Goal: Task Accomplishment & Management: Manage account settings

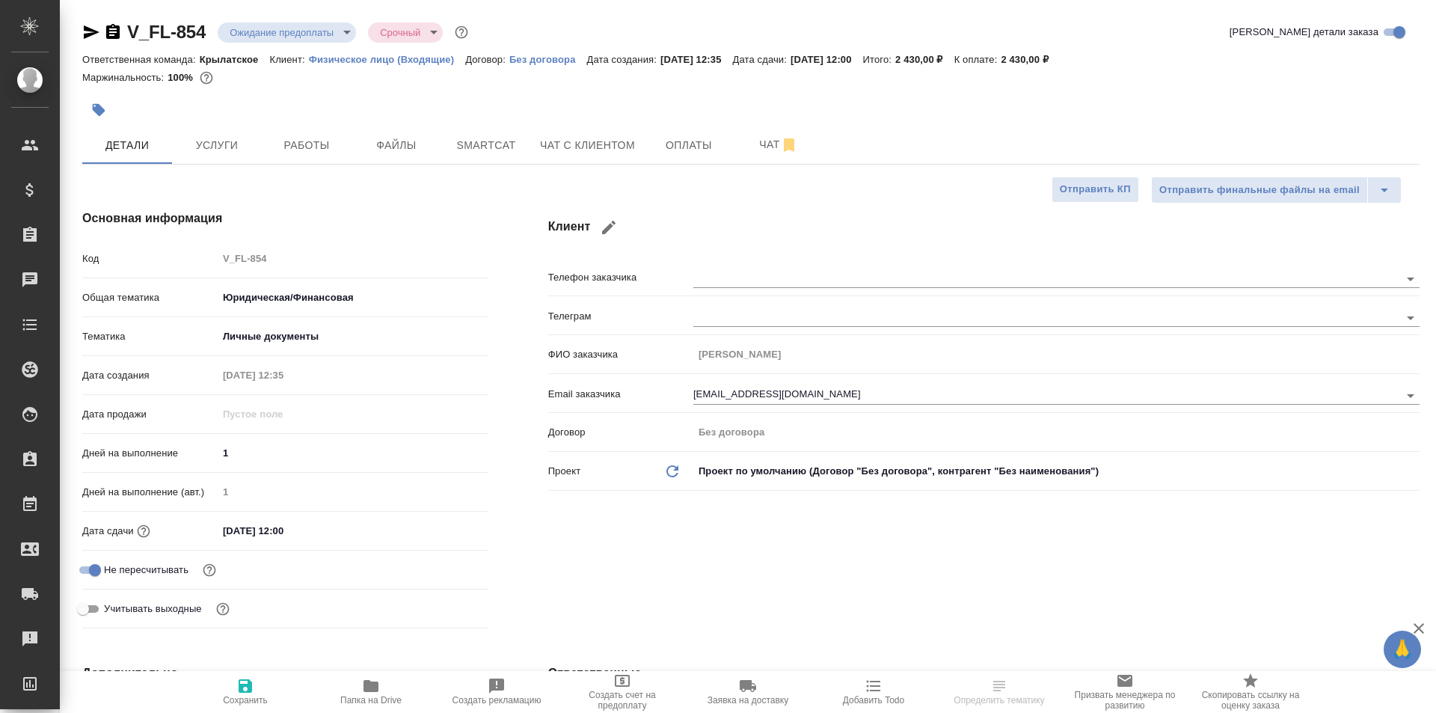
select select "RU"
type textarea "x"
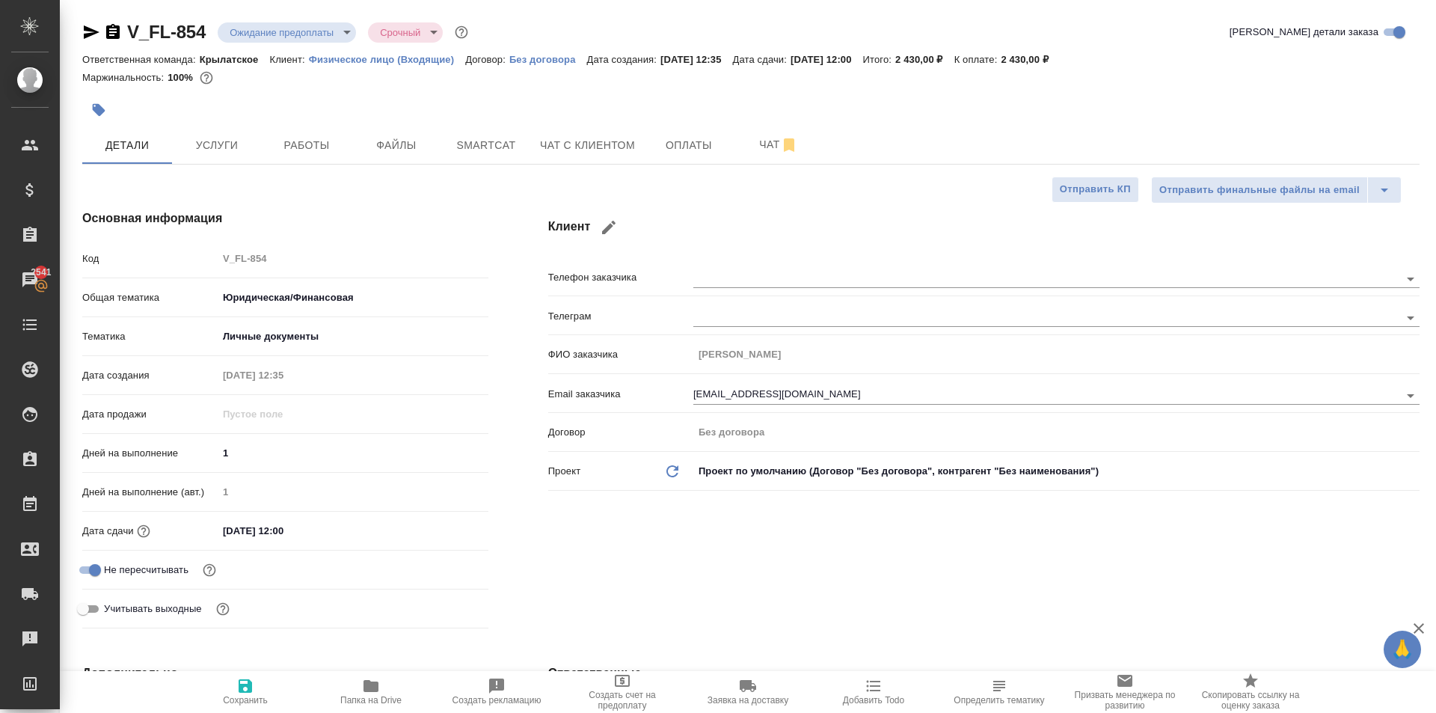
type textarea "x"
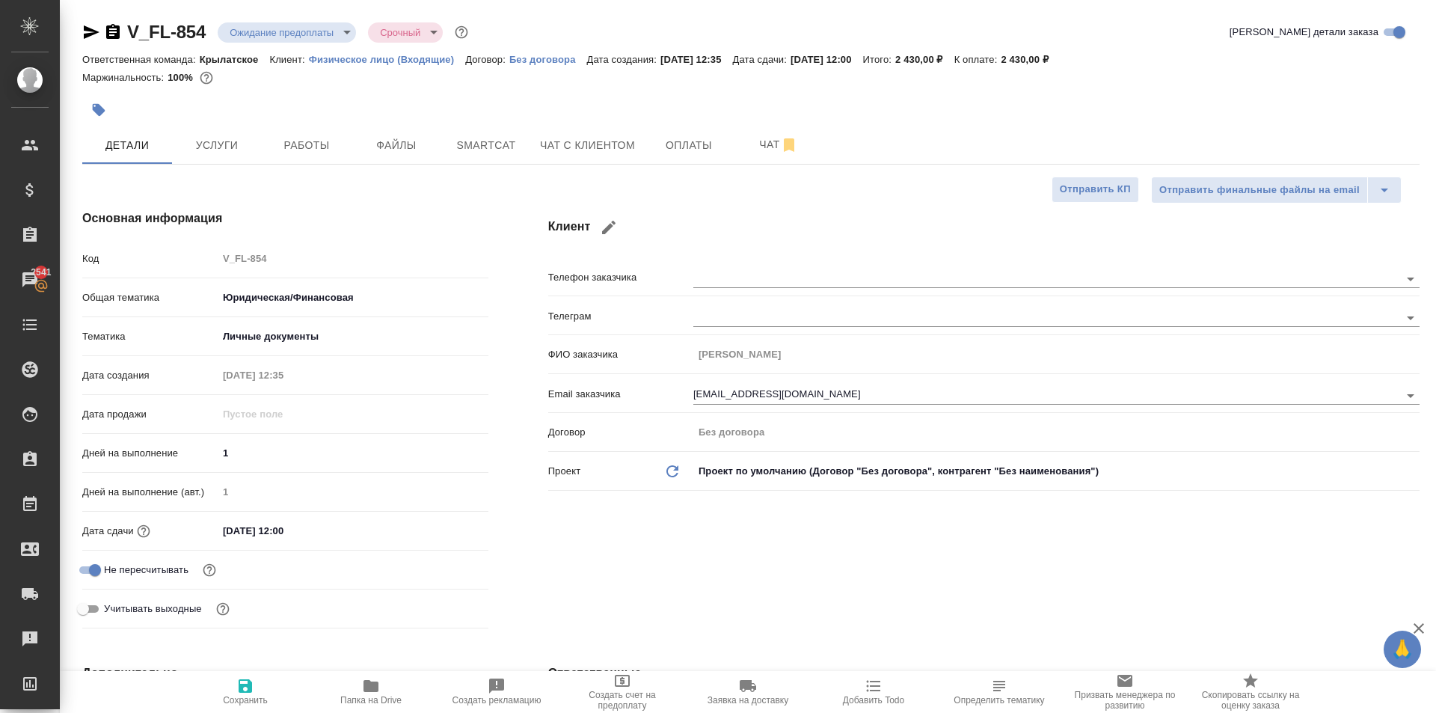
type textarea "x"
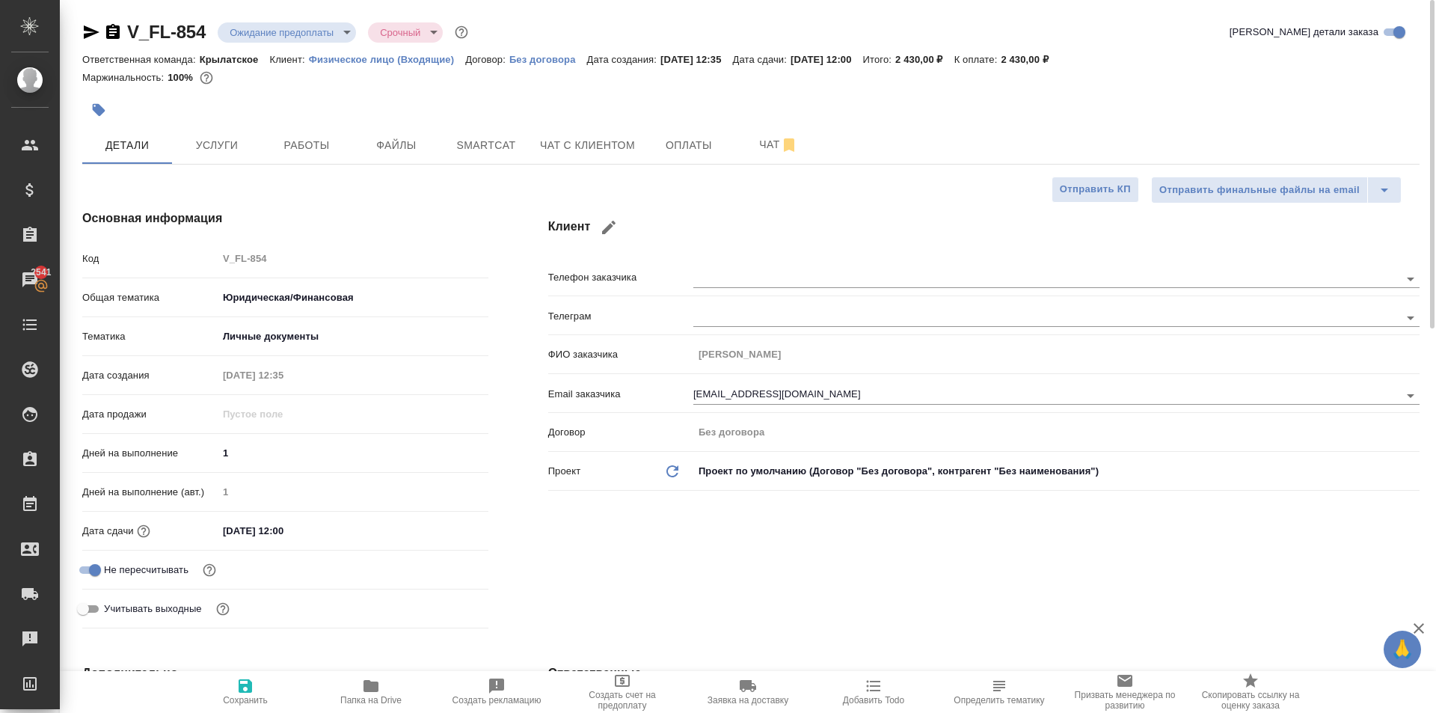
type textarea "x"
click at [104, 102] on button "button" at bounding box center [98, 109] width 33 height 33
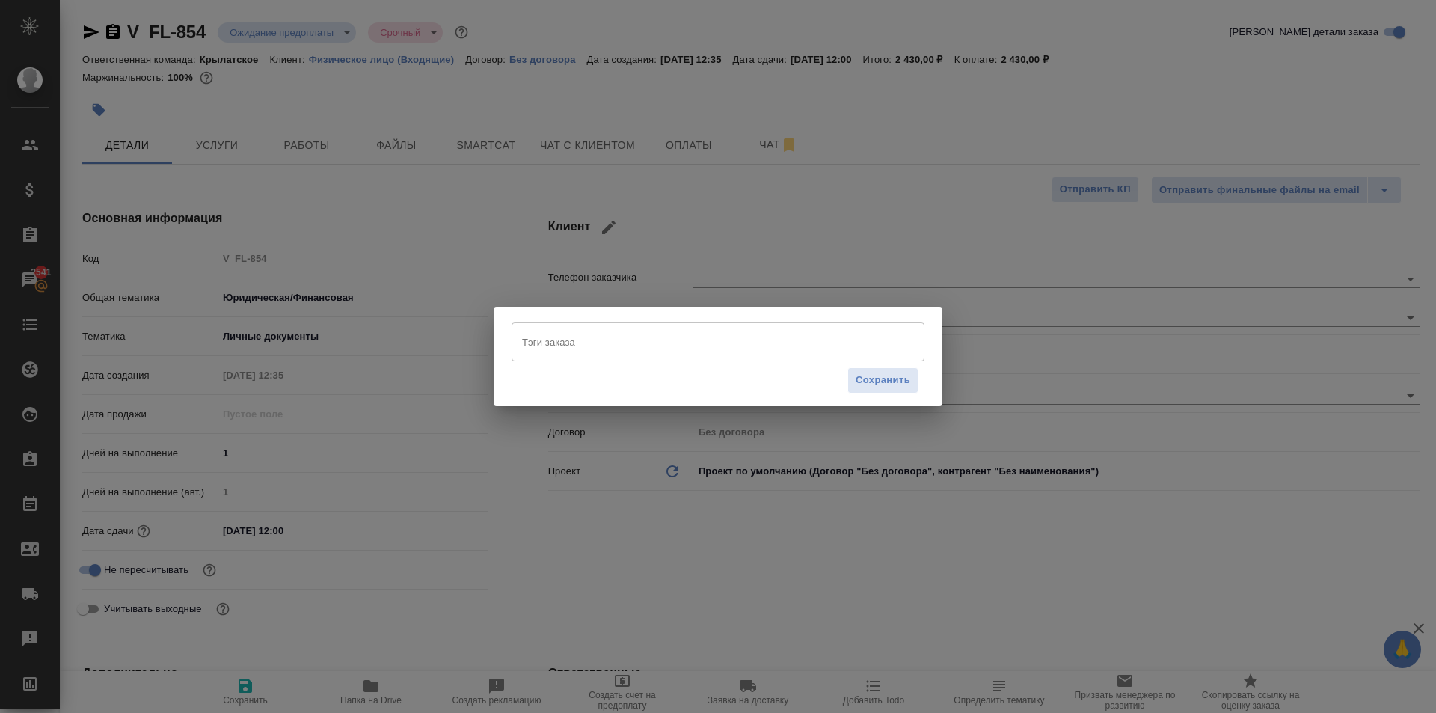
click at [646, 351] on input "Тэги заказа" at bounding box center [703, 341] width 371 height 25
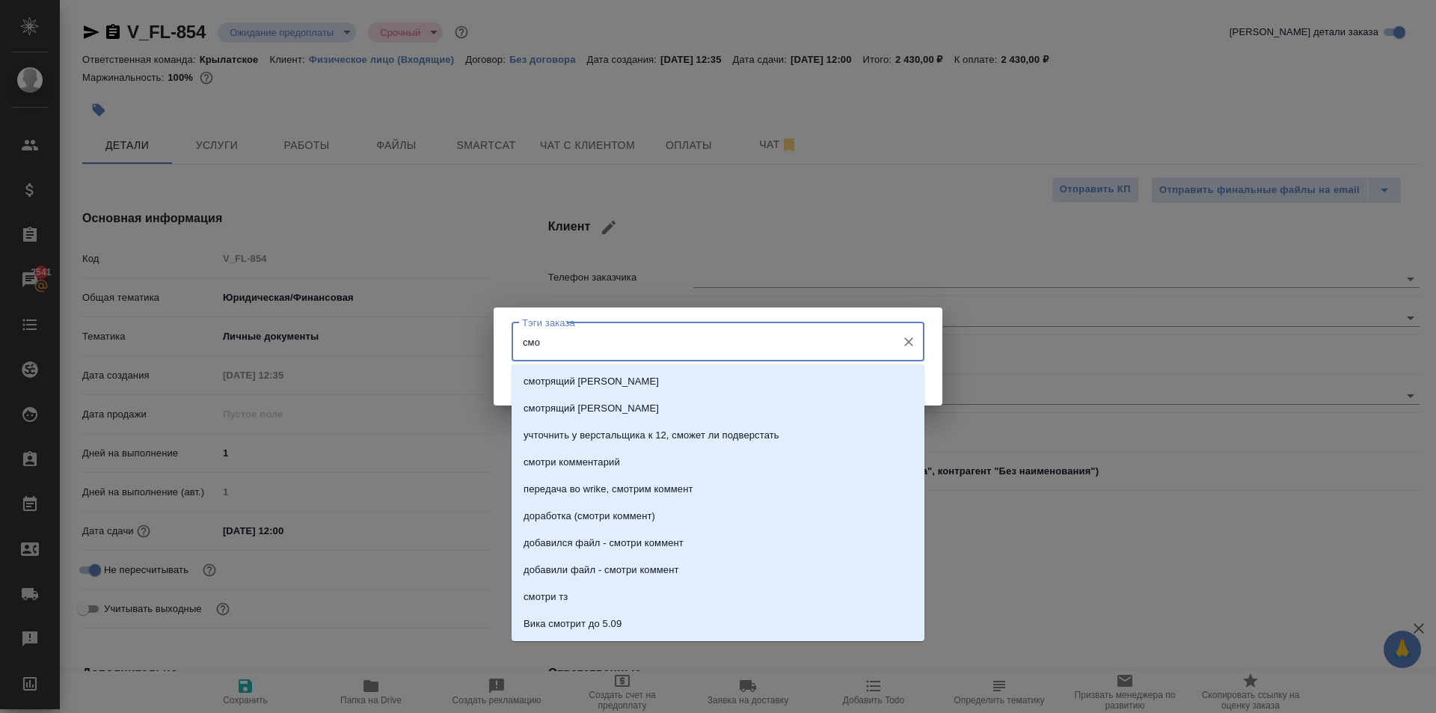
type input "смол"
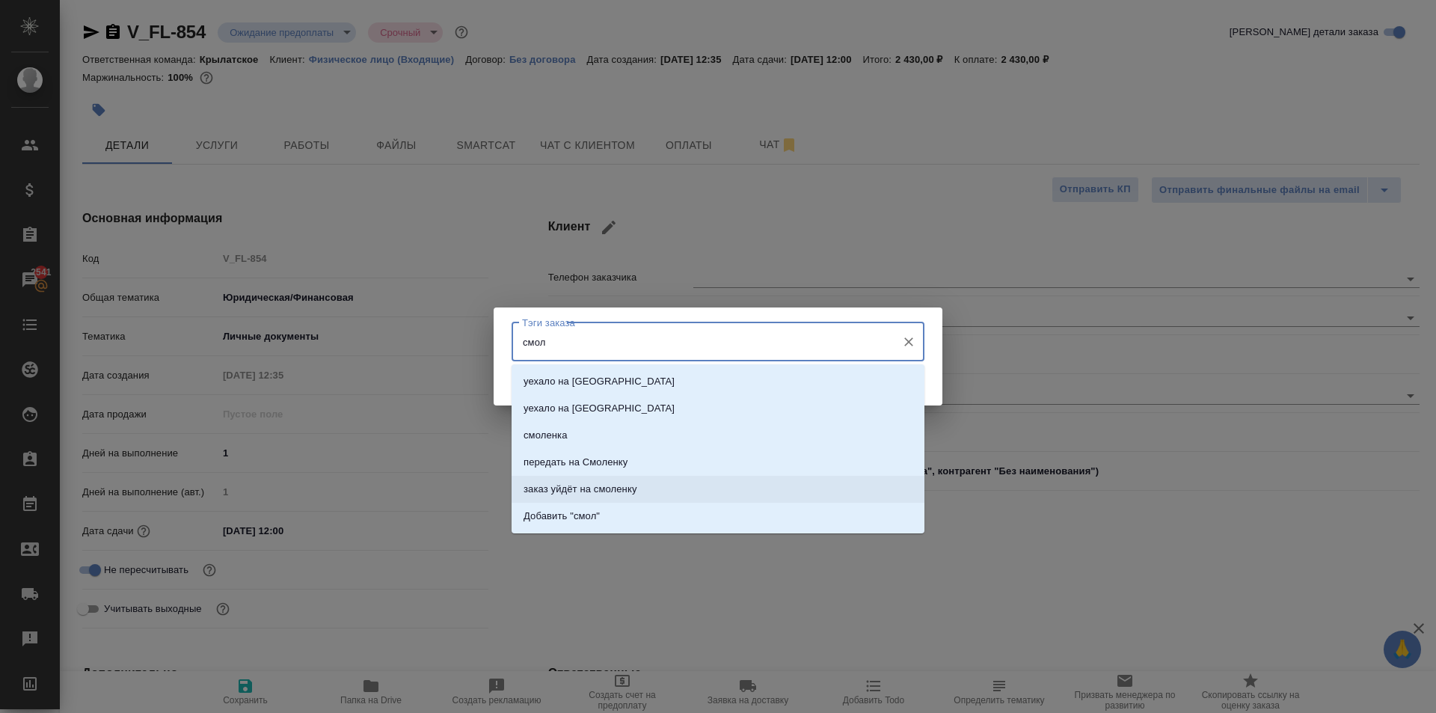
click at [667, 487] on li "заказ уйдёт на смоленку" at bounding box center [718, 489] width 413 height 27
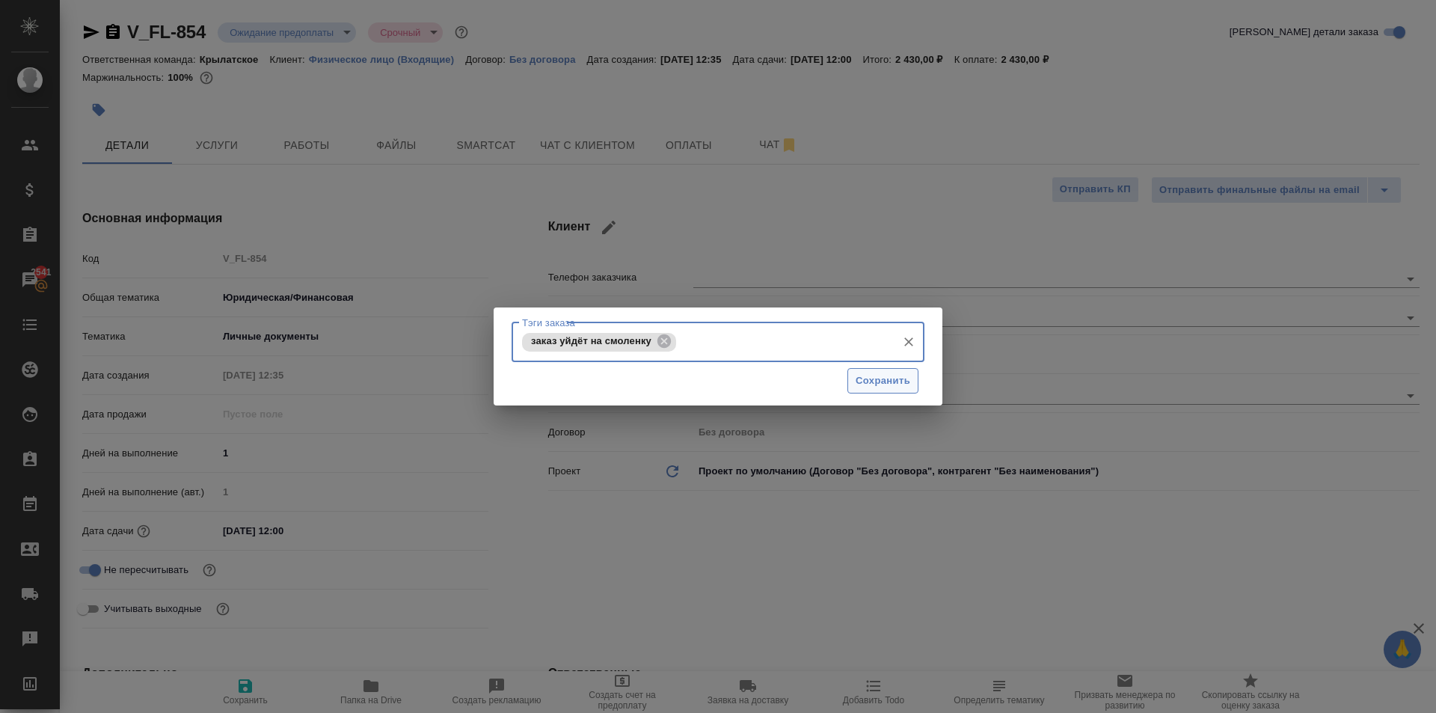
click at [868, 390] on button "Сохранить" at bounding box center [882, 381] width 71 height 26
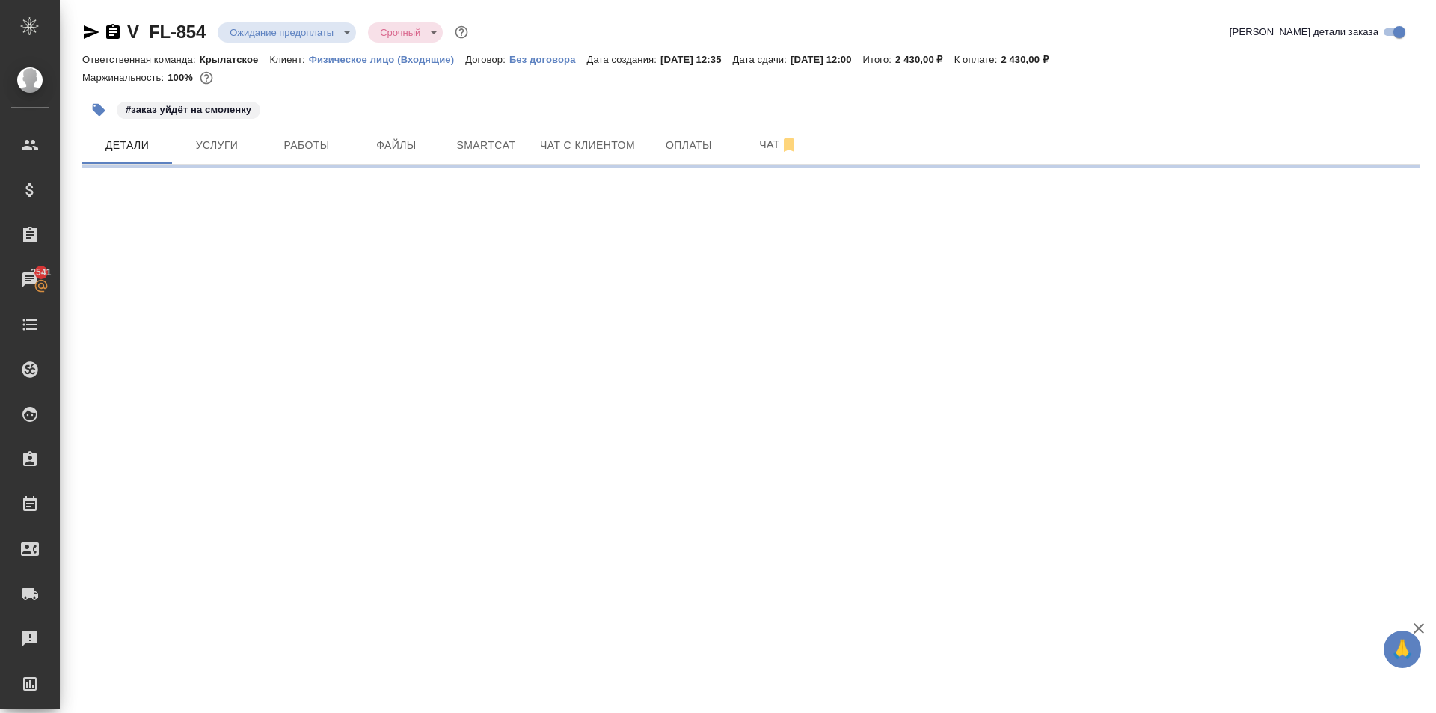
select select "RU"
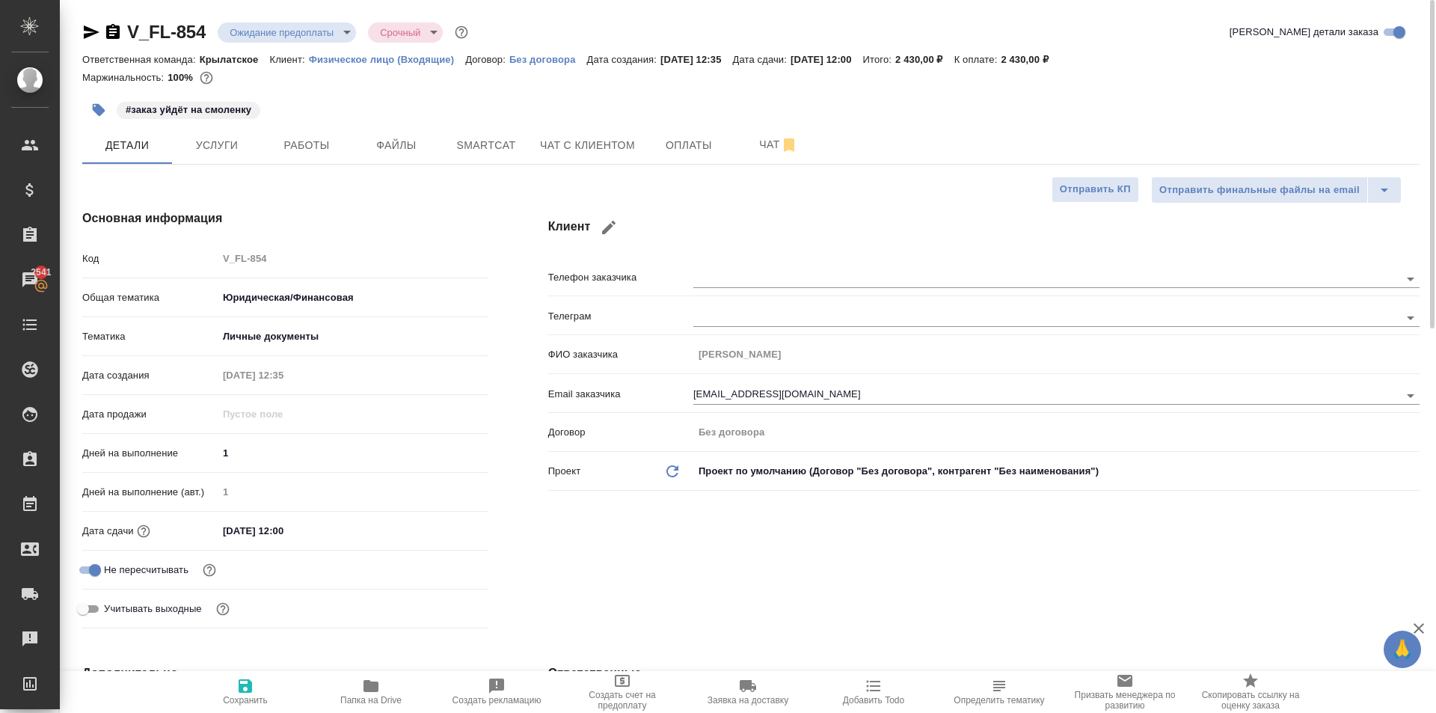
type textarea "x"
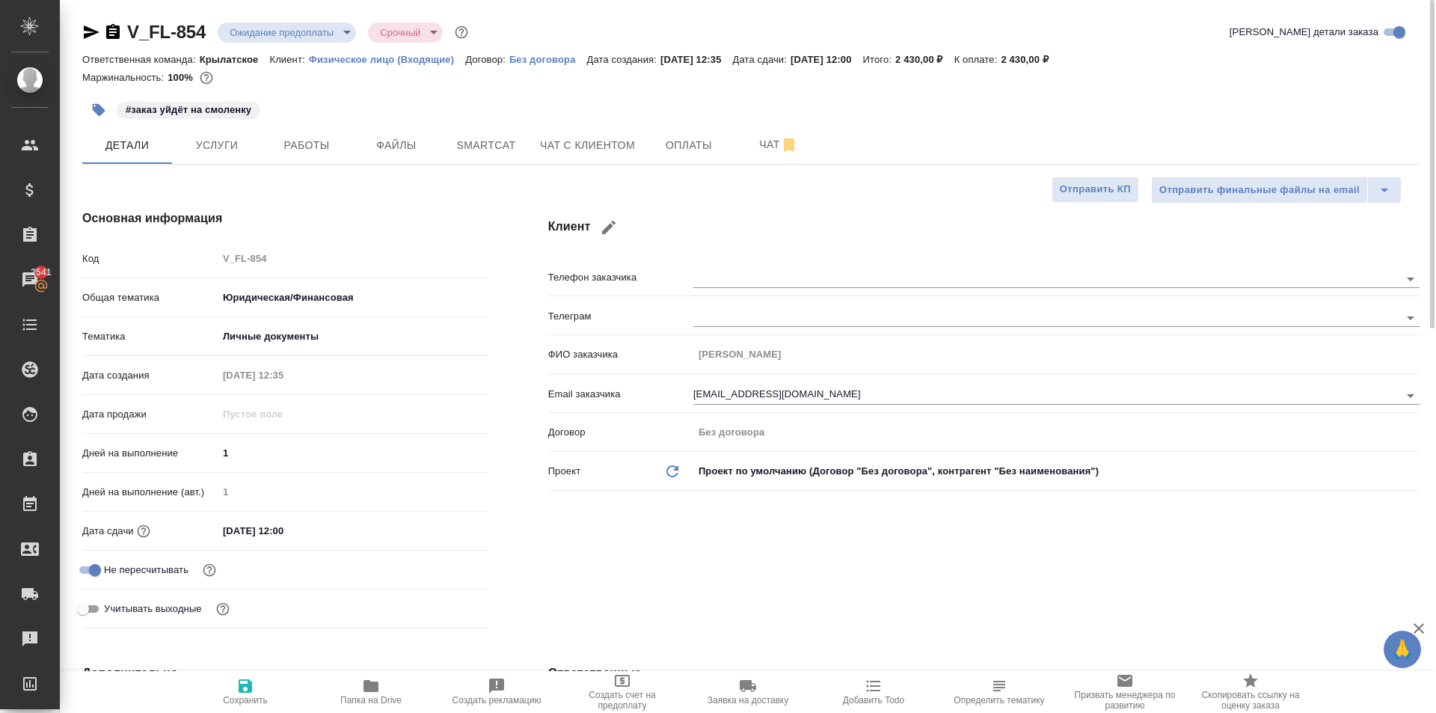
type textarea "x"
drag, startPoint x: 212, startPoint y: 39, endPoint x: 132, endPoint y: 40, distance: 79.3
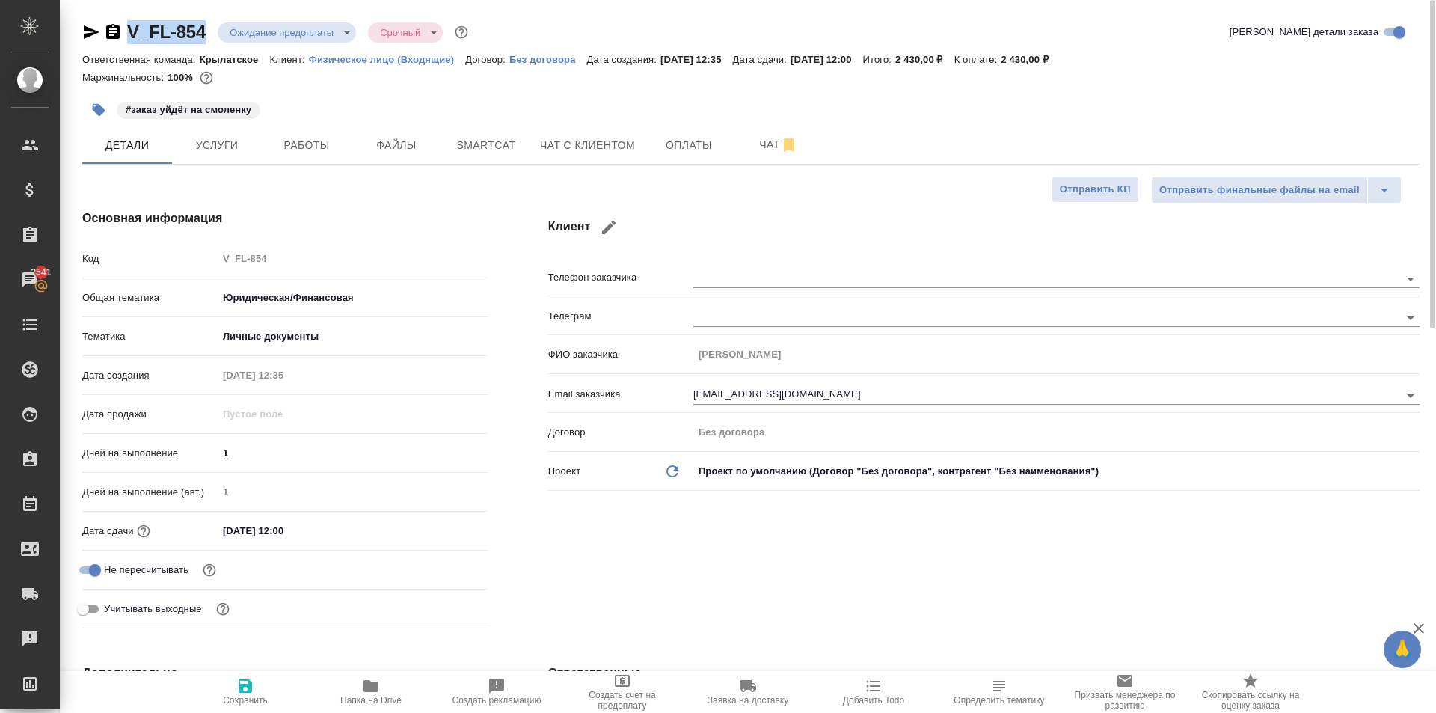
click at [132, 40] on div "V_FL-854 Ожидание предоплаты waitingForPrepayment Срочный urgent" at bounding box center [276, 32] width 389 height 24
copy link "V_FL-854"
type textarea "x"
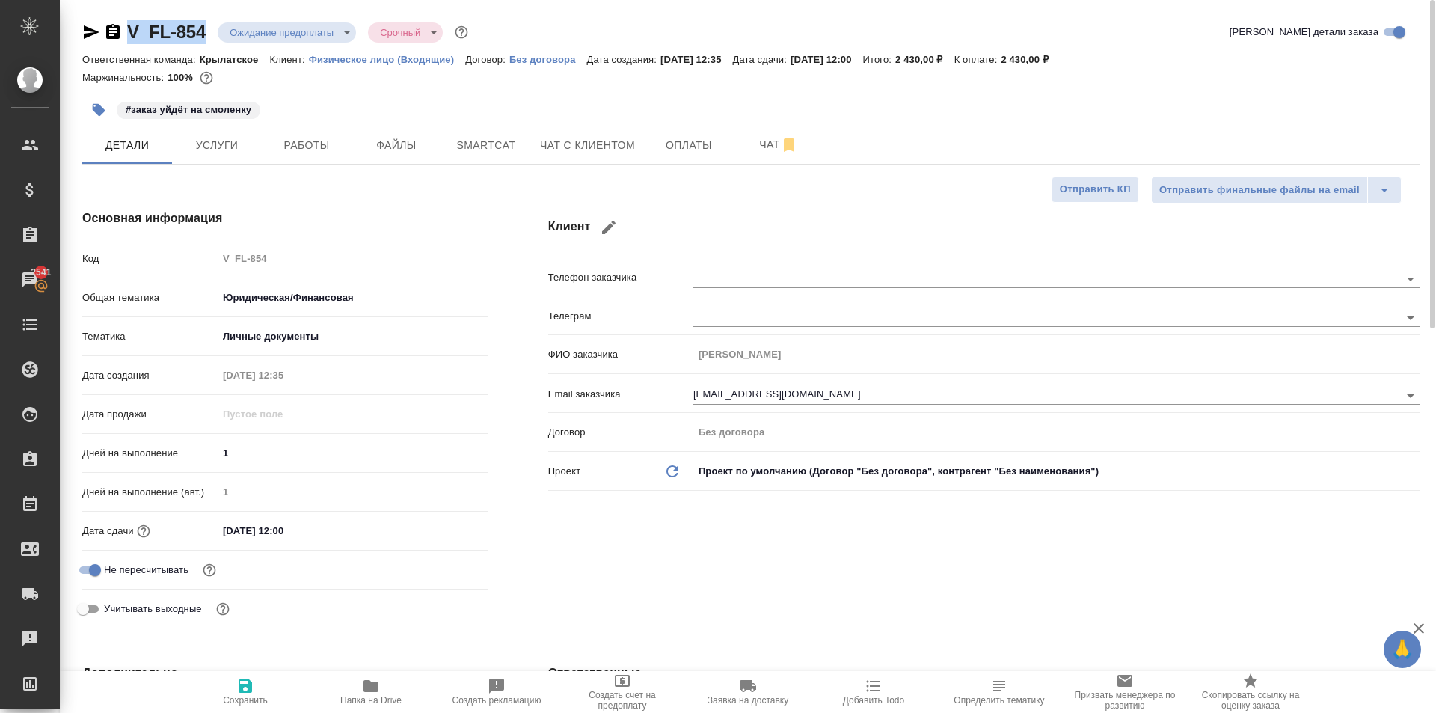
type textarea "x"
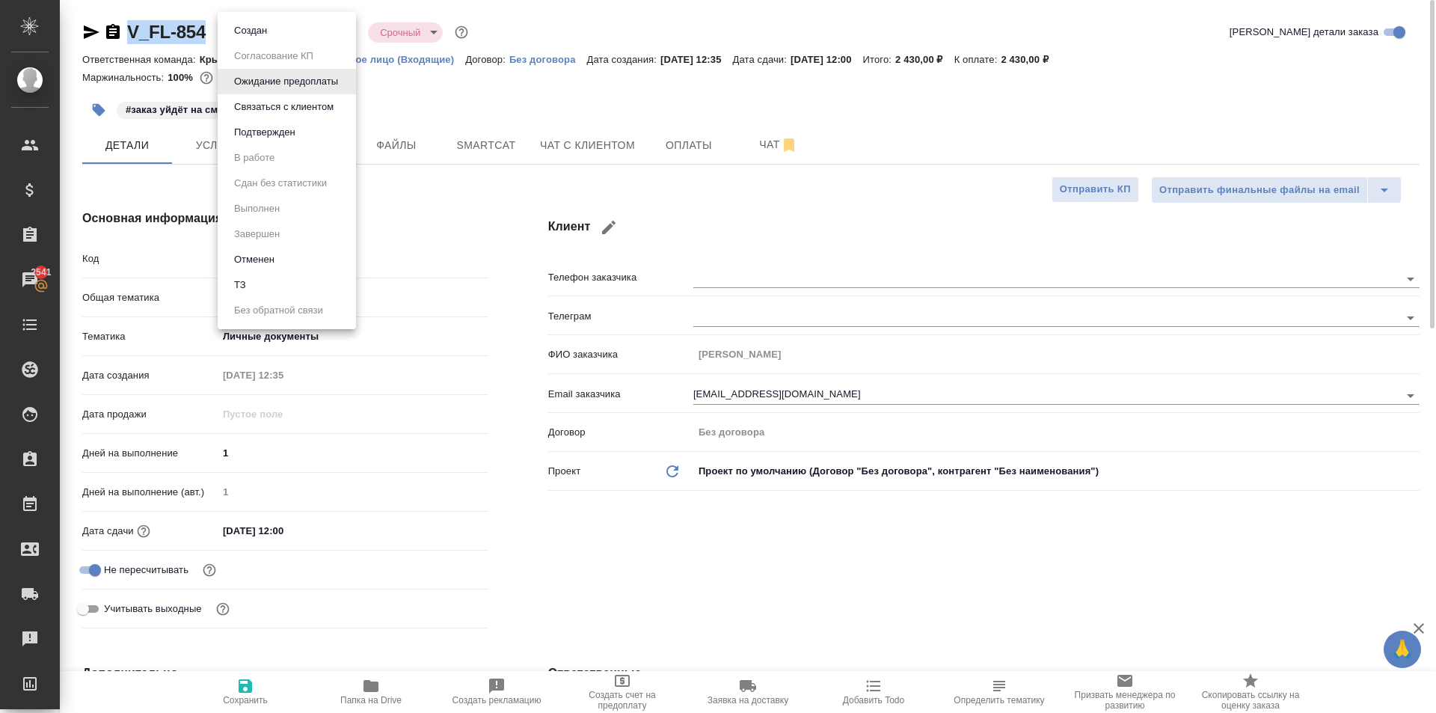
click at [299, 35] on body "🙏 .cls-1 fill:#fff; AWATERA Kasymov Timur Клиенты Спецификации Заказы 2541 Чаты…" at bounding box center [718, 356] width 1436 height 713
drag, startPoint x: 276, startPoint y: 27, endPoint x: 286, endPoint y: 30, distance: 10.2
click at [275, 27] on li "Создан" at bounding box center [287, 30] width 138 height 25
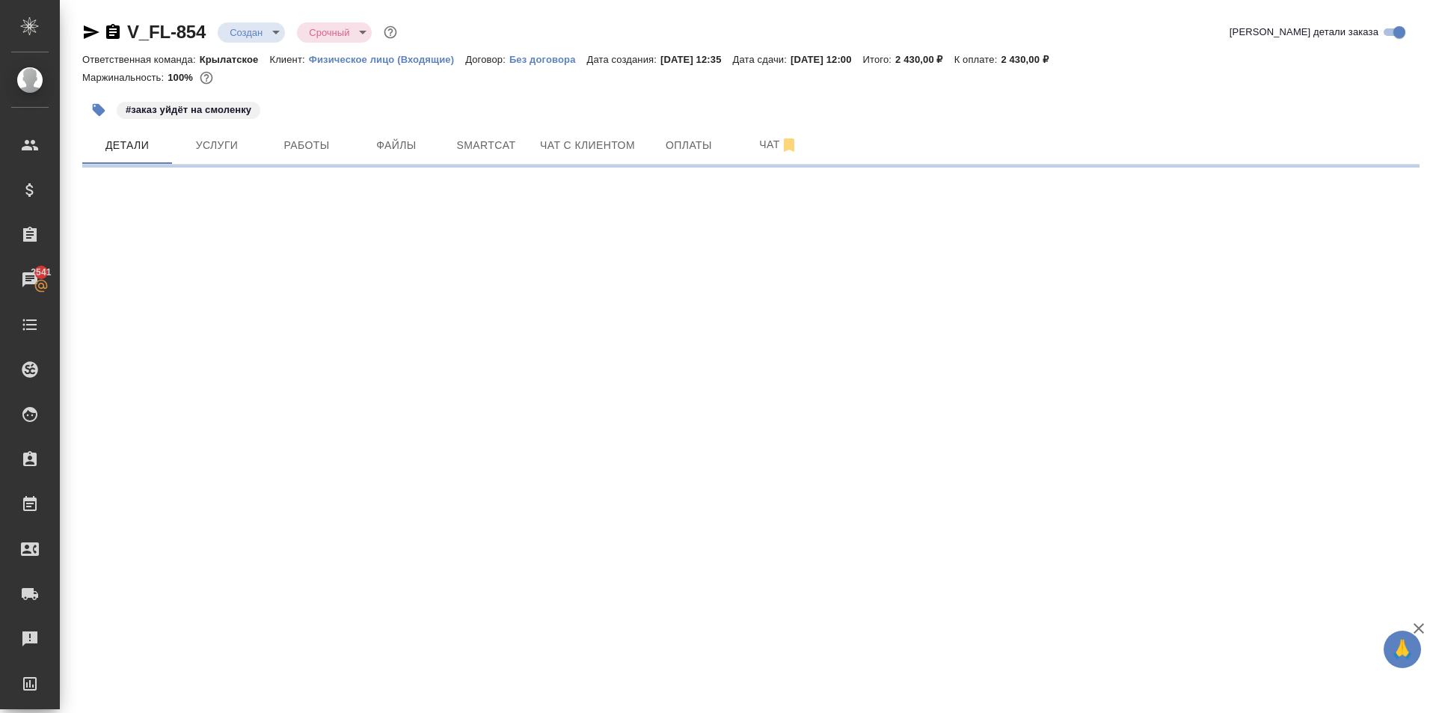
select select "RU"
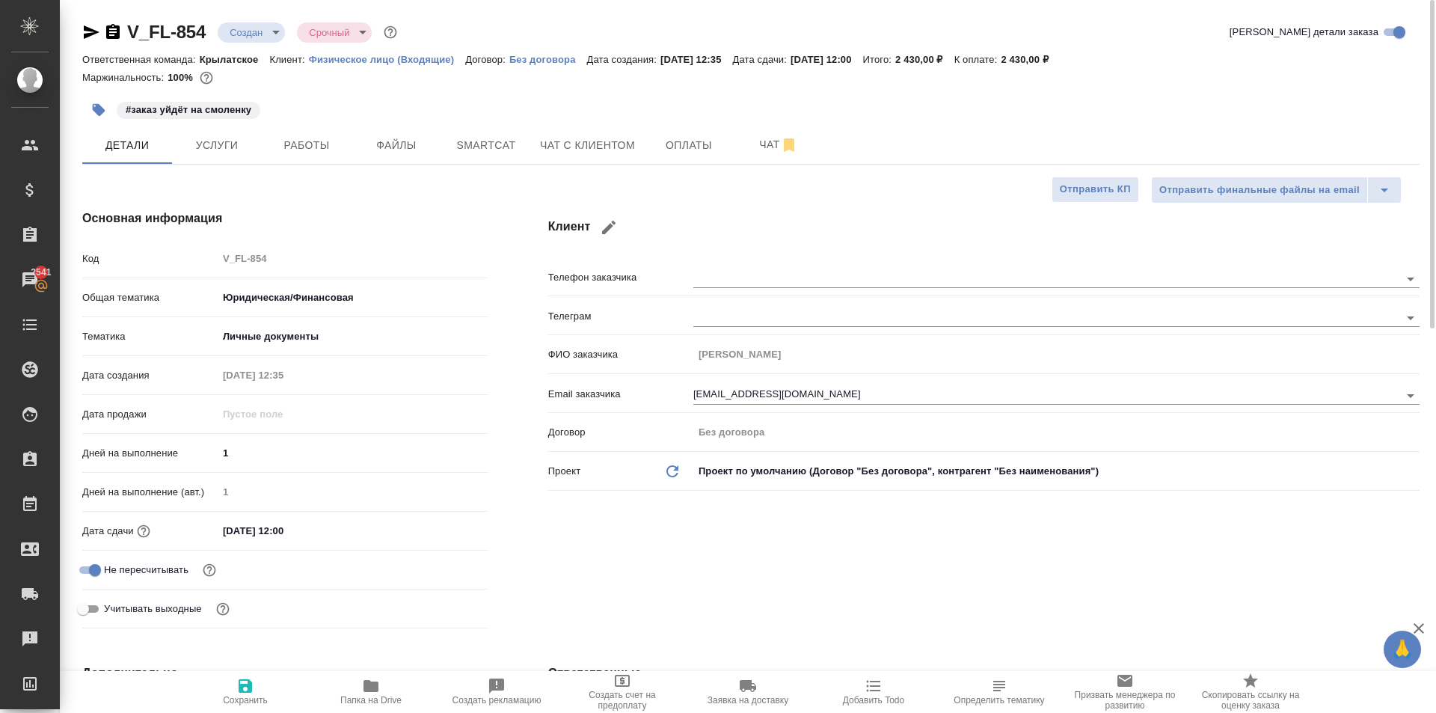
type textarea "x"
click at [645, 147] on button "Оплаты" at bounding box center [689, 144] width 90 height 37
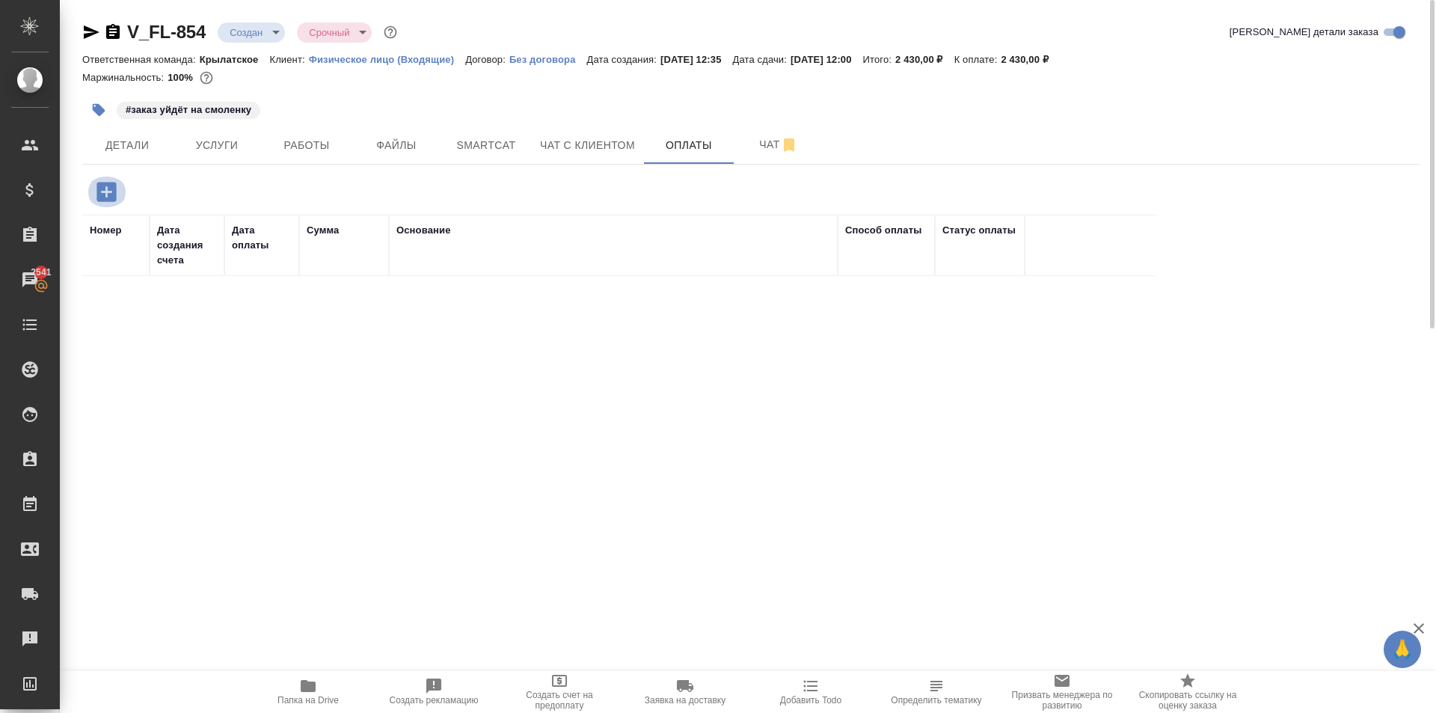
click at [104, 191] on icon "button" at bounding box center [105, 191] width 19 height 19
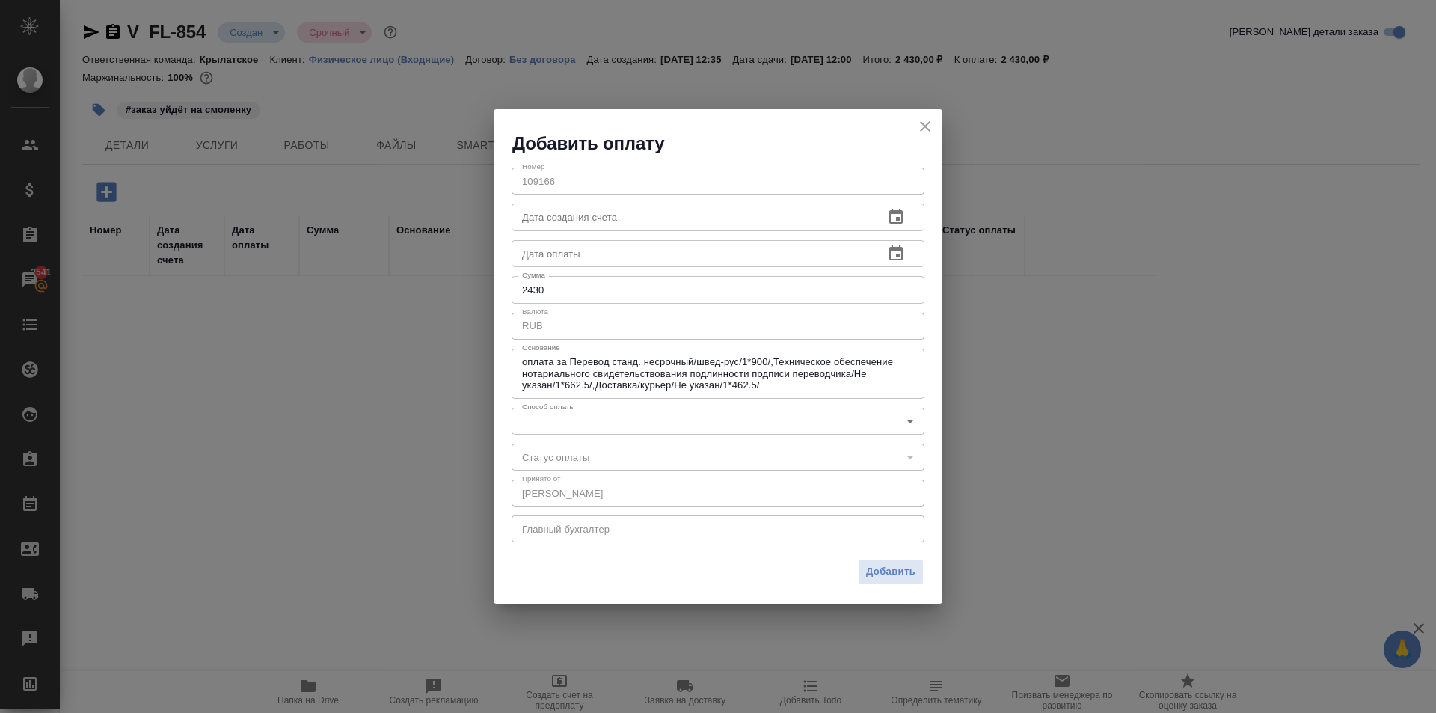
click at [619, 432] on body "🙏 .cls-1 fill:#fff; AWATERA Kasymov Timur Клиенты Спецификации Заказы 2541 Чаты…" at bounding box center [718, 356] width 1436 height 713
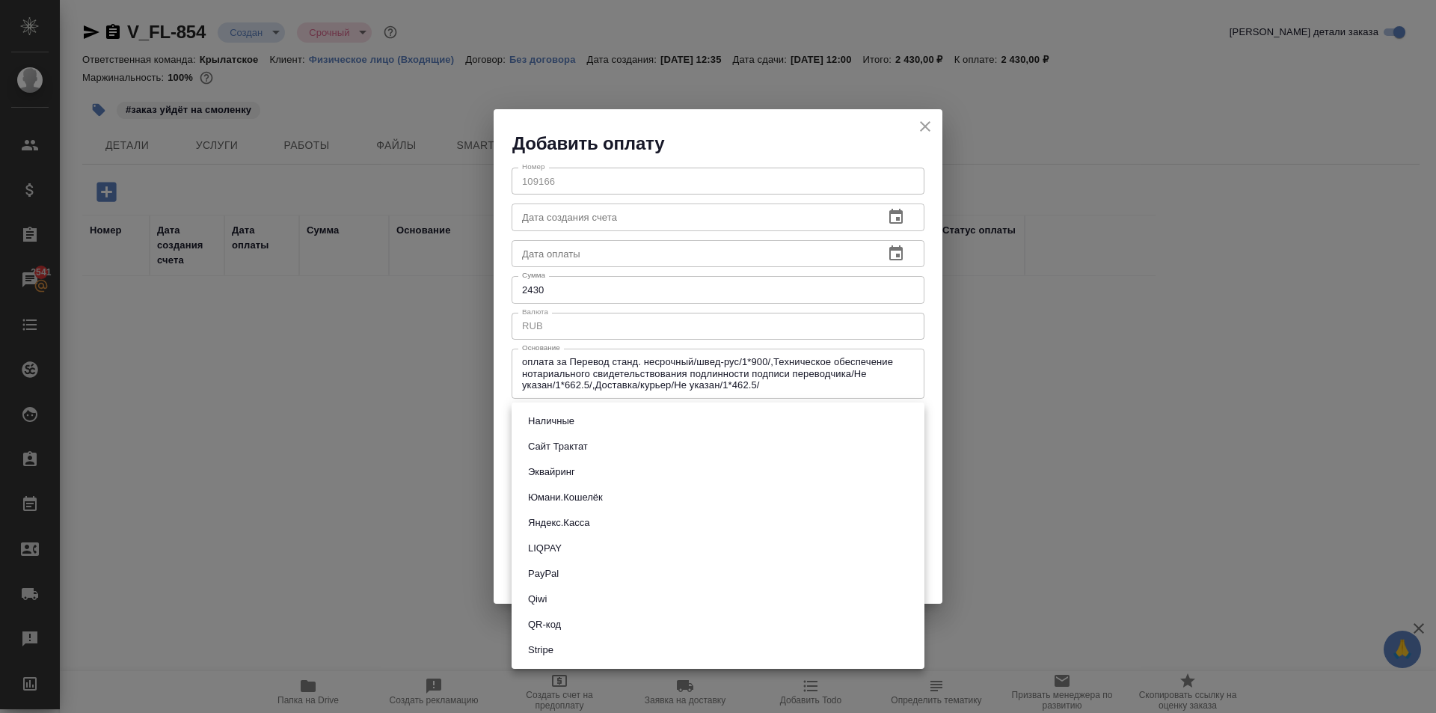
click at [542, 450] on button "Сайт Трактат" at bounding box center [558, 446] width 69 height 16
type input "site-traktat"
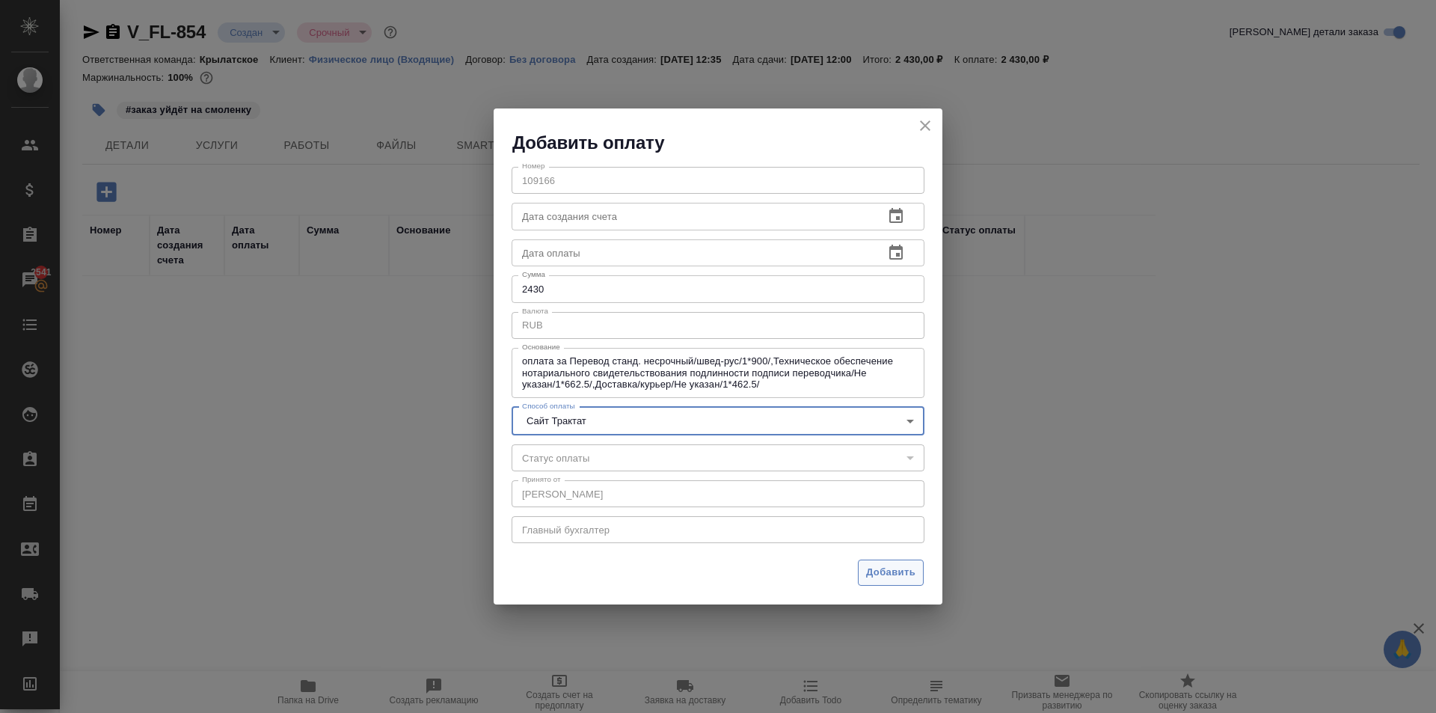
drag, startPoint x: 914, startPoint y: 577, endPoint x: 889, endPoint y: 571, distance: 26.1
click at [913, 577] on span "Добавить" at bounding box center [890, 572] width 49 height 17
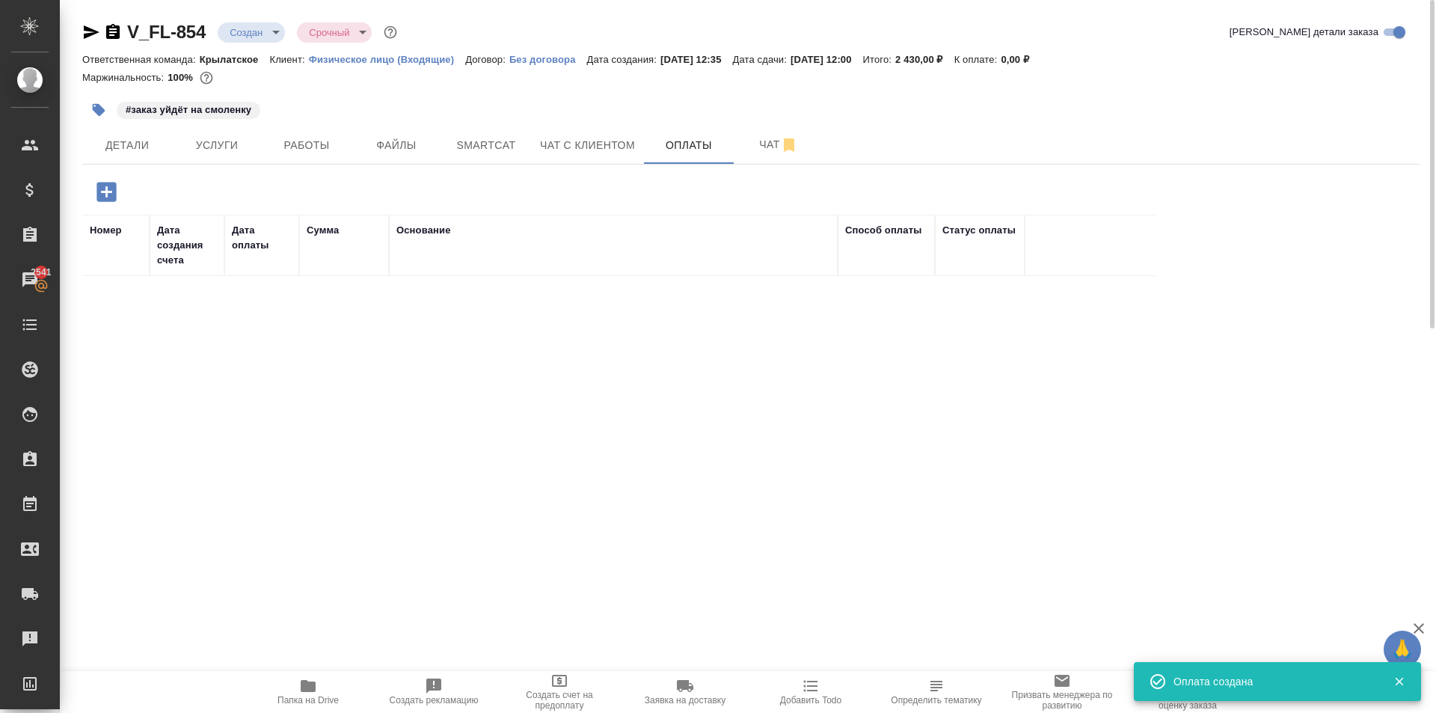
click at [129, 169] on div "V_FL-854 Создан new Срочный urgent Кратко детали заказа Ответственная команда: …" at bounding box center [751, 351] width 1354 height 702
click at [142, 141] on span "Детали" at bounding box center [127, 145] width 72 height 19
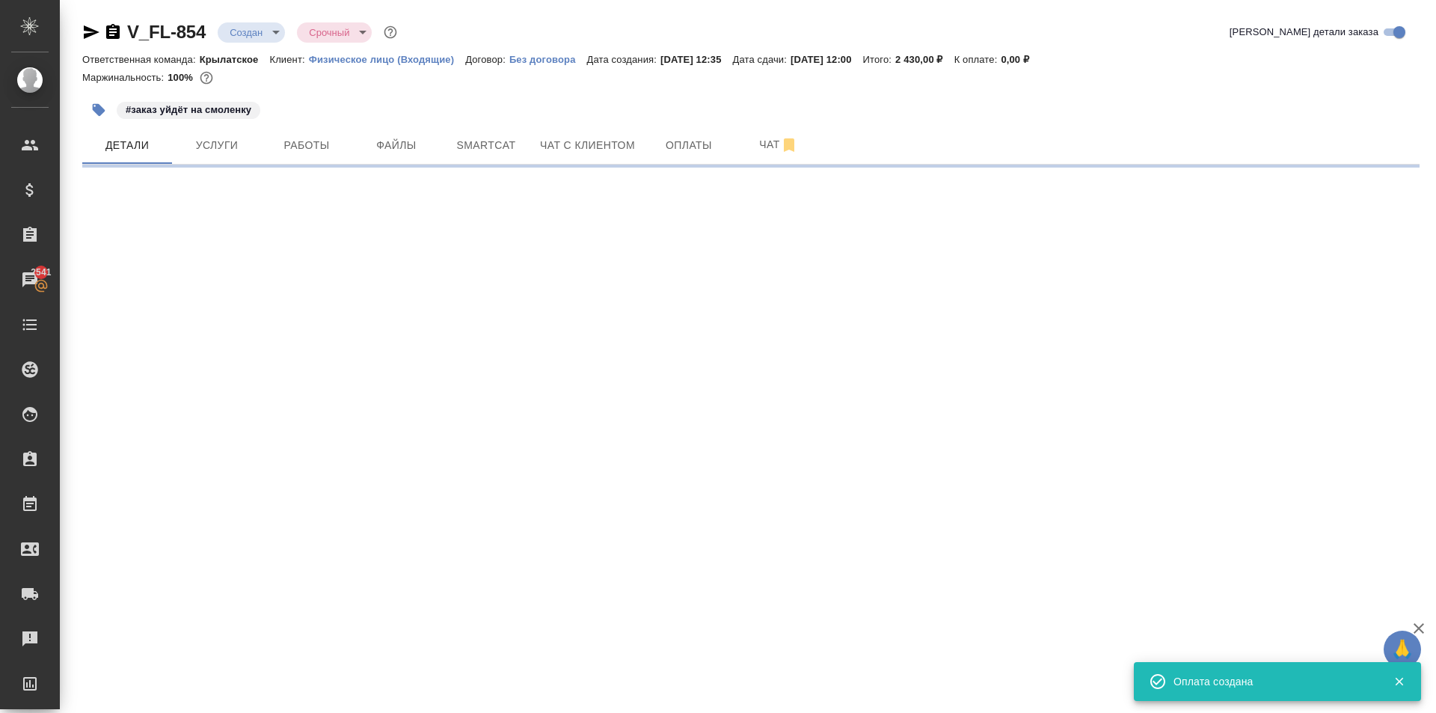
select select "RU"
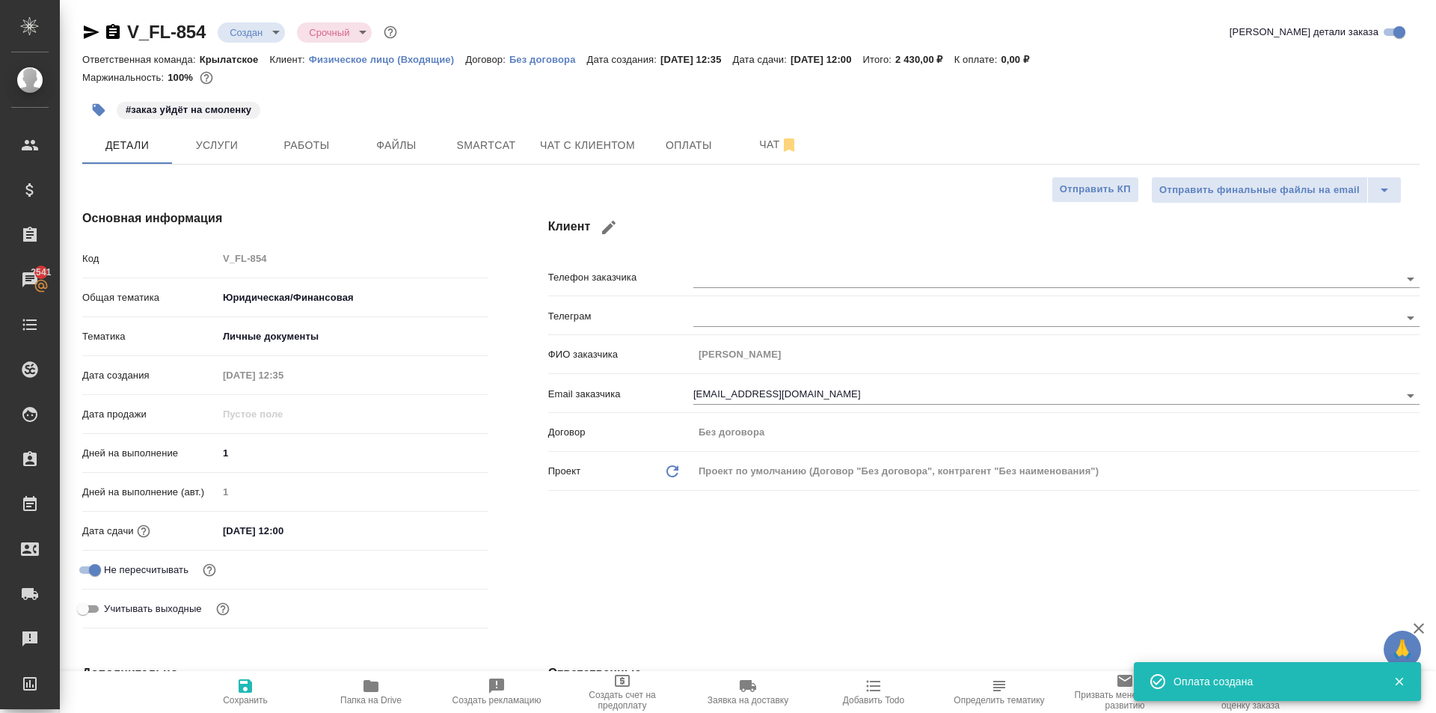
type textarea "x"
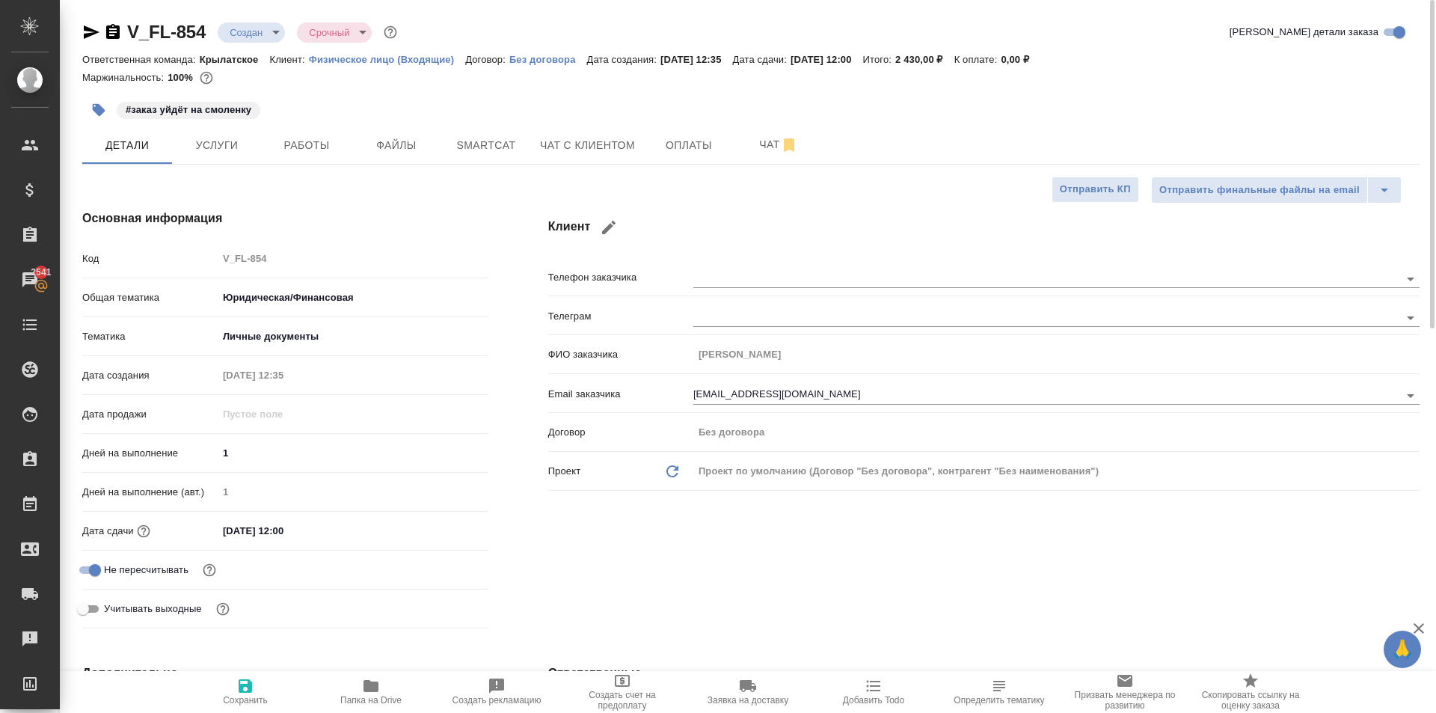
type textarea "x"
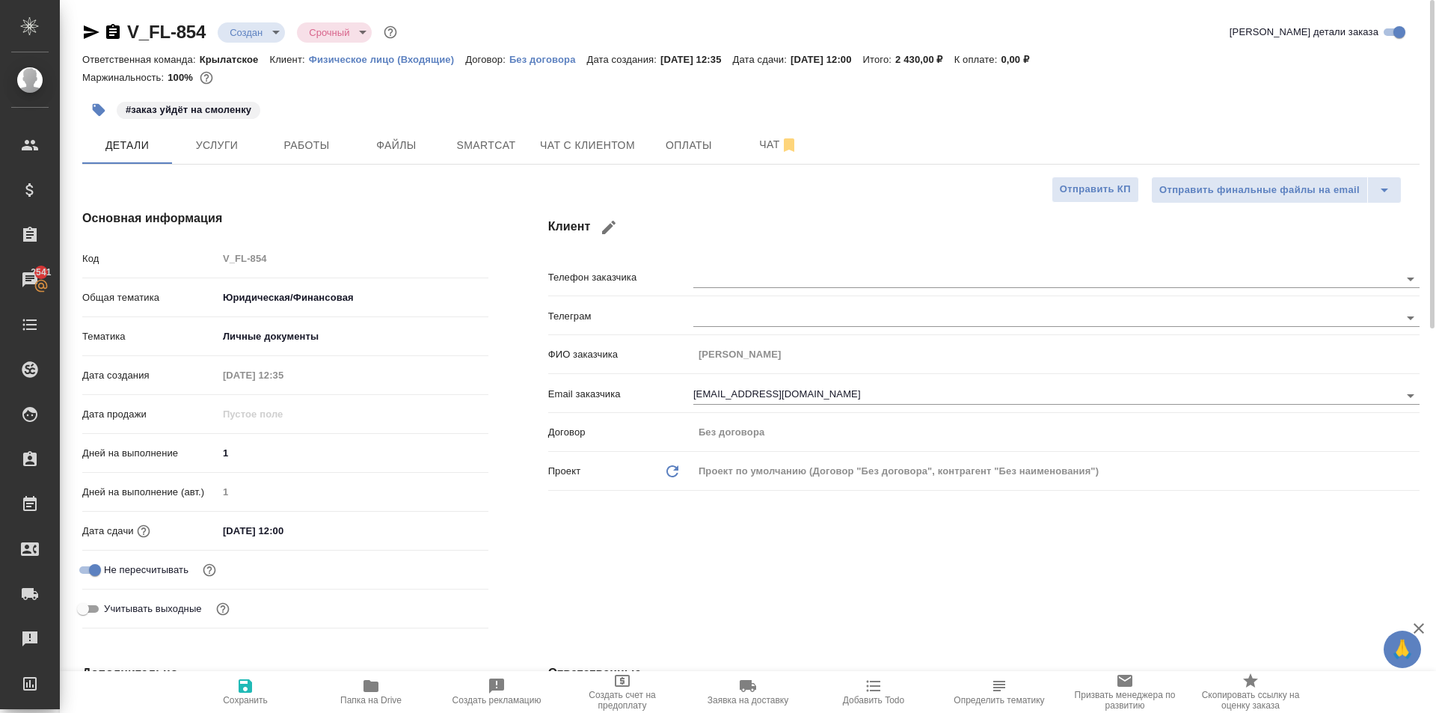
type textarea "x"
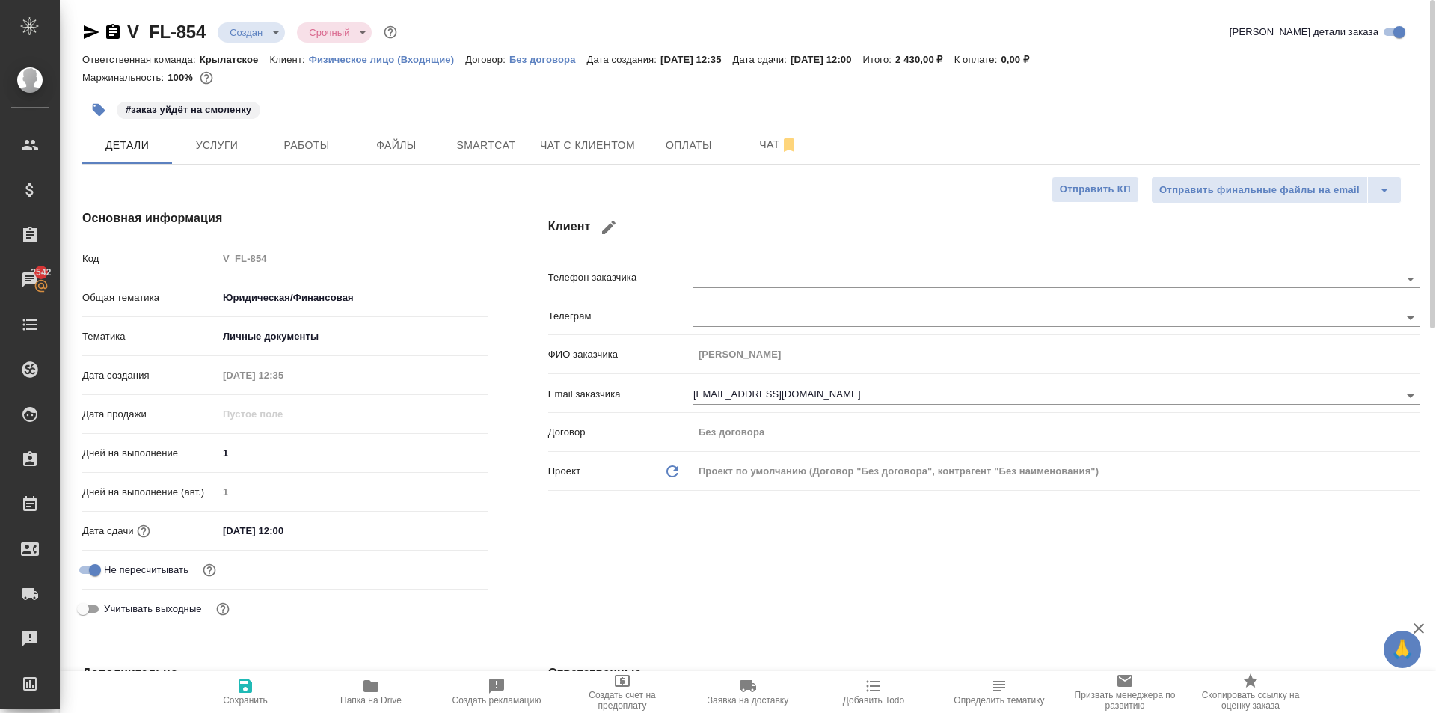
type textarea "x"
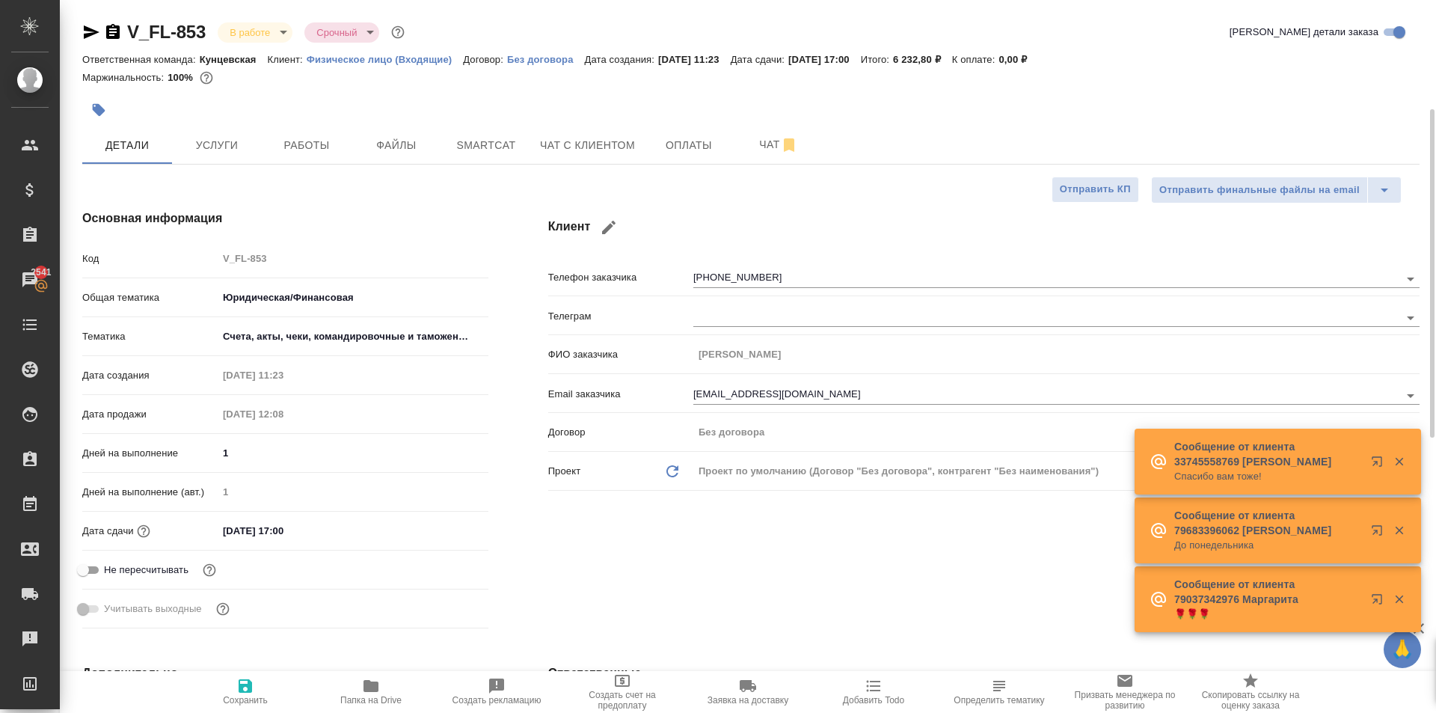
select select "RU"
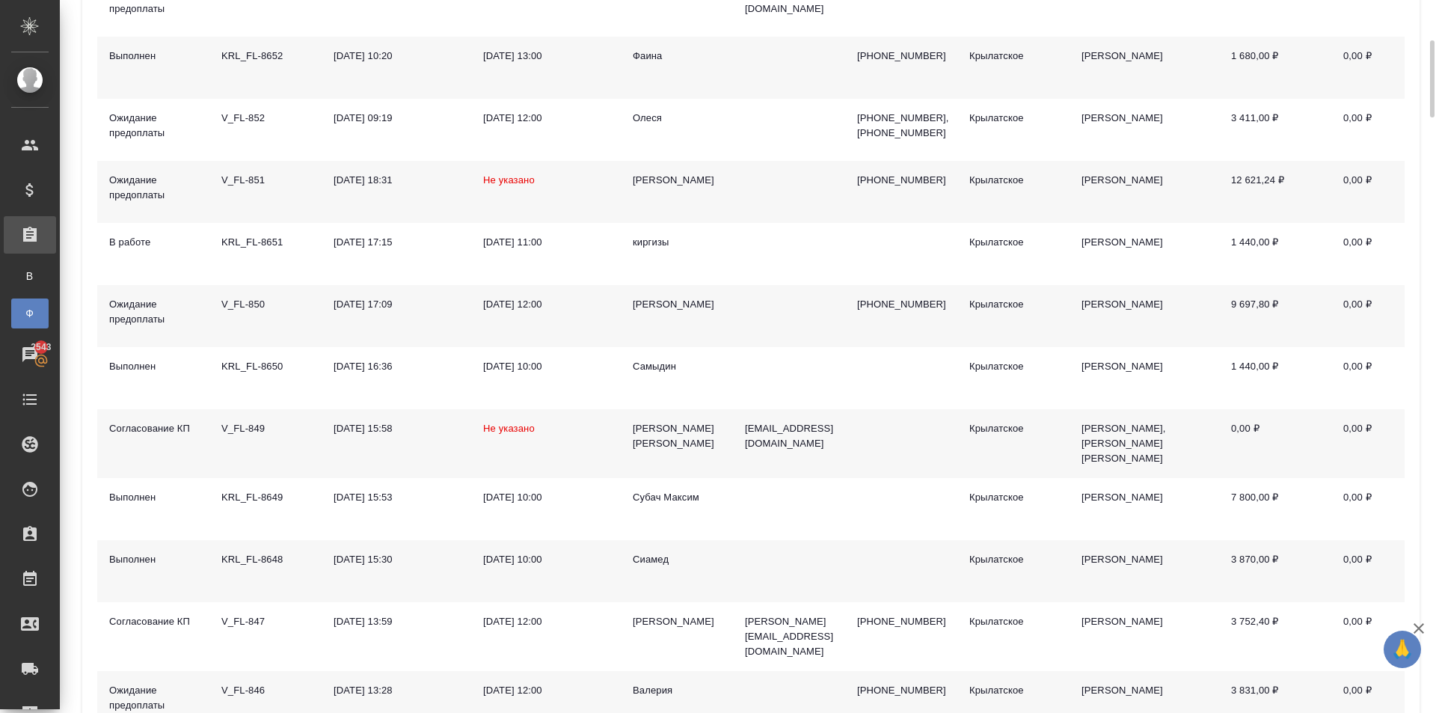
scroll to position [449, 0]
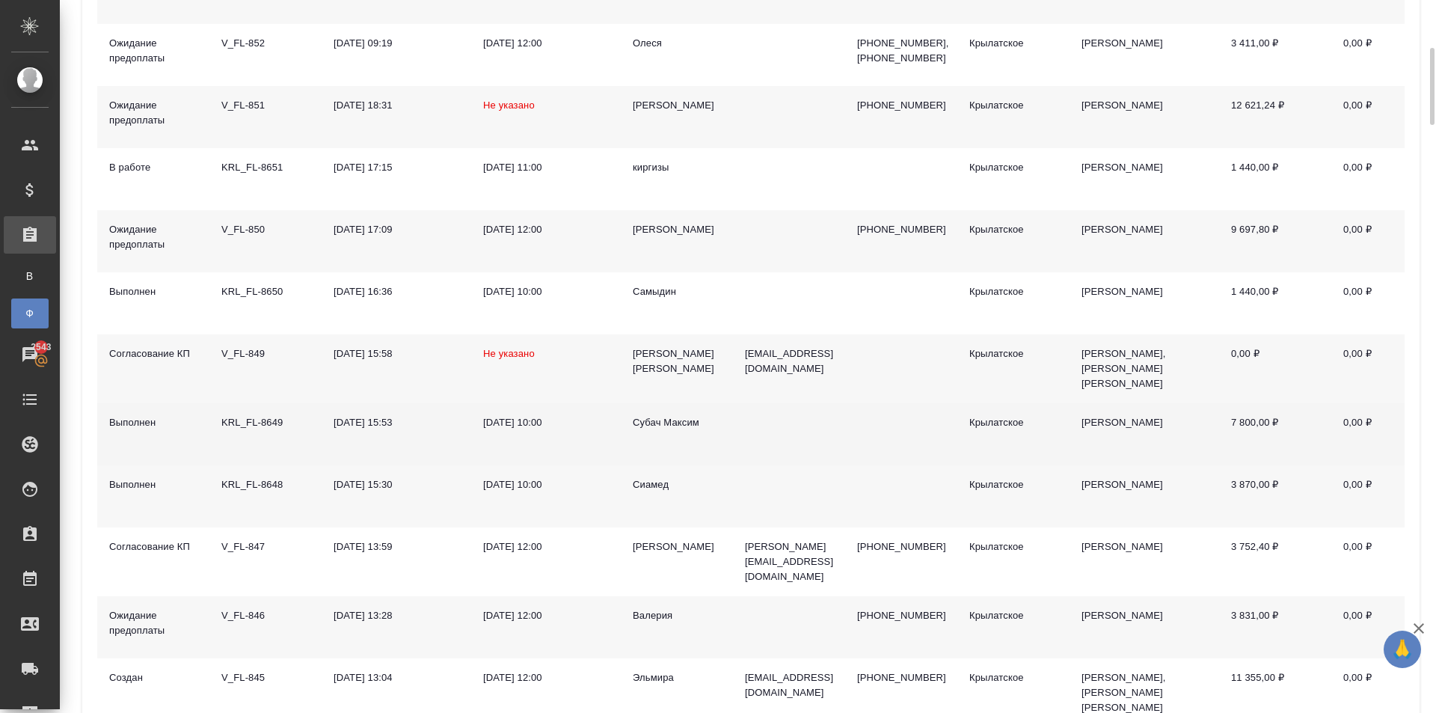
click at [681, 415] on div "Субач Максим" at bounding box center [677, 422] width 88 height 15
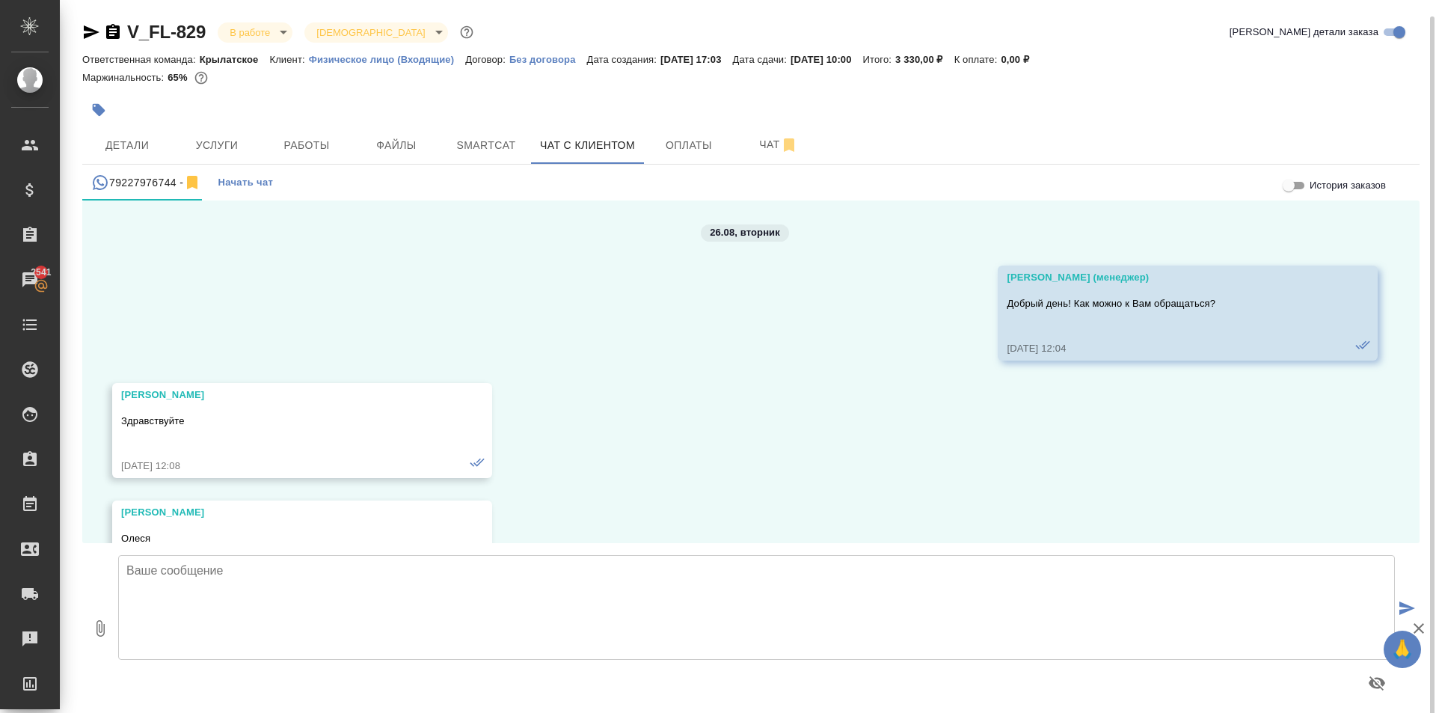
scroll to position [3332, 0]
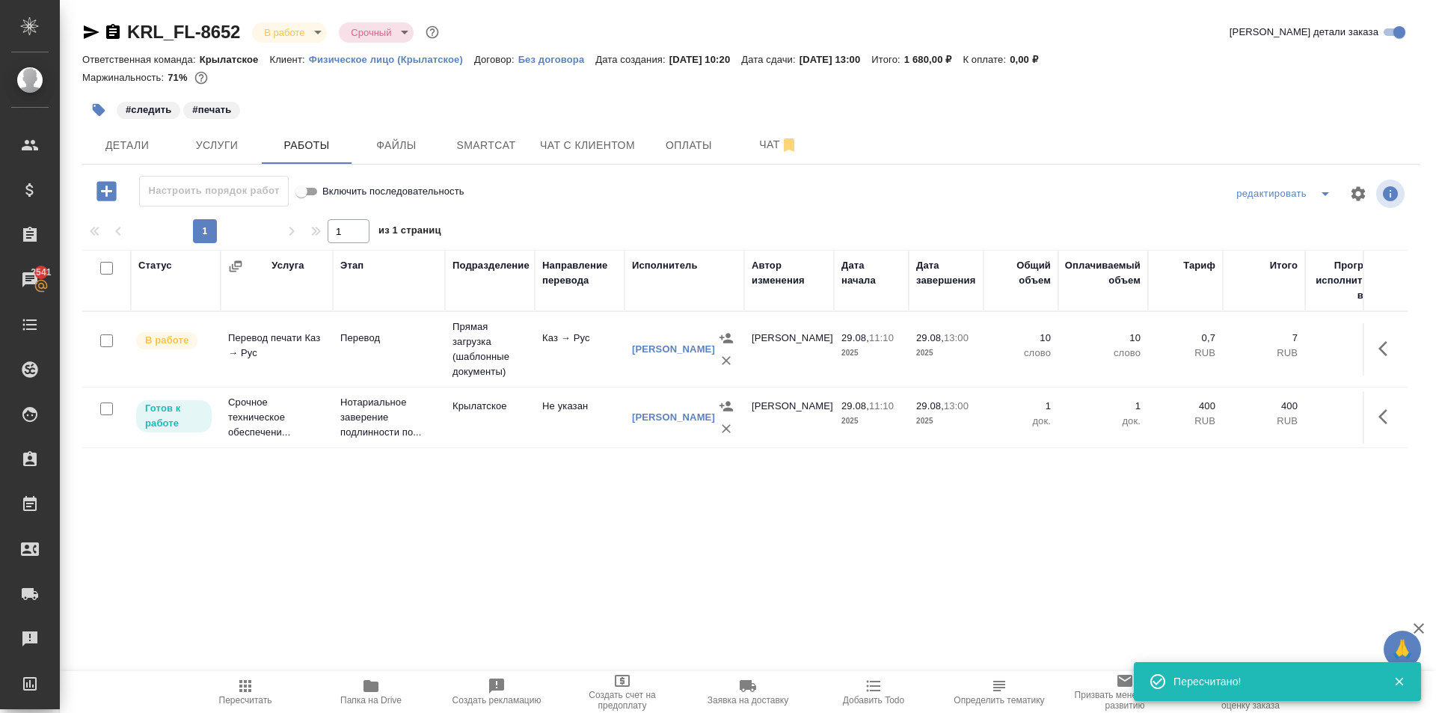
click at [233, 697] on span "Пересчитать" at bounding box center [245, 700] width 53 height 10
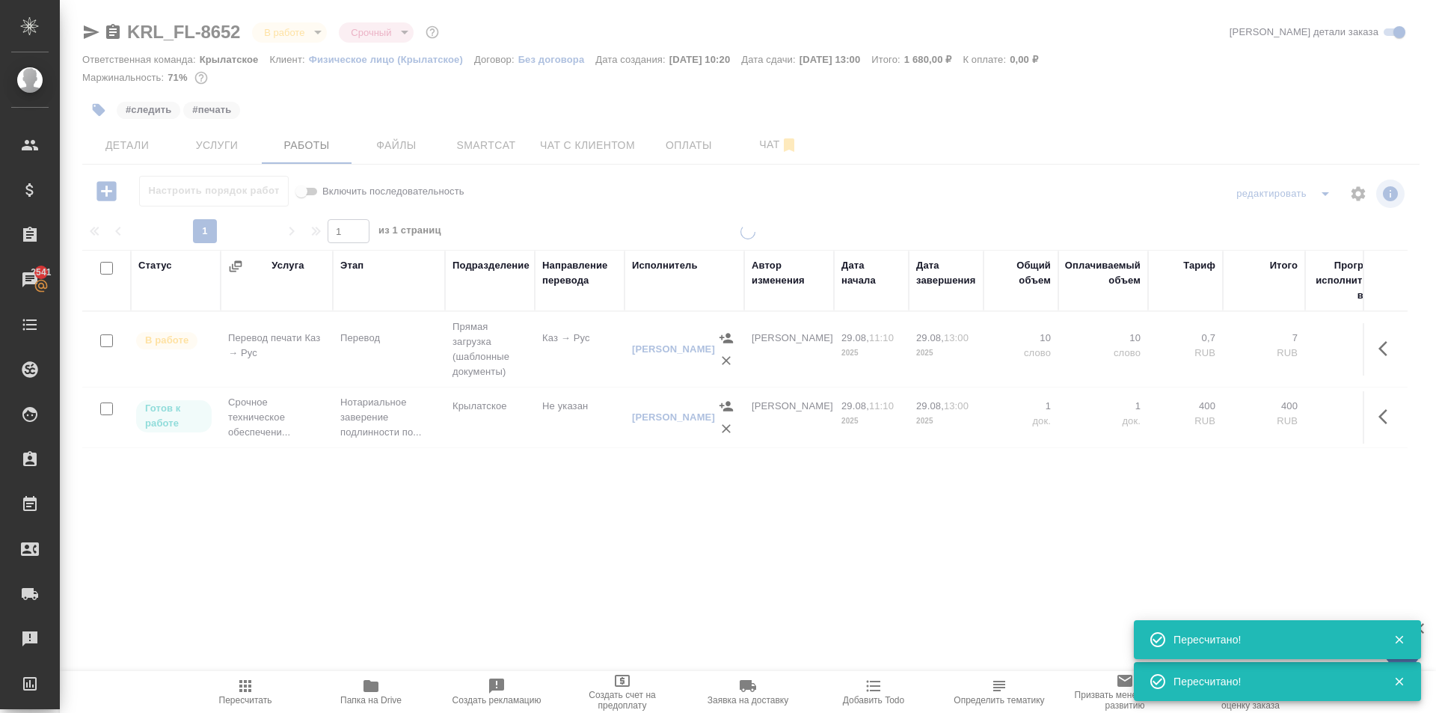
type input "completed"
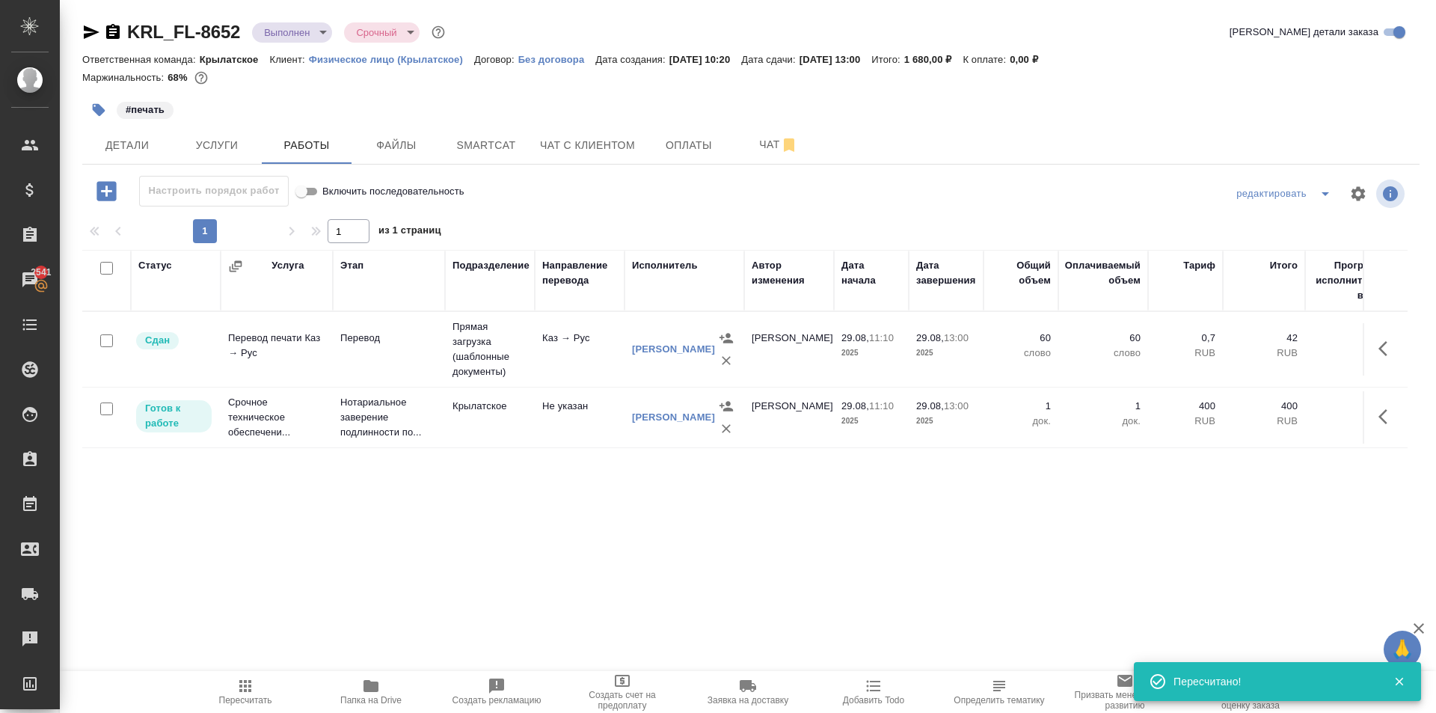
click at [604, 122] on div "#печать" at bounding box center [528, 109] width 892 height 33
click at [613, 145] on span "Чат с клиентом" at bounding box center [587, 145] width 95 height 19
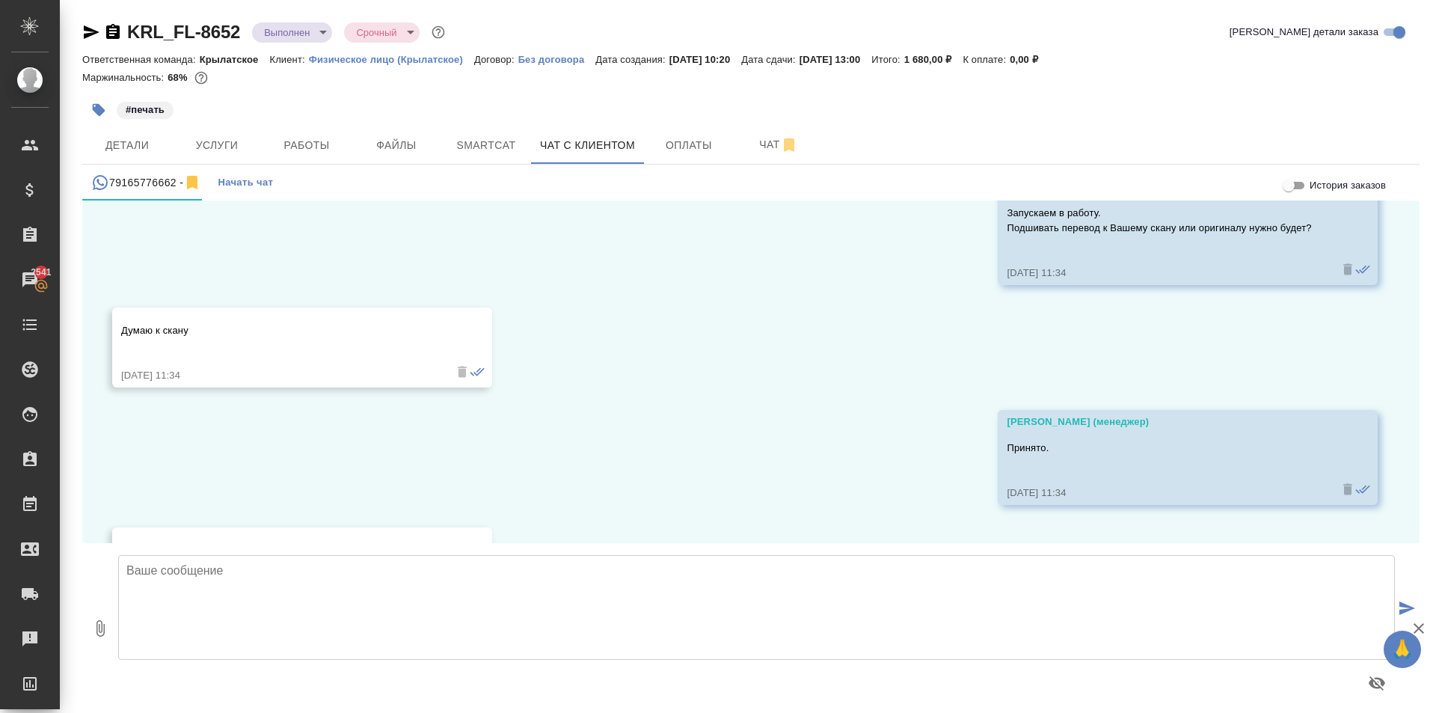
scroll to position [11151, 0]
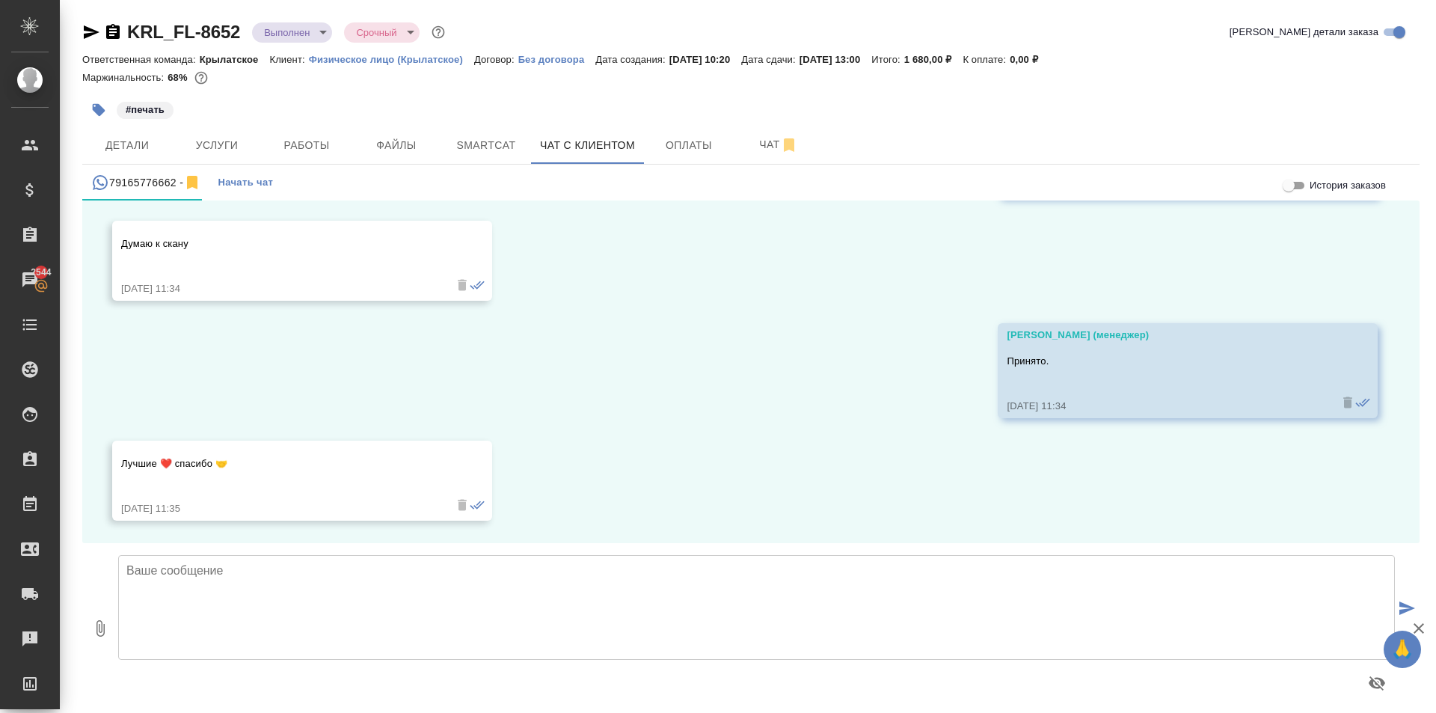
click at [359, 563] on textarea at bounding box center [756, 607] width 1277 height 105
click at [129, 602] on textarea "Отдали на нотариальное заверение. Через минут 30 будет готово. Сегодня работаем…" at bounding box center [756, 607] width 1277 height 105
click at [335, 603] on textarea "Отдали на нотариальное заверение. Через минут 30 будет готово. (!) Сегодня рабо…" at bounding box center [756, 607] width 1277 height 105
type textarea "Отдали на нотариальное заверение. Через минут 30 будет готово. (!) Сегодня рабо…"
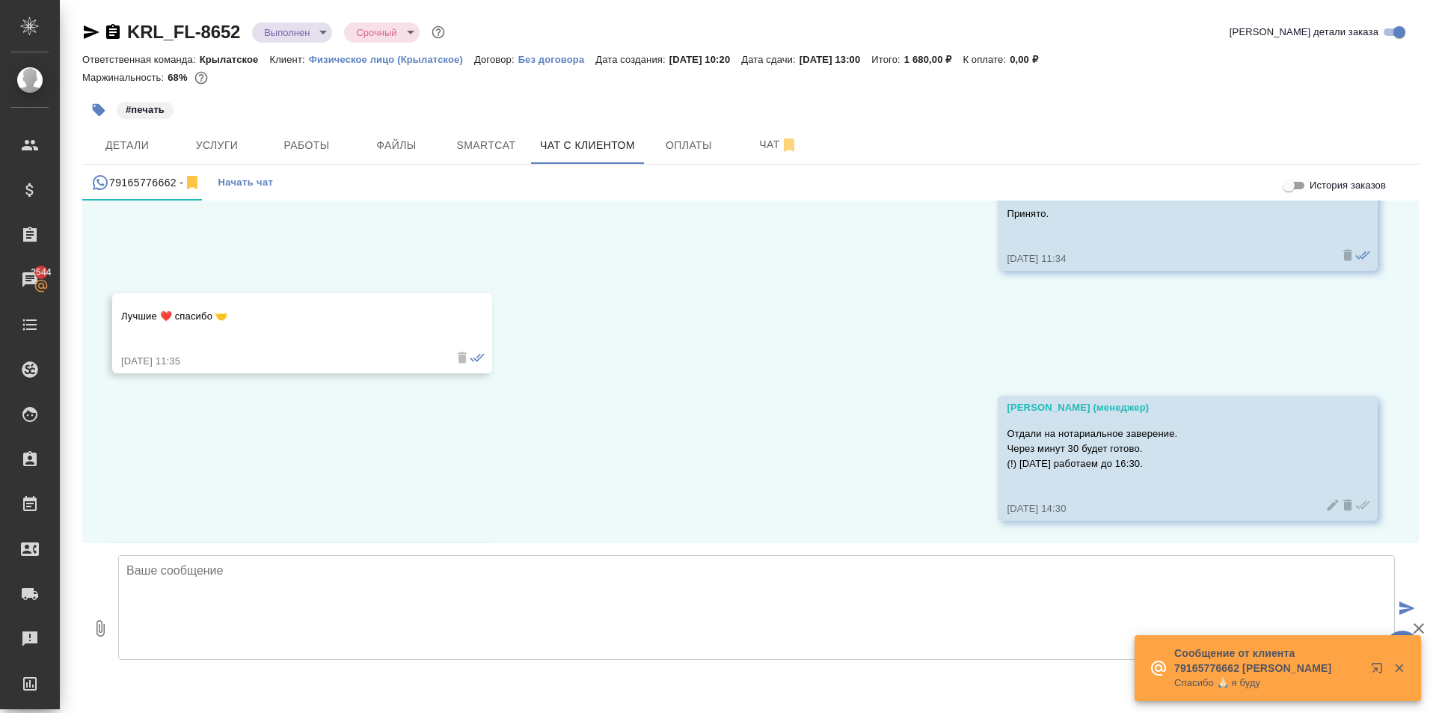
scroll to position [11401, 0]
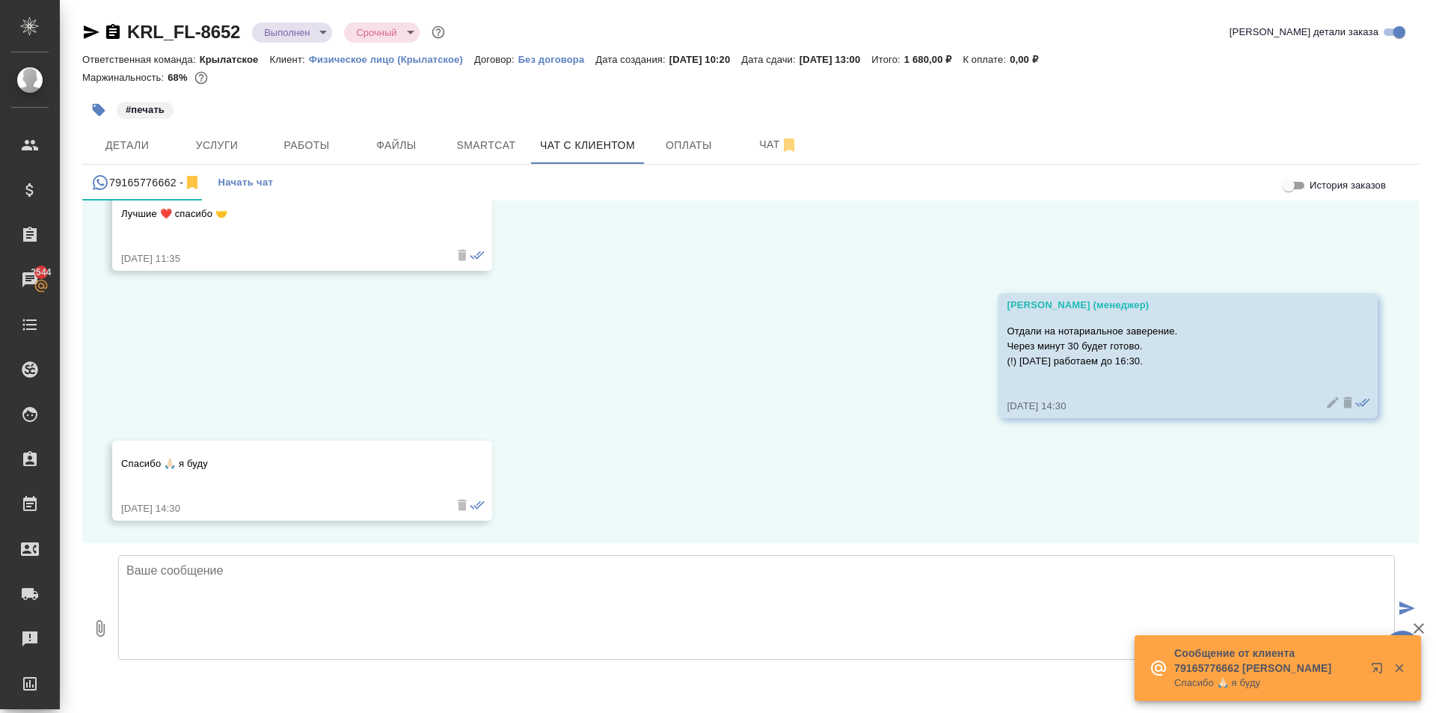
click at [626, 462] on div "20.08, среда Здравствуйте! Пишу из приложения 2ГИС. 20.08.25, 14:19 По поводу п…" at bounding box center [750, 371] width 1337 height 343
click at [447, 595] on textarea at bounding box center [756, 607] width 1277 height 105
click at [152, 140] on span "Детали" at bounding box center [127, 145] width 72 height 19
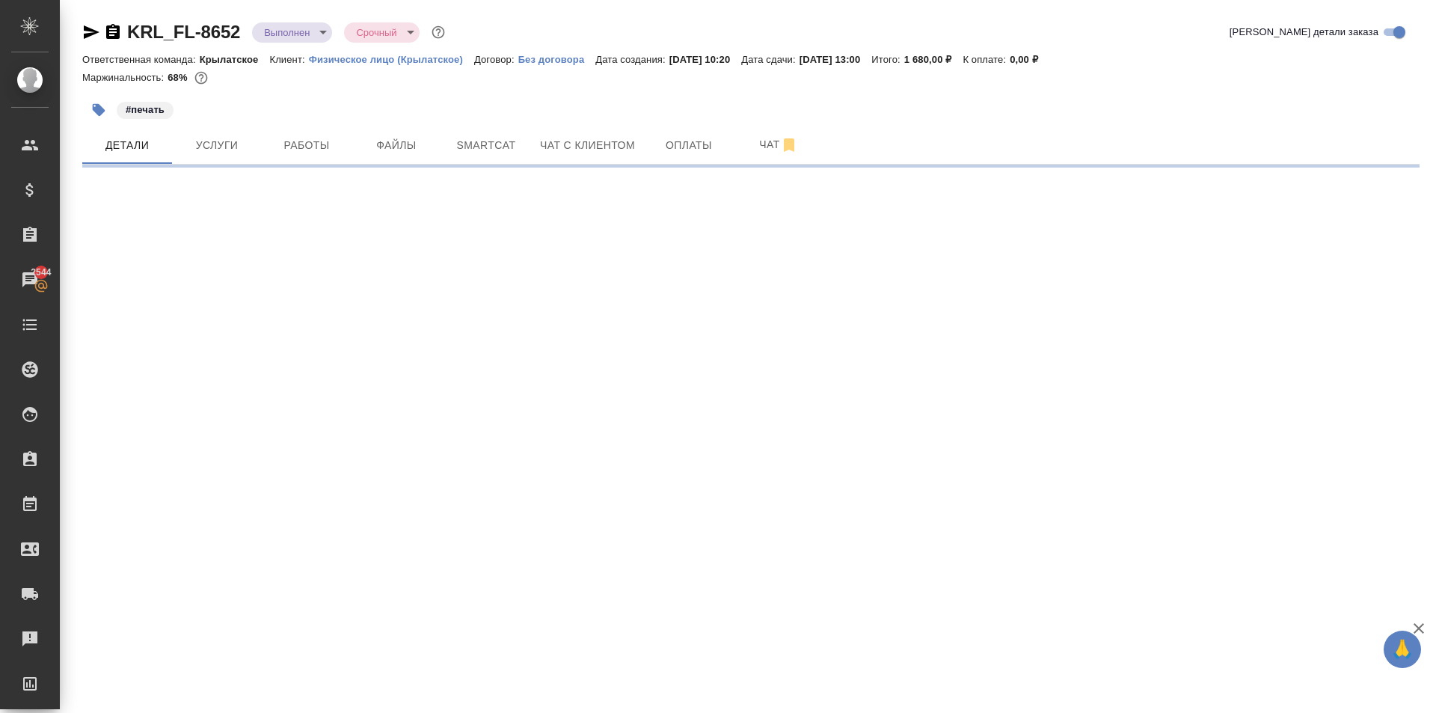
select select "RU"
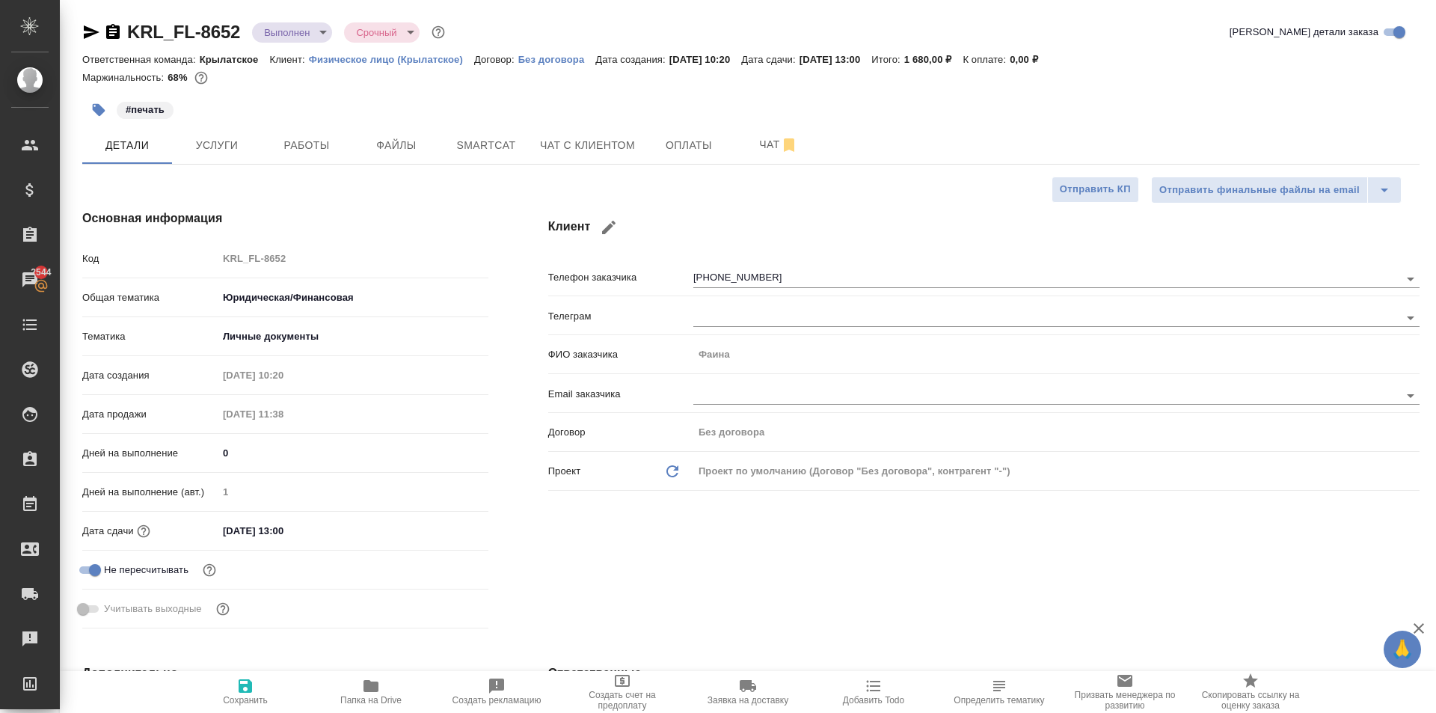
type textarea "x"
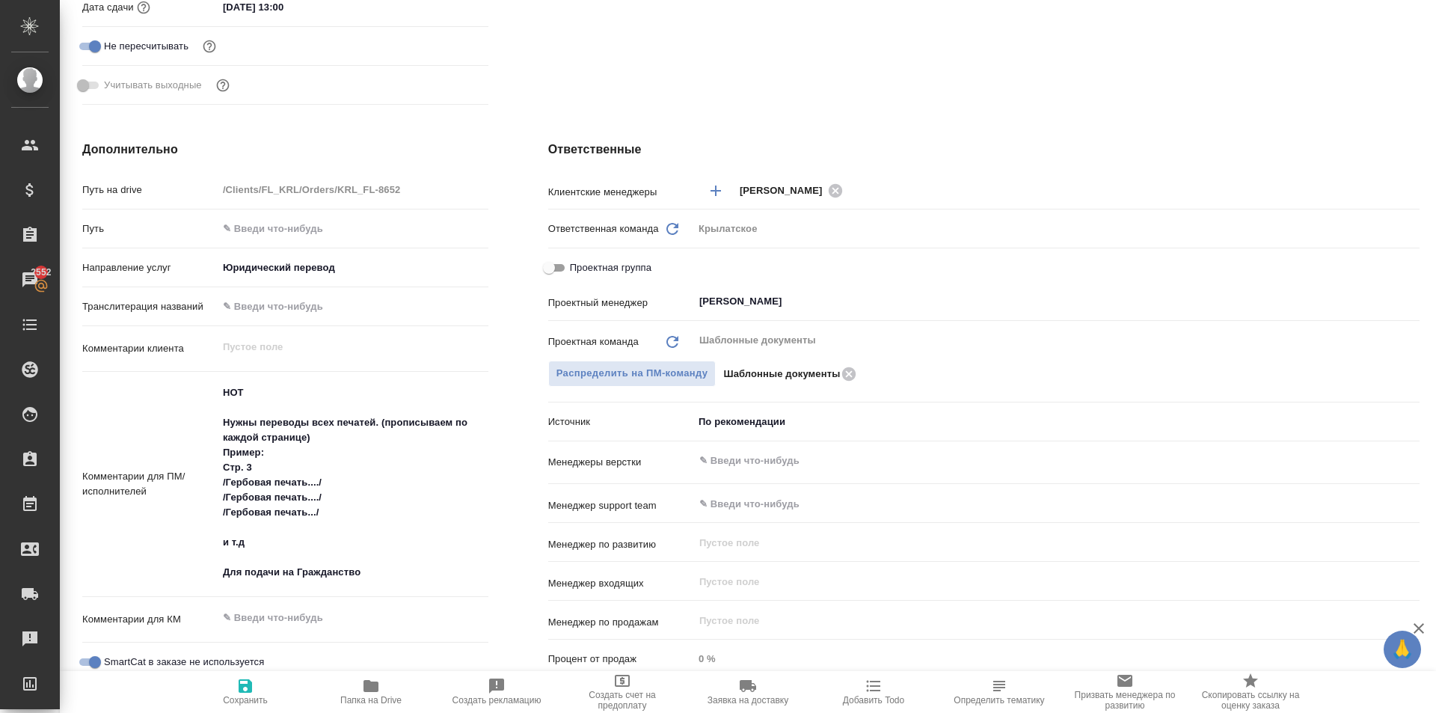
type textarea "x"
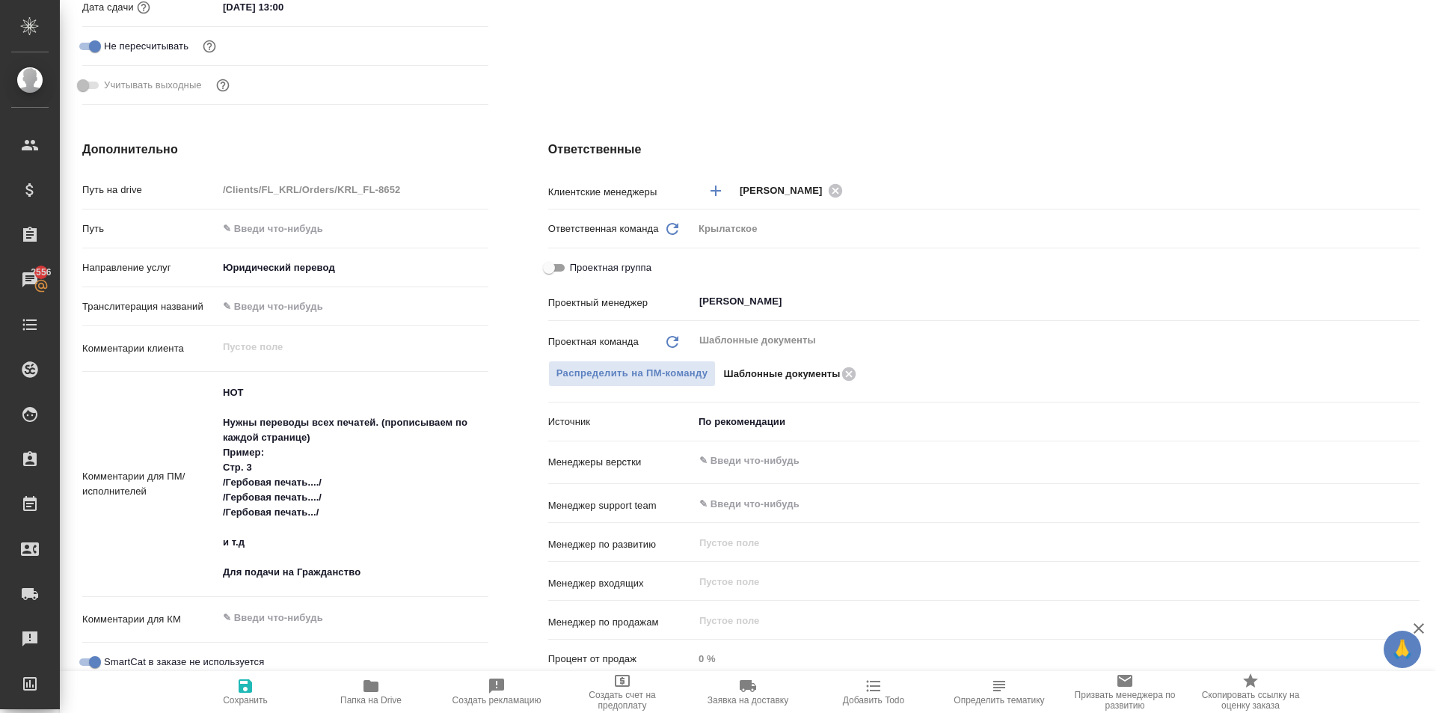
type textarea "x"
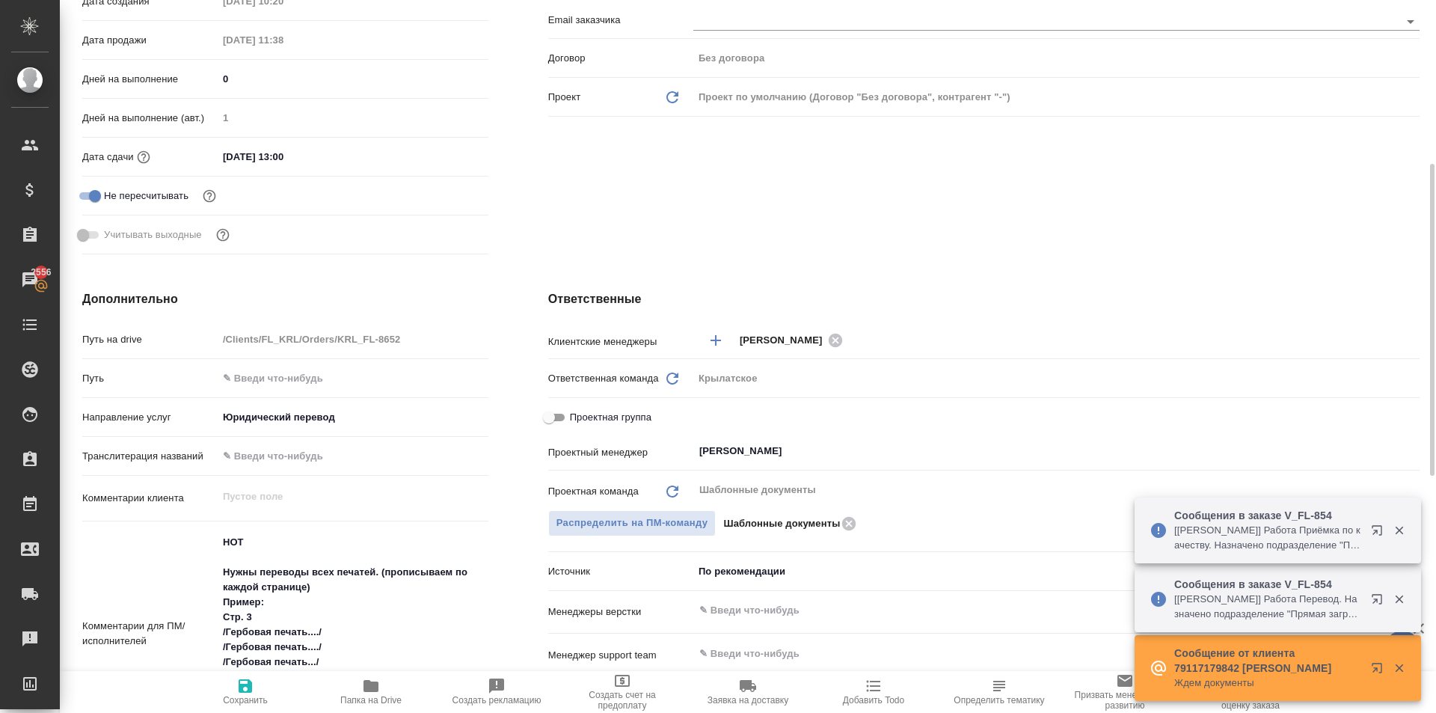
scroll to position [0, 0]
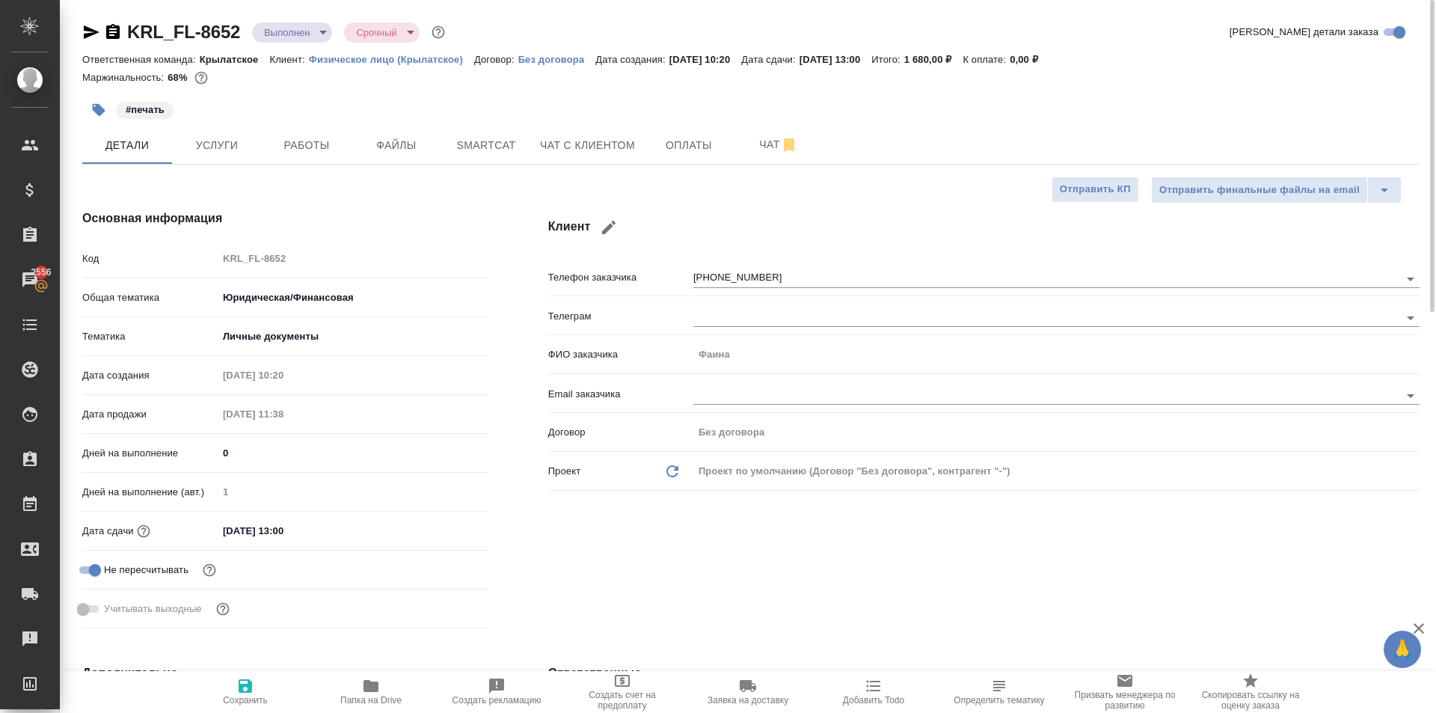
type textarea "x"
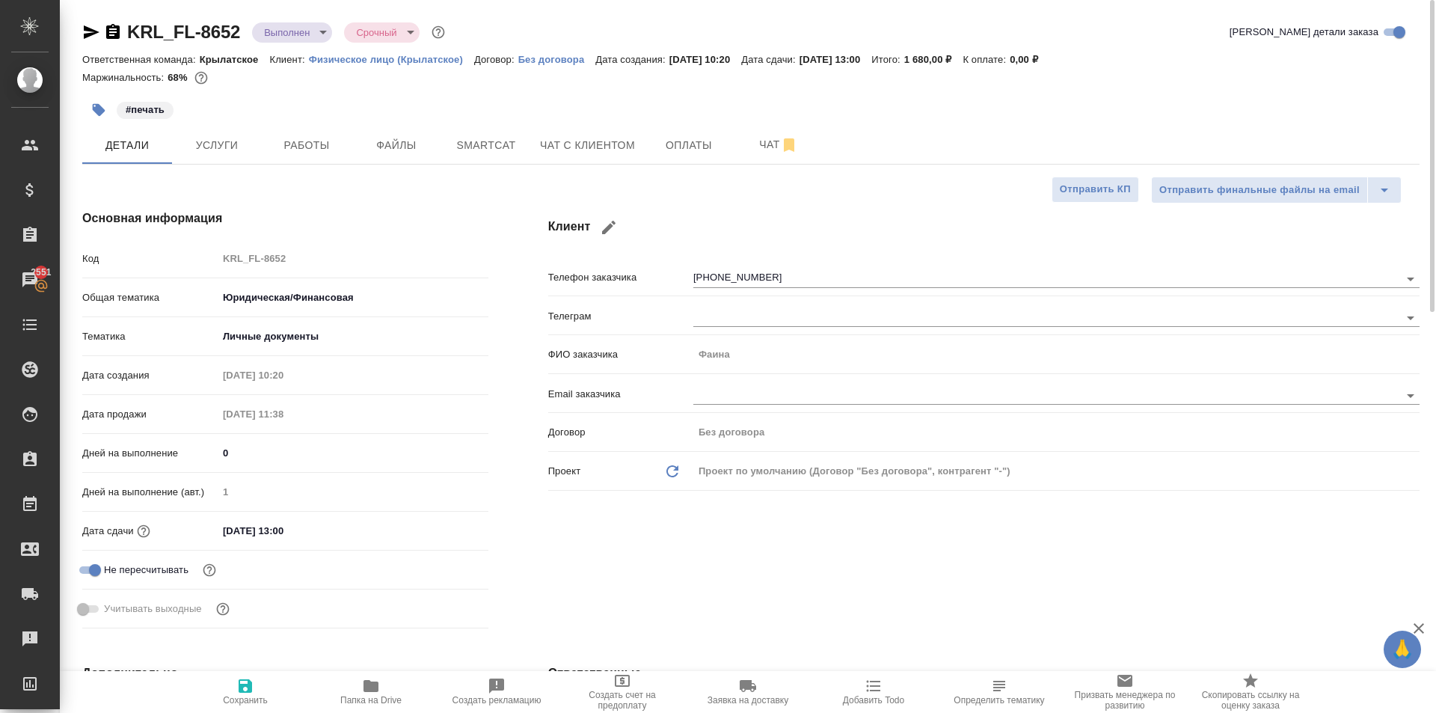
type textarea "x"
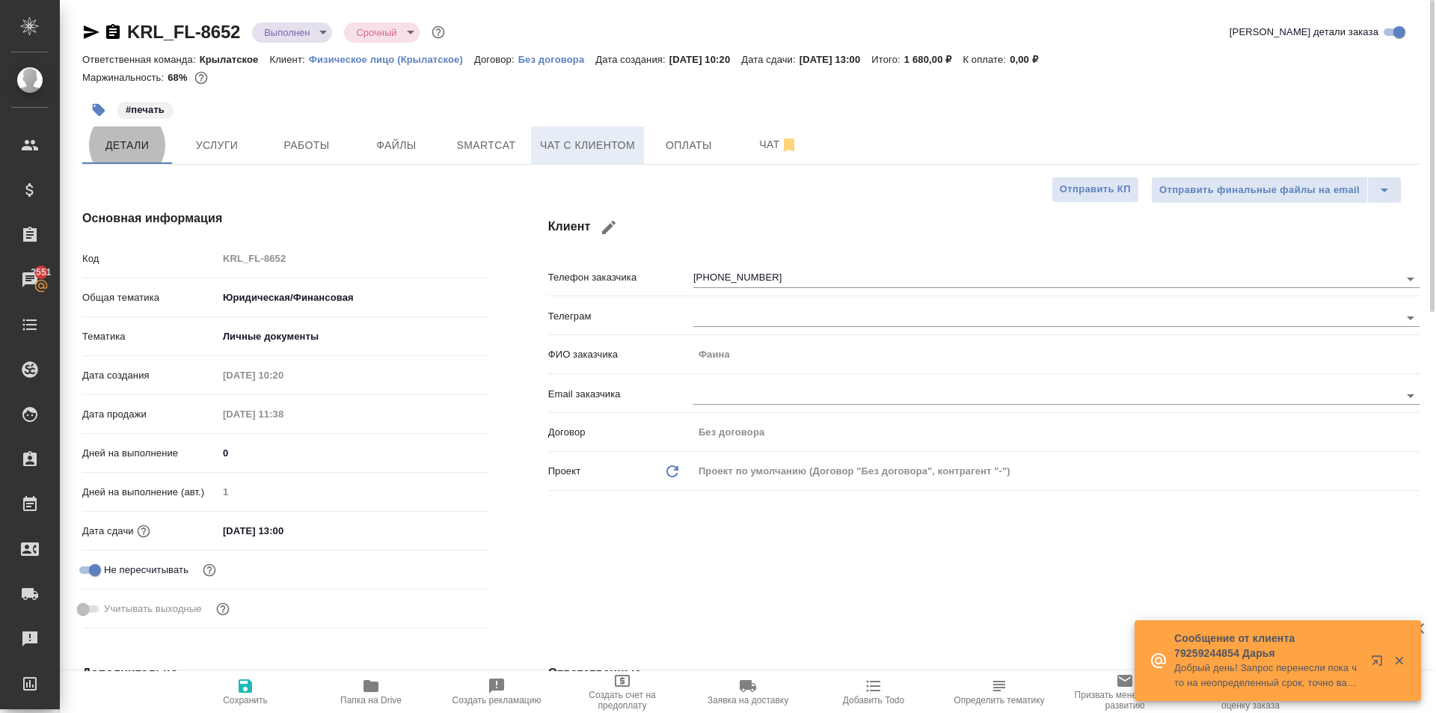
click at [545, 145] on span "Чат с клиентом" at bounding box center [587, 145] width 95 height 19
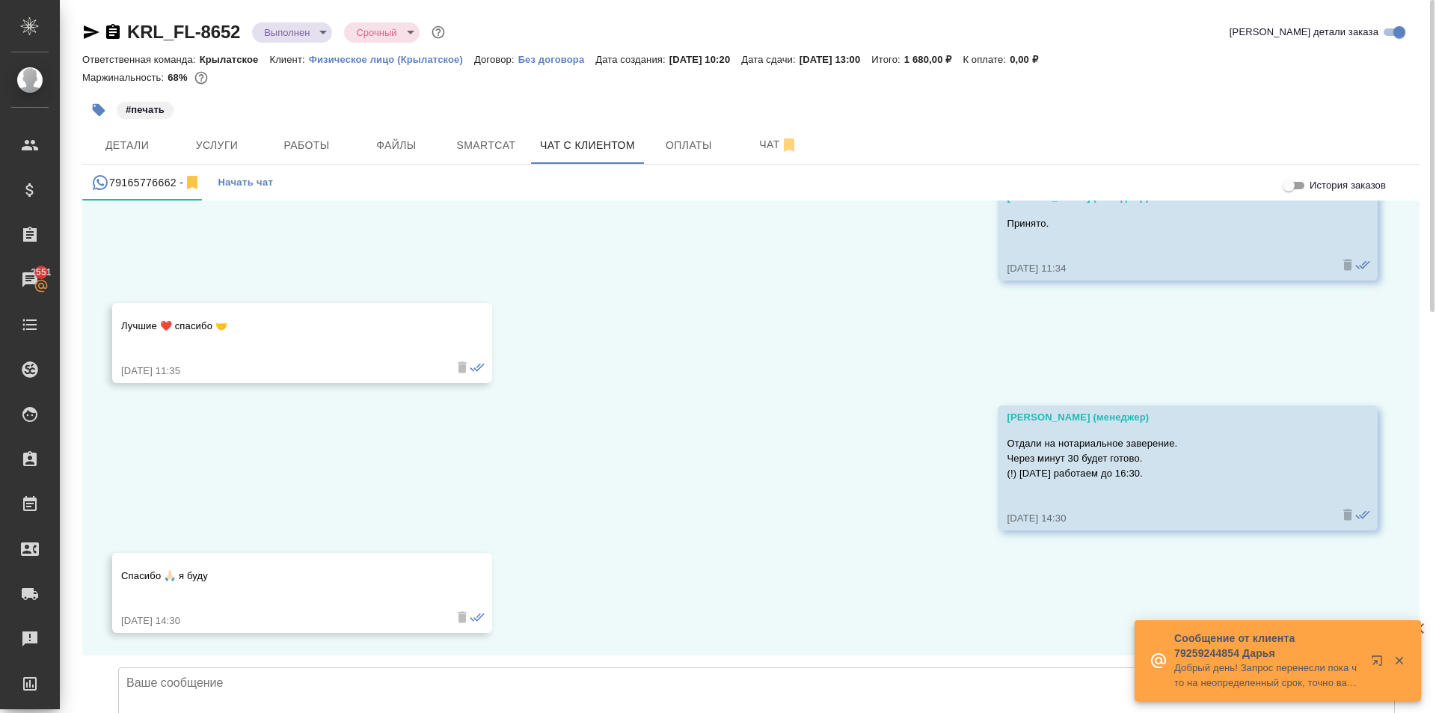
scroll to position [11401, 0]
type input "C:\fakepath\doc04277820250829150030.pdf"
click at [522, 667] on textarea at bounding box center [756, 719] width 1277 height 105
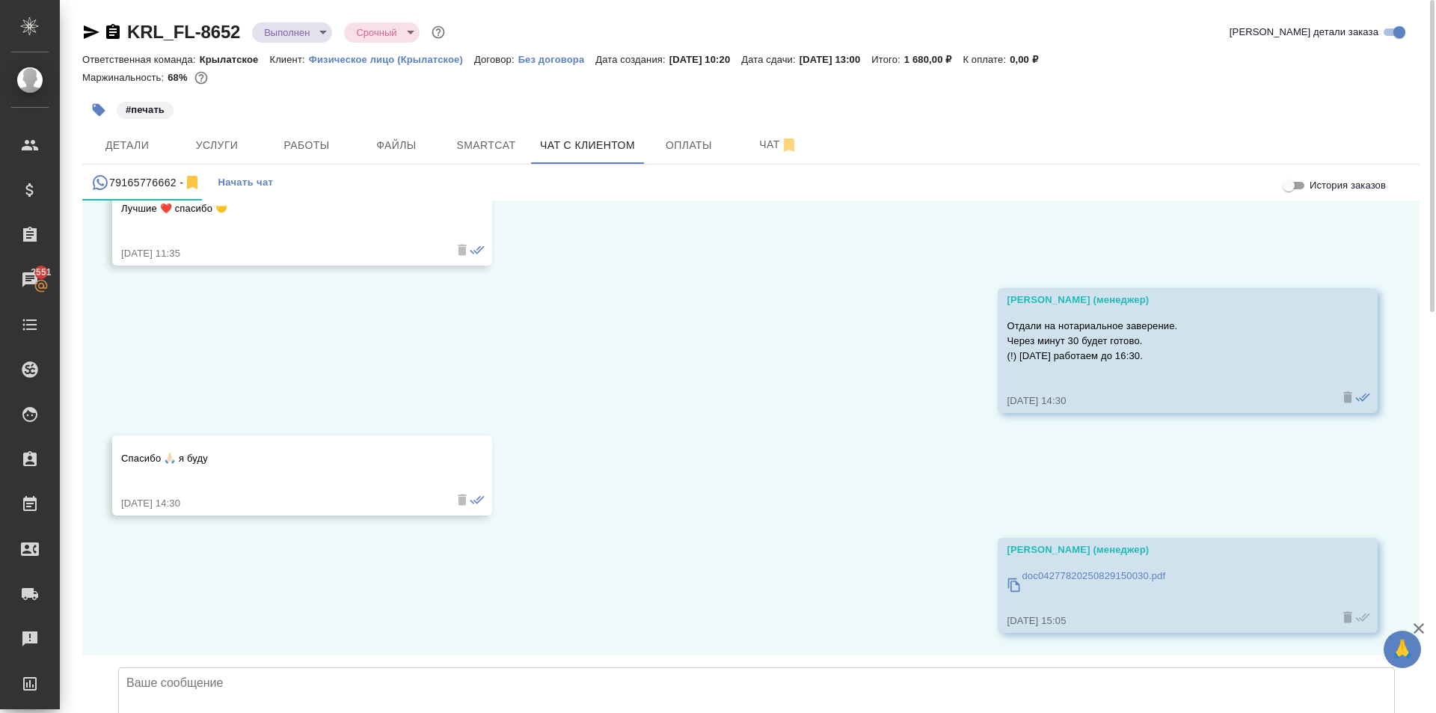
scroll to position [11518, 0]
click at [157, 152] on span "Детали" at bounding box center [127, 145] width 72 height 19
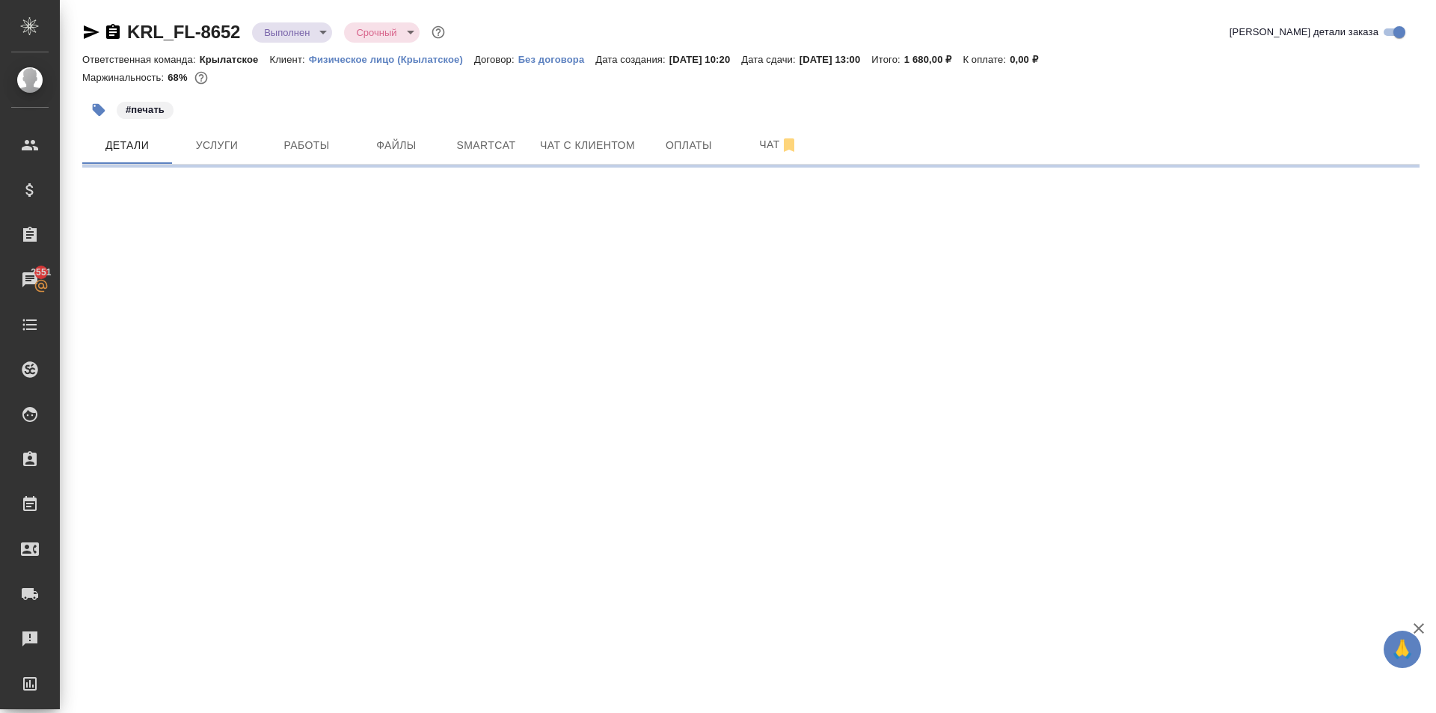
select select "RU"
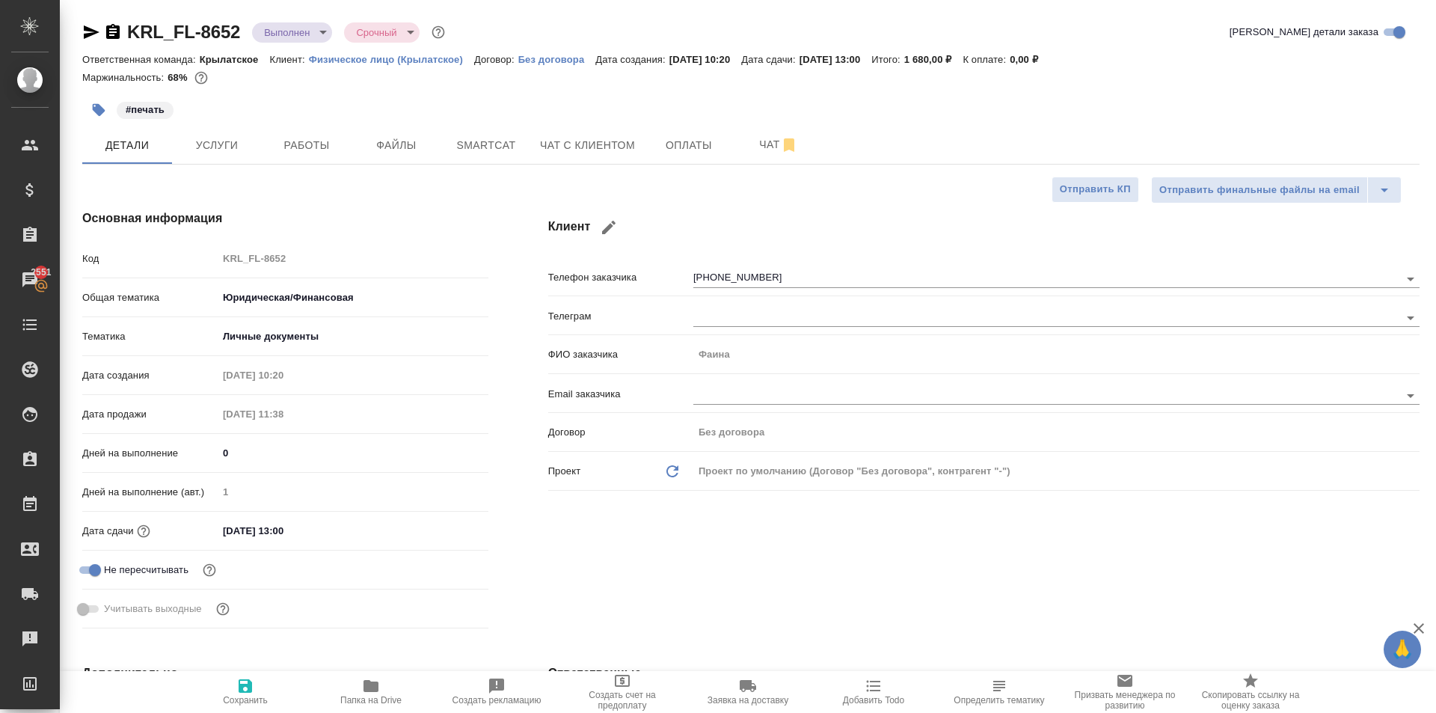
type textarea "x"
drag, startPoint x: 657, startPoint y: 389, endPoint x: 687, endPoint y: 366, distance: 37.9
click at [660, 387] on p "Email заказчика" at bounding box center [620, 394] width 145 height 15
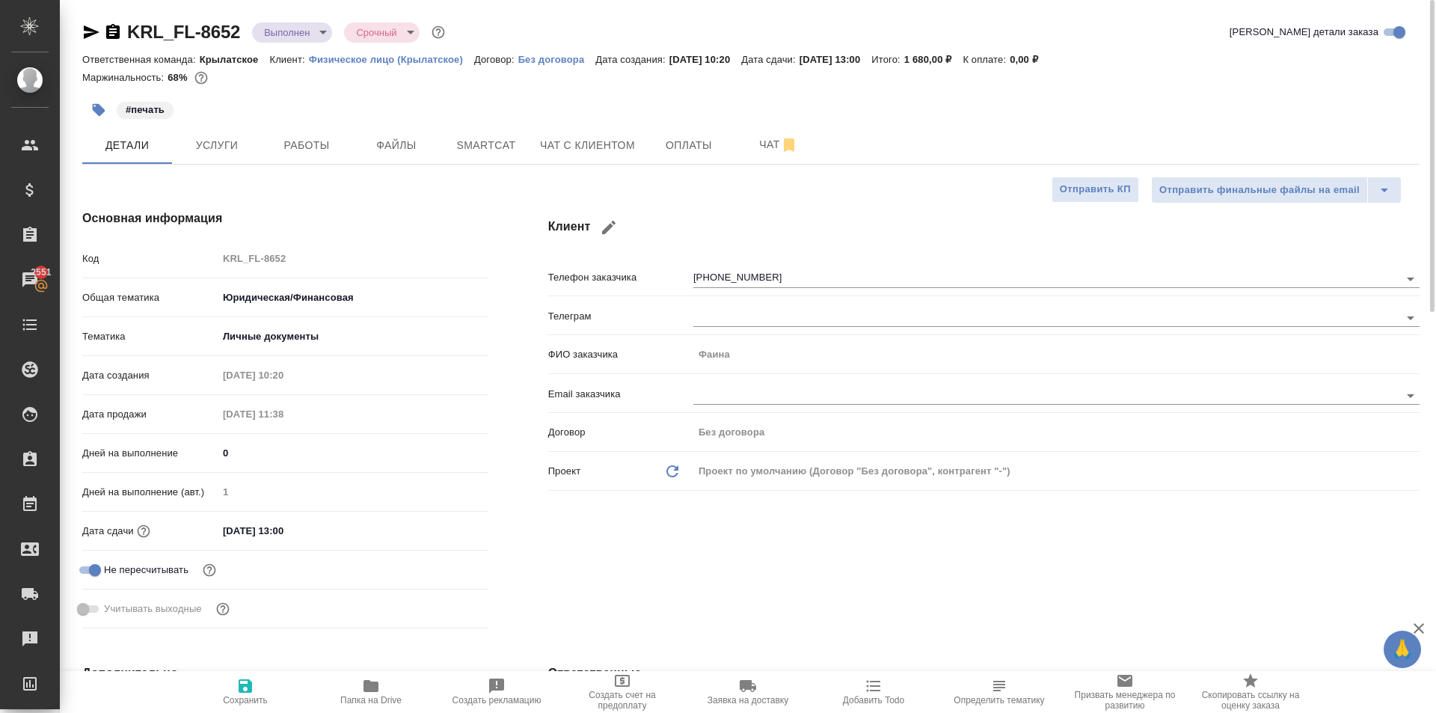
click at [711, 354] on div "ФИО заказчика Фаина" at bounding box center [983, 354] width 871 height 26
click at [565, 147] on span "Чат с клиентом" at bounding box center [587, 145] width 95 height 19
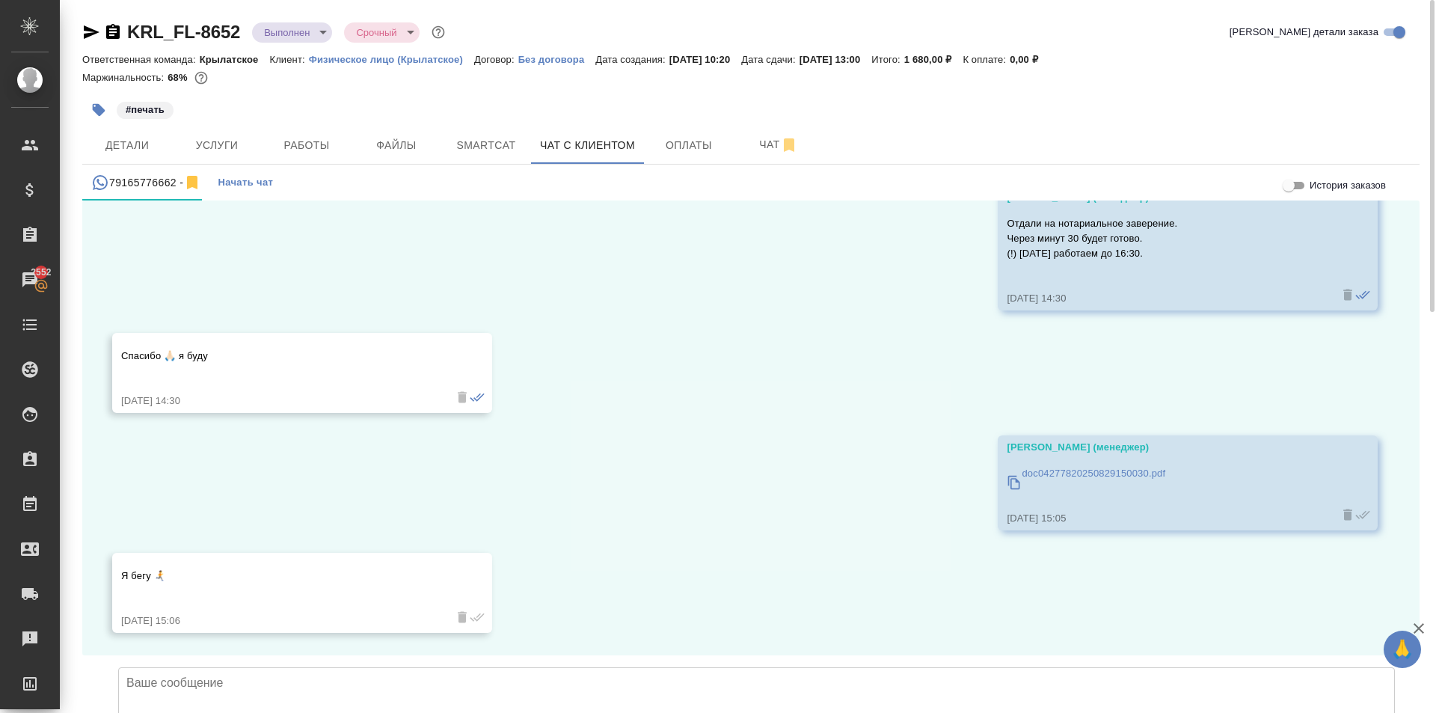
scroll to position [11621, 0]
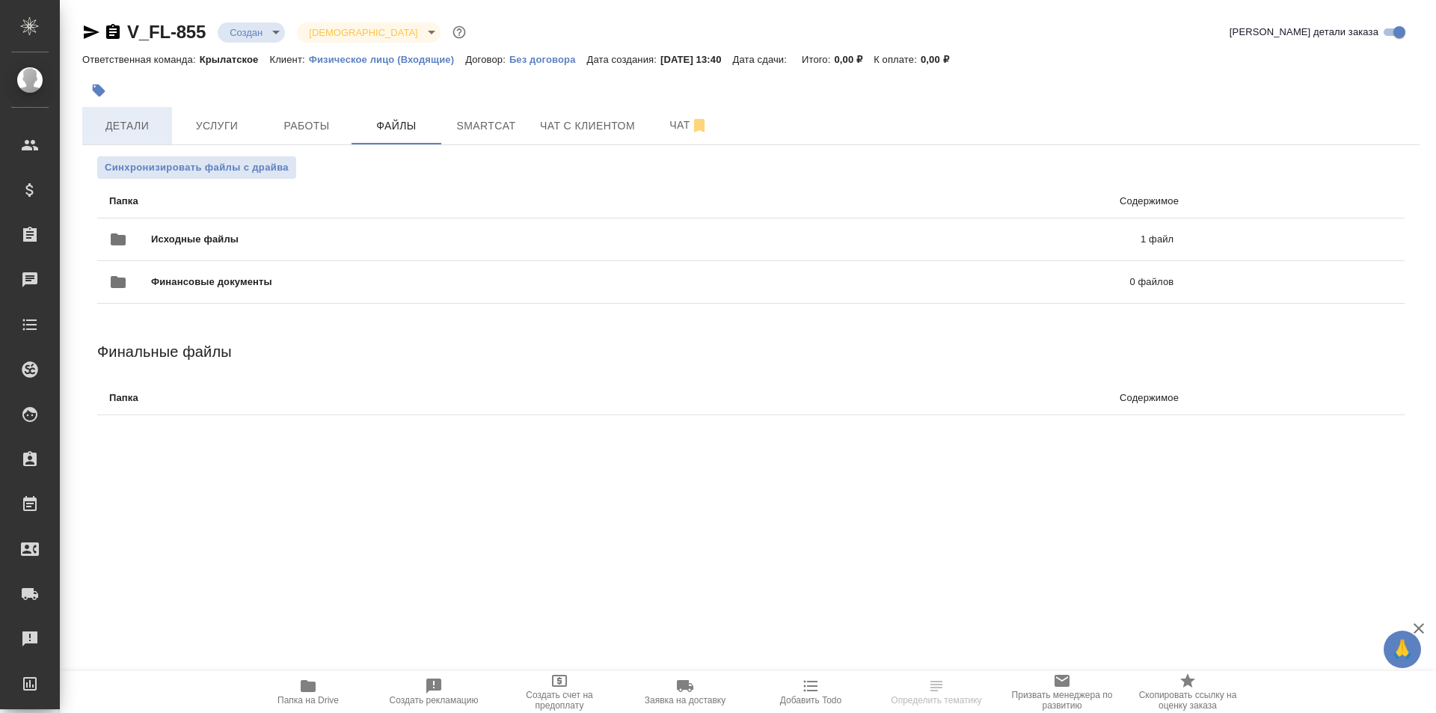
click at [158, 135] on span "Детали" at bounding box center [127, 126] width 72 height 19
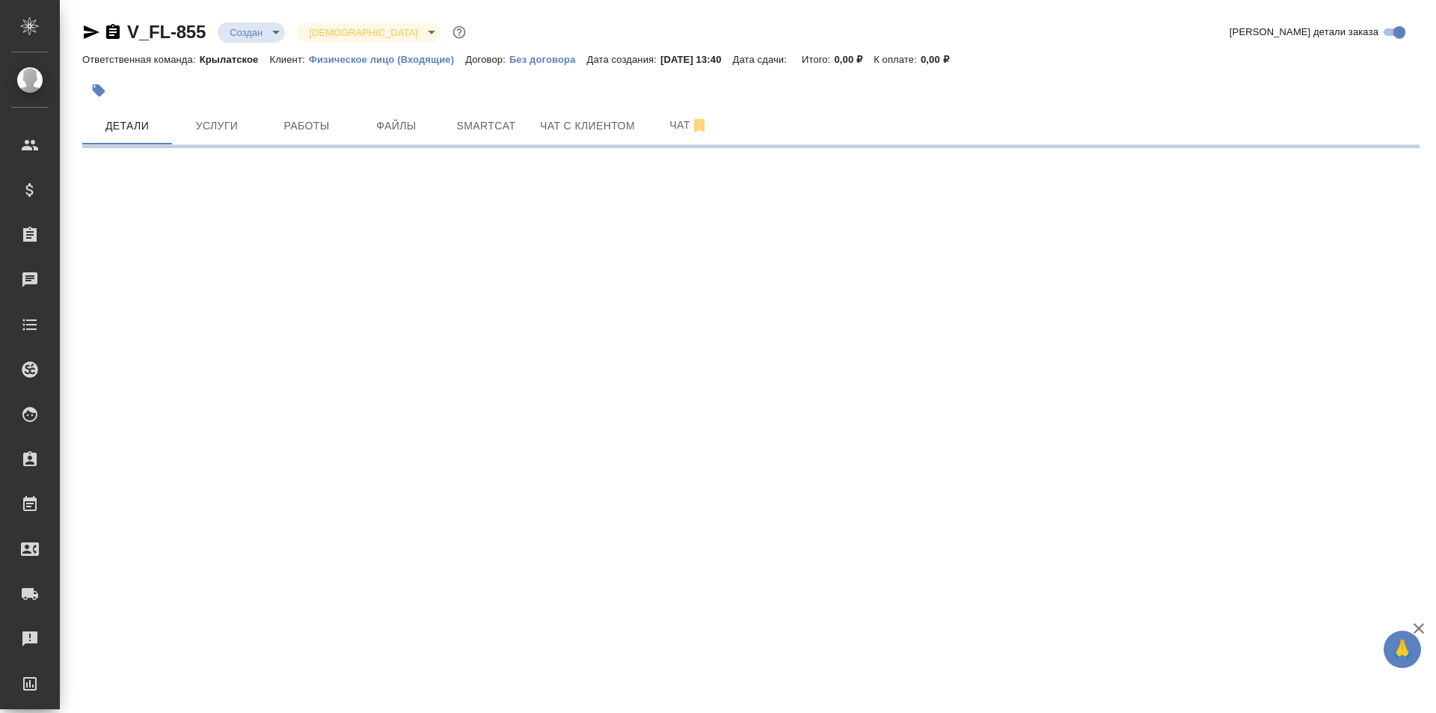
select select "RU"
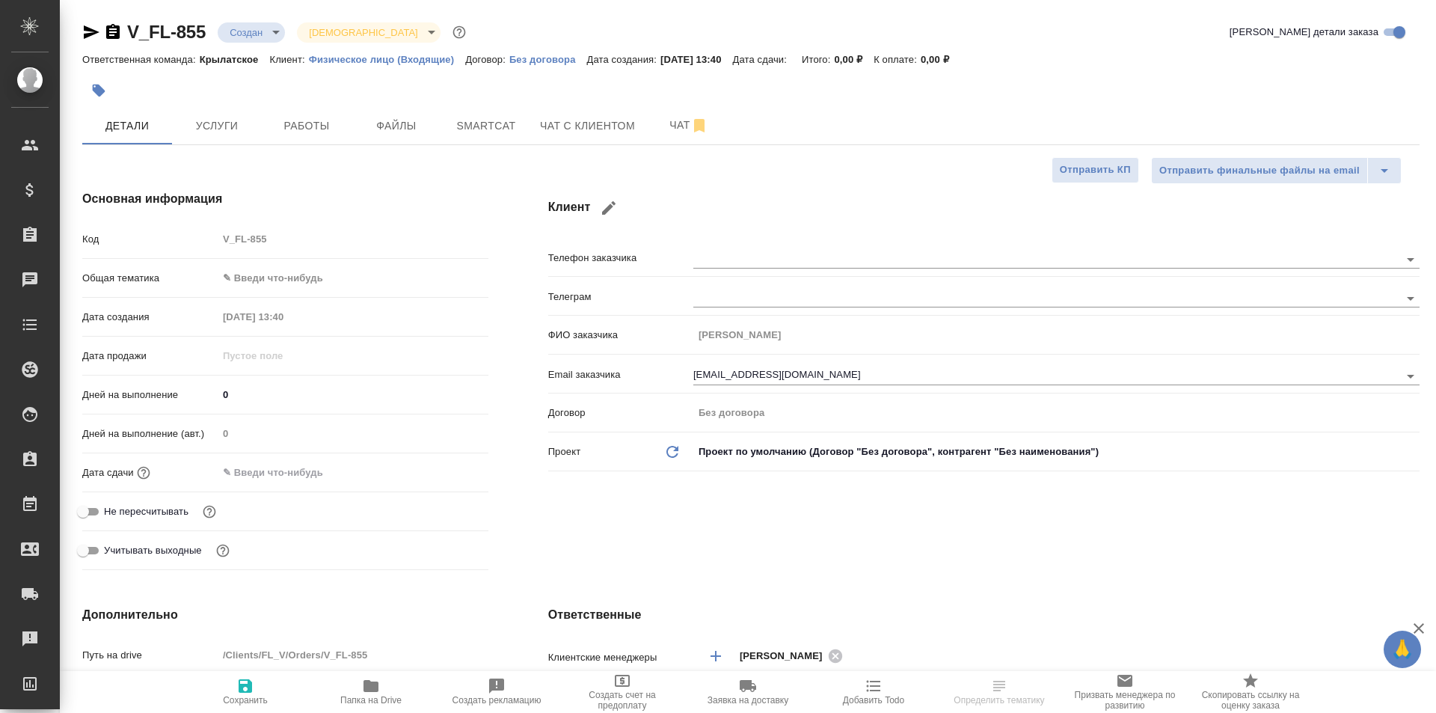
type textarea "x"
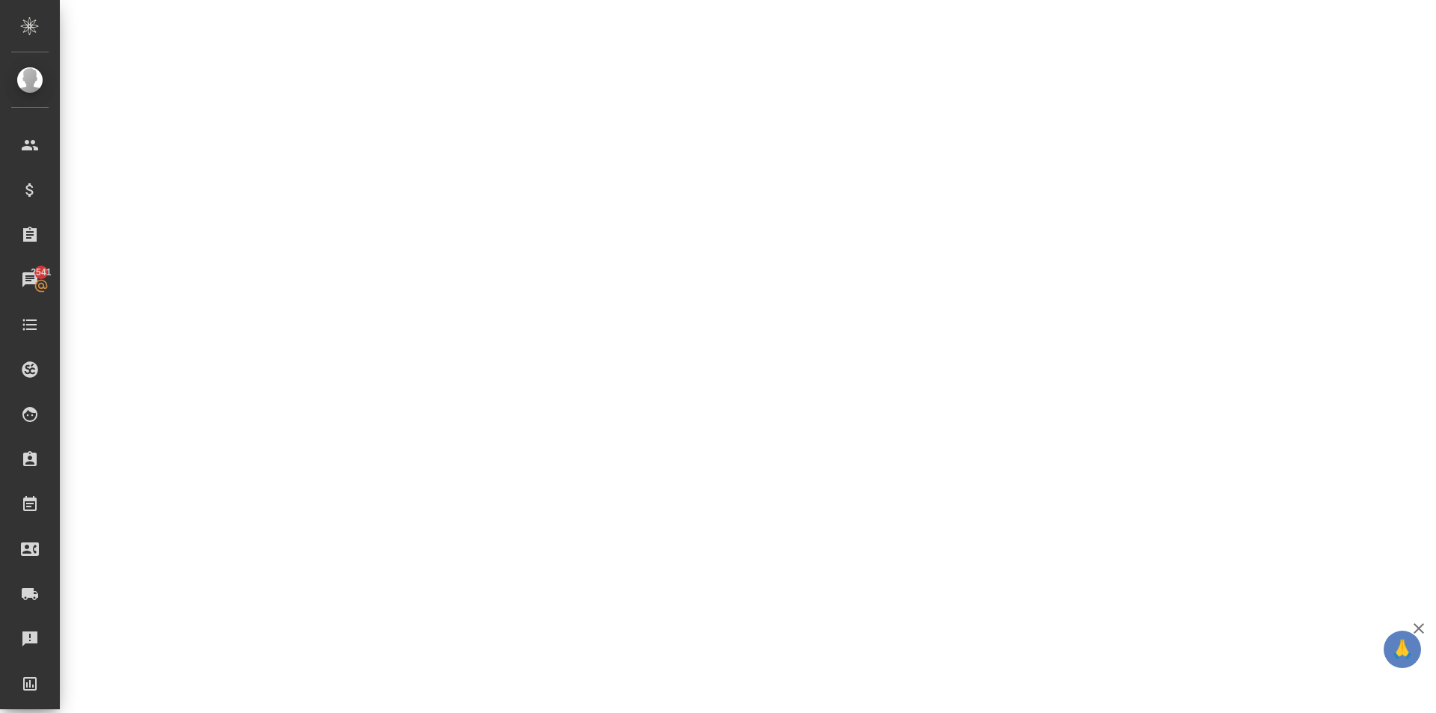
select select "RU"
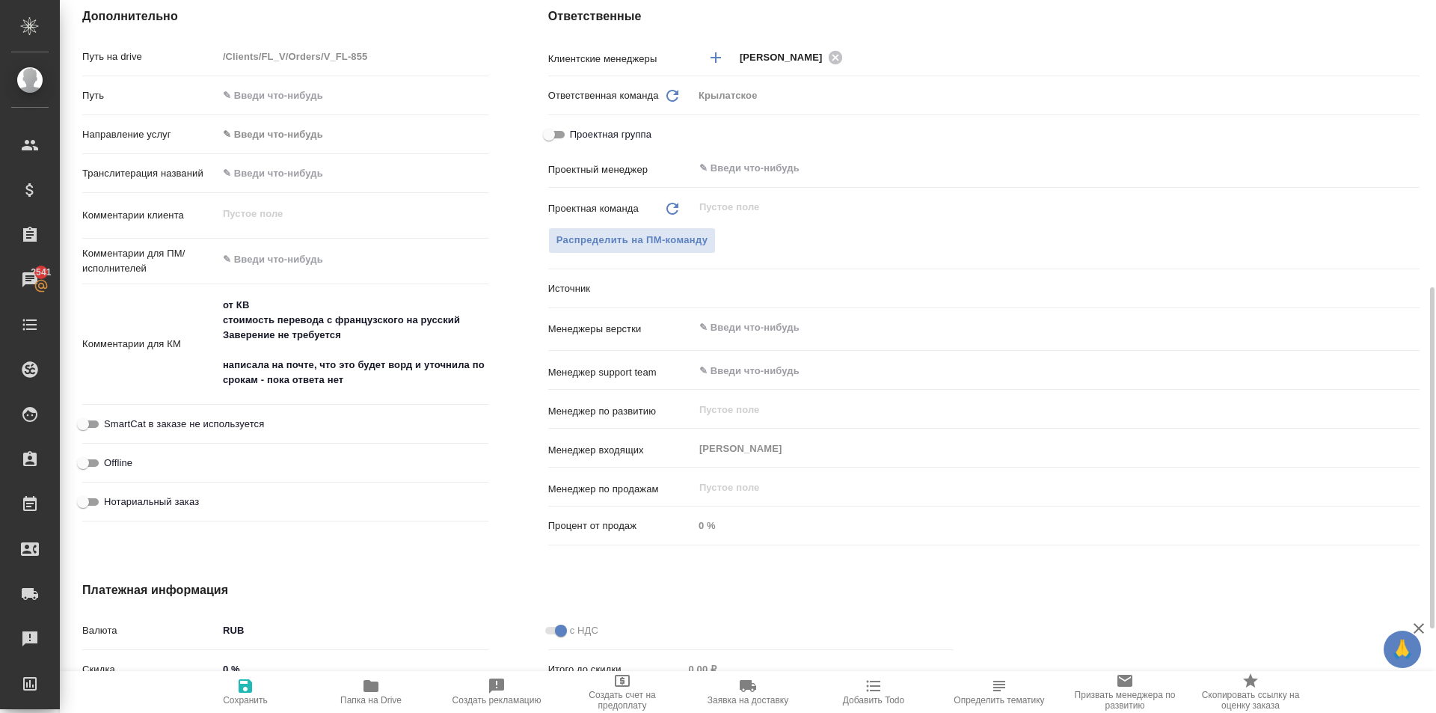
type textarea "x"
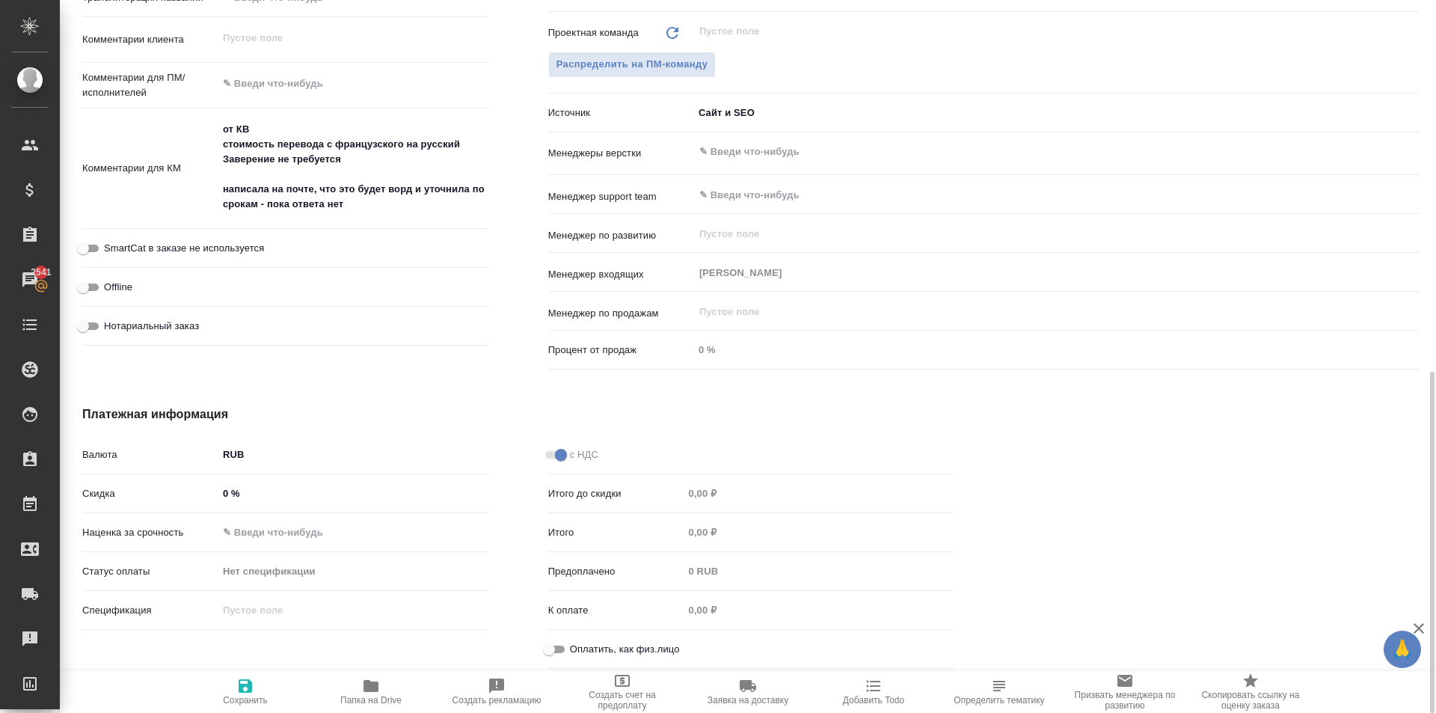
click at [554, 640] on input "Оплатить, как физ.лицо" at bounding box center [549, 649] width 54 height 18
checkbox input "true"
type textarea "x"
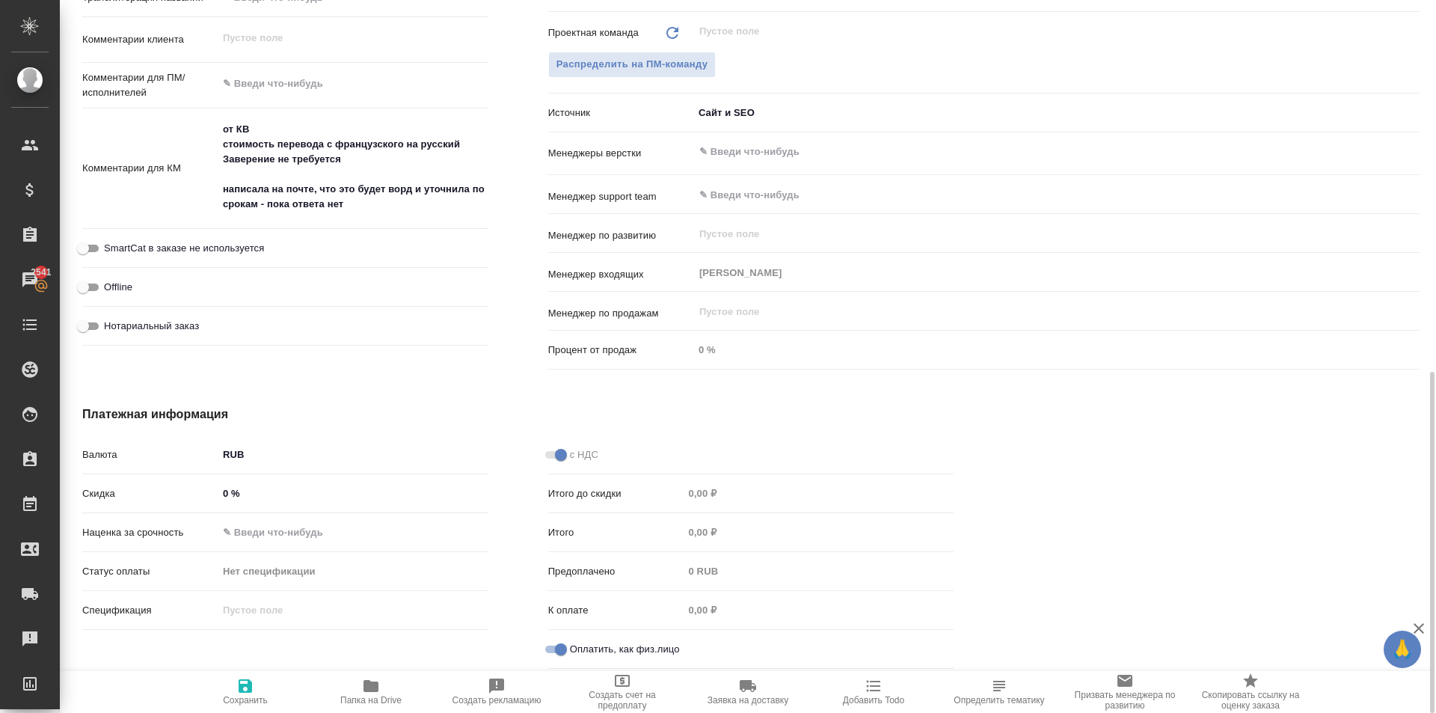
click at [237, 679] on icon "button" at bounding box center [245, 686] width 18 height 18
type textarea "x"
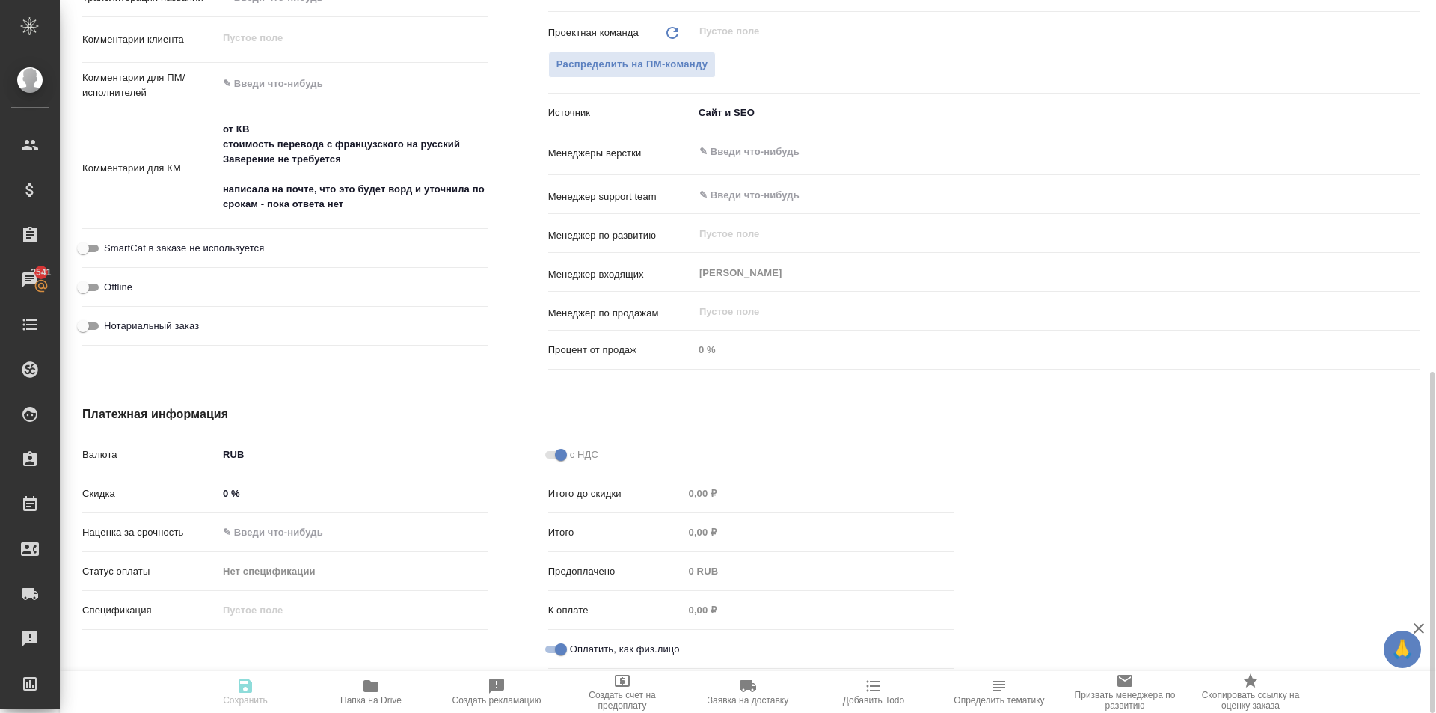
type textarea "x"
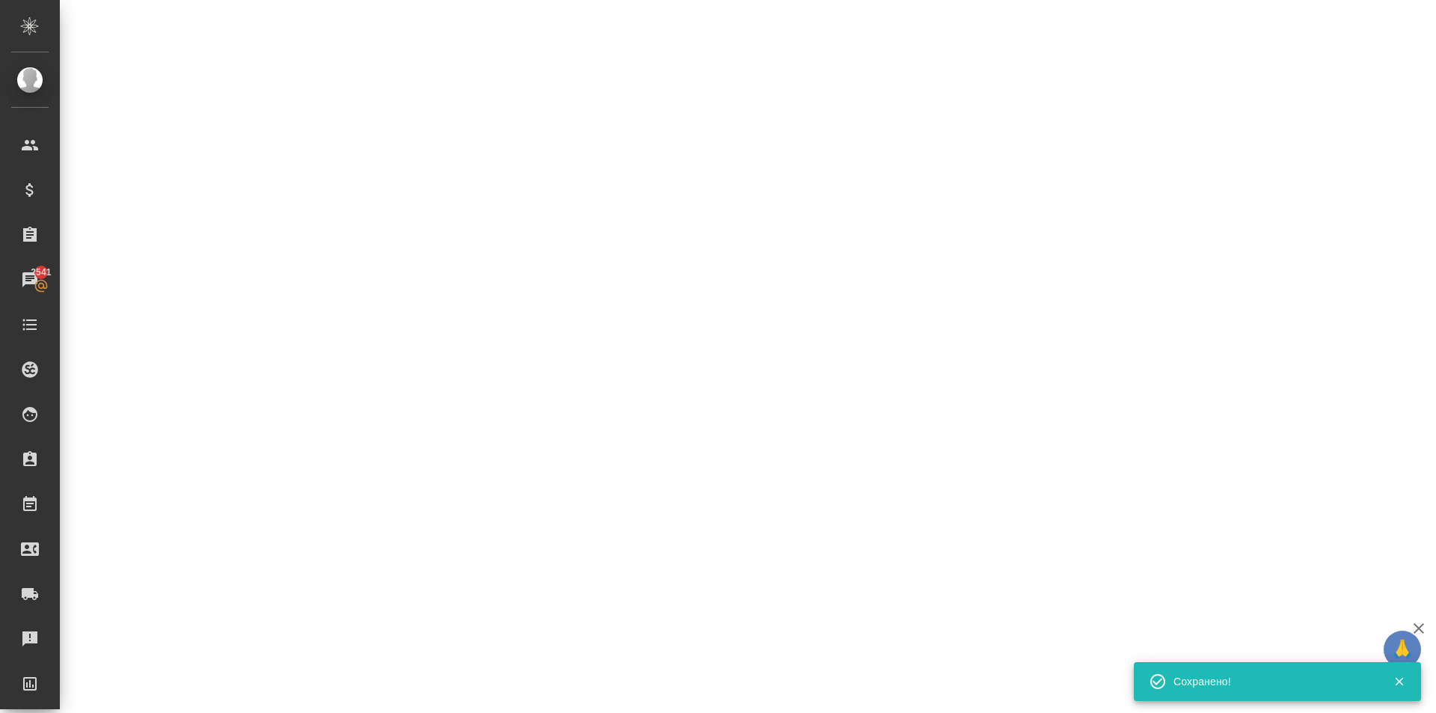
select select "RU"
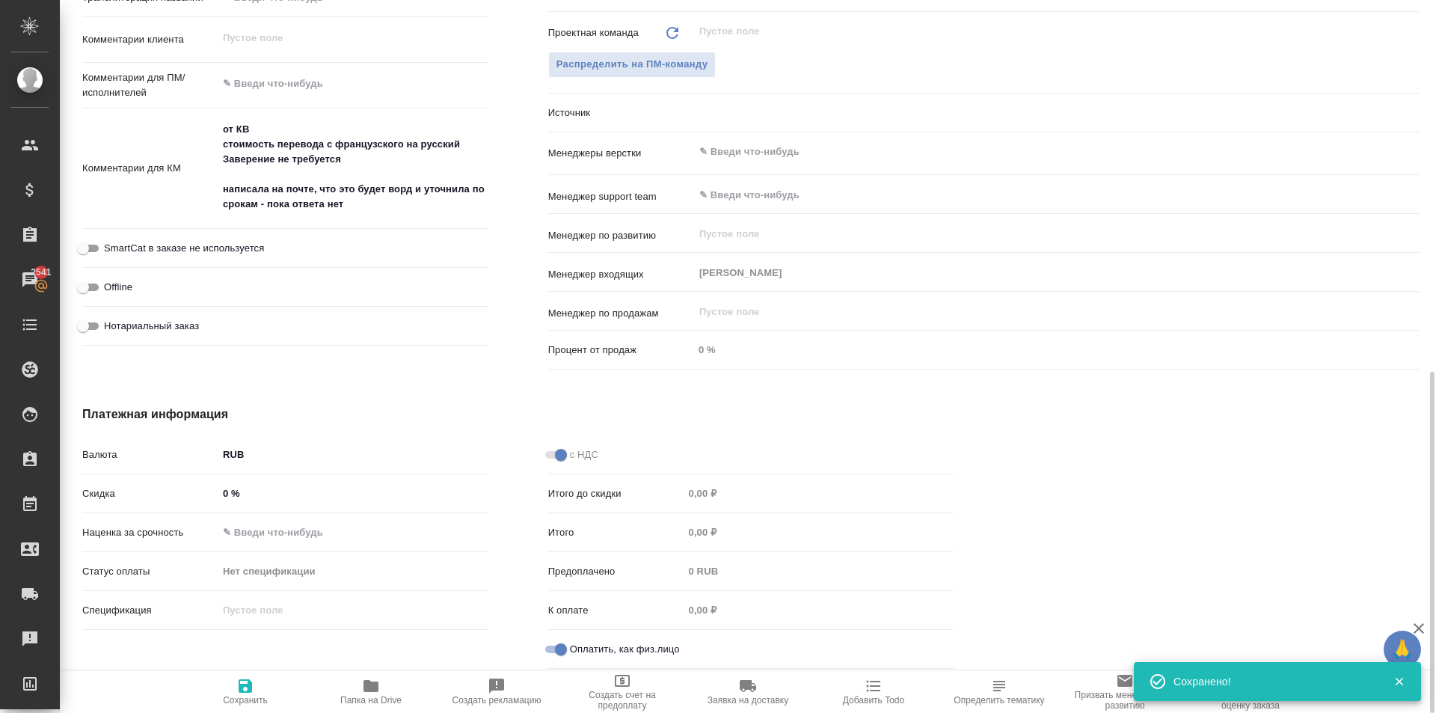
type textarea "x"
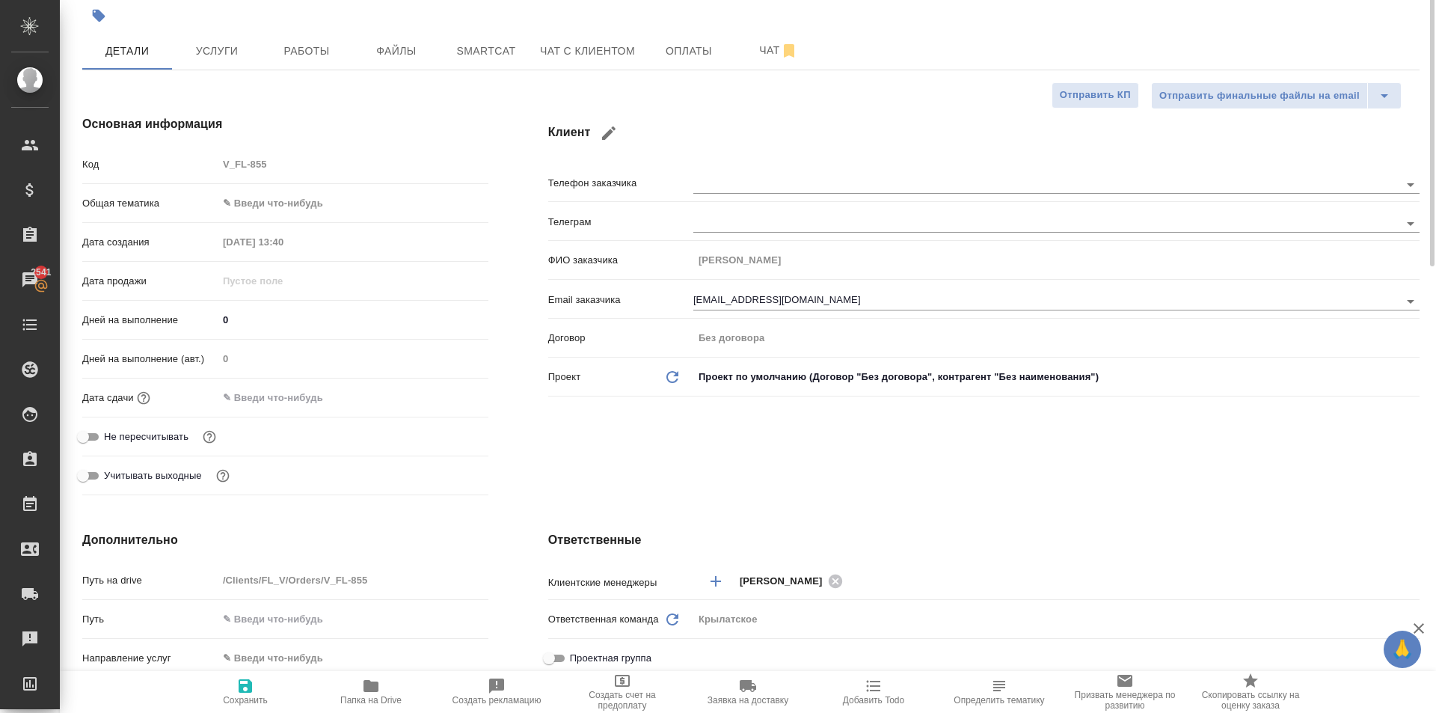
scroll to position [0, 0]
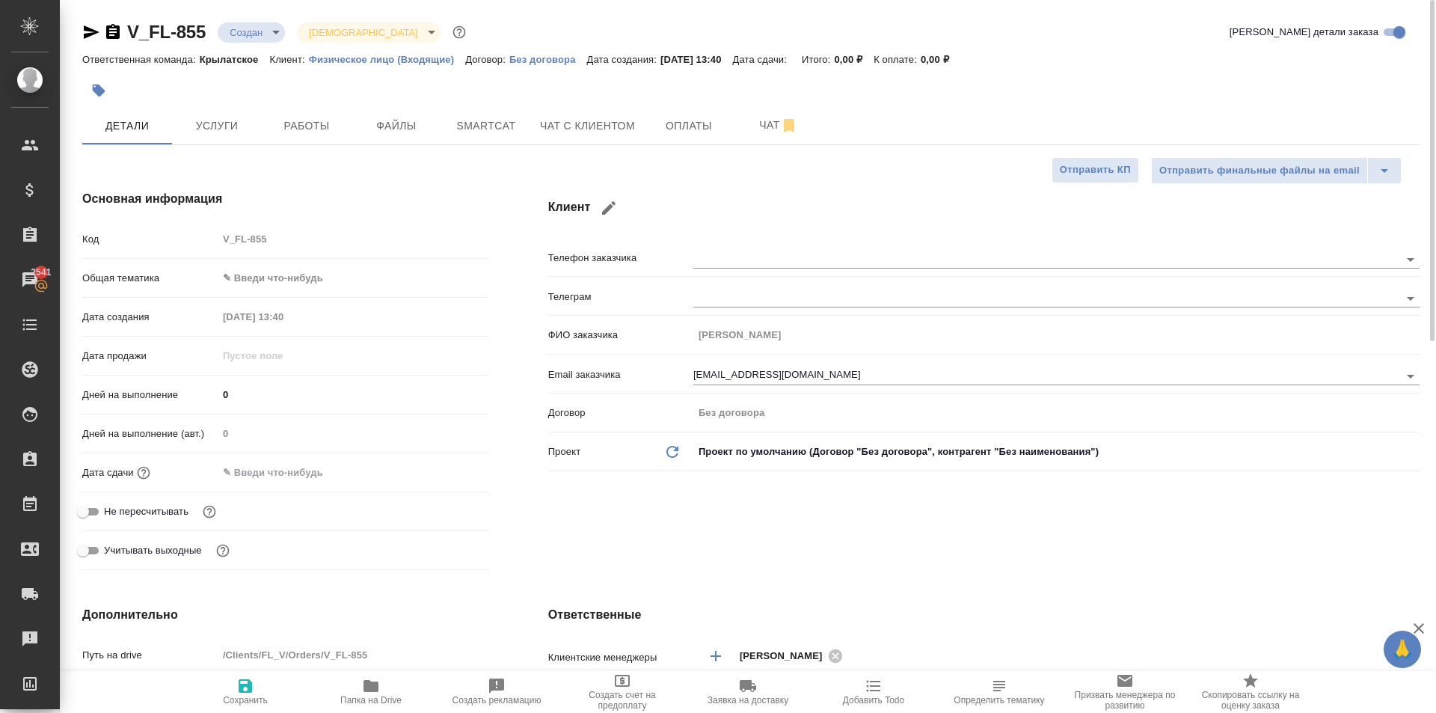
click at [202, 102] on div at bounding box center [528, 90] width 892 height 33
click at [227, 124] on span "Услуги" at bounding box center [217, 126] width 72 height 19
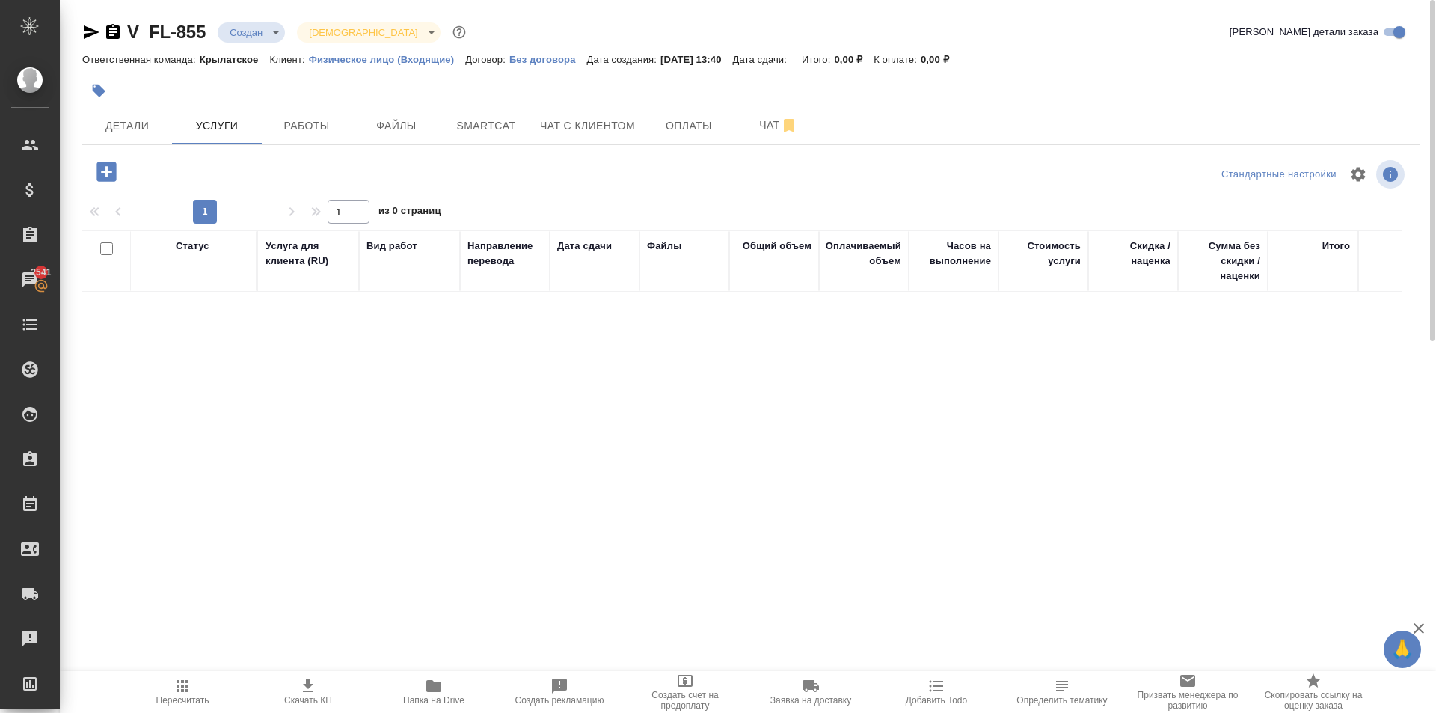
click at [108, 172] on icon "button" at bounding box center [106, 172] width 26 height 26
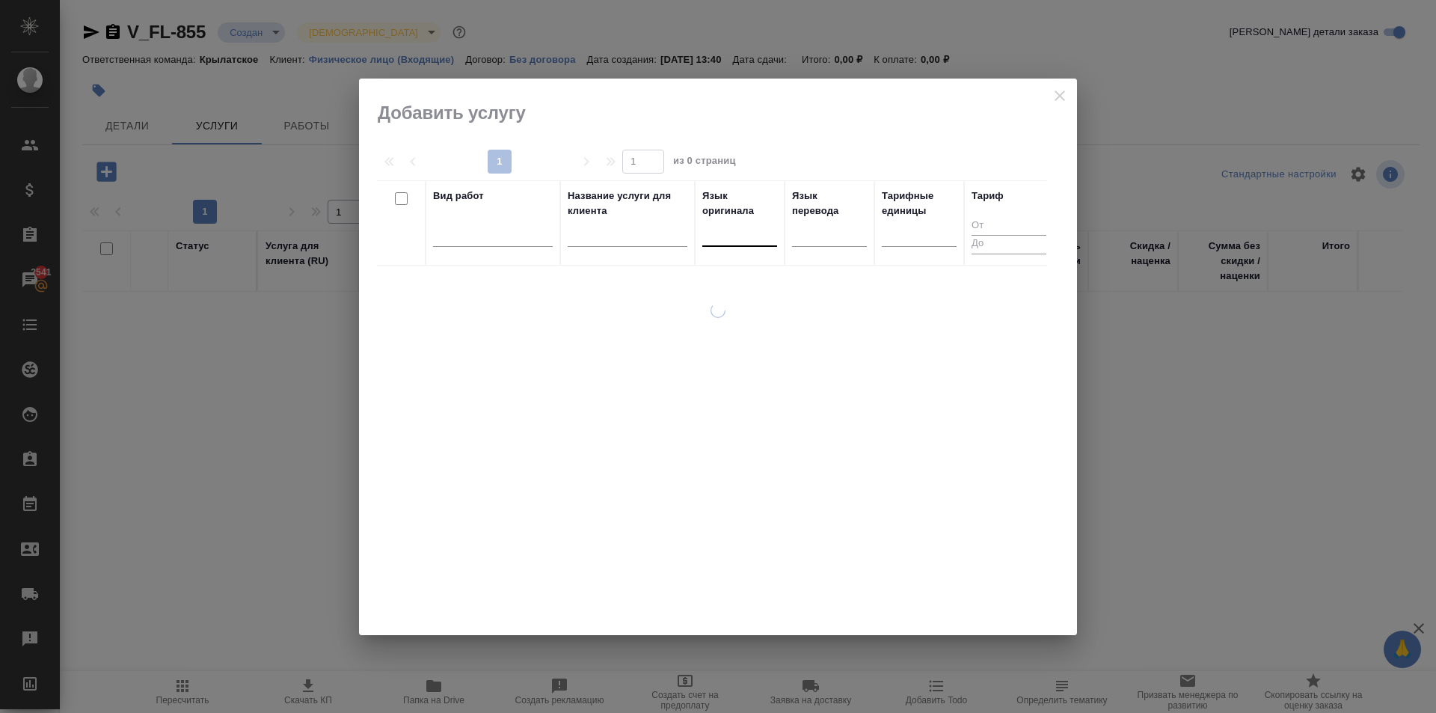
click at [753, 230] on div at bounding box center [739, 232] width 75 height 22
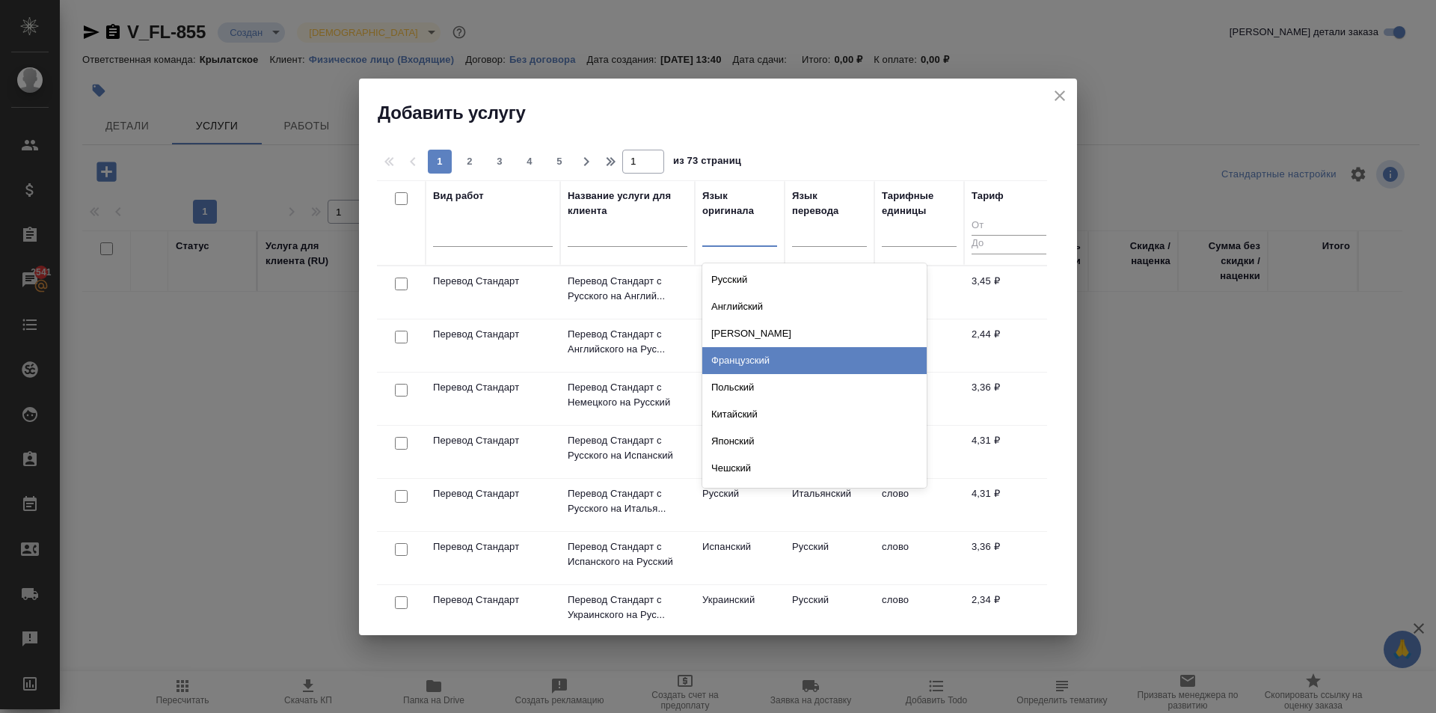
click at [771, 358] on div "Французский" at bounding box center [814, 360] width 224 height 27
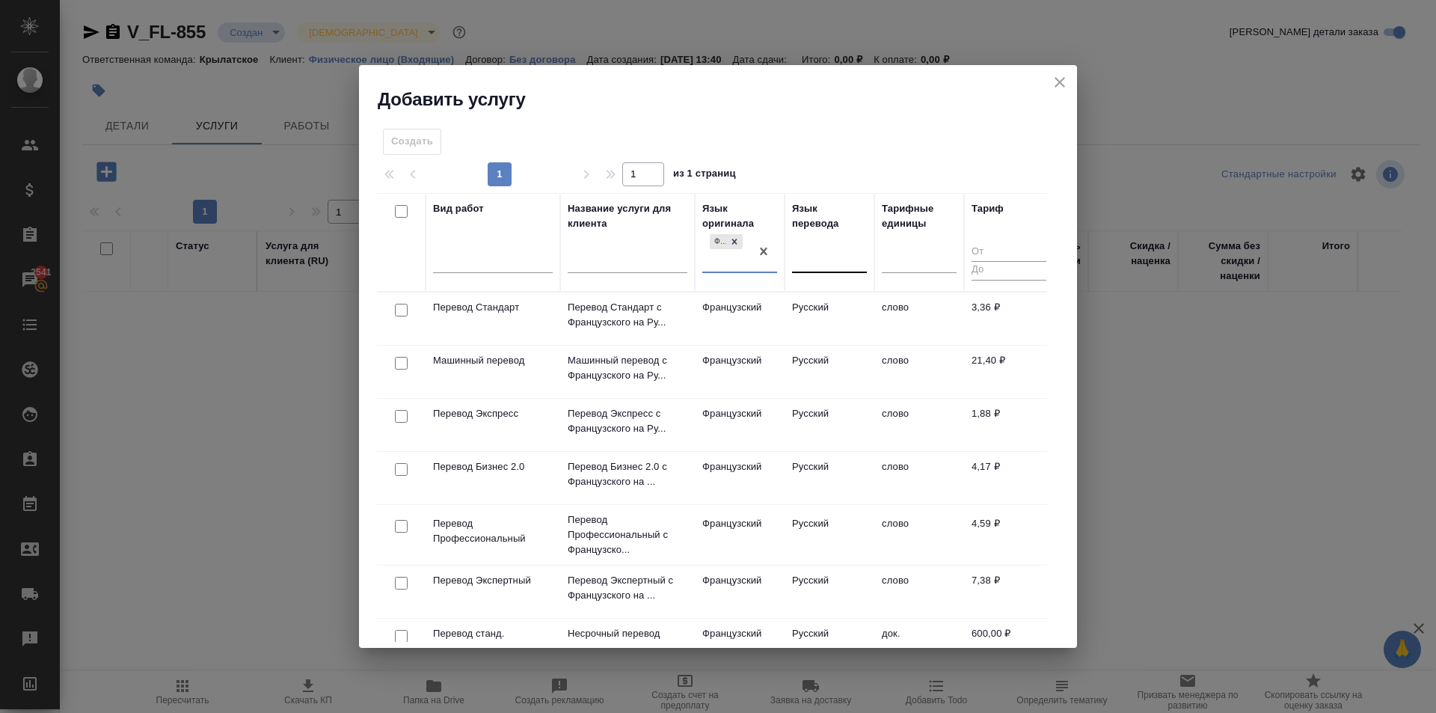
click at [812, 261] on div at bounding box center [829, 258] width 75 height 22
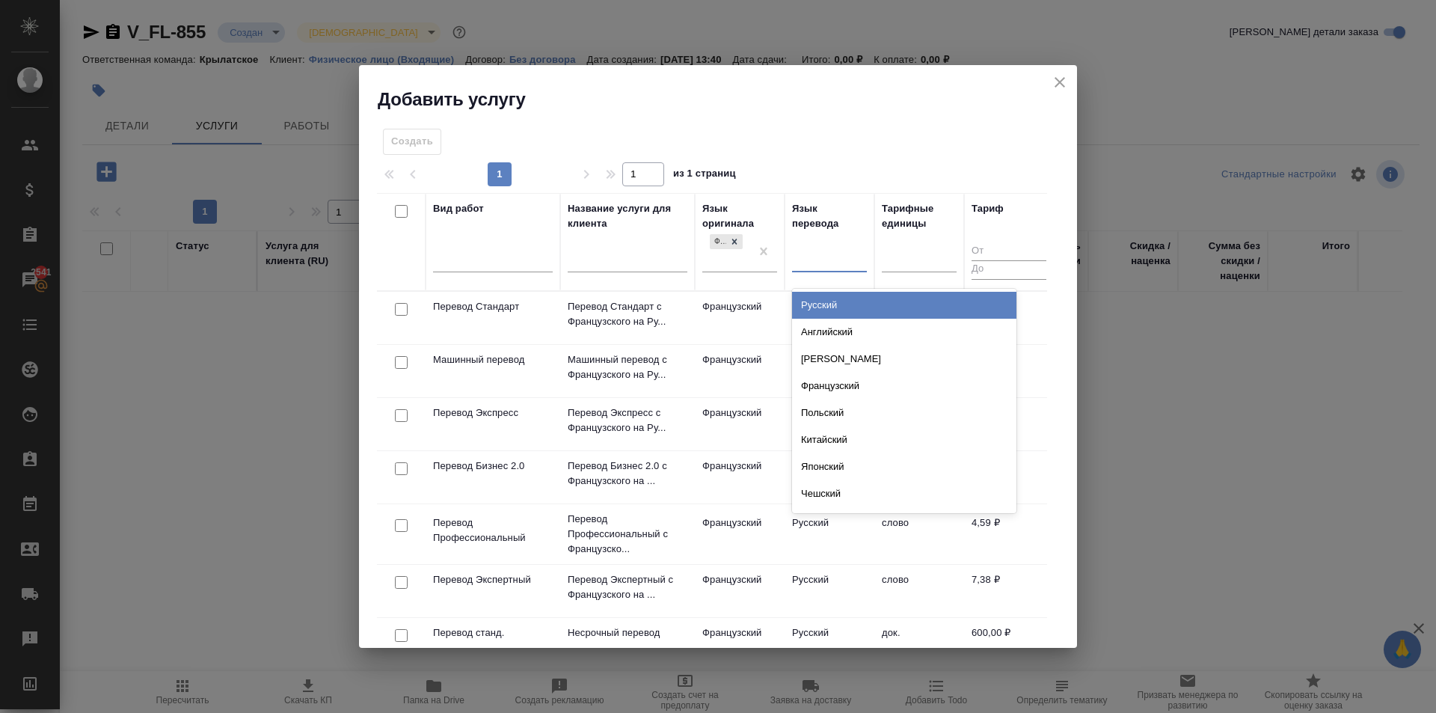
click at [824, 301] on div "Русский" at bounding box center [904, 305] width 224 height 27
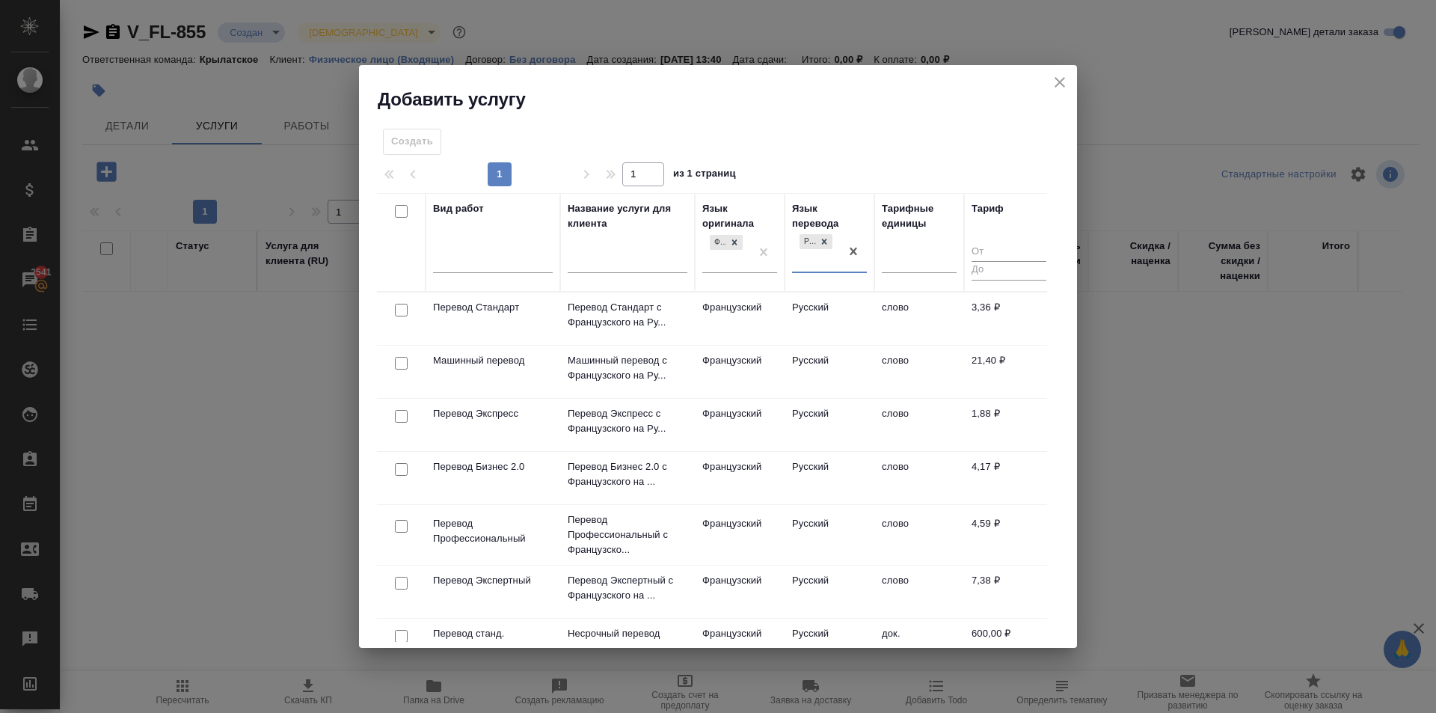
click at [805, 313] on td "Русский" at bounding box center [830, 318] width 90 height 52
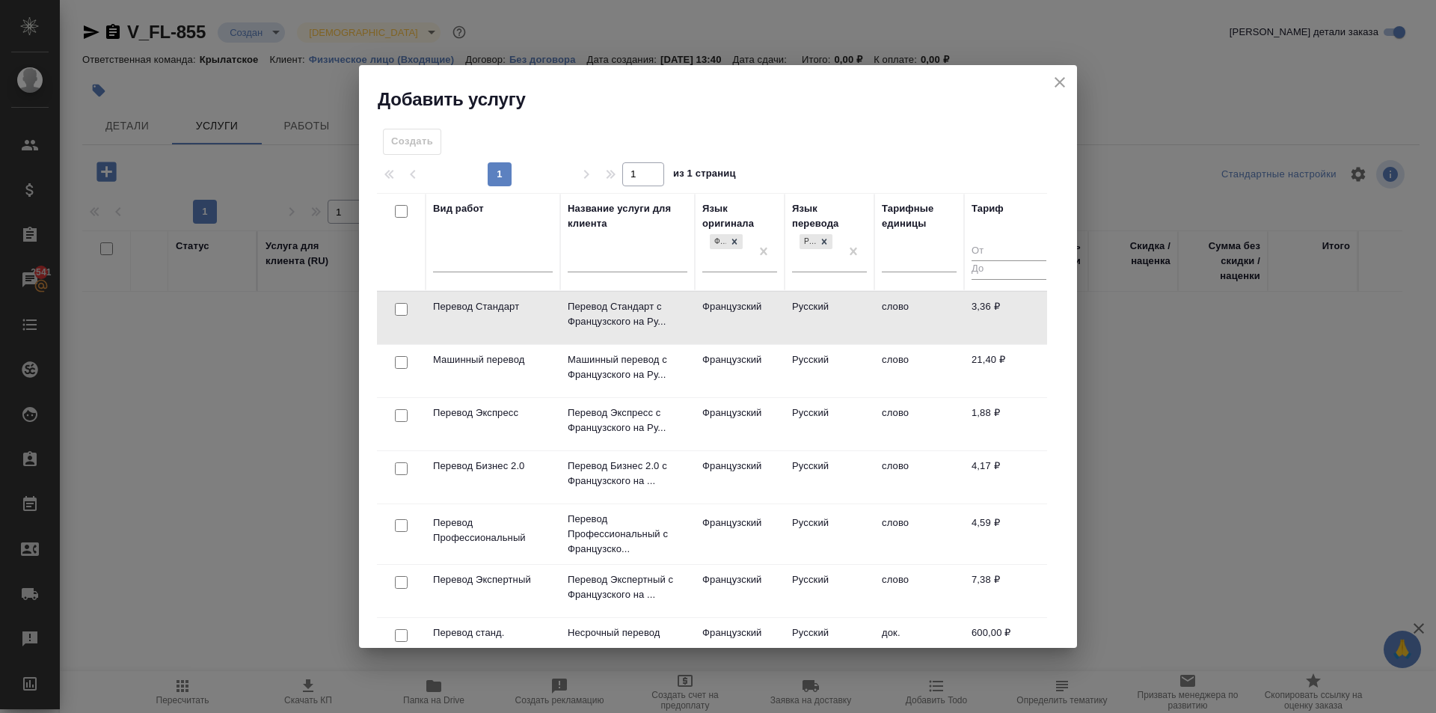
click at [758, 314] on td "Французский" at bounding box center [740, 318] width 90 height 52
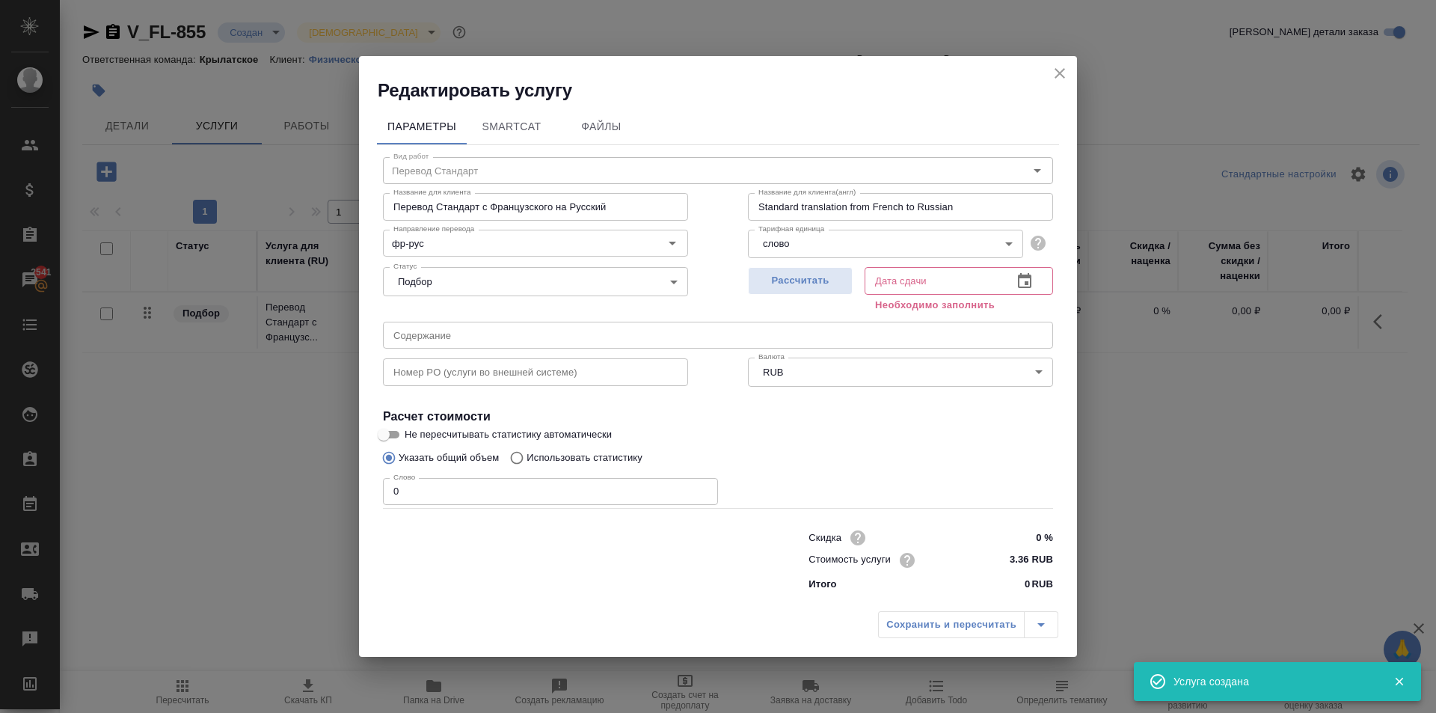
click at [992, 631] on div "Сохранить и пересчитать" at bounding box center [968, 624] width 180 height 27
click at [812, 278] on span "Рассчитать" at bounding box center [800, 280] width 88 height 17
type input "29.08.2025 14:01"
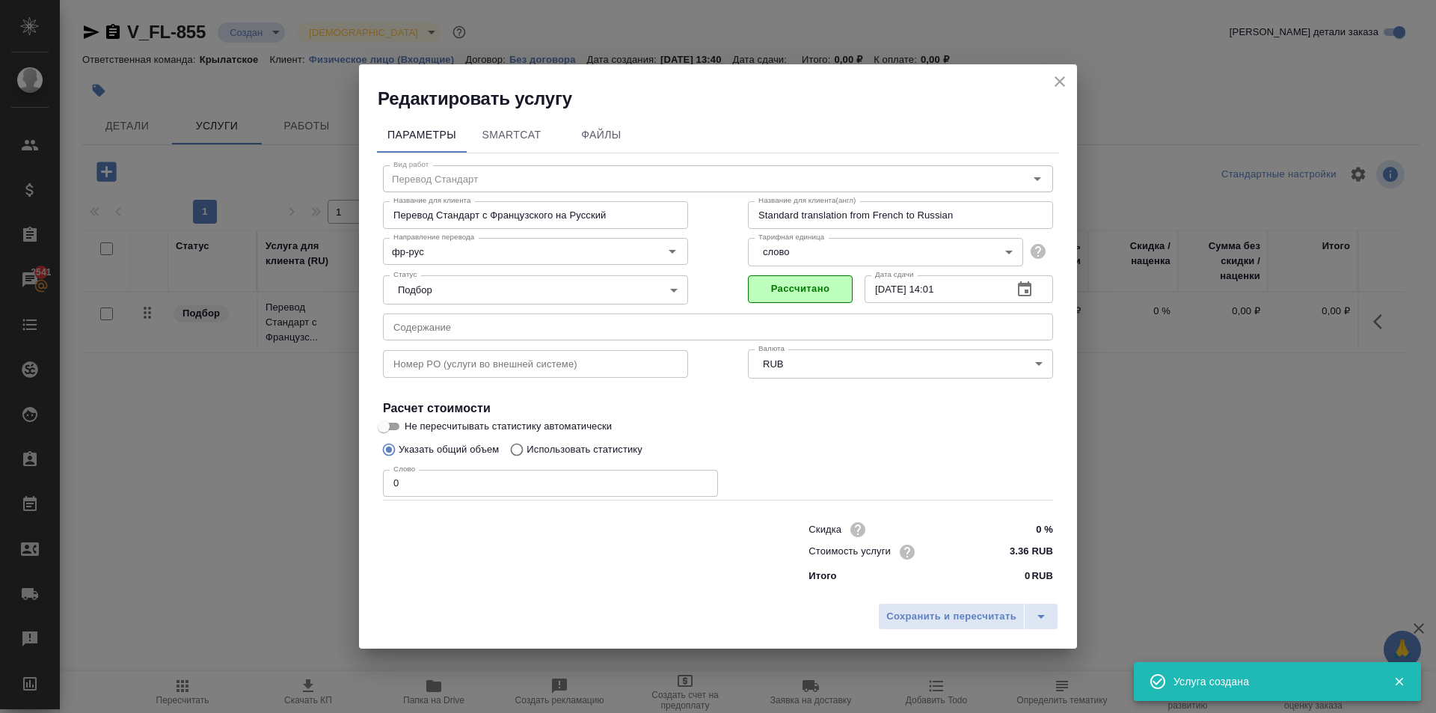
click at [975, 632] on div "Сохранить и пересчитать" at bounding box center [718, 621] width 718 height 53
click at [966, 610] on span "Сохранить и пересчитать" at bounding box center [951, 616] width 130 height 17
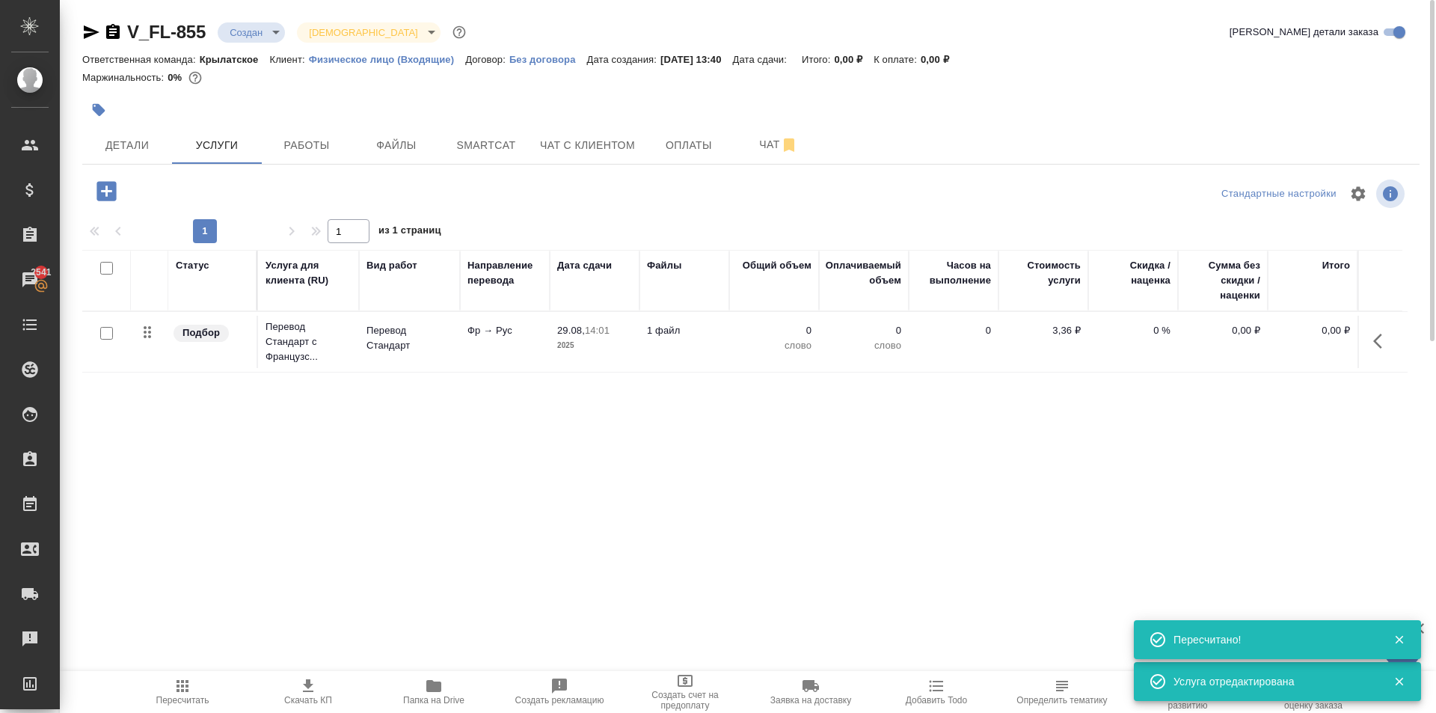
click at [595, 214] on div at bounding box center [750, 215] width 1337 height 7
click at [127, 180] on div at bounding box center [305, 191] width 446 height 31
click at [112, 186] on icon "button" at bounding box center [105, 190] width 19 height 19
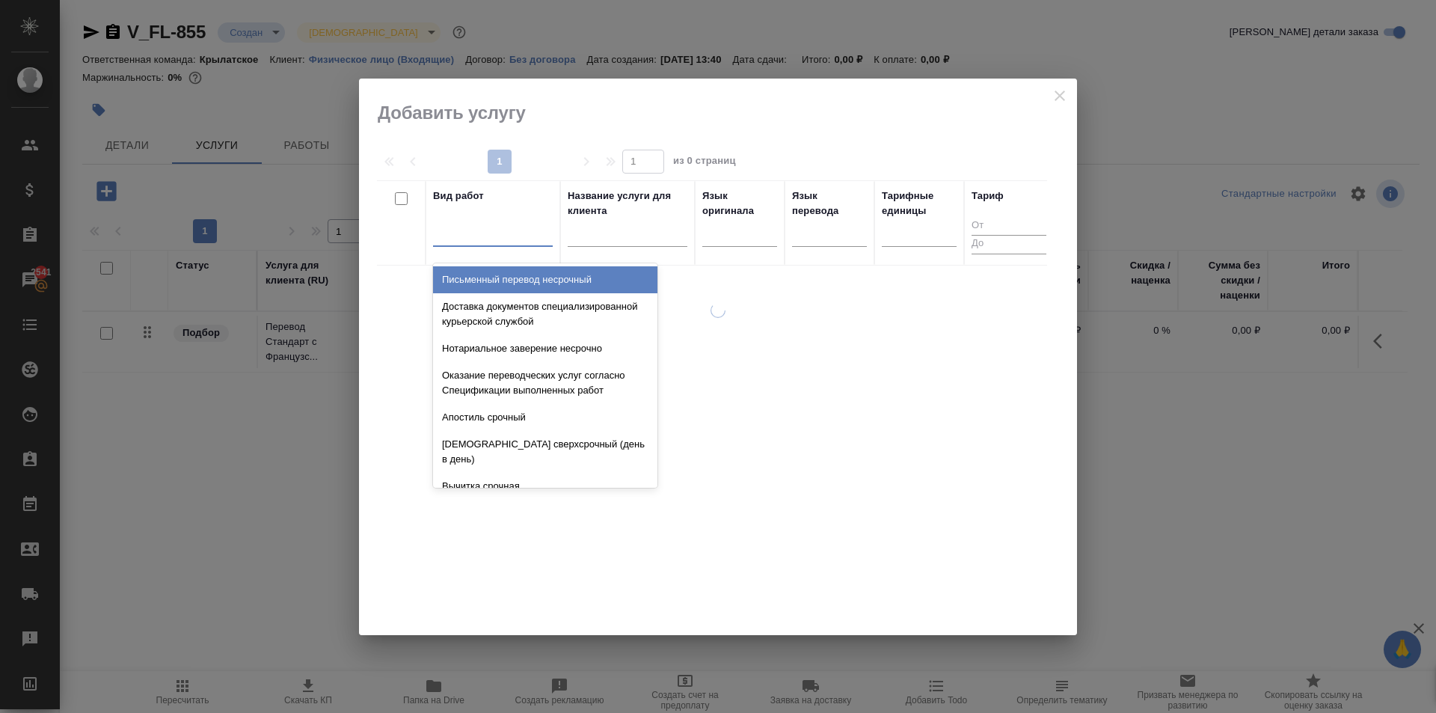
click at [457, 229] on div at bounding box center [493, 232] width 120 height 22
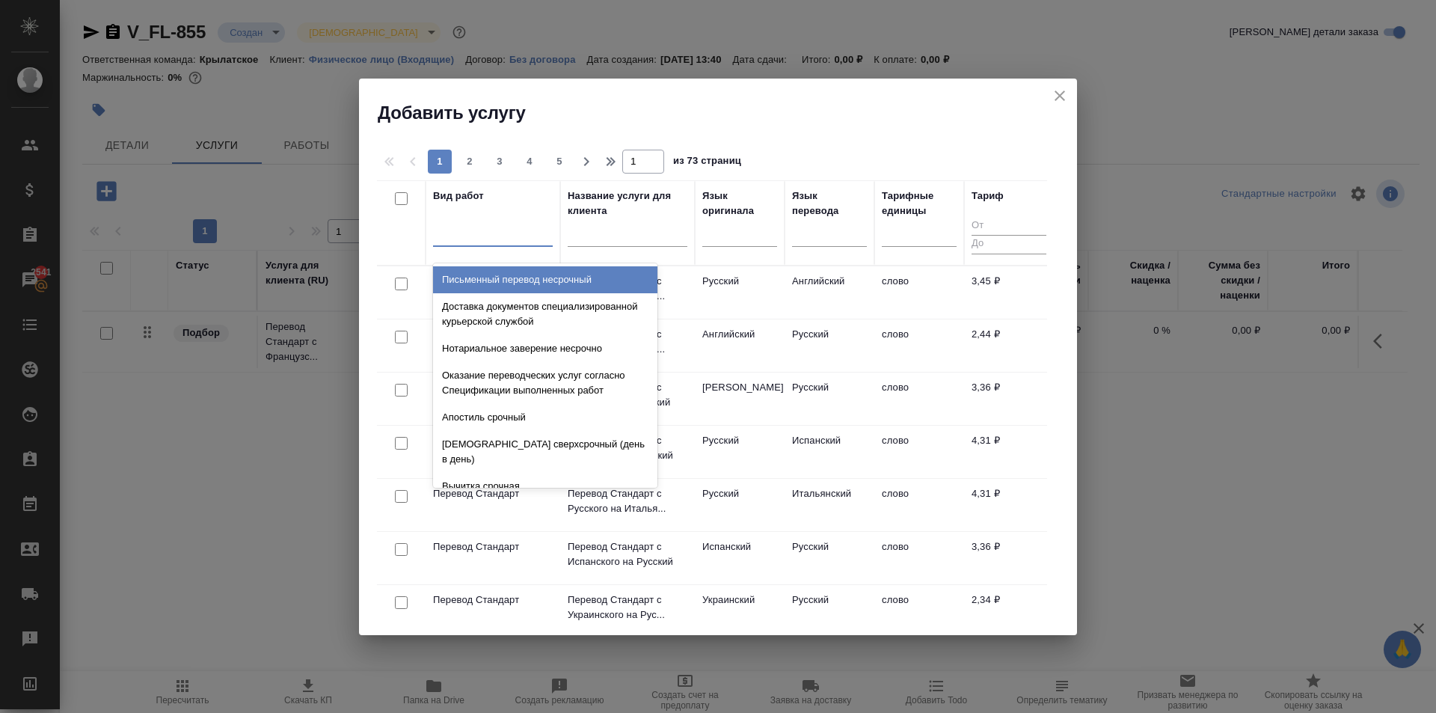
click at [1058, 95] on icon "close" at bounding box center [1060, 96] width 18 height 18
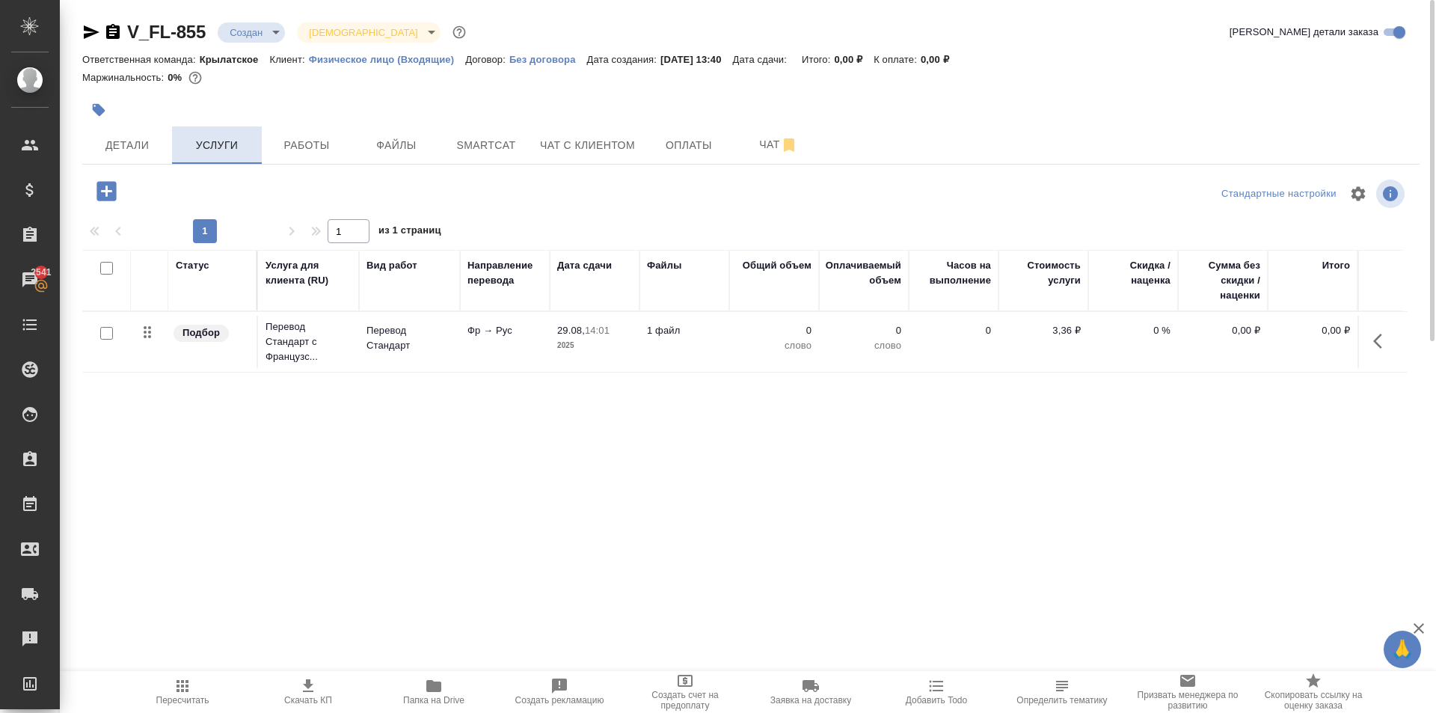
click at [177, 154] on button "Услуги" at bounding box center [217, 144] width 90 height 37
click at [165, 153] on button "Детали" at bounding box center [127, 144] width 90 height 37
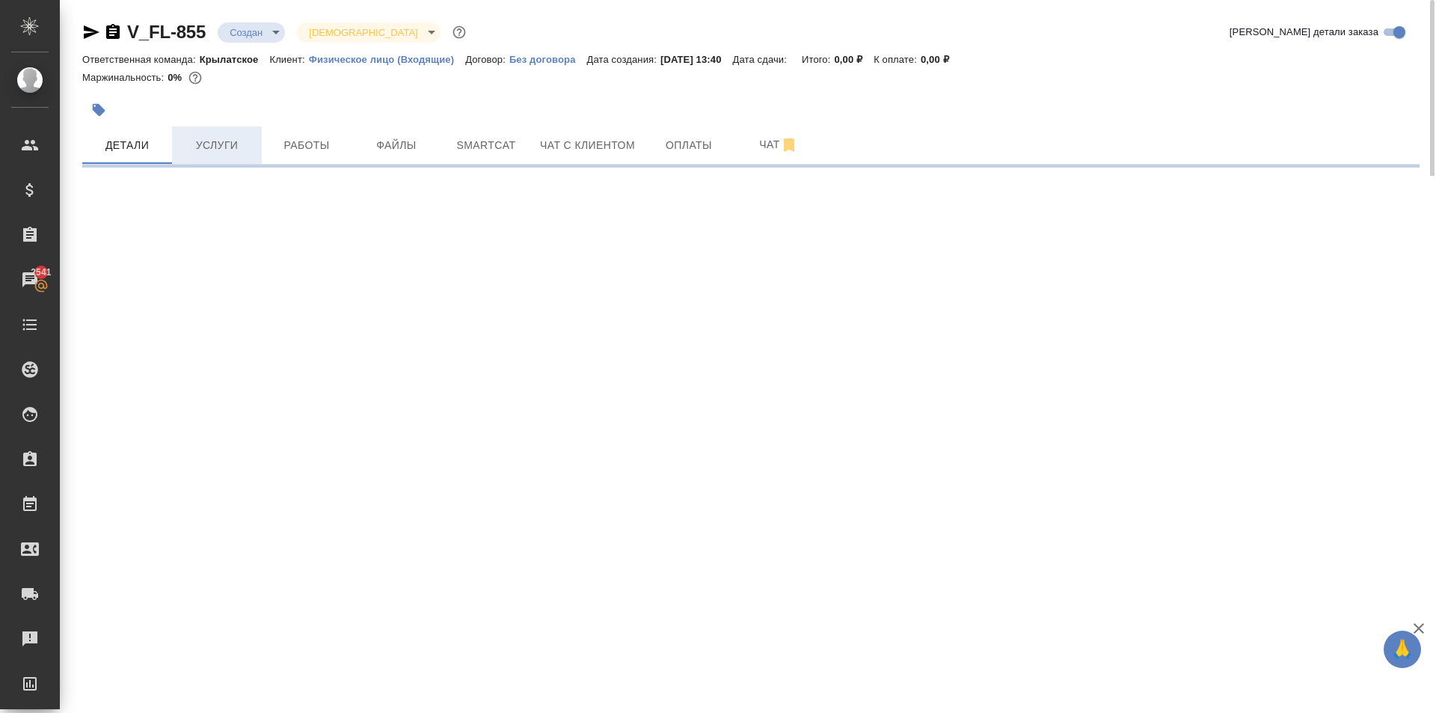
select select "RU"
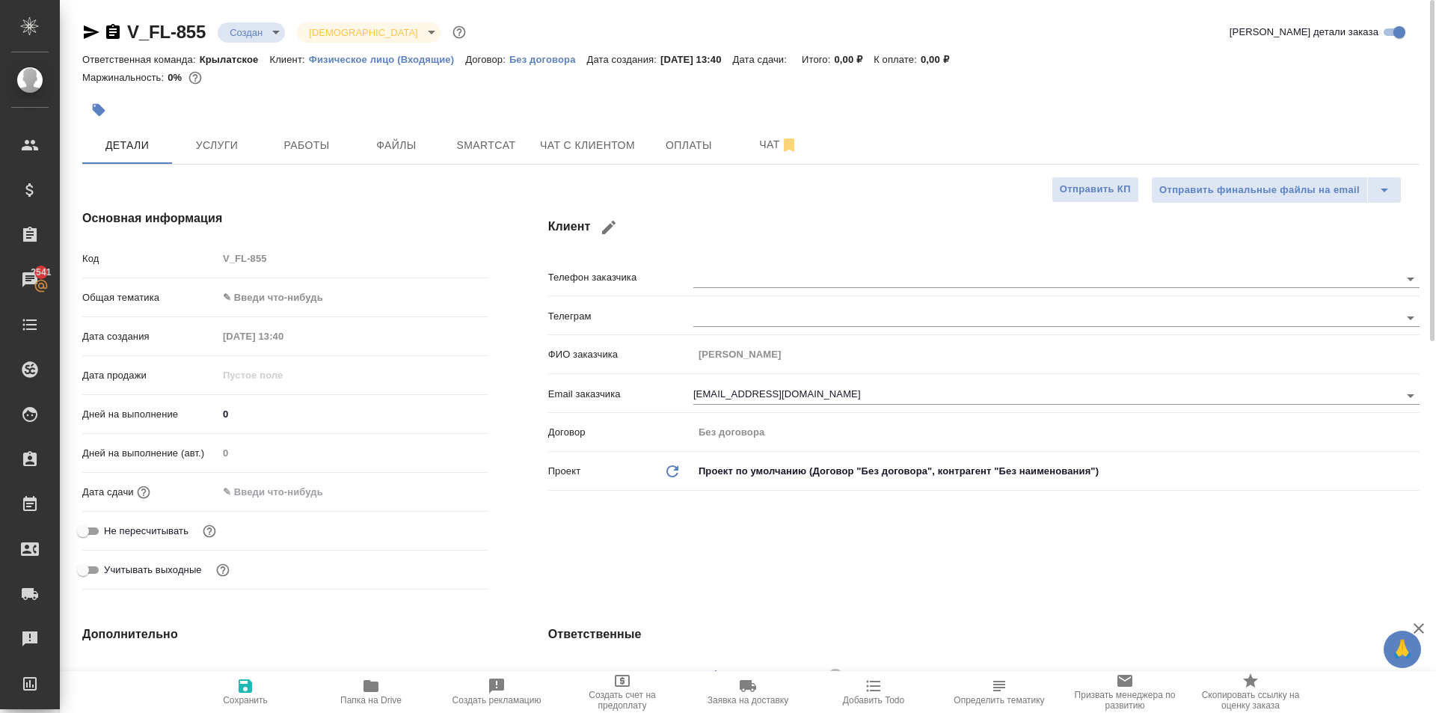
type textarea "x"
click at [287, 287] on body "🙏 .cls-1 fill:#fff; AWATERA Kasymov Timur Клиенты Спецификации Заказы 2541 Чаты…" at bounding box center [718, 356] width 1436 height 713
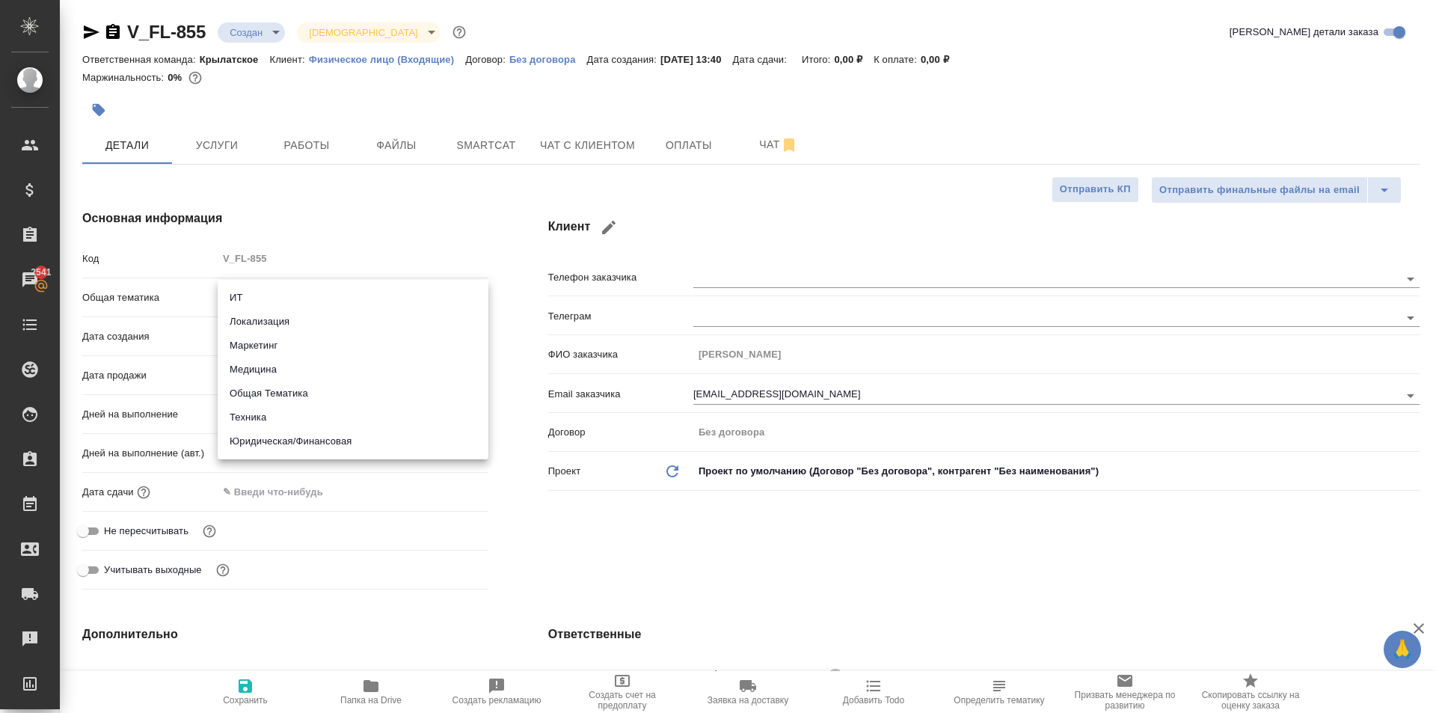
click at [362, 440] on li "Юридическая/Финансовая" at bounding box center [353, 441] width 271 height 24
type input "yr-fn"
type textarea "x"
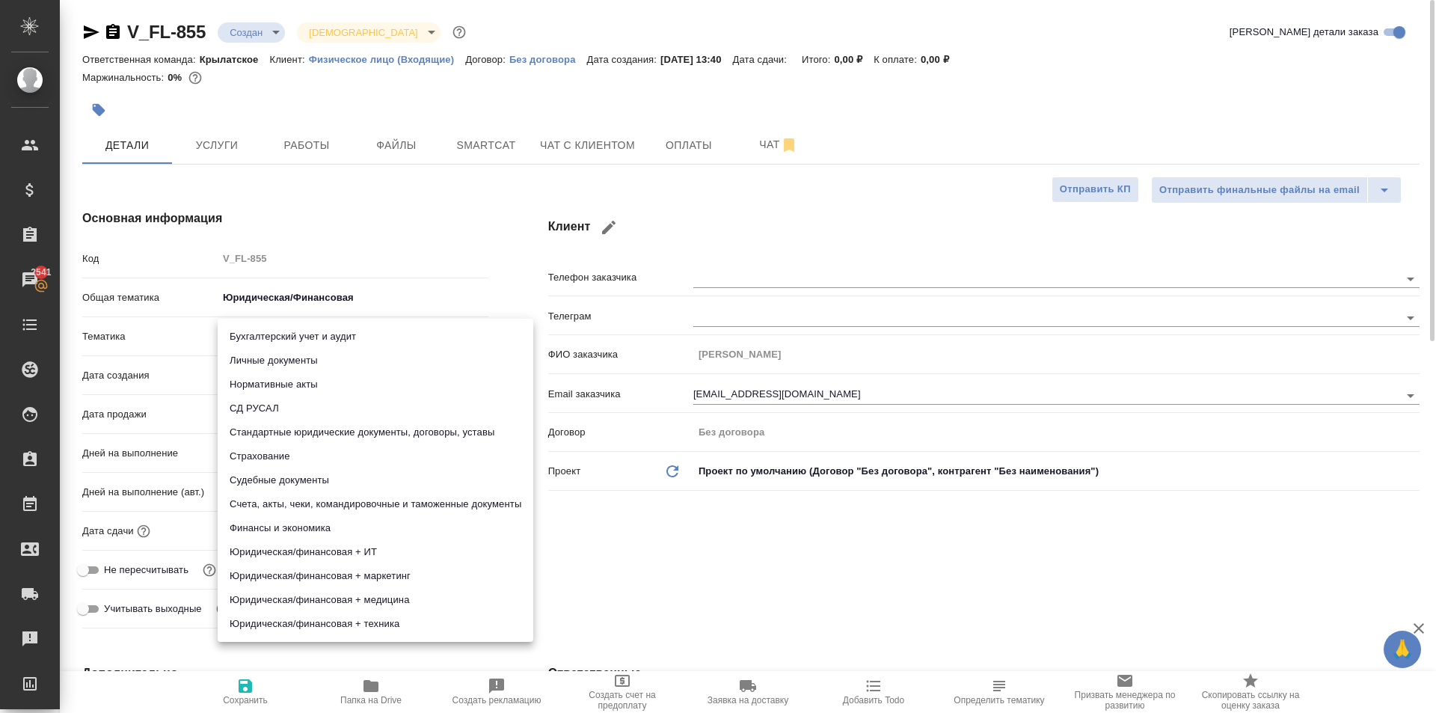
click at [278, 328] on body "🙏 .cls-1 fill:#fff; AWATERA Kasymov Timur Клиенты Спецификации Заказы 2541 Чаты…" at bounding box center [718, 356] width 1436 height 713
click at [292, 351] on li "Личные документы" at bounding box center [376, 361] width 316 height 24
type textarea "x"
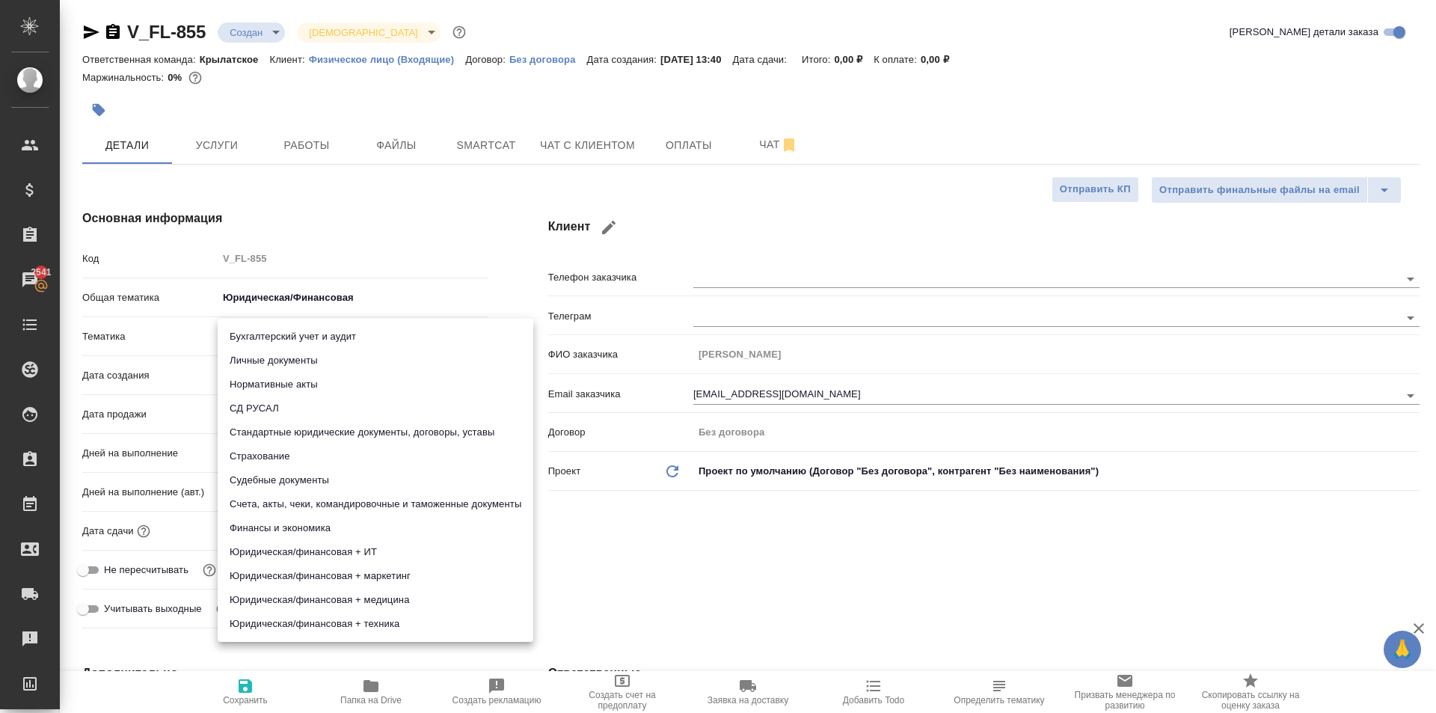
type input "5a8b8b956a9677013d343cfe"
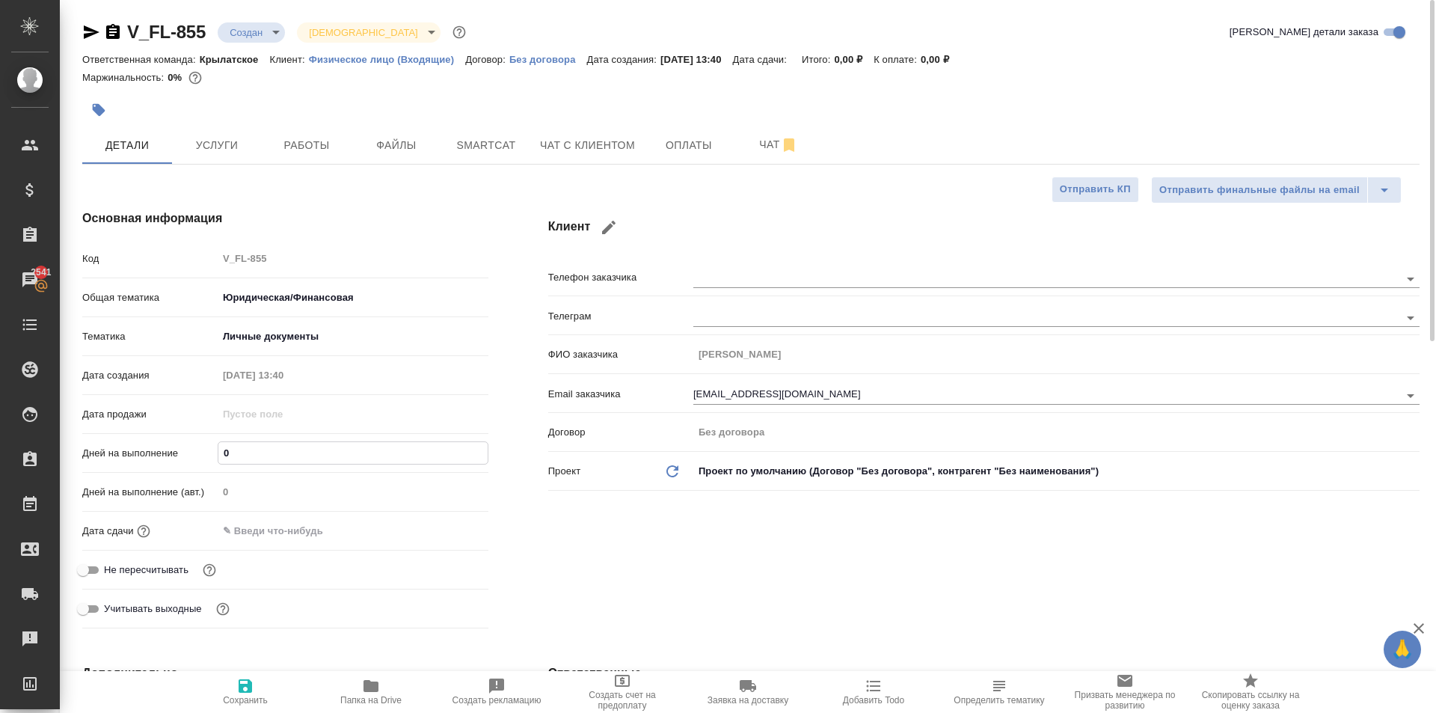
drag, startPoint x: 266, startPoint y: 456, endPoint x: 196, endPoint y: 448, distance: 70.7
click at [196, 449] on div "Дней на выполнение 0" at bounding box center [285, 453] width 406 height 26
type input "1"
type textarea "x"
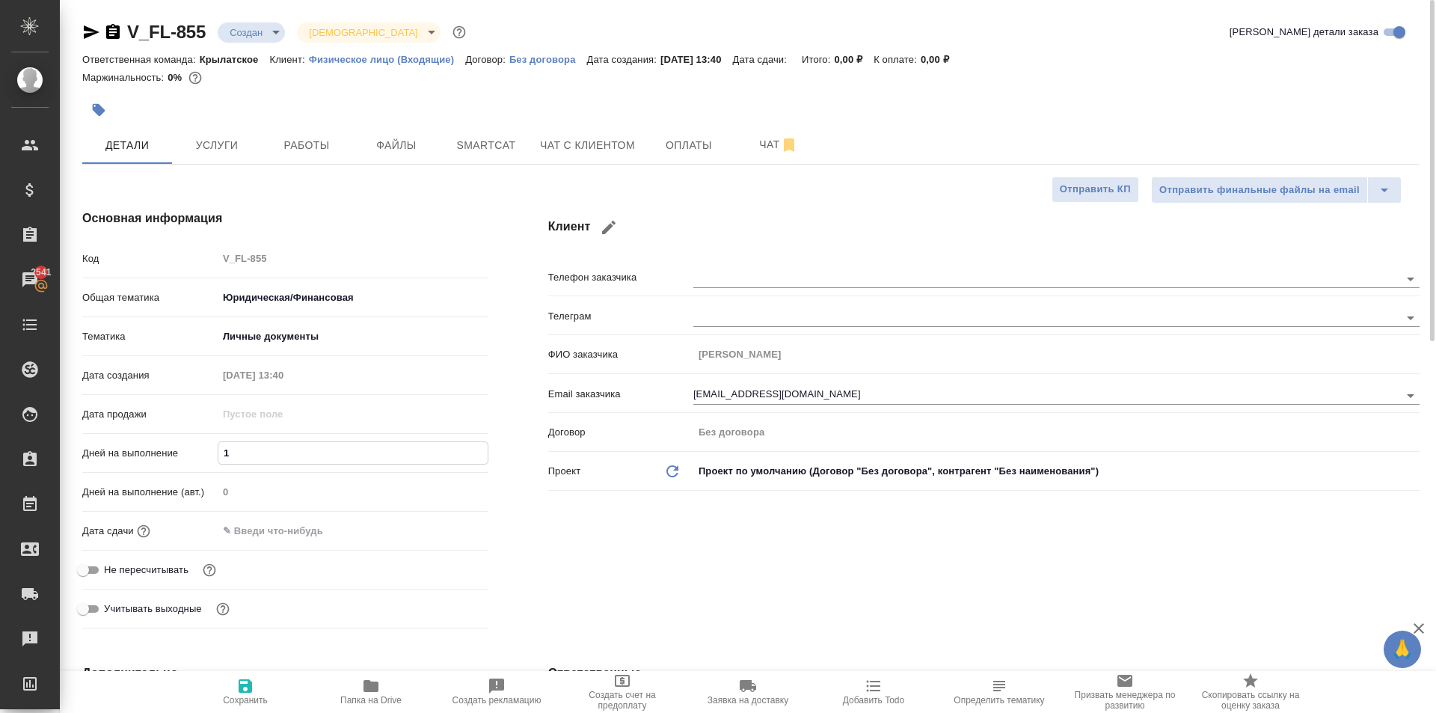
type textarea "x"
type input "1"
click at [241, 536] on input "text" at bounding box center [283, 531] width 131 height 22
click at [449, 533] on icon "button" at bounding box center [445, 530] width 18 height 18
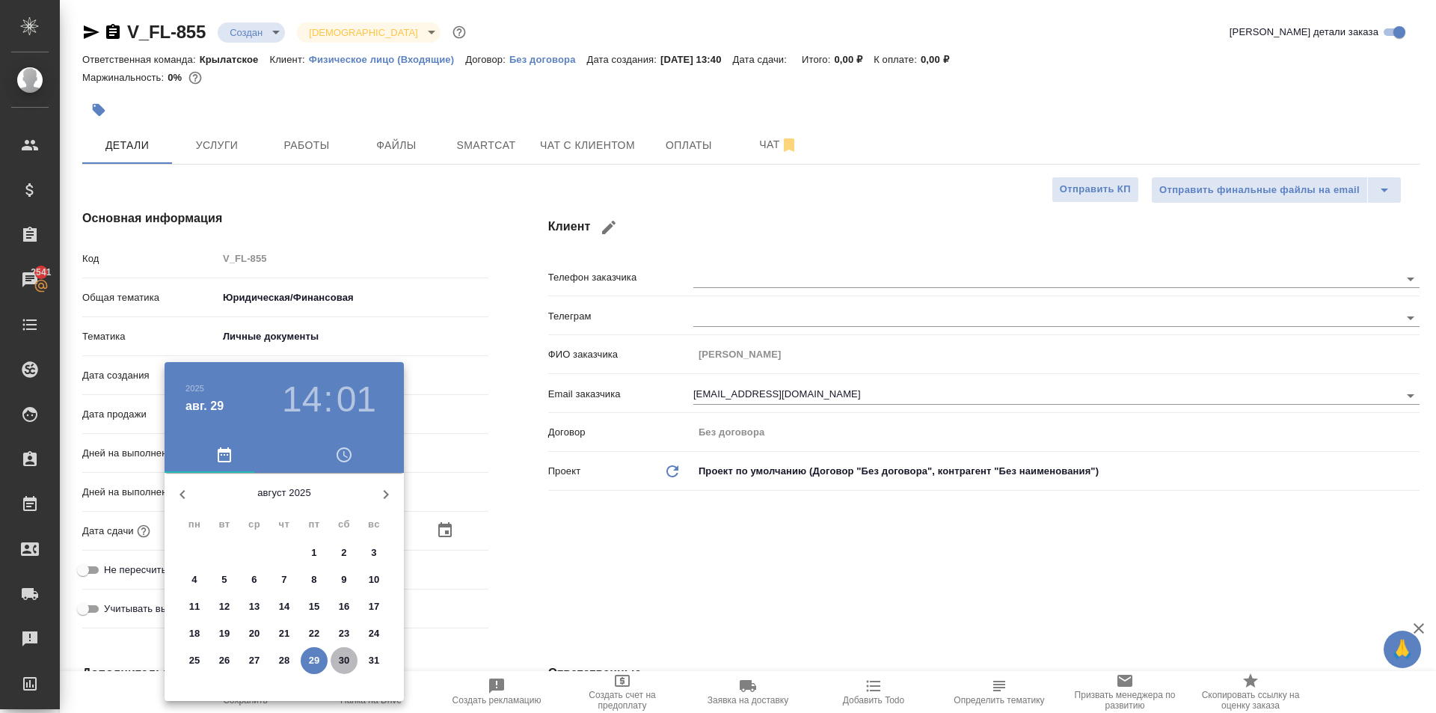
click at [342, 663] on p "30" at bounding box center [344, 660] width 11 height 15
type input "30.08.2025 14:01"
type textarea "x"
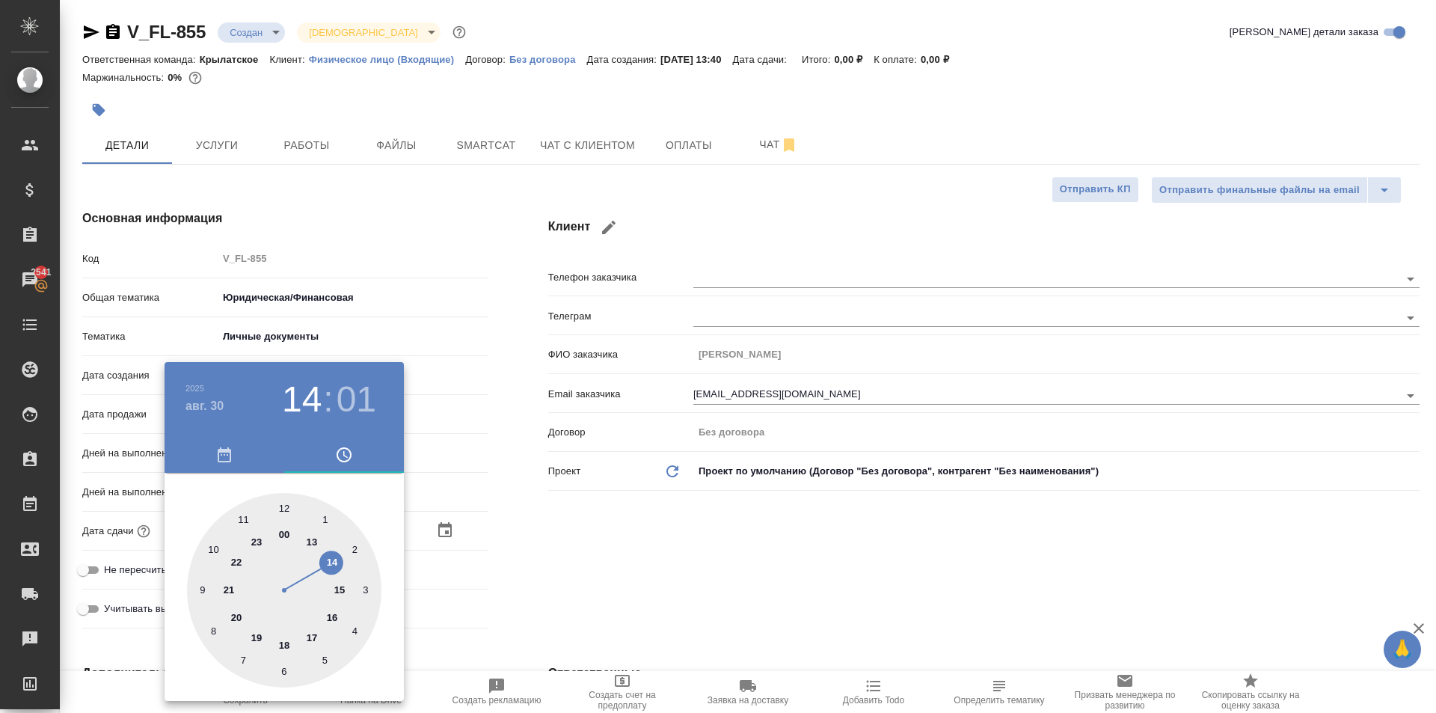
click at [285, 509] on div at bounding box center [284, 590] width 194 height 194
type input "30.08.2025 12:01"
type textarea "x"
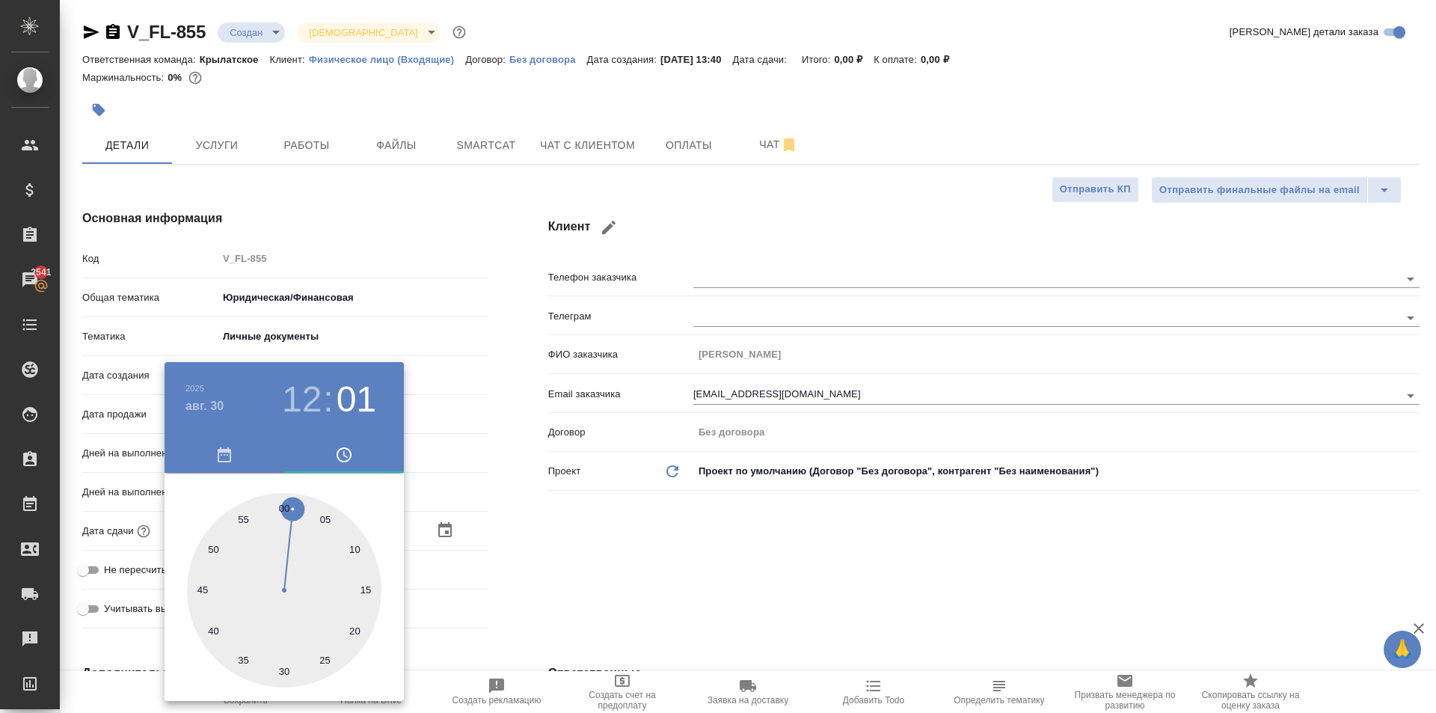
click at [285, 509] on div at bounding box center [284, 590] width 194 height 194
type input "[DATE] 12:00"
type textarea "x"
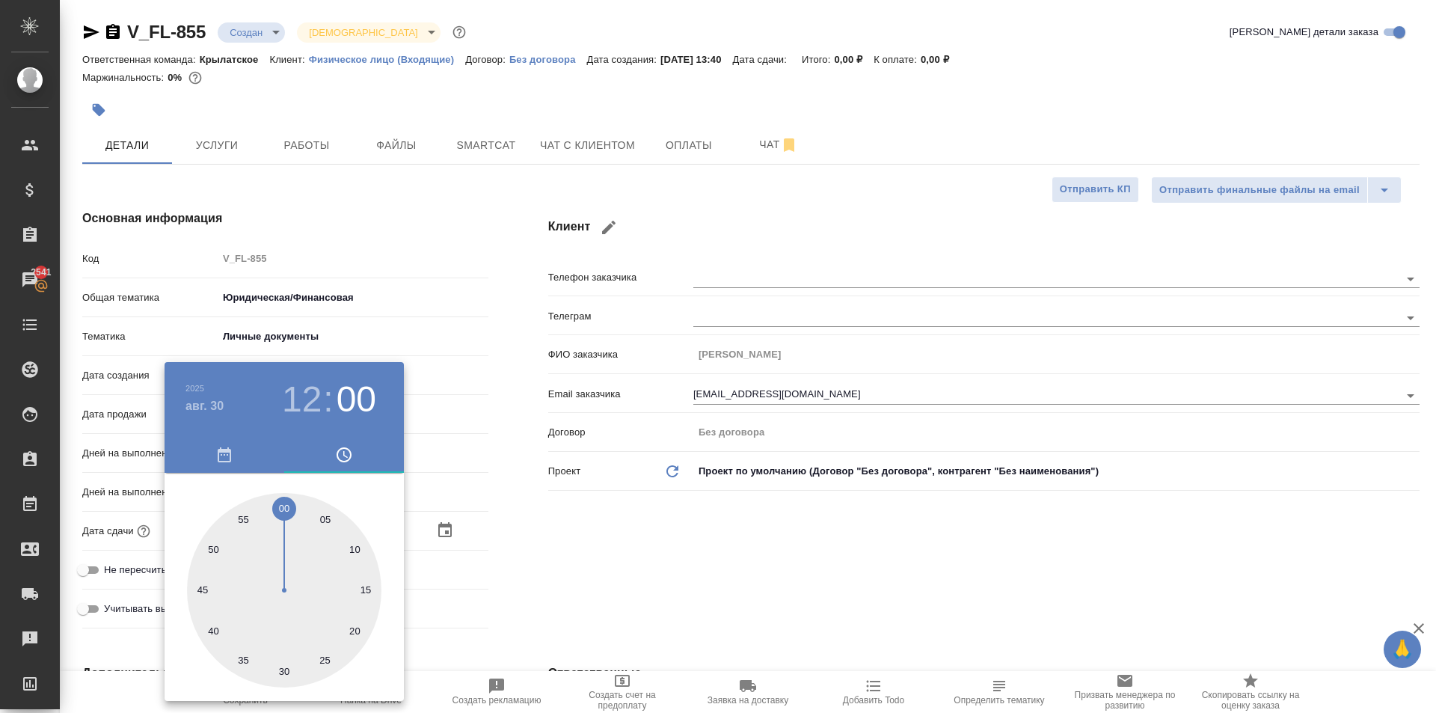
drag, startPoint x: 285, startPoint y: 509, endPoint x: 479, endPoint y: 528, distance: 195.4
click at [285, 508] on div at bounding box center [284, 590] width 194 height 194
type textarea "x"
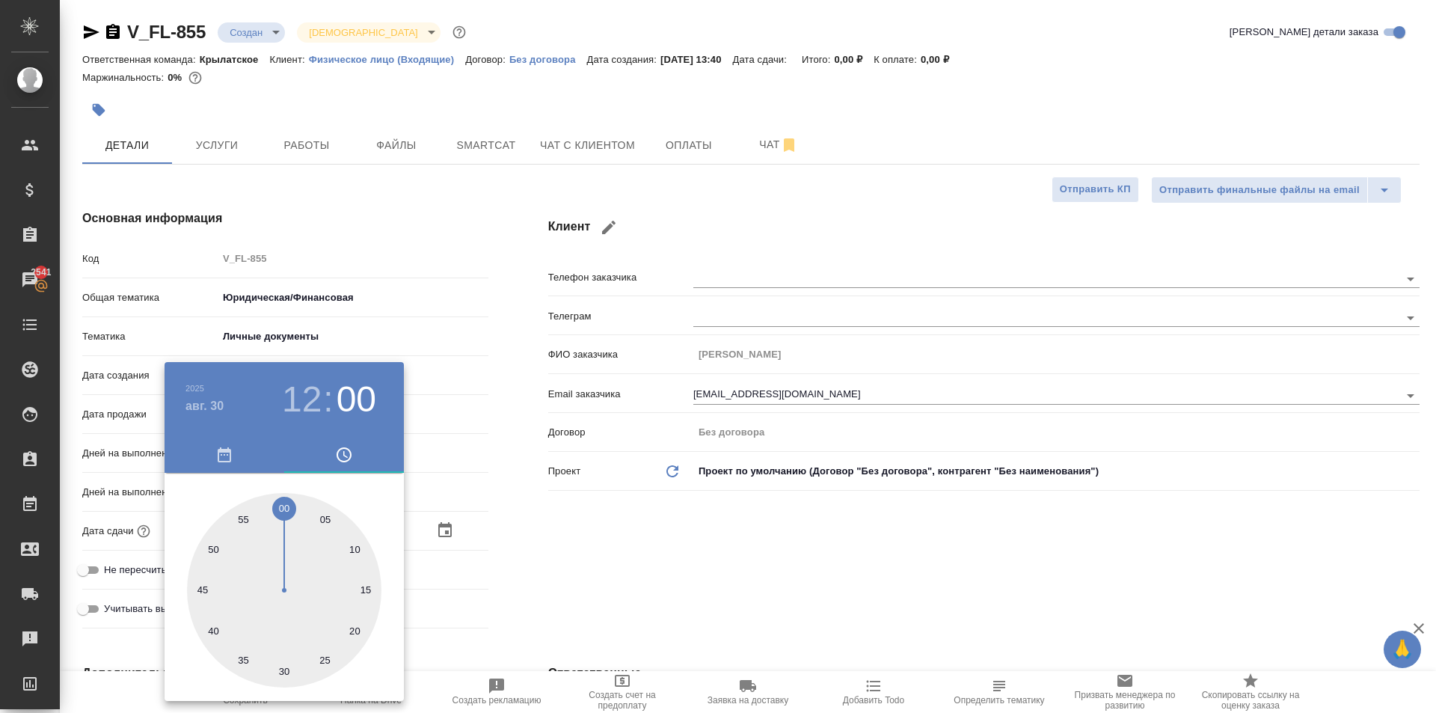
click at [675, 548] on div at bounding box center [718, 356] width 1436 height 713
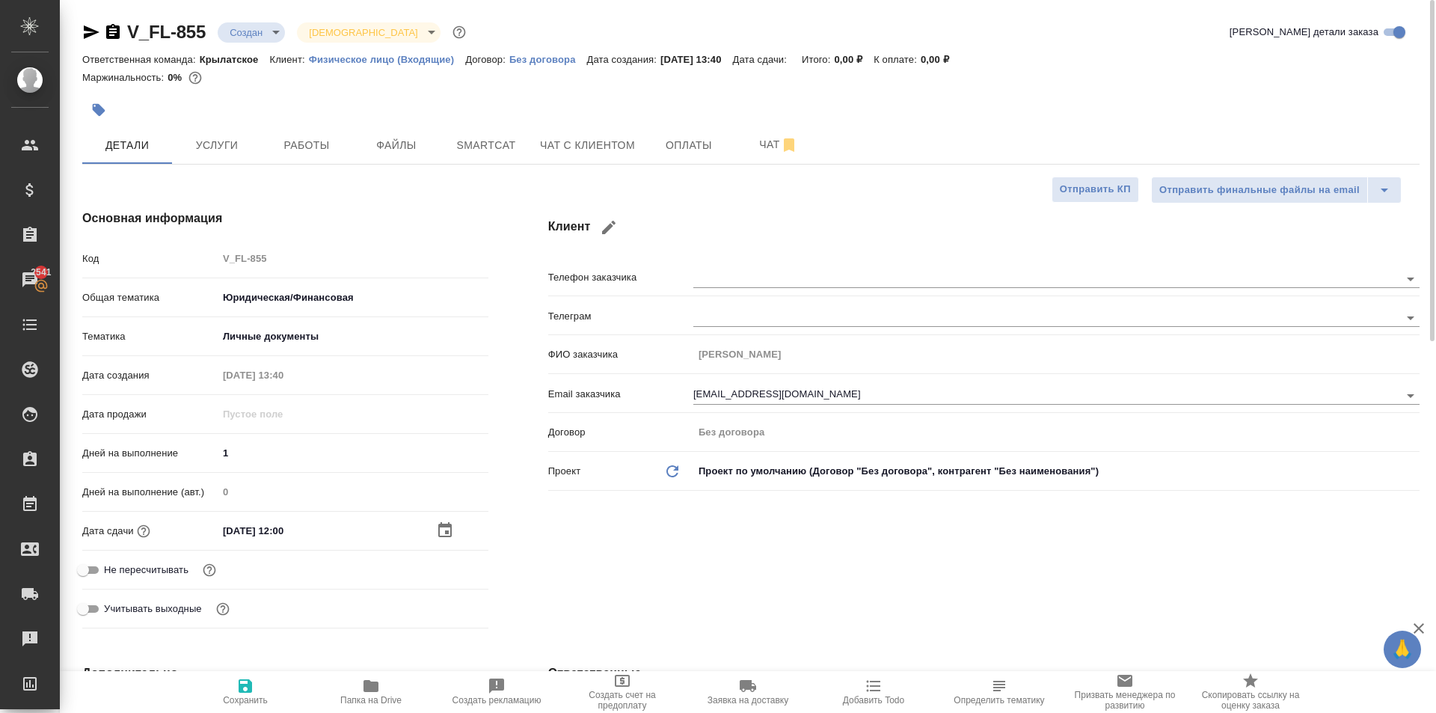
scroll to position [299, 0]
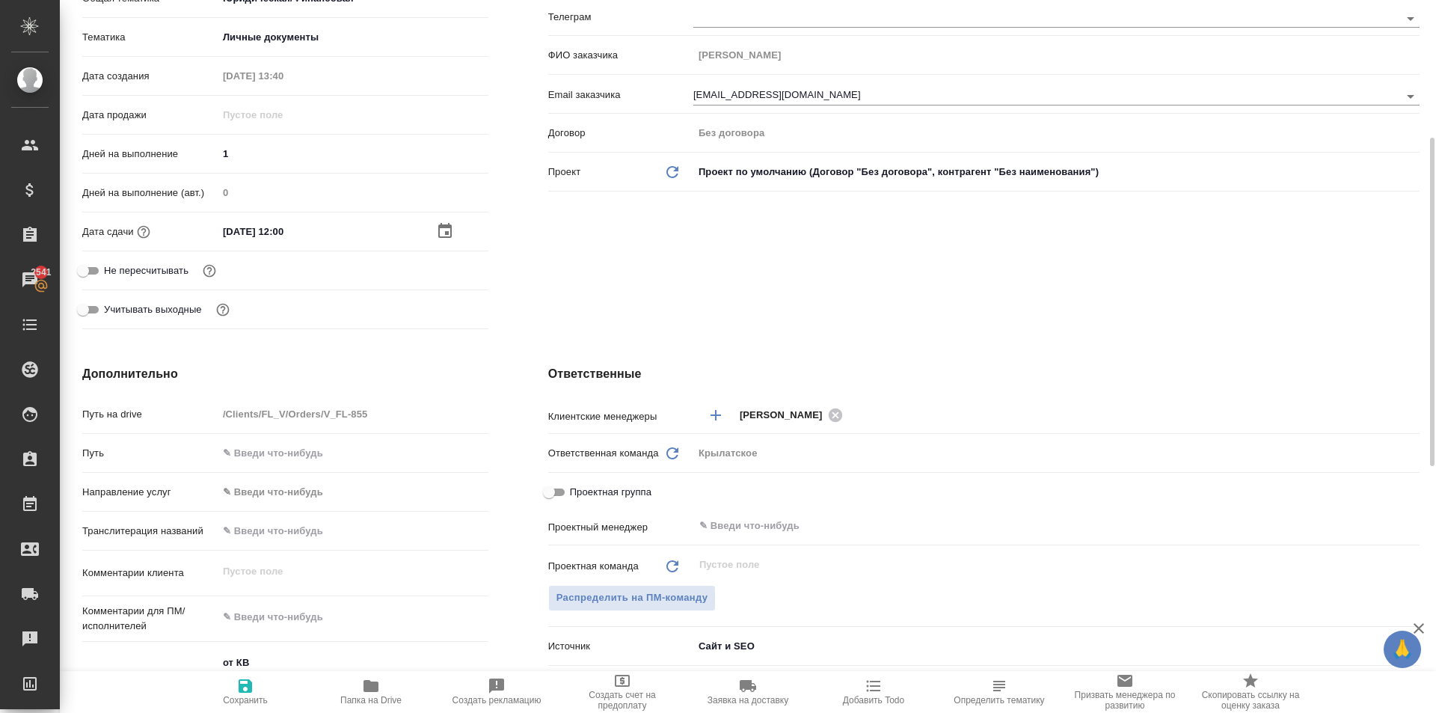
click at [156, 254] on div "Дата сдачи 30.08.2025 12:00" at bounding box center [285, 237] width 406 height 39
click at [162, 266] on span "Не пересчитывать" at bounding box center [146, 270] width 85 height 15
click at [110, 266] on input "Не пересчитывать" at bounding box center [83, 271] width 54 height 18
checkbox input "true"
type textarea "x"
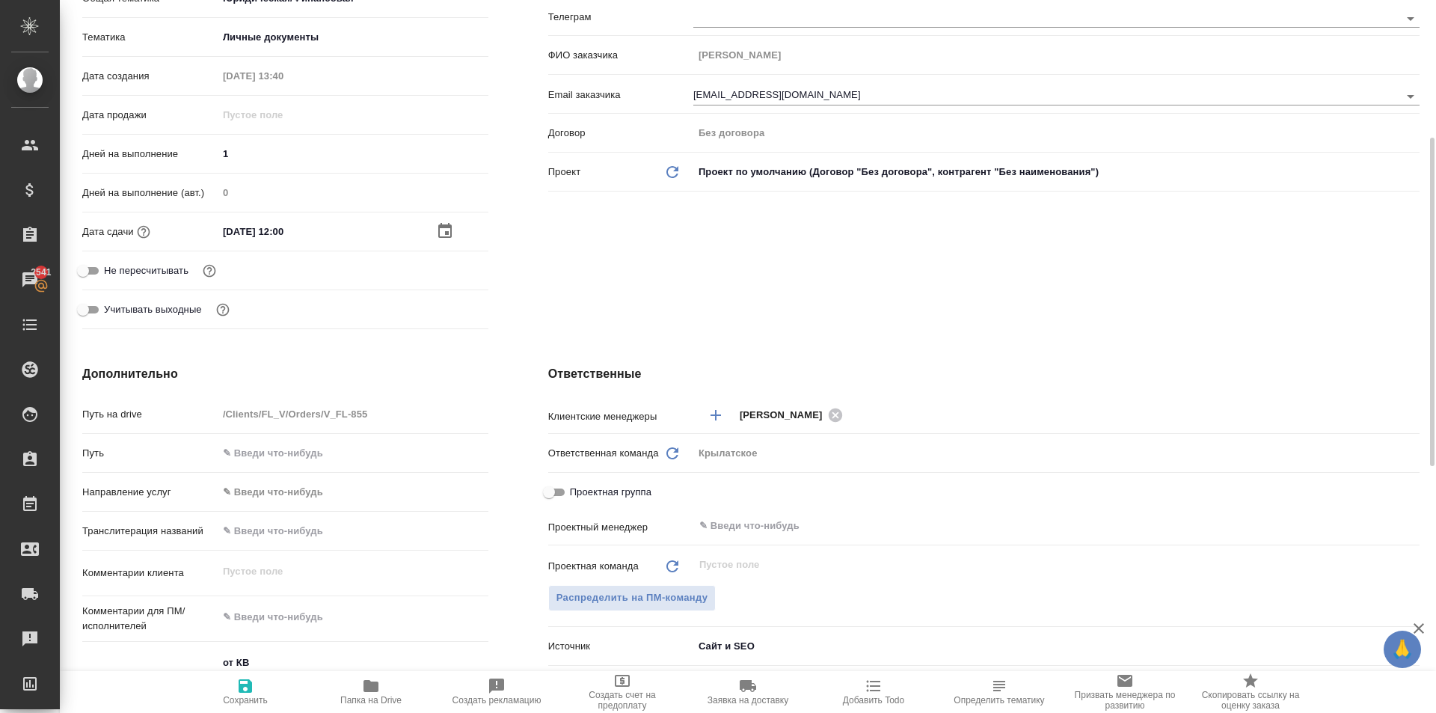
type textarea "x"
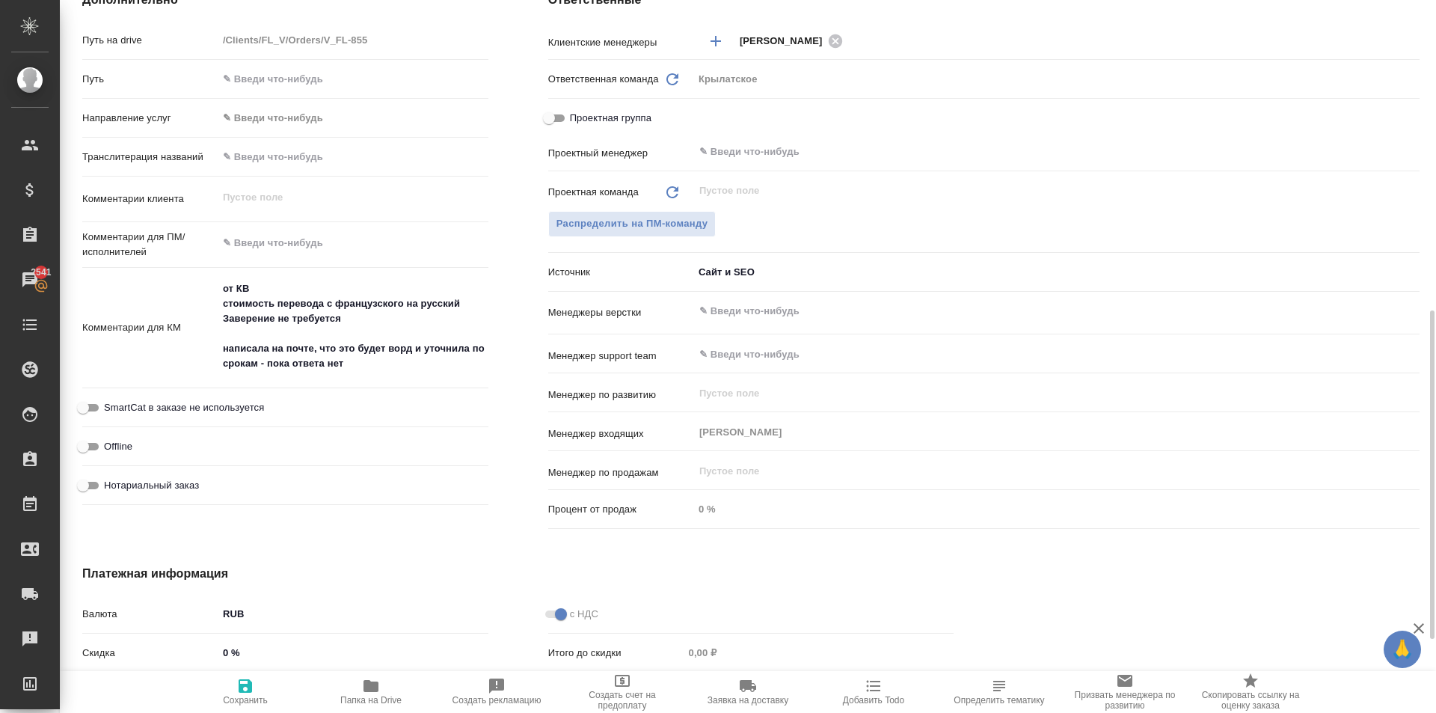
click at [295, 108] on body "🙏 .cls-1 fill:#fff; AWATERA Kasymov Timur Клиенты Спецификации Заказы 2541 Чаты…" at bounding box center [718, 356] width 1436 height 713
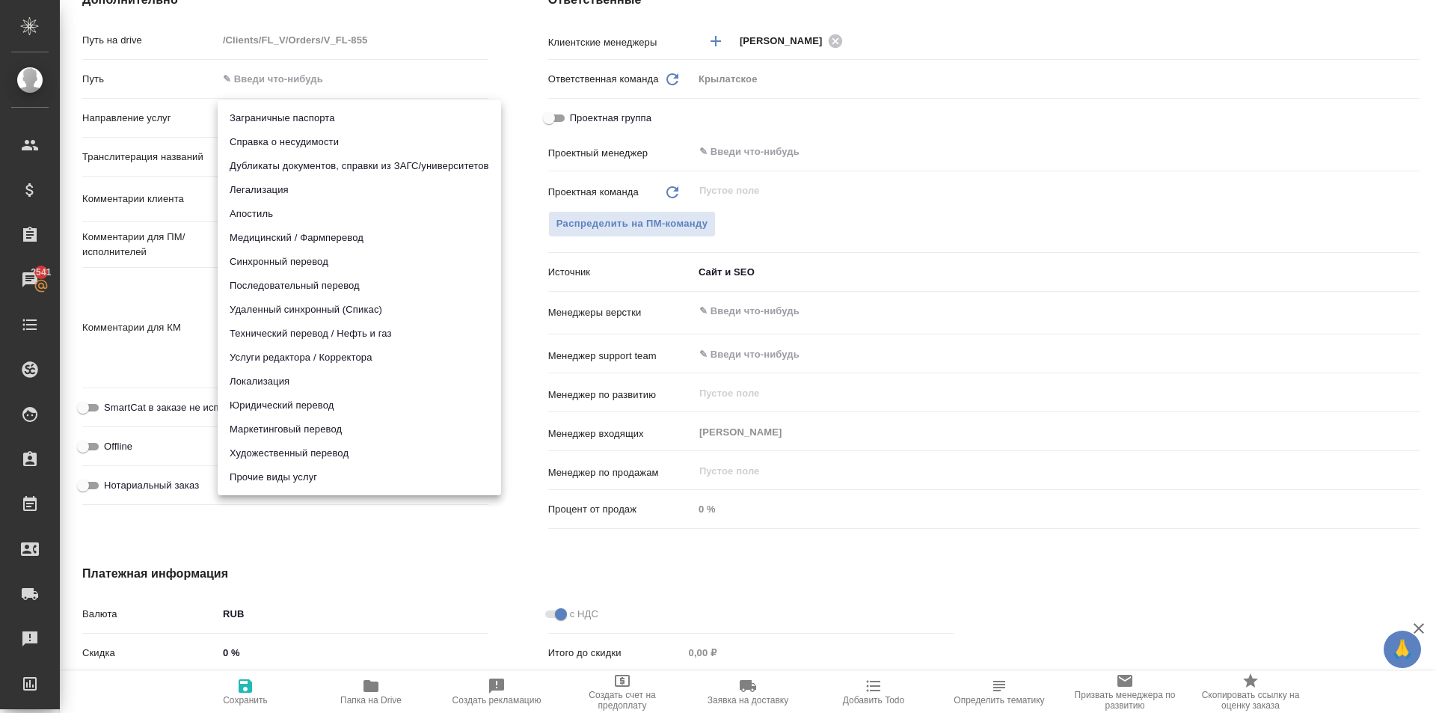
click at [309, 403] on li "Юридический перевод" at bounding box center [359, 405] width 283 height 24
type input "legalTranslation"
type textarea "x"
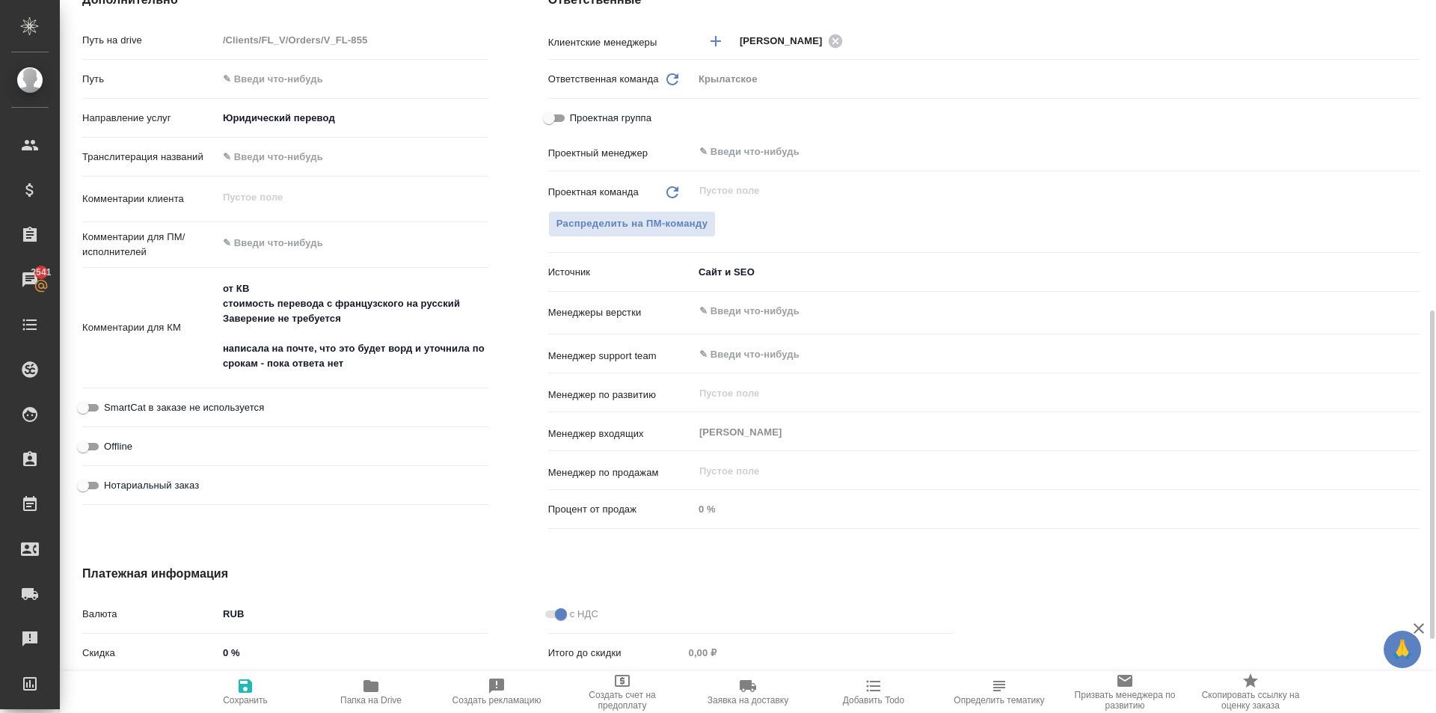
click at [153, 488] on span "Нотариальный заказ" at bounding box center [151, 485] width 95 height 15
click at [110, 488] on input "Нотариальный заказ" at bounding box center [83, 485] width 54 height 18
checkbox input "true"
type textarea "x"
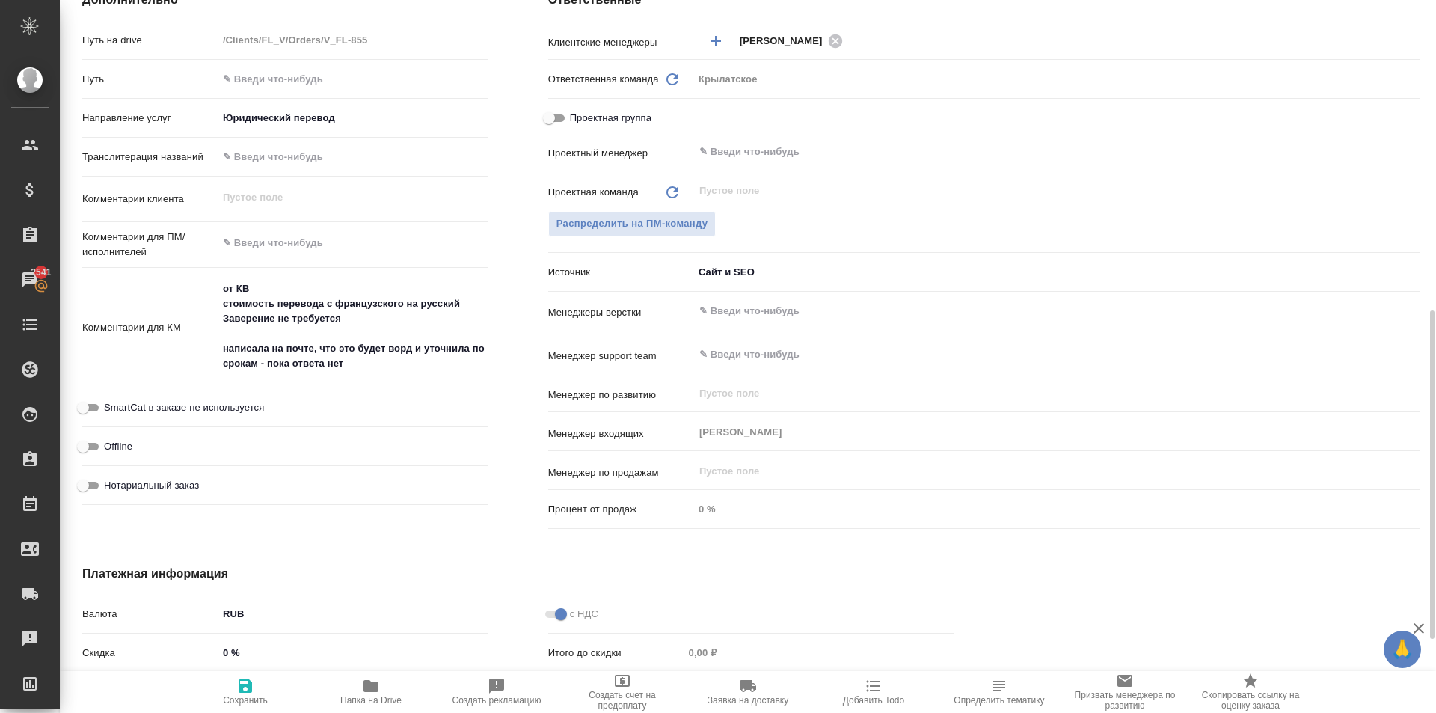
type textarea "x"
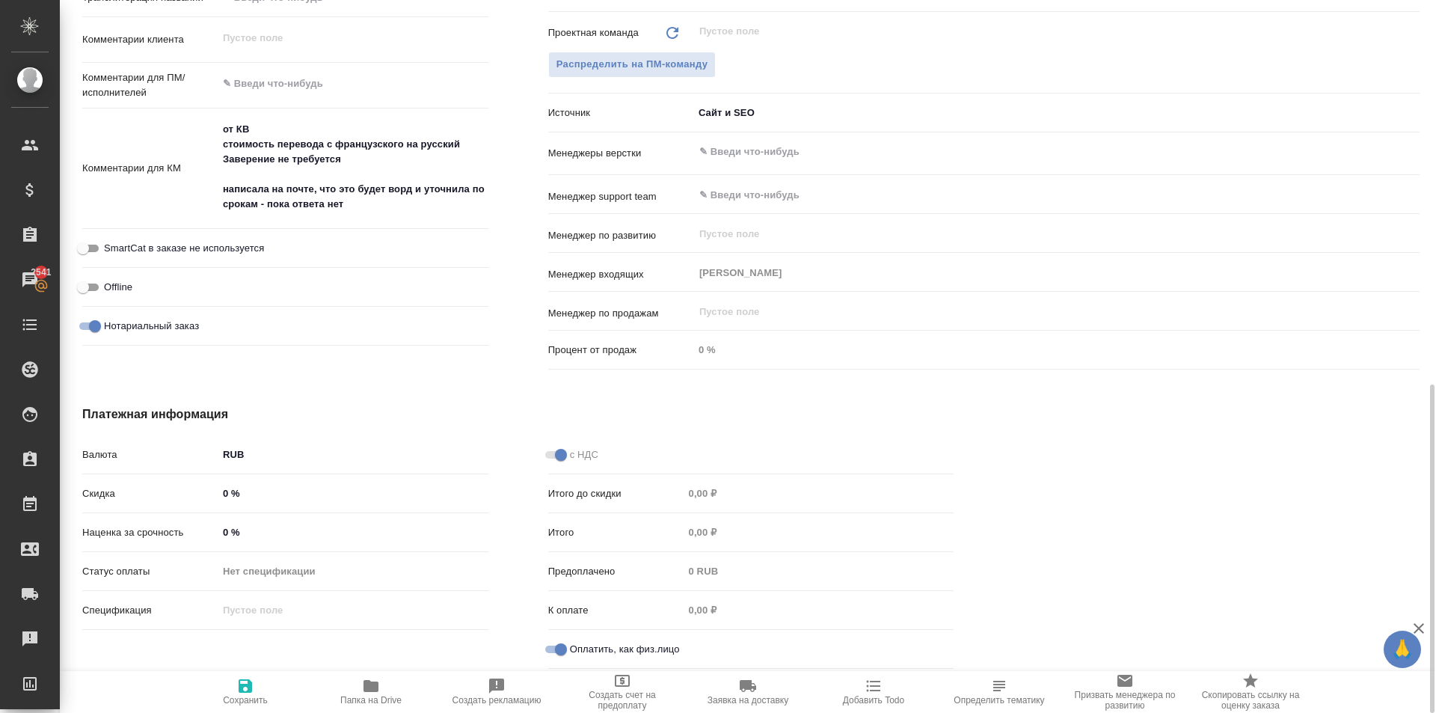
drag, startPoint x: 114, startPoint y: 332, endPoint x: 137, endPoint y: 343, distance: 25.8
click at [117, 329] on span "Нотариальный заказ" at bounding box center [151, 326] width 95 height 15
click at [190, 319] on span "Нотариальный заказ" at bounding box center [151, 326] width 95 height 15
click at [122, 319] on input "Нотариальный заказ" at bounding box center [95, 326] width 54 height 18
checkbox input "false"
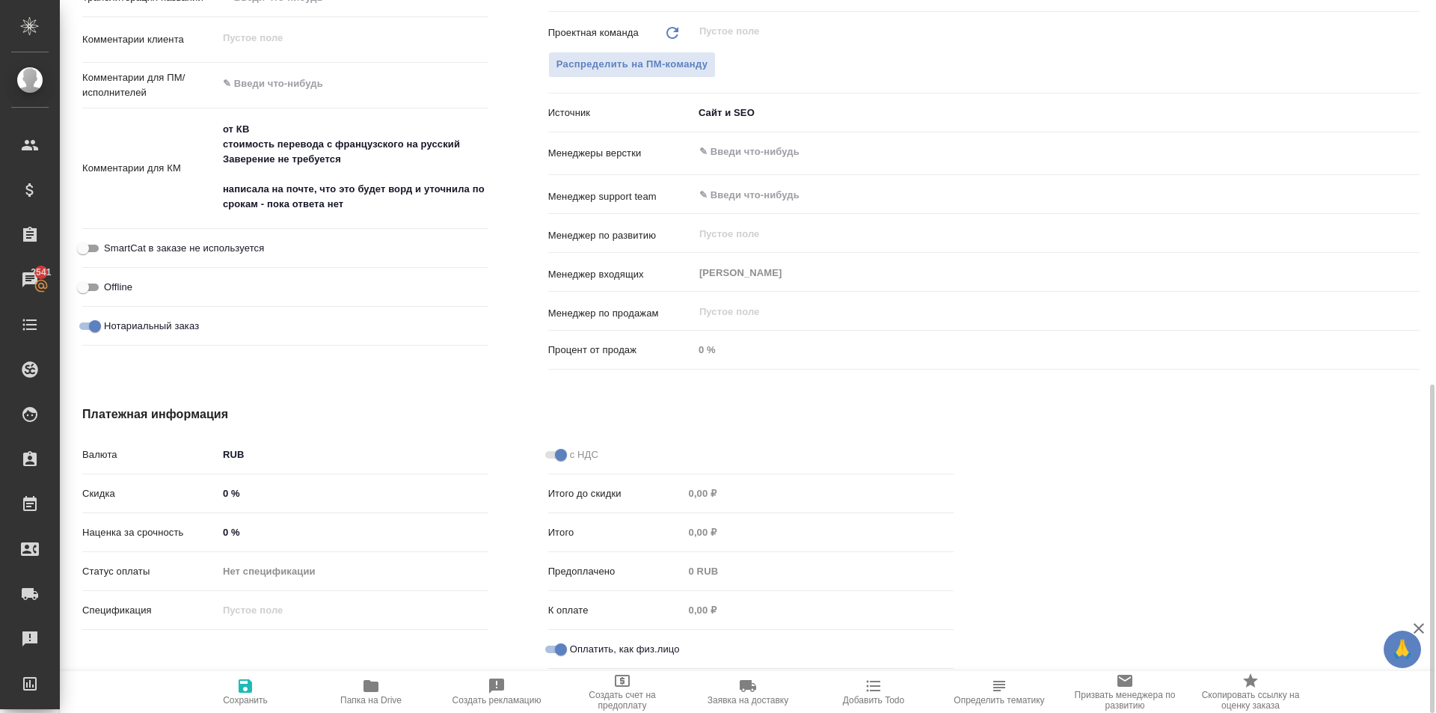
type textarea "x"
click at [258, 687] on span "Сохранить" at bounding box center [245, 691] width 108 height 28
type textarea "x"
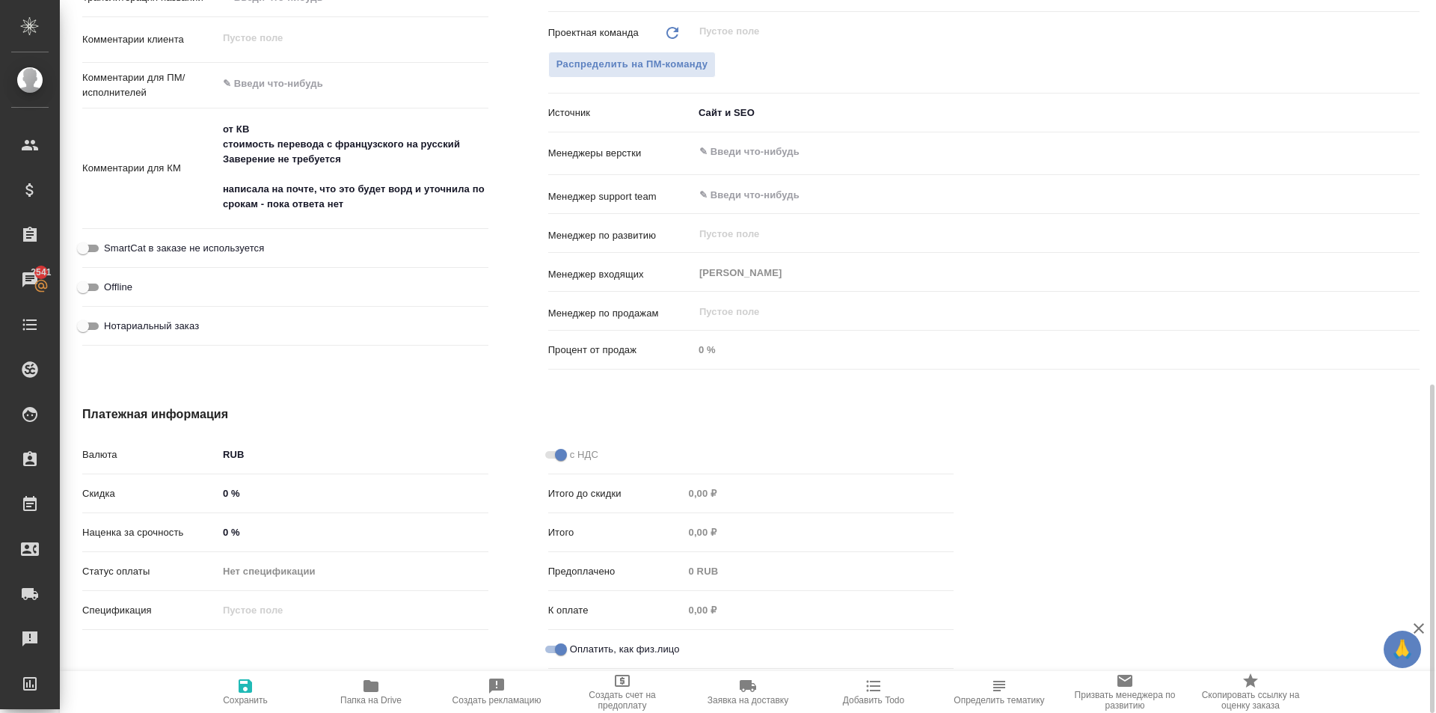
type textarea "x"
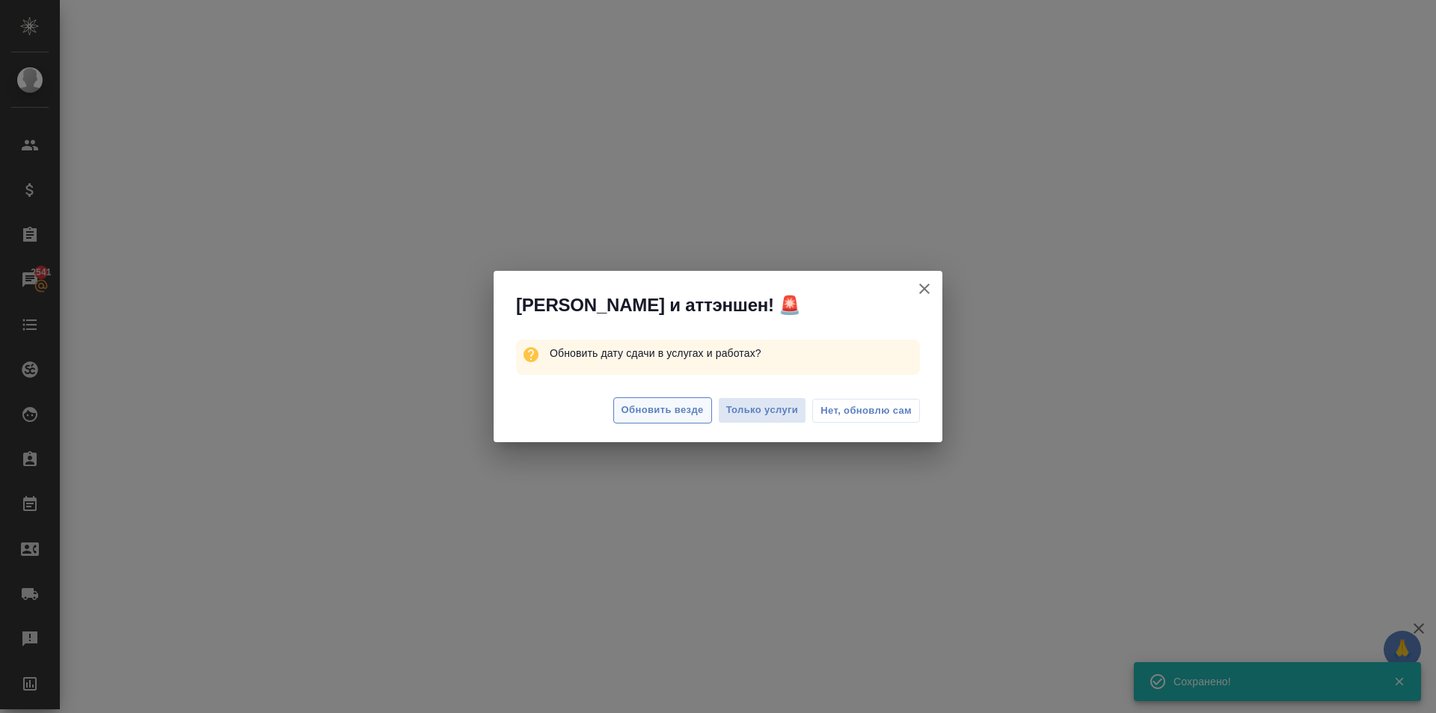
select select "RU"
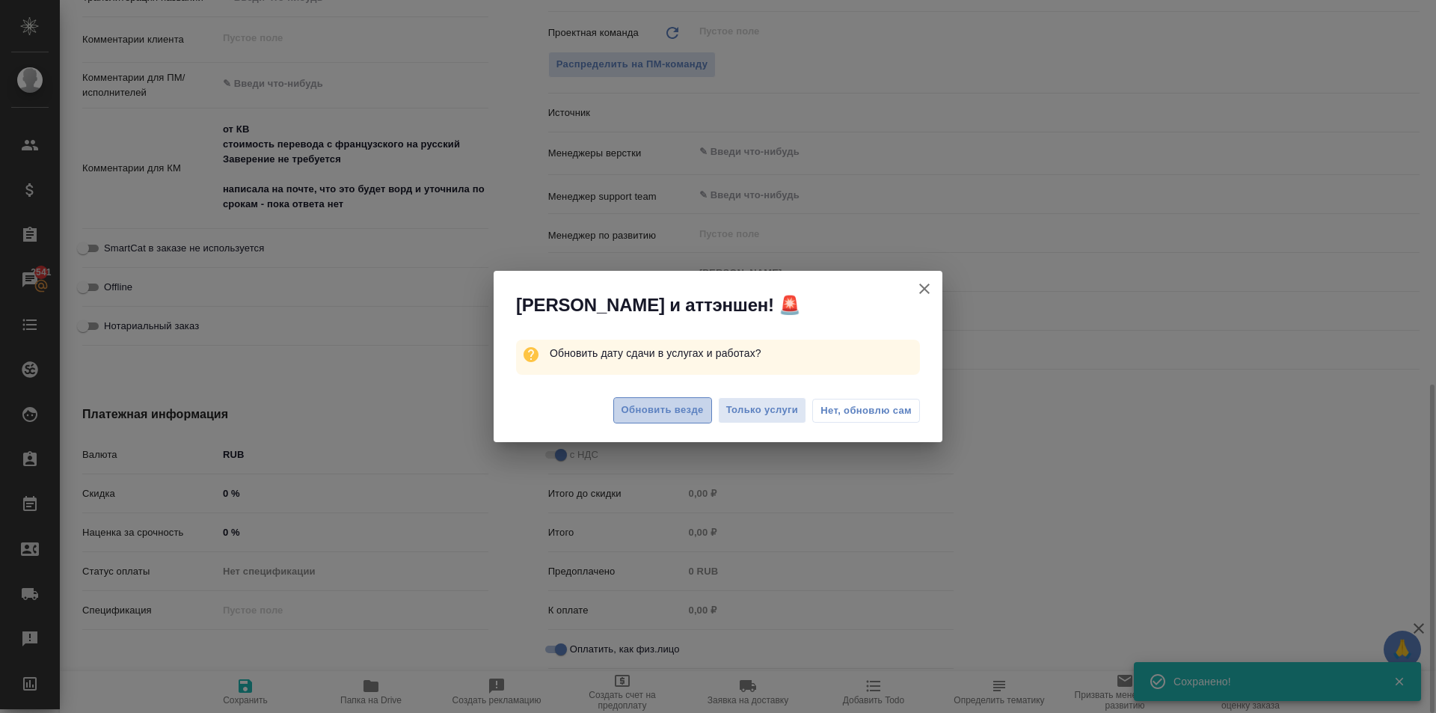
click at [690, 405] on span "Обновить везде" at bounding box center [663, 410] width 82 height 17
type textarea "x"
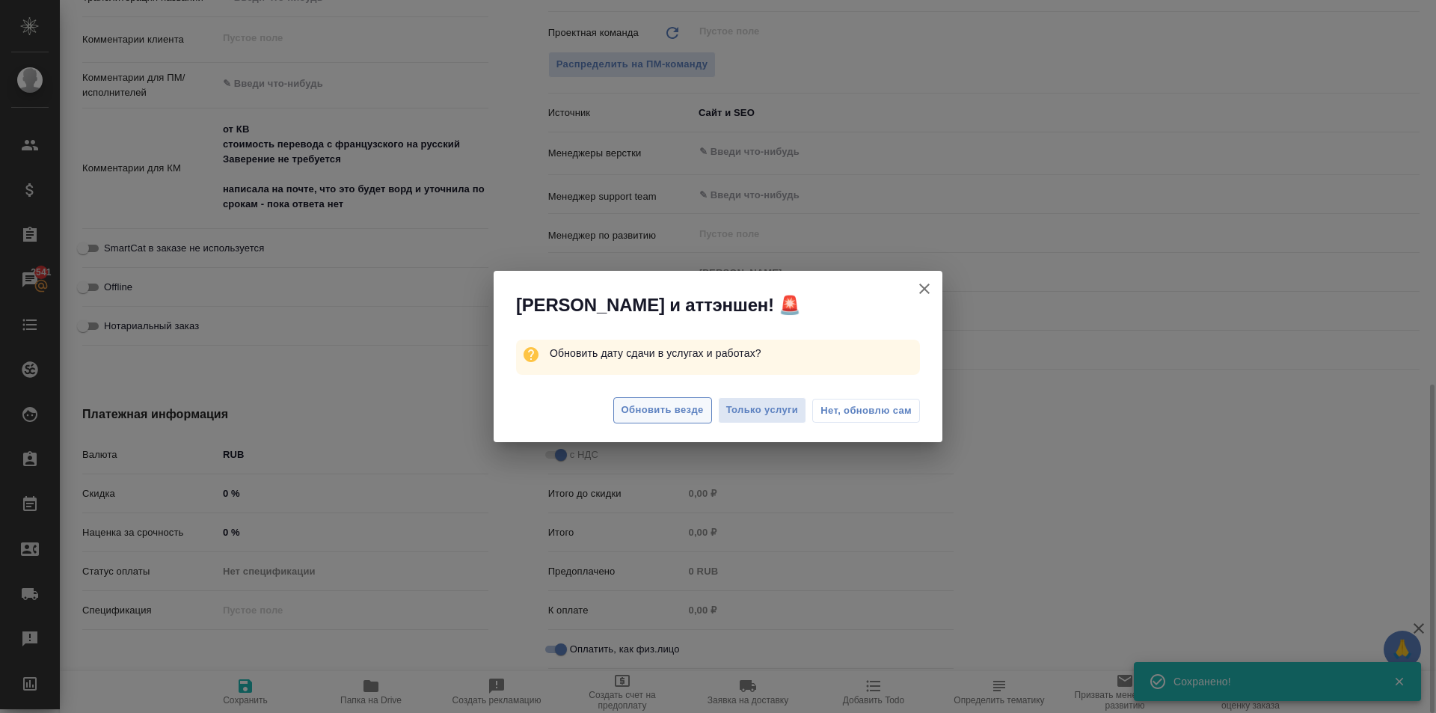
type textarea "x"
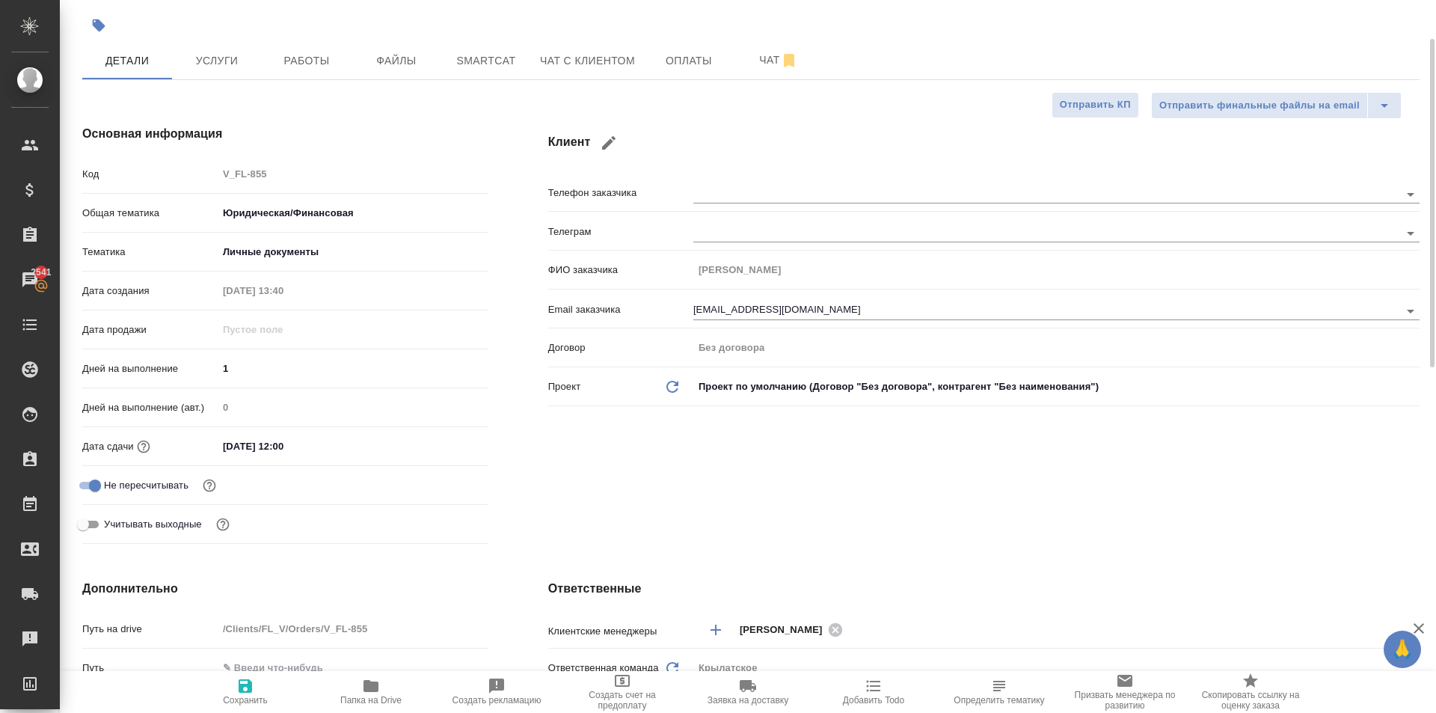
scroll to position [0, 0]
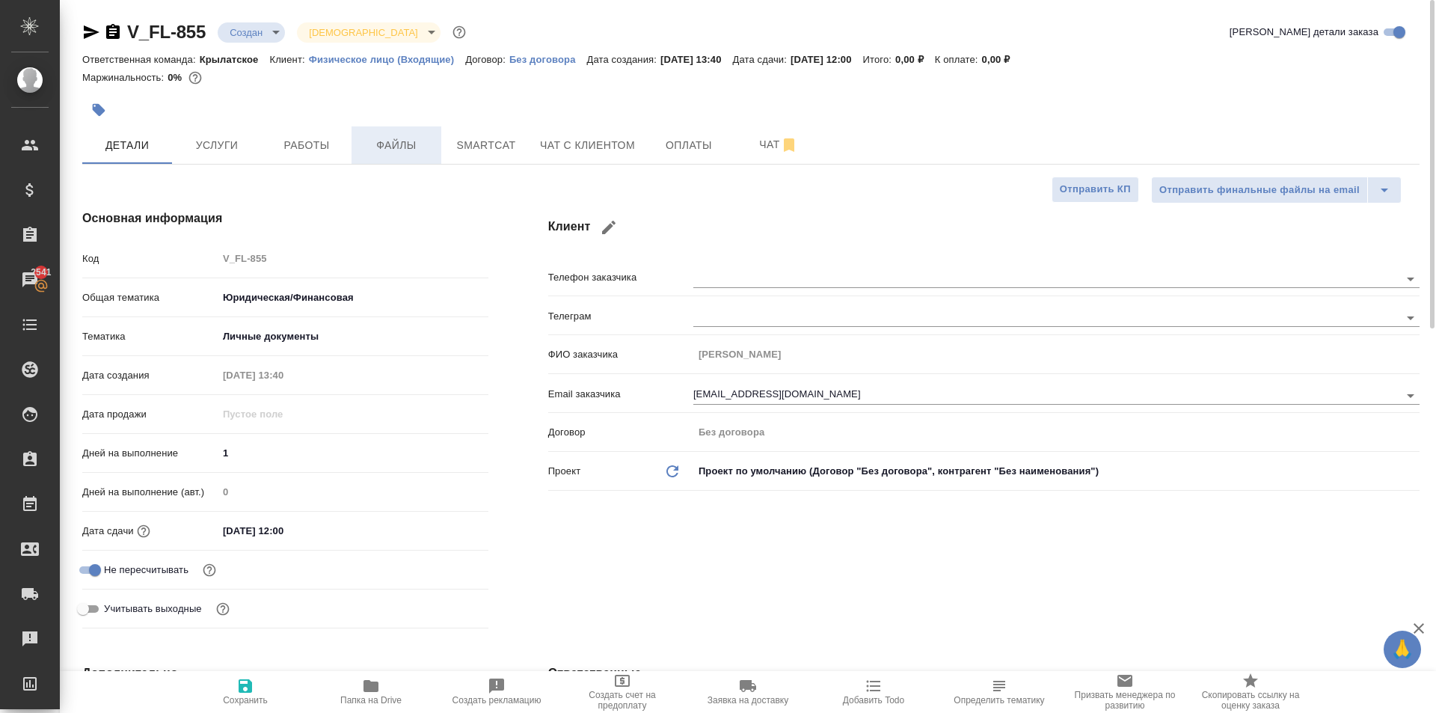
click at [409, 146] on span "Файлы" at bounding box center [397, 145] width 72 height 19
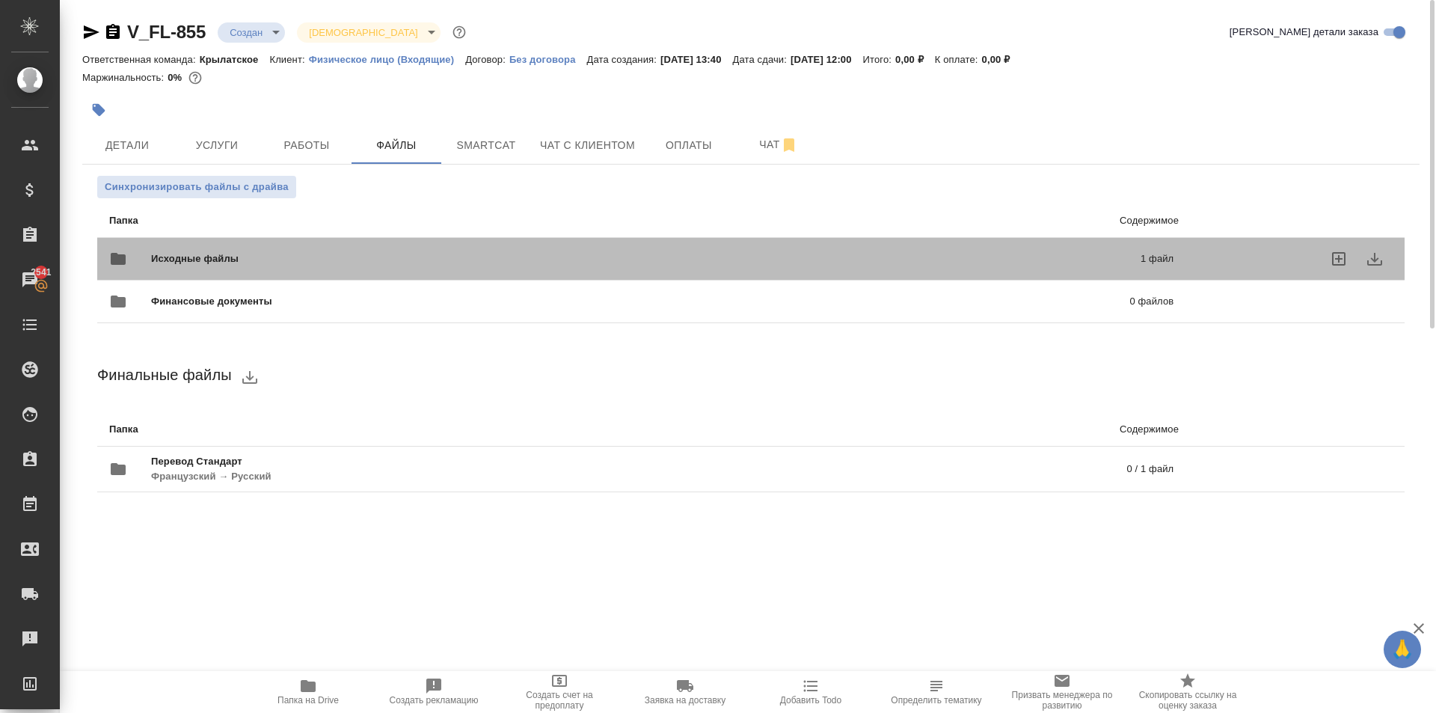
click at [236, 232] on div "Исходные файлы 1 файл" at bounding box center [641, 259] width 1094 height 66
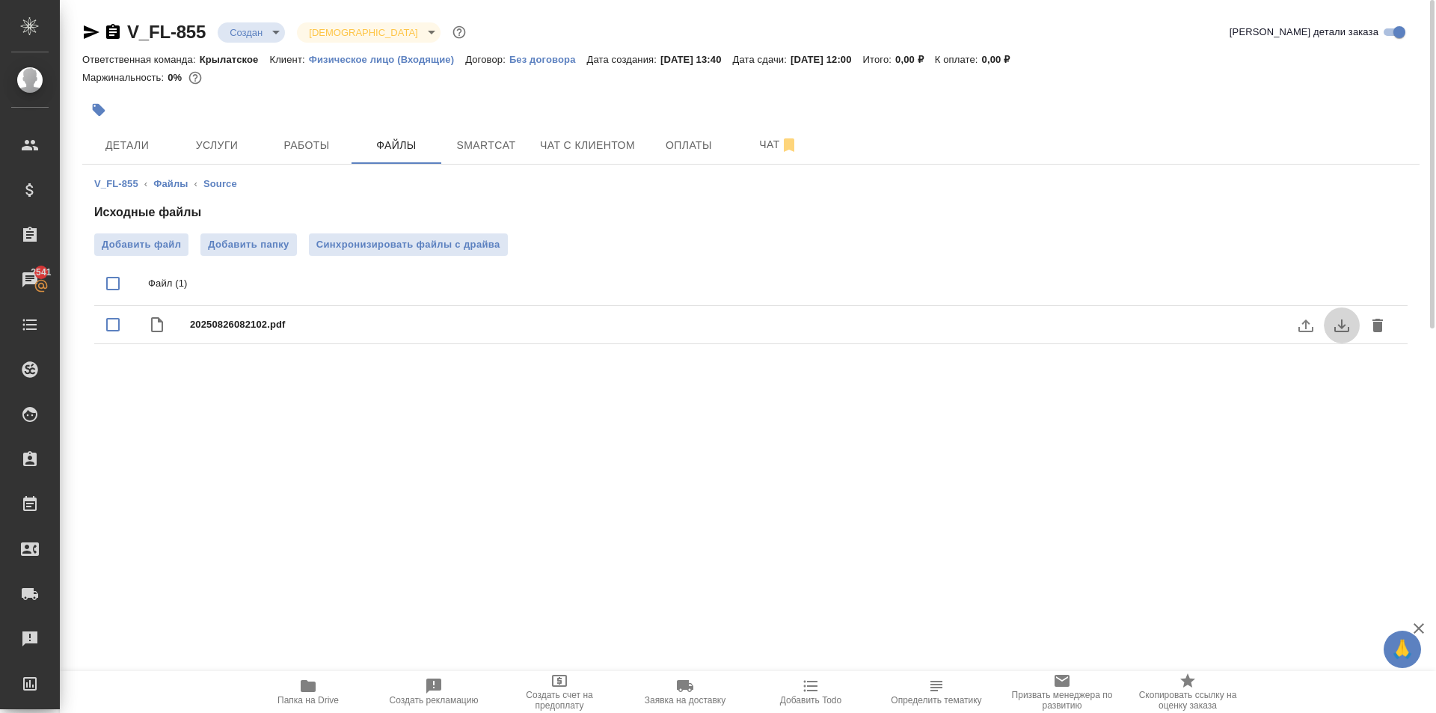
click at [1340, 327] on icon "download" at bounding box center [1342, 325] width 18 height 18
click at [472, 105] on div at bounding box center [528, 109] width 892 height 33
click at [242, 146] on span "Услуги" at bounding box center [217, 145] width 72 height 19
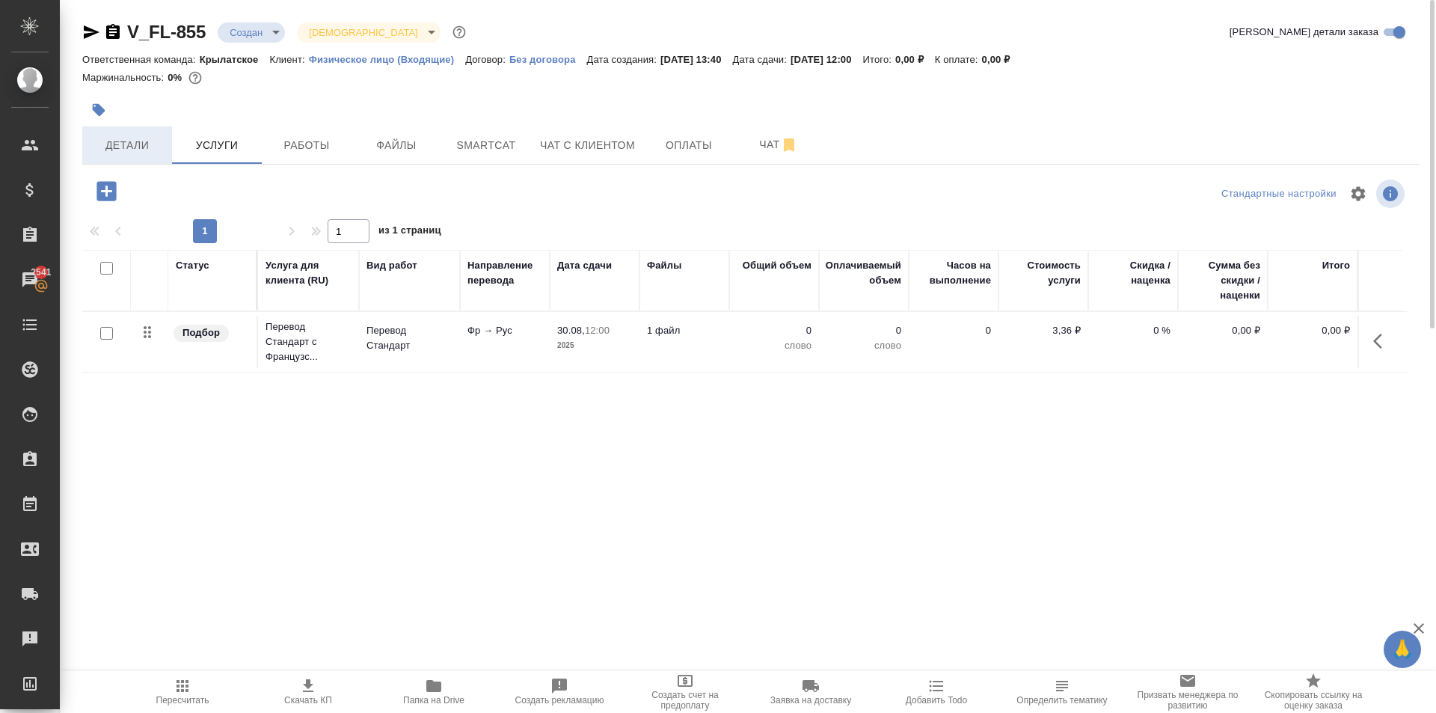
click at [121, 150] on span "Детали" at bounding box center [127, 145] width 72 height 19
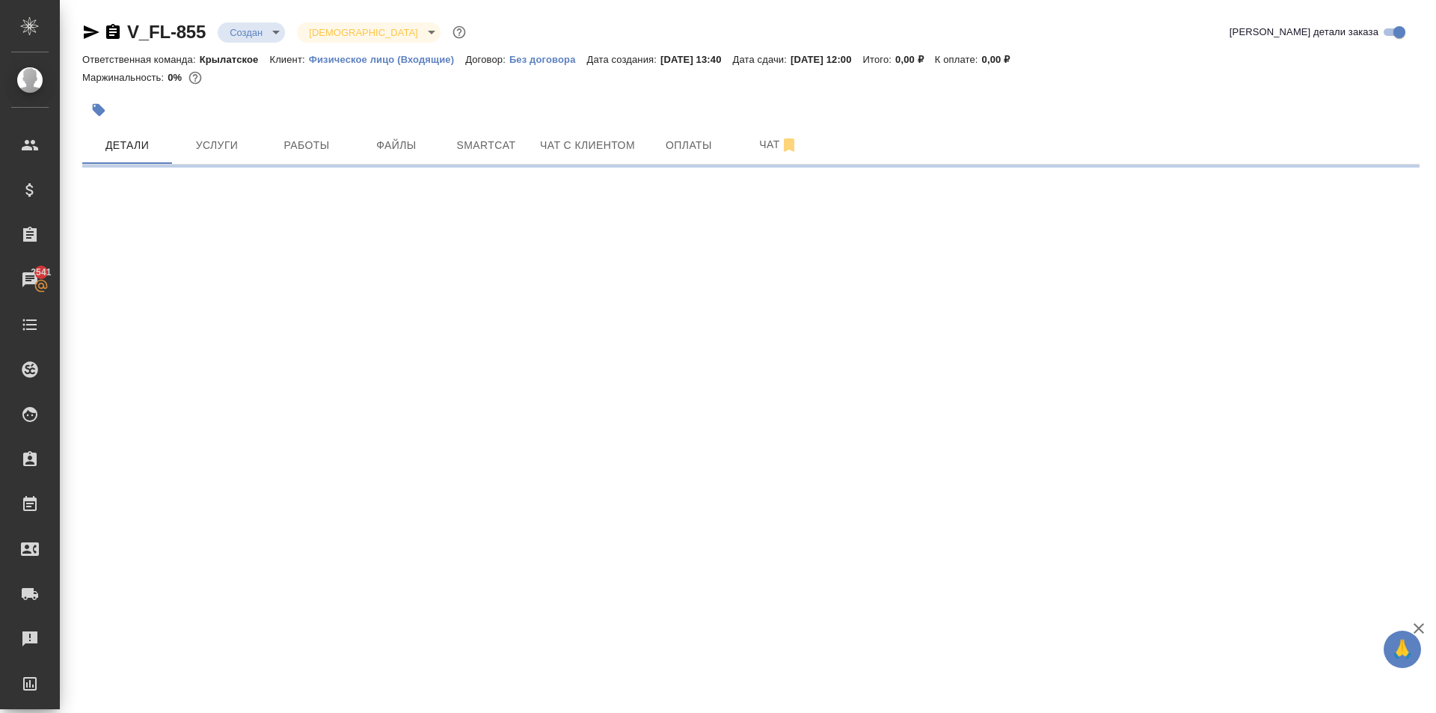
select select "RU"
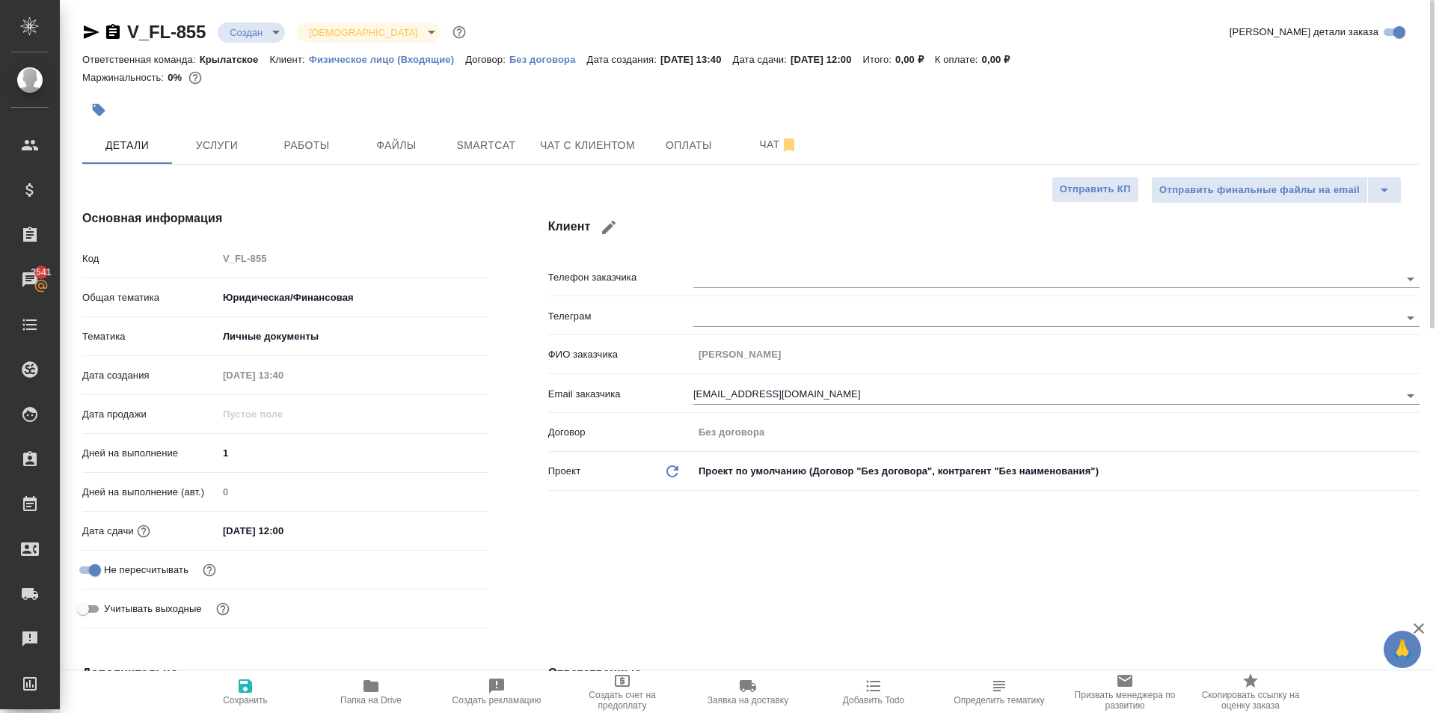
type textarea "x"
click at [215, 151] on span "Услуги" at bounding box center [217, 145] width 72 height 19
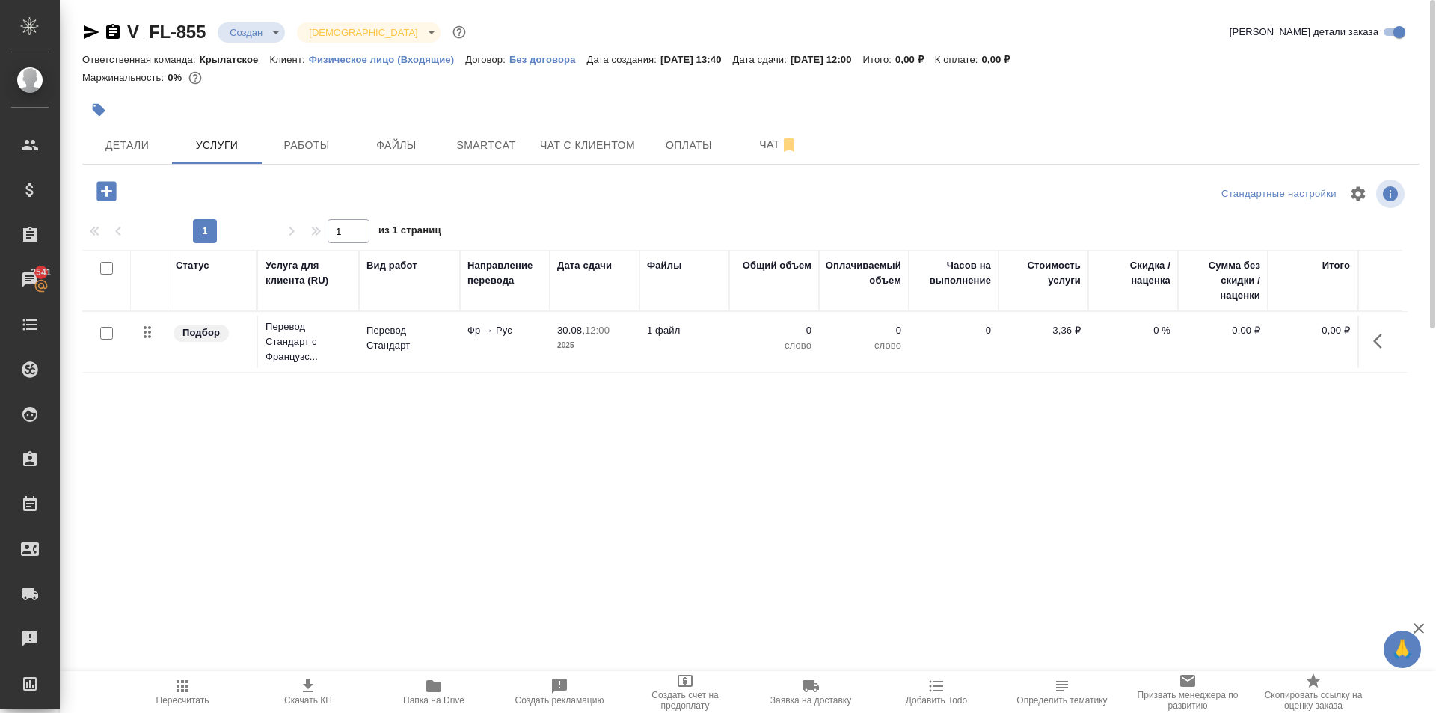
click at [107, 333] on input "checkbox" at bounding box center [106, 333] width 13 height 13
checkbox input "true"
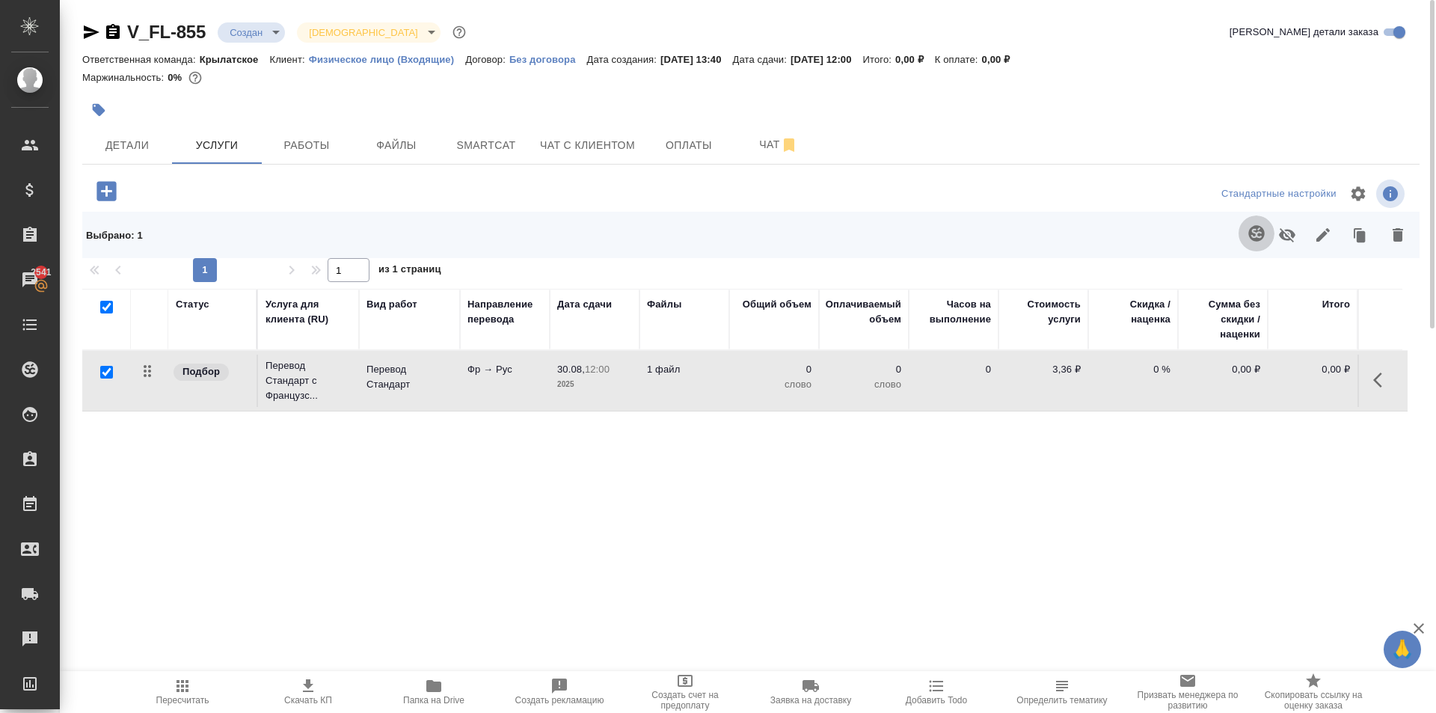
click at [1258, 230] on icon "button" at bounding box center [1257, 233] width 18 height 18
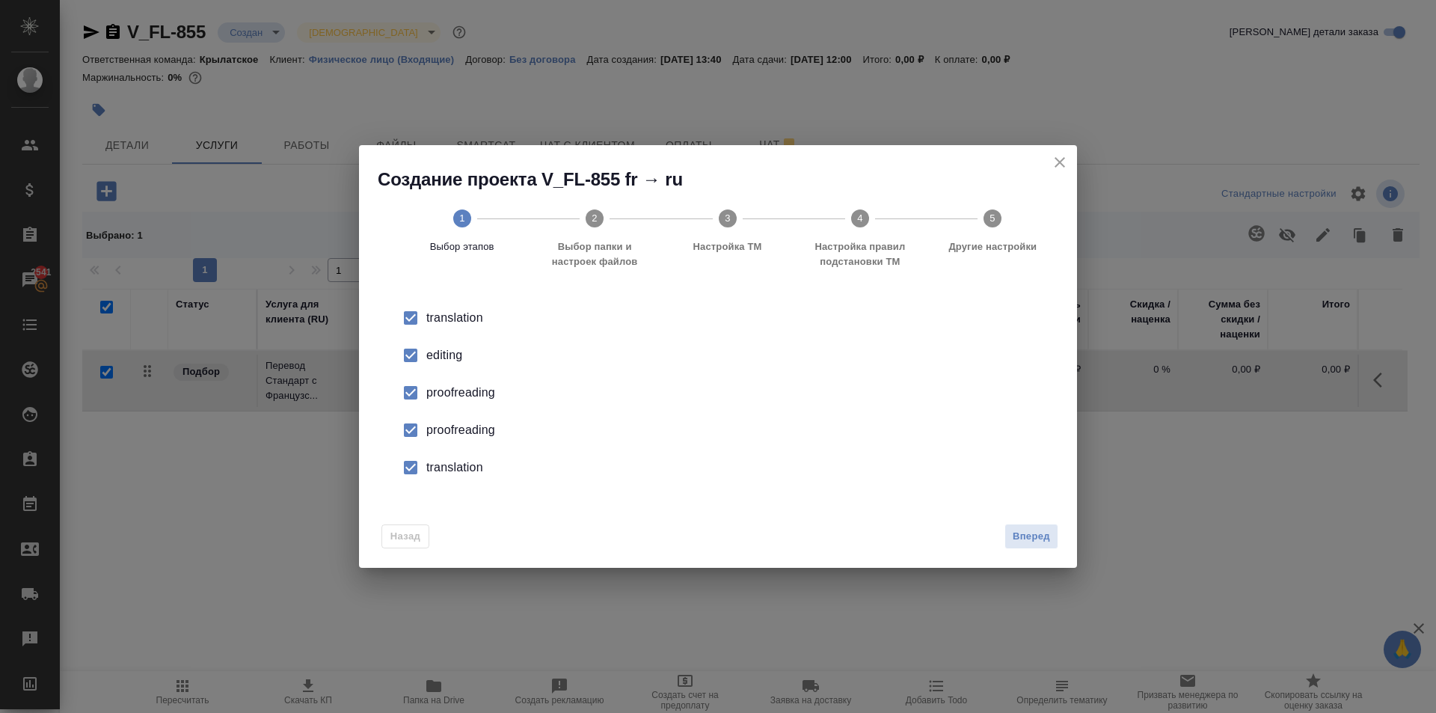
click at [420, 352] on input "checkbox" at bounding box center [410, 355] width 31 height 31
click at [425, 407] on li "proofreading" at bounding box center [718, 392] width 670 height 37
click at [411, 392] on input "checkbox" at bounding box center [410, 392] width 31 height 31
click at [411, 390] on input "checkbox" at bounding box center [410, 392] width 31 height 31
click at [411, 434] on input "checkbox" at bounding box center [410, 429] width 31 height 31
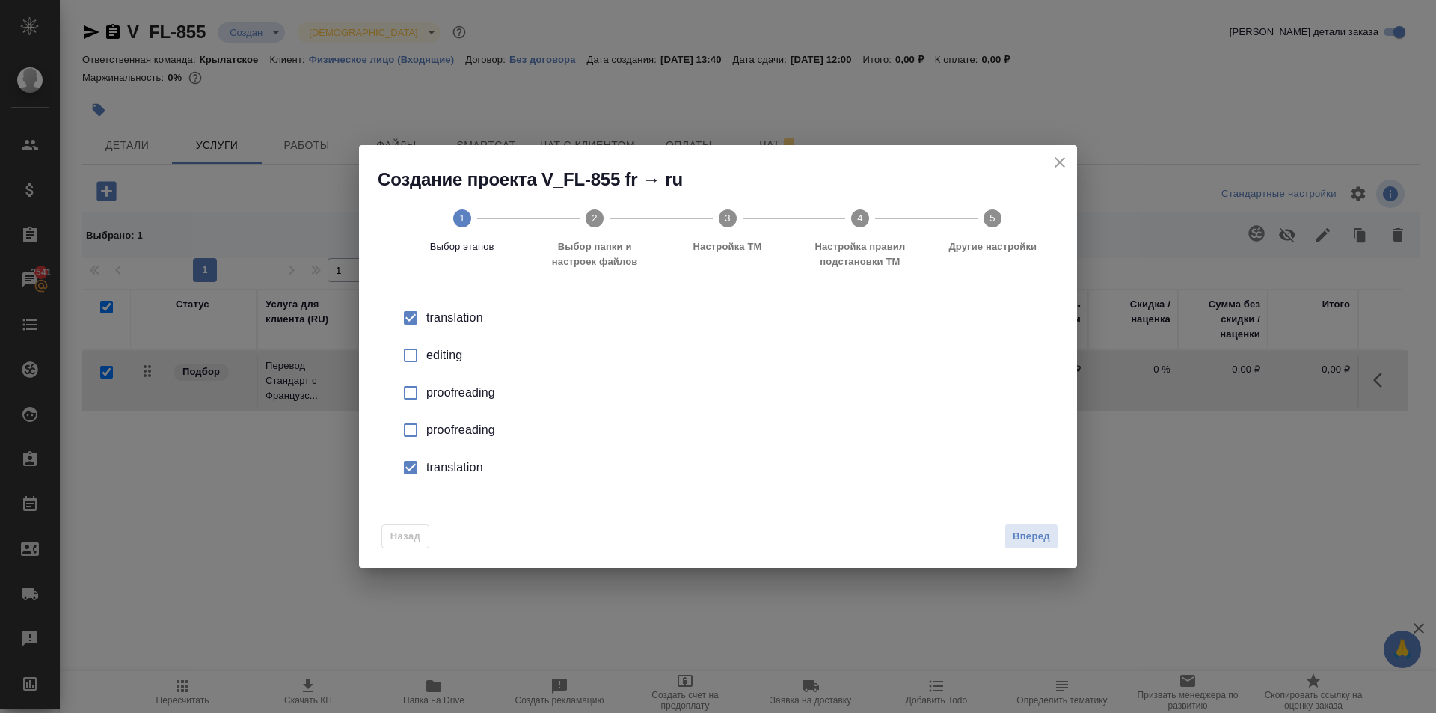
click at [419, 463] on input "checkbox" at bounding box center [410, 467] width 31 height 31
click at [1043, 533] on span "Вперед" at bounding box center [1031, 536] width 37 height 17
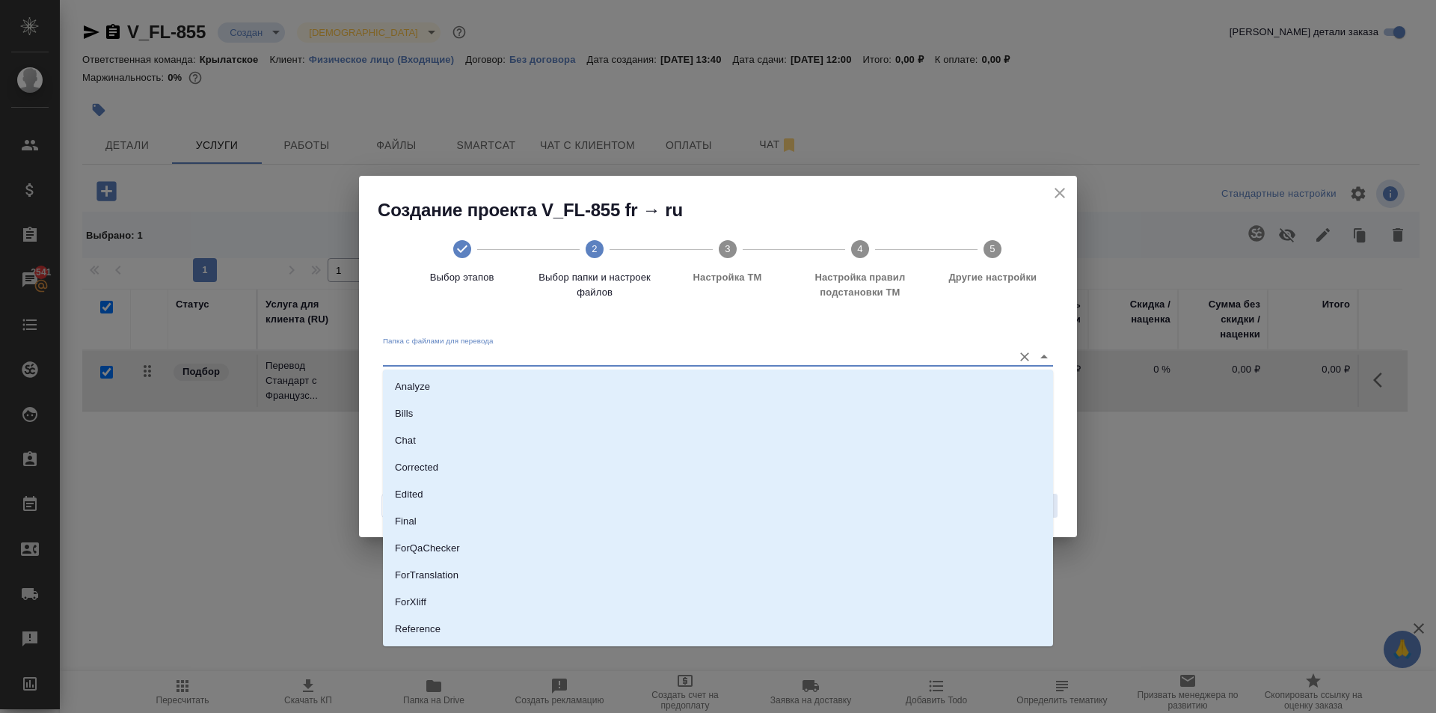
click at [480, 354] on input "Папка с файлами для перевода" at bounding box center [694, 357] width 622 height 18
click at [419, 582] on p "Source" at bounding box center [410, 578] width 31 height 15
type input "Source"
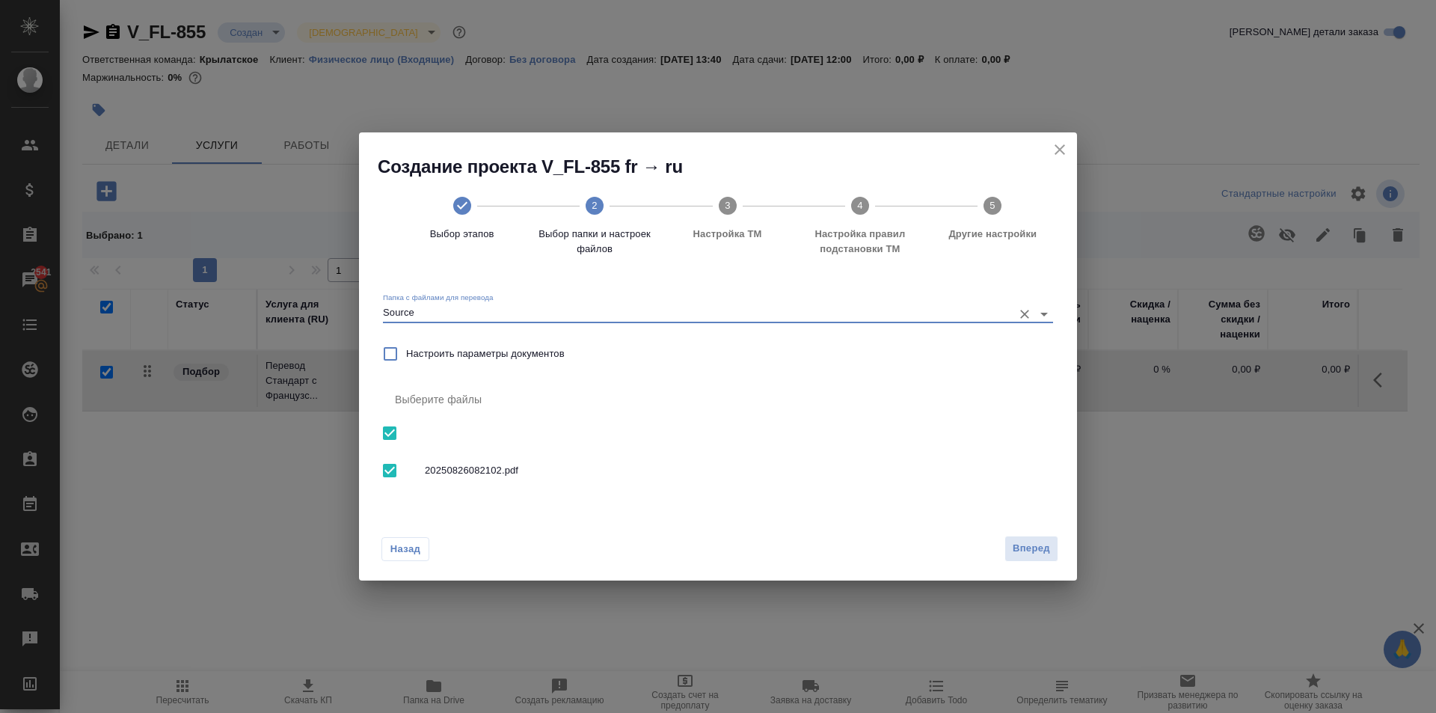
click at [1017, 534] on div "Назад Вперед" at bounding box center [718, 545] width 718 height 70
click at [1019, 539] on button "Вперед" at bounding box center [1032, 549] width 54 height 26
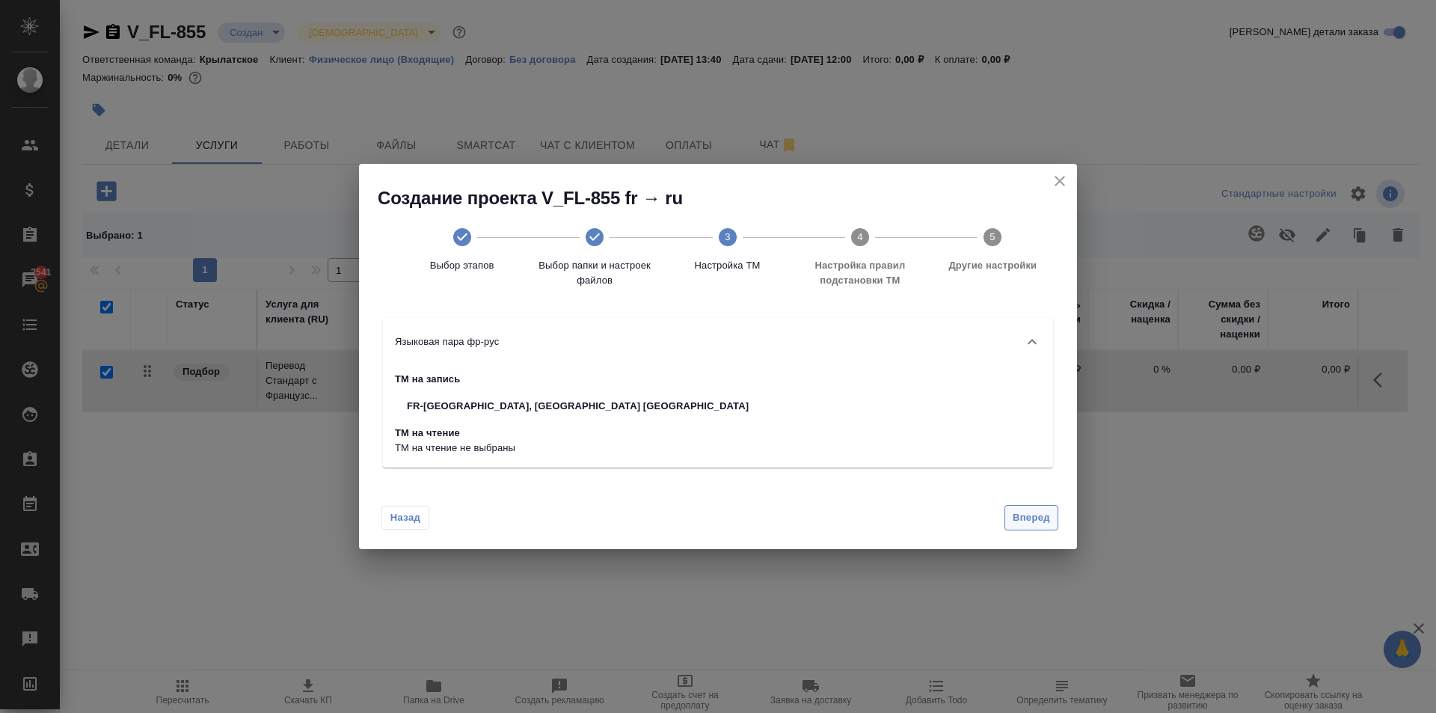
drag, startPoint x: 1065, startPoint y: 536, endPoint x: 1031, endPoint y: 505, distance: 46.1
click at [1044, 515] on div "Назад Вперед" at bounding box center [718, 514] width 718 height 70
click at [1030, 505] on button "Вперед" at bounding box center [1032, 518] width 54 height 26
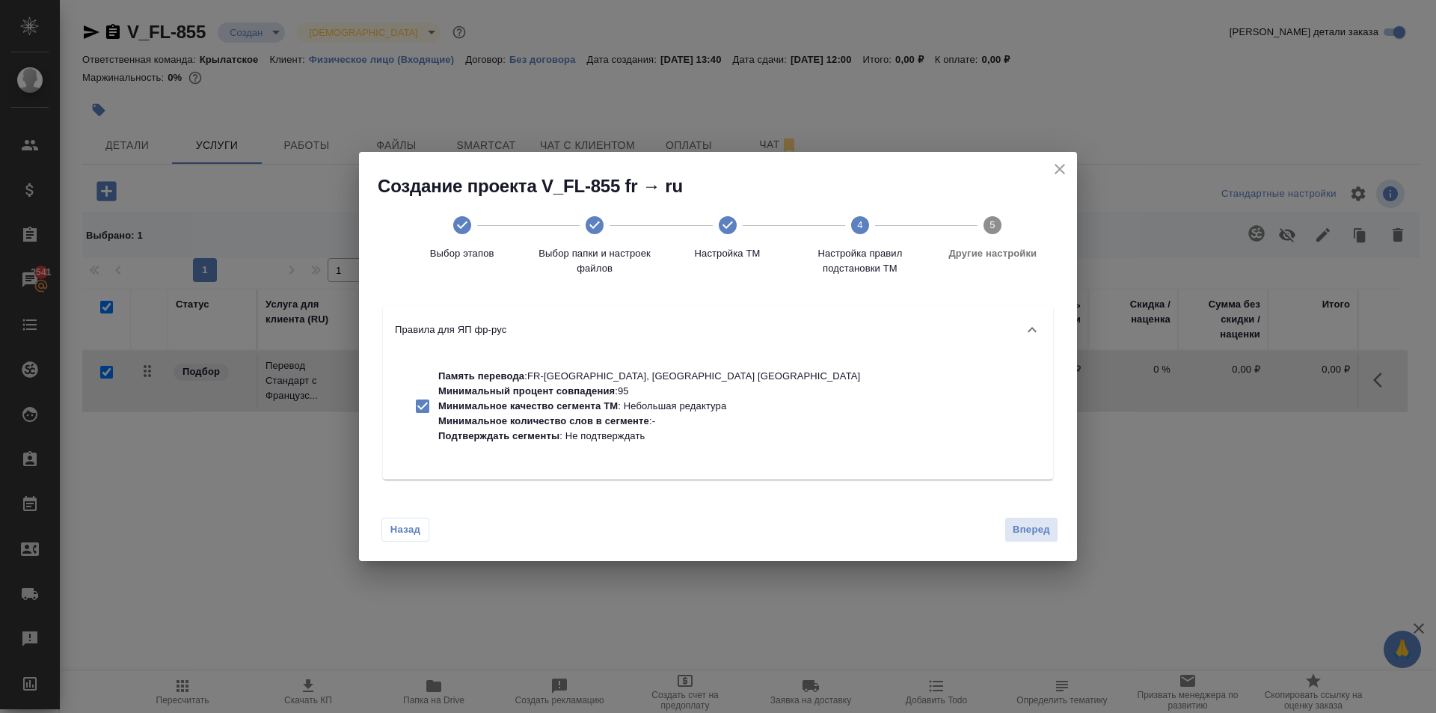
click at [1070, 512] on div "Назад Вперед" at bounding box center [718, 526] width 718 height 70
click at [1037, 522] on span "Вперед" at bounding box center [1031, 529] width 37 height 17
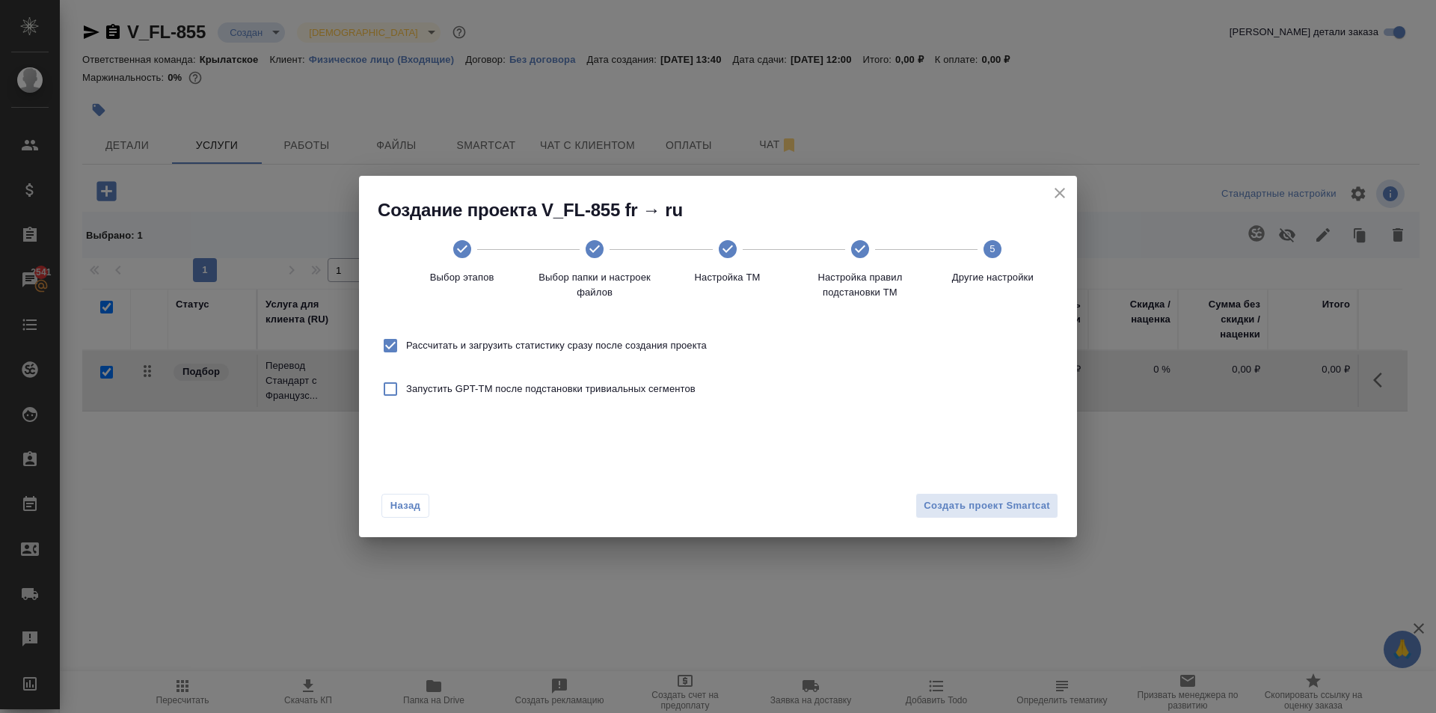
click at [552, 340] on span "Рассчитать и загрузить статистику сразу после создания проекта" at bounding box center [556, 345] width 301 height 15
click at [406, 340] on input "Рассчитать и загрузить статистику сразу после создания проекта" at bounding box center [390, 345] width 31 height 31
checkbox input "false"
click at [975, 521] on div "Назад Создать проект Smartcat" at bounding box center [718, 502] width 718 height 70
click at [969, 510] on span "Создать проект Smartcat" at bounding box center [987, 505] width 126 height 17
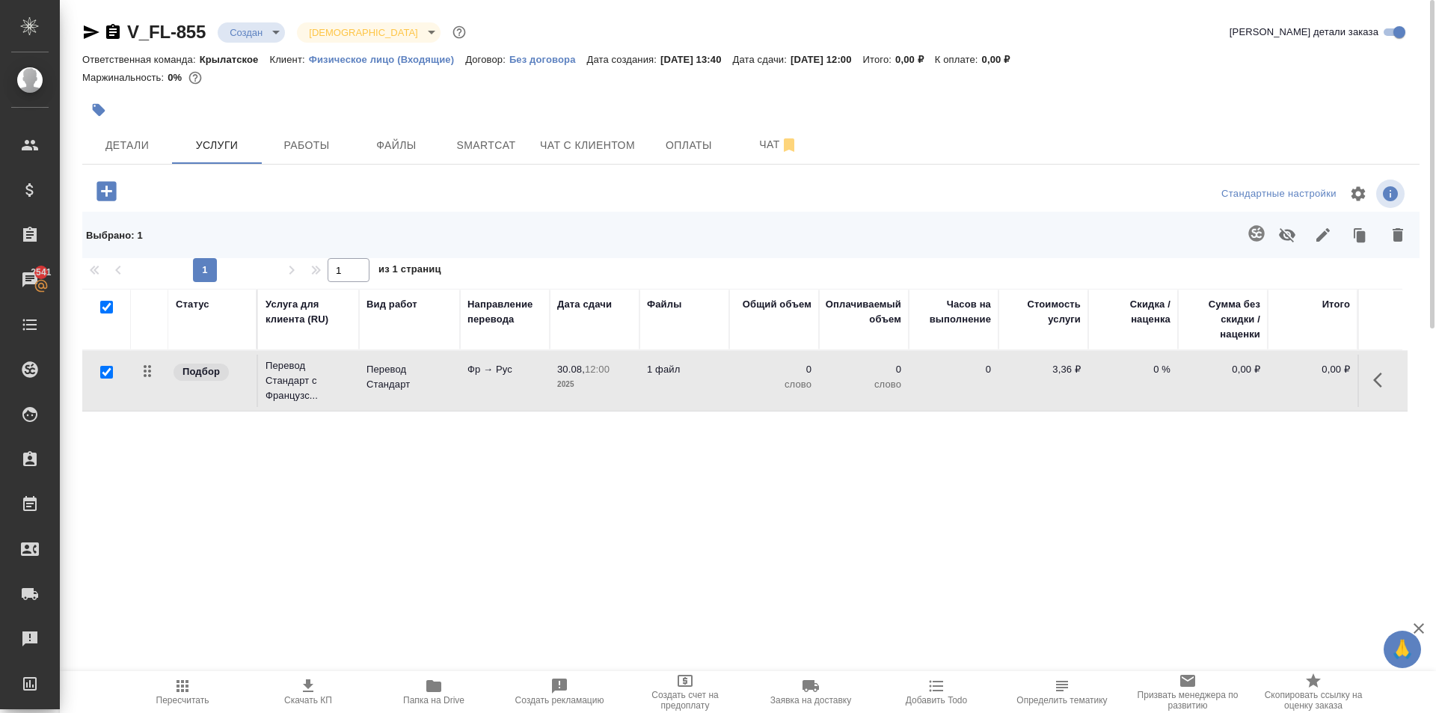
click at [197, 683] on span "Пересчитать" at bounding box center [183, 691] width 108 height 28
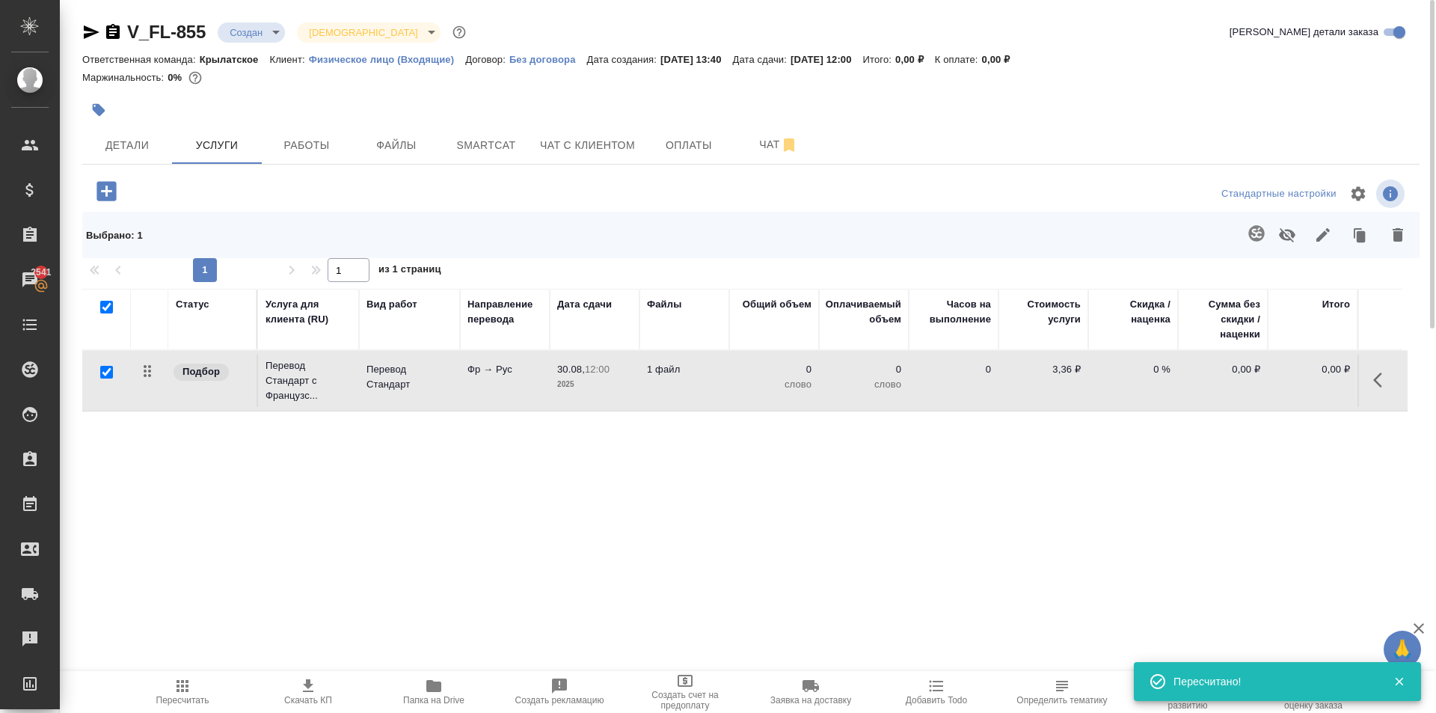
click at [439, 196] on div at bounding box center [305, 191] width 446 height 31
click at [112, 301] on input "checkbox" at bounding box center [106, 307] width 13 height 13
checkbox input "false"
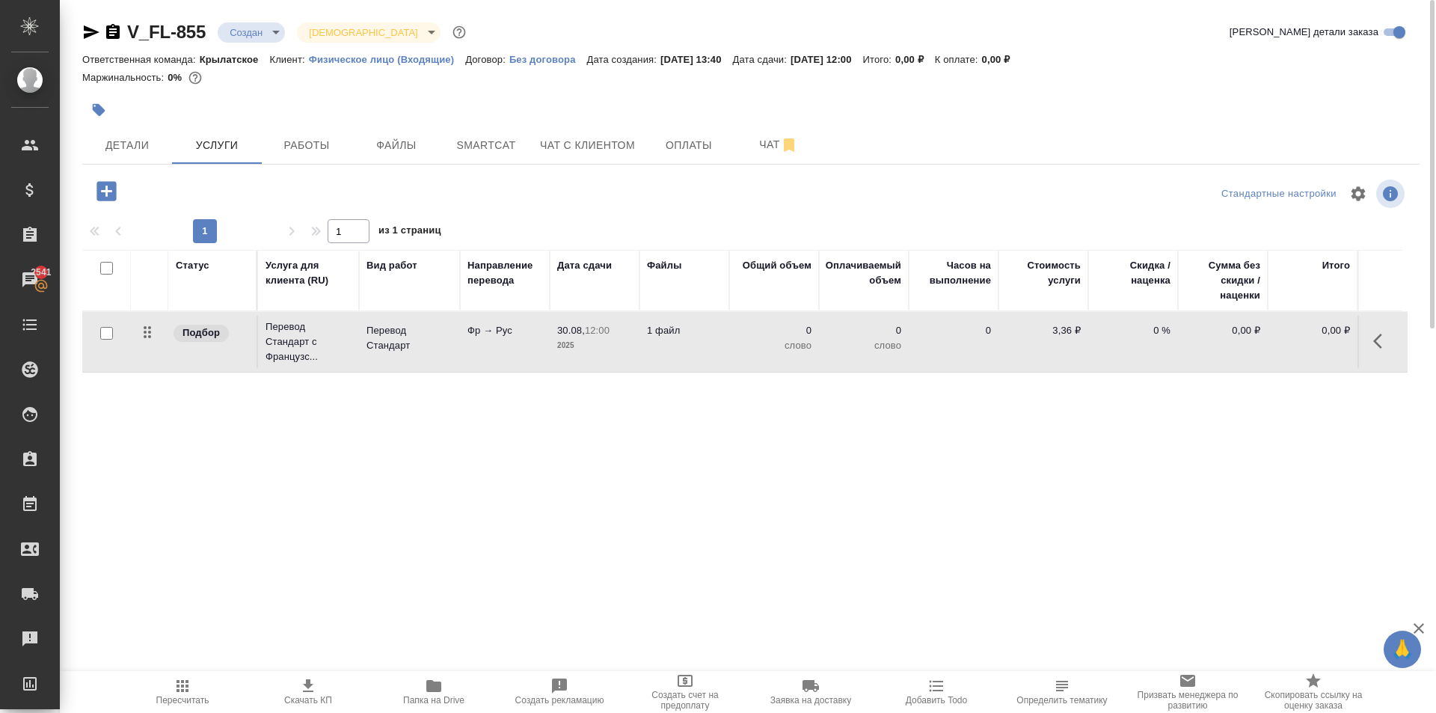
click at [409, 200] on div at bounding box center [305, 191] width 446 height 31
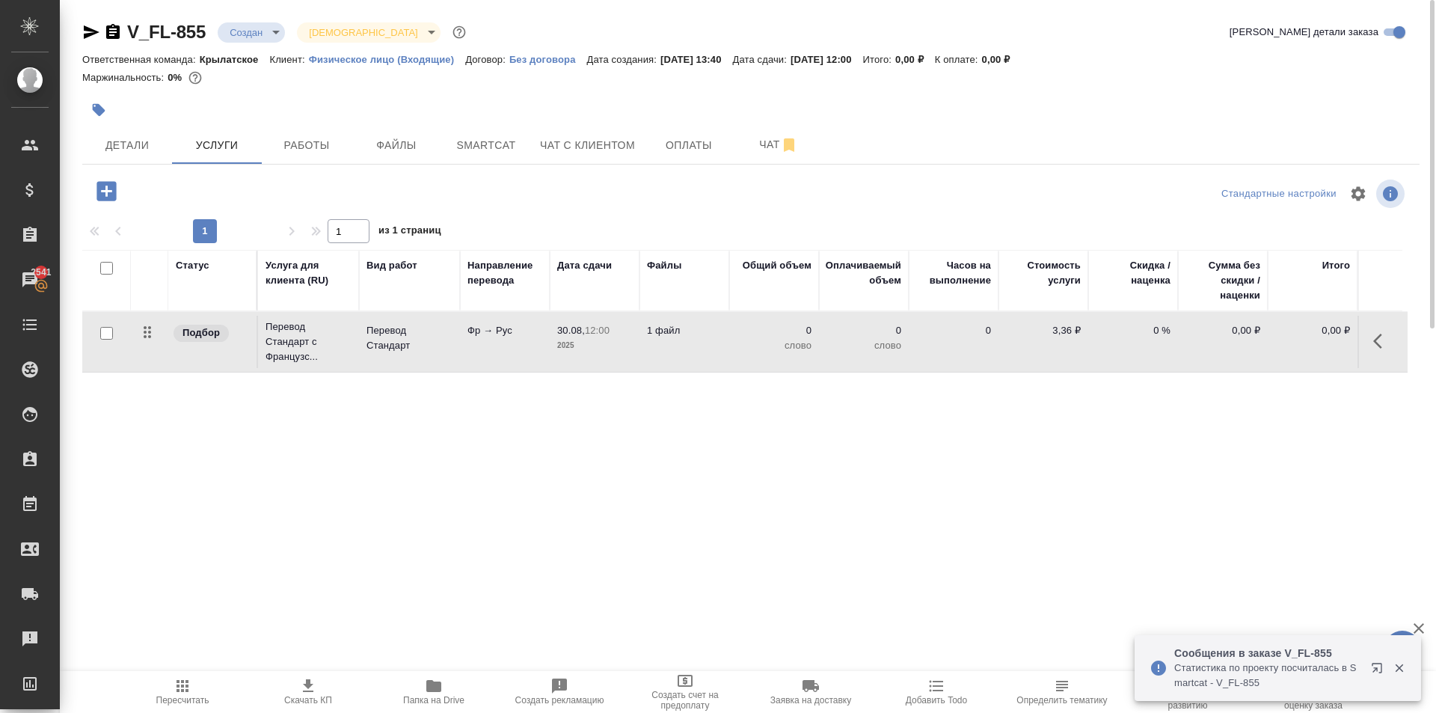
click at [125, 183] on div at bounding box center [107, 191] width 39 height 31
click at [116, 183] on icon "button" at bounding box center [105, 190] width 19 height 19
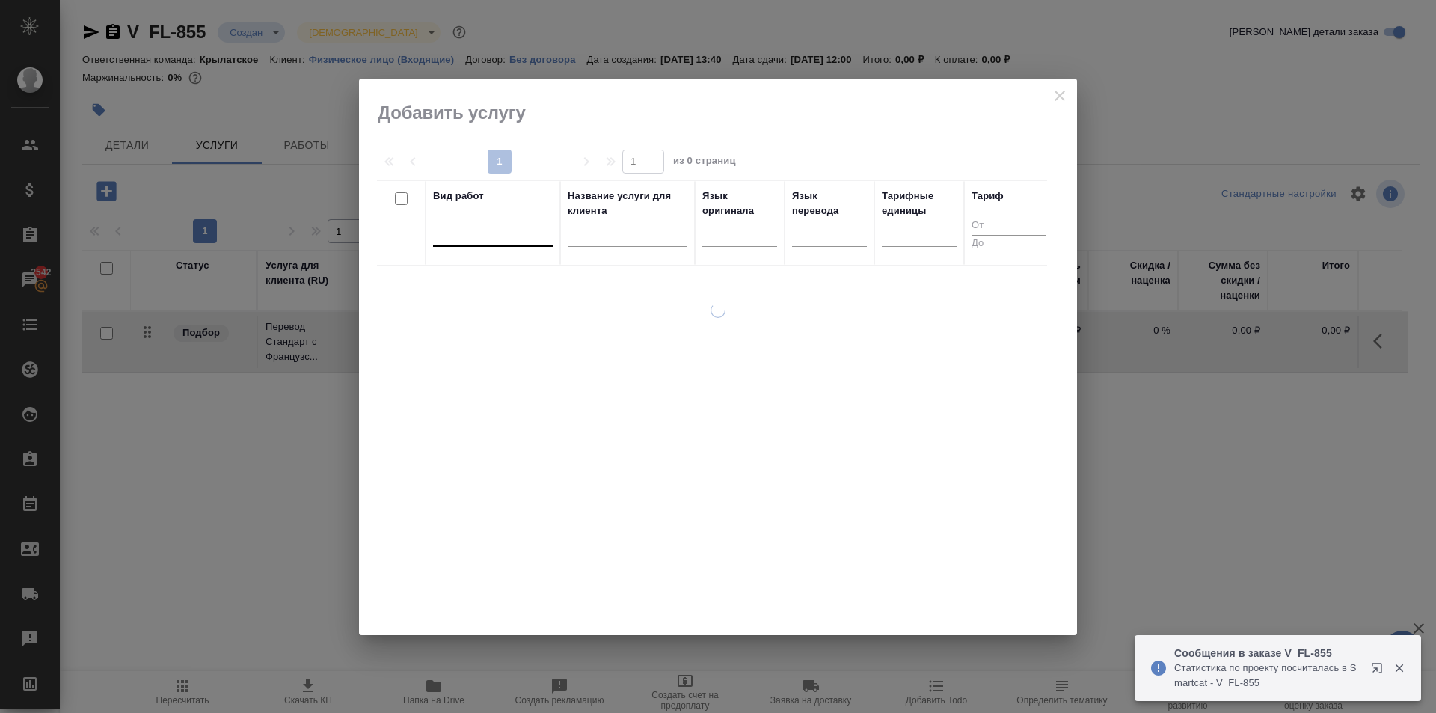
click at [458, 233] on div at bounding box center [493, 232] width 120 height 22
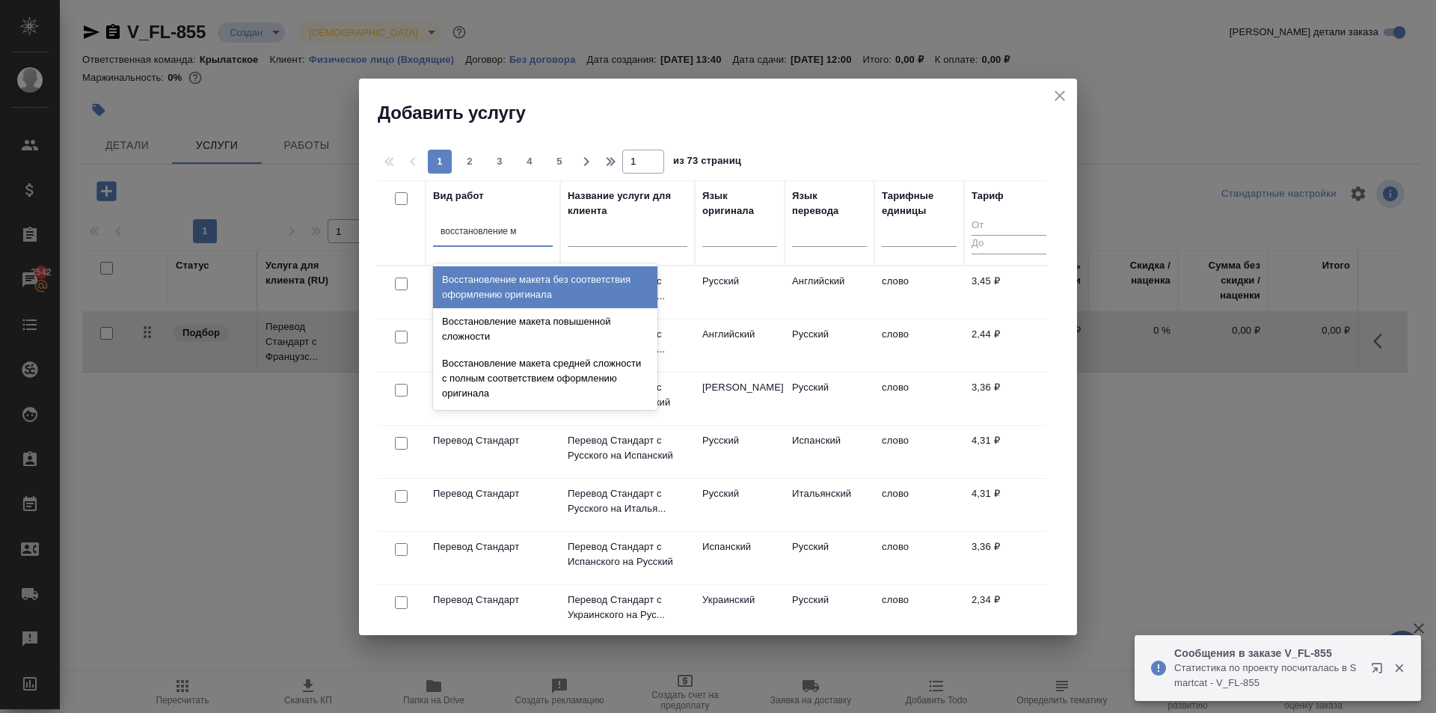
type input "восстановление ма"
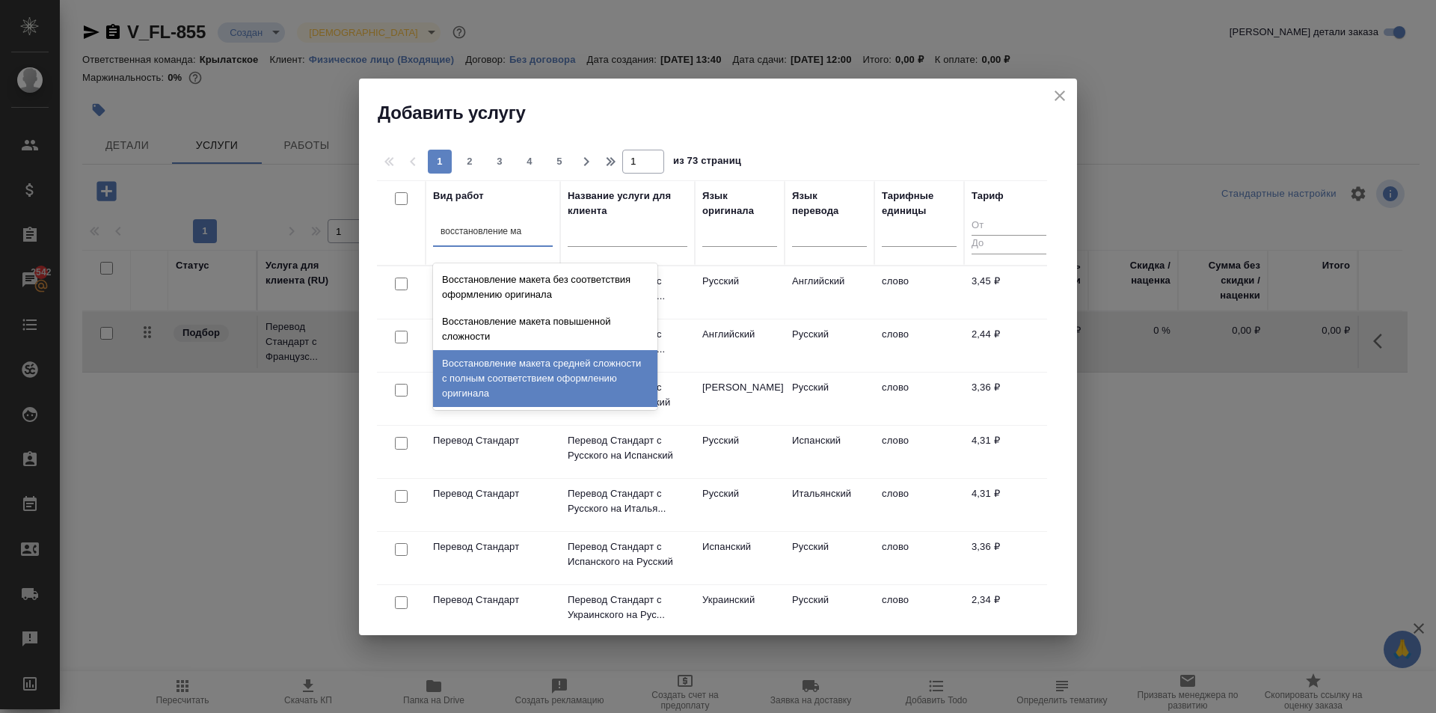
click at [590, 372] on div "Восстановление макета средней сложности с полным соответствием оформлению ориги…" at bounding box center [545, 378] width 224 height 57
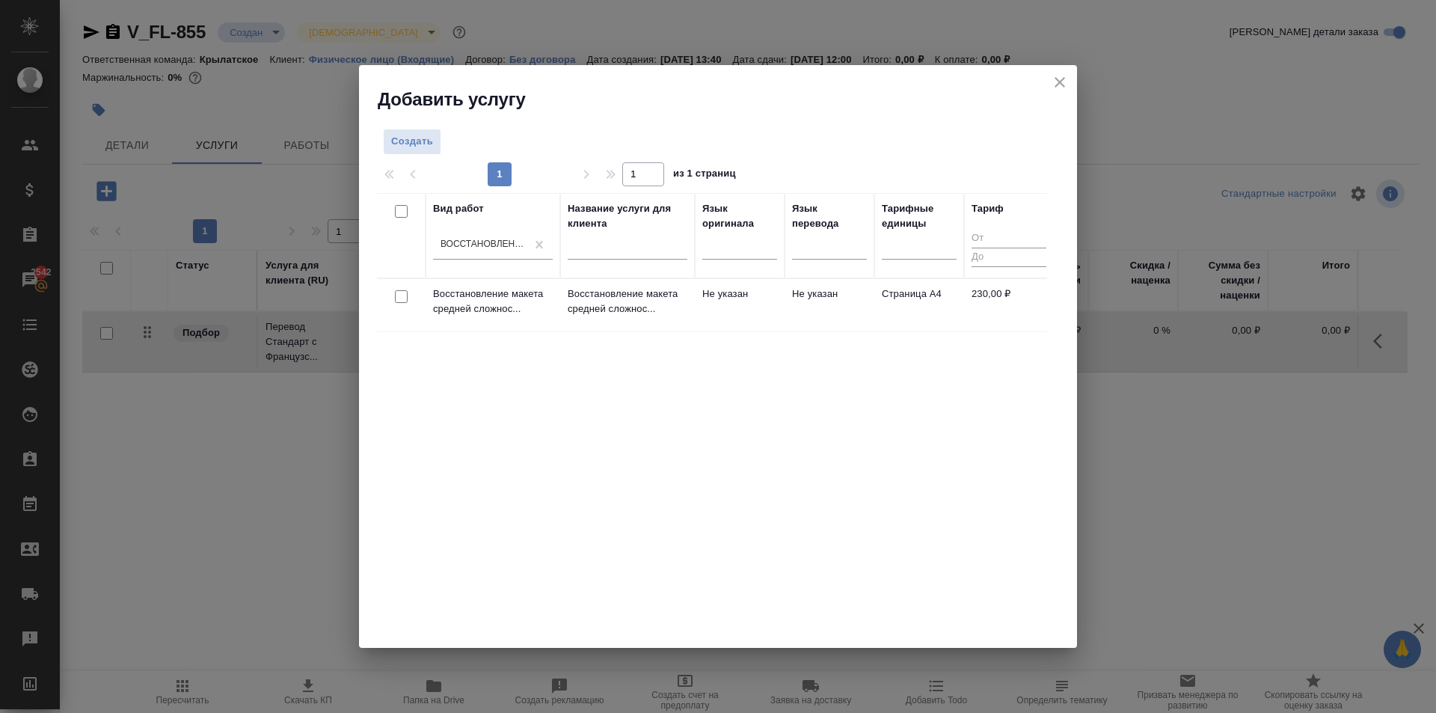
click at [703, 292] on td "Не указан" at bounding box center [740, 305] width 90 height 52
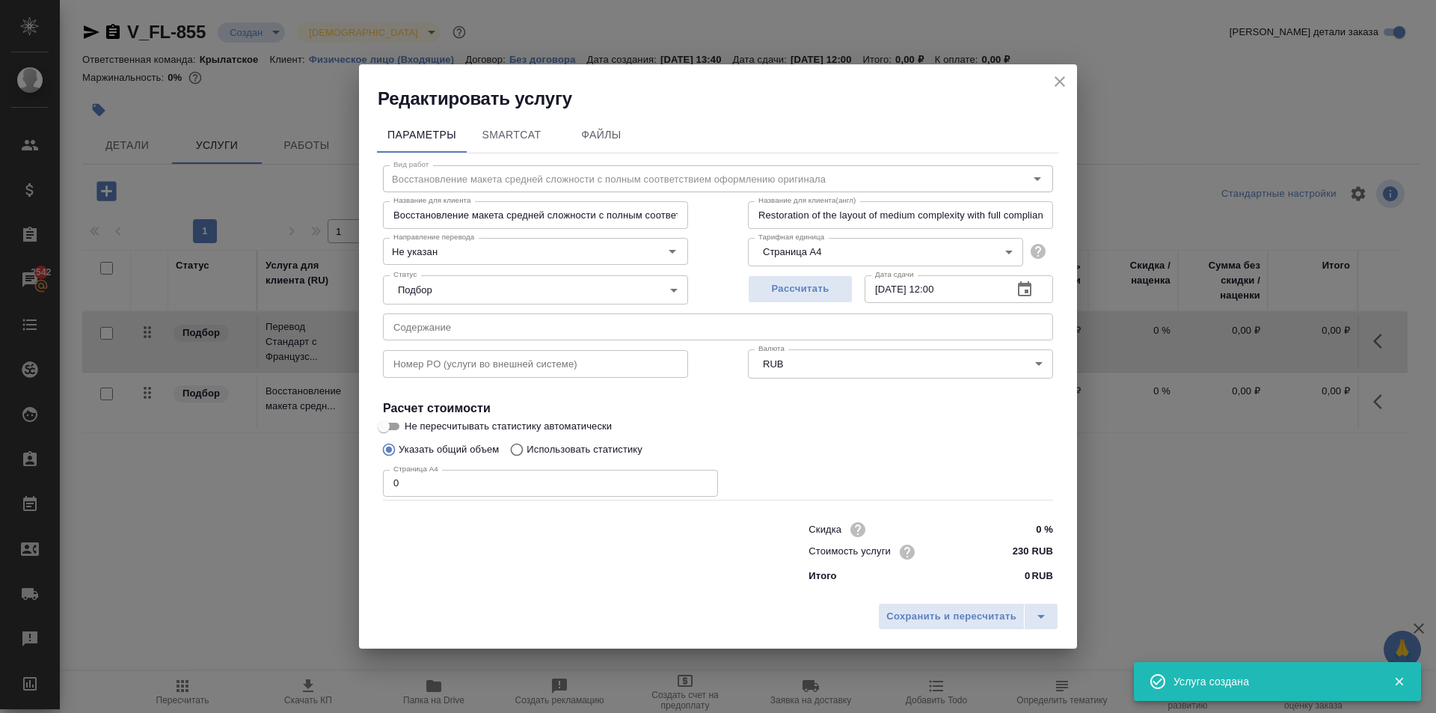
drag, startPoint x: 441, startPoint y: 493, endPoint x: 313, endPoint y: 486, distance: 128.1
click at [313, 486] on div "Редактировать услугу Параметры SmartCat Файлы Вид работ Восстановление макета с…" at bounding box center [718, 356] width 1436 height 713
type input "3"
click at [978, 620] on span "Сохранить и пересчитать" at bounding box center [951, 616] width 130 height 17
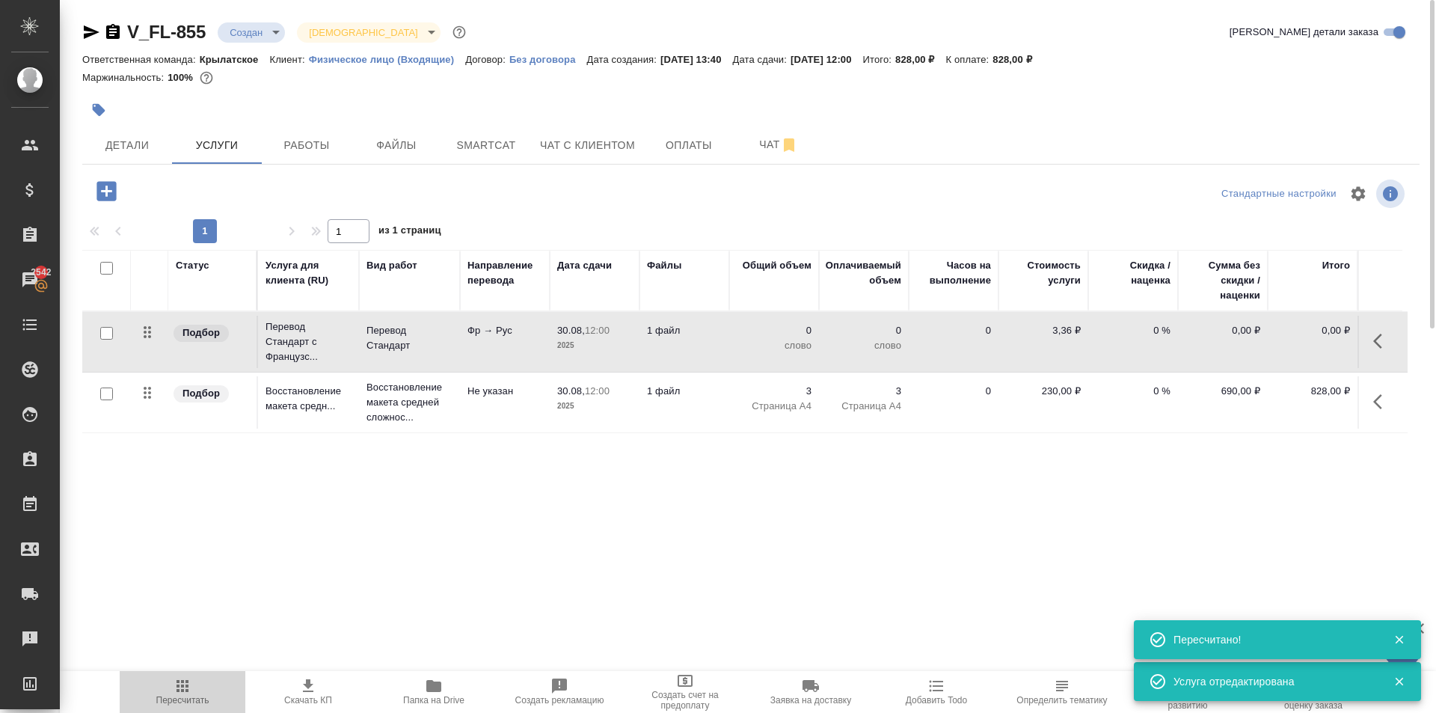
click at [159, 684] on span "Пересчитать" at bounding box center [183, 691] width 108 height 28
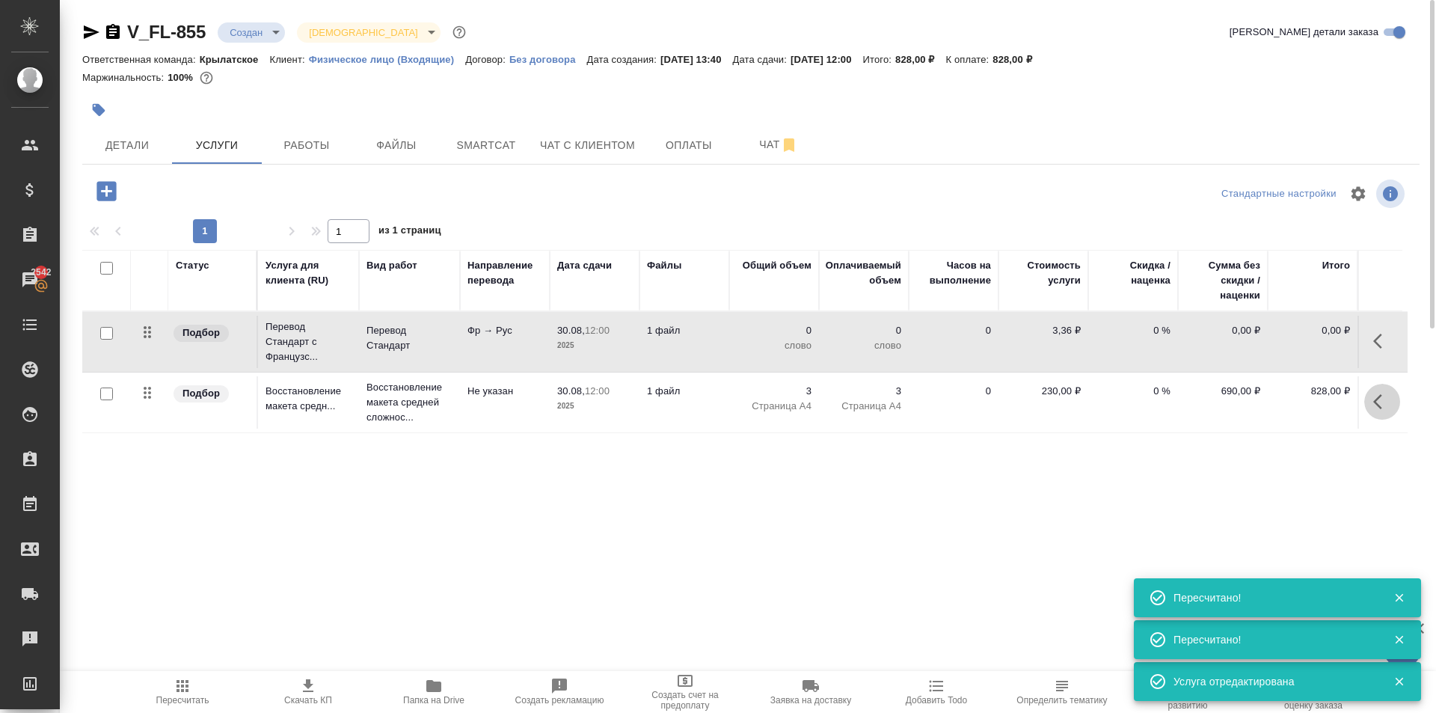
drag, startPoint x: 1385, startPoint y: 393, endPoint x: 1366, endPoint y: 399, distance: 20.3
click at [1385, 393] on icon "button" at bounding box center [1382, 402] width 18 height 18
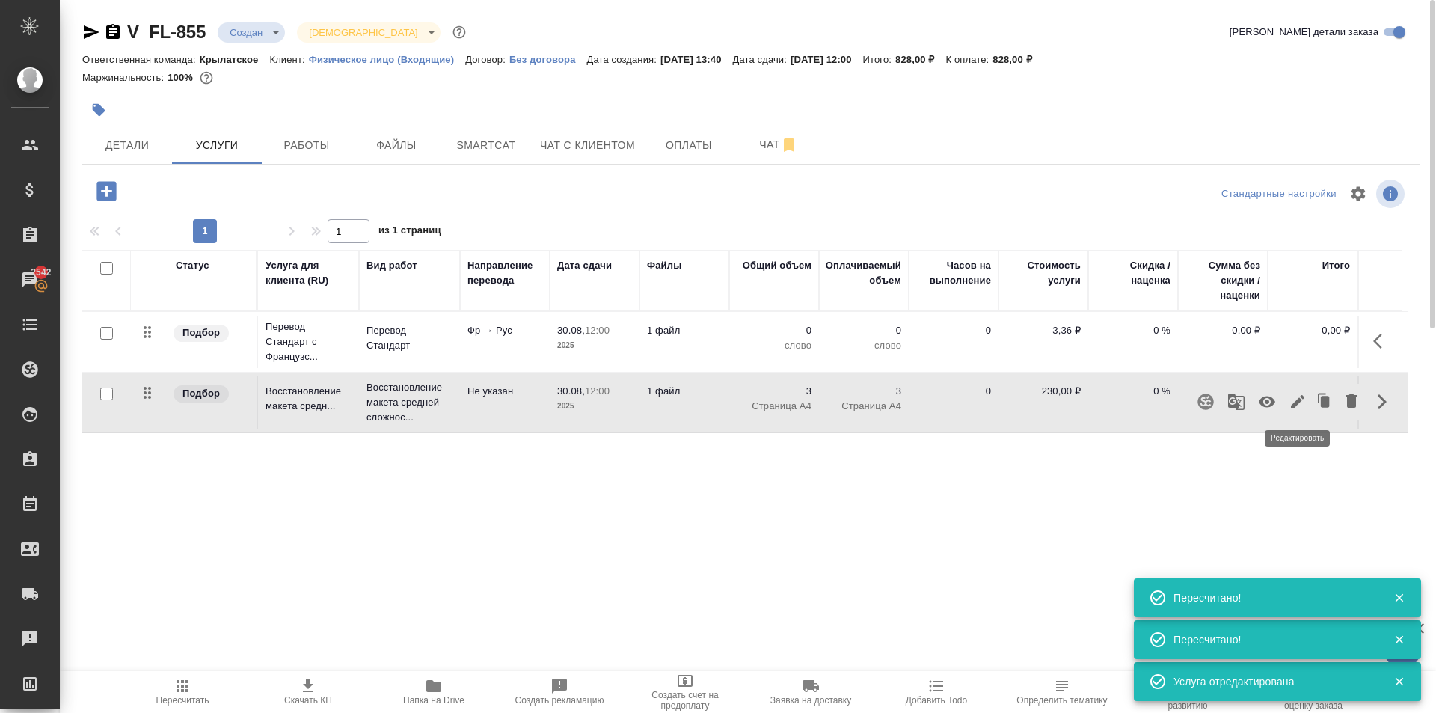
click at [1292, 411] on button "button" at bounding box center [1297, 402] width 25 height 36
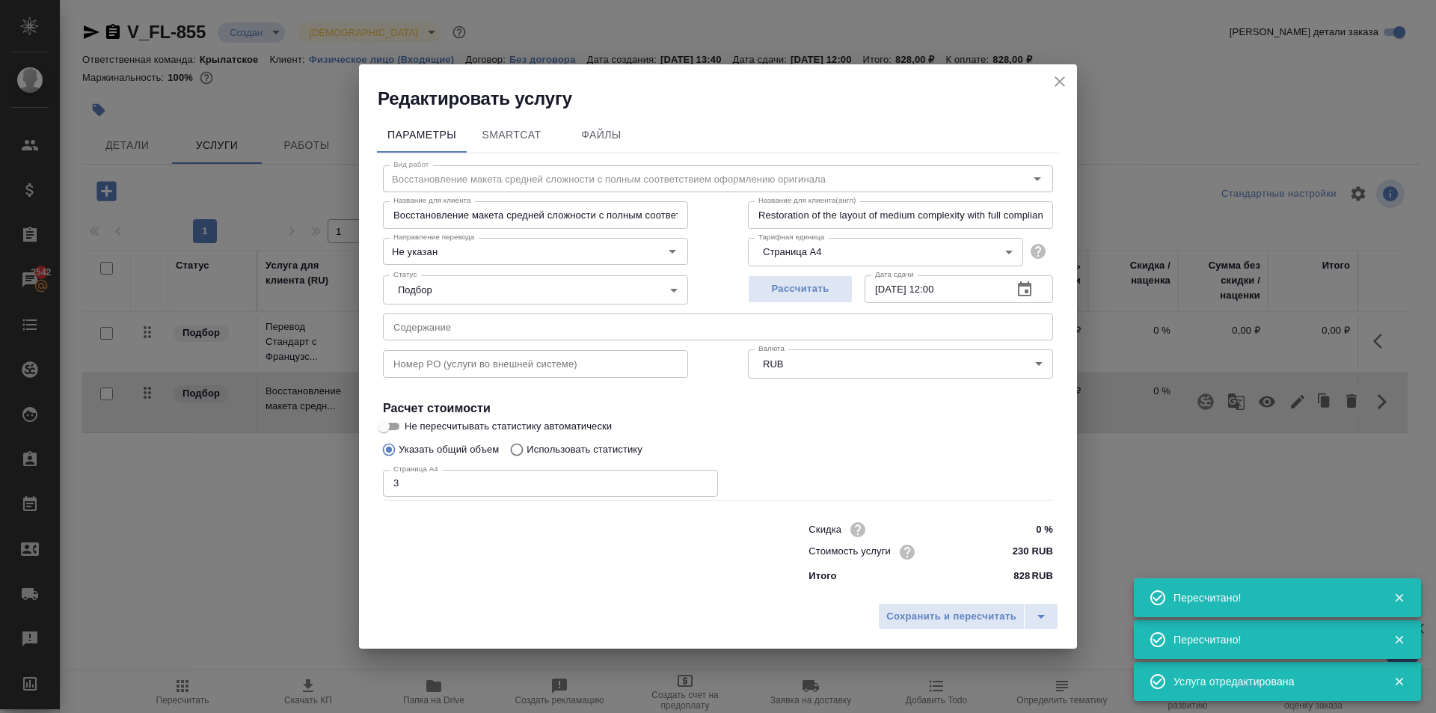
click at [1052, 88] on icon "close" at bounding box center [1060, 82] width 18 height 18
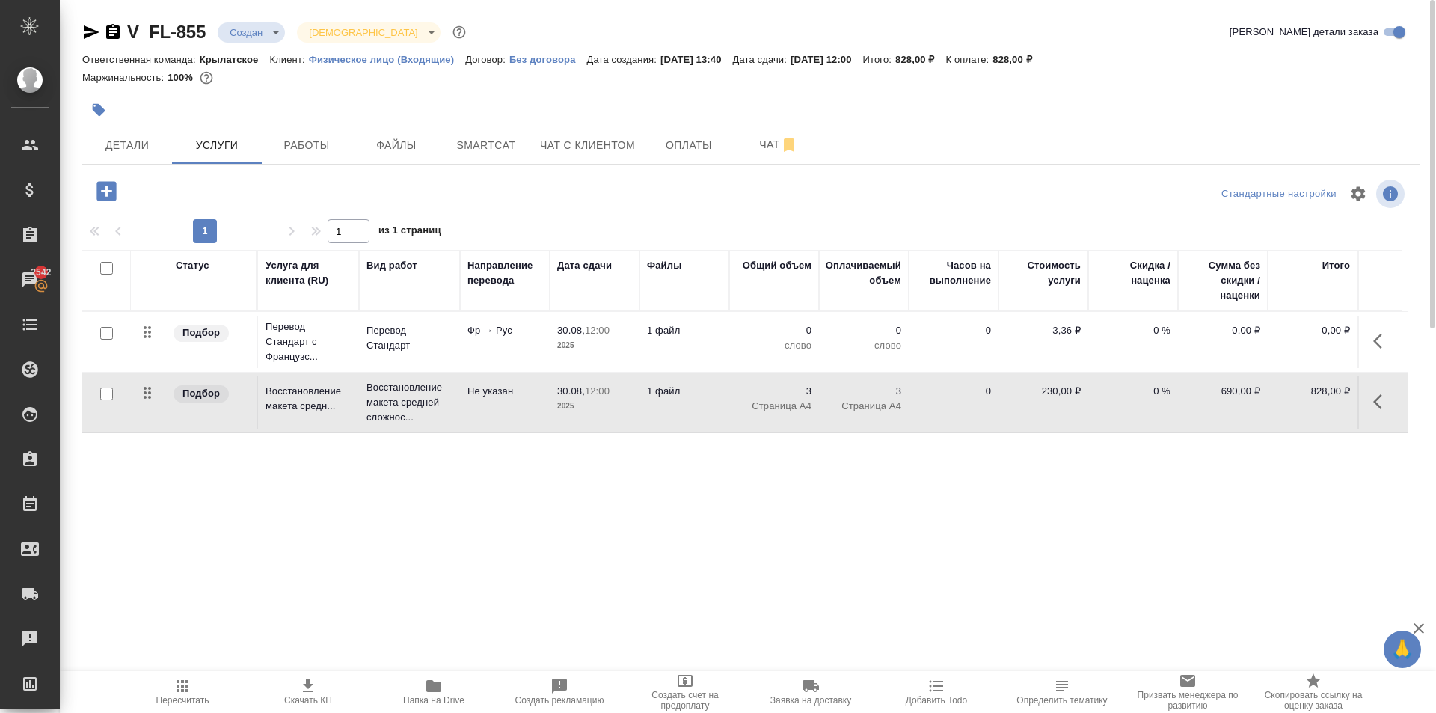
click at [1385, 326] on button "button" at bounding box center [1382, 341] width 36 height 36
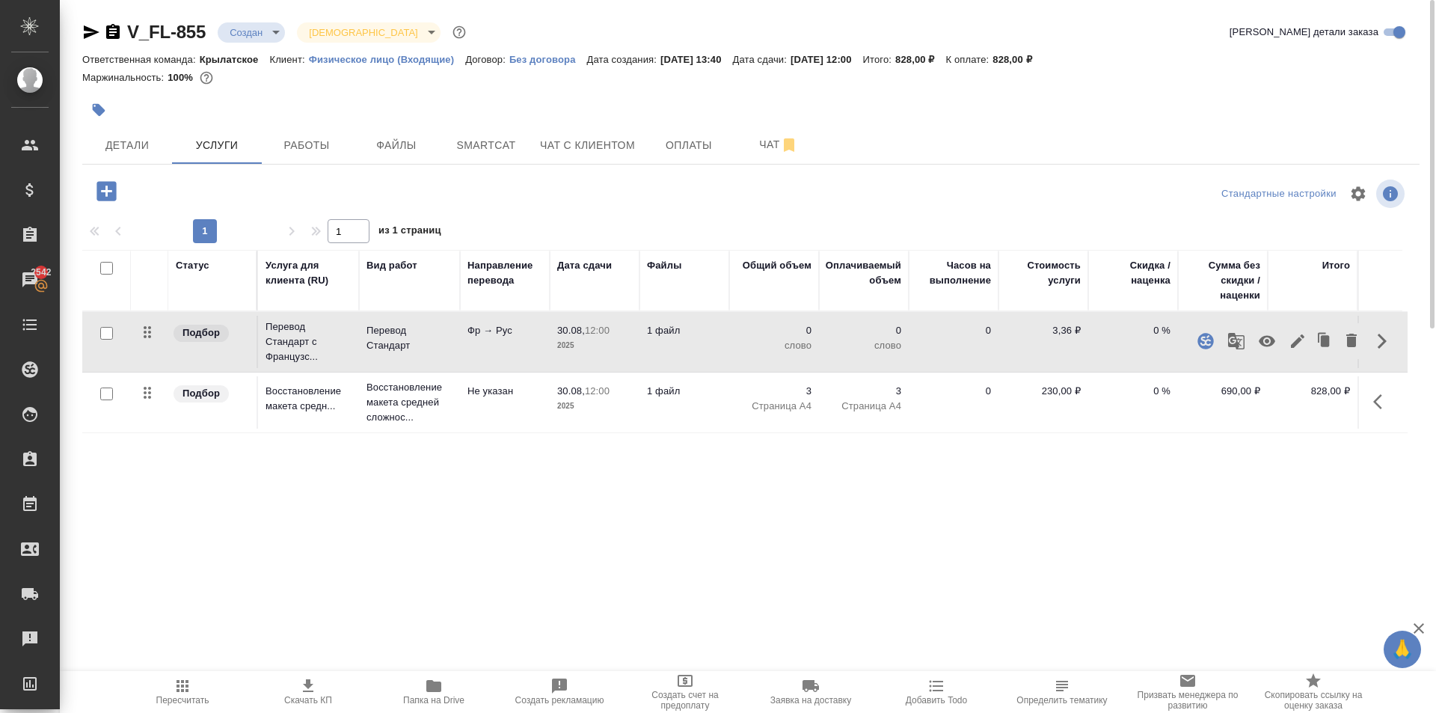
click at [1299, 337] on icon "button" at bounding box center [1298, 341] width 18 height 18
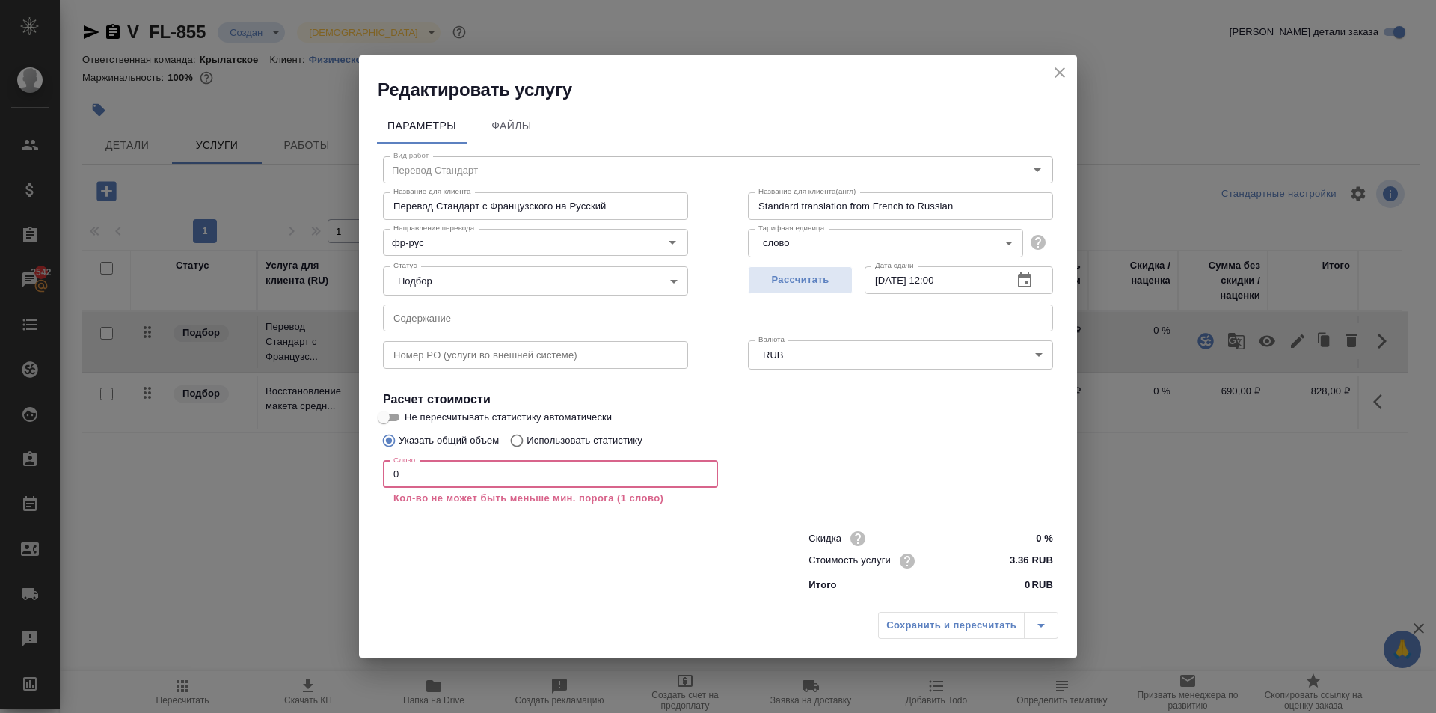
drag, startPoint x: 517, startPoint y: 483, endPoint x: 314, endPoint y: 500, distance: 203.4
click at [302, 499] on div "Редактировать услугу Параметры Файлы Вид работ Перевод Стандарт Вид работ Назва…" at bounding box center [718, 356] width 1436 height 713
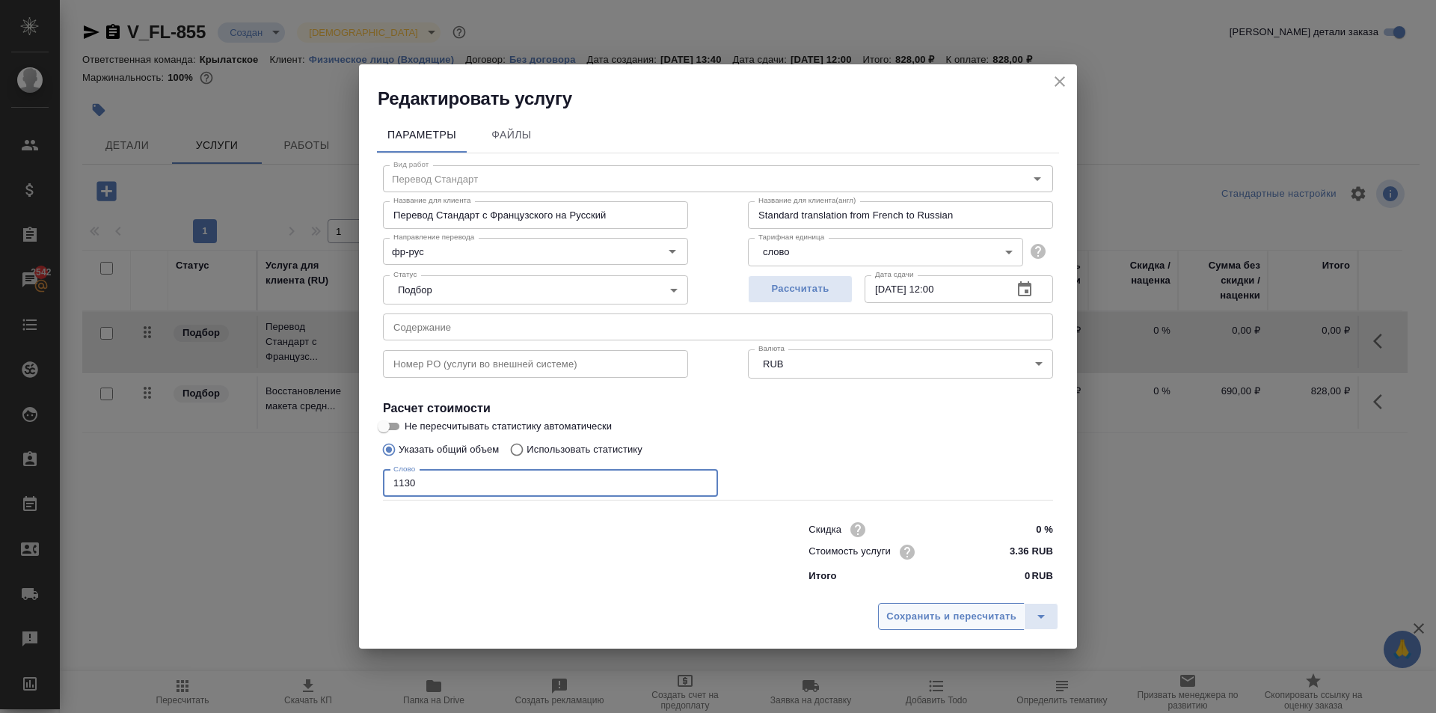
type input "1130"
click at [947, 617] on span "Сохранить и пересчитать" at bounding box center [951, 616] width 130 height 17
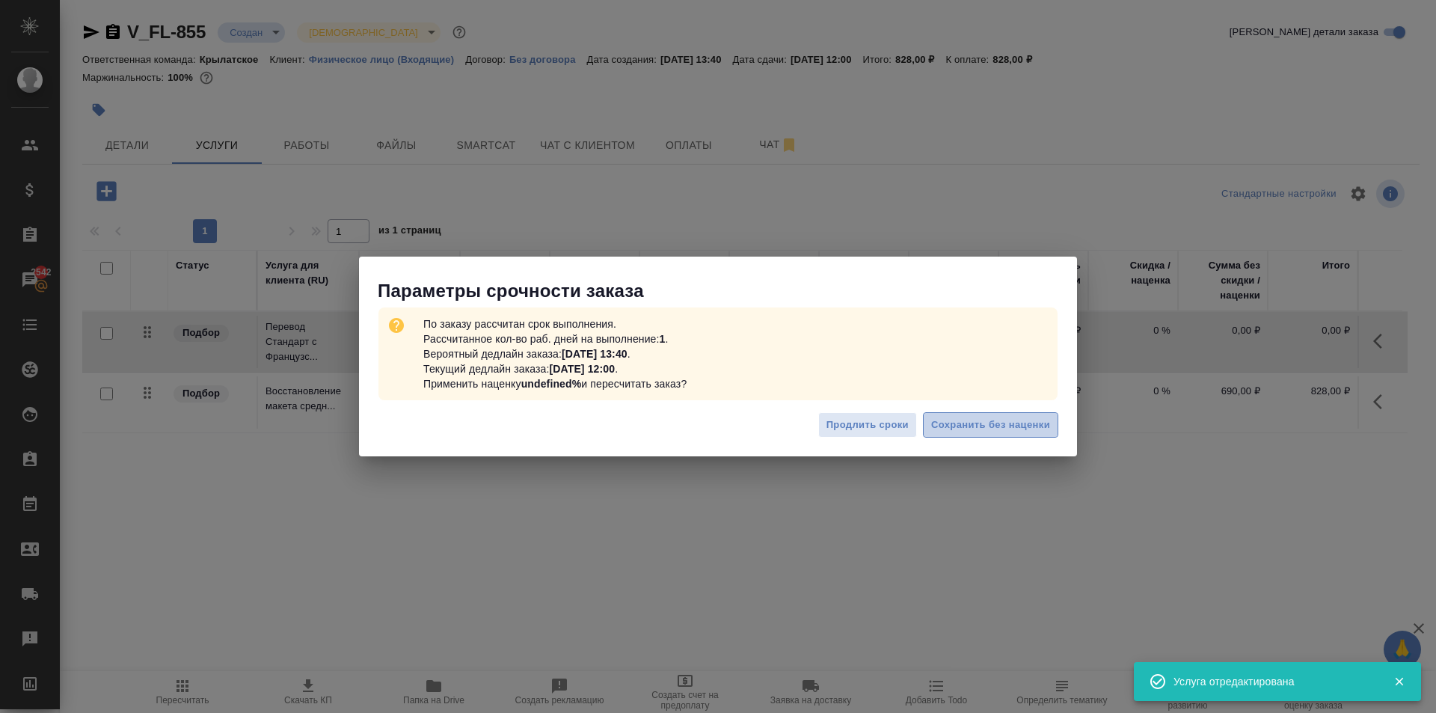
click at [999, 425] on span "Сохранить без наценки" at bounding box center [990, 425] width 119 height 17
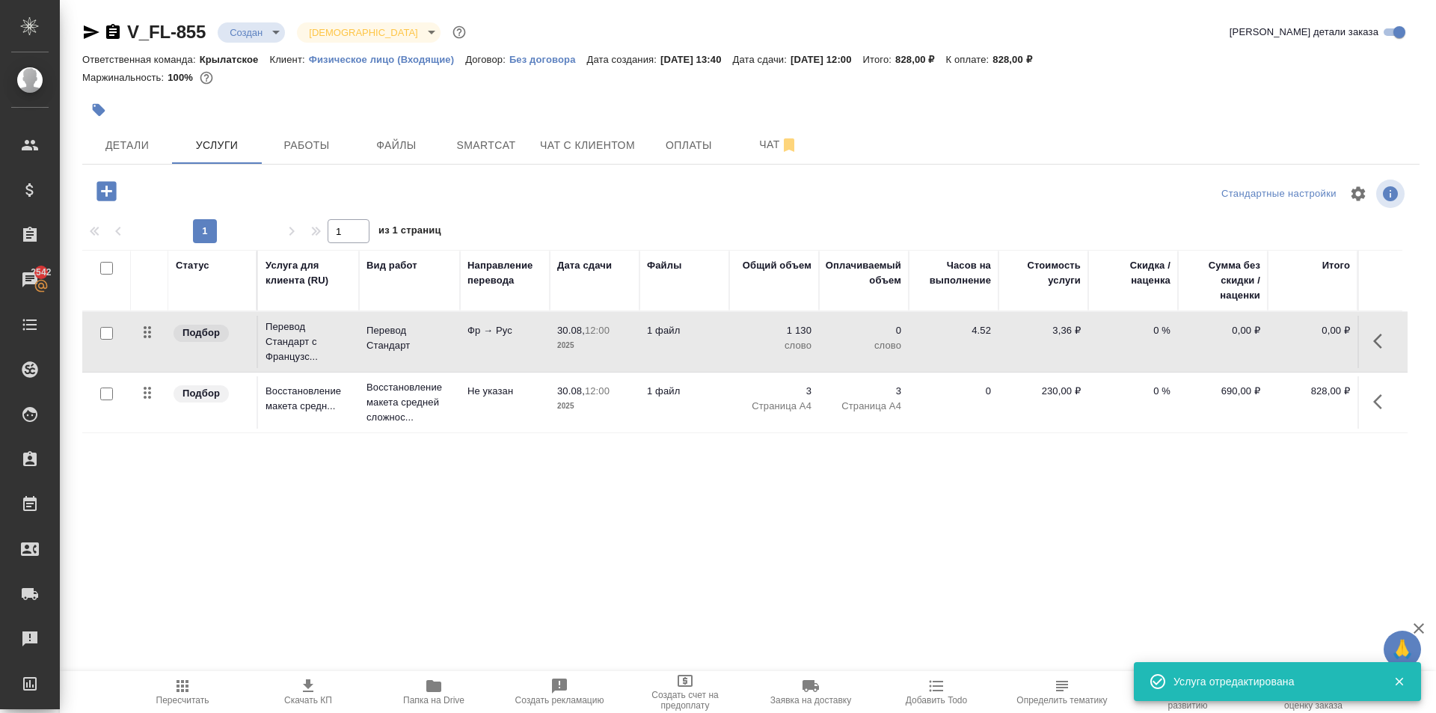
type input "urgent"
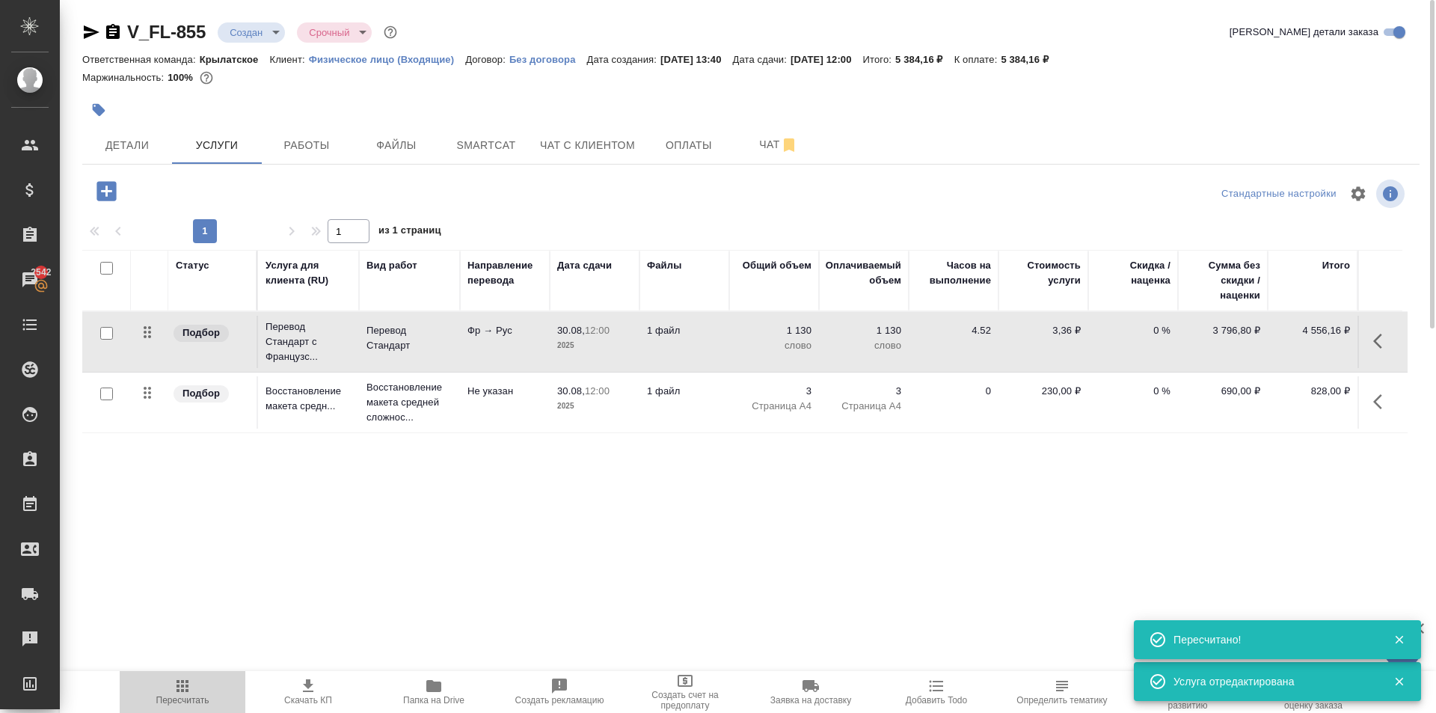
click at [197, 683] on span "Пересчитать" at bounding box center [183, 691] width 108 height 28
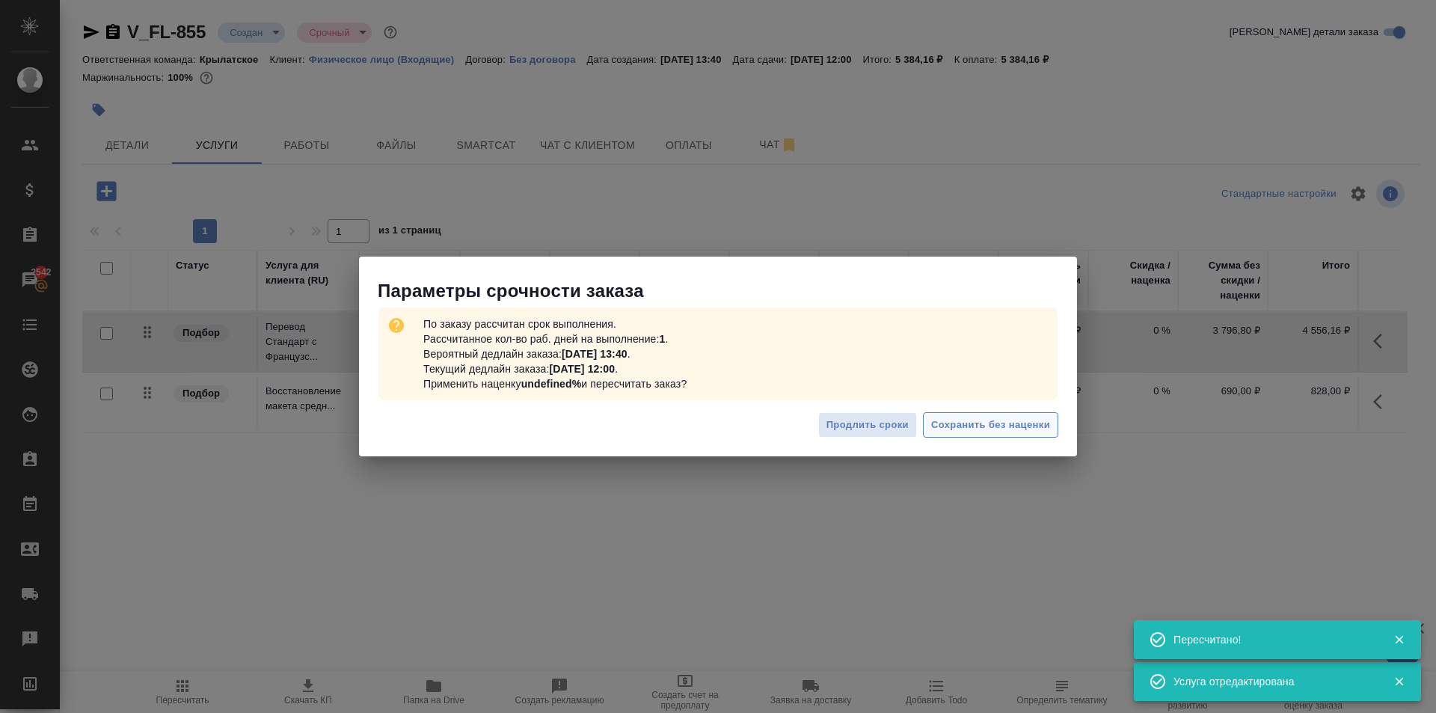
click at [973, 431] on span "Сохранить без наценки" at bounding box center [990, 425] width 119 height 17
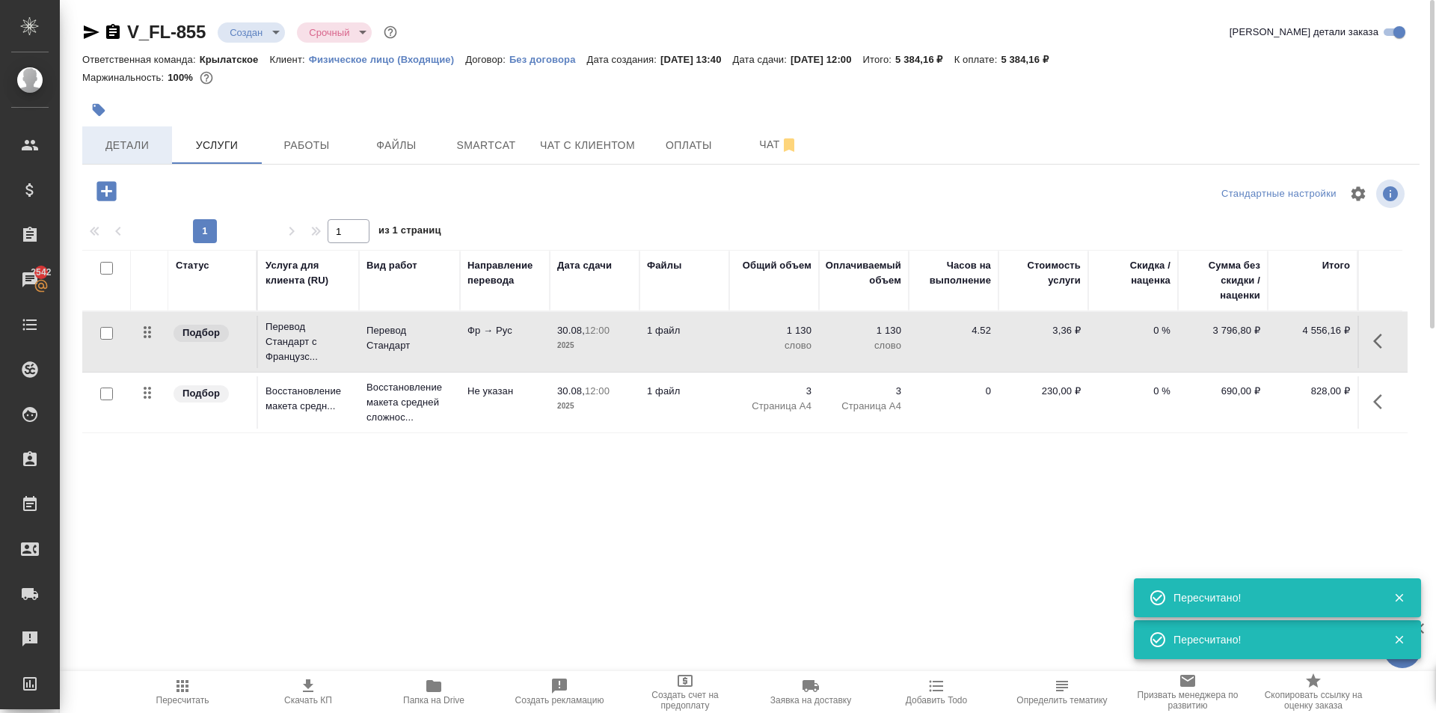
click at [152, 150] on span "Детали" at bounding box center [127, 145] width 72 height 19
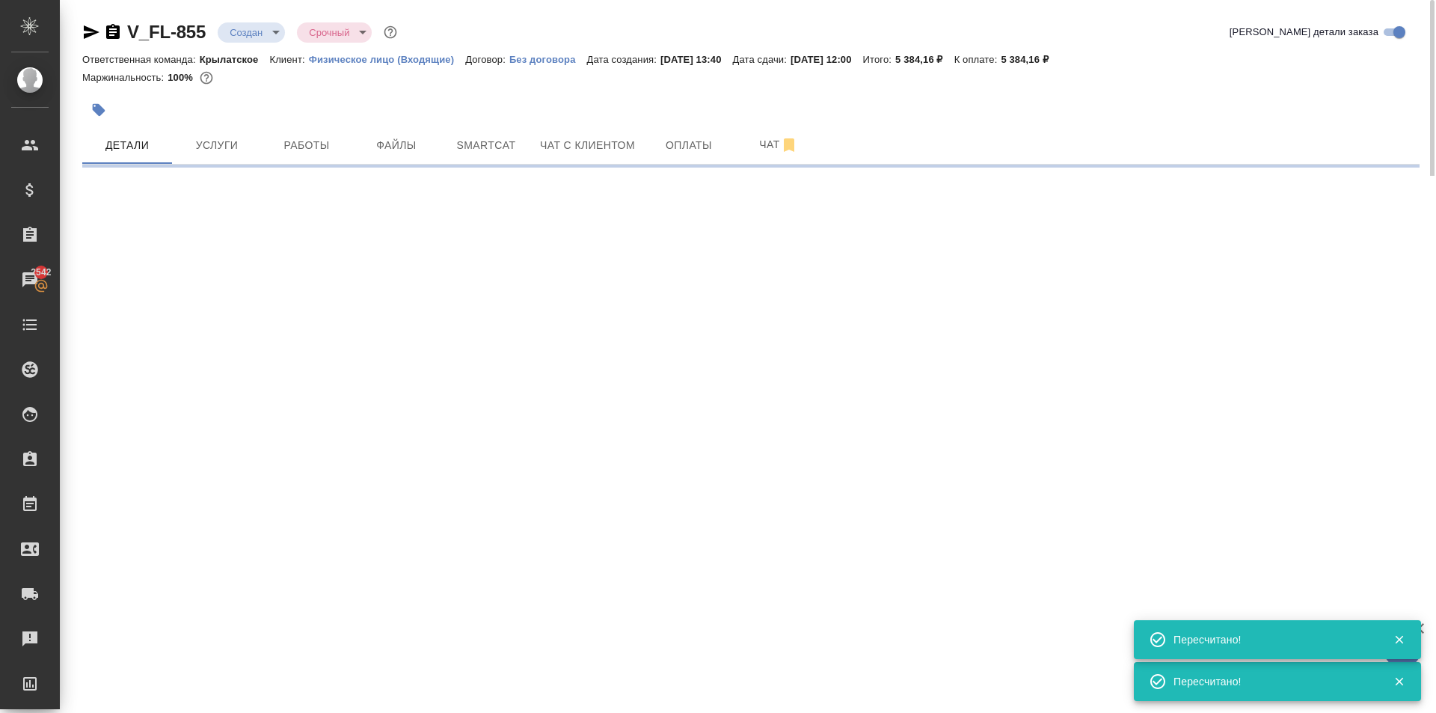
select select "RU"
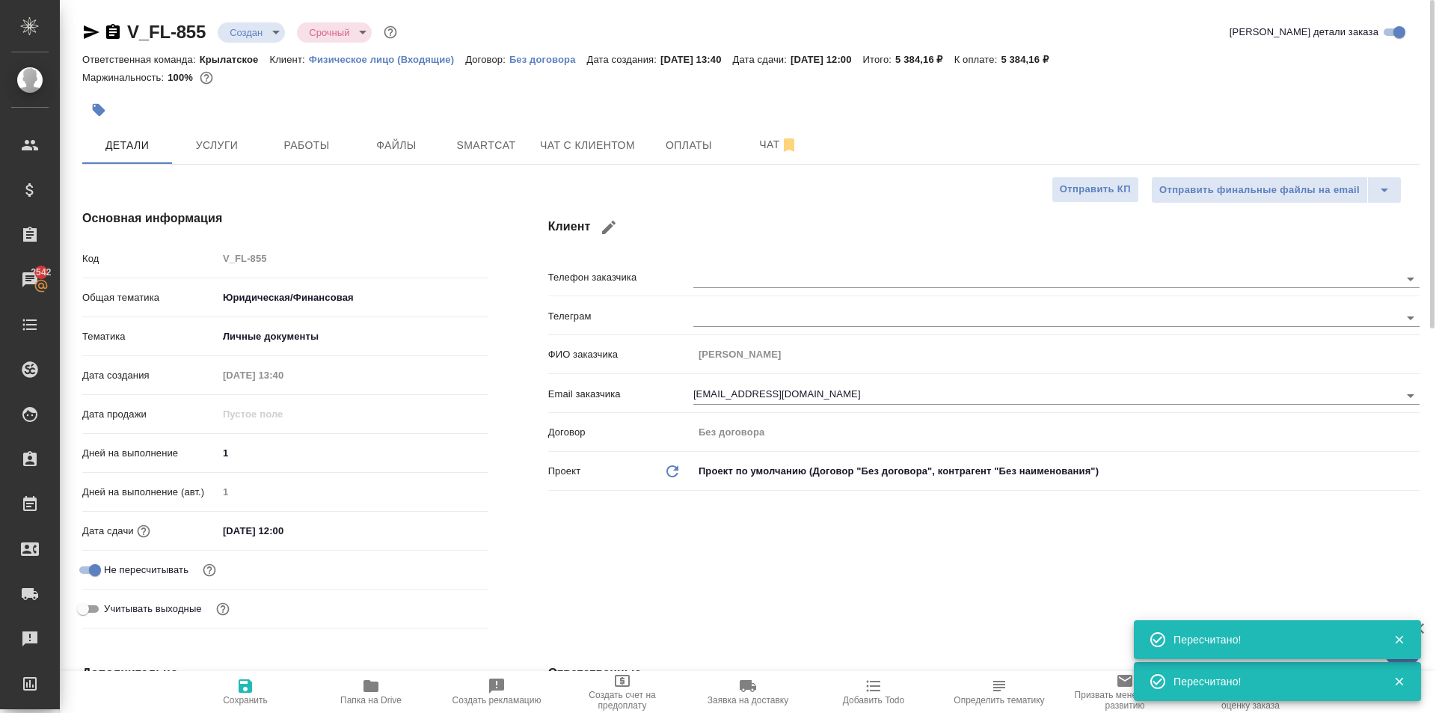
type textarea "x"
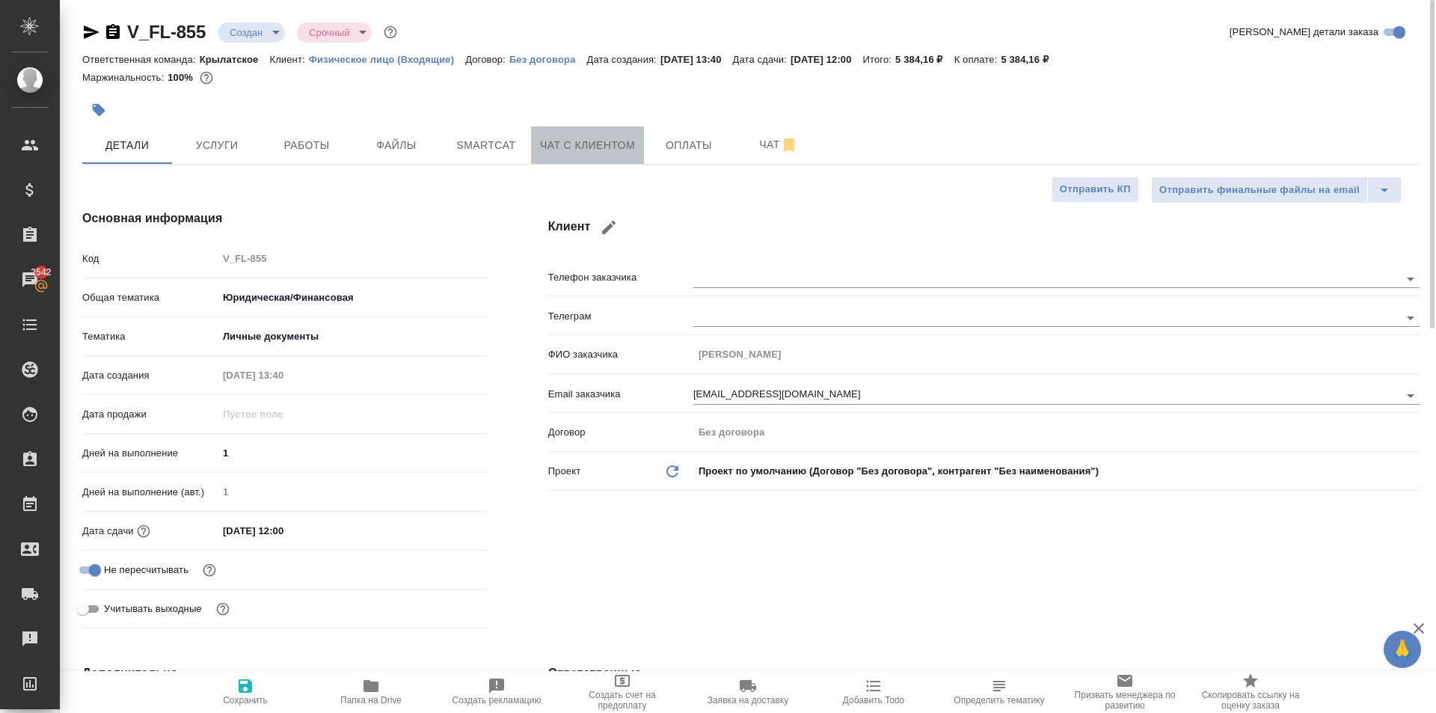
click at [633, 147] on button "Чат с клиентом" at bounding box center [587, 144] width 113 height 37
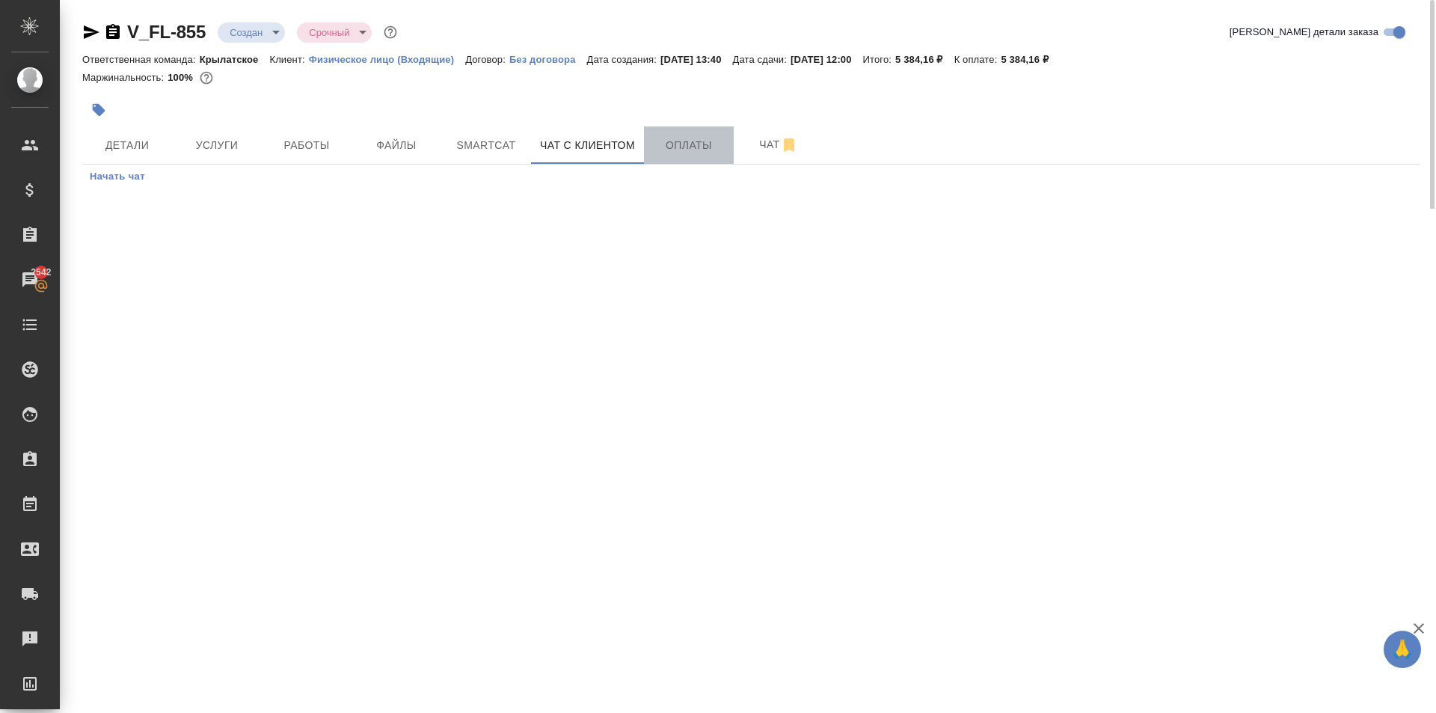
click at [675, 141] on span "Оплаты" at bounding box center [689, 145] width 72 height 19
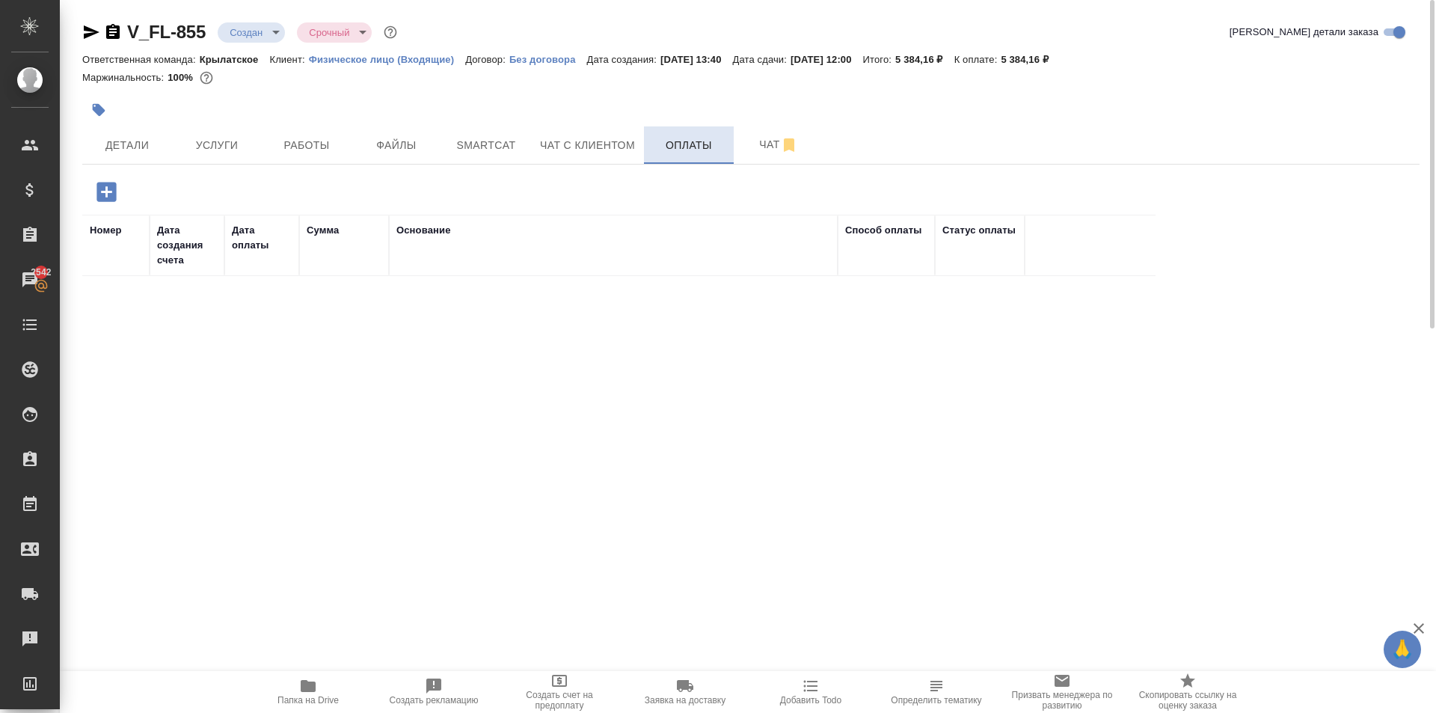
click at [658, 149] on span "Оплаты" at bounding box center [689, 145] width 72 height 19
click at [554, 140] on span "Чат с клиентом" at bounding box center [587, 145] width 95 height 19
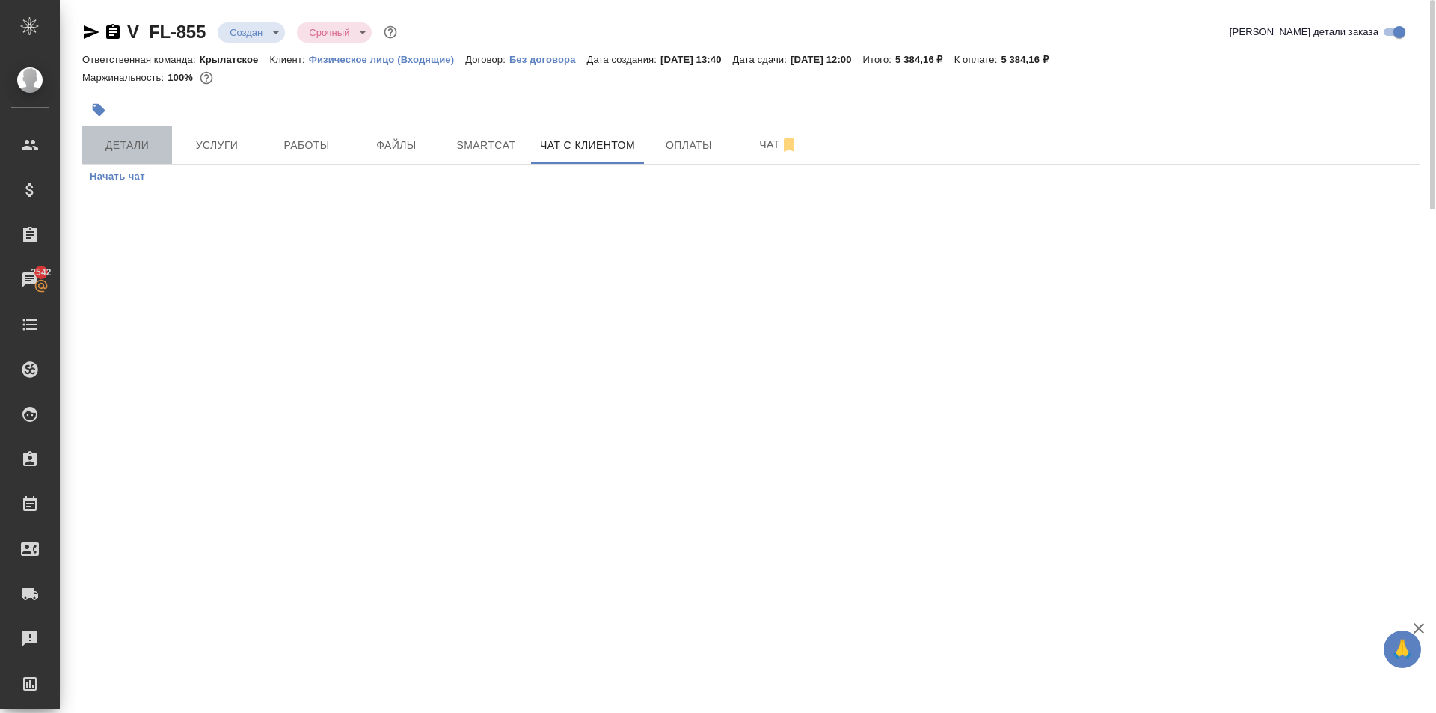
click at [129, 151] on span "Детали" at bounding box center [127, 145] width 72 height 19
select select "RU"
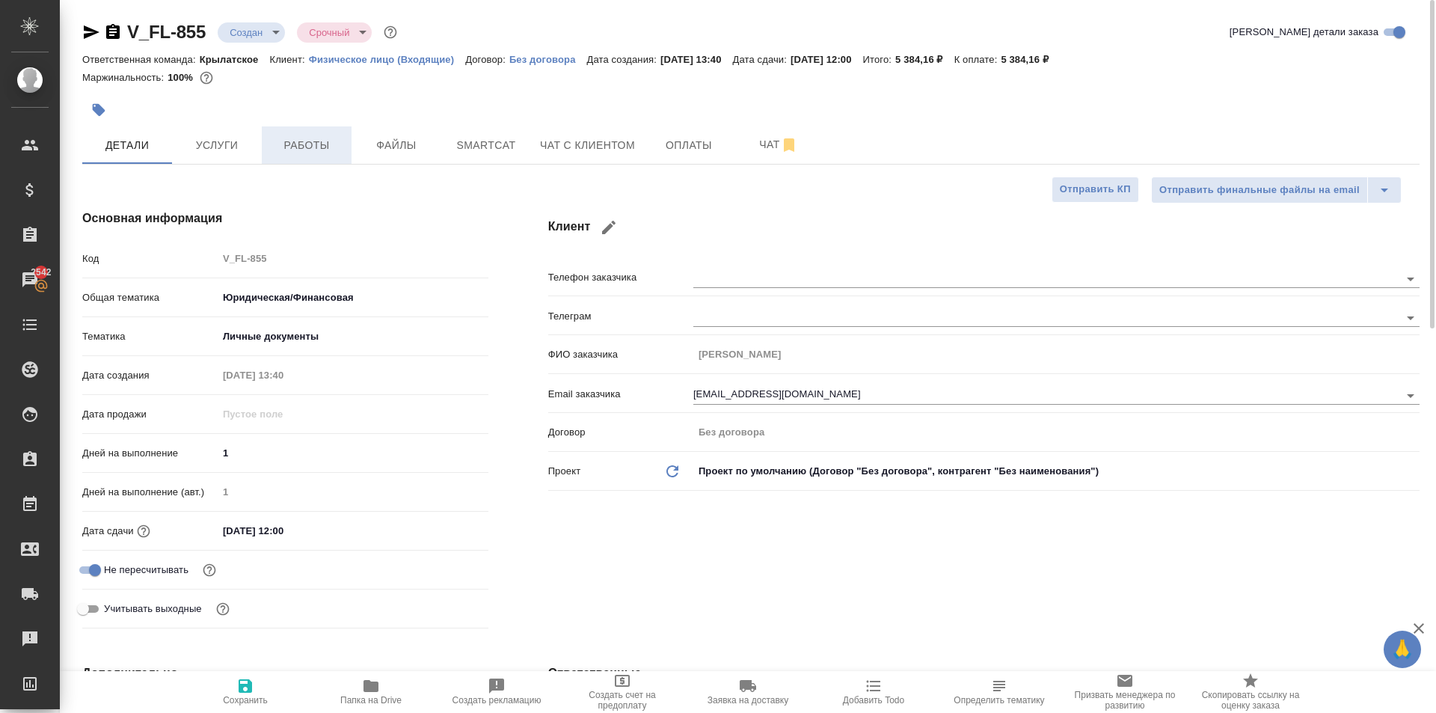
type textarea "x"
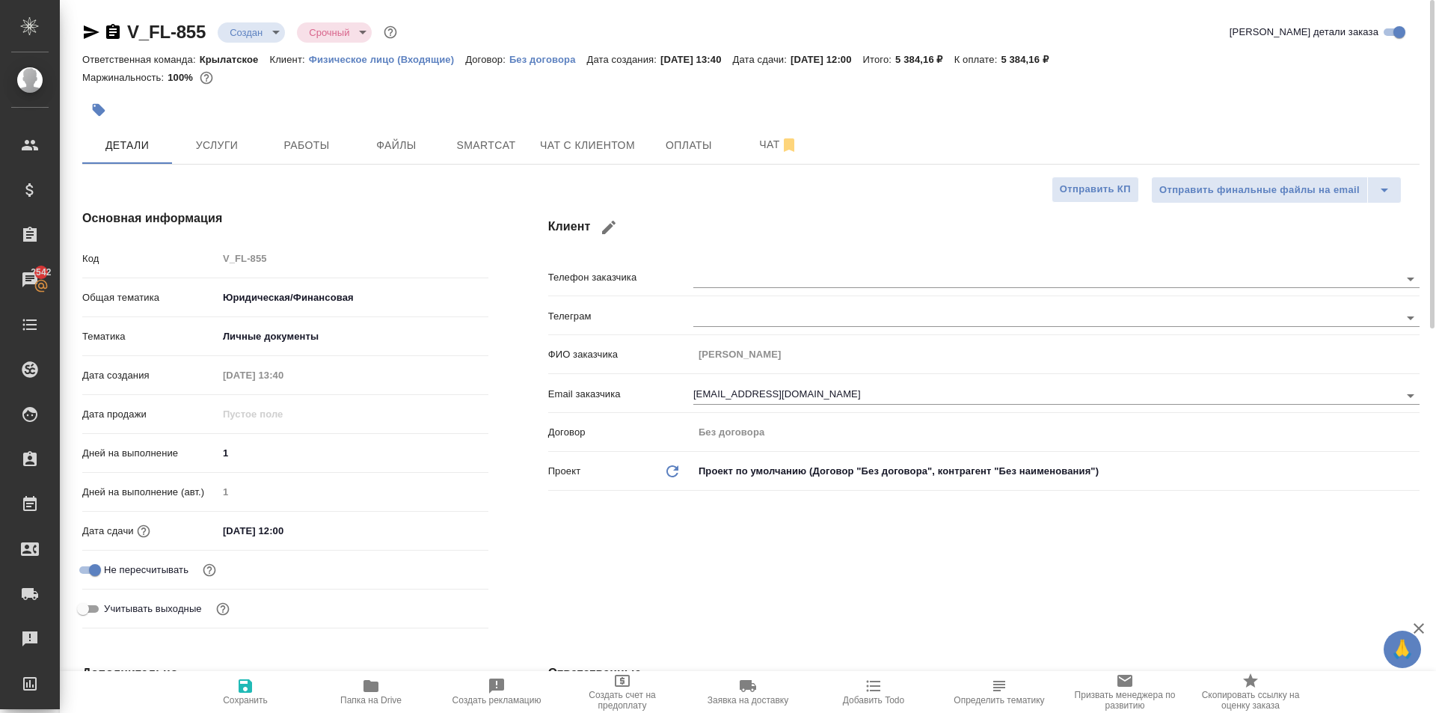
type textarea "x"
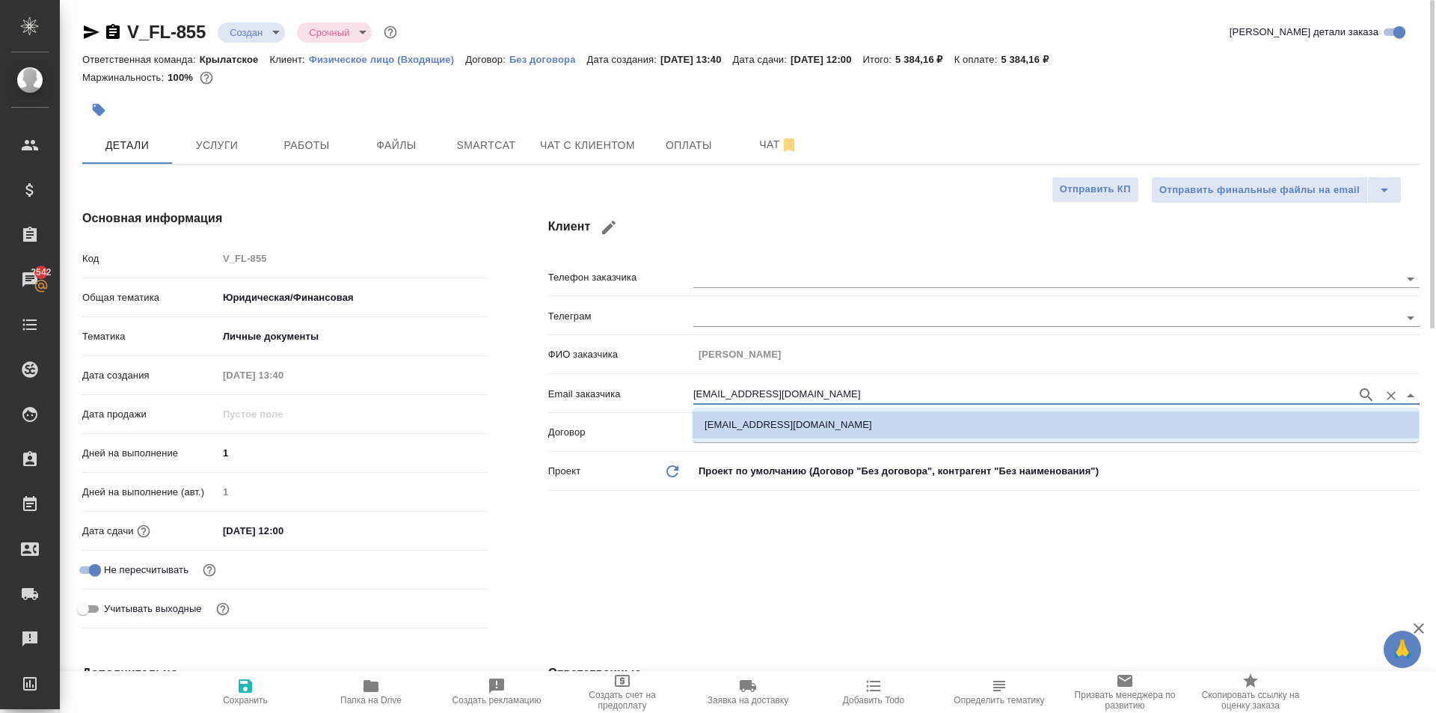
drag, startPoint x: 817, startPoint y: 399, endPoint x: 426, endPoint y: 420, distance: 391.7
click at [426, 420] on div "Основная информация Код V_FL-855 Общая тематика Юридическая/Финансовая yr-fn Те…" at bounding box center [750, 422] width 1397 height 485
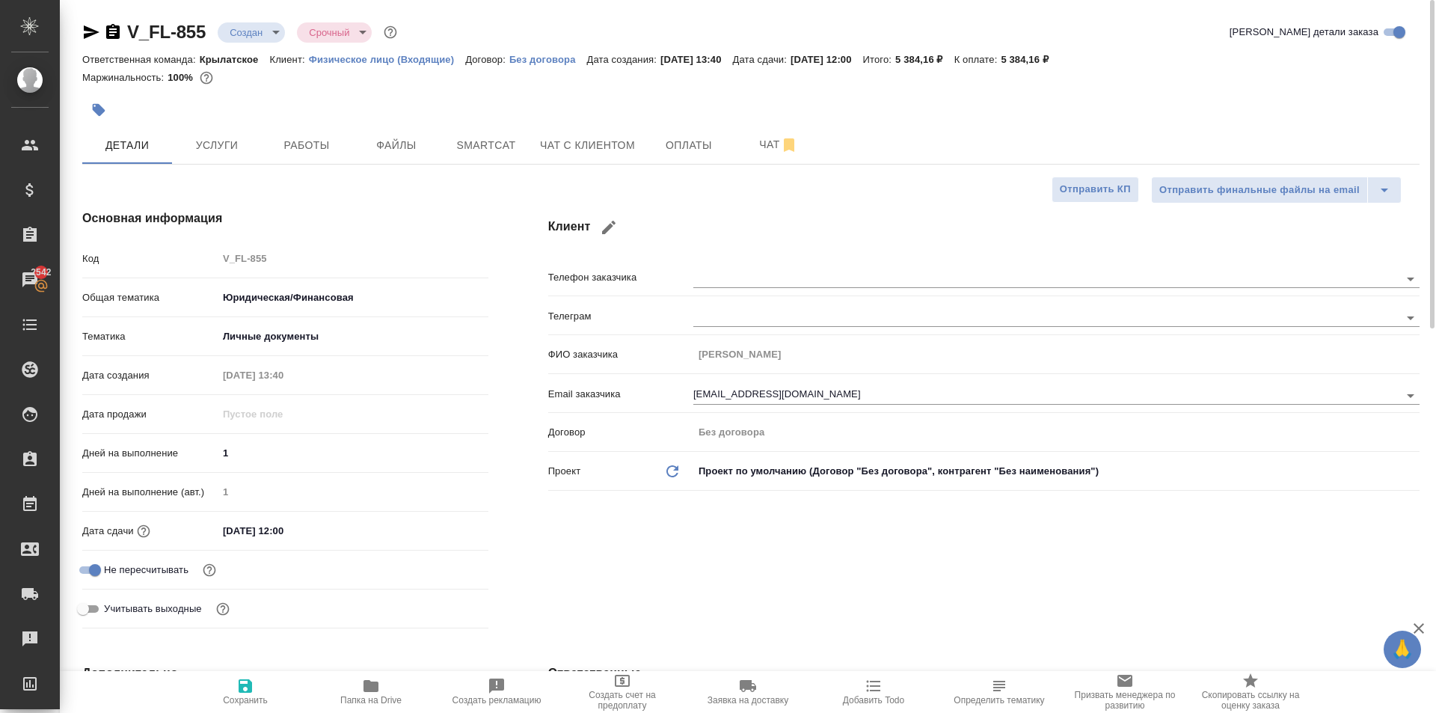
type textarea "x"
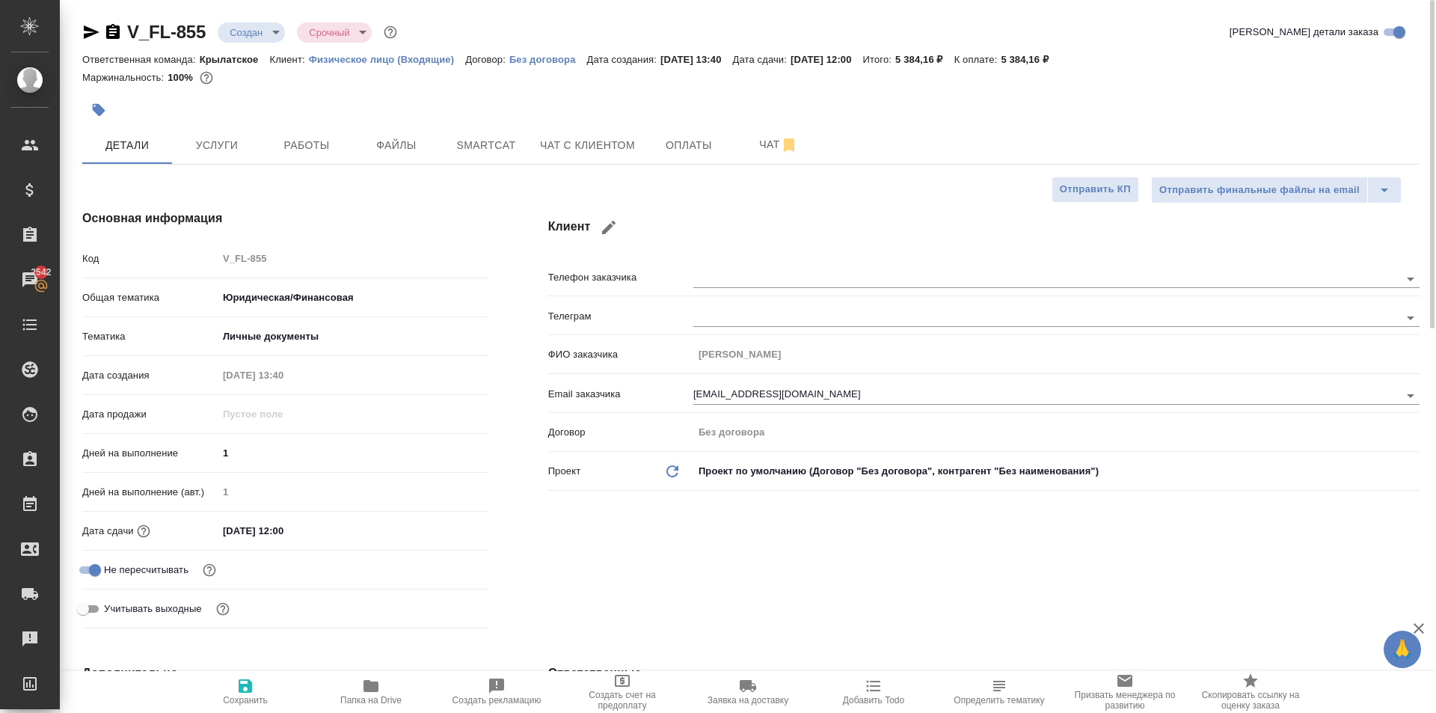
type textarea "x"
click at [732, 208] on div "Клиент Телефон заказчика Телеграм ФИО заказчика Наталья Глазко Email заказчика …" at bounding box center [983, 422] width 931 height 485
type textarea "x"
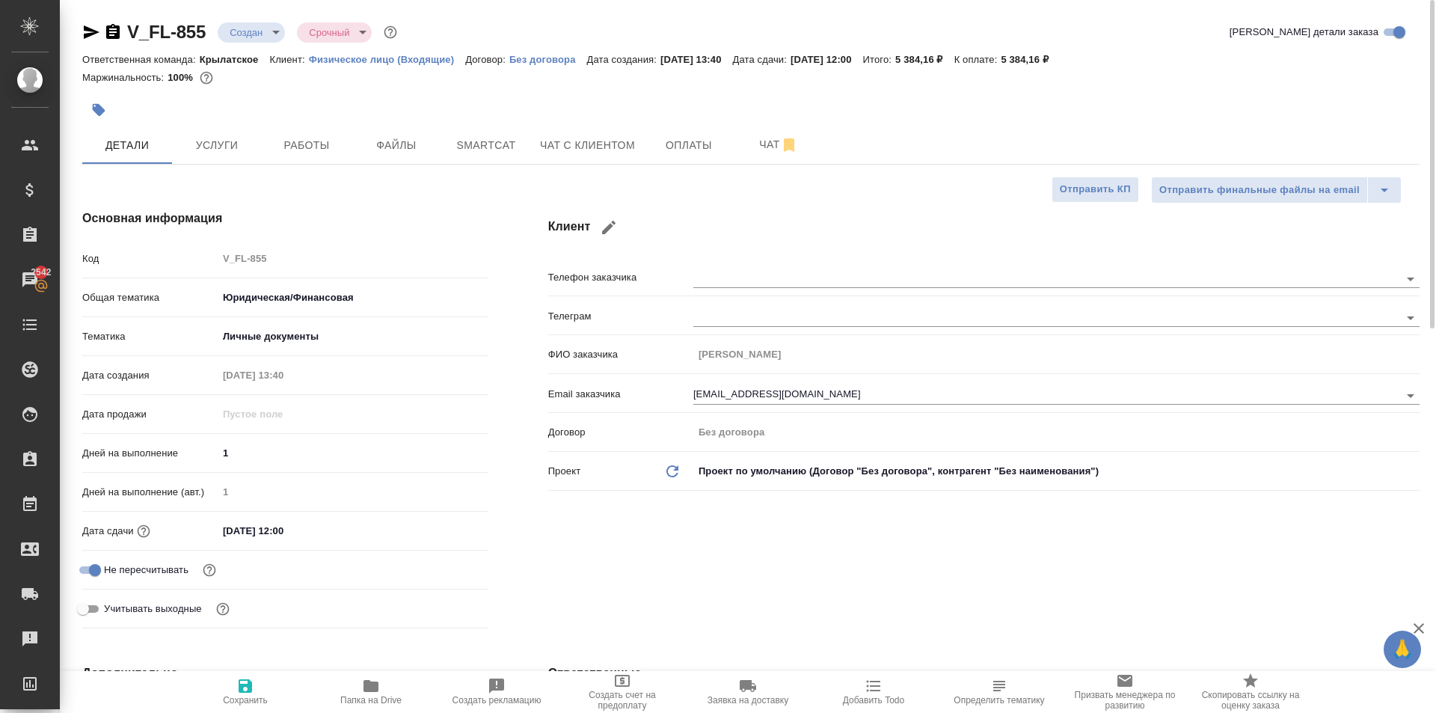
type textarea "x"
click at [224, 156] on button "Услуги" at bounding box center [217, 144] width 90 height 37
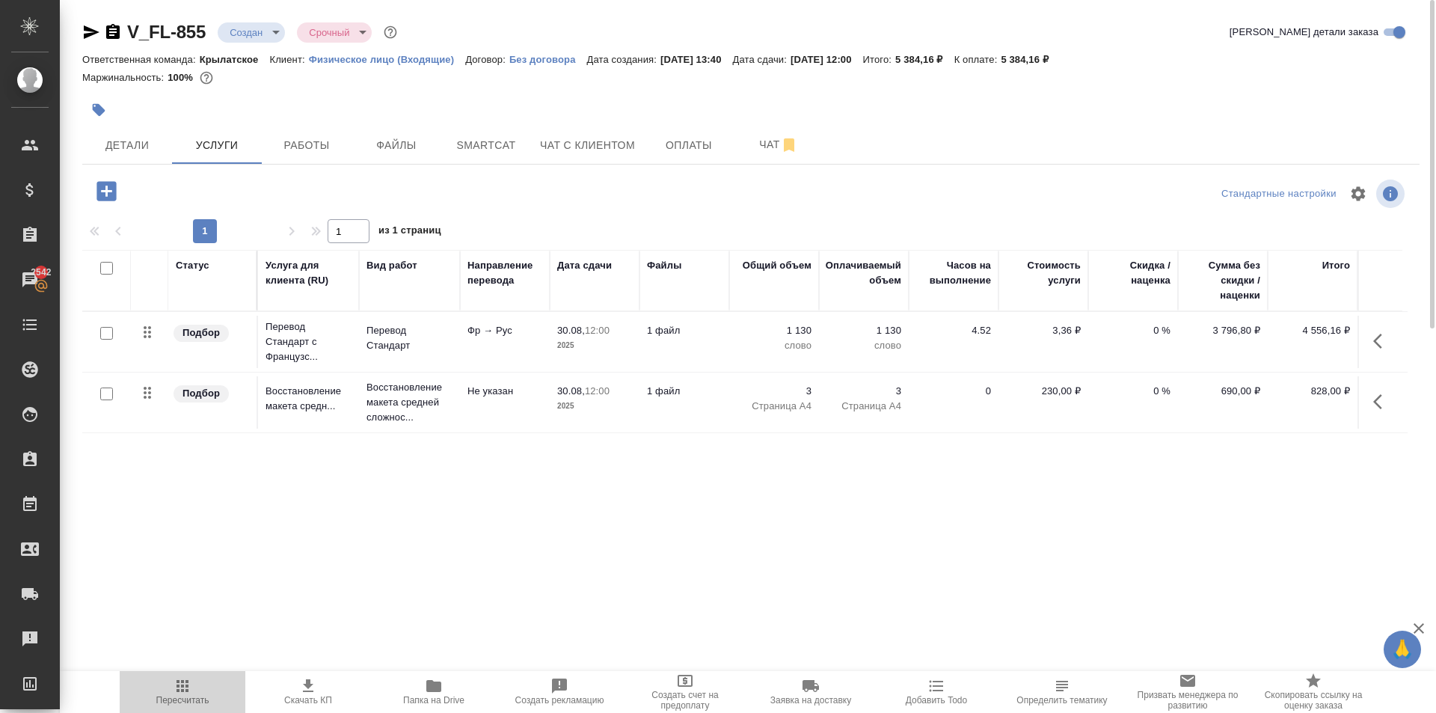
click at [170, 681] on span "Пересчитать" at bounding box center [183, 691] width 108 height 28
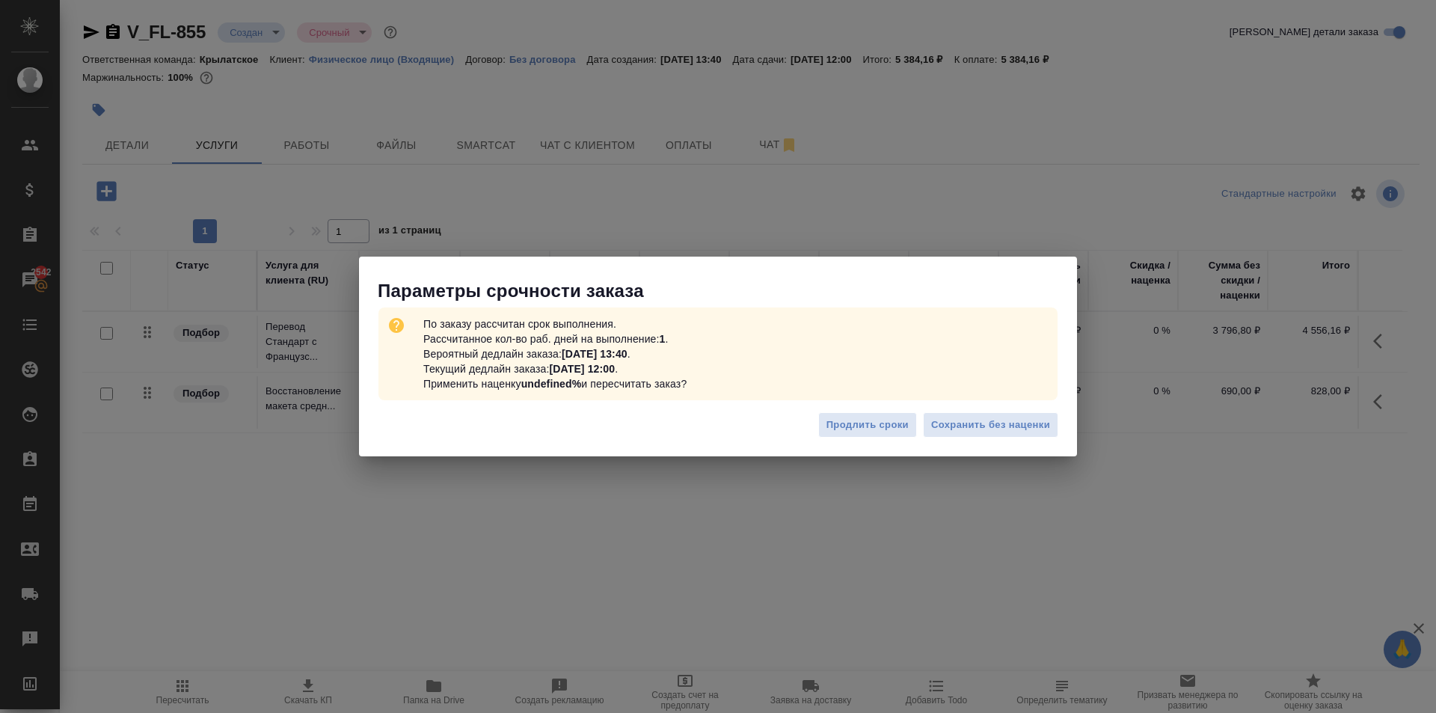
click at [999, 411] on div "Продлить сроки Сохранить без наценки" at bounding box center [718, 431] width 718 height 52
click at [978, 425] on span "Сохранить без наценки" at bounding box center [990, 425] width 119 height 17
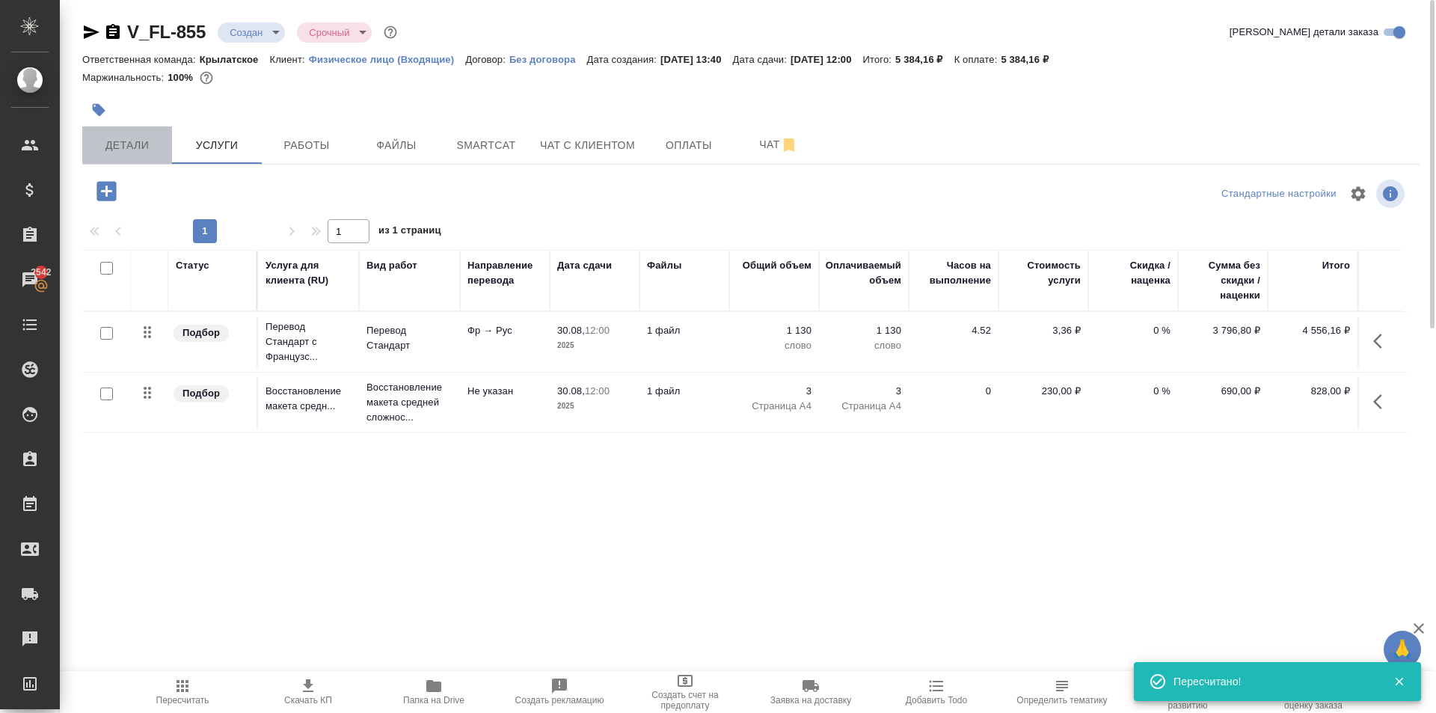
click at [141, 154] on span "Детали" at bounding box center [127, 145] width 72 height 19
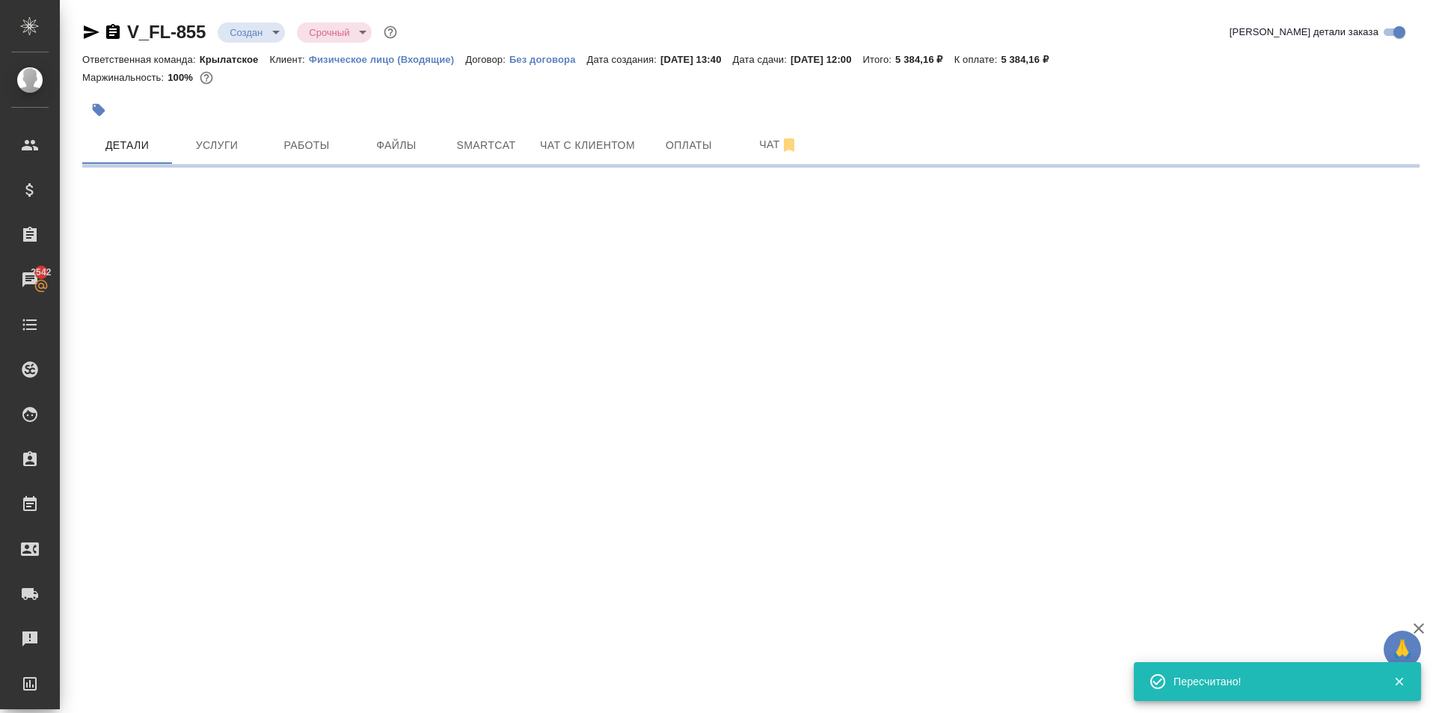
select select "RU"
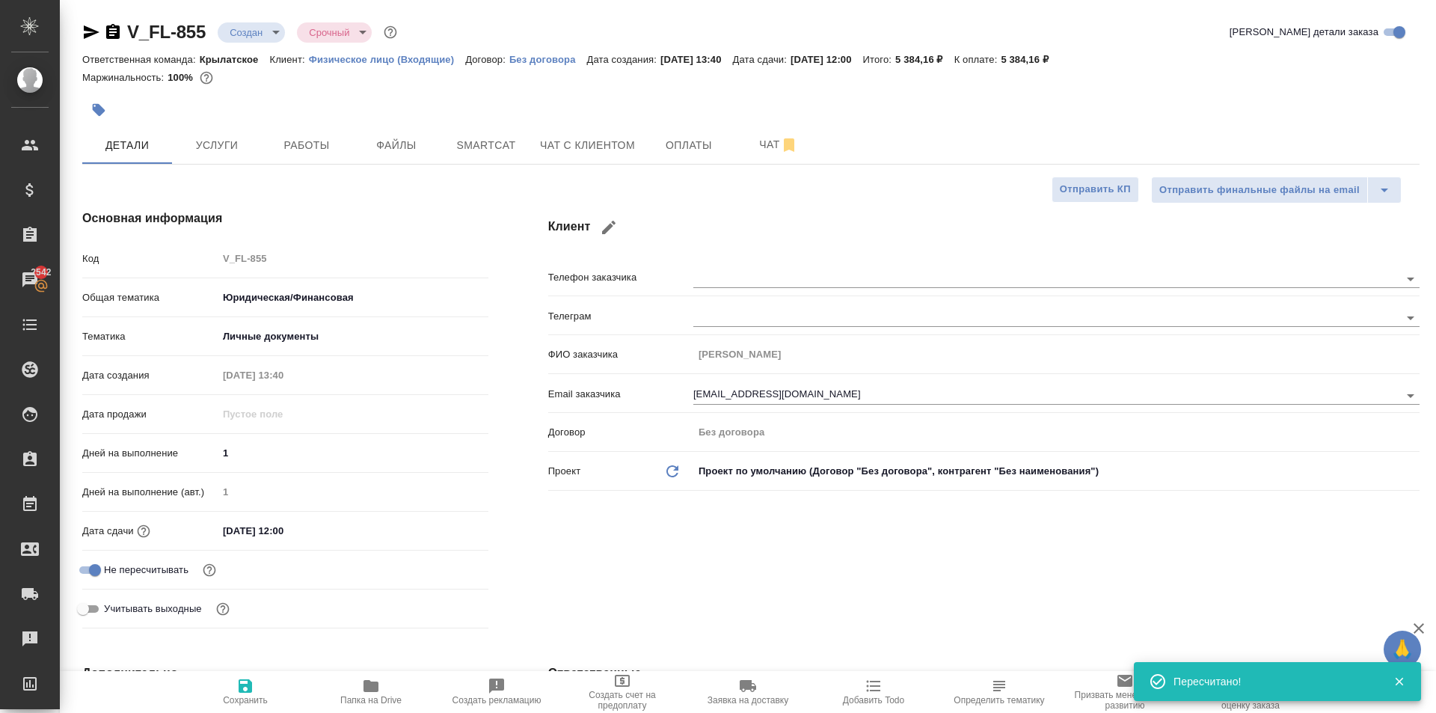
type textarea "x"
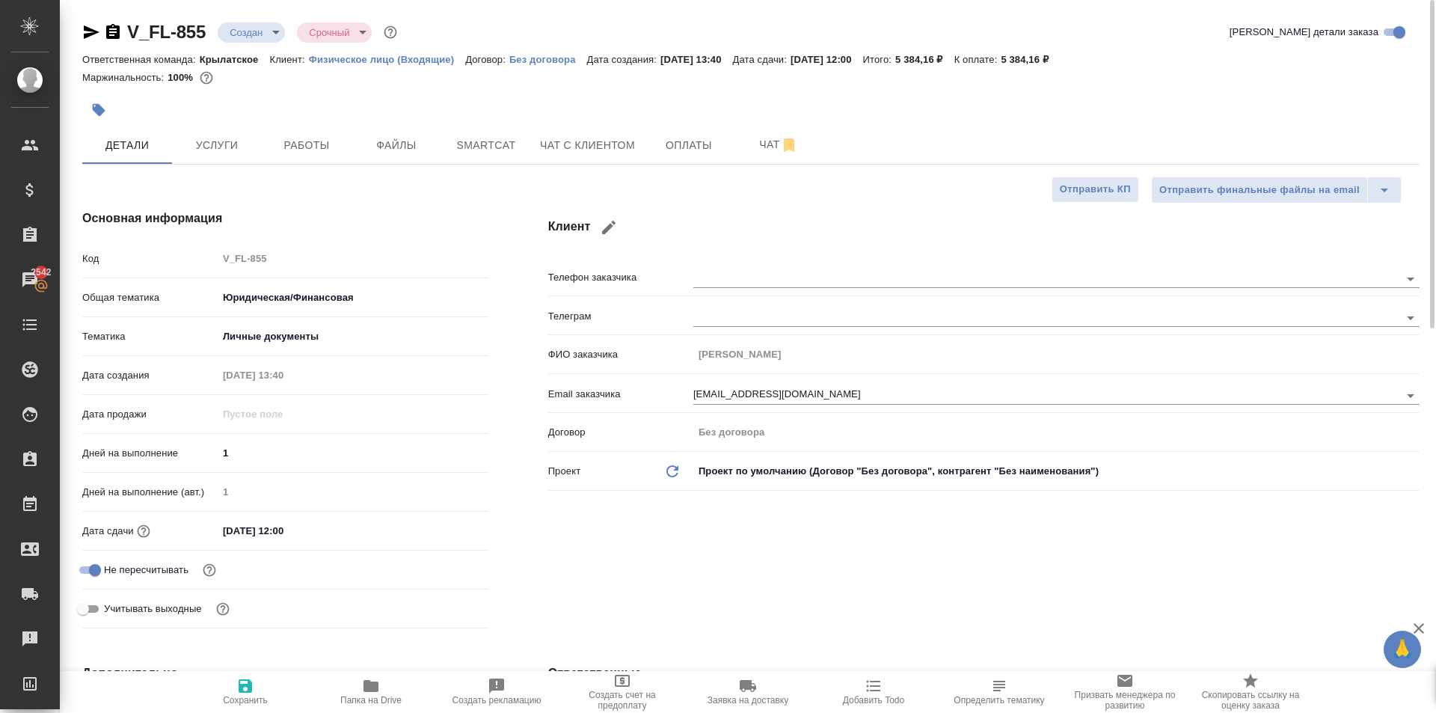
type textarea "x"
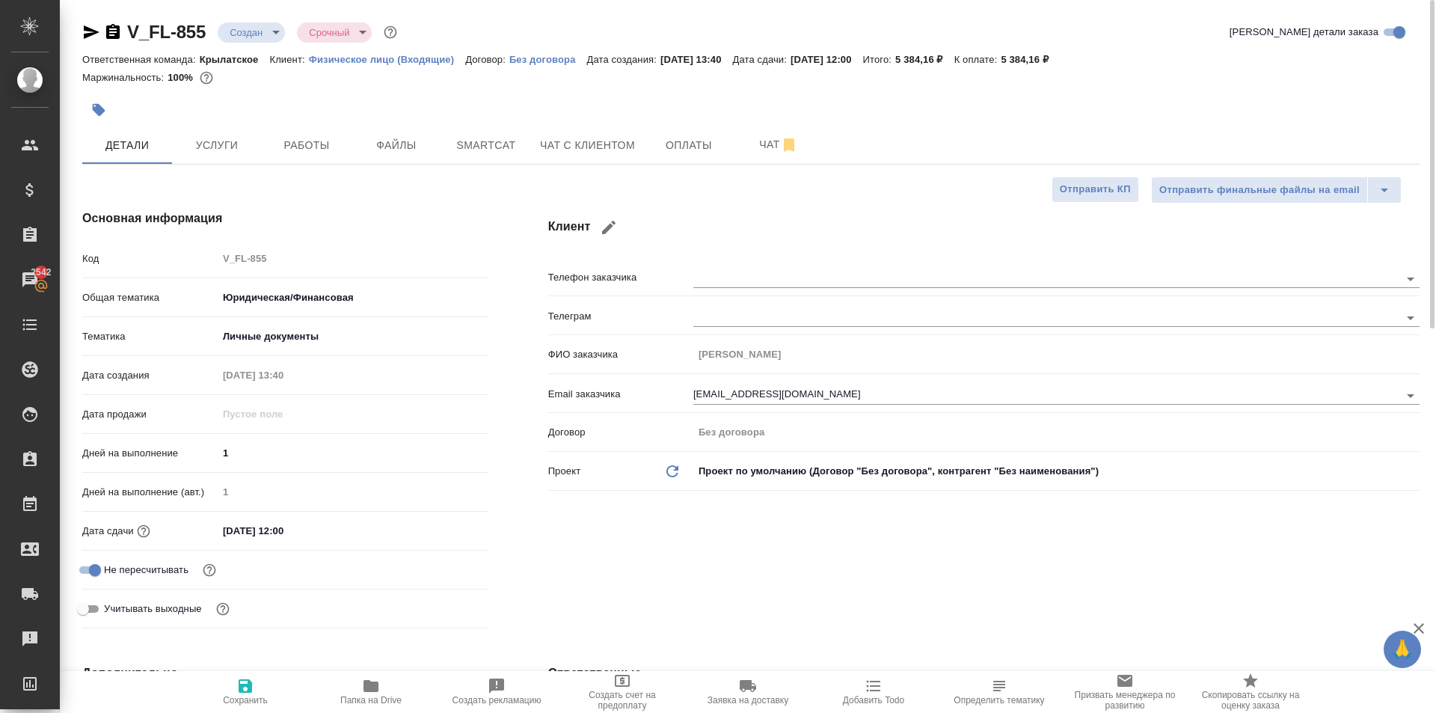
type textarea "x"
click at [228, 142] on span "Услуги" at bounding box center [217, 145] width 72 height 19
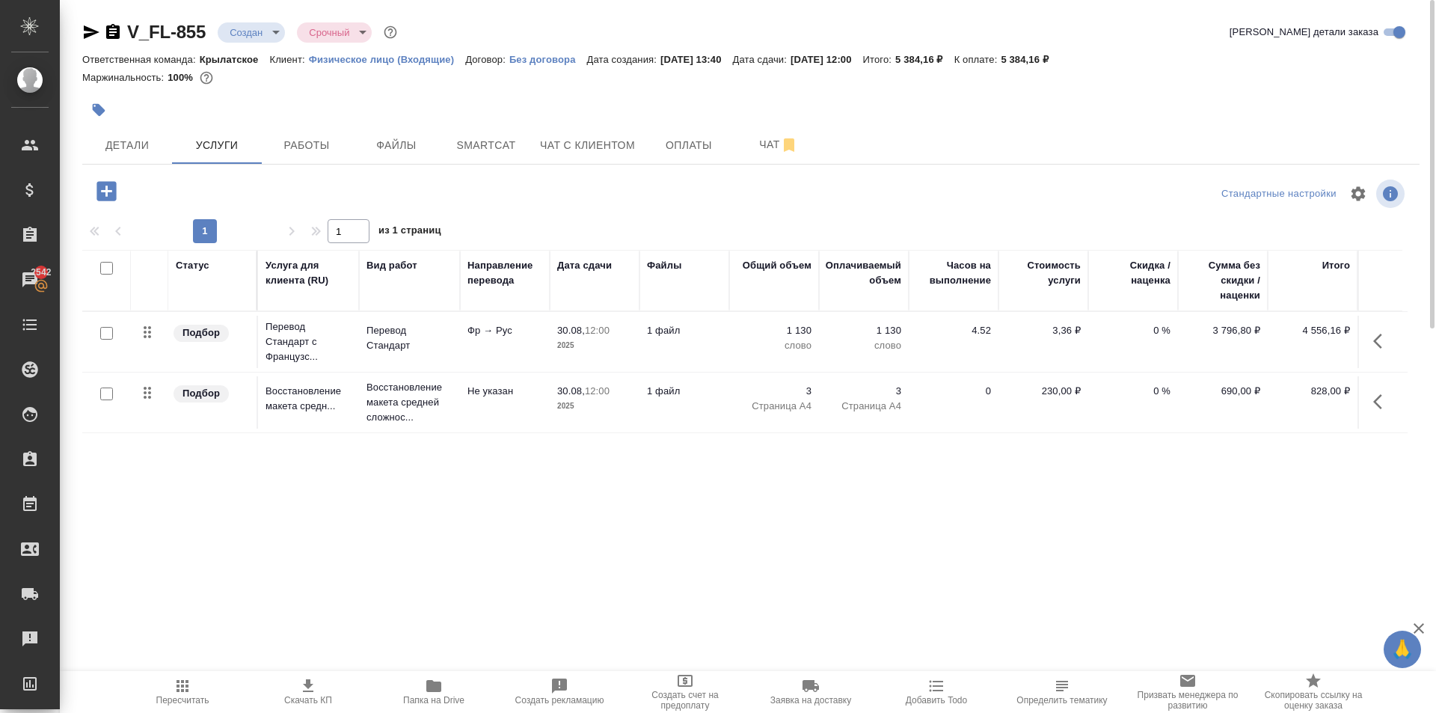
click at [285, 523] on div "Статус Услуга для клиента (RU) Вид работ Направление перевода Дата сдачи Файлы …" at bounding box center [744, 411] width 1325 height 322
drag, startPoint x: 155, startPoint y: 136, endPoint x: 157, endPoint y: 2, distance: 133.9
click at [174, 17] on div "V_FL-855 Создан new Срочный urgent Кратко детали заказа Ответственная команда: …" at bounding box center [751, 305] width 1354 height 610
click at [228, 33] on body "🙏 .cls-1 fill:#fff; AWATERA Kasymov Timur Клиенты Спецификации Заказы 2543 Чаты…" at bounding box center [718, 356] width 1436 height 713
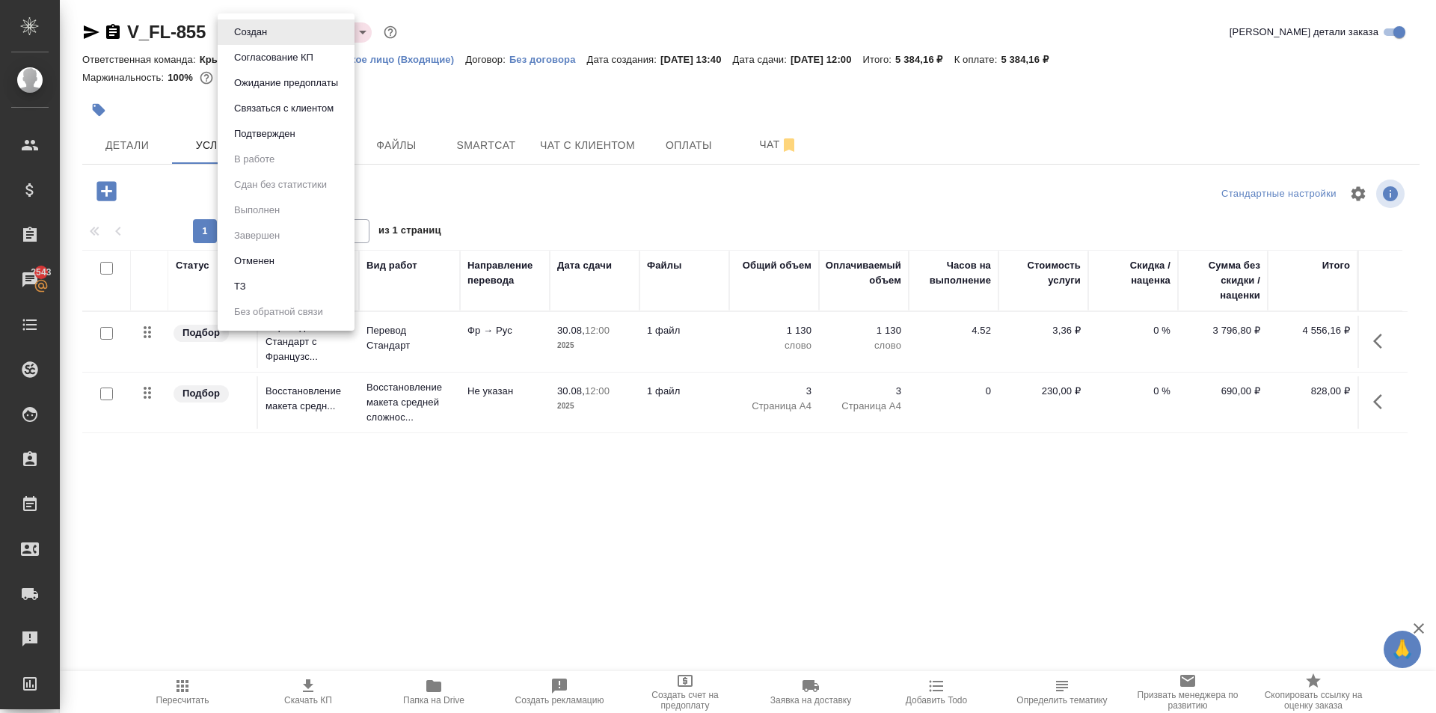
click at [248, 40] on button "Ожидание предоплаты" at bounding box center [251, 32] width 42 height 16
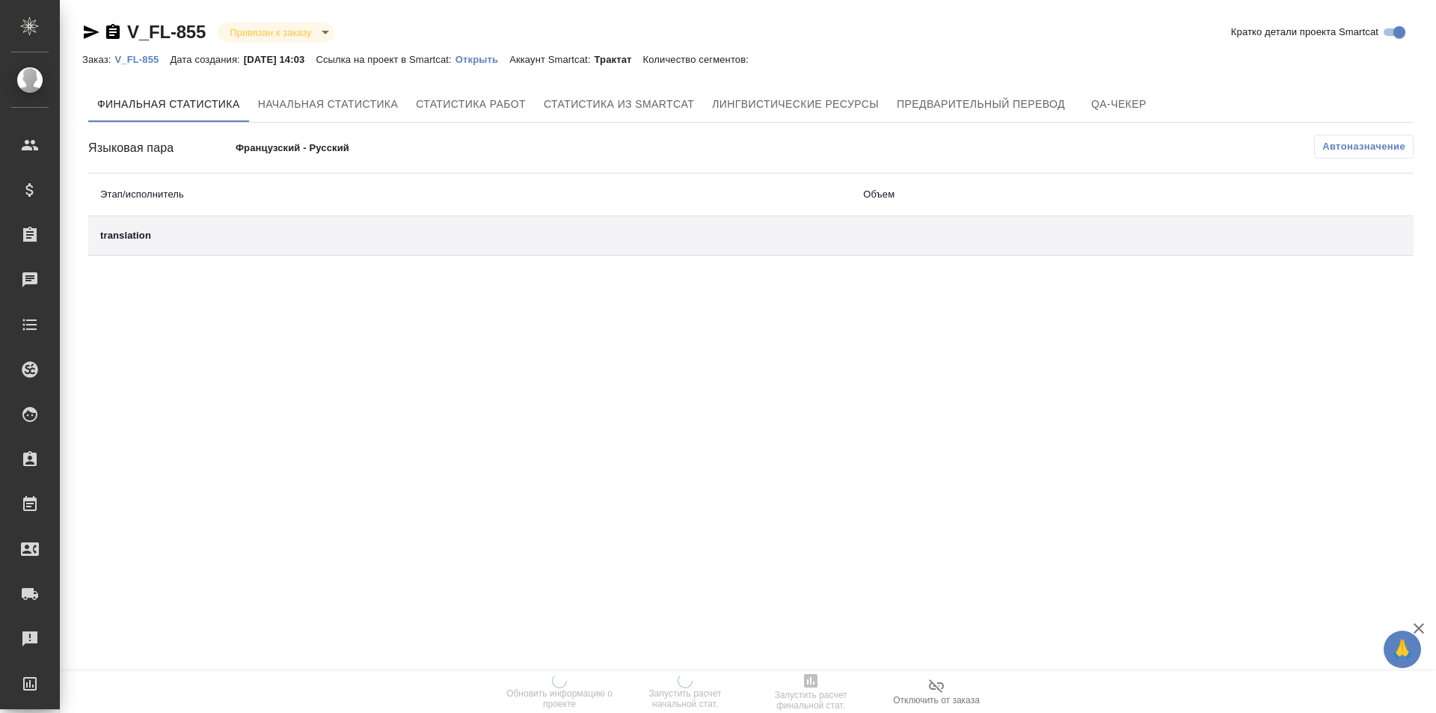
click at [509, 61] on p "Открыть" at bounding box center [483, 59] width 54 height 11
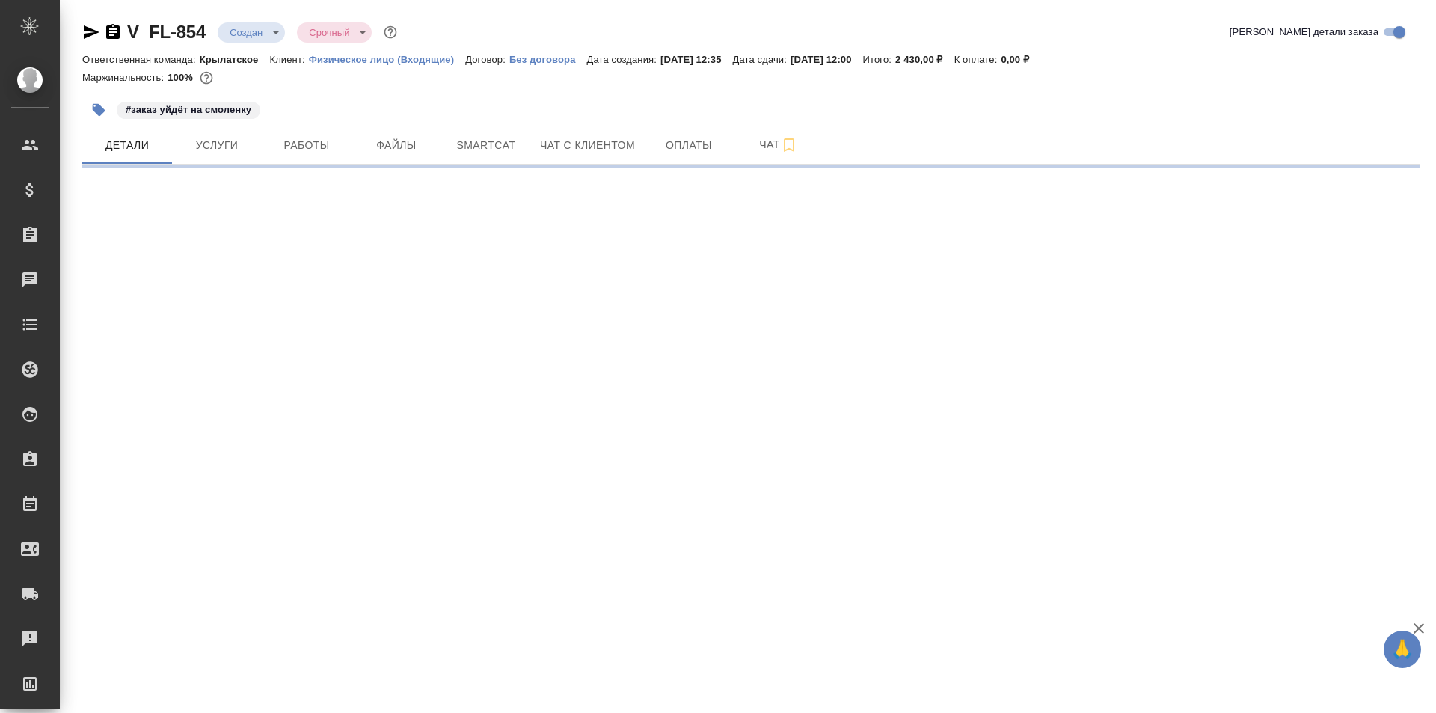
select select "RU"
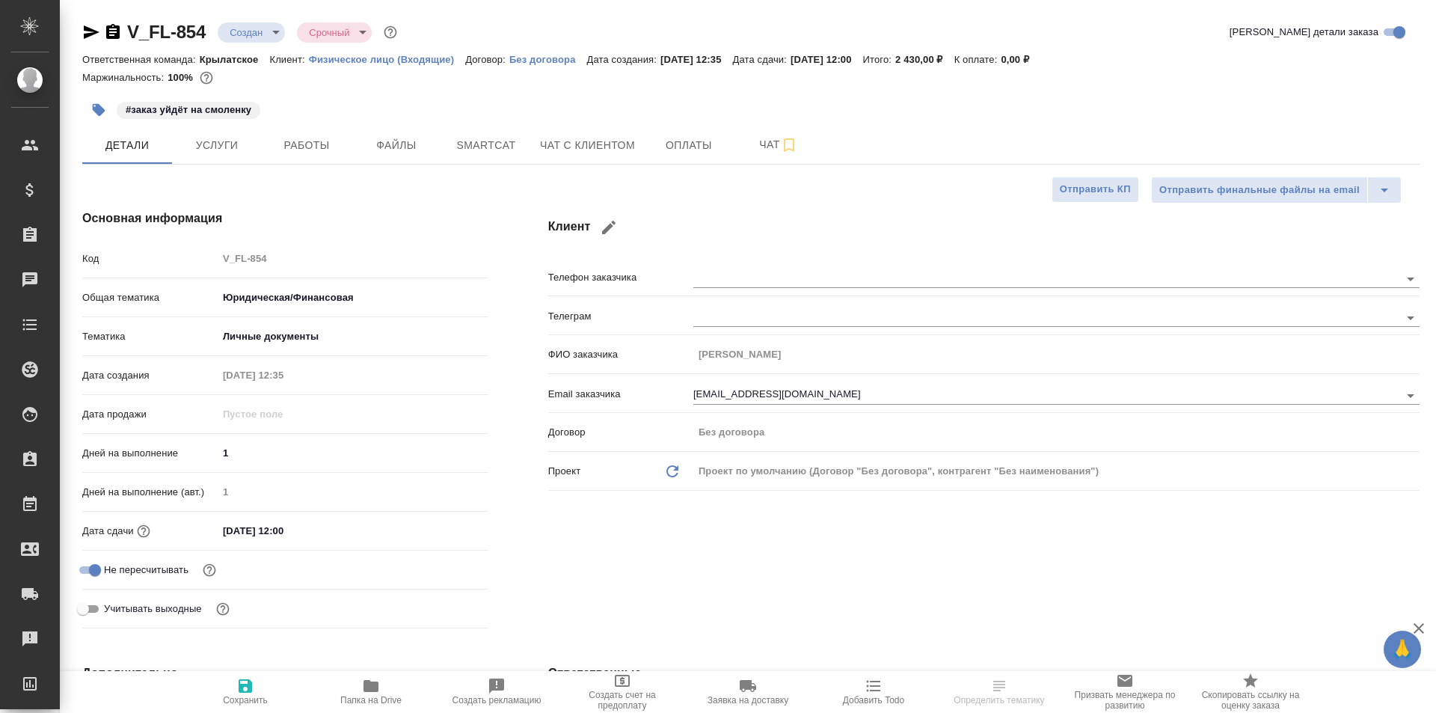
type textarea "x"
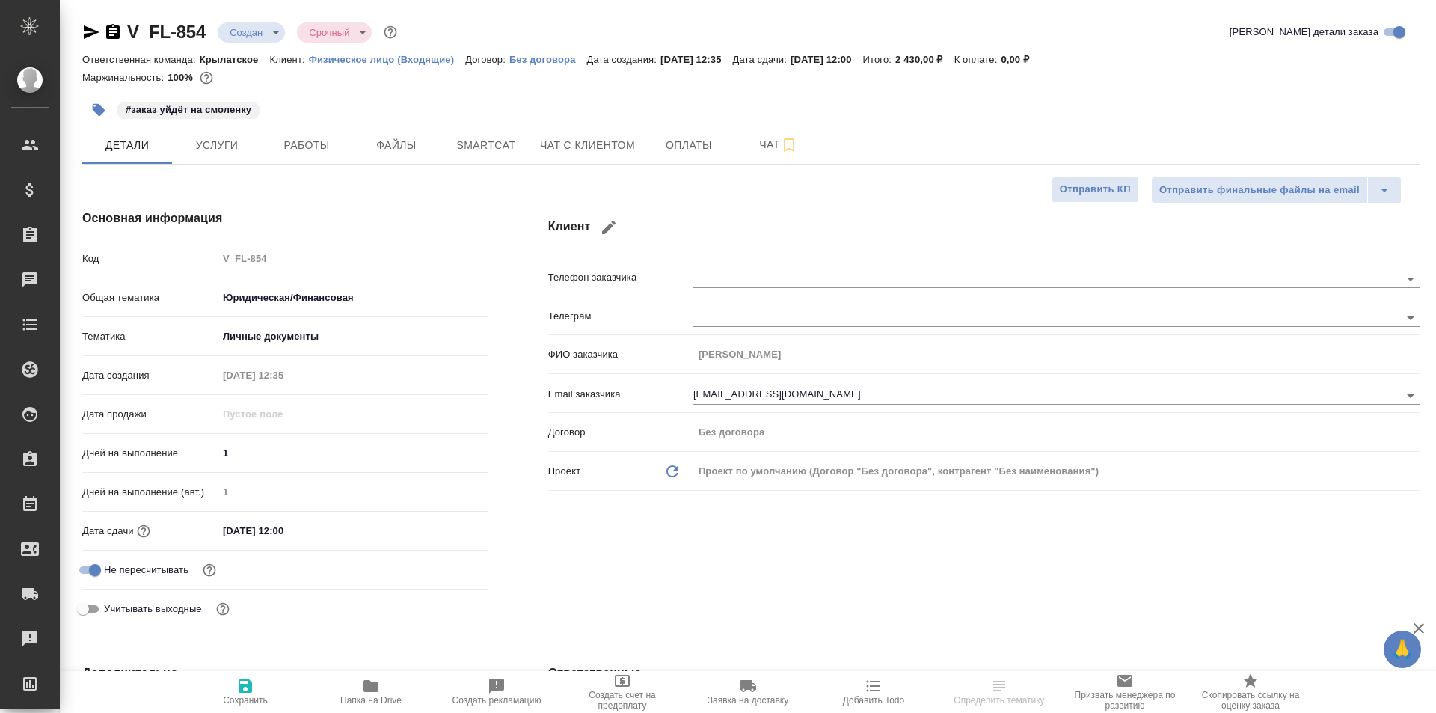
type textarea "x"
select select "RU"
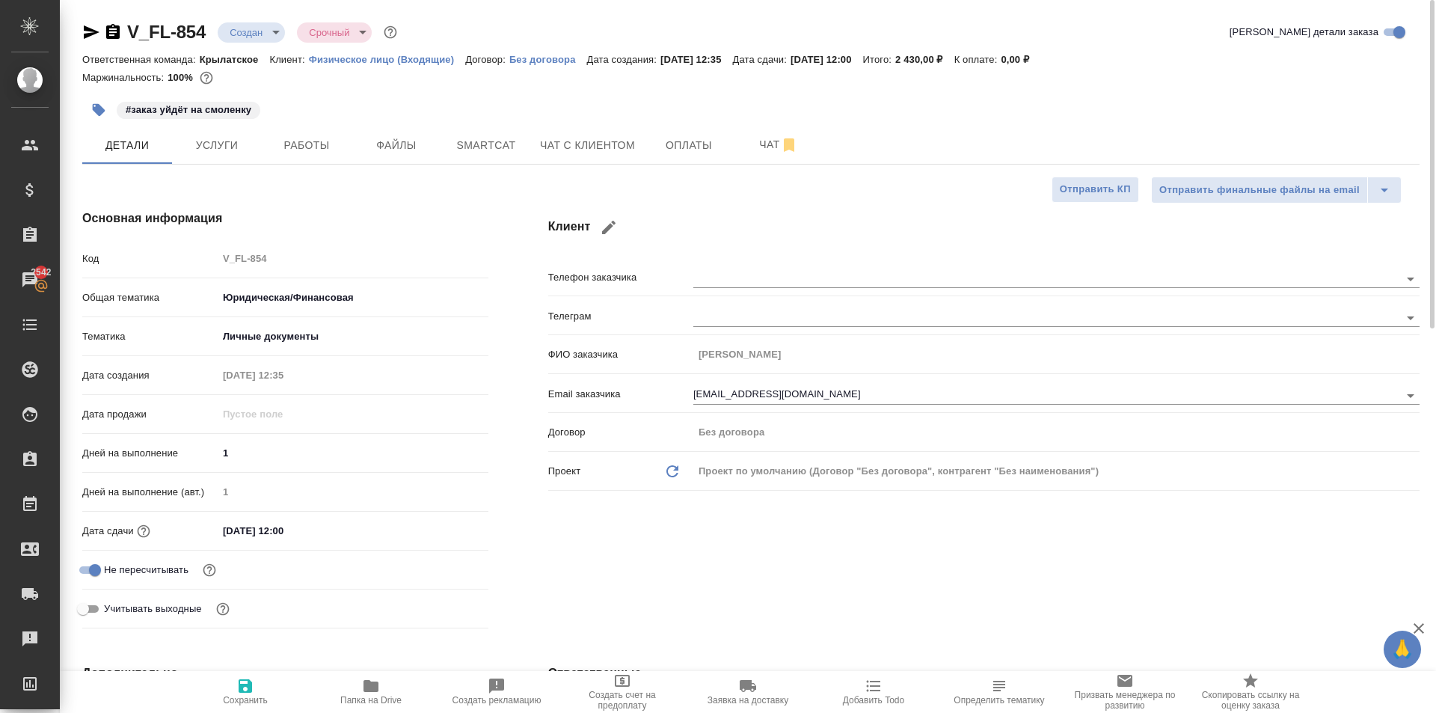
type textarea "x"
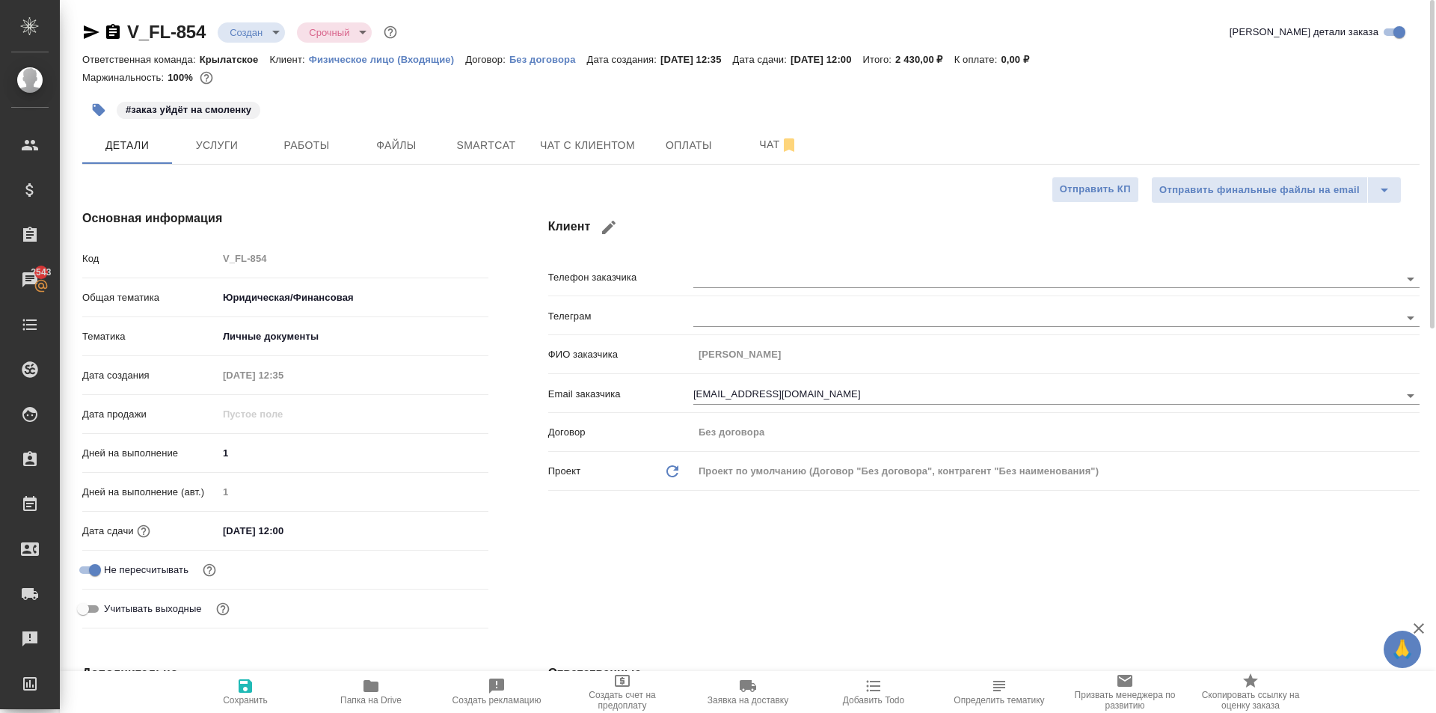
type textarea "x"
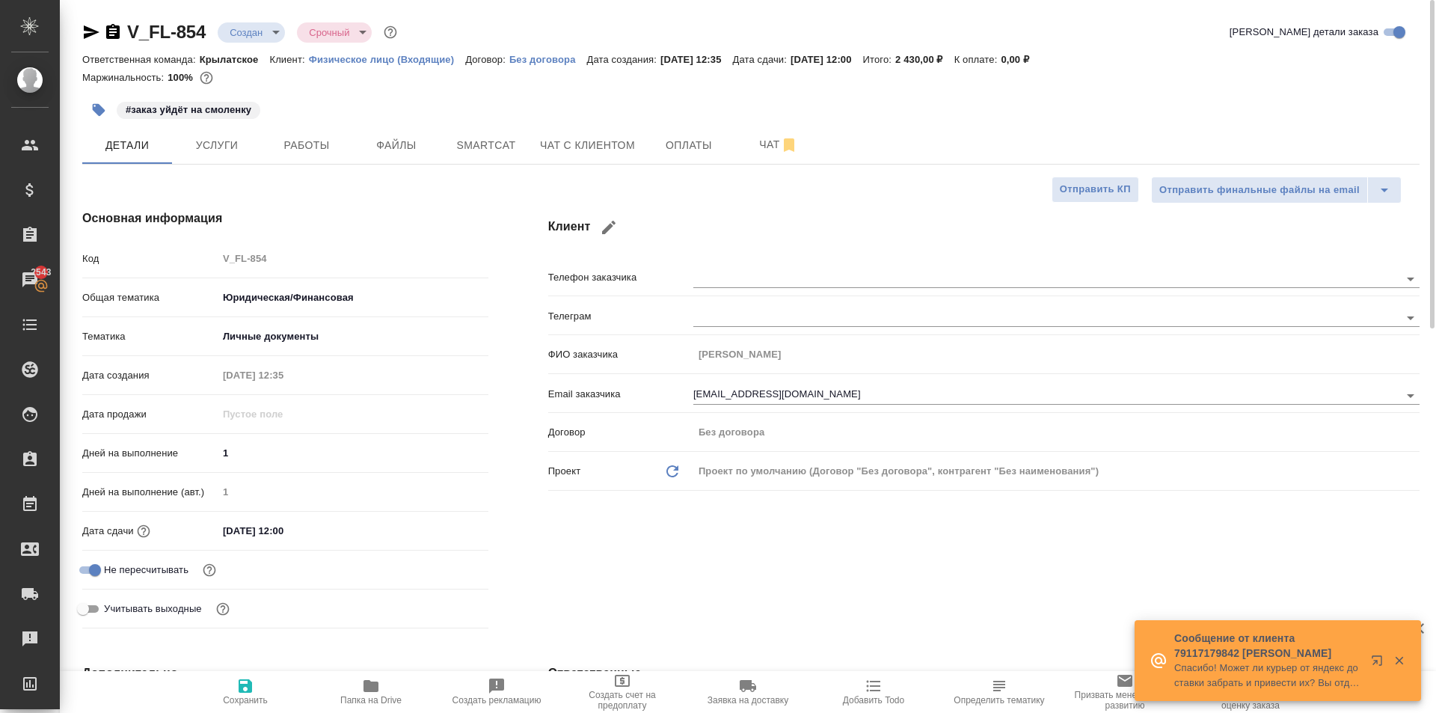
type textarea "x"
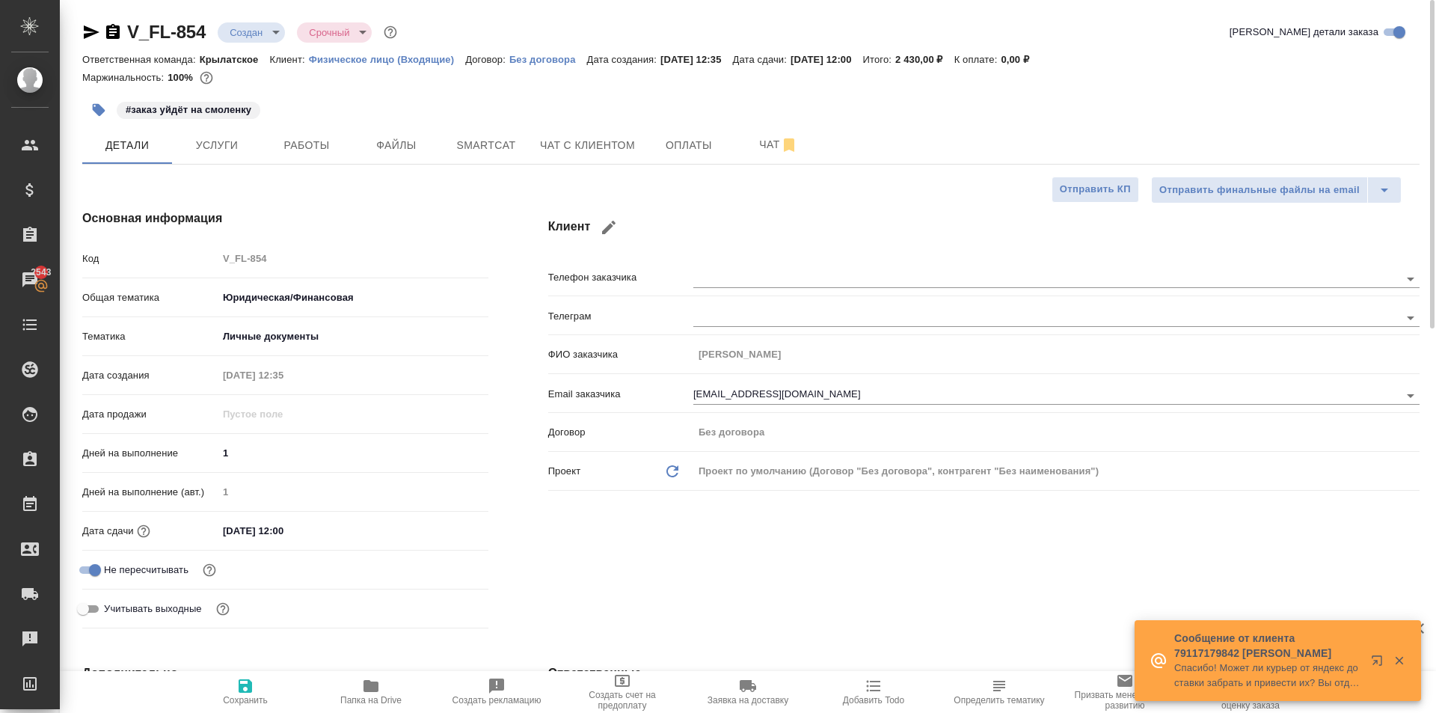
type textarea "x"
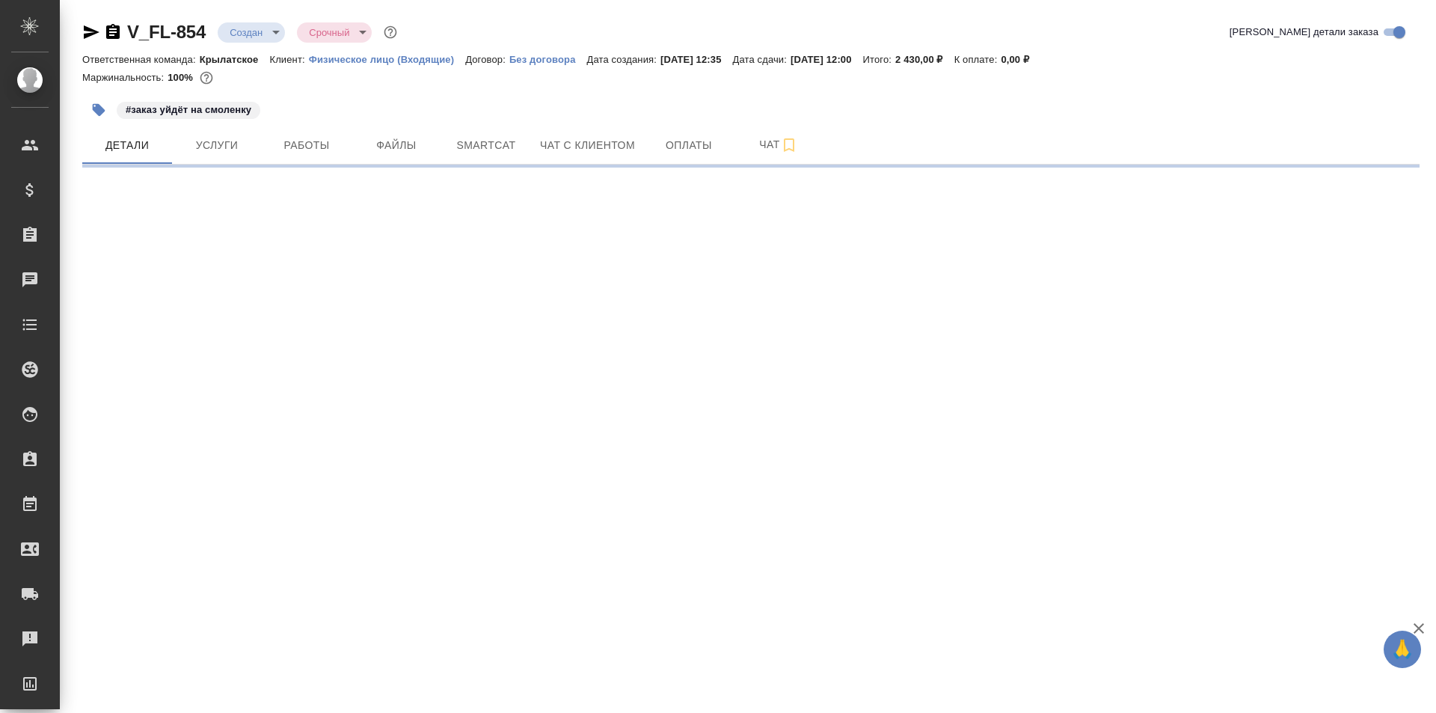
select select "RU"
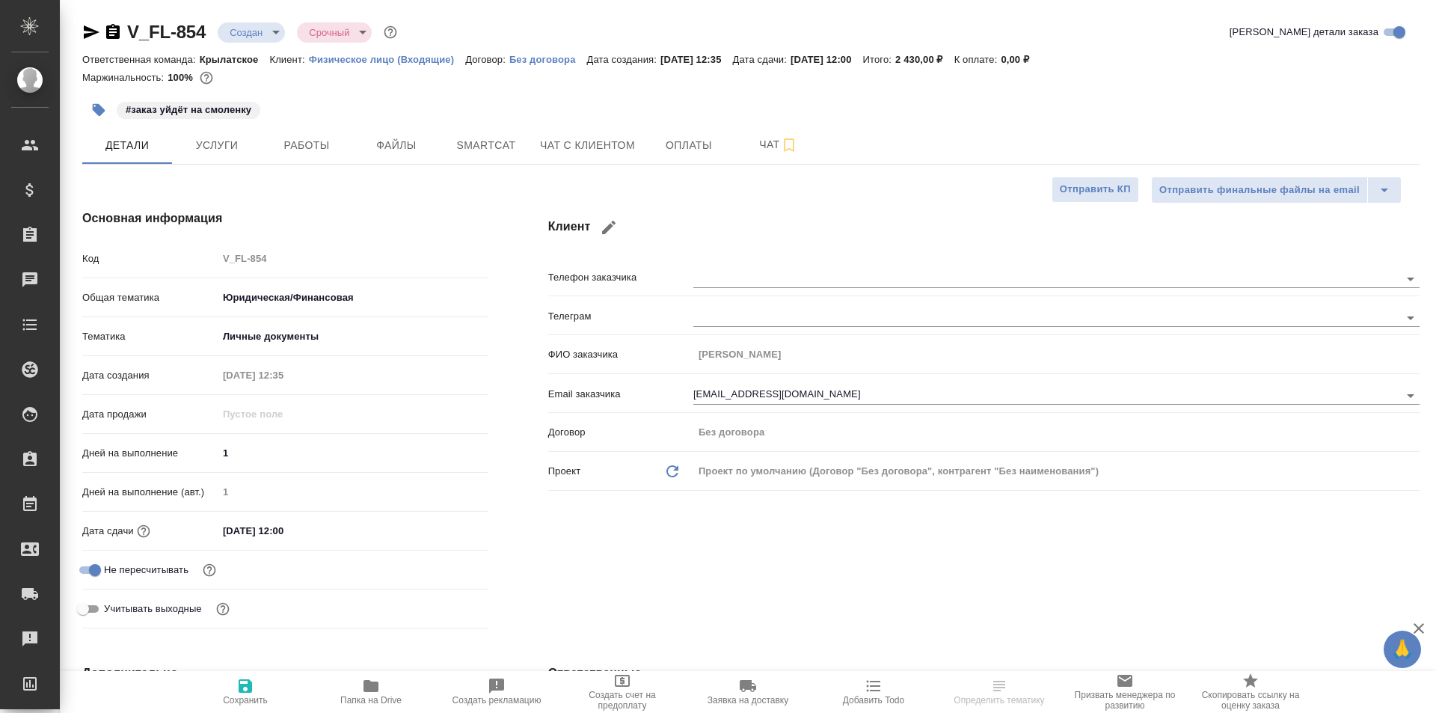
type textarea "x"
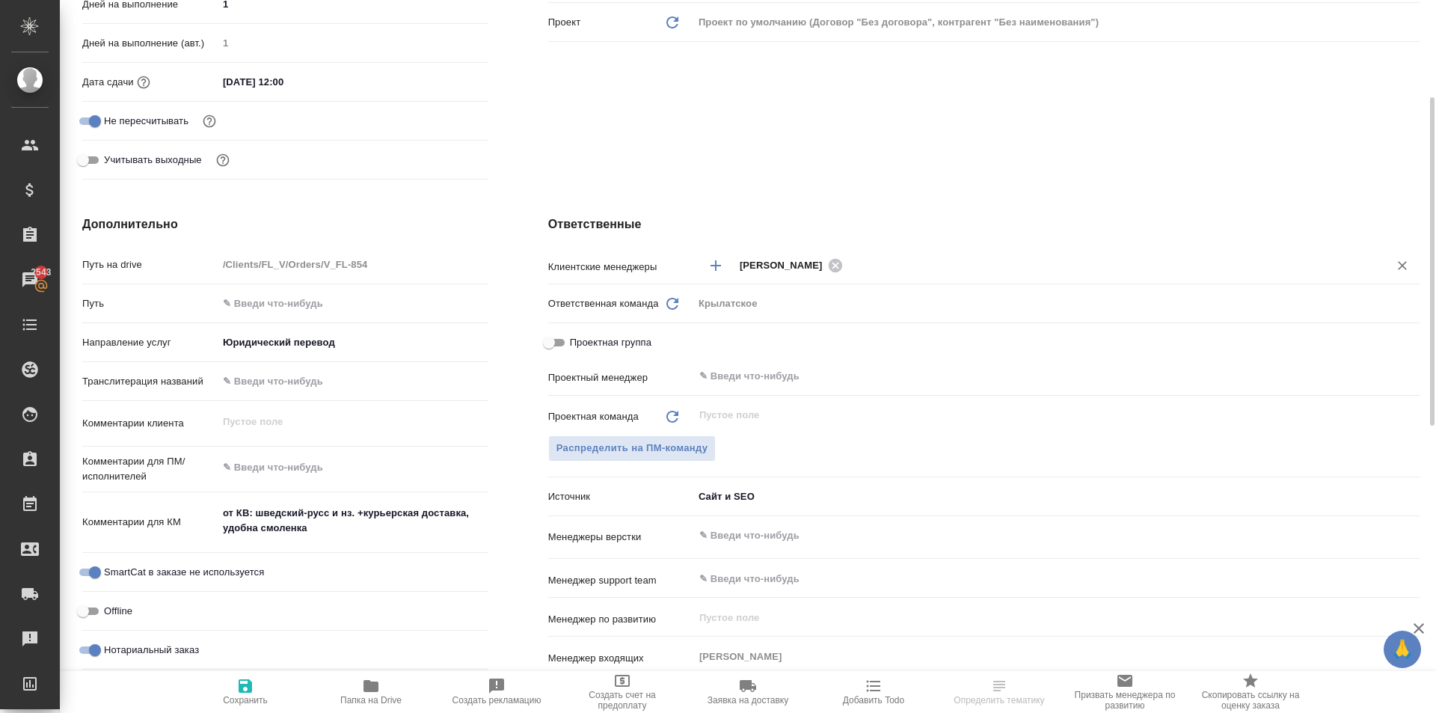
scroll to position [374, 0]
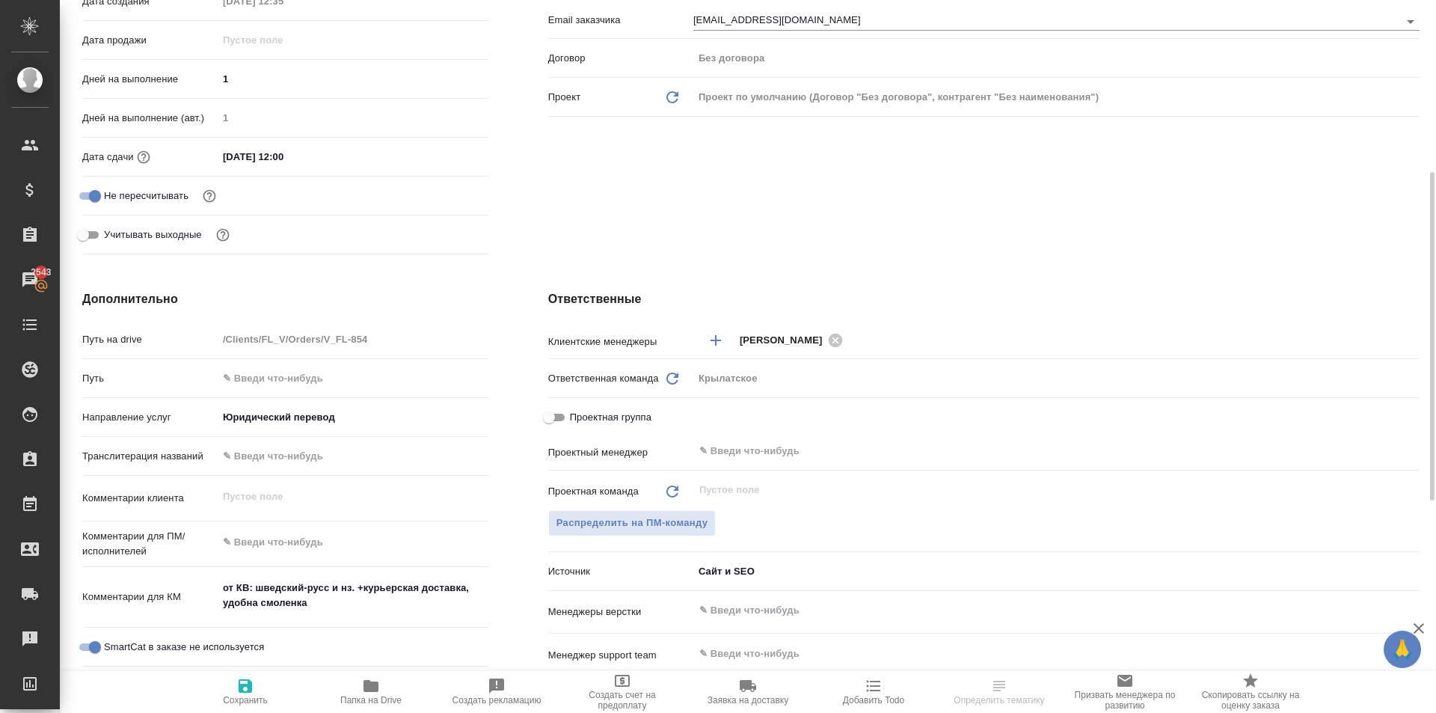
click at [724, 374] on div "Крылатское" at bounding box center [1056, 378] width 726 height 25
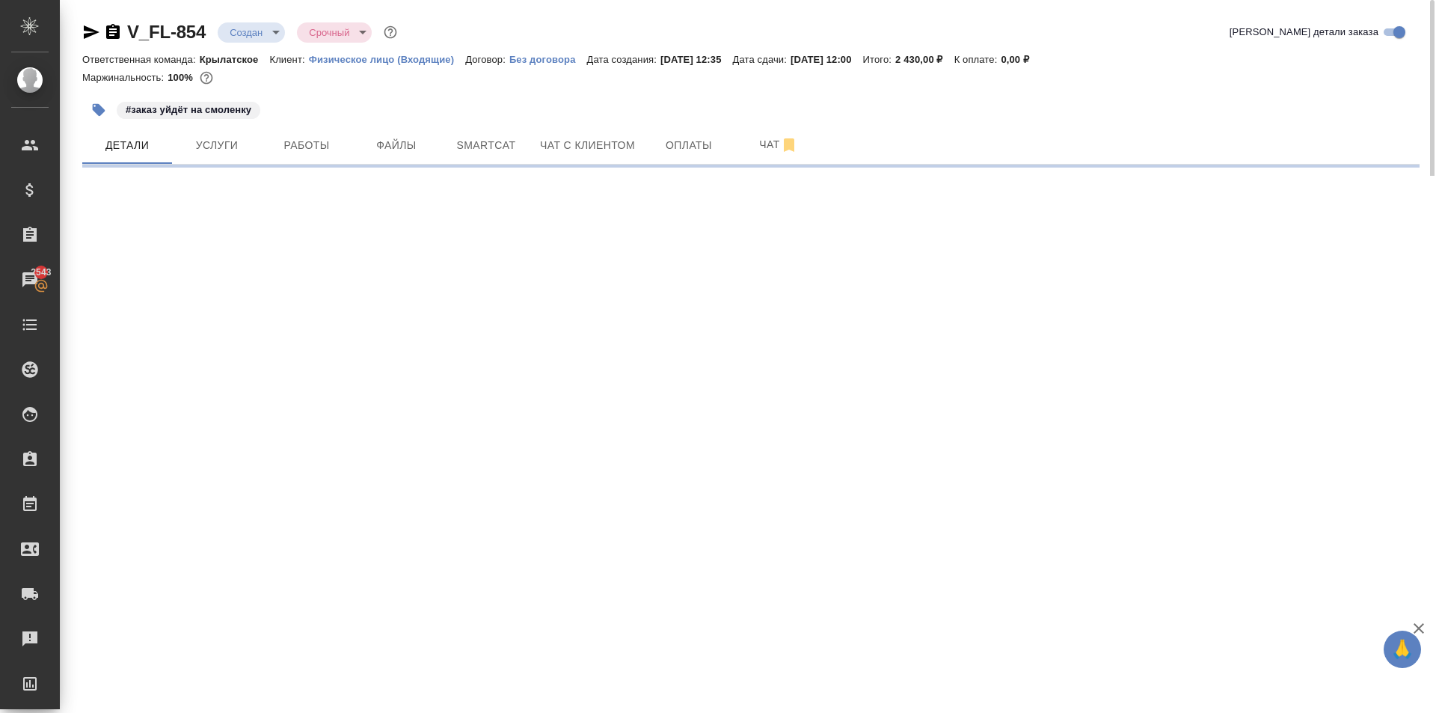
select select "RU"
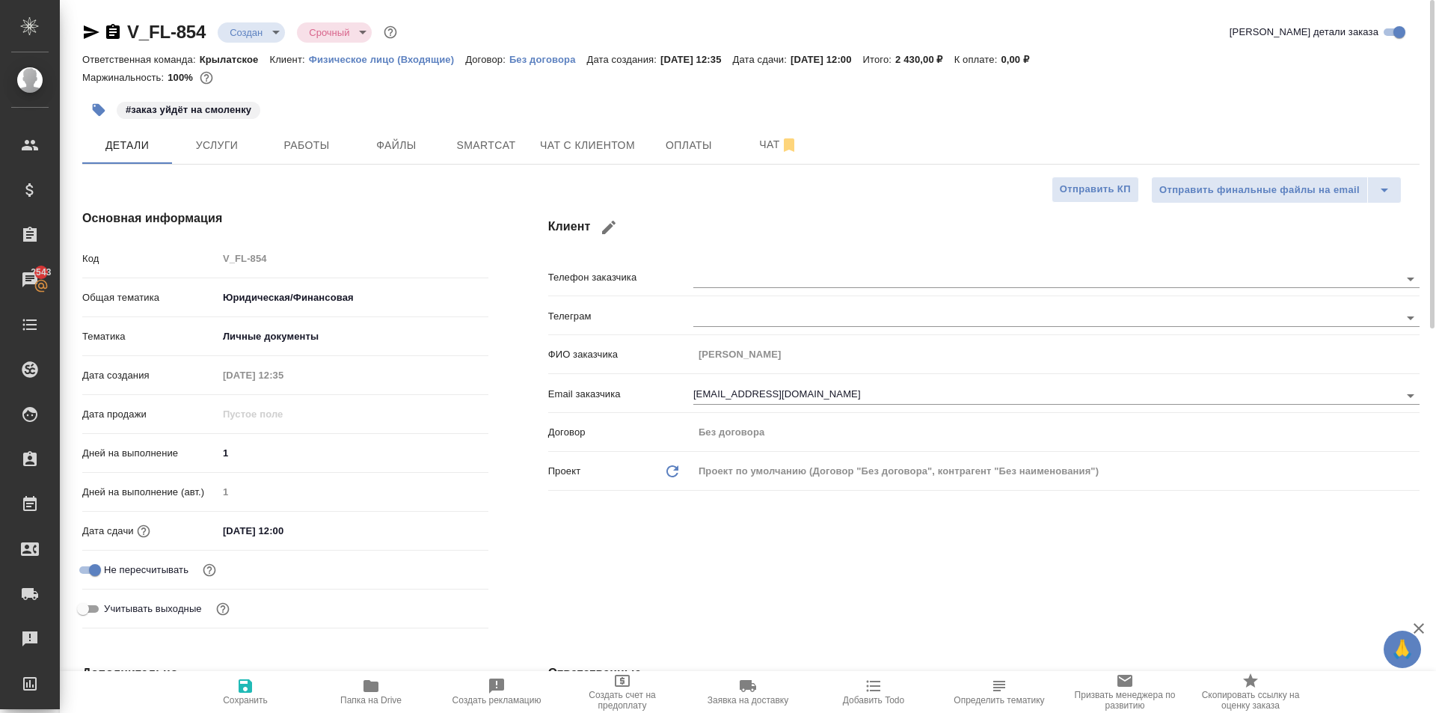
type textarea "x"
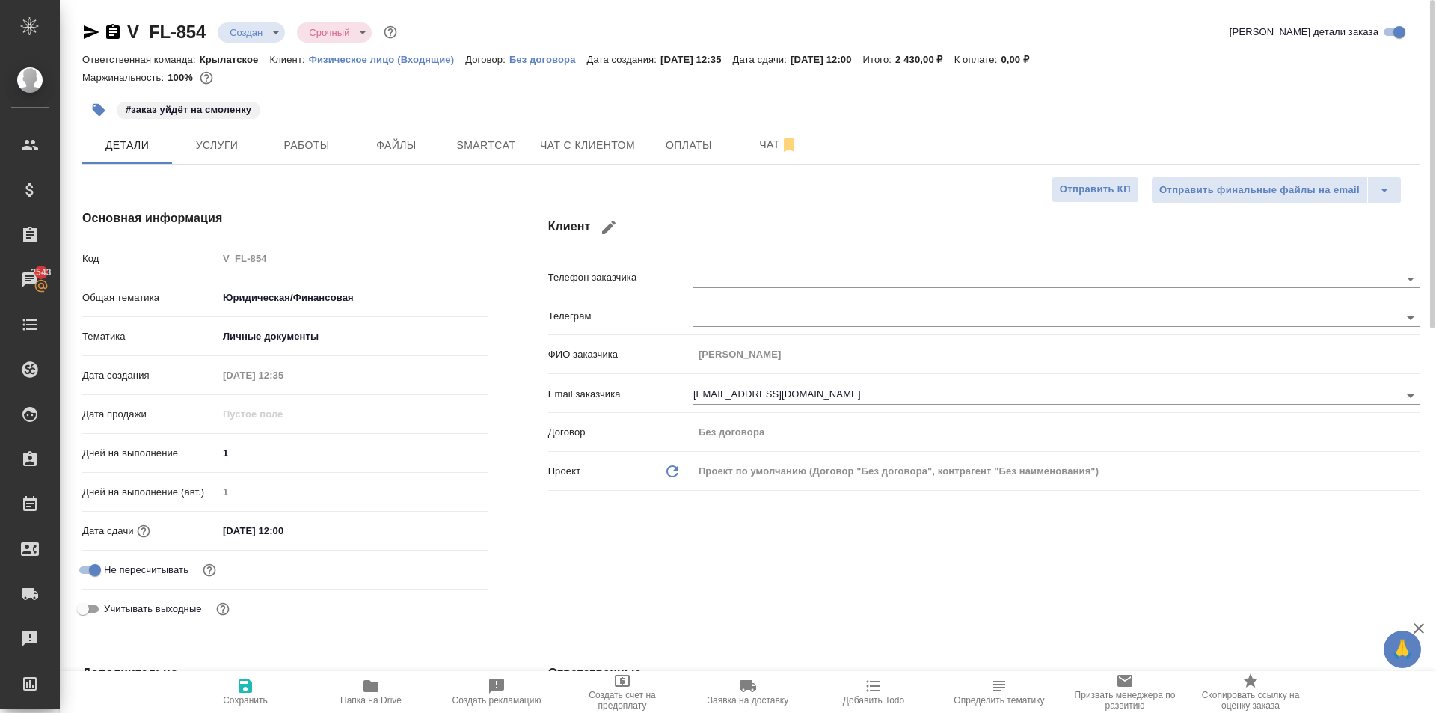
type textarea "x"
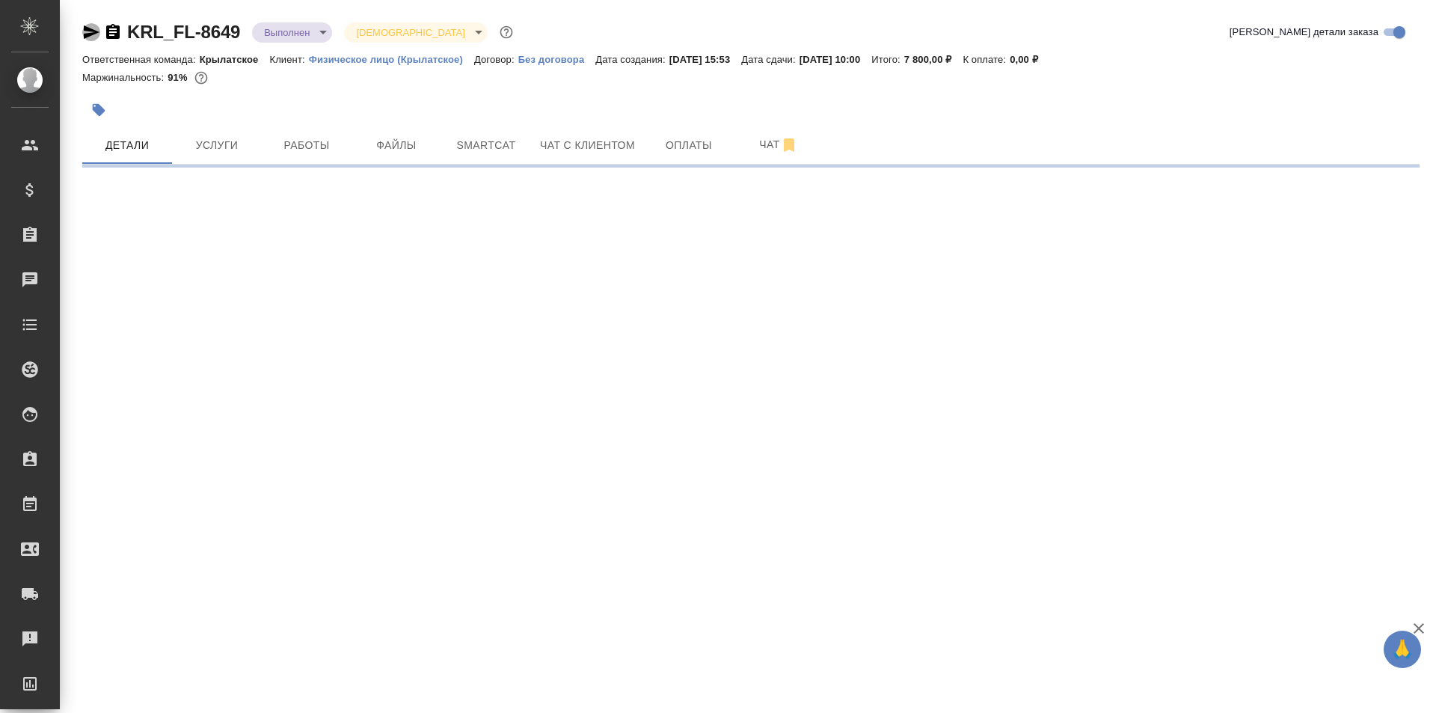
click at [93, 32] on icon "button" at bounding box center [91, 32] width 18 height 18
click at [285, 126] on button "Работы" at bounding box center [307, 144] width 90 height 37
select select "RU"
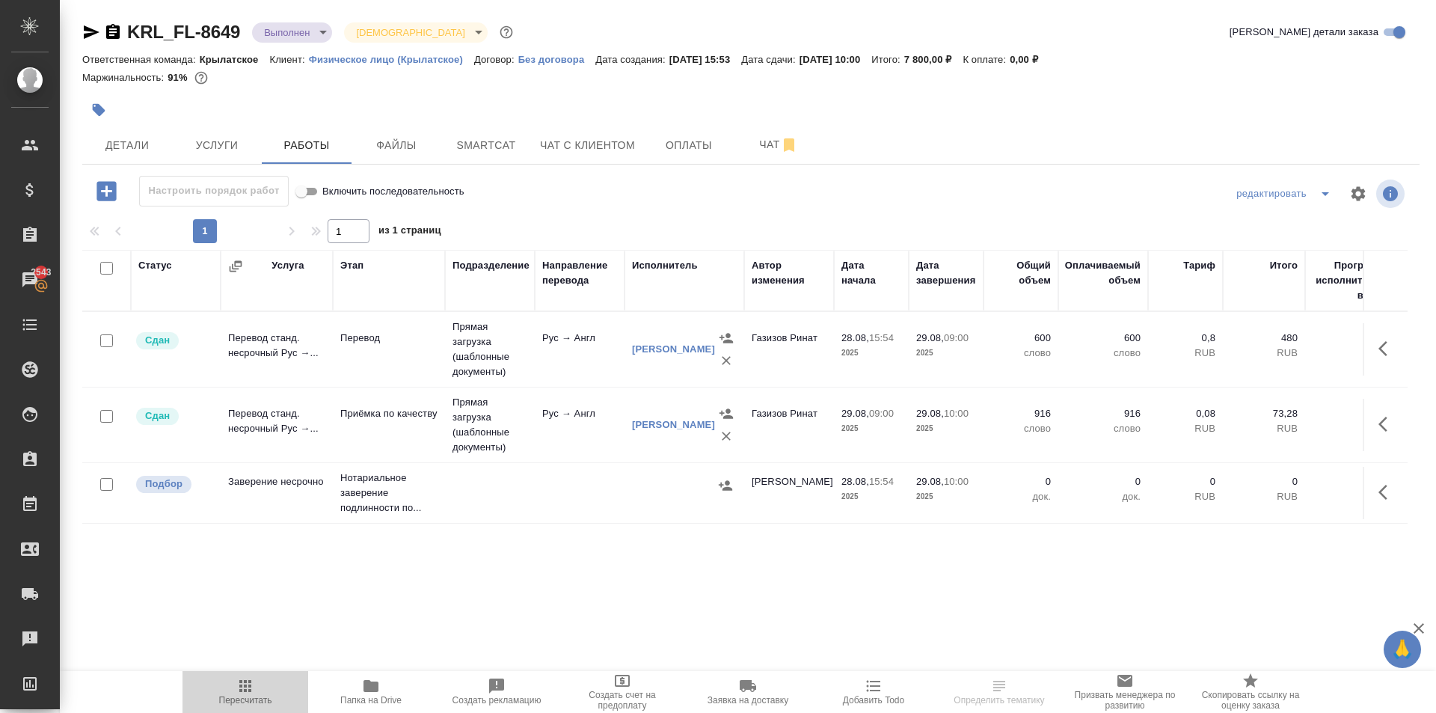
drag, startPoint x: 243, startPoint y: 702, endPoint x: 426, endPoint y: 643, distance: 192.3
click at [243, 701] on span "Пересчитать" at bounding box center [245, 700] width 53 height 10
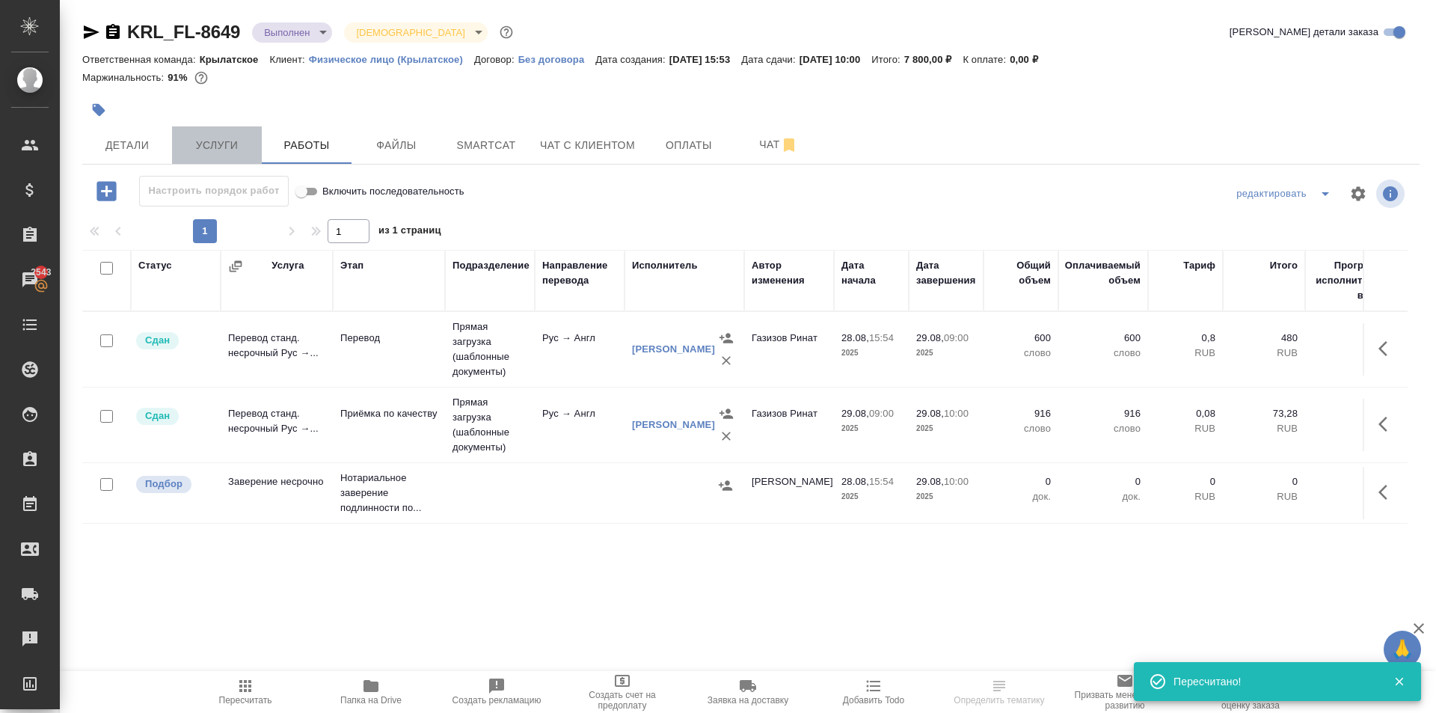
click at [199, 147] on span "Услуги" at bounding box center [217, 145] width 72 height 19
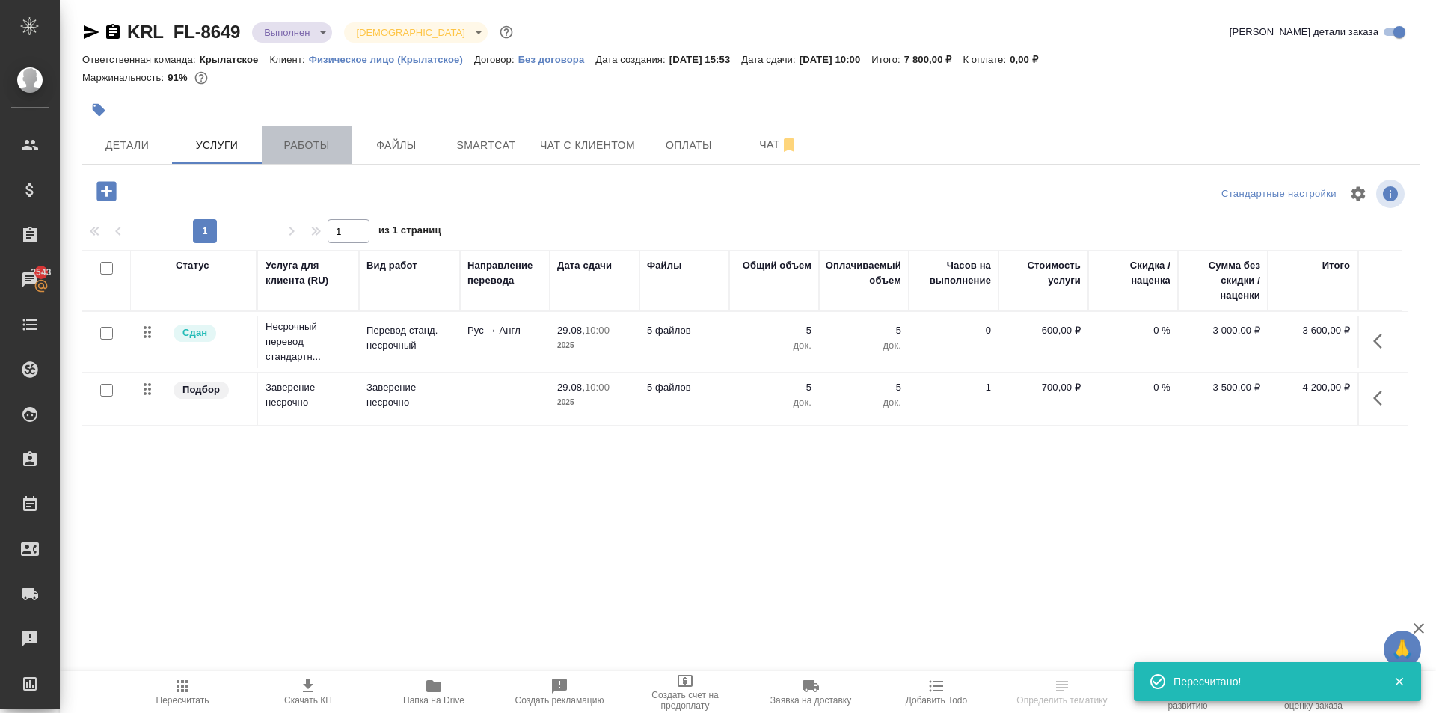
click at [309, 149] on span "Работы" at bounding box center [307, 145] width 72 height 19
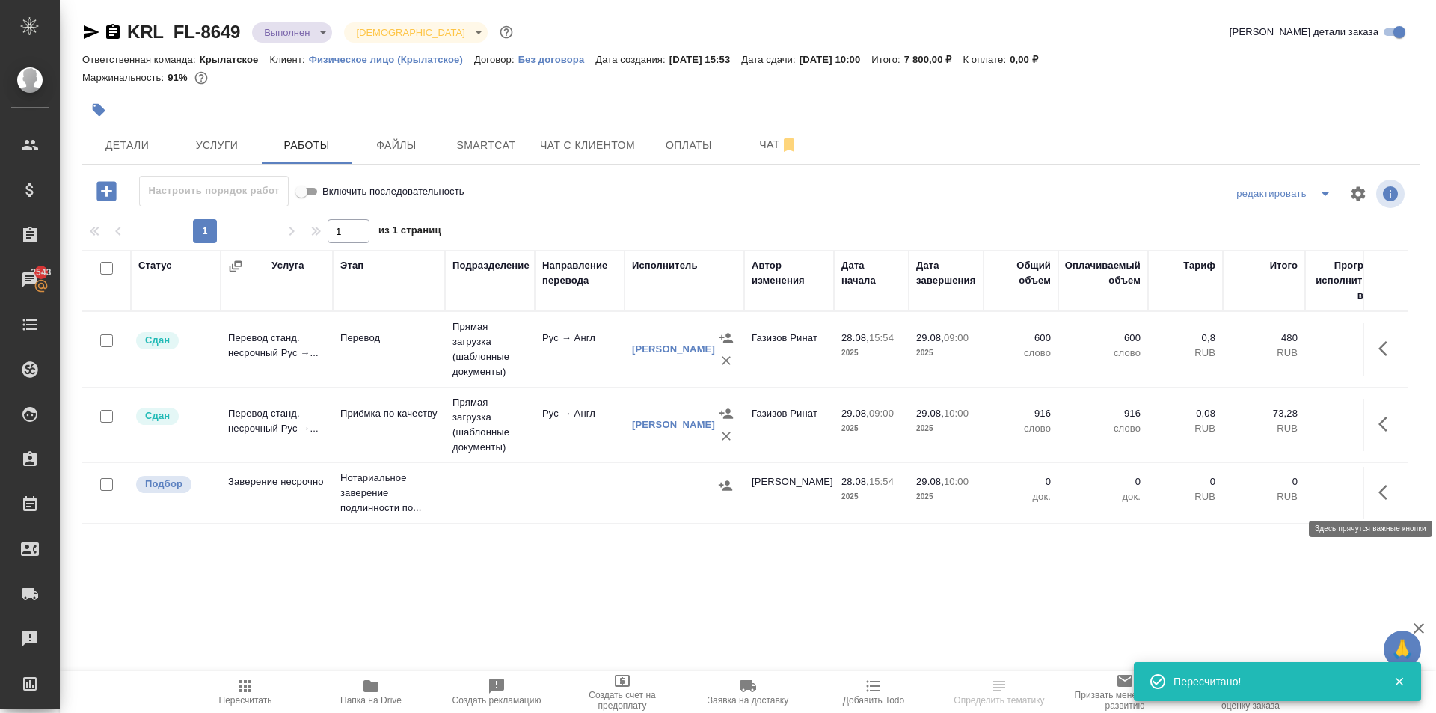
click at [1381, 501] on button "button" at bounding box center [1388, 492] width 36 height 36
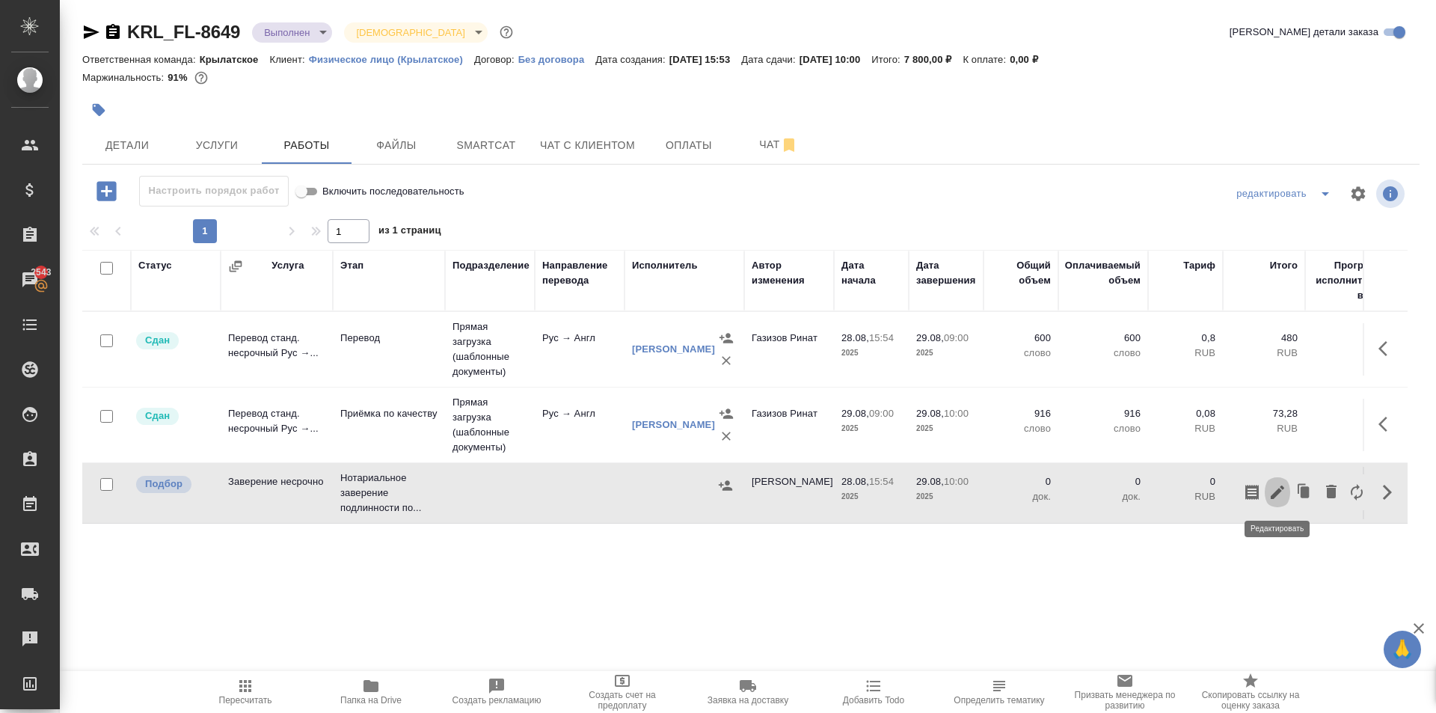
click at [1289, 488] on button "button" at bounding box center [1277, 492] width 25 height 36
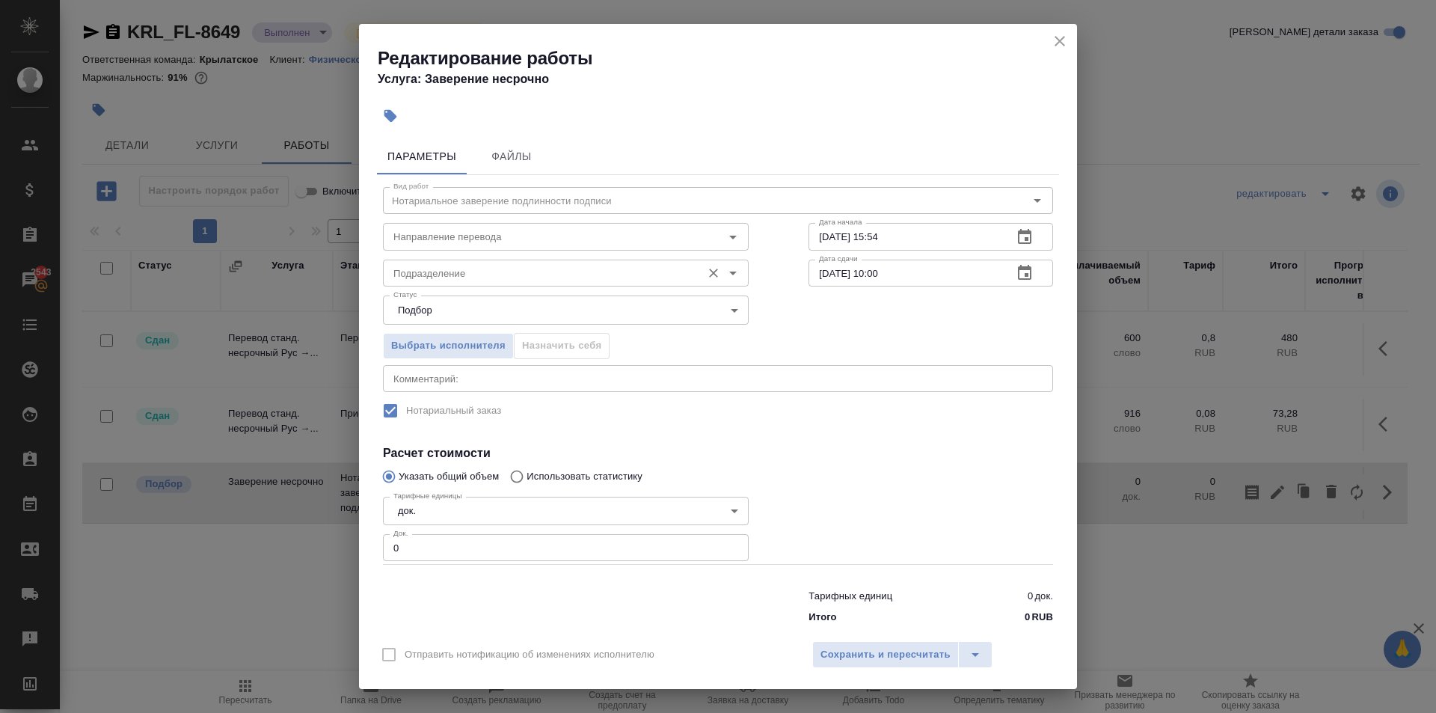
click at [462, 273] on input "Подразделение" at bounding box center [540, 273] width 307 height 18
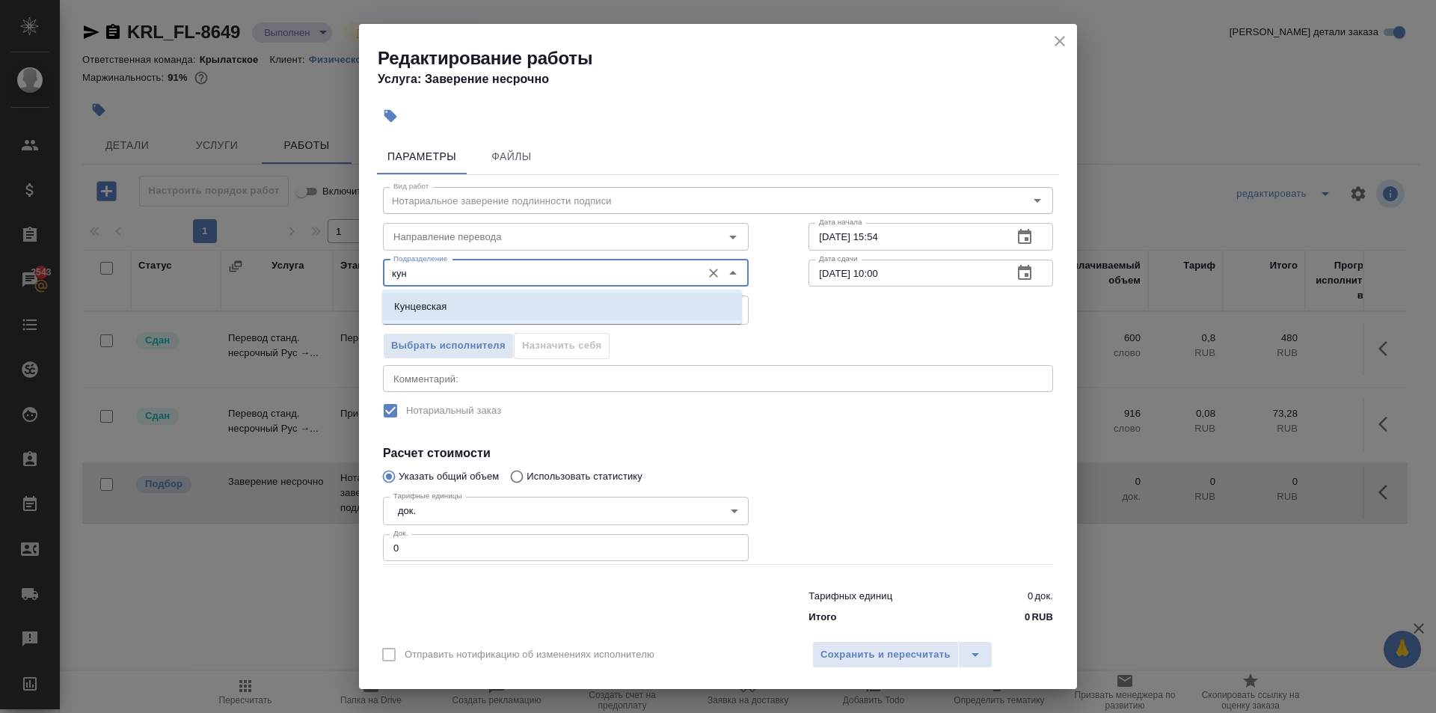
click at [467, 307] on li "Кунцевская" at bounding box center [562, 306] width 360 height 27
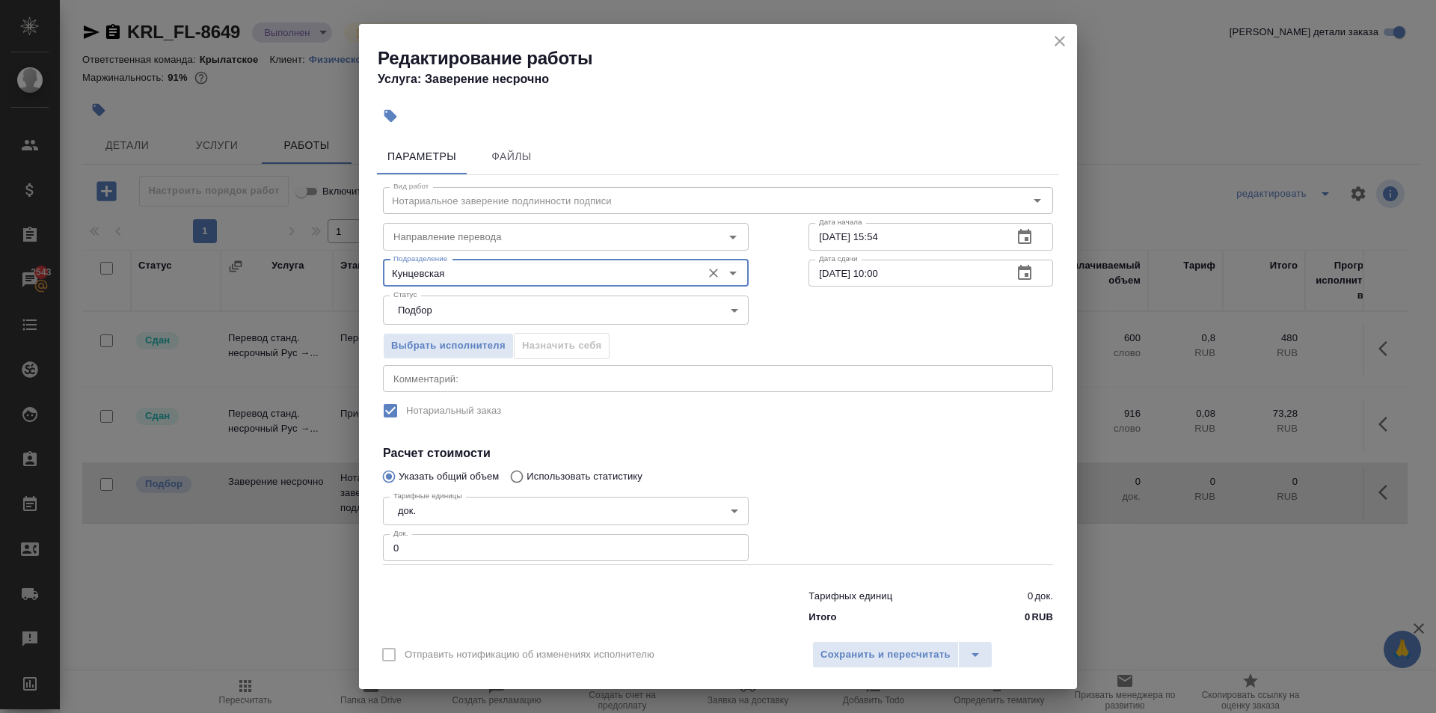
type input "Кунцевская"
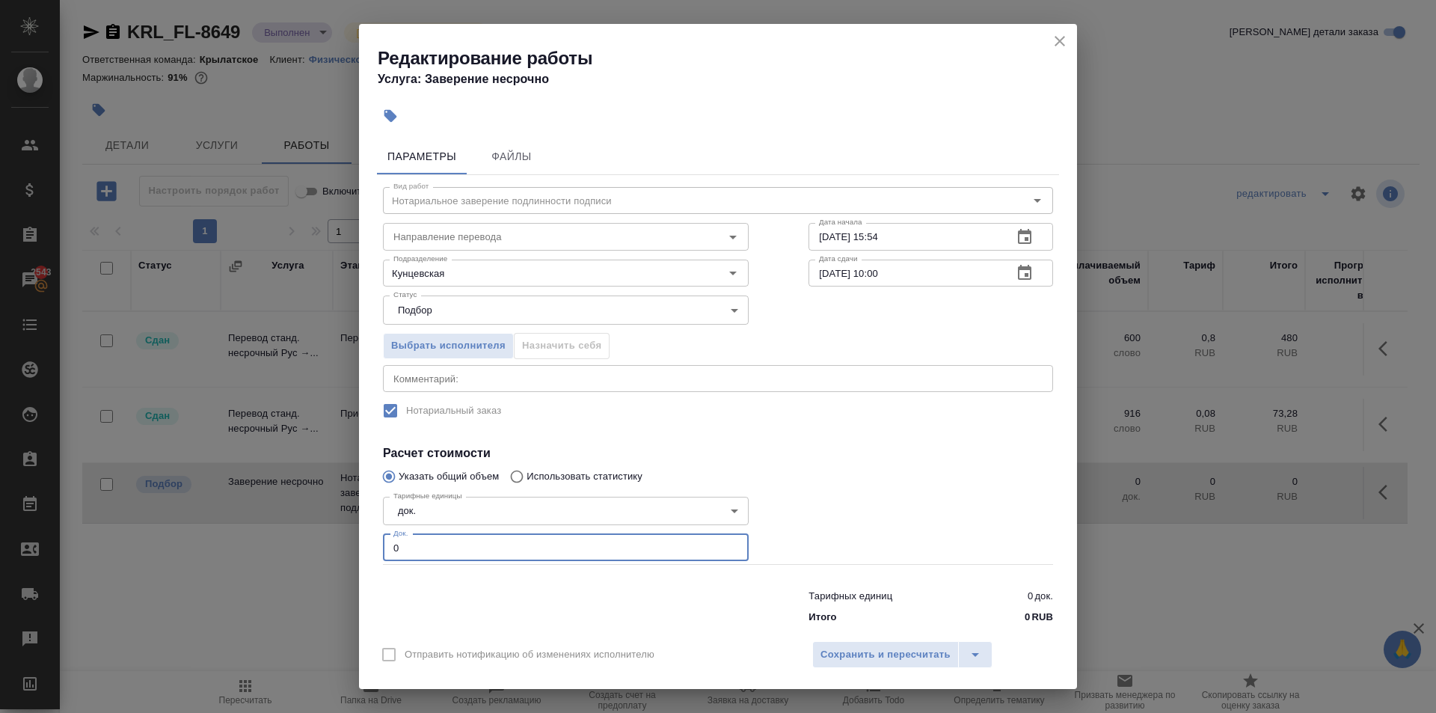
drag, startPoint x: 390, startPoint y: 541, endPoint x: 352, endPoint y: 545, distance: 38.4
click at [352, 545] on div "Редактирование работы Услуга: Заверение несрочно Параметры Файлы Вид работ Нота…" at bounding box center [718, 356] width 1436 height 713
type input "5"
click at [895, 637] on div "Отправить нотификацию об изменениях исполнителю Сохранить и пересчитать" at bounding box center [718, 660] width 718 height 58
click at [895, 646] on span "Сохранить и пересчитать" at bounding box center [886, 654] width 130 height 17
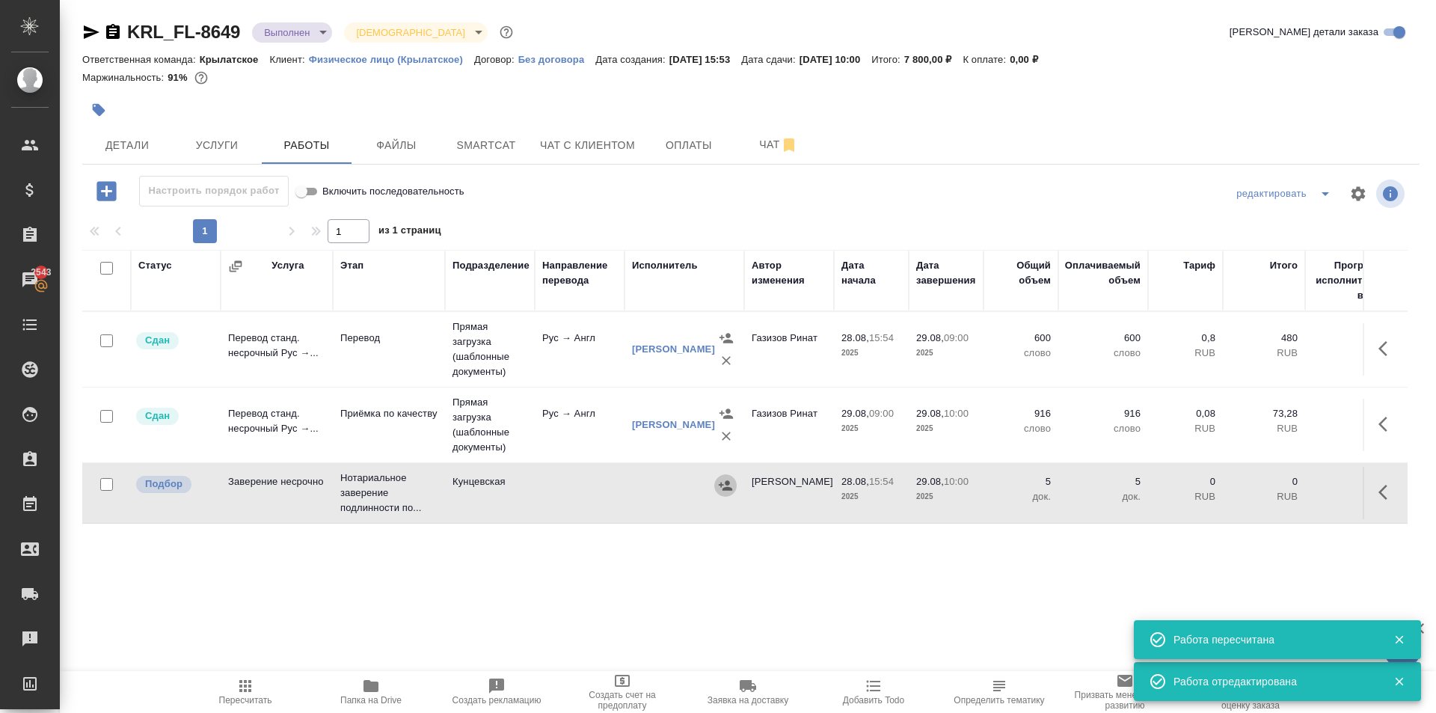
click at [719, 491] on icon "button" at bounding box center [725, 485] width 15 height 15
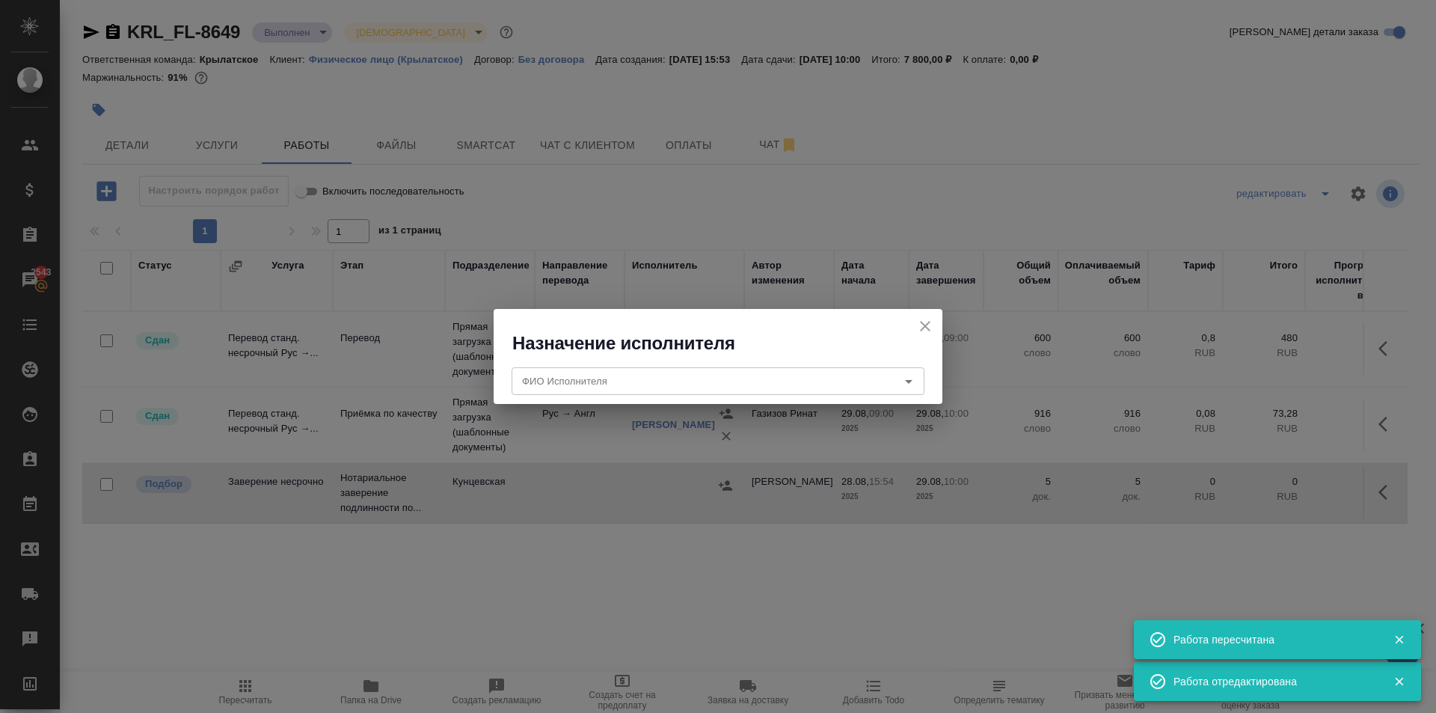
click at [589, 357] on div "ФИО Исполнителя ФИО Исполнителя" at bounding box center [718, 379] width 449 height 48
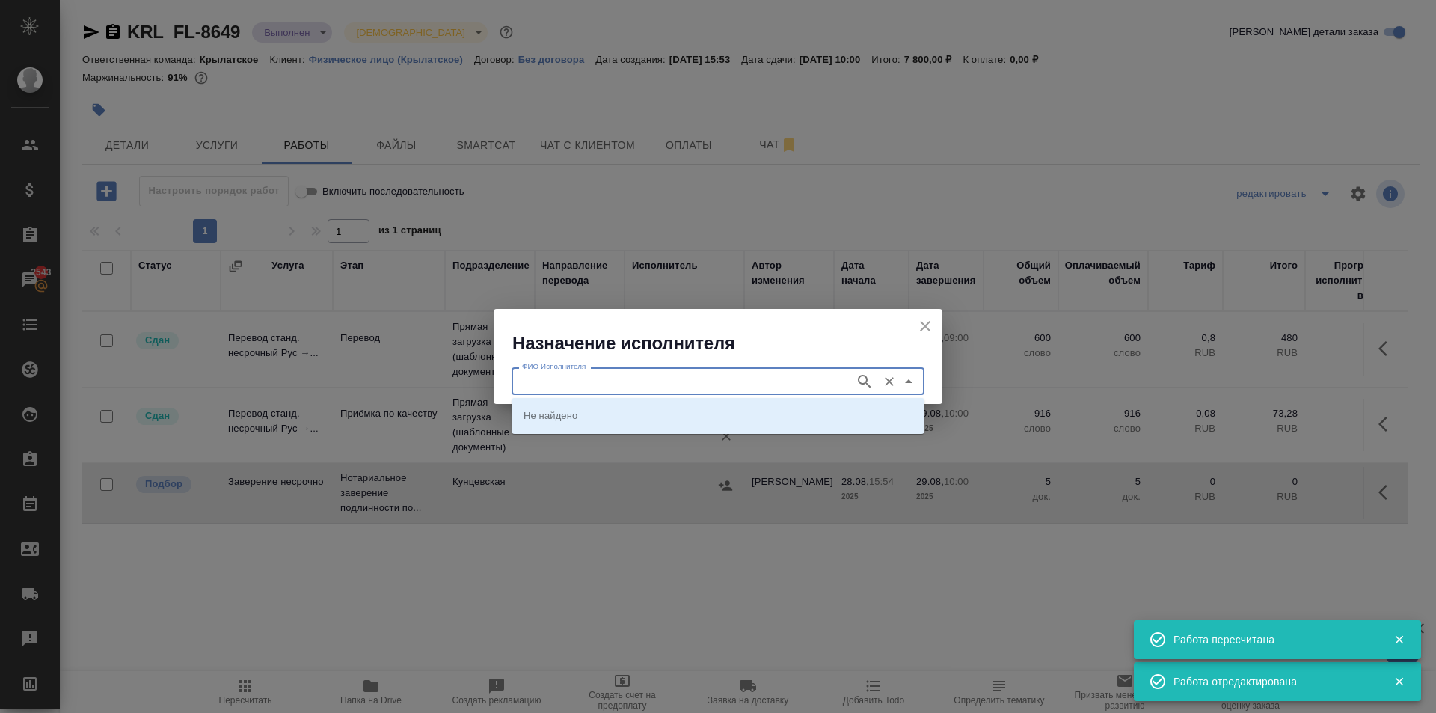
click at [598, 385] on input "ФИО Исполнителя" at bounding box center [681, 381] width 331 height 18
type input "аристова"
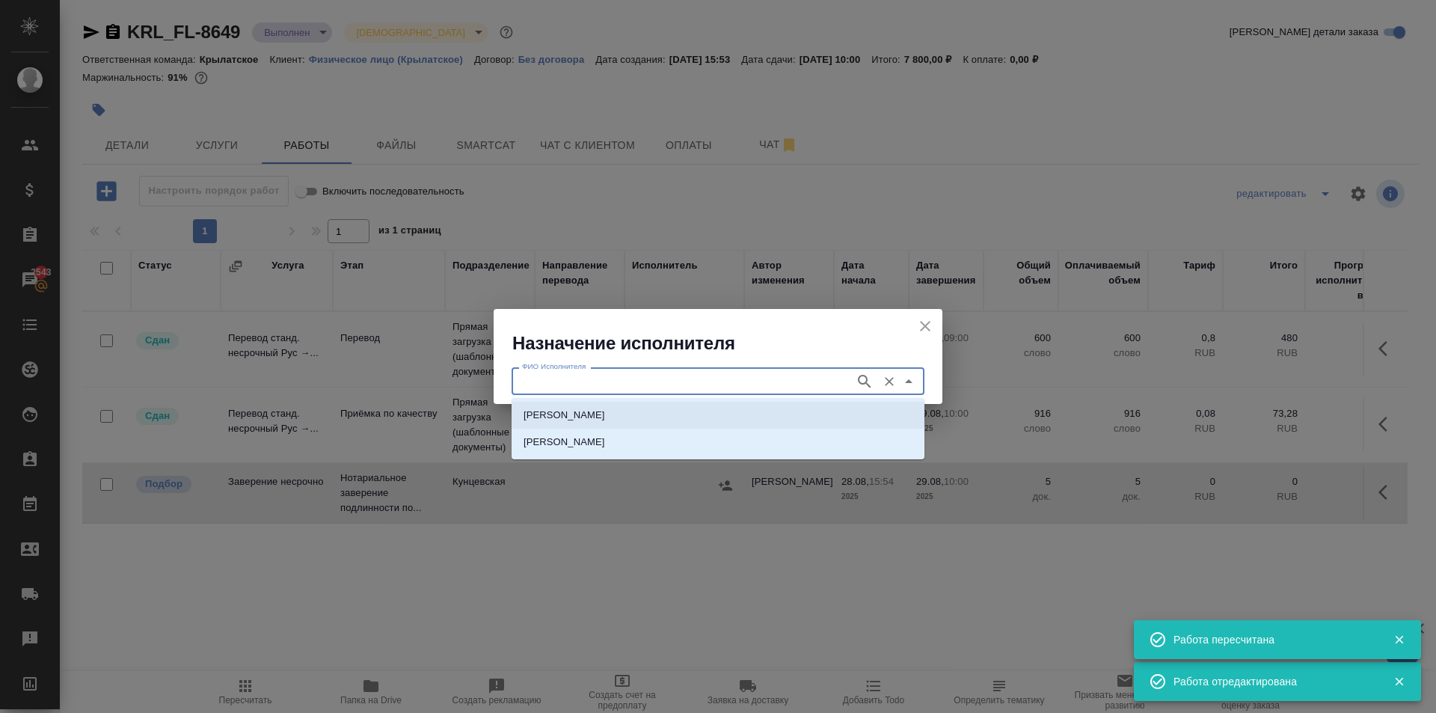
click at [627, 423] on li "НОТАРИУС Аристова Анна Дмитриевна" at bounding box center [718, 415] width 413 height 27
type input "НОТАРИУС Аристова Анна Дмитриевна"
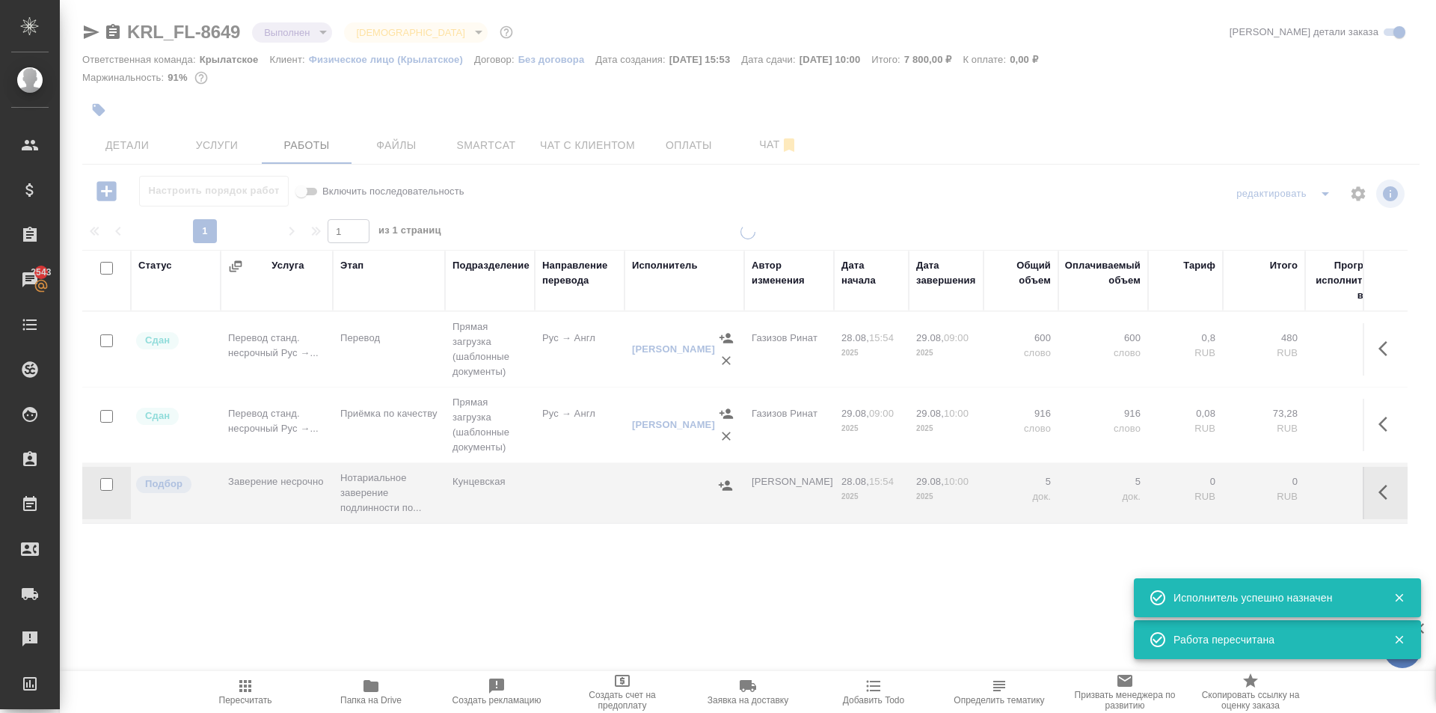
click at [254, 676] on button "Пересчитать" at bounding box center [246, 692] width 126 height 42
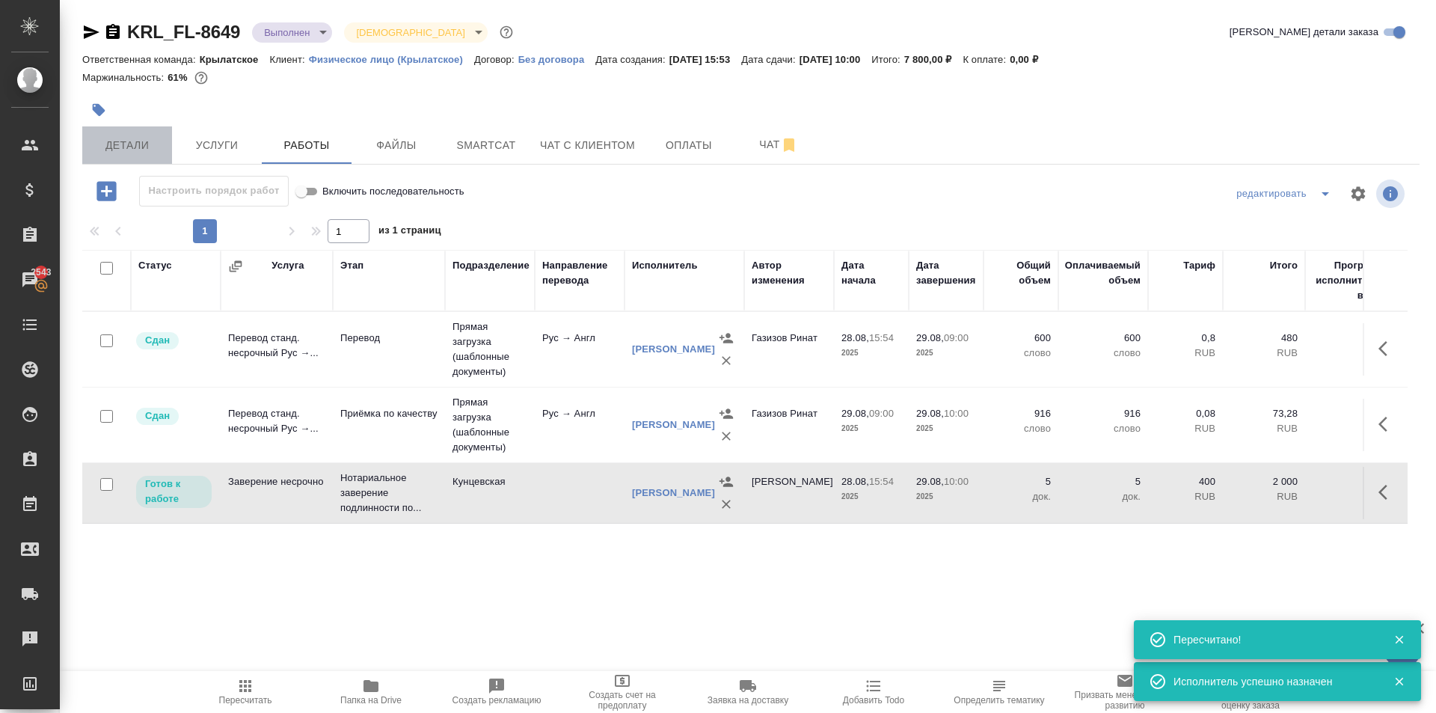
click at [117, 148] on span "Детали" at bounding box center [127, 145] width 72 height 19
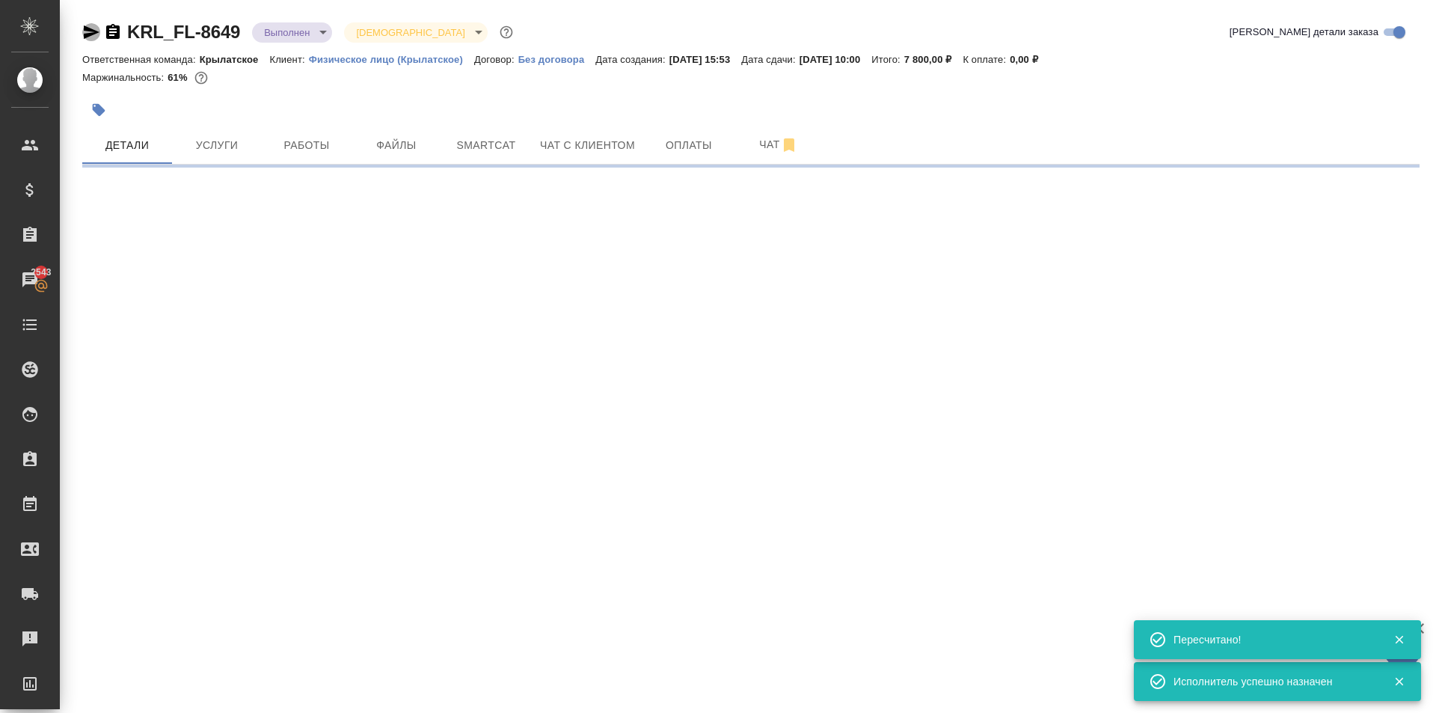
click at [90, 35] on icon "button" at bounding box center [92, 31] width 16 height 13
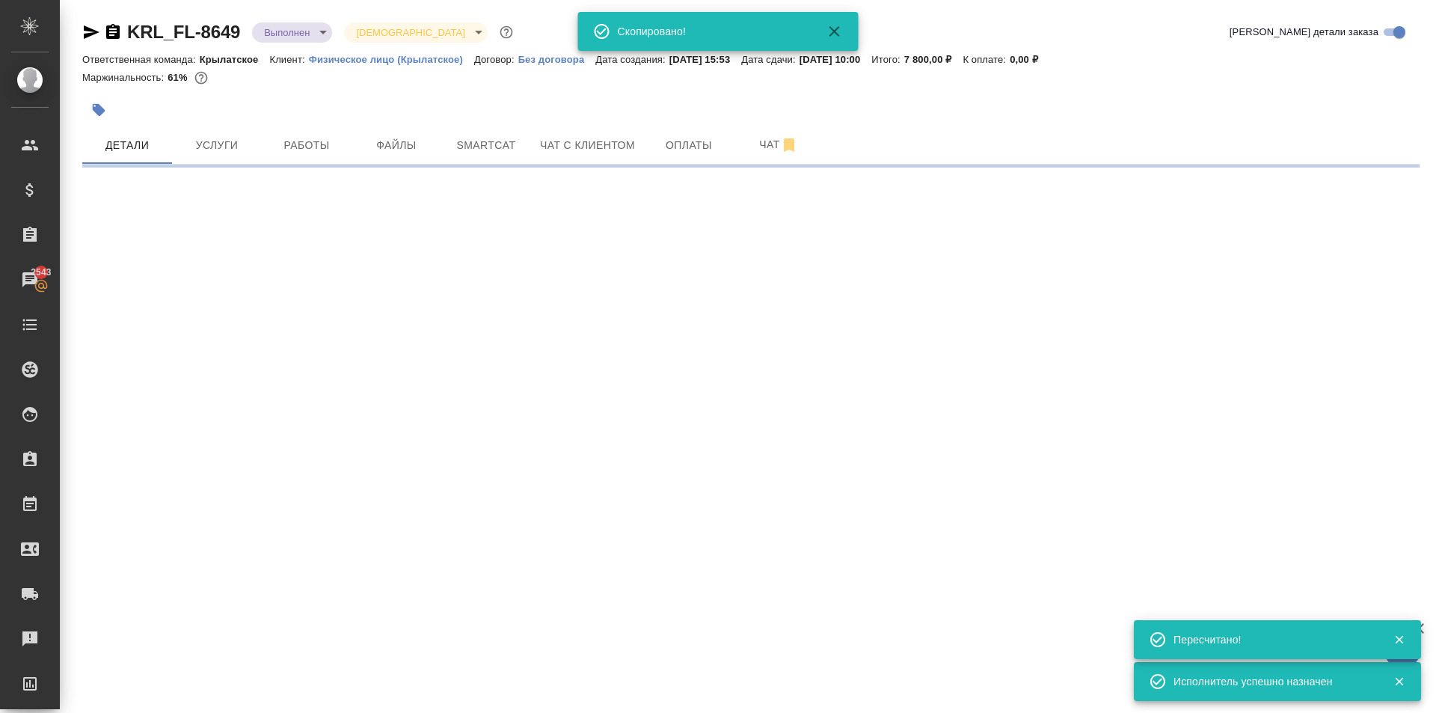
select select "RU"
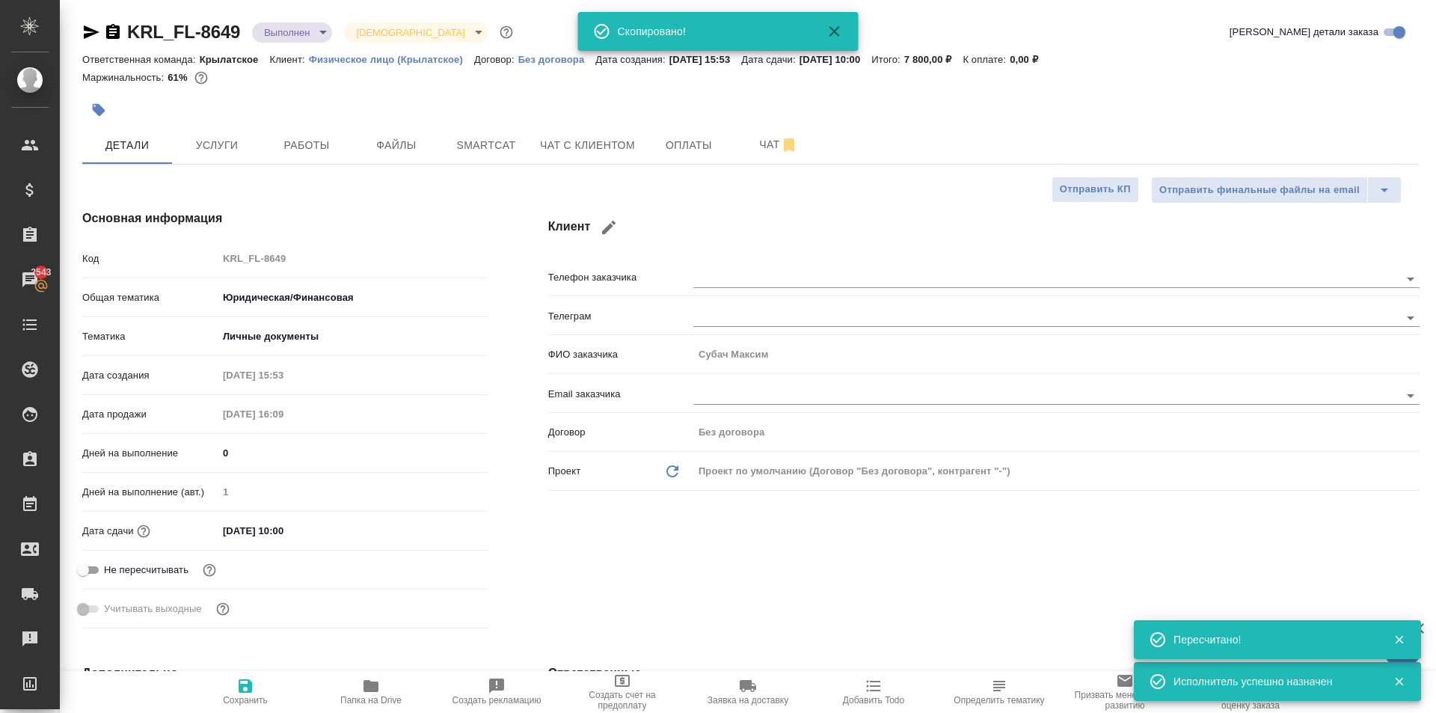
type textarea "x"
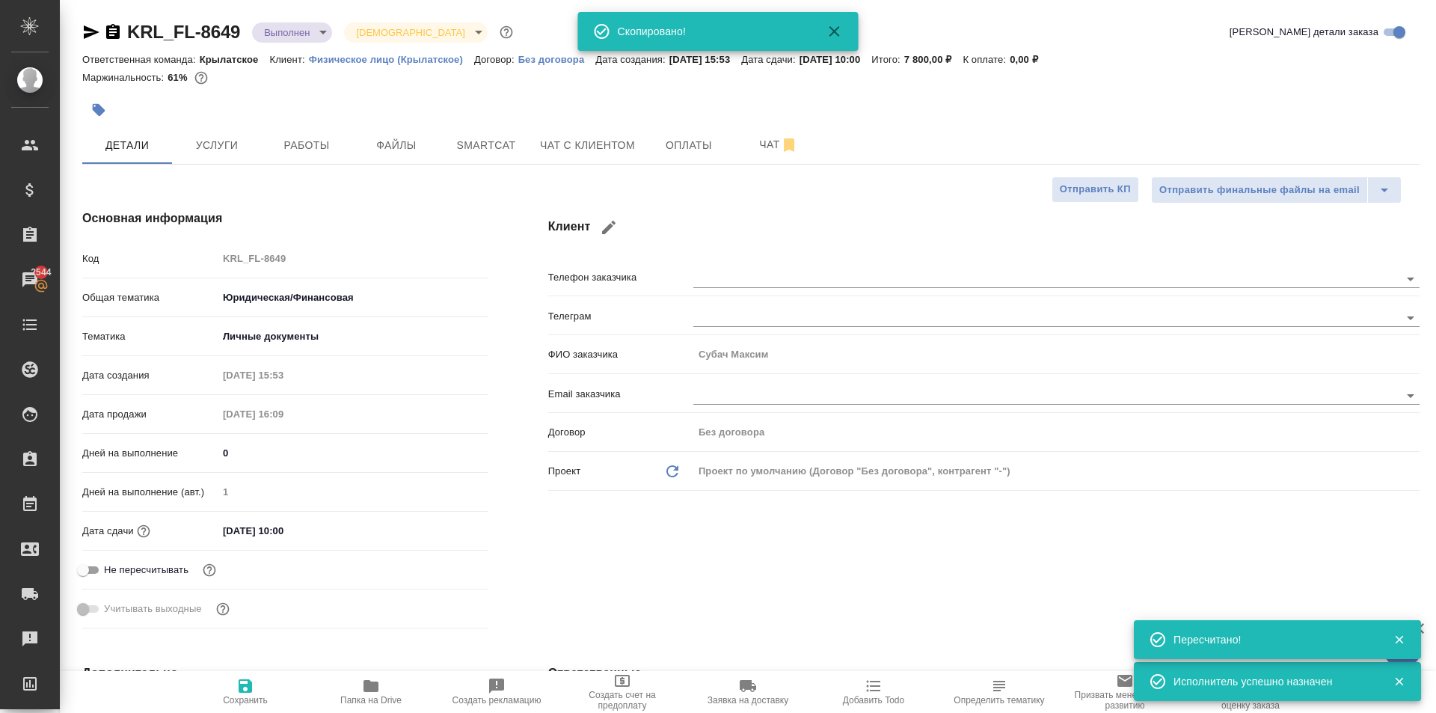
type textarea "x"
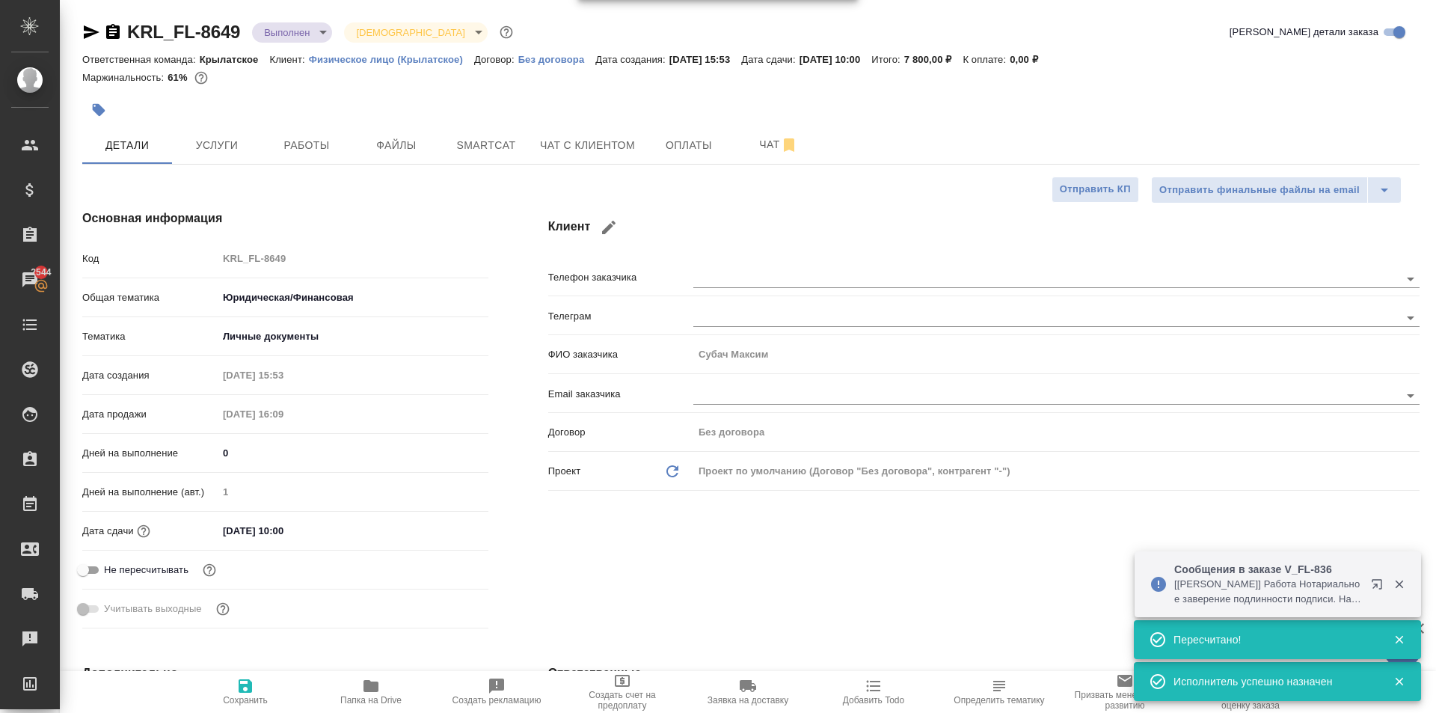
type textarea "x"
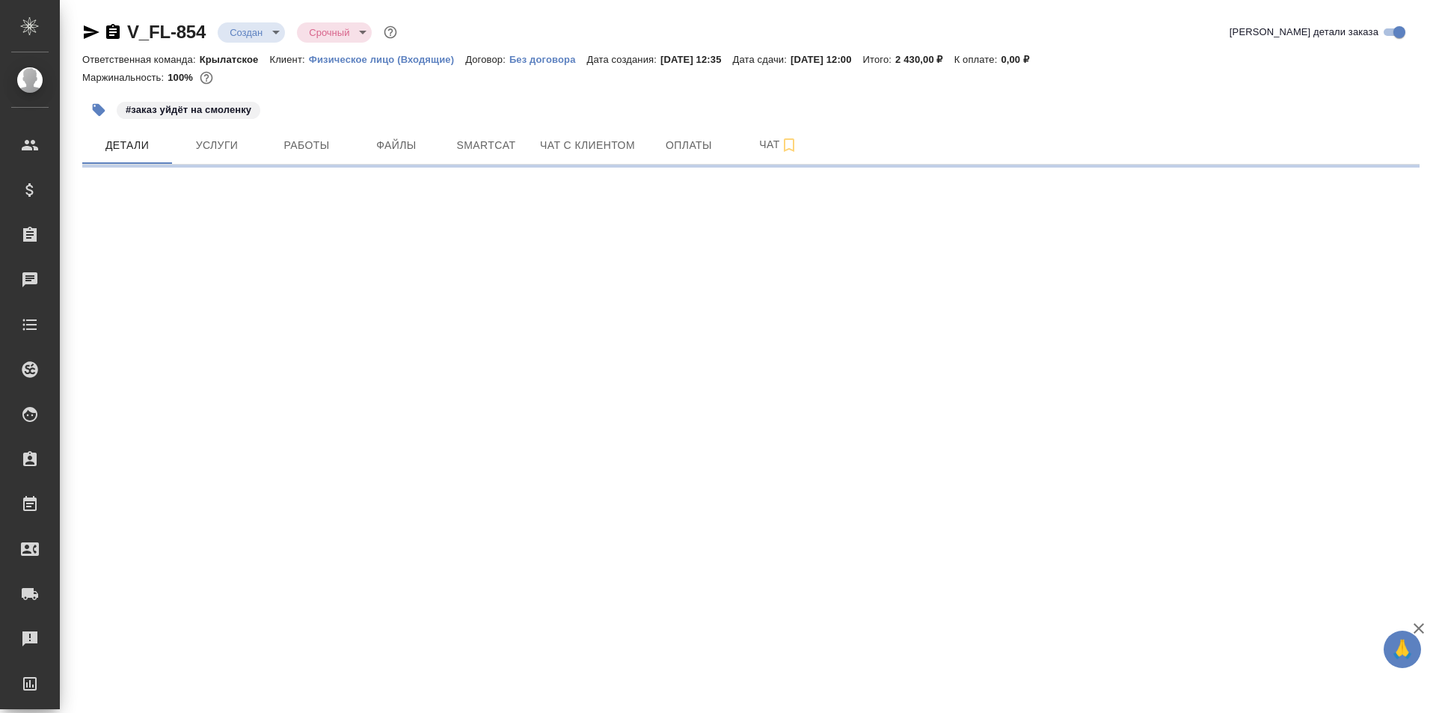
select select "RU"
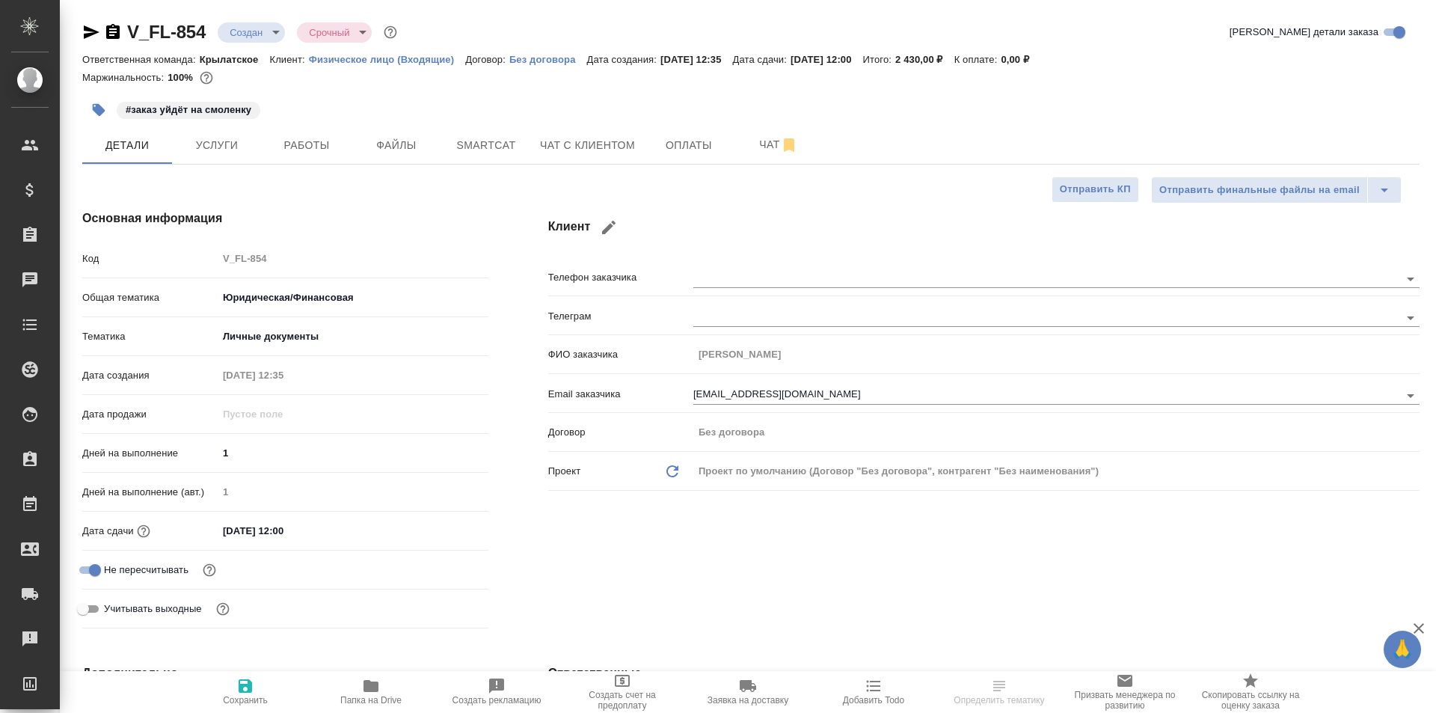
type textarea "x"
click at [230, 143] on span "Услуги" at bounding box center [217, 145] width 72 height 19
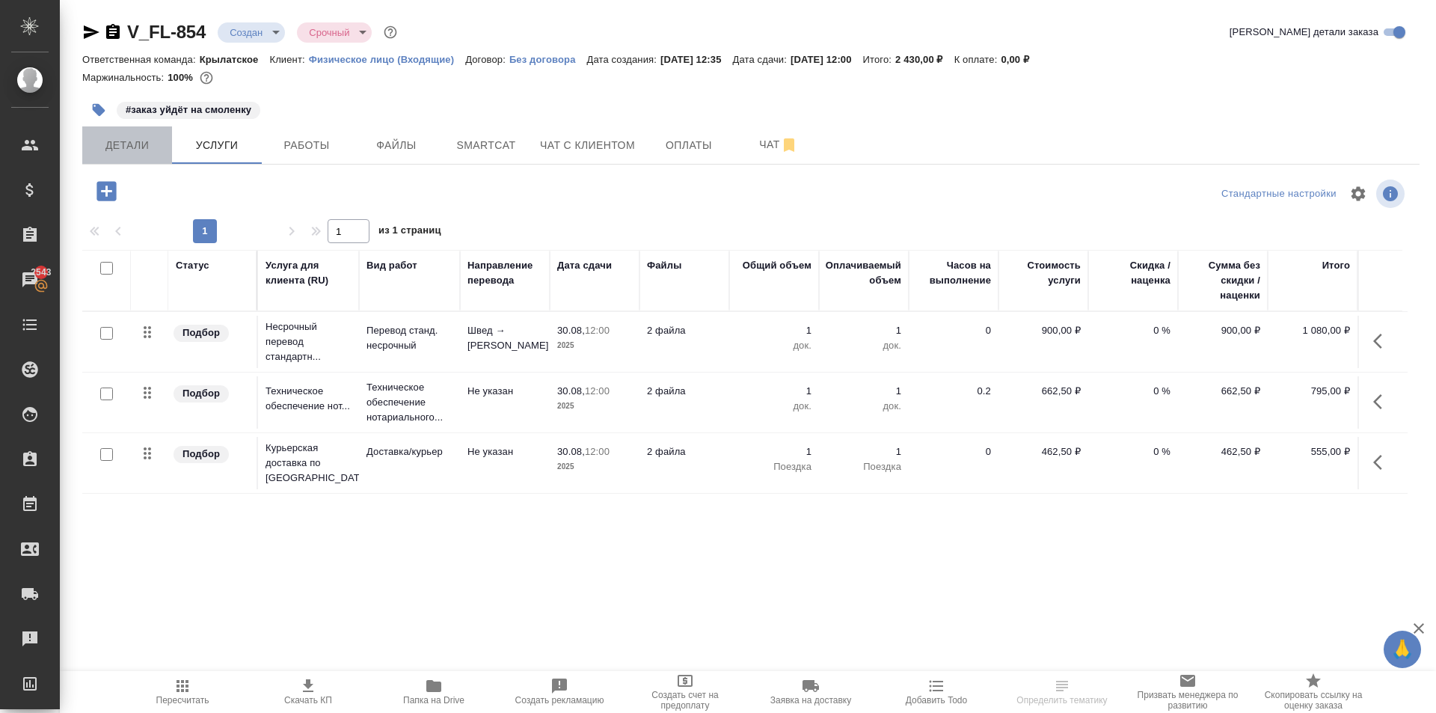
click at [133, 138] on span "Детали" at bounding box center [127, 145] width 72 height 19
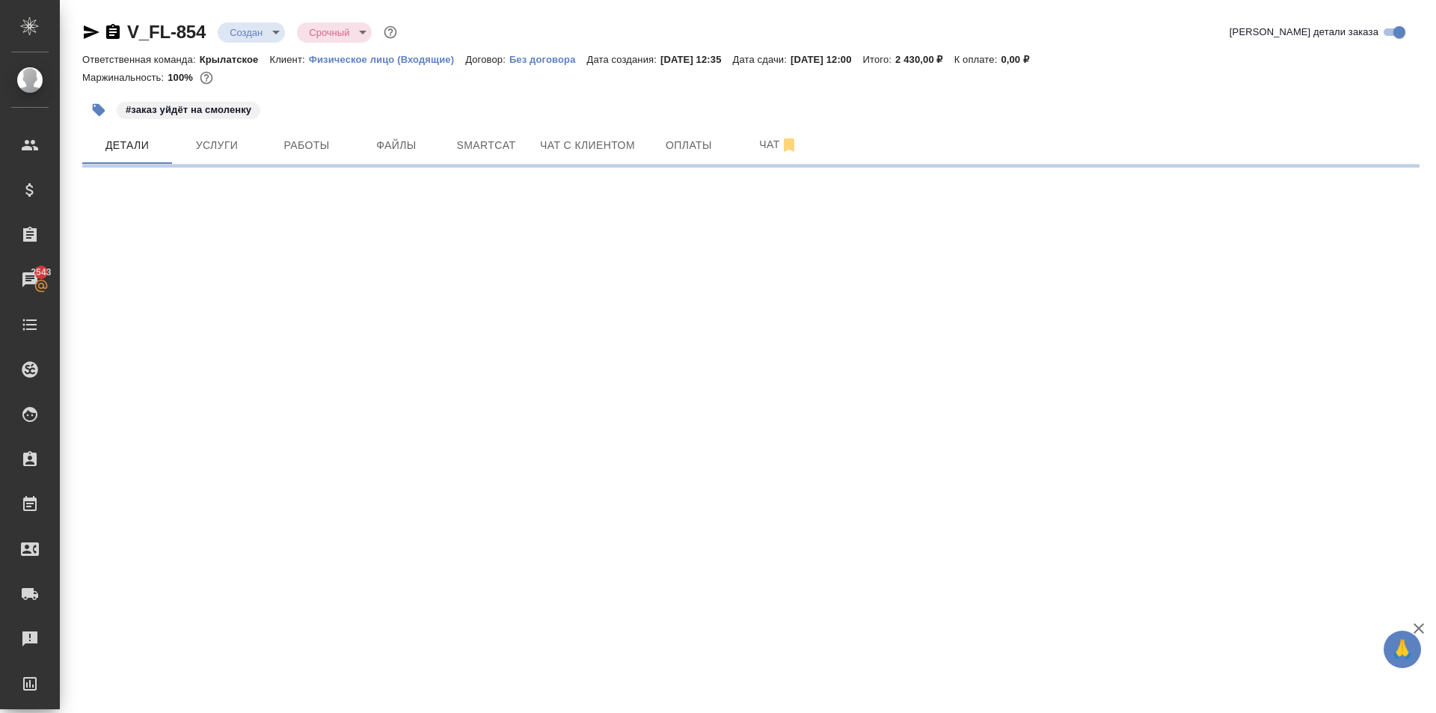
select select "RU"
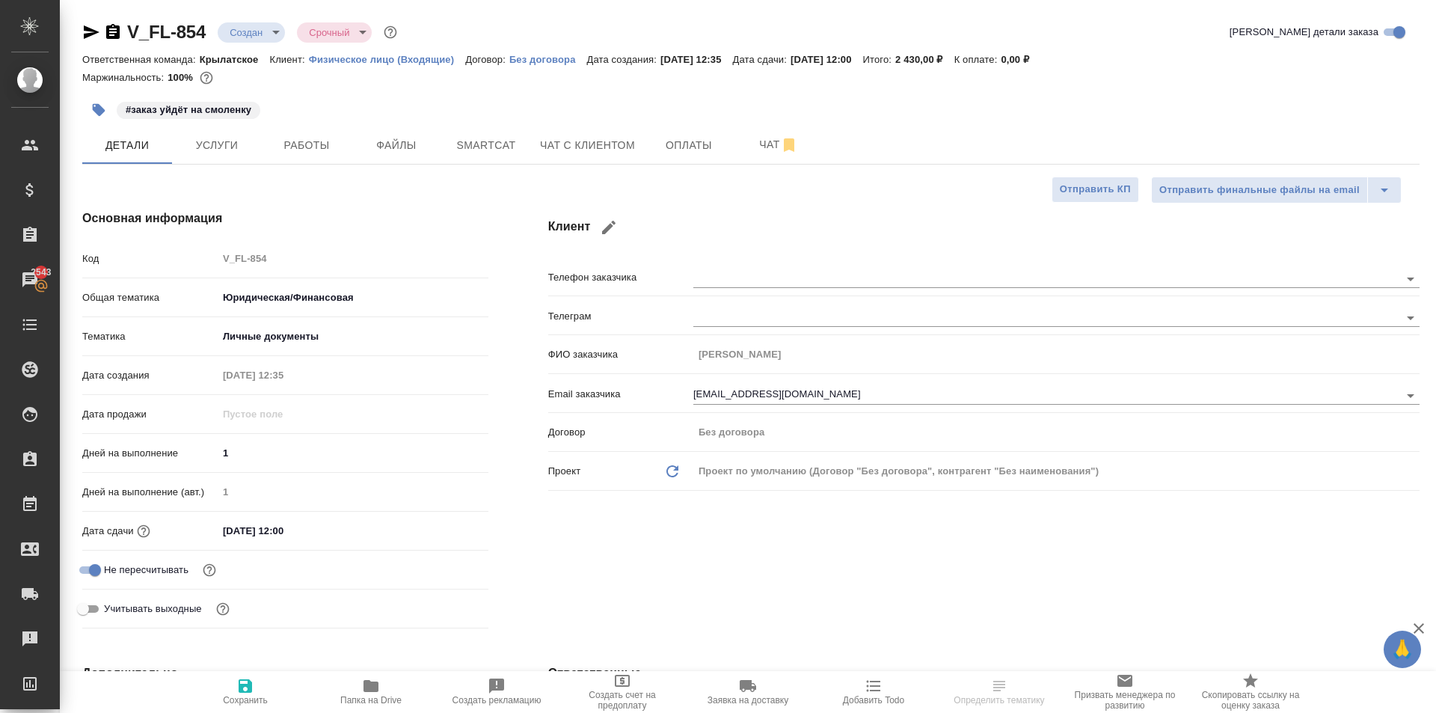
type textarea "x"
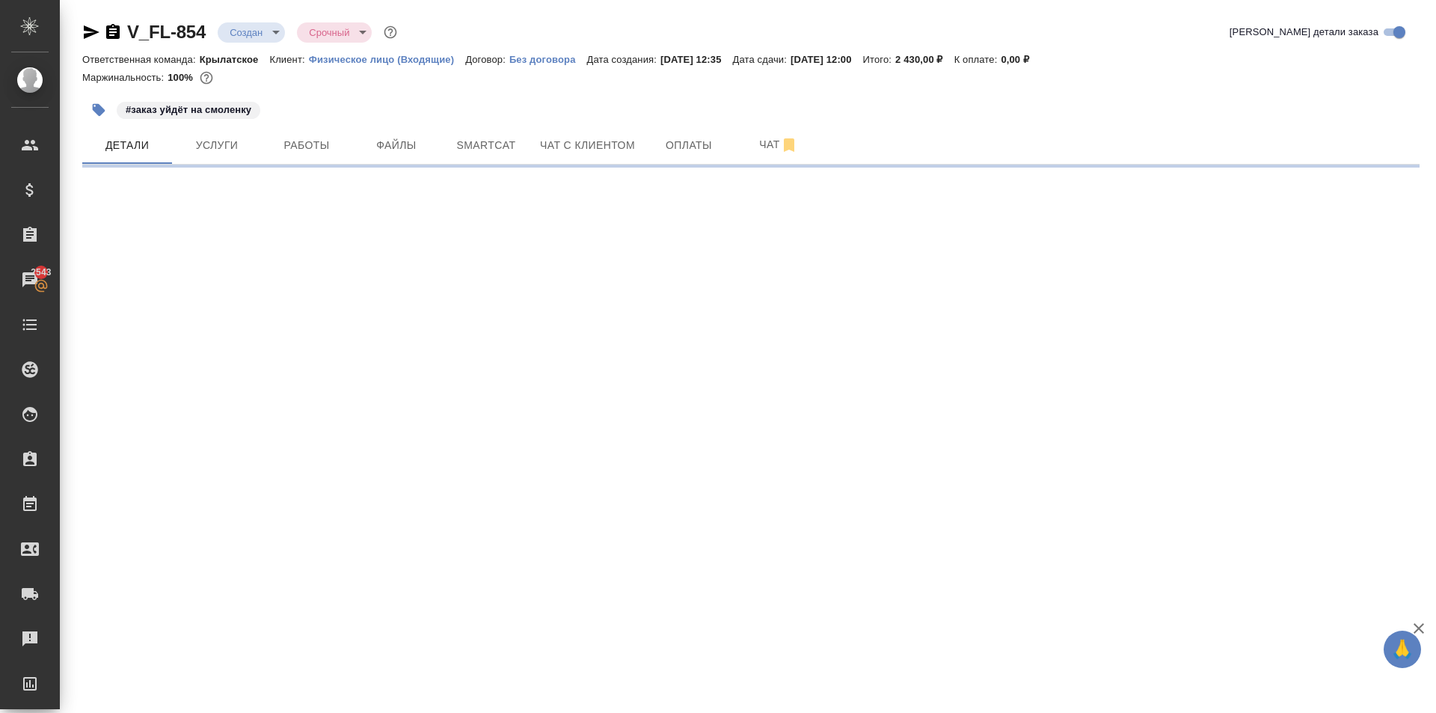
select select "RU"
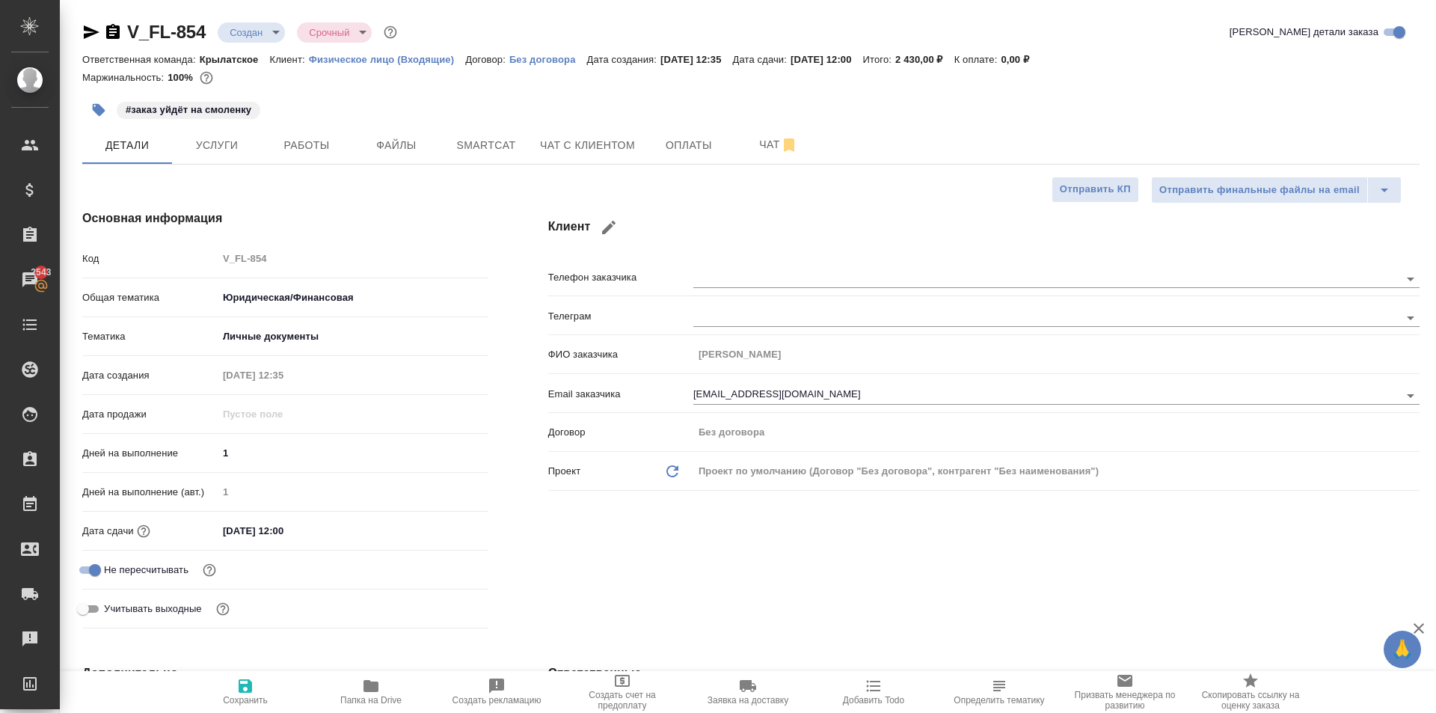
type textarea "x"
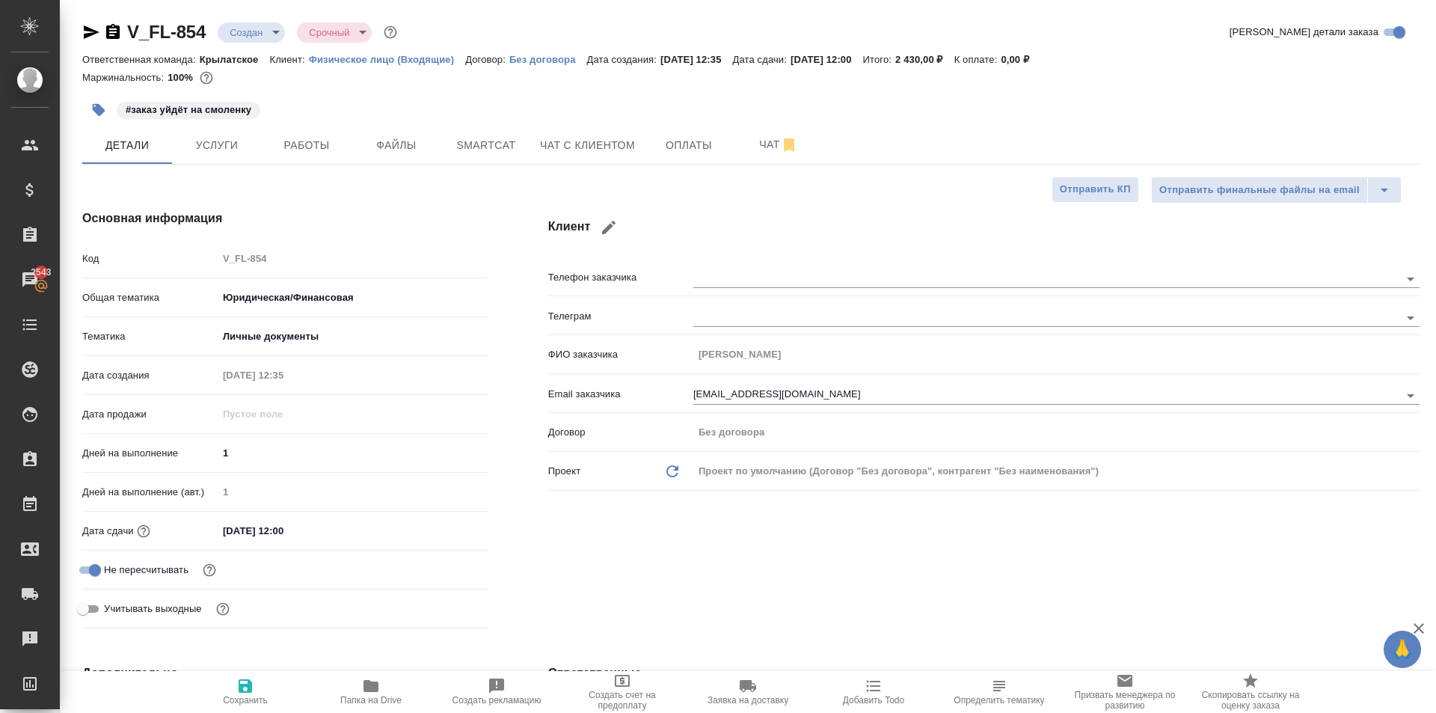
type textarea "x"
click at [108, 34] on icon "button" at bounding box center [112, 31] width 13 height 15
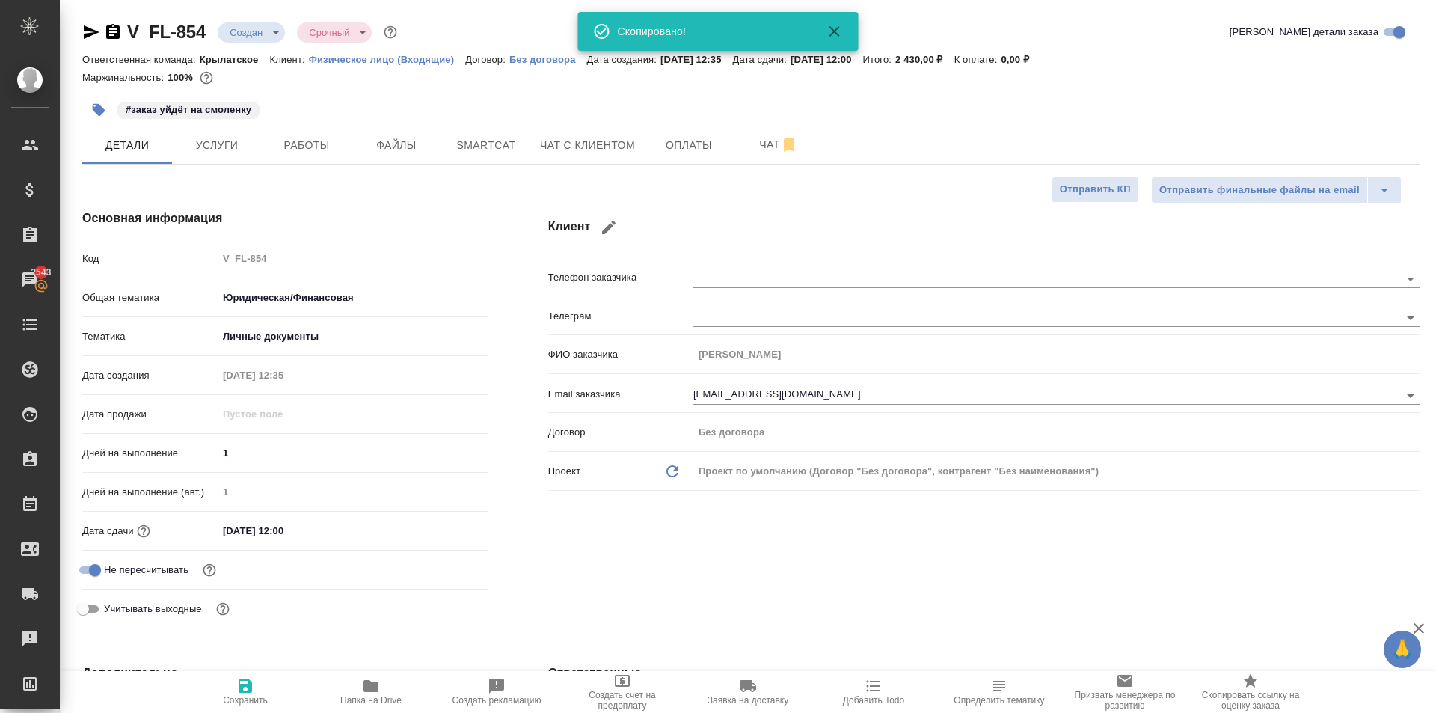
type textarea "x"
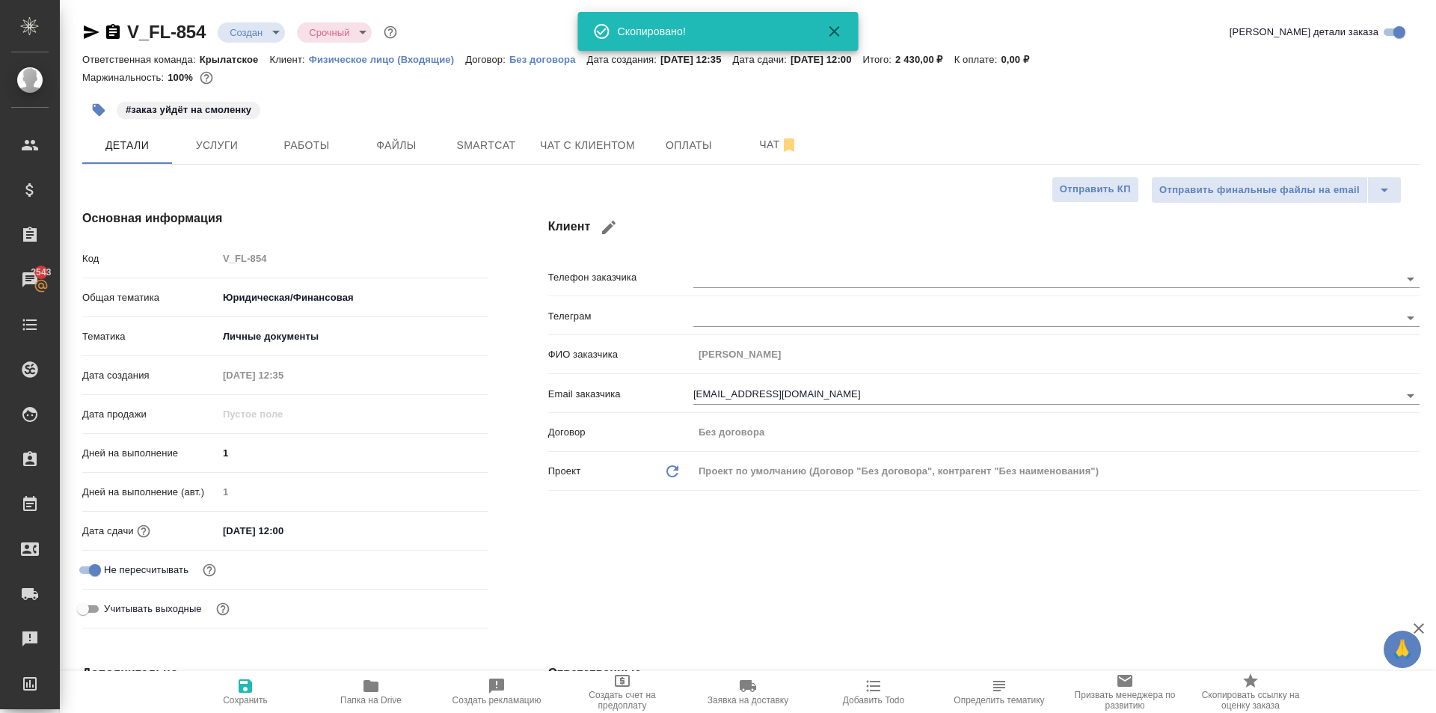
type textarea "x"
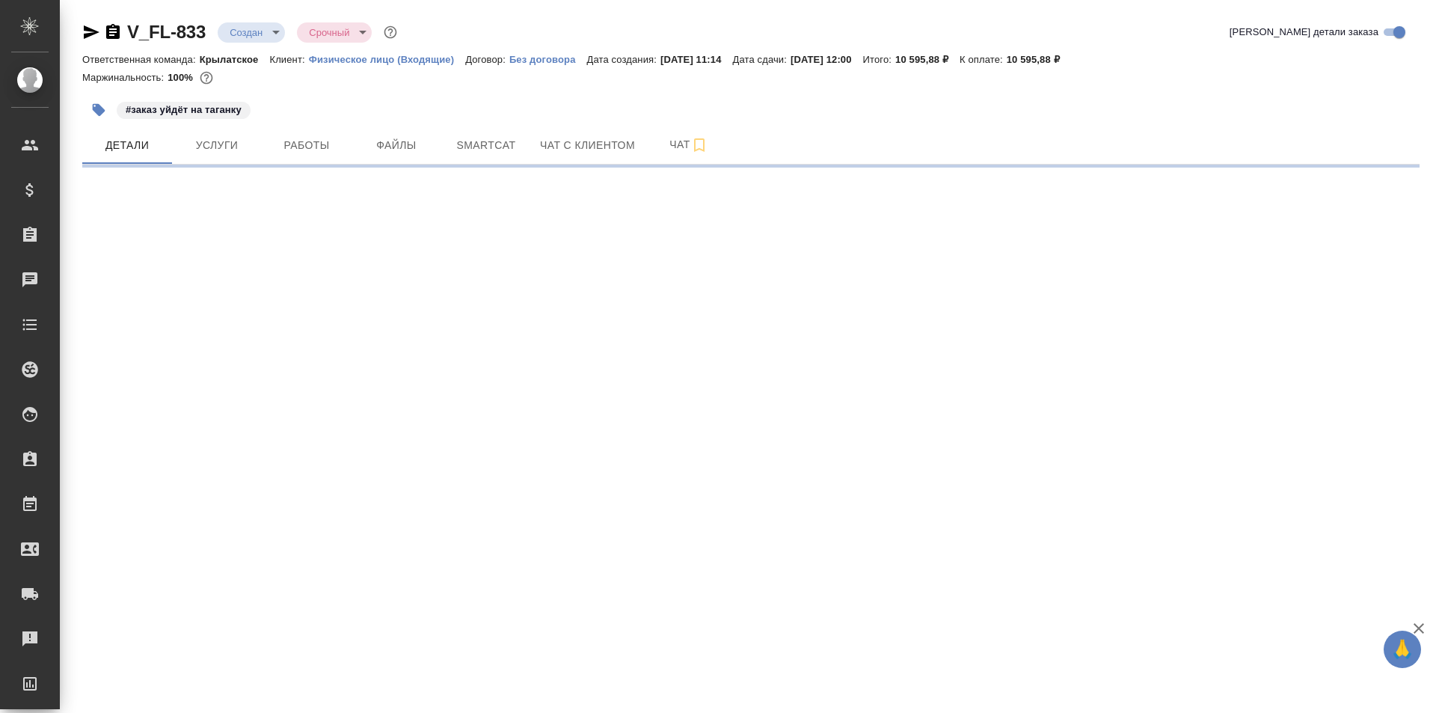
select select "RU"
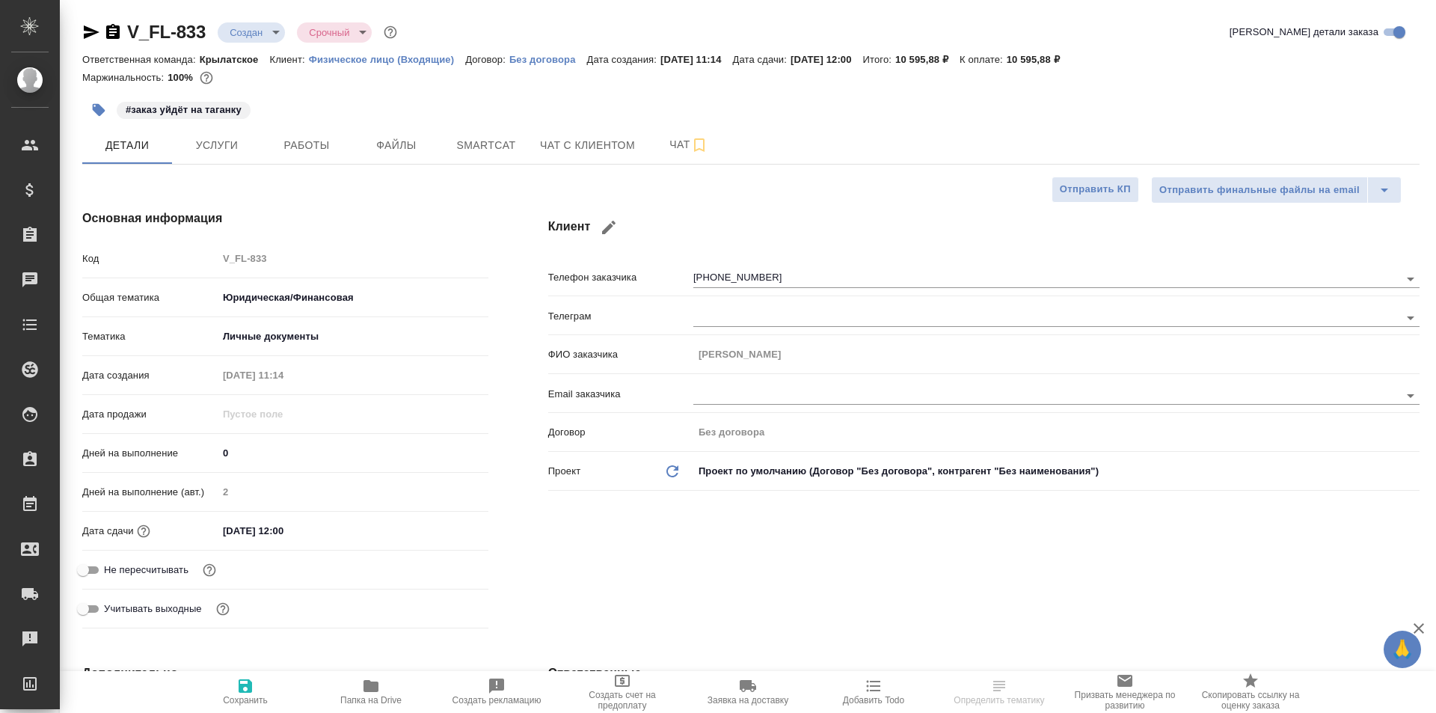
type textarea "x"
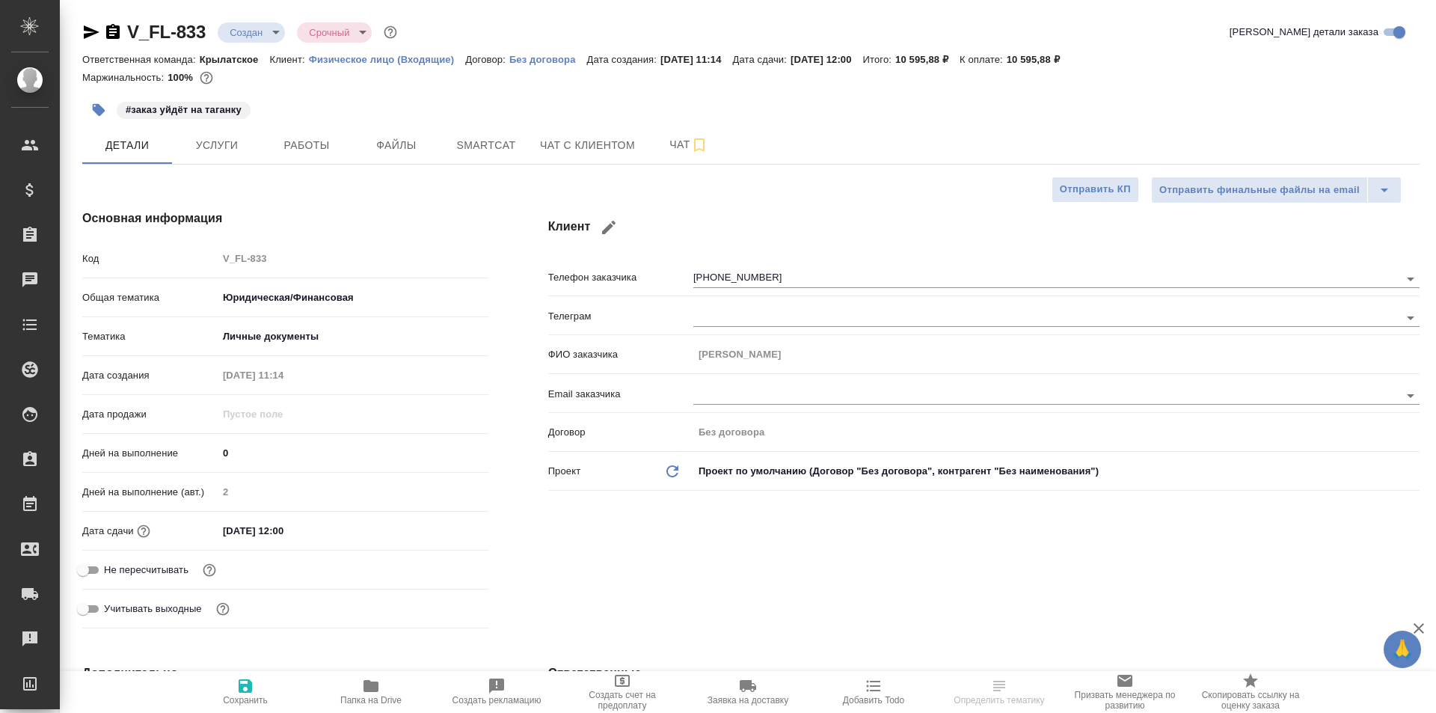
type textarea "x"
click at [560, 151] on span "Чат с клиентом" at bounding box center [587, 145] width 95 height 19
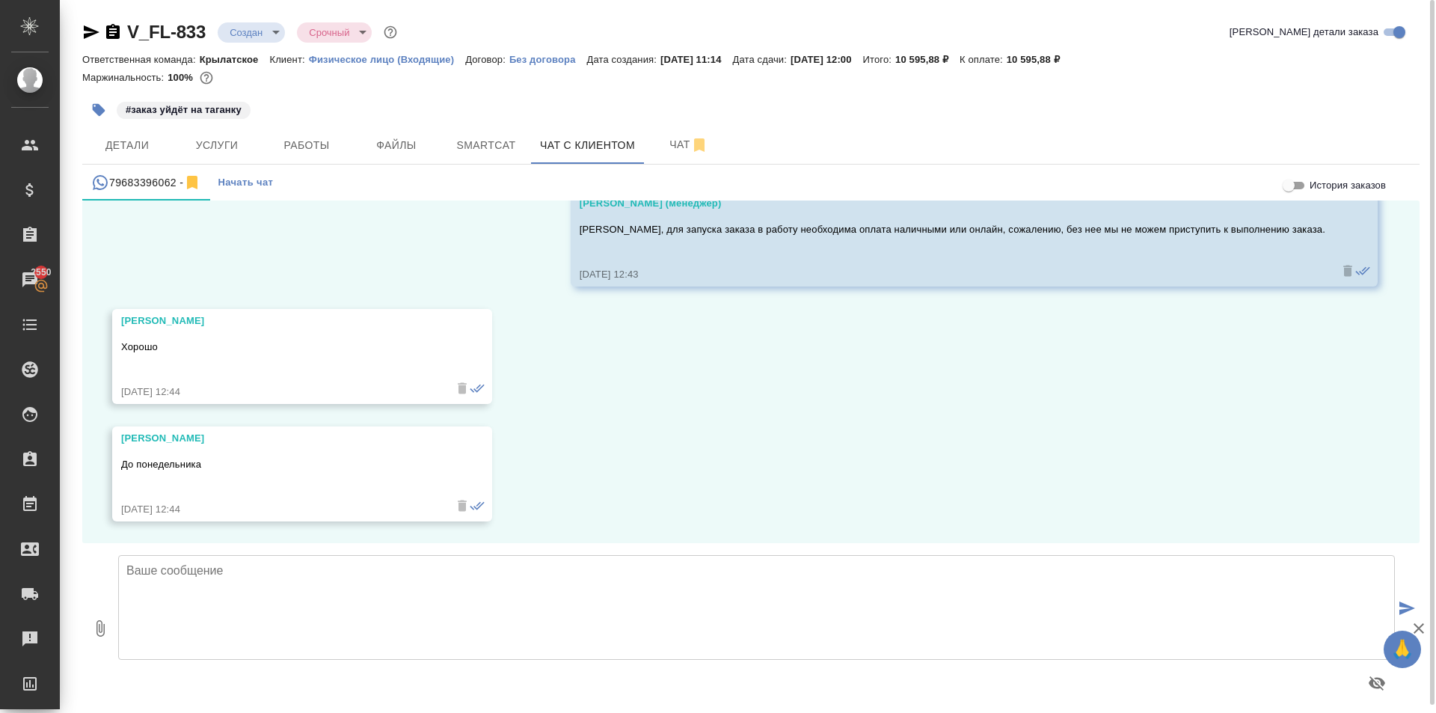
scroll to position [8567, 0]
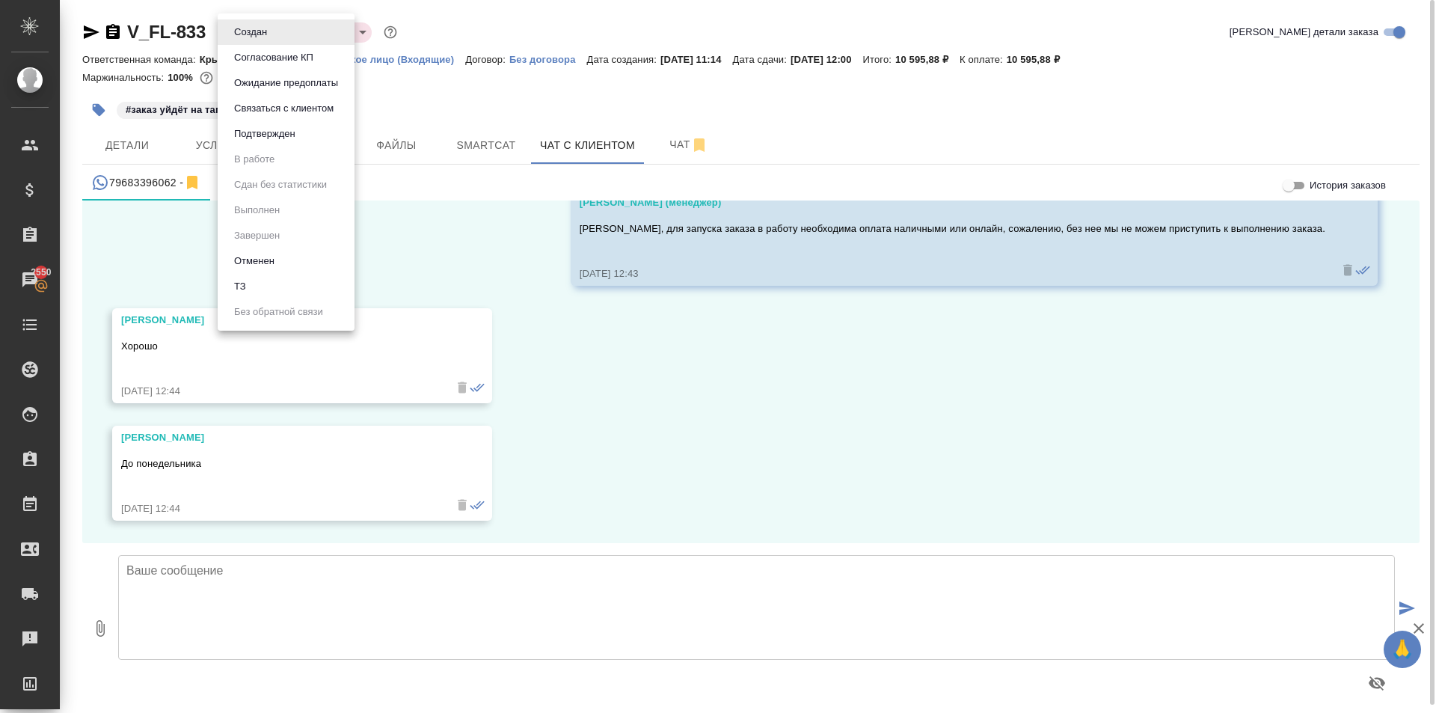
click at [269, 28] on body "🙏 .cls-1 fill:#fff; AWATERA [PERSON_NAME] Спецификации Заказы 2550 Чаты Todo Пр…" at bounding box center [718, 356] width 1436 height 713
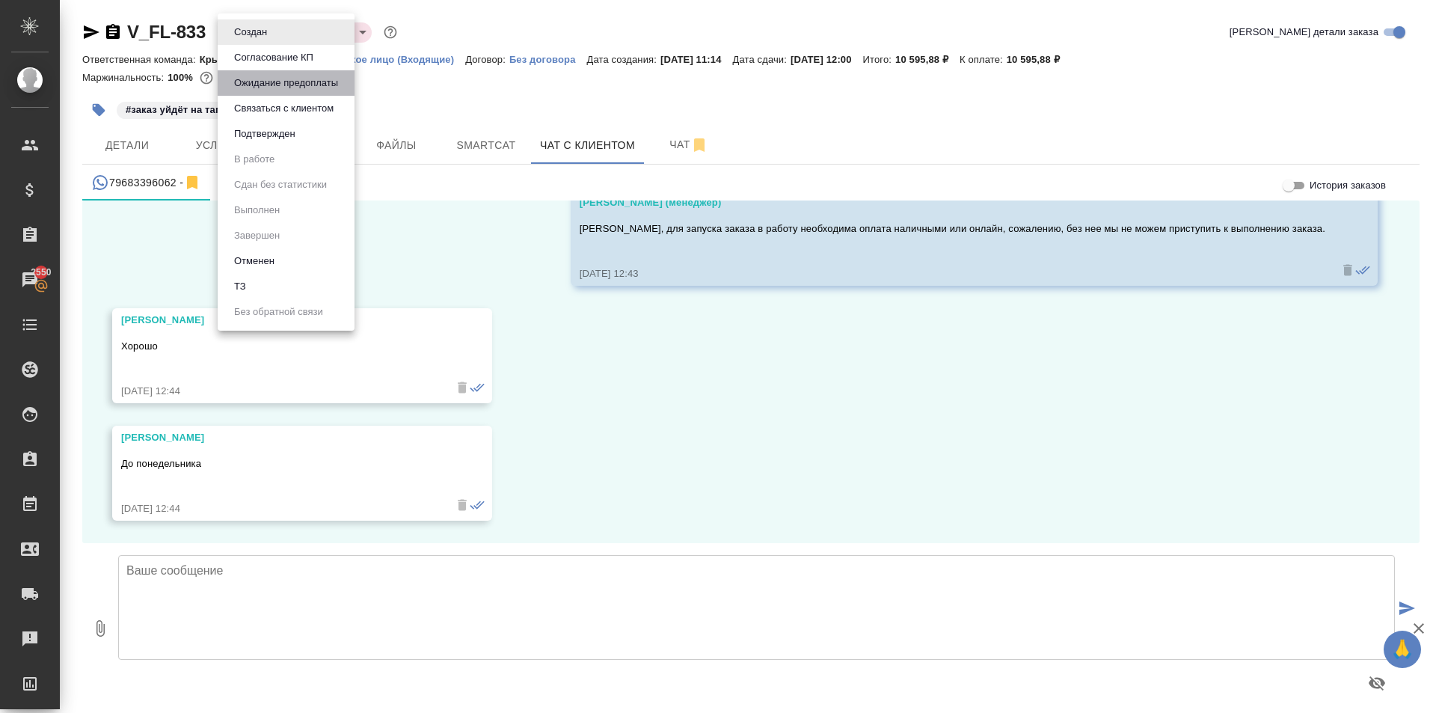
click at [265, 40] on button "Ожидание предоплаты" at bounding box center [251, 32] width 42 height 16
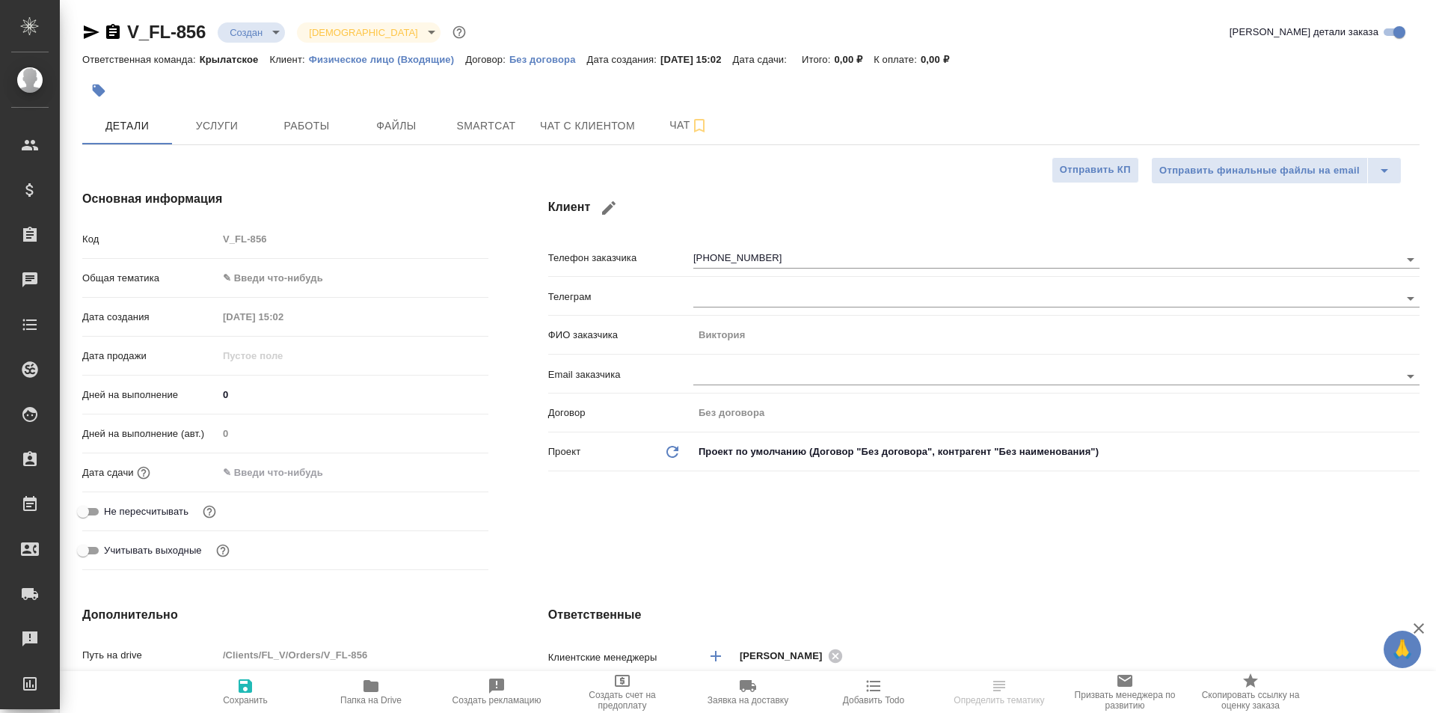
select select "RU"
type textarea "x"
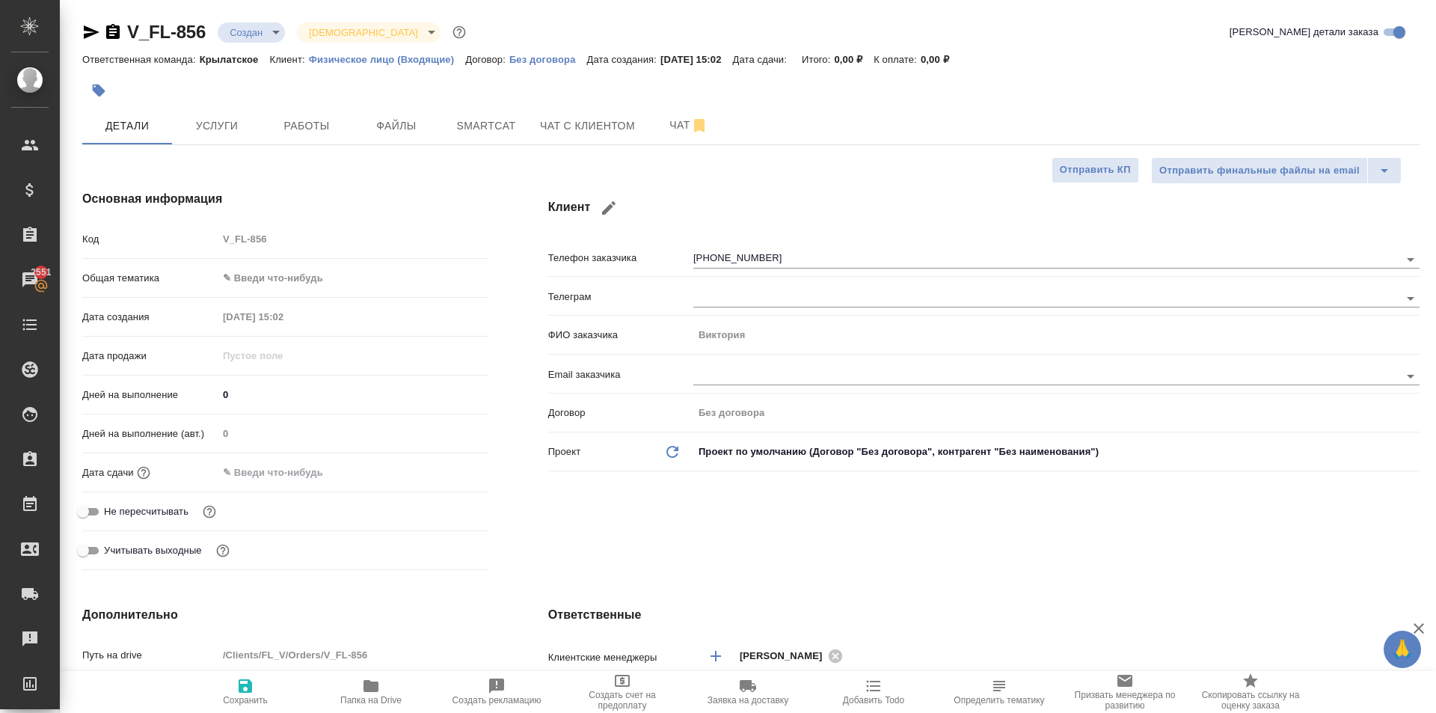
type textarea "x"
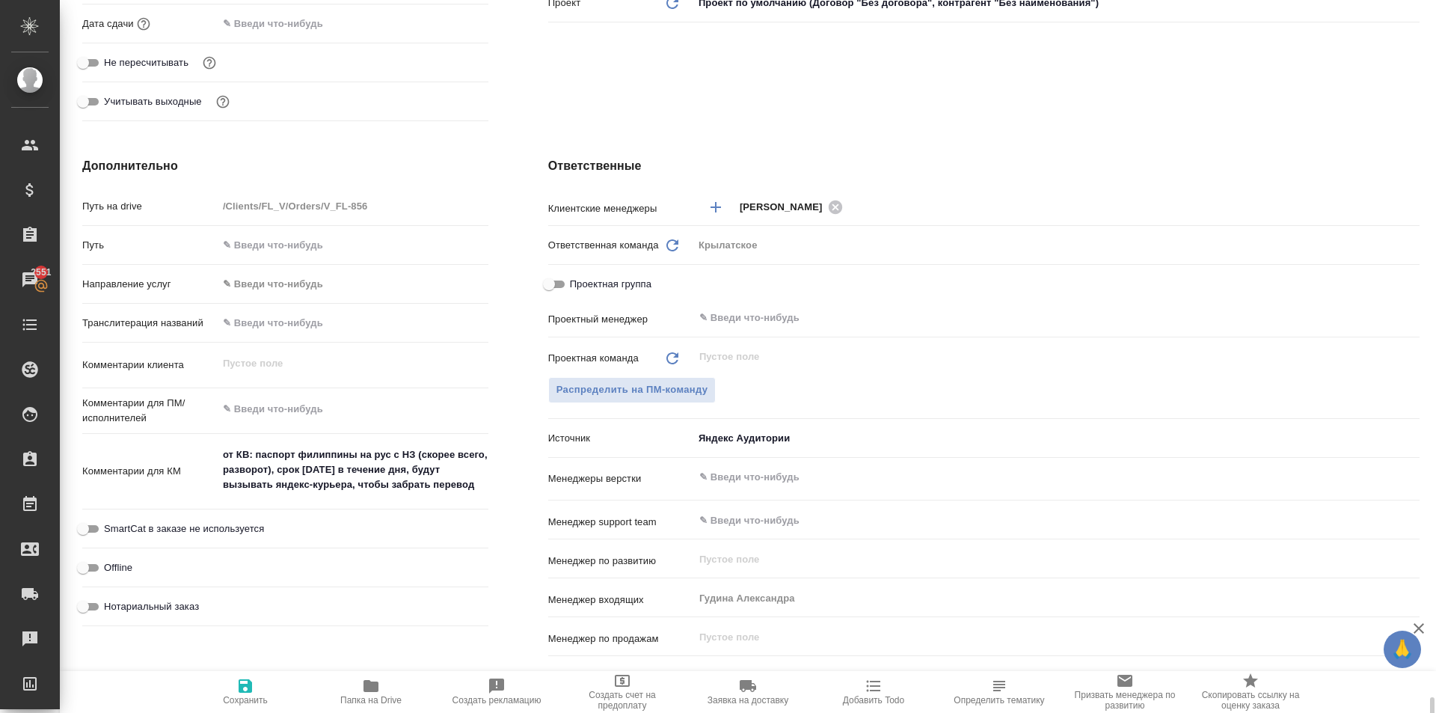
scroll to position [774, 0]
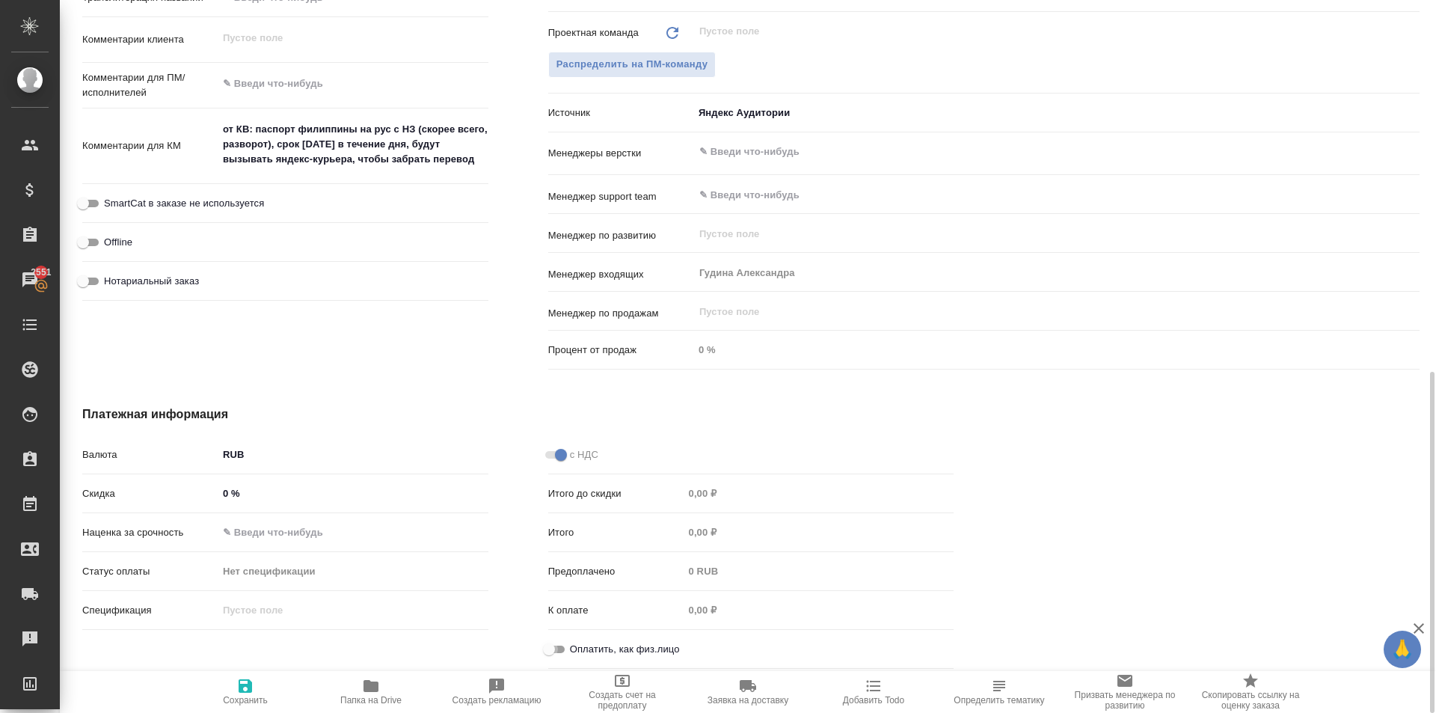
click at [561, 651] on input "Оплатить, как физ.лицо" at bounding box center [549, 649] width 54 height 18
checkbox input "true"
type textarea "x"
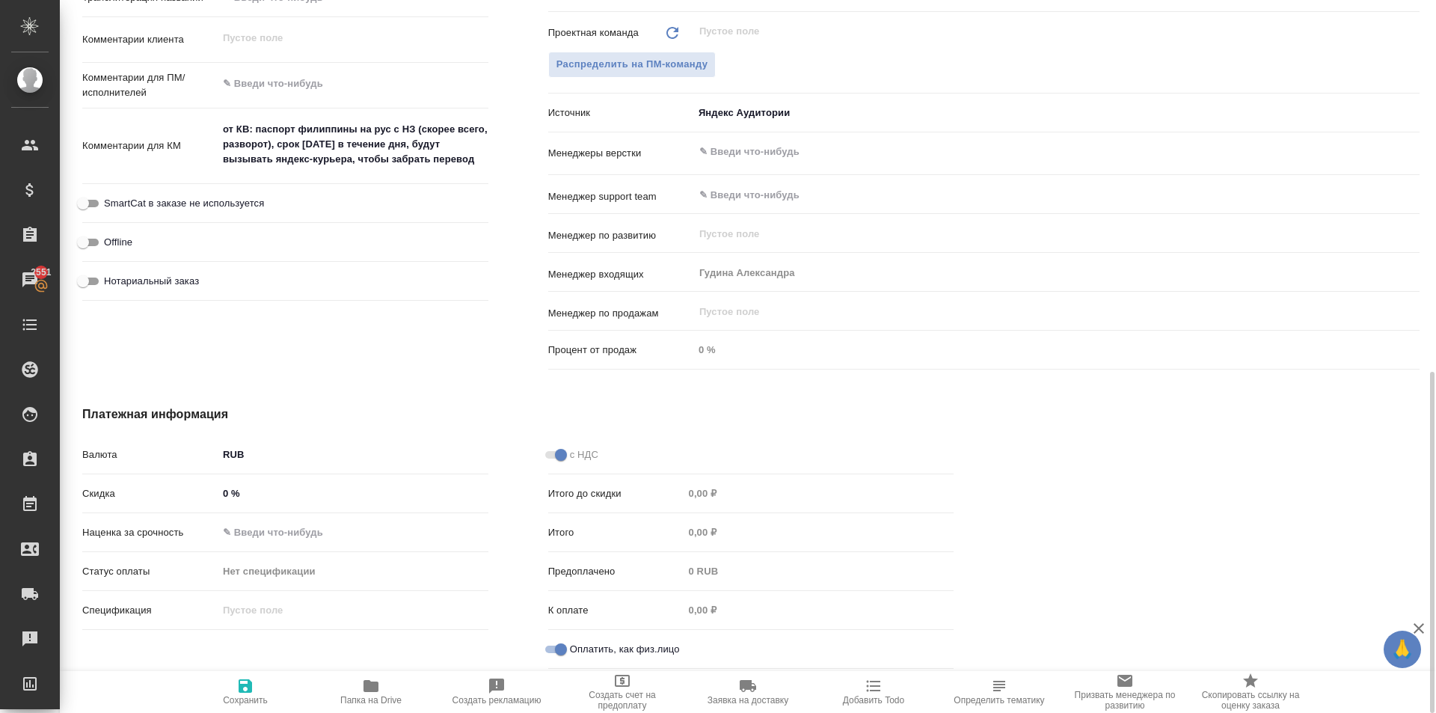
drag, startPoint x: 174, startPoint y: 265, endPoint x: 173, endPoint y: 291, distance: 26.2
click at [174, 266] on div "Offline" at bounding box center [285, 248] width 406 height 39
click at [171, 294] on div "Нотариальный заказ" at bounding box center [285, 287] width 406 height 39
click at [177, 290] on div "Нотариальный заказ" at bounding box center [285, 281] width 406 height 26
click at [148, 282] on span "Нотариальный заказ" at bounding box center [151, 281] width 95 height 15
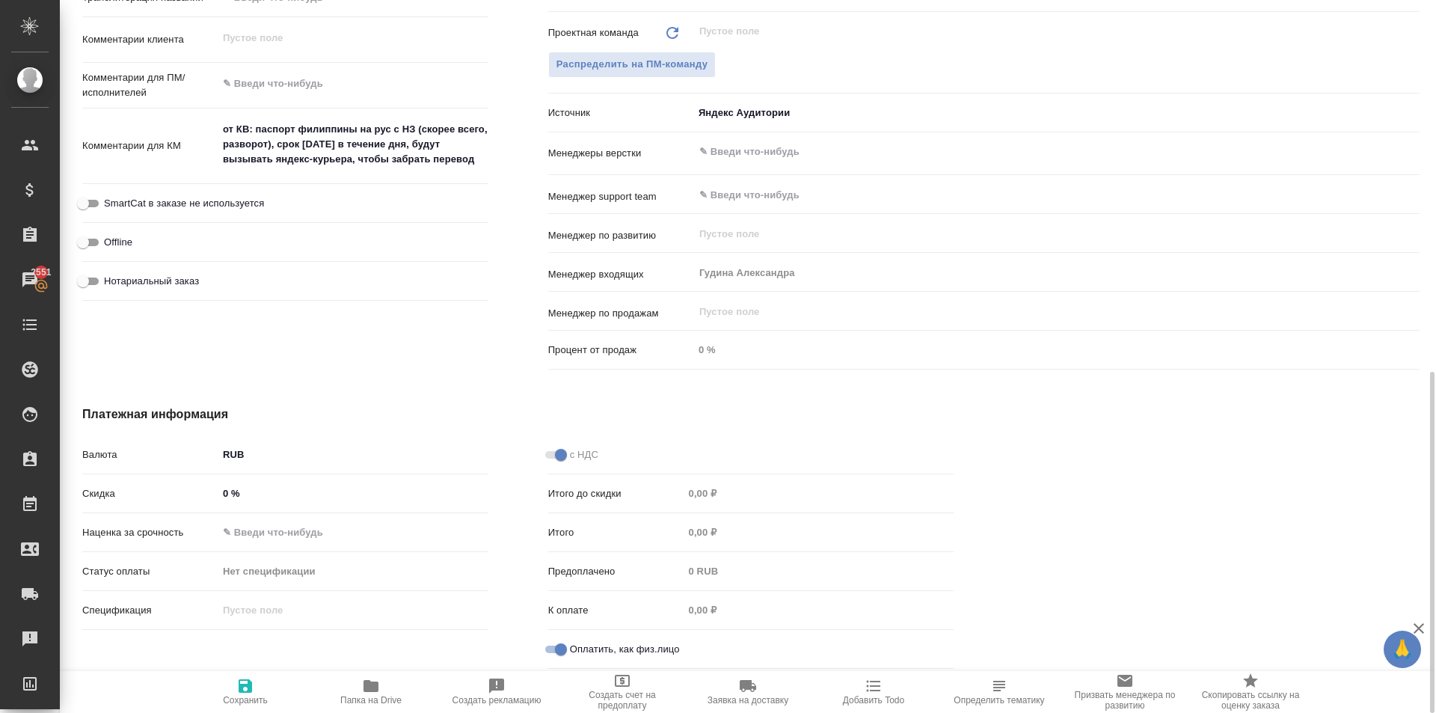
click at [110, 282] on input "Нотариальный заказ" at bounding box center [83, 281] width 54 height 18
checkbox input "true"
type textarea "x"
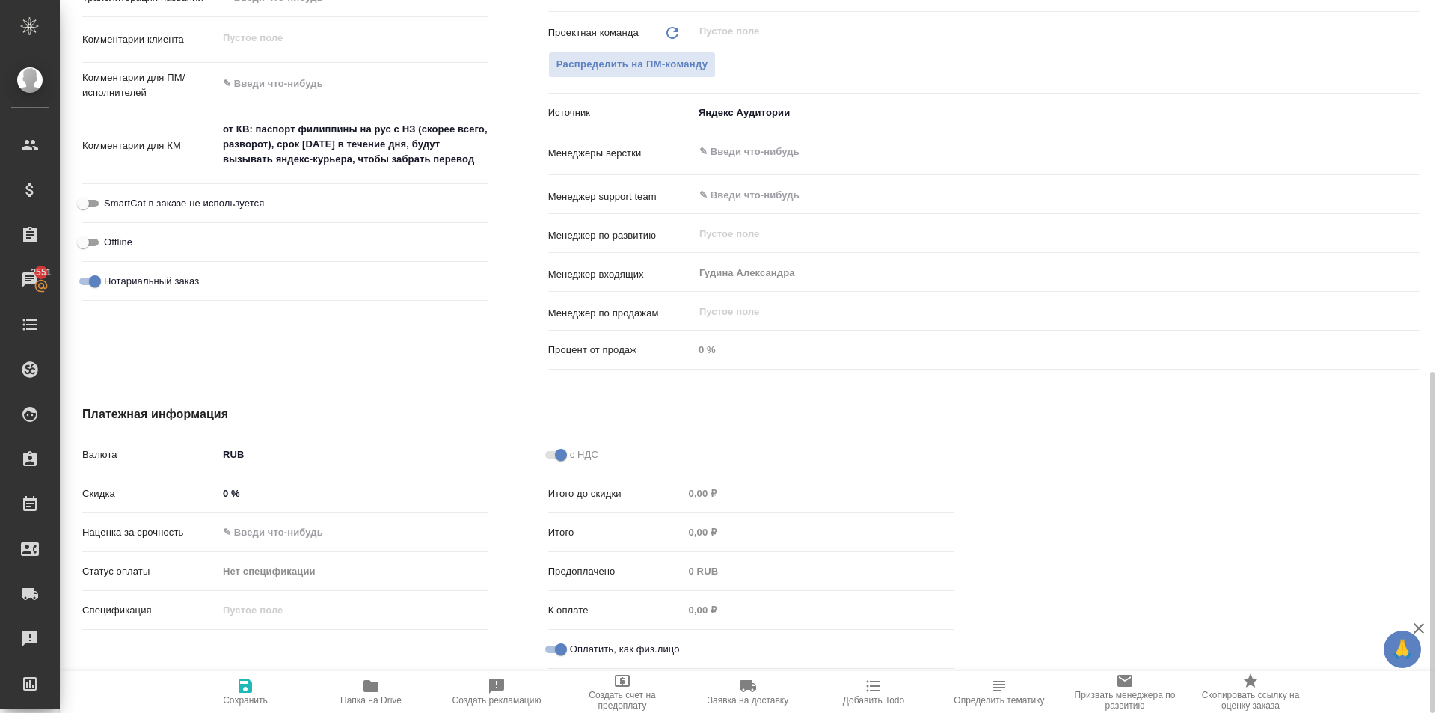
click at [184, 206] on span "SmartCat в заказе не используется" at bounding box center [184, 203] width 160 height 15
click at [110, 206] on input "SmartCat в заказе не используется" at bounding box center [83, 203] width 54 height 18
checkbox input "true"
type textarea "x"
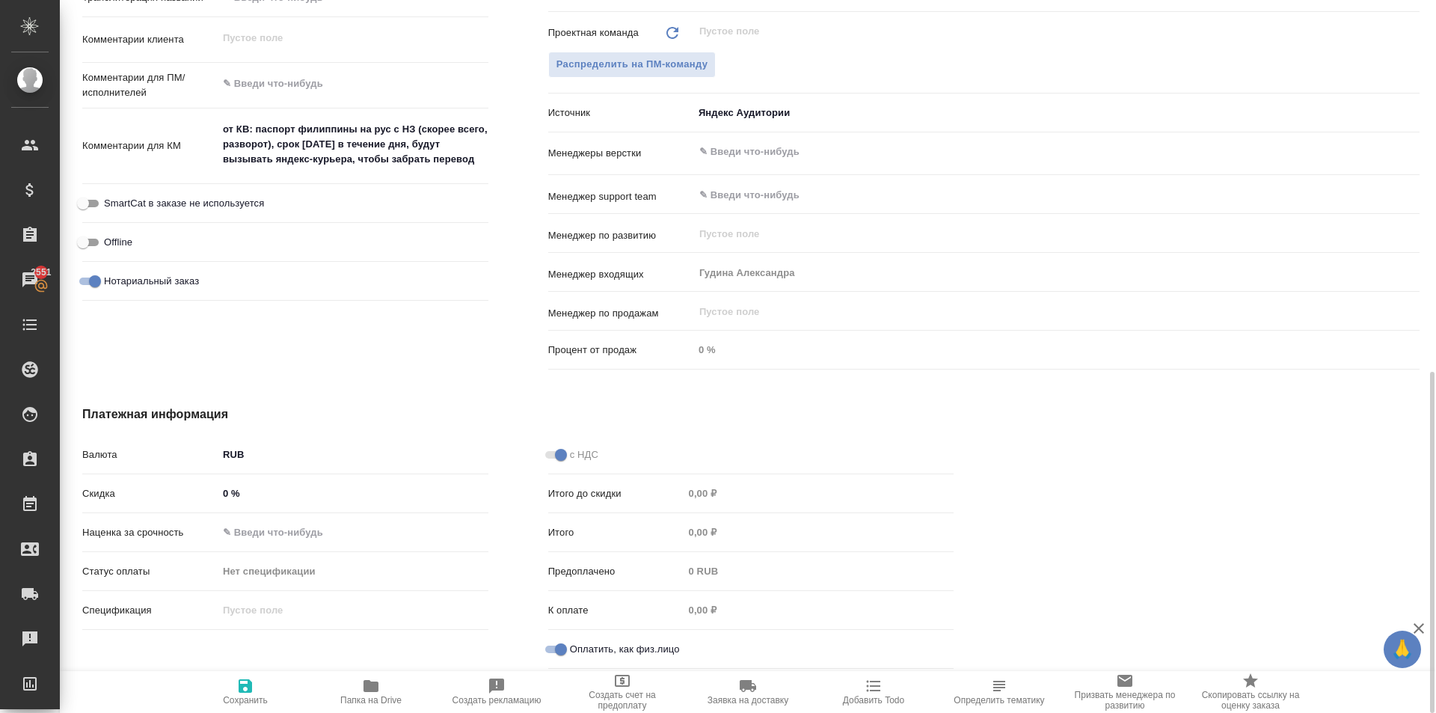
type textarea "x"
click at [230, 699] on span "Сохранить" at bounding box center [245, 700] width 45 height 10
type textarea "x"
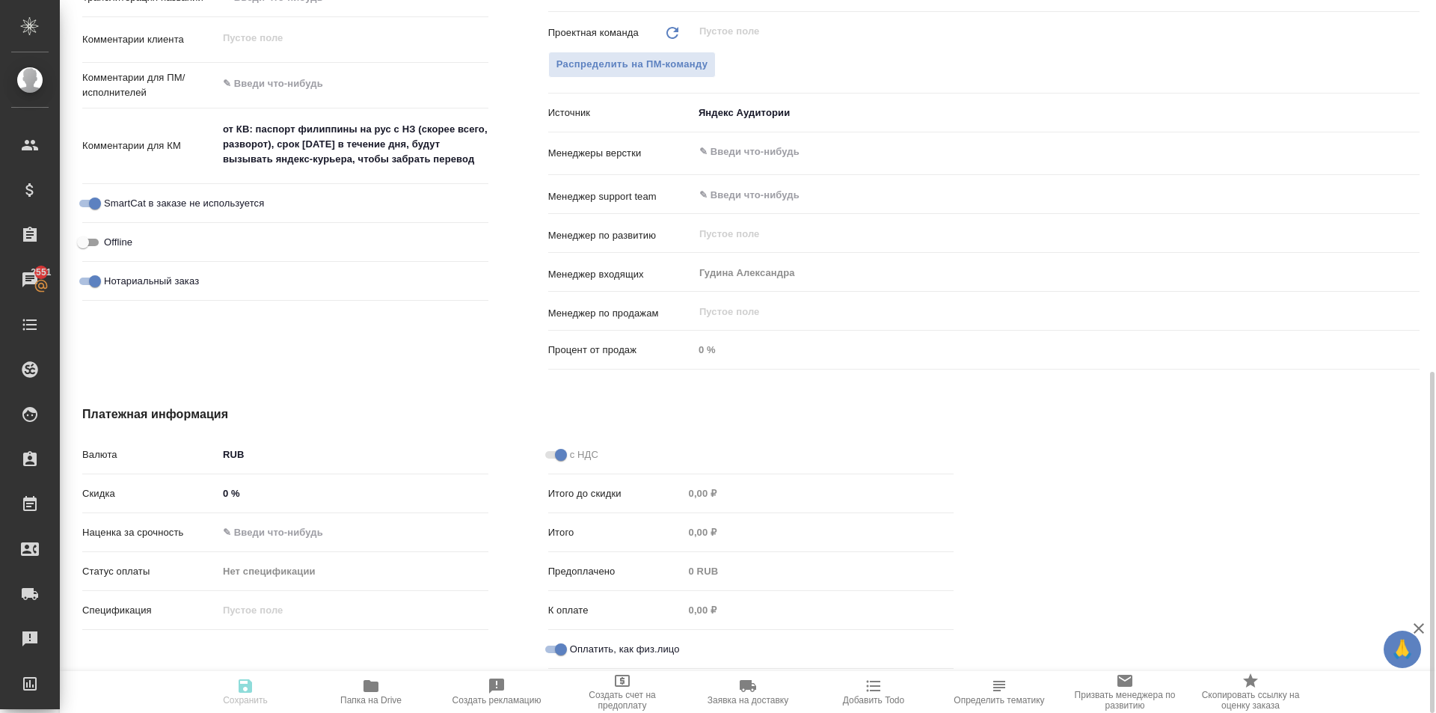
type textarea "x"
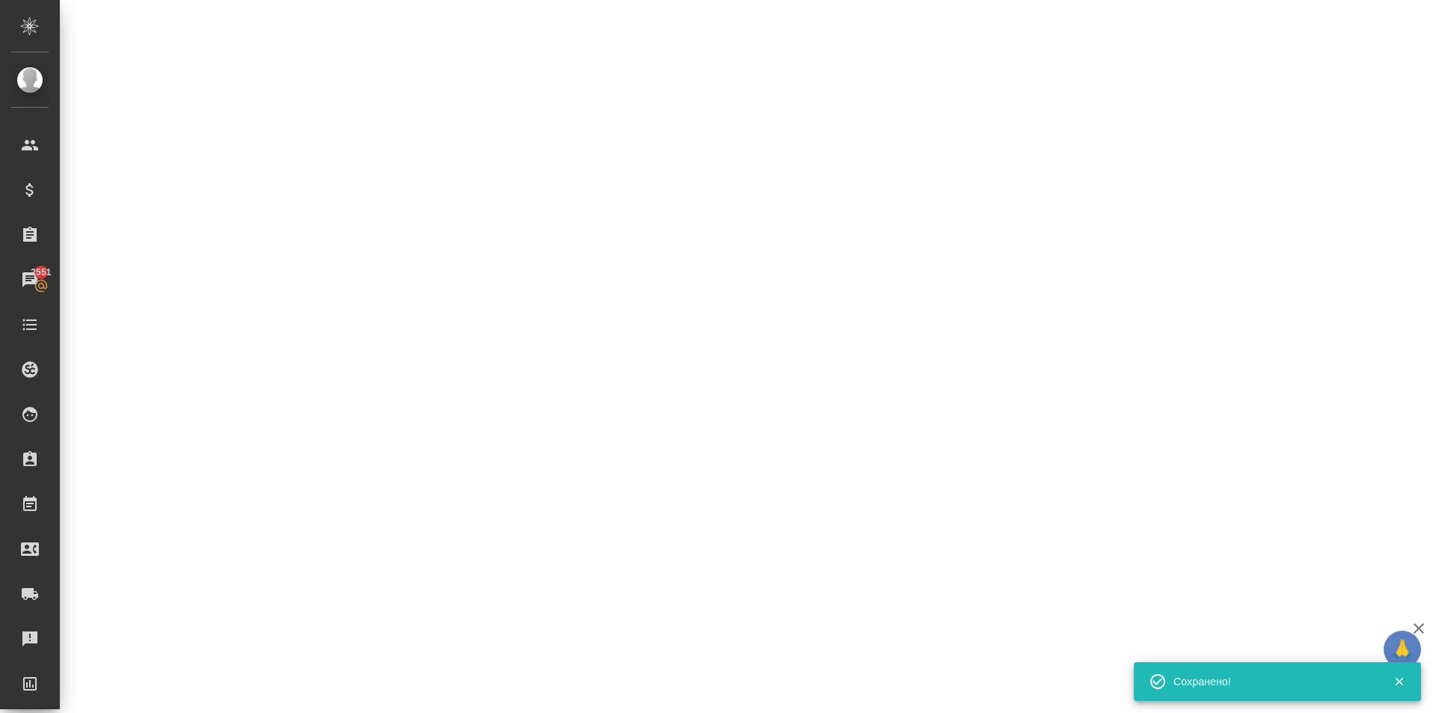
select select "RU"
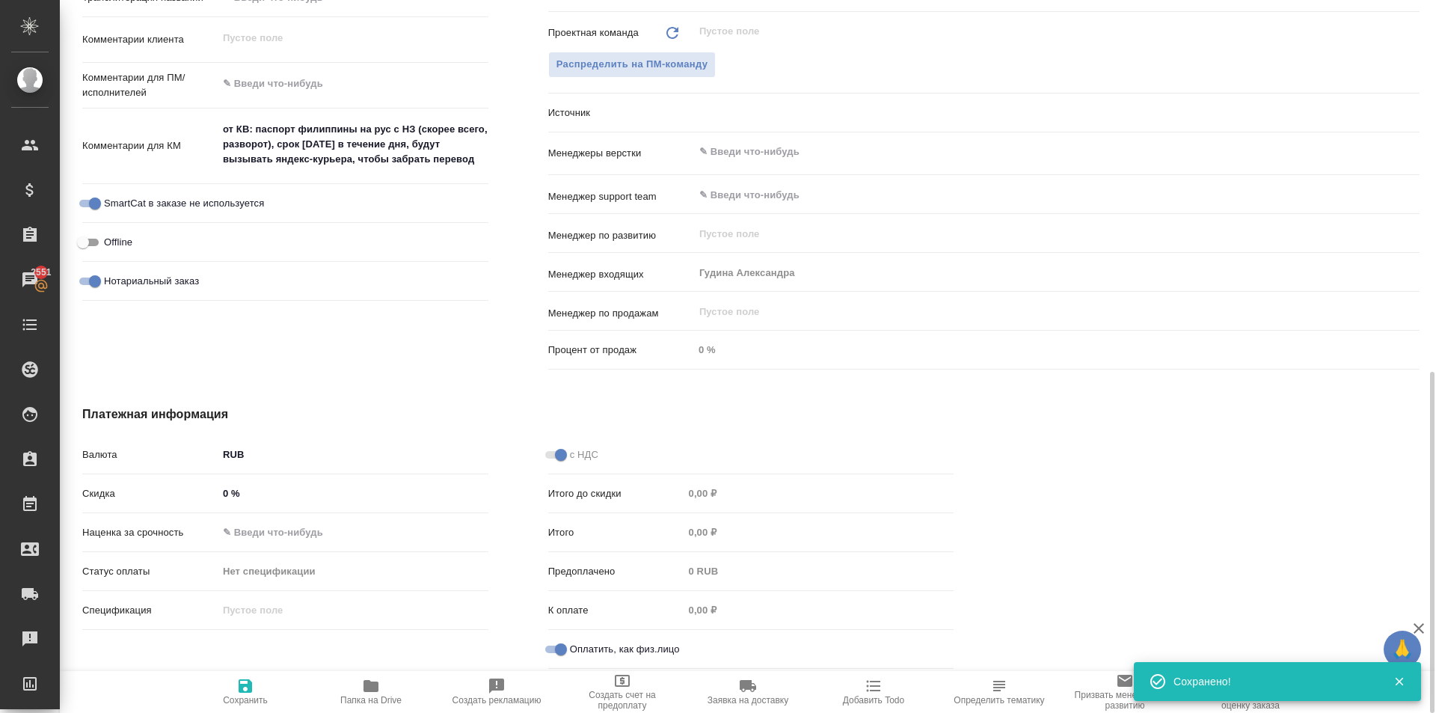
type textarea "x"
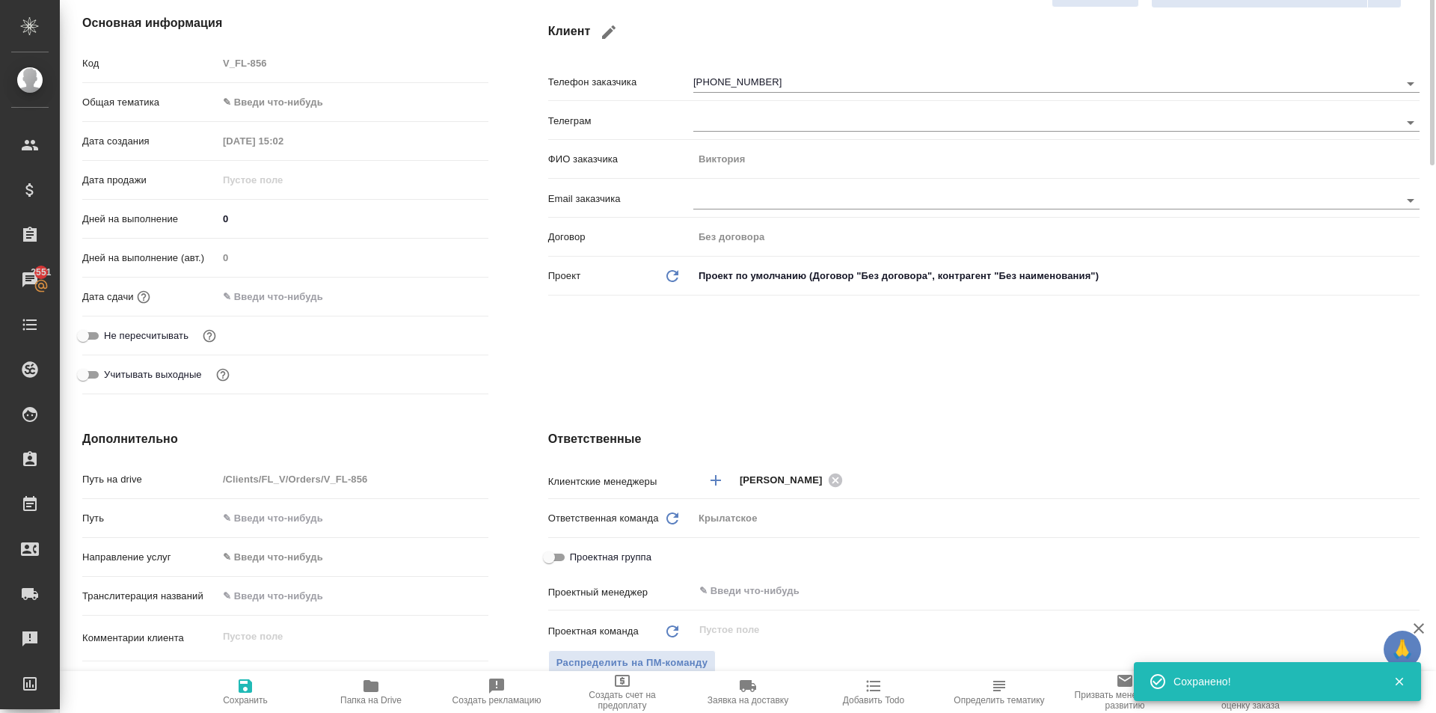
scroll to position [0, 0]
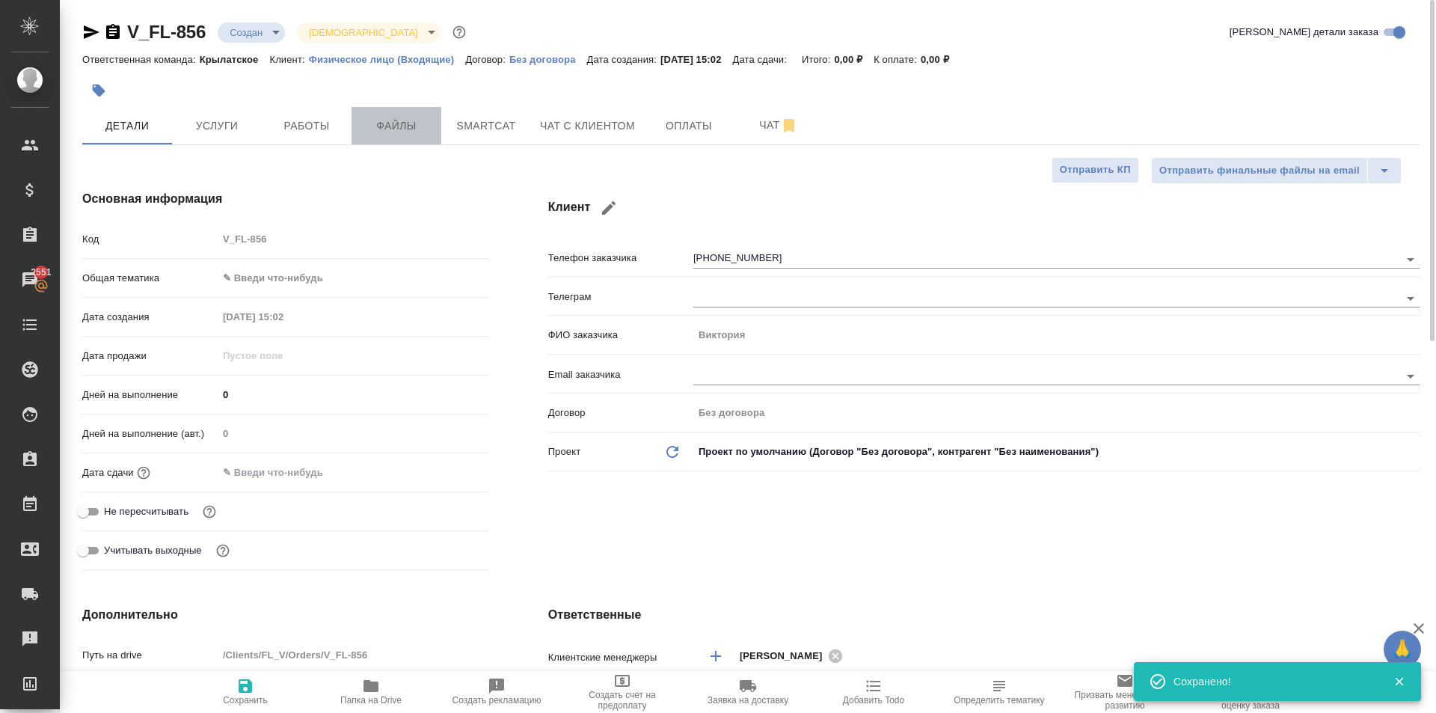
click at [405, 136] on button "Файлы" at bounding box center [397, 125] width 90 height 37
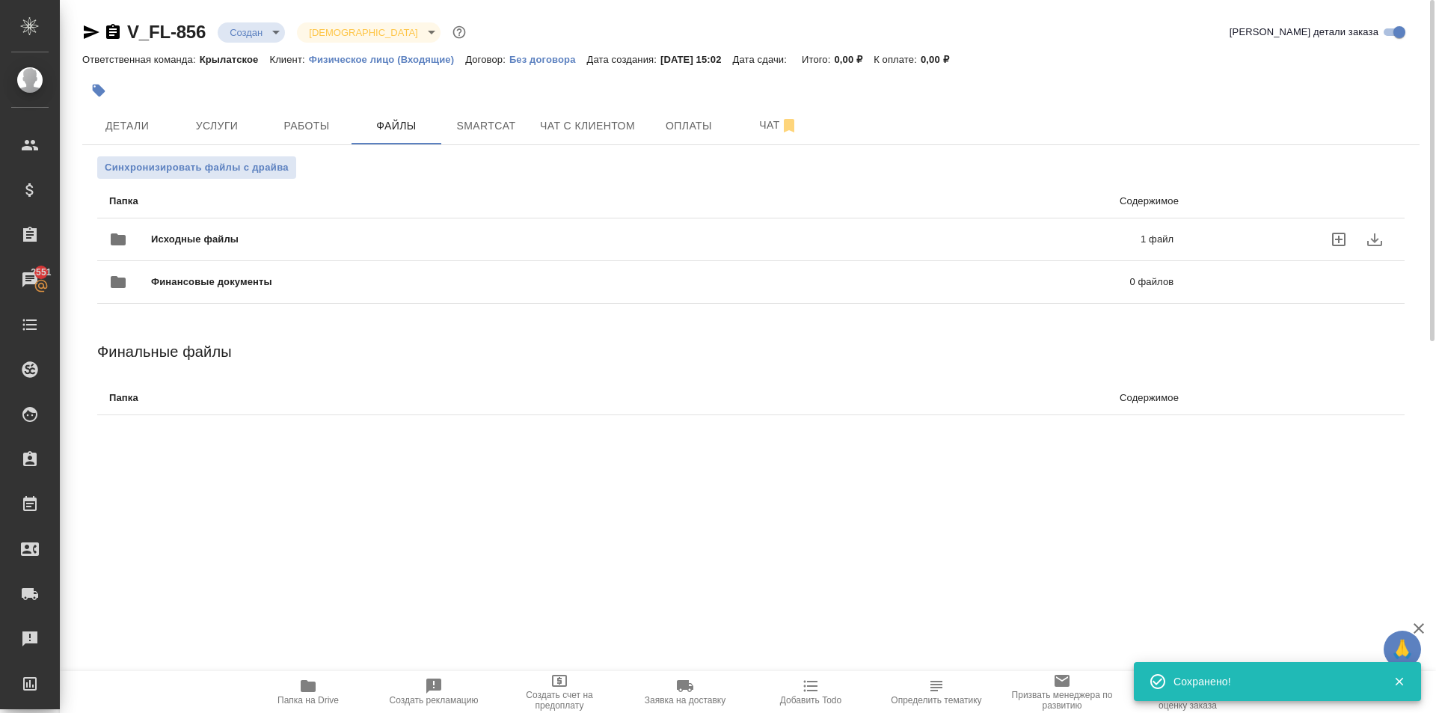
click at [236, 225] on div "Исходные файлы 1 файл" at bounding box center [641, 239] width 1064 height 36
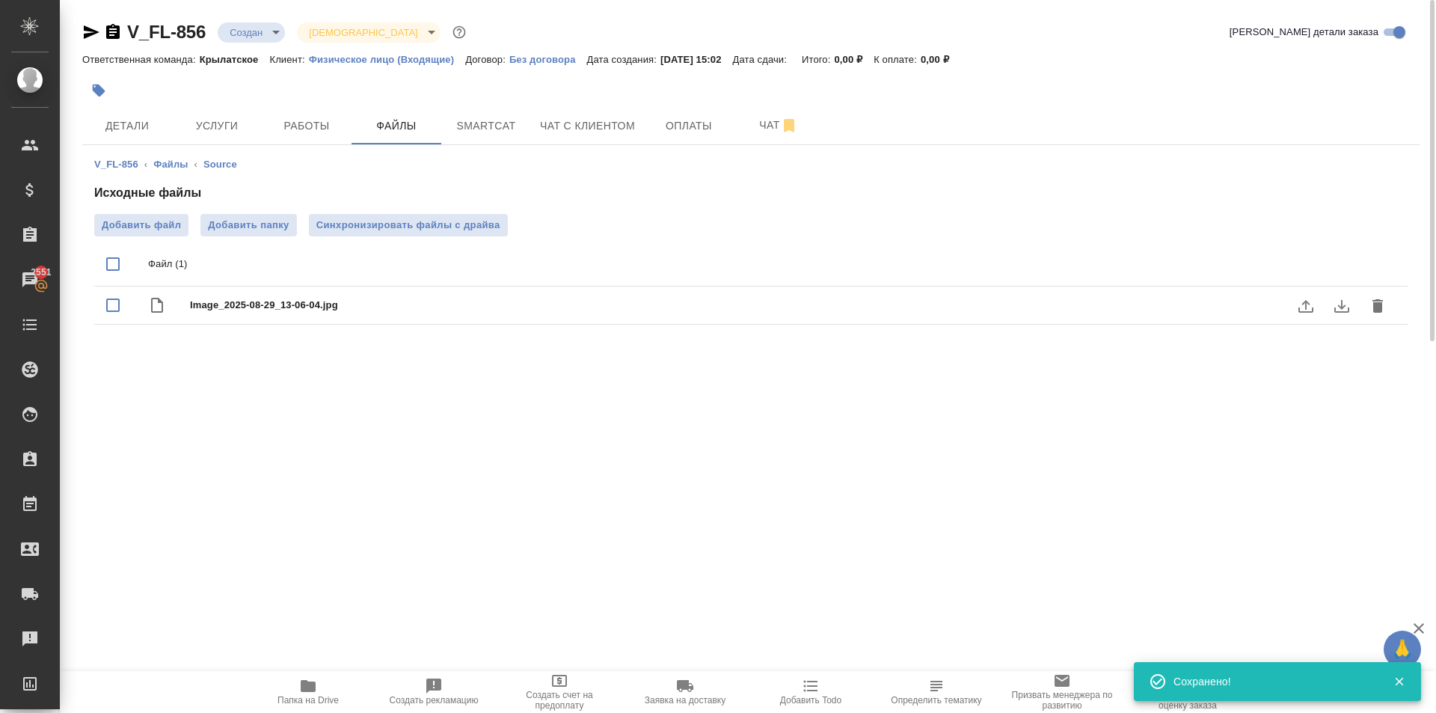
click at [1337, 308] on icon "download" at bounding box center [1342, 306] width 18 height 18
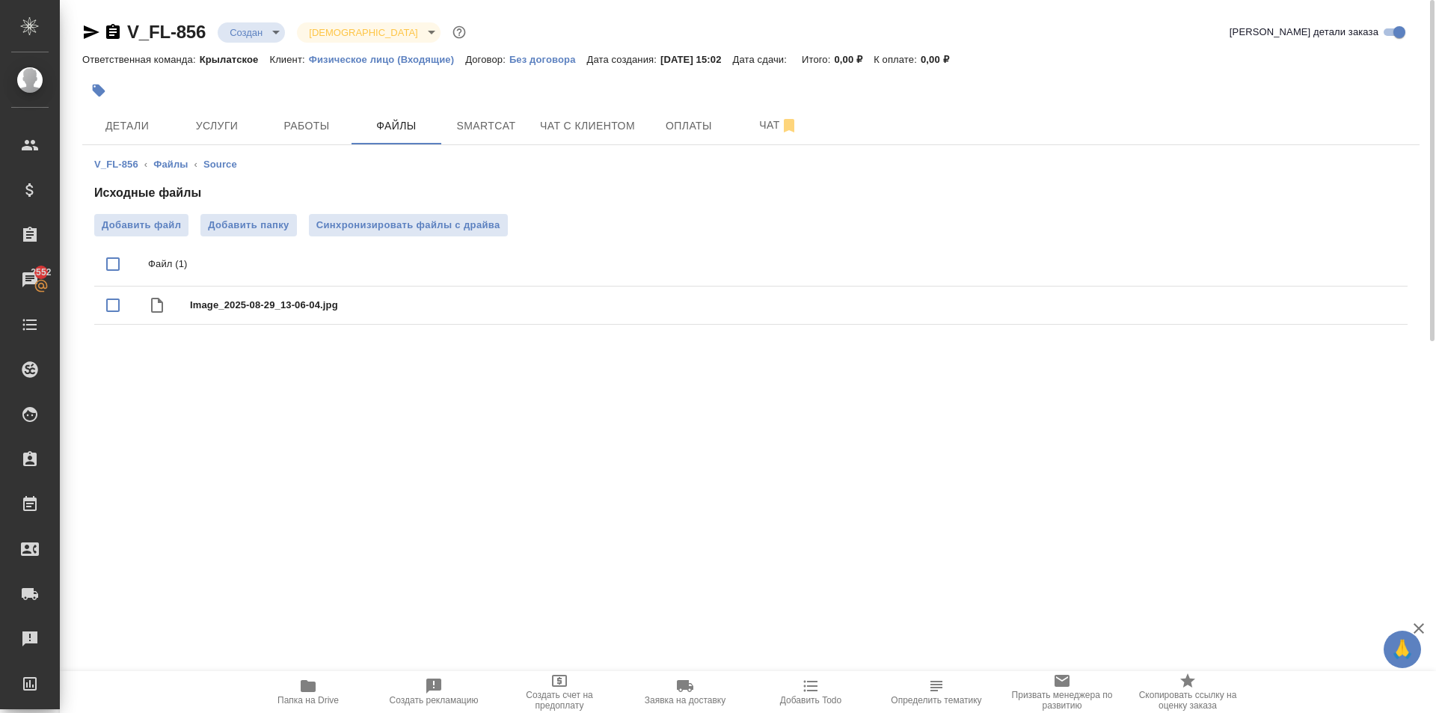
click at [202, 385] on div ".cls-1 fill:#fff; AWATERA Kasymov Timur Клиенты Спецификации Заказы 2552 Чаты T…" at bounding box center [718, 356] width 1436 height 713
click at [221, 100] on div at bounding box center [528, 90] width 892 height 33
drag, startPoint x: 229, startPoint y: 123, endPoint x: 246, endPoint y: 111, distance: 21.4
click at [230, 123] on span "Услуги" at bounding box center [217, 126] width 72 height 19
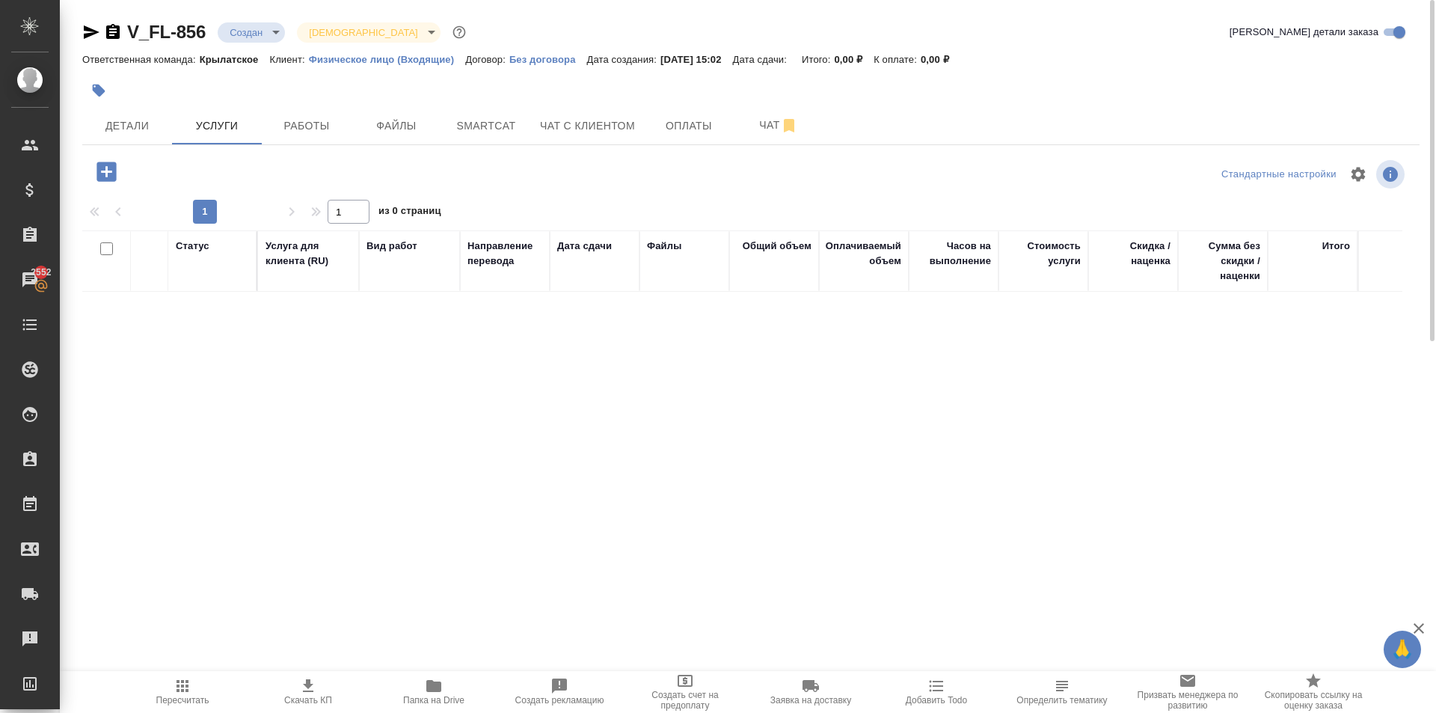
click at [96, 170] on icon "button" at bounding box center [106, 172] width 26 height 26
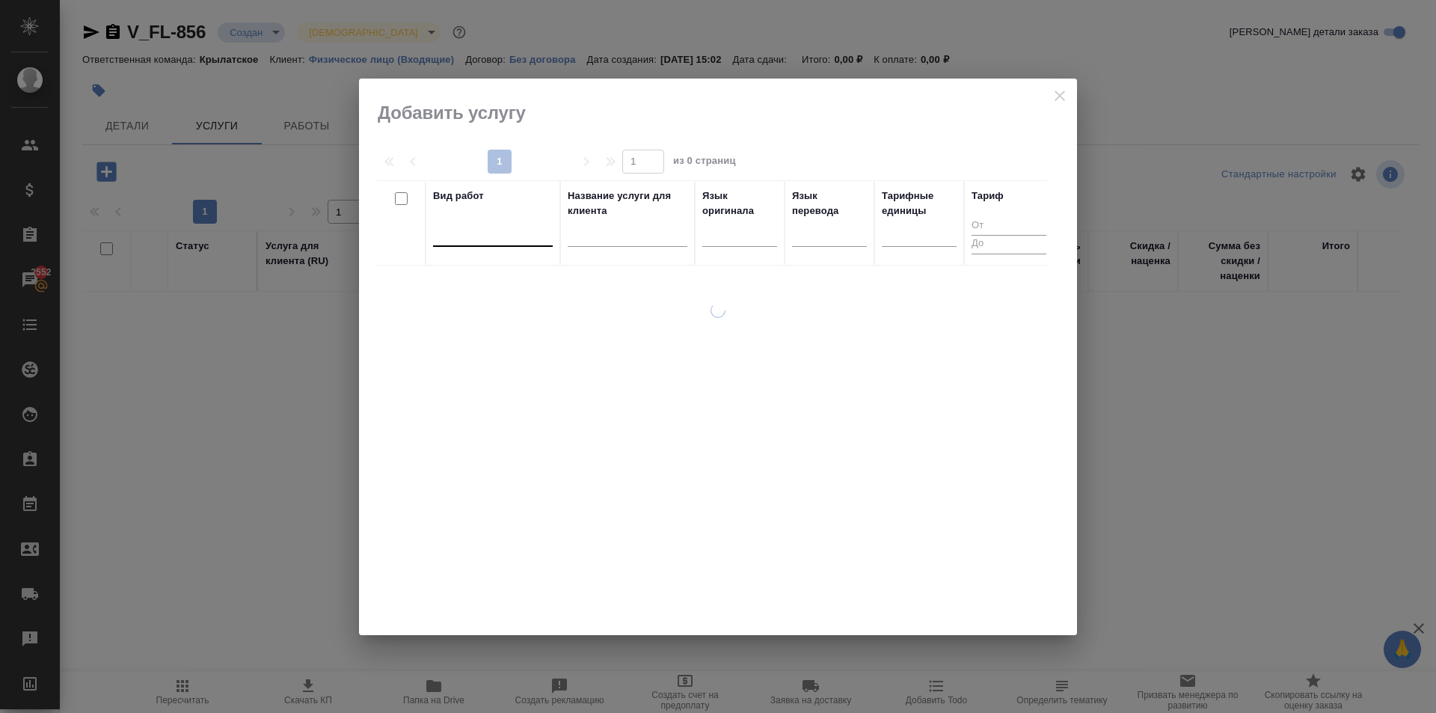
click at [524, 245] on div at bounding box center [493, 232] width 120 height 28
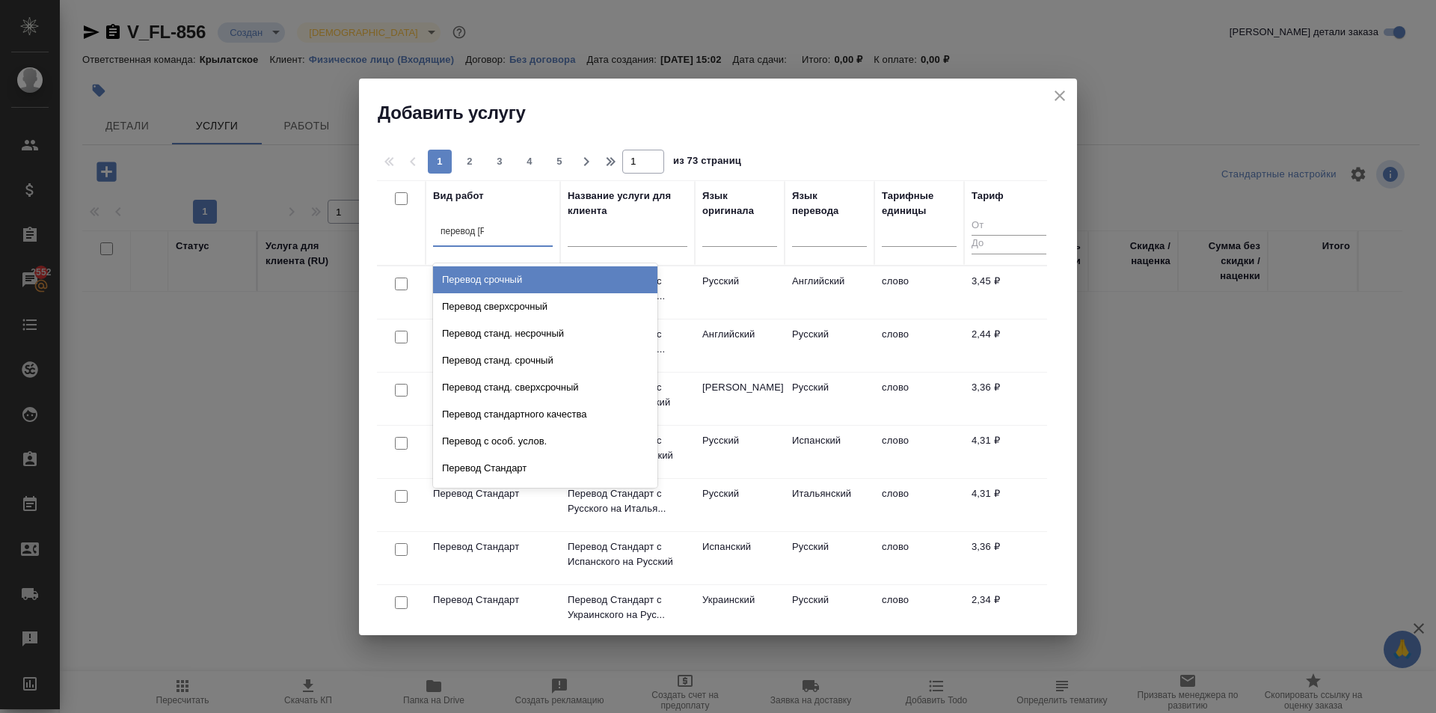
type input "перевод ст"
click at [594, 280] on div "Перевод станд. несрочный" at bounding box center [545, 279] width 224 height 27
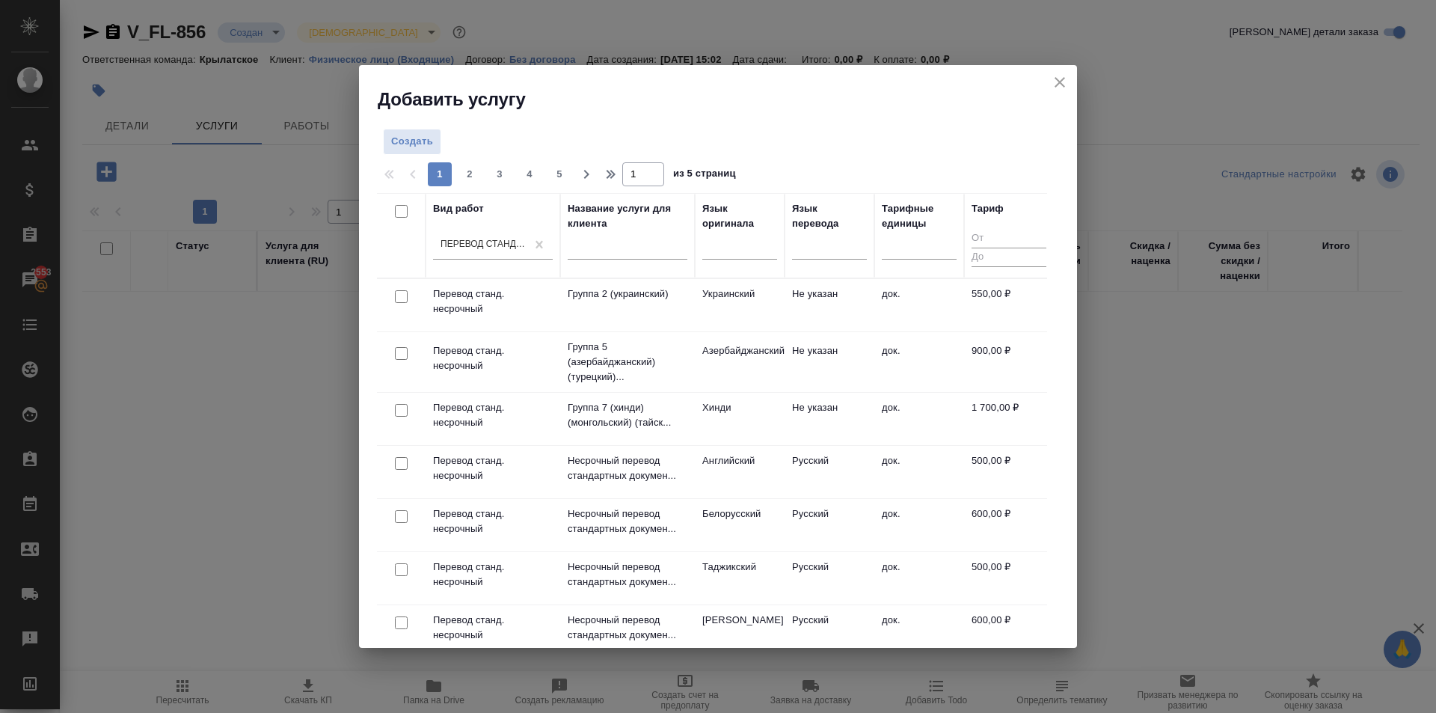
click at [644, 72] on div "Добавить услугу" at bounding box center [718, 88] width 718 height 46
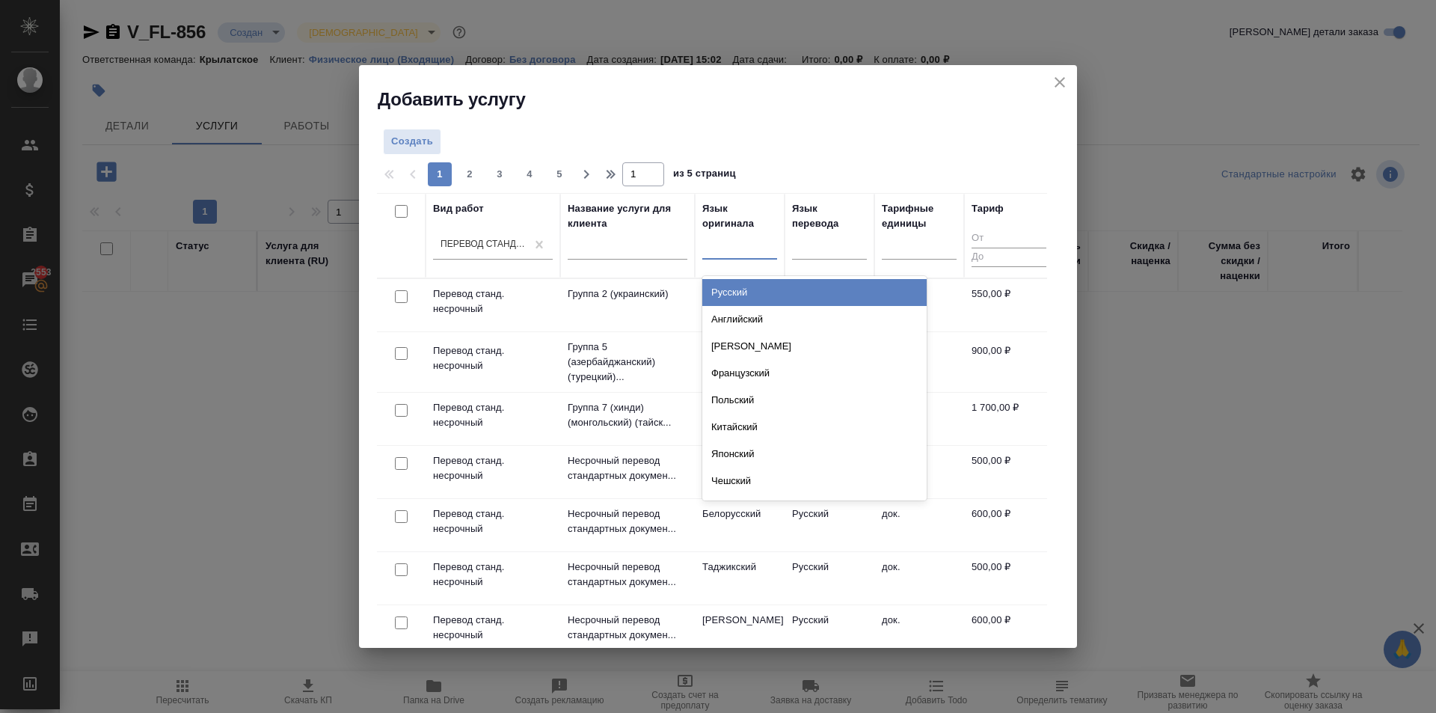
drag, startPoint x: 737, startPoint y: 233, endPoint x: 766, endPoint y: 303, distance: 75.4
click at [741, 237] on div at bounding box center [739, 244] width 75 height 22
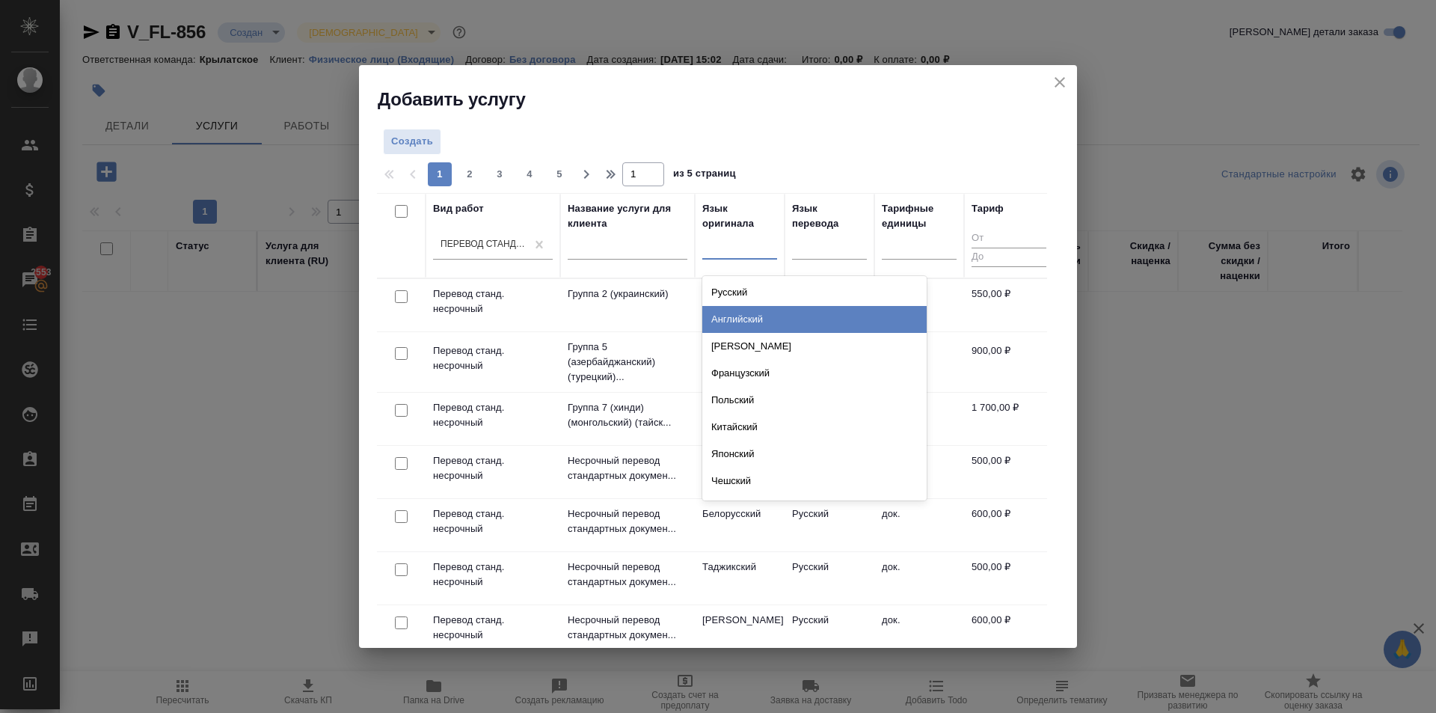
click at [766, 317] on div "Английский" at bounding box center [814, 319] width 224 height 27
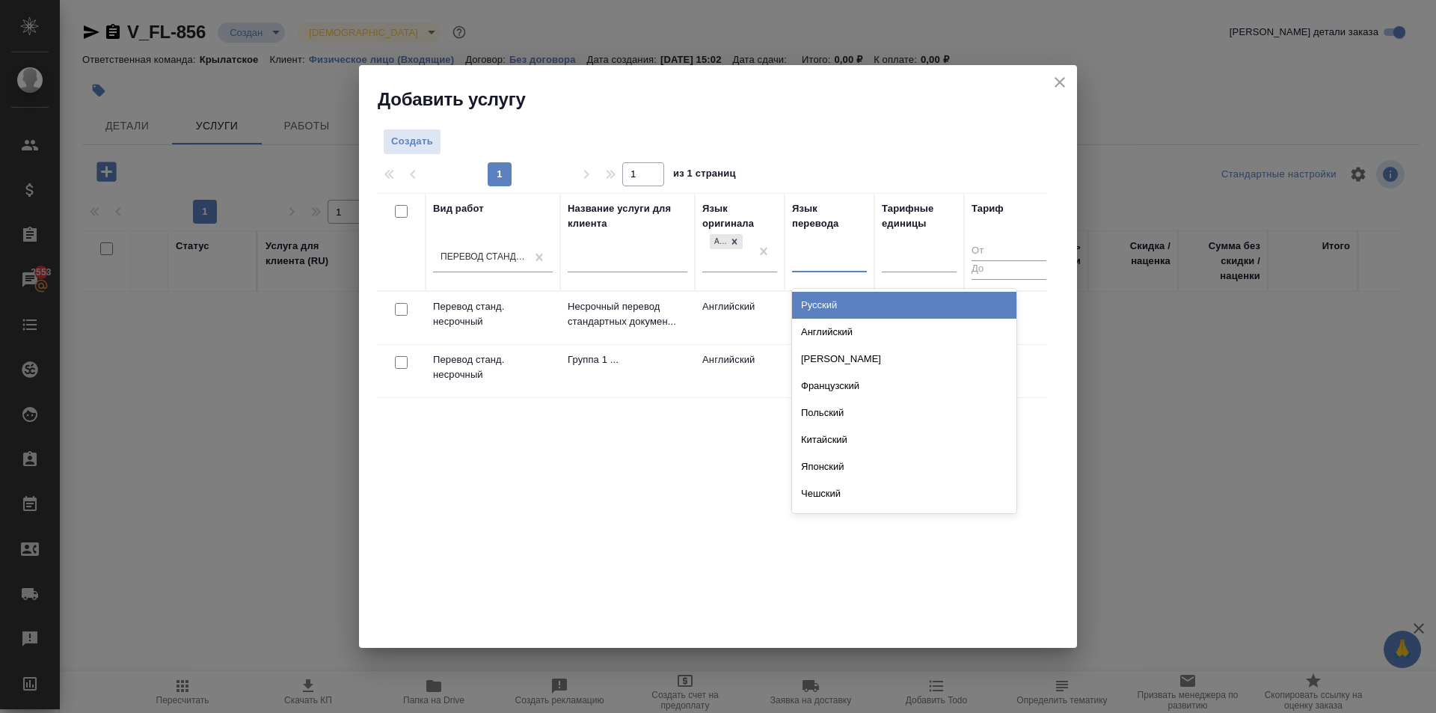
drag, startPoint x: 815, startPoint y: 268, endPoint x: 824, endPoint y: 313, distance: 46.5
click at [815, 269] on div at bounding box center [829, 258] width 75 height 28
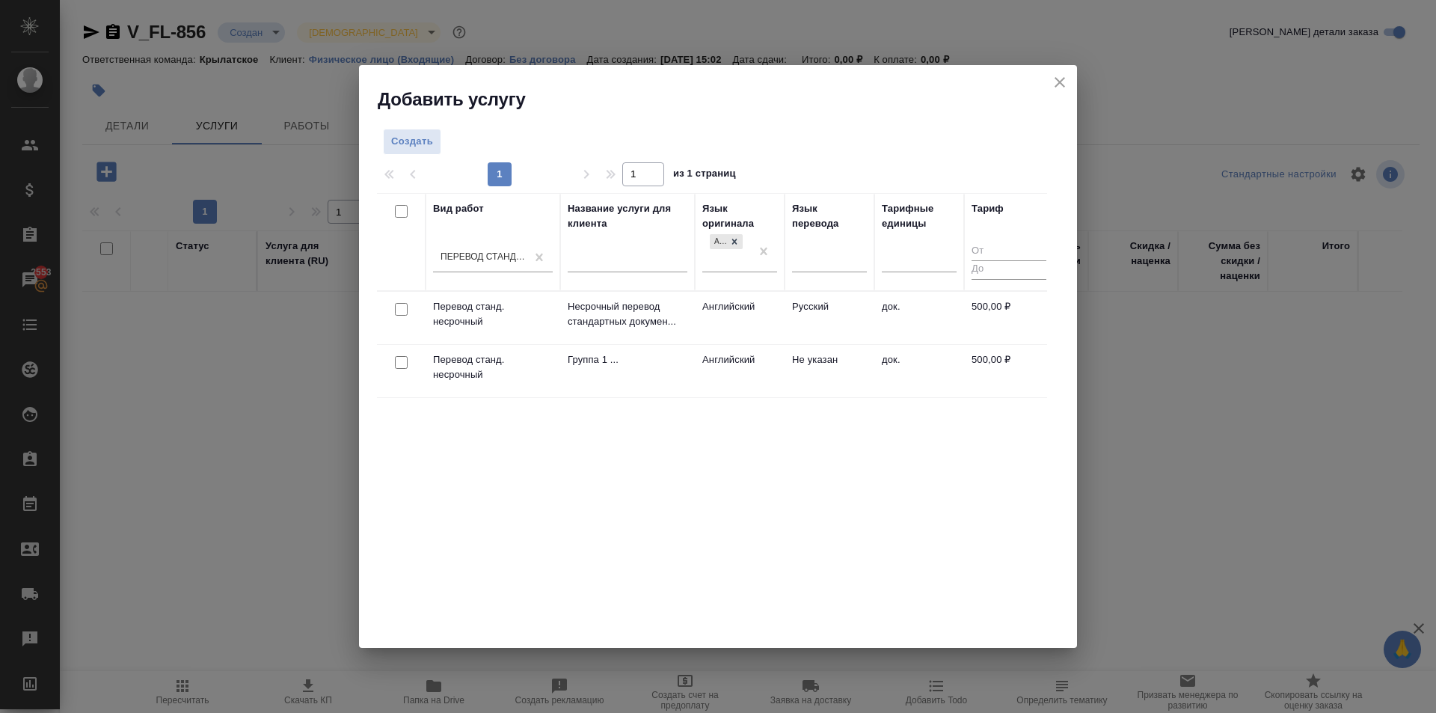
drag, startPoint x: 739, startPoint y: 384, endPoint x: 738, endPoint y: 371, distance: 12.8
click at [738, 344] on td "Английский" at bounding box center [740, 318] width 90 height 52
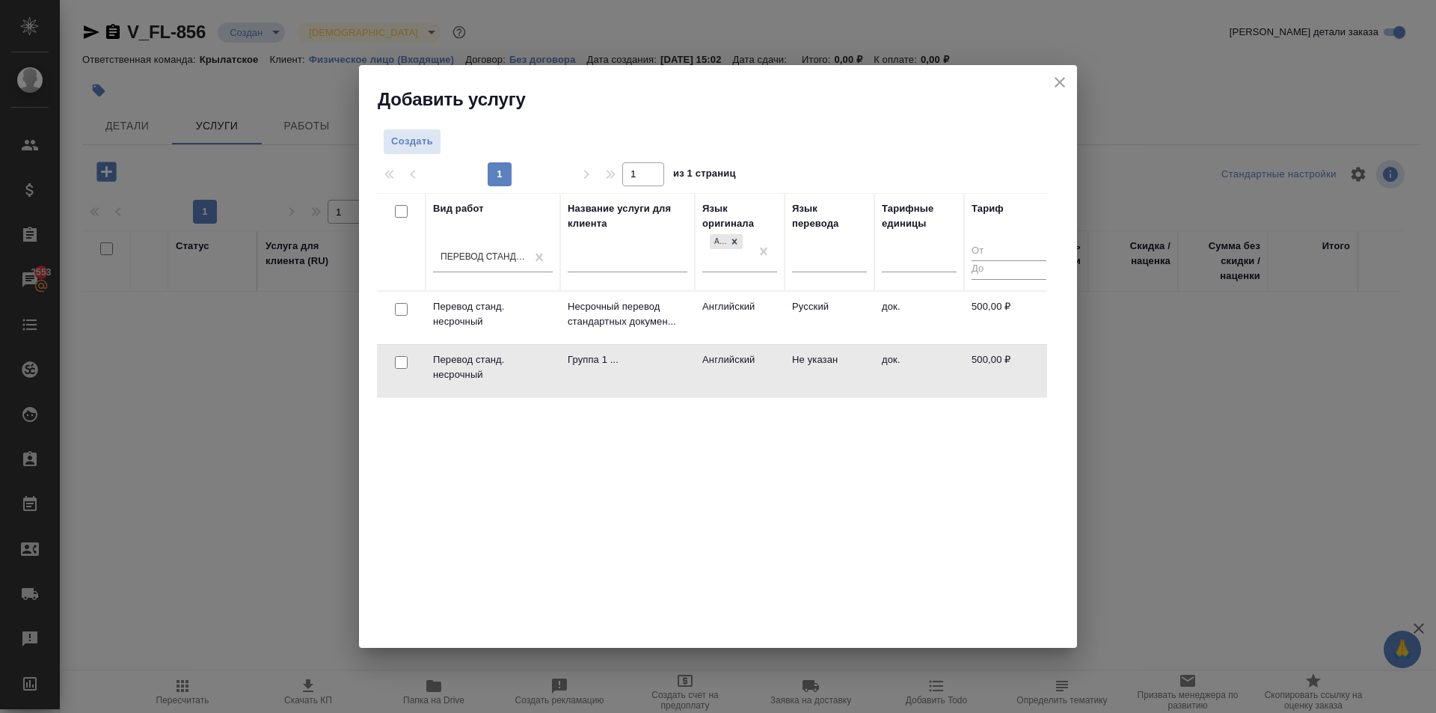
click at [770, 310] on td "Английский" at bounding box center [740, 318] width 90 height 52
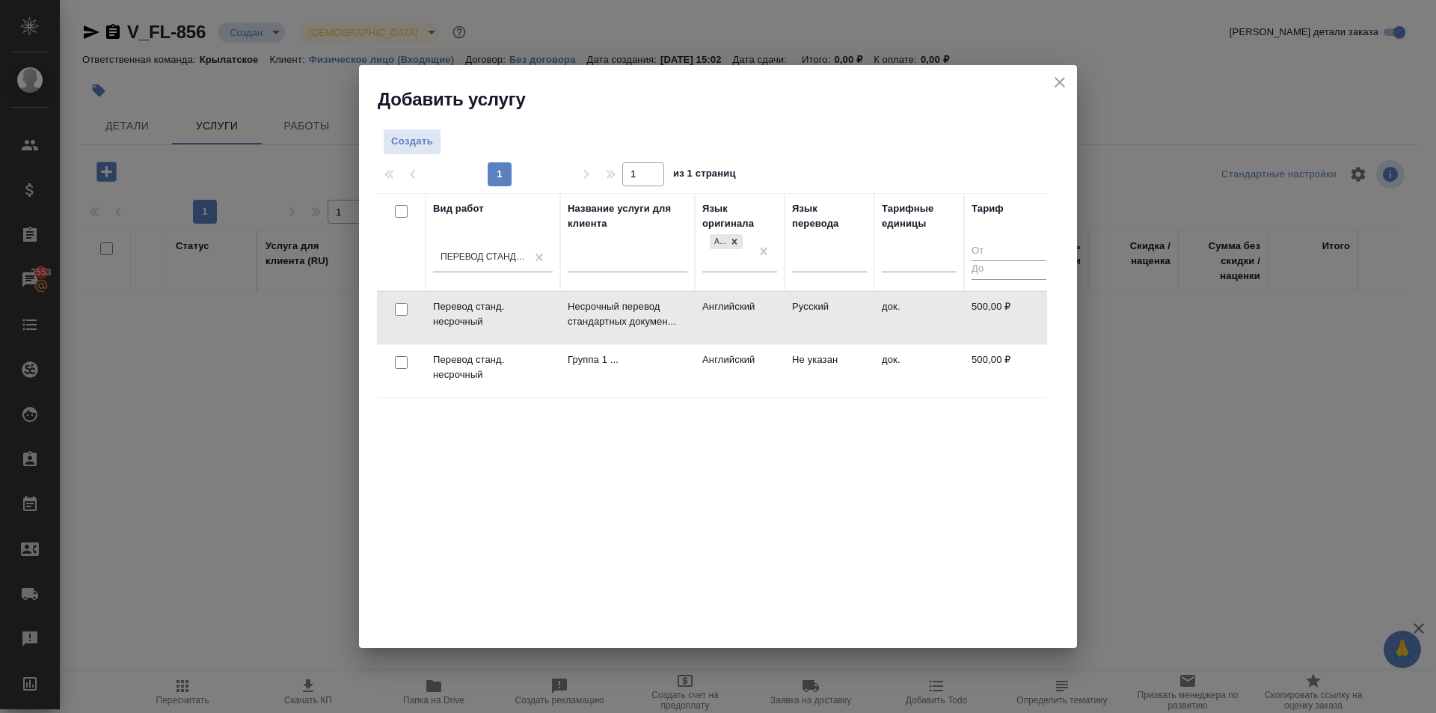
click at [782, 309] on td "Английский" at bounding box center [740, 318] width 90 height 52
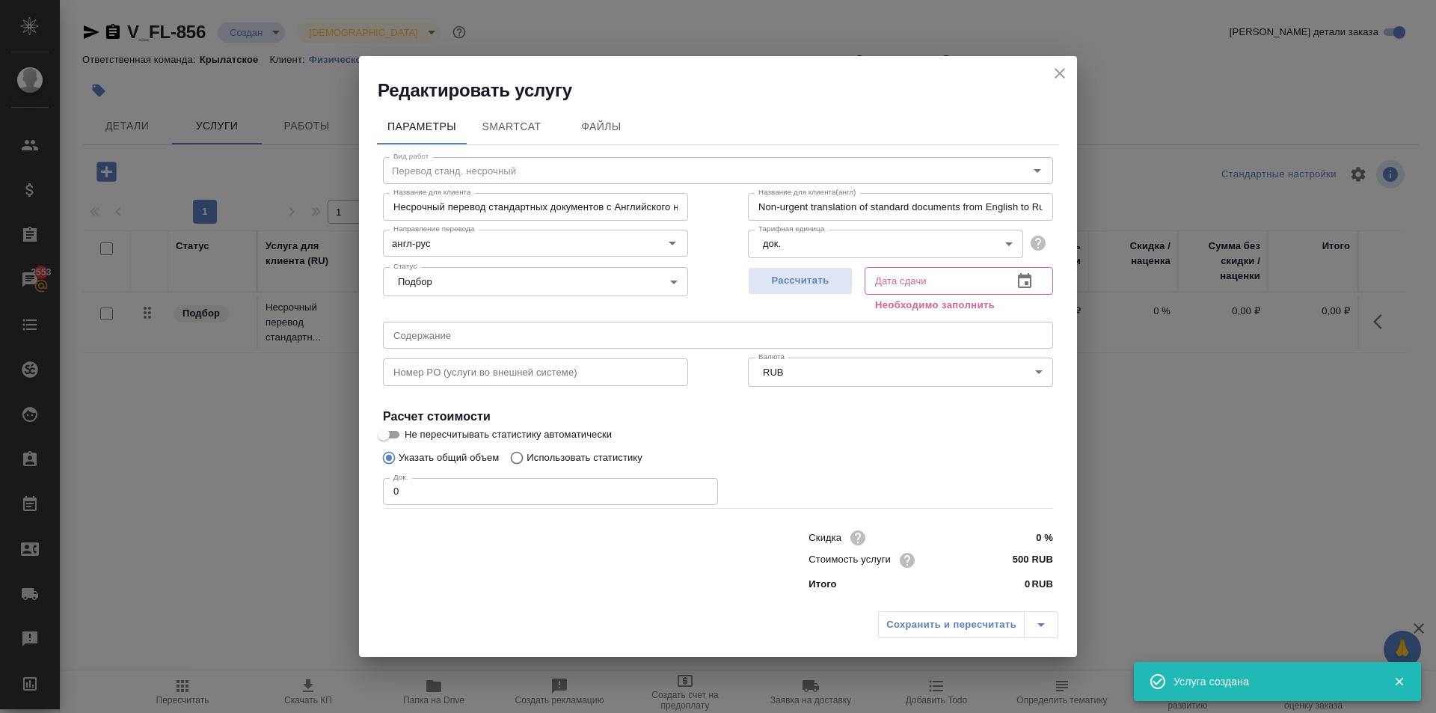
drag, startPoint x: 367, startPoint y: 485, endPoint x: 320, endPoint y: 482, distance: 46.5
click at [320, 482] on div "Редактировать услугу Параметры SmartCat Файлы Вид работ Перевод станд. несрочны…" at bounding box center [718, 356] width 1436 height 713
type input "1"
click at [844, 284] on button "Рассчитать" at bounding box center [800, 281] width 105 height 28
type input "29.08.2025 15:10"
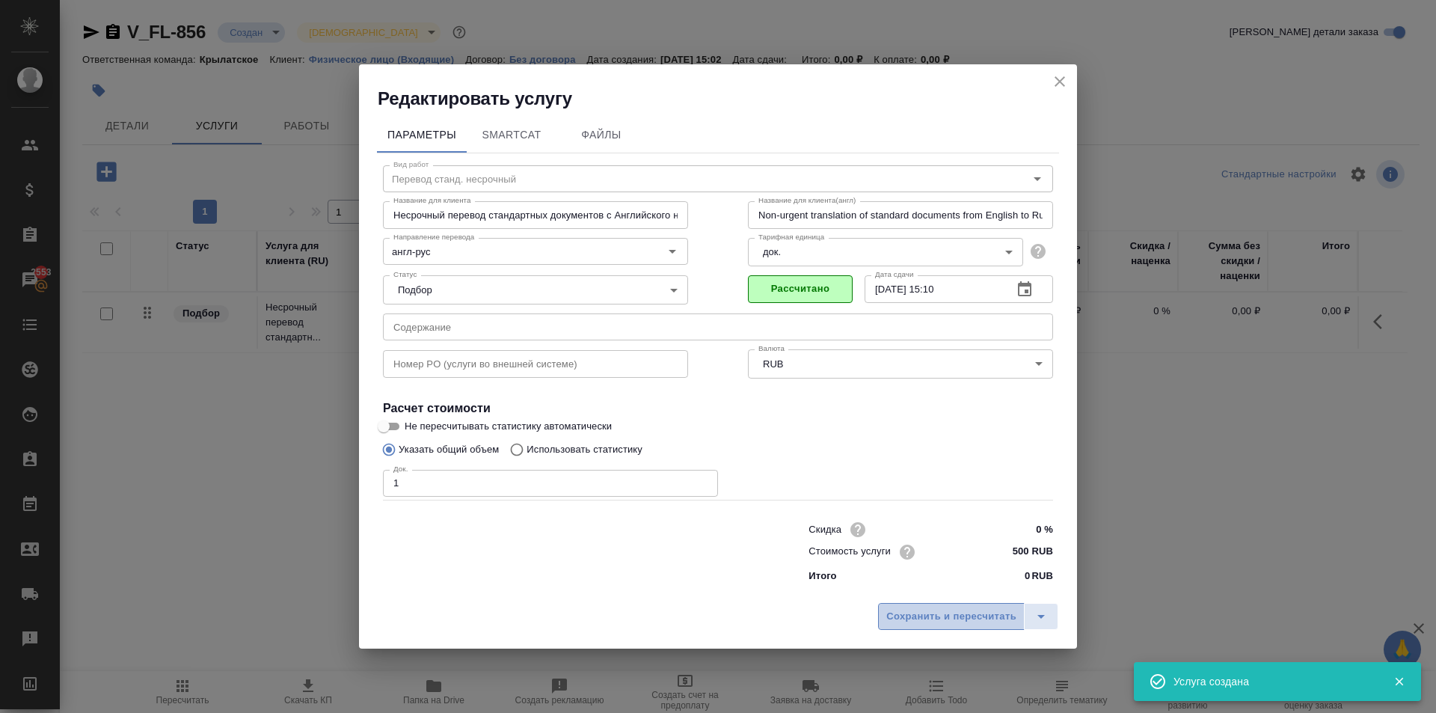
click at [953, 613] on span "Сохранить и пересчитать" at bounding box center [951, 616] width 130 height 17
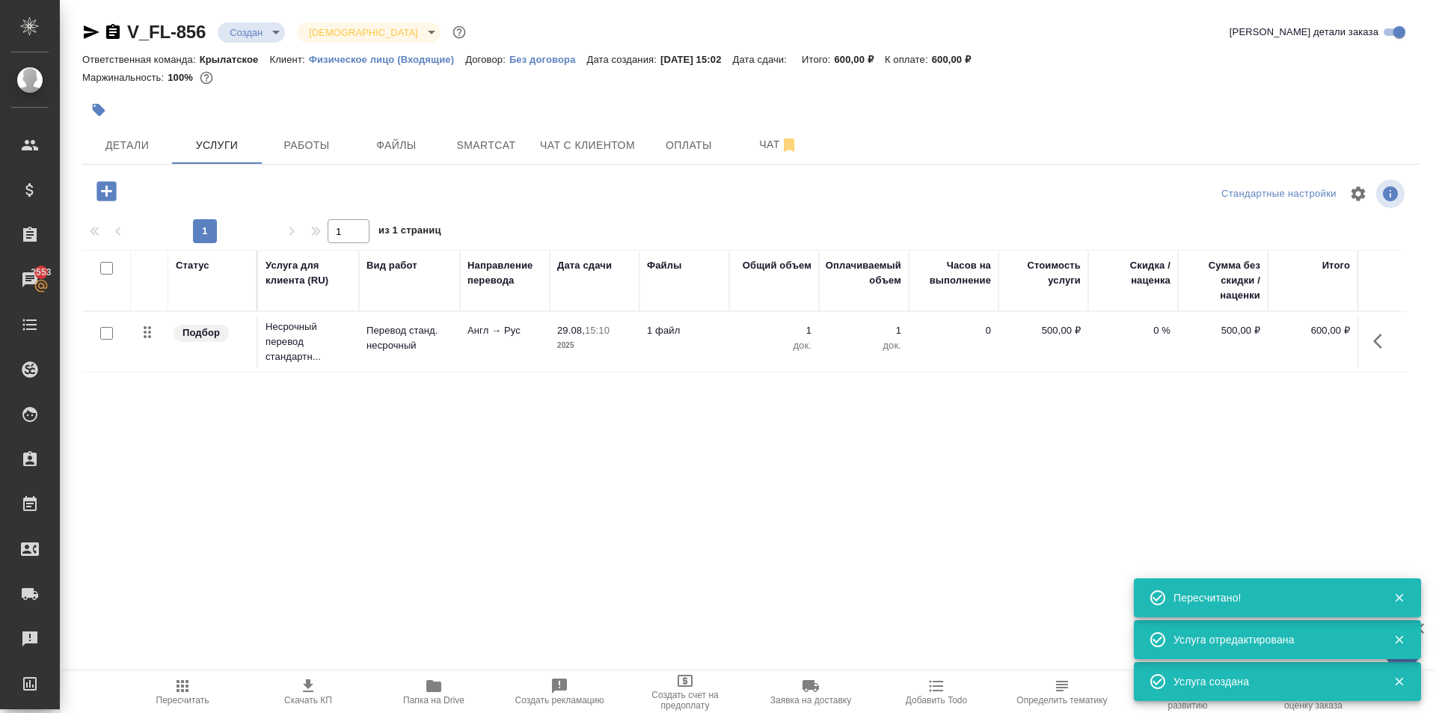
click at [1385, 334] on icon "button" at bounding box center [1382, 341] width 18 height 18
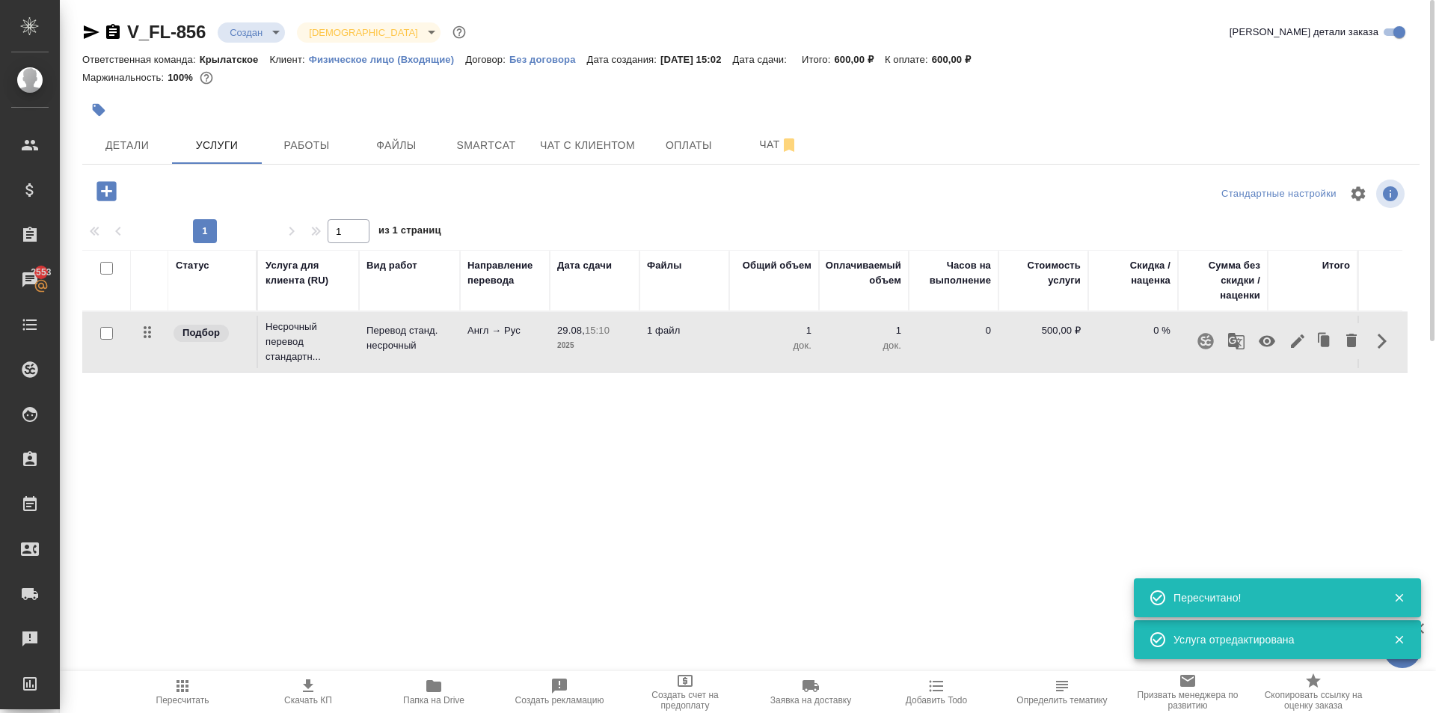
click at [1302, 334] on icon "button" at bounding box center [1298, 341] width 18 height 18
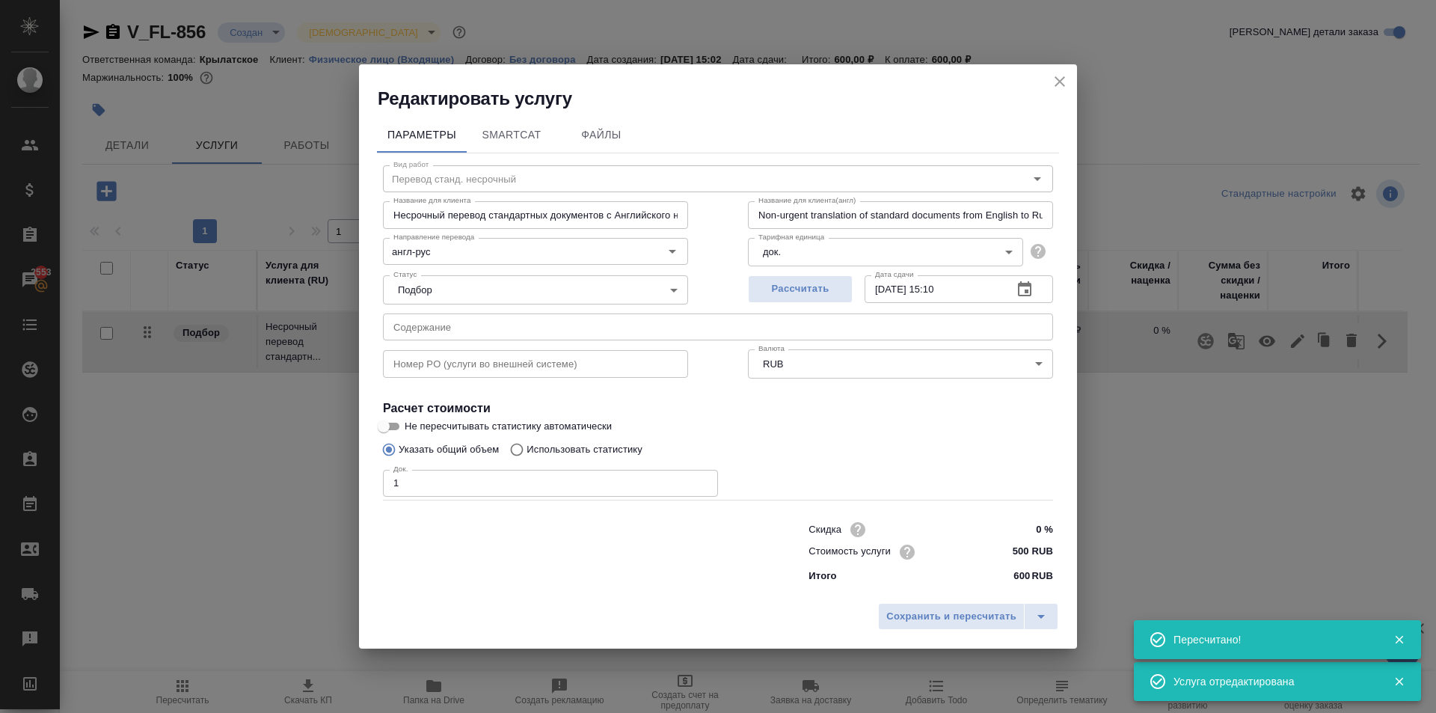
click at [1019, 553] on input "500 RUB" at bounding box center [1025, 552] width 56 height 22
click at [1020, 553] on input "500 RUB" at bounding box center [1025, 552] width 55 height 22
type input "600 RUB"
click at [954, 592] on div "Параметры SmartCat Файлы Вид работ Перевод станд. несрочный Вид работ Название …" at bounding box center [718, 353] width 718 height 485
click at [957, 611] on span "Сохранить и пересчитать" at bounding box center [951, 616] width 130 height 17
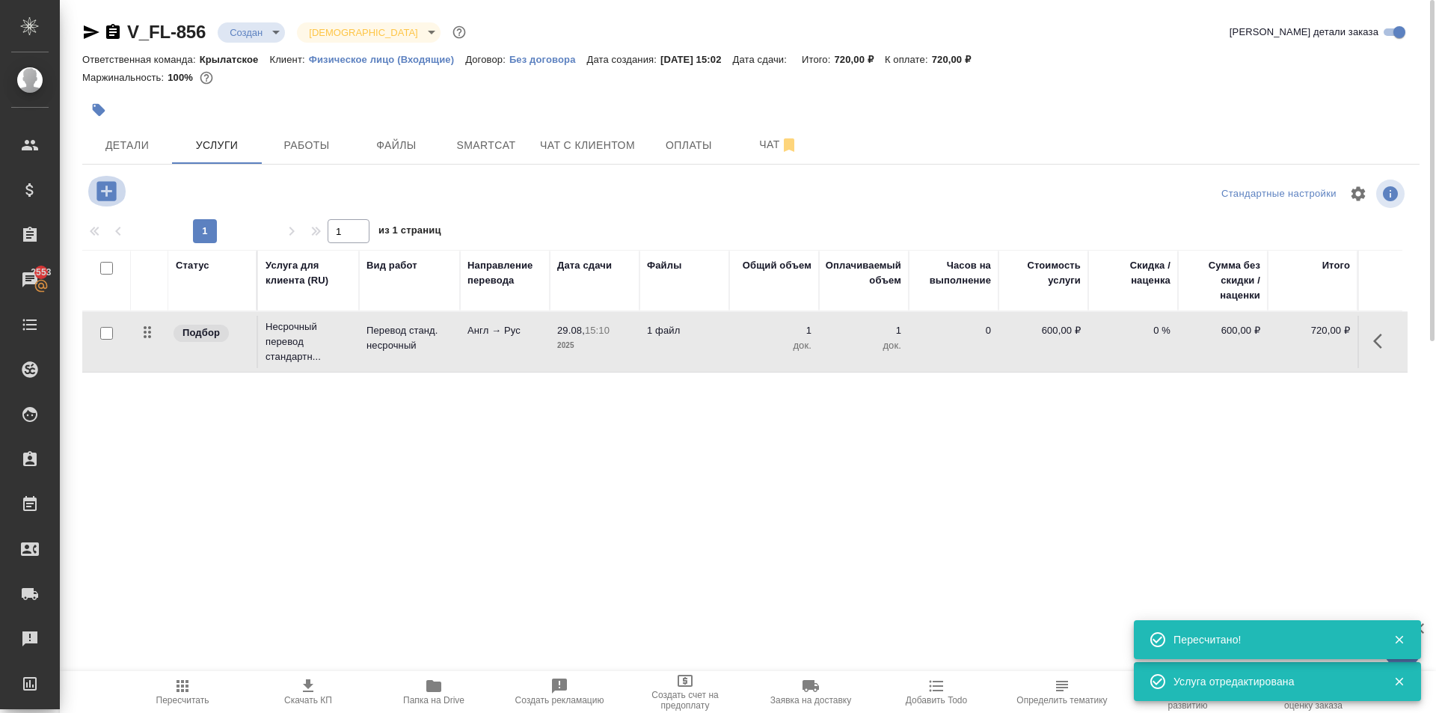
click at [100, 198] on icon "button" at bounding box center [105, 190] width 19 height 19
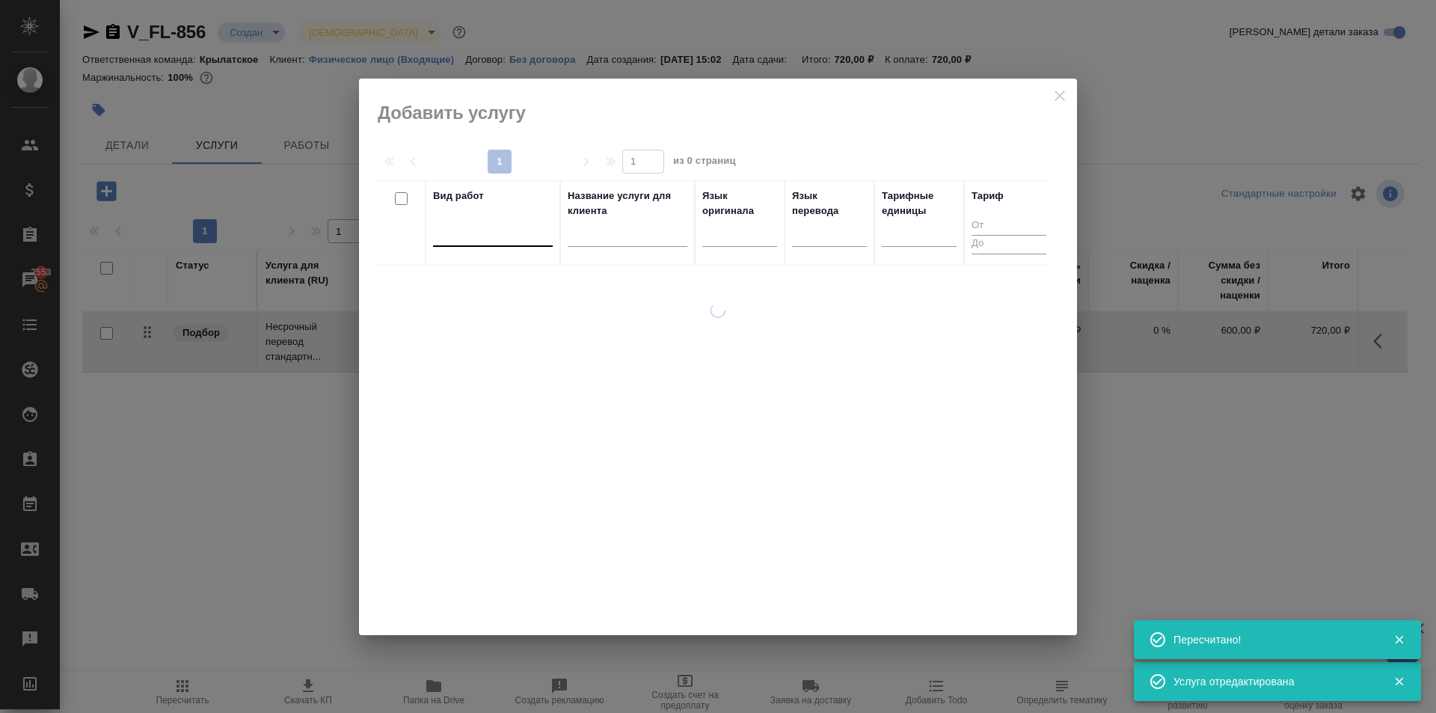
click at [457, 230] on div at bounding box center [493, 232] width 120 height 22
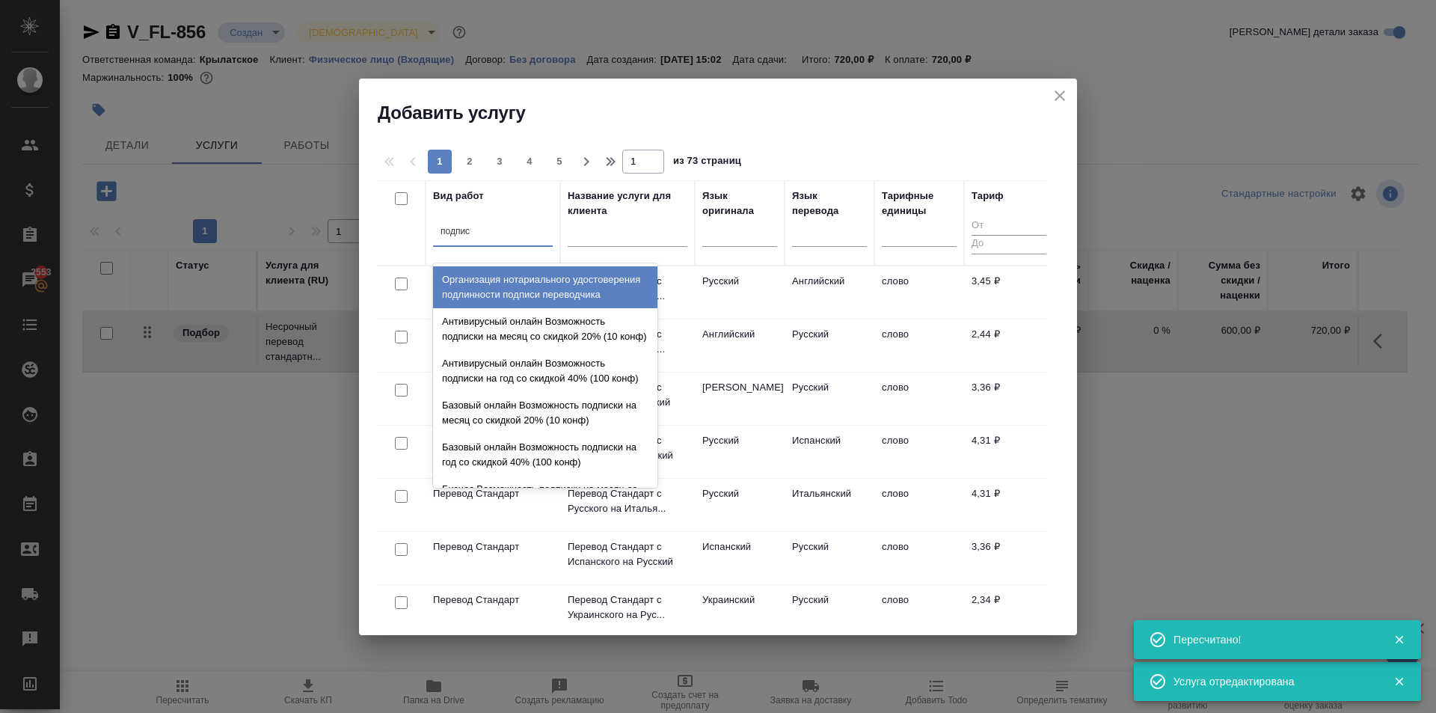
type input "подписи"
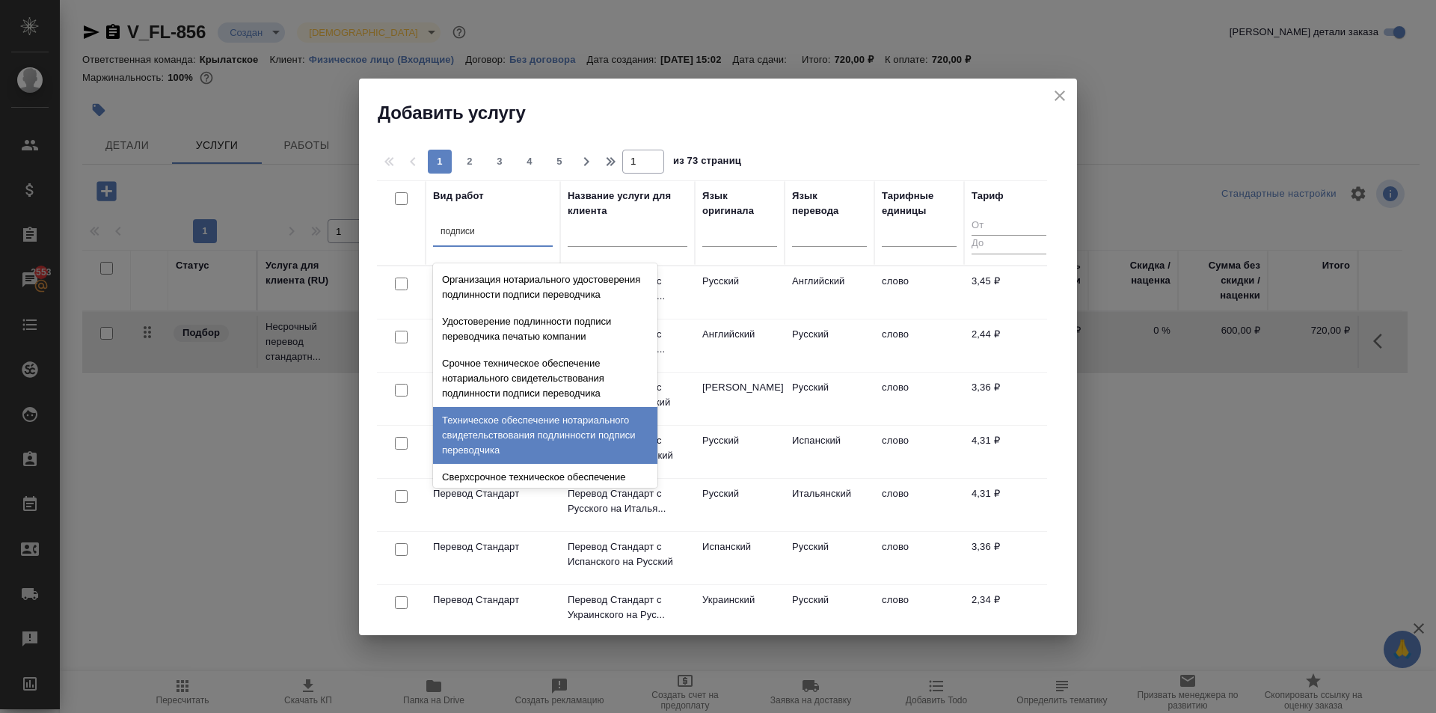
click at [577, 457] on div "Техническое обеспечение нотариального свидетельствования подлинности подписи пе…" at bounding box center [545, 435] width 224 height 57
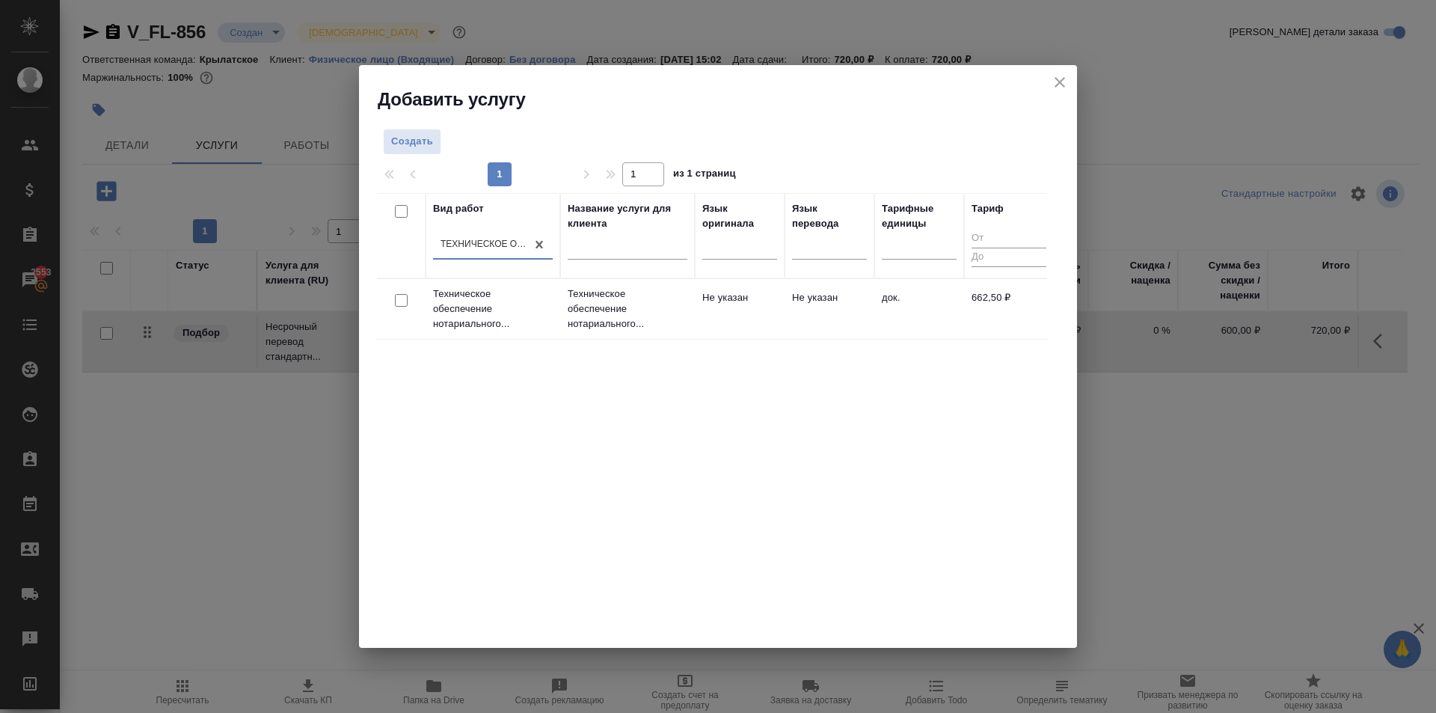
click at [964, 299] on td "662,50 ₽" at bounding box center [1009, 309] width 90 height 52
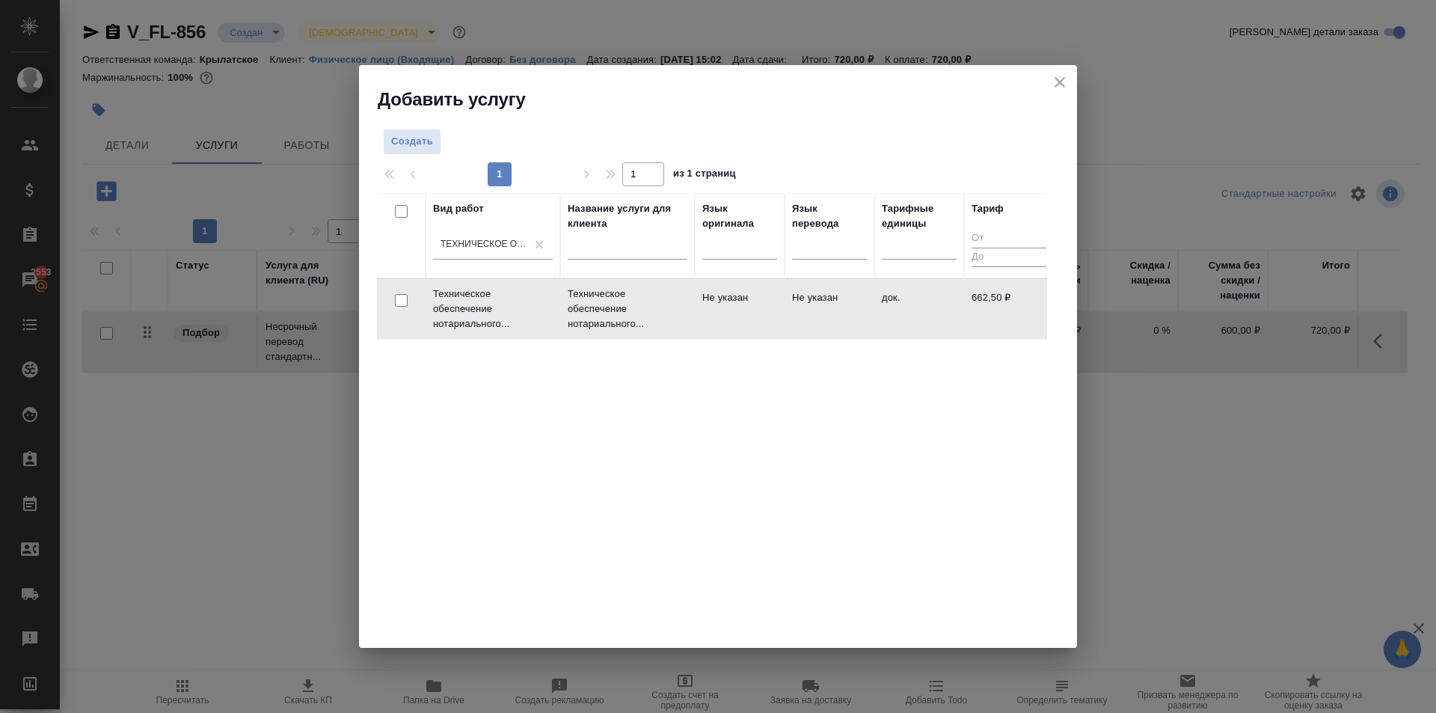
click at [964, 299] on td "662,50 ₽" at bounding box center [1009, 309] width 90 height 52
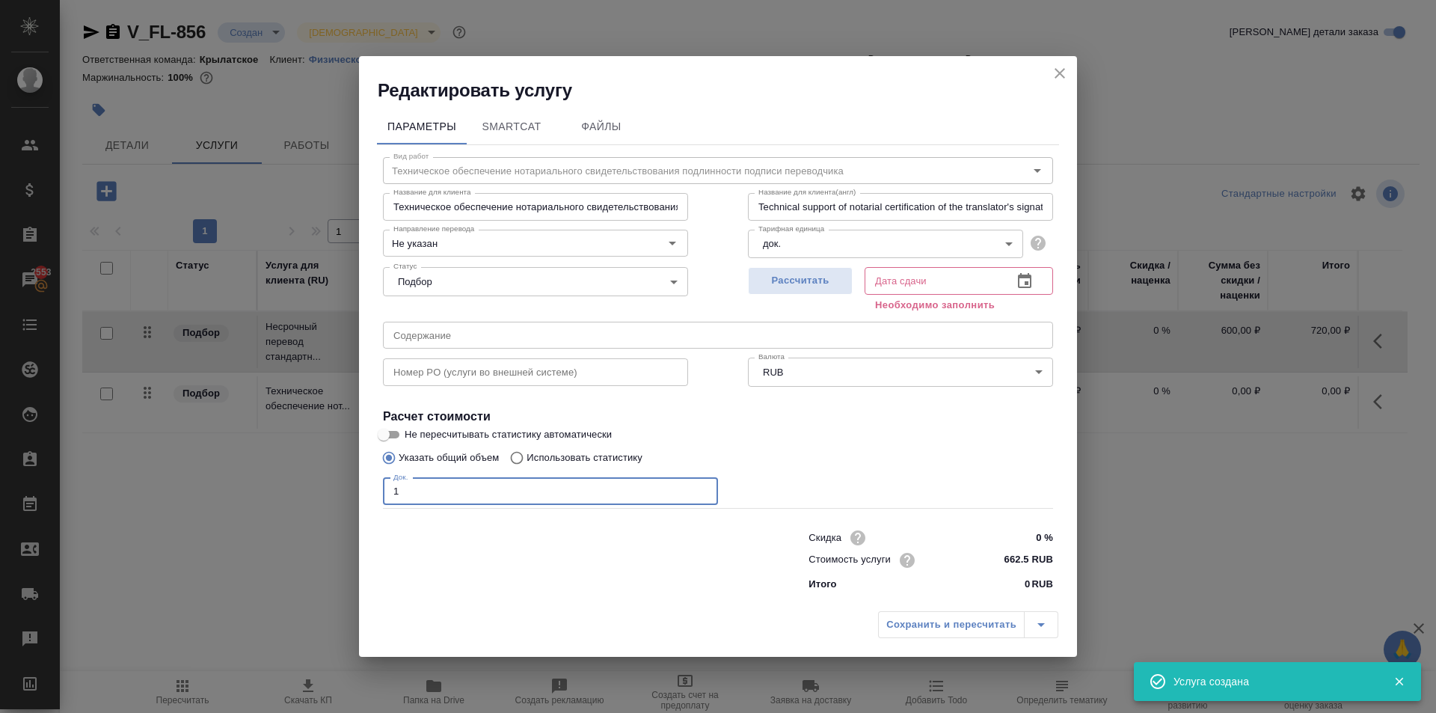
drag, startPoint x: 411, startPoint y: 494, endPoint x: 351, endPoint y: 487, distance: 61.0
click at [340, 482] on div "Редактировать услугу Параметры SmartCat Файлы Вид работ Техническое обеспечение…" at bounding box center [718, 356] width 1436 height 713
type input "1"
drag, startPoint x: 788, startPoint y: 304, endPoint x: 794, endPoint y: 283, distance: 21.8
click at [789, 304] on div "Рассчитать" at bounding box center [800, 288] width 105 height 54
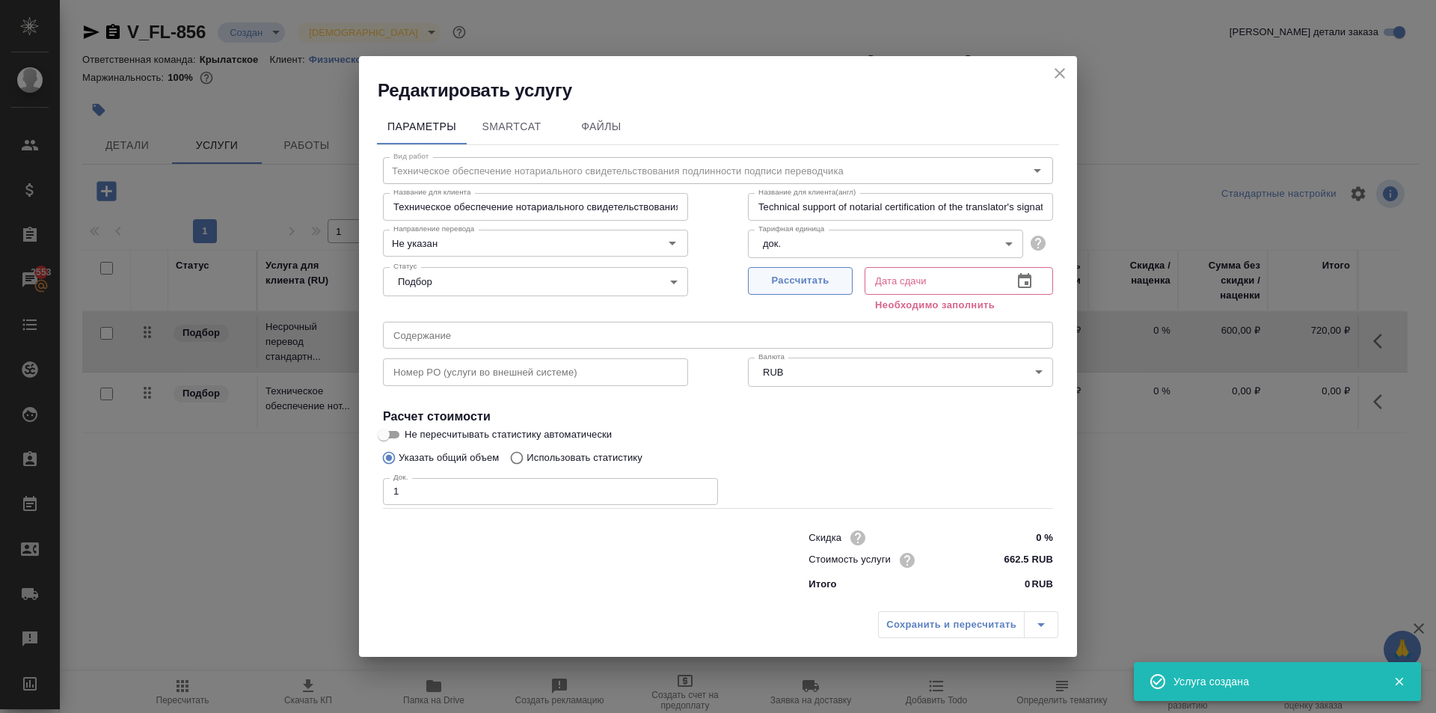
click at [794, 283] on span "Рассчитать" at bounding box center [800, 280] width 88 height 17
type input "29.08.2025 15:22"
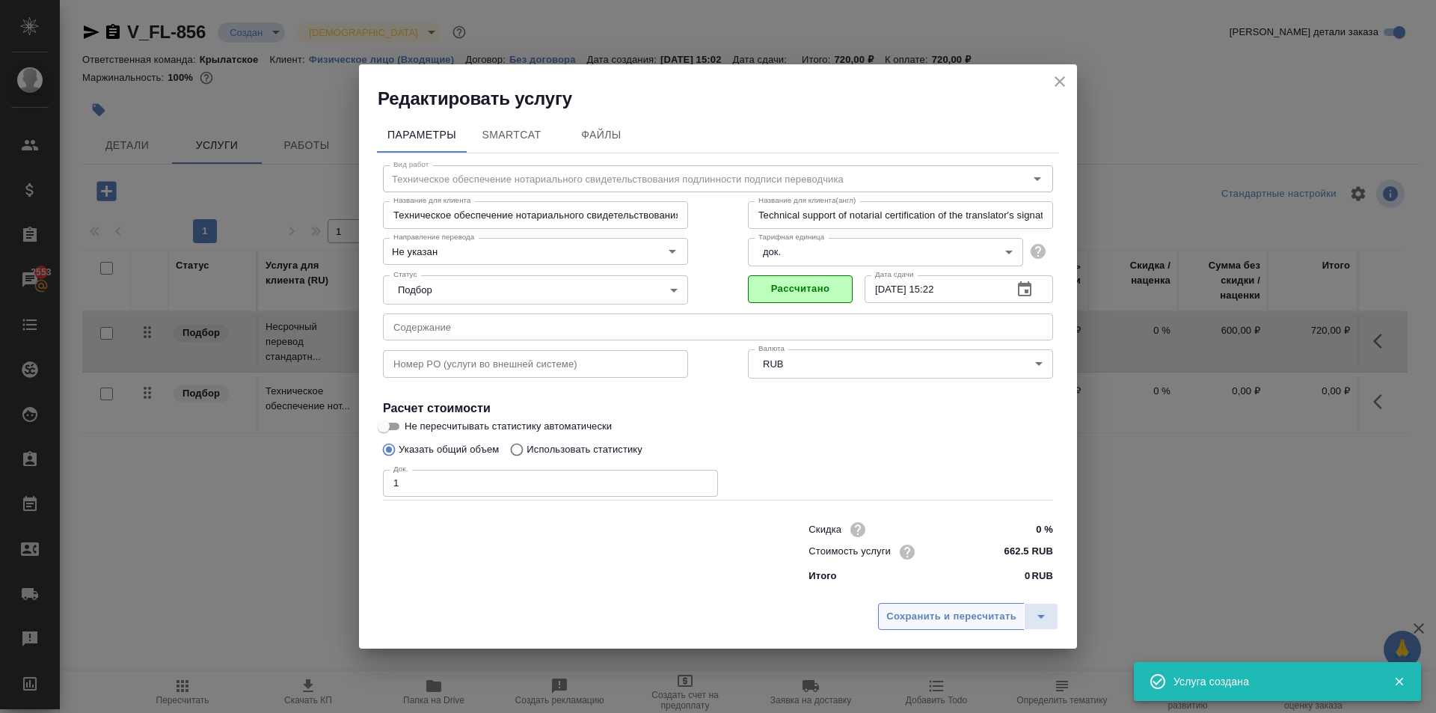
click at [903, 617] on span "Сохранить и пересчитать" at bounding box center [951, 616] width 130 height 17
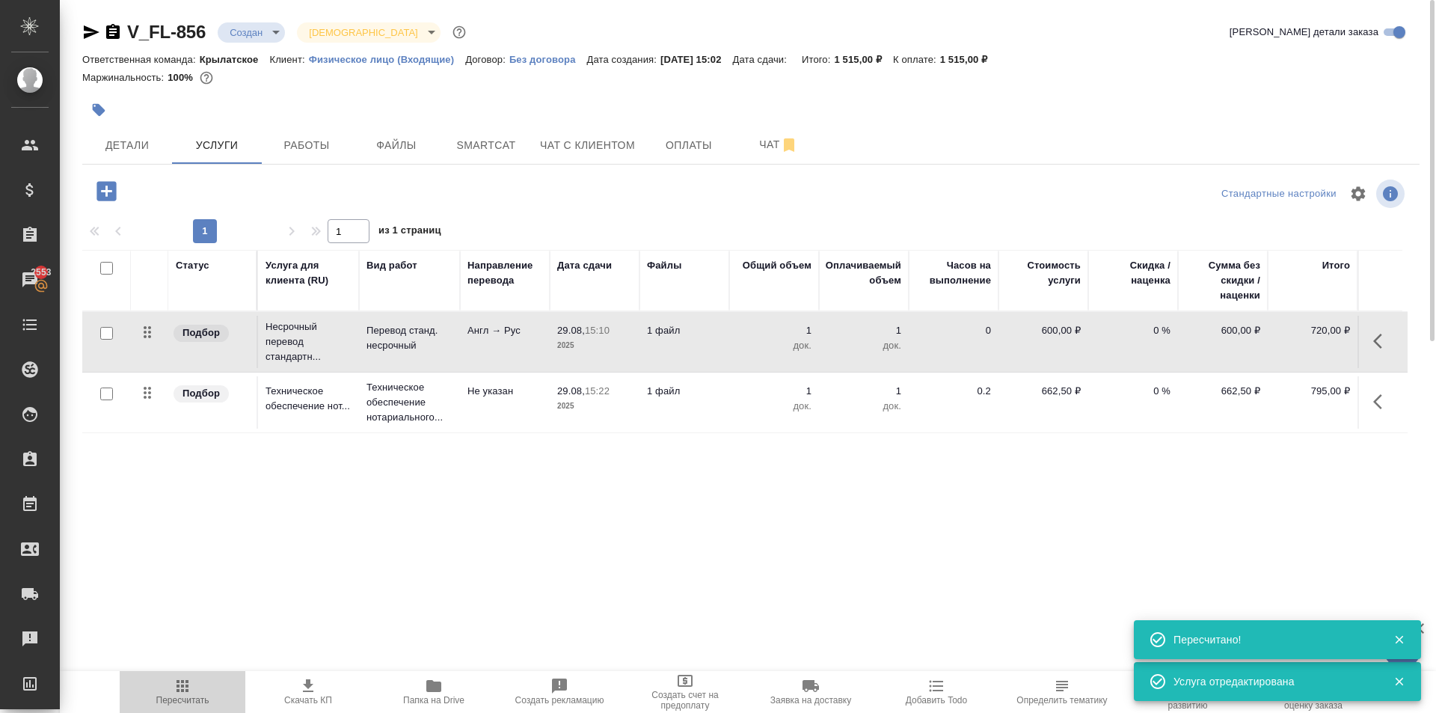
click at [189, 698] on span "Пересчитать" at bounding box center [183, 691] width 108 height 28
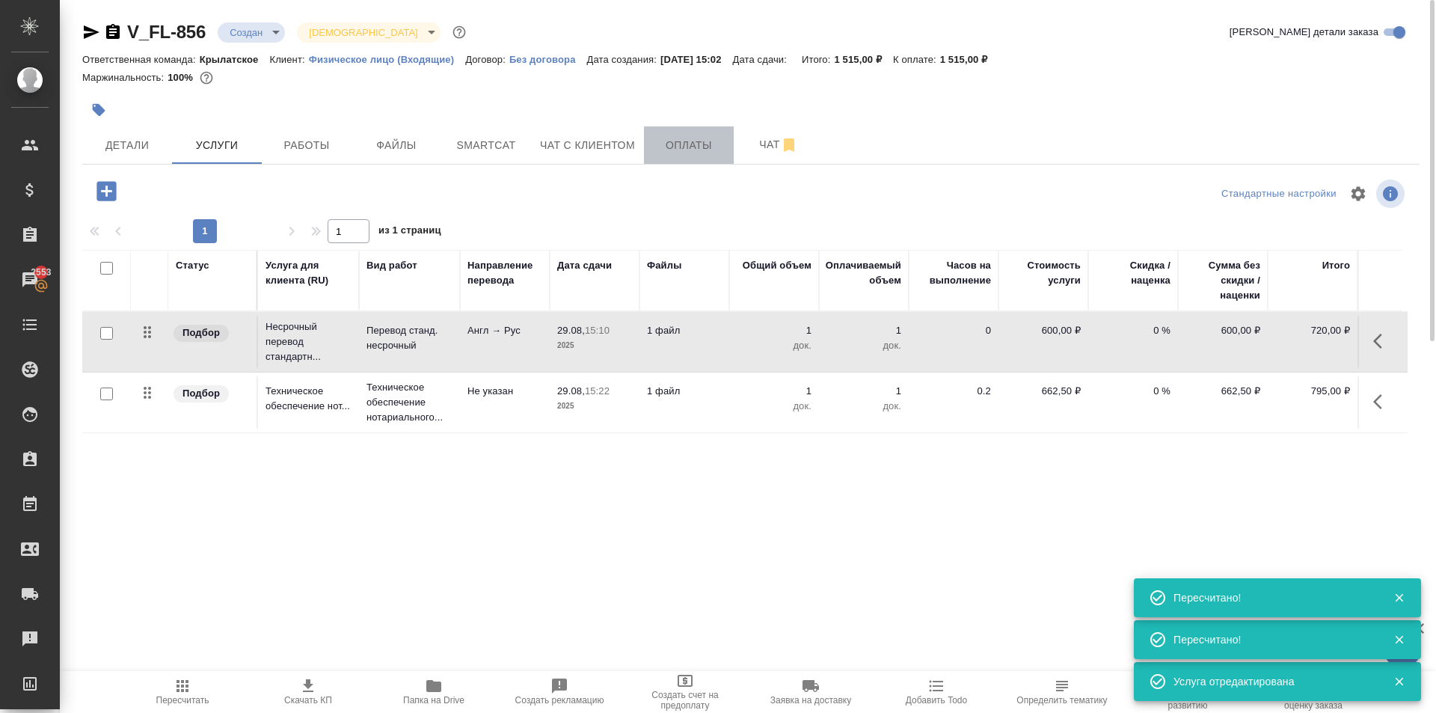
click at [690, 153] on span "Оплаты" at bounding box center [689, 145] width 72 height 19
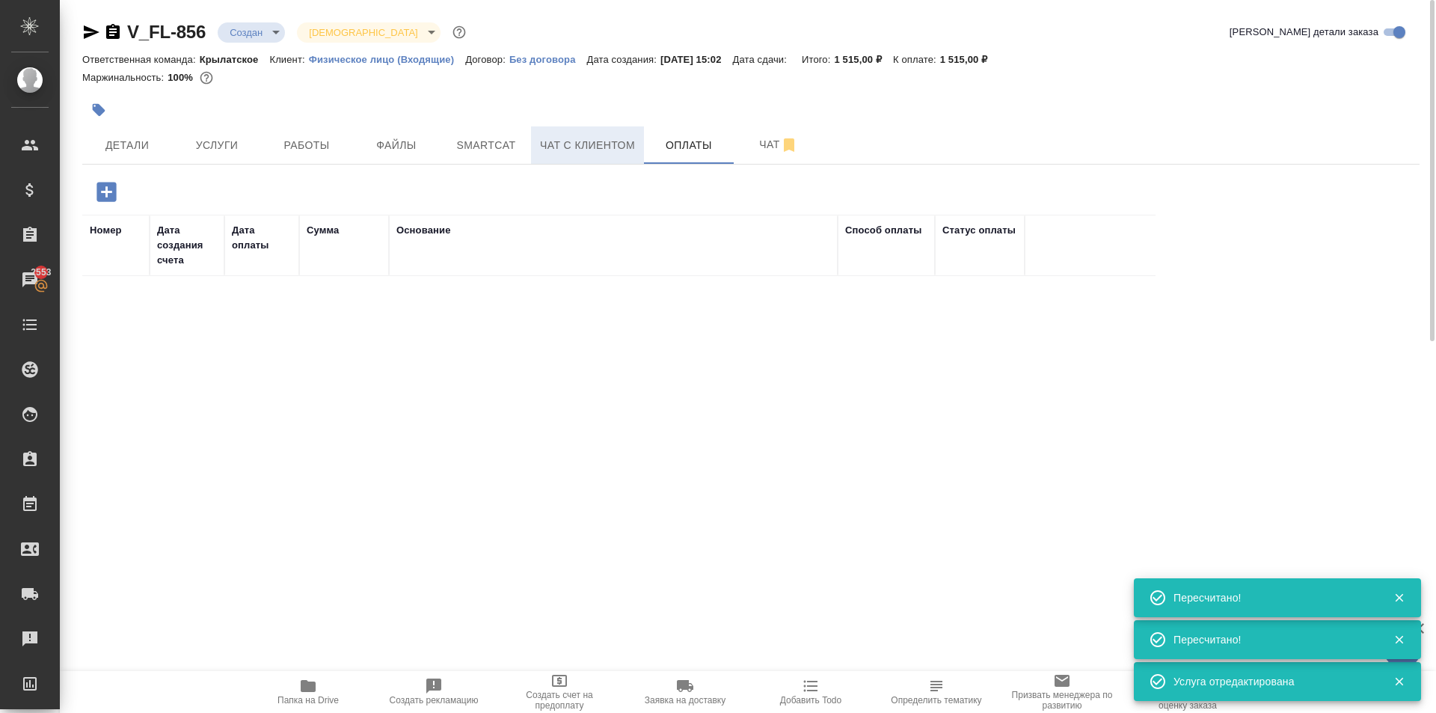
click at [603, 146] on span "Чат с клиентом" at bounding box center [587, 145] width 95 height 19
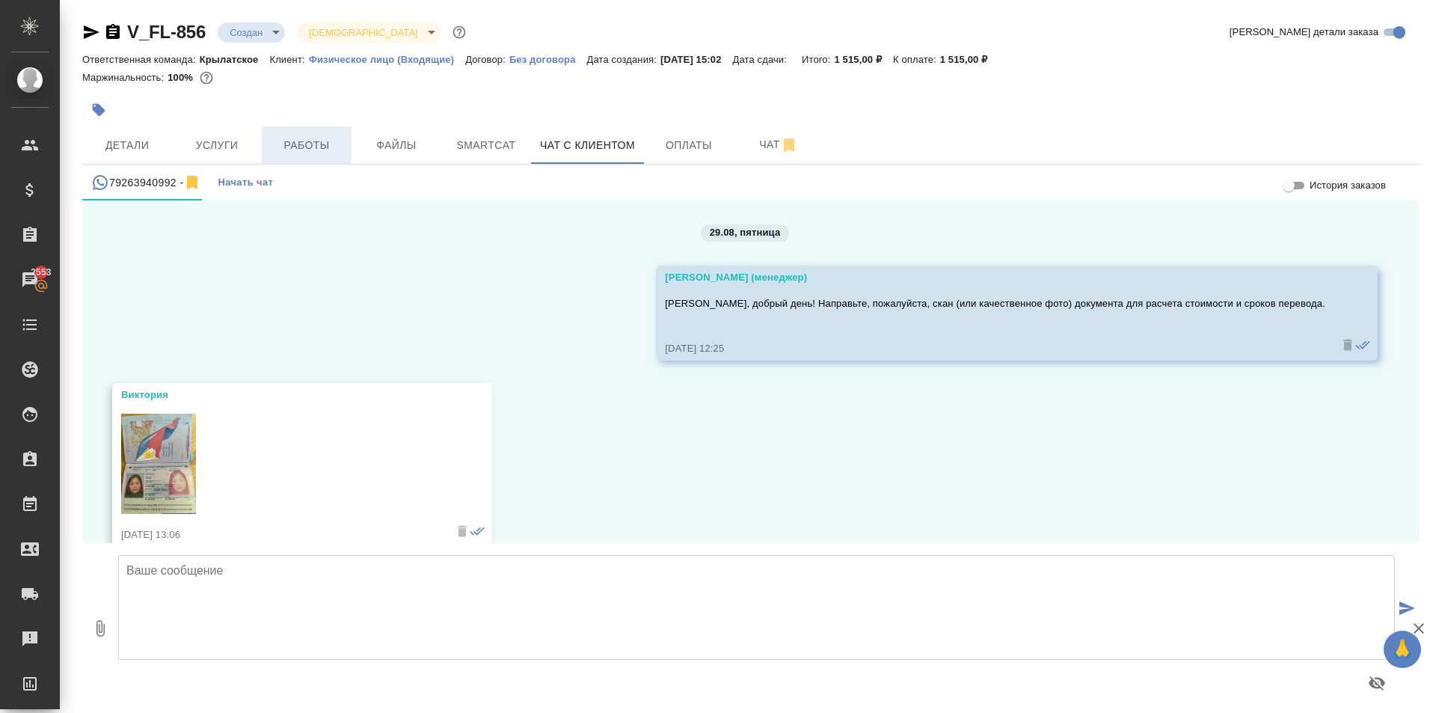
drag, startPoint x: 183, startPoint y: 149, endPoint x: 284, endPoint y: 163, distance: 102.7
click at [293, 163] on div "Детали Услуги Работы Файлы Smartcat Чат с клиентом Оплаты Чат" at bounding box center [750, 144] width 1337 height 37
click at [147, 148] on span "Детали" at bounding box center [127, 145] width 72 height 19
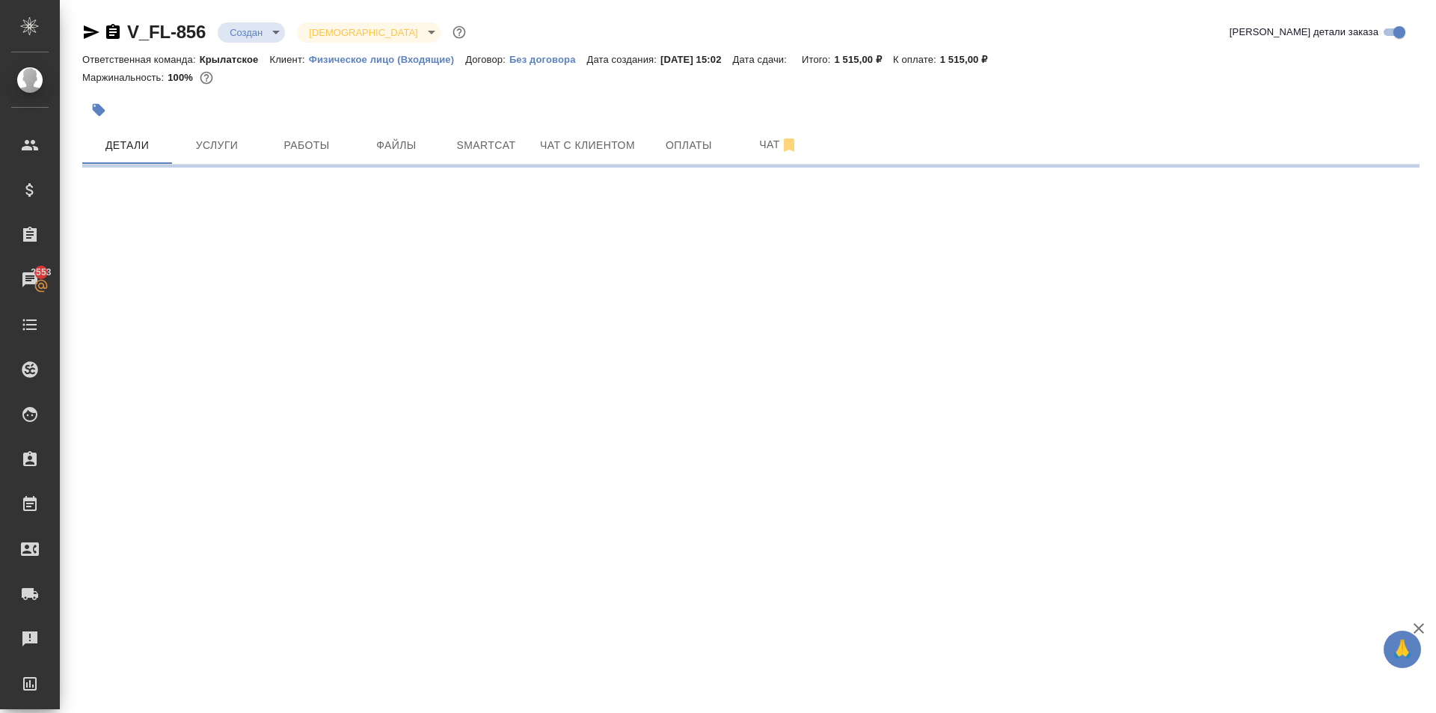
select select "RU"
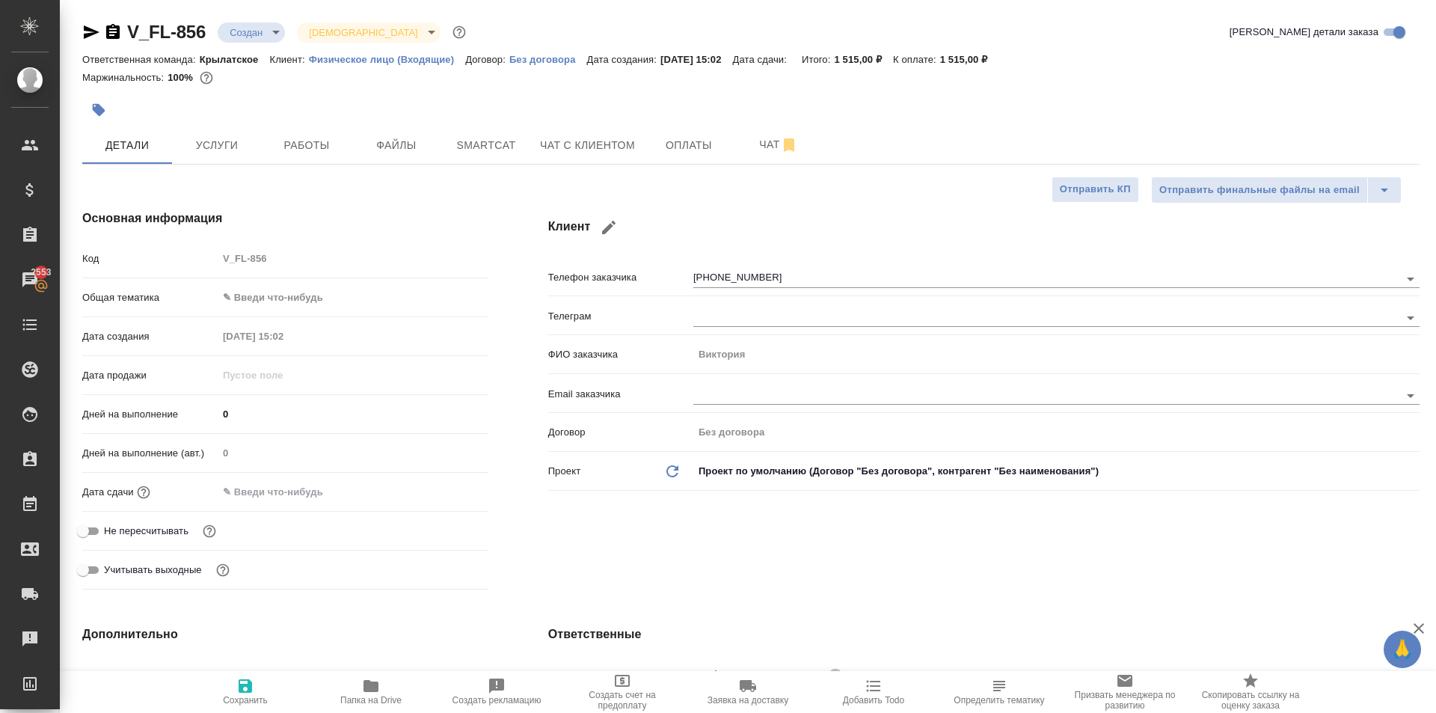
type textarea "x"
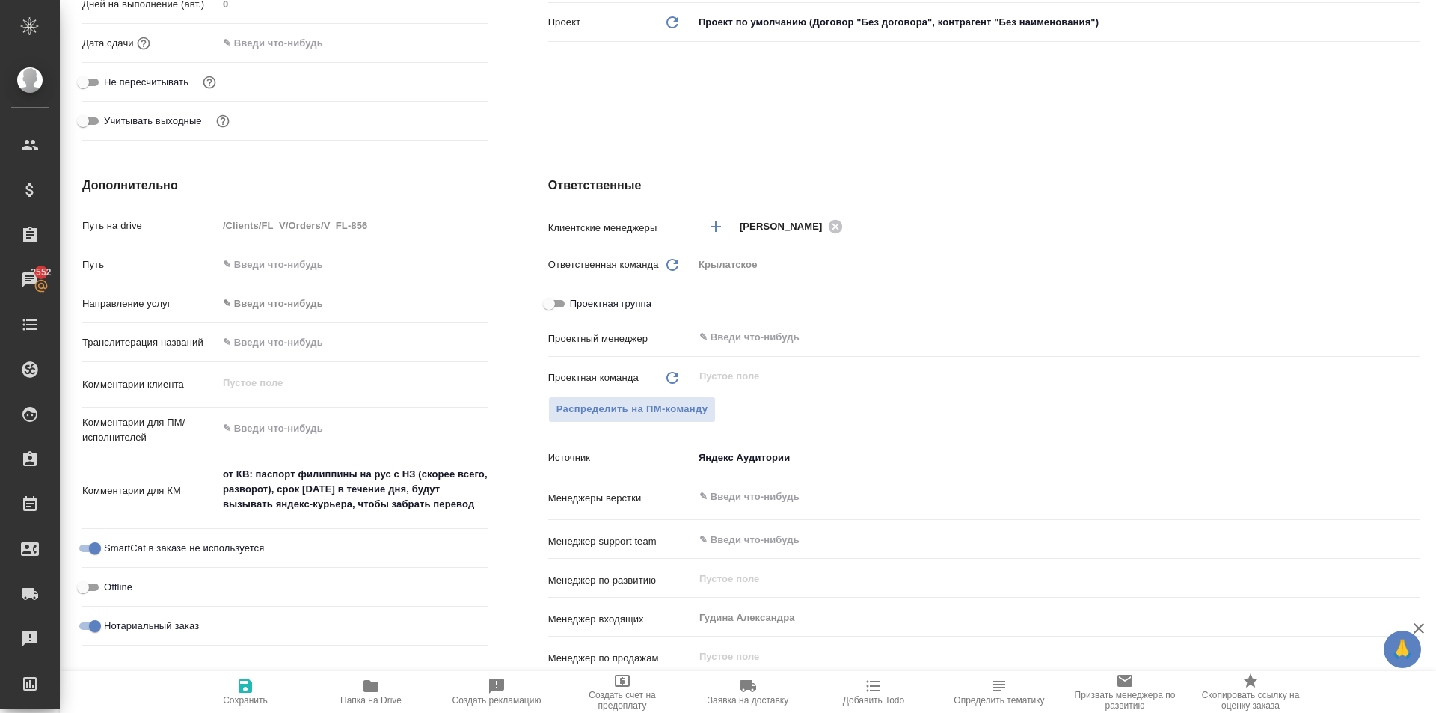
click at [432, 518] on div "от КВ: паспорт филиппины на рус с НЗ (скорее всего, разворот), срок завтра в те…" at bounding box center [353, 490] width 271 height 63
type textarea "x"
click at [438, 544] on div "SmartCat в заказе не используется" at bounding box center [285, 549] width 406 height 26
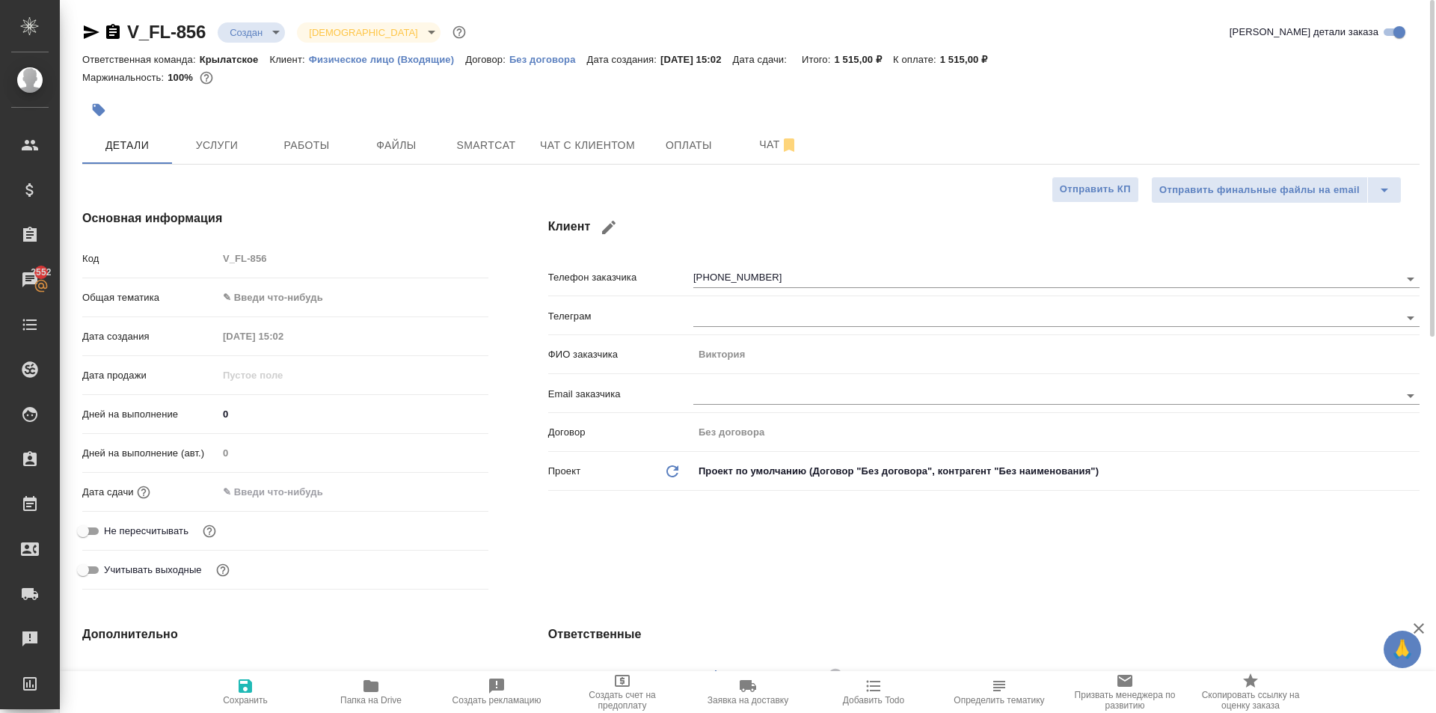
type textarea "x"
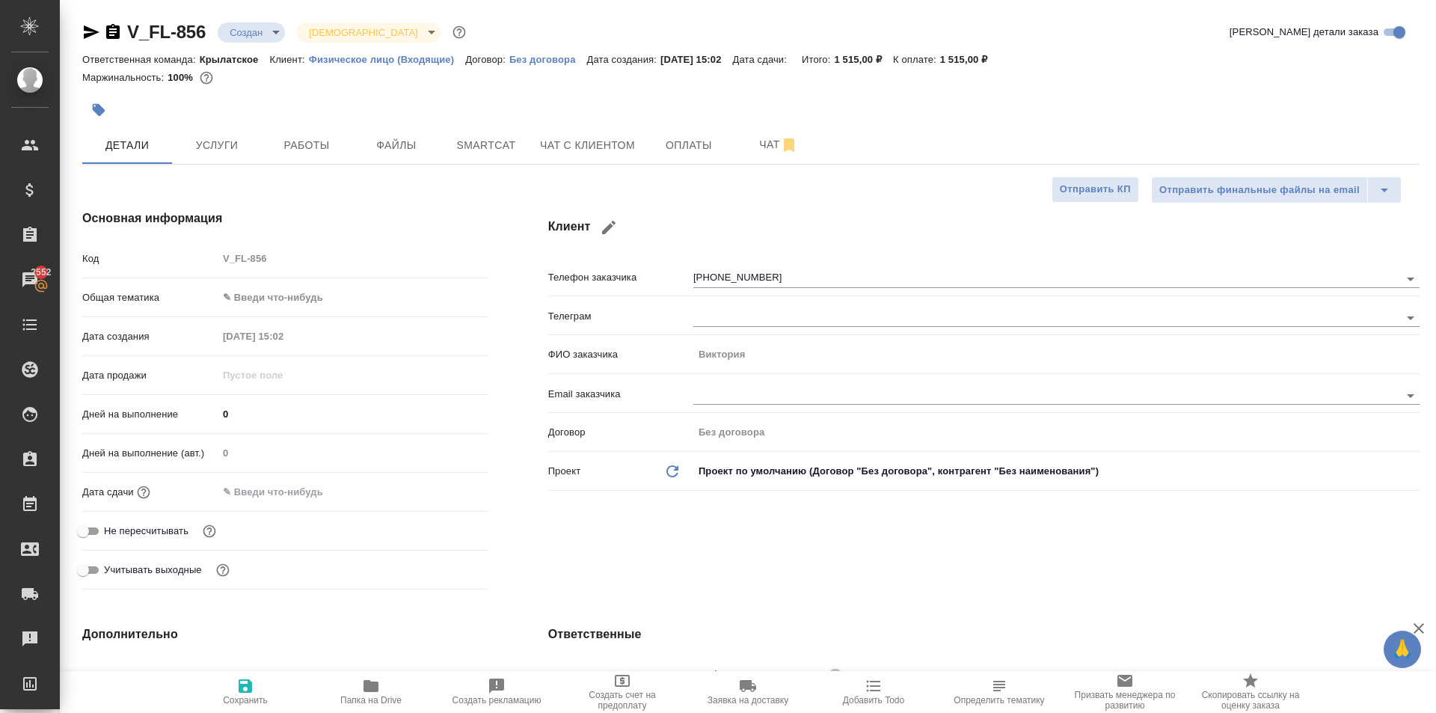
type textarea "x"
click at [318, 300] on body "🙏 .cls-1 fill:#fff; AWATERA Kasymov Timur Клиенты Спецификации Заказы 2555 Чаты…" at bounding box center [718, 356] width 1436 height 713
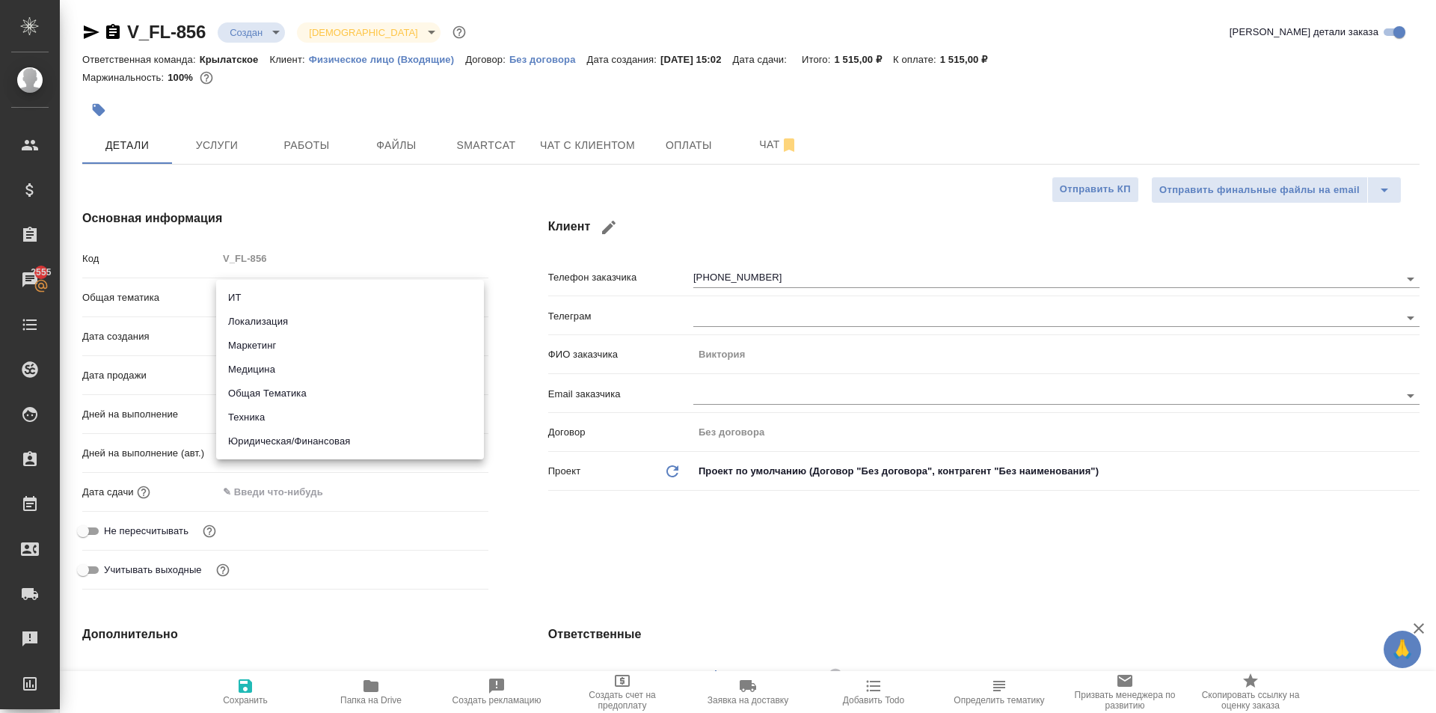
click at [318, 436] on li "Юридическая/Финансовая" at bounding box center [350, 441] width 268 height 24
type input "yr-fn"
type textarea "x"
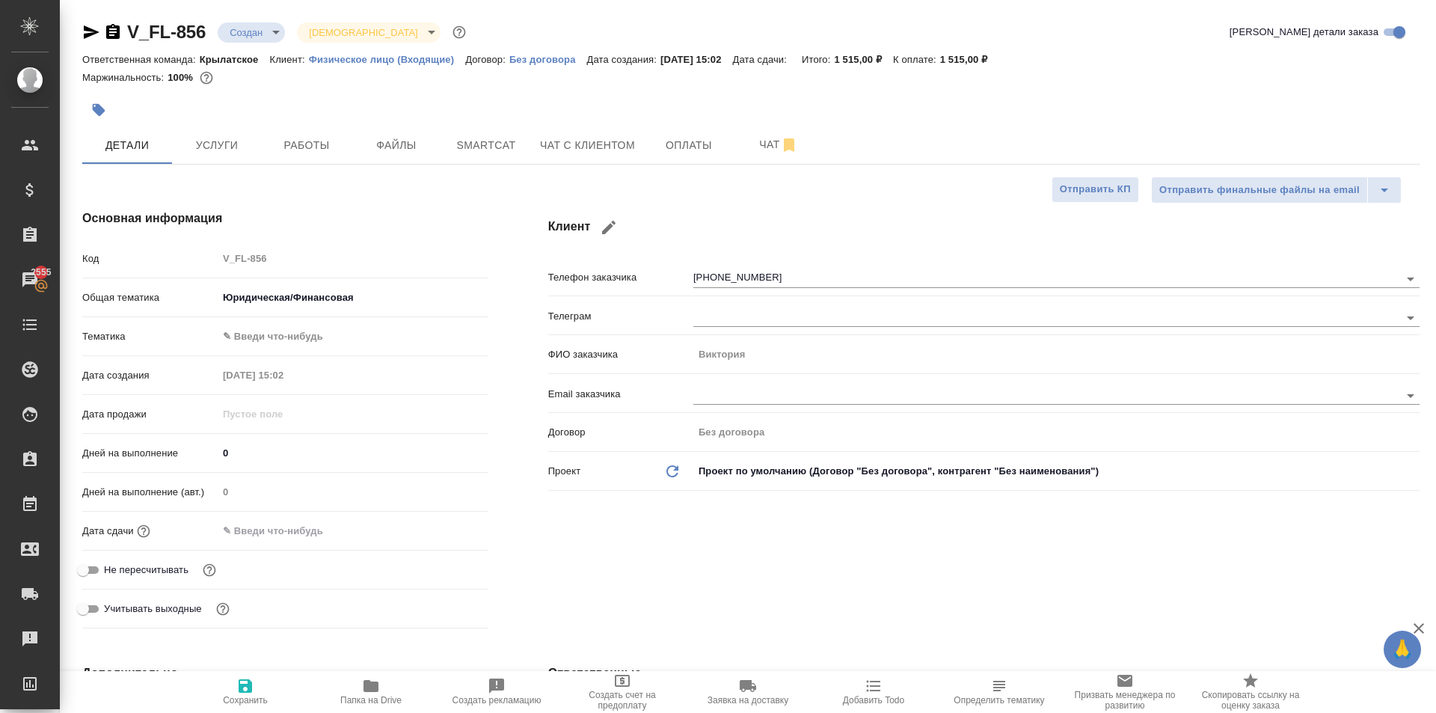
click at [275, 324] on body "🙏 .cls-1 fill:#fff; AWATERA Kasymov Timur Клиенты Спецификации Заказы 2555 Чаты…" at bounding box center [718, 356] width 1436 height 713
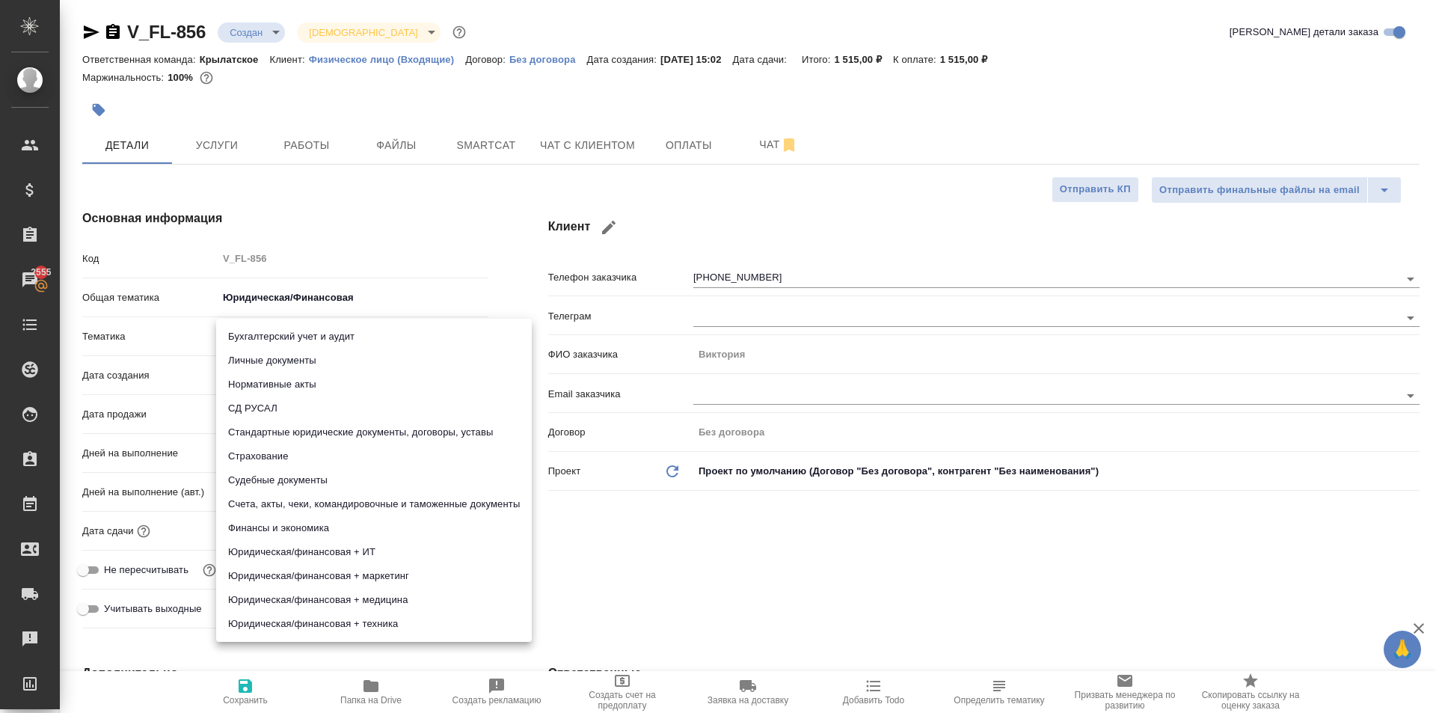
click at [269, 359] on li "Личные документы" at bounding box center [374, 361] width 316 height 24
type textarea "x"
type input "5a8b8b956a9677013d343cfe"
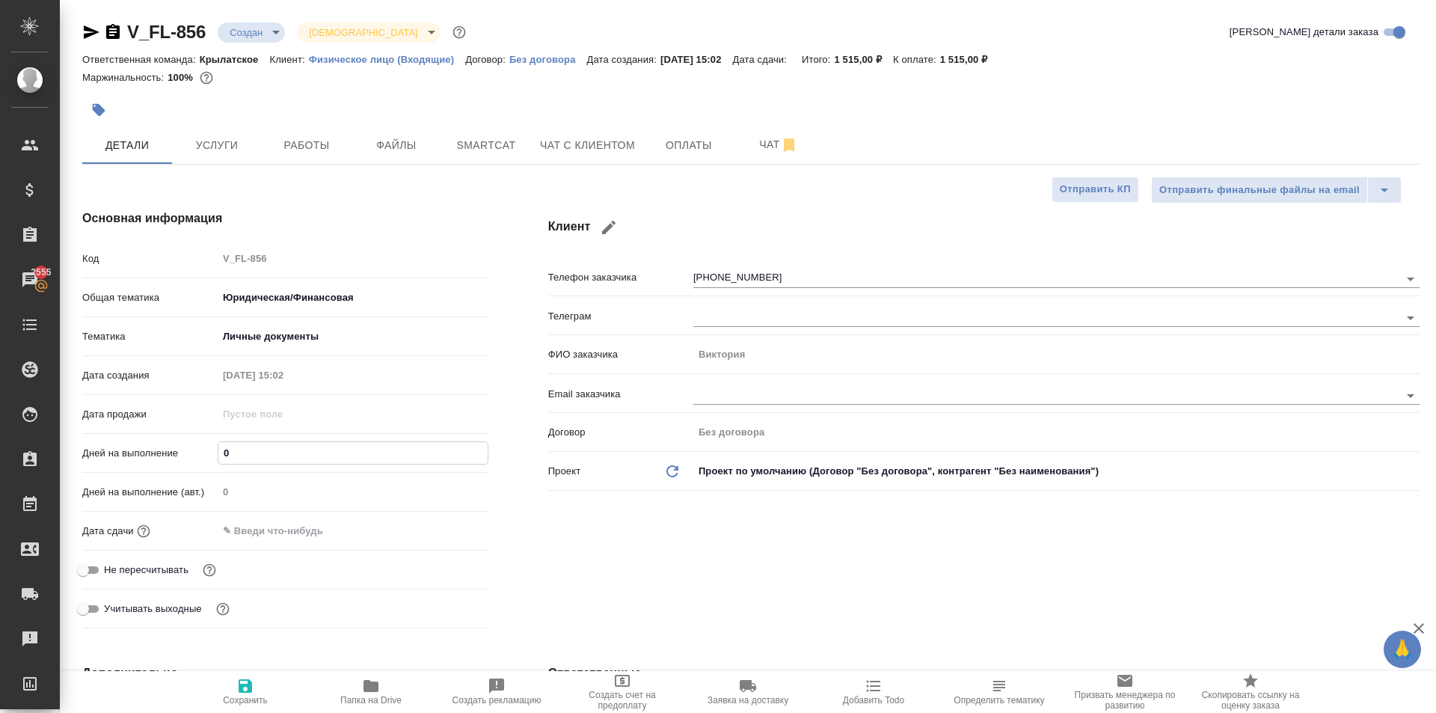
drag, startPoint x: 252, startPoint y: 452, endPoint x: 197, endPoint y: 451, distance: 55.4
click at [197, 451] on div "Дней на выполнение 0" at bounding box center [285, 453] width 406 height 26
type input "1"
type textarea "x"
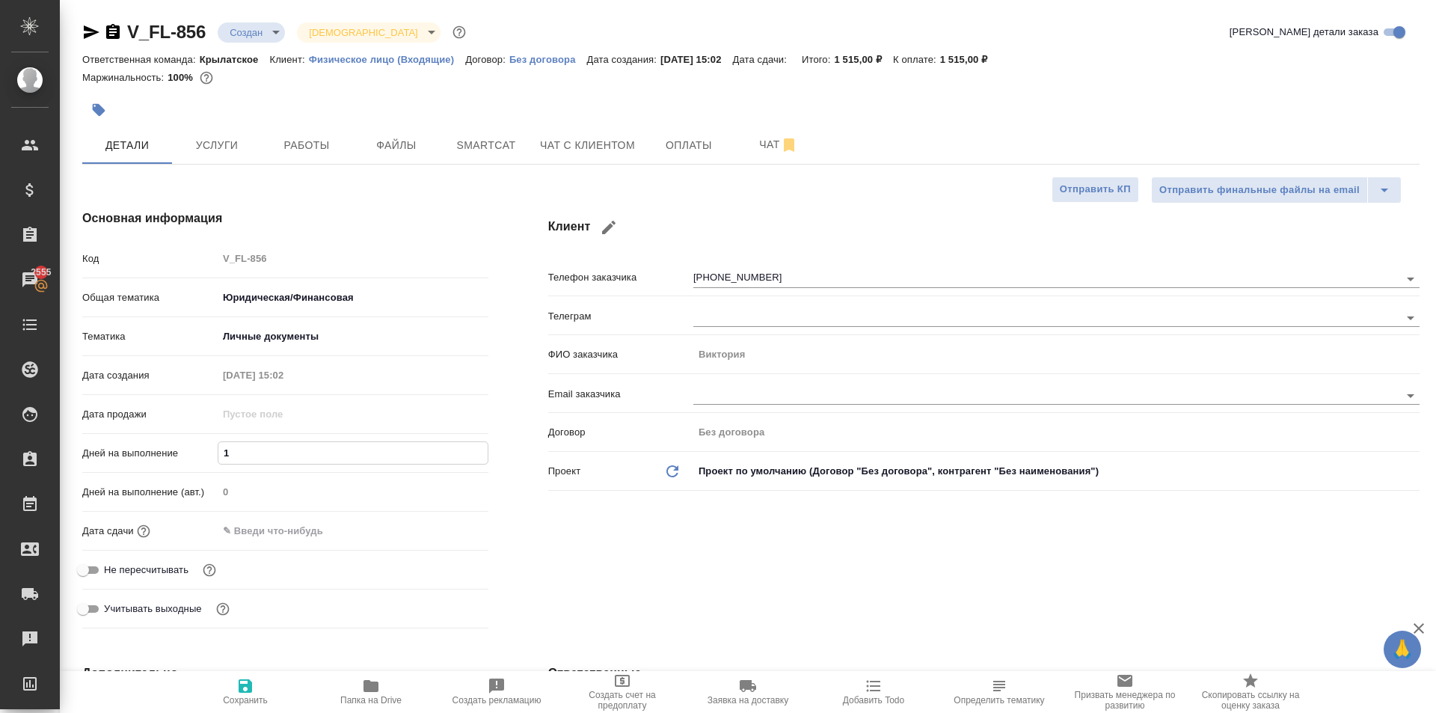
type textarea "x"
type input "1"
drag, startPoint x: 259, startPoint y: 536, endPoint x: 281, endPoint y: 538, distance: 22.5
click at [259, 536] on input "text" at bounding box center [283, 531] width 131 height 22
click at [447, 530] on icon "button" at bounding box center [444, 529] width 13 height 15
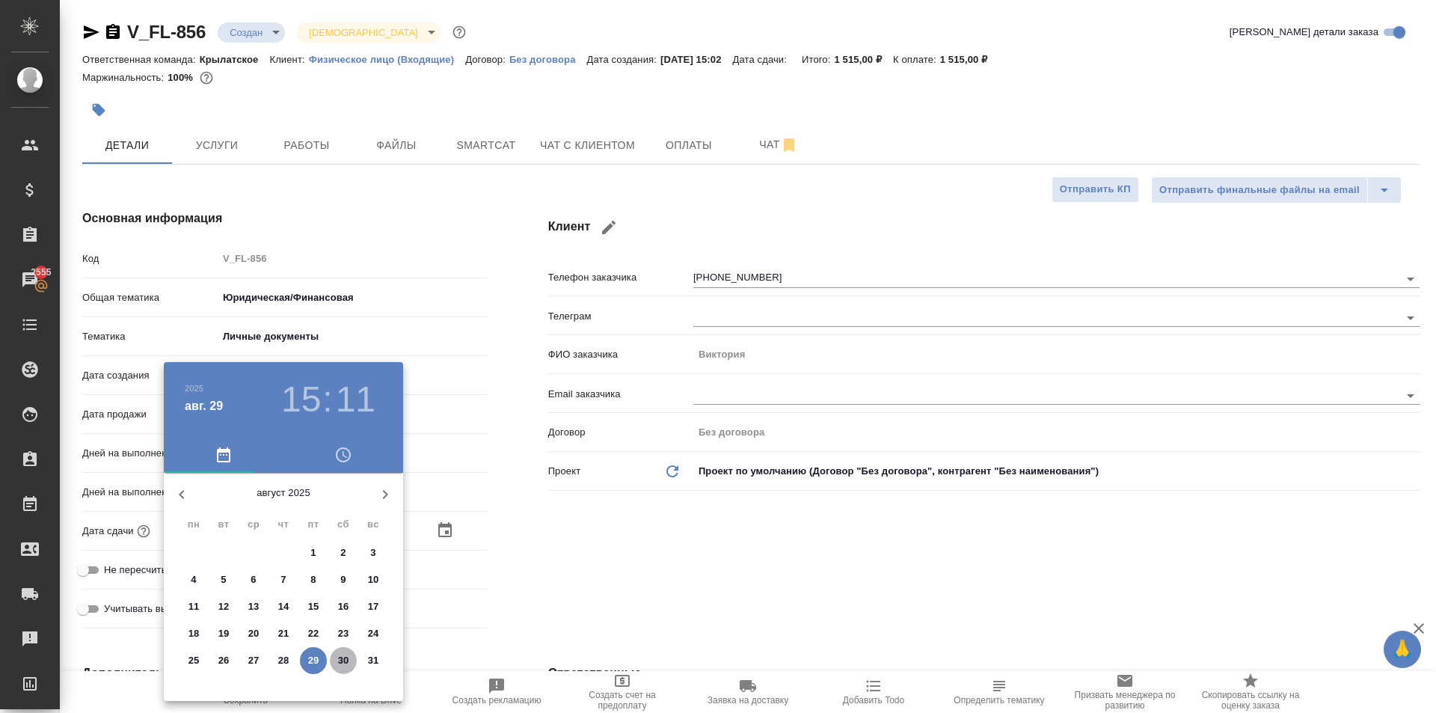
click at [343, 664] on p "30" at bounding box center [343, 660] width 11 height 15
type input "30.08.2025 15:11"
type textarea "x"
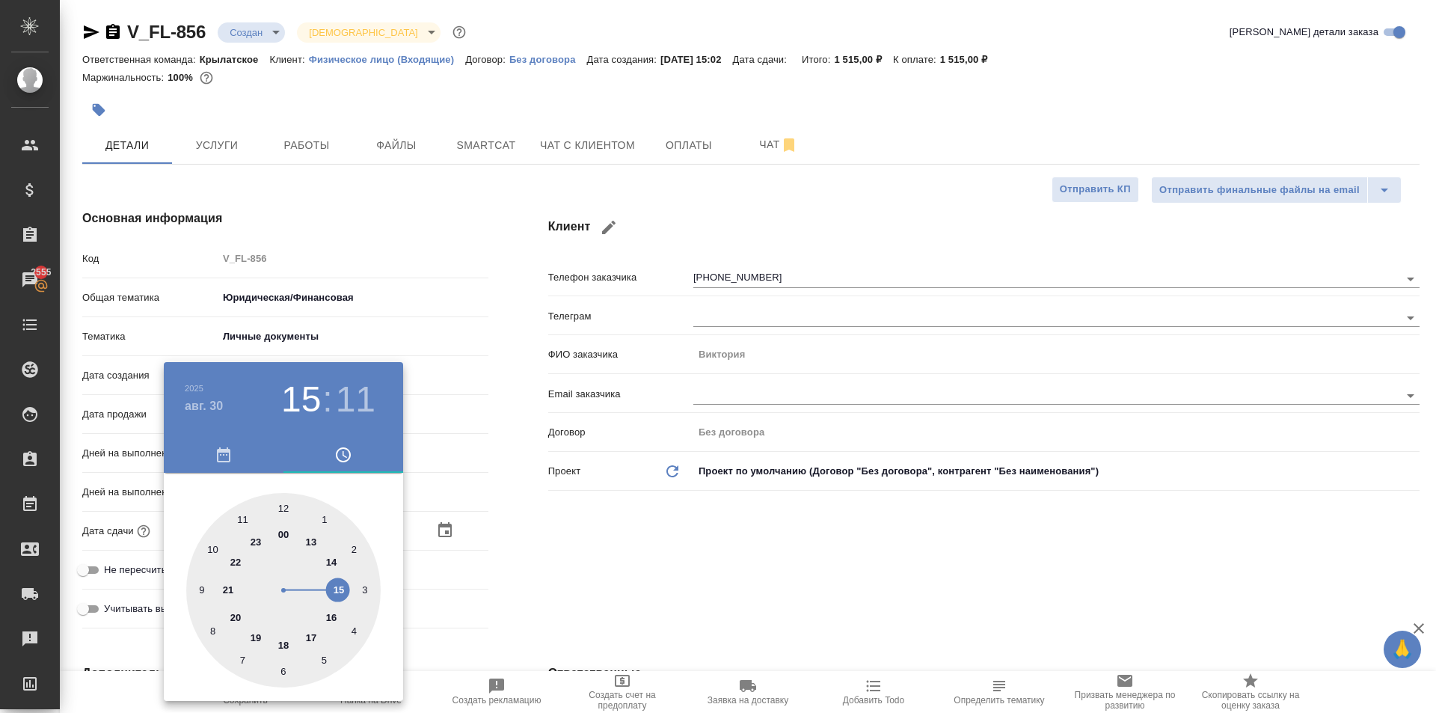
click at [276, 509] on div at bounding box center [283, 590] width 194 height 194
type input "30.08.2025 12:11"
type textarea "x"
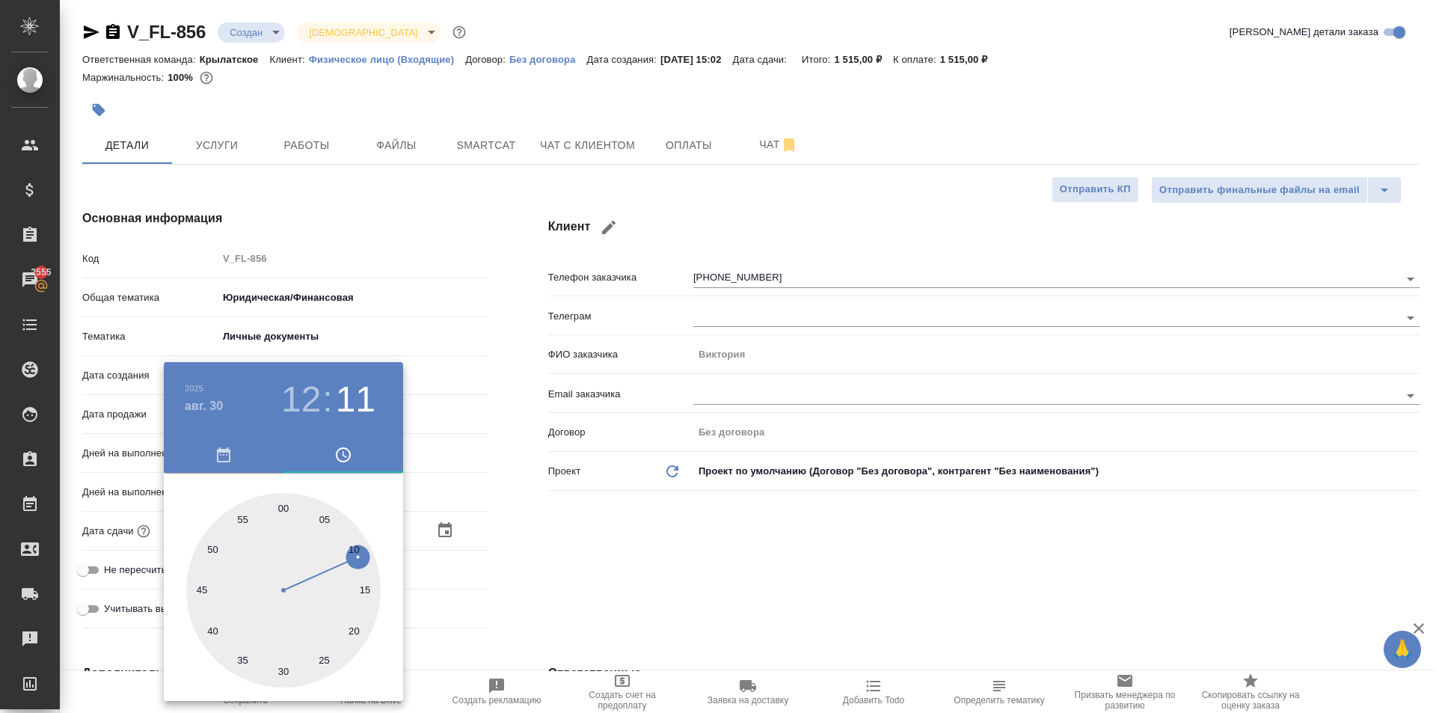
click at [285, 507] on div at bounding box center [283, 590] width 194 height 194
type input "[DATE] 12:00"
type textarea "x"
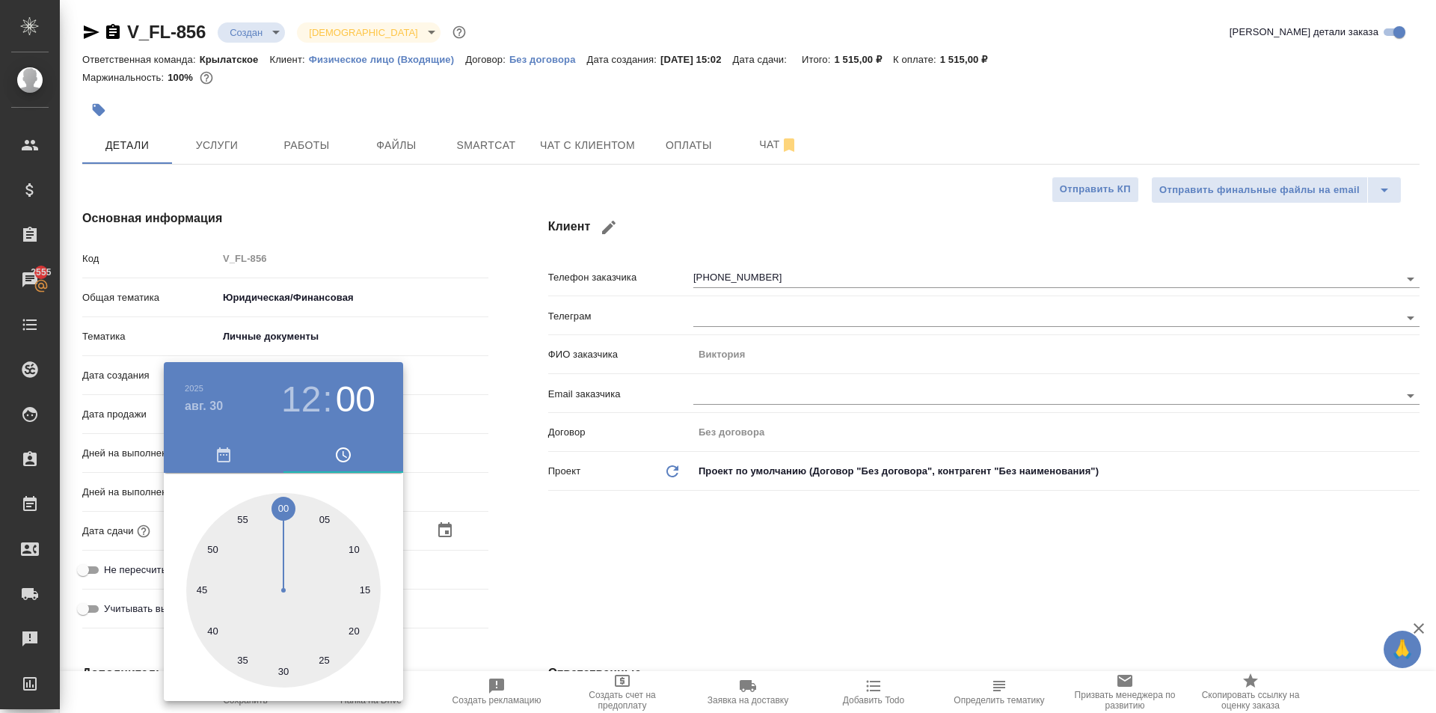
drag, startPoint x: 686, startPoint y: 576, endPoint x: 358, endPoint y: 672, distance: 342.2
click at [679, 578] on div at bounding box center [718, 356] width 1436 height 713
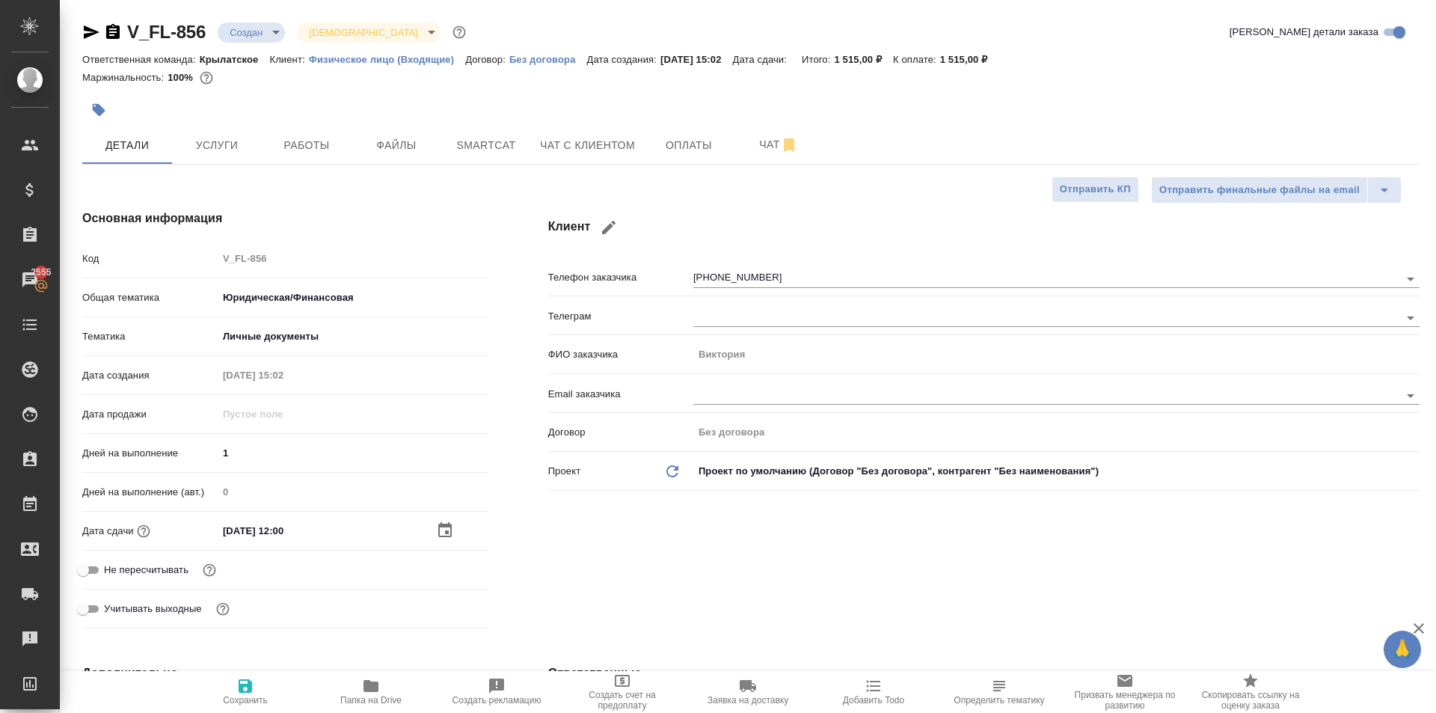
click at [270, 693] on span "Сохранить" at bounding box center [245, 691] width 108 height 28
type textarea "x"
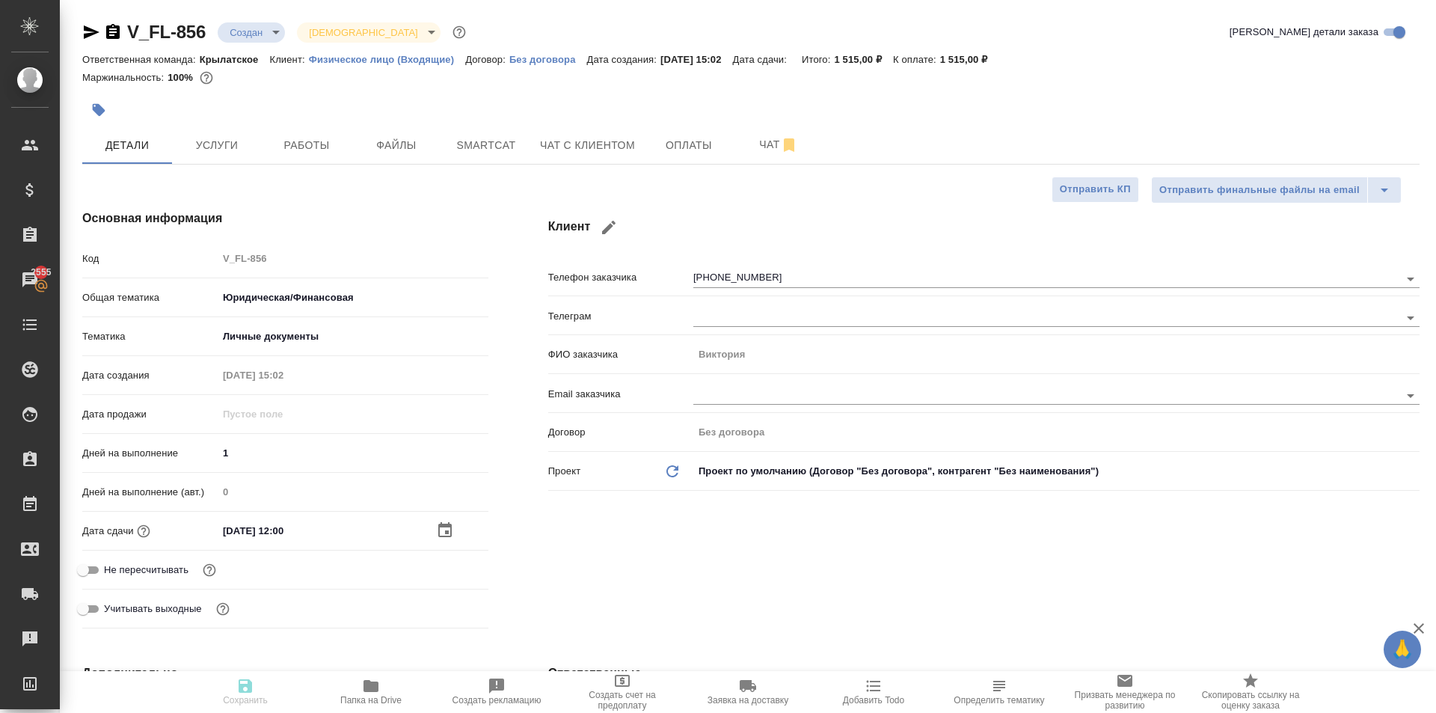
type textarea "x"
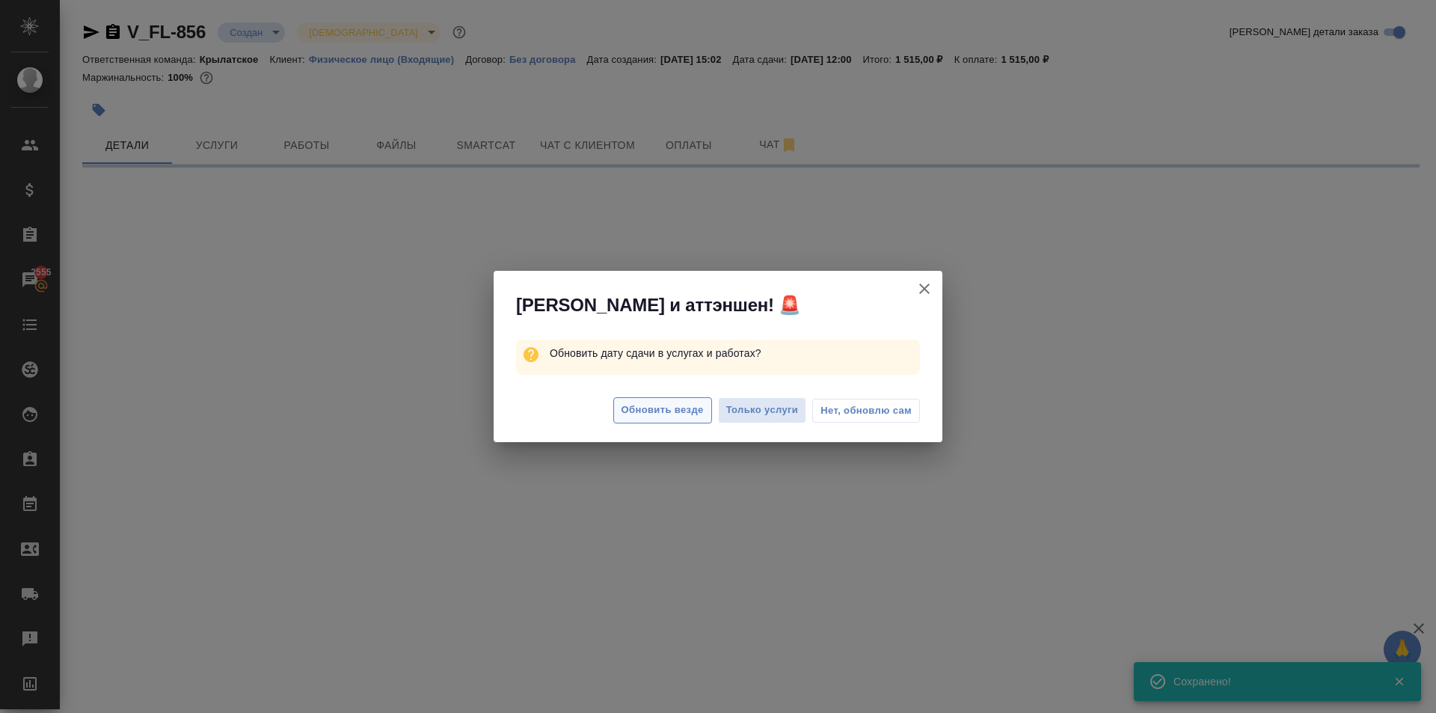
select select "RU"
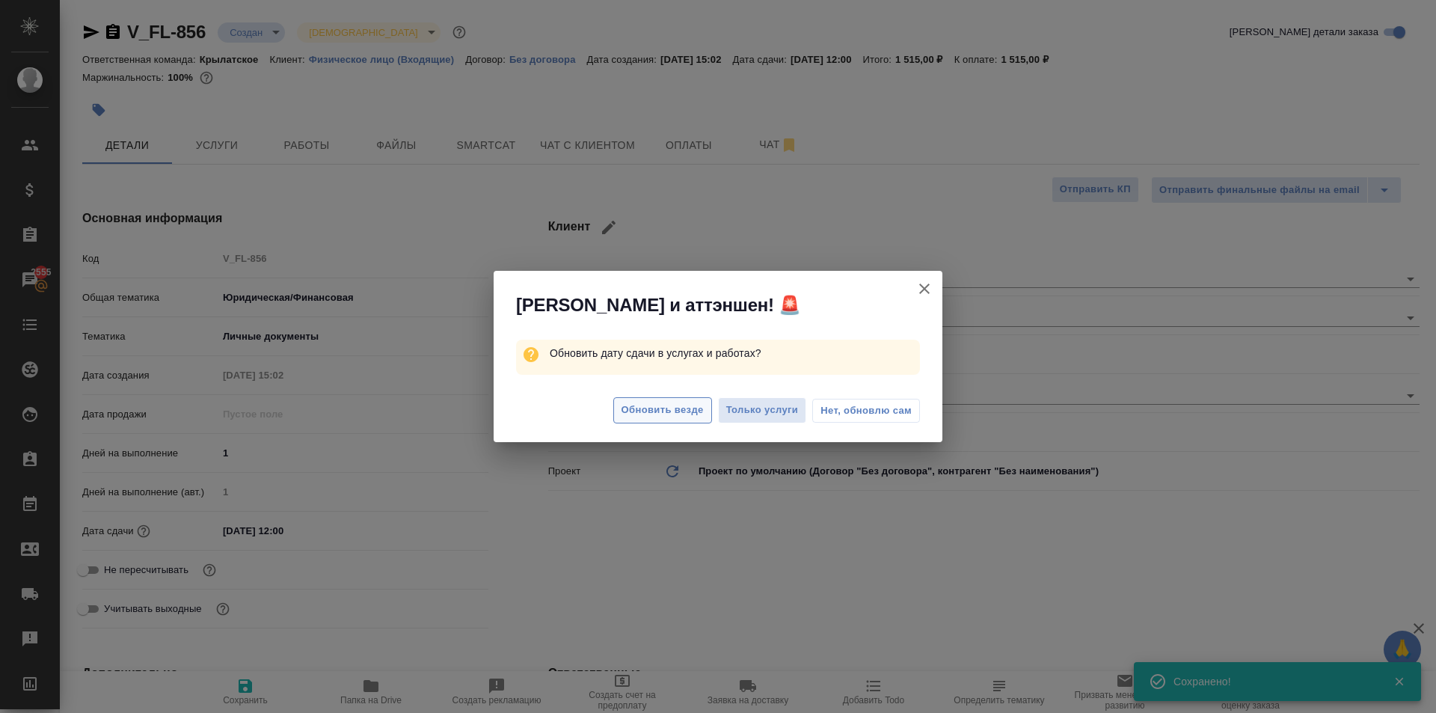
type textarea "x"
click at [622, 410] on span "Обновить везде" at bounding box center [663, 410] width 82 height 17
type textarea "x"
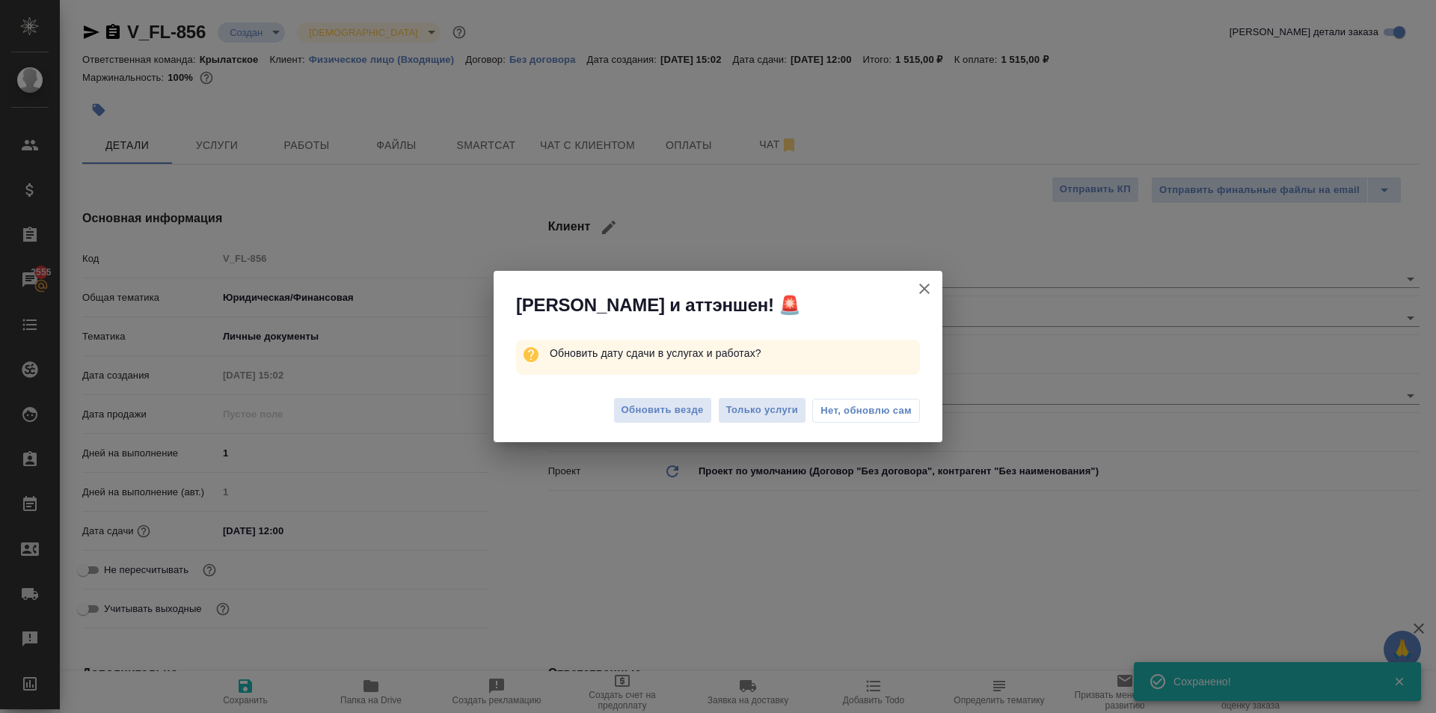
type textarea "x"
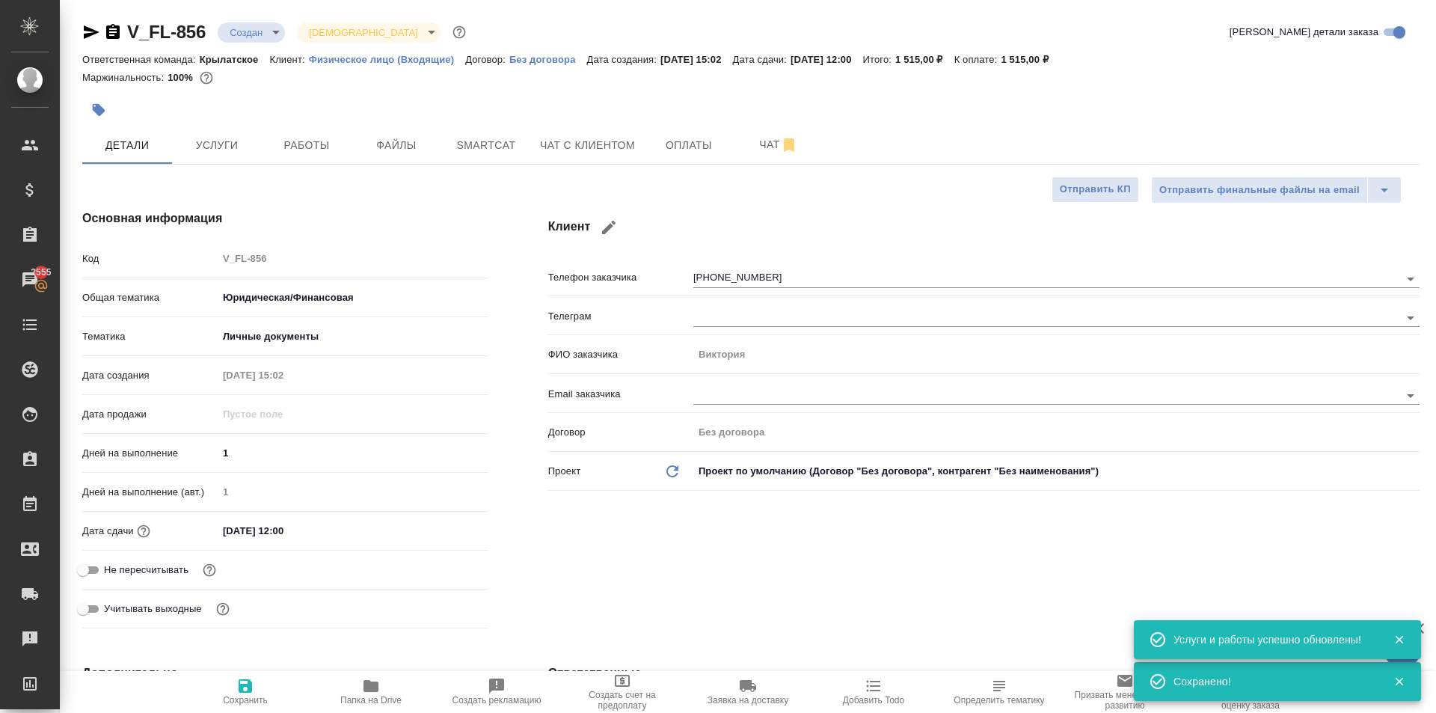
type textarea "x"
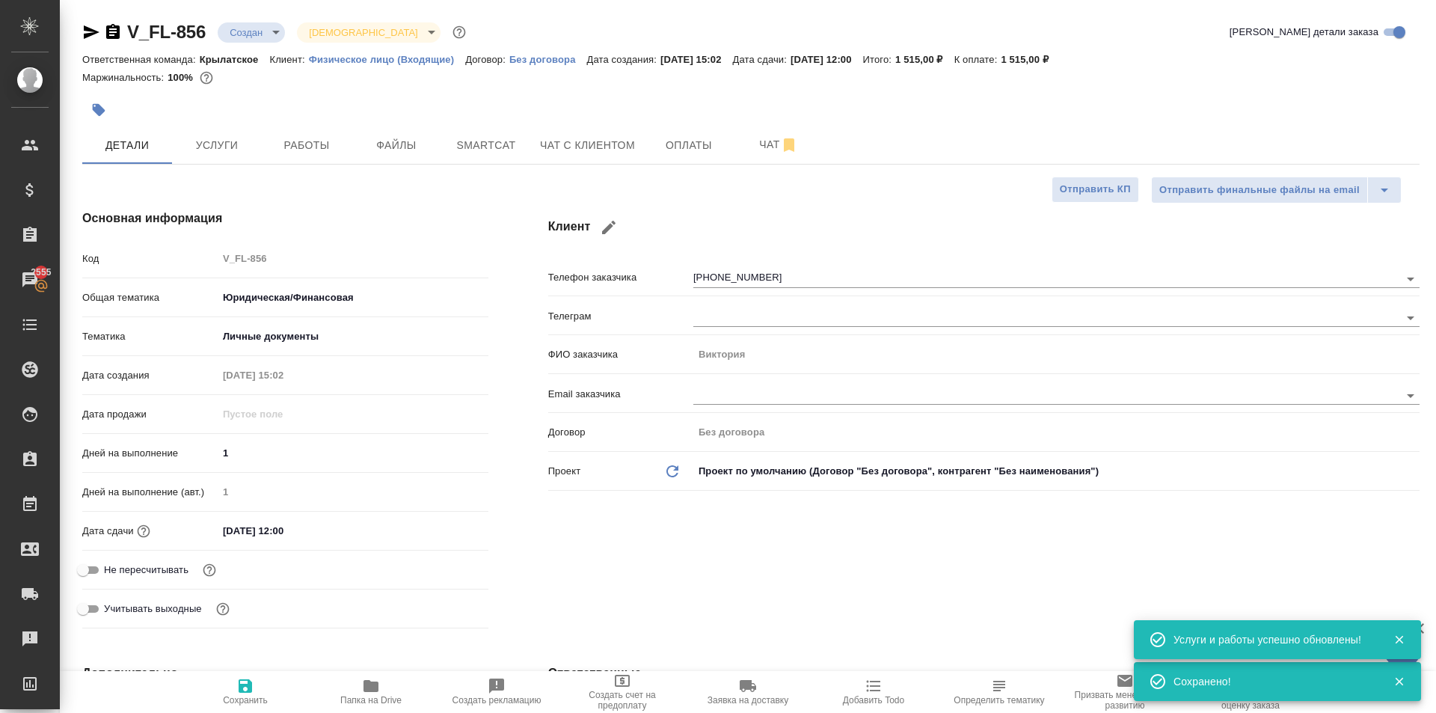
type textarea "x"
click at [615, 153] on span "Чат с клиентом" at bounding box center [587, 145] width 95 height 19
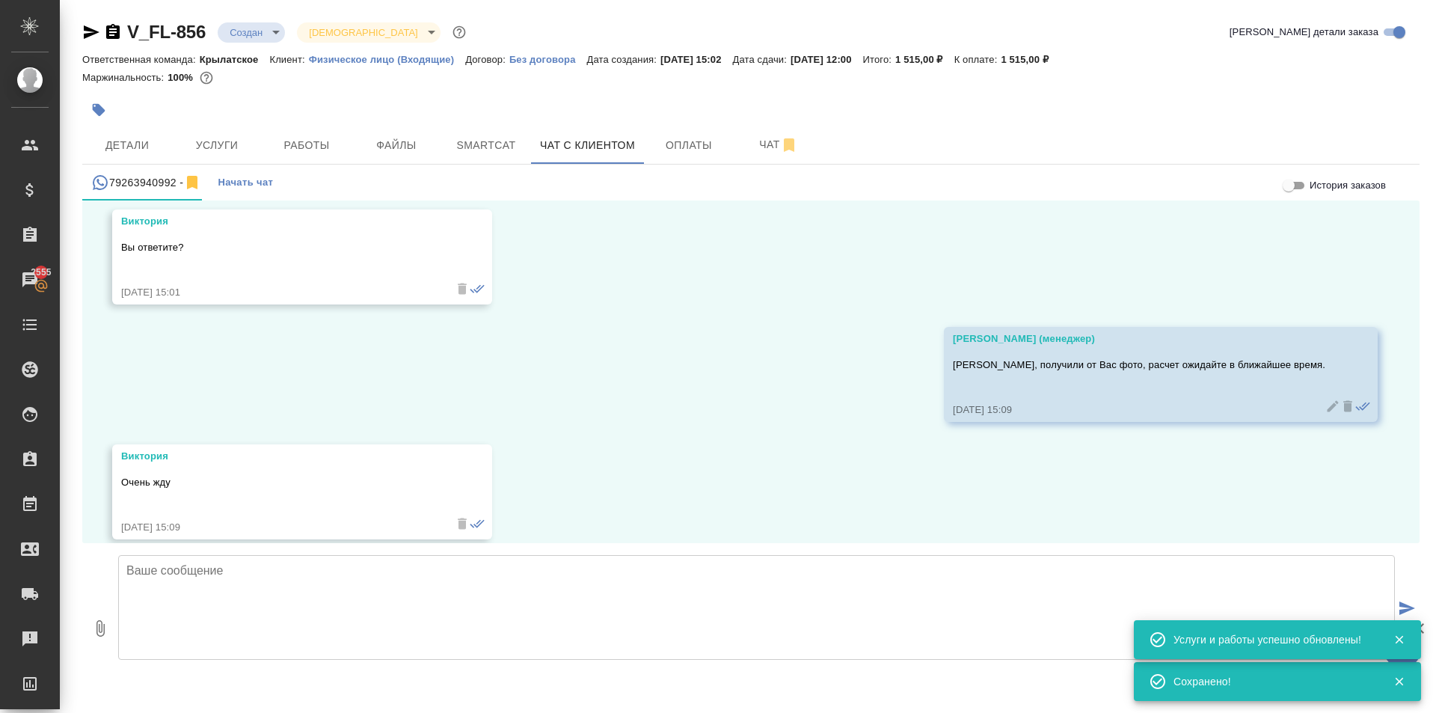
scroll to position [378, 0]
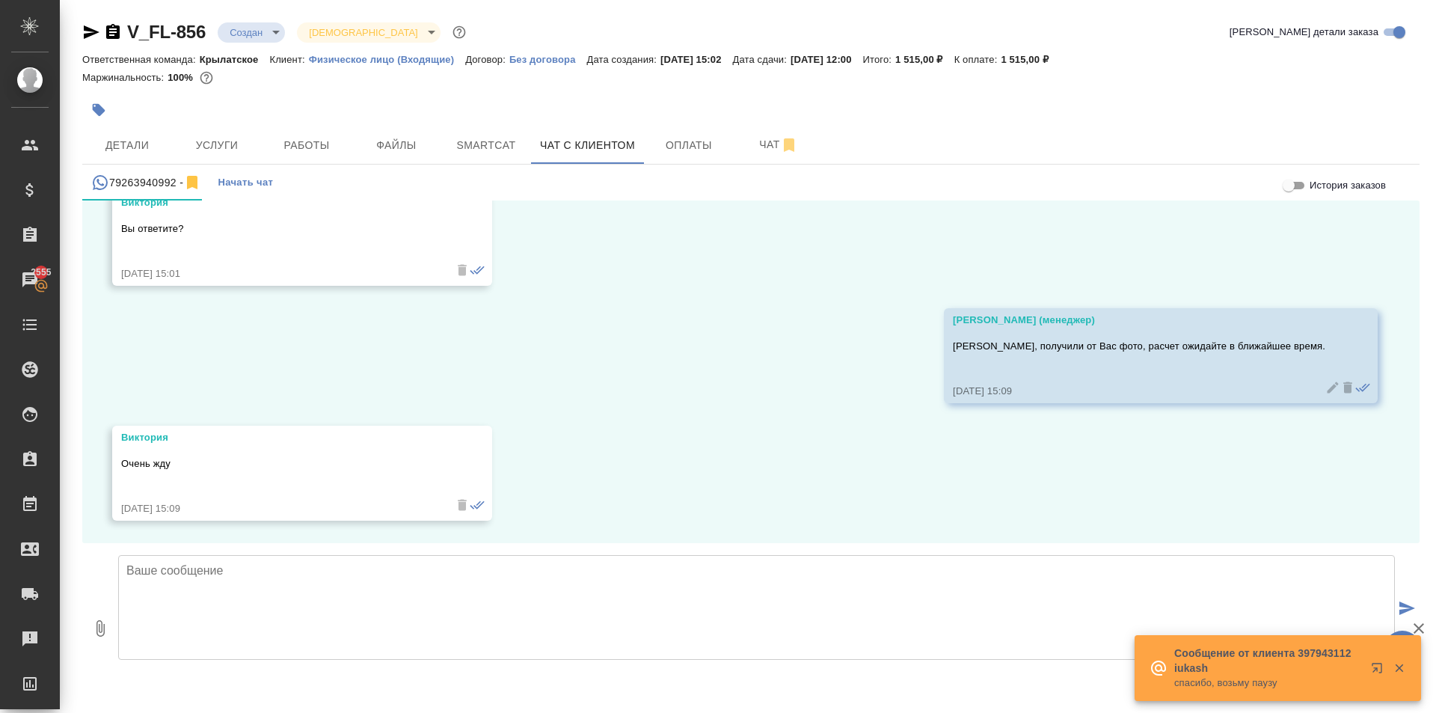
click at [269, 566] on textarea at bounding box center [756, 607] width 1277 height 105
paste textarea "Срок исполнения: 1 рабочий день. Стоимость заказа составит: 1 515 руб. (!) в ст…"
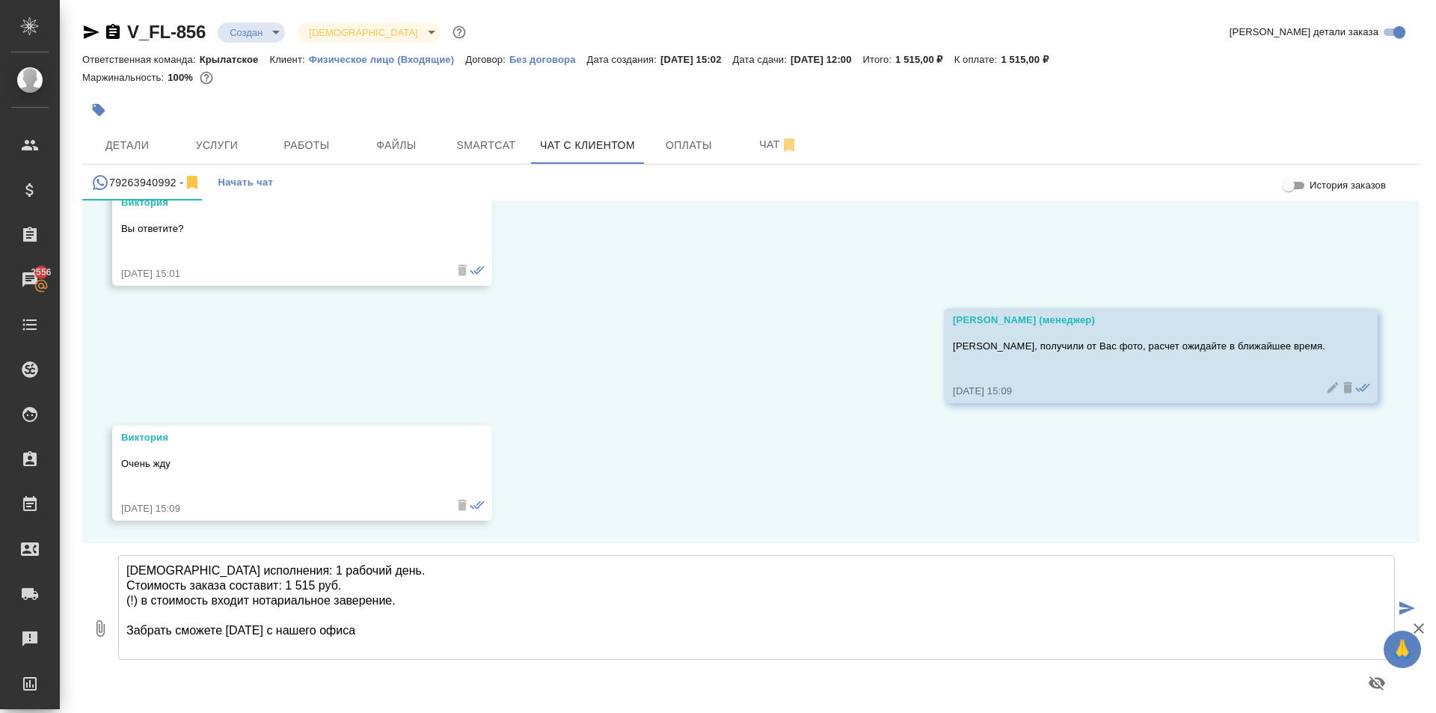
type textarea "Срок исполнения: 1 рабочий день. Стоимость заказа составит: 1 515 руб. (!) в ст…"
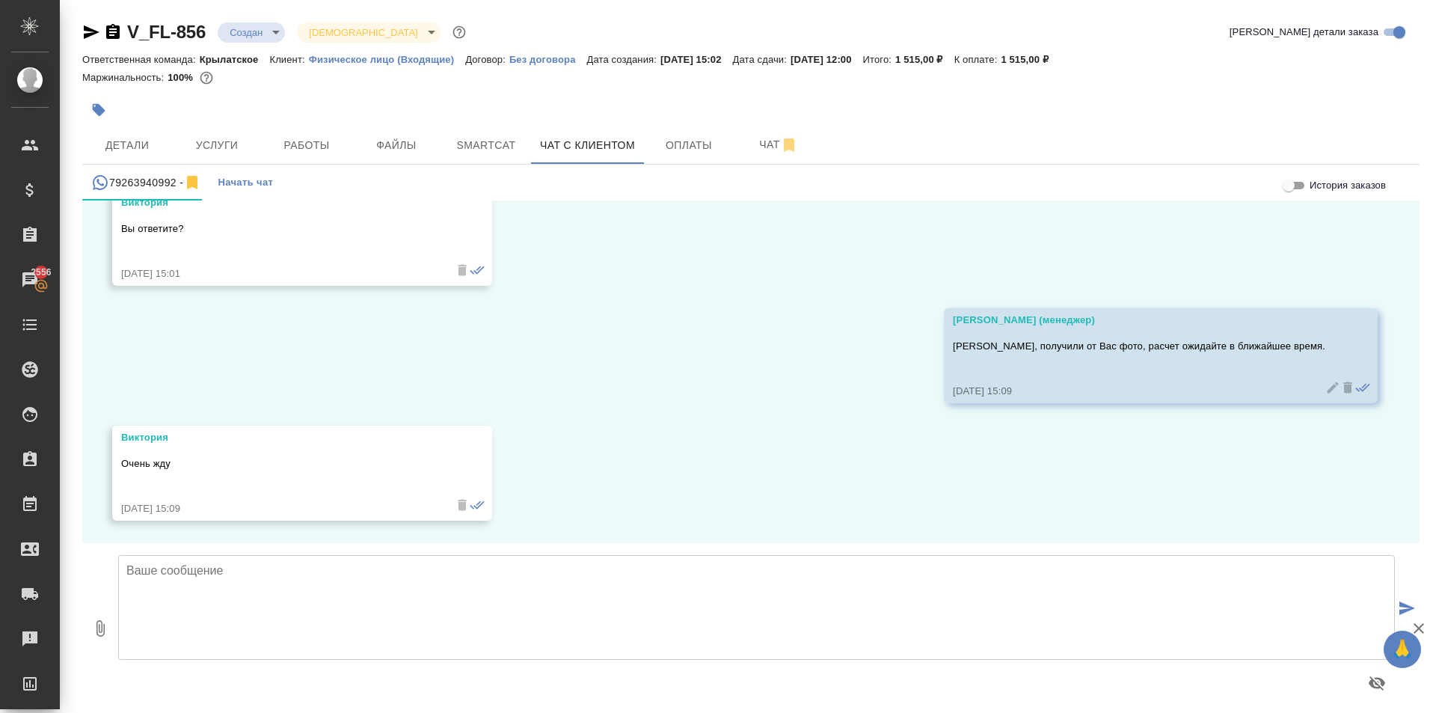
type textarea "а"
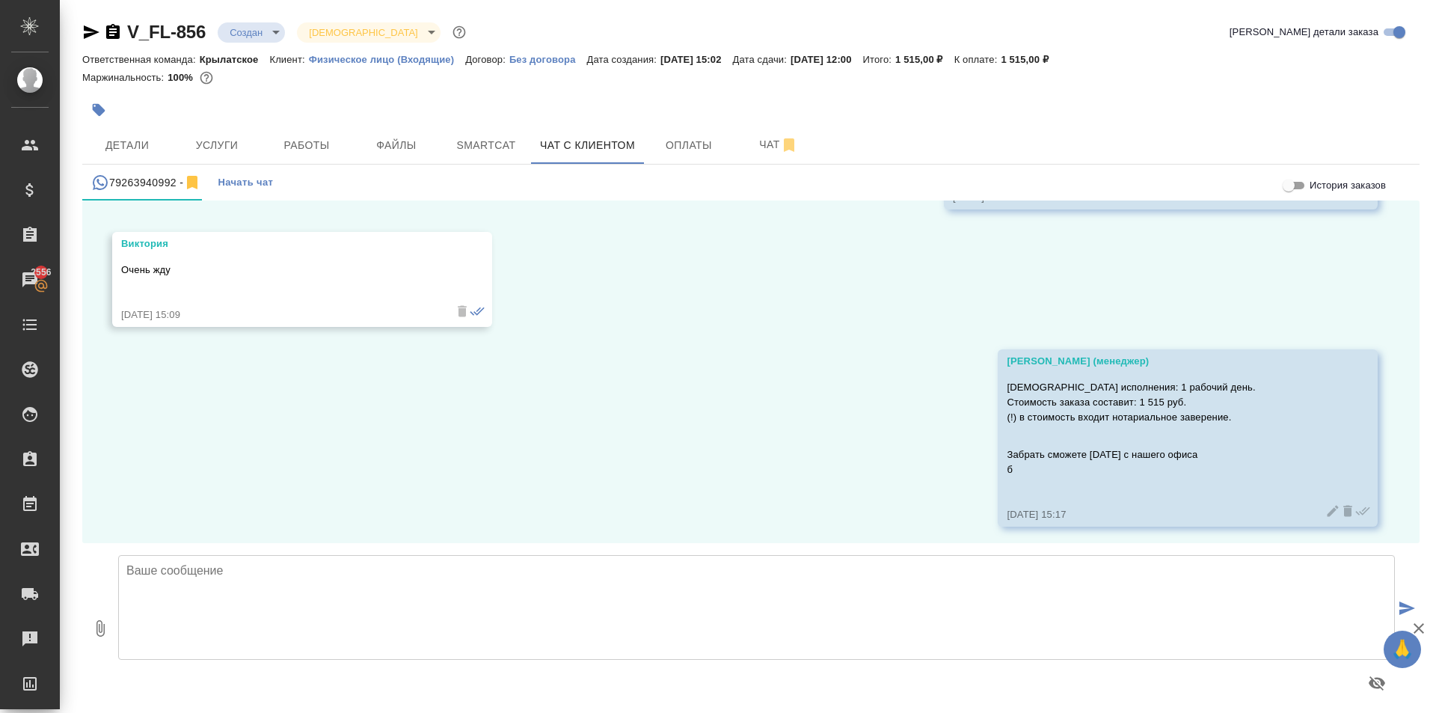
scroll to position [578, 0]
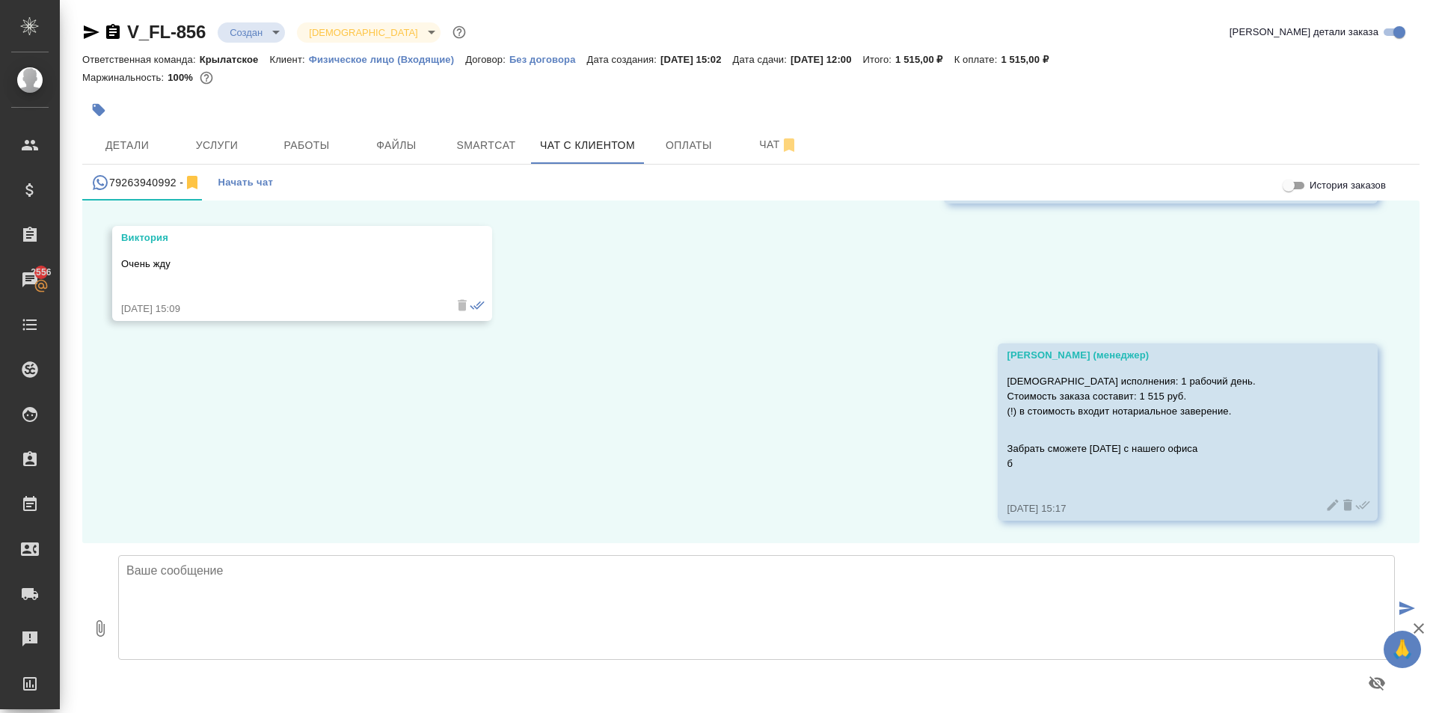
click at [1328, 509] on icon at bounding box center [1333, 504] width 11 height 11
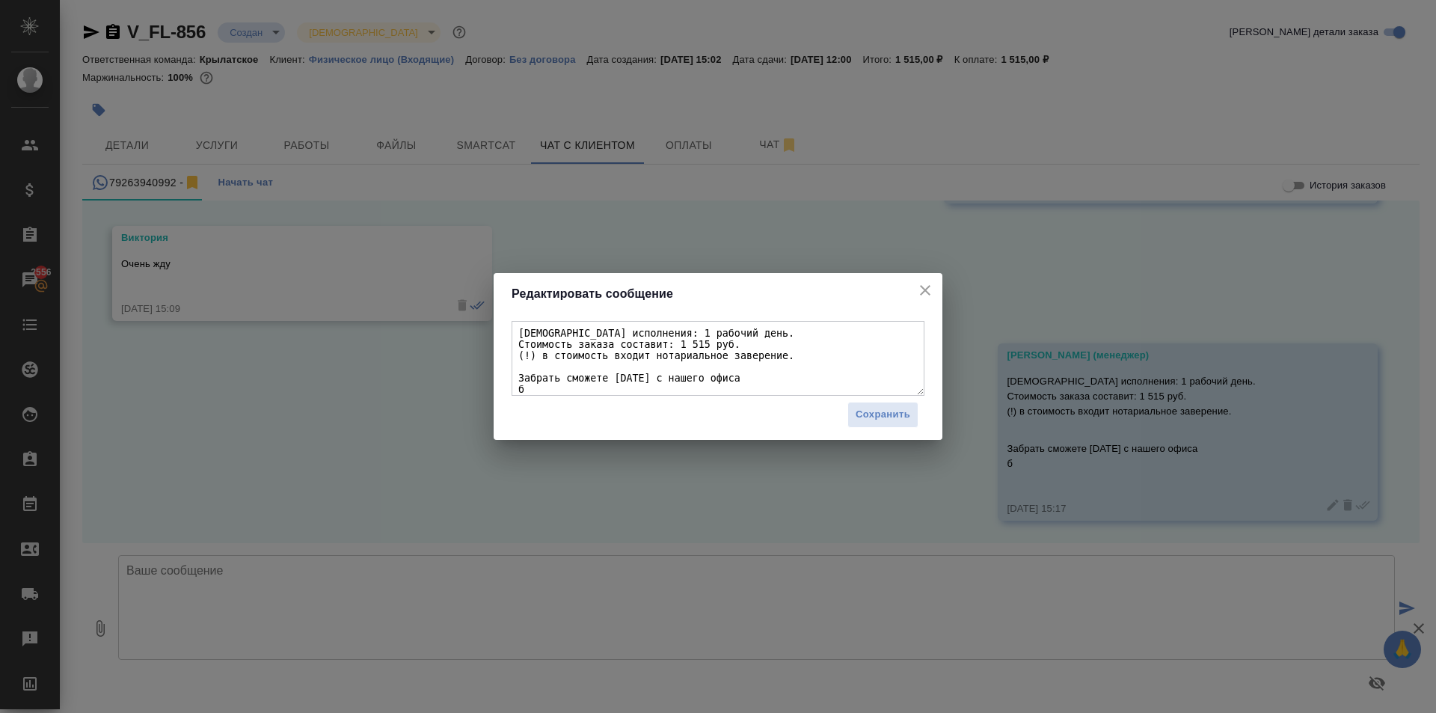
click at [731, 389] on textarea "Срок исполнения: 1 рабочий день. Стоимость заказа составит: 1 515 руб. (!) в ст…" at bounding box center [718, 358] width 413 height 75
type textarea "Срок исполнения: 1 рабочий день. Стоимость заказа составит: 1 515 руб. (!) в ст…"
click at [873, 425] on button "Сохранить" at bounding box center [882, 415] width 71 height 26
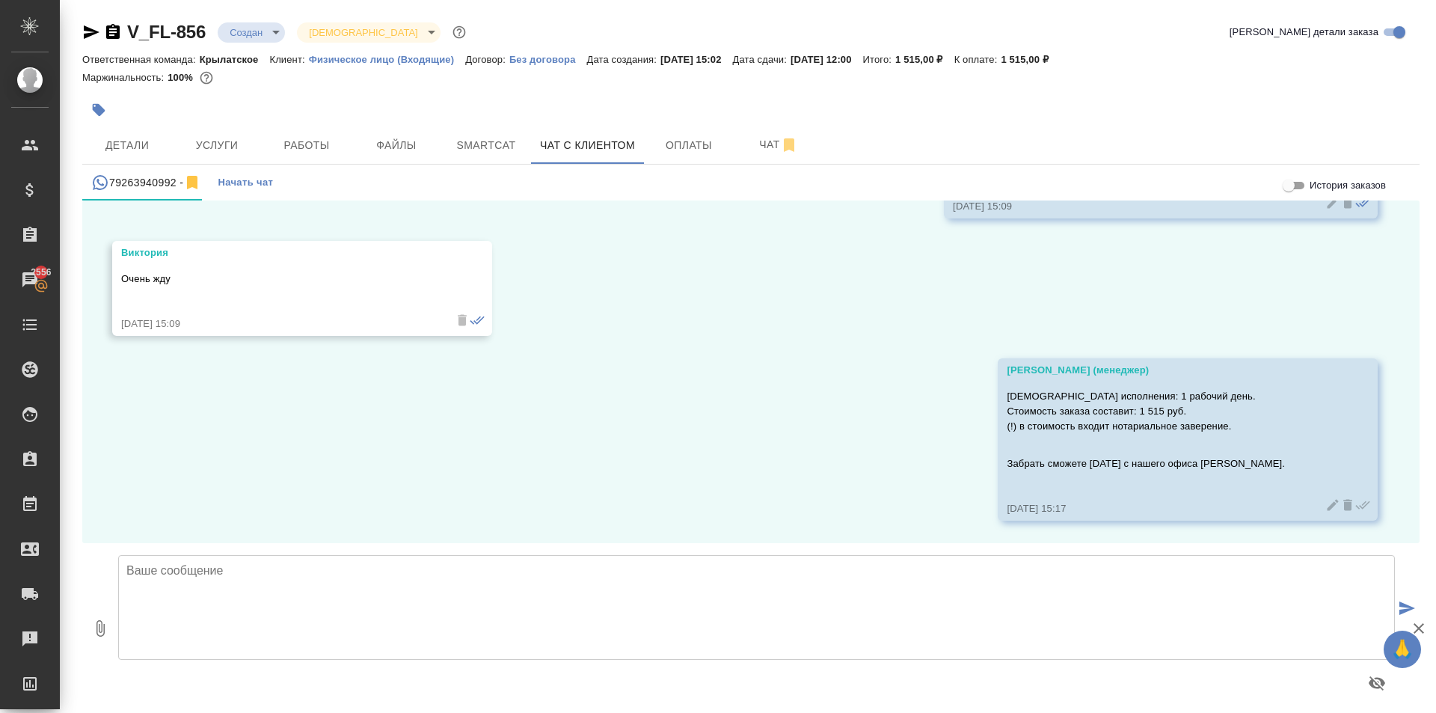
scroll to position [8, 0]
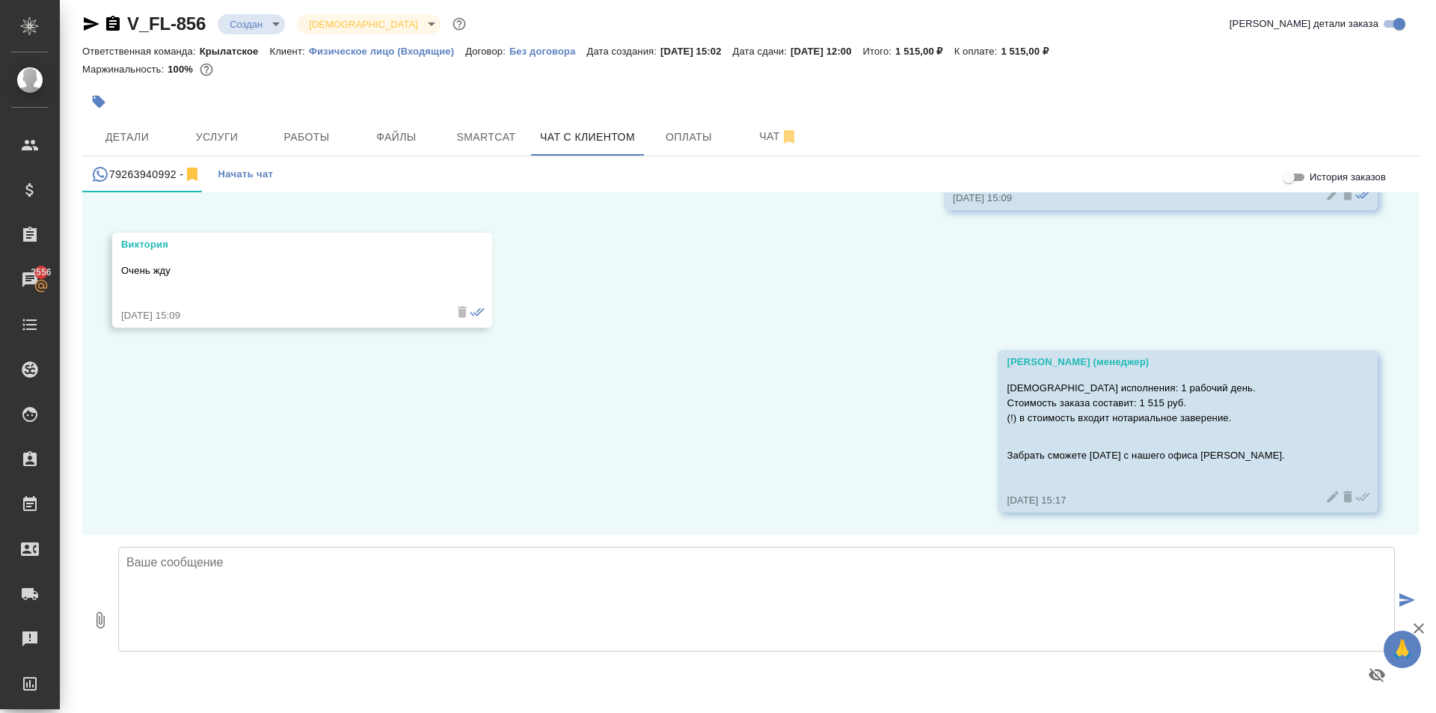
click at [419, 601] on textarea at bounding box center [756, 599] width 1277 height 105
type textarea "Если Вам подходит - направим ссылку на оплату."
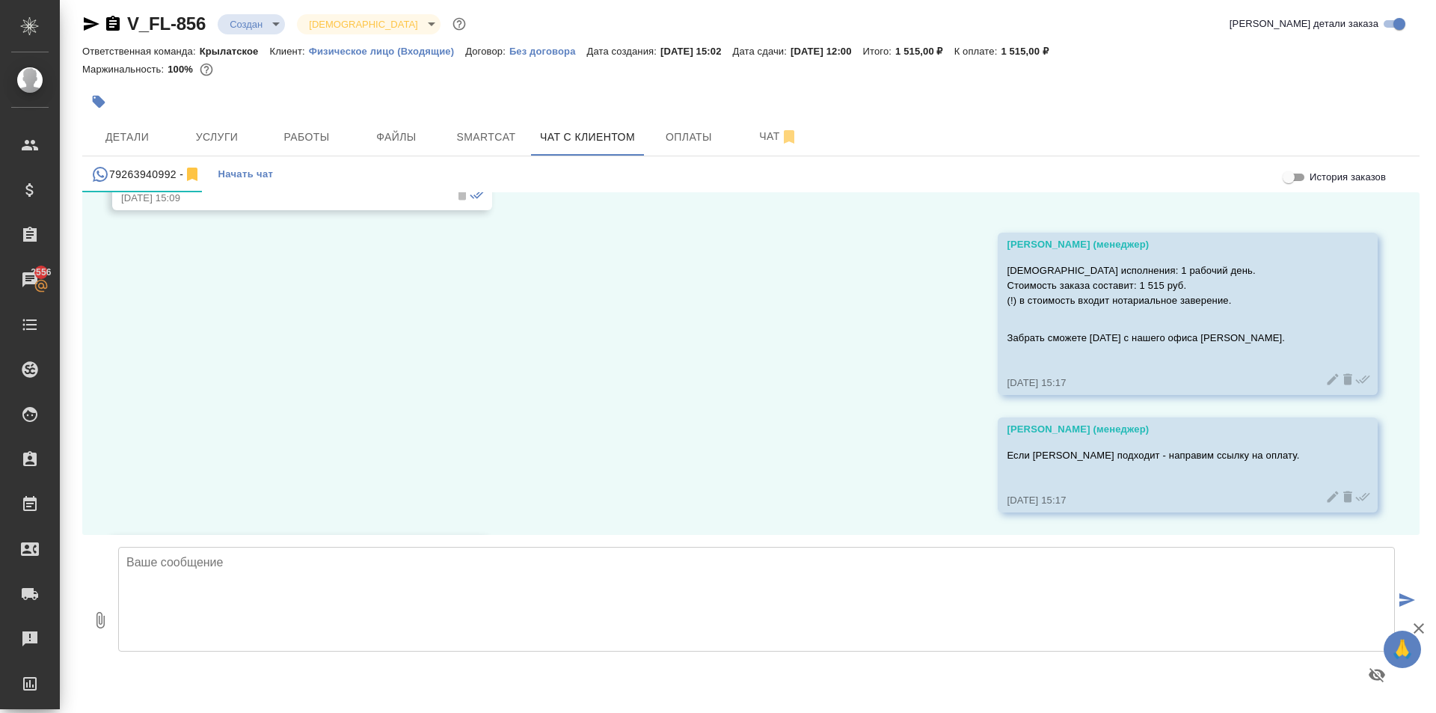
scroll to position [798, 0]
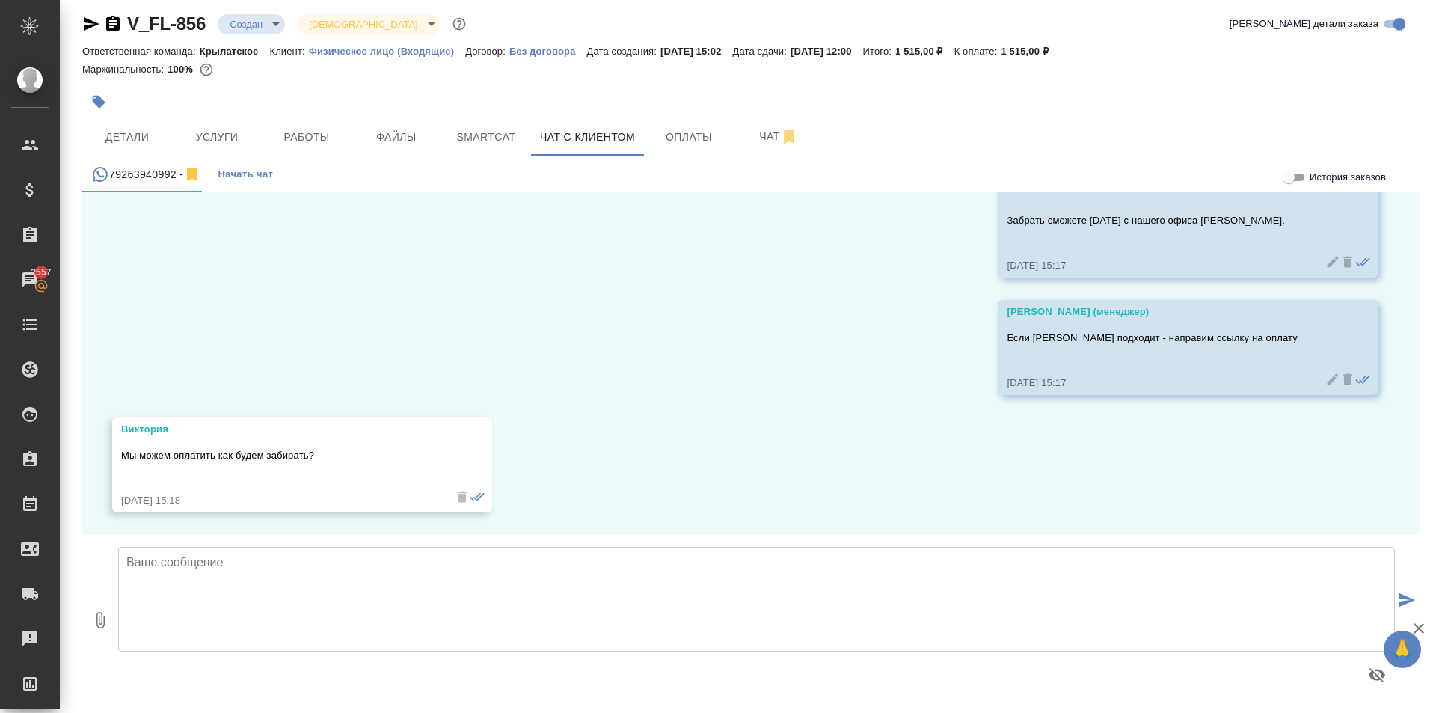
click at [243, 586] on textarea at bounding box center [756, 599] width 1277 height 105
paste textarea "Заказ передается в работу только после внесения предоплаты в размере 100% от ст…"
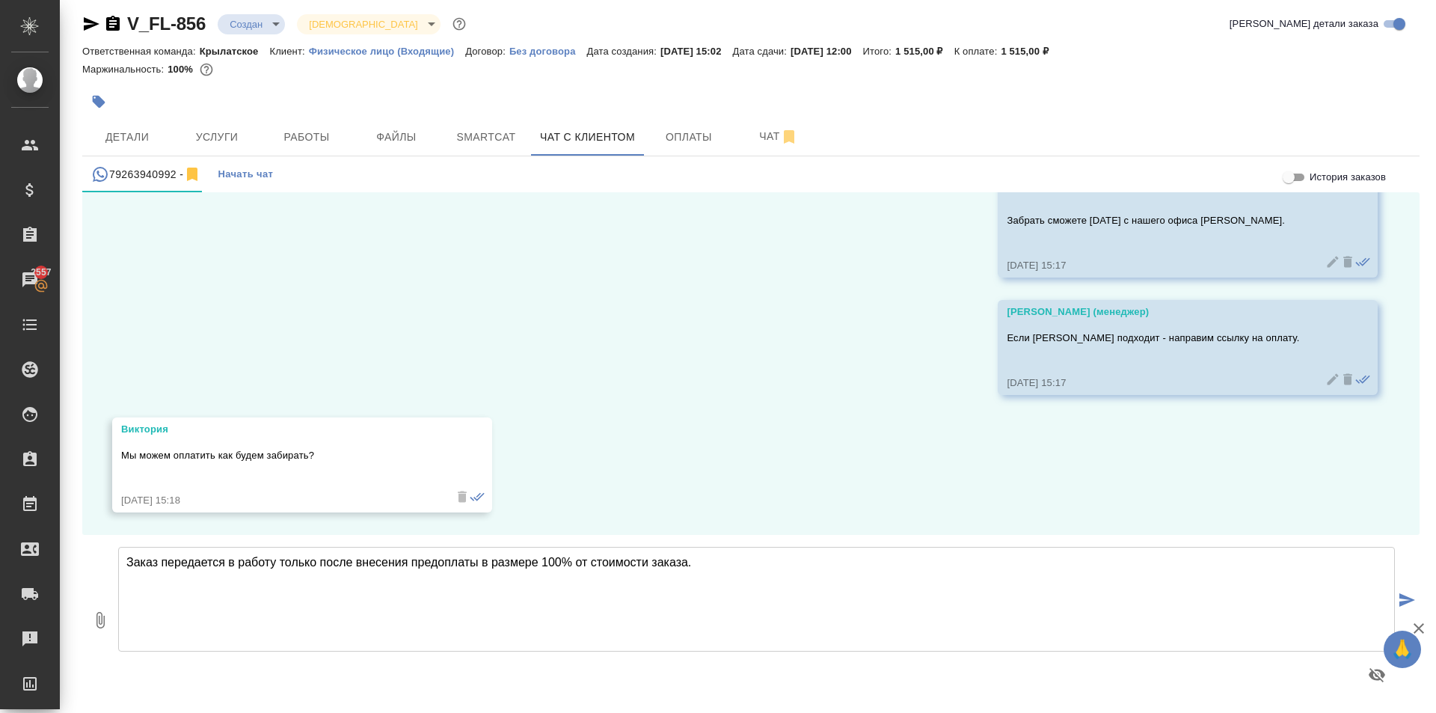
type textarea "Заказ передается в работу только после внесения предоплаты в размере 100% от ст…"
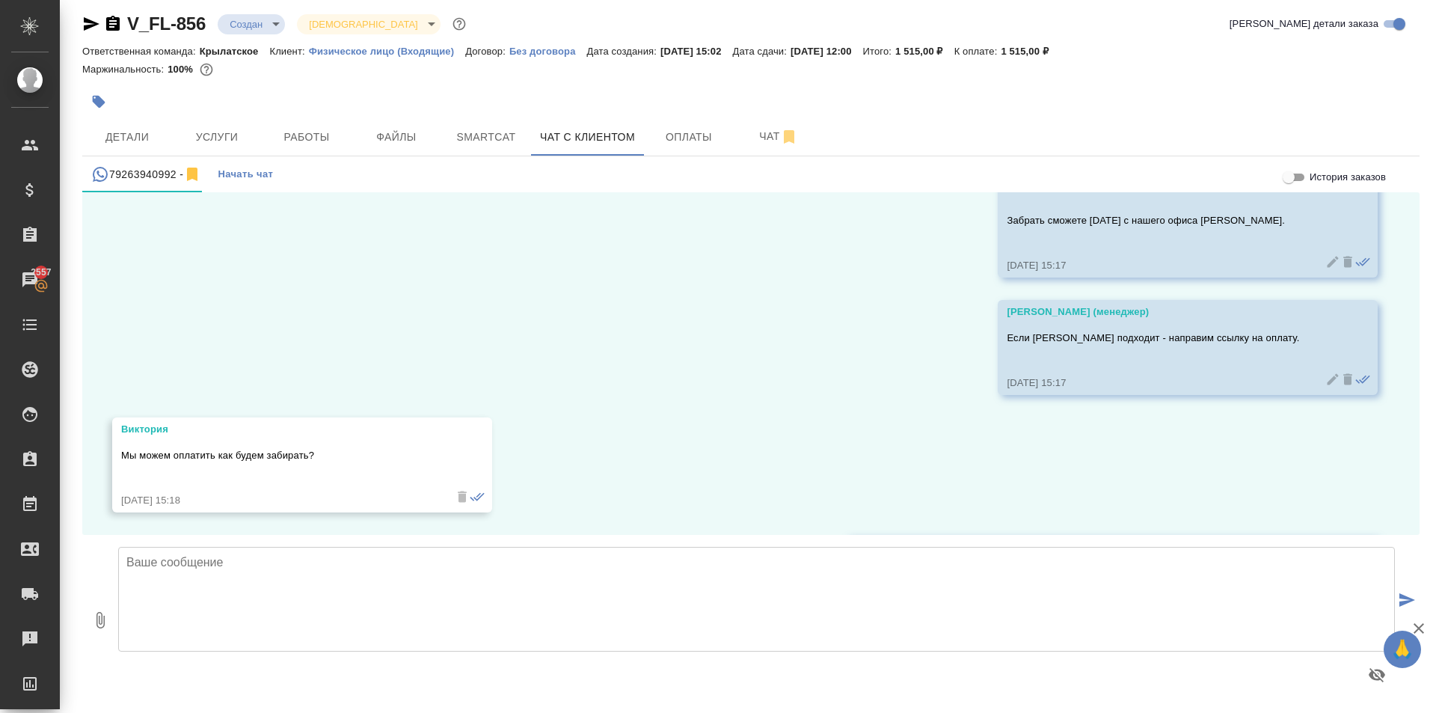
scroll to position [916, 0]
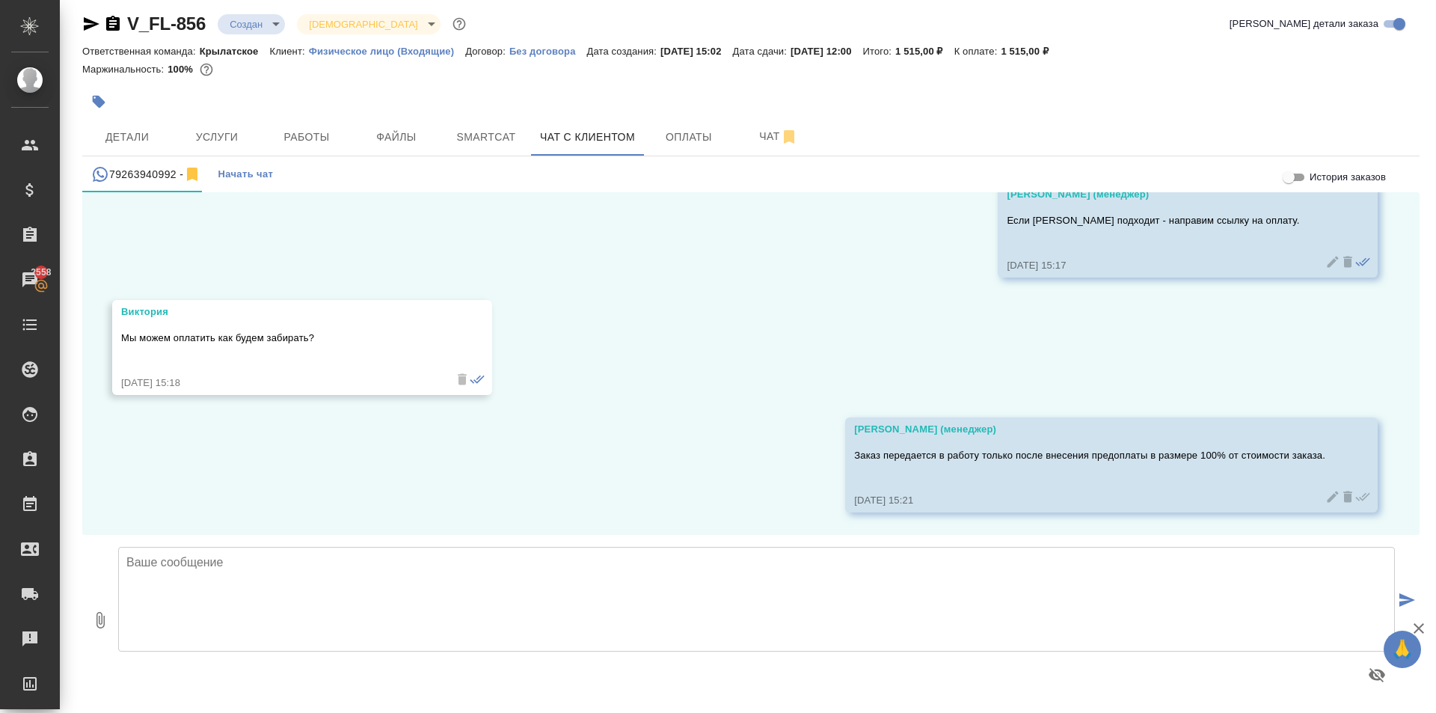
click at [214, 105] on div at bounding box center [528, 101] width 892 height 33
click at [214, 135] on span "Услуги" at bounding box center [217, 137] width 72 height 19
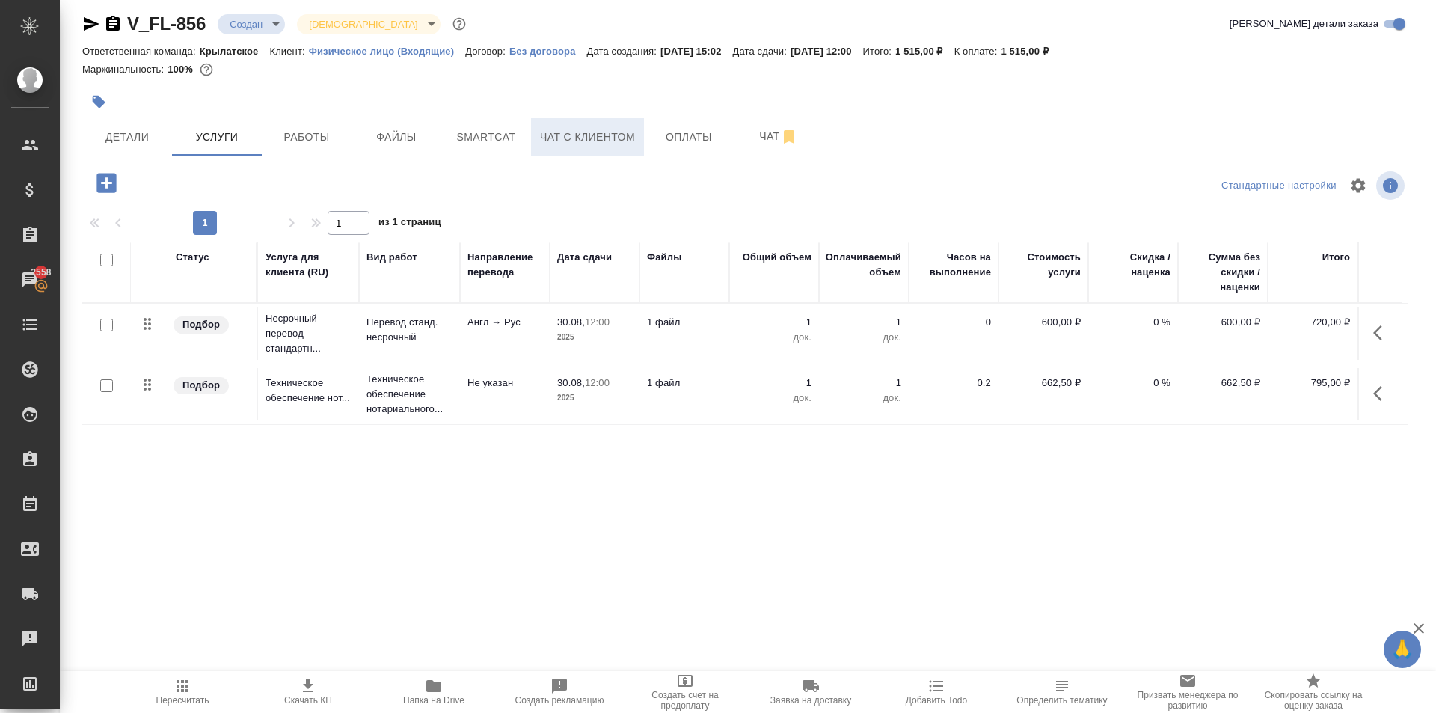
click at [616, 132] on span "Чат с клиентом" at bounding box center [587, 137] width 95 height 19
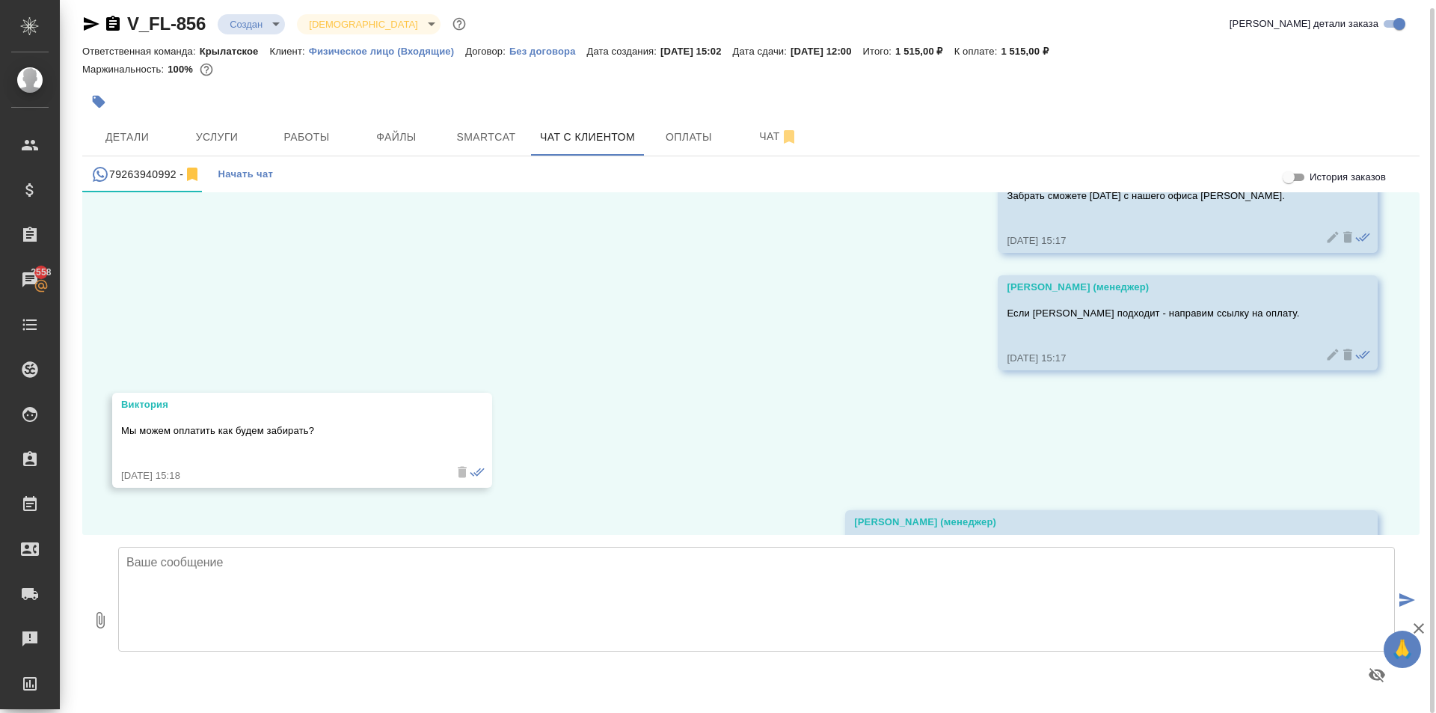
scroll to position [1033, 0]
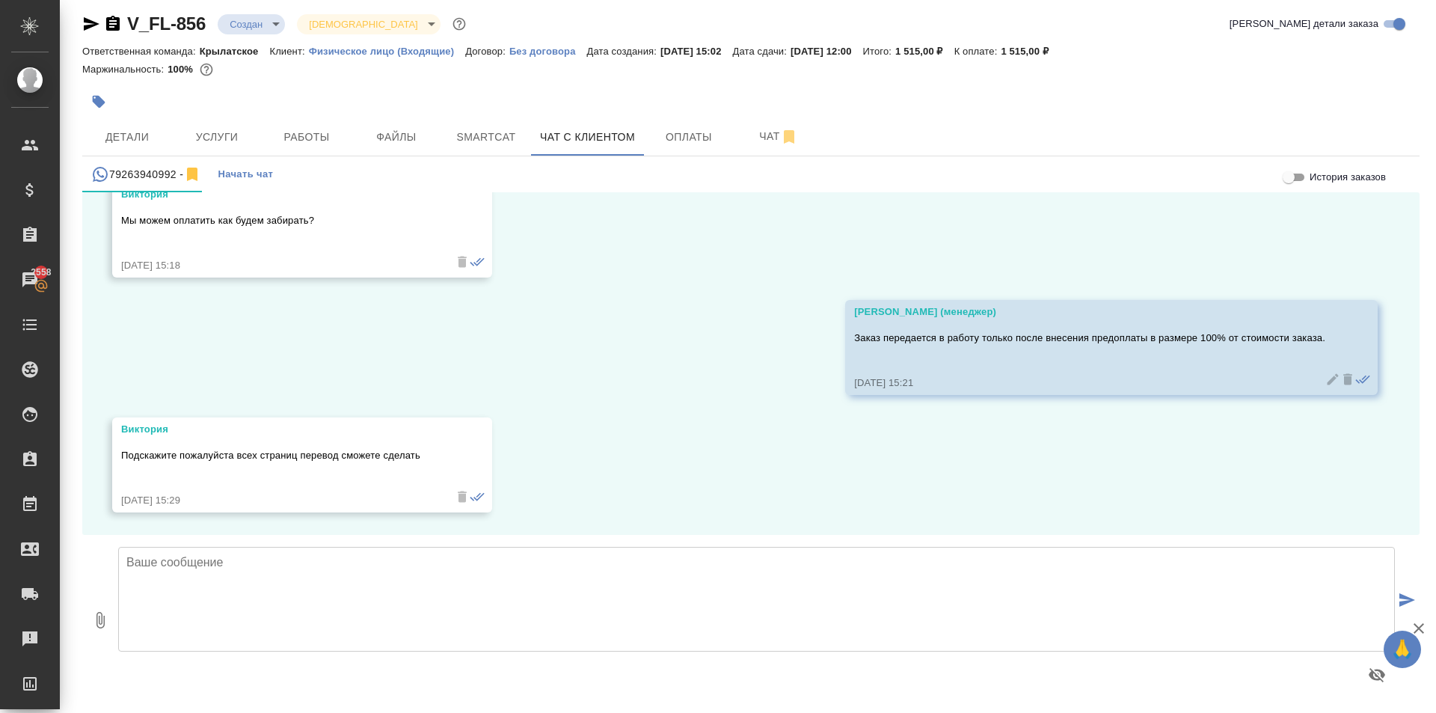
click at [260, 588] on textarea at bounding box center [756, 599] width 1277 height 105
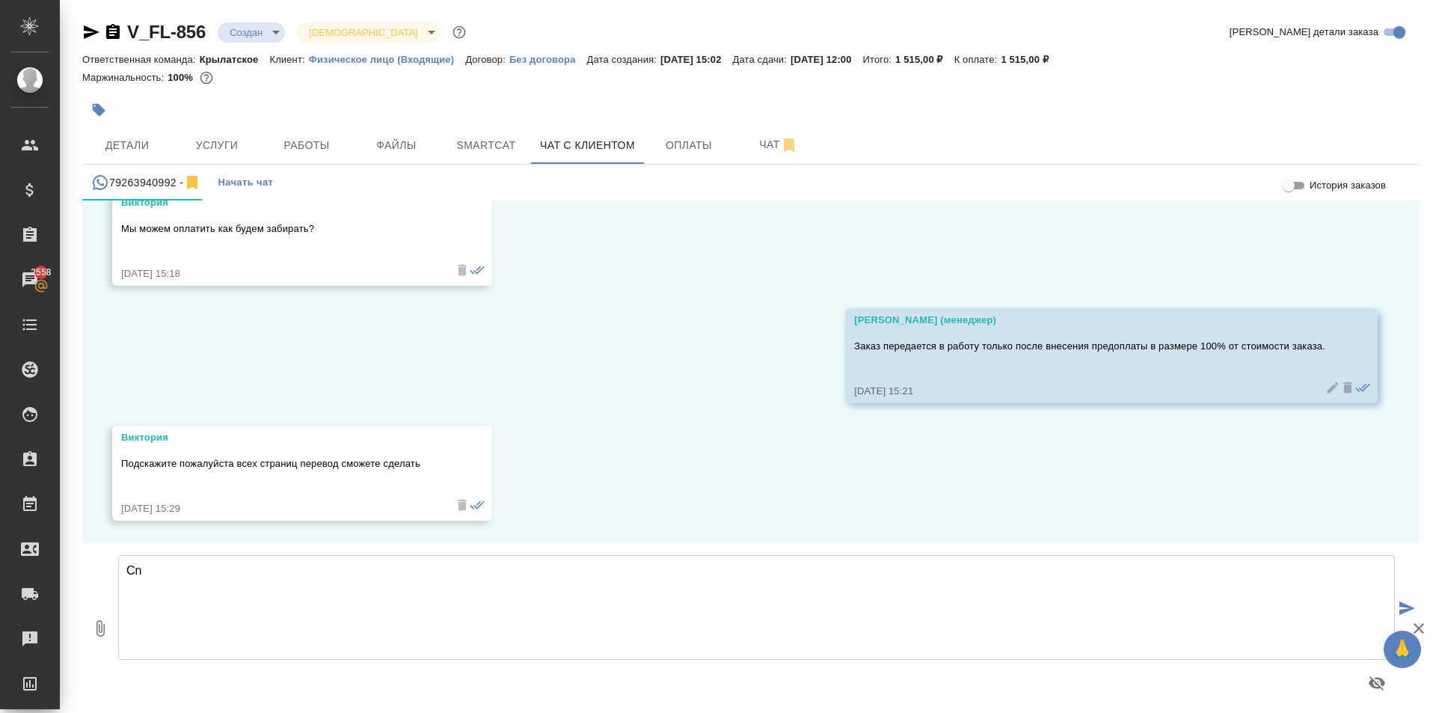
type textarea "C"
type textarea "Да, сможем сделать перевод всех страниц, но нужно смотреть на заполнение паспор…"
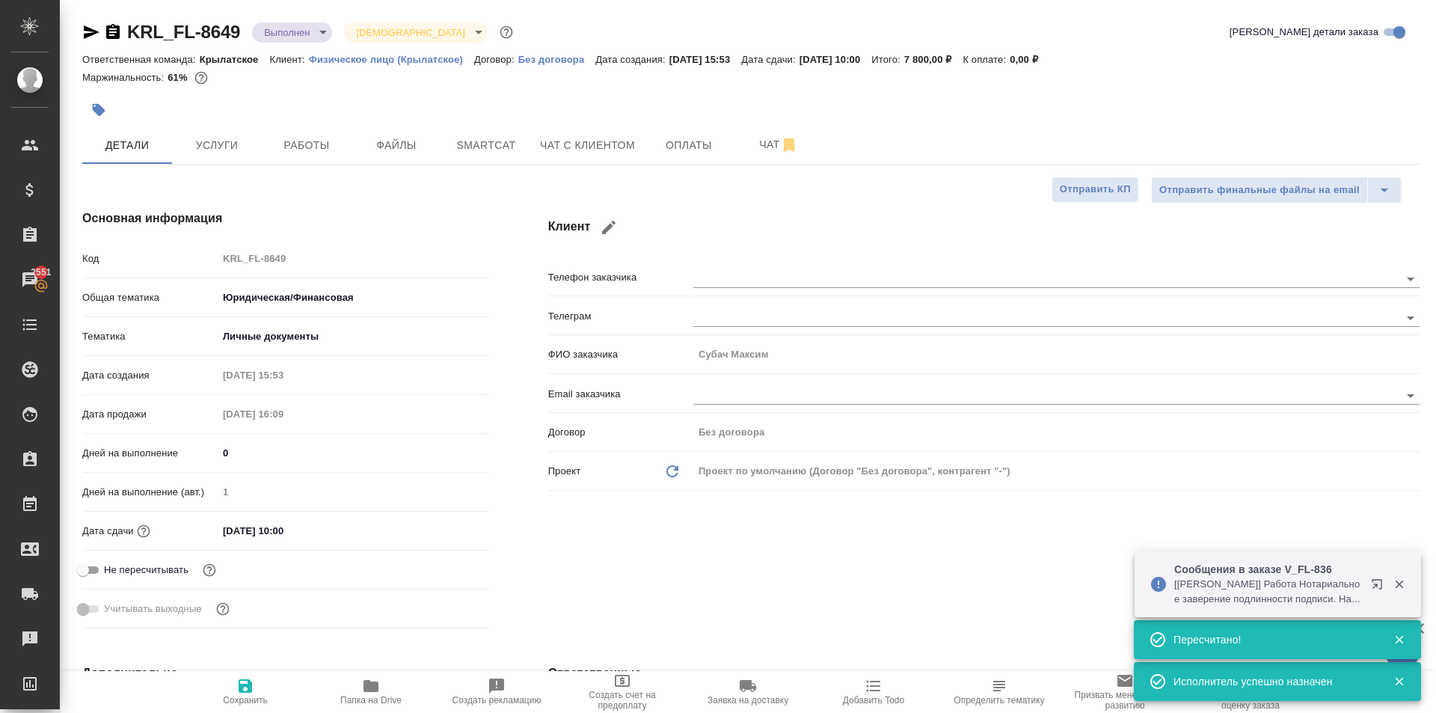
select select "RU"
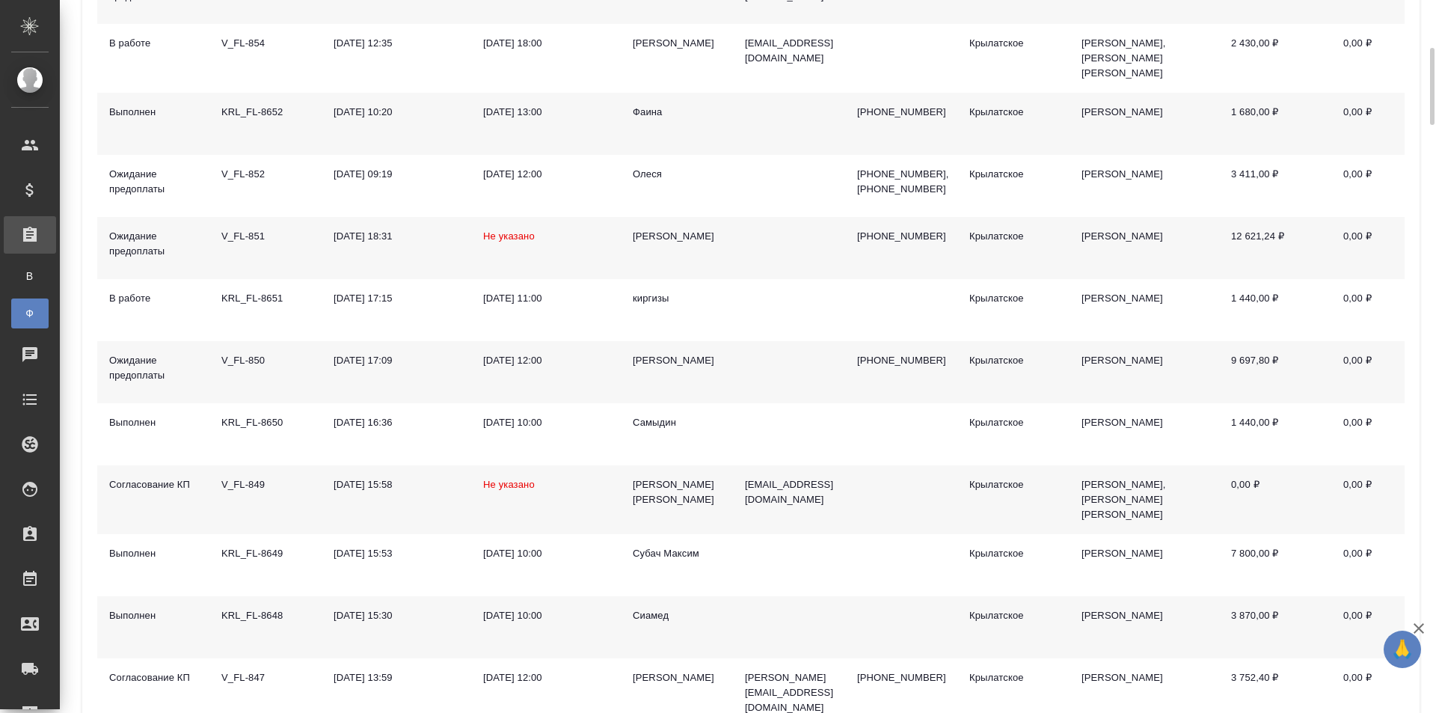
scroll to position [598, 0]
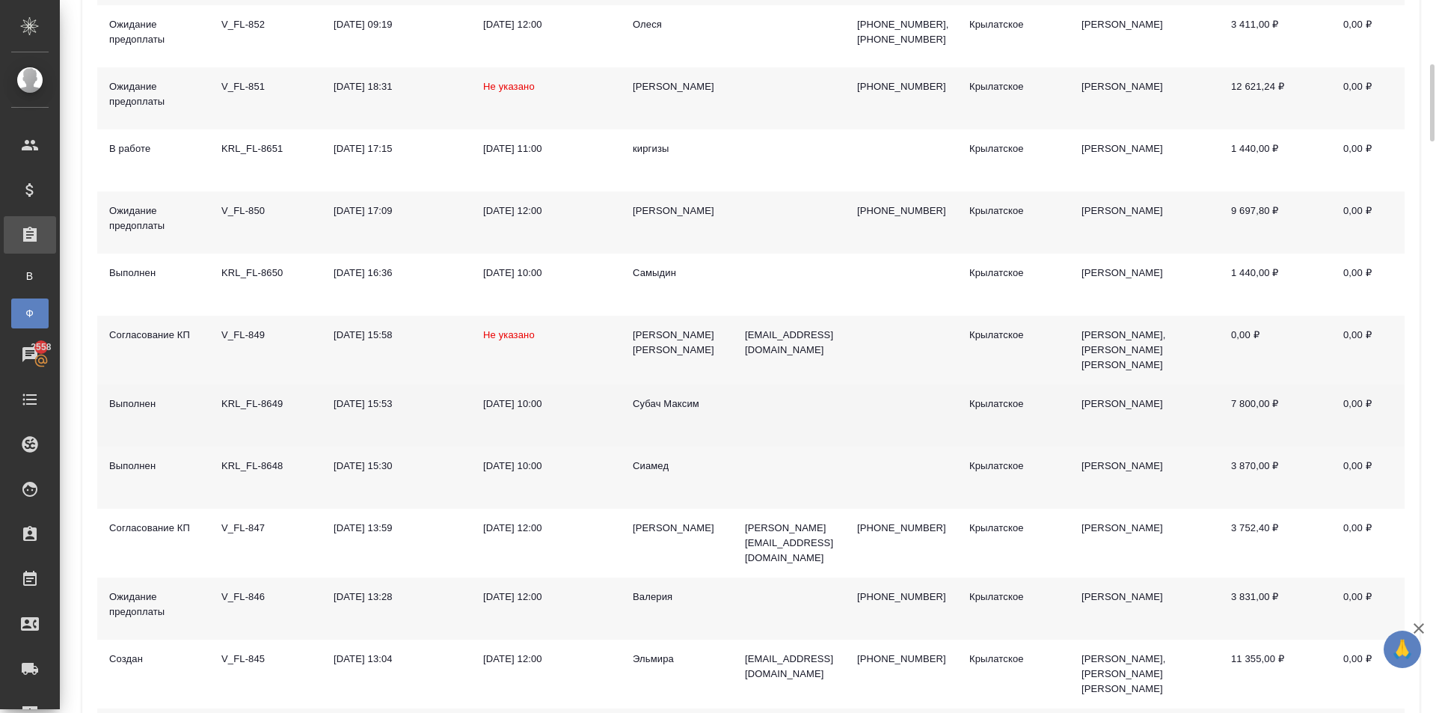
click at [689, 396] on div "Субач Максим" at bounding box center [677, 403] width 88 height 15
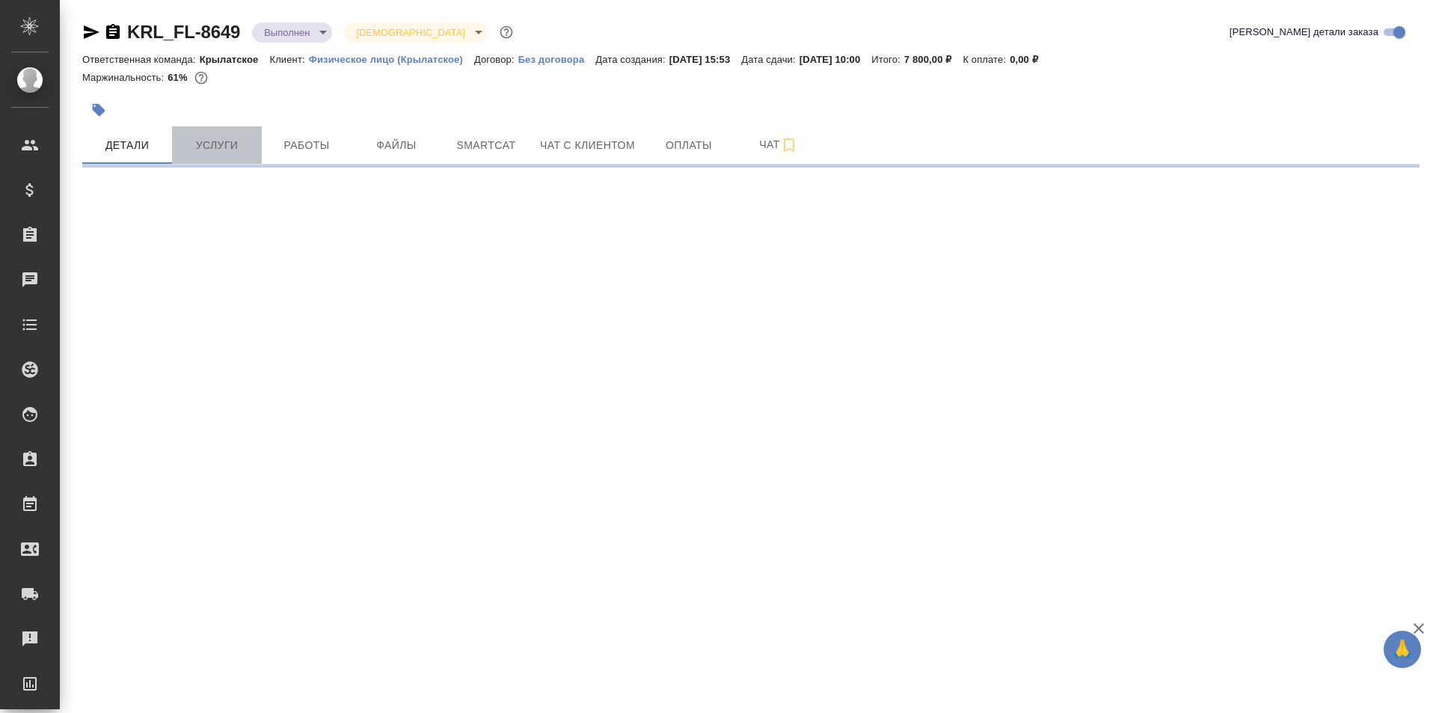
click at [233, 155] on button "Услуги" at bounding box center [217, 144] width 90 height 37
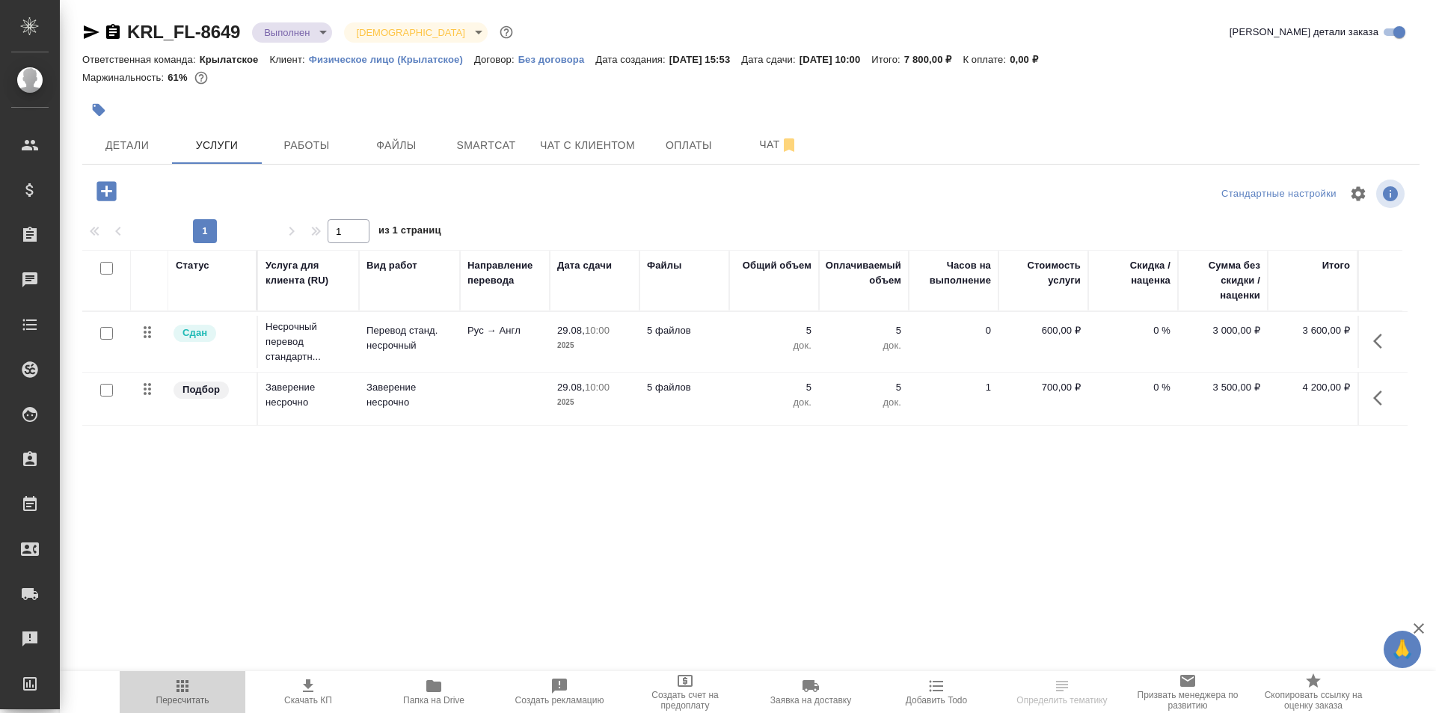
click at [193, 678] on span "Пересчитать" at bounding box center [183, 691] width 108 height 28
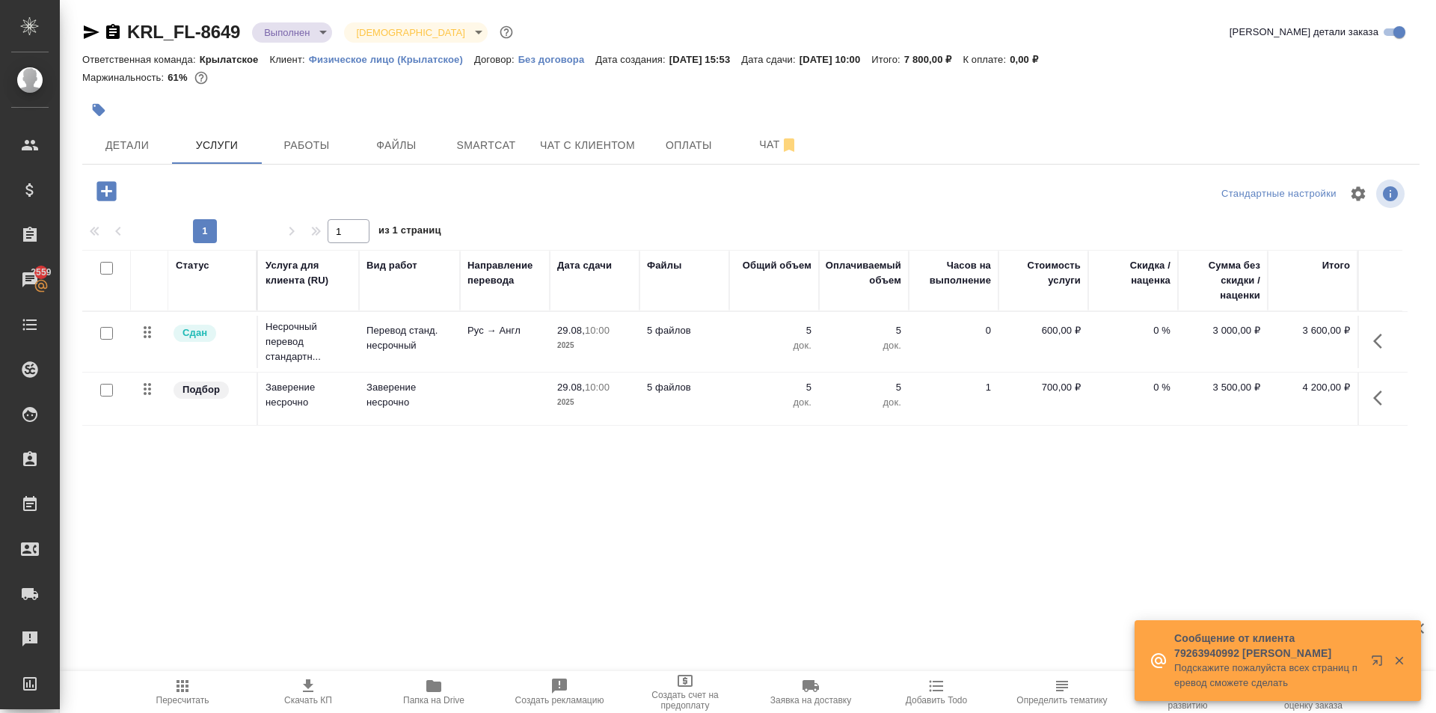
click at [209, 683] on span "Пересчитать" at bounding box center [183, 691] width 108 height 28
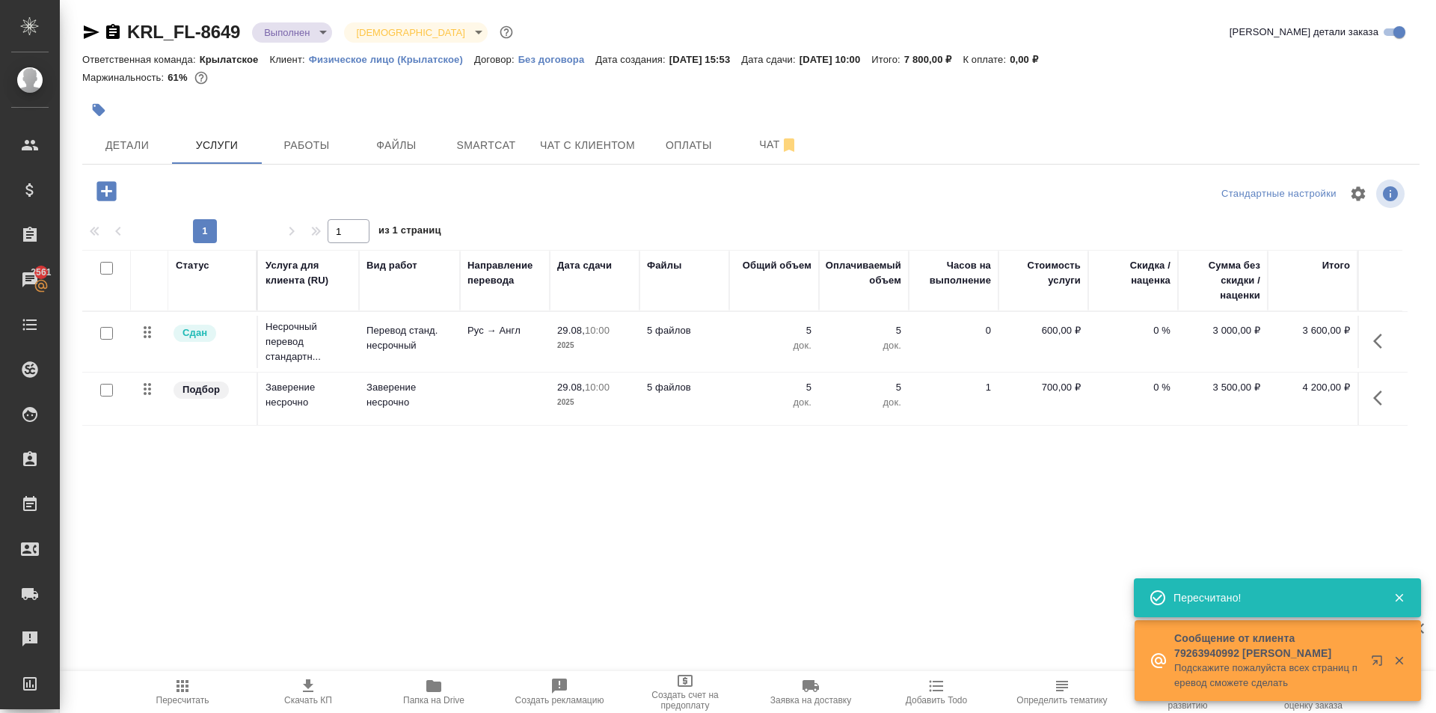
click at [1390, 331] on button "button" at bounding box center [1382, 341] width 36 height 36
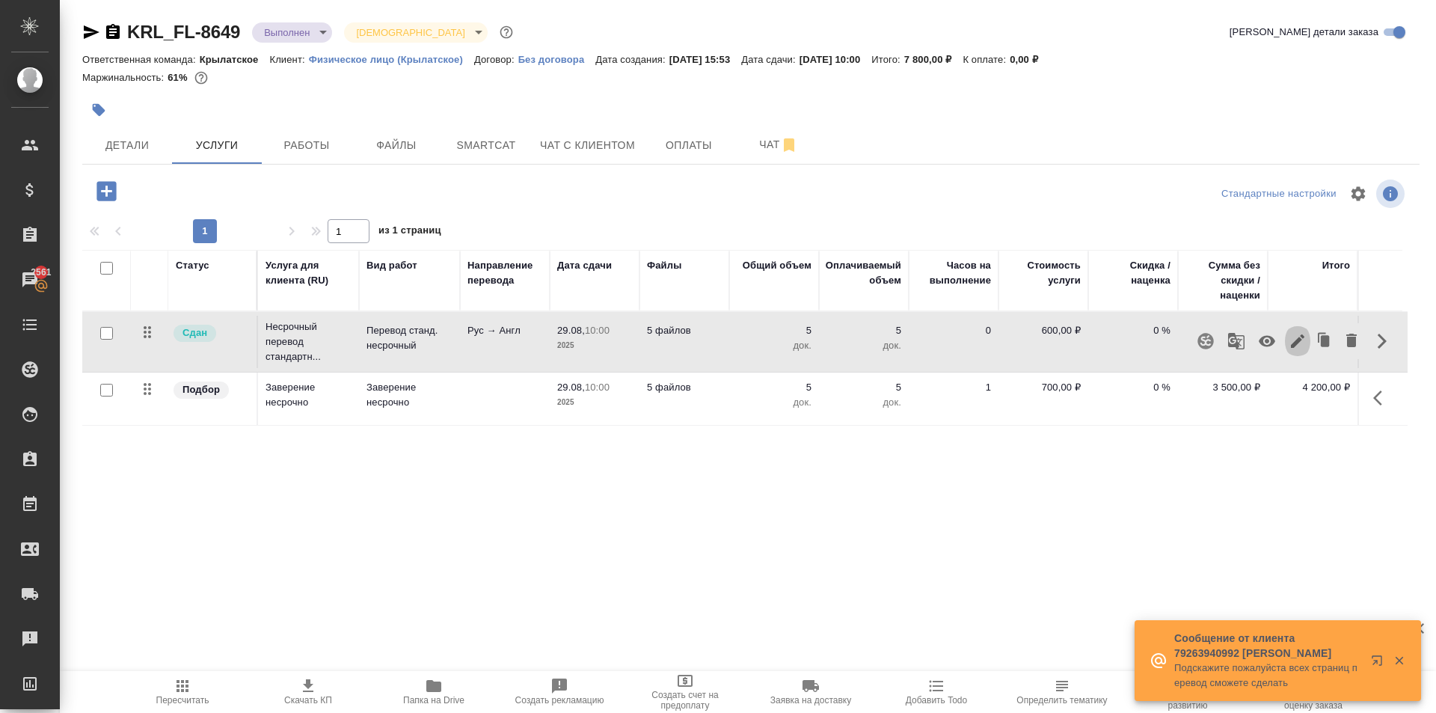
click at [1295, 341] on icon "button" at bounding box center [1298, 341] width 18 height 18
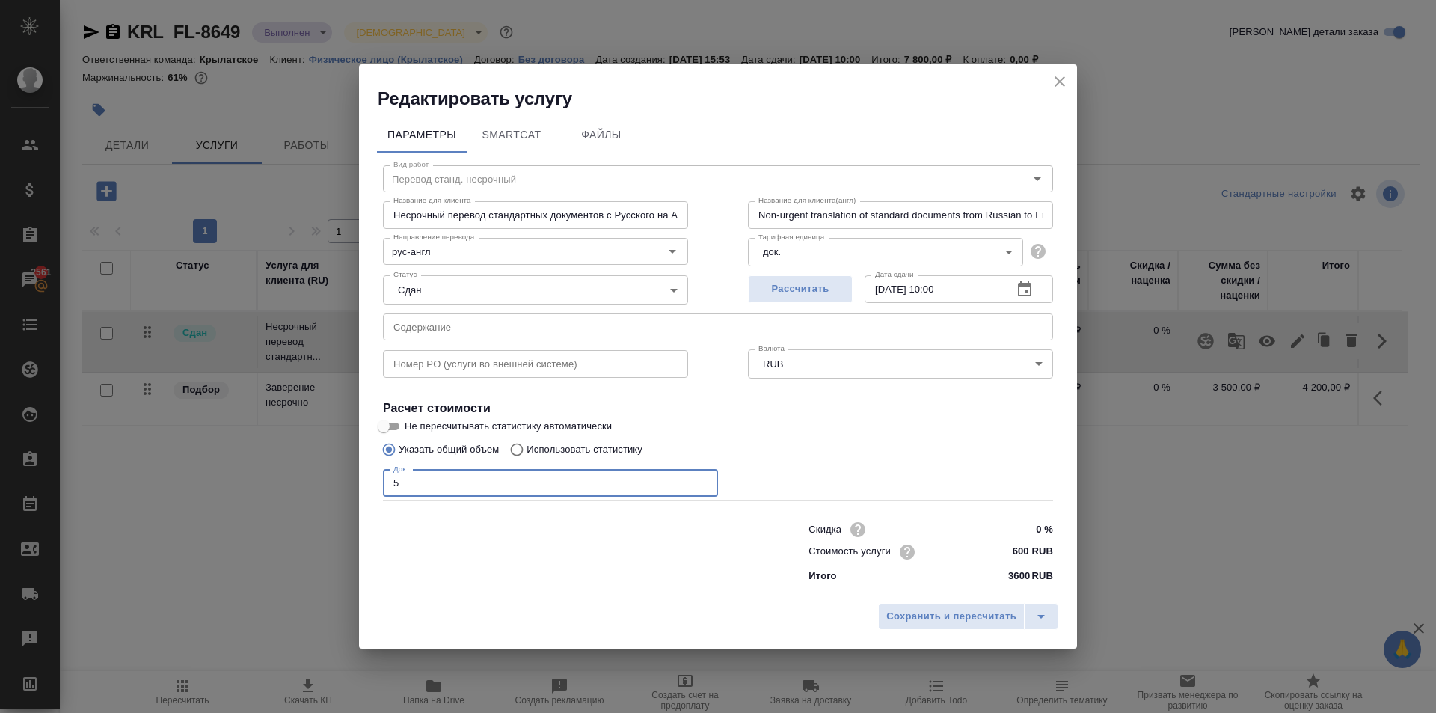
drag, startPoint x: 402, startPoint y: 488, endPoint x: 366, endPoint y: 485, distance: 36.0
click at [366, 485] on div "Параметры SmartCat Файлы Вид работ Перевод станд. несрочный Вид работ Название …" at bounding box center [718, 353] width 718 height 485
type input "6"
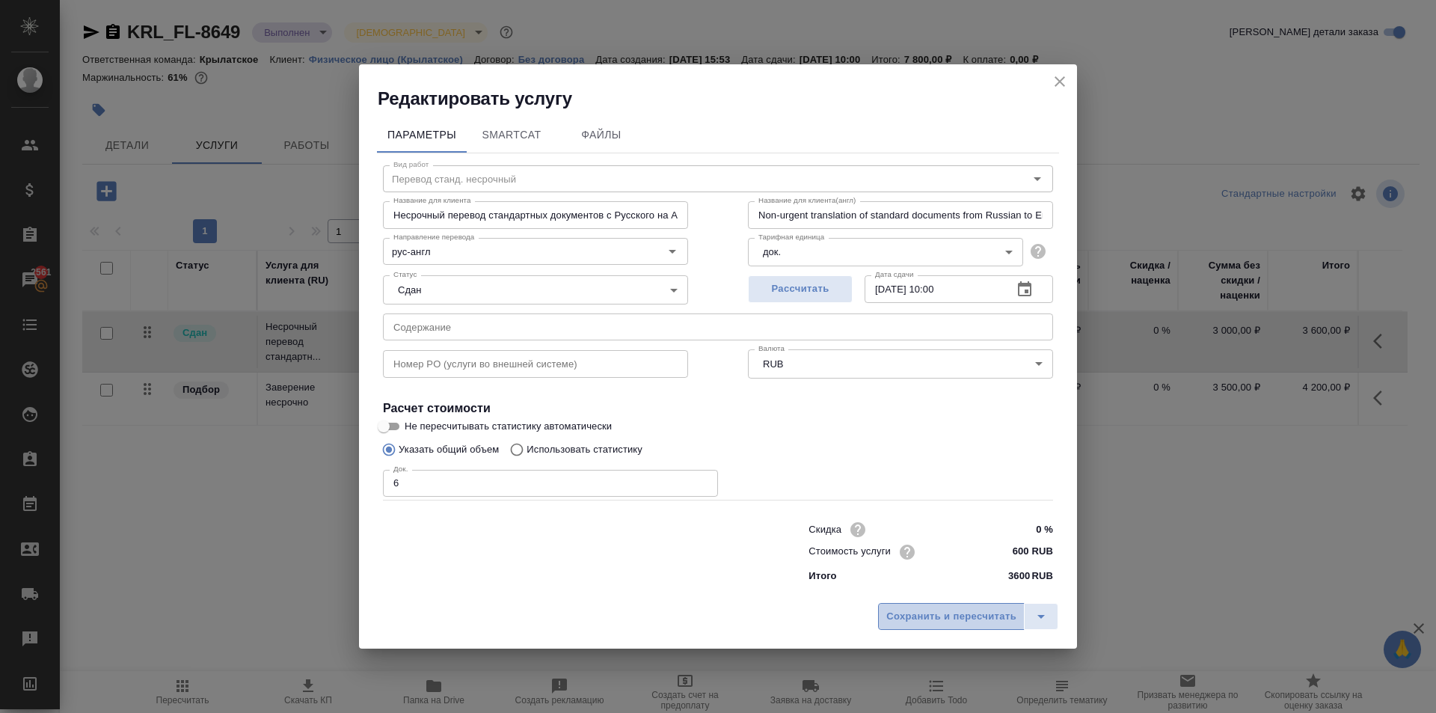
click at [898, 617] on span "Сохранить и пересчитать" at bounding box center [951, 616] width 130 height 17
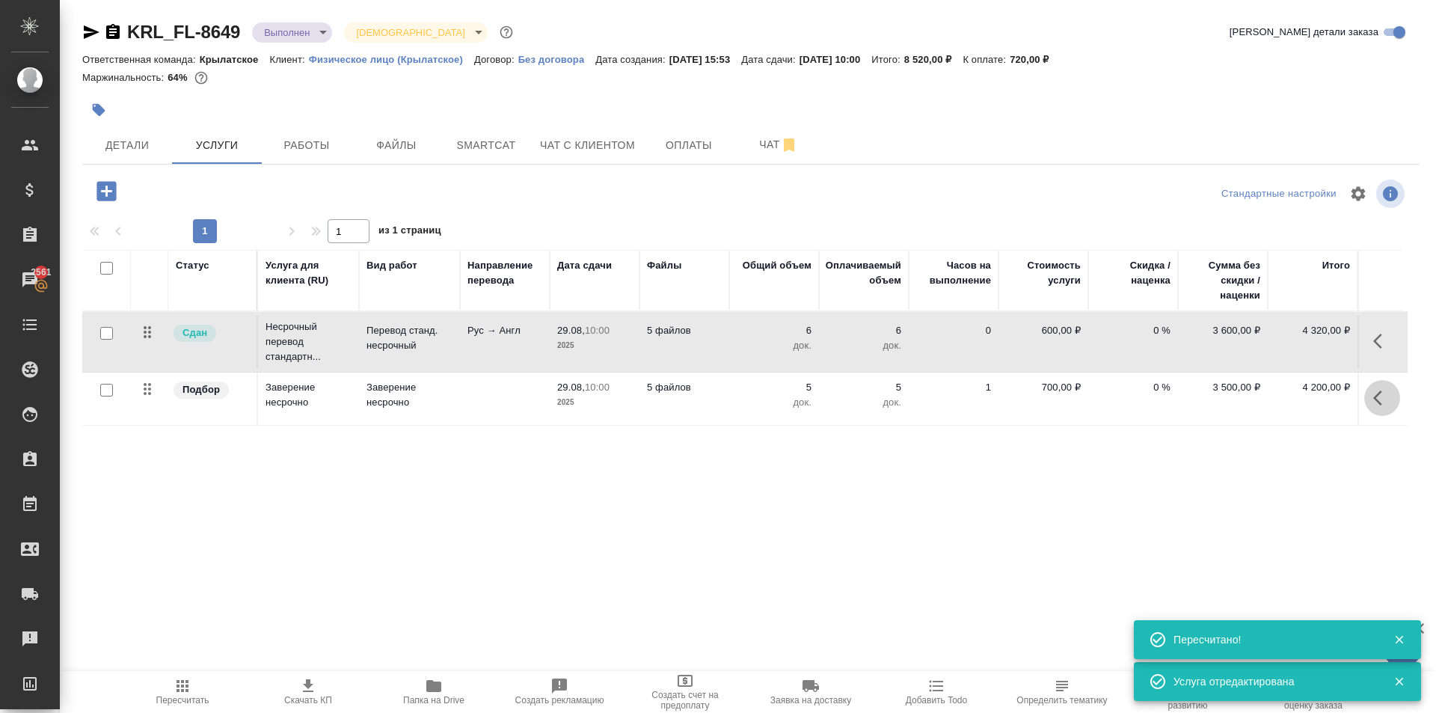
click at [1380, 408] on button "button" at bounding box center [1382, 398] width 36 height 36
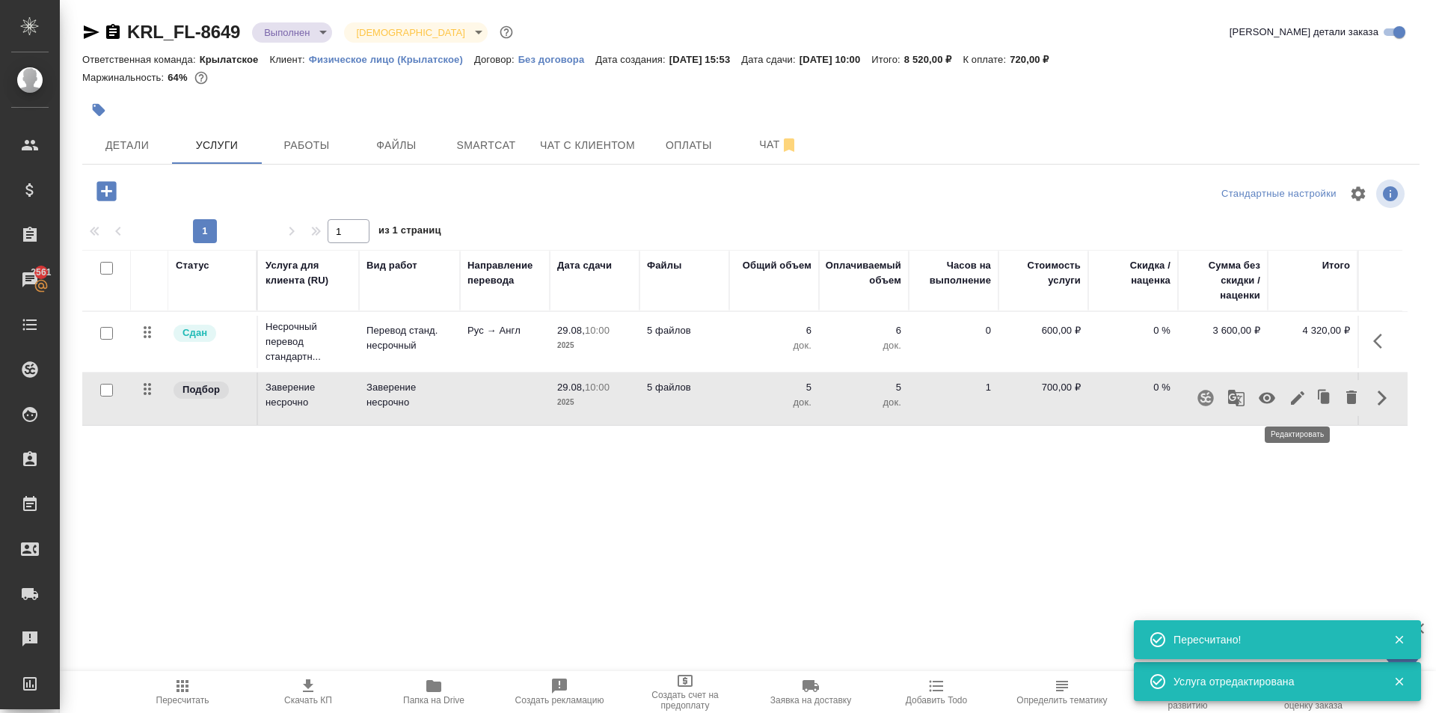
click at [1298, 399] on icon "button" at bounding box center [1297, 397] width 13 height 13
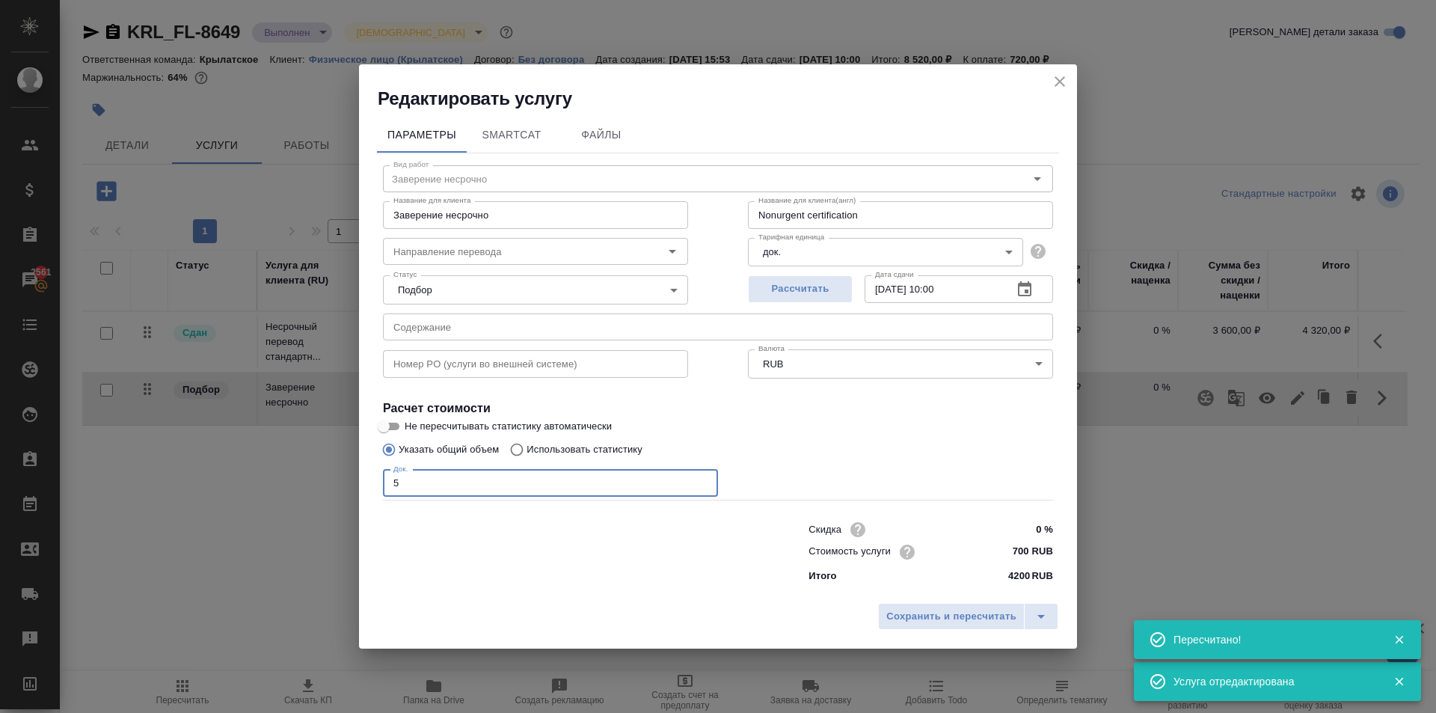
drag, startPoint x: 425, startPoint y: 482, endPoint x: 337, endPoint y: 488, distance: 87.8
click at [337, 488] on div "Редактировать услугу Параметры SmartCat Файлы Вид работ Заверение несрочно Вид …" at bounding box center [718, 356] width 1436 height 713
type input "6"
drag, startPoint x: 907, startPoint y: 589, endPoint x: 916, endPoint y: 600, distance: 13.8
click at [908, 592] on div "Параметры SmartCat Файлы Вид работ Заверение несрочно Вид работ Название для кл…" at bounding box center [718, 353] width 718 height 485
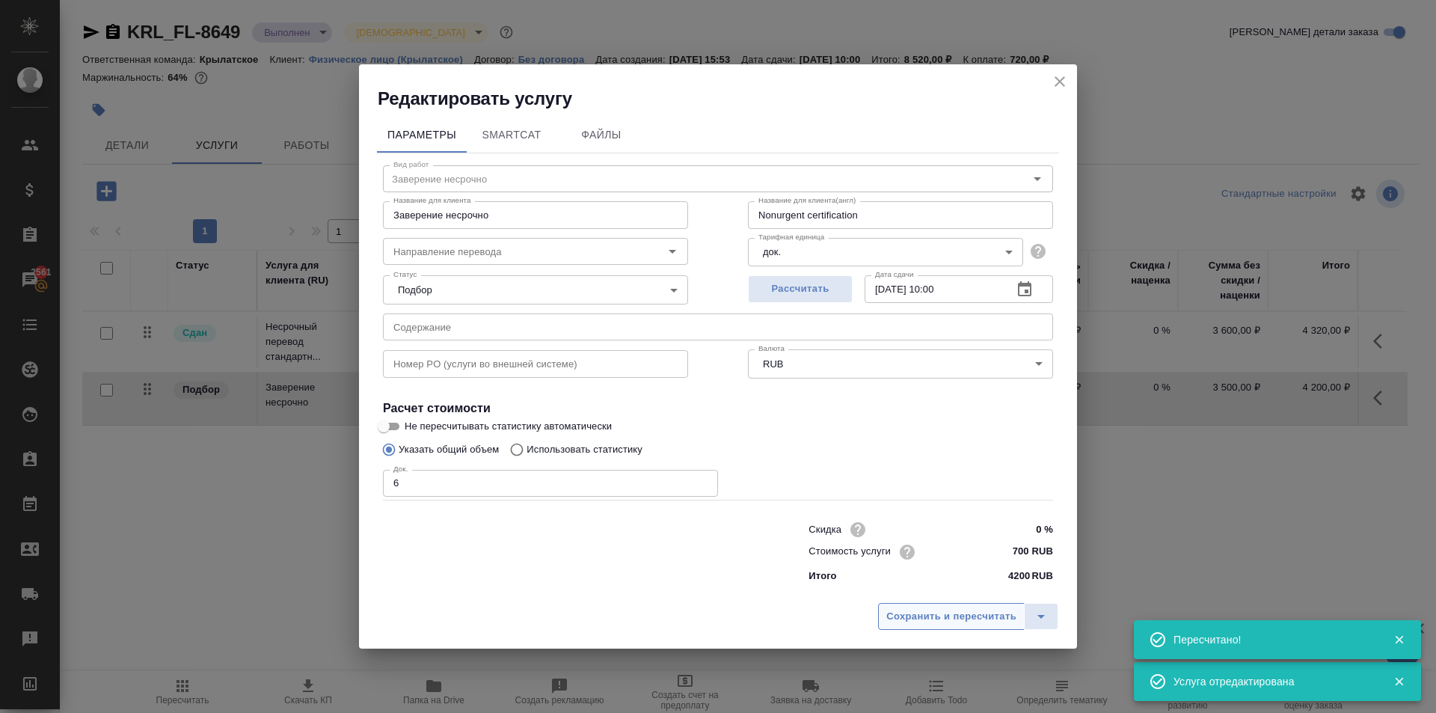
click at [920, 604] on button "Сохранить и пересчитать" at bounding box center [951, 616] width 147 height 27
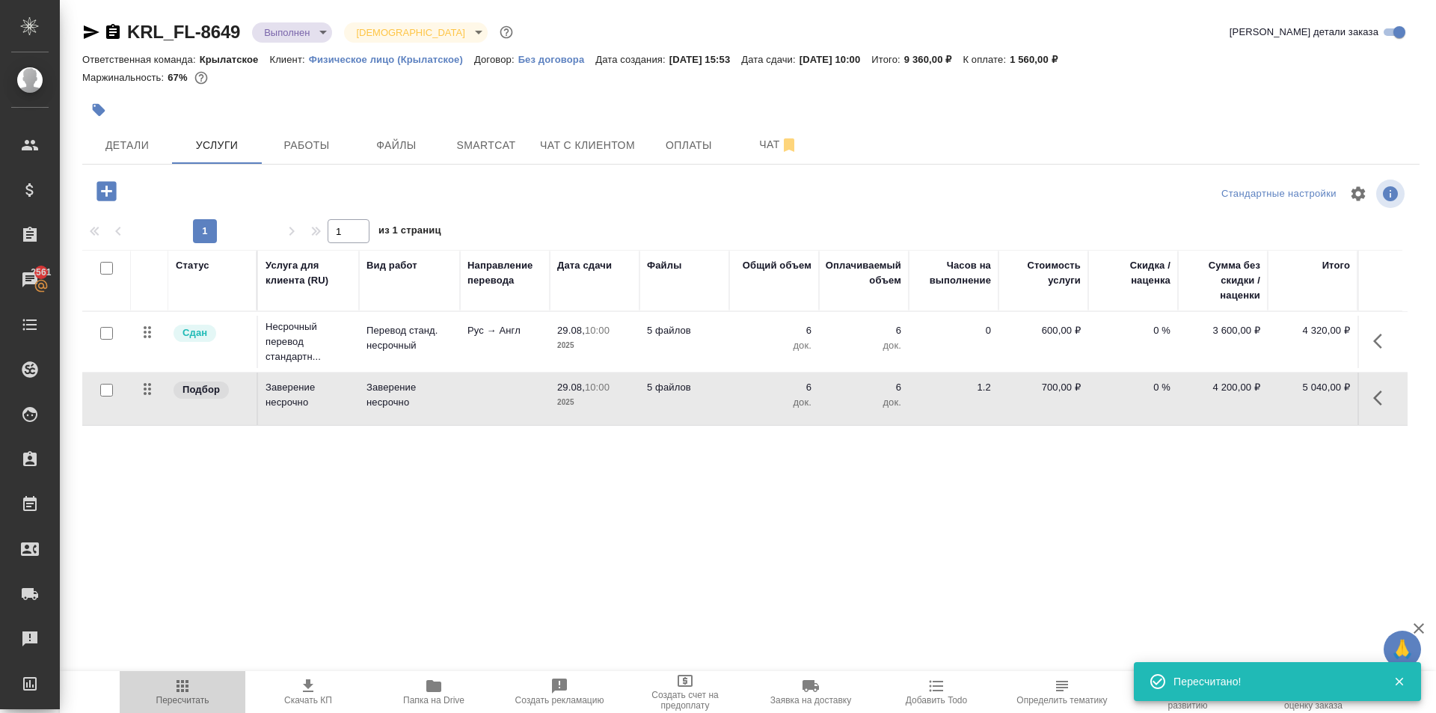
click at [206, 694] on span "Пересчитать" at bounding box center [183, 691] width 108 height 28
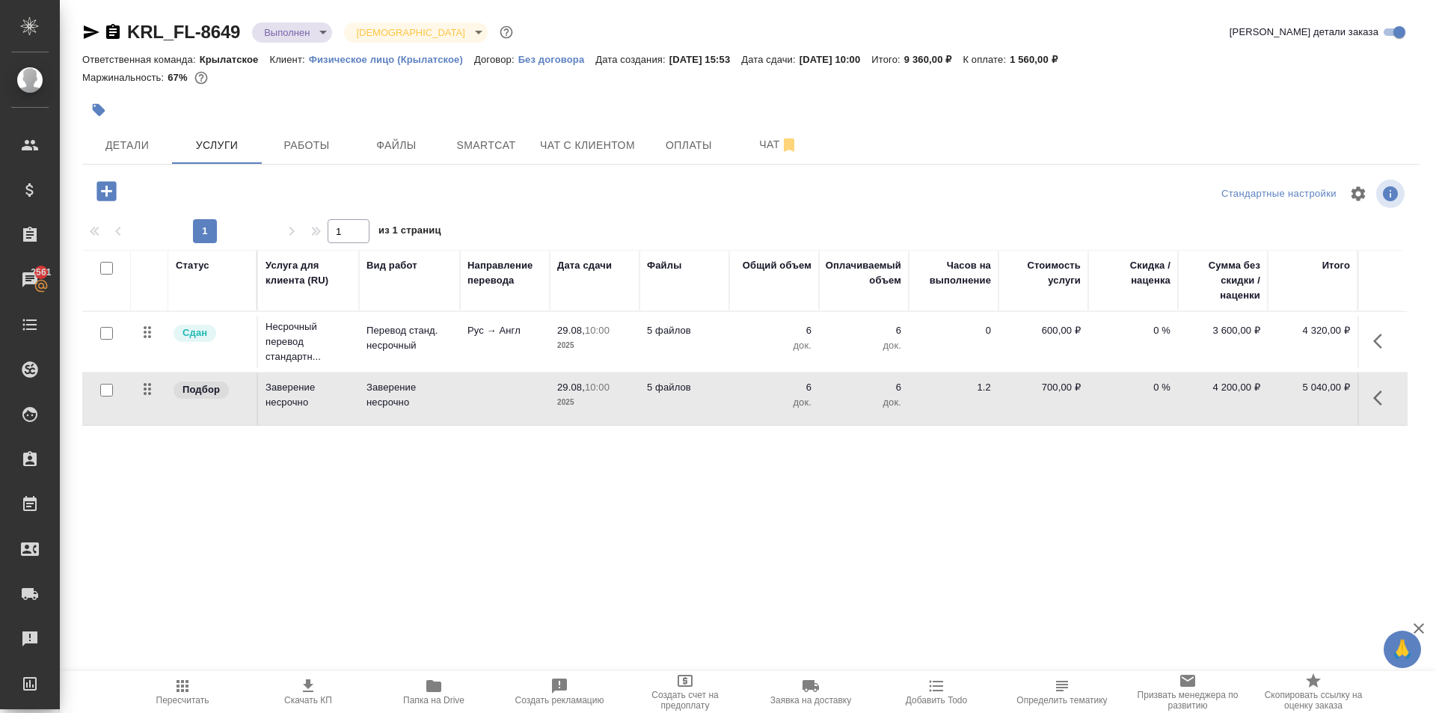
click at [847, 586] on div "KRL_FL-8649 Выполнен completed Святая троица holyTrinity Кратко детали заказа О…" at bounding box center [751, 305] width 1354 height 610
click at [195, 672] on button "Пересчитать" at bounding box center [183, 692] width 126 height 42
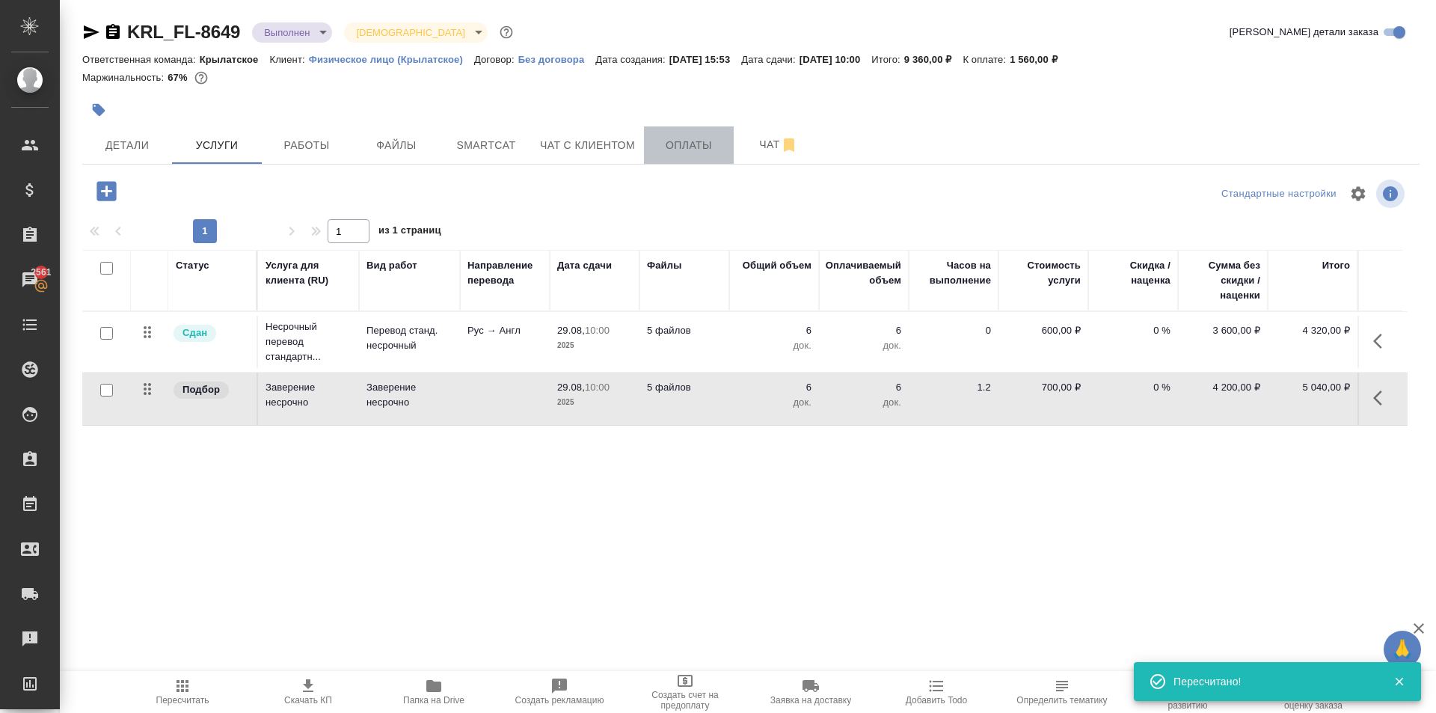
click at [690, 142] on span "Оплаты" at bounding box center [689, 145] width 72 height 19
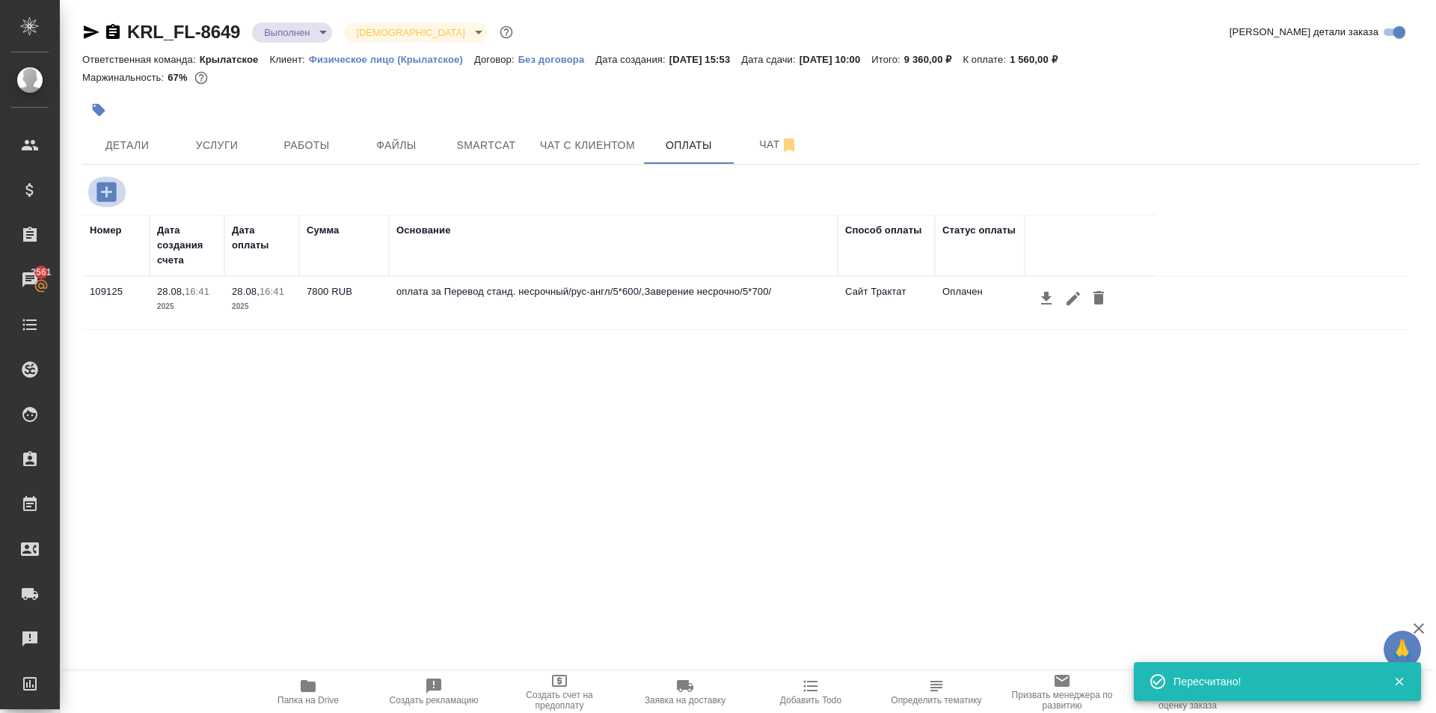
click at [105, 185] on icon "button" at bounding box center [105, 191] width 19 height 19
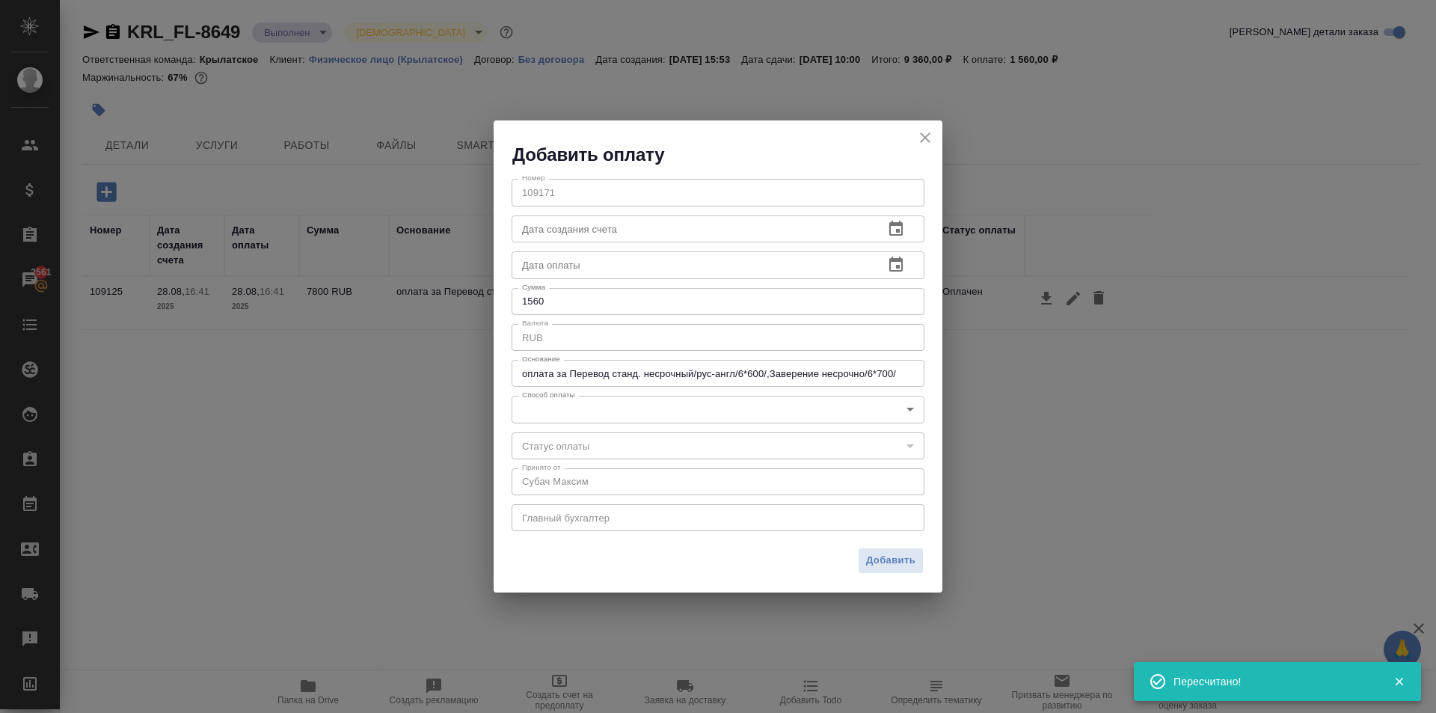
click at [541, 402] on body "🙏 .cls-1 fill:#fff; AWATERA Kasymov Timur Клиенты Спецификации Заказы 2561 Чаты…" at bounding box center [718, 356] width 1436 height 713
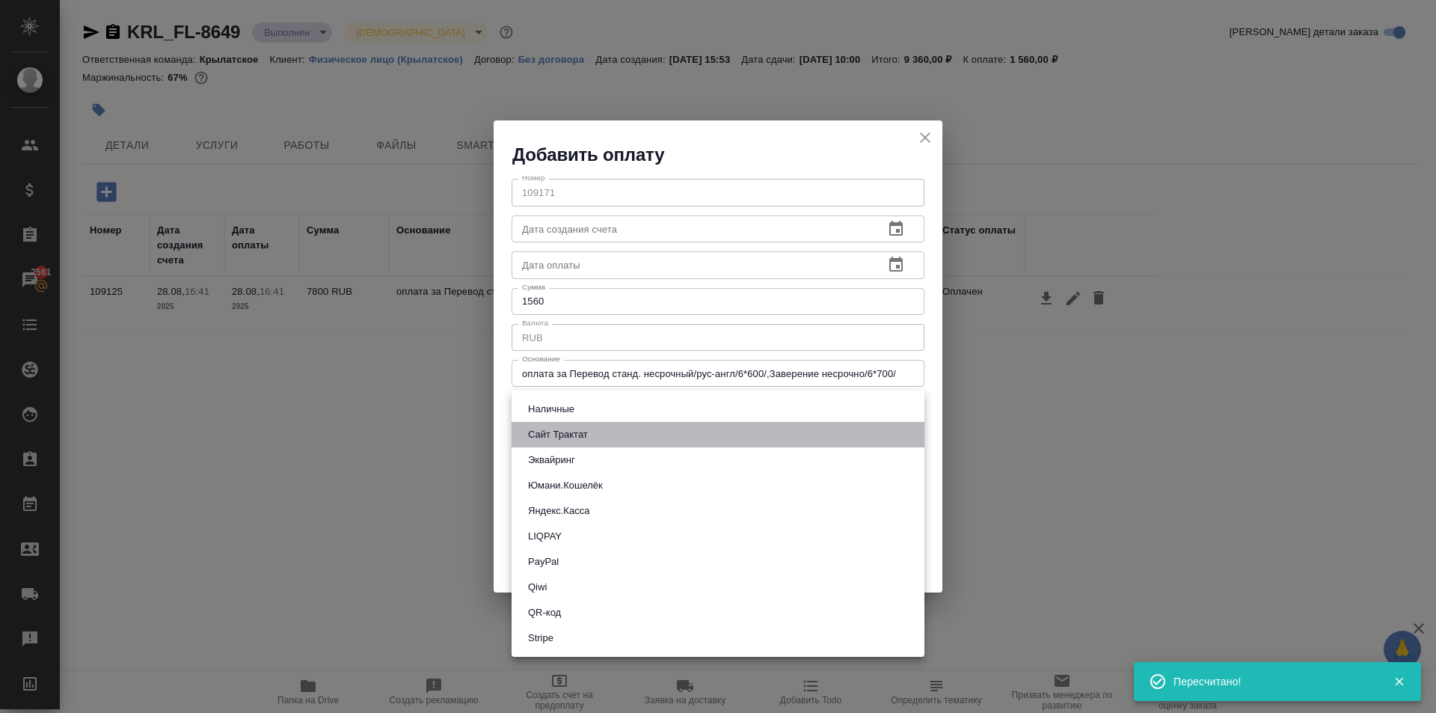
click at [547, 429] on button "Сайт Трактат" at bounding box center [558, 434] width 69 height 16
type input "site-traktat"
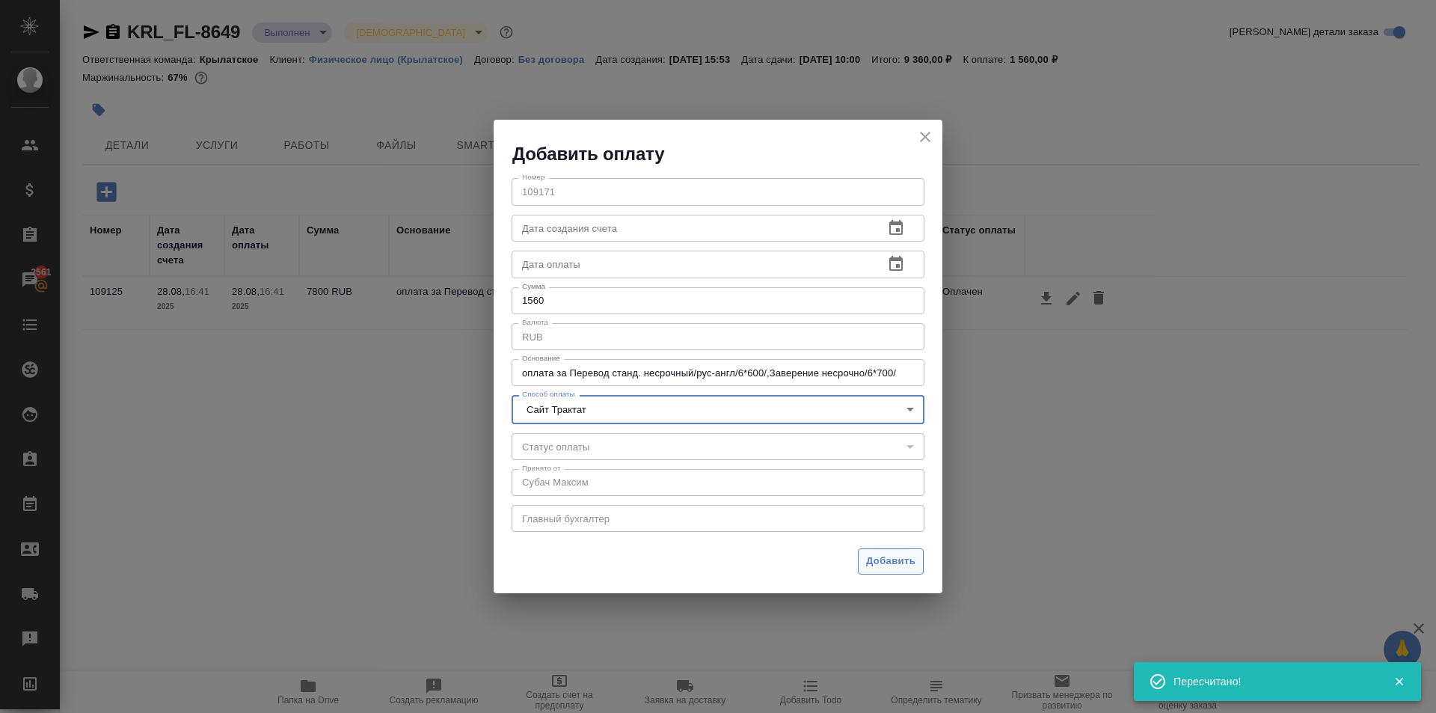
click at [879, 568] on span "Добавить" at bounding box center [890, 561] width 49 height 17
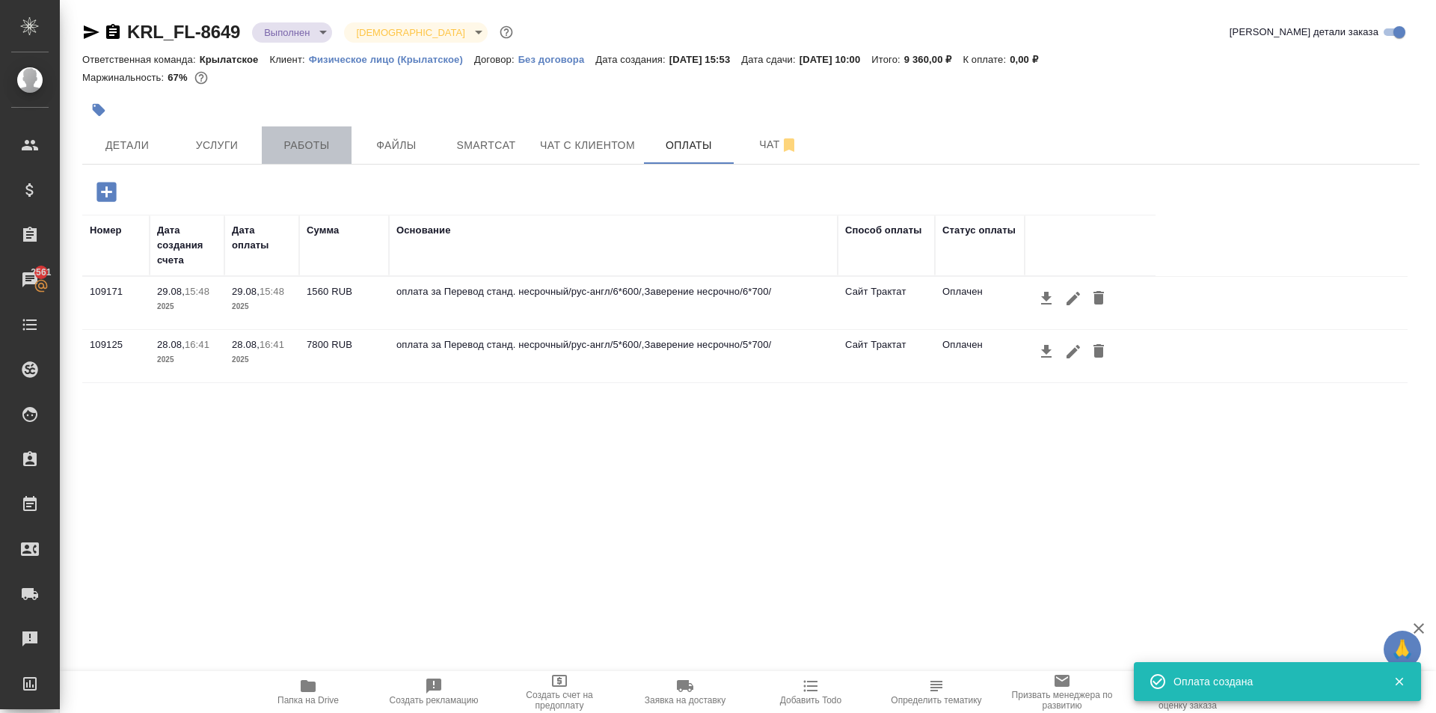
click at [295, 138] on span "Работы" at bounding box center [307, 145] width 72 height 19
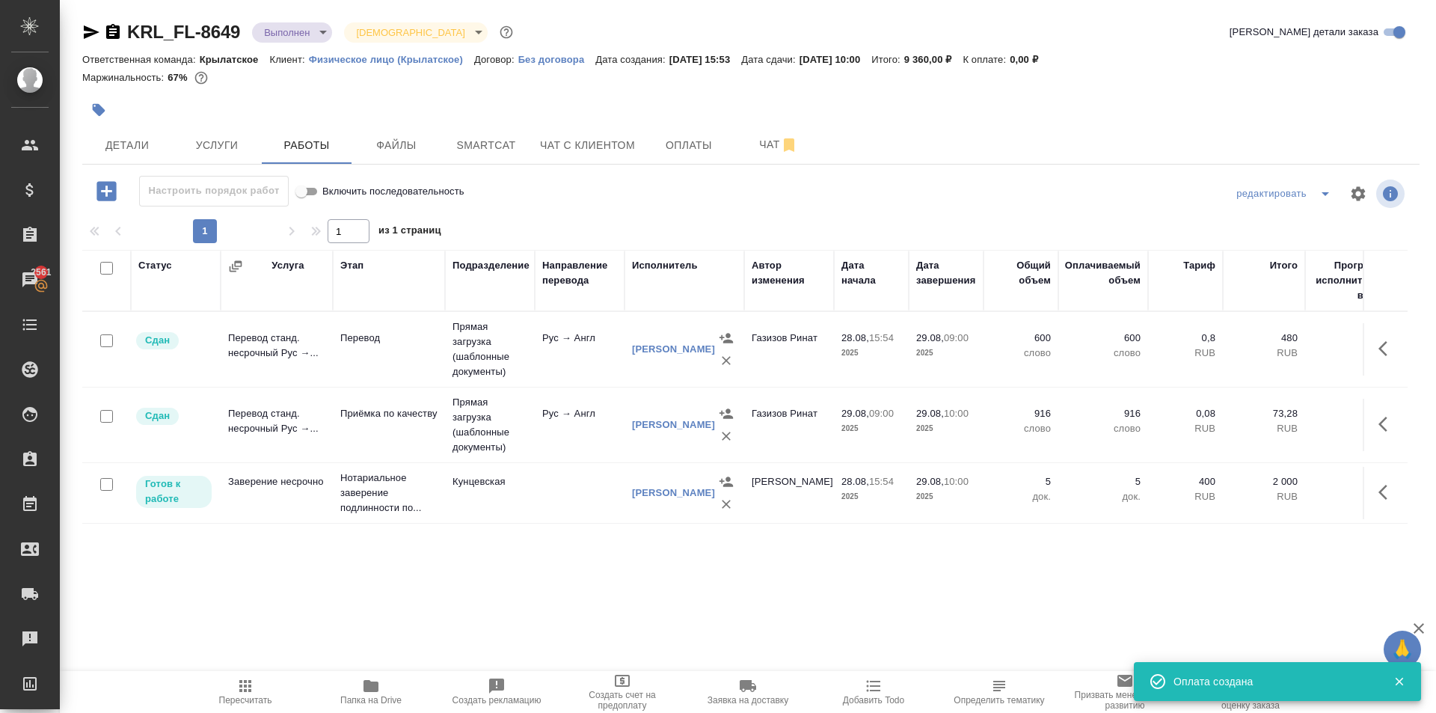
click at [251, 689] on icon "button" at bounding box center [245, 686] width 12 height 12
click at [1373, 375] on td at bounding box center [1385, 349] width 45 height 52
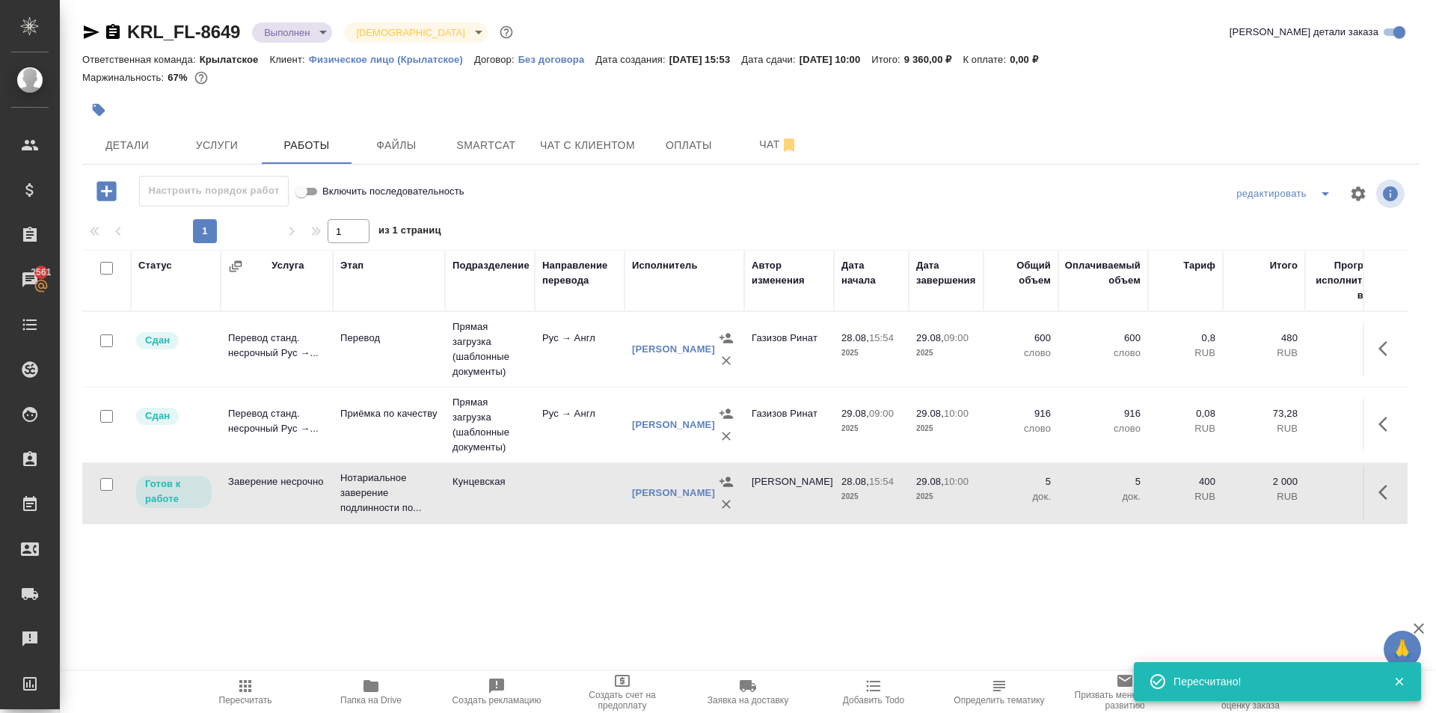
click at [1377, 479] on button "button" at bounding box center [1388, 492] width 36 height 36
click at [1286, 493] on icon "button" at bounding box center [1278, 492] width 18 height 18
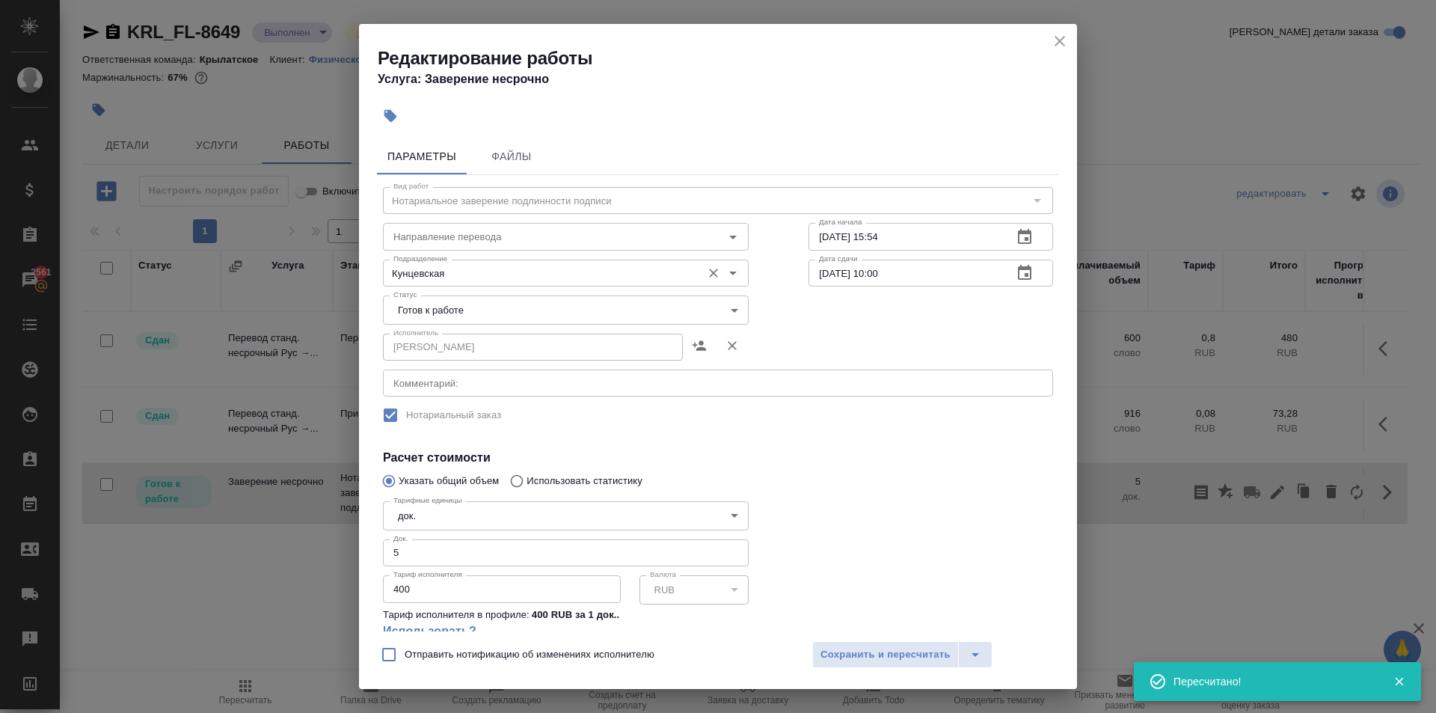
click at [641, 283] on div "Кунцевская Подразделение" at bounding box center [566, 273] width 366 height 27
click at [647, 295] on div "Статус Готов к работе readyForWork Статус" at bounding box center [566, 308] width 426 height 97
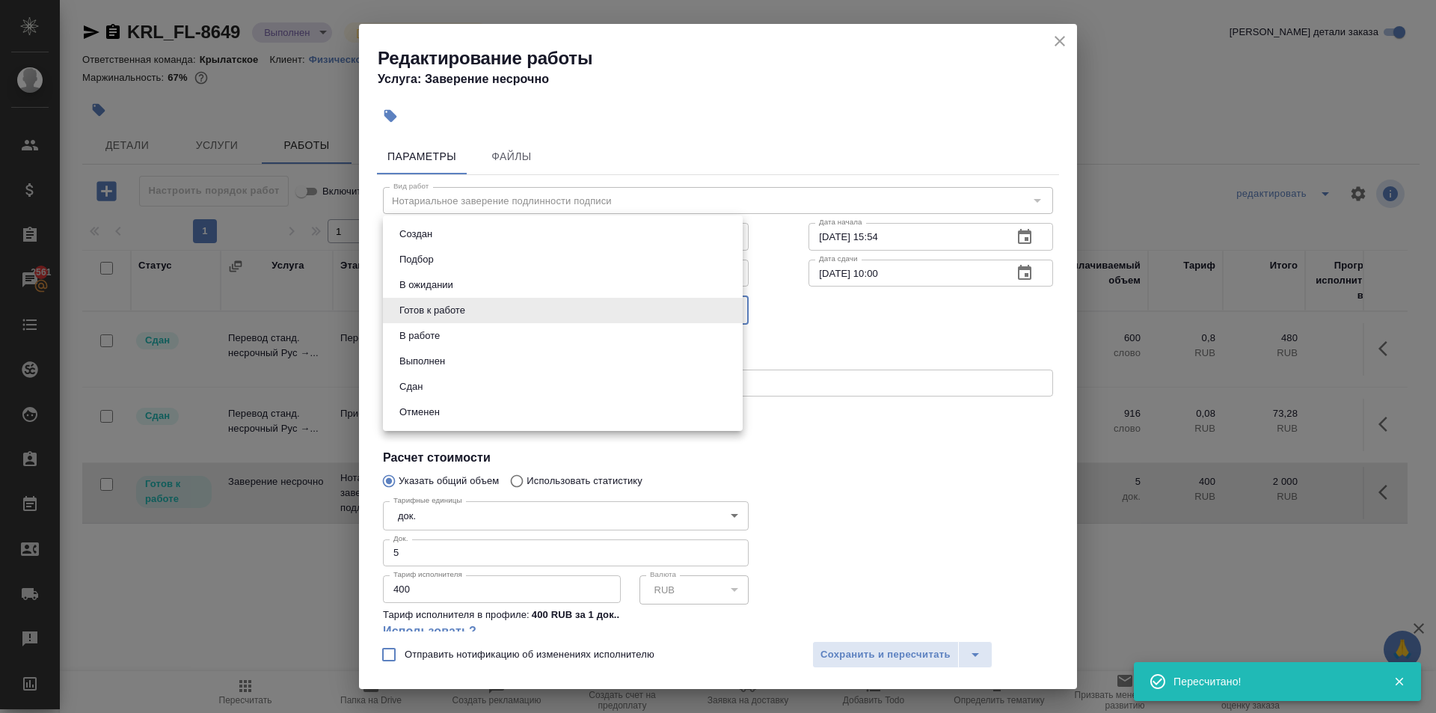
click at [515, 318] on body "🙏 .cls-1 fill:#fff; AWATERA Kasymov Timur Клиенты Спецификации Заказы 2561 Чаты…" at bounding box center [718, 356] width 1436 height 713
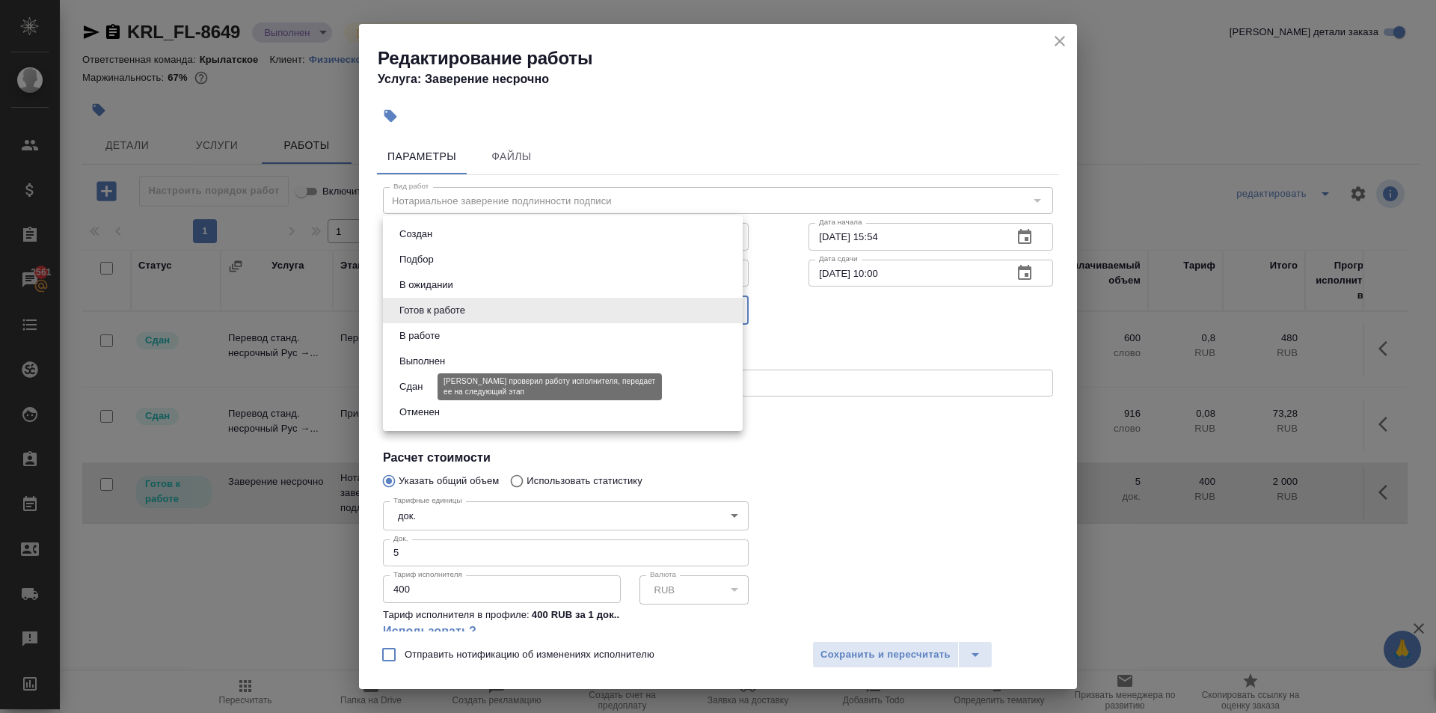
click at [423, 387] on button "Сдан" at bounding box center [411, 386] width 32 height 16
type input "closed"
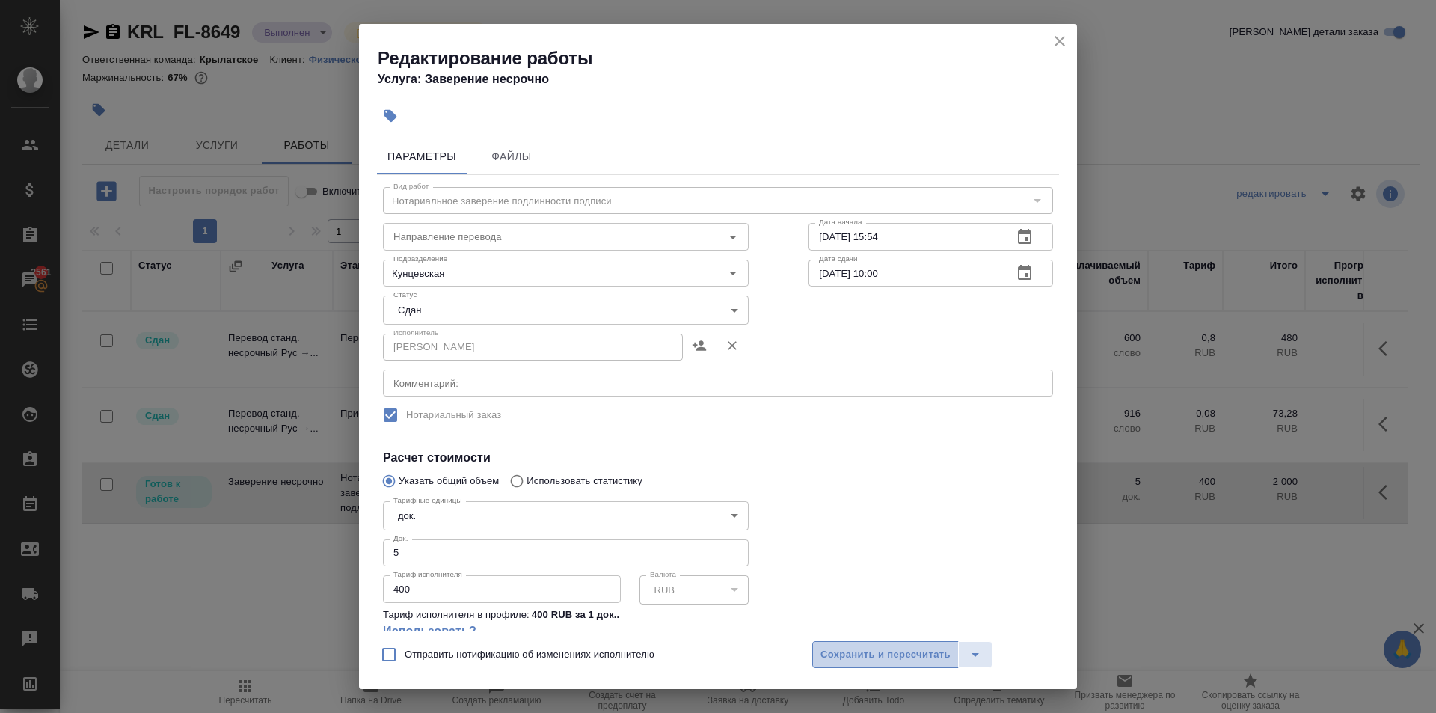
click at [850, 663] on span "Сохранить и пересчитать" at bounding box center [886, 654] width 130 height 17
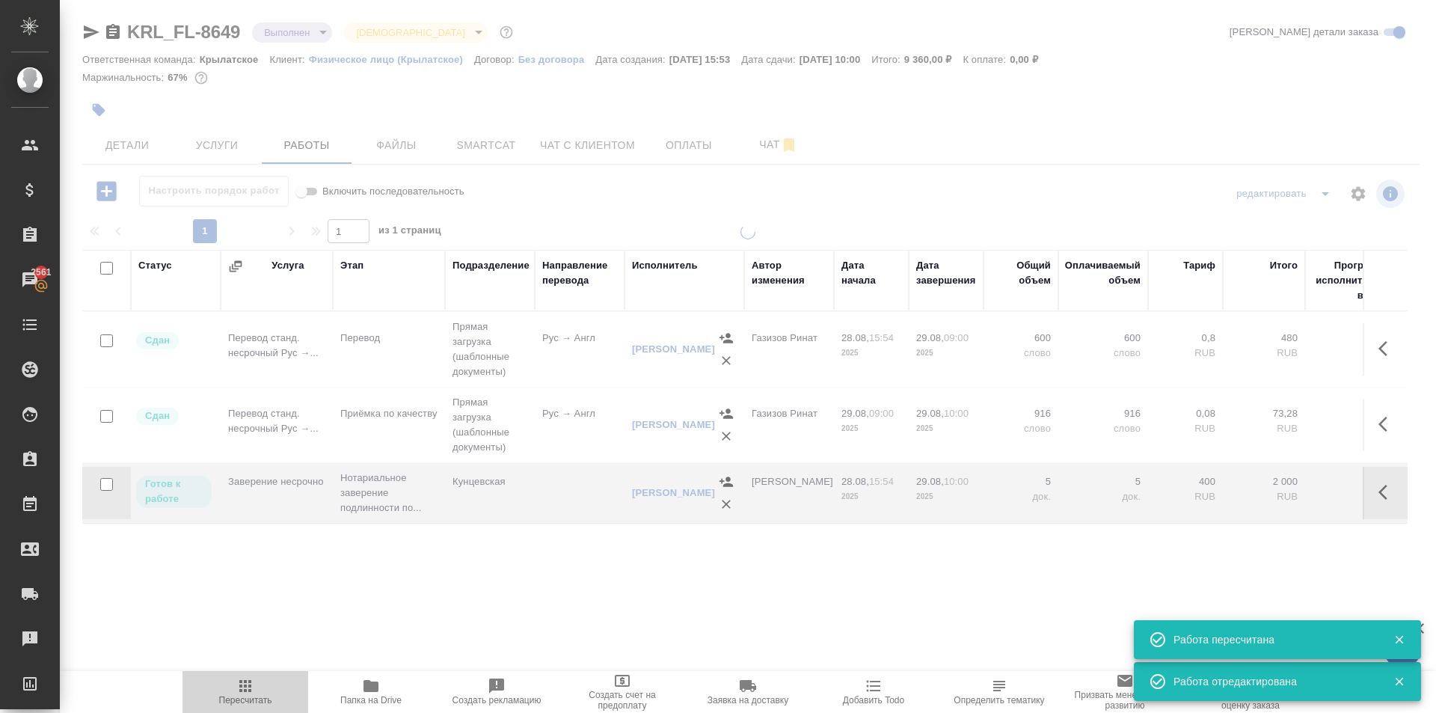
click at [240, 699] on span "Пересчитать" at bounding box center [245, 700] width 53 height 10
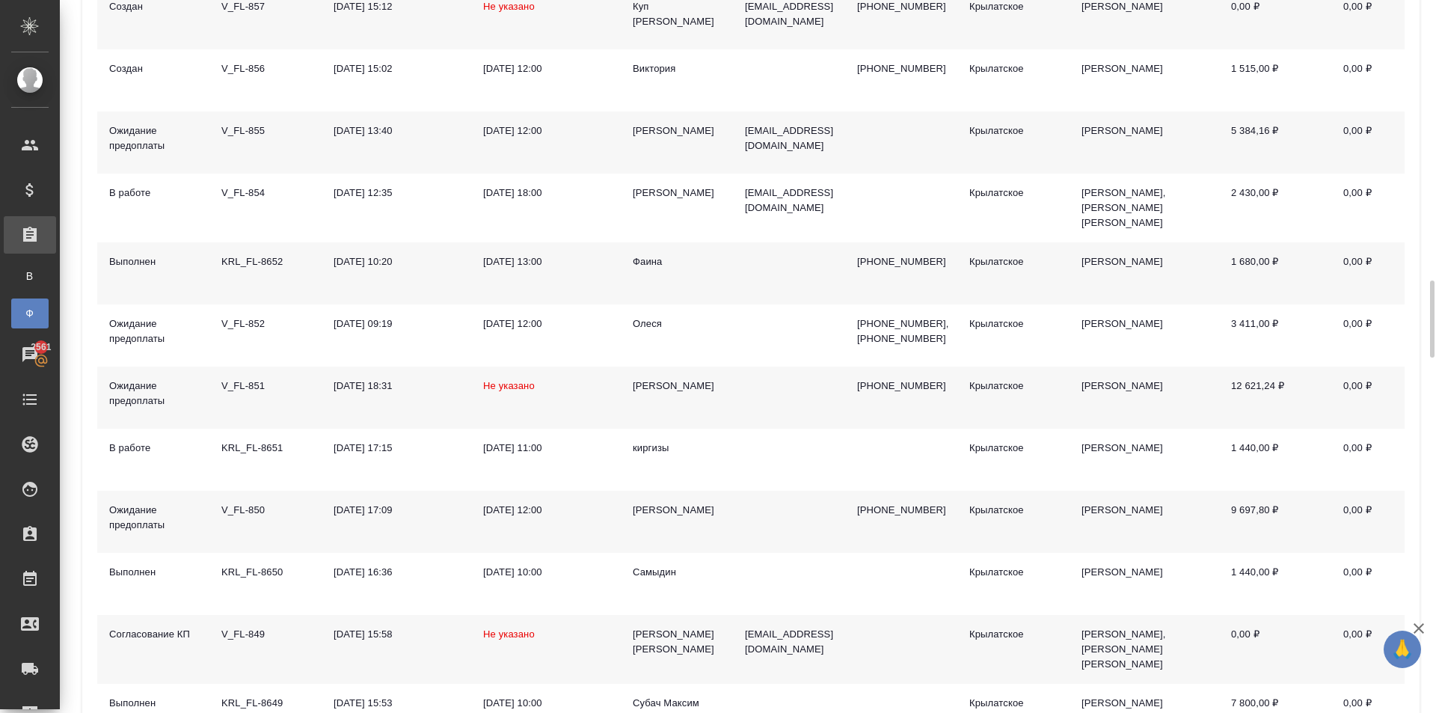
scroll to position [598, 0]
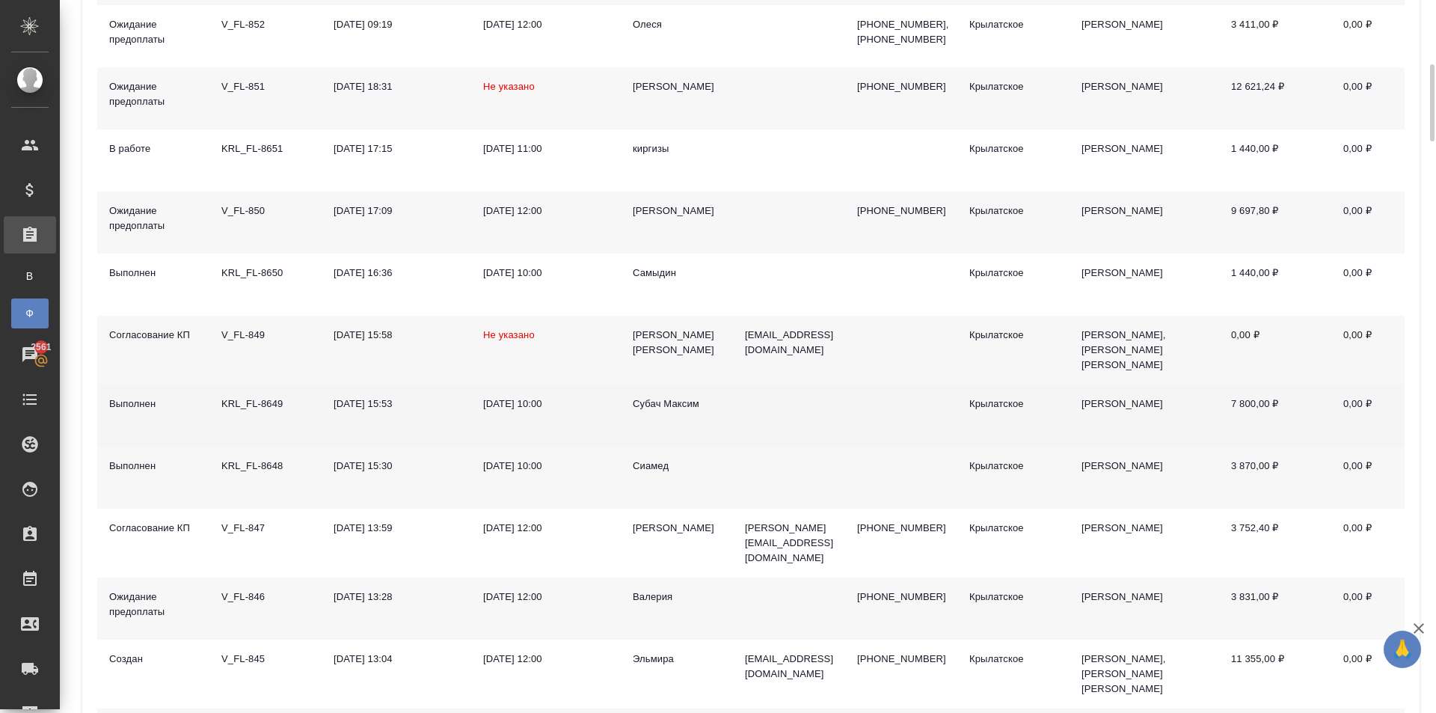
click at [681, 396] on div "Субач Максим" at bounding box center [677, 403] width 88 height 15
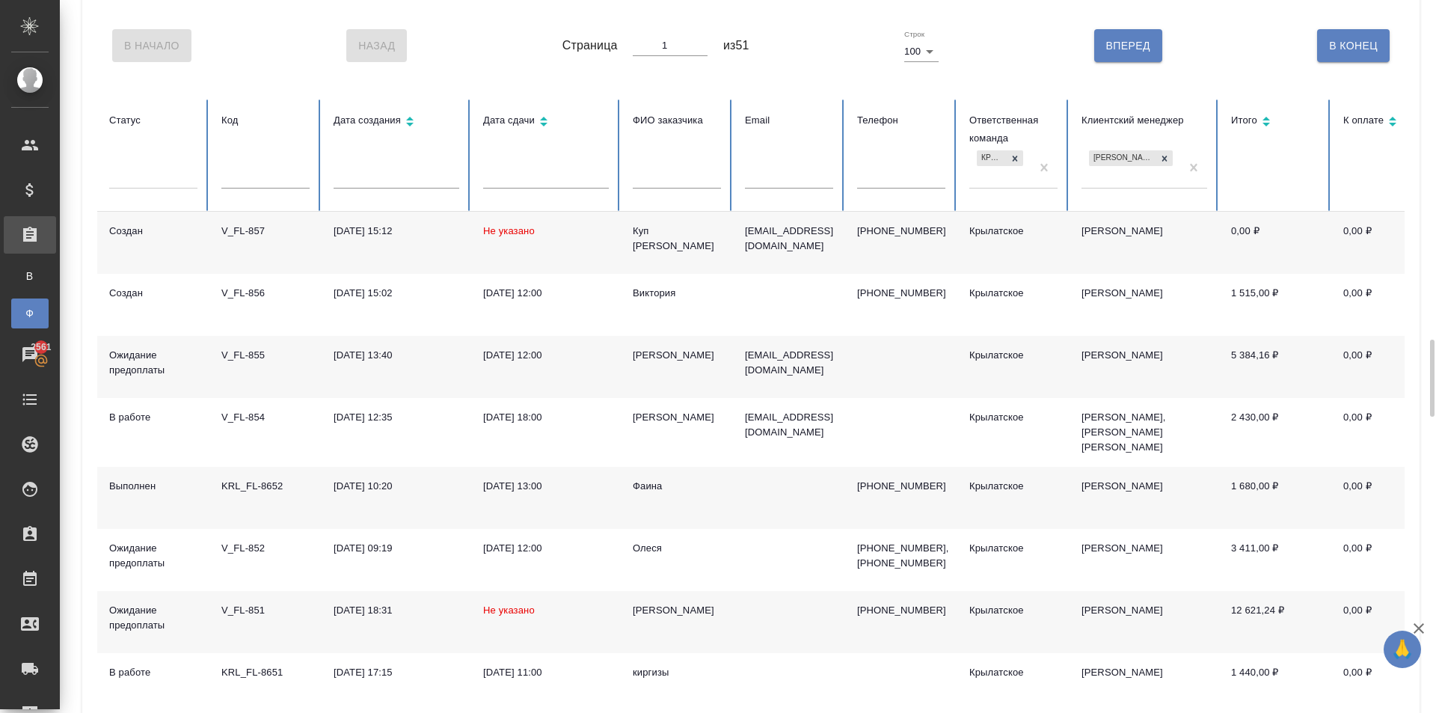
scroll to position [0, 0]
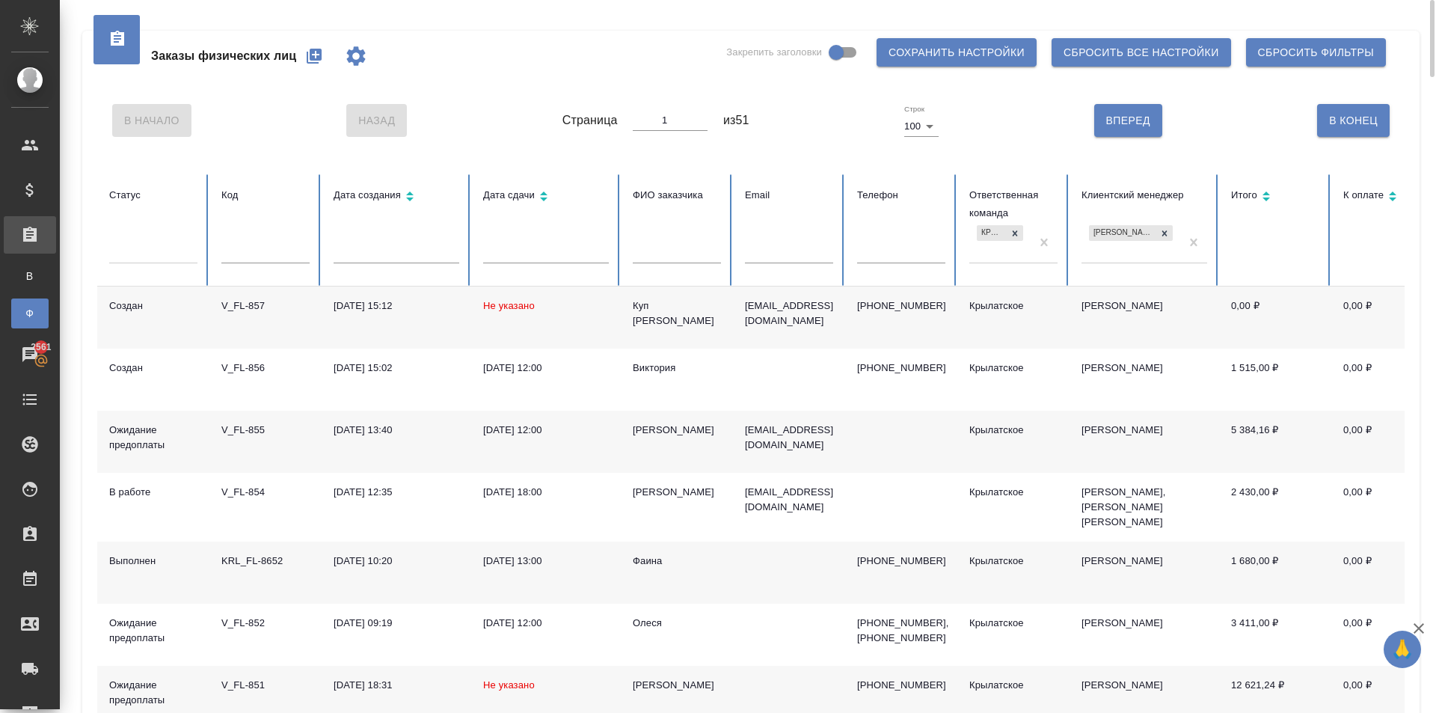
click at [687, 250] on input "text" at bounding box center [677, 252] width 88 height 21
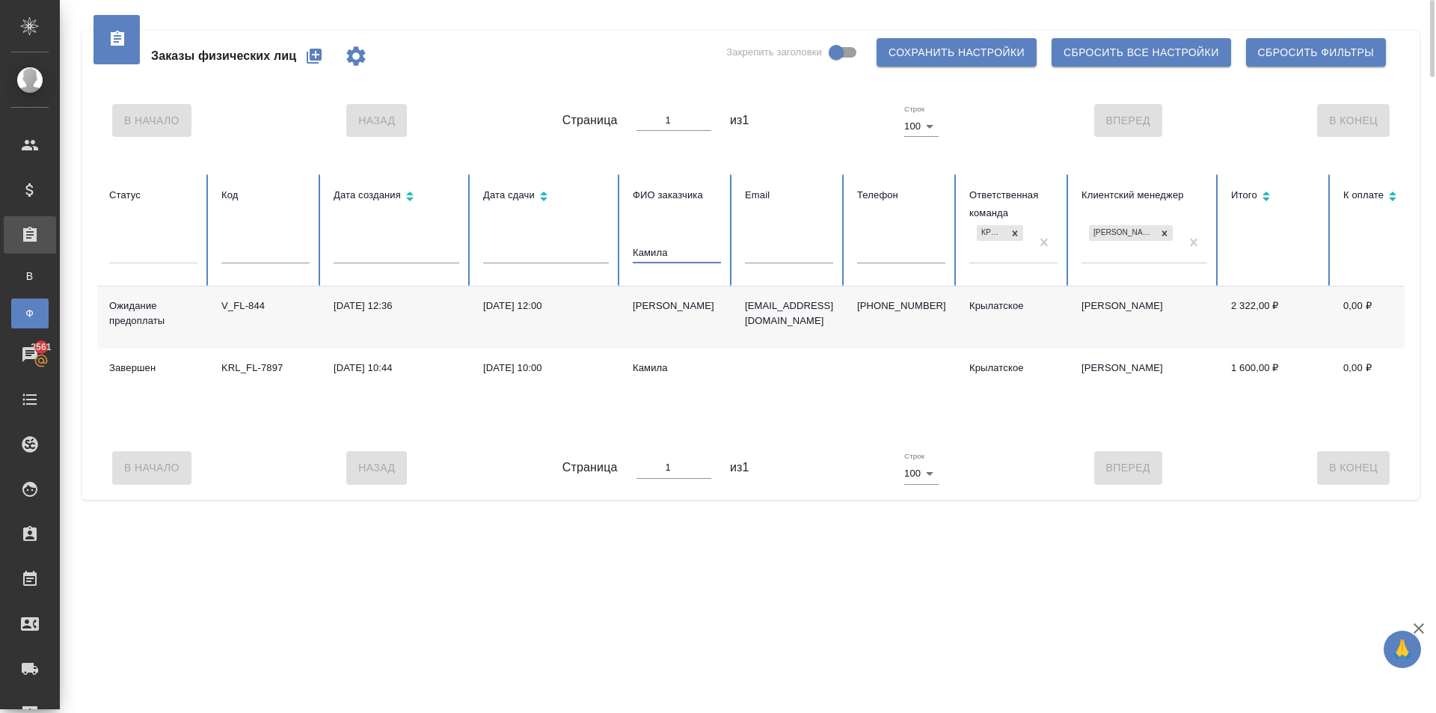
type input "Камила"
click at [651, 307] on div "[PERSON_NAME]" at bounding box center [677, 305] width 88 height 15
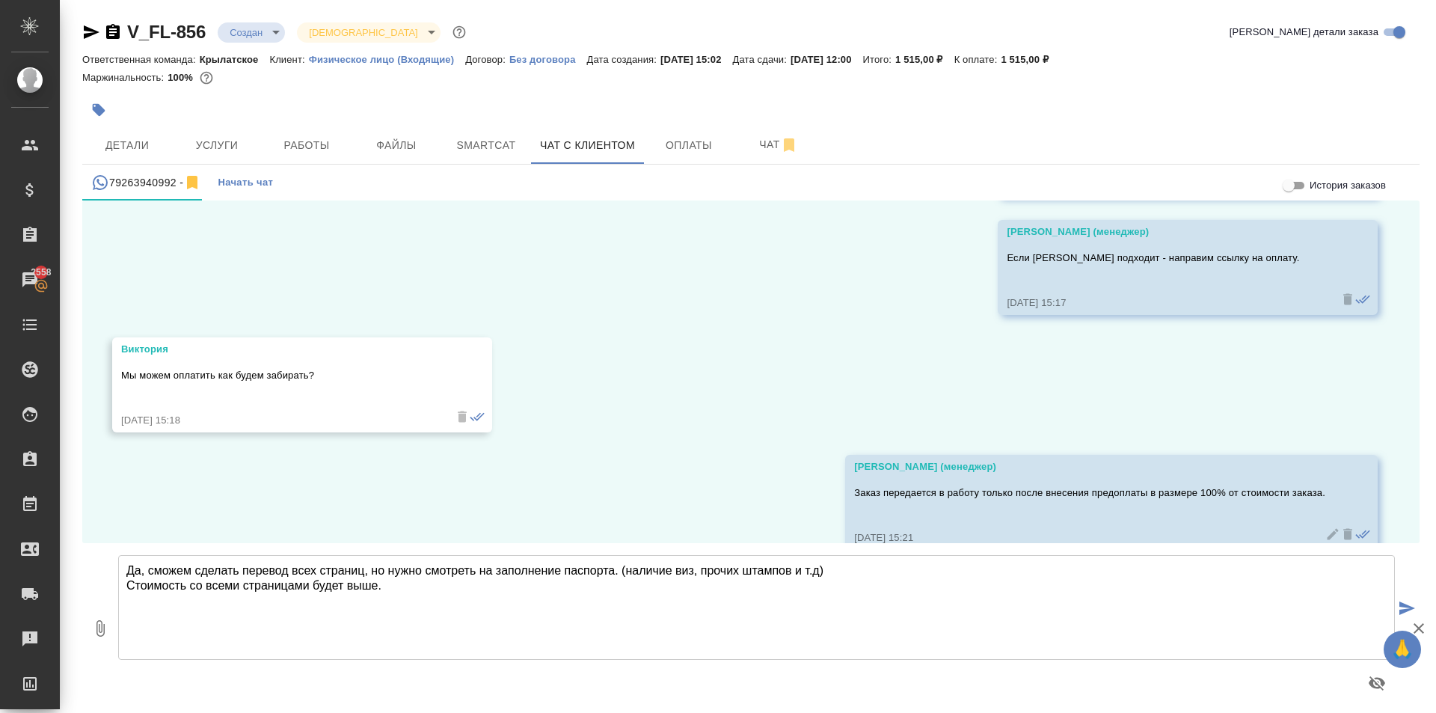
scroll to position [1033, 0]
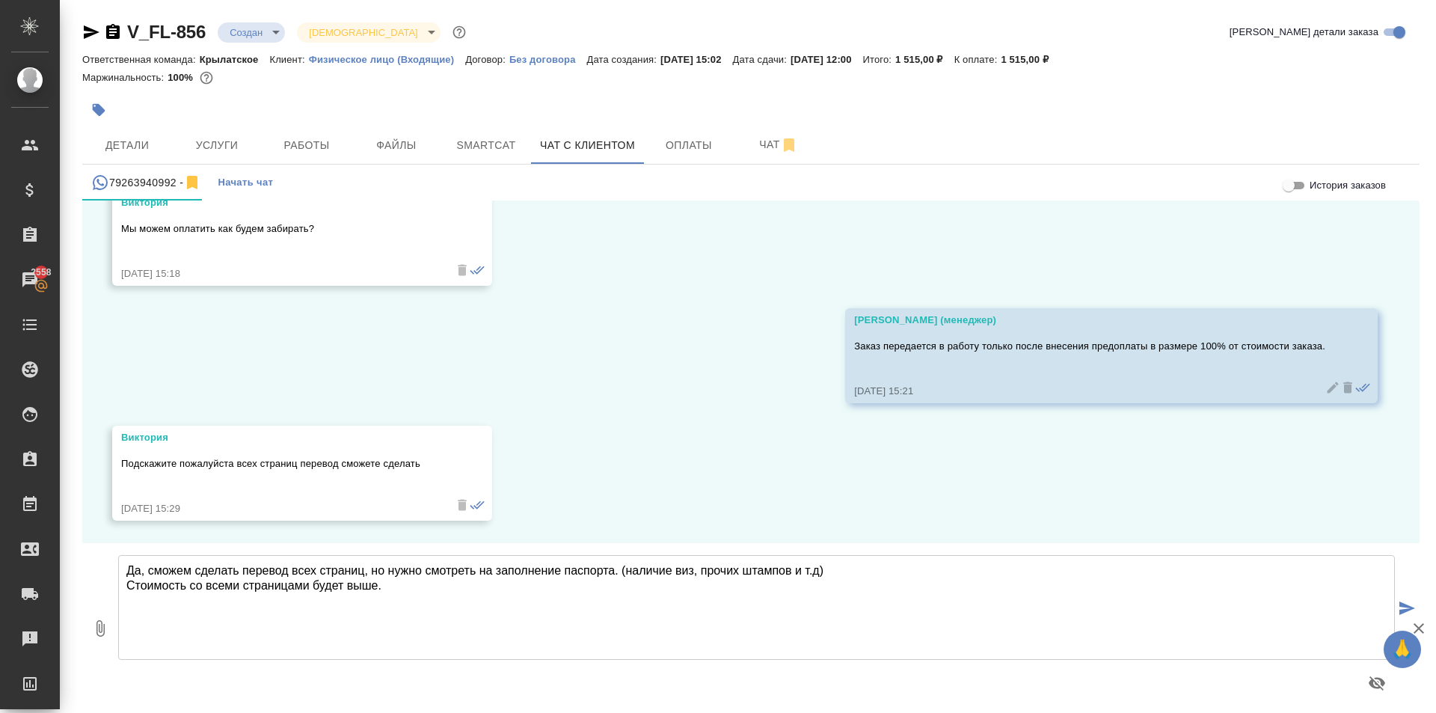
type textarea "Да, сможем сделать перевод всех страниц, но нужно смотреть на заполнение паспор…"
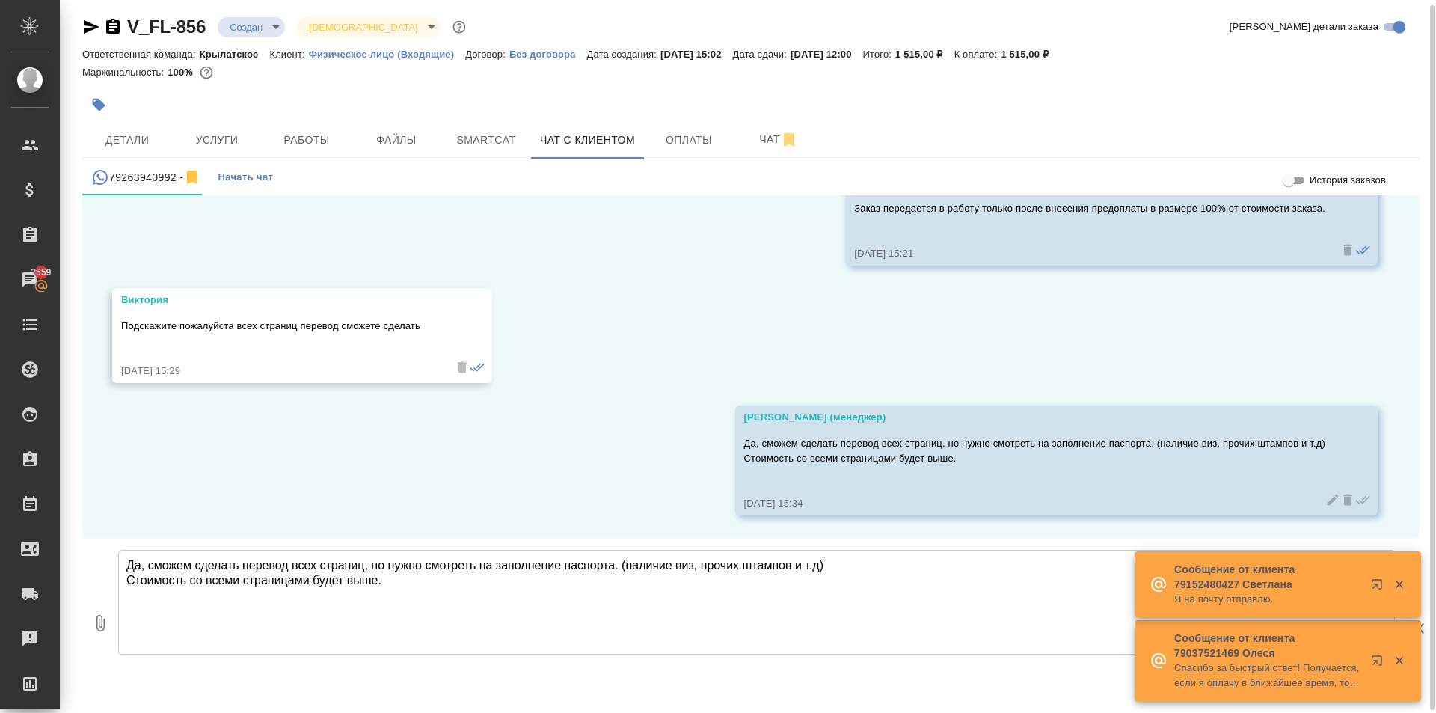
scroll to position [8, 0]
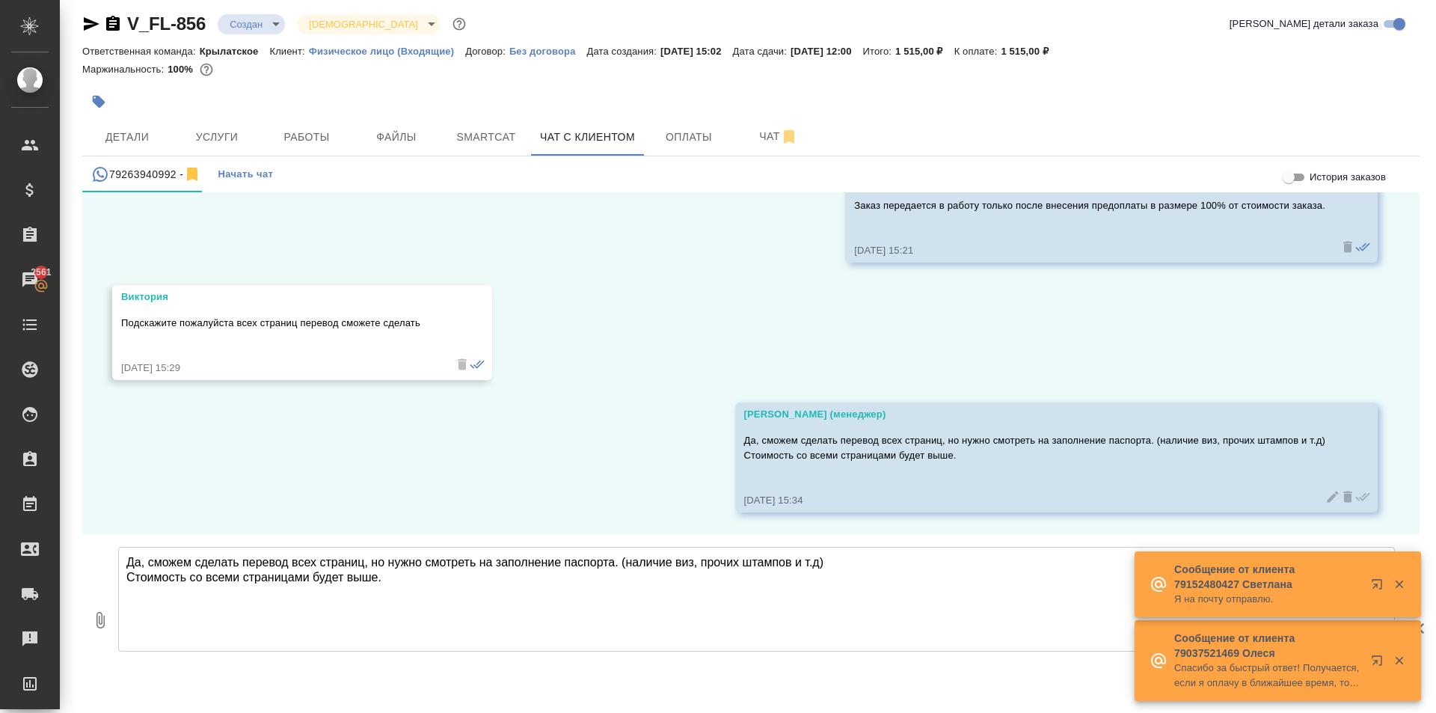
click at [245, 20] on body "🙏 .cls-1 fill:#fff; AWATERA [PERSON_NAME] Клиенты Спецификации Заказы 2561 Чаты…" at bounding box center [718, 356] width 1436 height 713
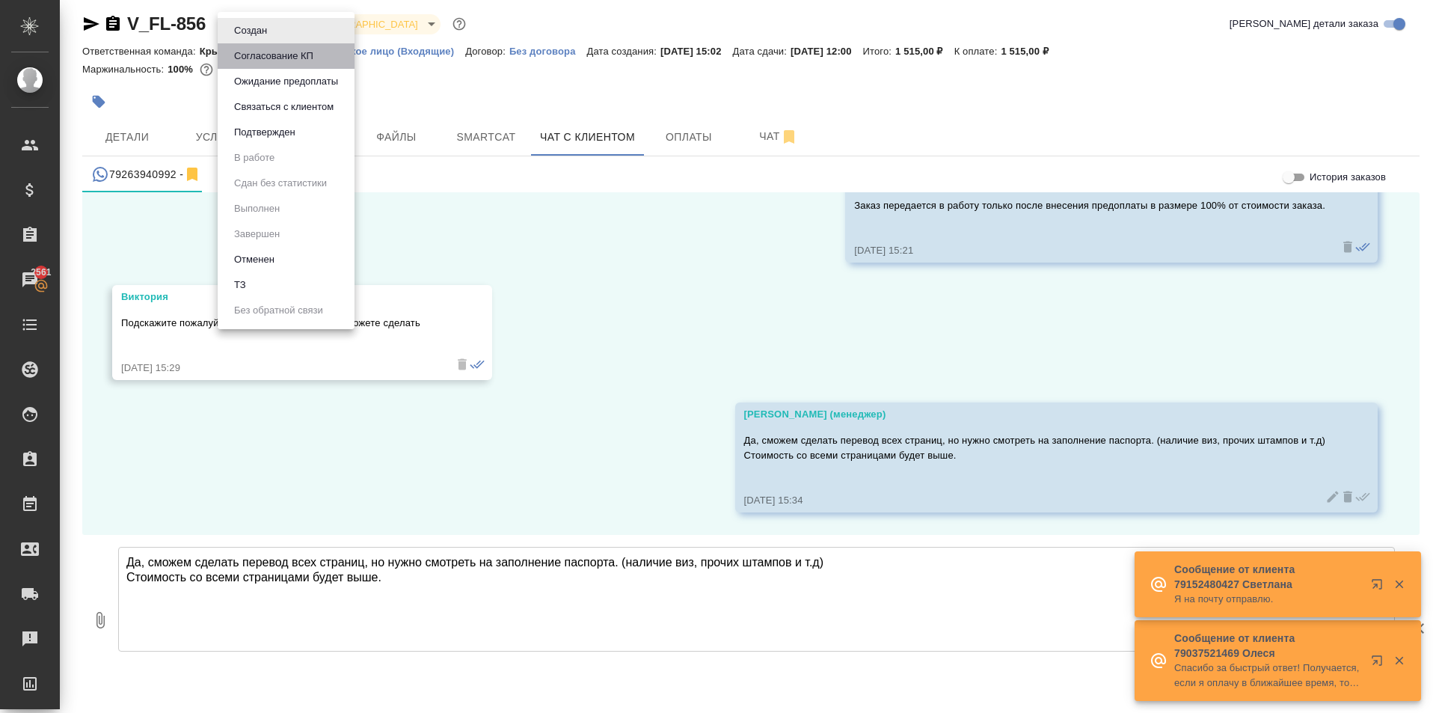
click at [258, 39] on button "Согласование КП" at bounding box center [251, 30] width 42 height 16
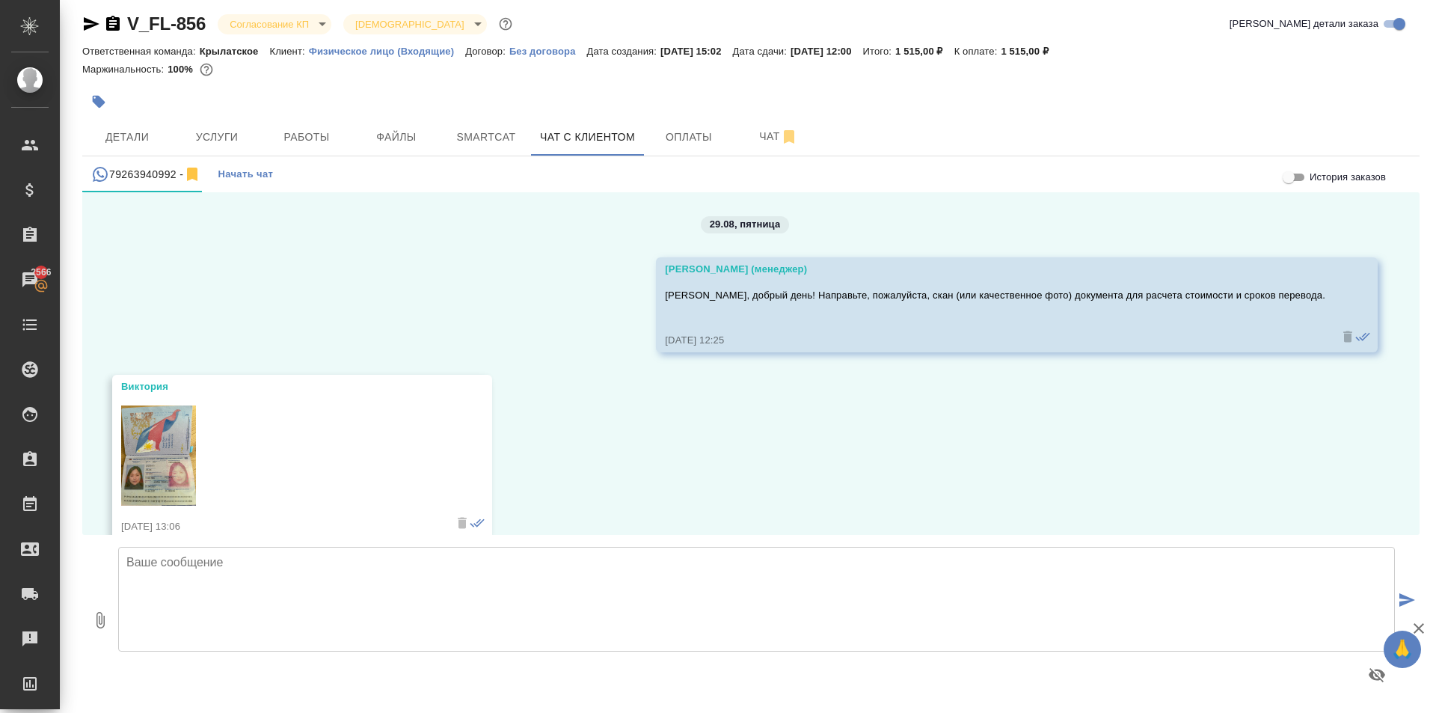
scroll to position [1165, 0]
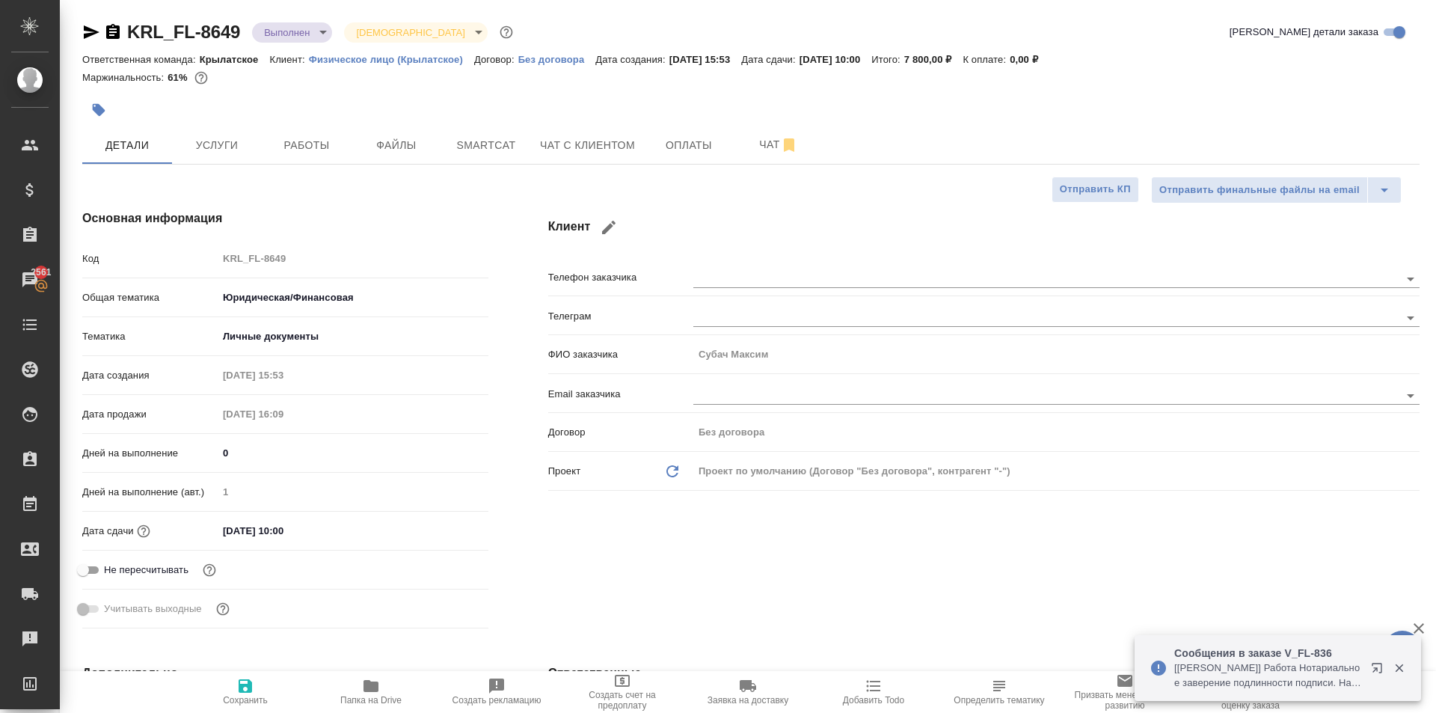
select select "RU"
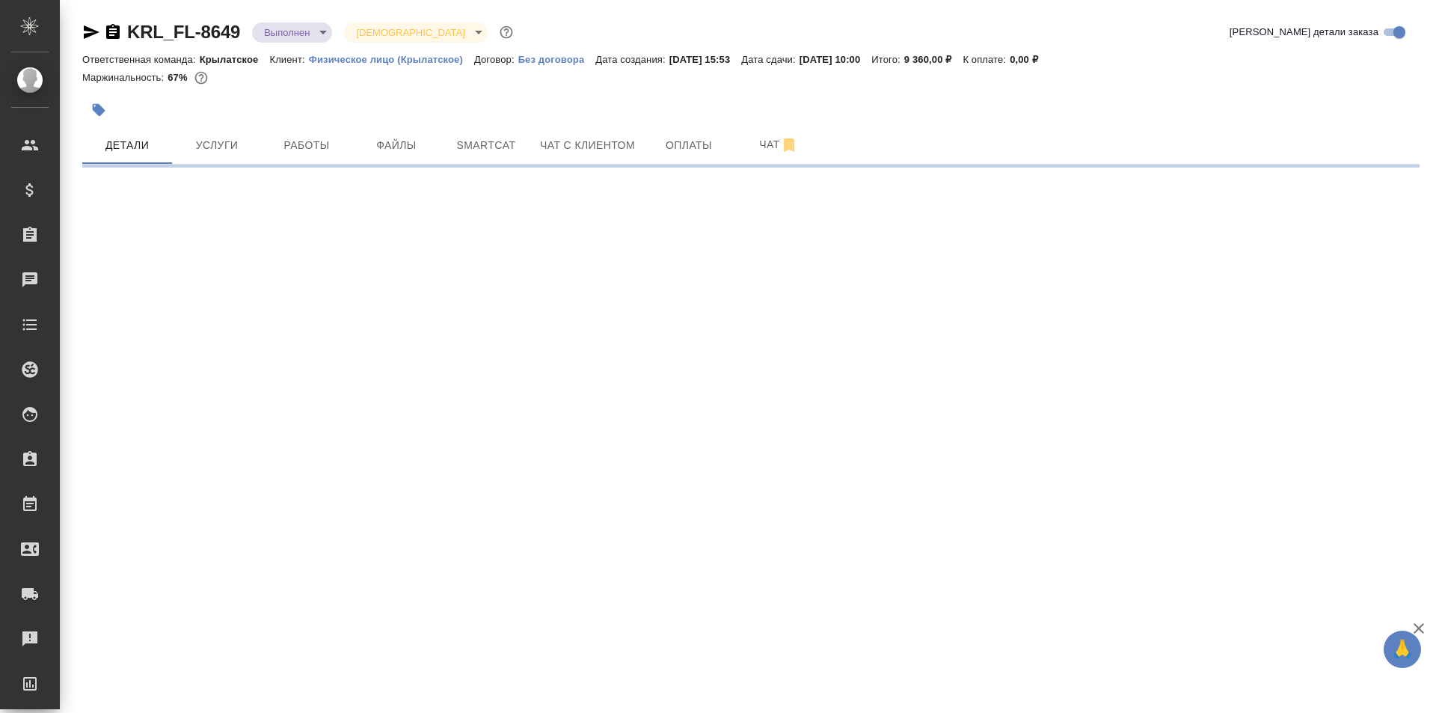
select select "RU"
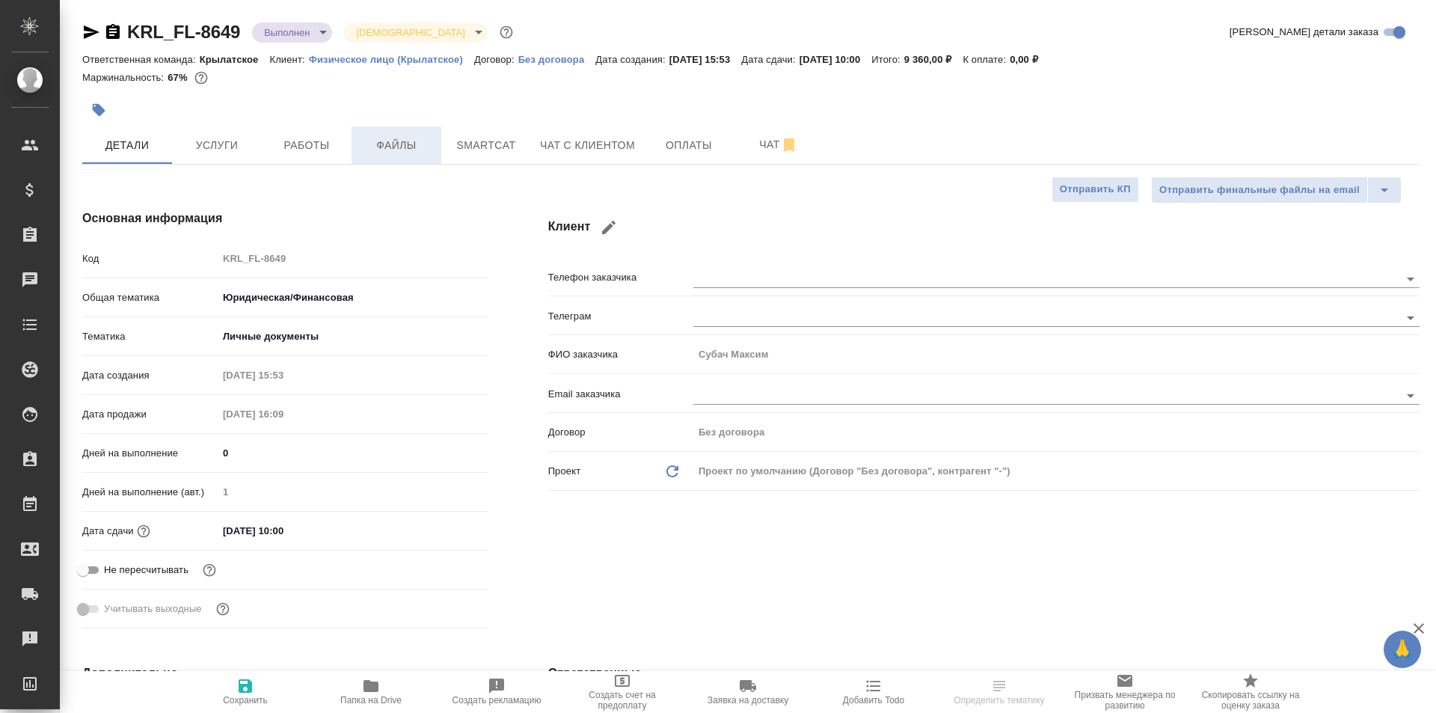
type textarea "x"
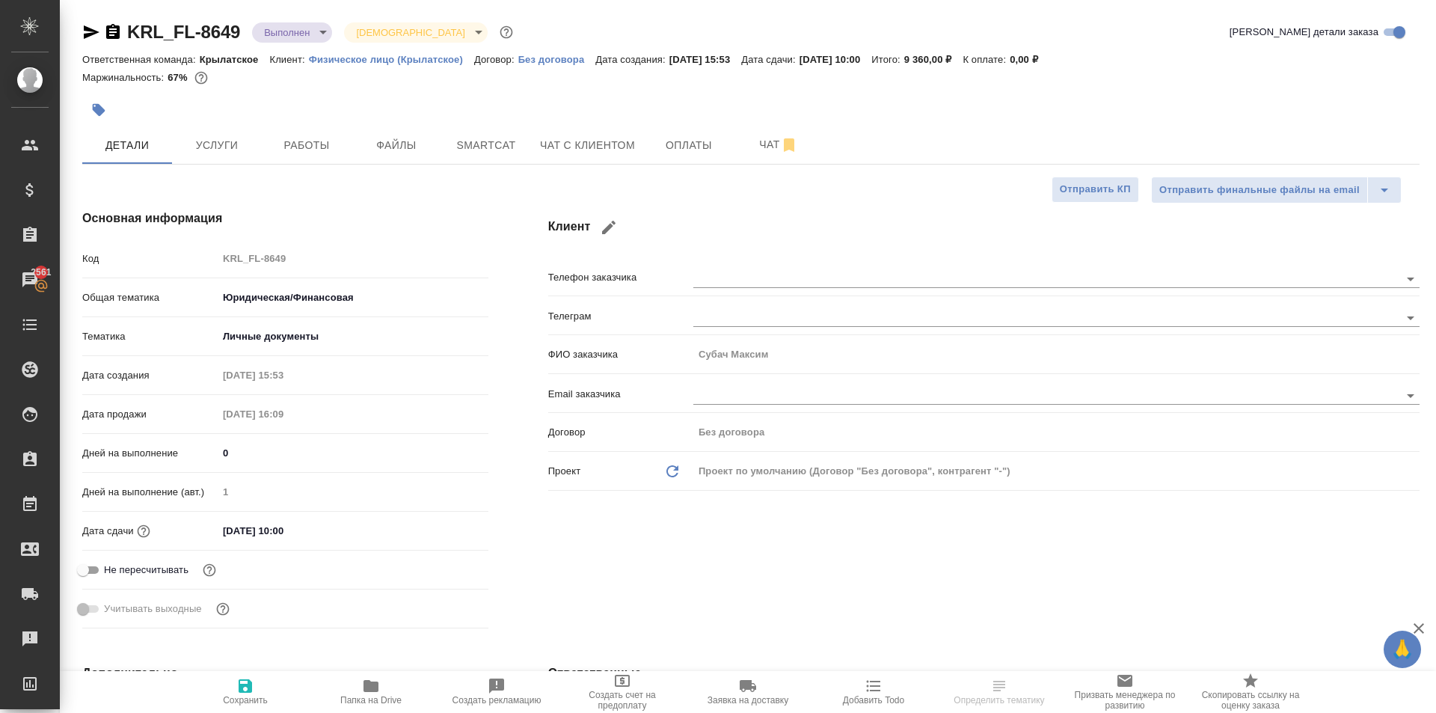
type textarea "x"
click at [272, 132] on button "Работы" at bounding box center [307, 144] width 90 height 37
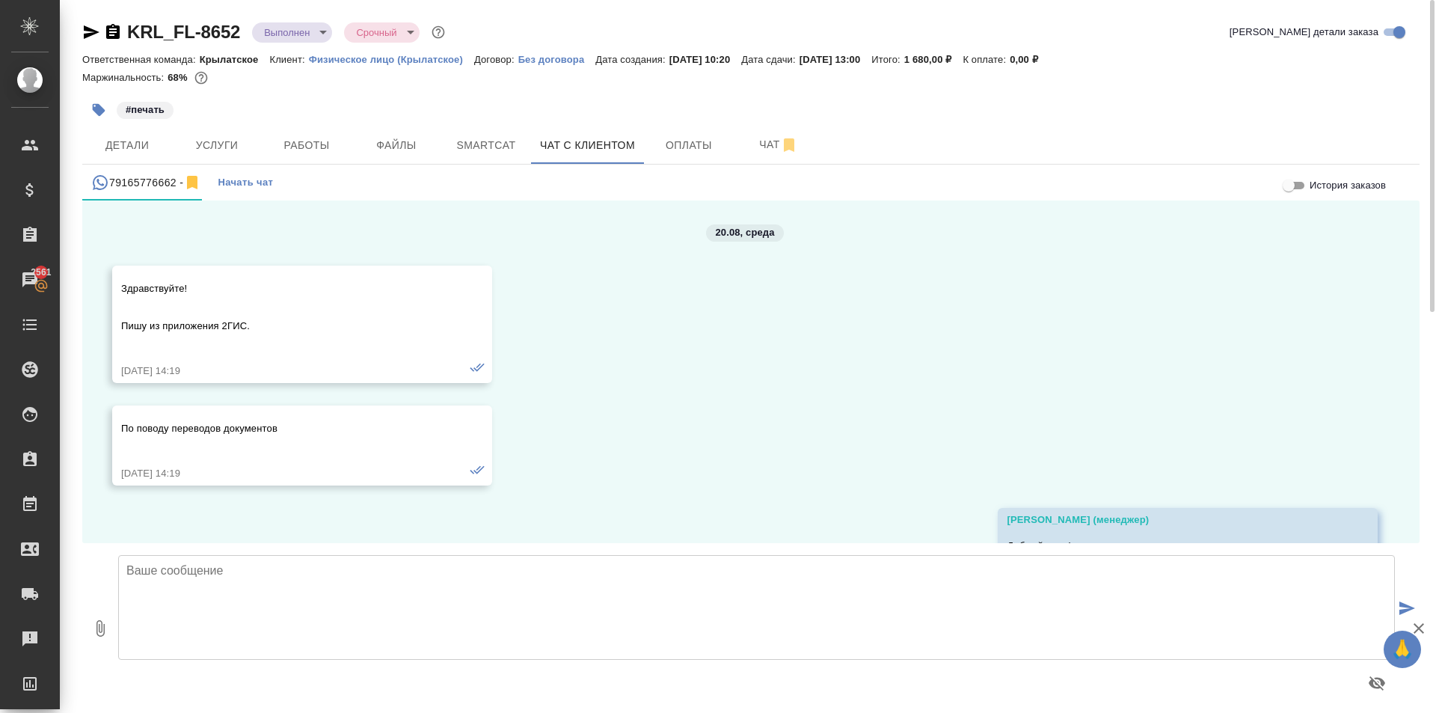
scroll to position [11621, 0]
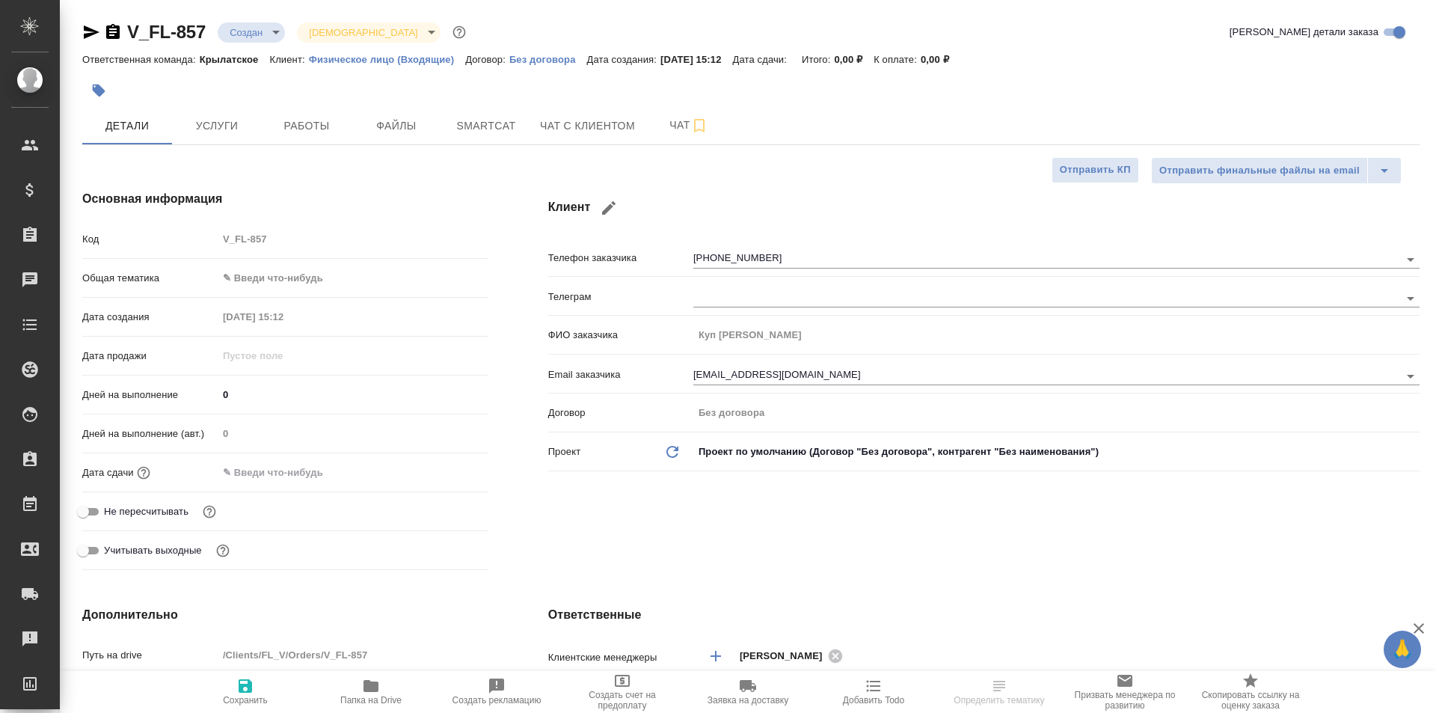
select select "RU"
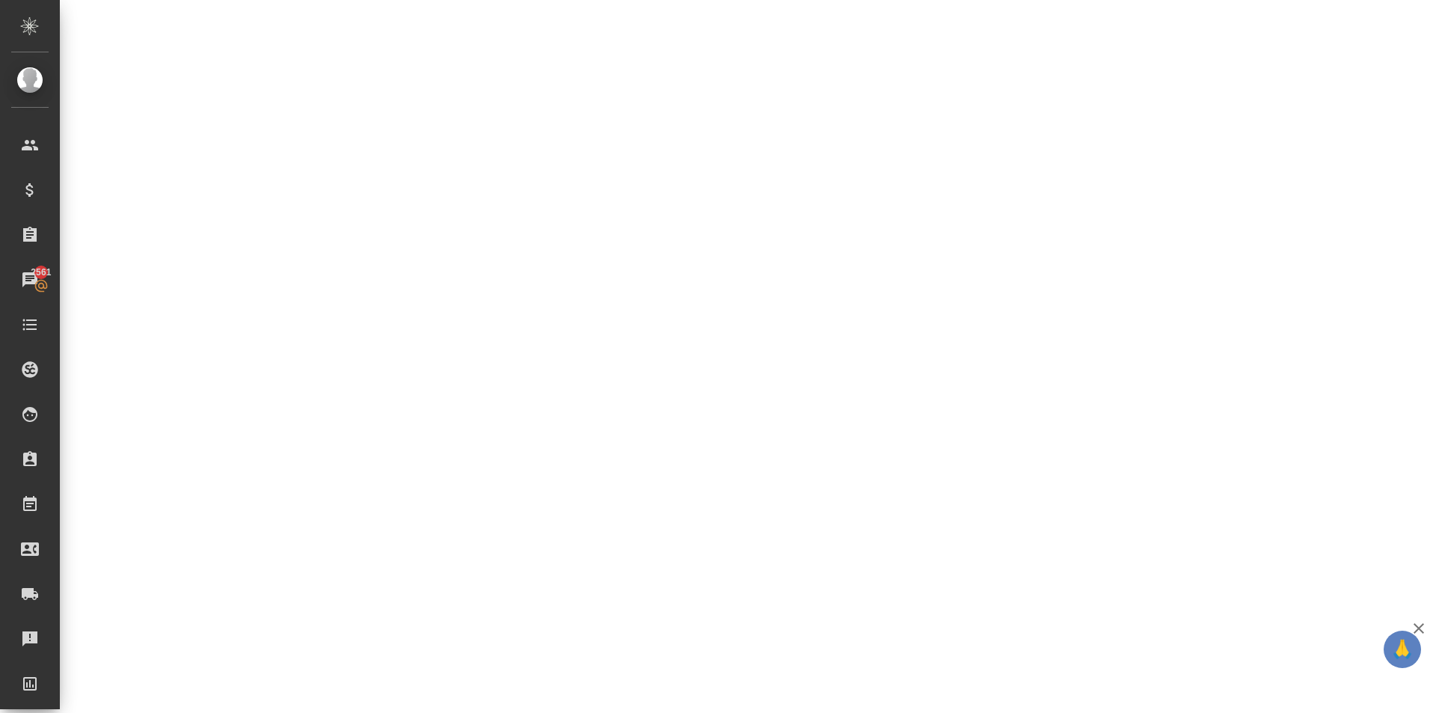
select select "RU"
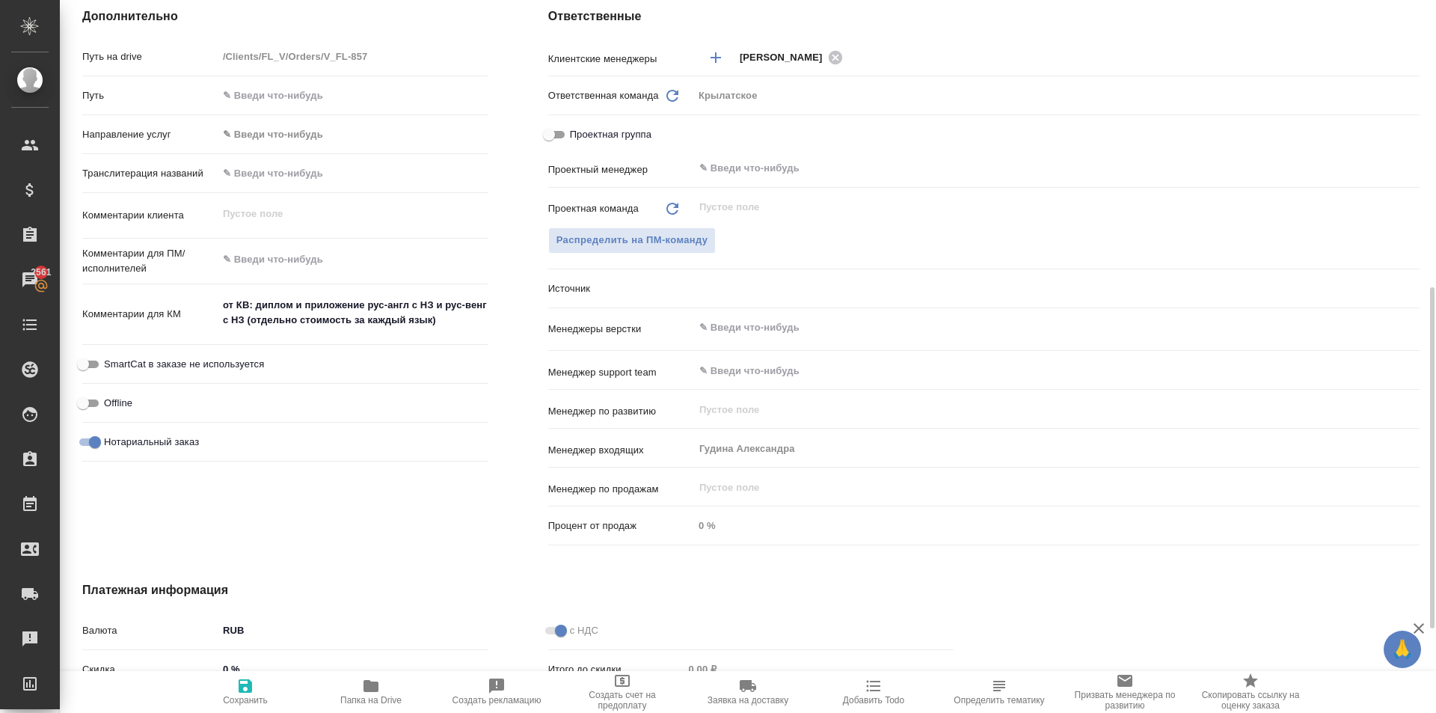
type textarea "x"
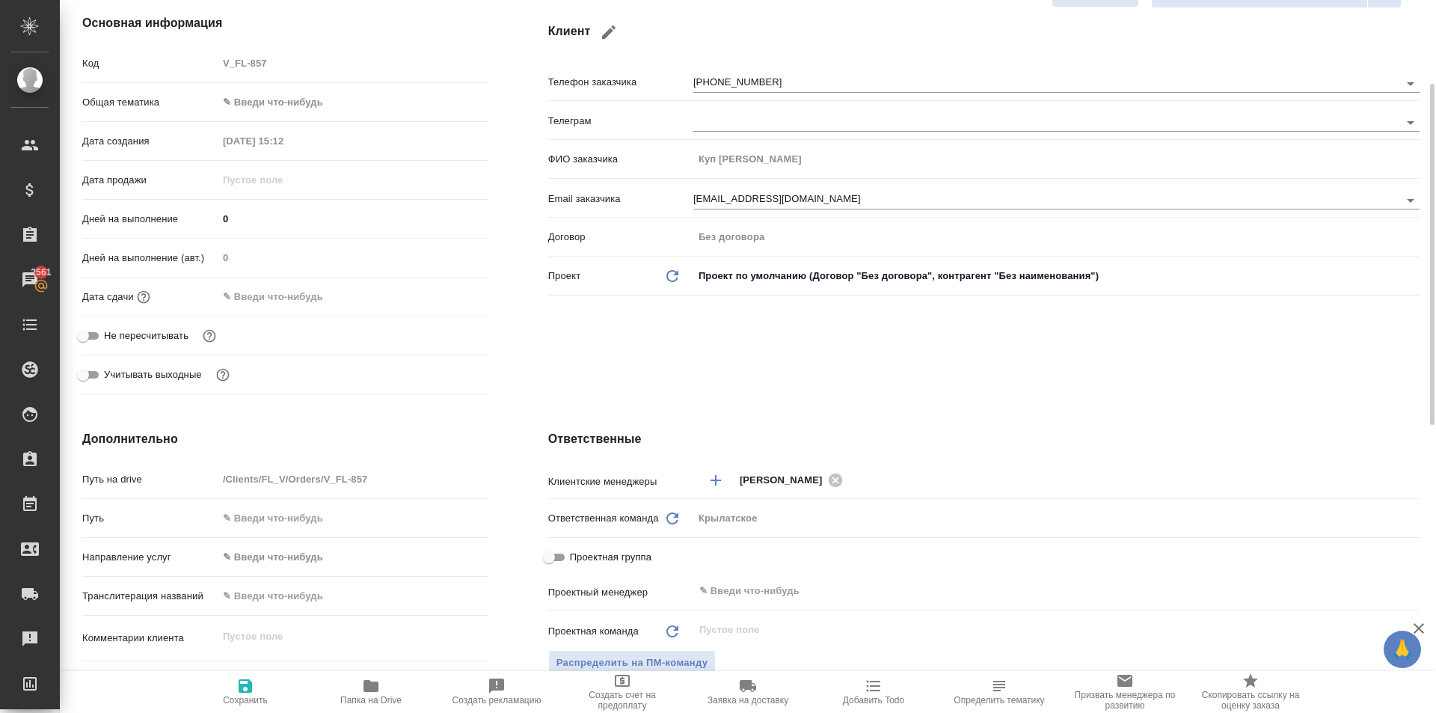
scroll to position [0, 0]
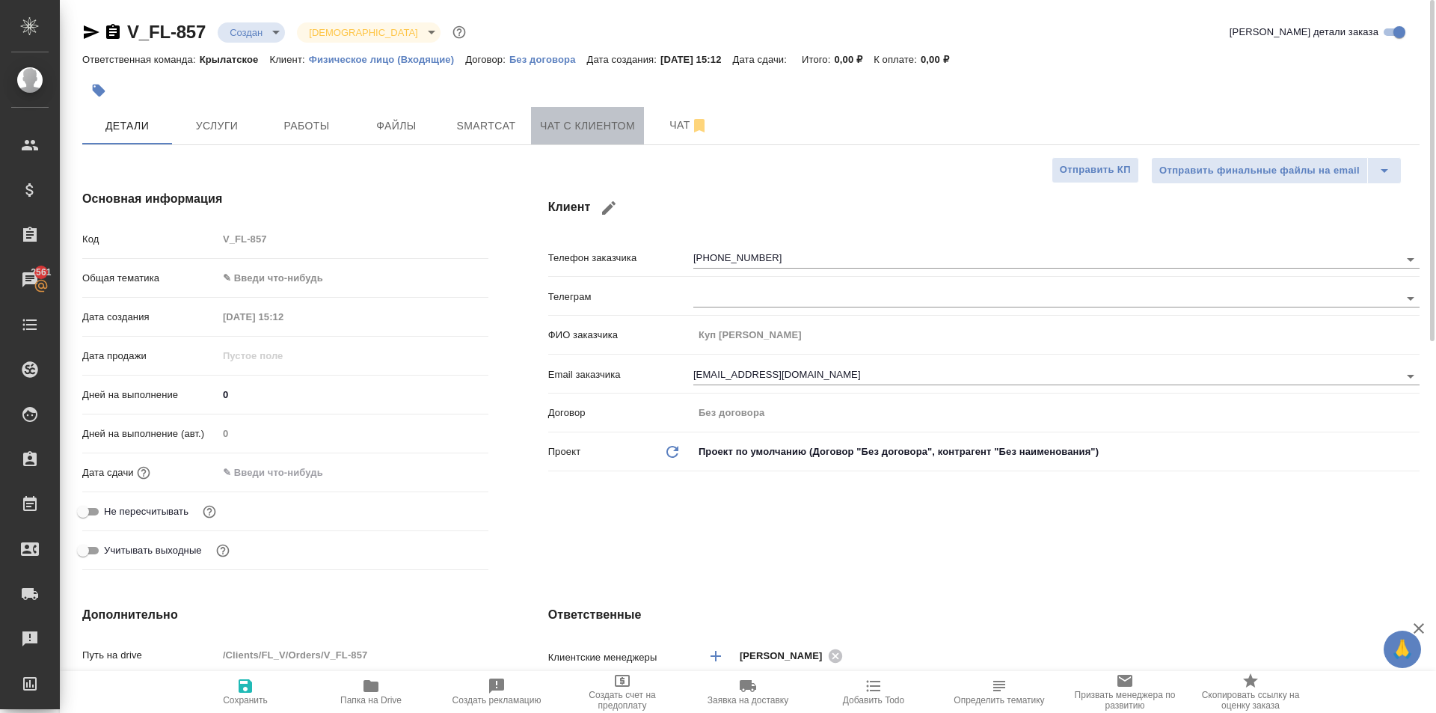
click at [537, 119] on button "Чат с клиентом" at bounding box center [587, 125] width 113 height 37
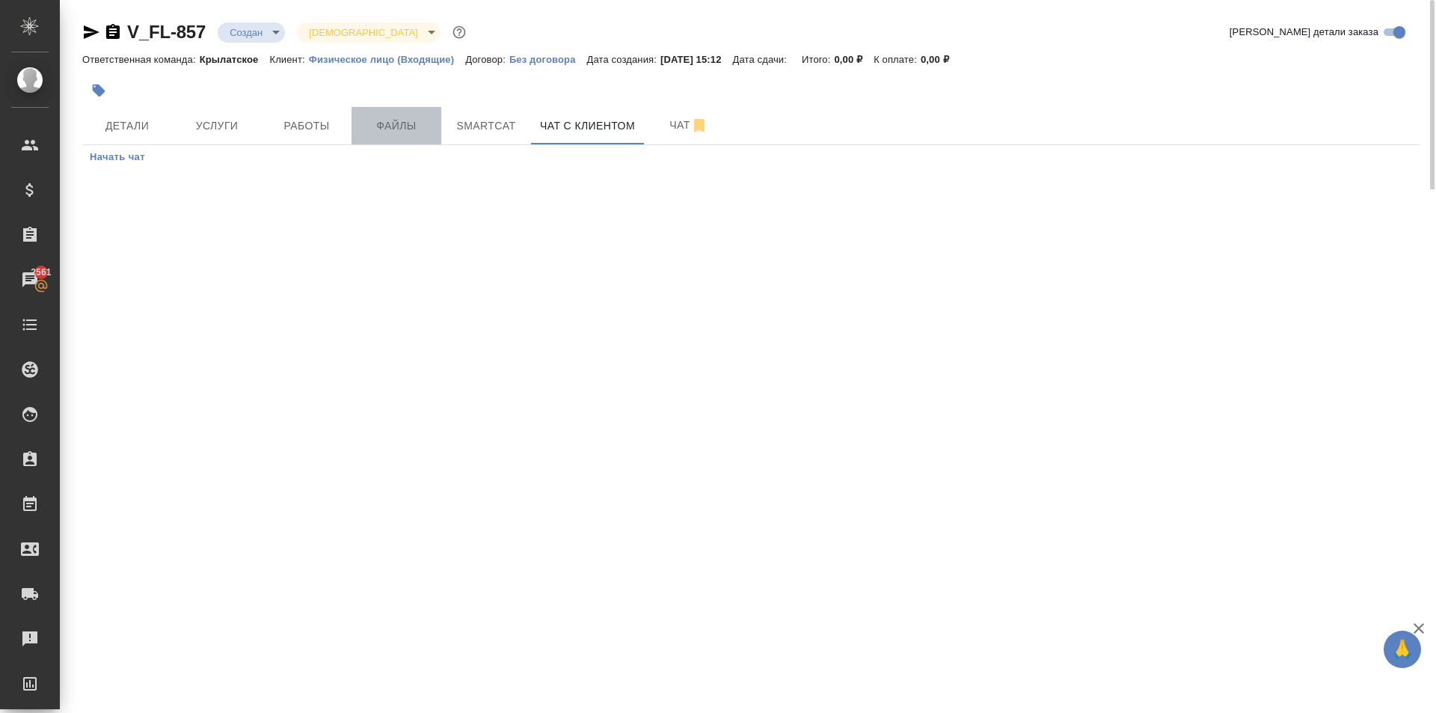
drag, startPoint x: 368, startPoint y: 127, endPoint x: 348, endPoint y: 162, distance: 40.5
click at [367, 129] on span "Файлы" at bounding box center [397, 126] width 72 height 19
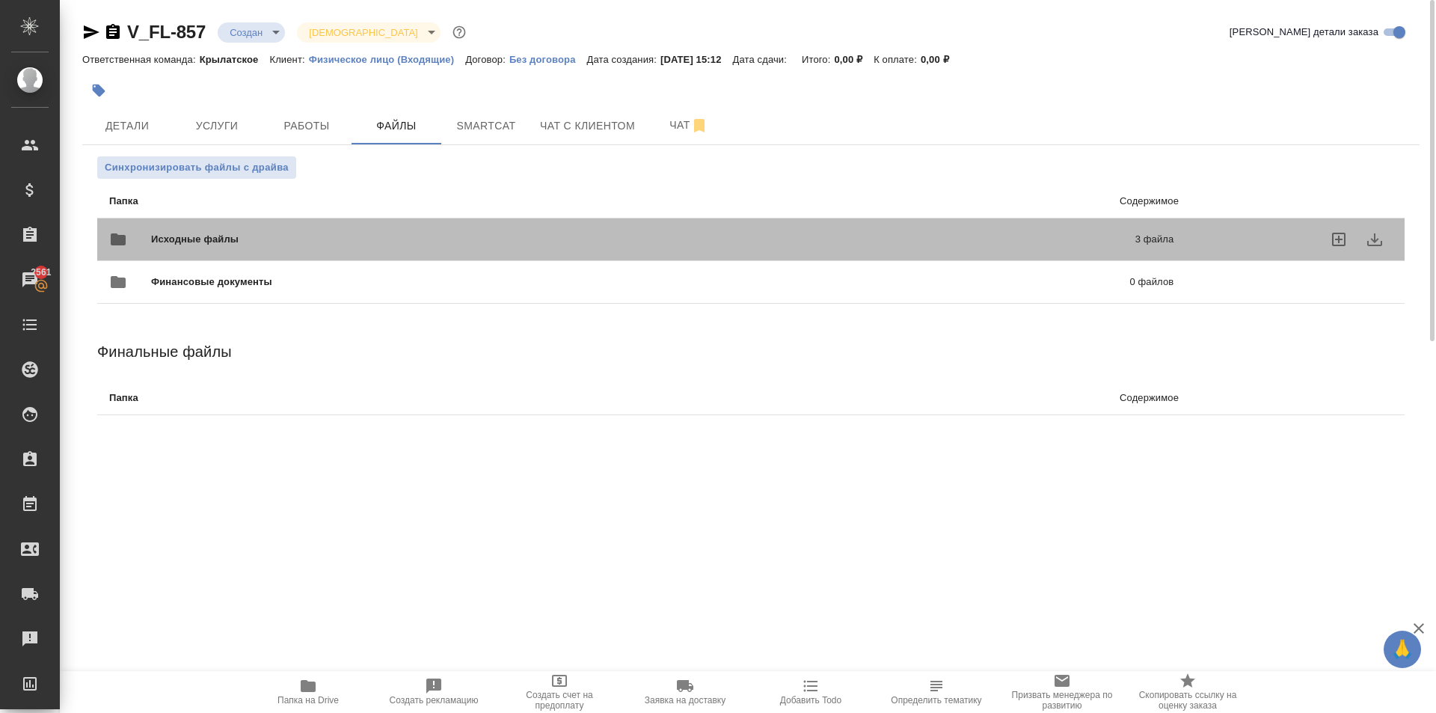
drag, startPoint x: 257, startPoint y: 236, endPoint x: 248, endPoint y: 258, distance: 23.5
click at [254, 236] on span "Исходные файлы" at bounding box center [419, 239] width 536 height 15
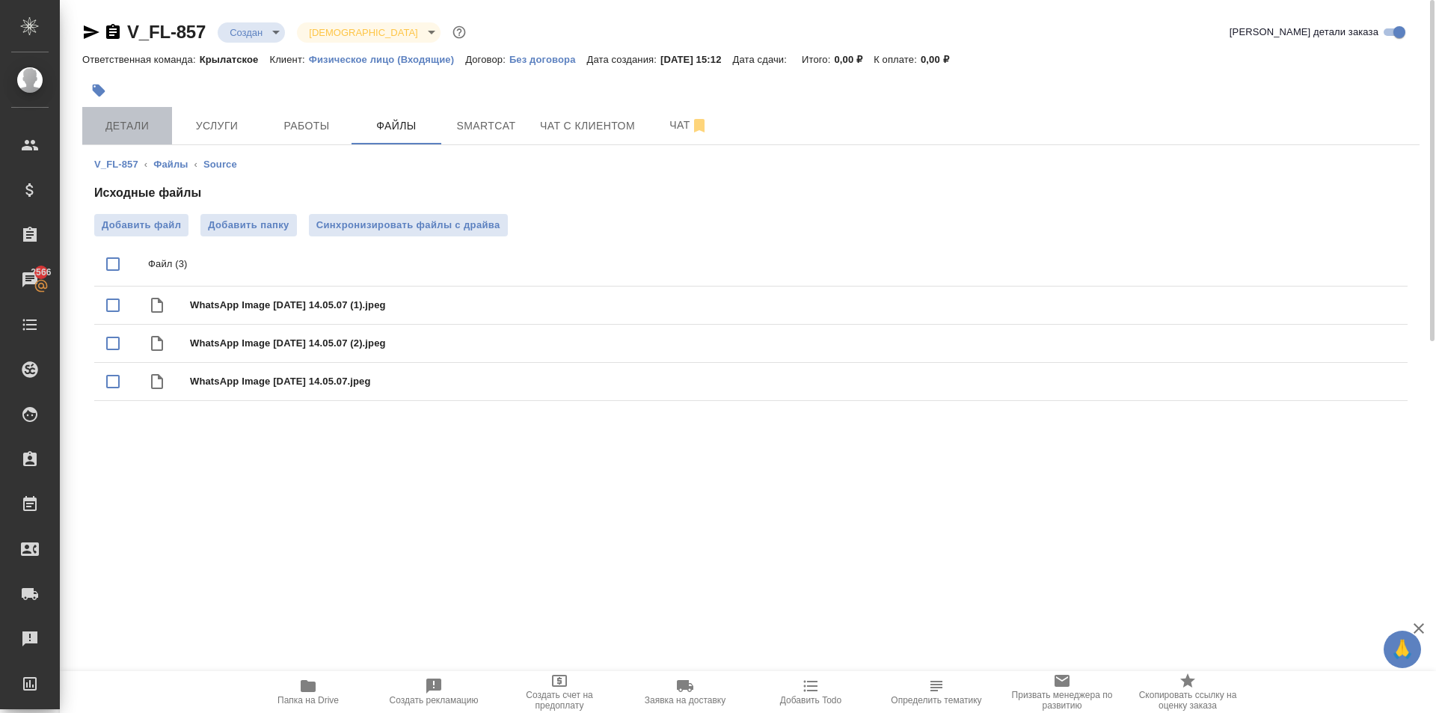
click at [105, 117] on span "Детали" at bounding box center [127, 126] width 72 height 19
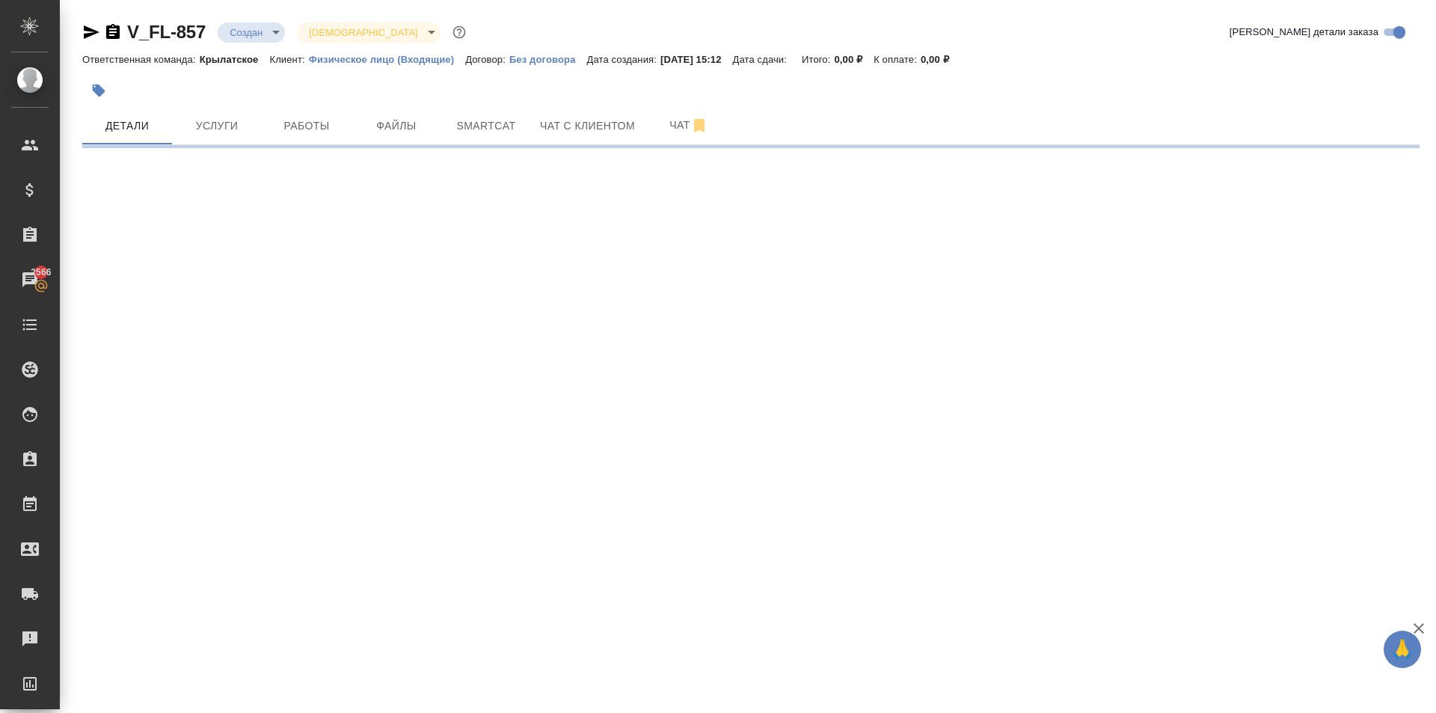
select select "RU"
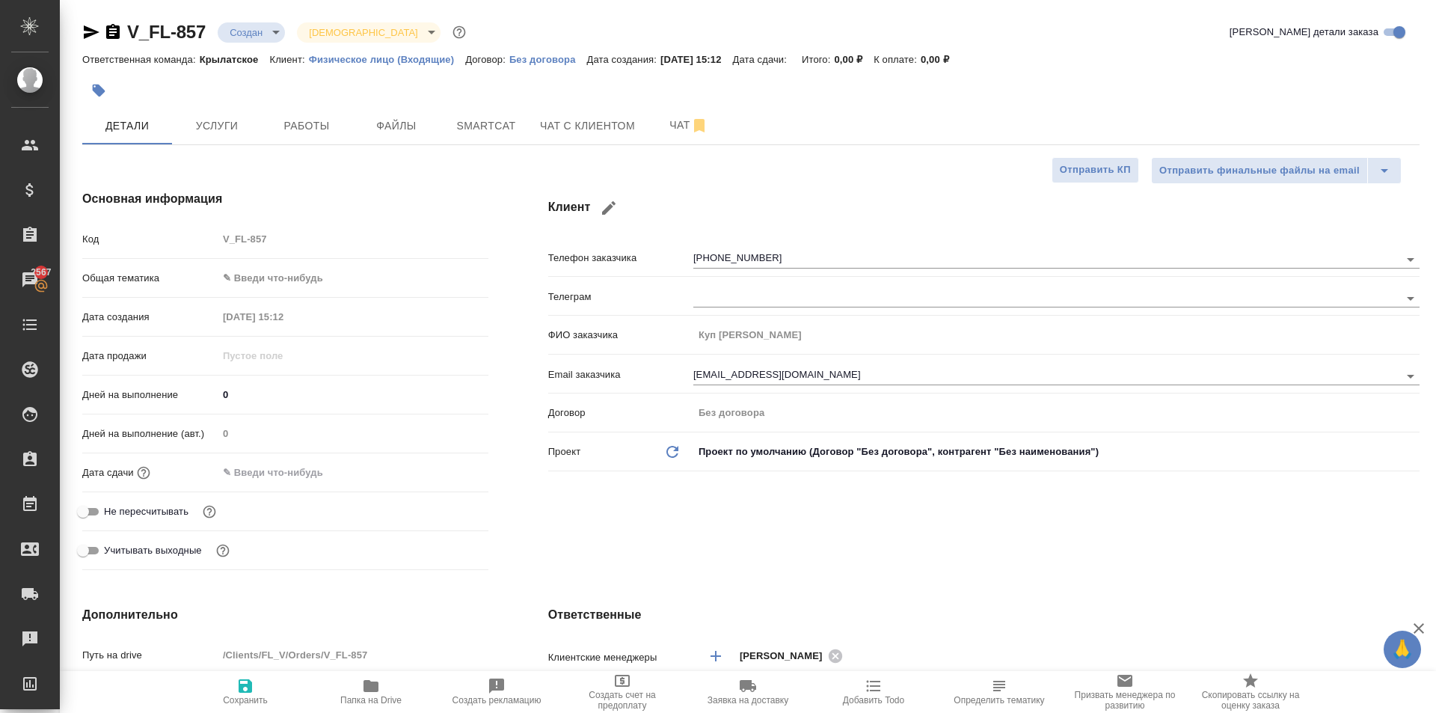
type textarea "x"
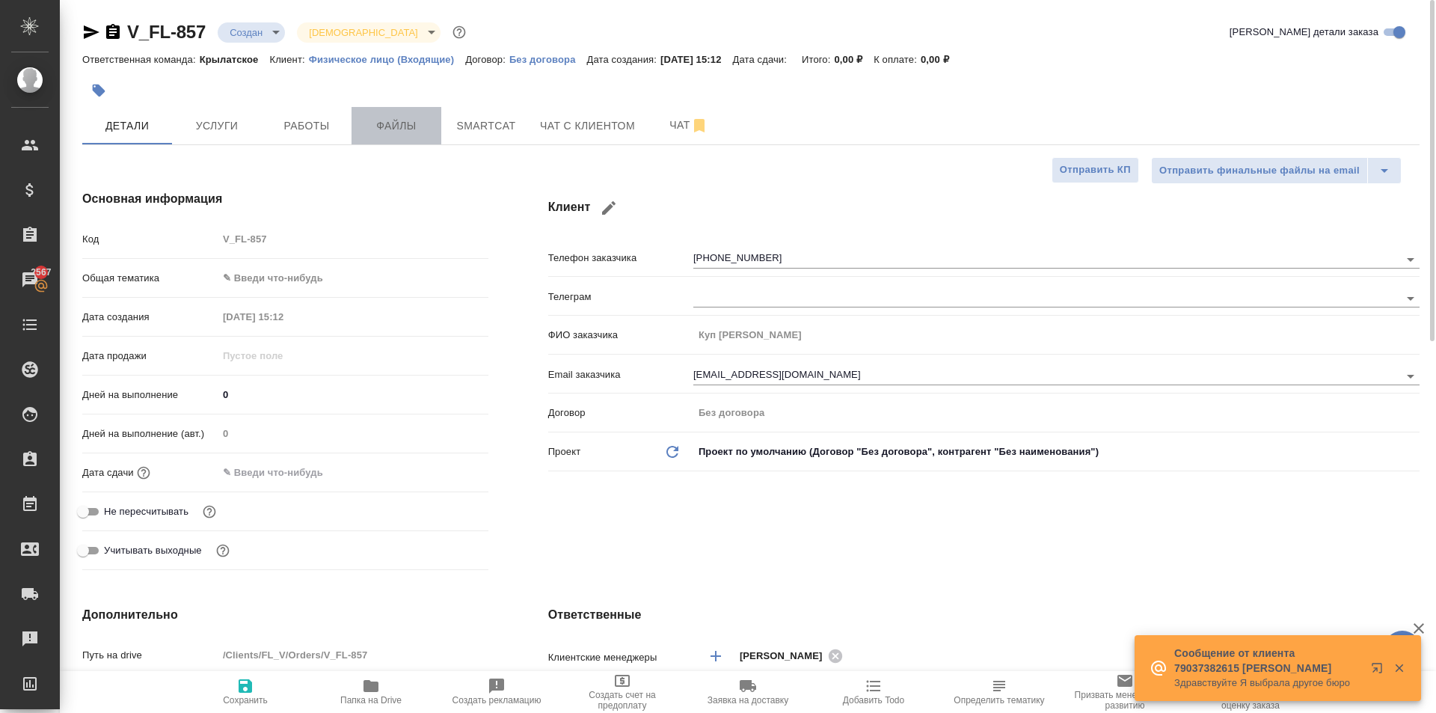
click at [427, 123] on span "Файлы" at bounding box center [397, 126] width 72 height 19
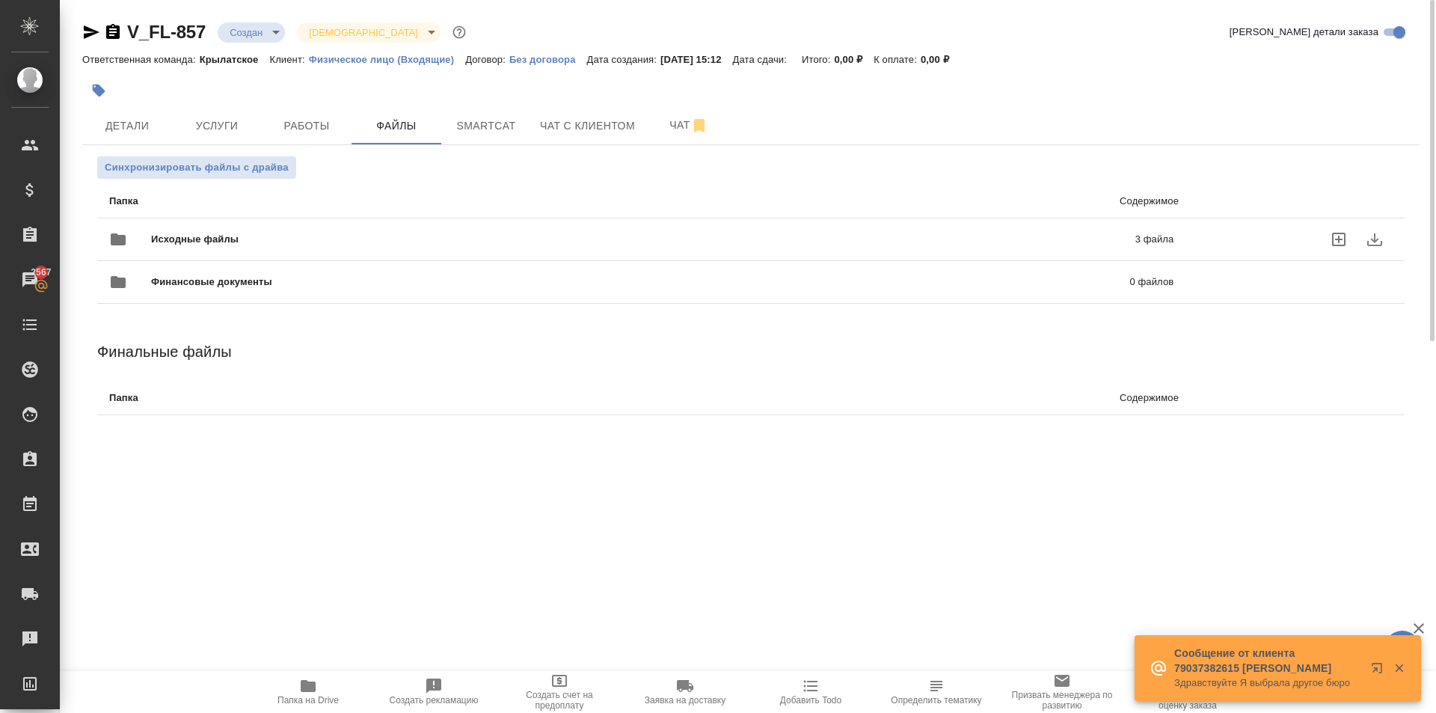
click at [296, 245] on span "Исходные файлы" at bounding box center [419, 239] width 536 height 15
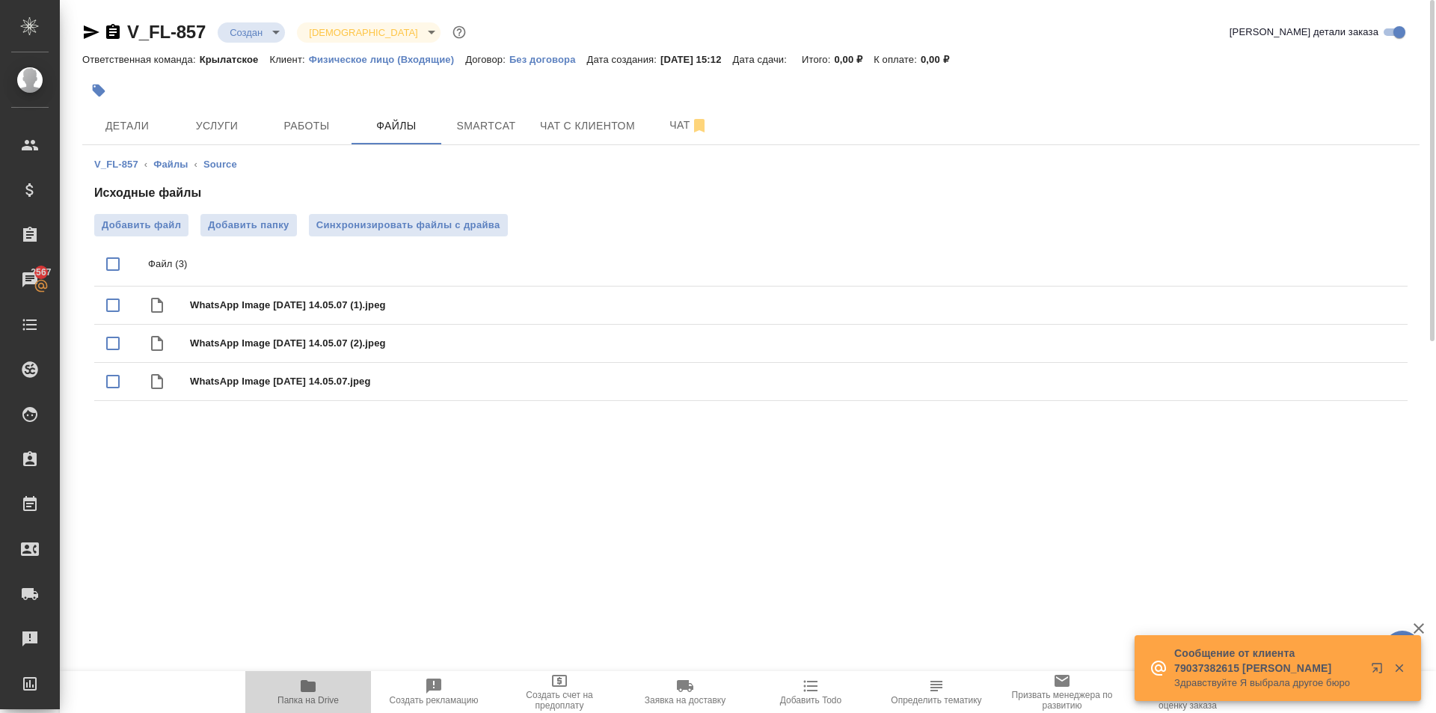
click at [314, 686] on icon "button" at bounding box center [308, 686] width 15 height 12
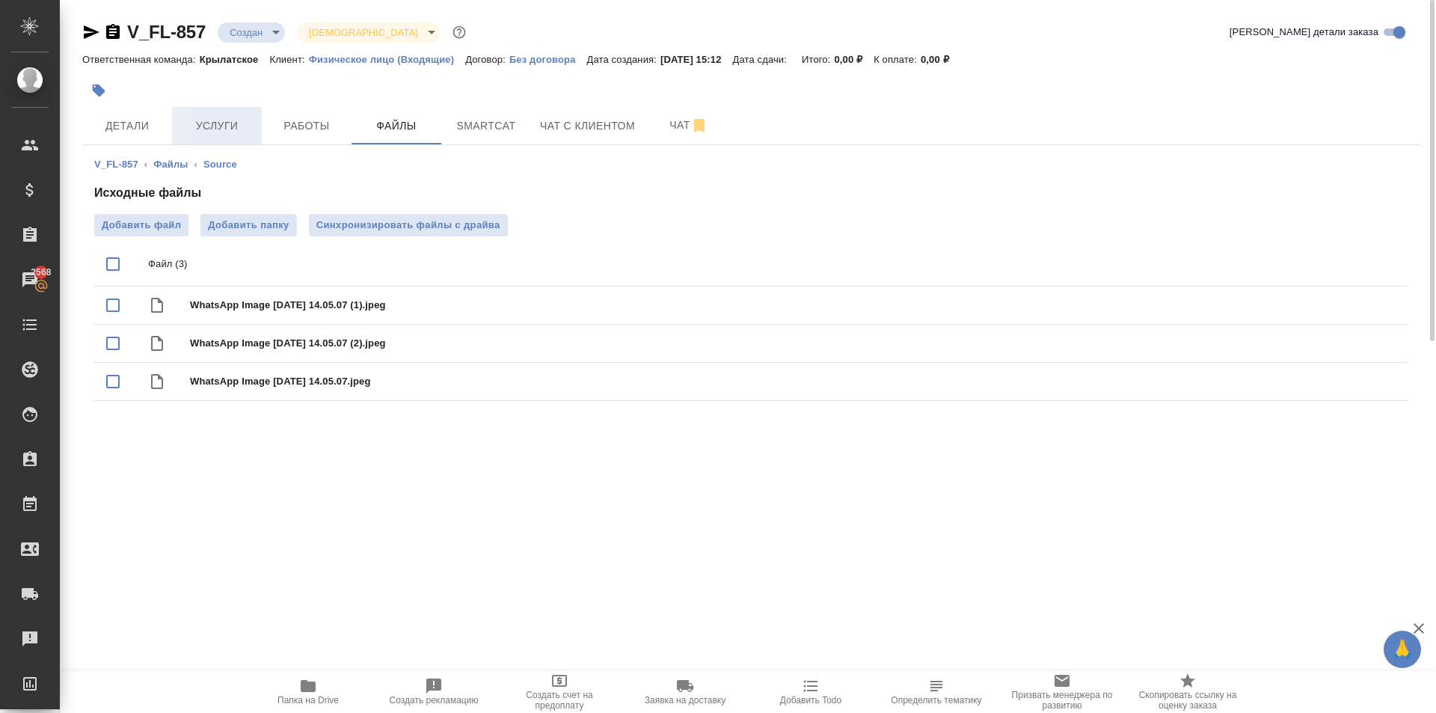
click at [225, 118] on span "Услуги" at bounding box center [217, 126] width 72 height 19
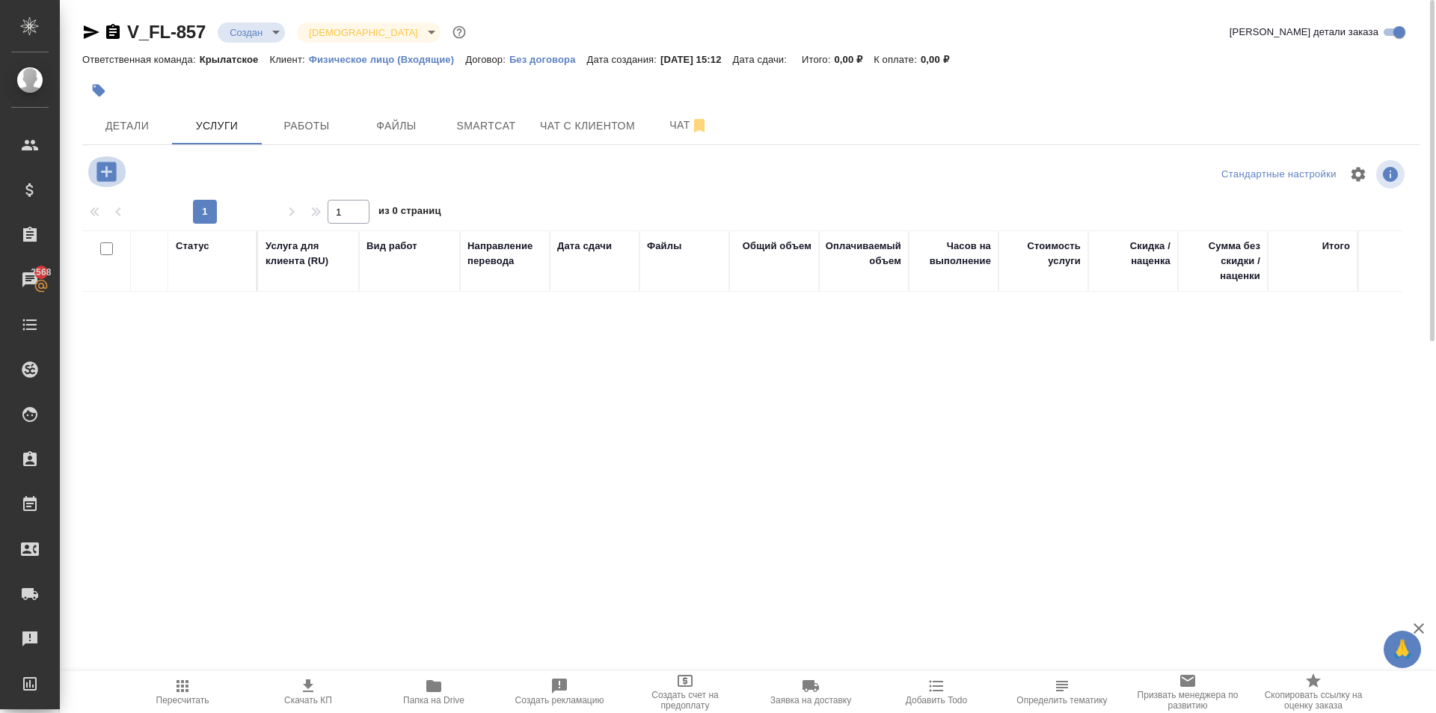
click at [105, 174] on icon "button" at bounding box center [105, 171] width 19 height 19
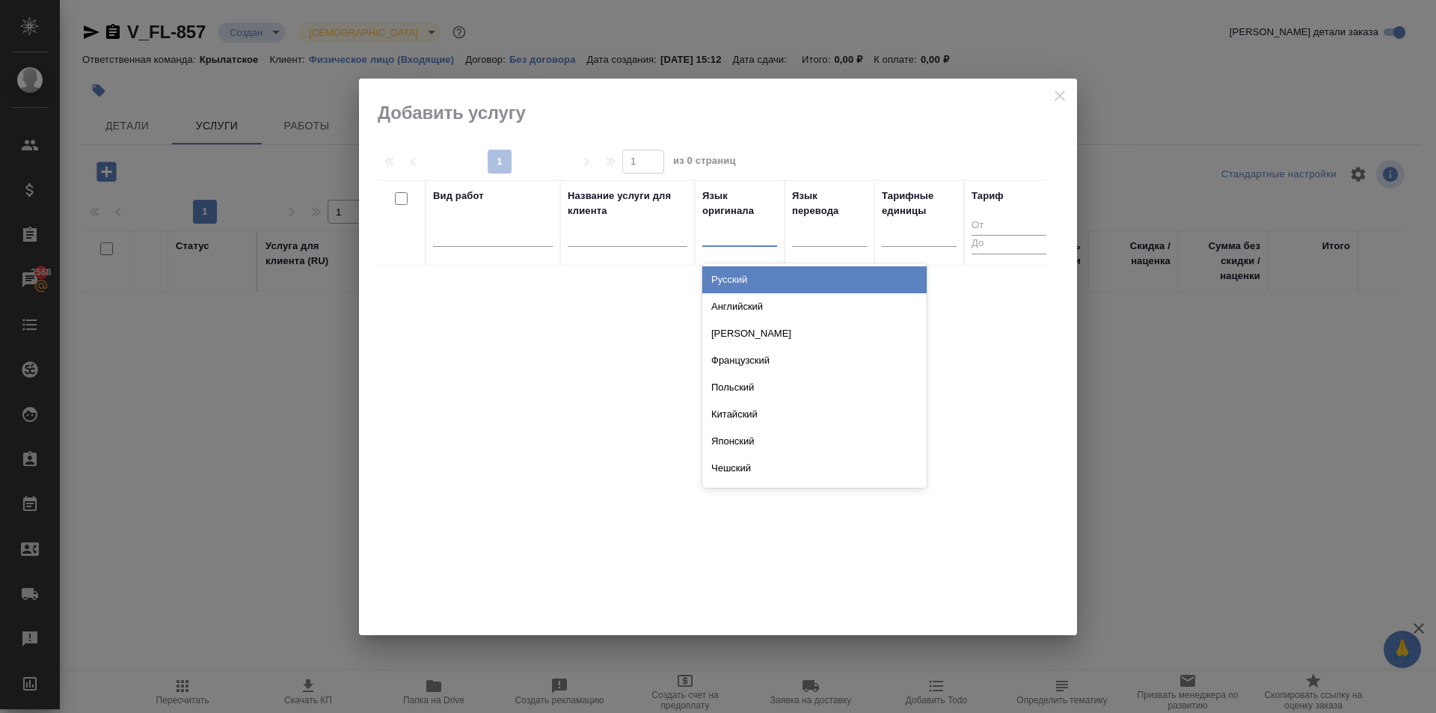
click at [751, 225] on div at bounding box center [739, 232] width 75 height 22
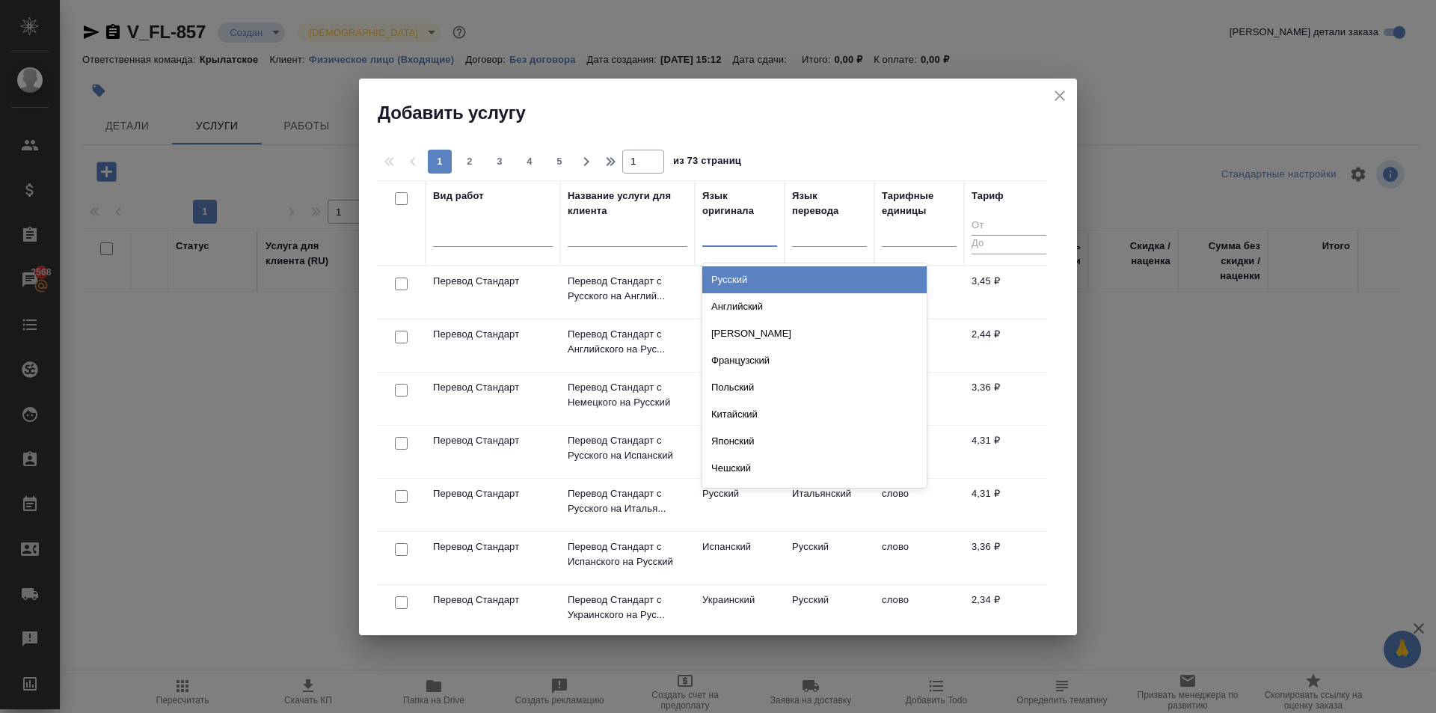
drag, startPoint x: 752, startPoint y: 279, endPoint x: 794, endPoint y: 277, distance: 42.7
click at [753, 279] on div "Русский" at bounding box center [814, 279] width 224 height 27
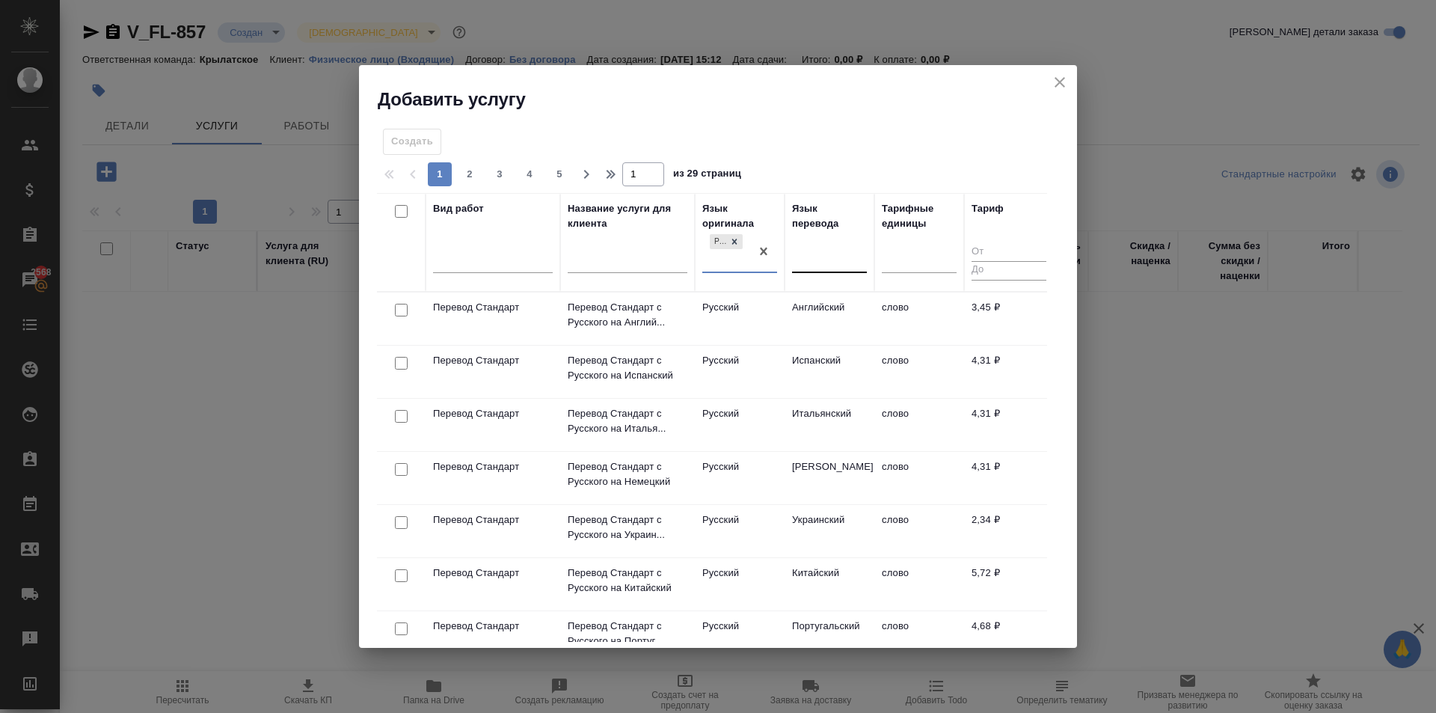
drag, startPoint x: 874, startPoint y: 269, endPoint x: 856, endPoint y: 268, distance: 17.3
click at [870, 268] on th "Язык перевода" at bounding box center [830, 242] width 90 height 99
drag, startPoint x: 820, startPoint y: 258, endPoint x: 831, endPoint y: 285, distance: 29.2
click at [819, 259] on div at bounding box center [829, 258] width 75 height 22
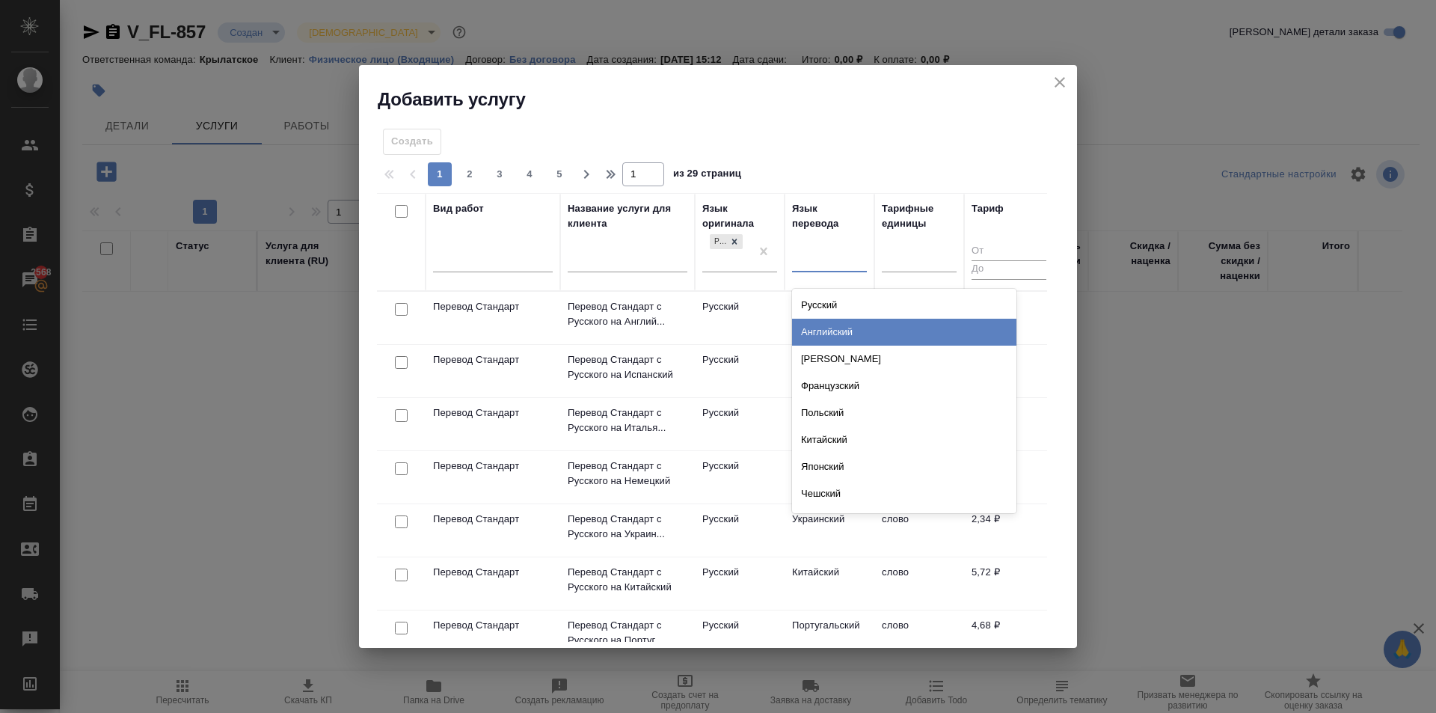
click at [835, 326] on div "Английский" at bounding box center [904, 332] width 224 height 27
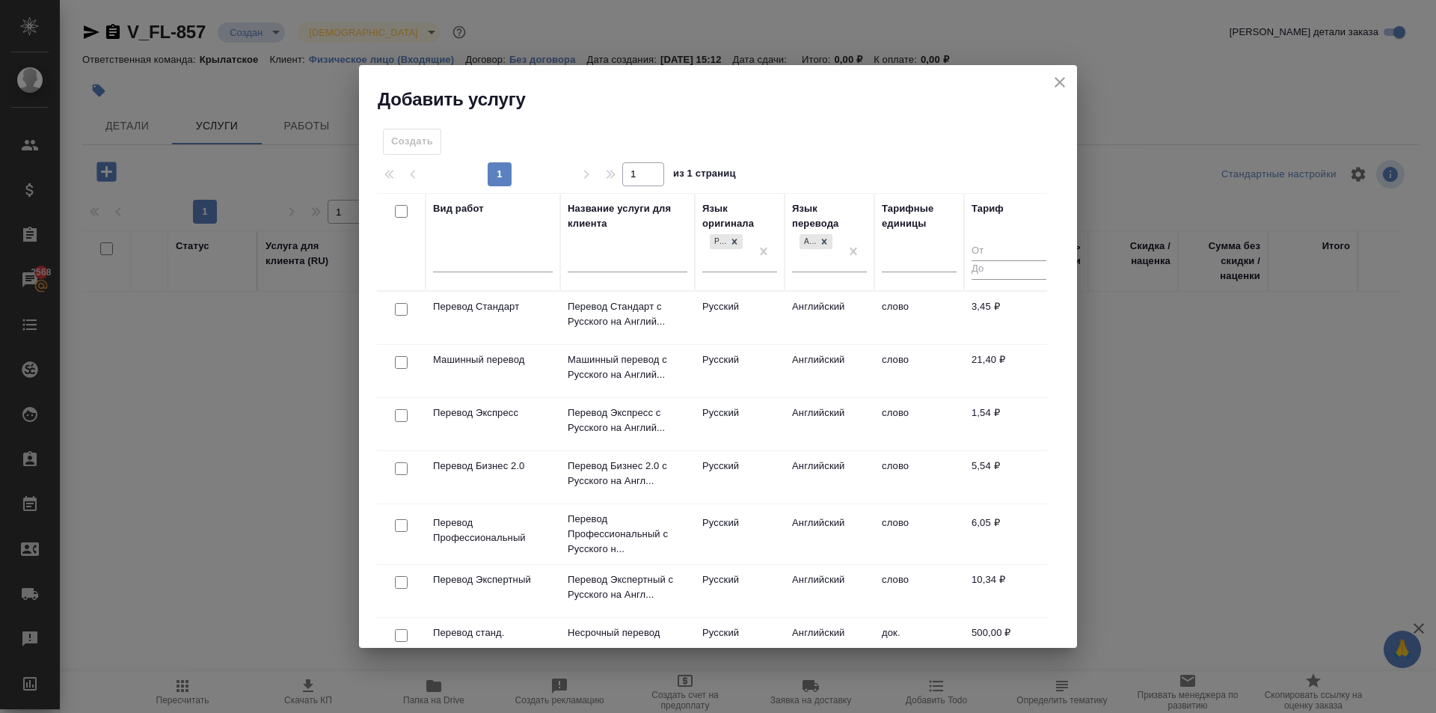
click at [764, 328] on td "Русский" at bounding box center [740, 318] width 90 height 52
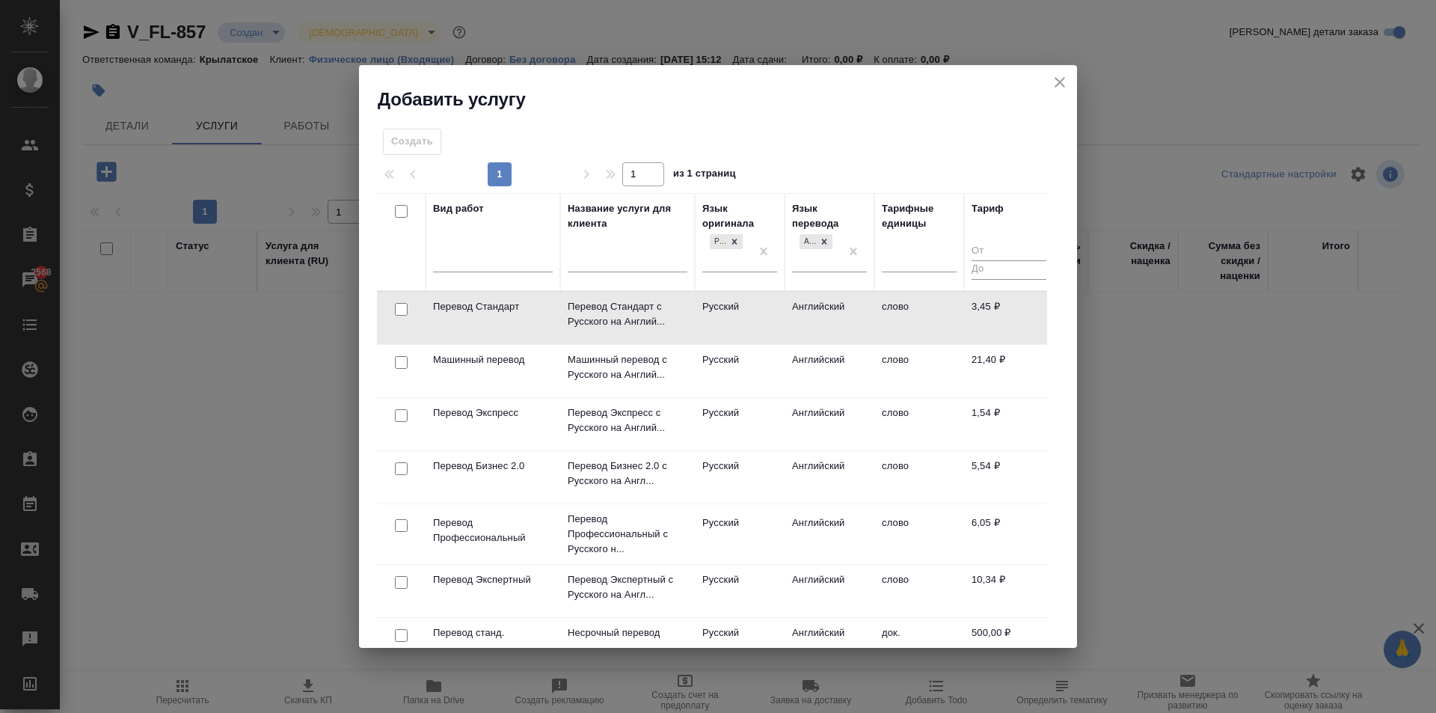
click at [764, 328] on td "Русский" at bounding box center [740, 318] width 90 height 52
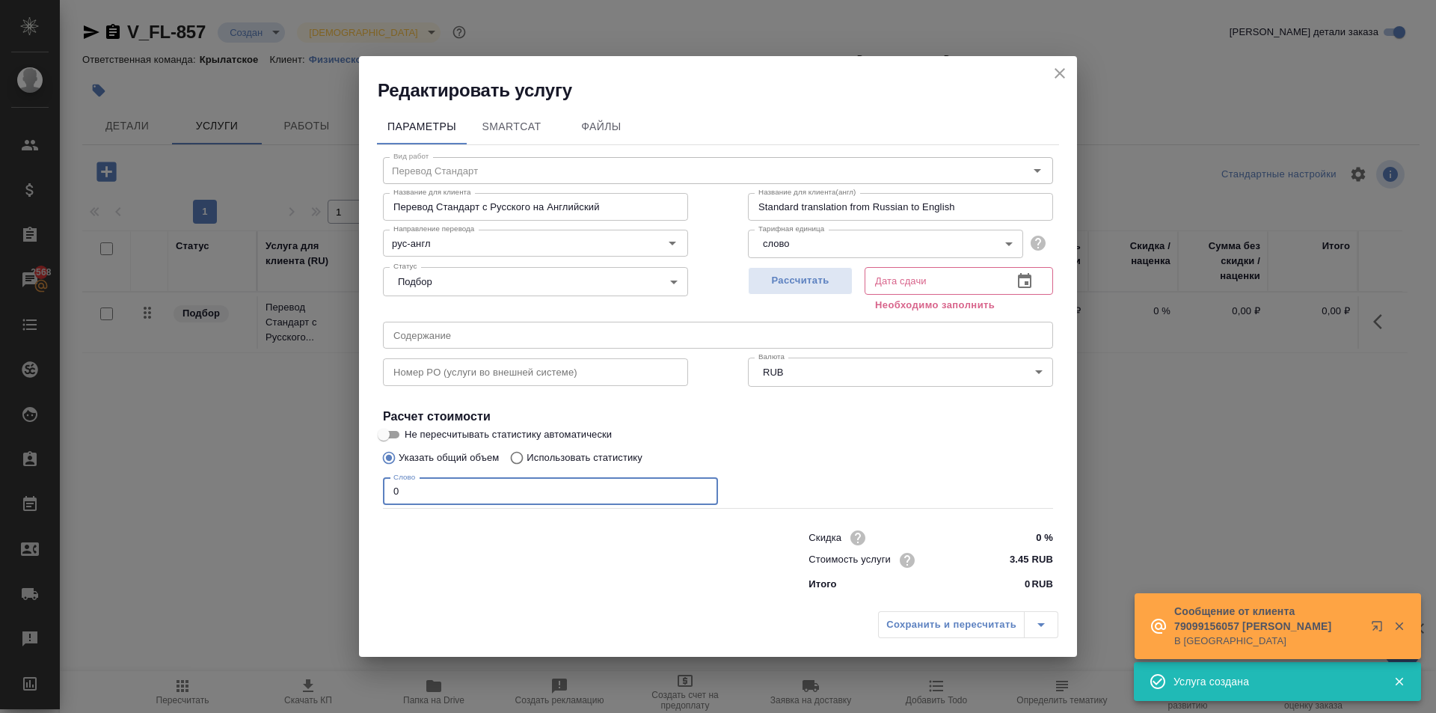
drag, startPoint x: 452, startPoint y: 484, endPoint x: 206, endPoint y: 457, distance: 246.8
click at [206, 457] on div "Редактировать услугу Параметры SmartCat Файлы Вид работ Перевод Стандарт Вид ра…" at bounding box center [718, 356] width 1436 height 713
type input "2"
drag, startPoint x: 814, startPoint y: 269, endPoint x: 832, endPoint y: 295, distance: 31.1
click at [814, 269] on button "Рассчитать" at bounding box center [800, 281] width 105 height 28
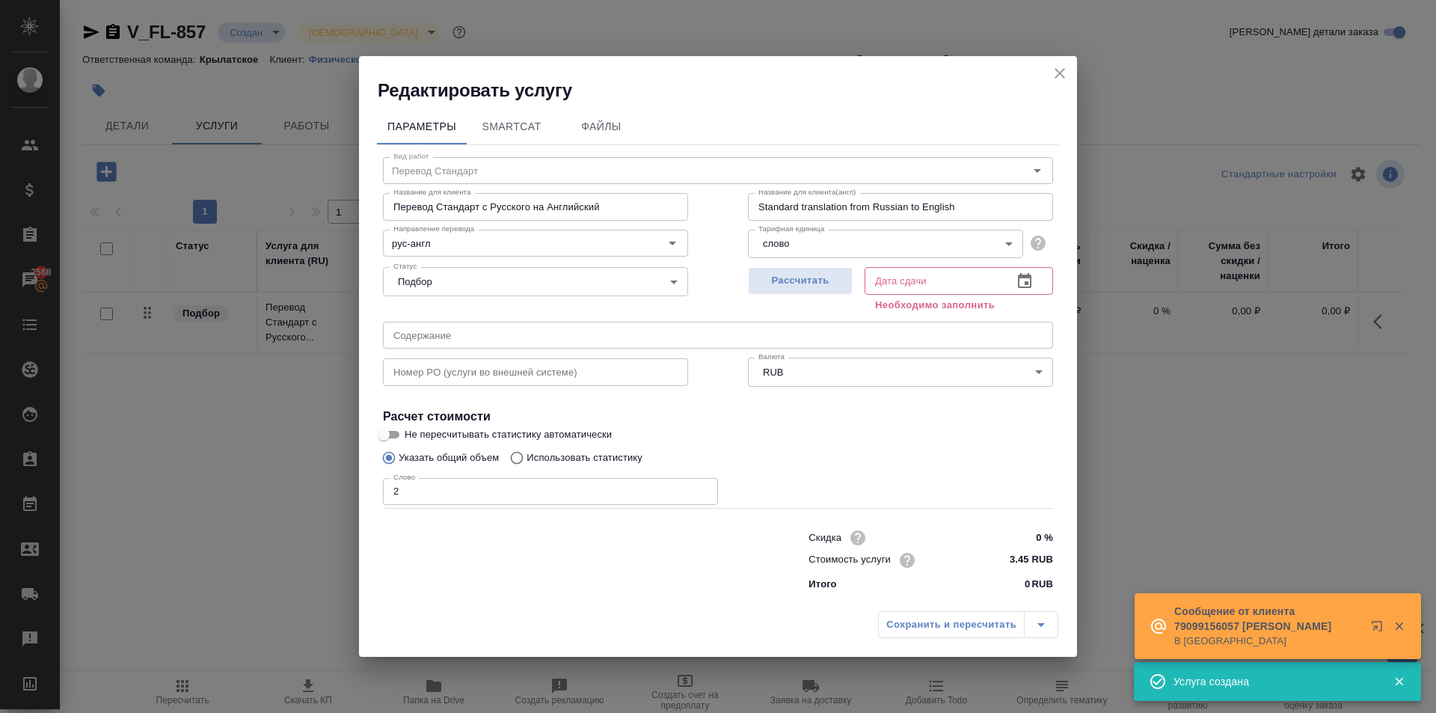
type input "29.08.2025 15:59"
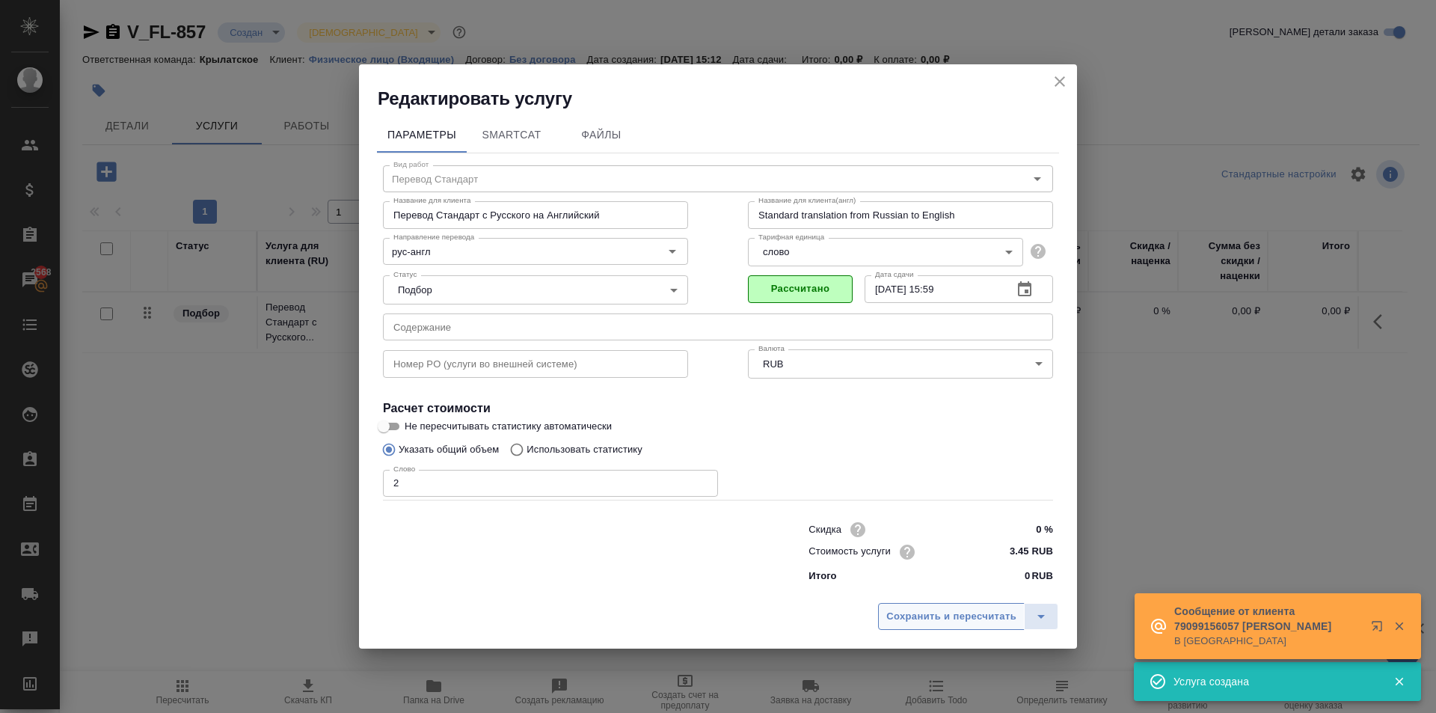
click at [935, 616] on span "Сохранить и пересчитать" at bounding box center [951, 616] width 130 height 17
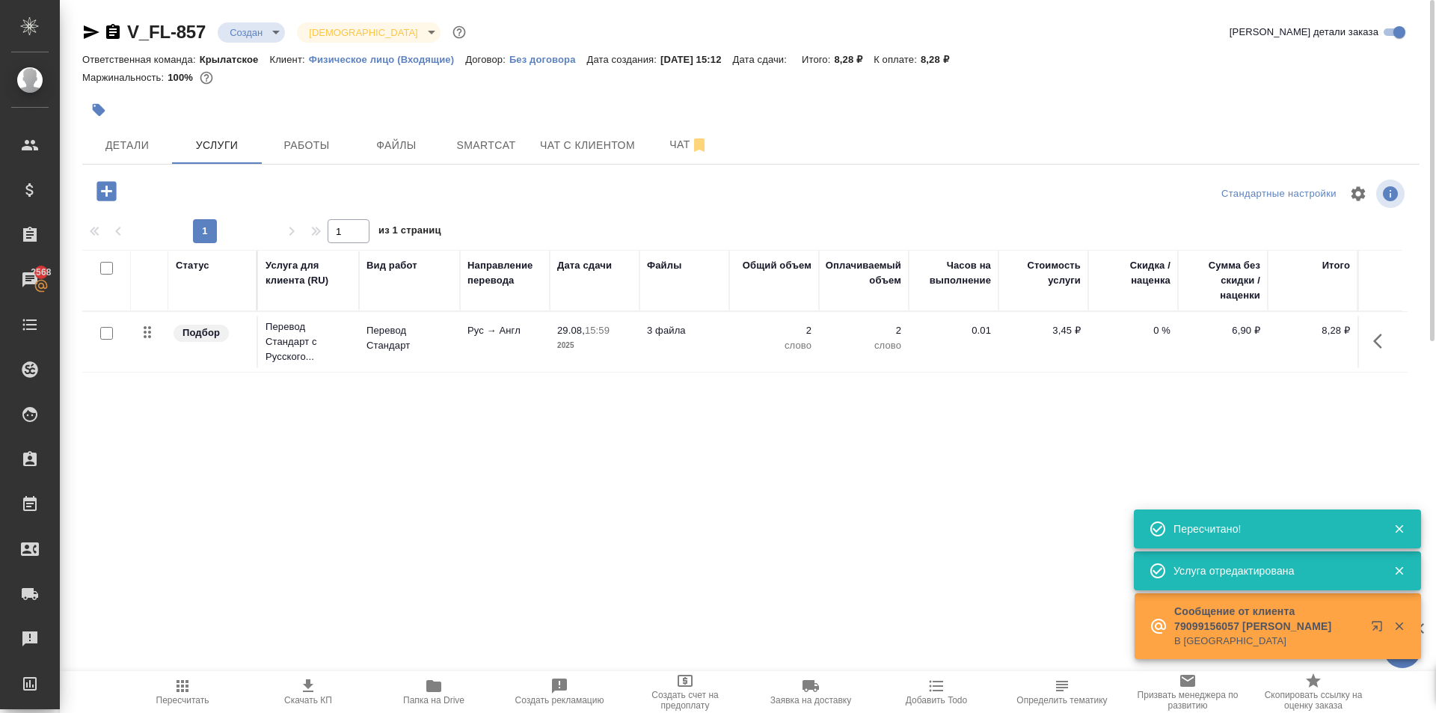
click at [91, 183] on button "button" at bounding box center [106, 191] width 41 height 31
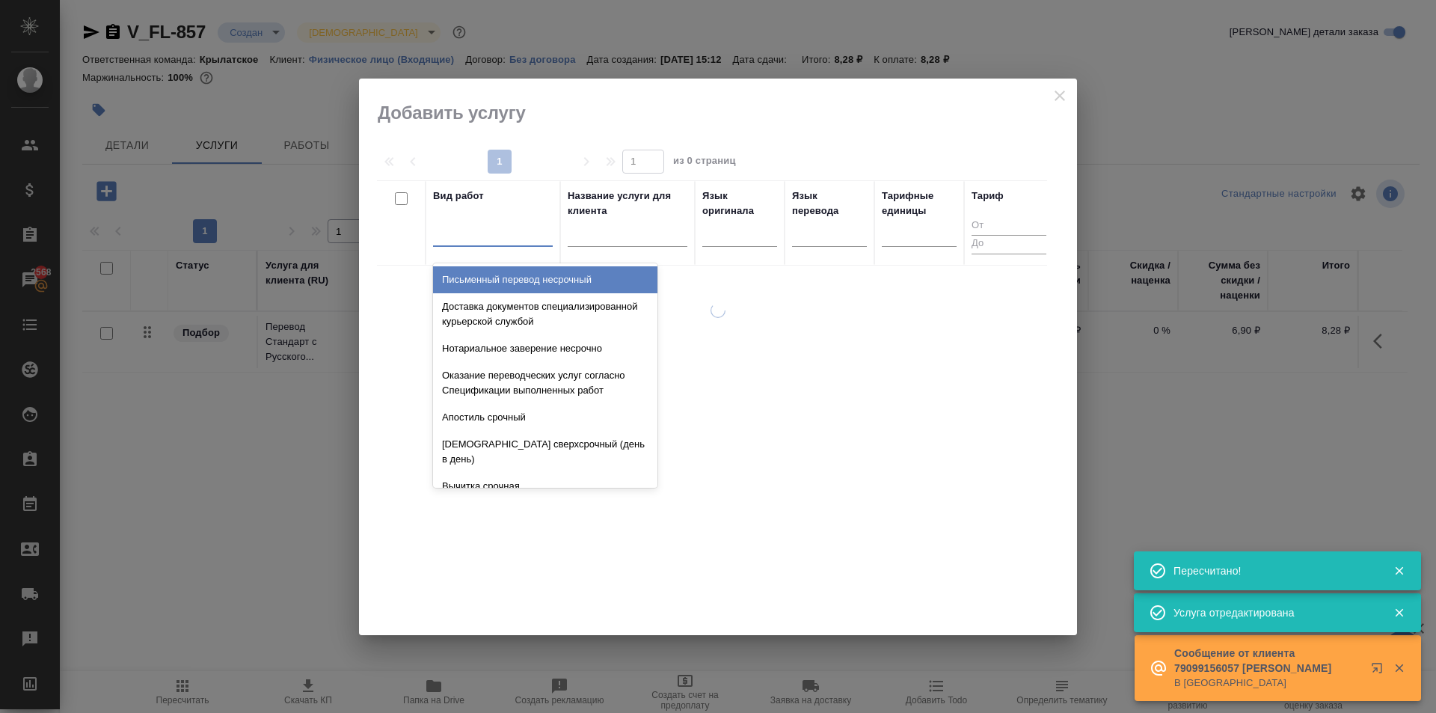
click at [481, 235] on div at bounding box center [493, 232] width 120 height 22
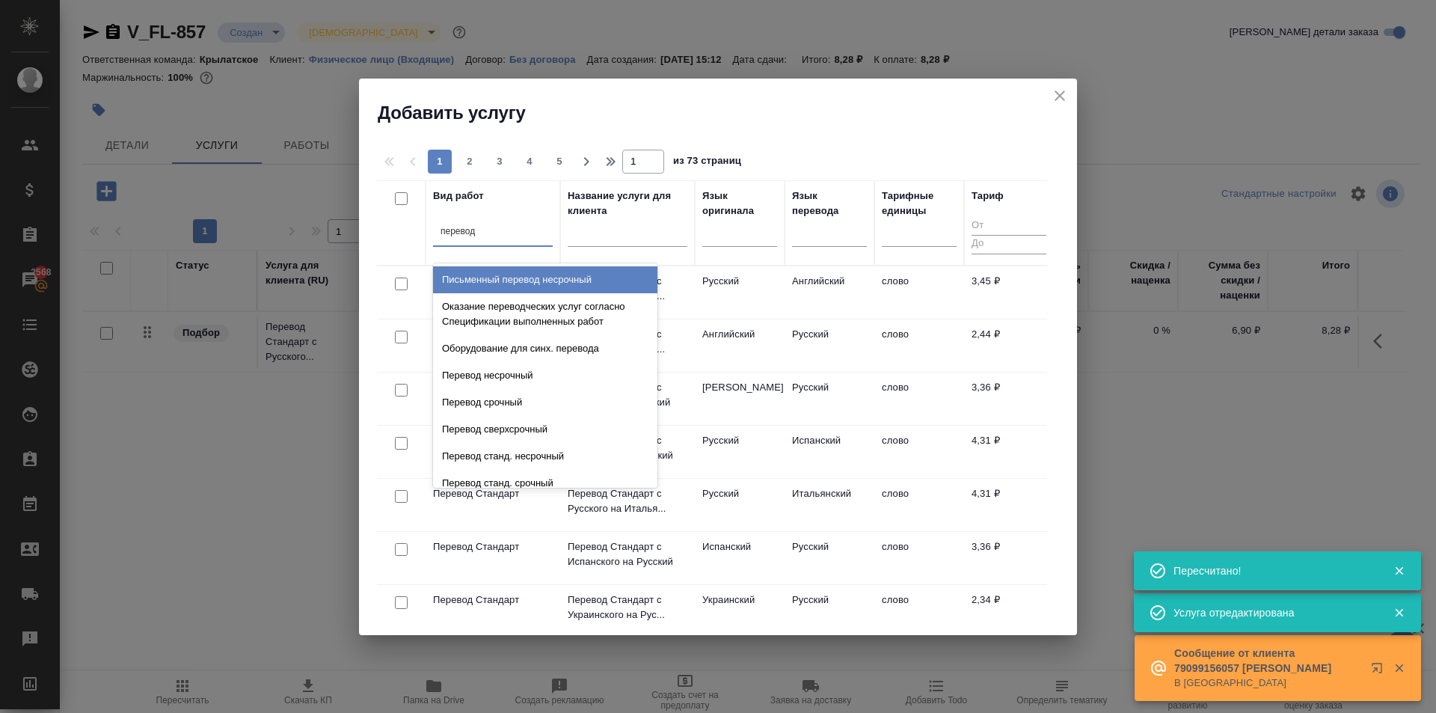
type input "перевод ст"
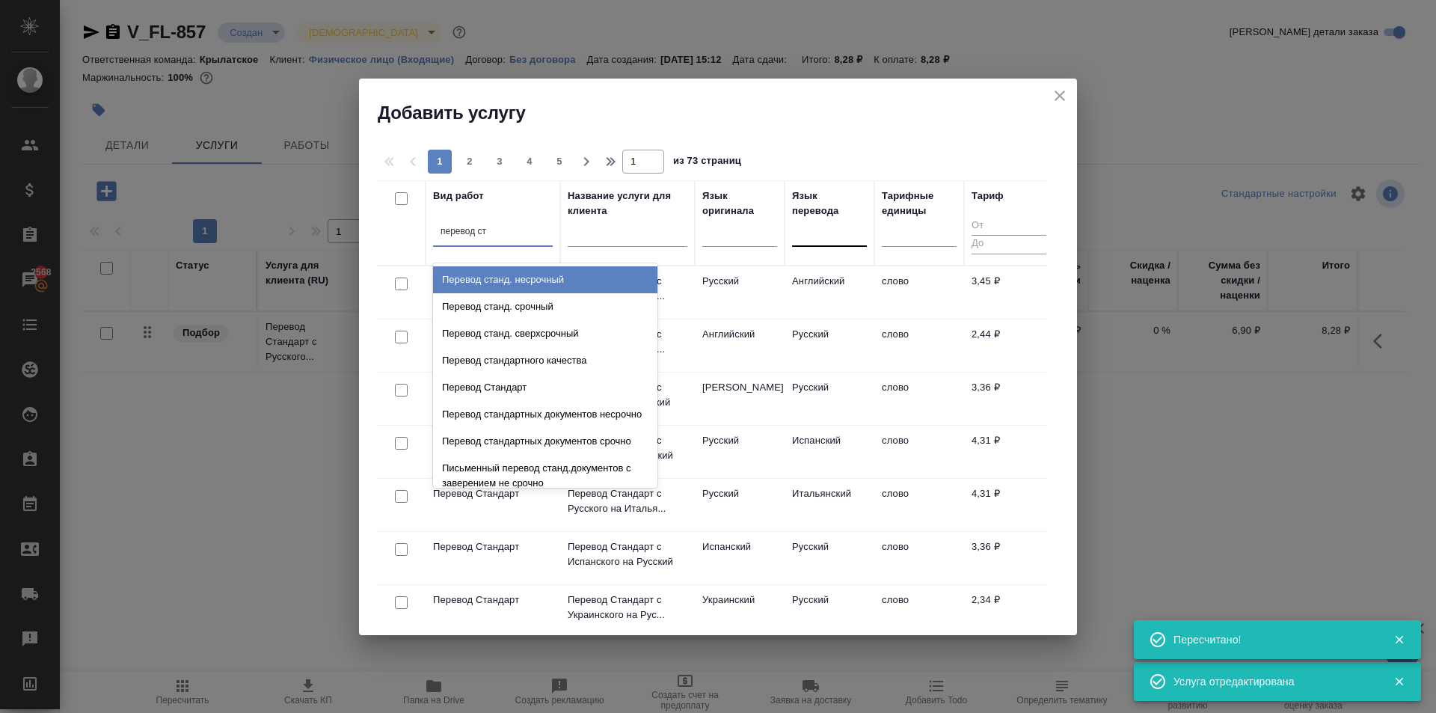
drag, startPoint x: 578, startPoint y: 277, endPoint x: 796, endPoint y: 253, distance: 219.0
click at [583, 274] on div "Перевод станд. несрочный" at bounding box center [545, 279] width 224 height 27
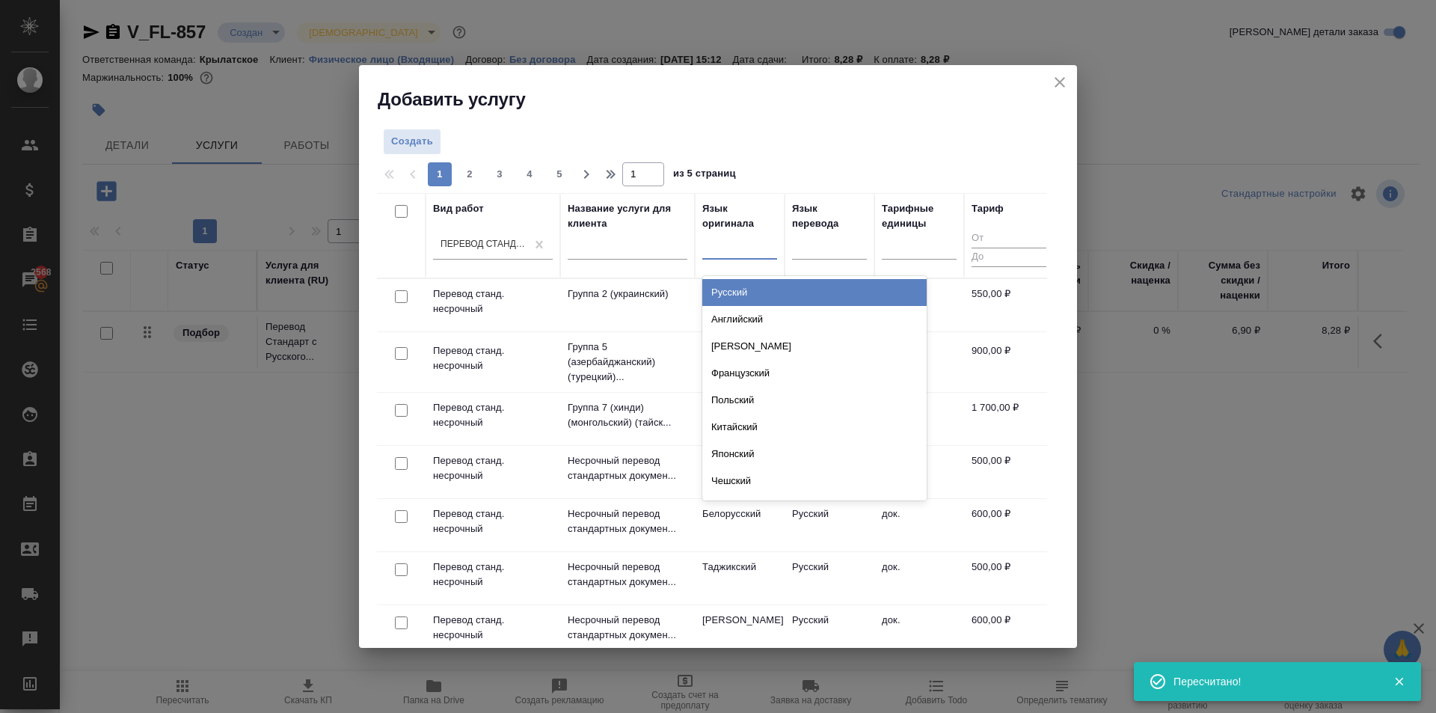
click at [758, 250] on div at bounding box center [739, 244] width 75 height 22
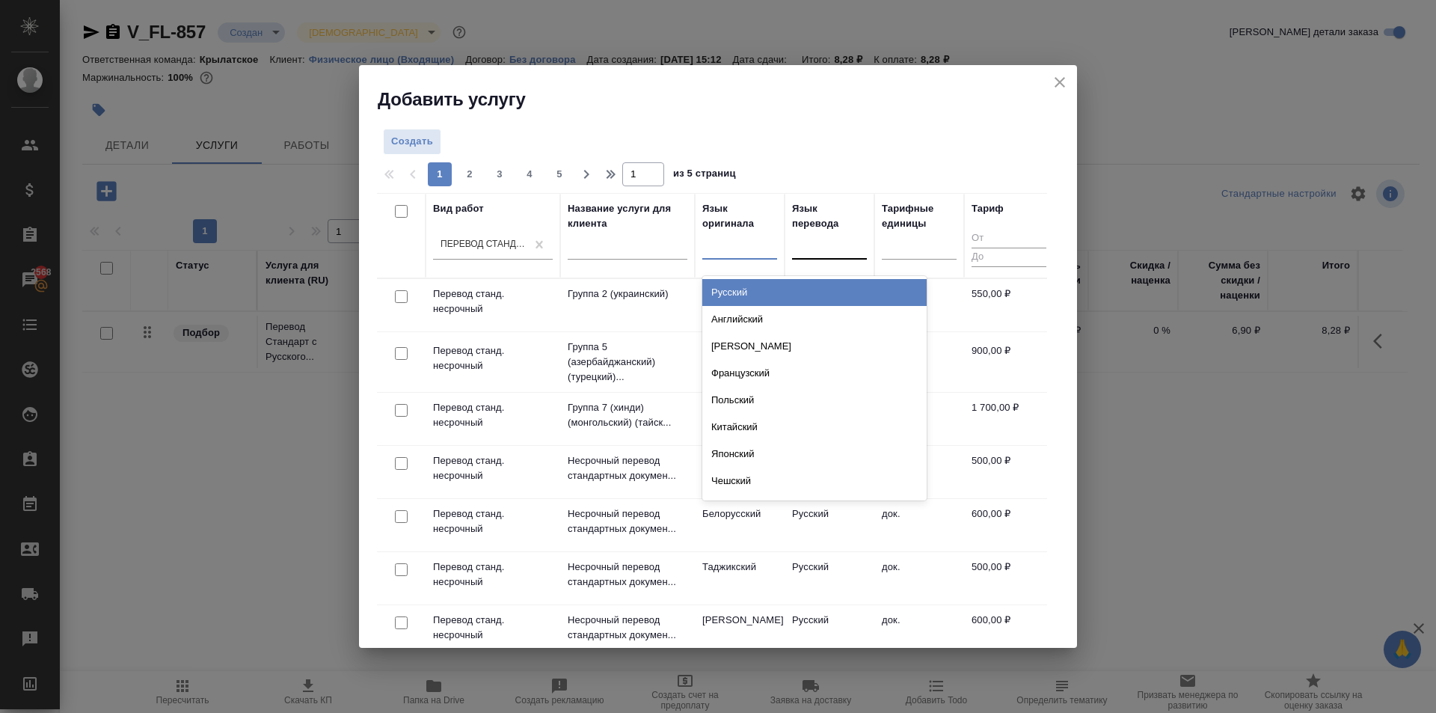
drag, startPoint x: 730, startPoint y: 286, endPoint x: 796, endPoint y: 272, distance: 67.5
click at [738, 284] on div "Русский" at bounding box center [814, 292] width 224 height 27
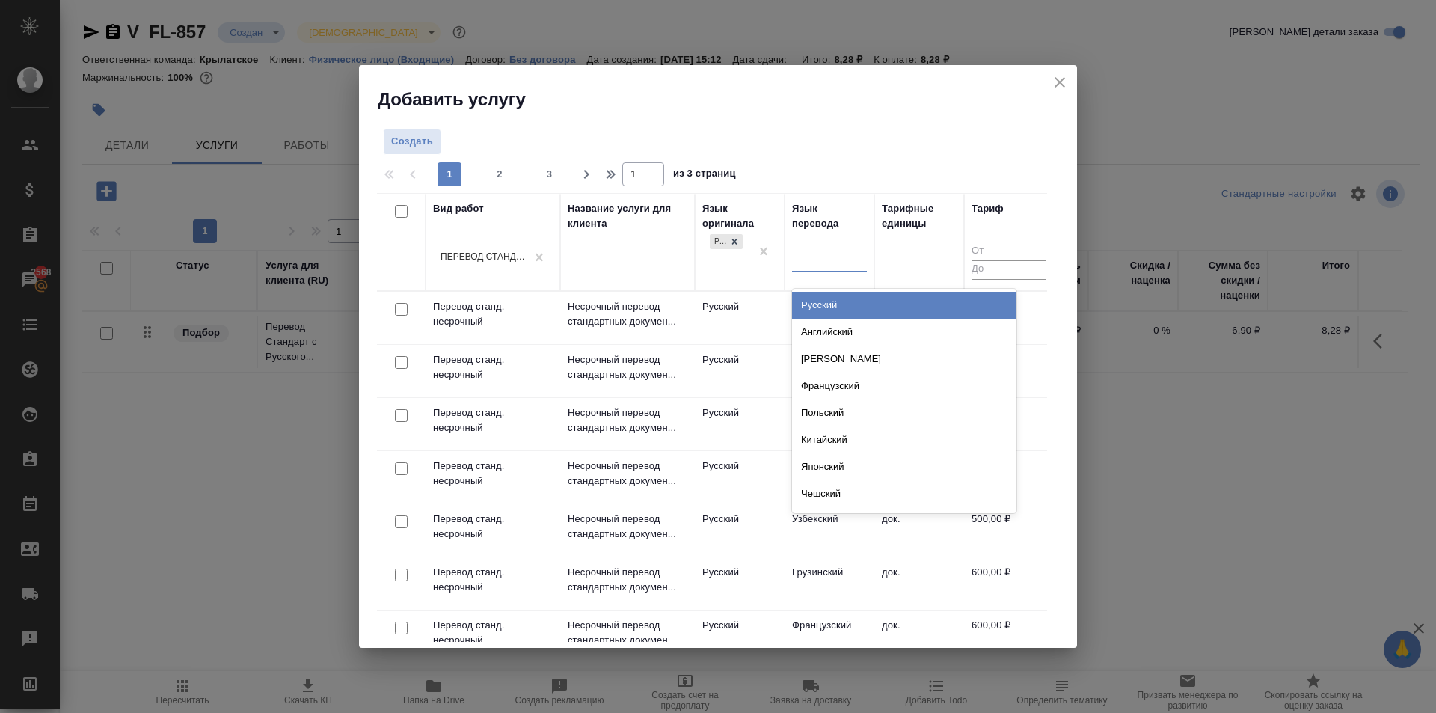
click at [804, 268] on div at bounding box center [829, 257] width 75 height 22
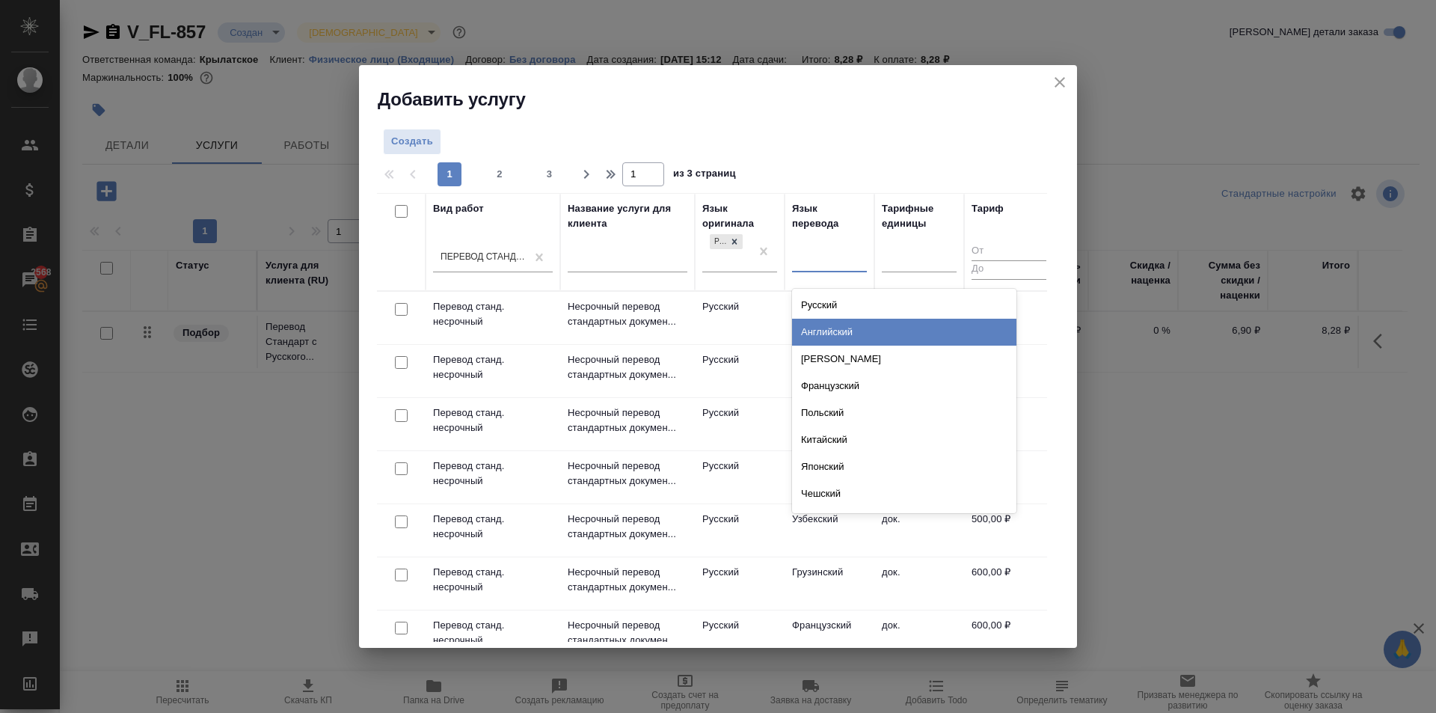
click at [832, 331] on div "Английский" at bounding box center [904, 332] width 224 height 27
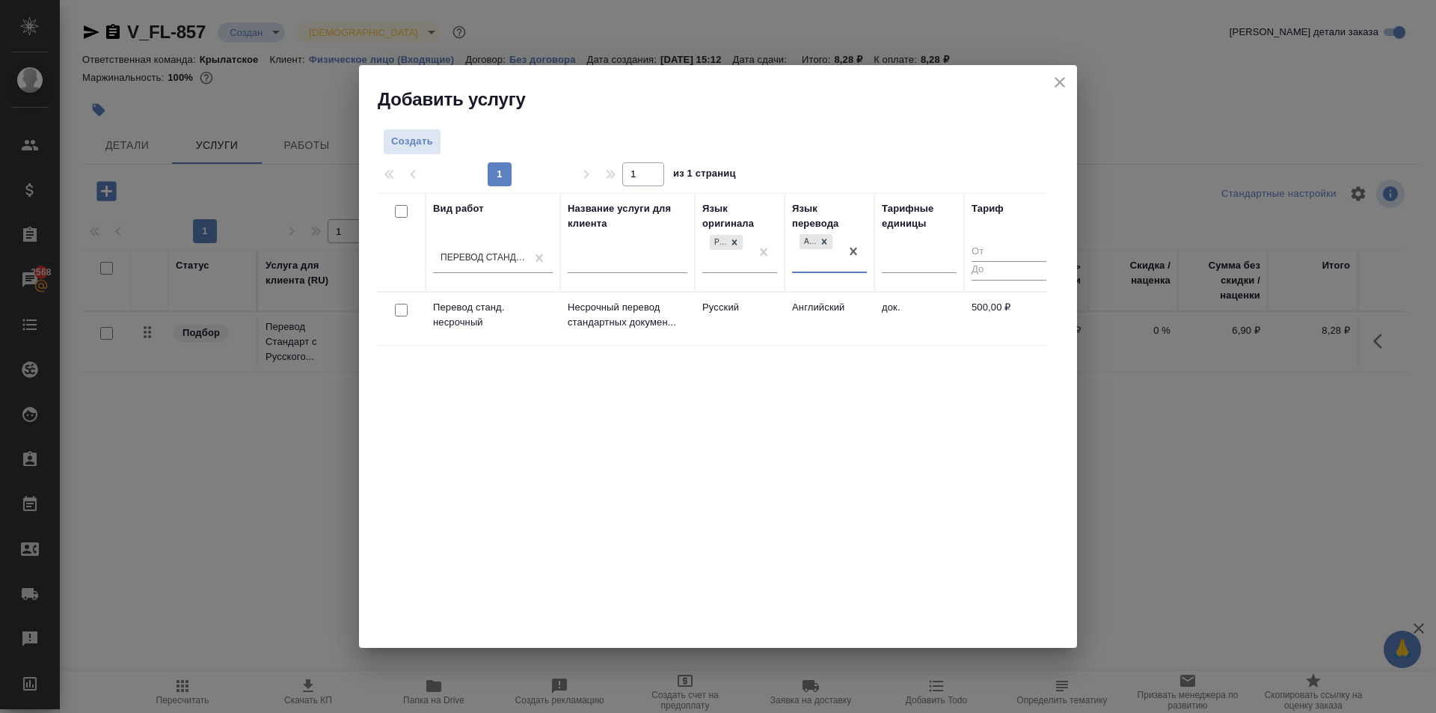
click at [773, 337] on td "Русский" at bounding box center [740, 318] width 90 height 52
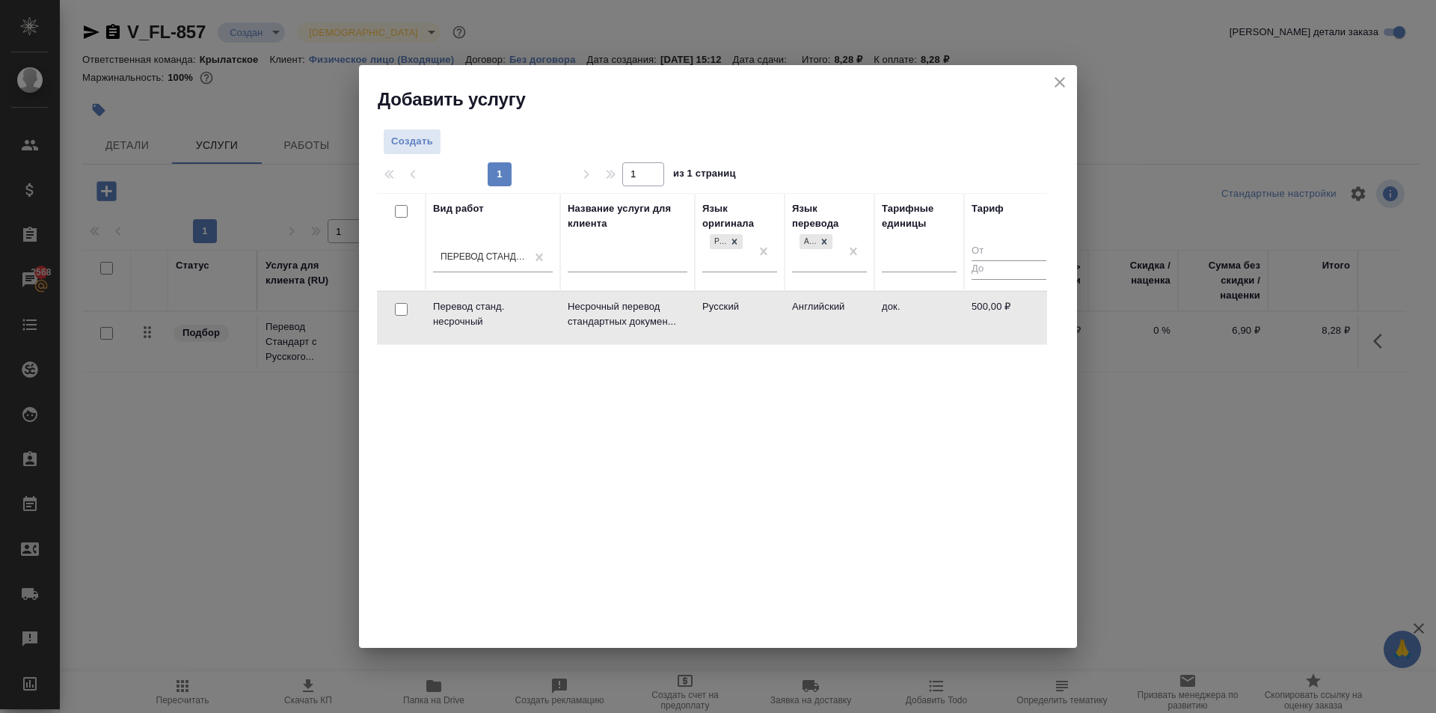
click at [773, 337] on td "Русский" at bounding box center [740, 318] width 90 height 52
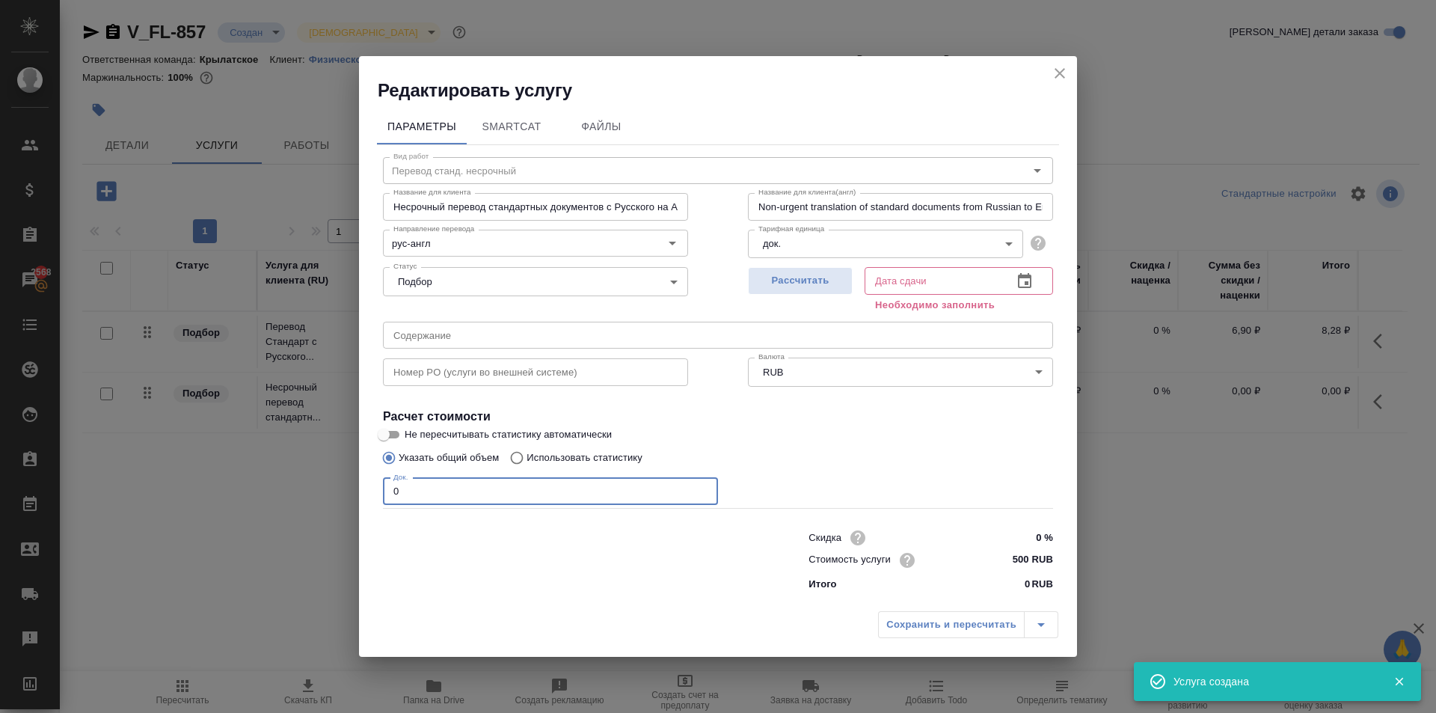
drag, startPoint x: 390, startPoint y: 488, endPoint x: 308, endPoint y: 490, distance: 82.3
click at [308, 490] on div "Редактировать услугу Параметры SmartCat Файлы Вид работ Перевод станд. несрочны…" at bounding box center [718, 356] width 1436 height 713
type input "1"
click at [851, 287] on div "Рассчитать Дата сдачи Дата сдачи Необходимо заполнить" at bounding box center [900, 288] width 305 height 54
click at [850, 286] on button "Рассчитать" at bounding box center [800, 281] width 105 height 28
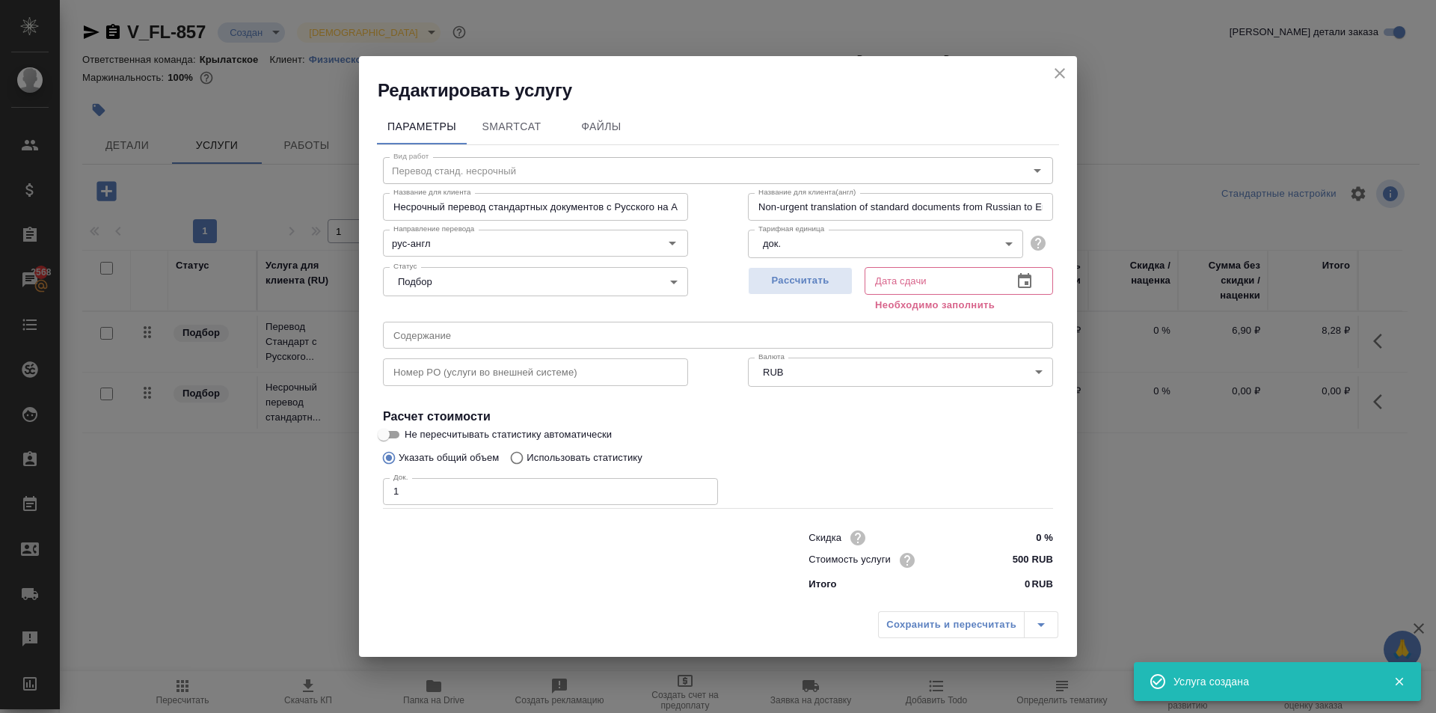
type input "29.08.2025 15:58"
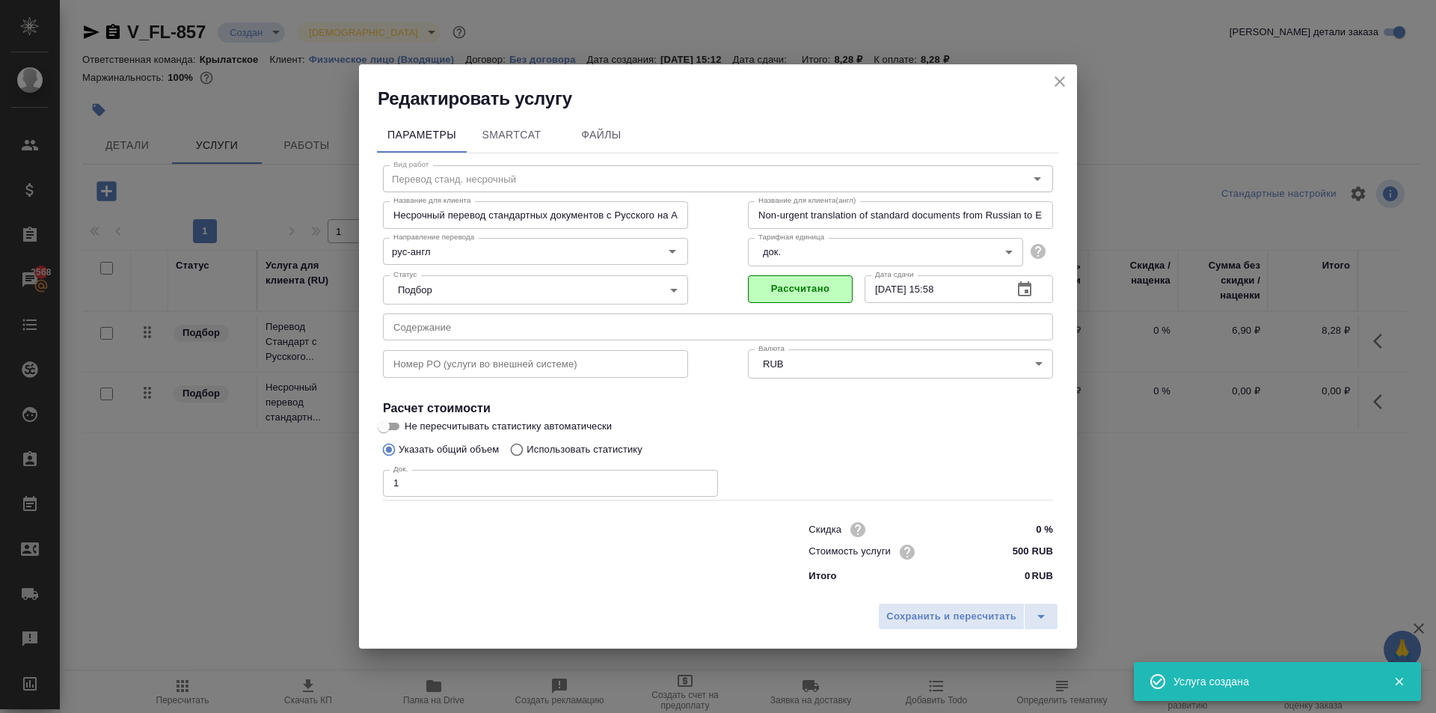
click at [945, 634] on div "Сохранить и пересчитать" at bounding box center [718, 621] width 718 height 53
drag, startPoint x: 935, startPoint y: 619, endPoint x: 955, endPoint y: 626, distance: 21.3
click at [934, 618] on span "Сохранить и пересчитать" at bounding box center [951, 616] width 130 height 17
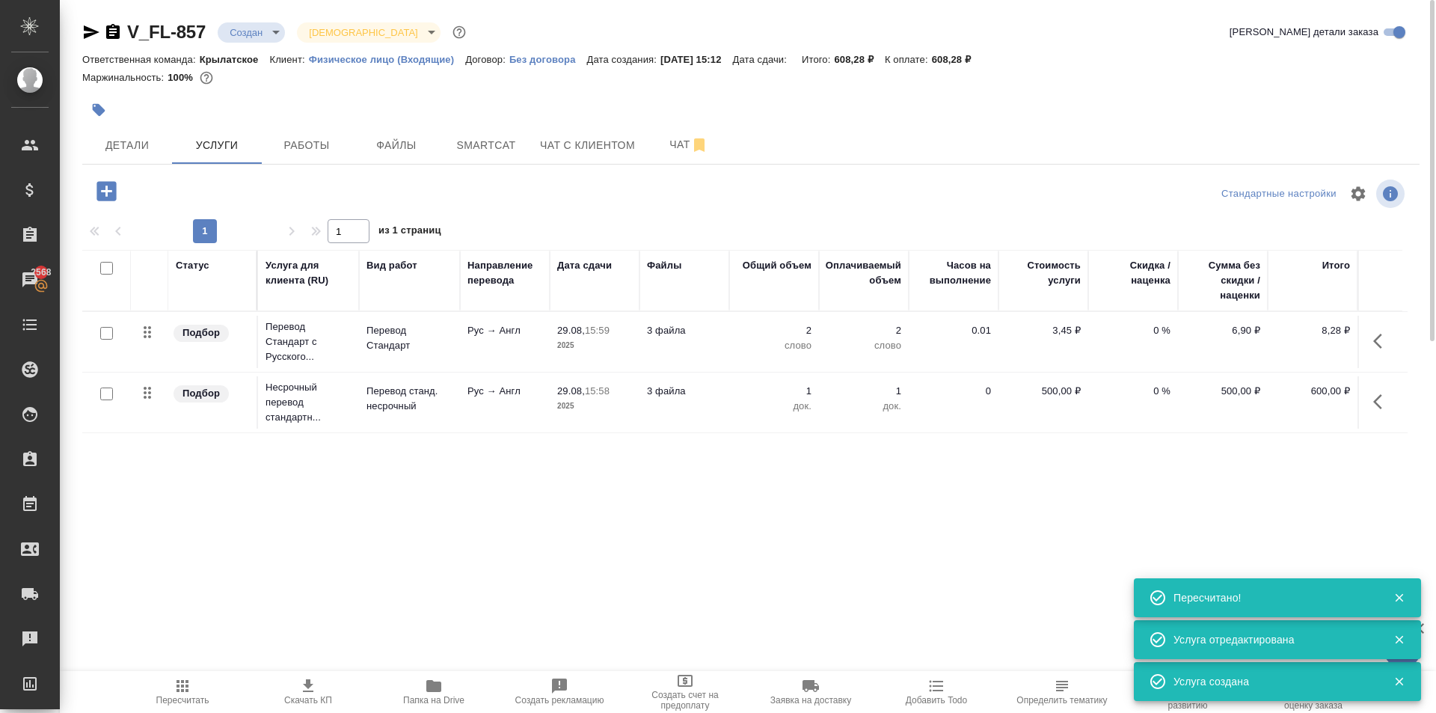
click at [106, 196] on icon "button" at bounding box center [106, 191] width 26 height 26
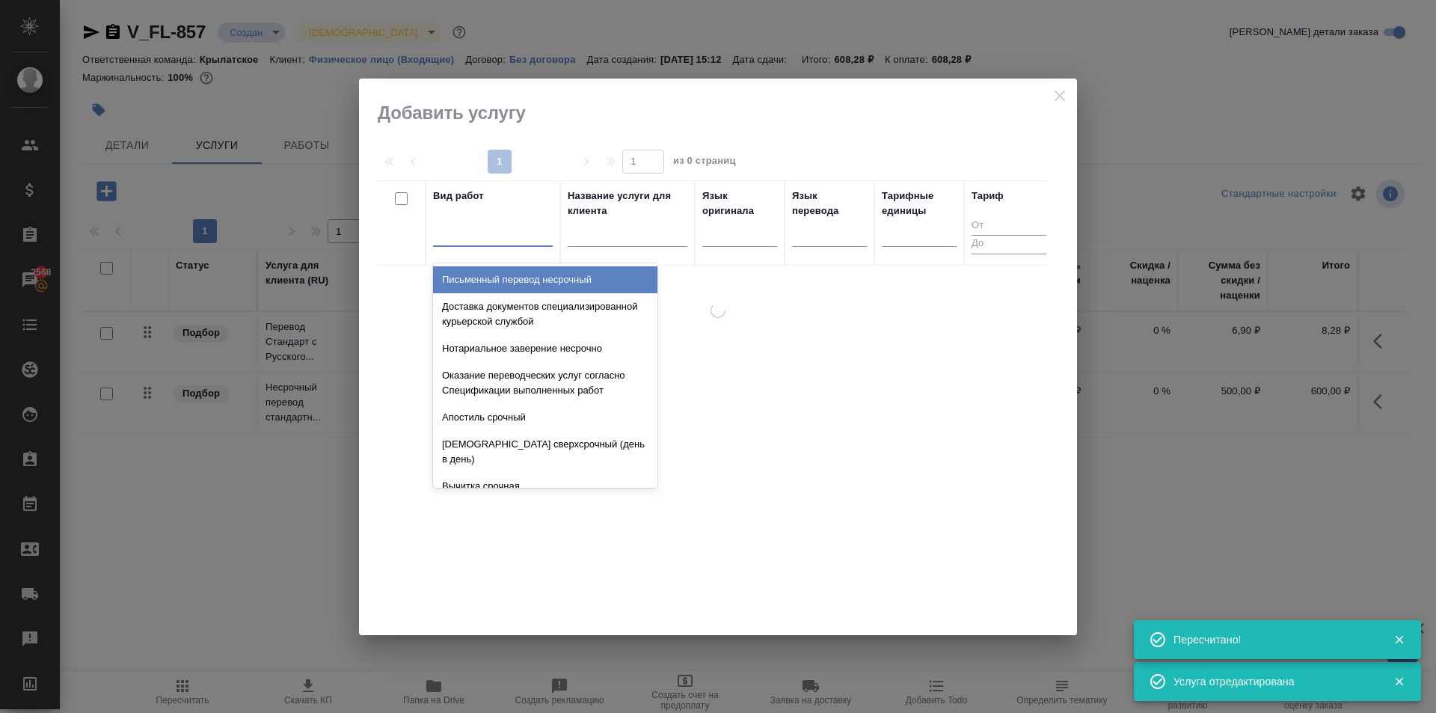
click at [457, 227] on div at bounding box center [493, 232] width 120 height 22
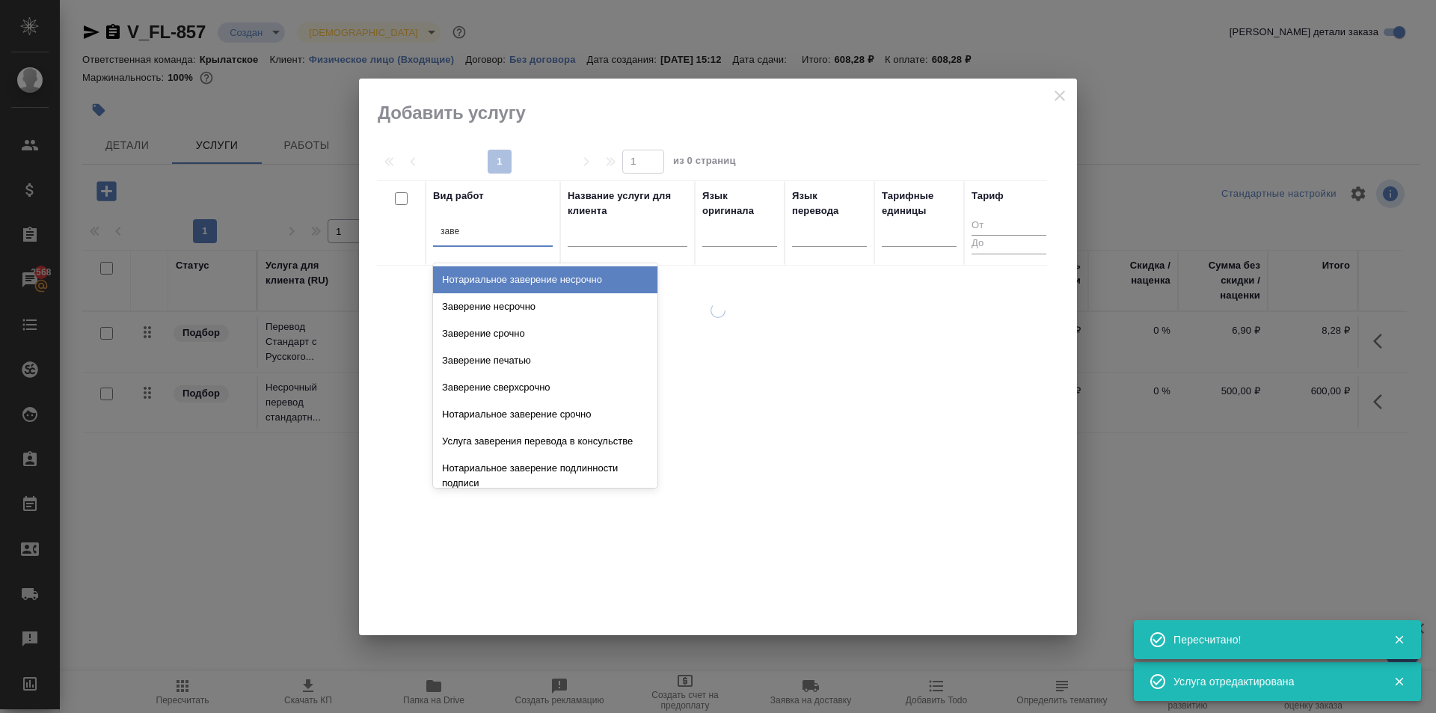
type input "завер"
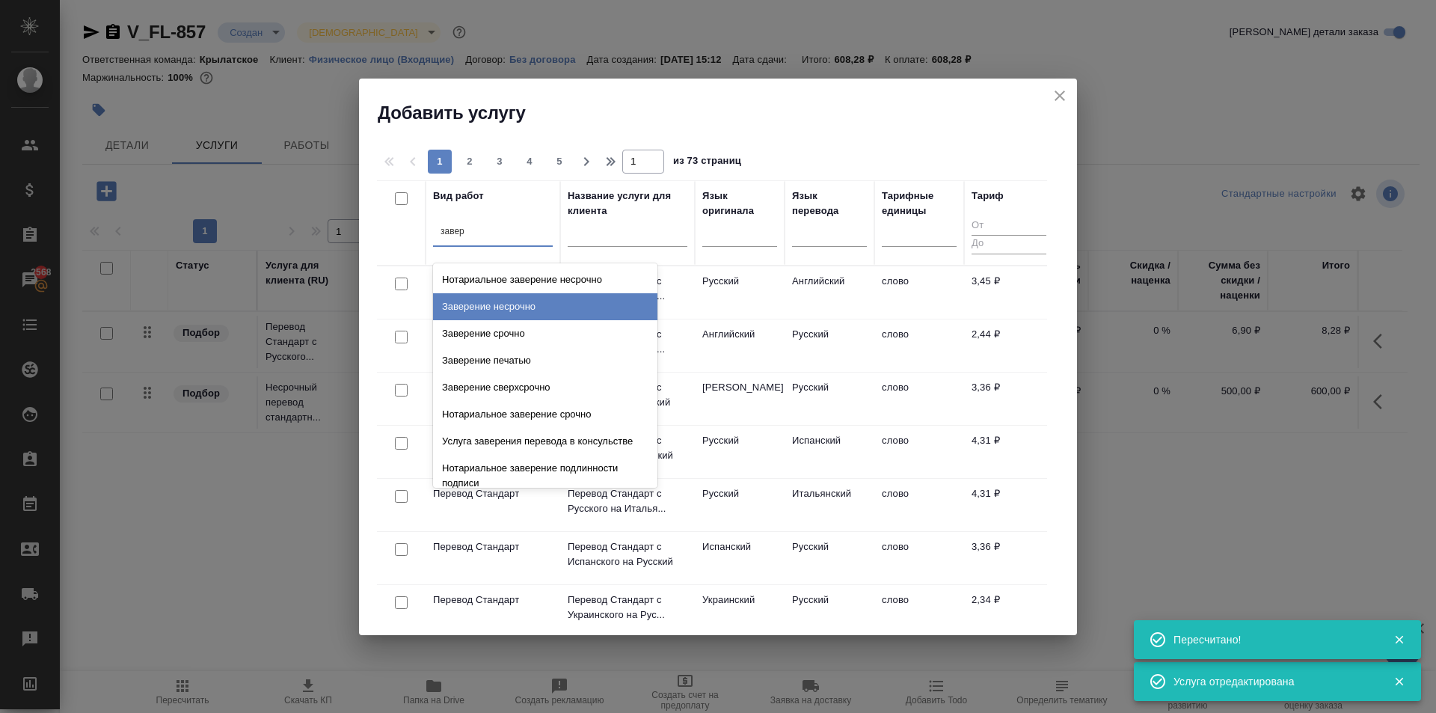
click at [553, 307] on div "Заверение несрочно" at bounding box center [545, 306] width 224 height 27
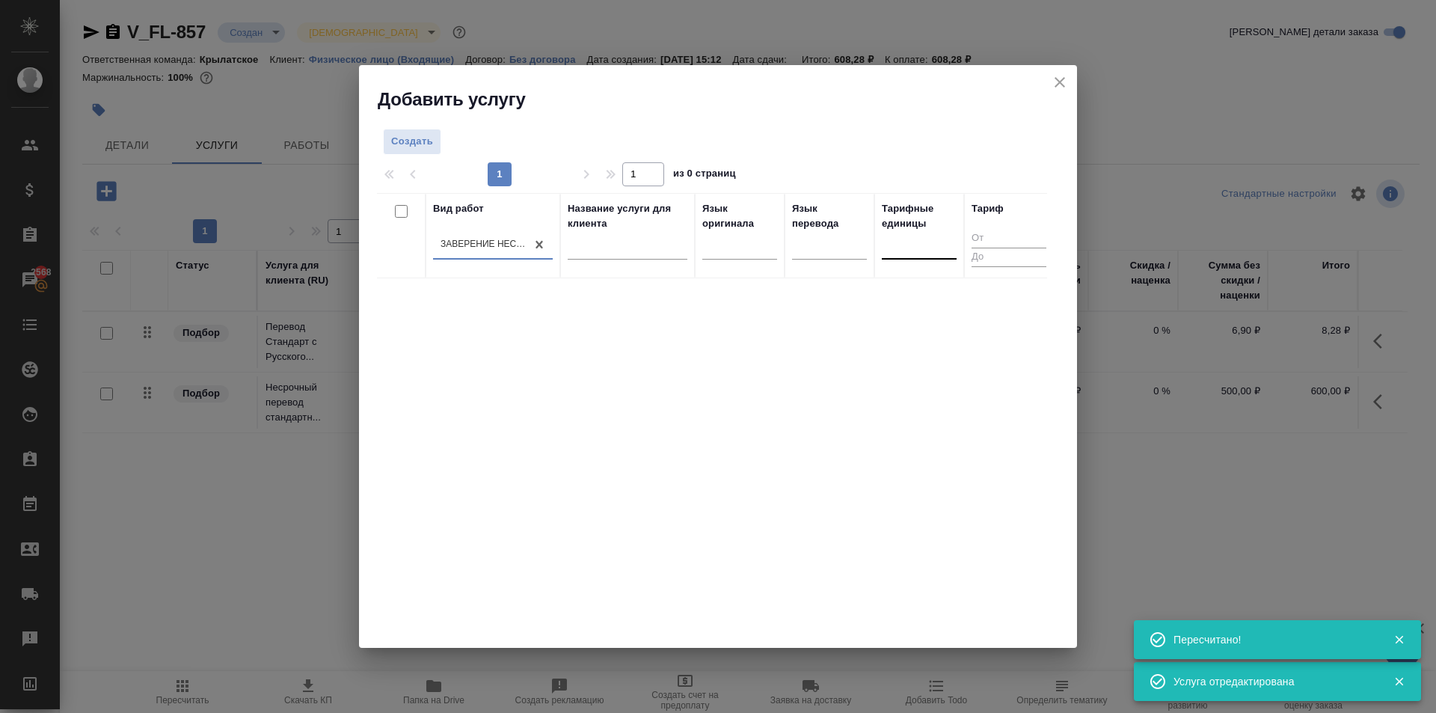
click at [927, 242] on div at bounding box center [919, 244] width 75 height 22
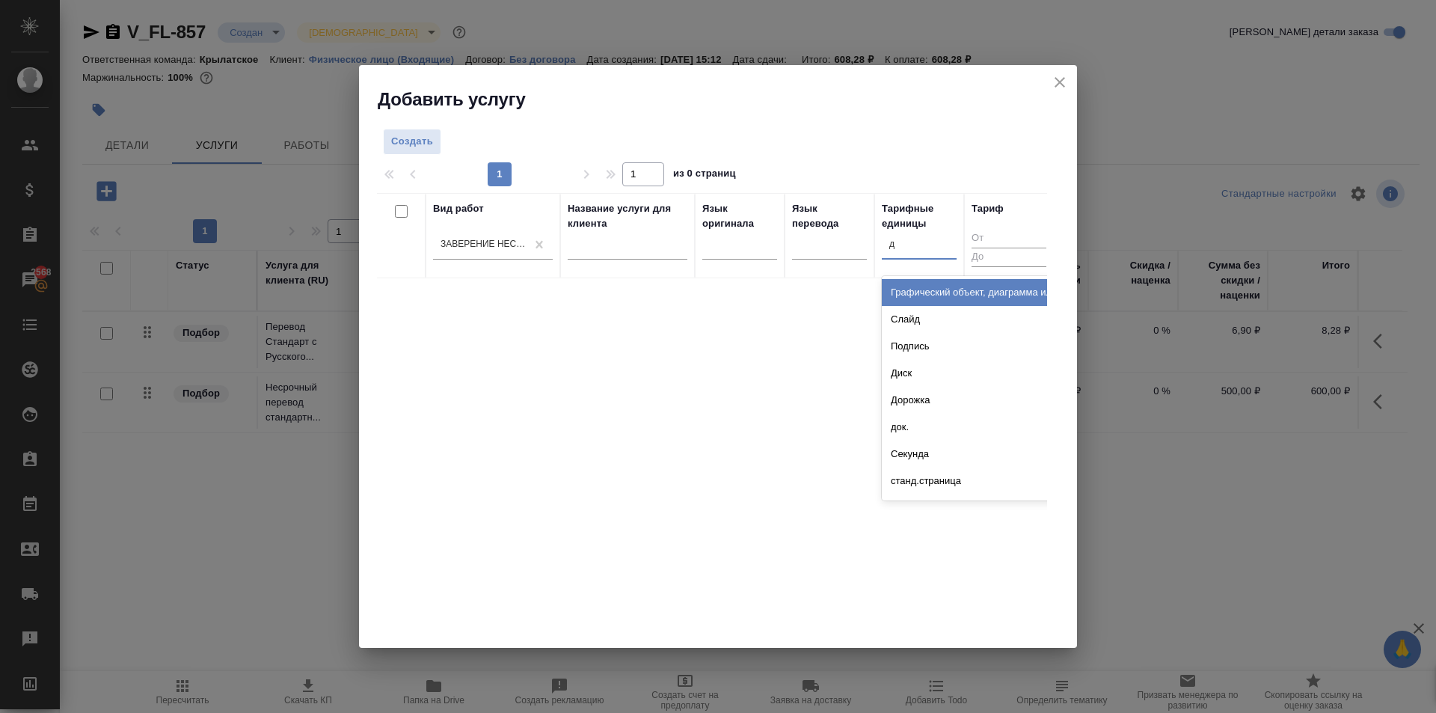
type input "до"
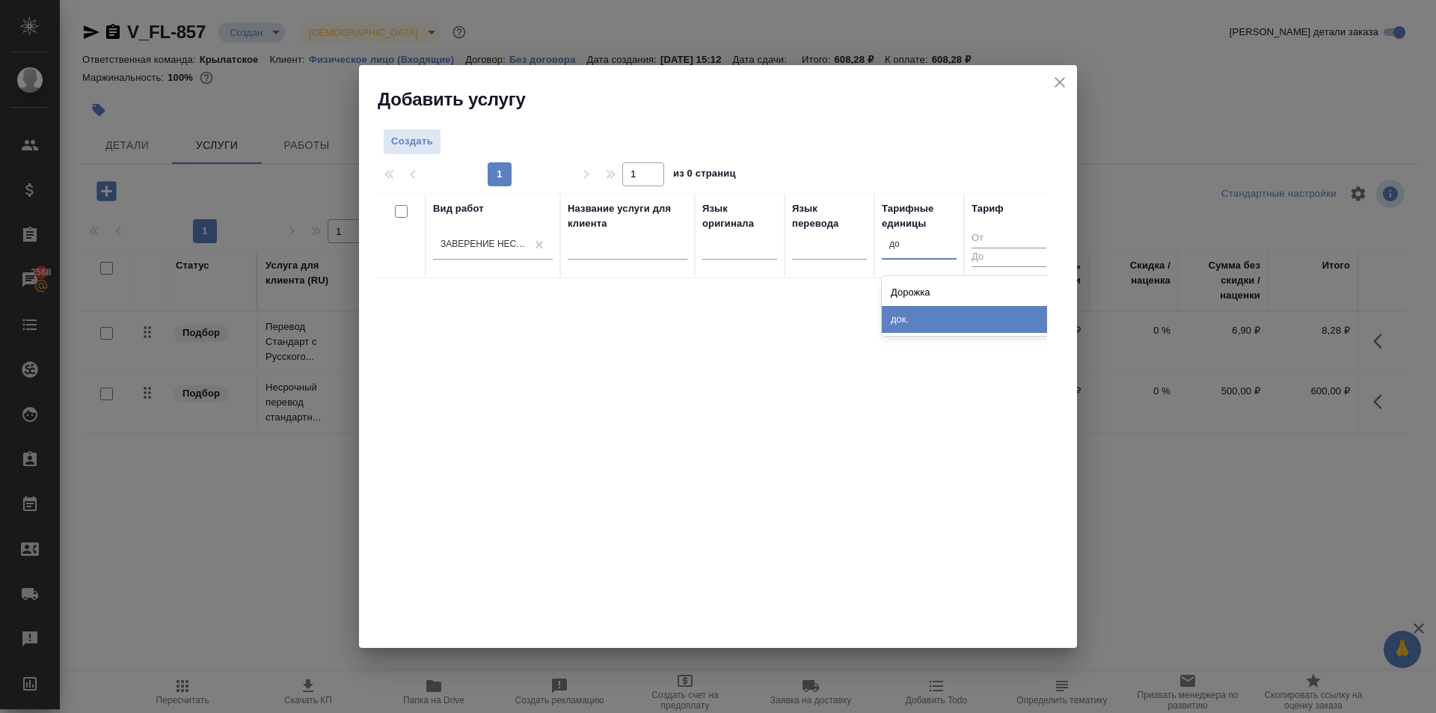
click at [925, 309] on div "док." at bounding box center [994, 319] width 224 height 27
click at [437, 137] on button "Создать" at bounding box center [412, 142] width 58 height 26
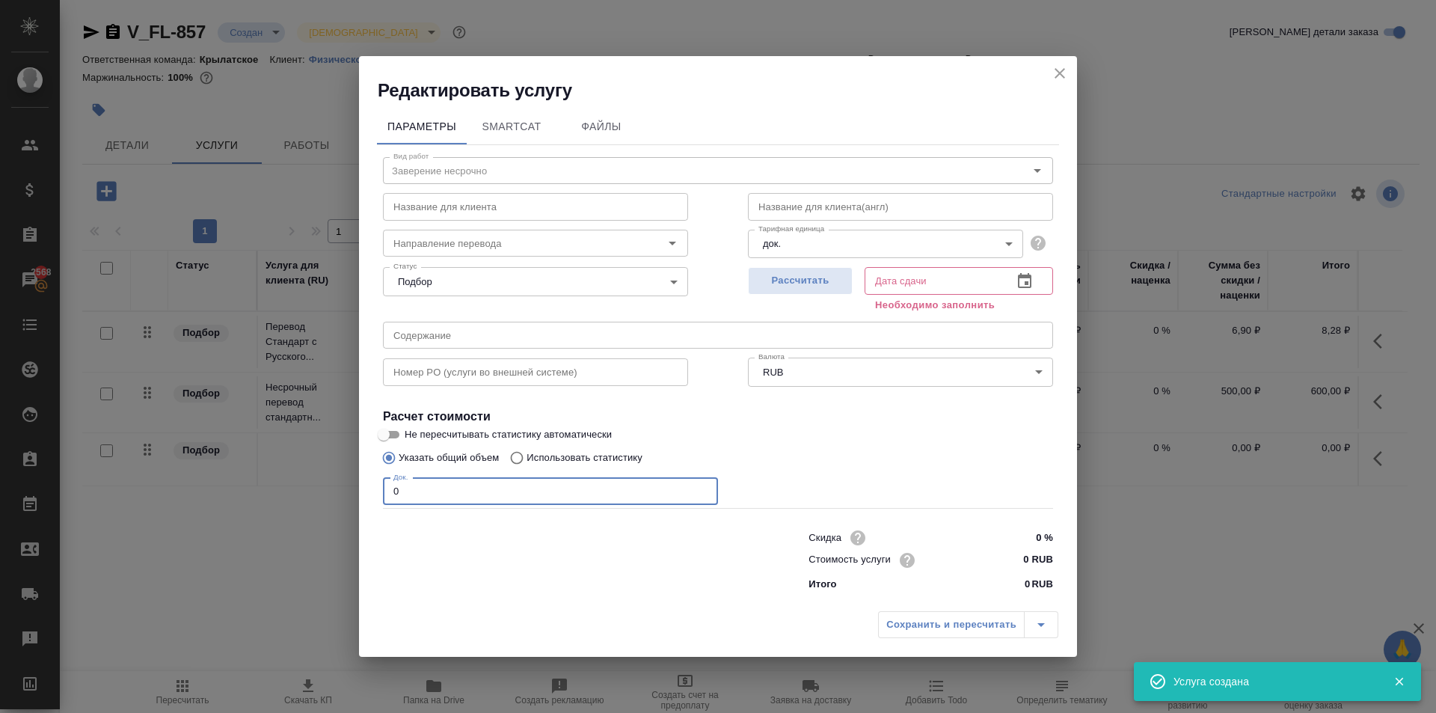
drag, startPoint x: 430, startPoint y: 503, endPoint x: 302, endPoint y: 494, distance: 128.3
click at [302, 494] on div "Редактировать услугу Параметры SmartCat Файлы Вид работ Заверение несрочно Вид …" at bounding box center [718, 356] width 1436 height 713
drag, startPoint x: 551, startPoint y: 493, endPoint x: 95, endPoint y: 500, distance: 455.6
click at [38, 482] on div "Редактировать услугу Параметры SmartCat Файлы Вид работ Заверение несрочно Вид …" at bounding box center [718, 356] width 1436 height 713
type input "2"
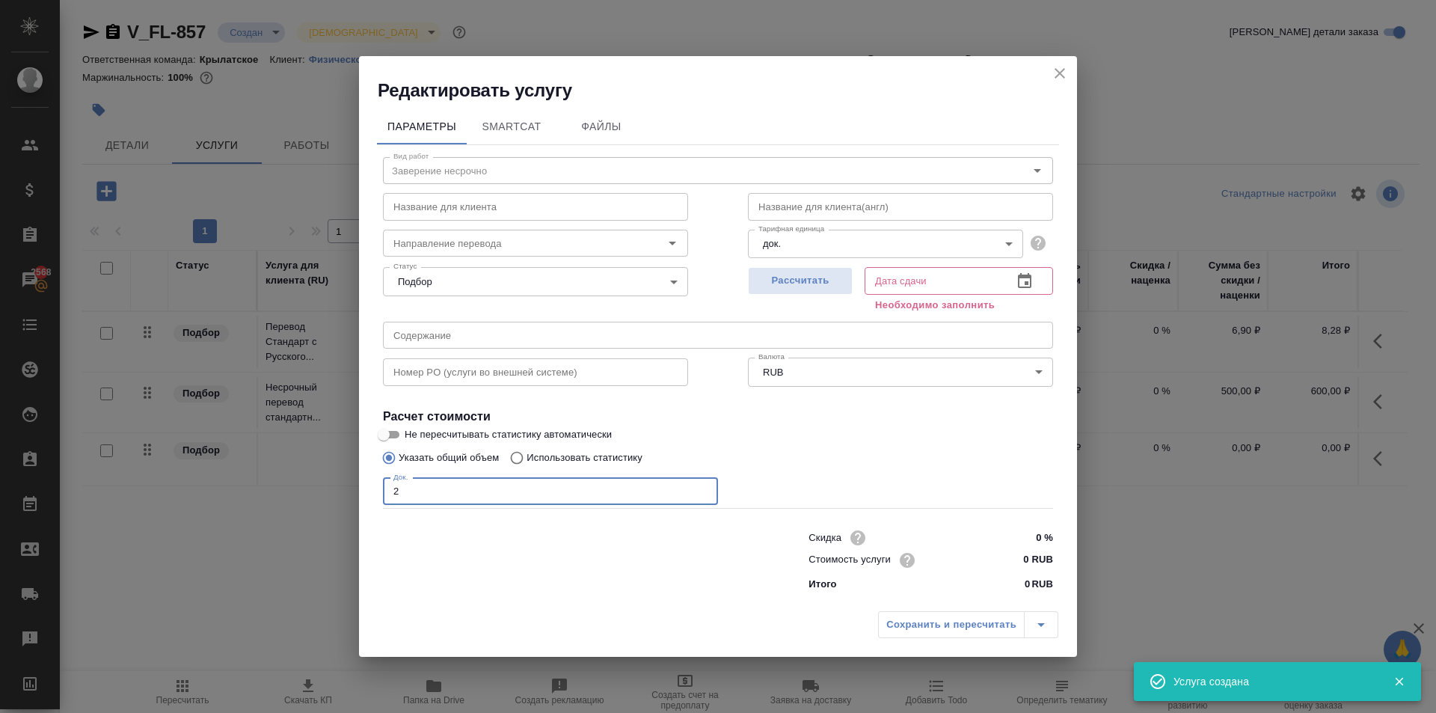
click at [1012, 562] on input "0 RUB" at bounding box center [1025, 560] width 56 height 22
drag, startPoint x: 1012, startPoint y: 562, endPoint x: 1047, endPoint y: 554, distance: 36.1
click at [1047, 554] on input "0 RUB" at bounding box center [1025, 560] width 55 height 22
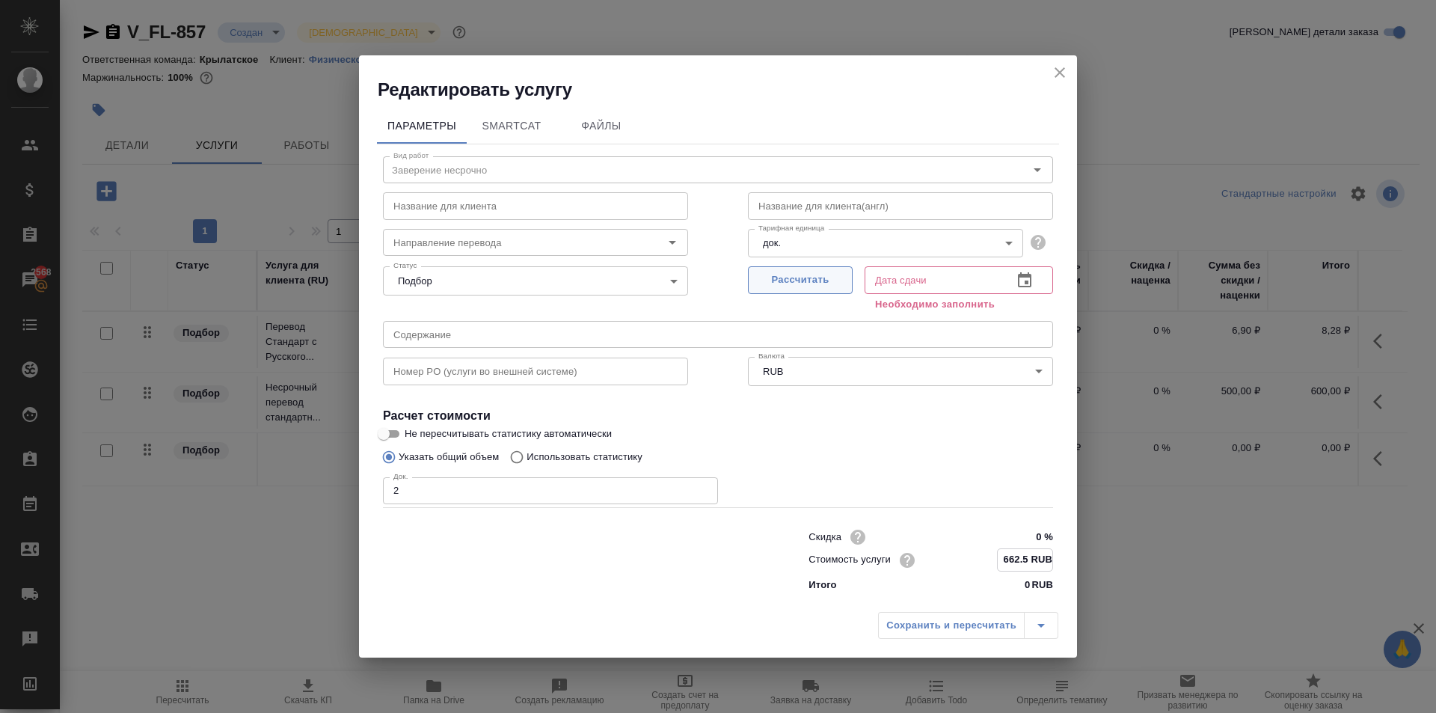
type input "662.5 RUB"
click at [815, 274] on span "Рассчитать" at bounding box center [800, 280] width 88 height 17
type input "29.08.2025 16:22"
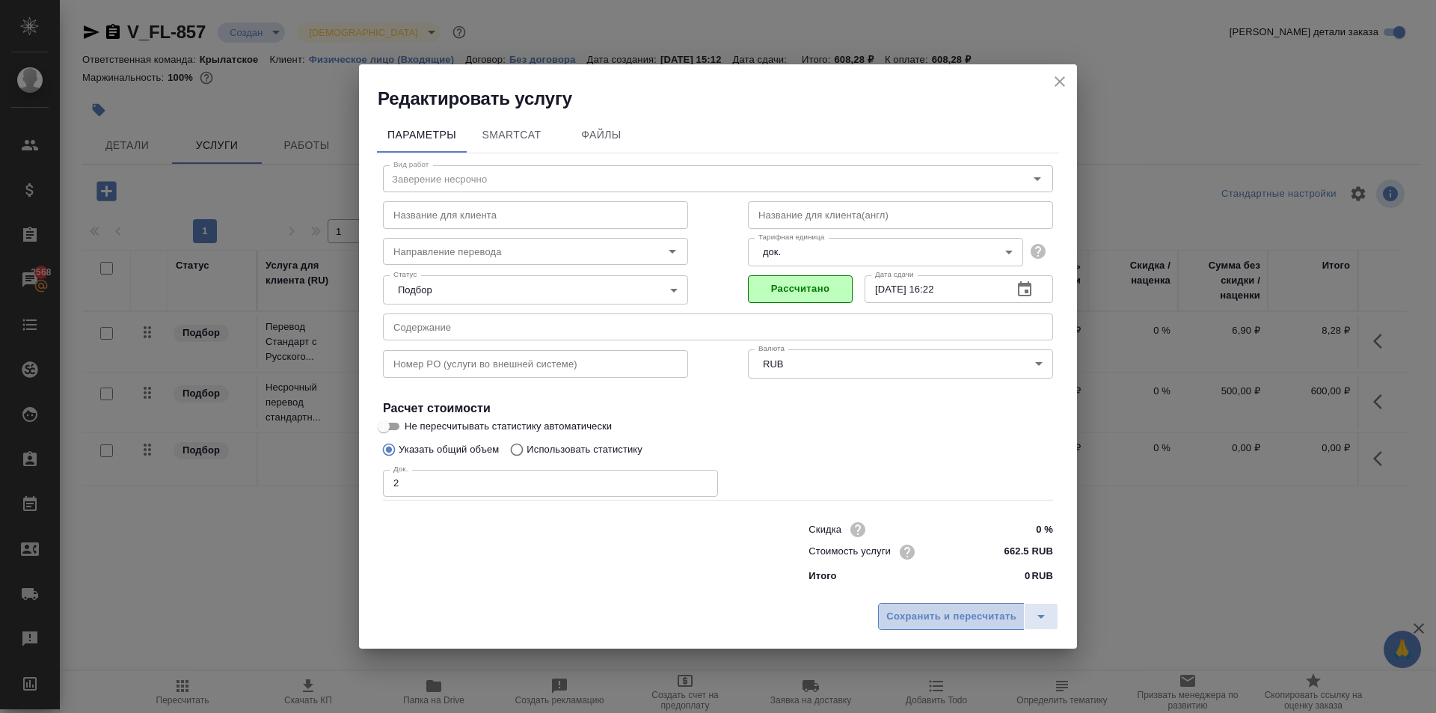
click at [970, 625] on span "Сохранить и пересчитать" at bounding box center [951, 616] width 130 height 17
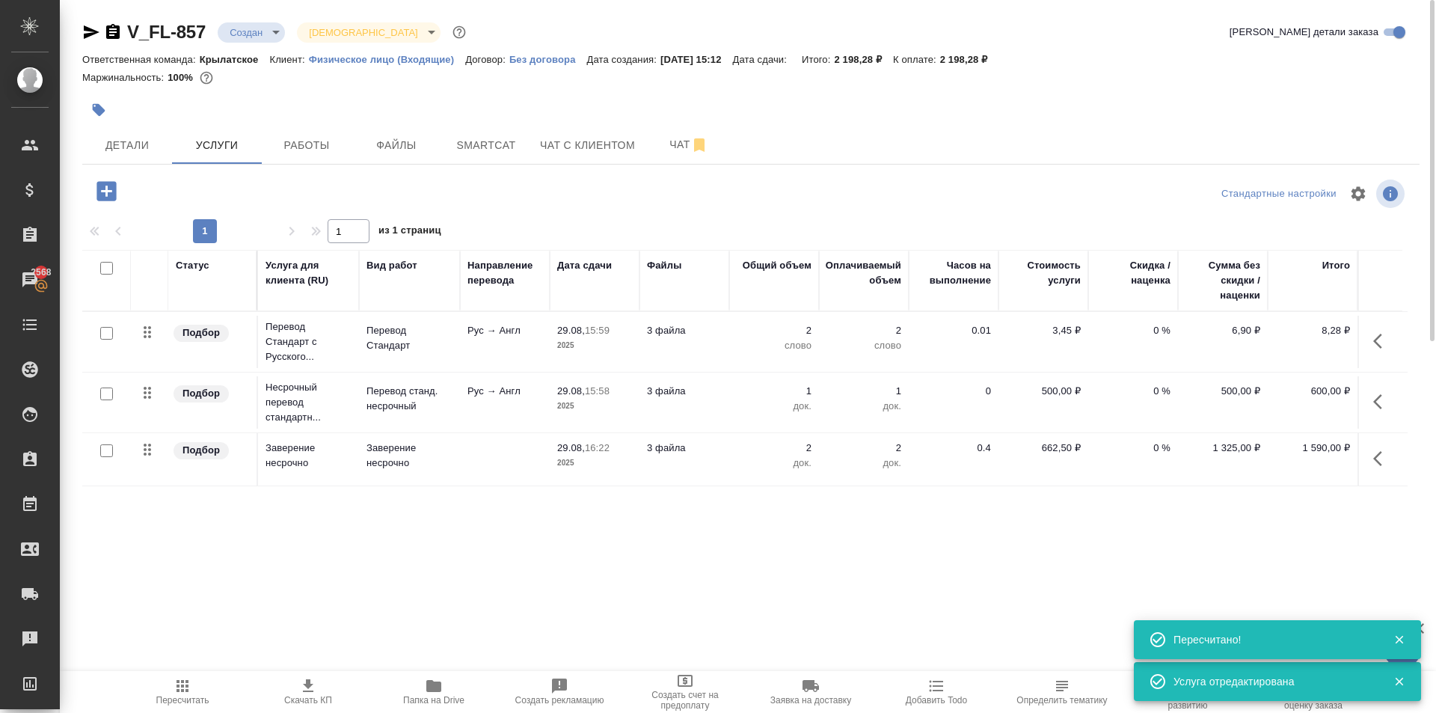
click at [1381, 346] on icon "button" at bounding box center [1382, 341] width 18 height 18
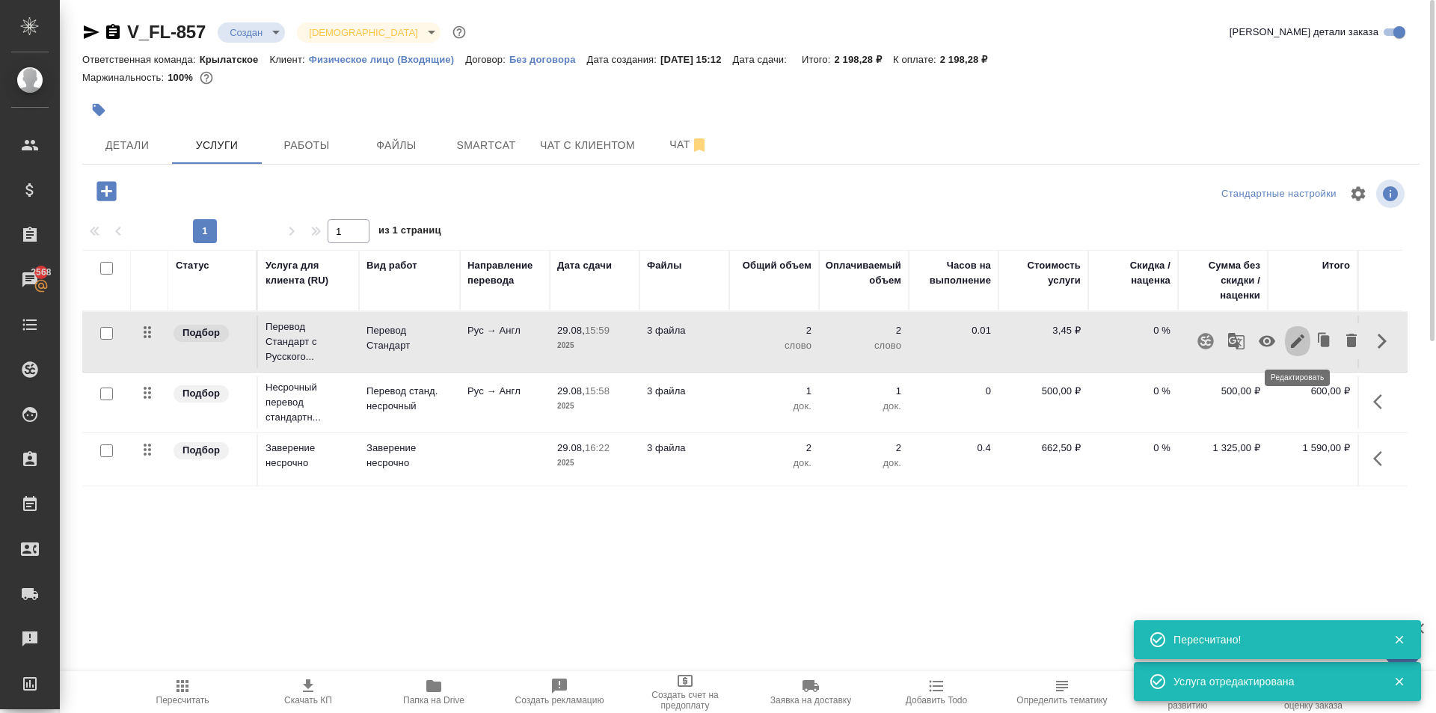
click at [1296, 328] on button "button" at bounding box center [1297, 341] width 25 height 36
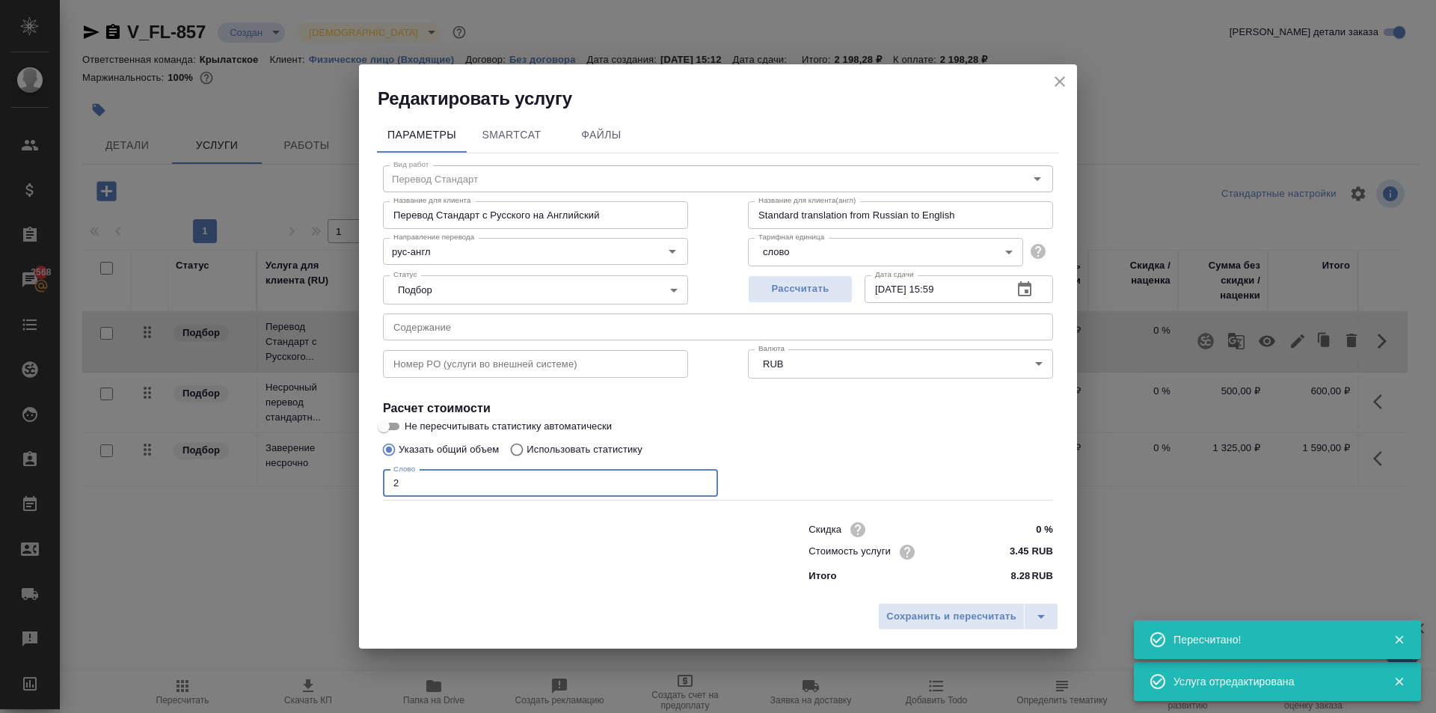
drag, startPoint x: 337, startPoint y: 483, endPoint x: 307, endPoint y: 488, distance: 30.4
click at [307, 488] on div "Редактировать услугу Параметры SmartCat Файлы Вид работ Перевод Стандарт Вид ра…" at bounding box center [718, 356] width 1436 height 713
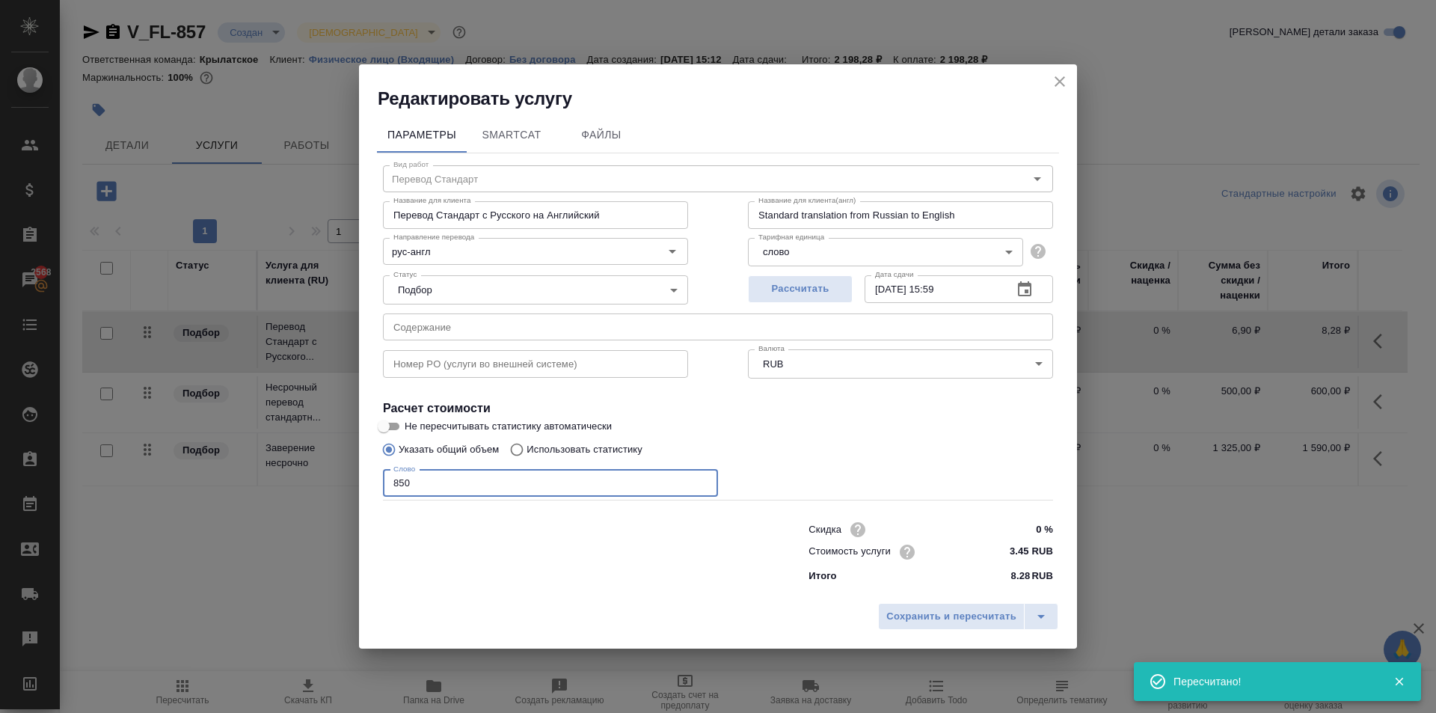
type input "850"
click at [933, 645] on div "Сохранить и пересчитать" at bounding box center [718, 621] width 718 height 53
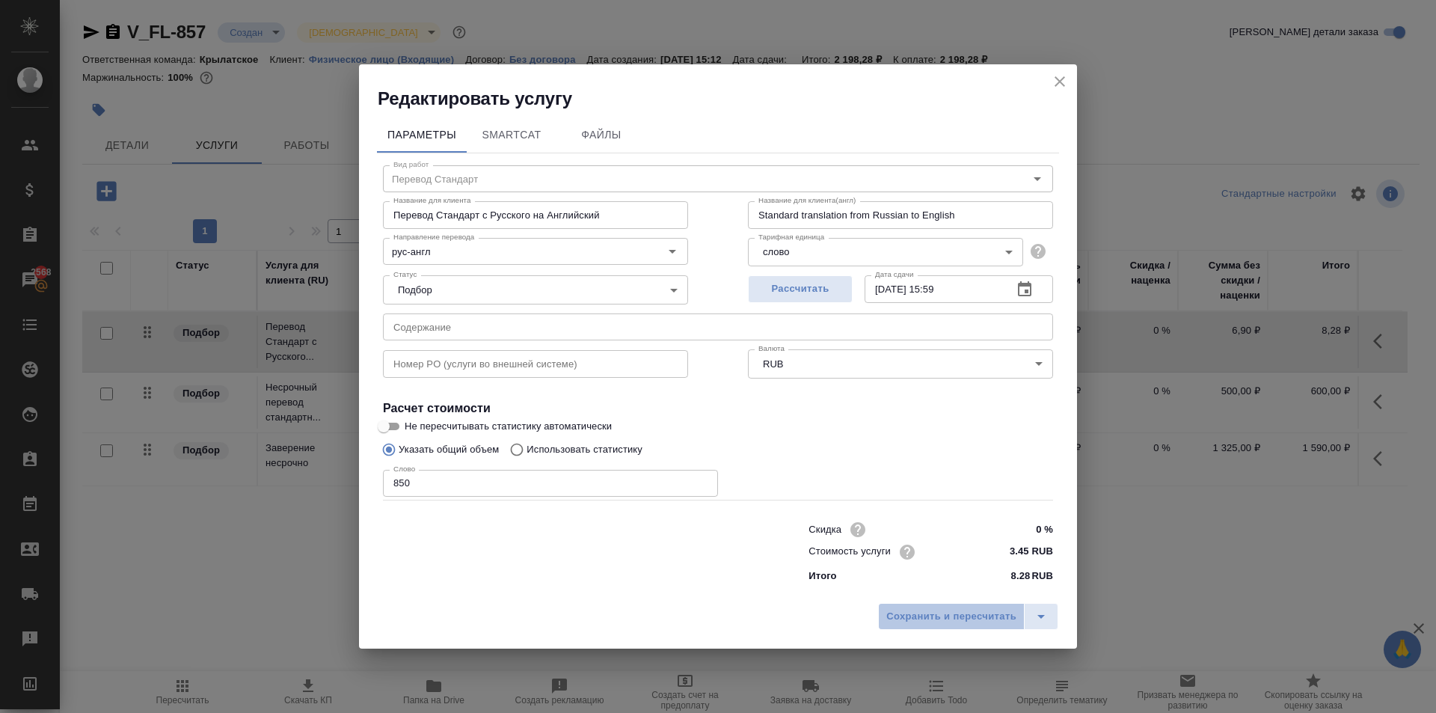
drag, startPoint x: 914, startPoint y: 610, endPoint x: 832, endPoint y: 635, distance: 85.9
click at [913, 610] on span "Сохранить и пересчитать" at bounding box center [951, 616] width 130 height 17
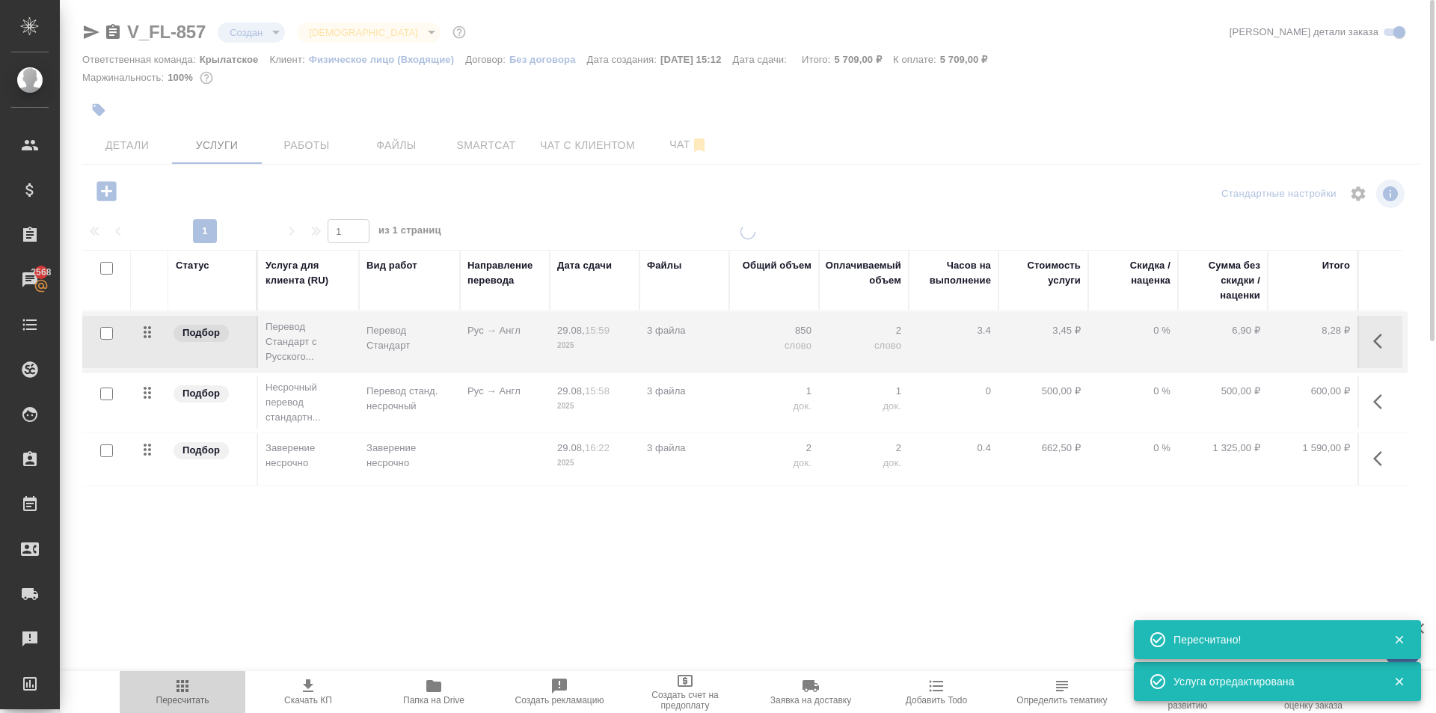
click at [153, 686] on span "Пересчитать" at bounding box center [183, 691] width 108 height 28
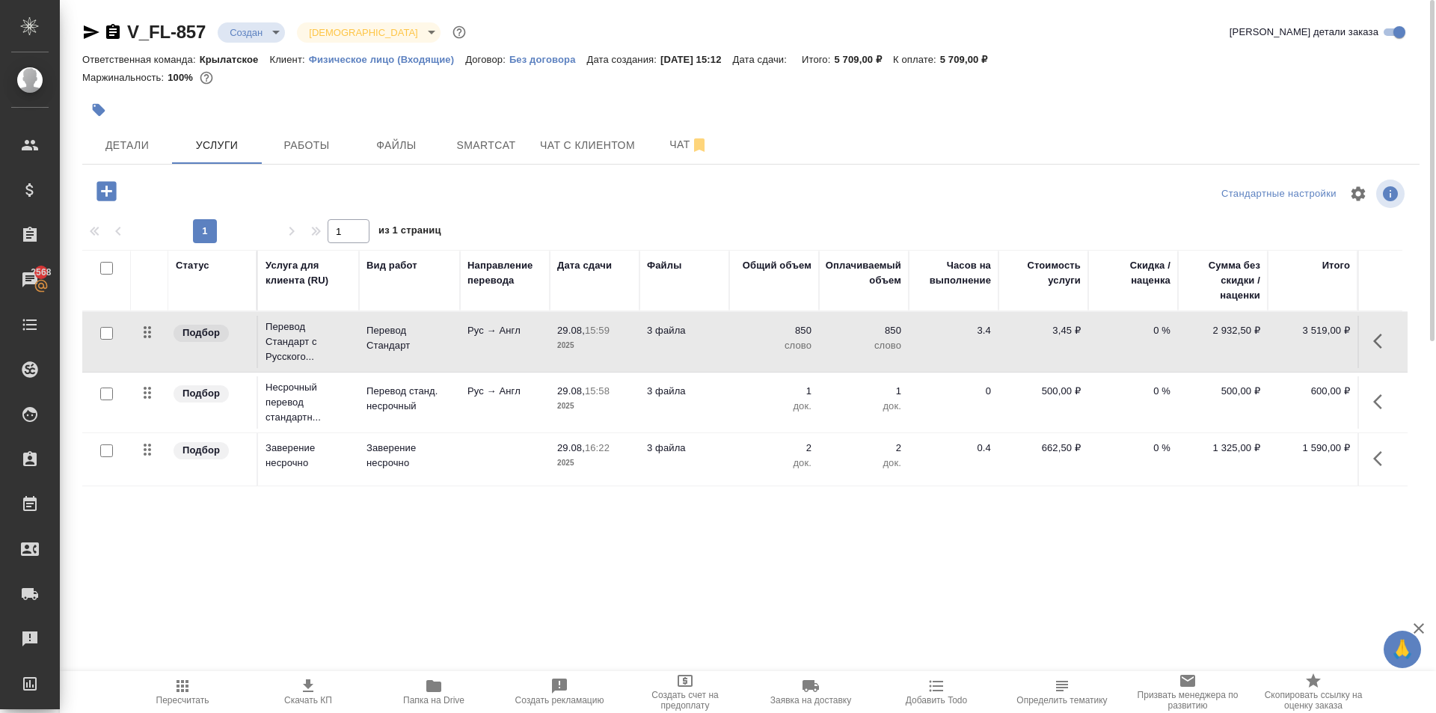
drag, startPoint x: 314, startPoint y: 518, endPoint x: 245, endPoint y: 439, distance: 105.0
click at [310, 515] on div "Статус Услуга для клиента (RU) Вид работ Направление перевода Дата сдачи Файлы …" at bounding box center [744, 411] width 1325 height 322
click at [124, 183] on button "button" at bounding box center [106, 191] width 41 height 31
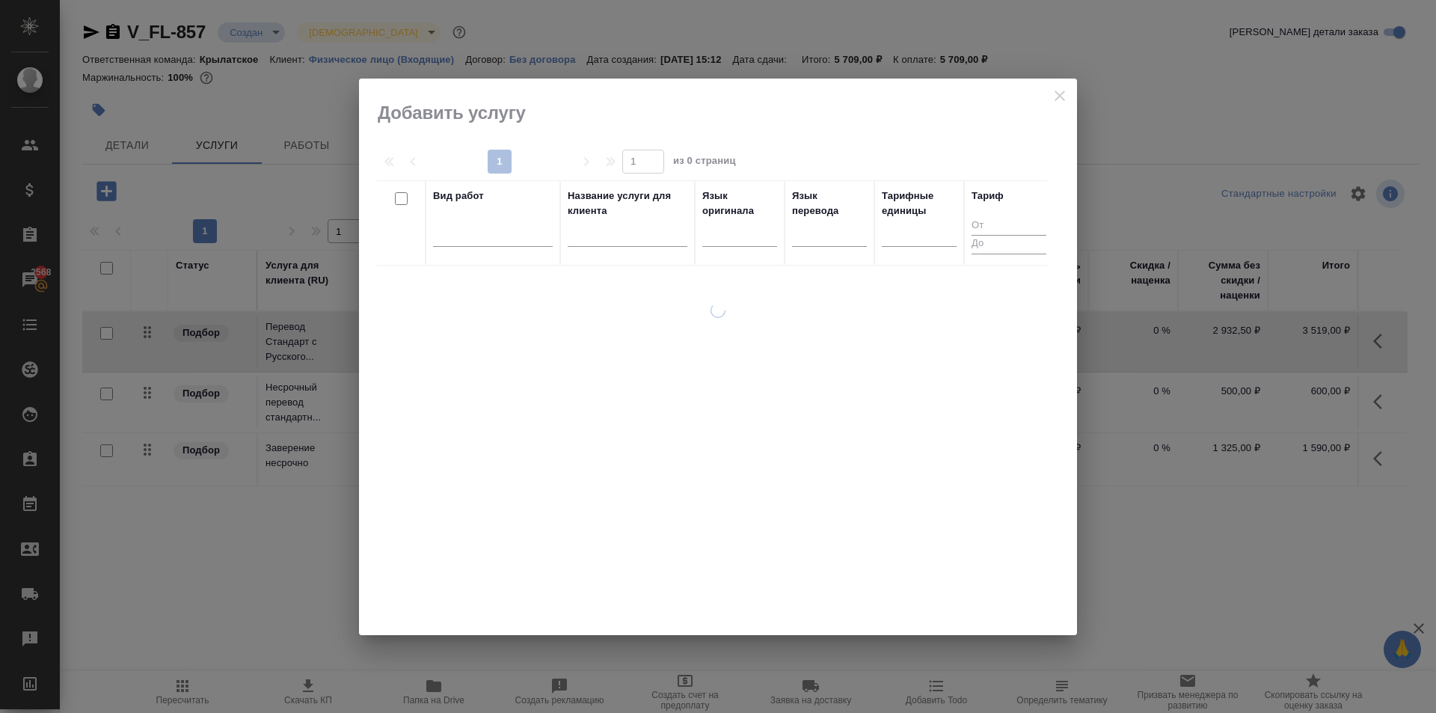
click at [701, 246] on th "Язык оригинала" at bounding box center [740, 222] width 90 height 85
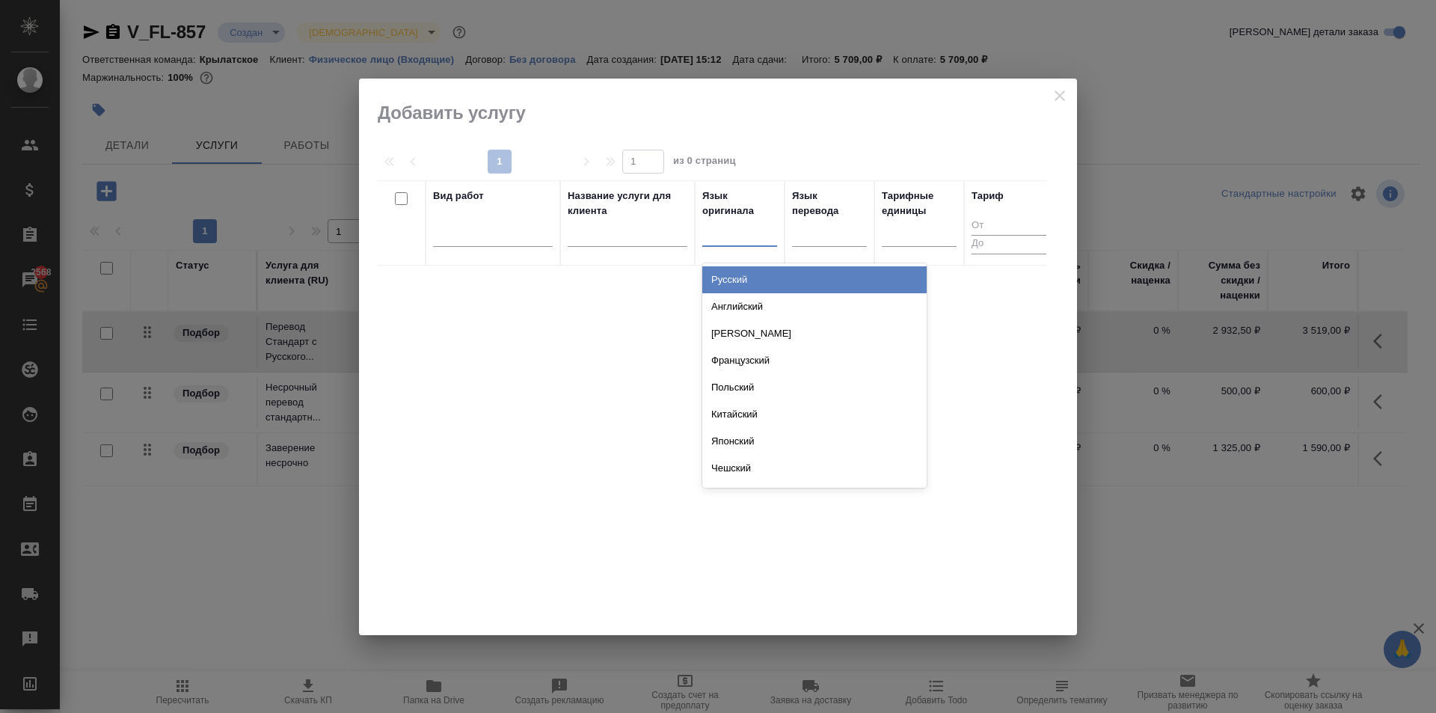
drag, startPoint x: 733, startPoint y: 241, endPoint x: 738, endPoint y: 248, distance: 9.1
click at [734, 241] on div at bounding box center [739, 232] width 75 height 22
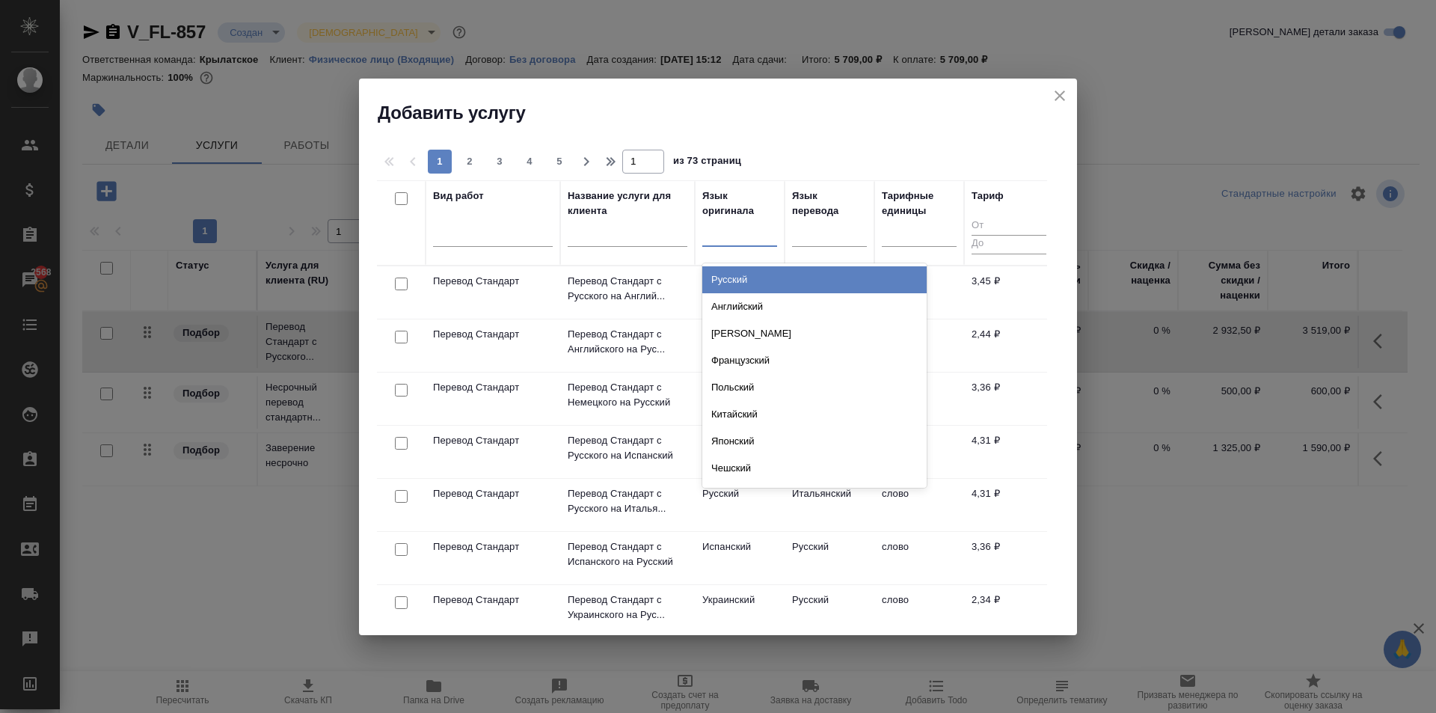
drag, startPoint x: 740, startPoint y: 276, endPoint x: 779, endPoint y: 268, distance: 39.8
click at [745, 276] on div "Русский" at bounding box center [814, 279] width 224 height 27
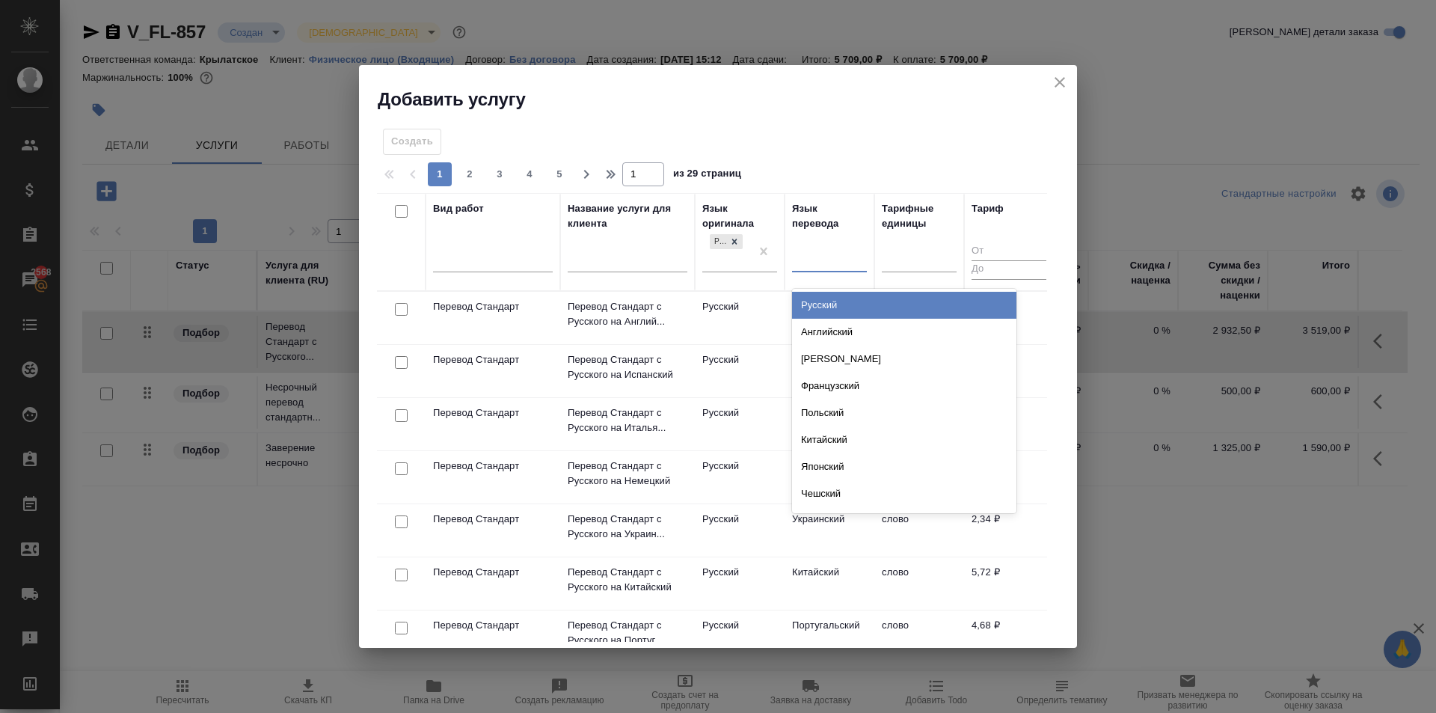
click at [841, 257] on div at bounding box center [829, 257] width 75 height 22
type input "вен"
click at [864, 299] on div "Венгерский" at bounding box center [904, 305] width 224 height 27
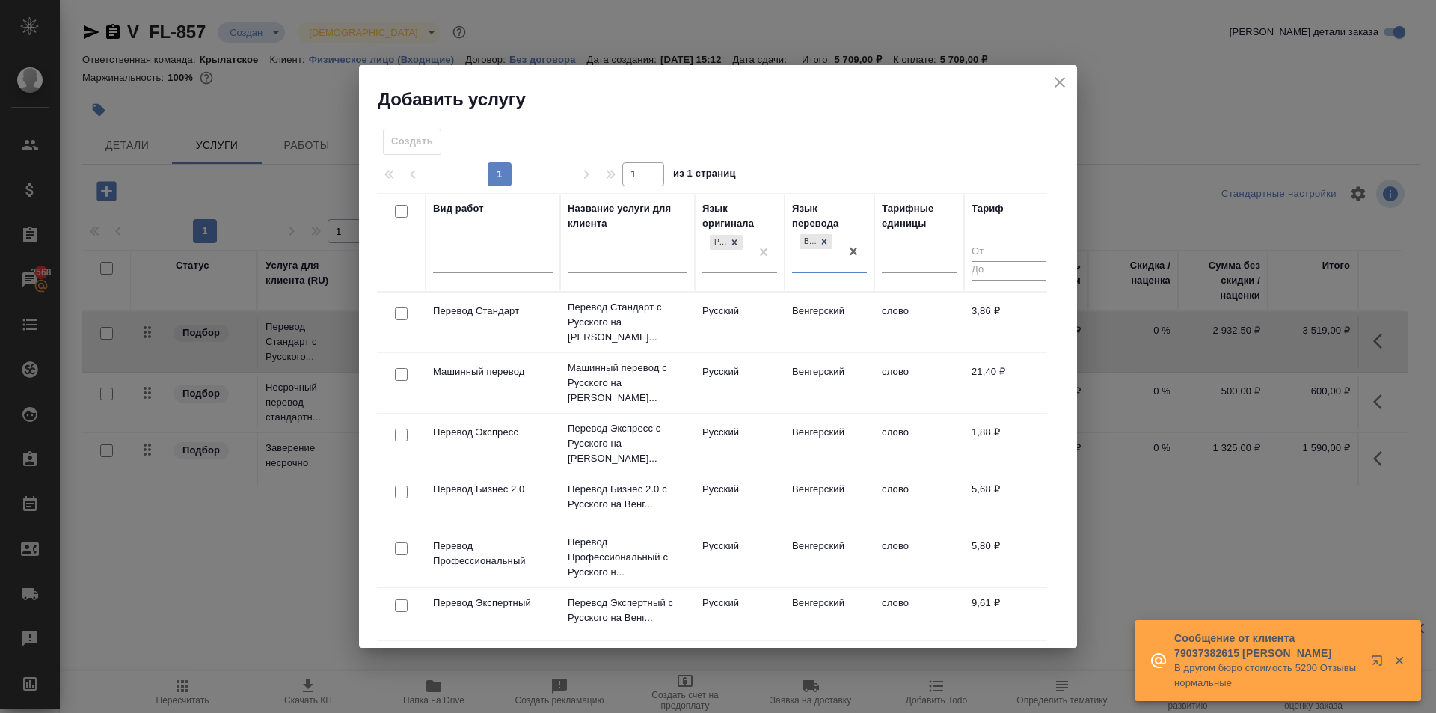
click at [816, 305] on td "Венгерский" at bounding box center [830, 322] width 90 height 52
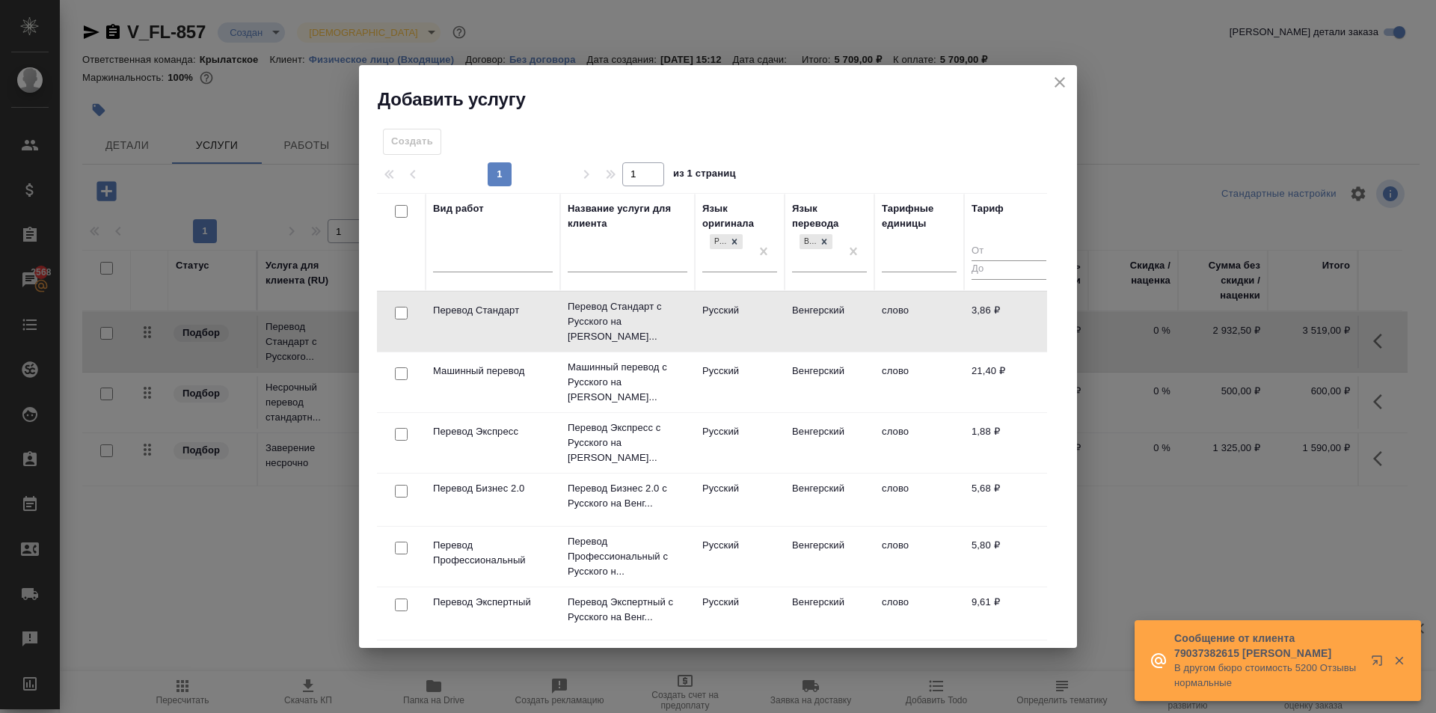
click at [816, 305] on td "Венгерский" at bounding box center [830, 321] width 90 height 52
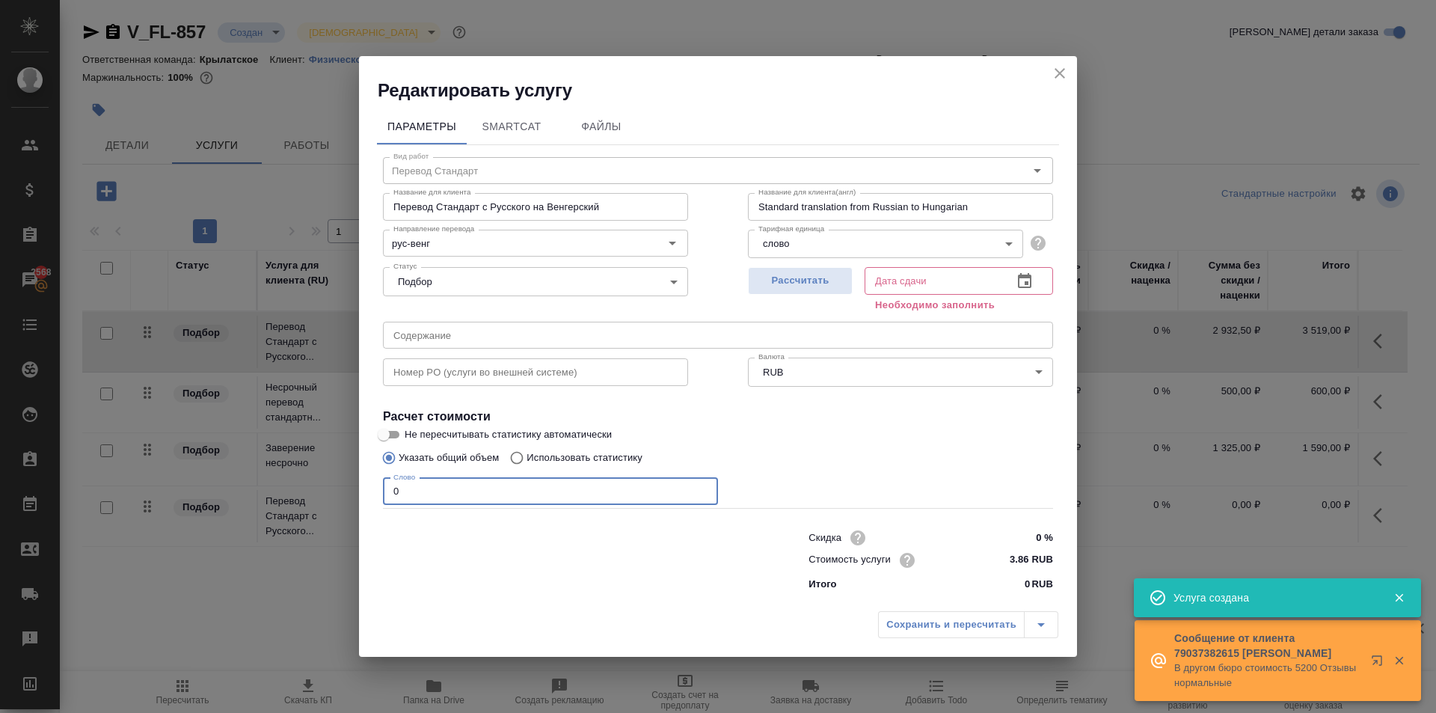
drag, startPoint x: 523, startPoint y: 482, endPoint x: 260, endPoint y: 481, distance: 262.5
click at [260, 481] on div "Редактировать услугу Параметры SmartCat Файлы Вид работ Перевод Стандарт Вид ра…" at bounding box center [718, 356] width 1436 height 713
type input "850"
click at [778, 278] on span "Рассчитать" at bounding box center [800, 280] width 88 height 17
type input "01.09.2025 11:24"
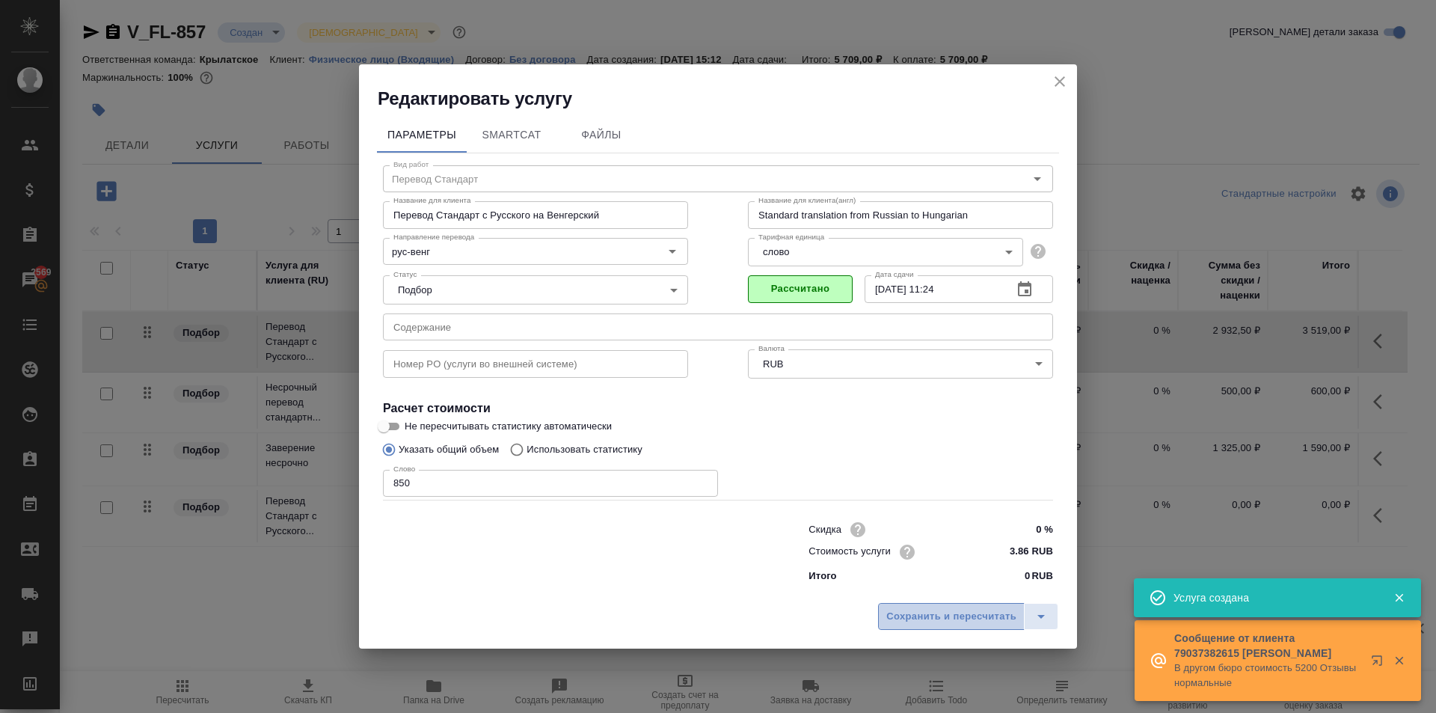
click at [958, 609] on span "Сохранить и пересчитать" at bounding box center [951, 616] width 130 height 17
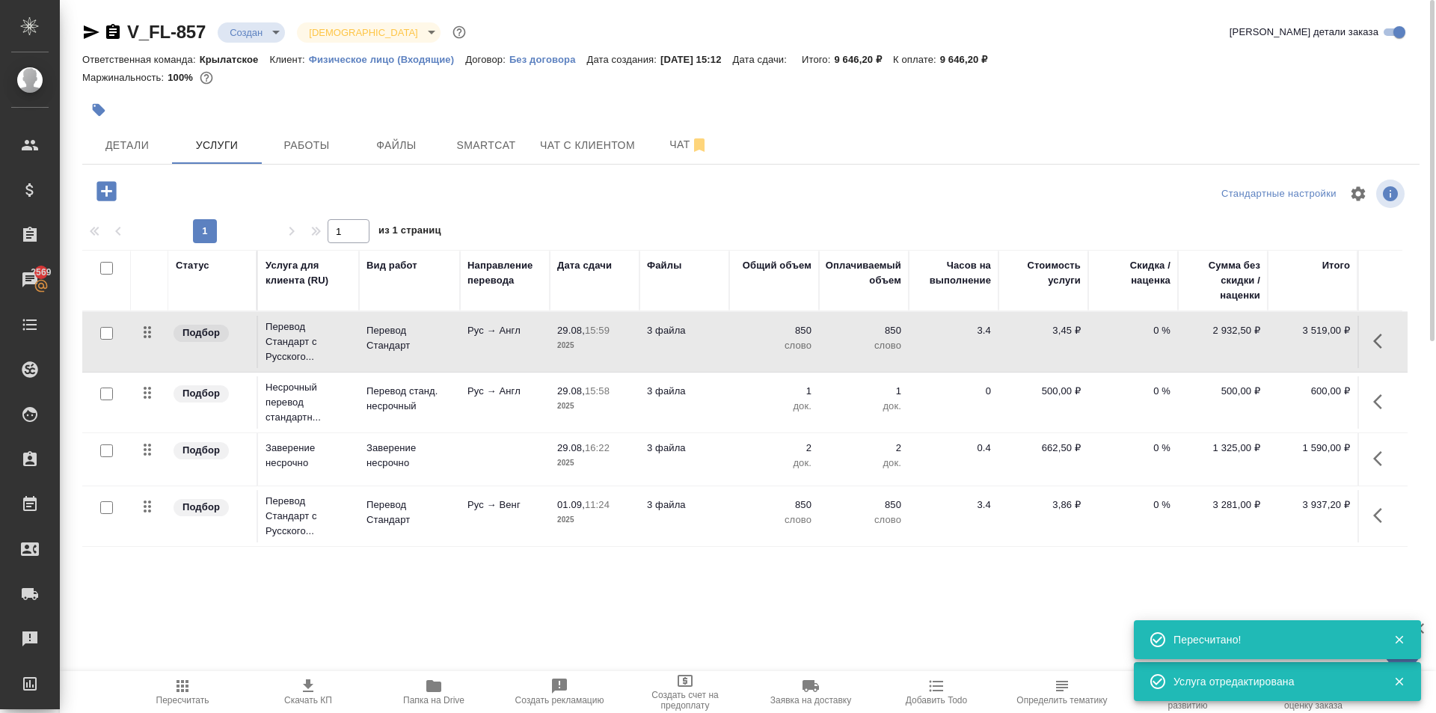
drag, startPoint x: 126, startPoint y: 194, endPoint x: 115, endPoint y: 191, distance: 11.4
click at [125, 194] on div at bounding box center [305, 191] width 446 height 31
click at [112, 191] on icon "button" at bounding box center [105, 190] width 19 height 19
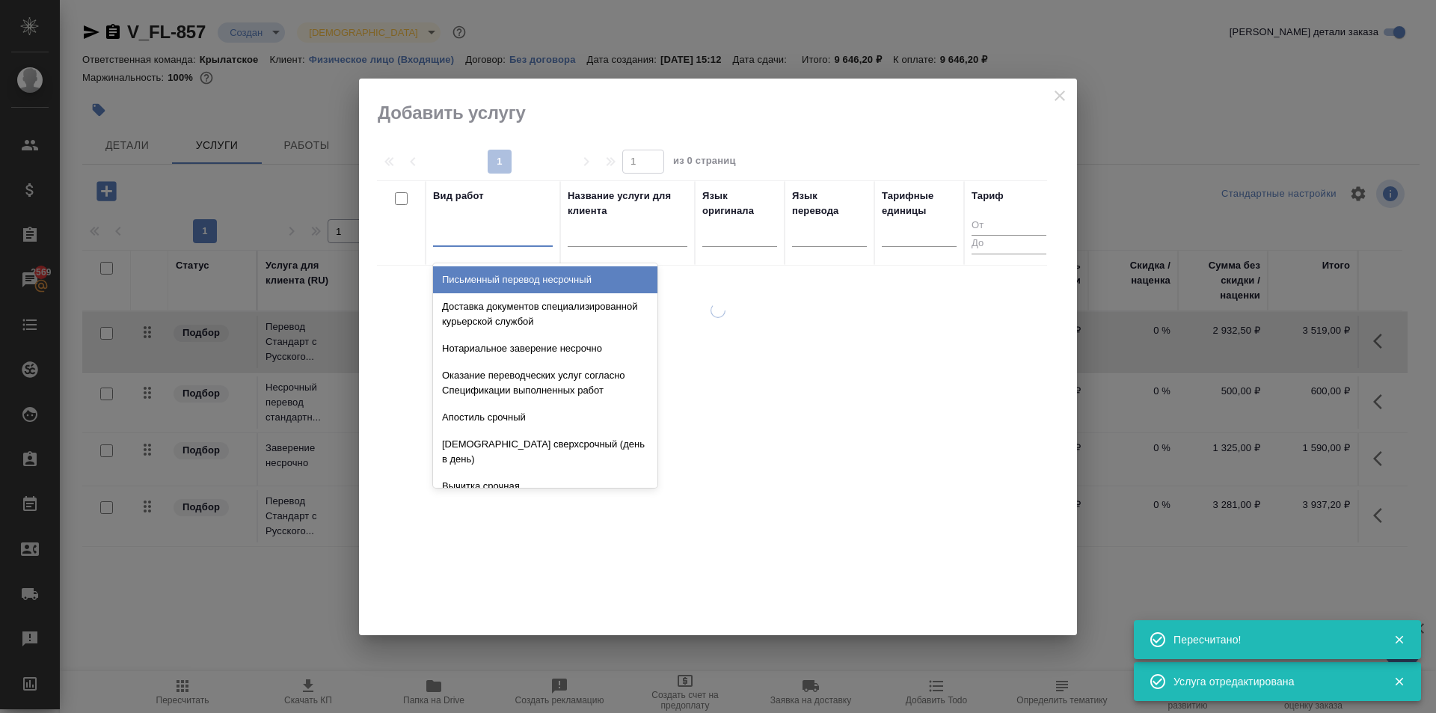
click at [488, 235] on div at bounding box center [493, 232] width 120 height 22
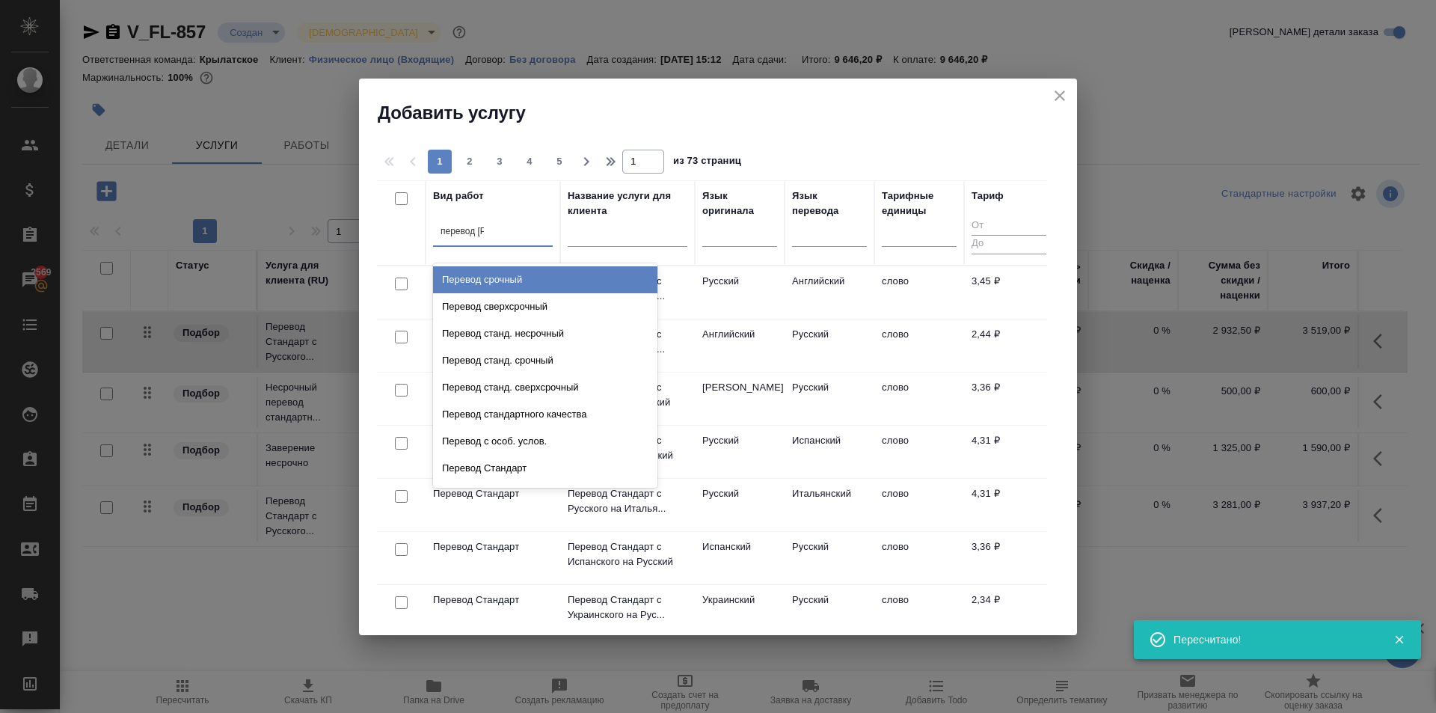
type input "перевод ст"
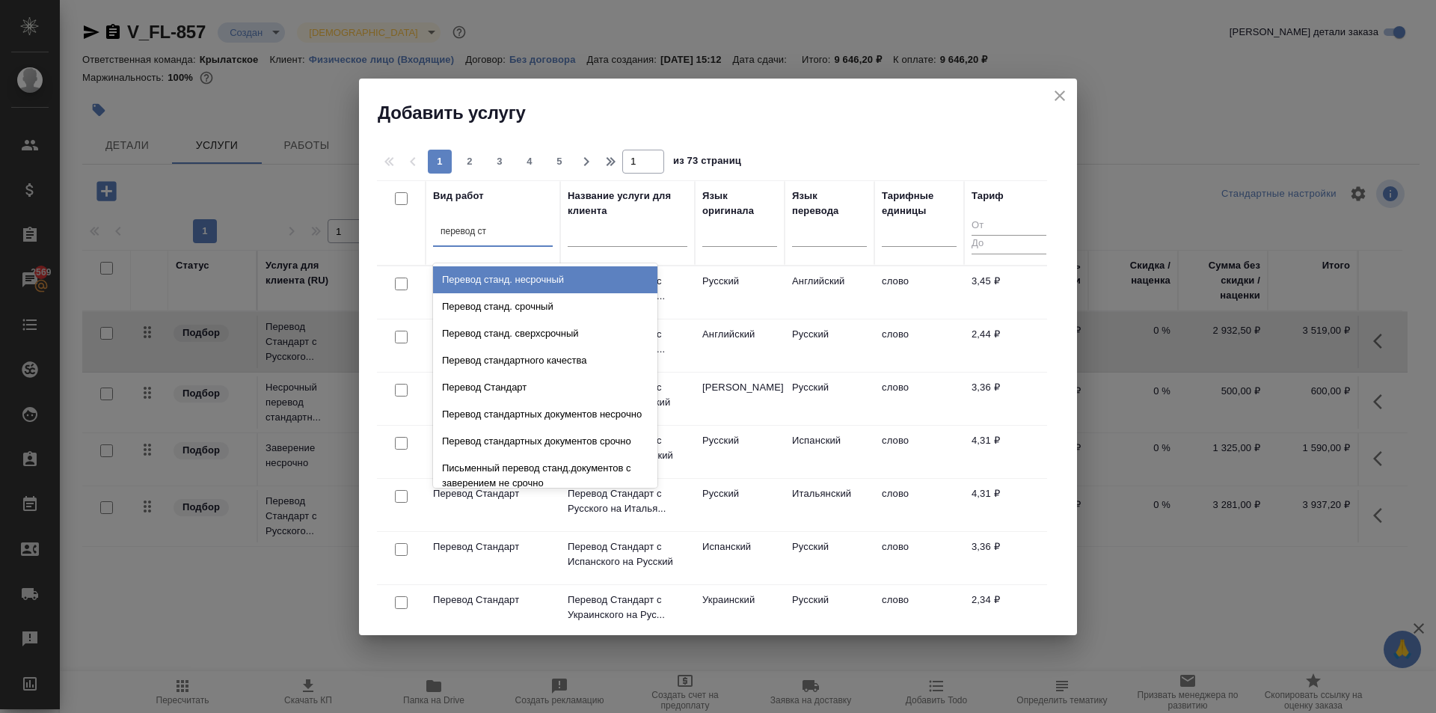
drag, startPoint x: 559, startPoint y: 276, endPoint x: 622, endPoint y: 262, distance: 65.1
click at [560, 276] on div "Перевод станд. несрочный" at bounding box center [545, 279] width 224 height 27
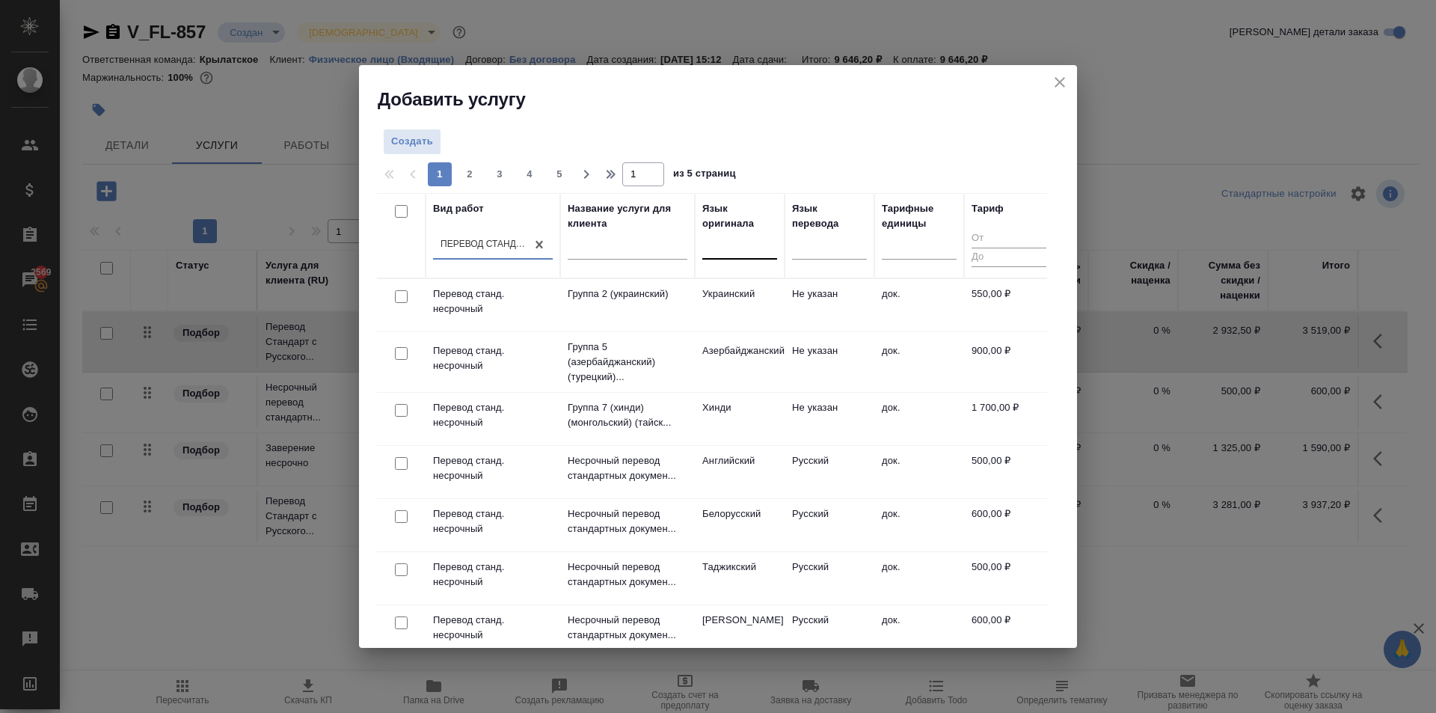
click at [734, 252] on div at bounding box center [739, 244] width 75 height 22
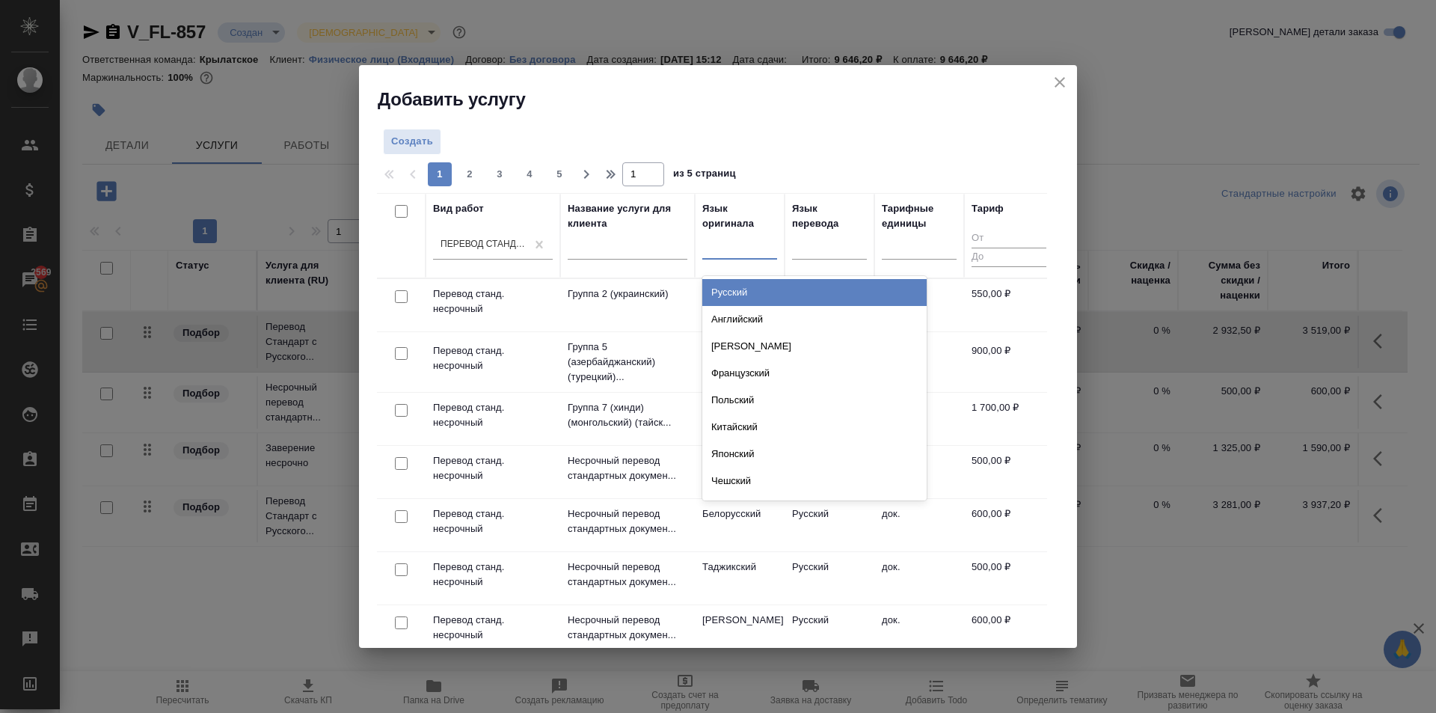
click at [733, 291] on div "Русский" at bounding box center [814, 292] width 224 height 27
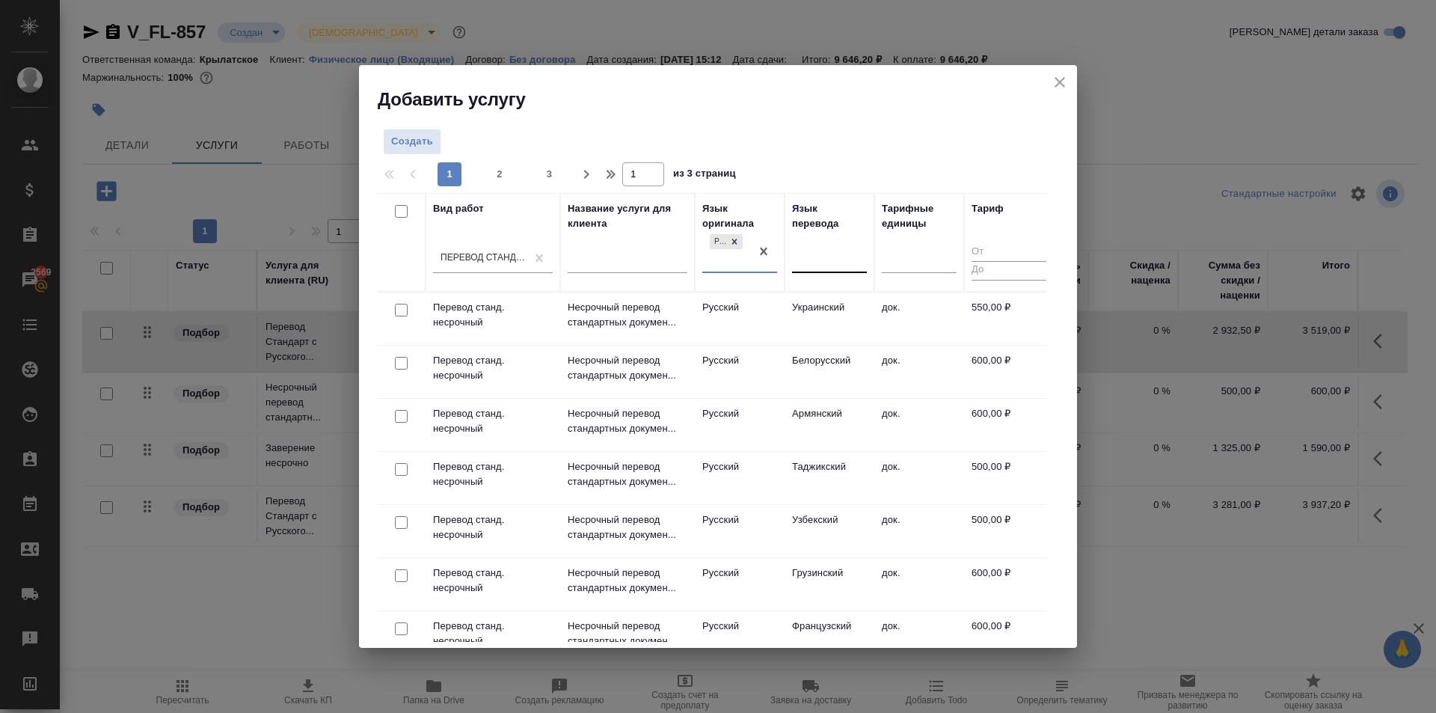
click at [820, 263] on div at bounding box center [829, 258] width 75 height 22
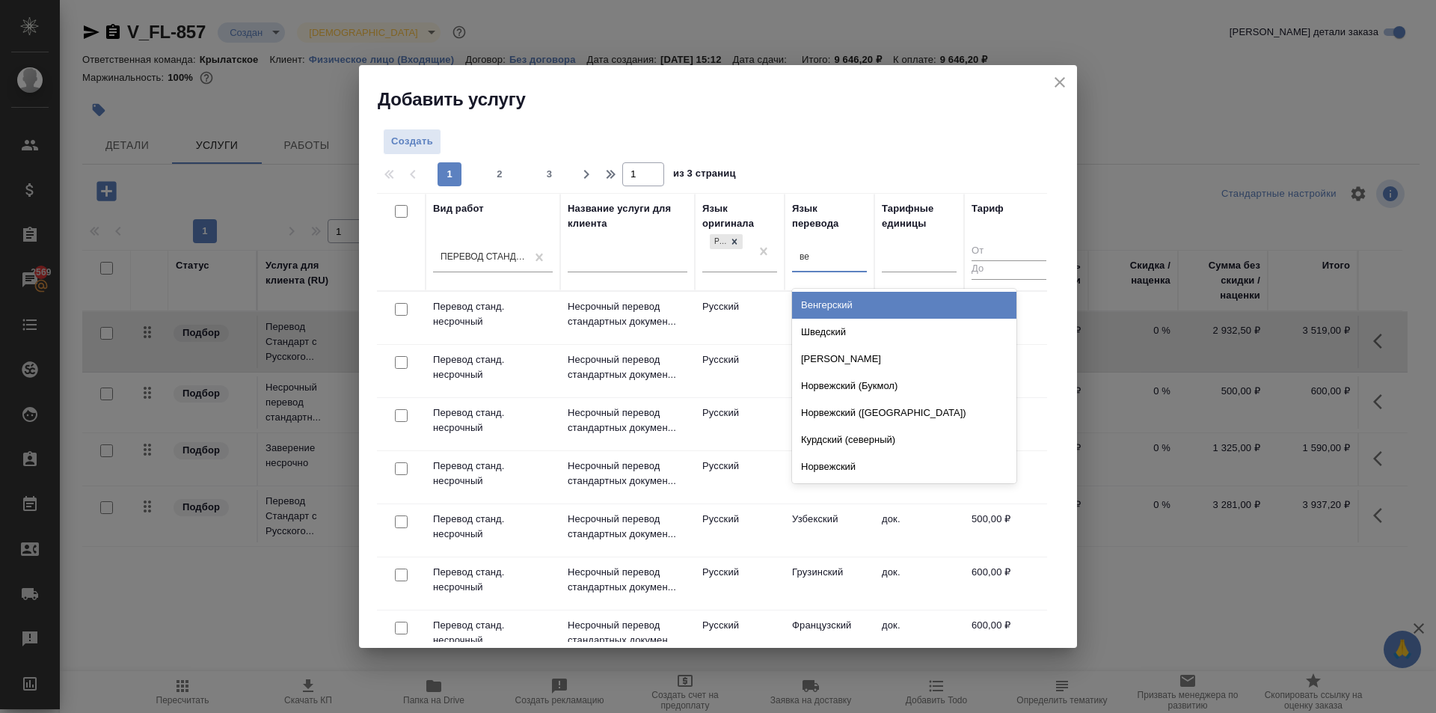
type input "вен"
click at [851, 296] on div "Венгерский" at bounding box center [904, 305] width 224 height 27
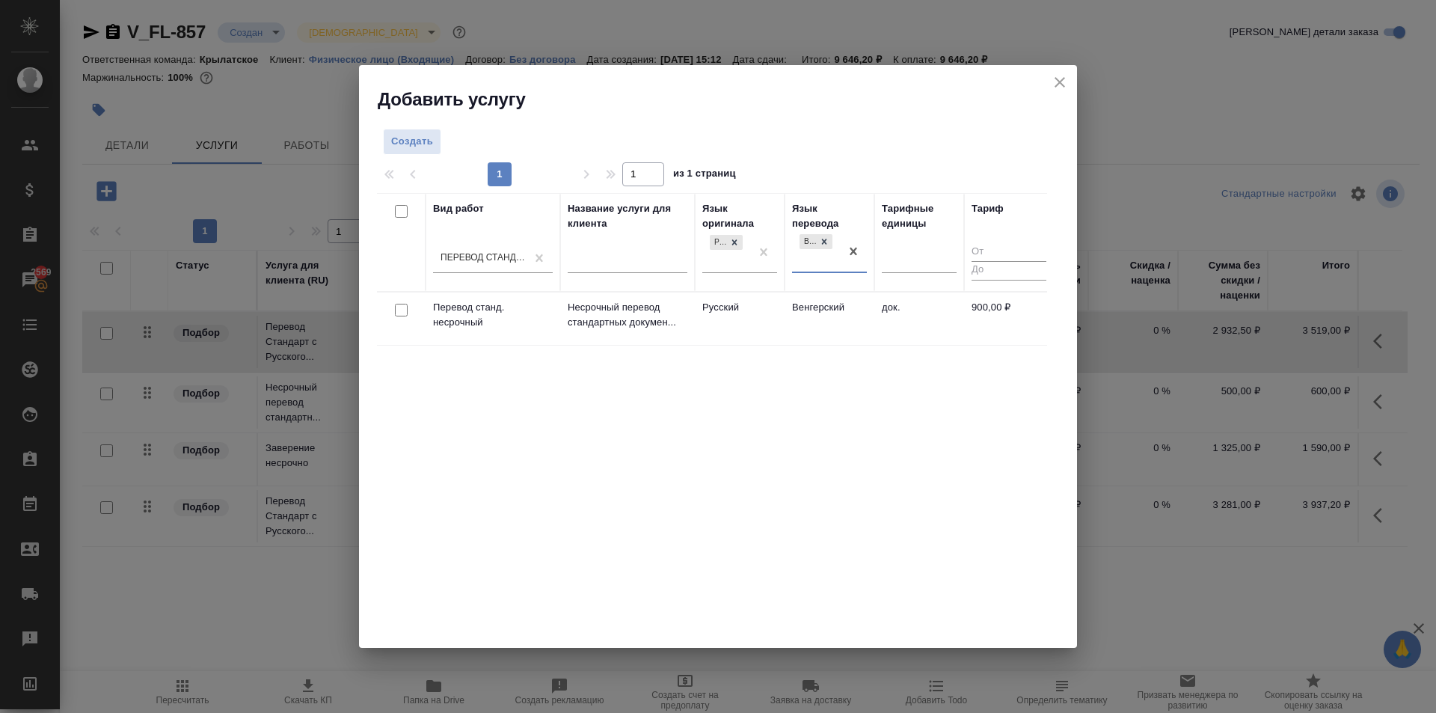
click at [842, 313] on td "Венгерский" at bounding box center [830, 318] width 90 height 52
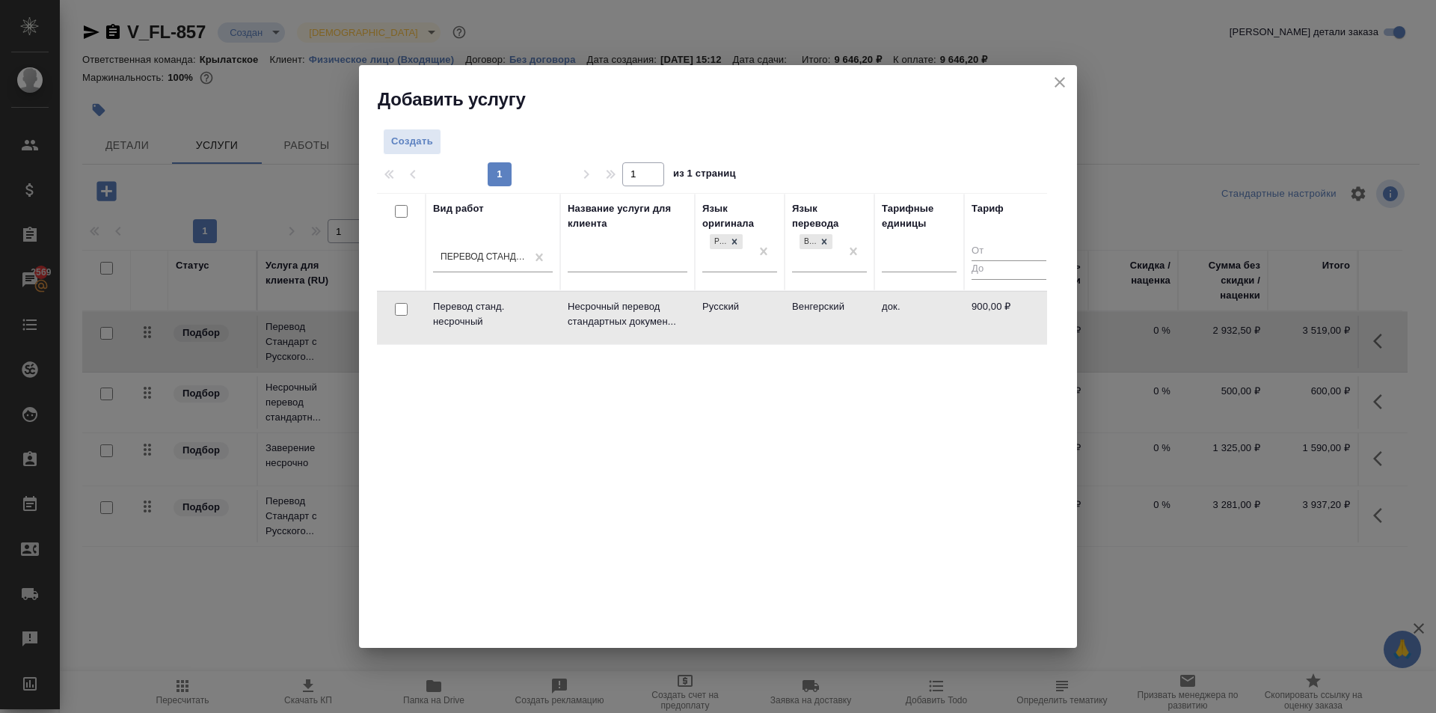
click at [842, 313] on td "Венгерский" at bounding box center [830, 318] width 90 height 52
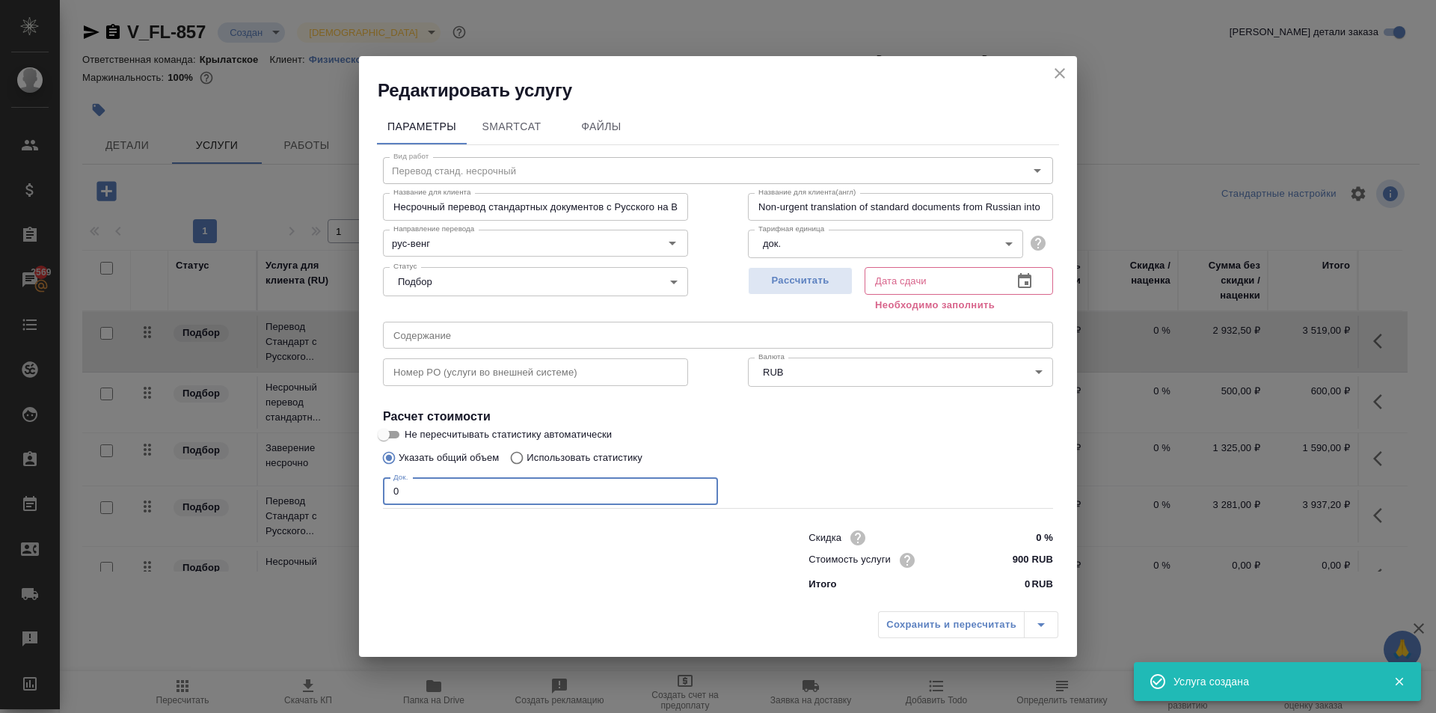
drag, startPoint x: 417, startPoint y: 485, endPoint x: 335, endPoint y: 469, distance: 83.9
click at [335, 469] on div "Редактировать услугу Параметры SmartCat Файлы Вид работ Перевод станд. несрочны…" at bounding box center [718, 356] width 1436 height 713
type input "1"
click at [793, 288] on span "Рассчитать" at bounding box center [800, 280] width 88 height 17
type input "29.08.2025 16:00"
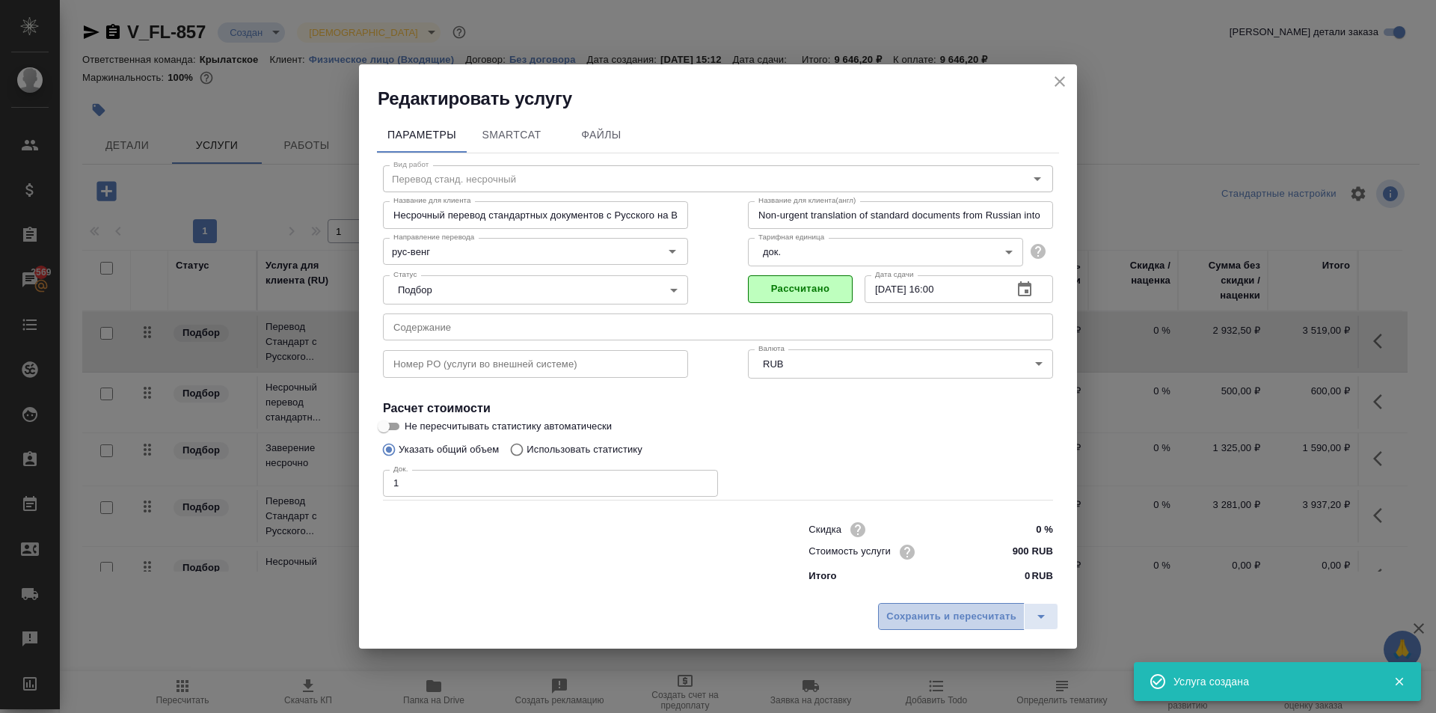
click at [971, 617] on span "Сохранить и пересчитать" at bounding box center [951, 616] width 130 height 17
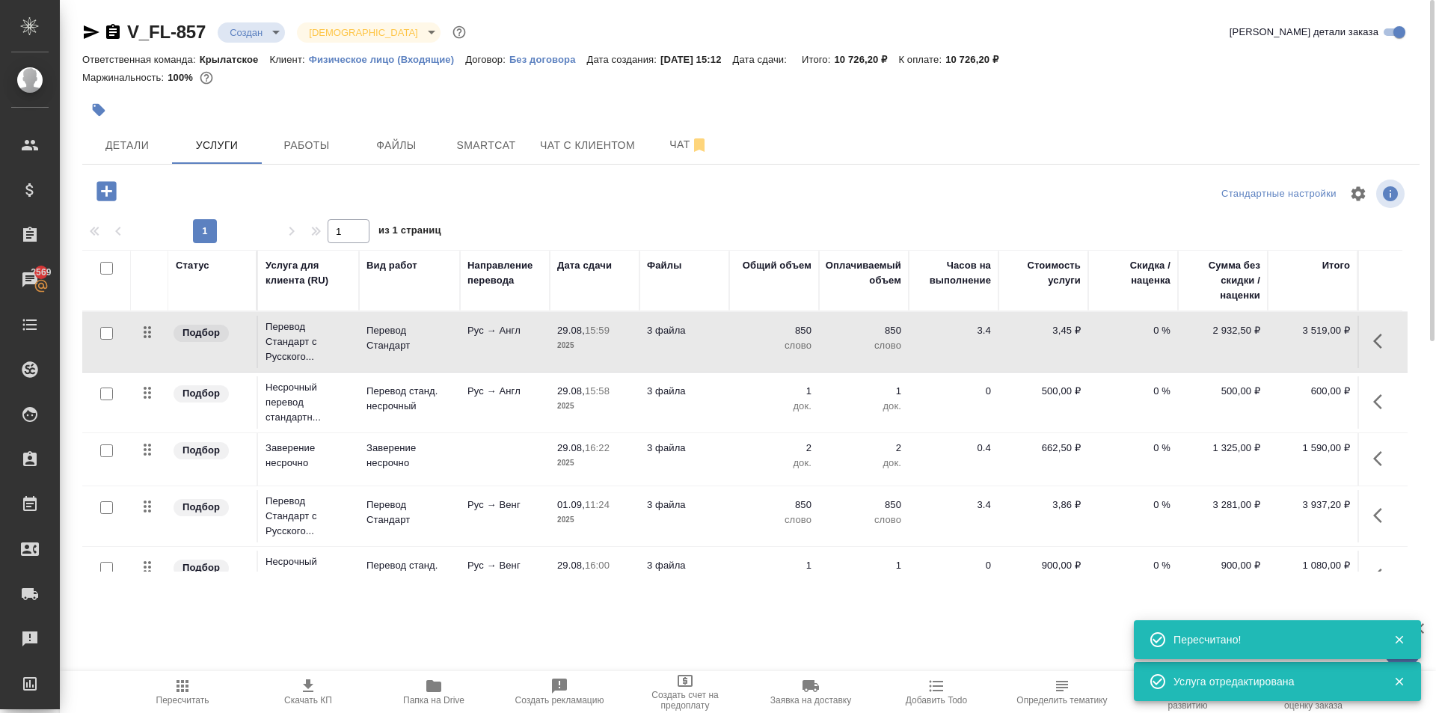
click at [1385, 402] on button "button" at bounding box center [1382, 402] width 36 height 36
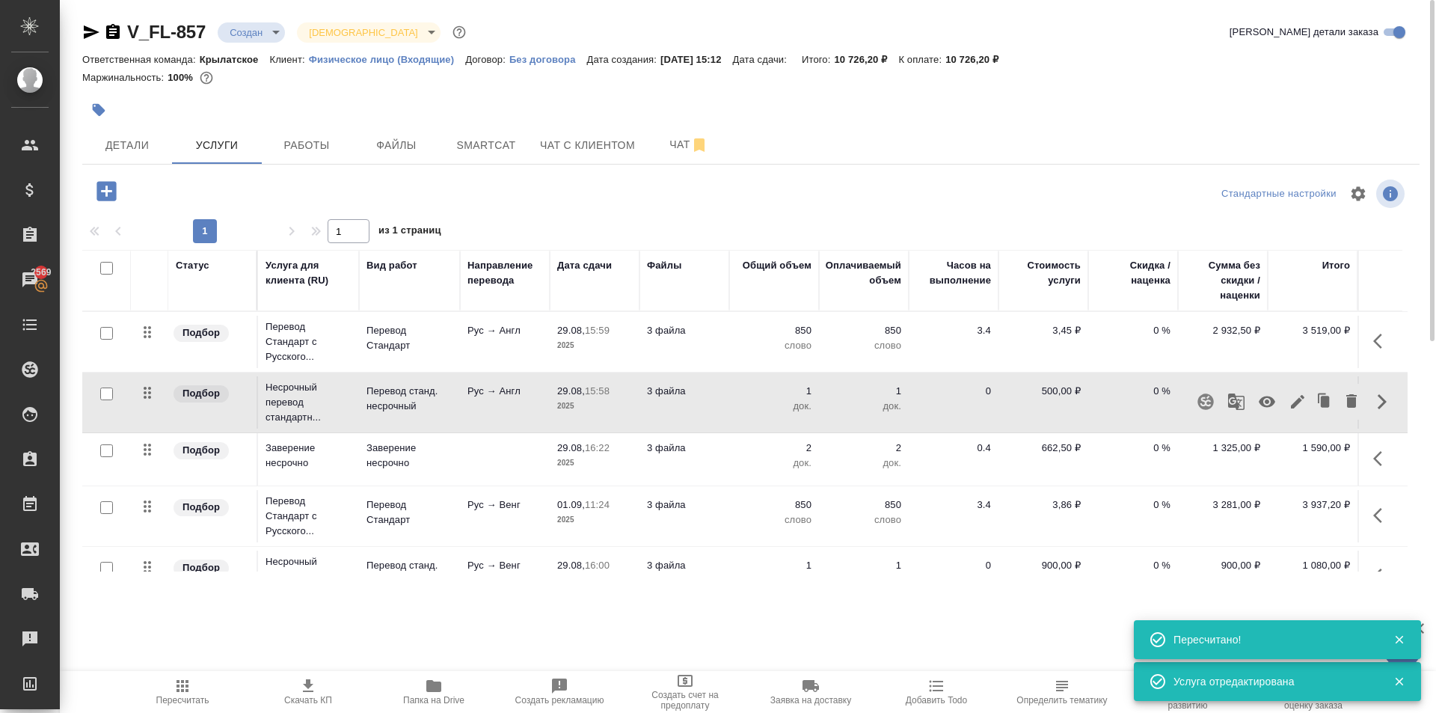
click at [1261, 401] on icon "button" at bounding box center [1267, 401] width 16 height 11
click at [1373, 339] on icon "button" at bounding box center [1377, 341] width 9 height 15
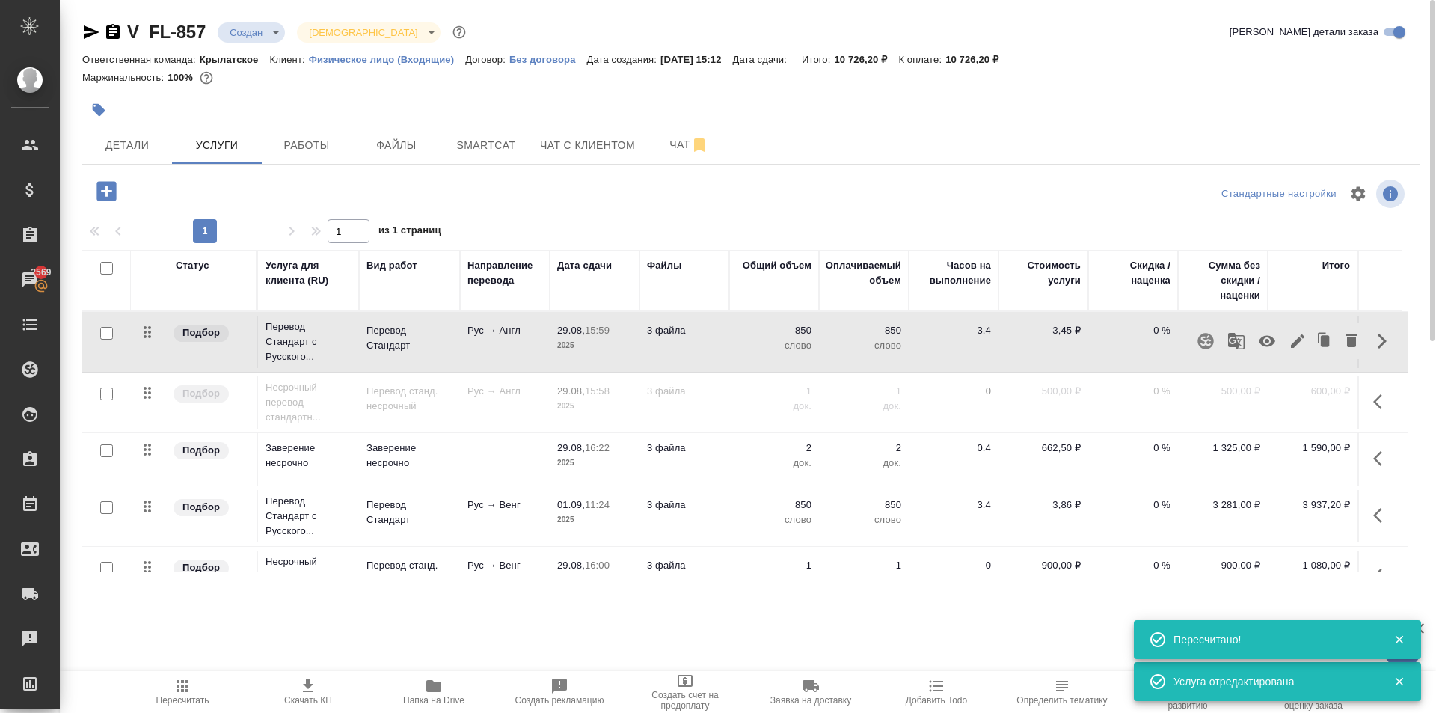
click at [1265, 334] on icon "button" at bounding box center [1267, 341] width 18 height 18
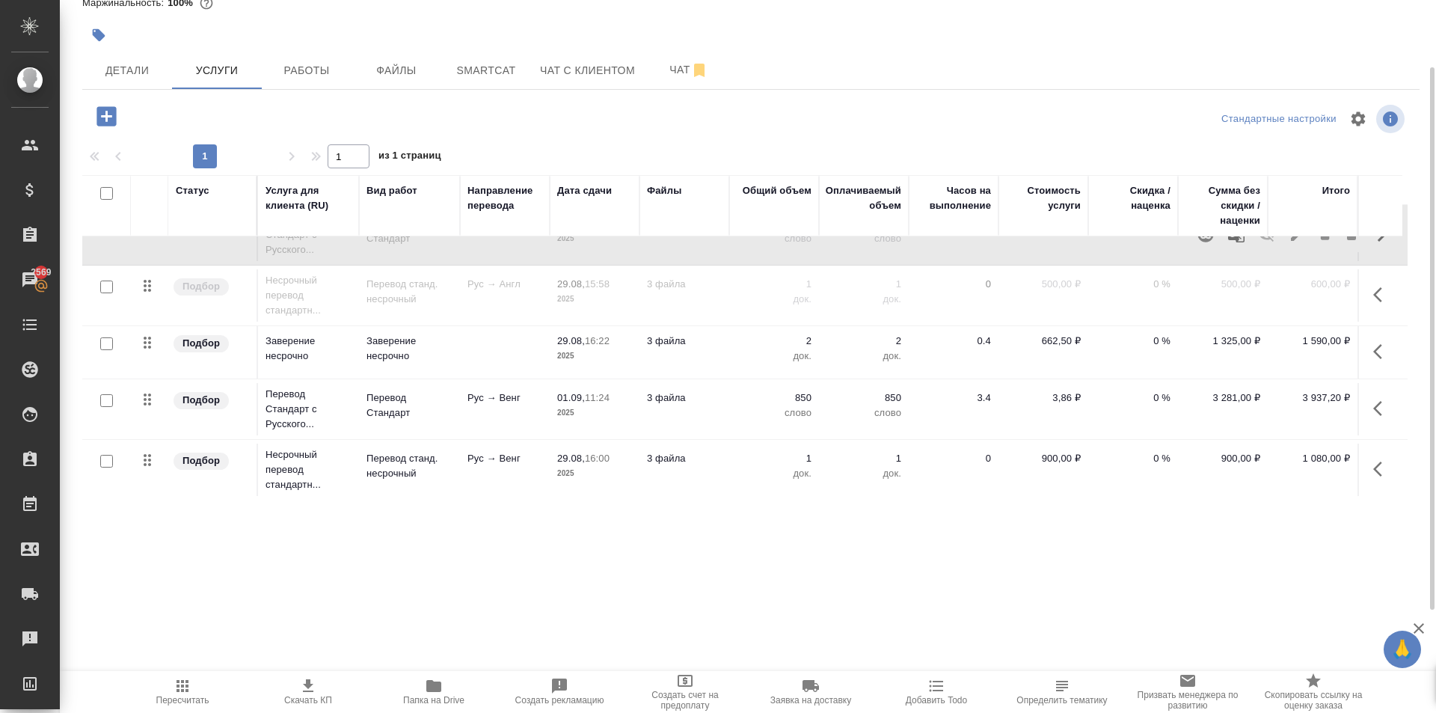
scroll to position [47, 0]
click at [171, 692] on span "Пересчитать" at bounding box center [183, 691] width 108 height 28
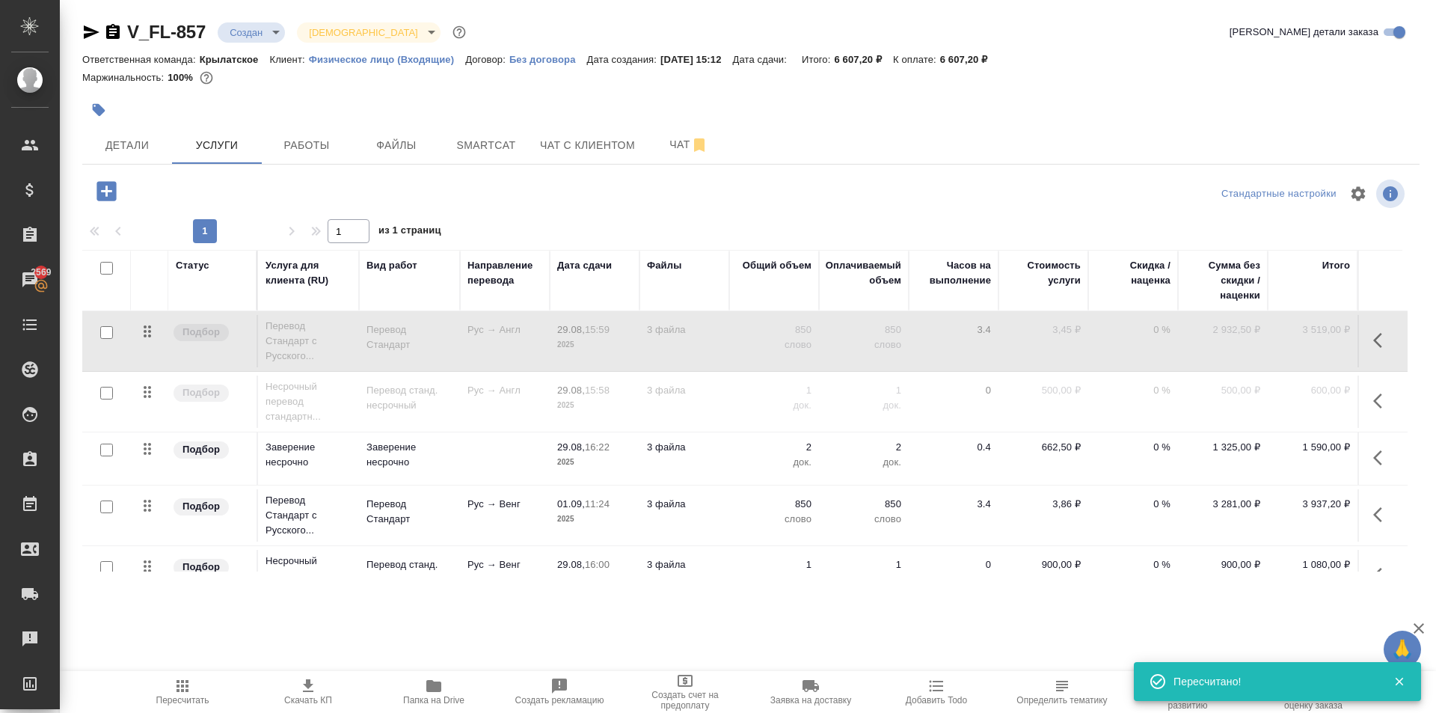
scroll to position [0, 0]
click at [168, 682] on span "Пересчитать" at bounding box center [183, 691] width 108 height 28
drag, startPoint x: 277, startPoint y: 593, endPoint x: 260, endPoint y: 537, distance: 58.5
click at [277, 593] on div "V_FL-857 Создан new Святая троица holyTrinity Кратко детали заказа Ответственна…" at bounding box center [751, 305] width 1354 height 610
click at [148, 165] on div "V_FL-857 Создан new Святая троица holyTrinity Кратко детали заказа Ответственна…" at bounding box center [751, 305] width 1354 height 610
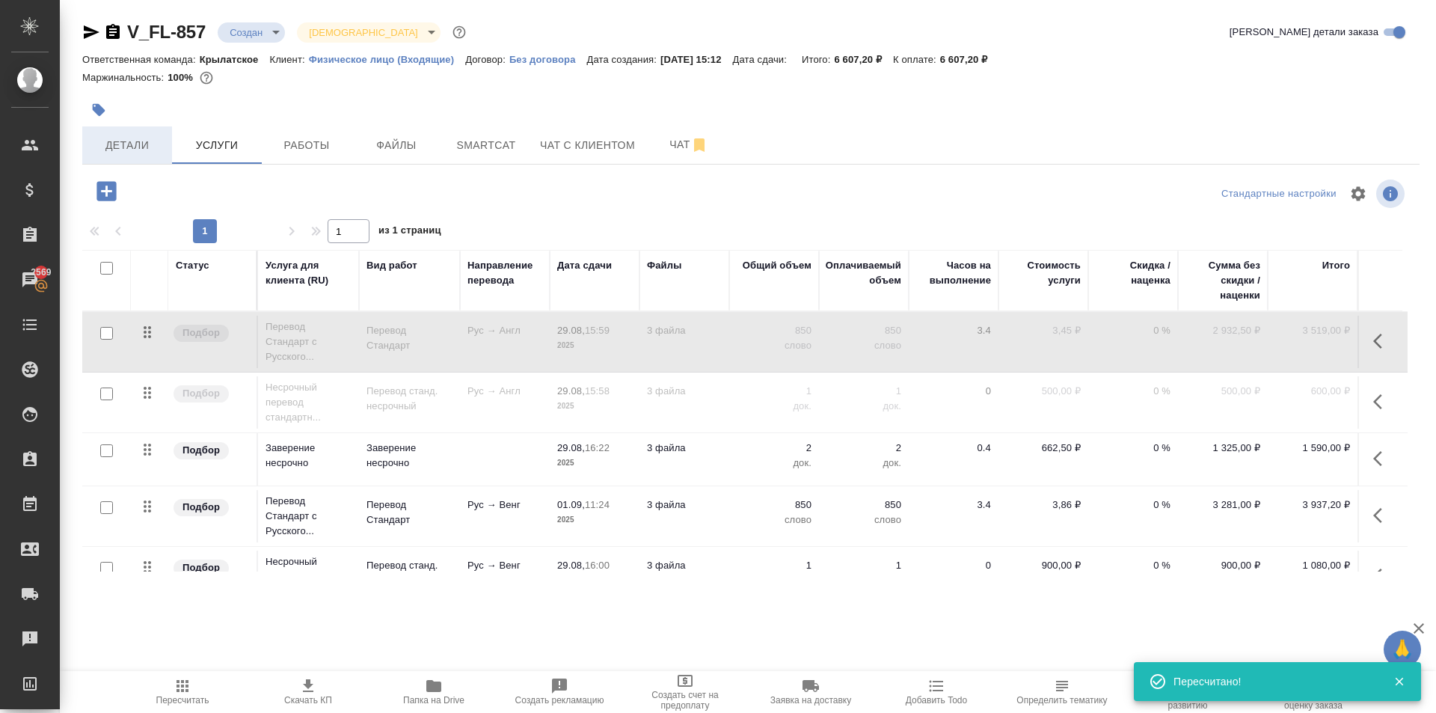
click at [142, 149] on span "Детали" at bounding box center [127, 145] width 72 height 19
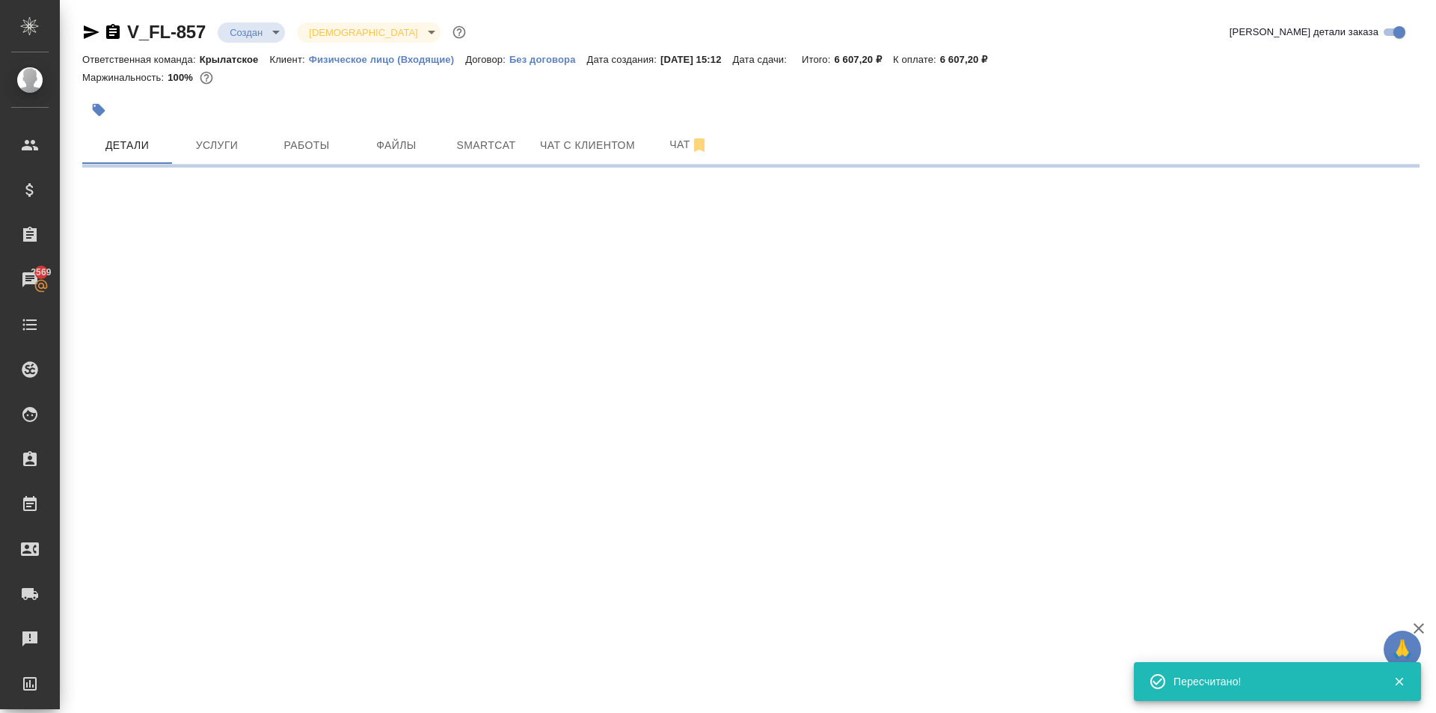
select select "RU"
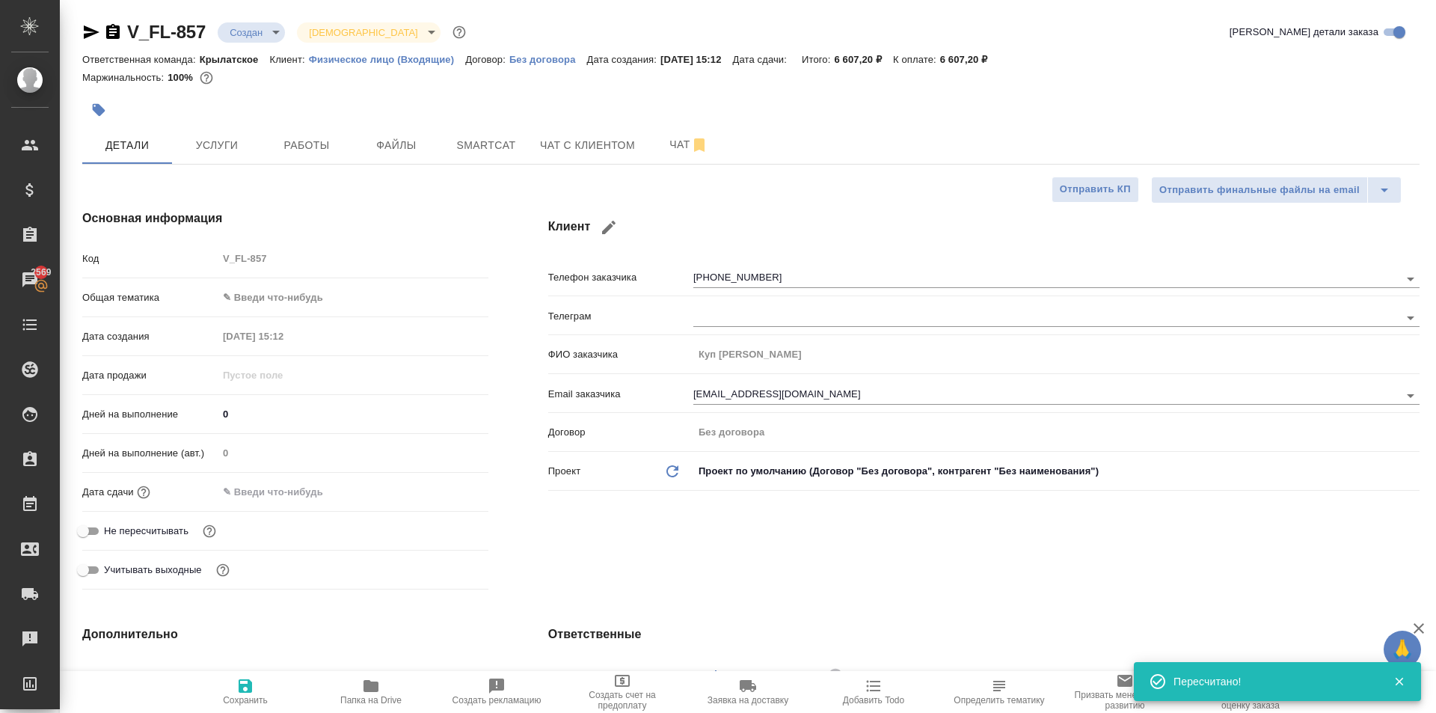
type textarea "x"
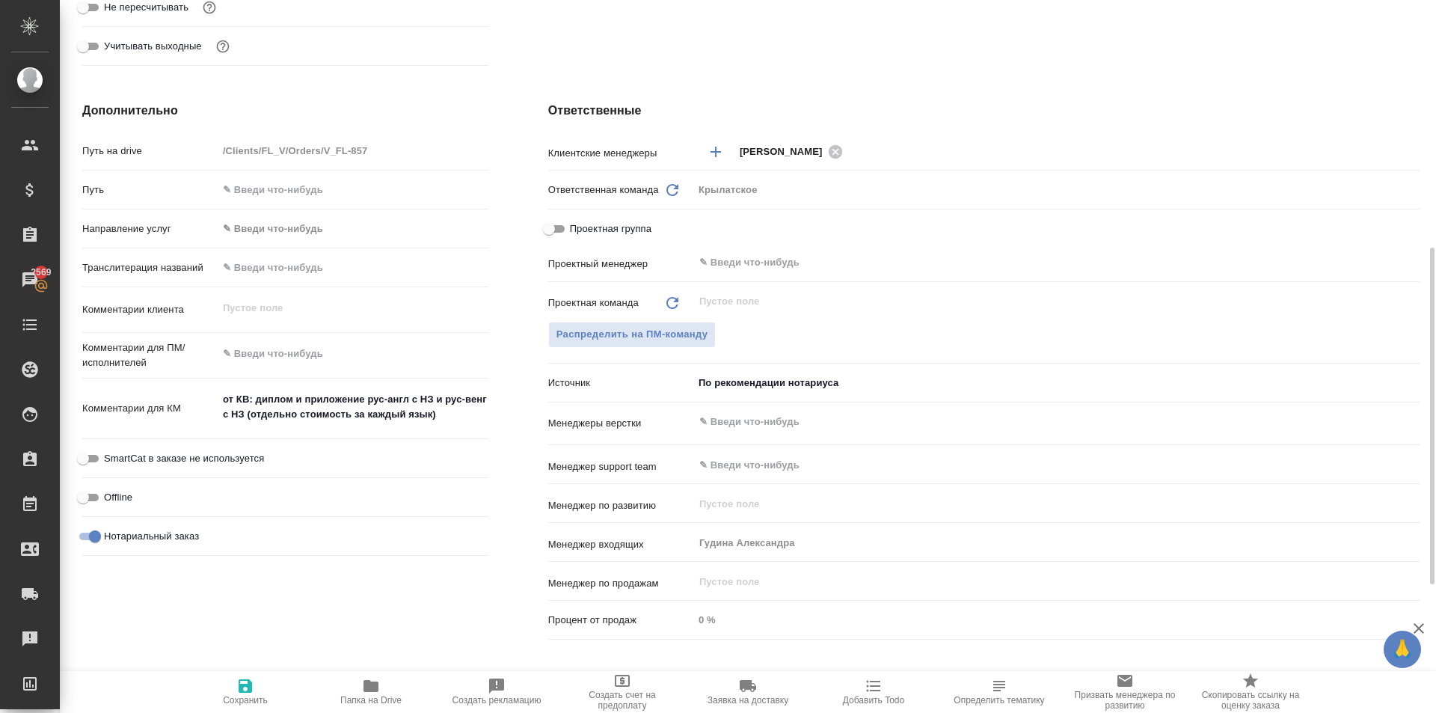
scroll to position [794, 0]
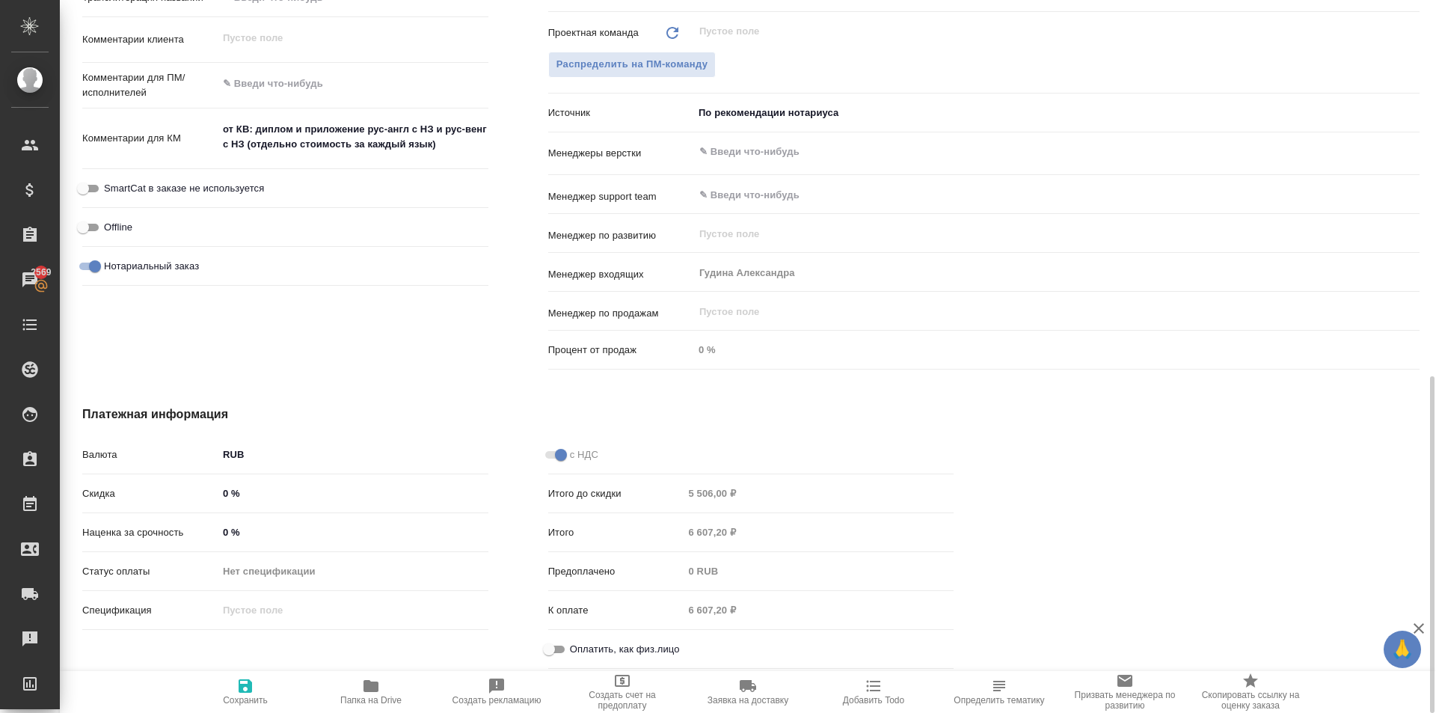
click at [550, 647] on input "Оплатить, как физ.лицо" at bounding box center [549, 649] width 54 height 18
checkbox input "true"
type textarea "x"
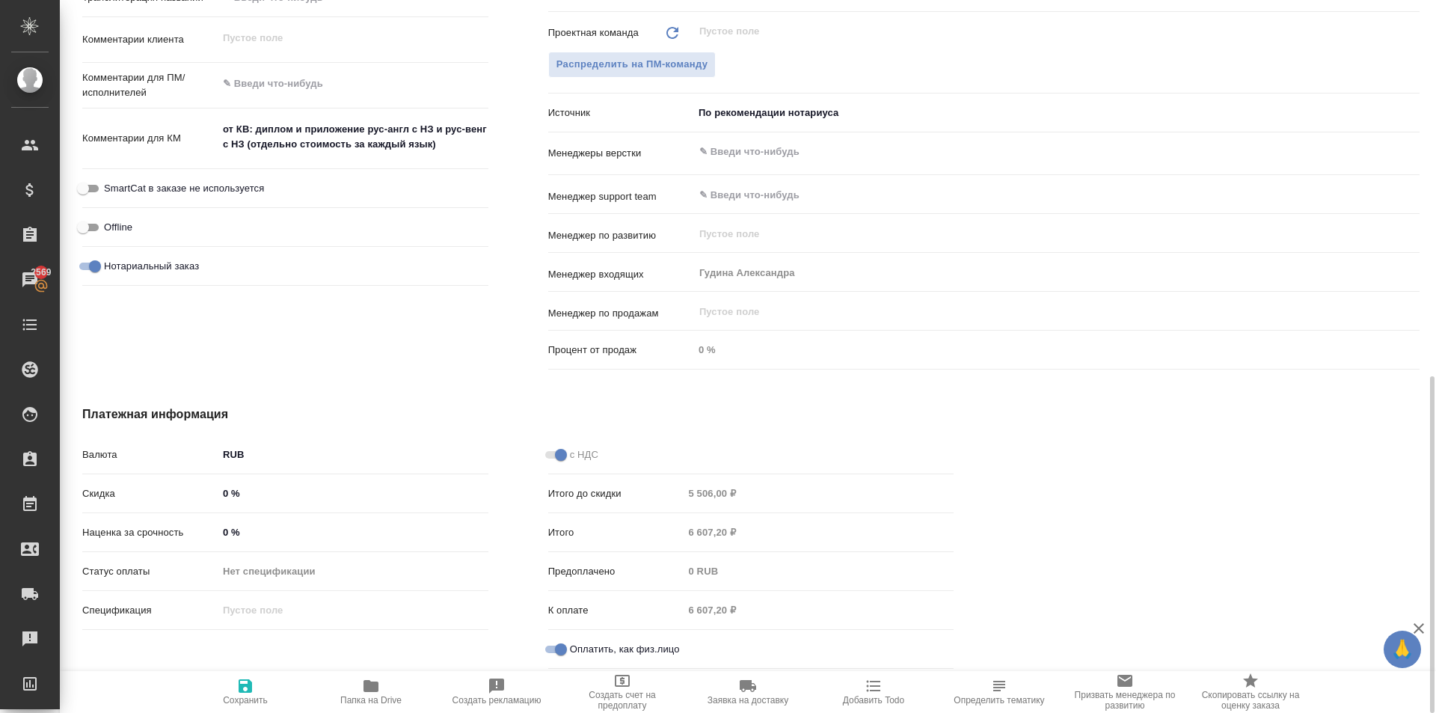
scroll to position [345, 0]
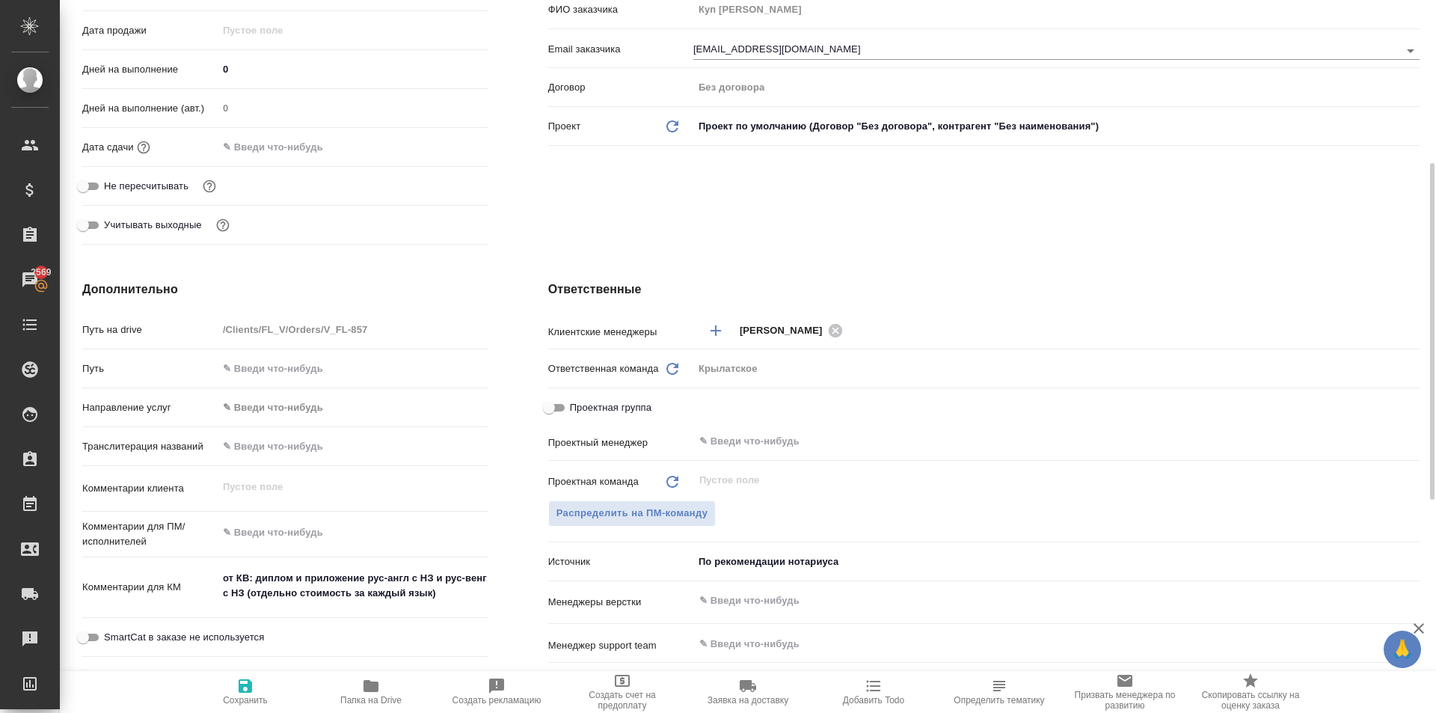
click at [305, 417] on body "🙏 .cls-1 fill:#fff; AWATERA Kasymov Timur Клиенты Спецификации Заказы 2569 Чаты…" at bounding box center [718, 356] width 1436 height 713
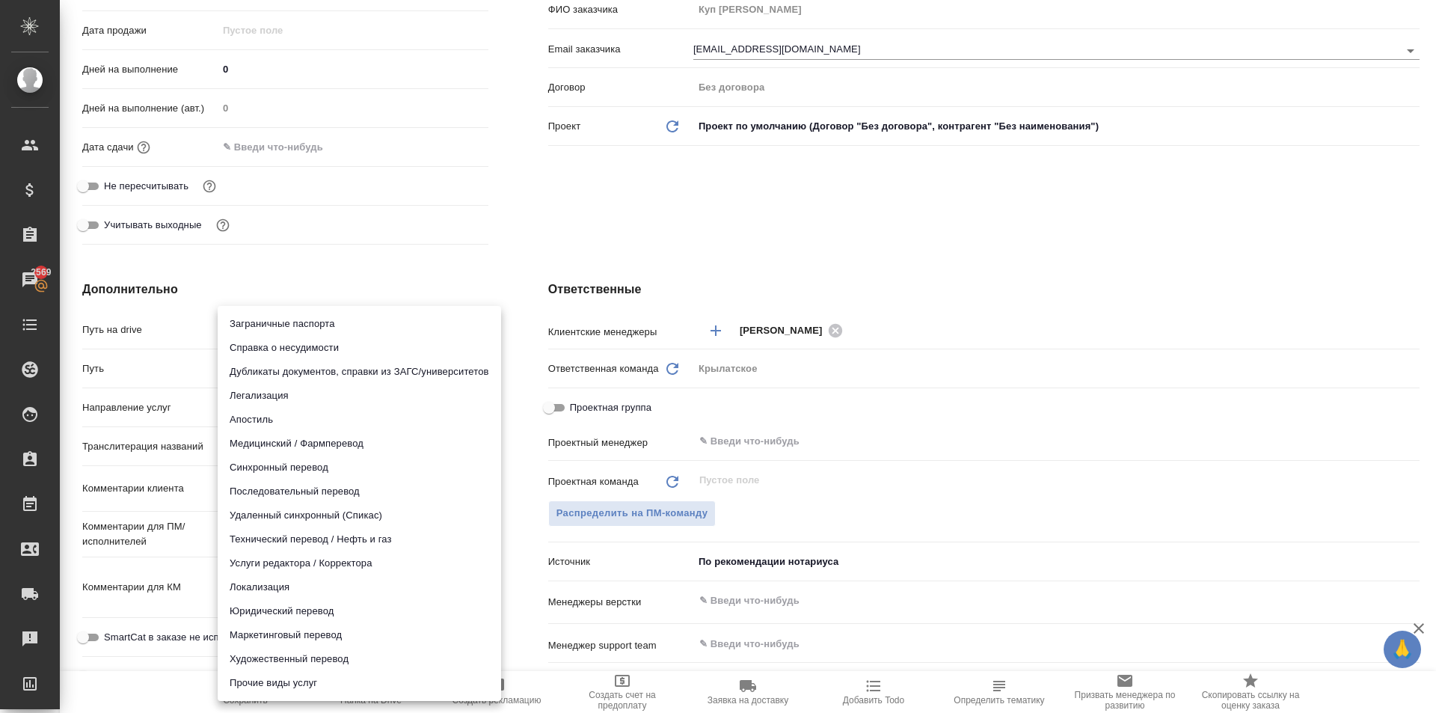
click at [280, 613] on li "Юридический перевод" at bounding box center [359, 611] width 283 height 24
type input "legalTranslation"
type textarea "x"
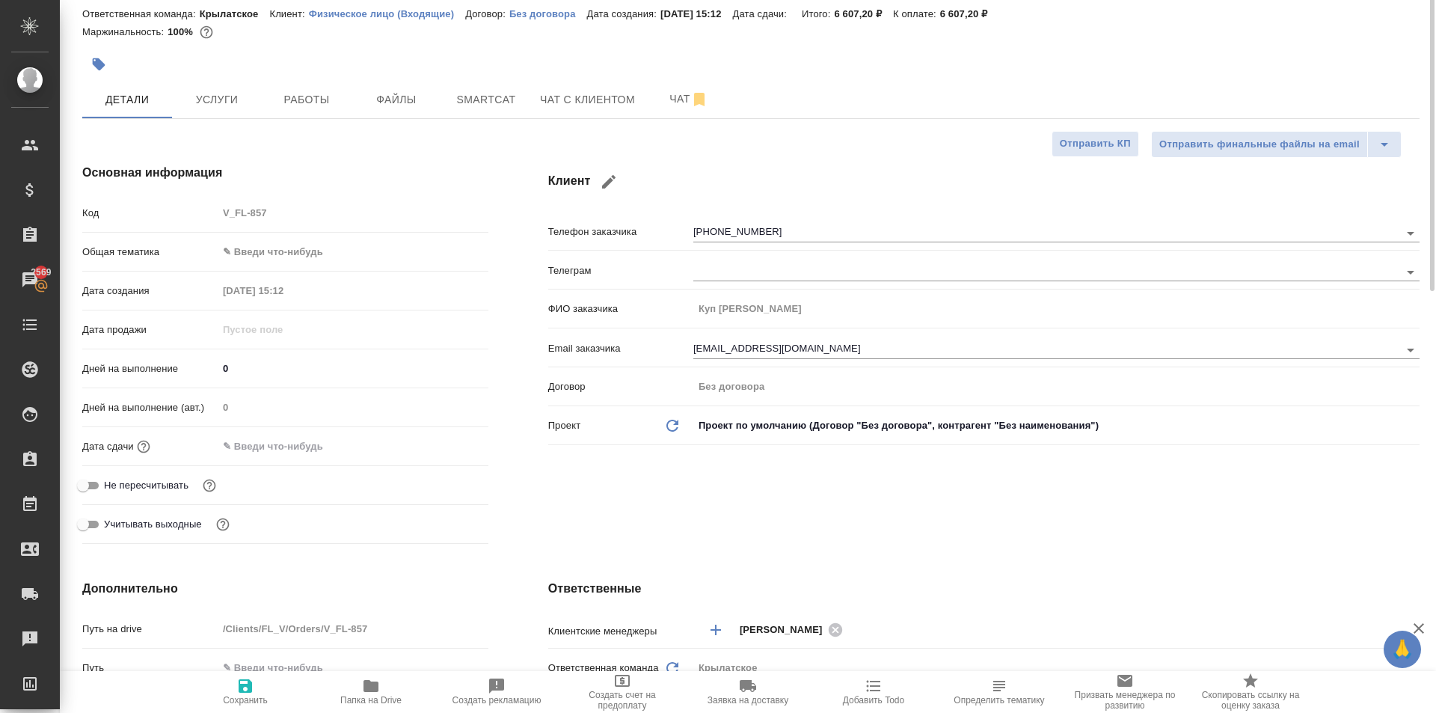
scroll to position [0, 0]
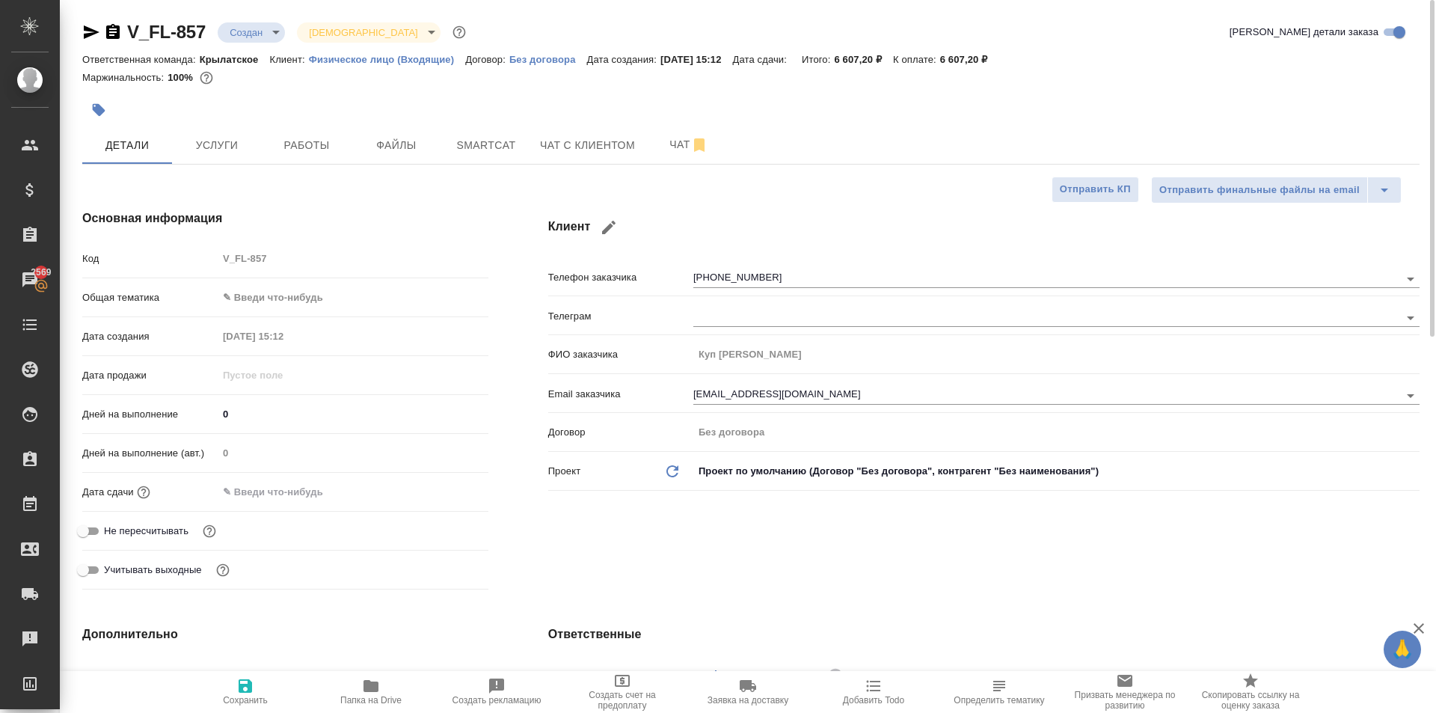
click at [313, 295] on body "🙏 .cls-1 fill:#fff; AWATERA Kasymov Timur Клиенты Спецификации Заказы 2569 Чаты…" at bounding box center [718, 356] width 1436 height 713
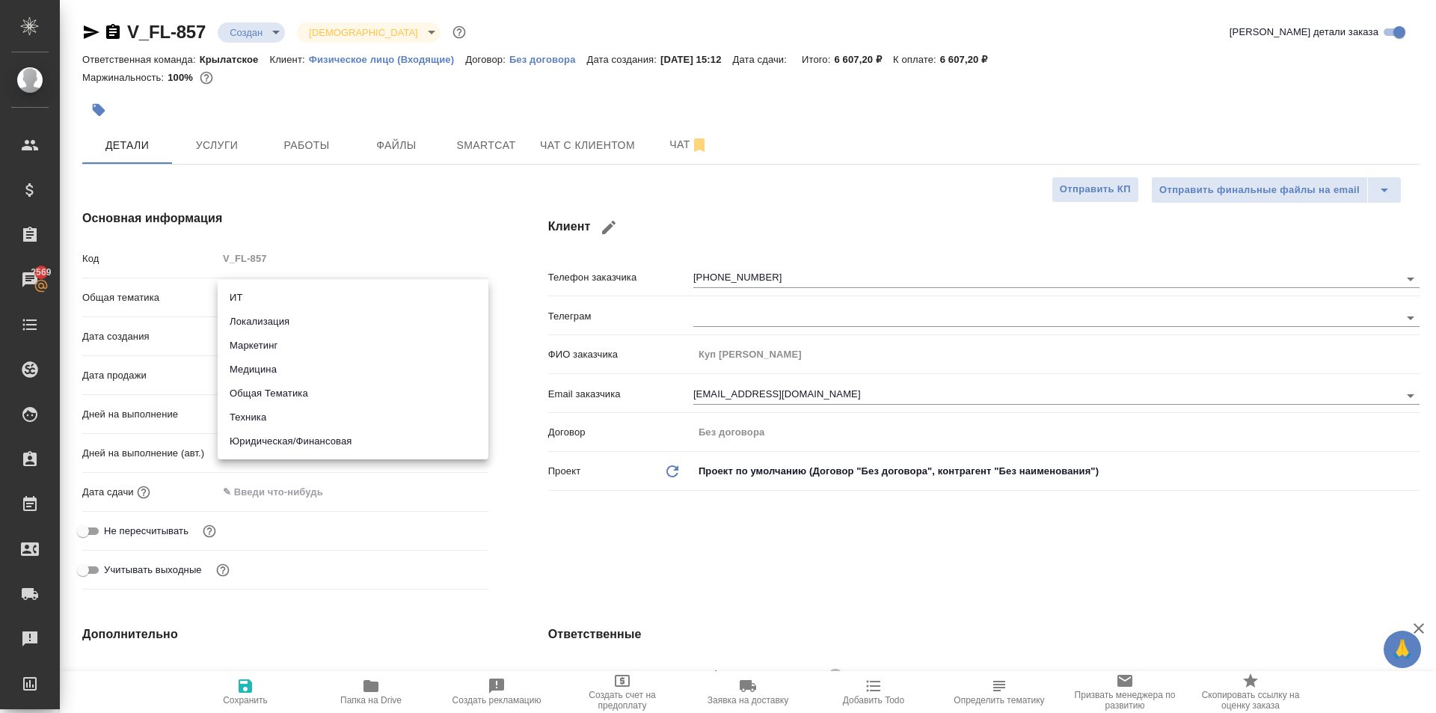
click at [335, 435] on li "Юридическая/Финансовая" at bounding box center [353, 441] width 271 height 24
type input "yr-fn"
type textarea "x"
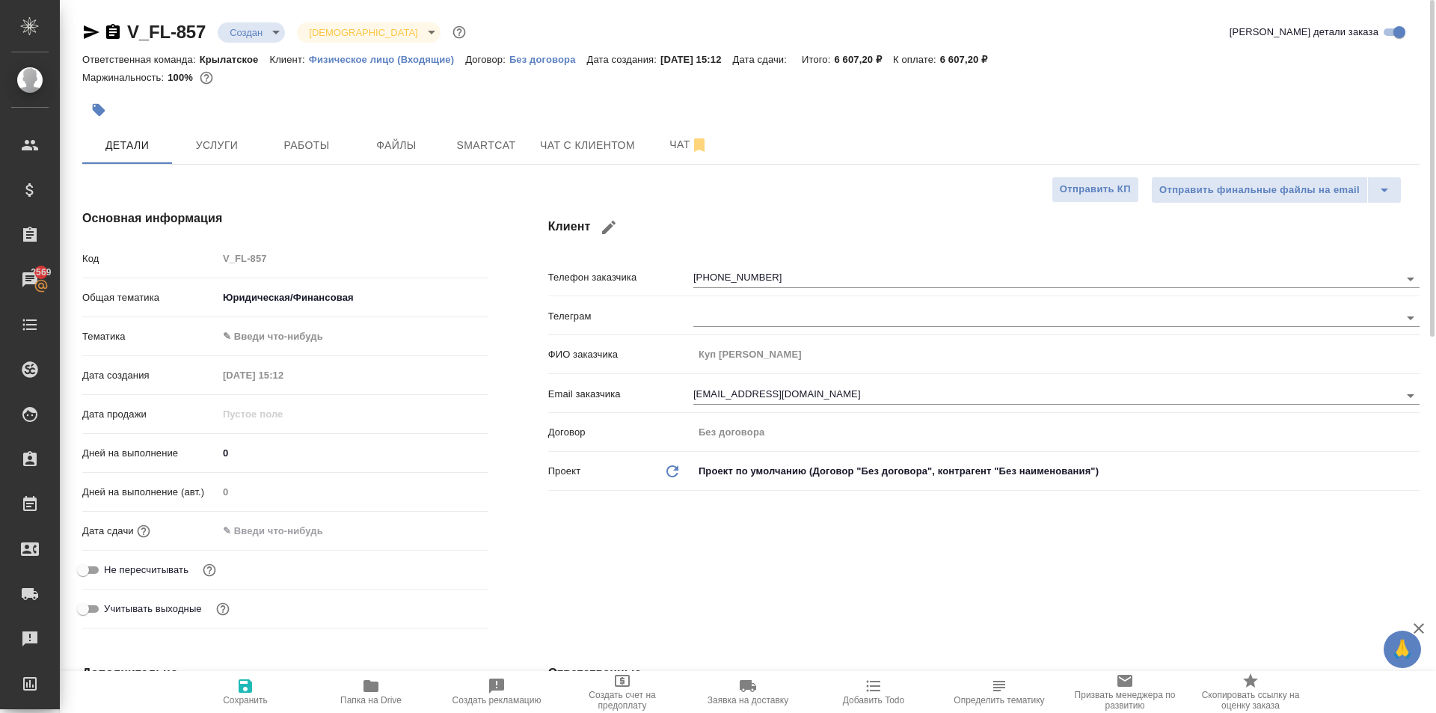
click at [265, 339] on body "🙏 .cls-1 fill:#fff; AWATERA Kasymov Timur Клиенты Спецификации Заказы 2569 Чаты…" at bounding box center [718, 356] width 1436 height 713
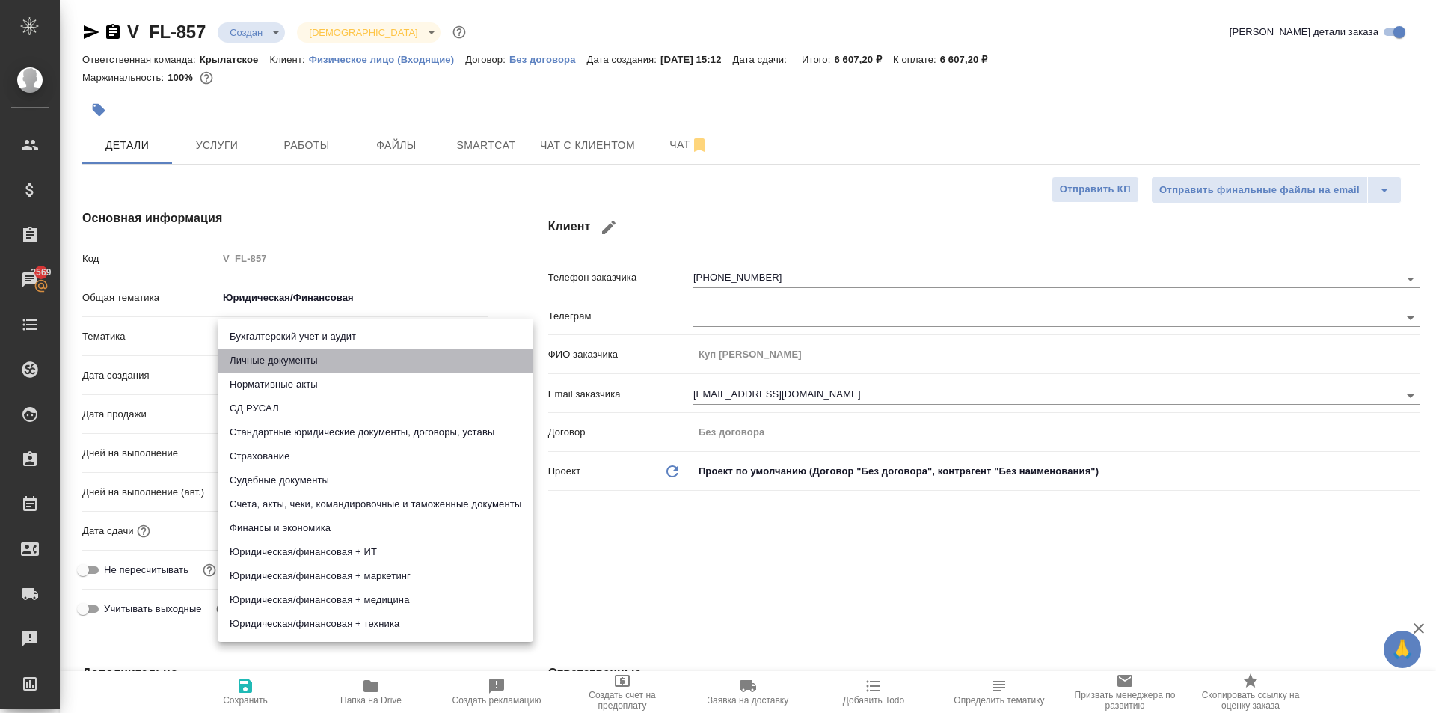
click at [264, 361] on li "Личные документы" at bounding box center [376, 361] width 316 height 24
type textarea "x"
type input "5a8b8b956a9677013d343cfe"
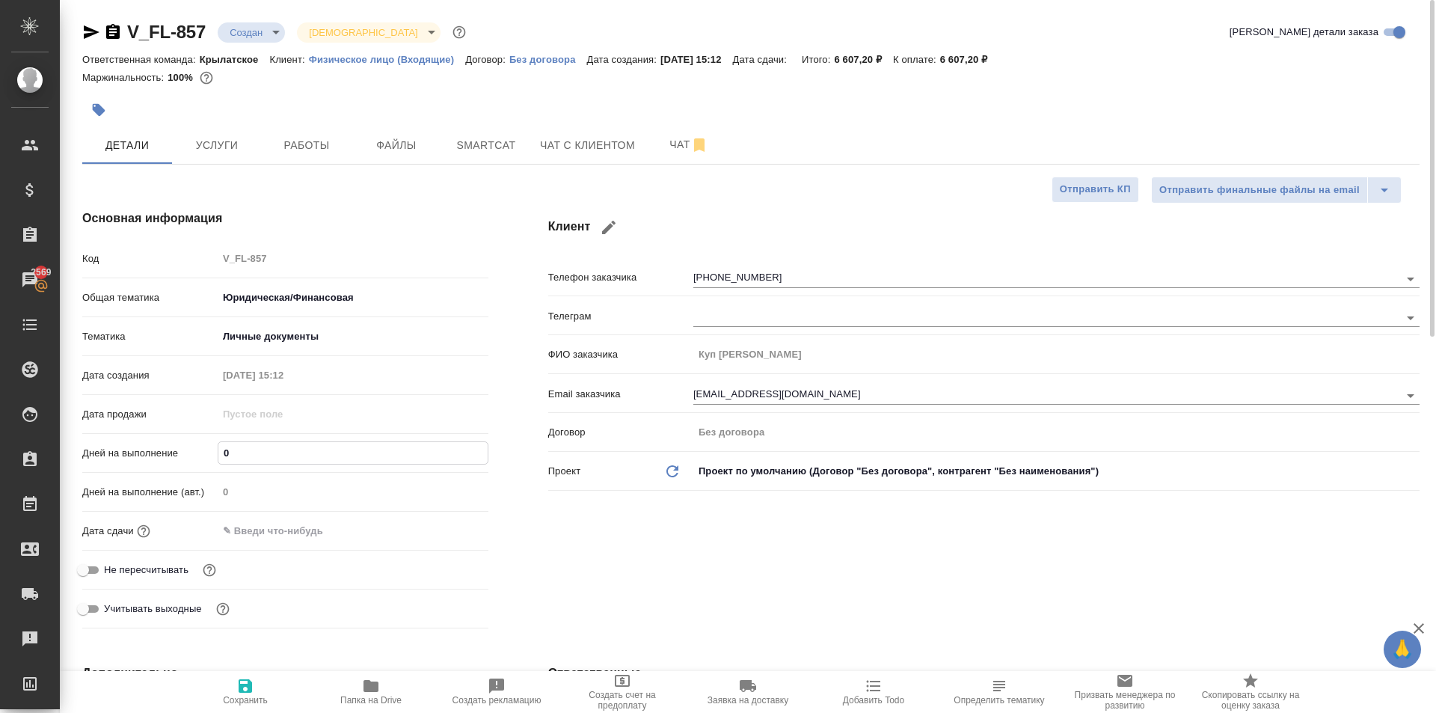
drag, startPoint x: 255, startPoint y: 441, endPoint x: 209, endPoint y: 447, distance: 46.8
click at [209, 447] on div "Дней на выполнение 0" at bounding box center [285, 453] width 406 height 26
type input "1"
type textarea "x"
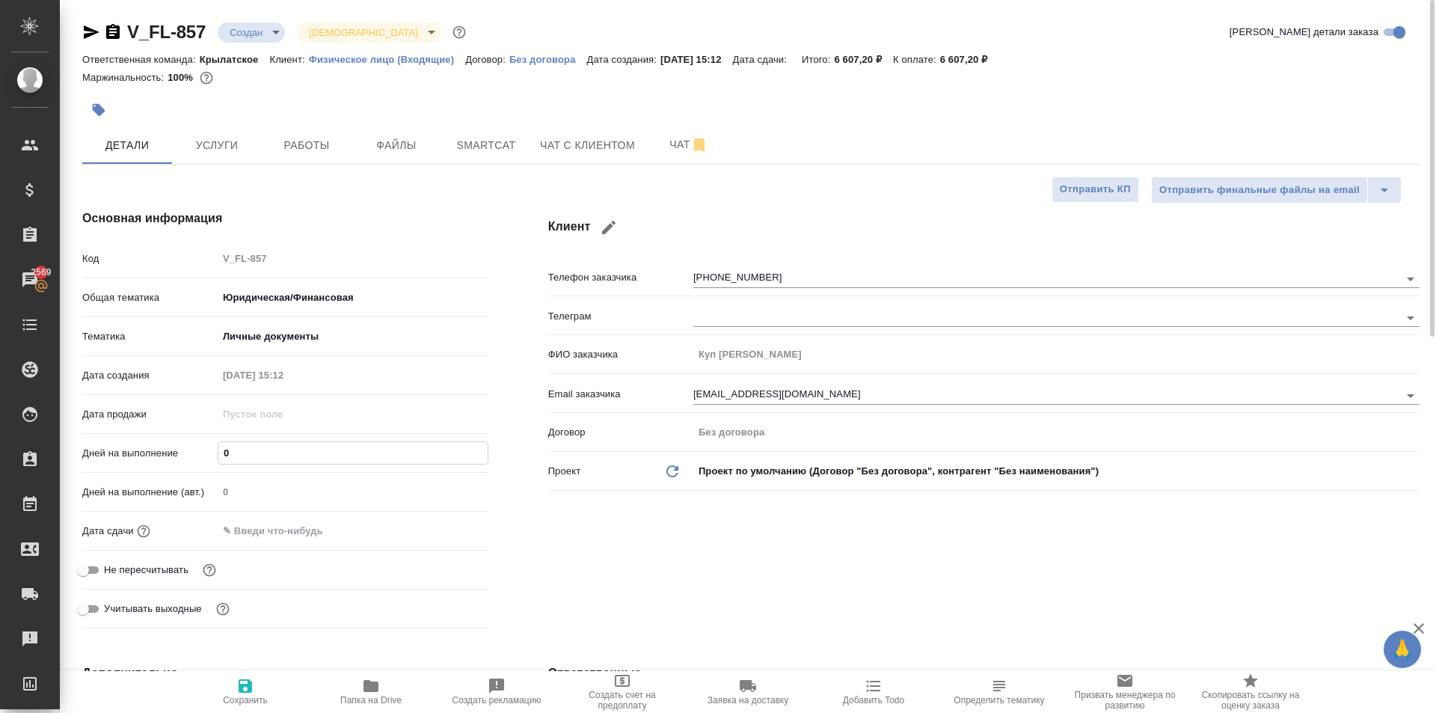
type textarea "x"
type input "1"
click at [244, 527] on input "text" at bounding box center [283, 531] width 131 height 22
click at [447, 518] on div "Дата сдачи" at bounding box center [285, 531] width 406 height 26
click at [447, 522] on icon "button" at bounding box center [445, 530] width 18 height 18
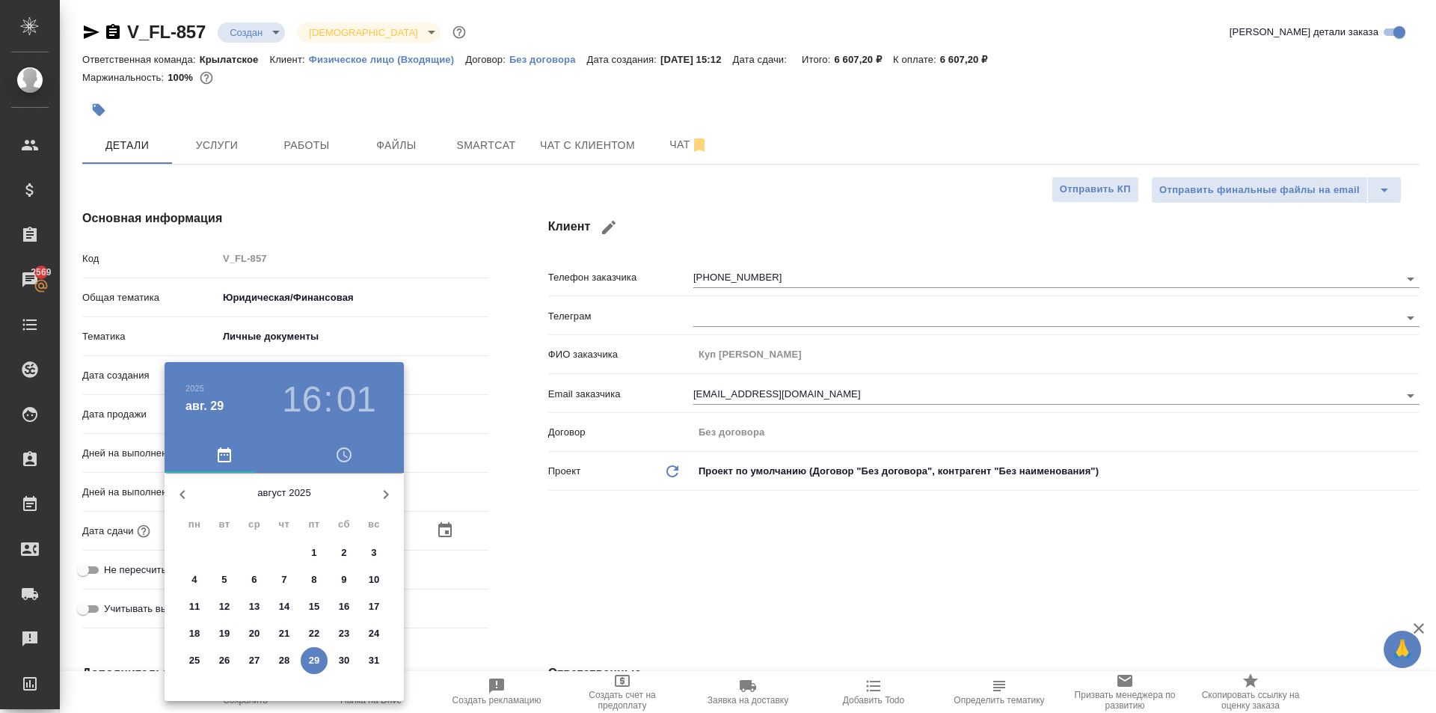
click at [353, 649] on div "30" at bounding box center [344, 660] width 30 height 27
type input "30.08.2025 16:01"
type textarea "x"
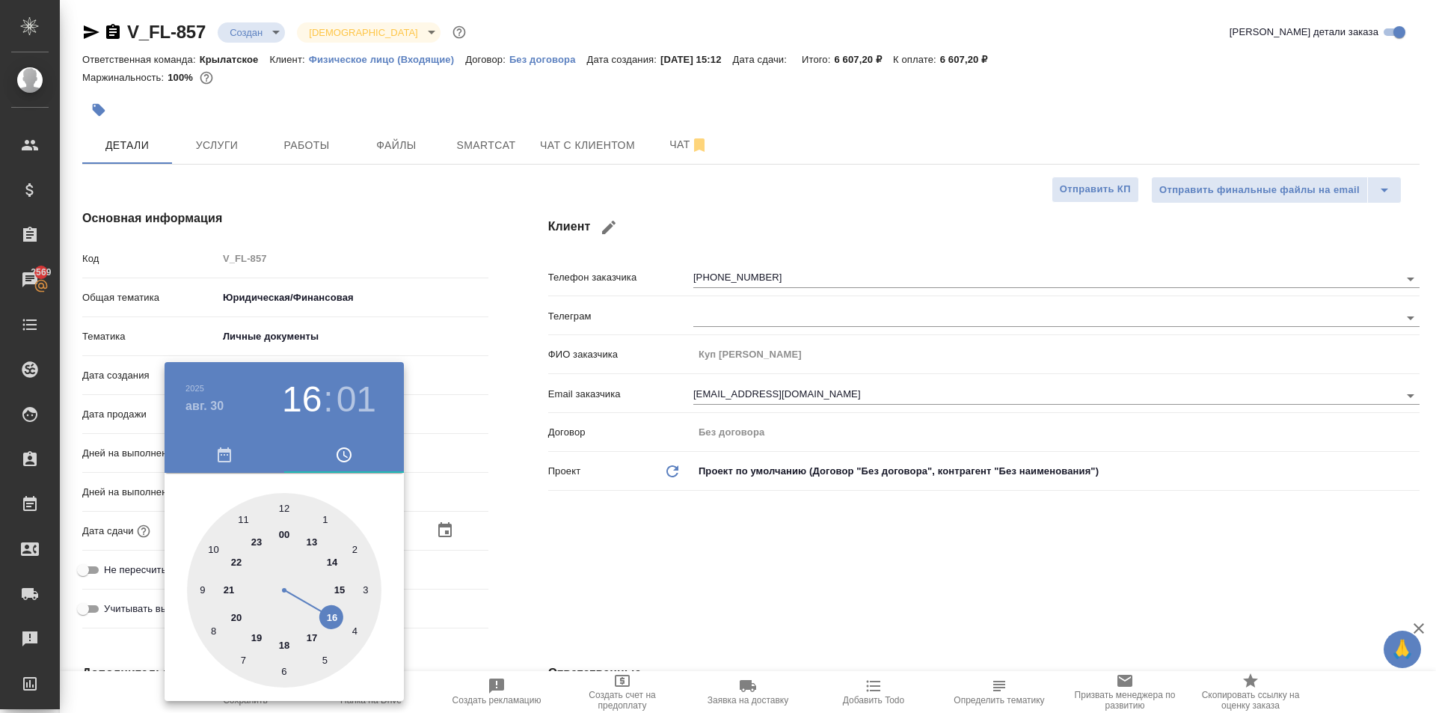
click at [288, 499] on div at bounding box center [284, 590] width 194 height 194
type input "30.08.2025 12:01"
type textarea "x"
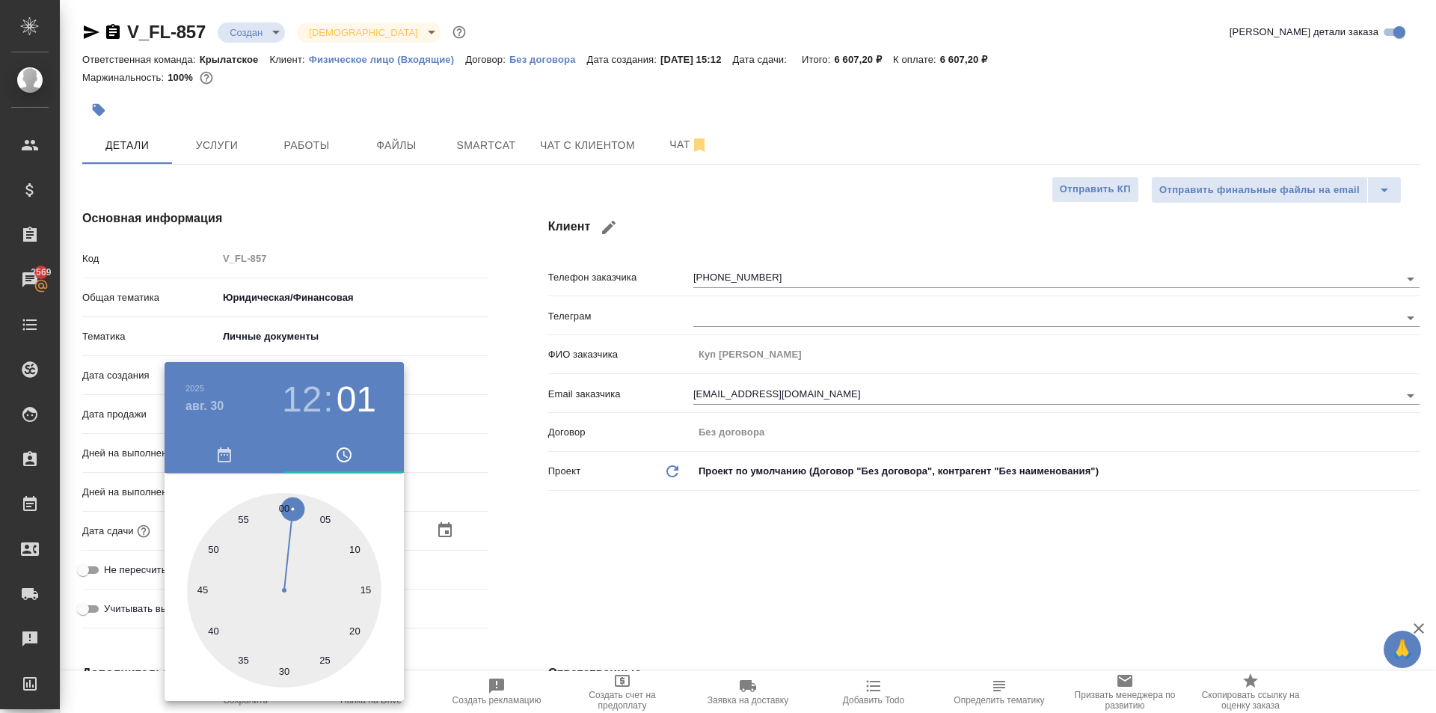
click at [285, 501] on div at bounding box center [284, 590] width 194 height 194
type input "[DATE] 12:00"
type textarea "x"
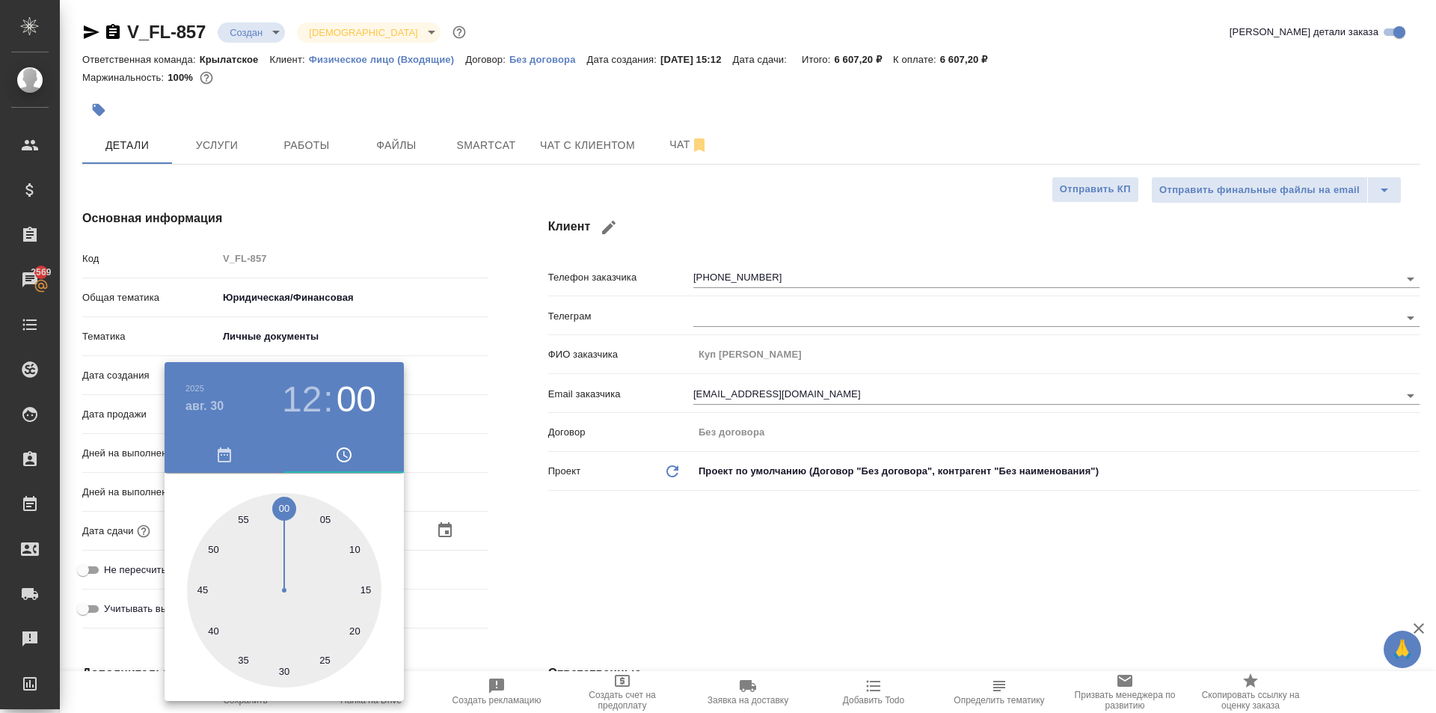
click at [624, 547] on div at bounding box center [718, 356] width 1436 height 713
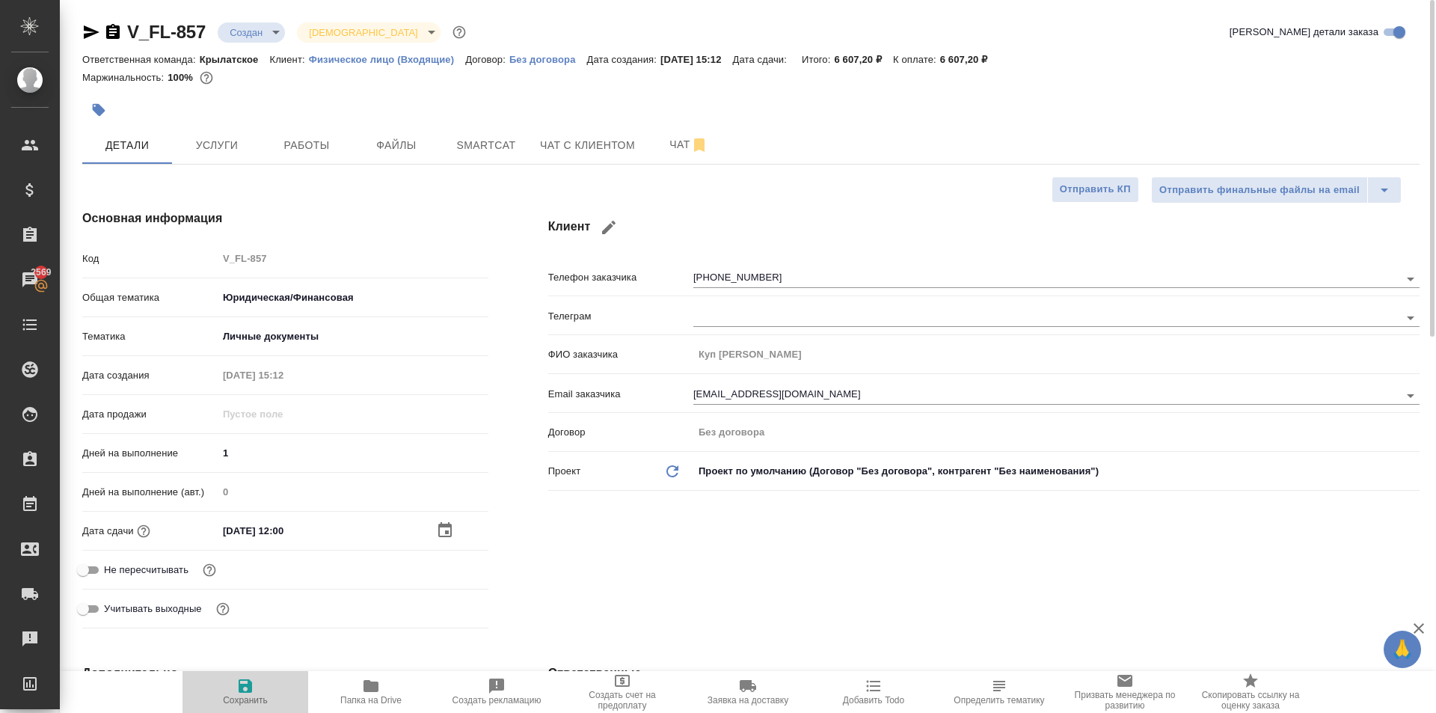
click at [260, 690] on span "Сохранить" at bounding box center [245, 691] width 108 height 28
type textarea "x"
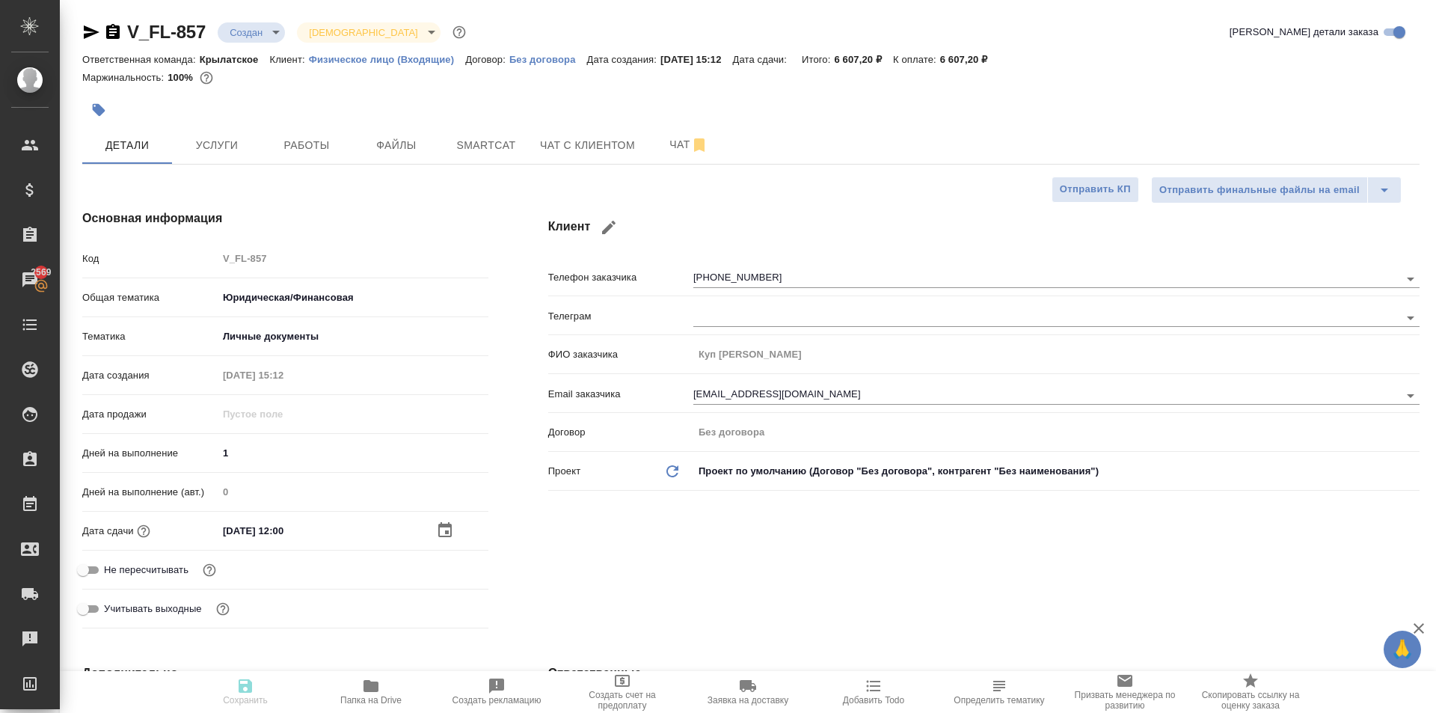
type textarea "x"
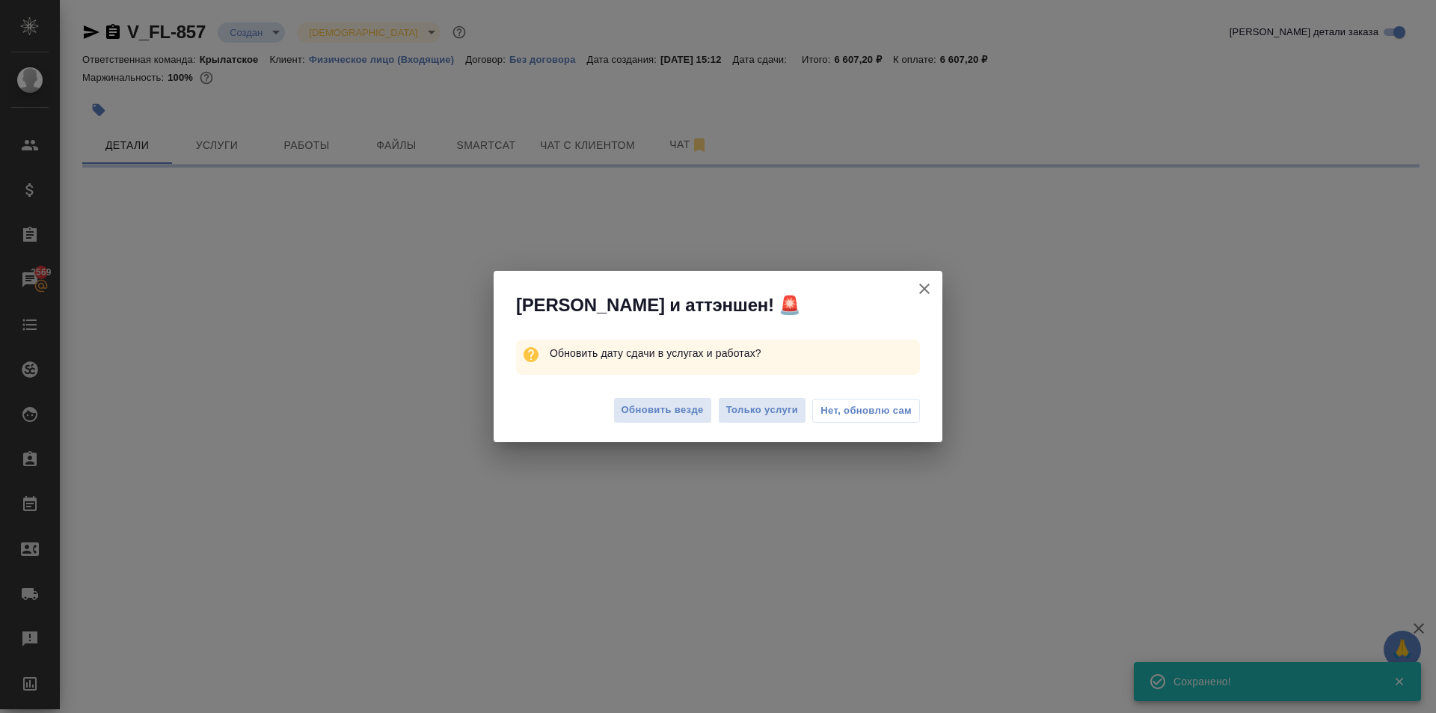
click at [669, 396] on div "Обновить везде Только услуги Нет, обновлю сам" at bounding box center [718, 412] width 449 height 60
click at [673, 399] on button "Обновить везде" at bounding box center [662, 410] width 99 height 26
select select "RU"
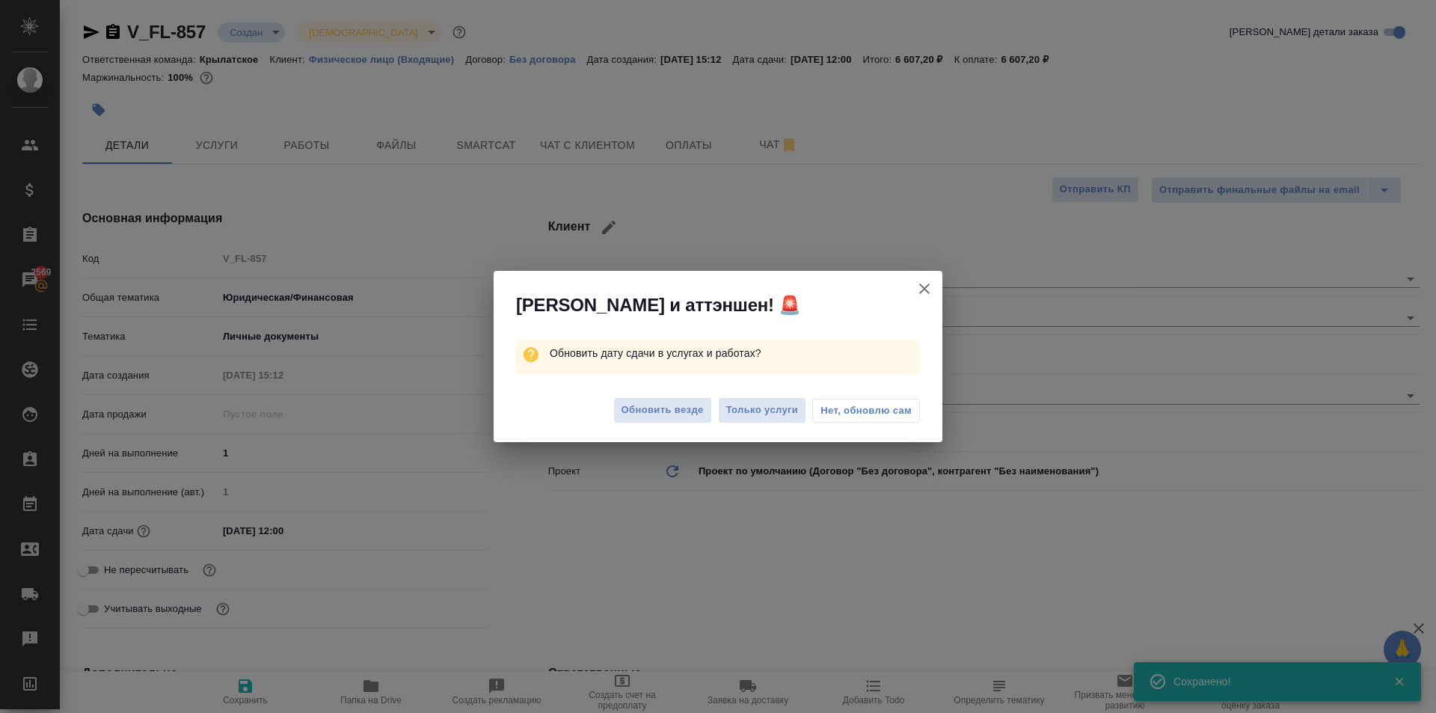
type textarea "x"
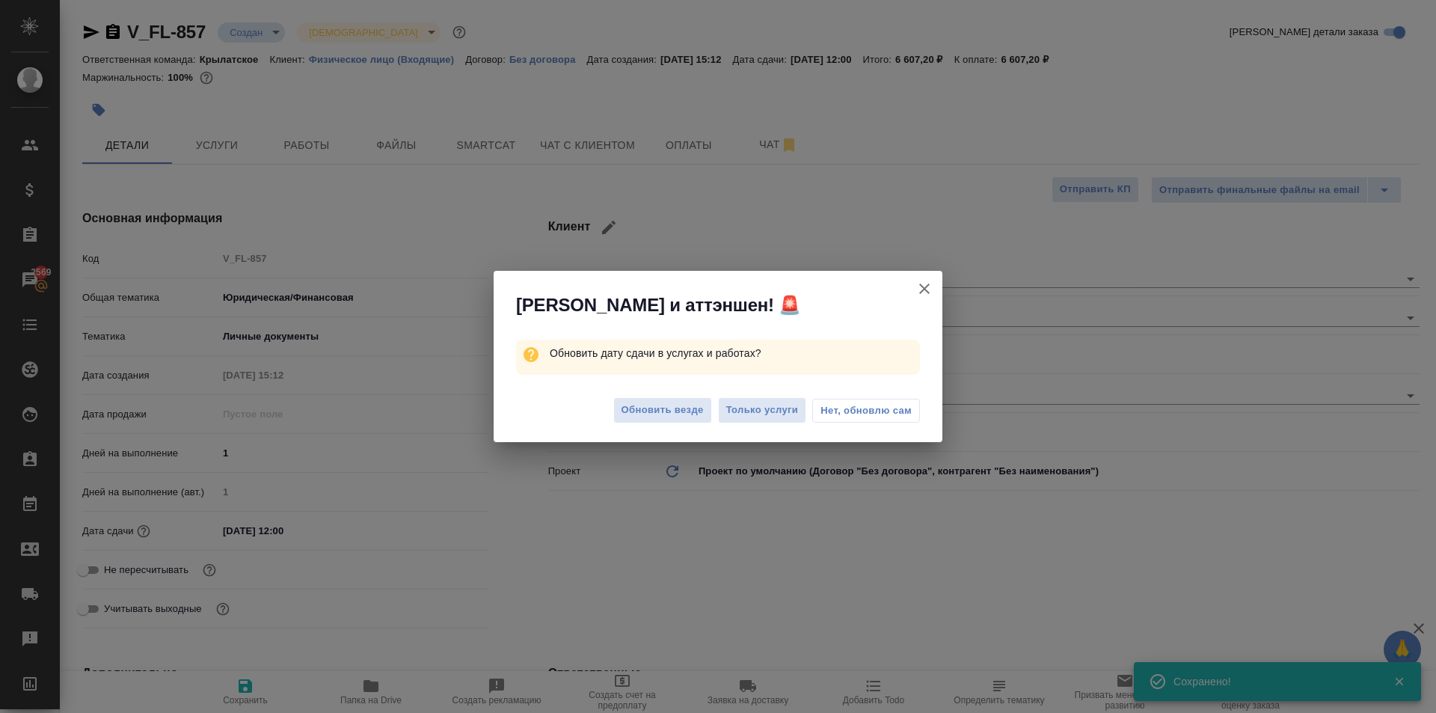
type textarea "x"
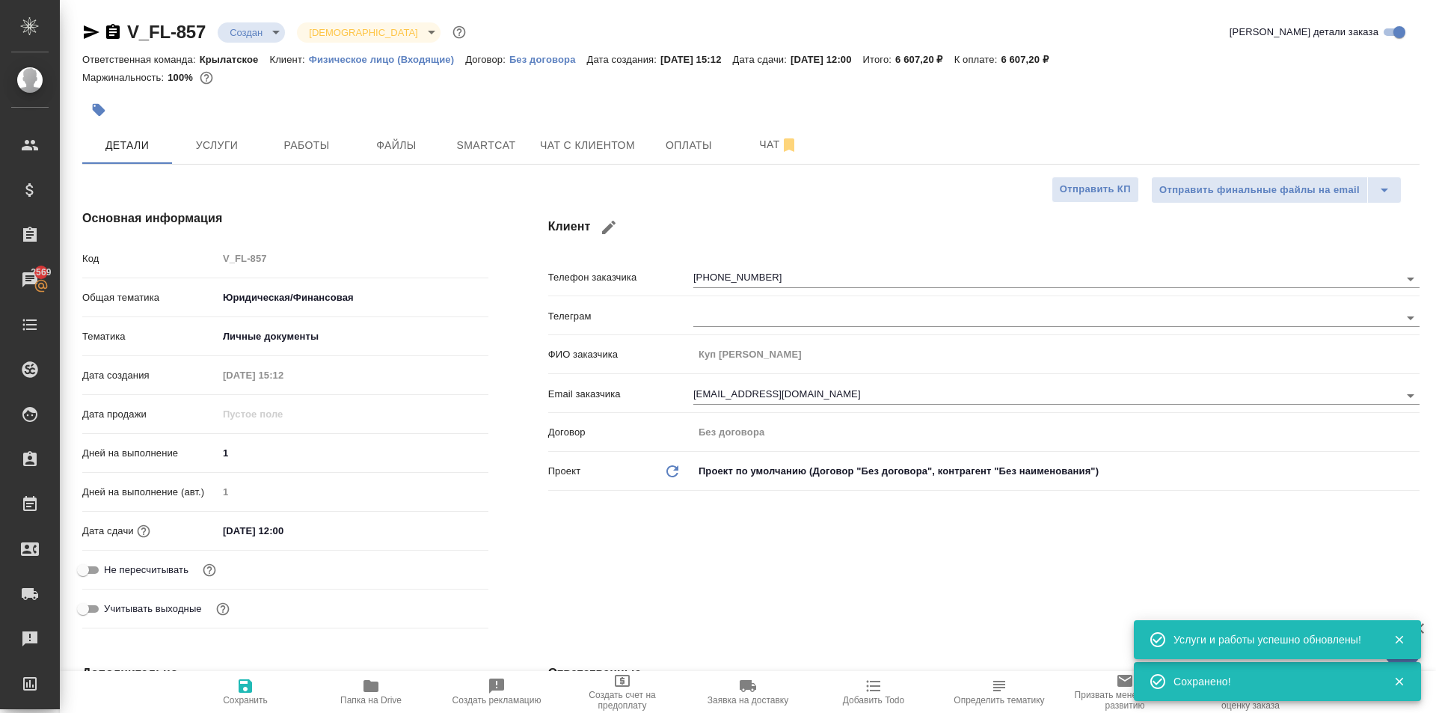
click at [675, 402] on div at bounding box center [718, 395] width 449 height 34
click at [252, 23] on body "🙏 .cls-1 fill:#fff; AWATERA Kasymov Timur Клиенты Спецификации Заказы 2569 Чаты…" at bounding box center [718, 356] width 1436 height 713
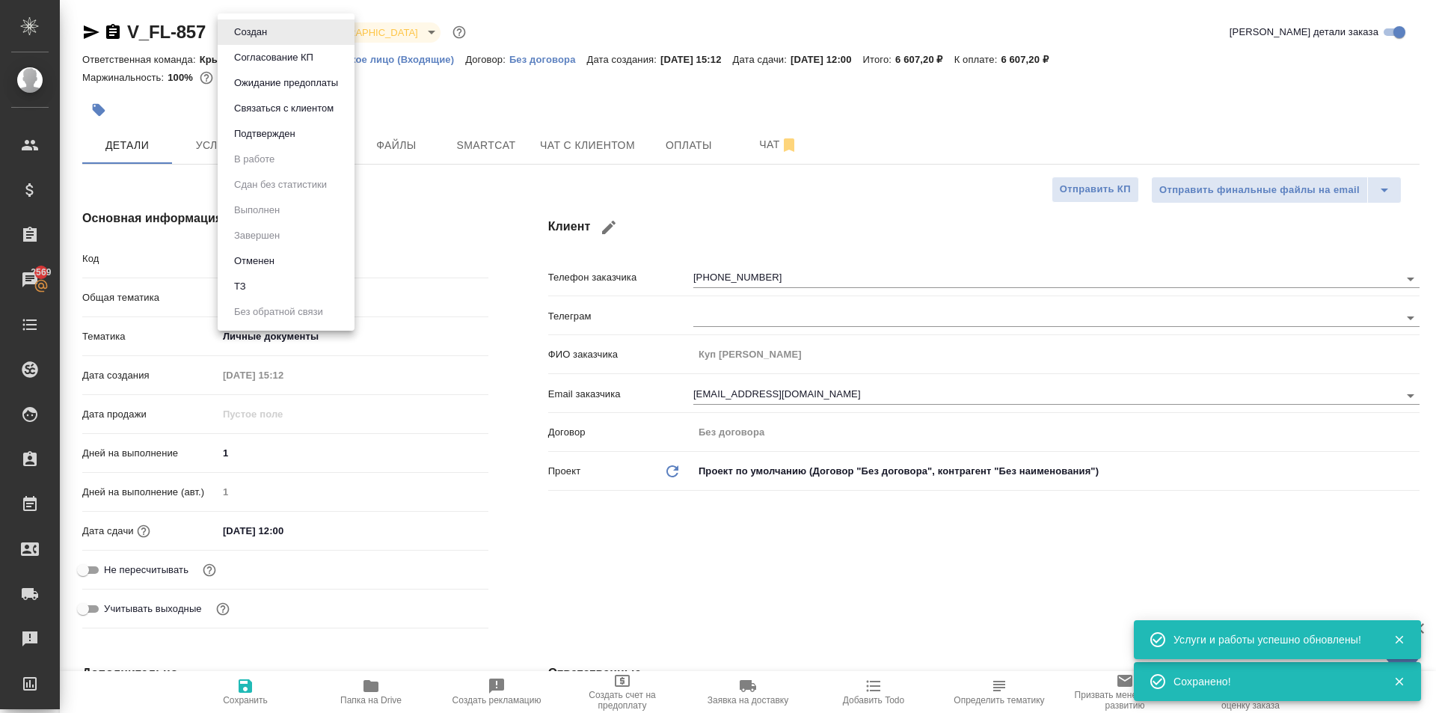
click at [261, 40] on button "Ожидание предоплаты" at bounding box center [251, 32] width 42 height 16
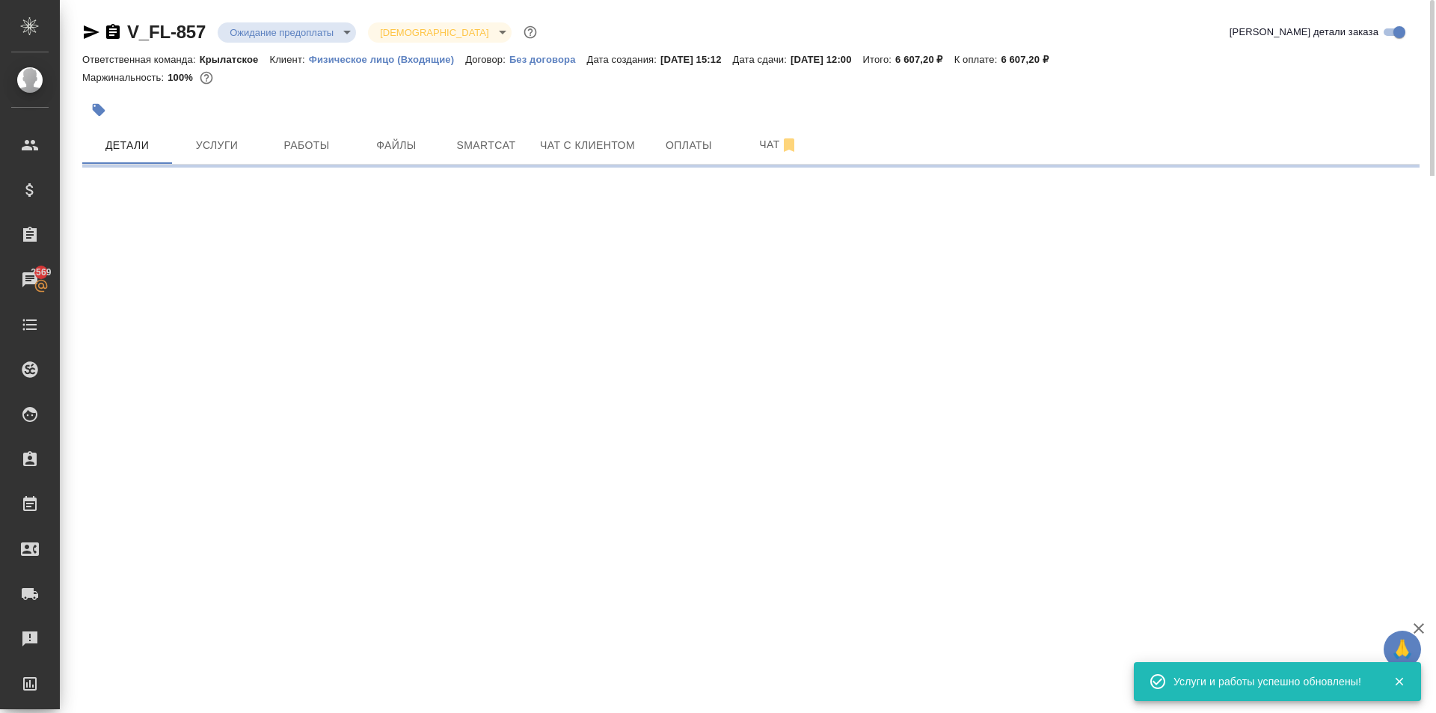
select select "RU"
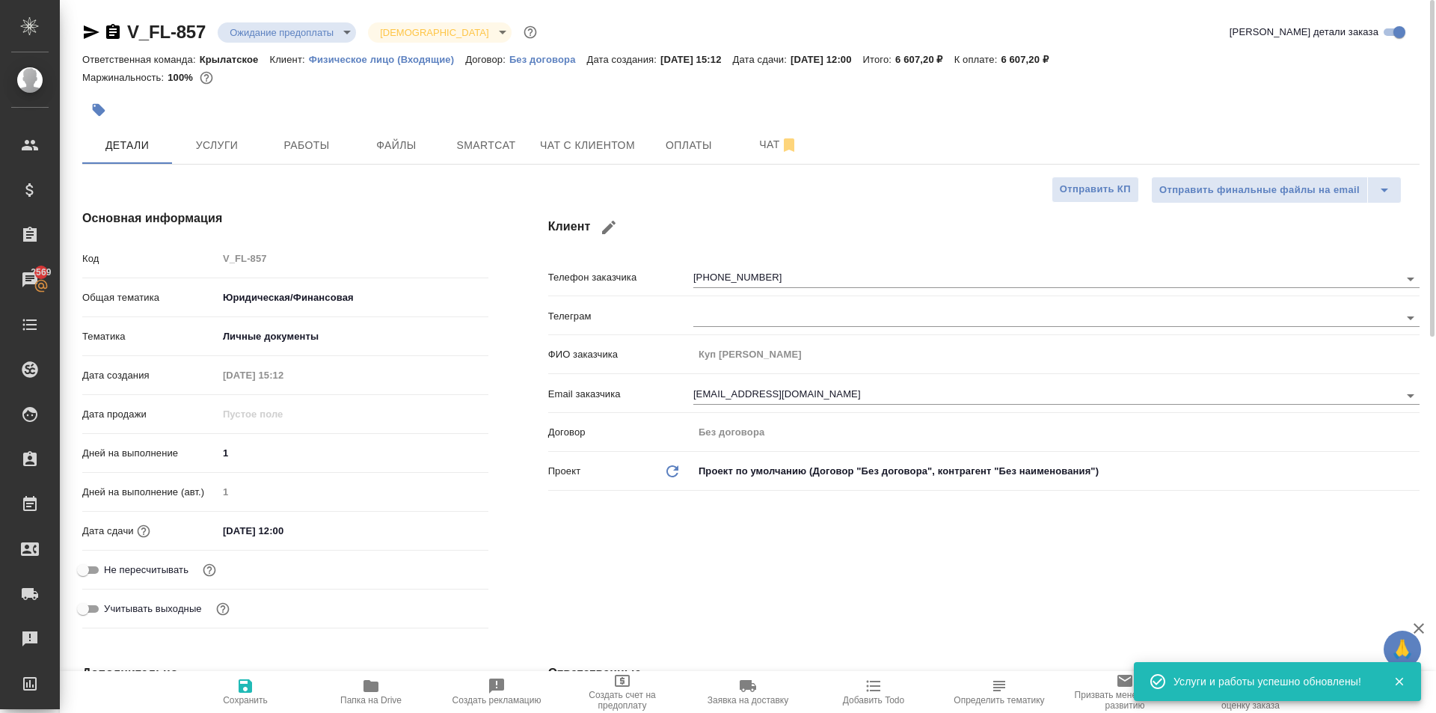
type textarea "x"
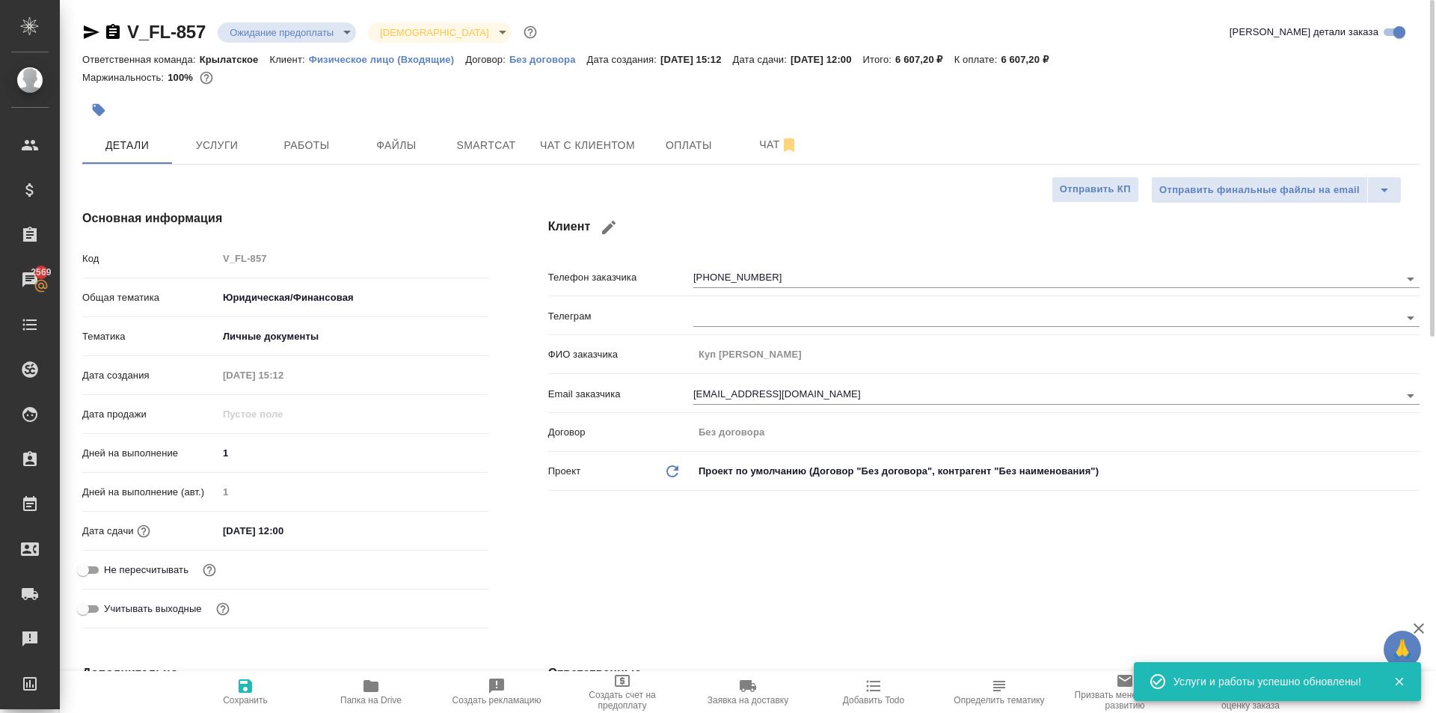
type textarea "x"
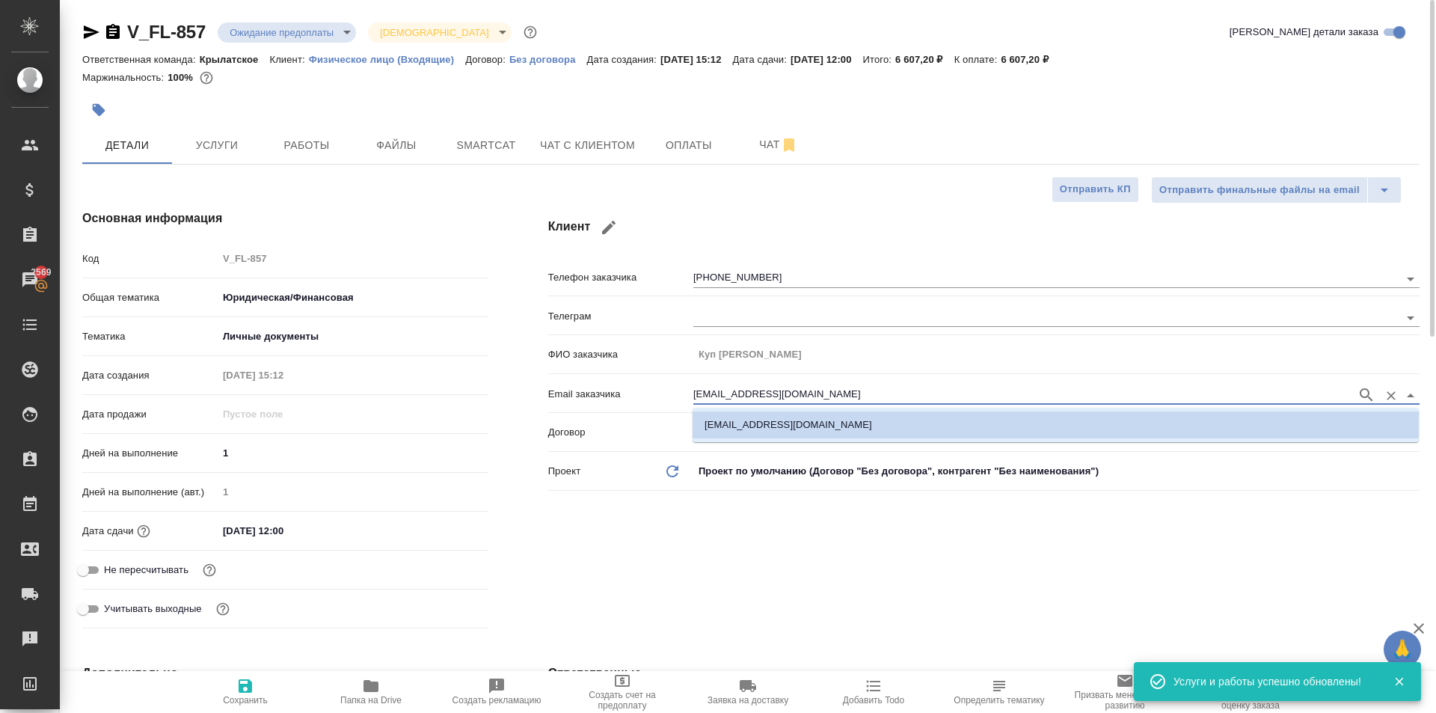
drag, startPoint x: 802, startPoint y: 393, endPoint x: 569, endPoint y: 367, distance: 234.1
click at [569, 367] on div "Телефон заказчика +79647832468 Телеграм ФИО заказчика Куп Андрей Email заказчик…" at bounding box center [983, 379] width 871 height 233
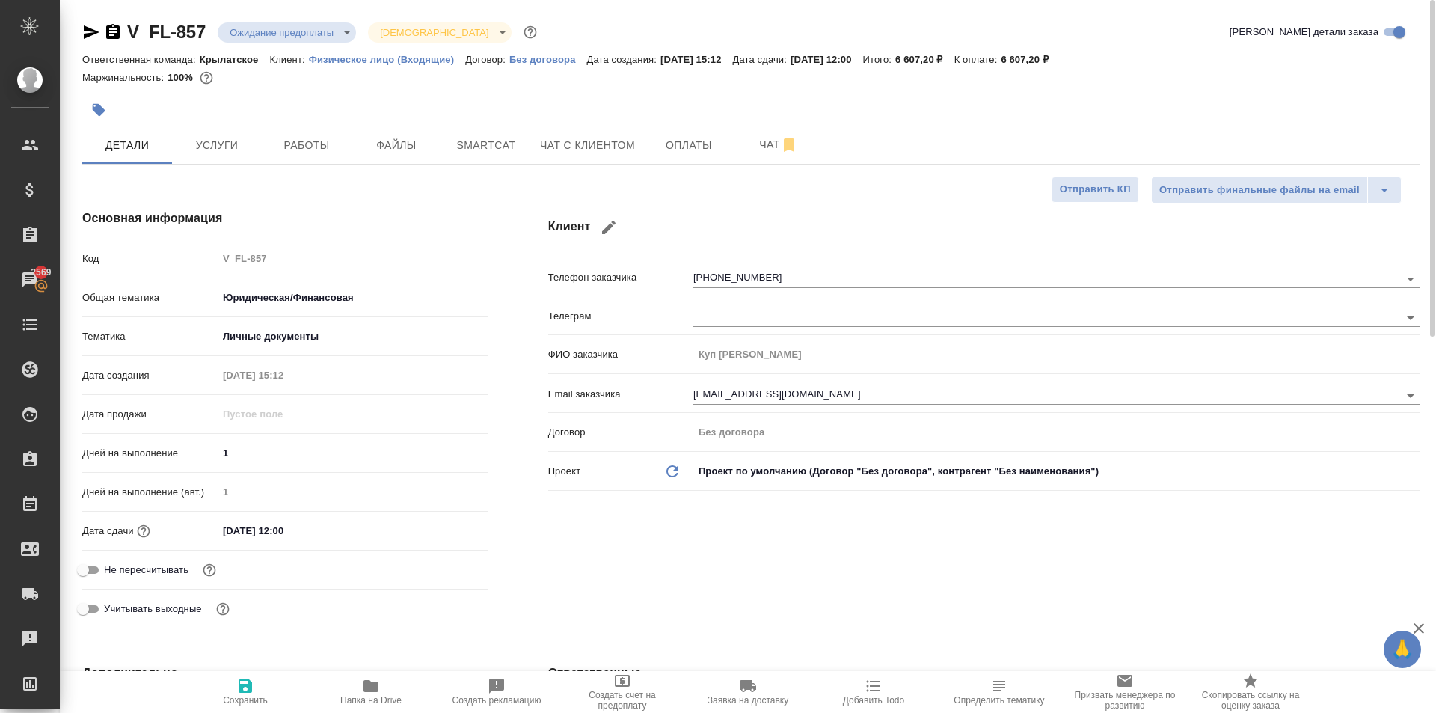
type textarea "x"
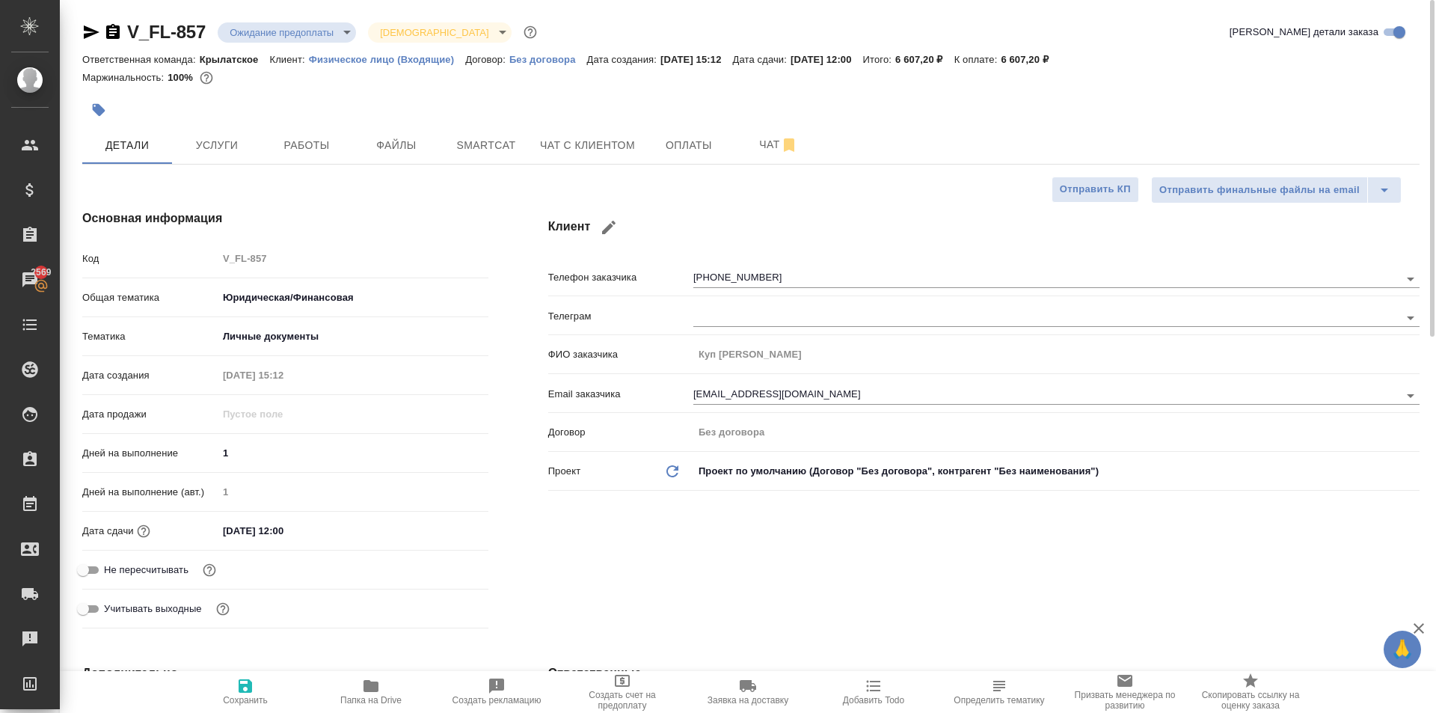
type textarea "x"
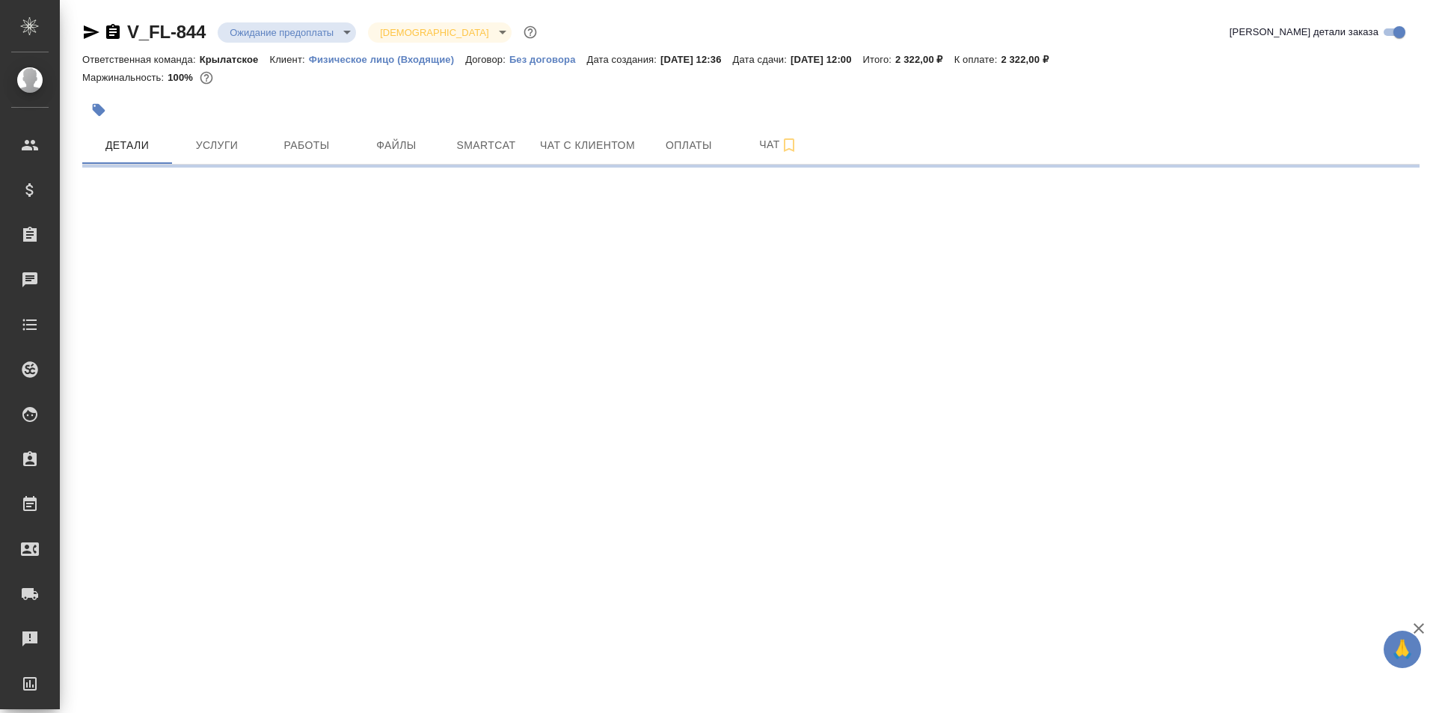
select select "RU"
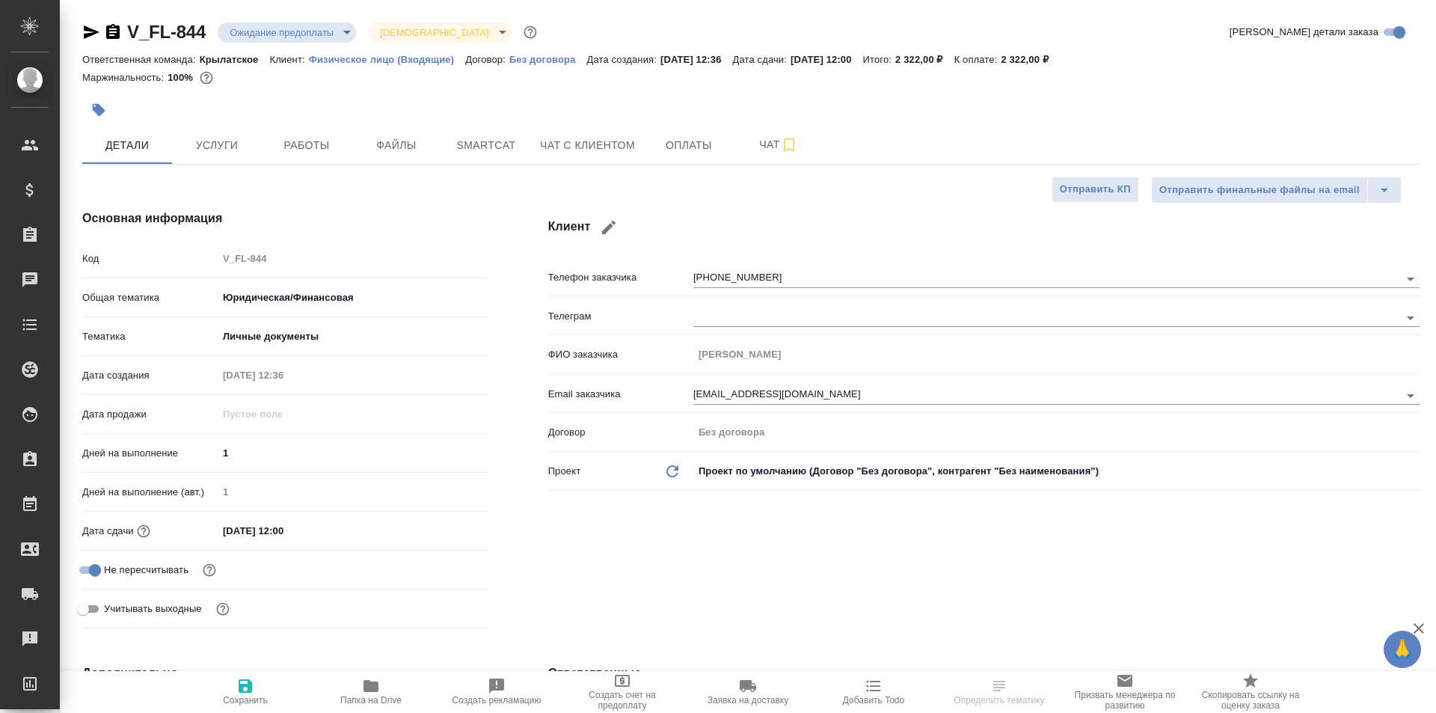
type textarea "x"
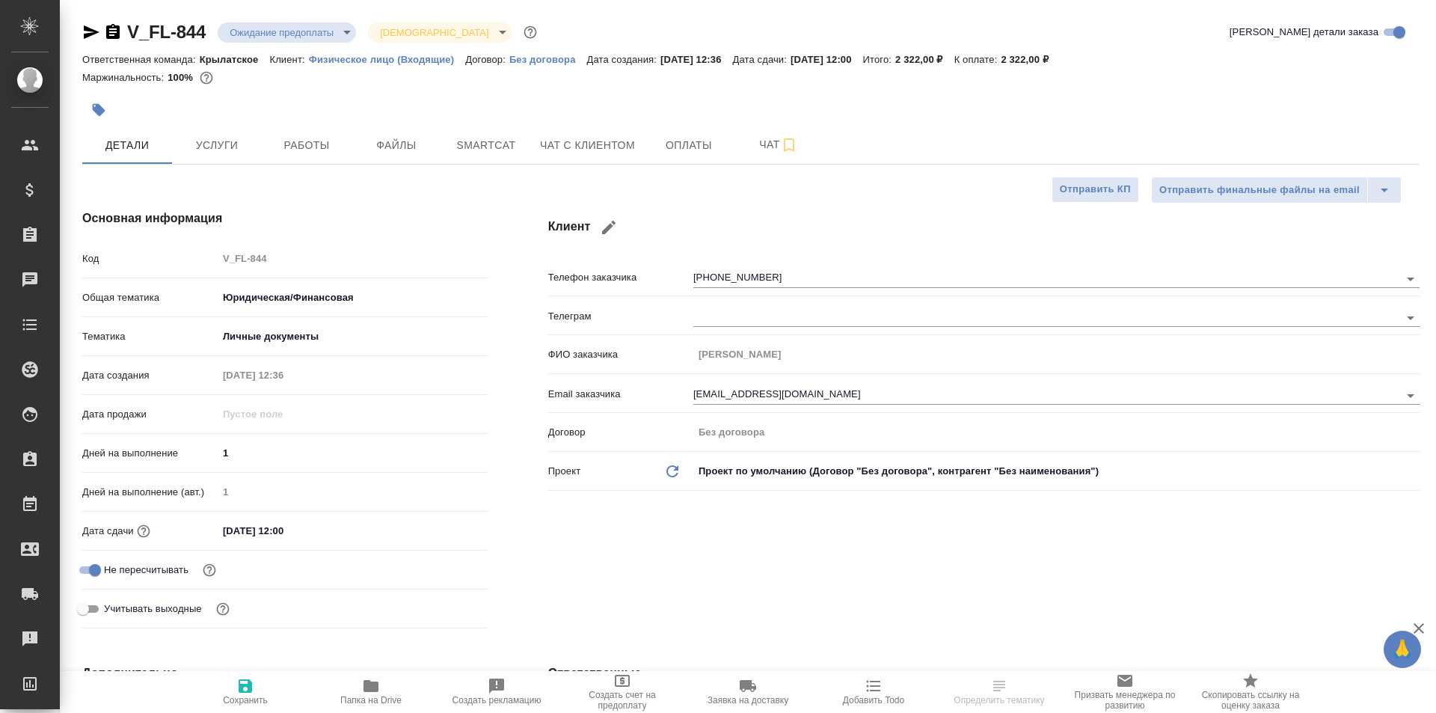
type textarea "x"
click at [626, 130] on button "Чат с клиентом" at bounding box center [587, 144] width 113 height 37
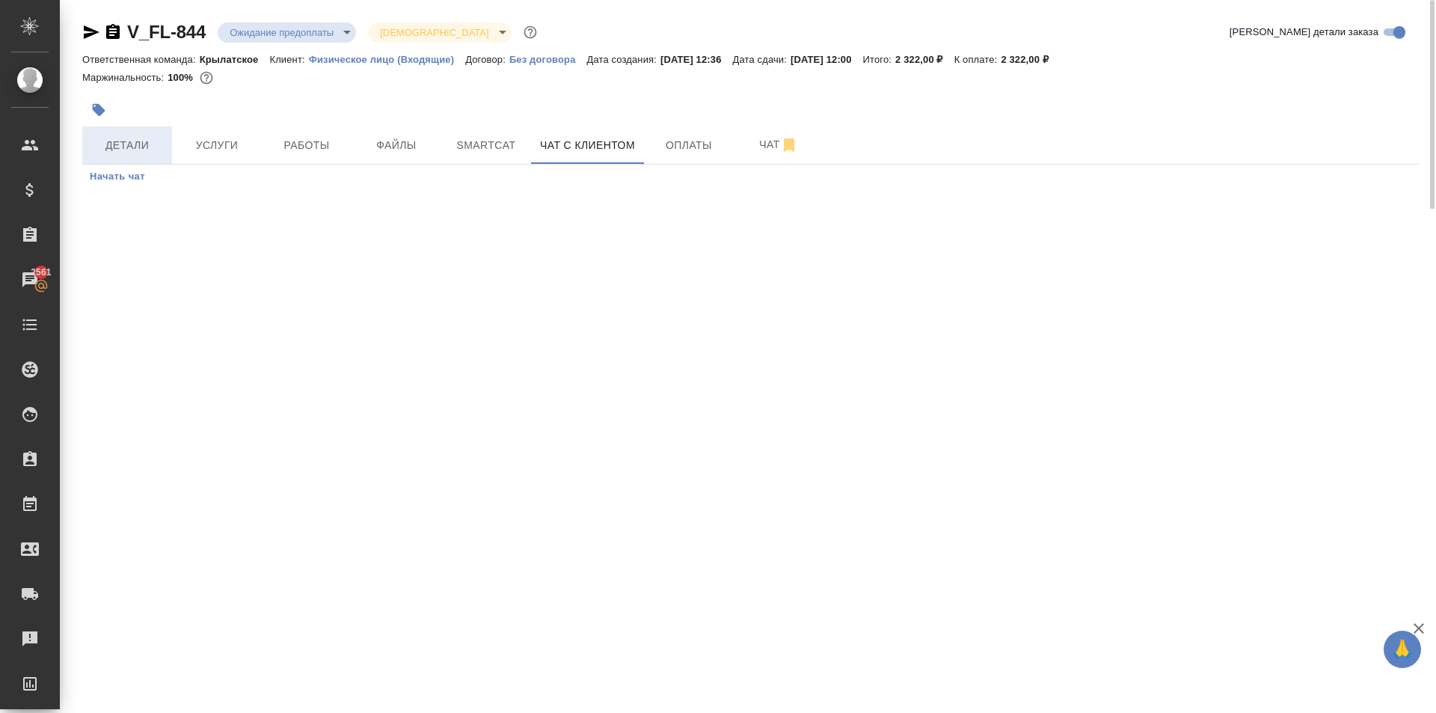
click at [151, 141] on span "Детали" at bounding box center [127, 145] width 72 height 19
select select "RU"
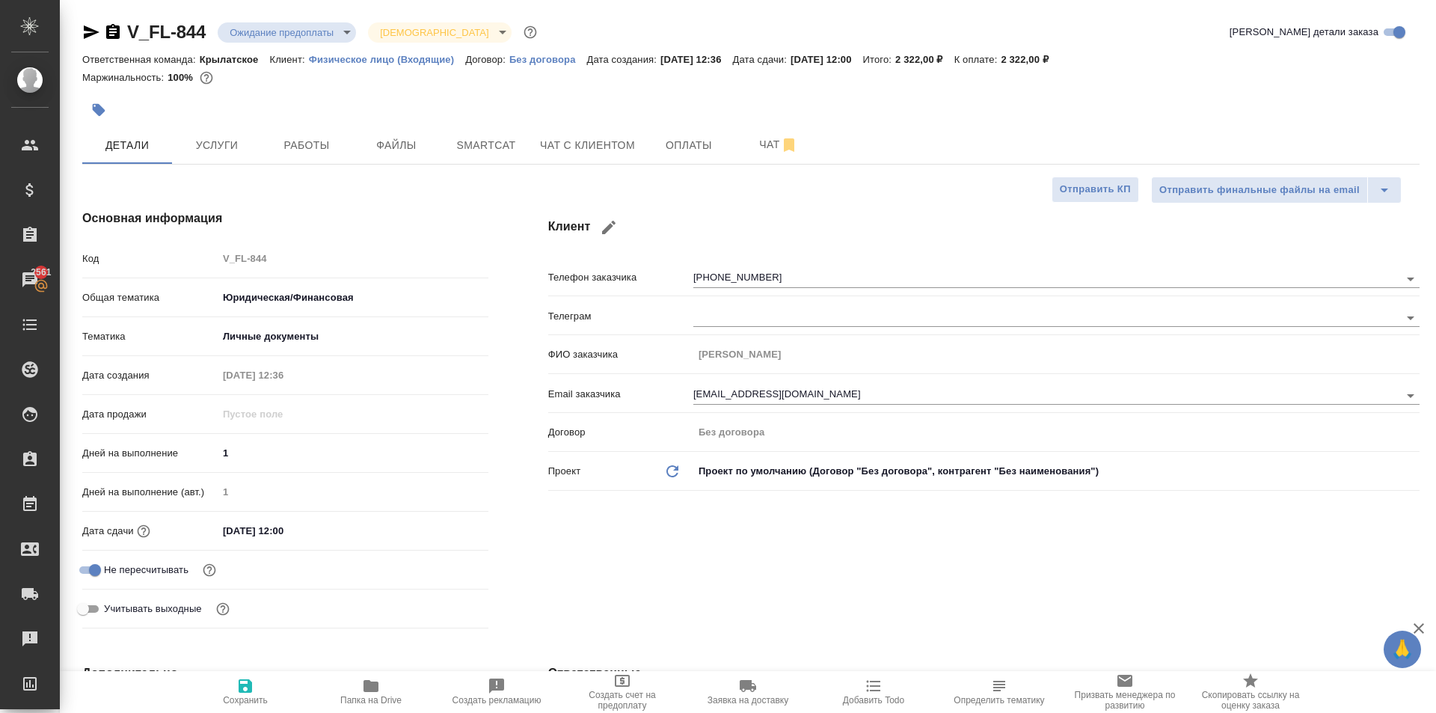
type textarea "x"
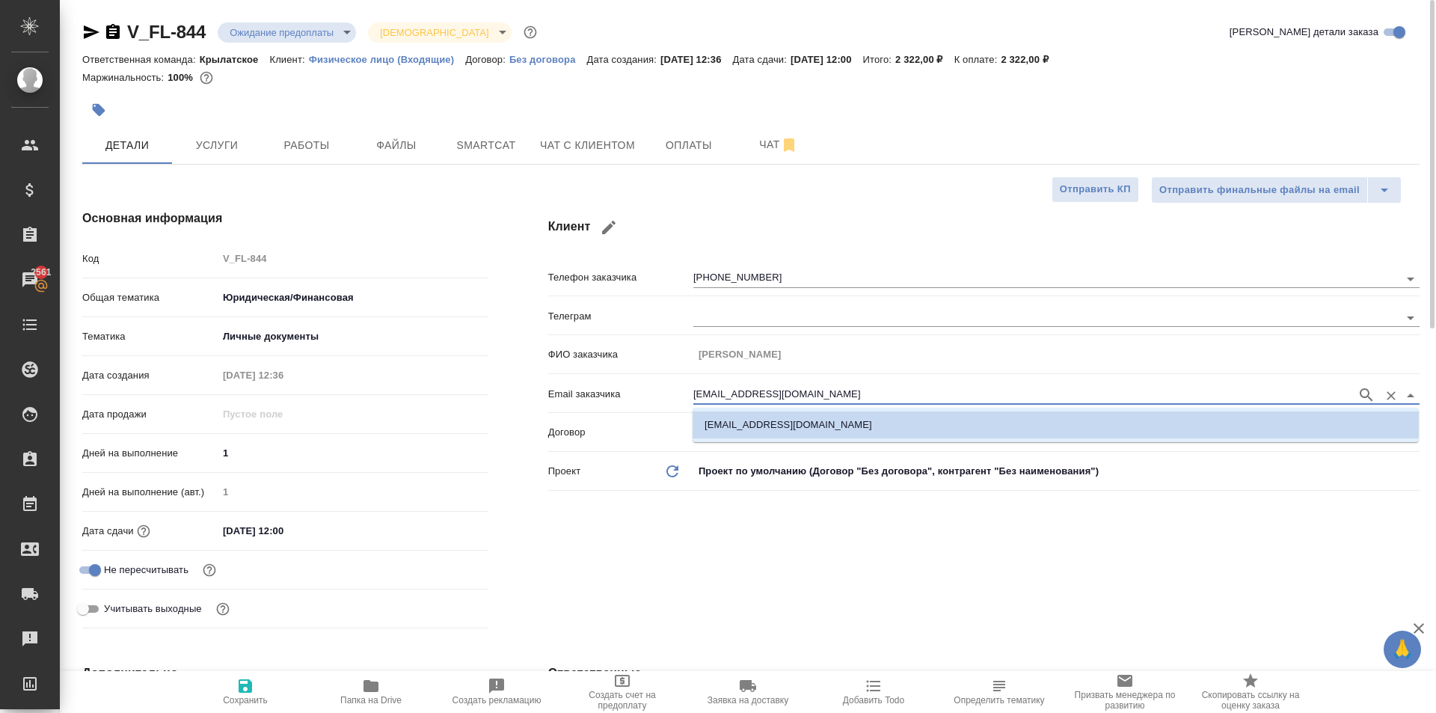
drag, startPoint x: 865, startPoint y: 402, endPoint x: 669, endPoint y: 386, distance: 197.4
click at [669, 386] on div "Email заказчика [EMAIL_ADDRESS][DOMAIN_NAME]" at bounding box center [983, 393] width 871 height 26
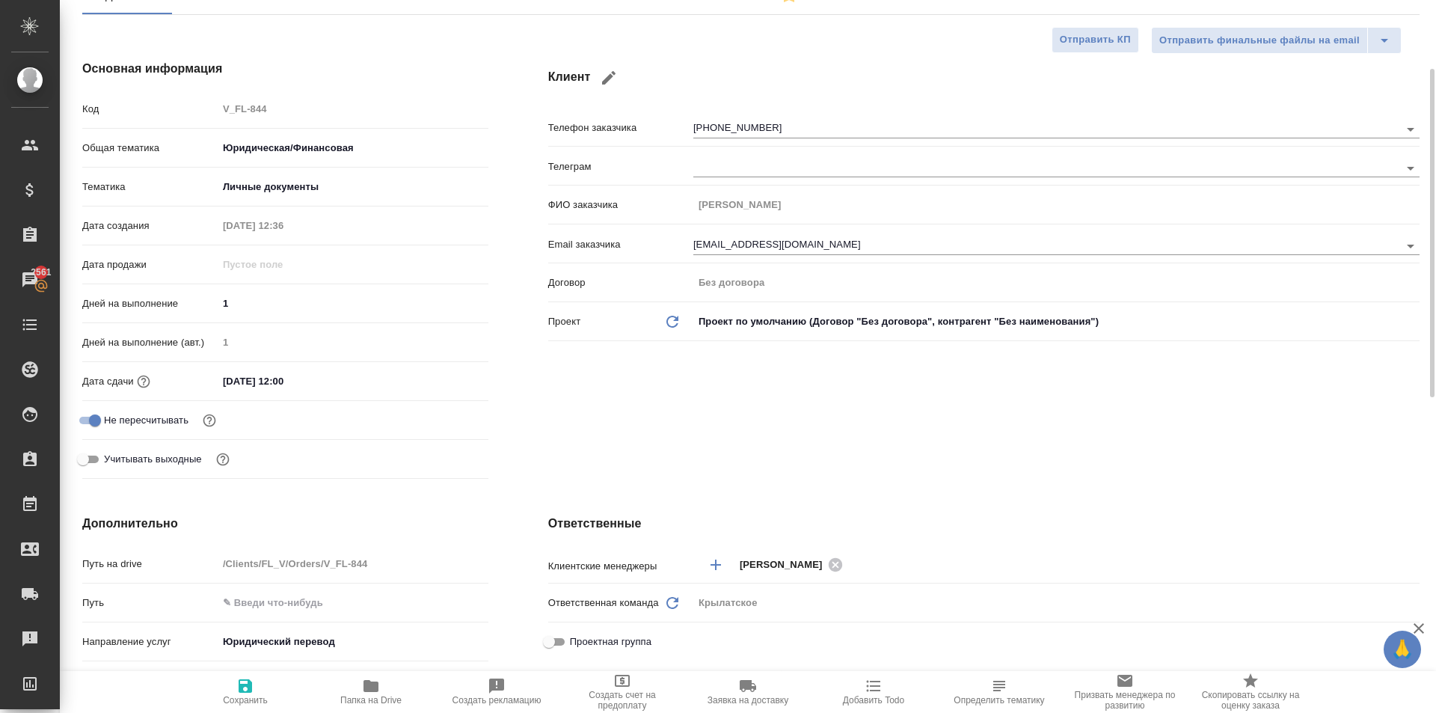
type textarea "x"
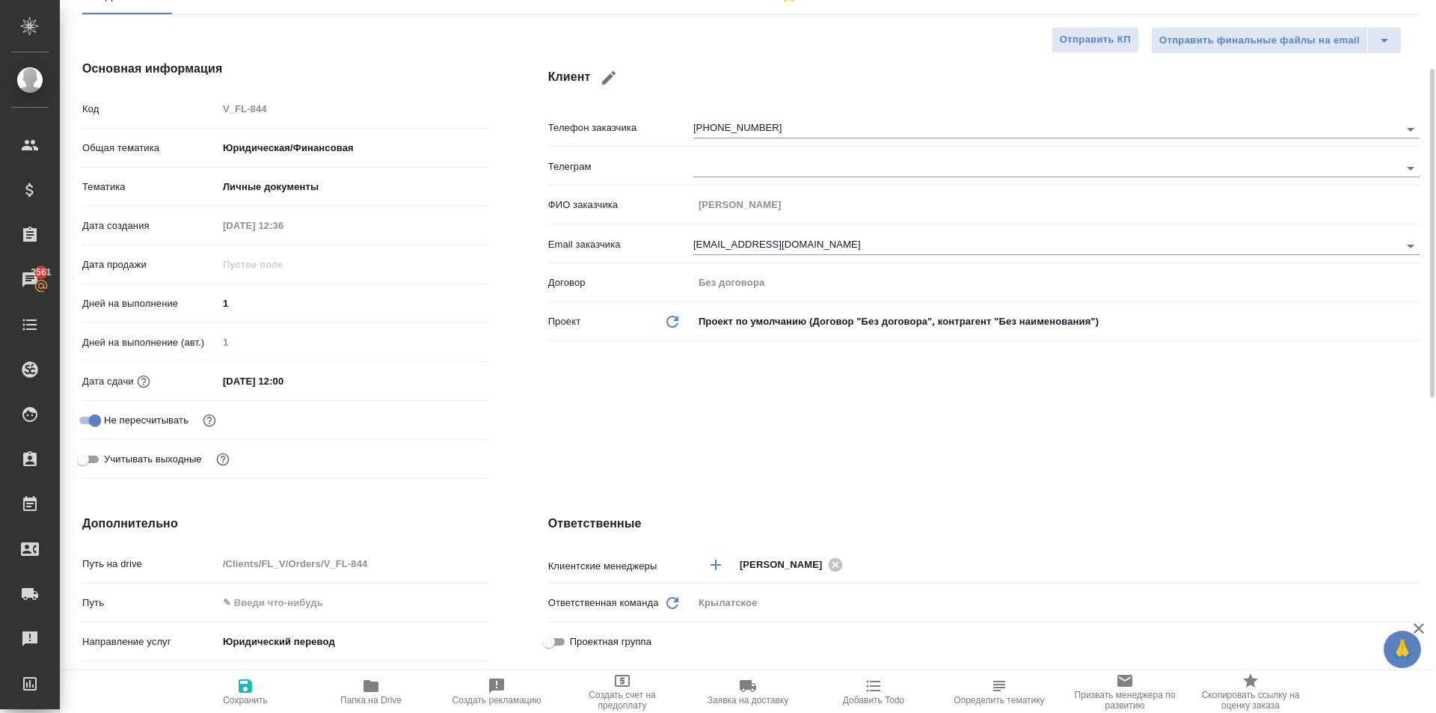
type textarea "x"
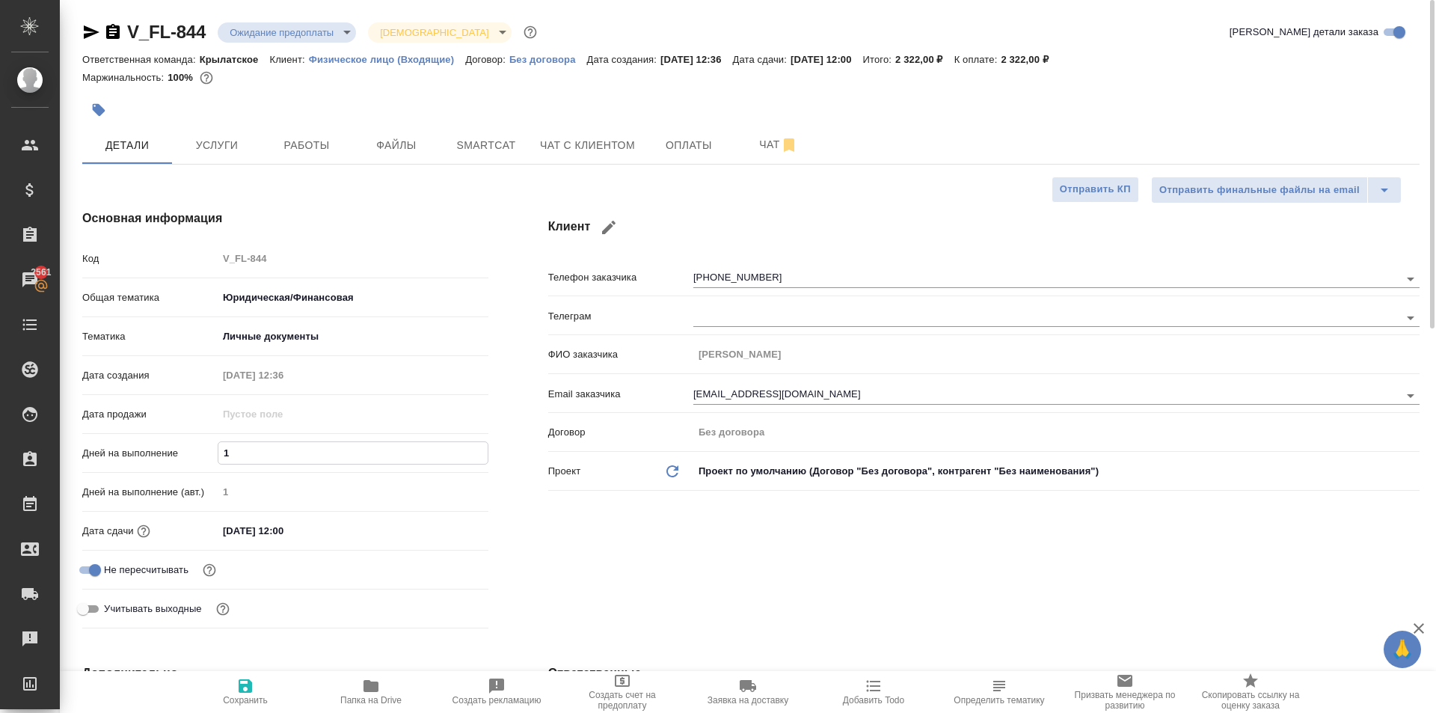
click at [465, 444] on input "1" at bounding box center [352, 453] width 269 height 22
click at [589, 519] on div "Клиент Телефон заказчика [PHONE_NUMBER] Телеграм ФИО заказчика [PERSON_NAME] Em…" at bounding box center [983, 422] width 931 height 485
click at [403, 153] on span "Файлы" at bounding box center [397, 145] width 72 height 19
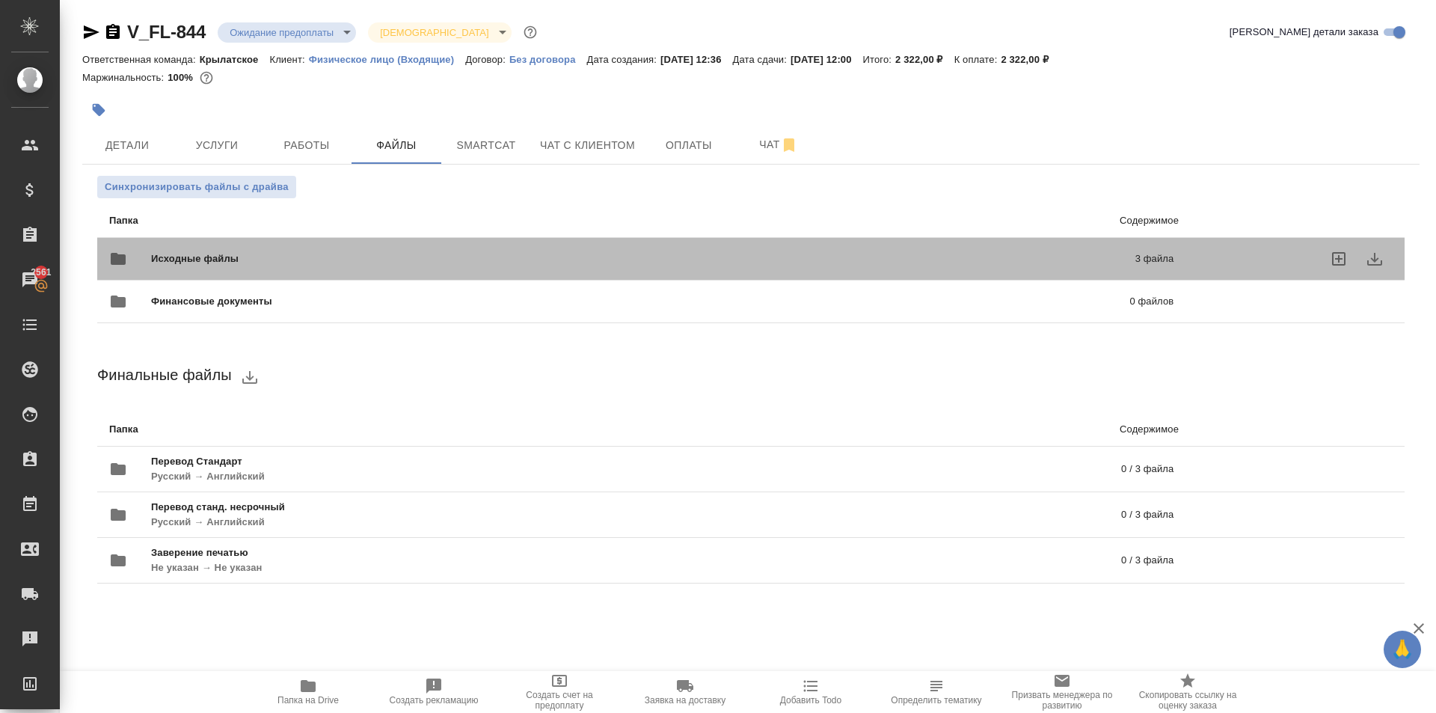
click at [231, 244] on div "Исходные файлы 3 файла" at bounding box center [641, 259] width 1064 height 36
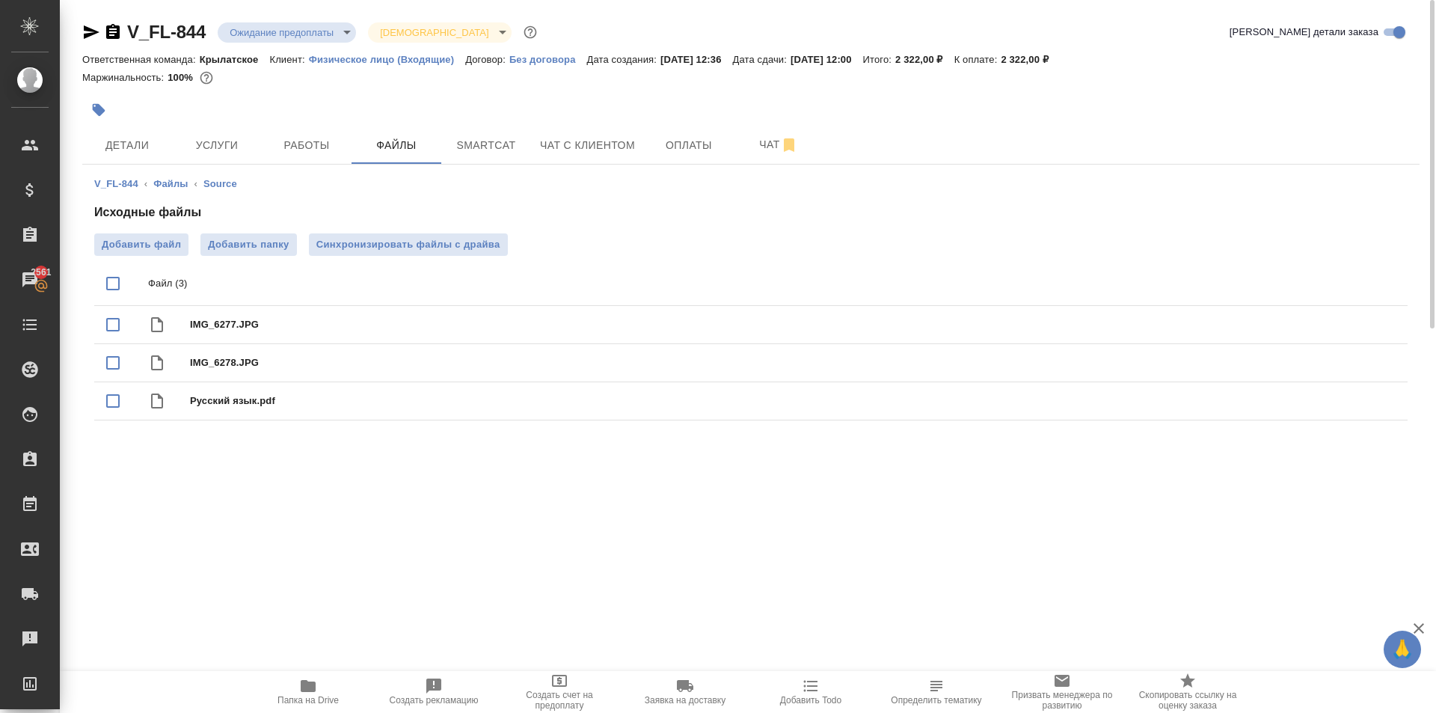
click at [313, 702] on span "Папка на Drive" at bounding box center [308, 700] width 61 height 10
click at [696, 138] on span "Оплаты" at bounding box center [689, 145] width 72 height 19
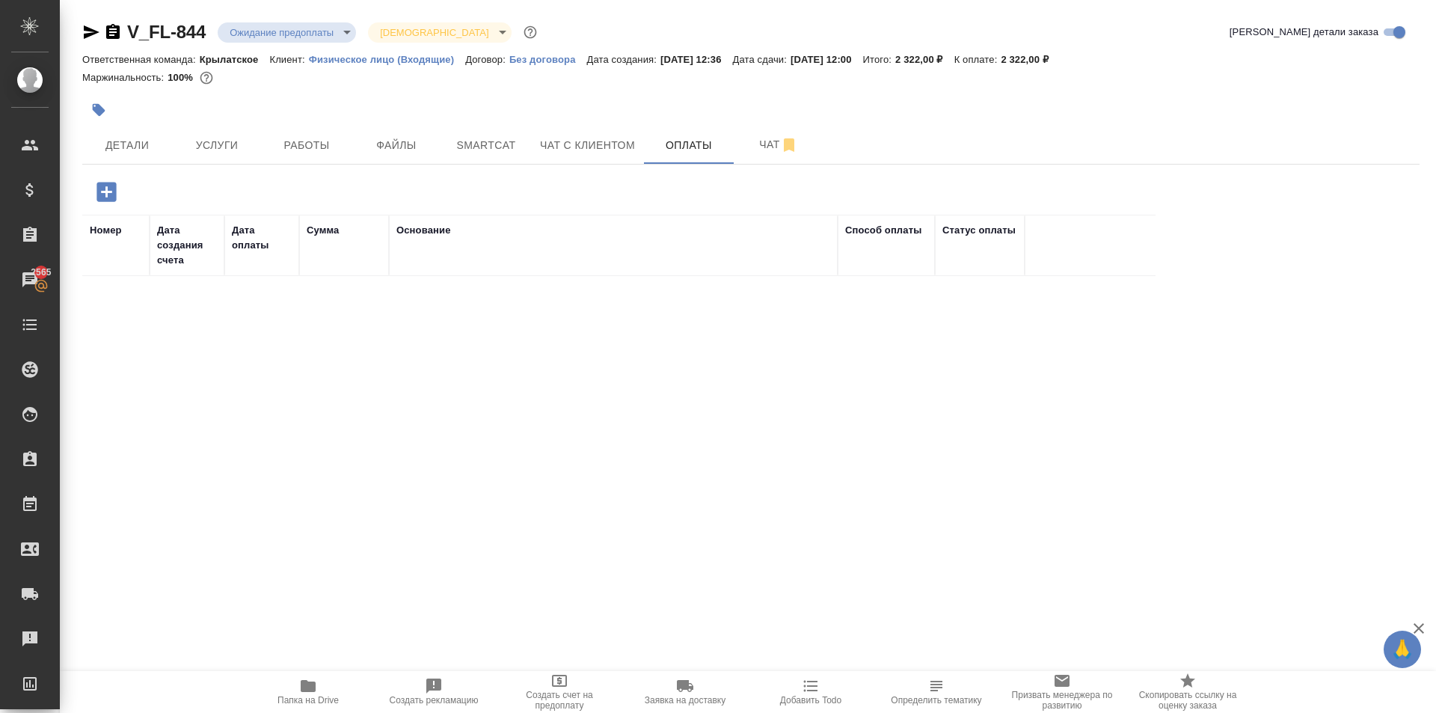
click at [114, 188] on icon "button" at bounding box center [105, 191] width 19 height 19
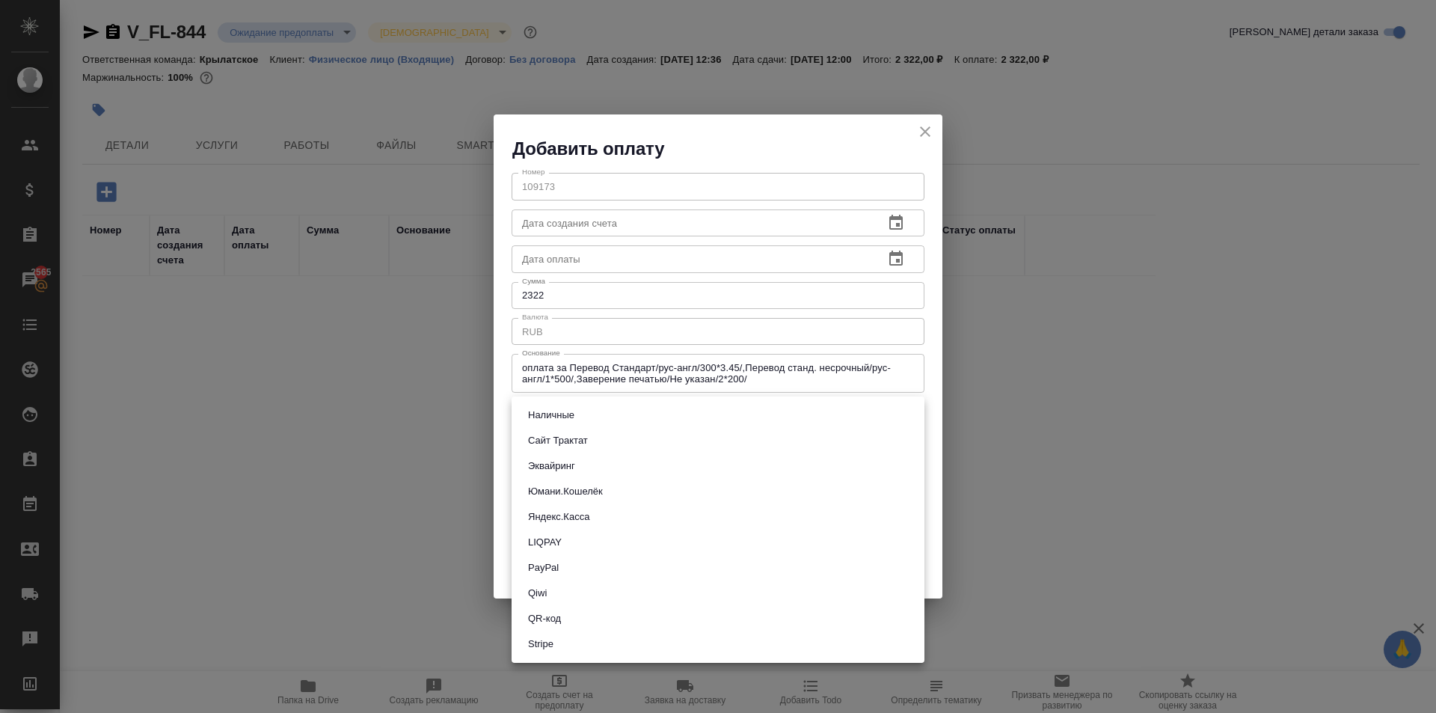
click at [568, 418] on body "🙏 .cls-1 fill:#fff; AWATERA [PERSON_NAME] Клиенты Спецификации Заказы 2565 Чаты…" at bounding box center [718, 356] width 1436 height 713
click at [572, 434] on button "Сайт Трактат" at bounding box center [558, 440] width 69 height 16
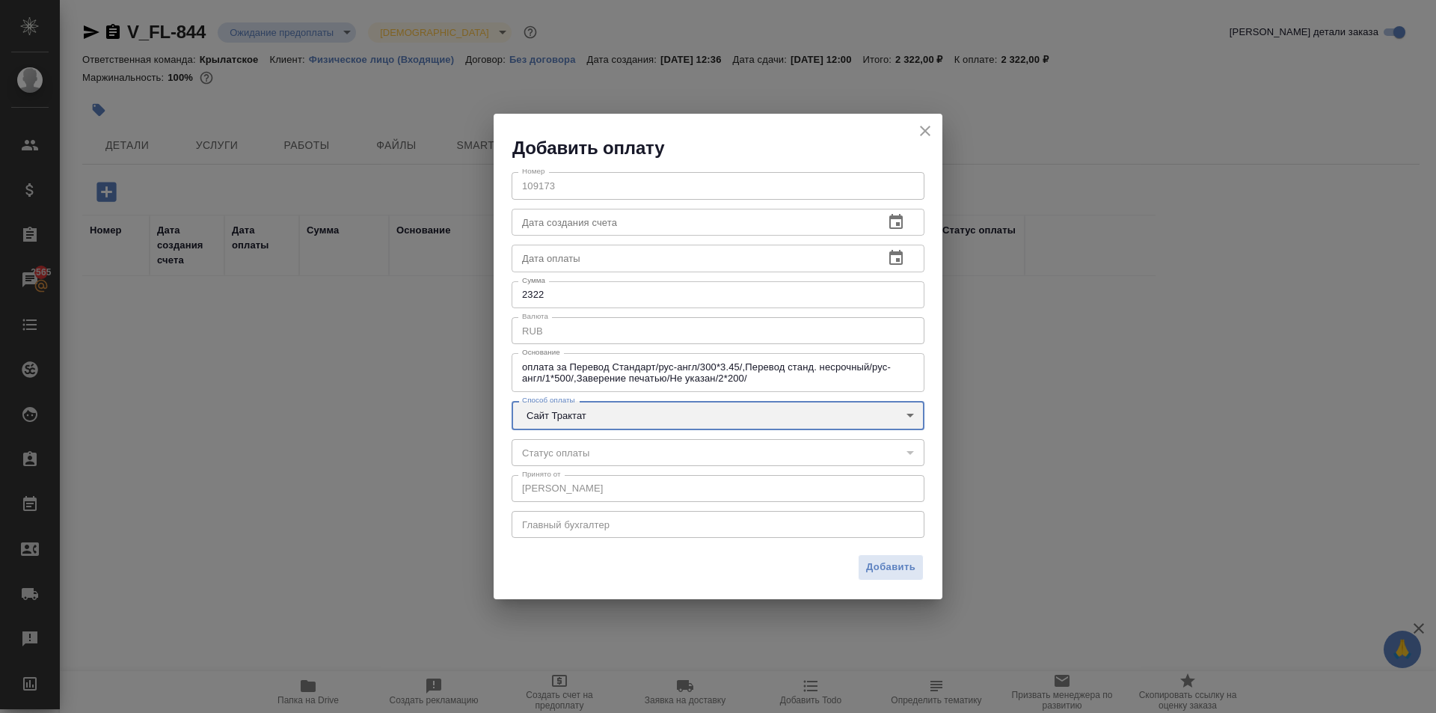
type input "site-traktat"
click at [885, 556] on button "Добавить" at bounding box center [891, 567] width 66 height 26
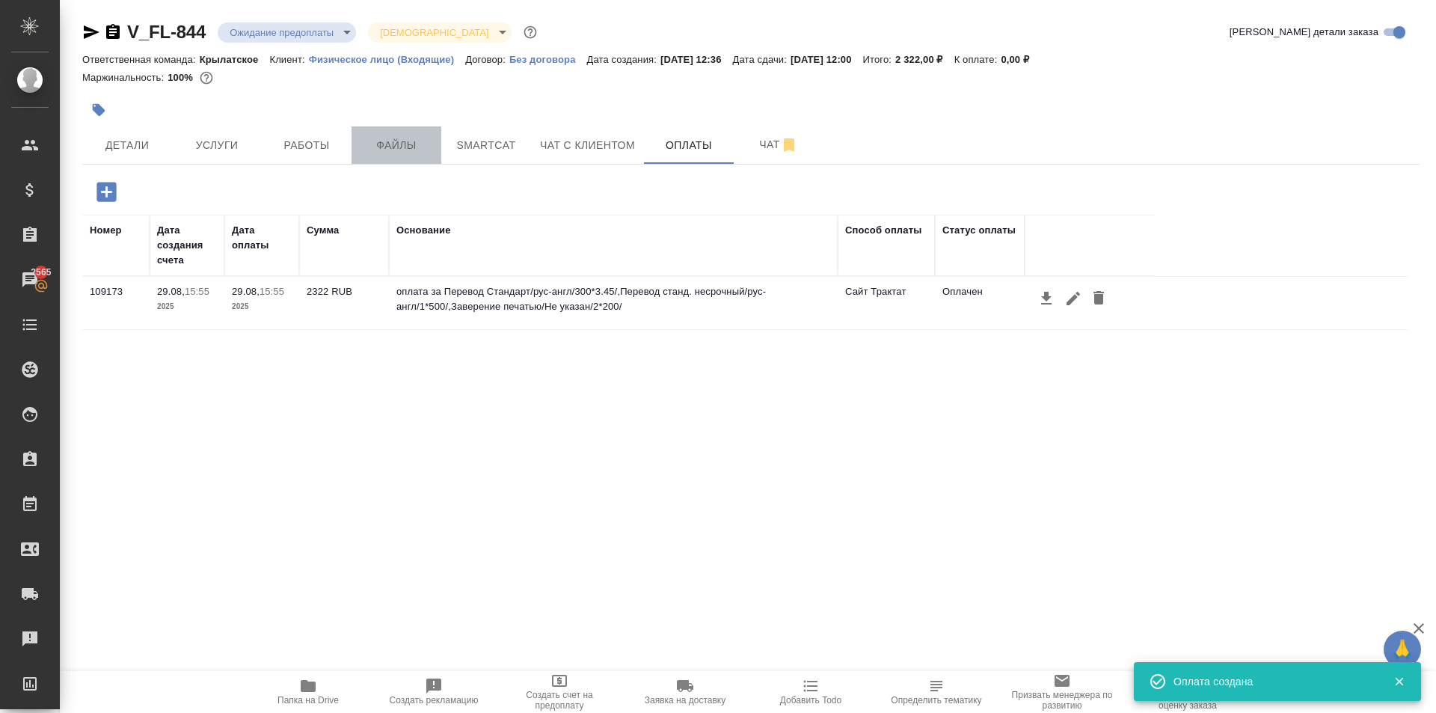
click at [380, 138] on span "Файлы" at bounding box center [397, 145] width 72 height 19
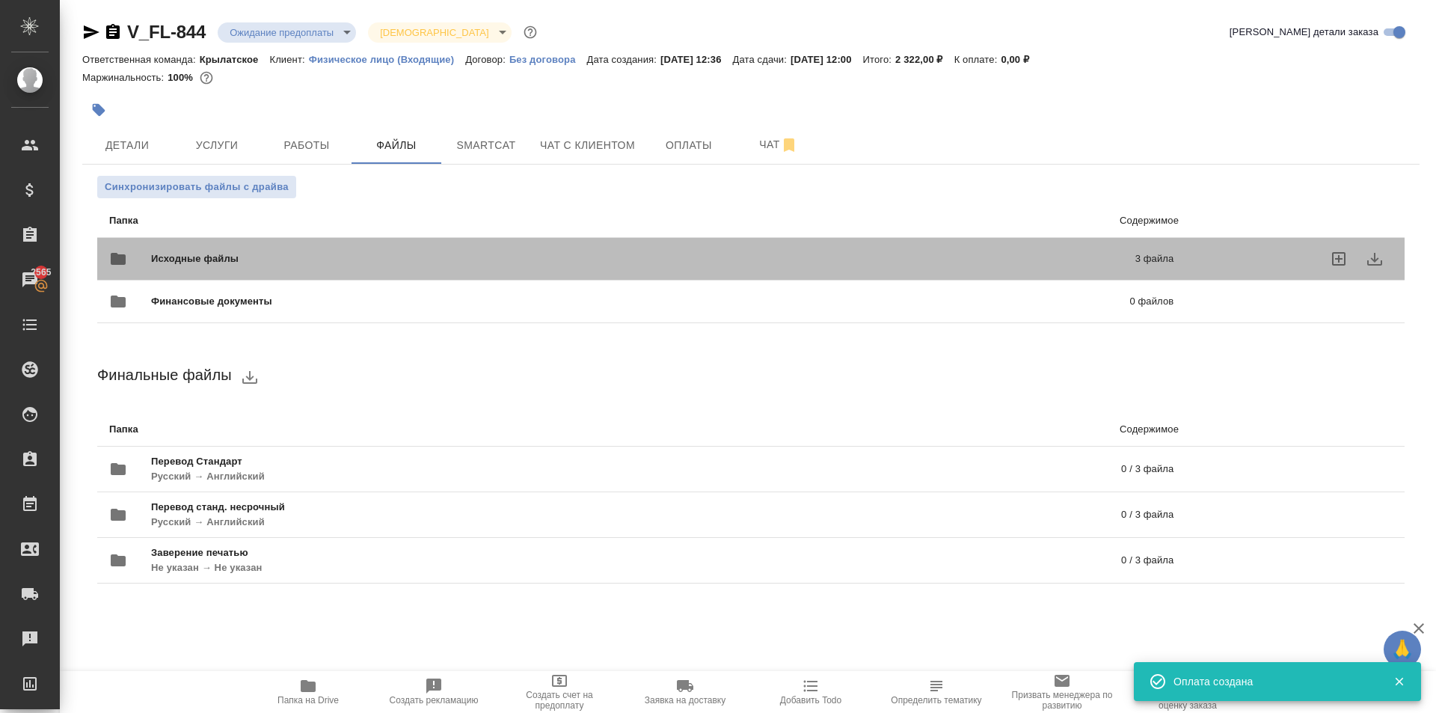
click at [337, 238] on div "Исходные файлы 3 файла" at bounding box center [641, 259] width 1094 height 66
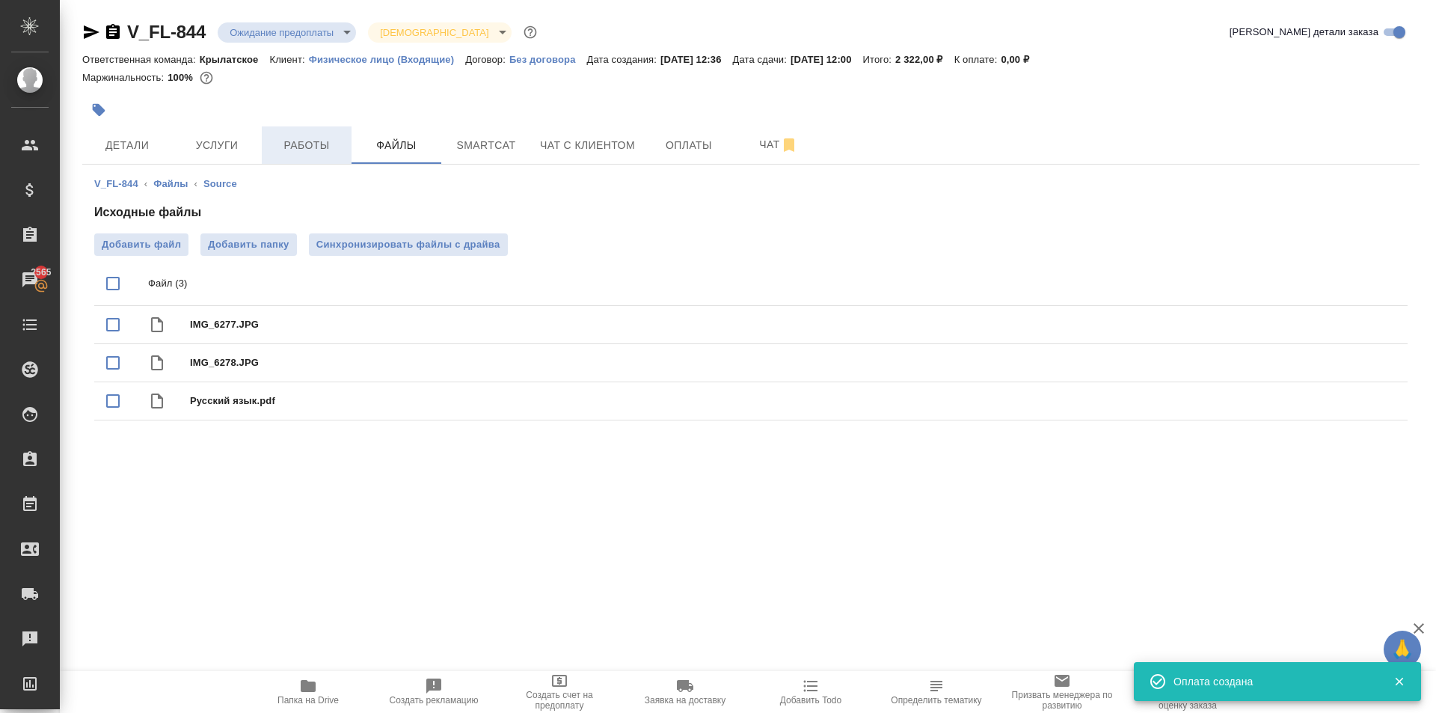
click at [329, 152] on span "Работы" at bounding box center [307, 145] width 72 height 19
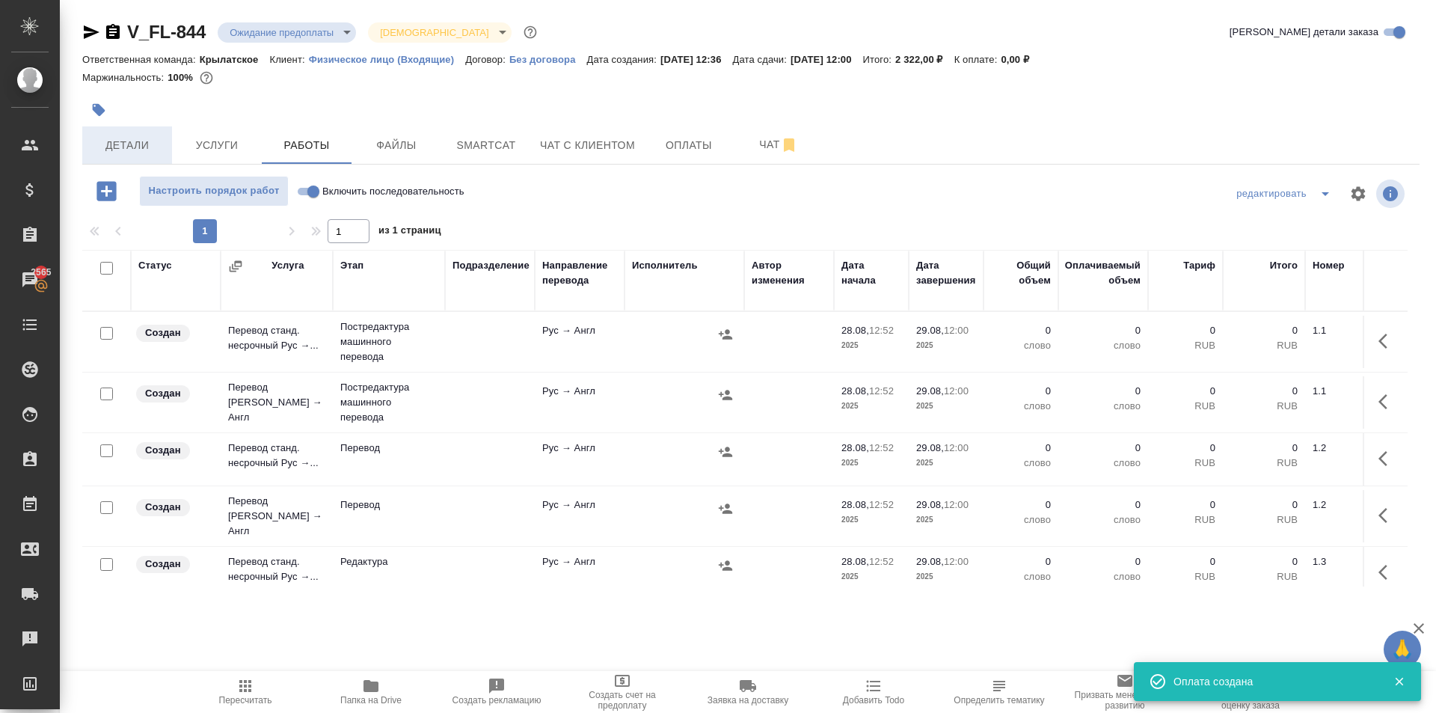
click at [127, 141] on span "Детали" at bounding box center [127, 145] width 72 height 19
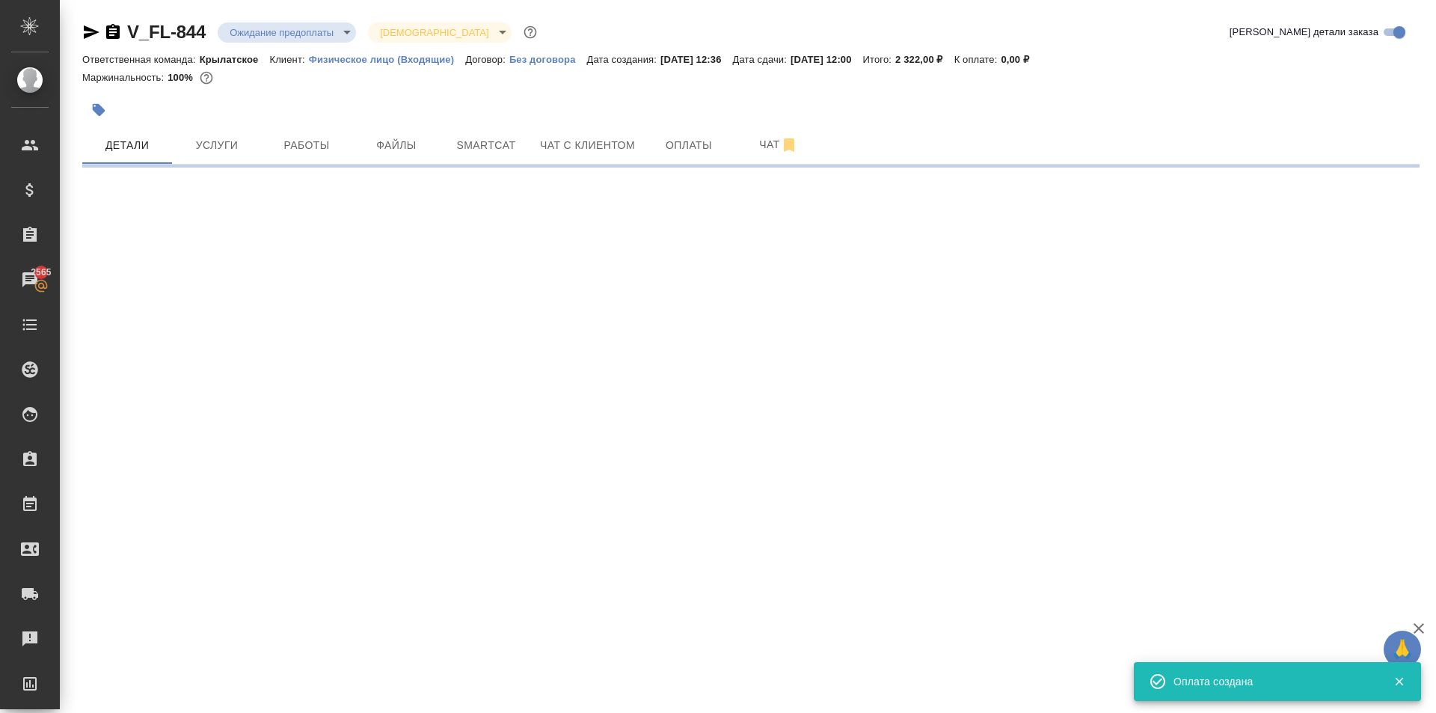
select select "RU"
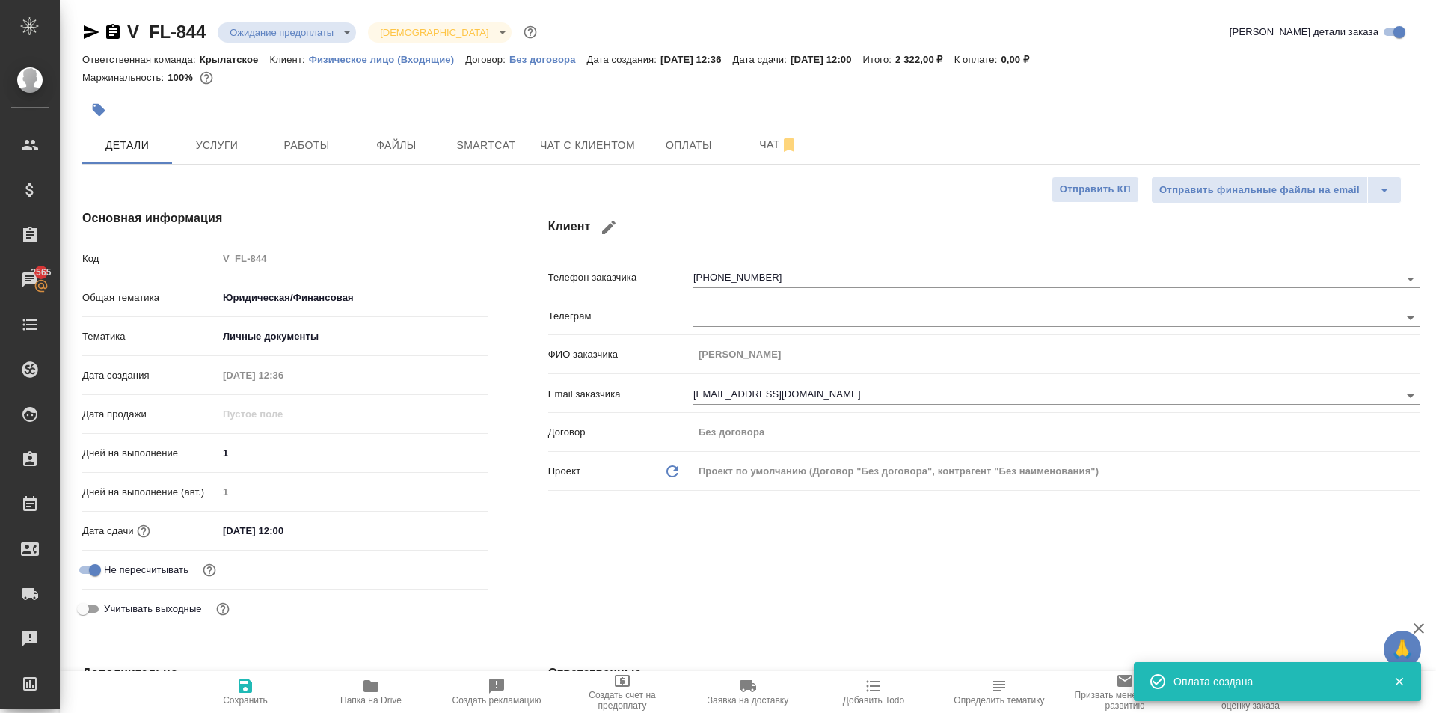
type textarea "x"
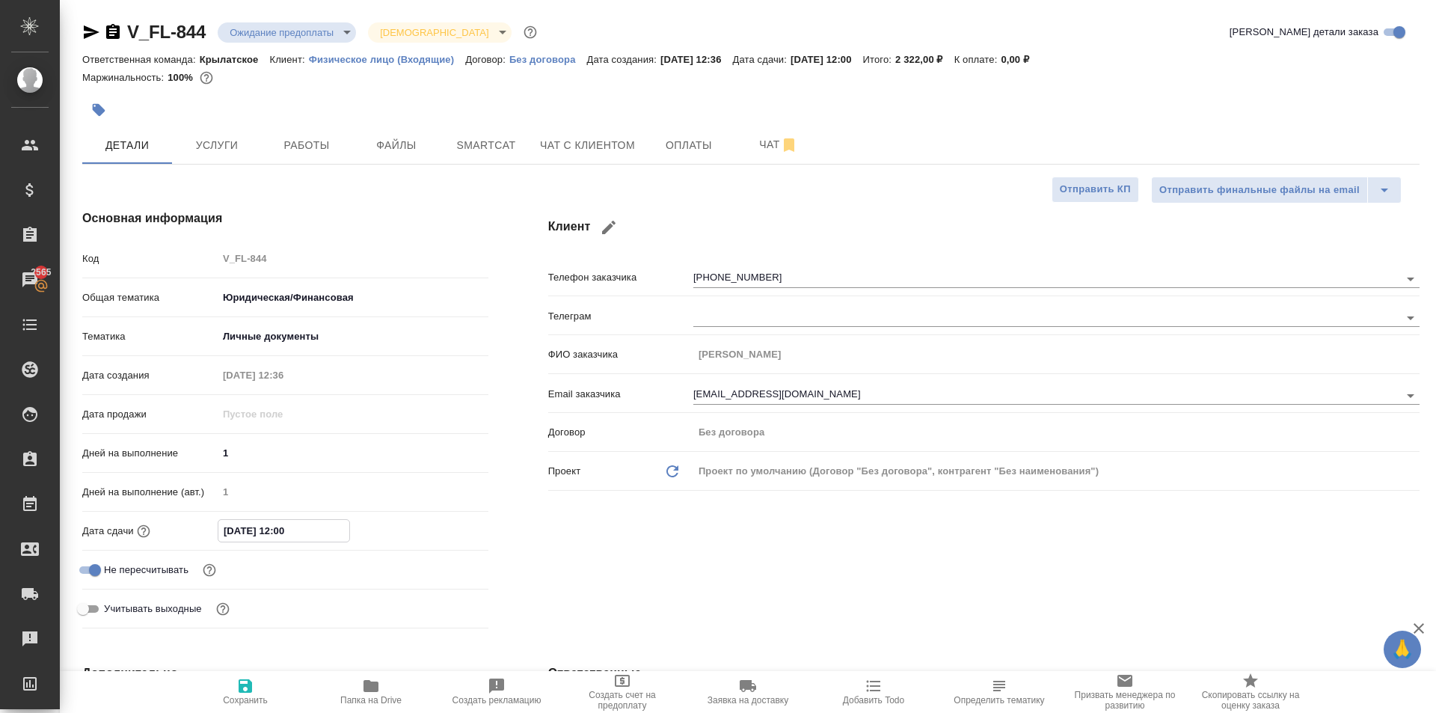
click at [290, 540] on input "[DATE] 12:00" at bounding box center [283, 531] width 131 height 22
click at [448, 523] on icon "button" at bounding box center [444, 529] width 13 height 15
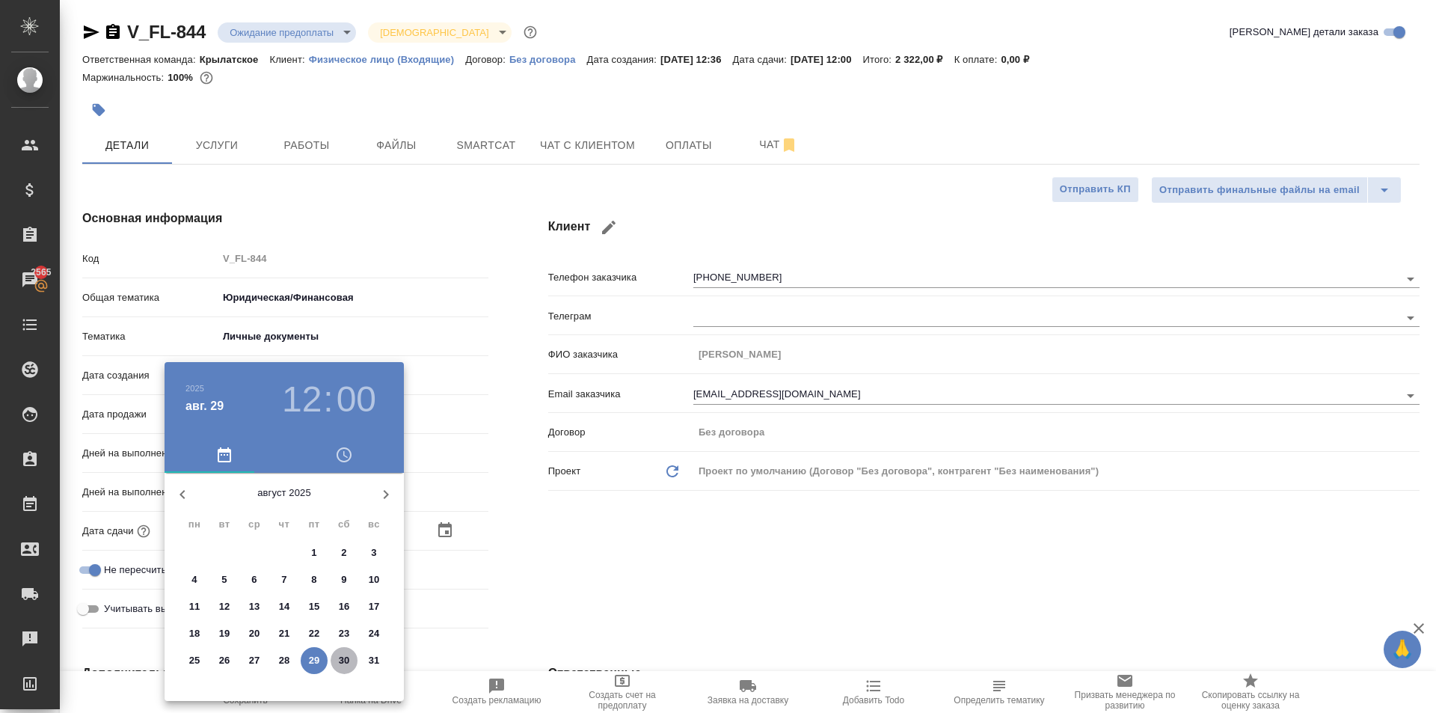
click at [343, 669] on button "30" at bounding box center [344, 660] width 27 height 27
type input "[DATE] 12:00"
type textarea "x"
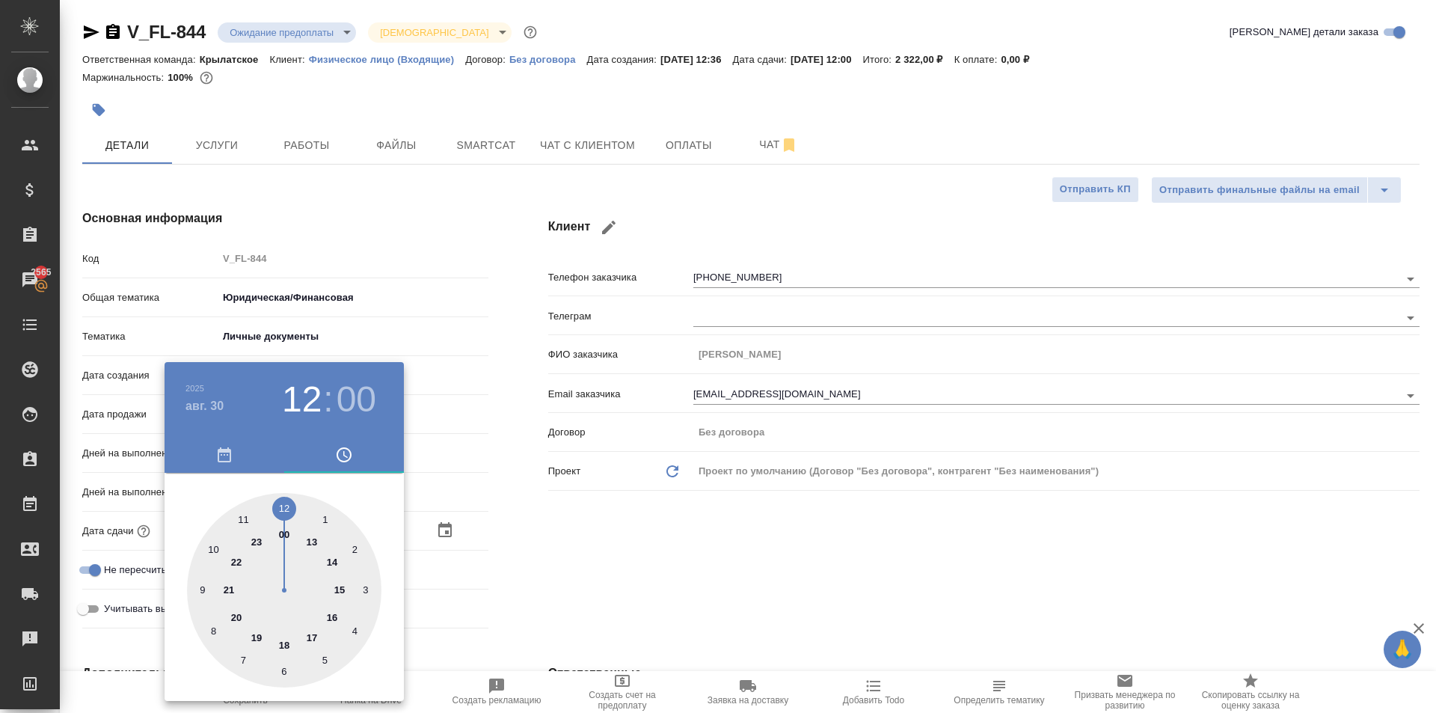
click at [207, 535] on div at bounding box center [284, 590] width 194 height 194
type input "[DATE] 10:00"
type textarea "x"
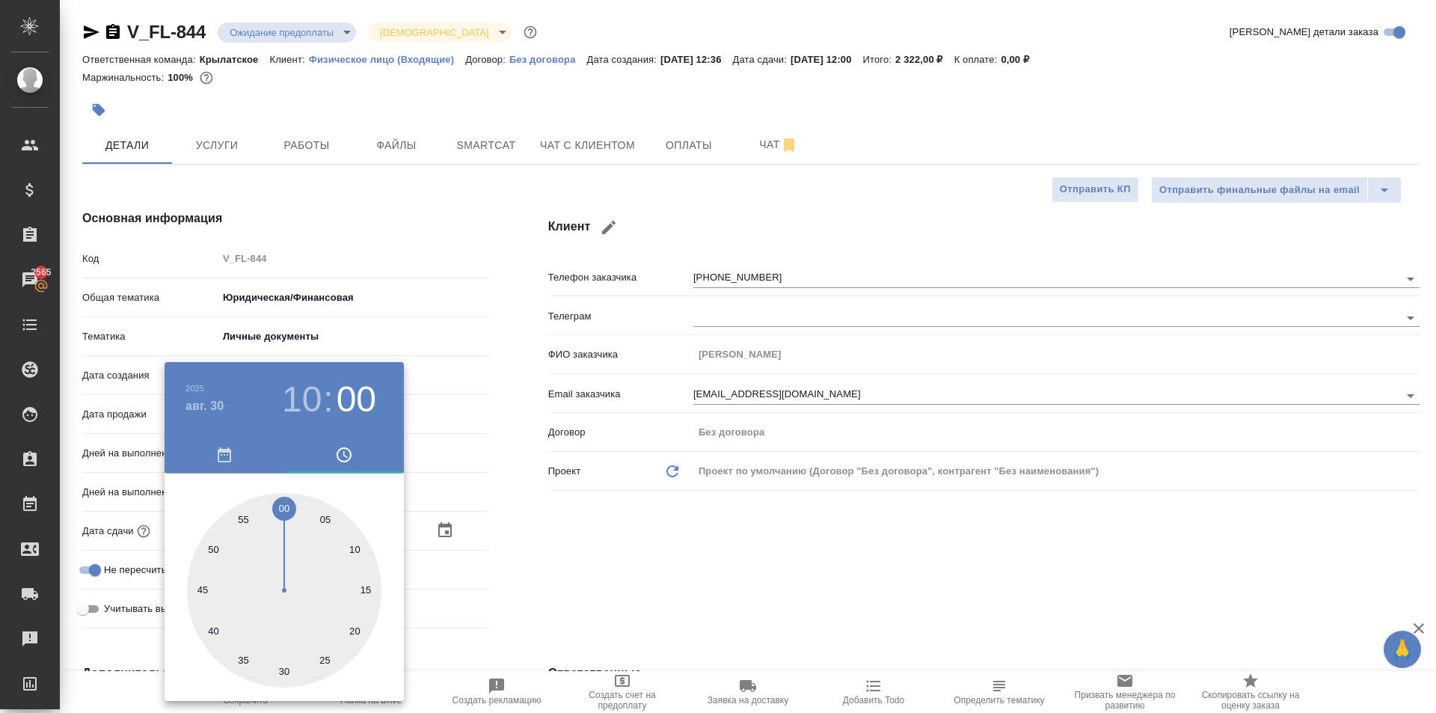
click at [691, 564] on div at bounding box center [718, 356] width 1436 height 713
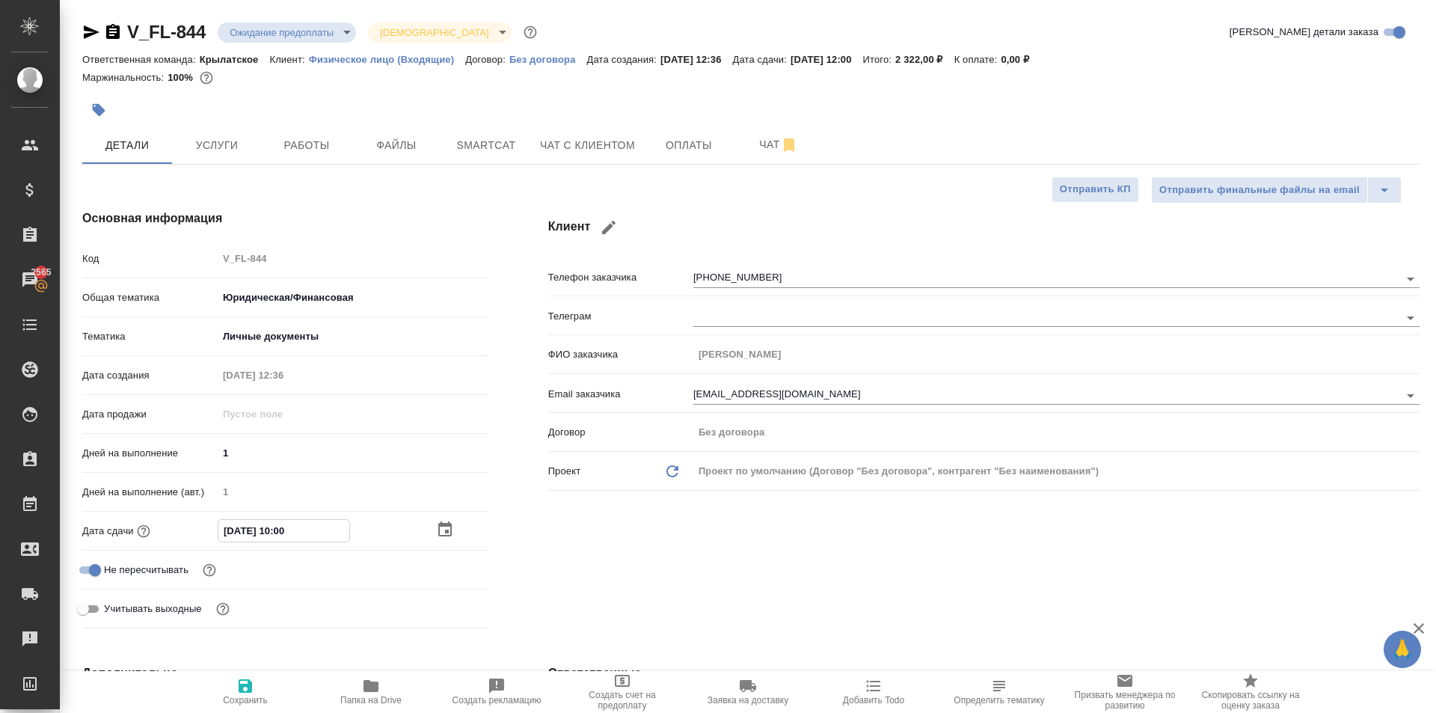
drag, startPoint x: 328, startPoint y: 529, endPoint x: 282, endPoint y: 554, distance: 52.9
click at [282, 554] on div "Дата сдачи 30.08.2025 10:00" at bounding box center [285, 537] width 406 height 39
click at [445, 518] on div "Дата сдачи 30.08.2025 10:00" at bounding box center [285, 531] width 406 height 26
click at [454, 533] on div at bounding box center [462, 530] width 52 height 18
click at [446, 529] on icon "button" at bounding box center [445, 530] width 18 height 18
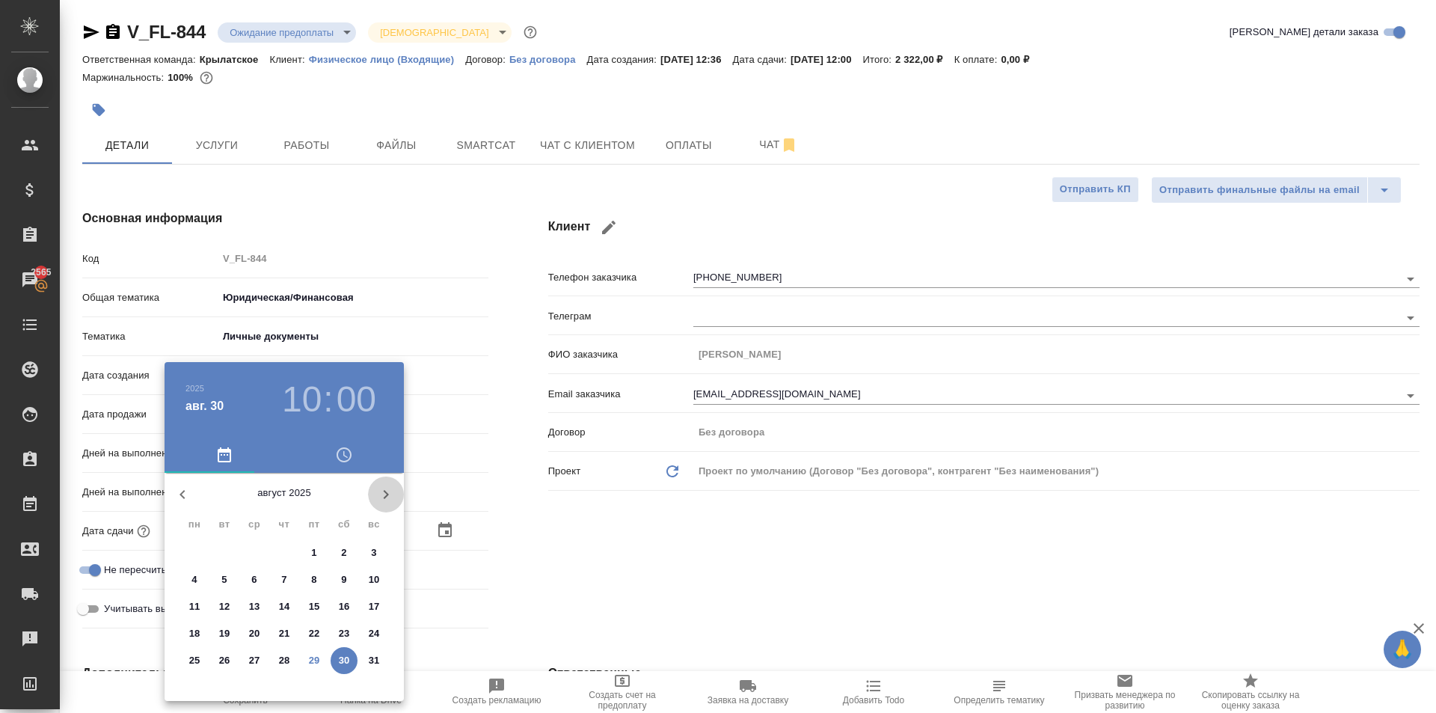
click at [386, 500] on icon "button" at bounding box center [386, 494] width 18 height 18
click at [197, 548] on span "1" at bounding box center [194, 552] width 27 height 15
type input "01.09.2025 10:00"
type textarea "x"
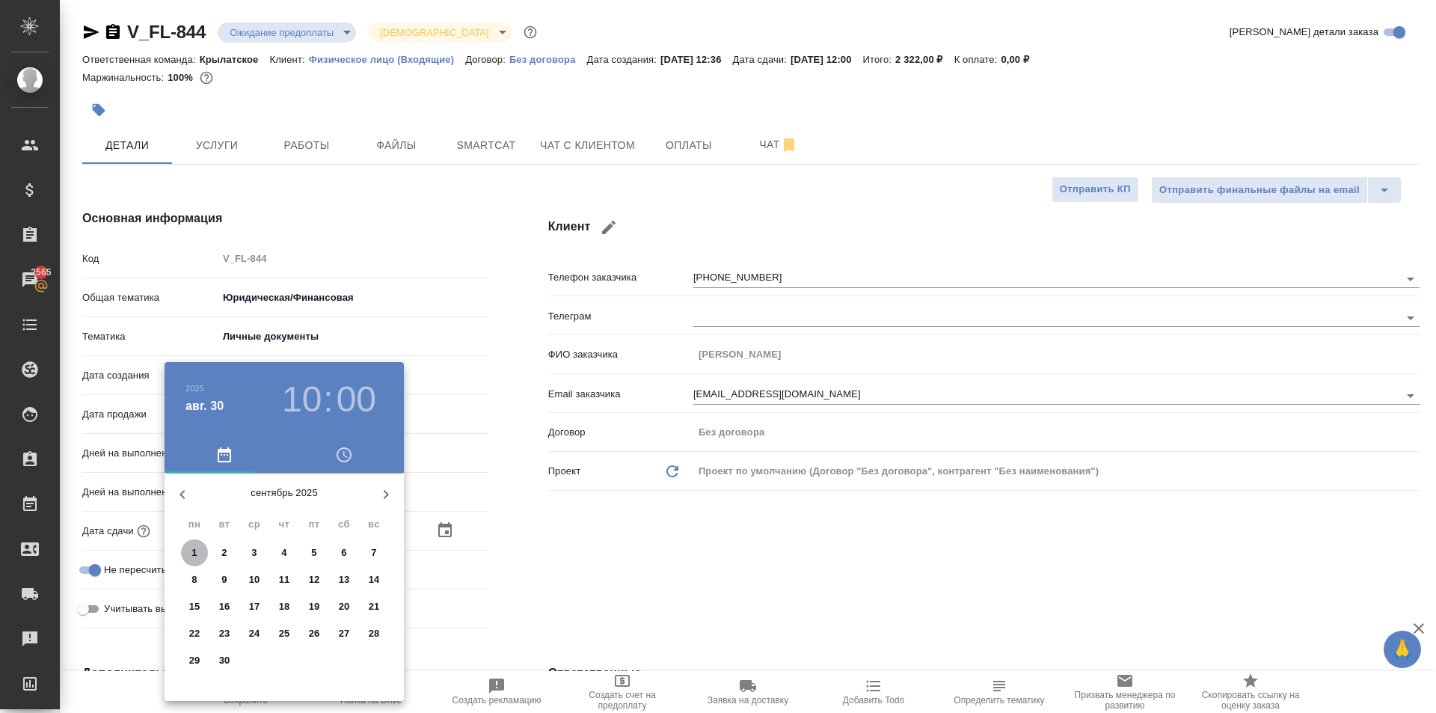
type textarea "x"
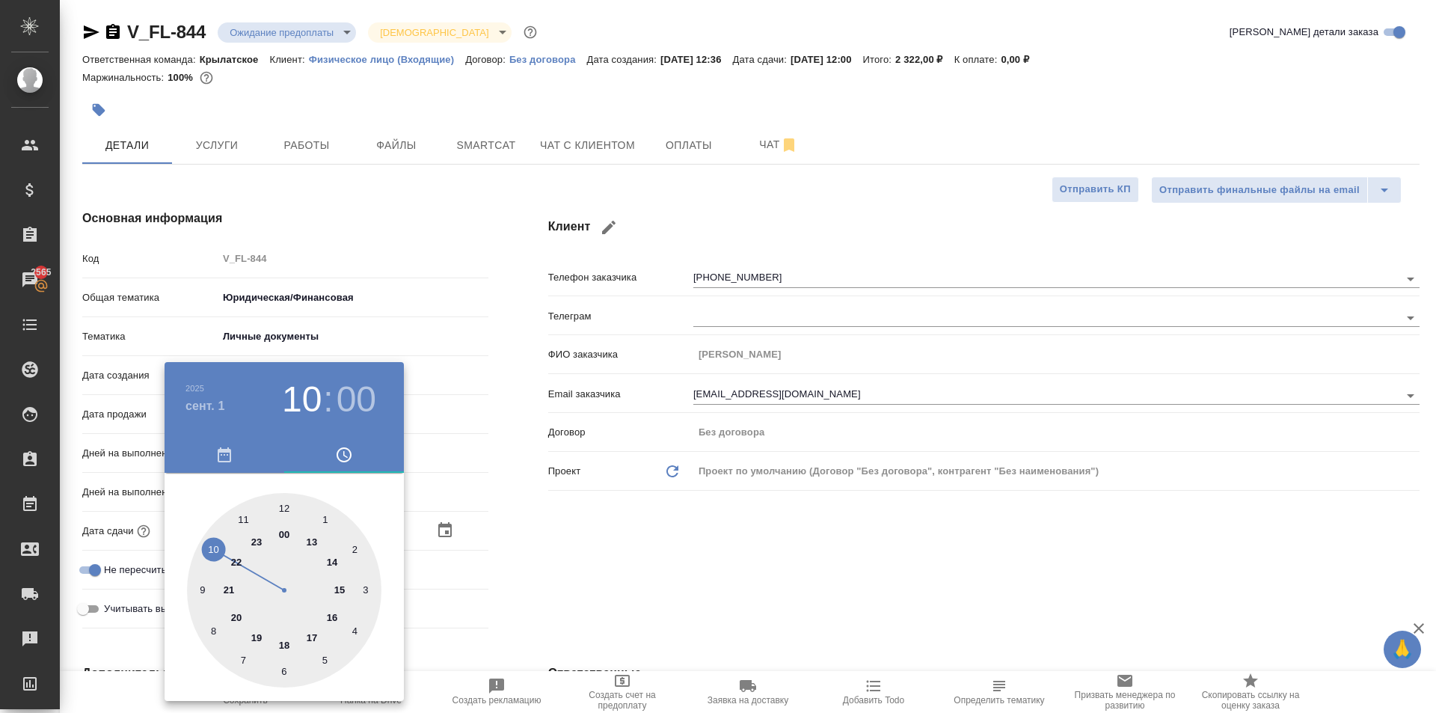
click at [583, 643] on div at bounding box center [718, 356] width 1436 height 713
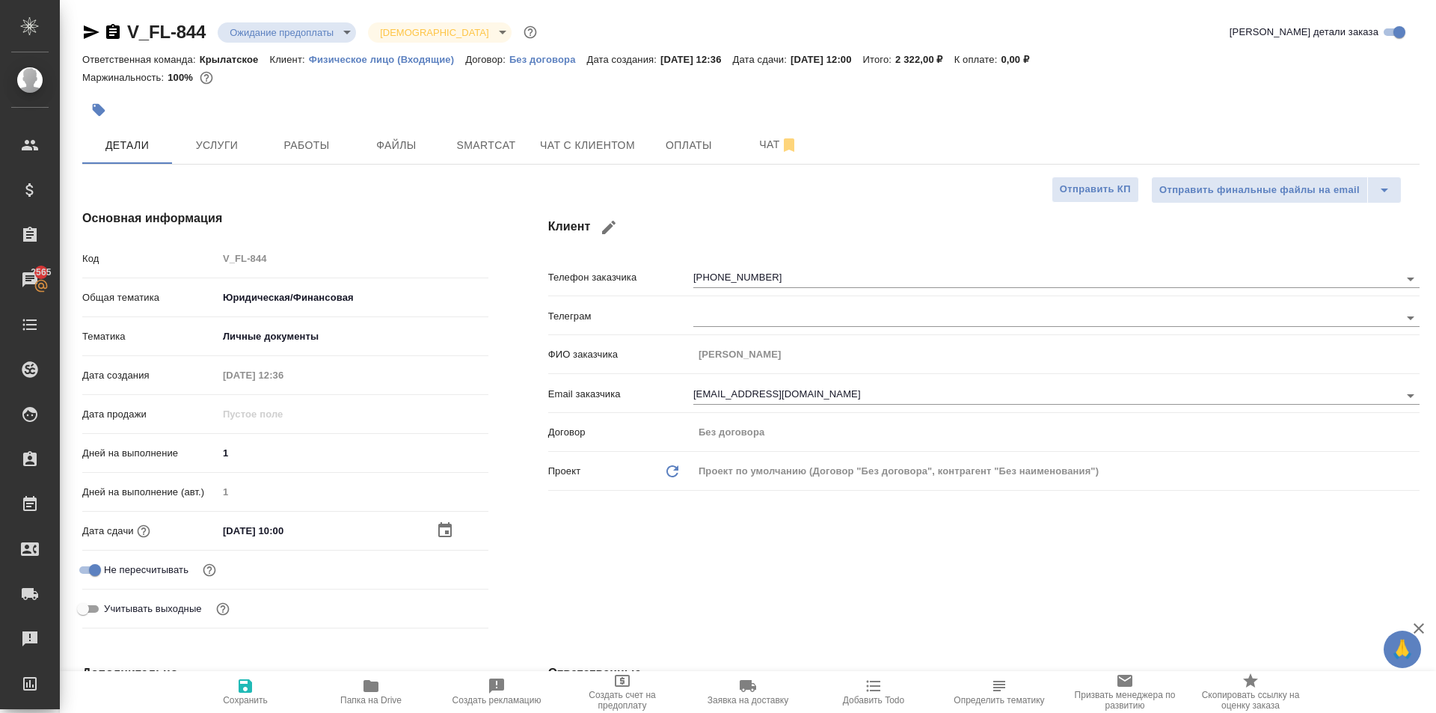
click at [220, 687] on span "Сохранить" at bounding box center [245, 691] width 108 height 28
type textarea "x"
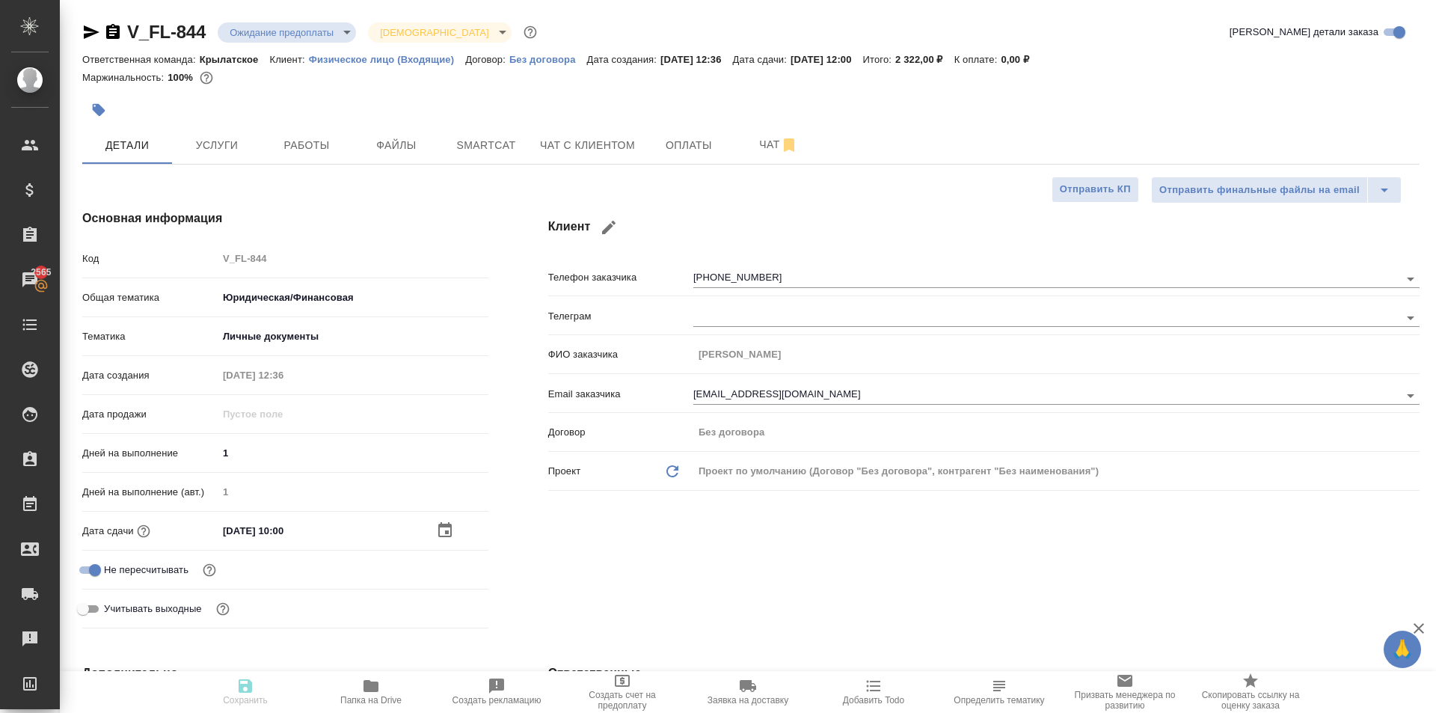
type textarea "x"
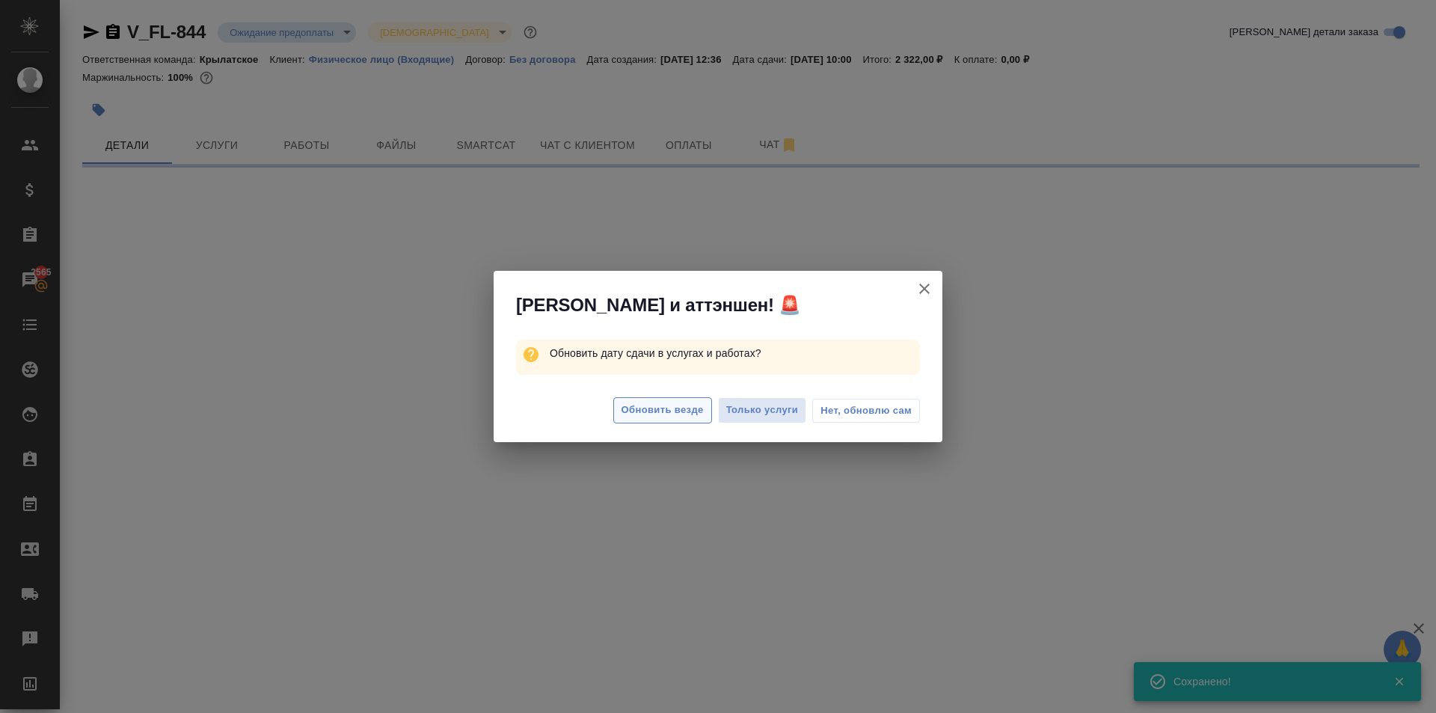
select select "RU"
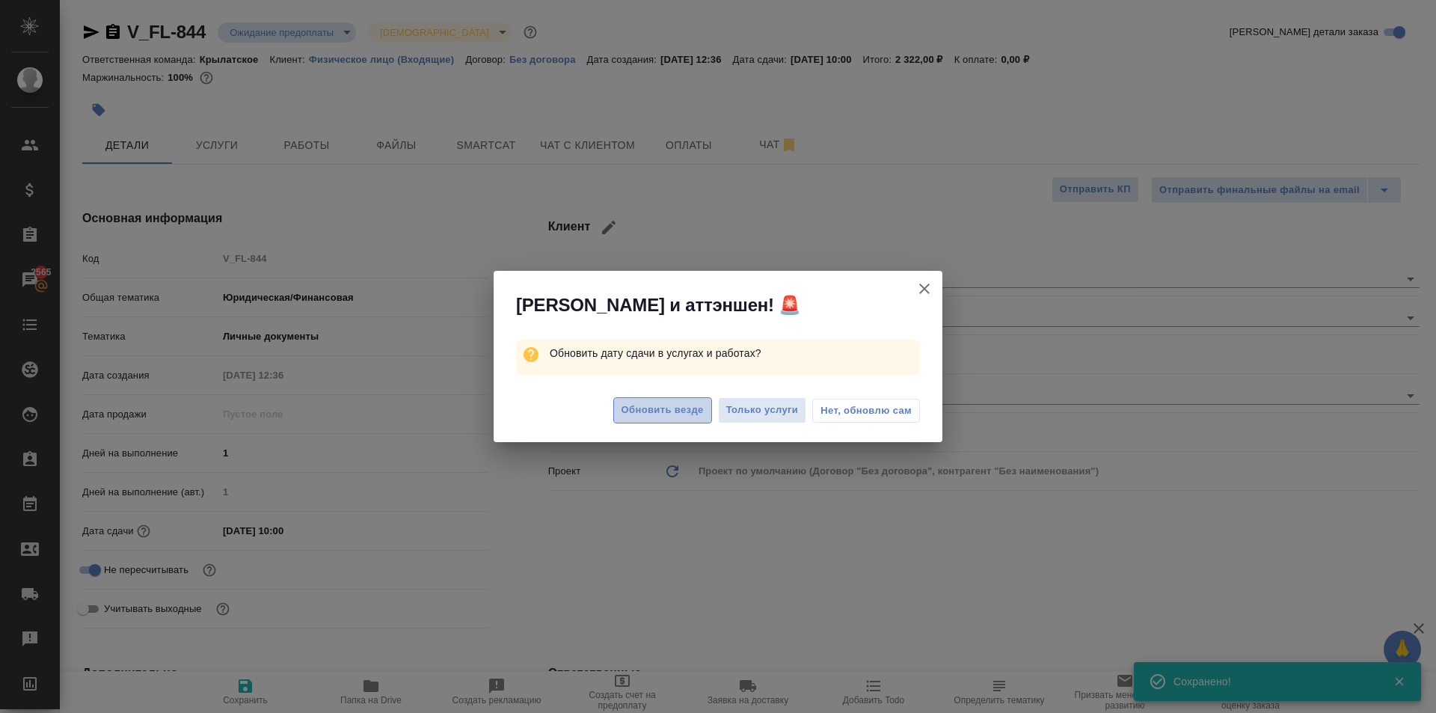
click at [620, 403] on button "Обновить везде" at bounding box center [662, 410] width 99 height 26
type textarea "x"
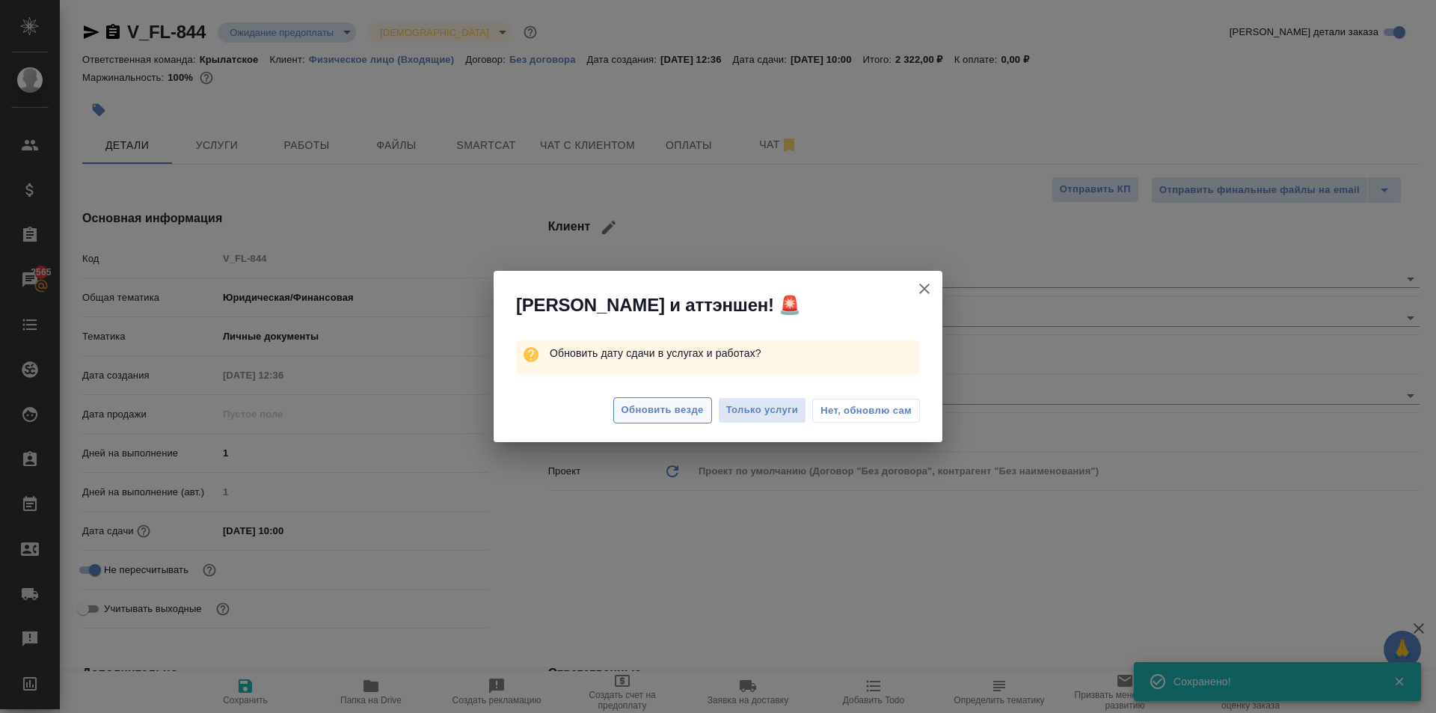
type textarea "x"
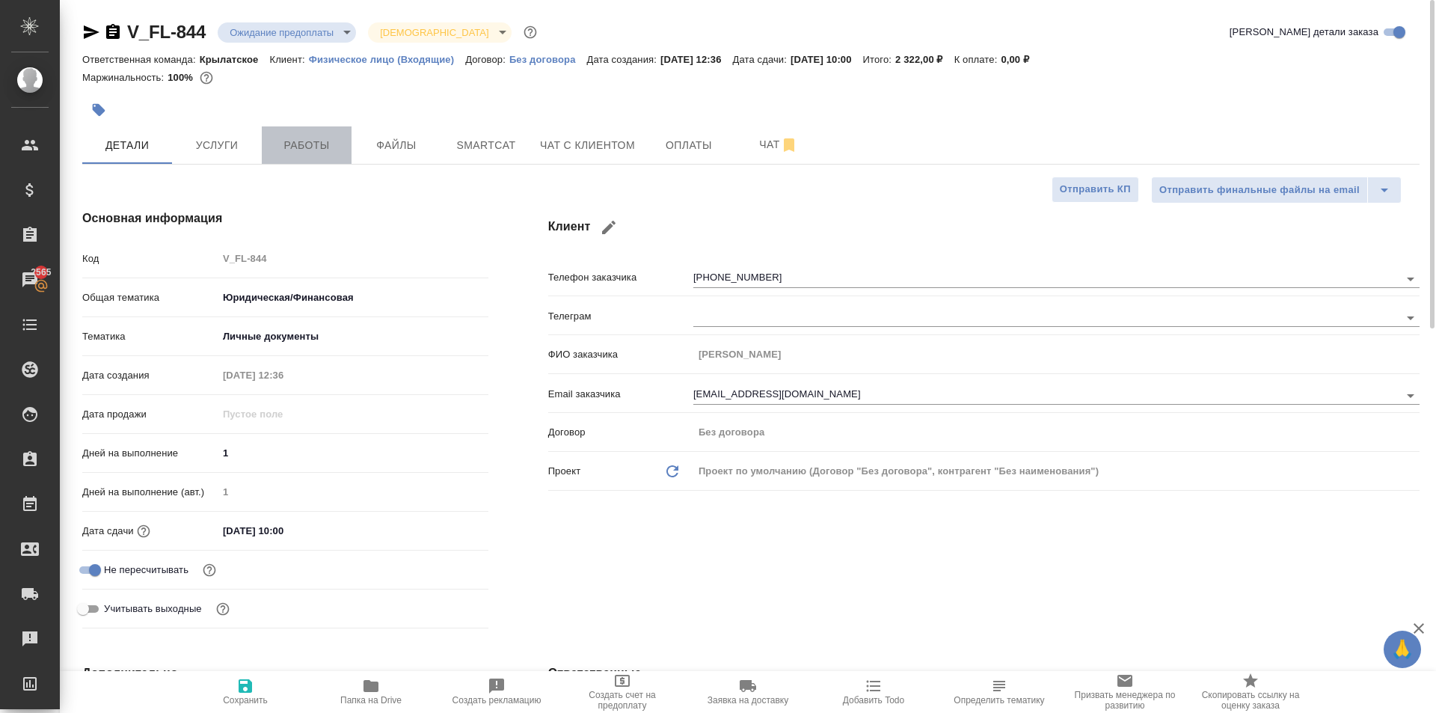
click at [333, 132] on button "Работы" at bounding box center [307, 144] width 90 height 37
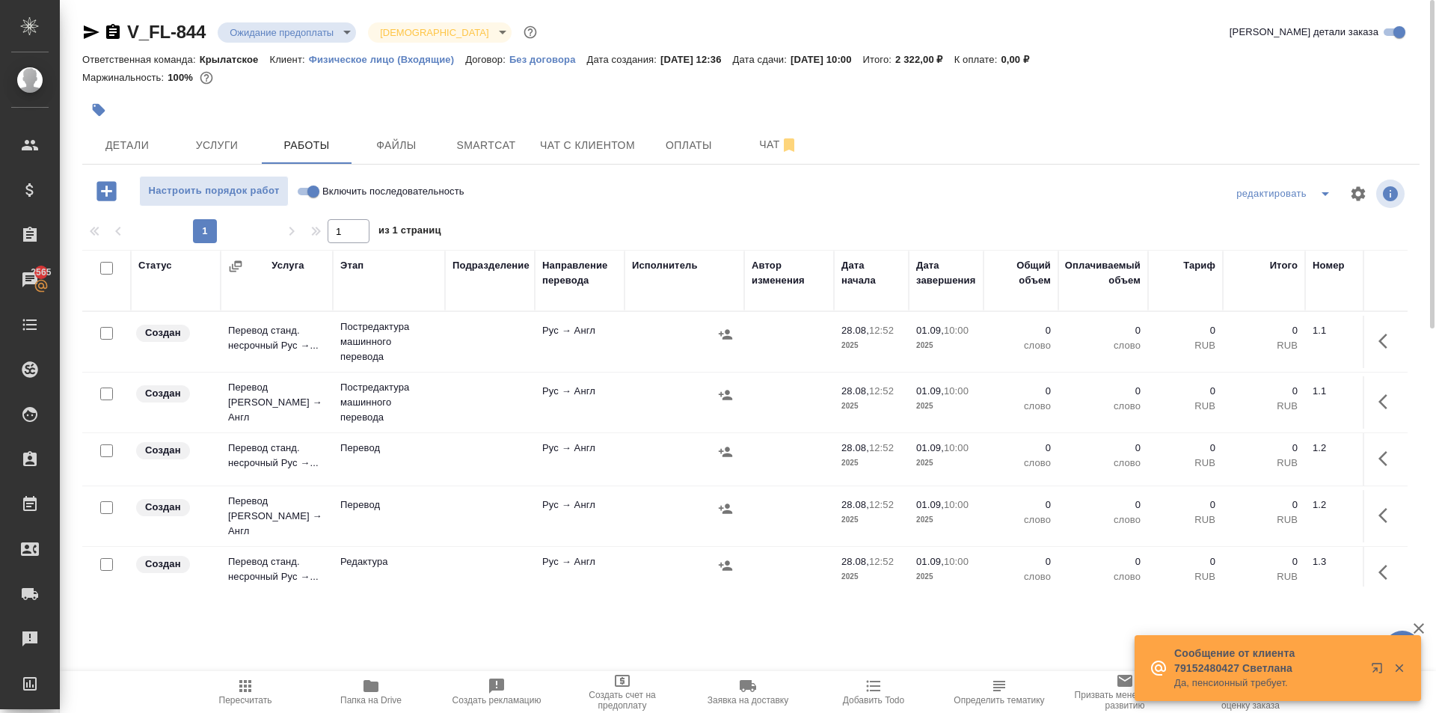
click at [307, 177] on label "Включить последовательность" at bounding box center [378, 191] width 172 height 31
click at [307, 183] on input "Включить последовательность" at bounding box center [313, 192] width 54 height 18
checkbox input "true"
click at [103, 269] on input "checkbox" at bounding box center [106, 268] width 13 height 13
checkbox input "true"
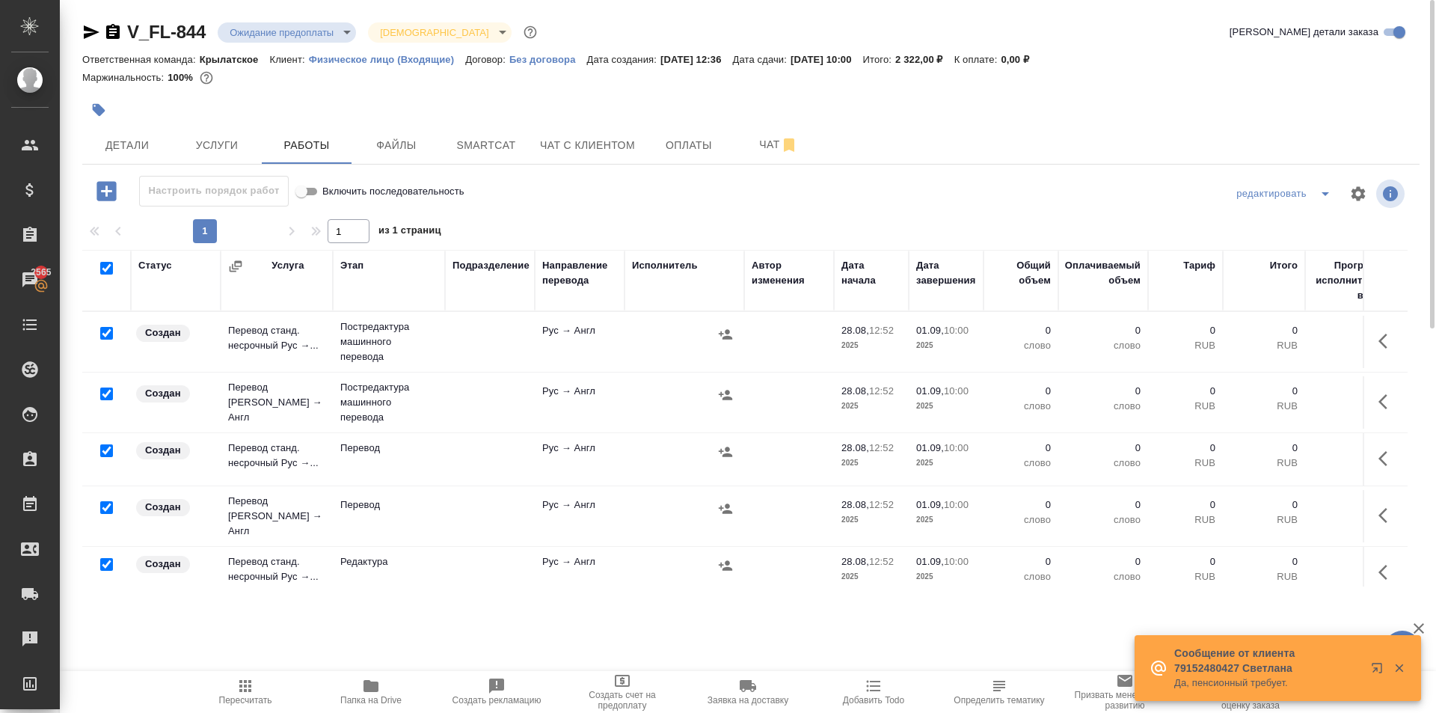
checkbox input "true"
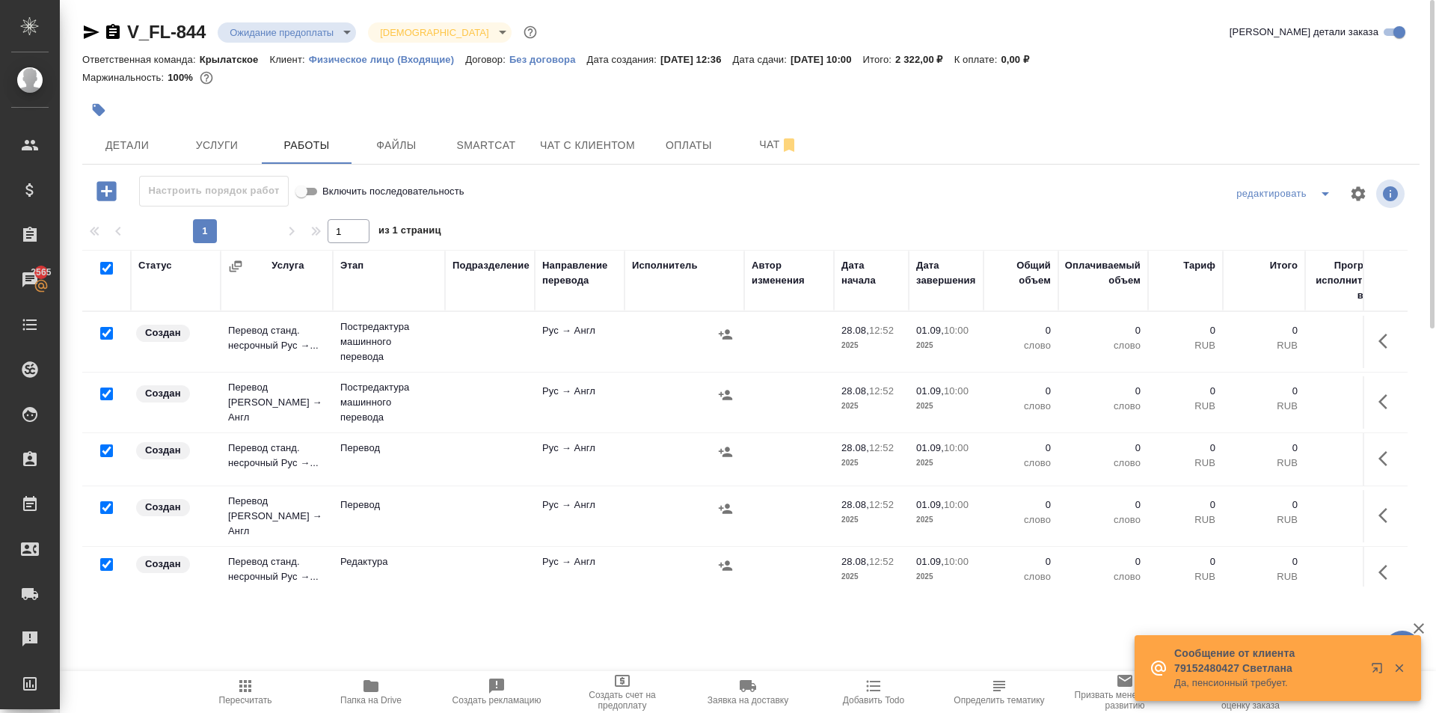
checkbox input "true"
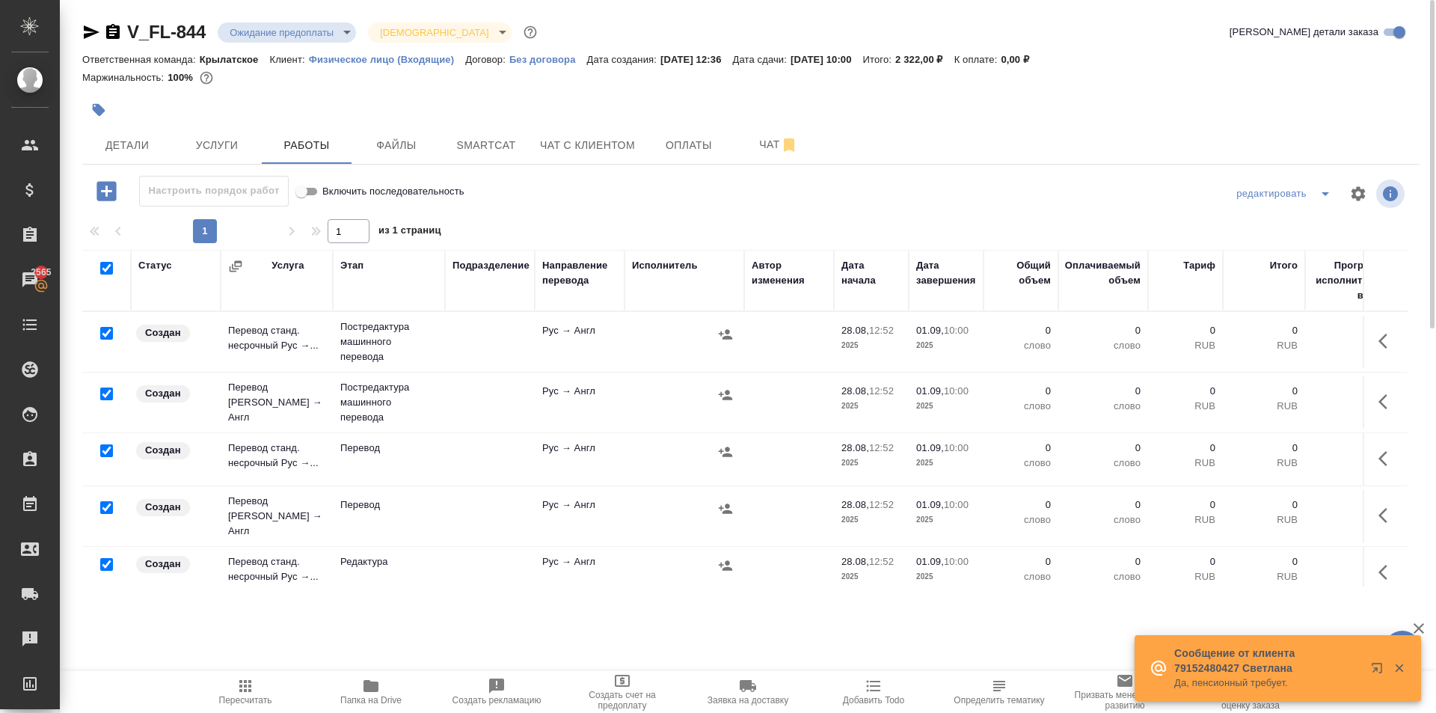
checkbox input "true"
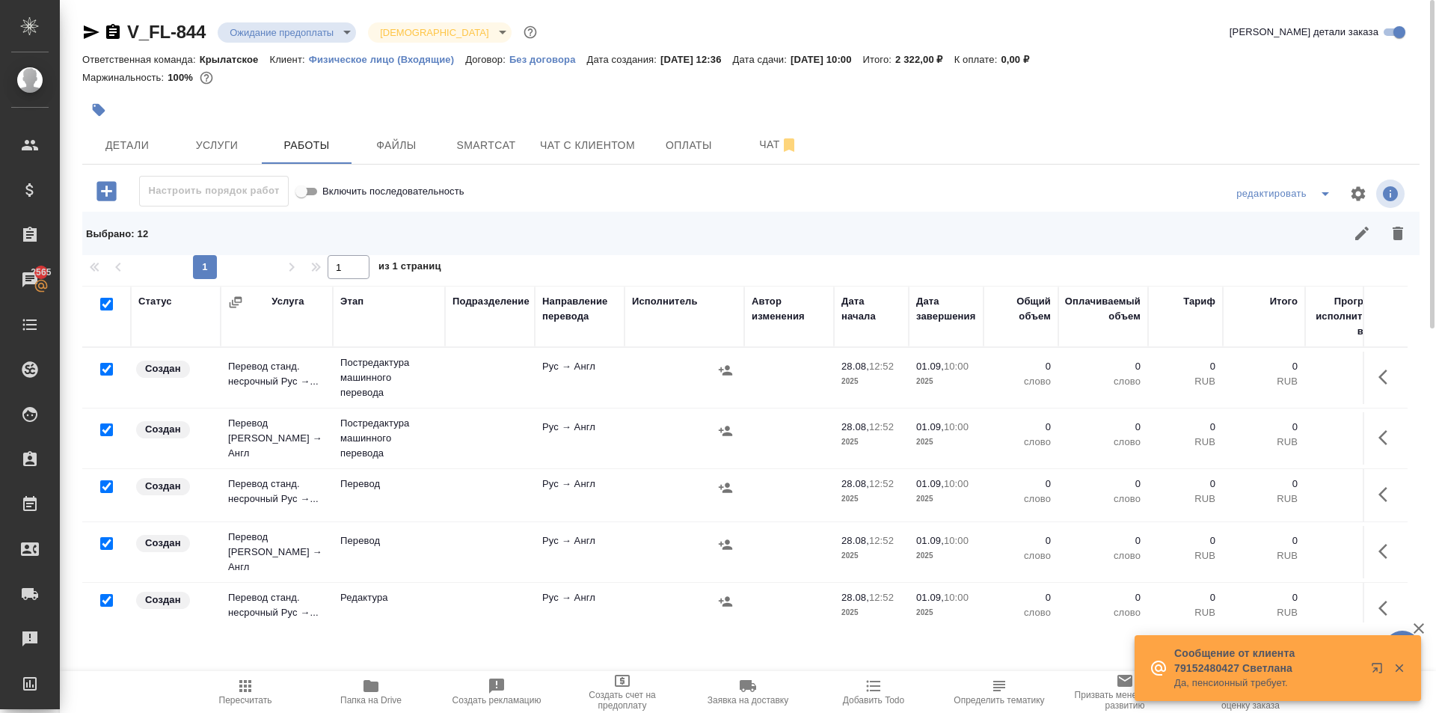
click at [107, 489] on input "checkbox" at bounding box center [106, 486] width 13 height 13
checkbox input "false"
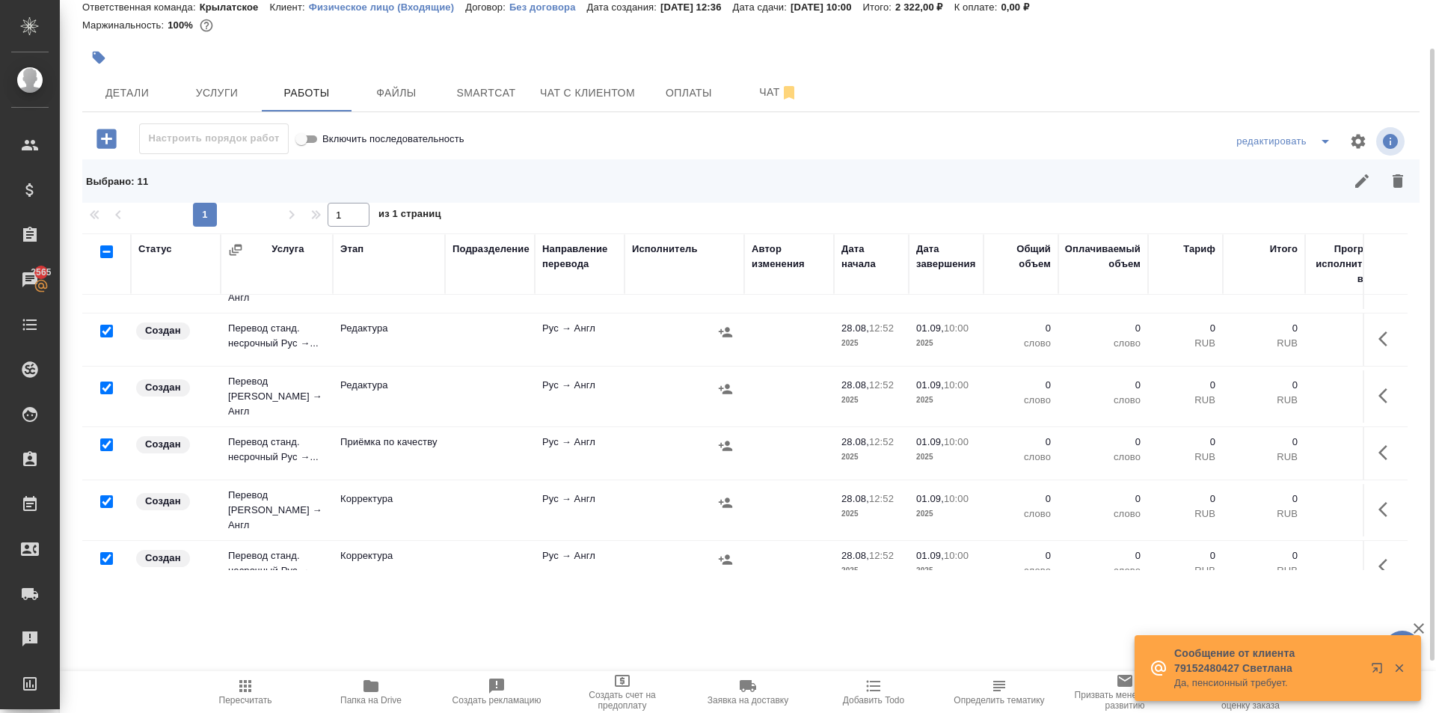
scroll to position [224, 0]
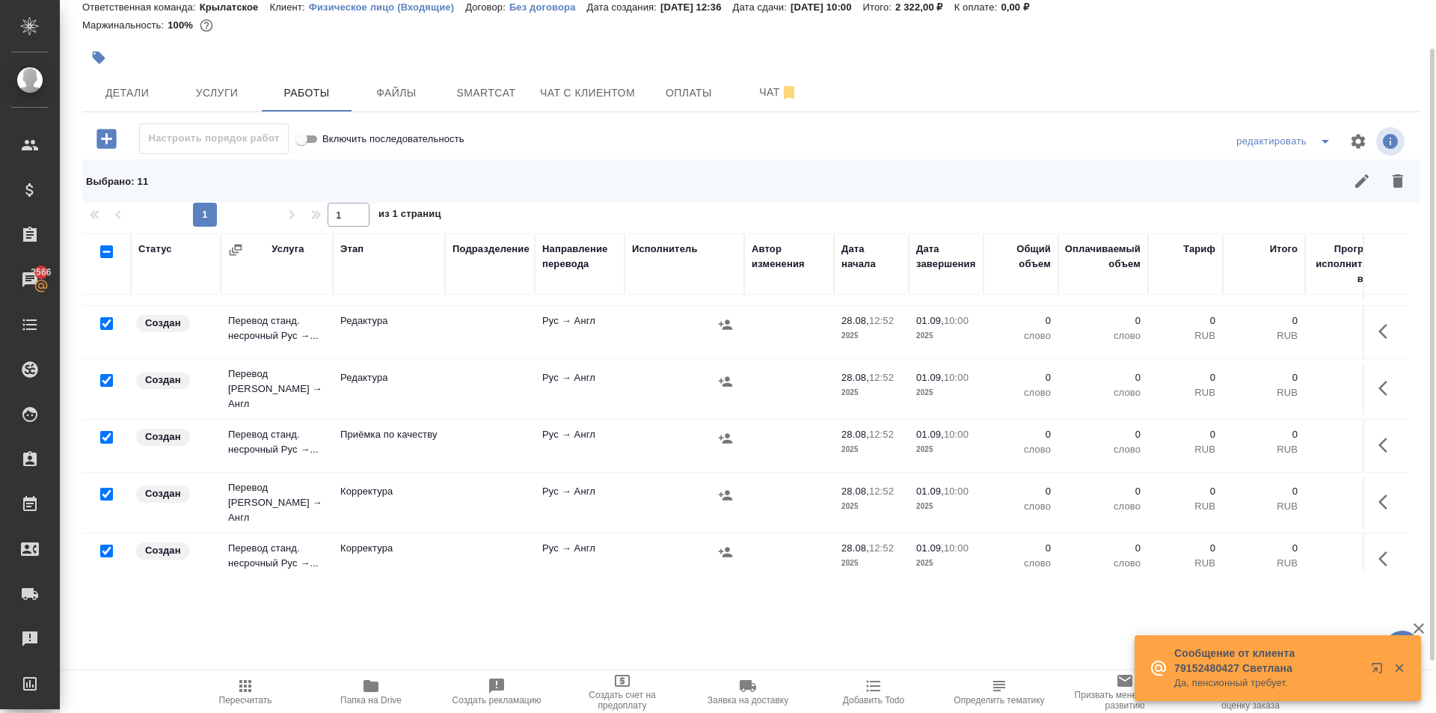
click at [106, 431] on input "checkbox" at bounding box center [106, 437] width 13 height 13
checkbox input "false"
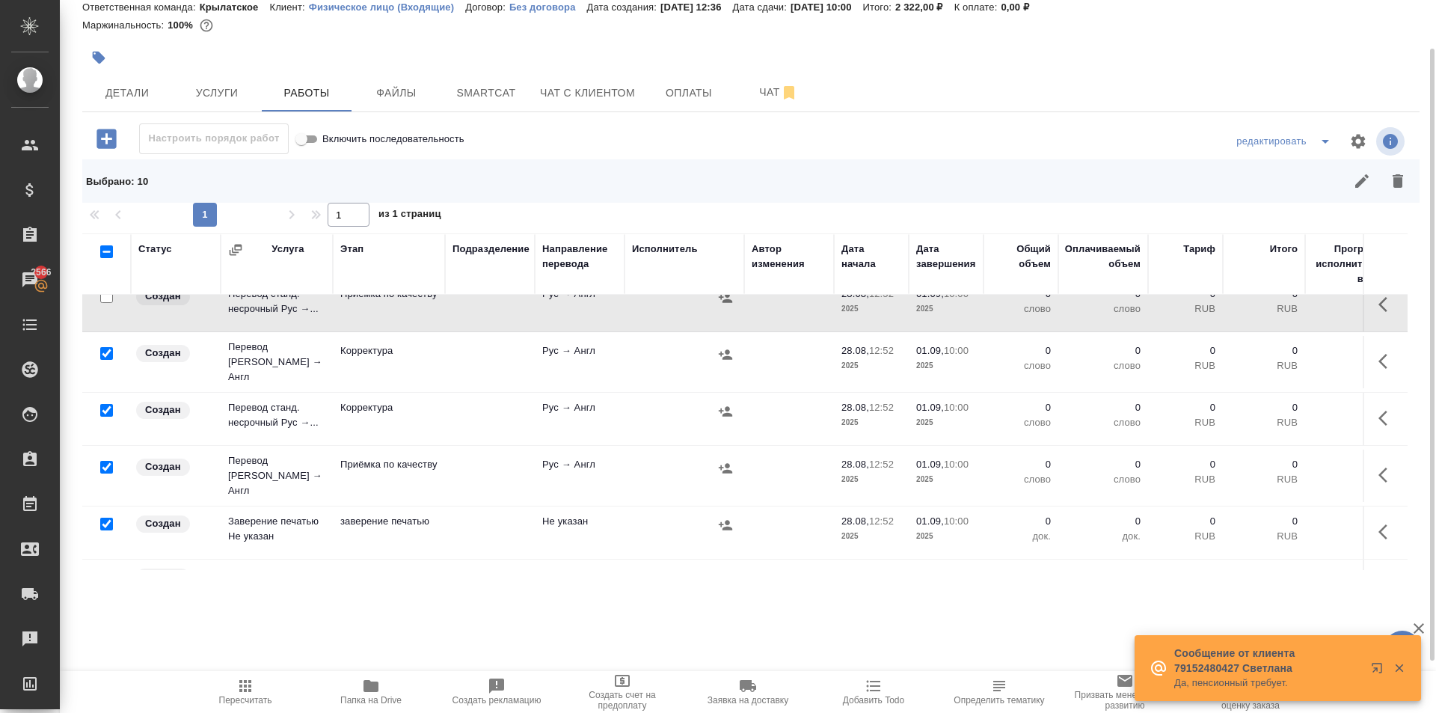
scroll to position [389, 0]
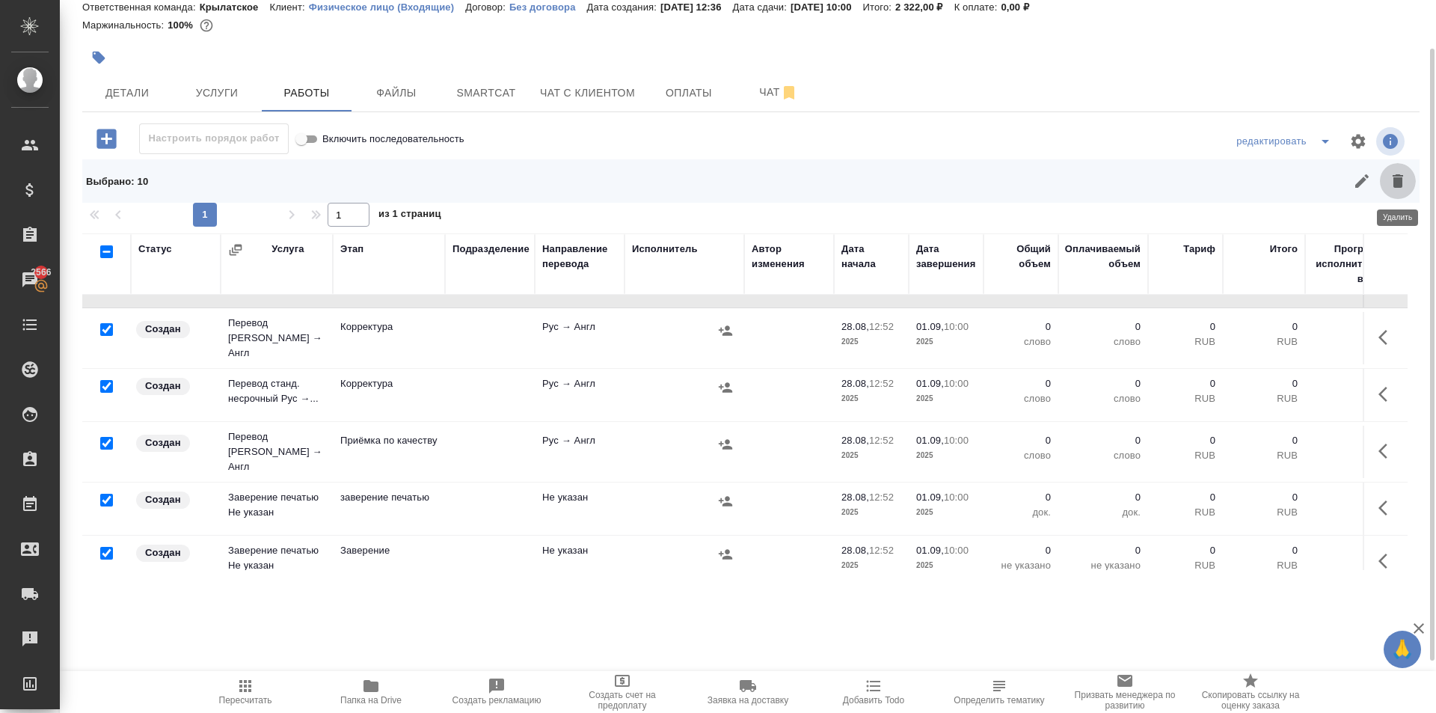
click at [1399, 190] on button "button" at bounding box center [1398, 181] width 36 height 36
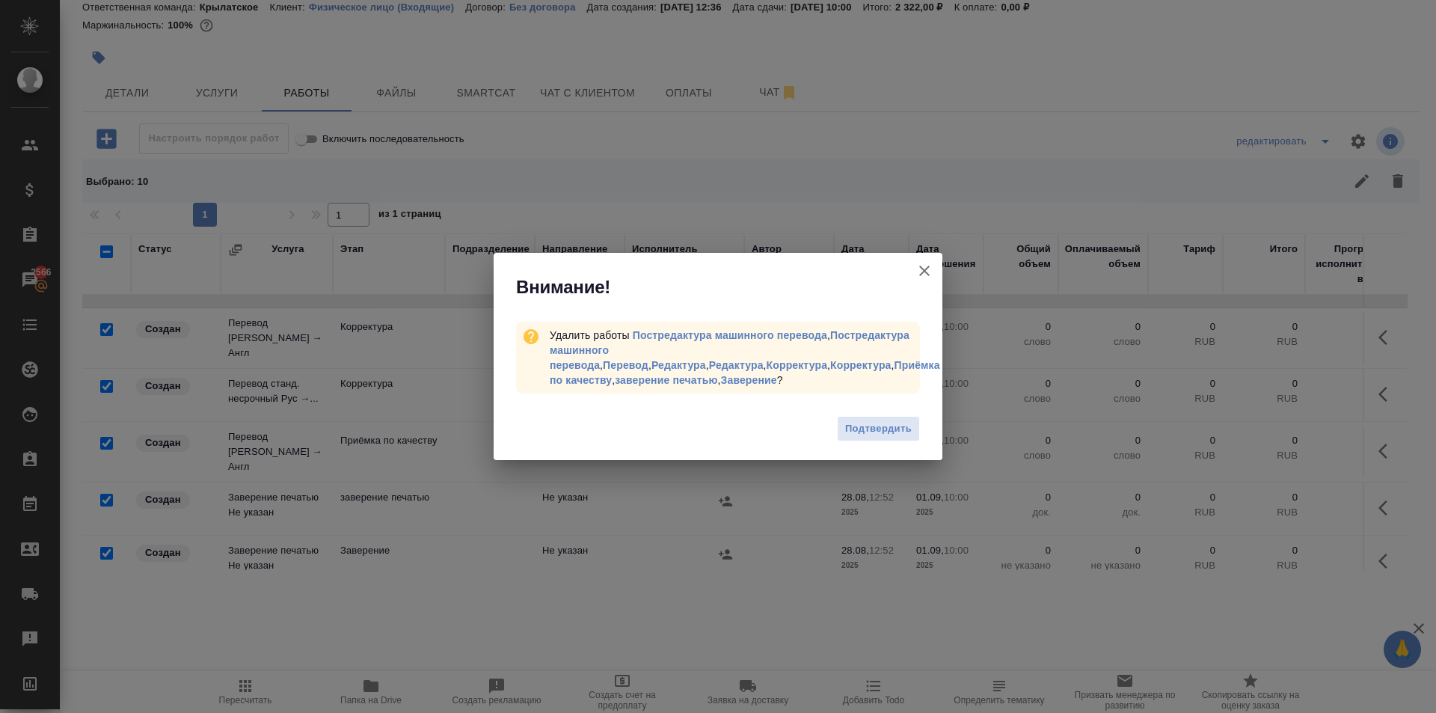
drag, startPoint x: 901, startPoint y: 418, endPoint x: 1216, endPoint y: 418, distance: 314.9
click at [902, 420] on span "Подтвердить" at bounding box center [878, 428] width 67 height 17
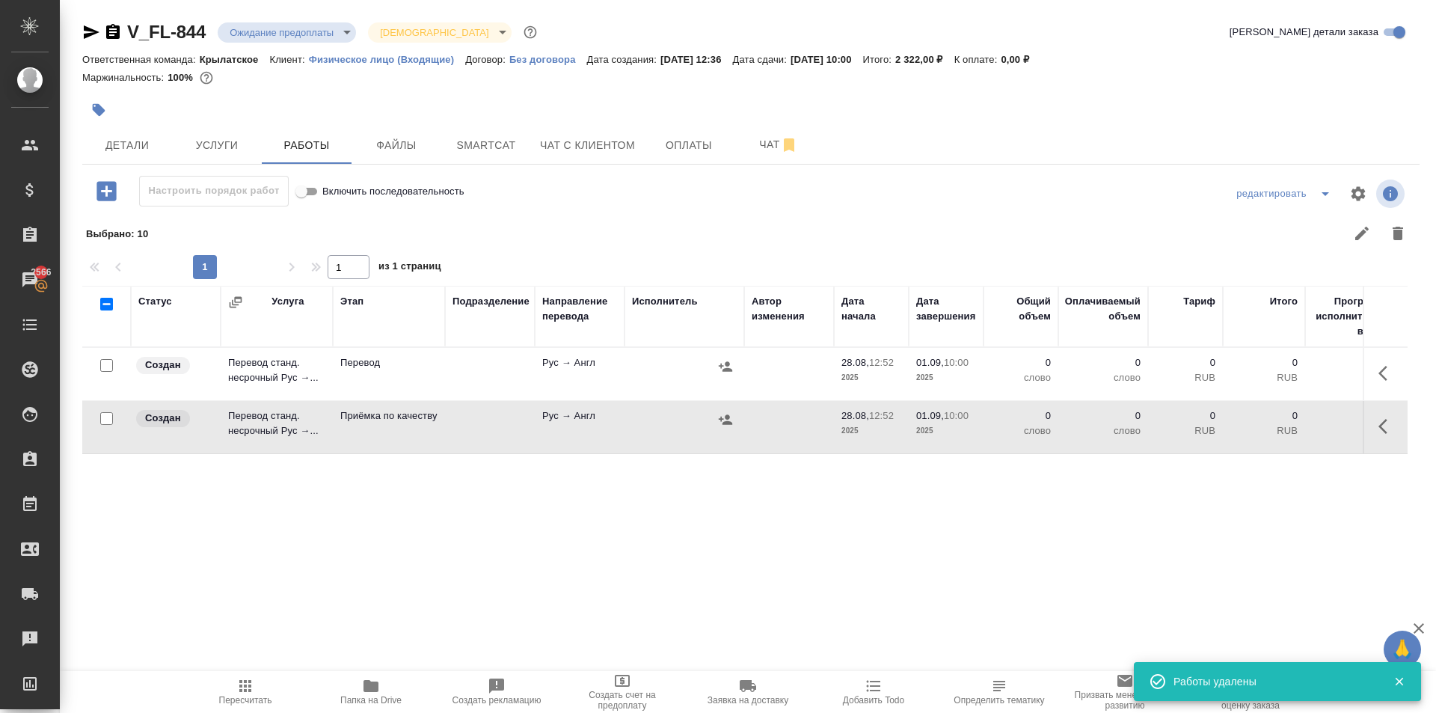
scroll to position [0, 0]
click at [1382, 378] on icon "button" at bounding box center [1388, 373] width 18 height 18
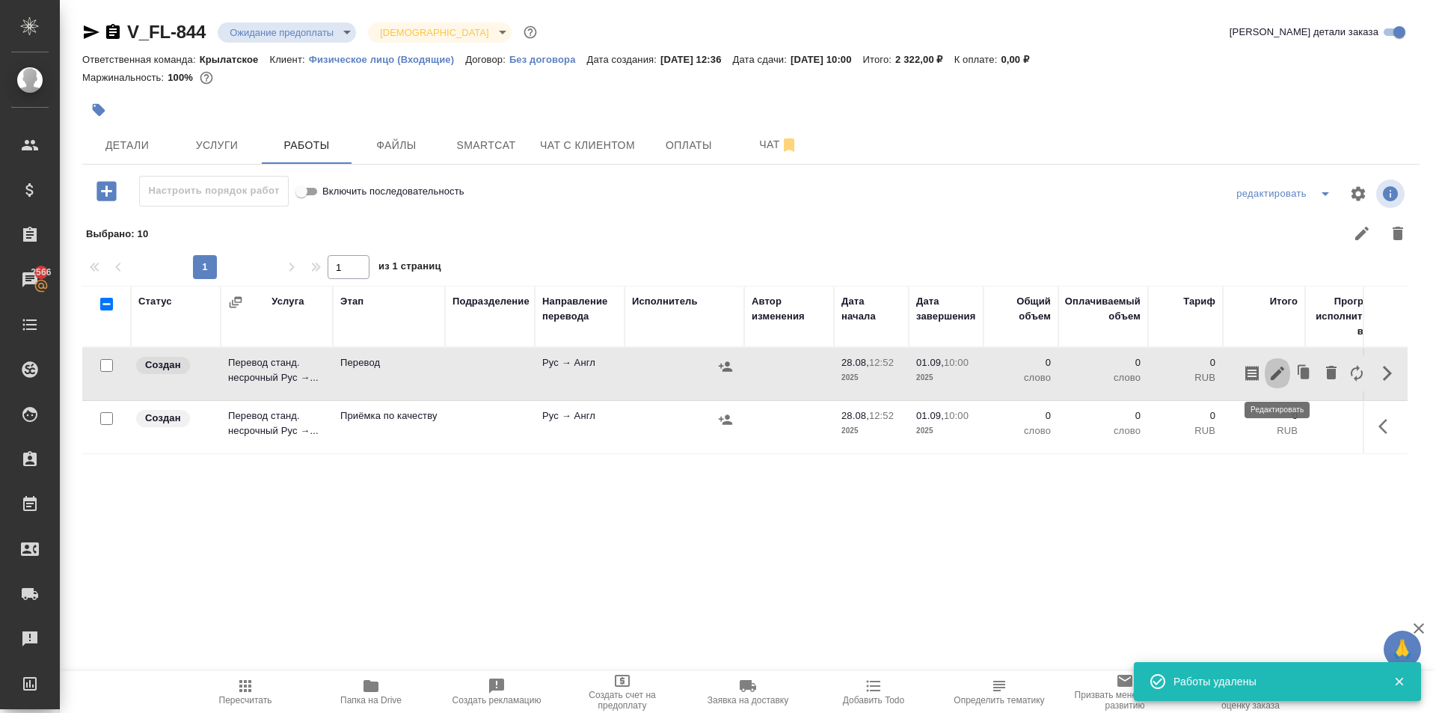
click at [1281, 379] on icon "button" at bounding box center [1278, 373] width 18 height 18
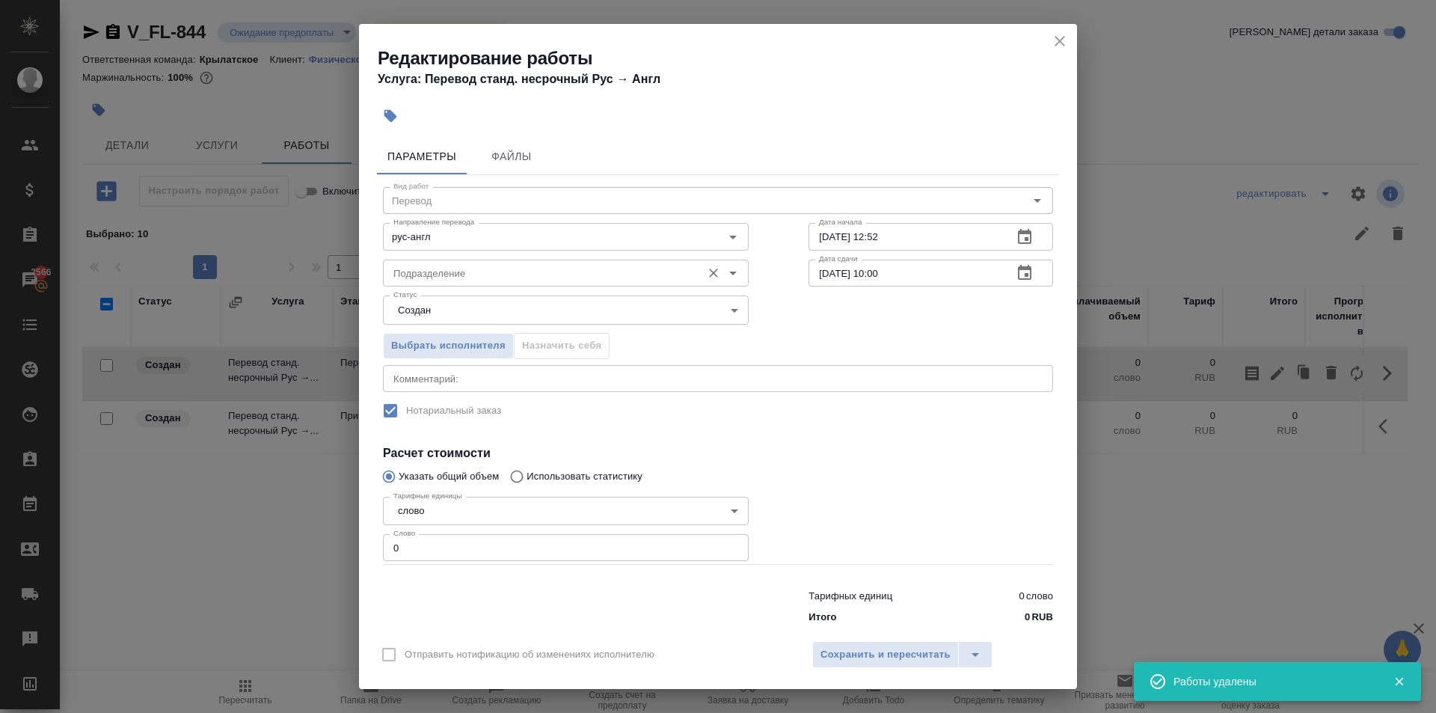
click at [531, 275] on input "Подразделение" at bounding box center [540, 273] width 307 height 18
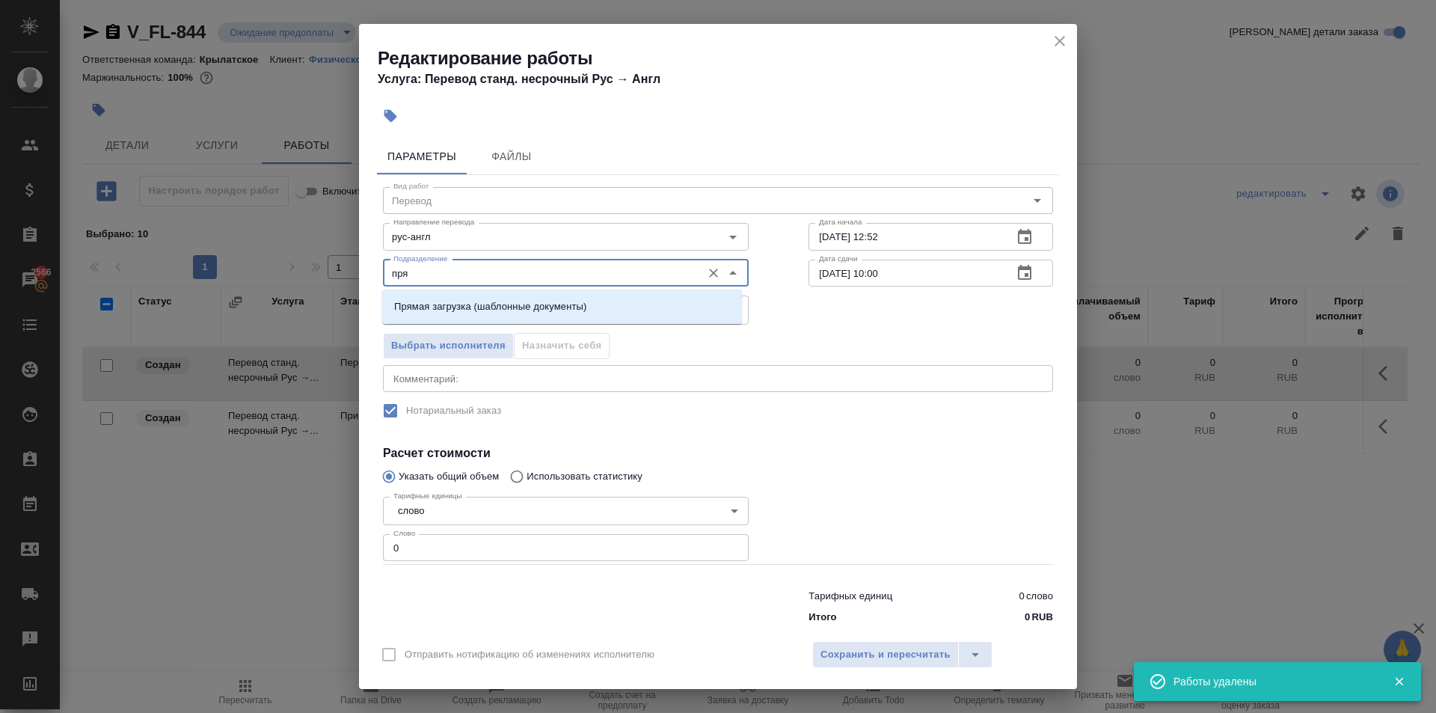
click at [533, 298] on li "Прямая загрузка (шаблонные документы)" at bounding box center [562, 306] width 360 height 27
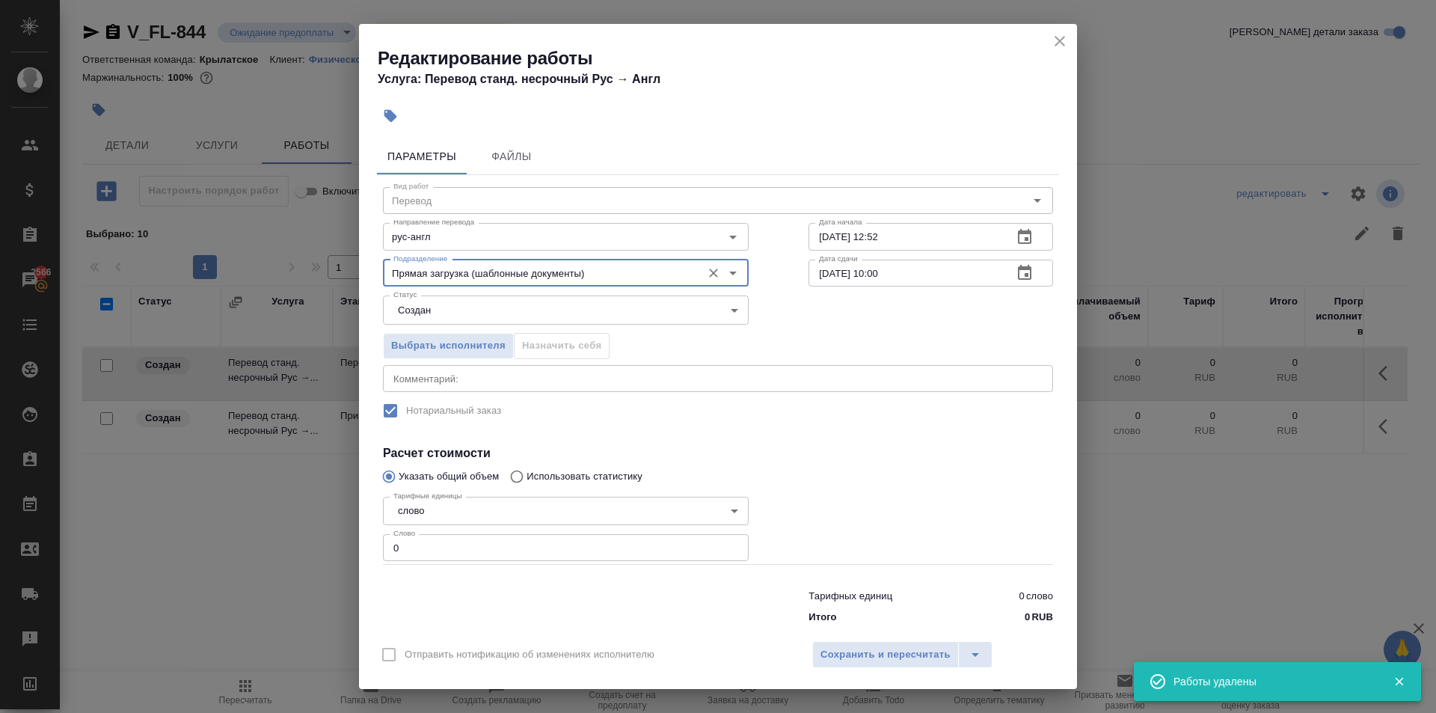
type input "Прямая загрузка (шаблонные документы)"
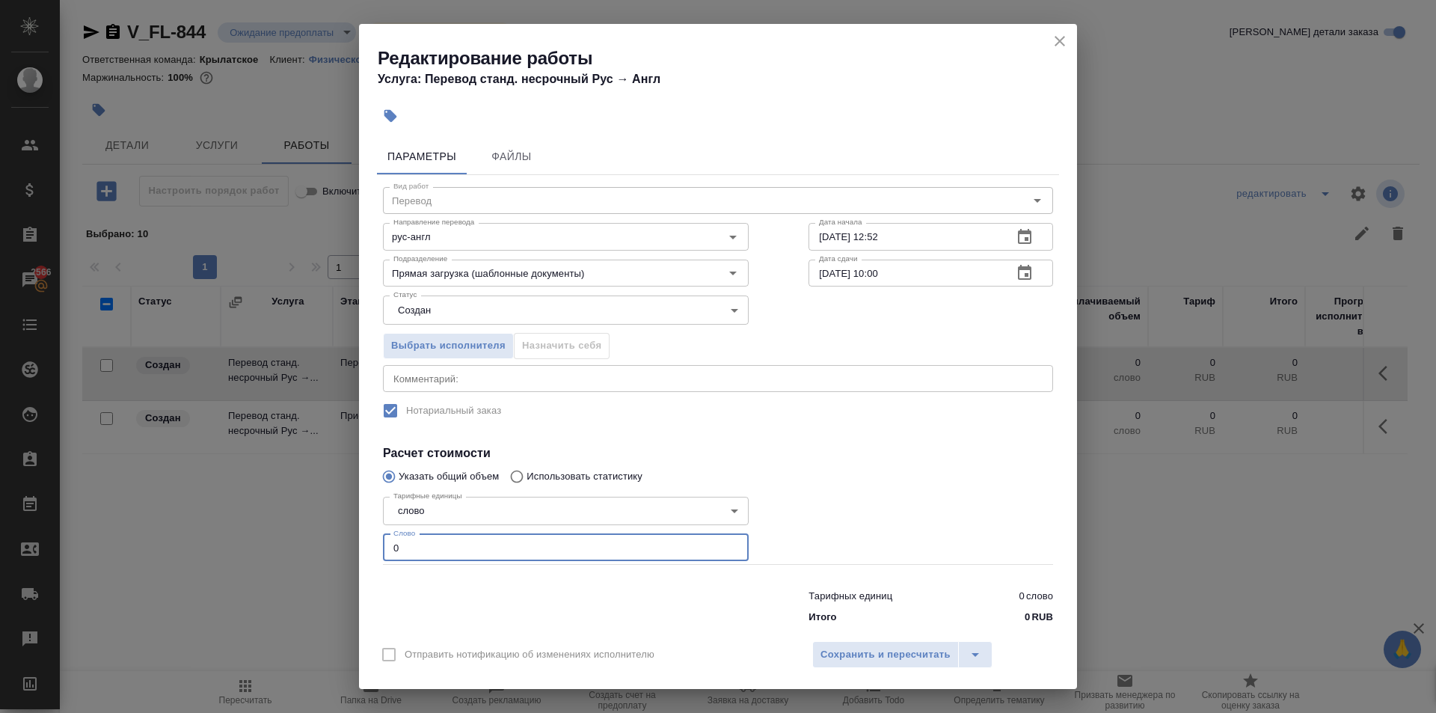
drag, startPoint x: 424, startPoint y: 547, endPoint x: 321, endPoint y: 555, distance: 103.5
click at [321, 555] on div "Редактирование работы Услуга: Перевод станд. несрочный Рус → Англ Параметры Фай…" at bounding box center [718, 356] width 1436 height 713
type input "10"
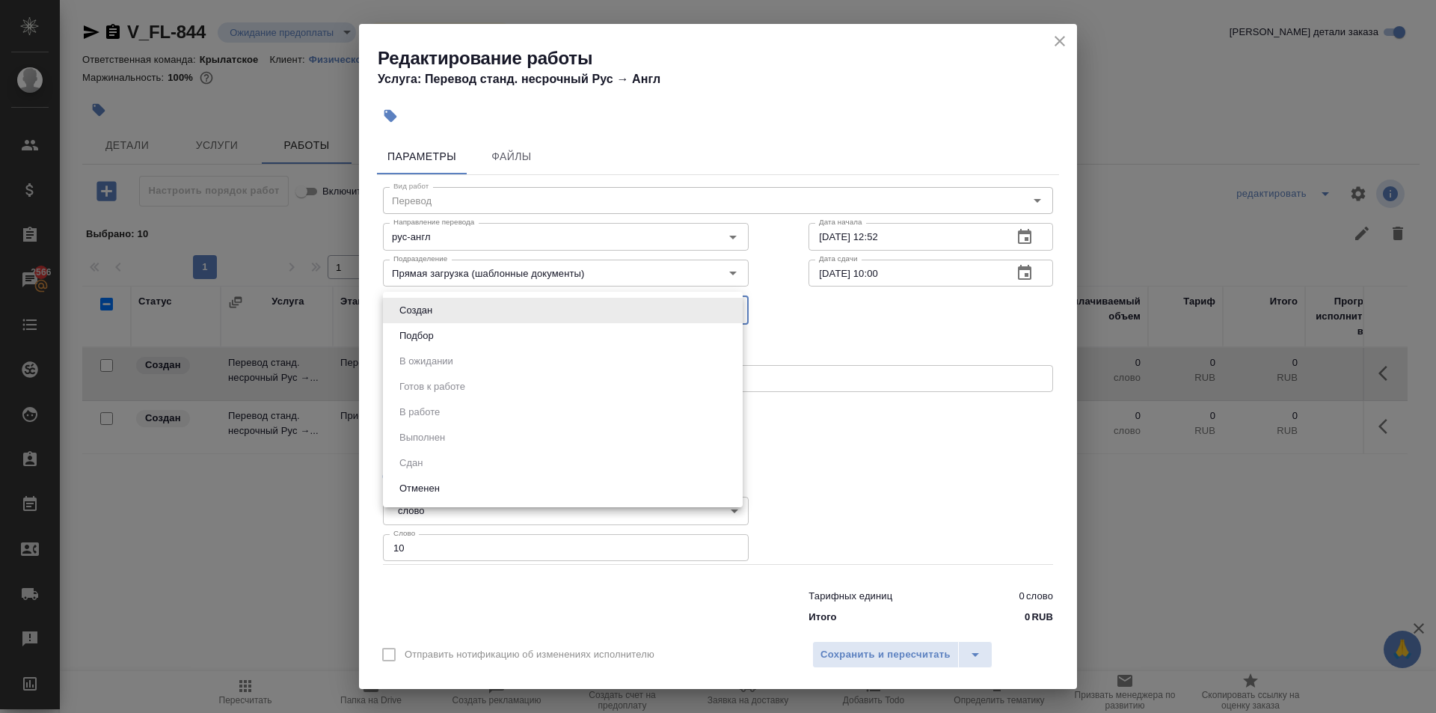
drag, startPoint x: 400, startPoint y: 314, endPoint x: 404, endPoint y: 337, distance: 22.7
click at [401, 318] on body "🙏 .cls-1 fill:#fff; AWATERA Kasymov Timur Клиенты Спецификации Заказы 2566 Чаты…" at bounding box center [718, 356] width 1436 height 713
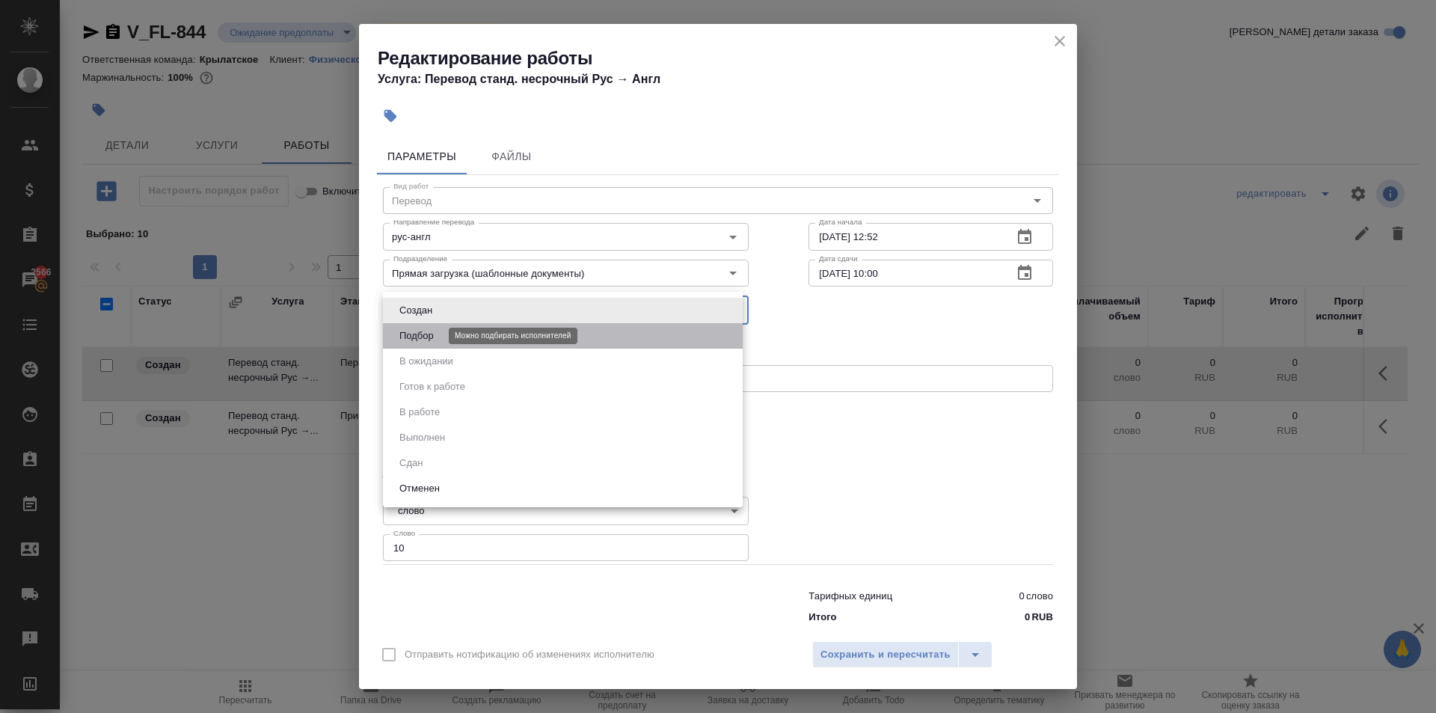
click at [404, 337] on button "Подбор" at bounding box center [416, 336] width 43 height 16
type input "recruiting"
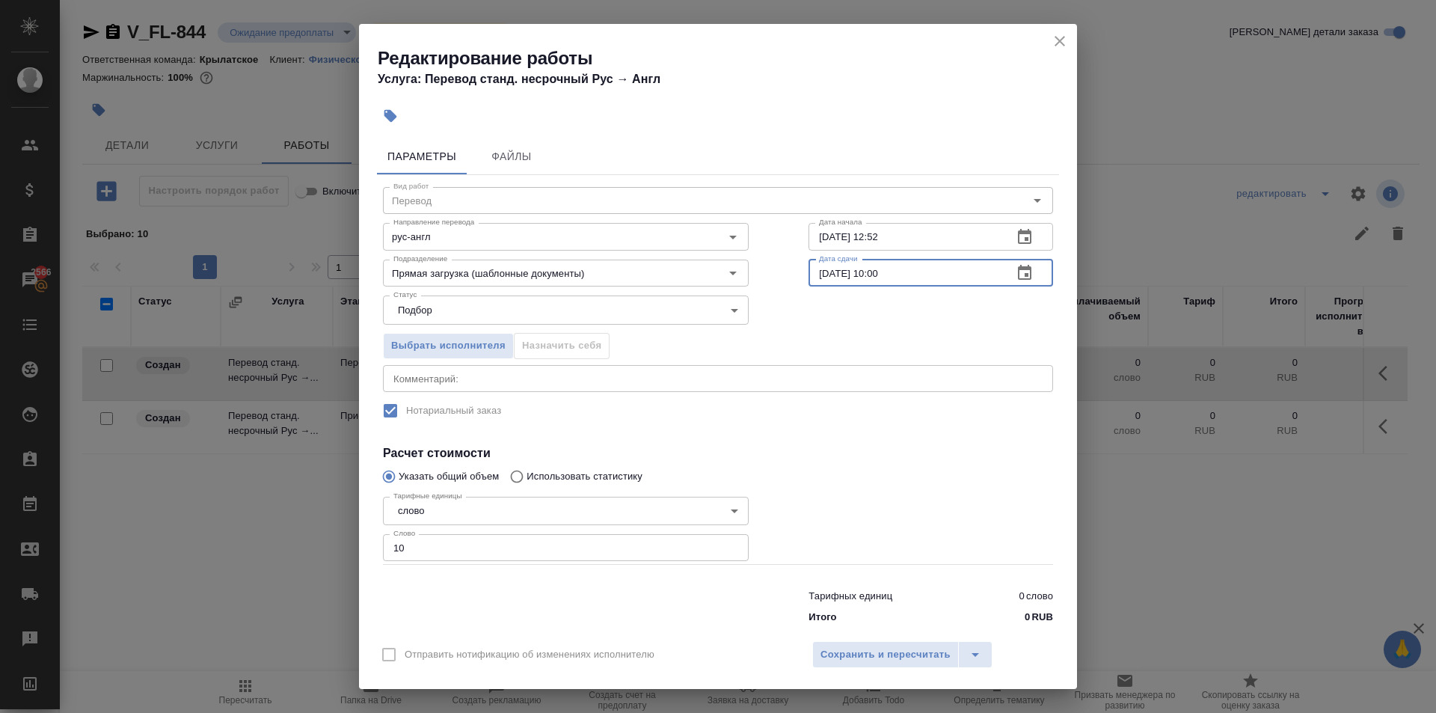
drag, startPoint x: 914, startPoint y: 283, endPoint x: 865, endPoint y: 313, distance: 56.7
click at [865, 313] on div "Вид работ Перевод Вид работ Направление перевода рус-англ Направление перевода …" at bounding box center [718, 403] width 682 height 456
type input "01.09.2025 09:00"
click at [883, 651] on span "Сохранить и пересчитать" at bounding box center [886, 654] width 130 height 17
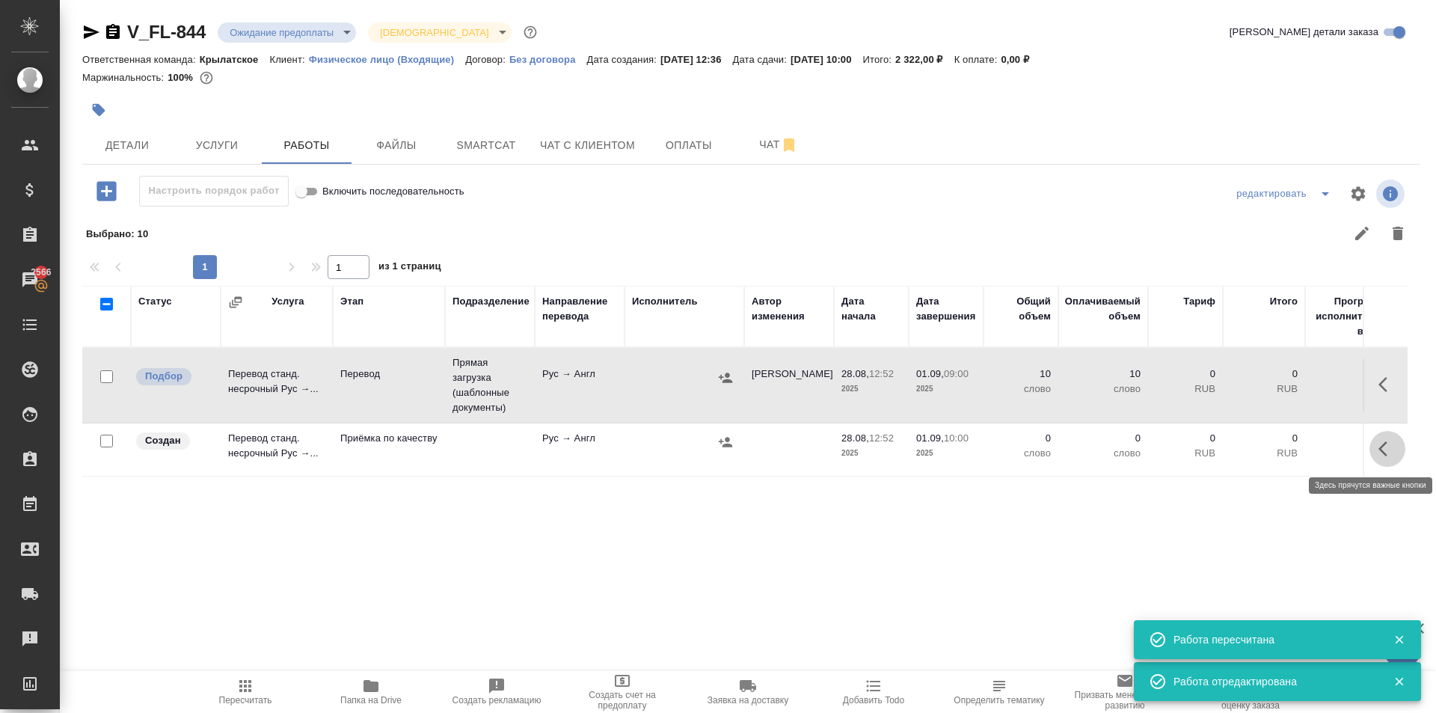
click at [1389, 453] on icon "button" at bounding box center [1388, 449] width 18 height 18
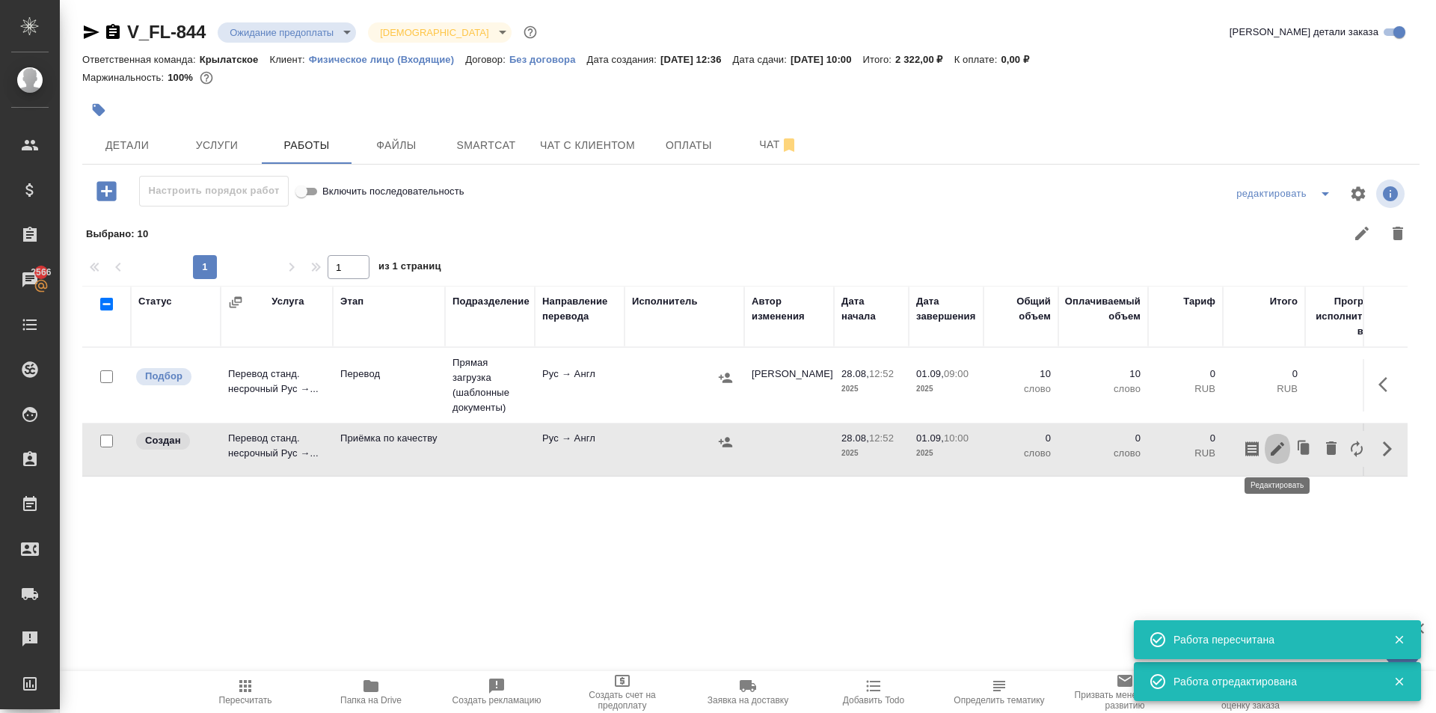
click at [1273, 445] on icon "button" at bounding box center [1278, 449] width 18 height 18
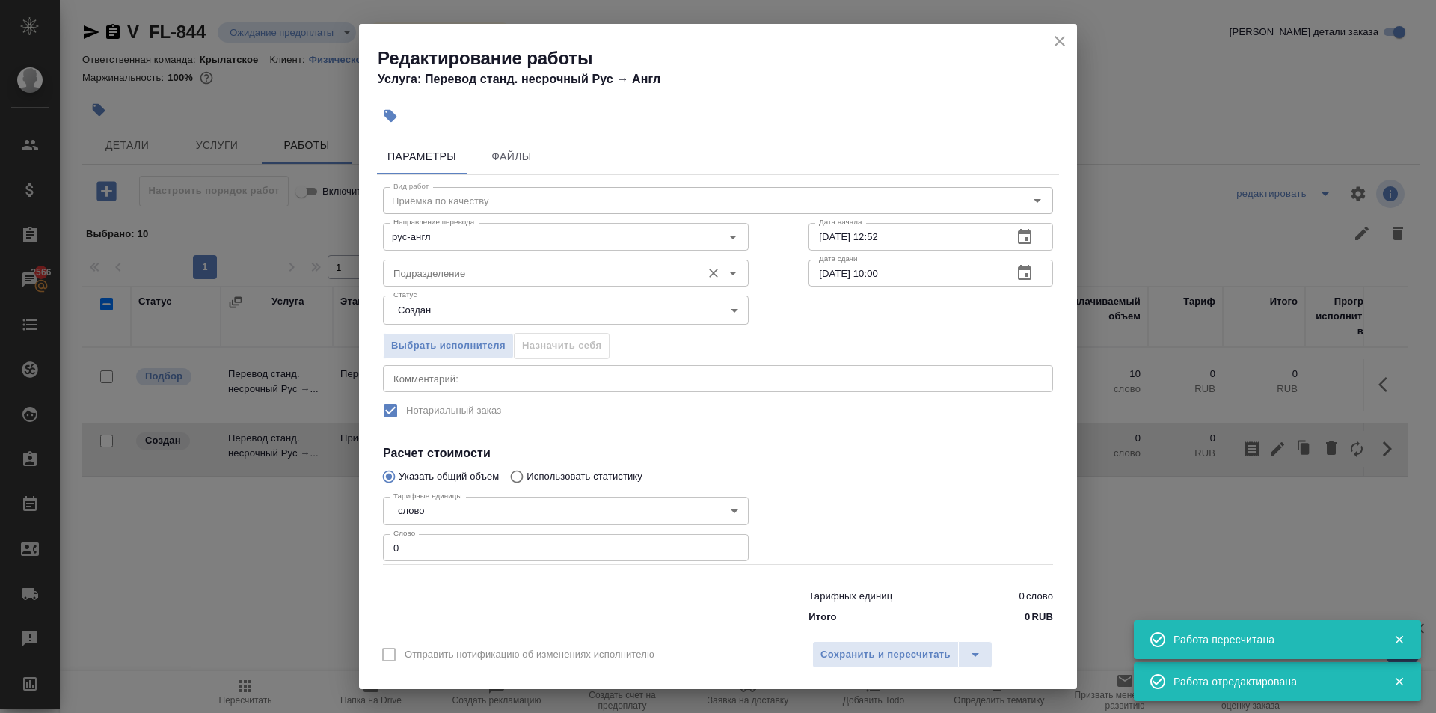
click at [531, 269] on input "Подразделение" at bounding box center [540, 273] width 307 height 18
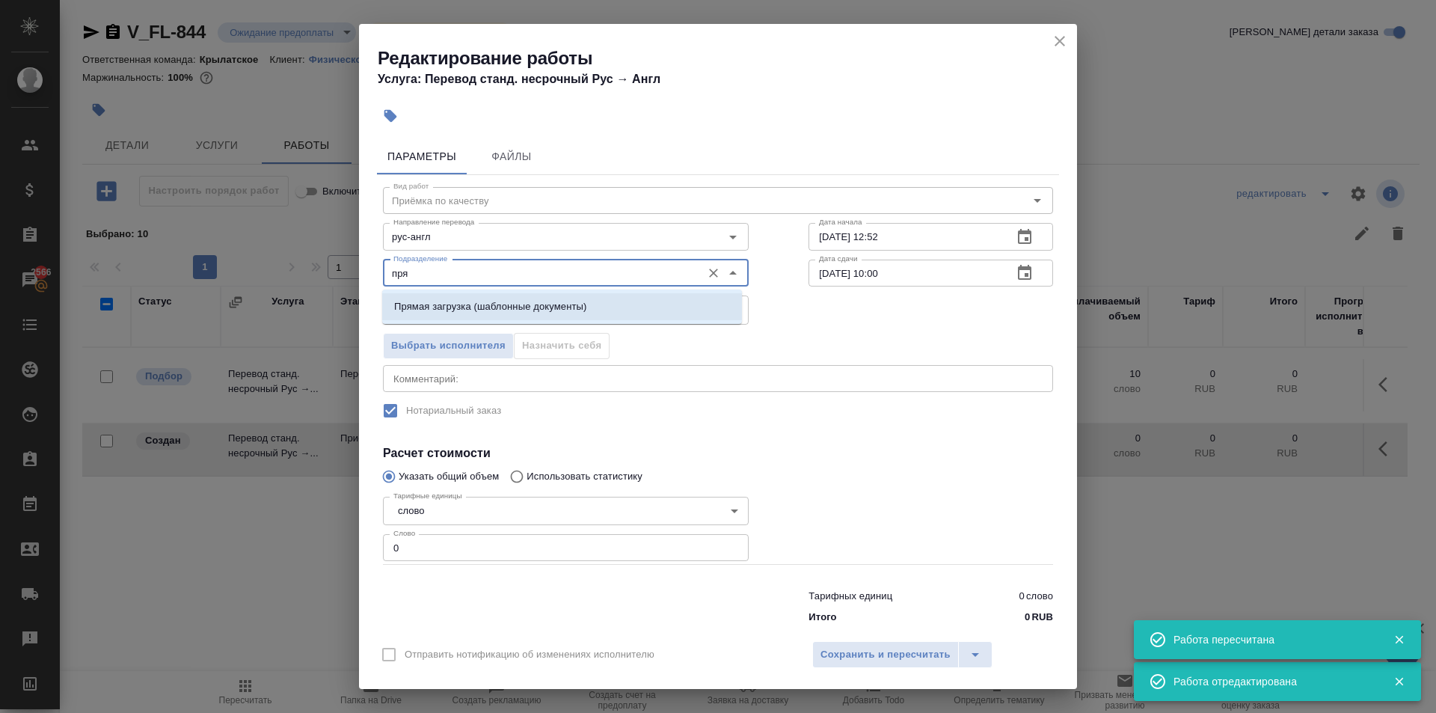
click at [554, 307] on p "Прямая загрузка (шаблонные документы)" at bounding box center [490, 306] width 192 height 15
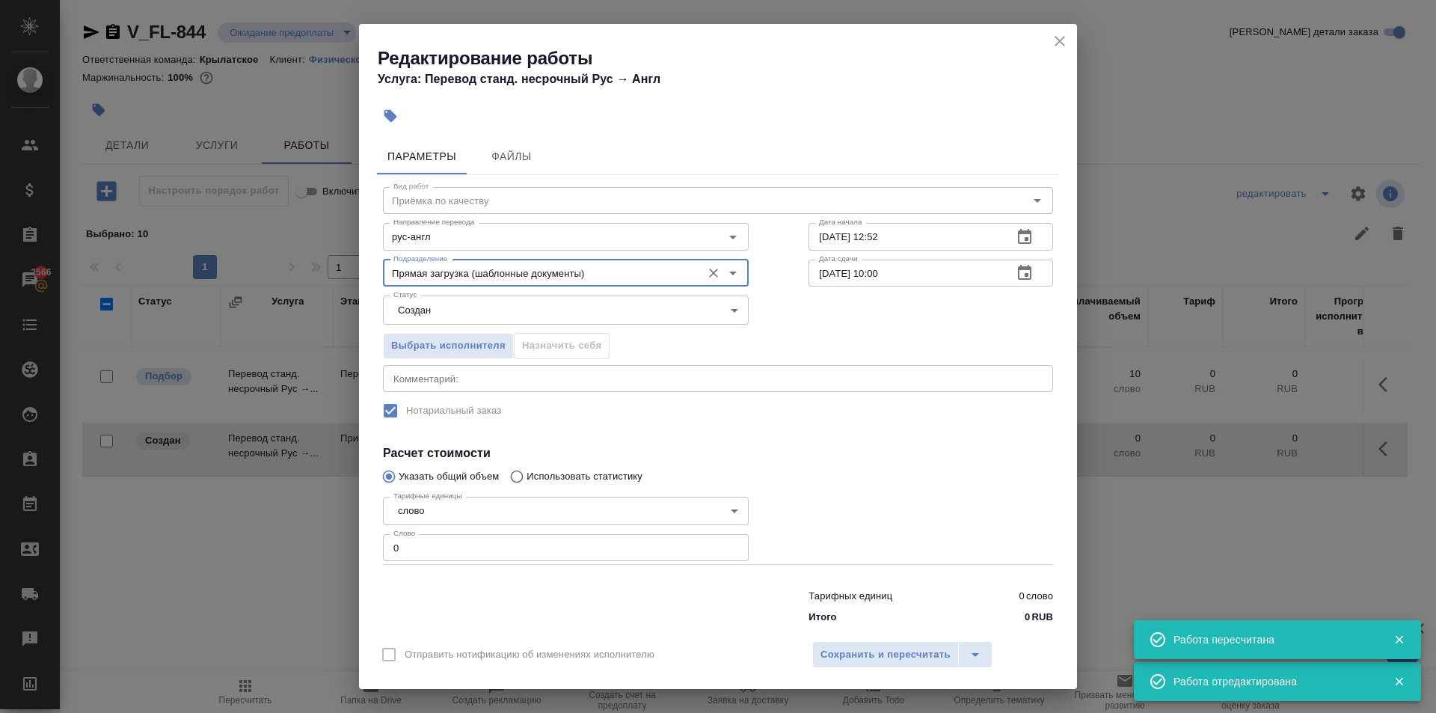
type input "Прямая загрузка (шаблонные документы)"
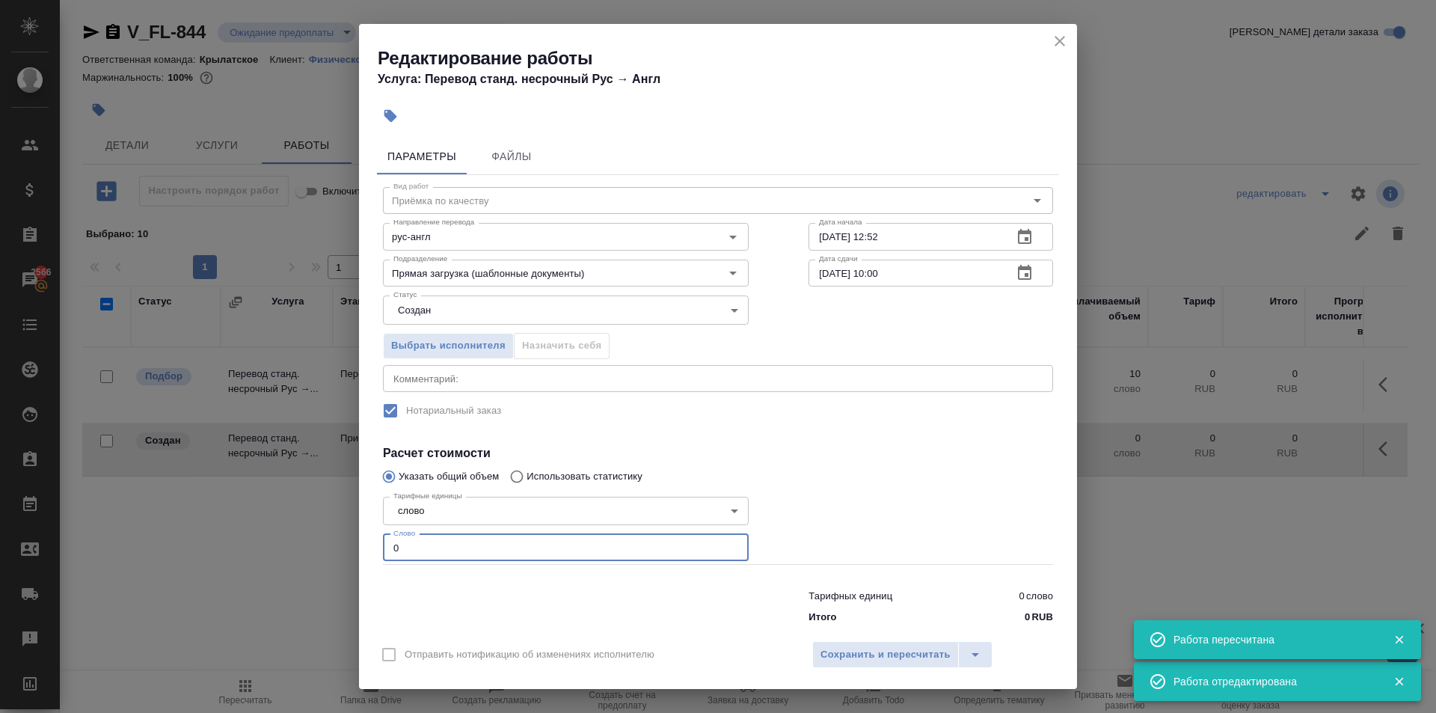
drag, startPoint x: 447, startPoint y: 536, endPoint x: 262, endPoint y: 536, distance: 184.8
click at [262, 536] on div "Редактирование работы Услуга: Перевод станд. несрочный Рус → Англ Параметры Фай…" at bounding box center [718, 356] width 1436 height 713
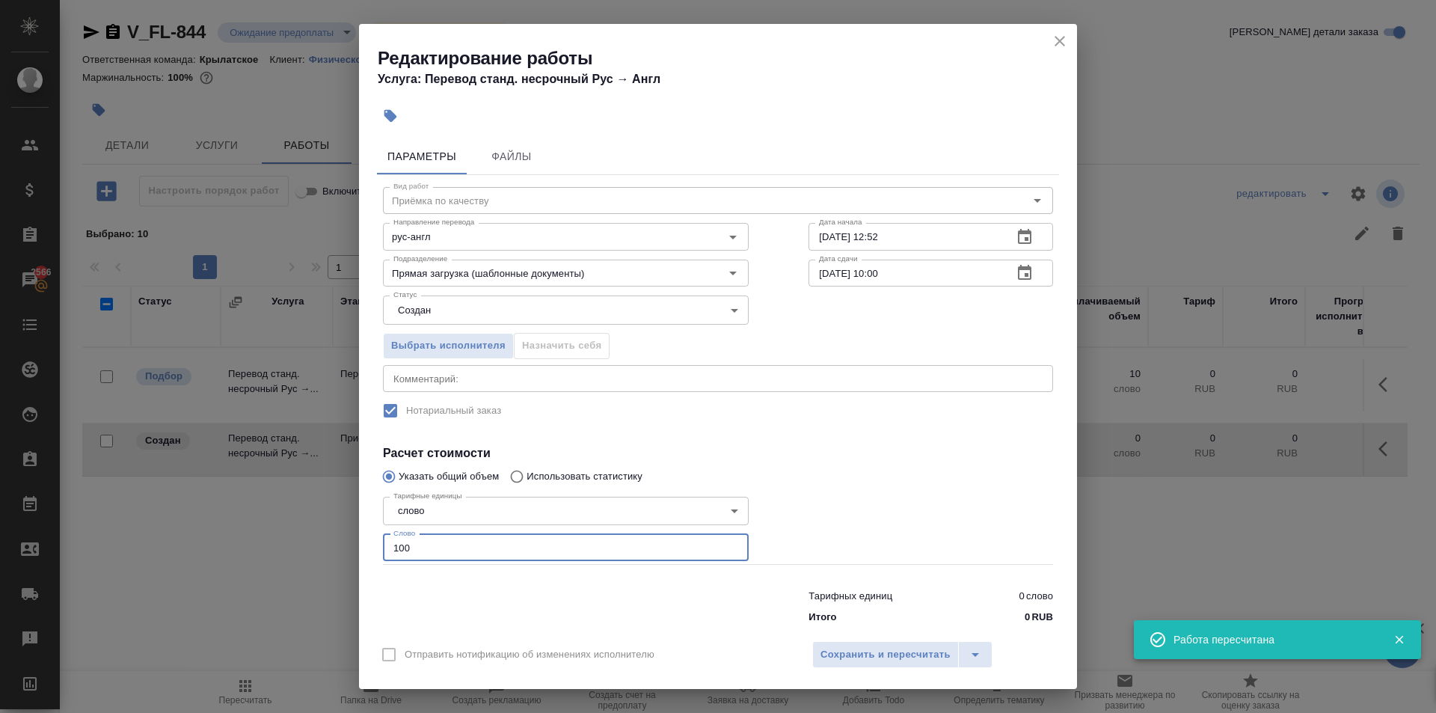
type input "100"
click at [443, 318] on body "🙏 .cls-1 fill:#fff; AWATERA Kasymov Timur Клиенты Спецификации Заказы 2566 Чаты…" at bounding box center [718, 356] width 1436 height 713
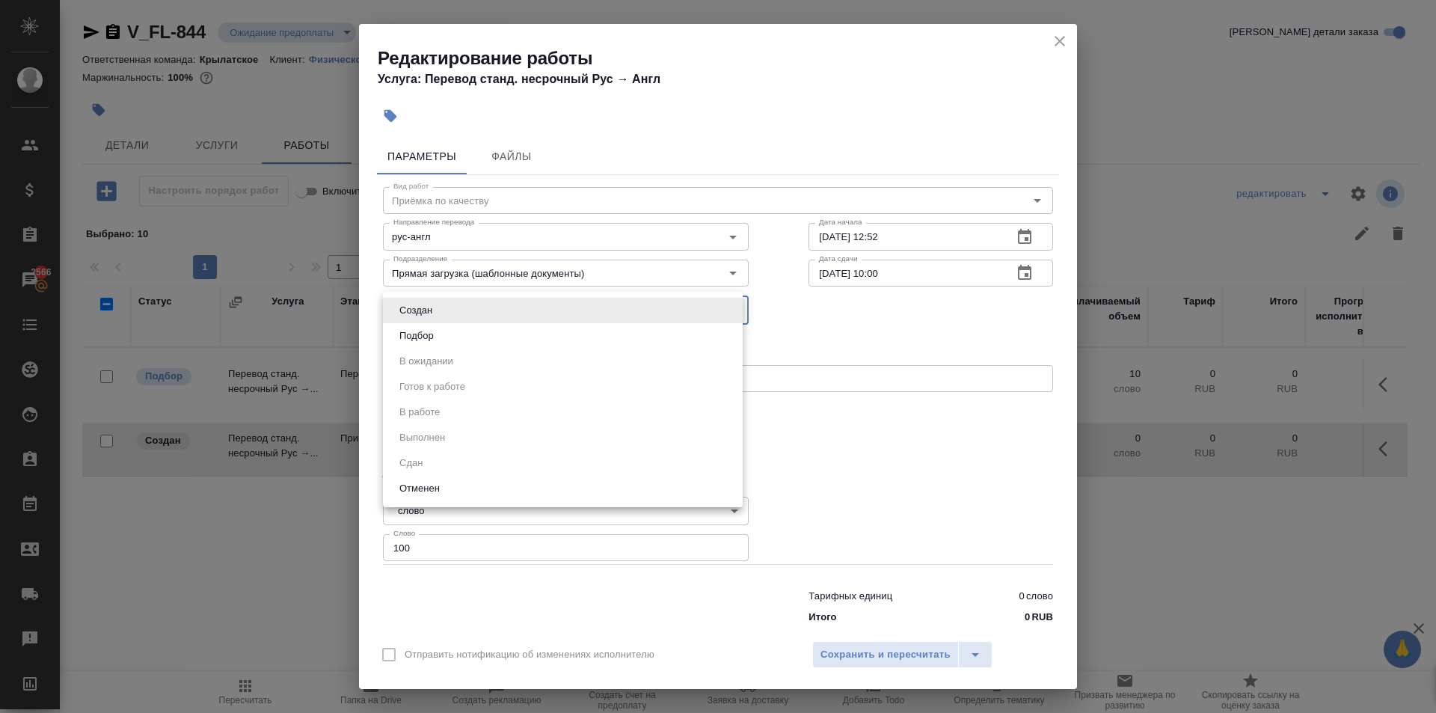
click at [438, 350] on ul "Создан Подбор В ожидании Готов к работе В работе Выполнен Сдан Отменен" at bounding box center [563, 399] width 360 height 215
click at [435, 336] on button "Подбор" at bounding box center [416, 336] width 43 height 16
type input "recruiting"
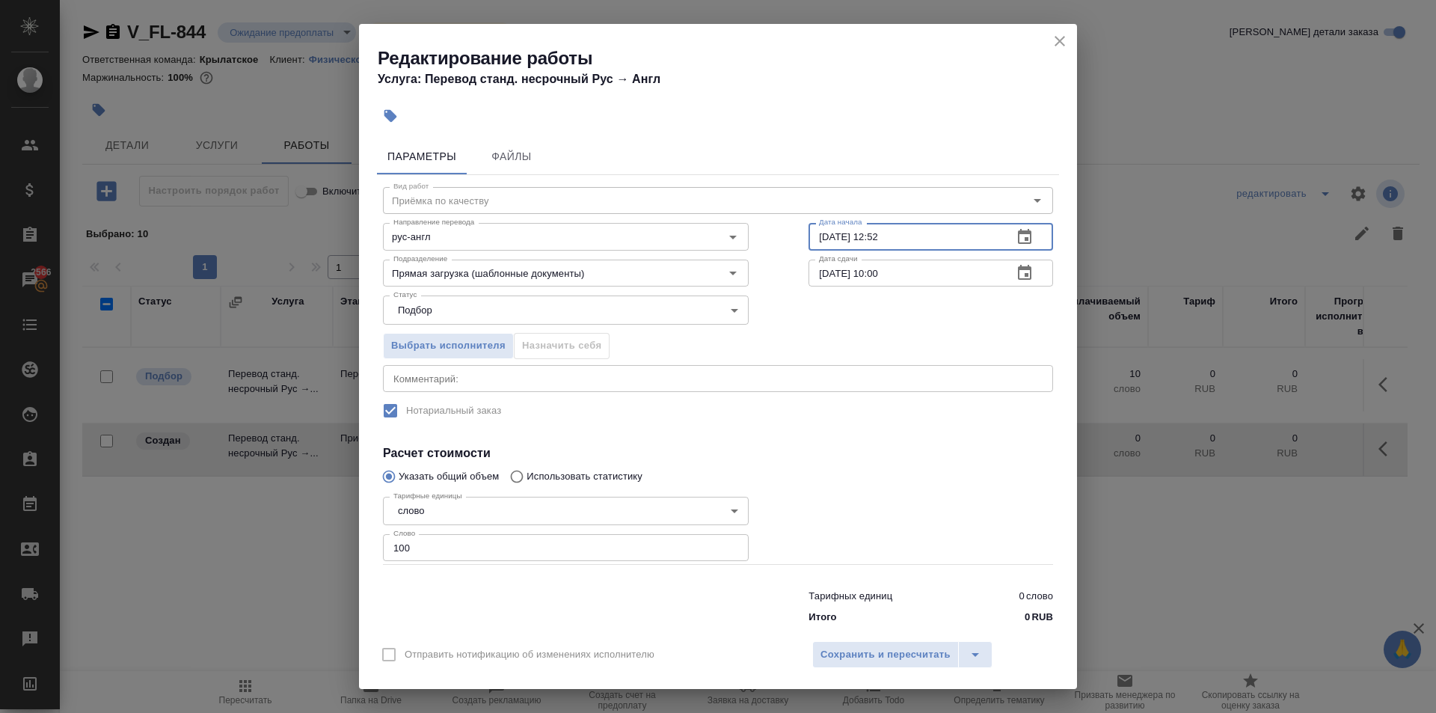
drag, startPoint x: 913, startPoint y: 239, endPoint x: 772, endPoint y: 216, distance: 142.4
click at [779, 217] on div "Дата начала 28.08.2025 12:52 Дата начала" at bounding box center [931, 235] width 304 height 96
type input "01.09.2025 09:00"
click at [933, 663] on button "Сохранить и пересчитать" at bounding box center [885, 654] width 147 height 27
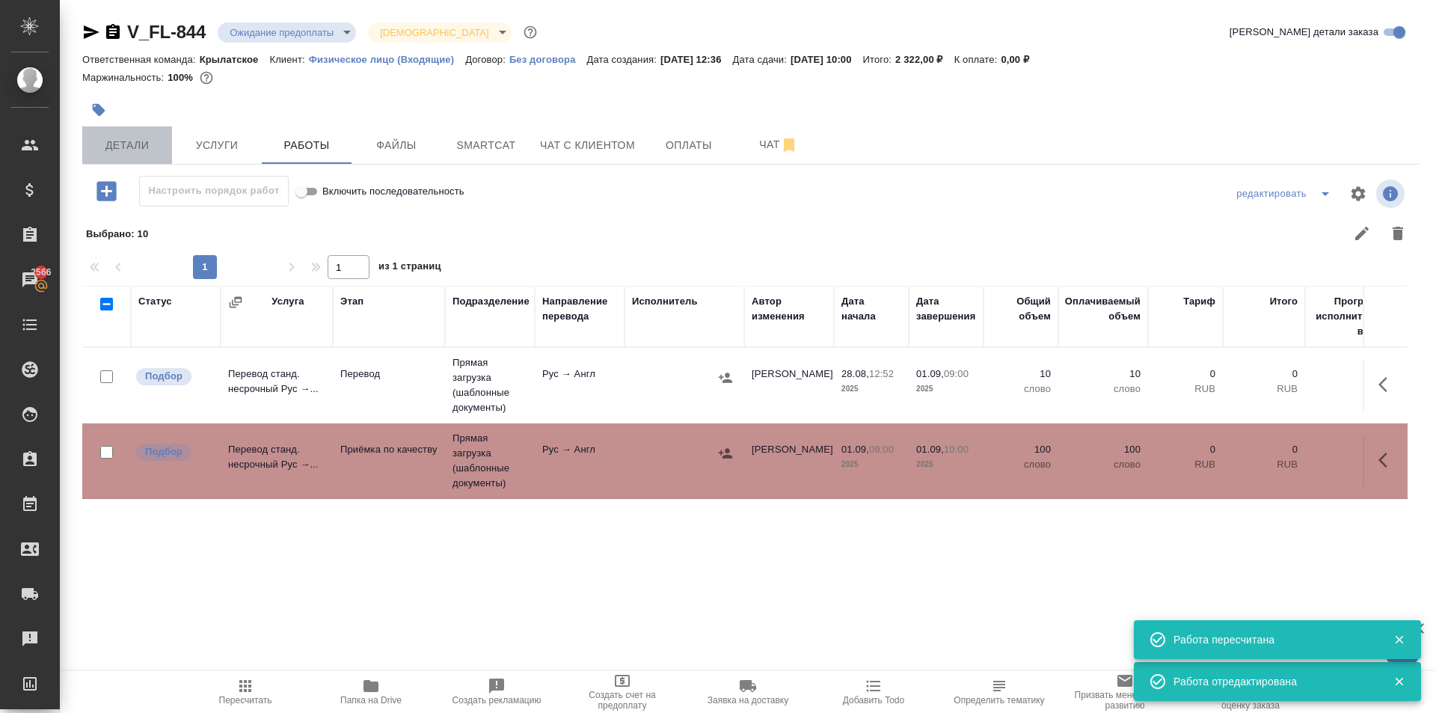
click at [153, 141] on span "Детали" at bounding box center [127, 145] width 72 height 19
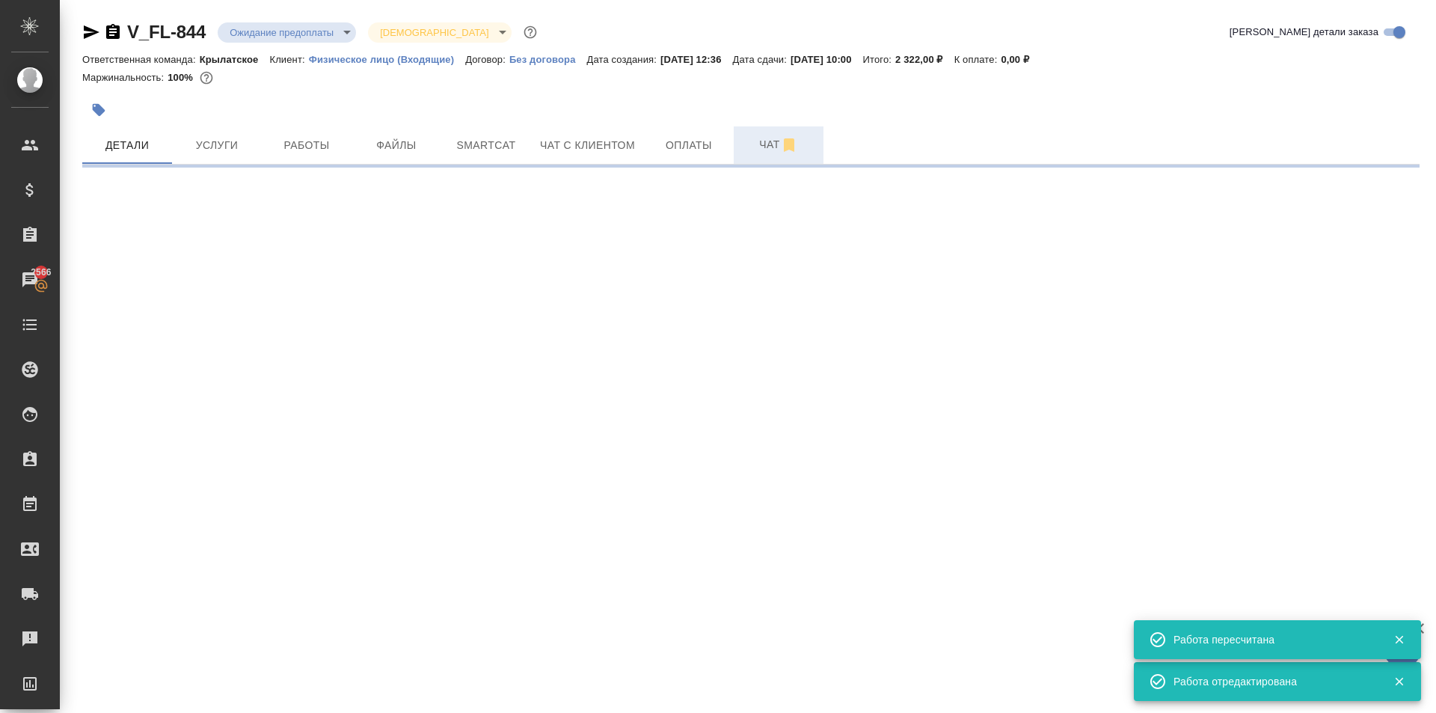
select select "RU"
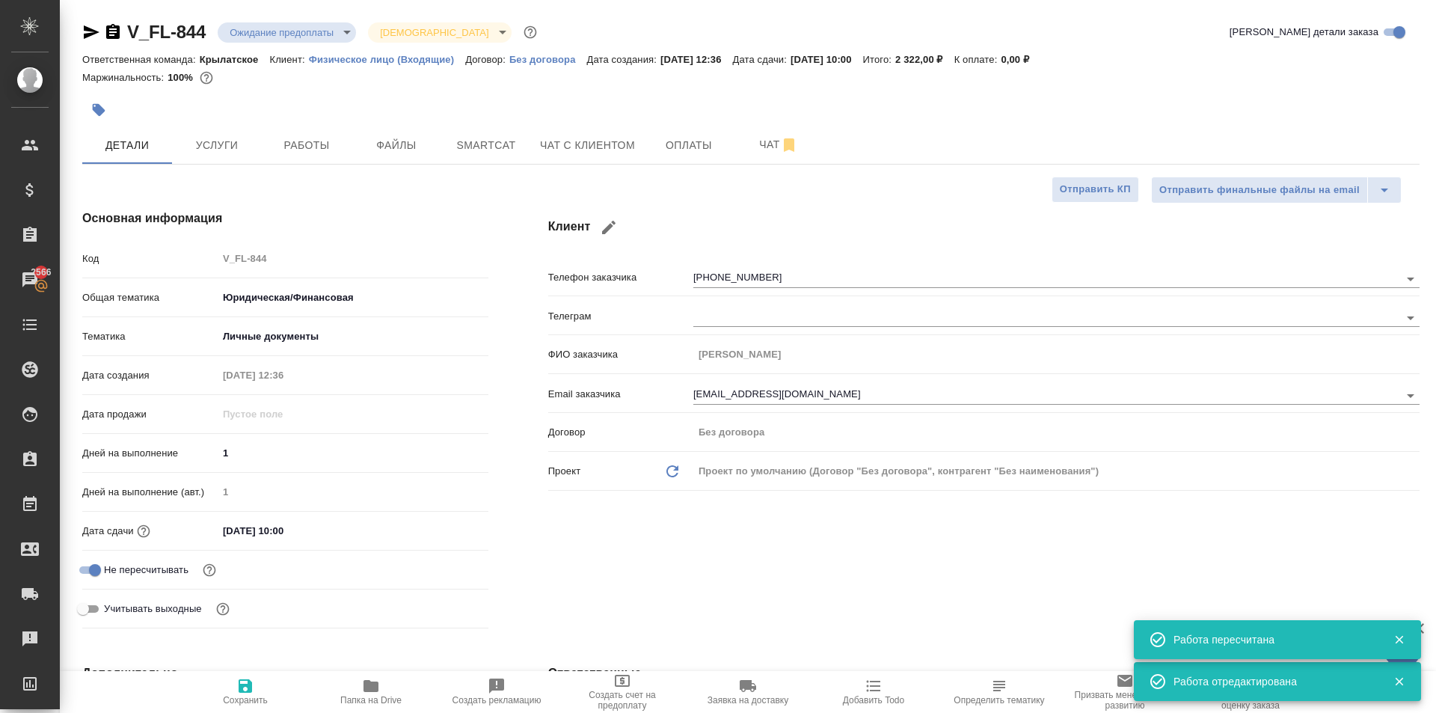
type textarea "x"
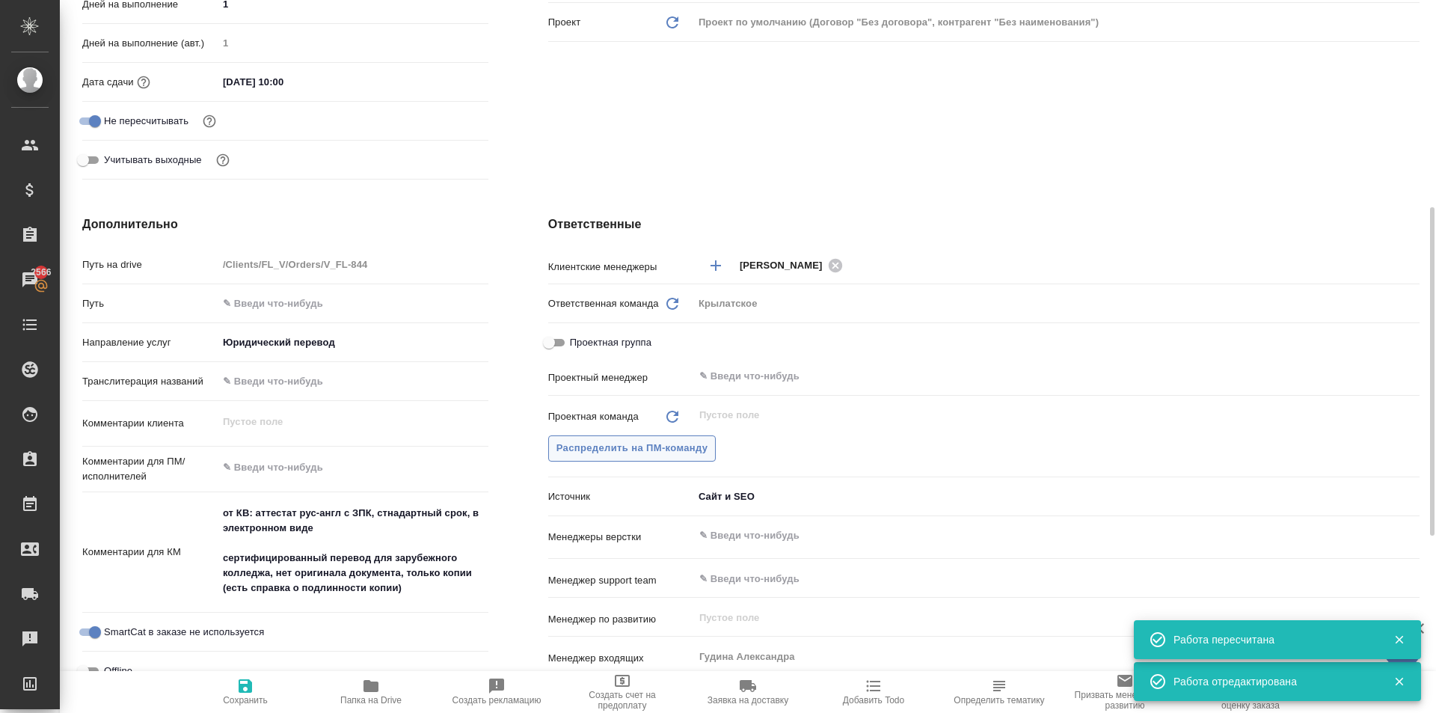
drag, startPoint x: 722, startPoint y: 454, endPoint x: 705, endPoint y: 447, distance: 18.1
click at [720, 453] on div "Распределить на ПМ-команду" at bounding box center [983, 448] width 871 height 26
click at [687, 441] on span "Распределить на ПМ-команду" at bounding box center [632, 448] width 152 height 17
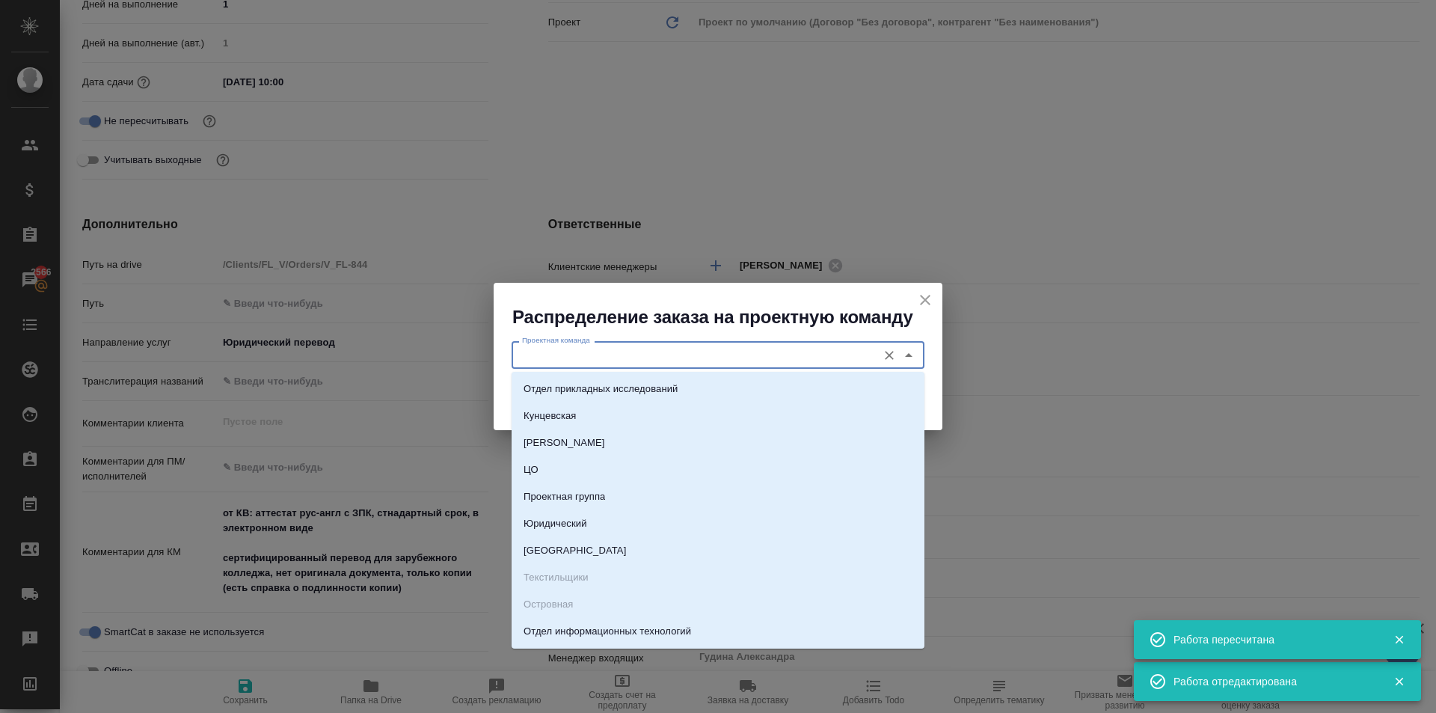
click at [619, 356] on input "Проектная команда" at bounding box center [693, 355] width 354 height 18
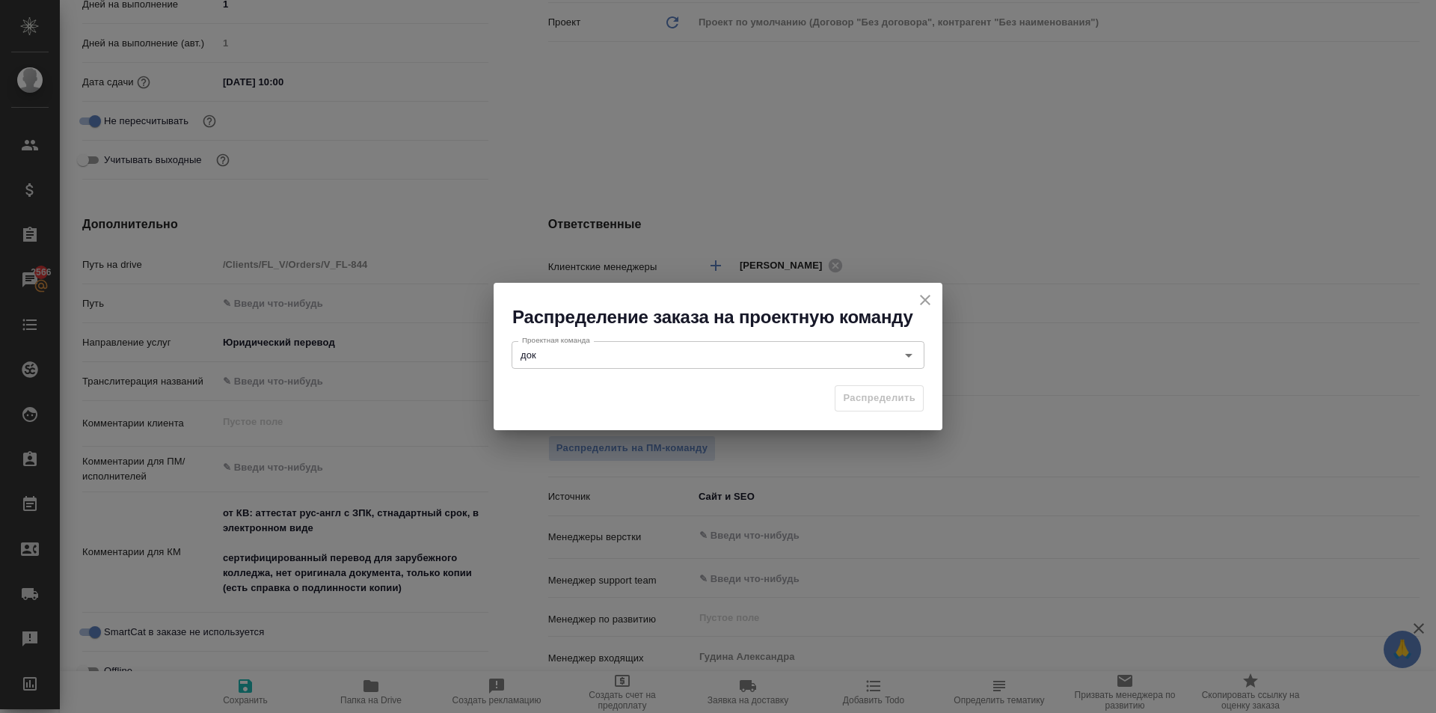
drag, startPoint x: 613, startPoint y: 369, endPoint x: 625, endPoint y: 381, distance: 16.9
click at [625, 381] on div "Распределить" at bounding box center [718, 404] width 449 height 52
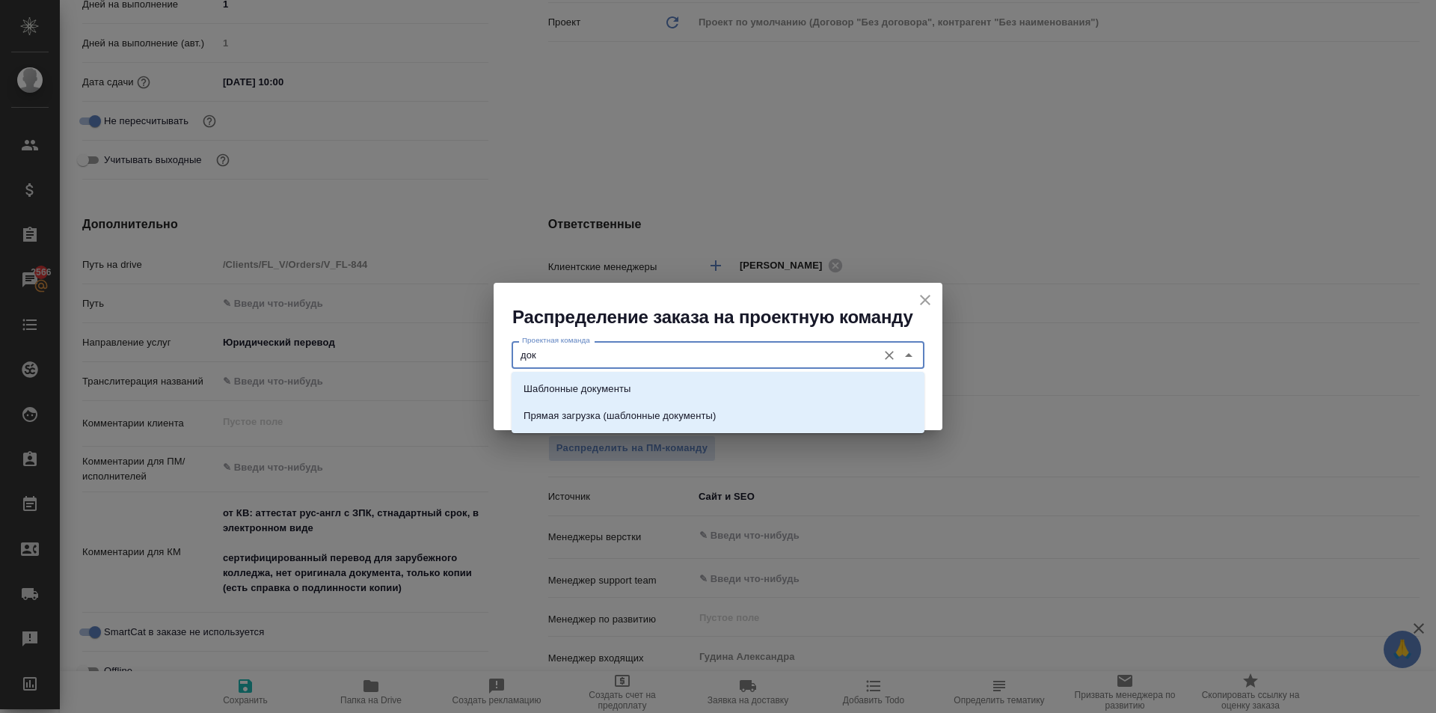
drag, startPoint x: 625, startPoint y: 355, endPoint x: 643, endPoint y: 378, distance: 29.3
click at [626, 355] on input "док" at bounding box center [693, 355] width 354 height 18
click at [644, 378] on li "Шаблонные документы" at bounding box center [718, 388] width 413 height 27
type input "Шаблонные документы"
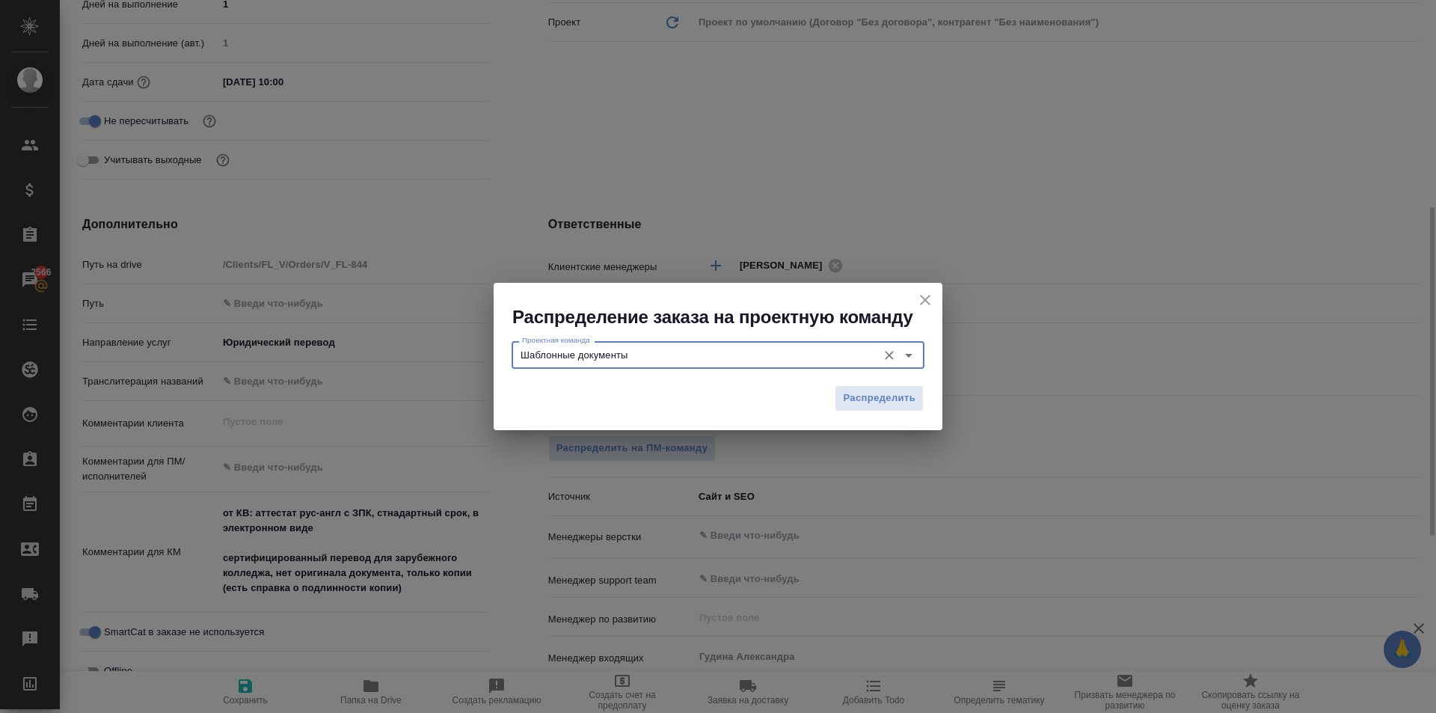
drag, startPoint x: 908, startPoint y: 399, endPoint x: 875, endPoint y: 407, distance: 33.8
click at [901, 399] on span "Распределить" at bounding box center [879, 398] width 73 height 17
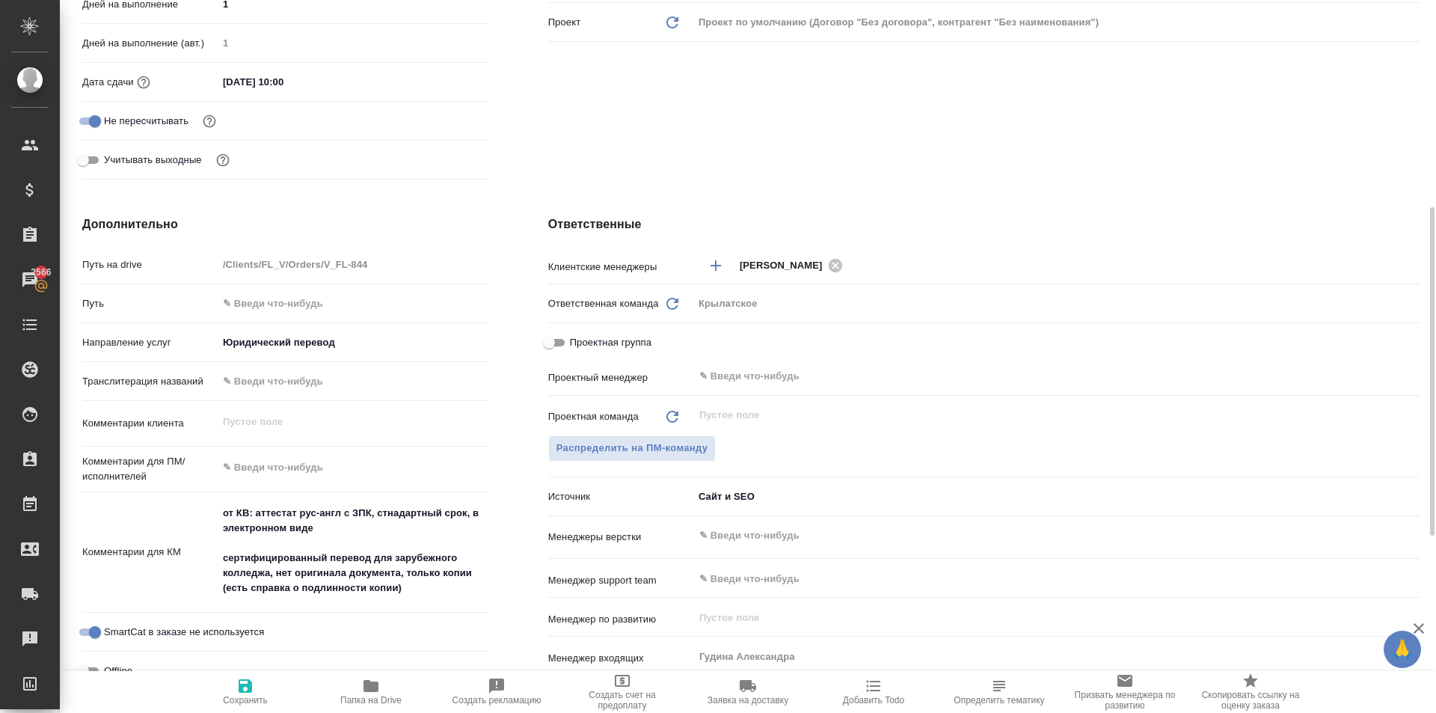
type textarea "x"
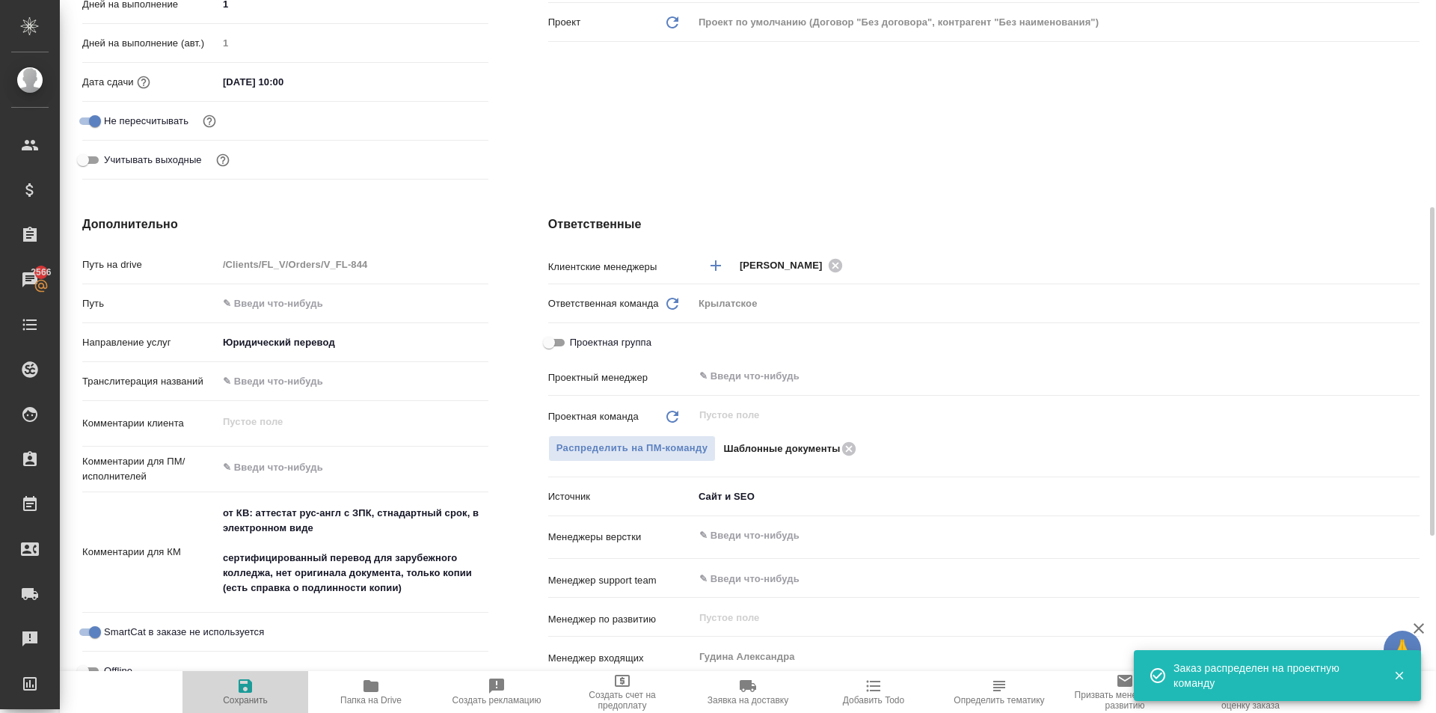
click at [269, 689] on span "Сохранить" at bounding box center [245, 691] width 108 height 28
type textarea "x"
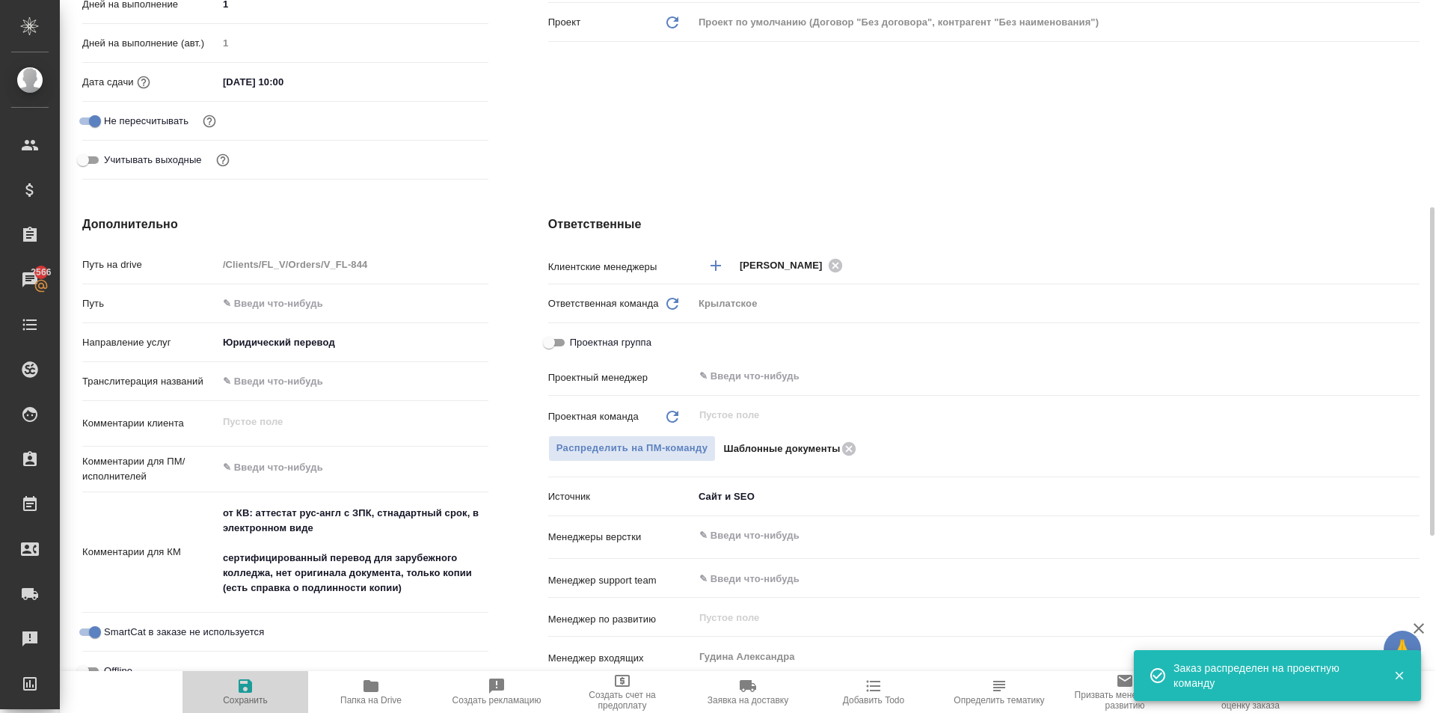
type textarea "x"
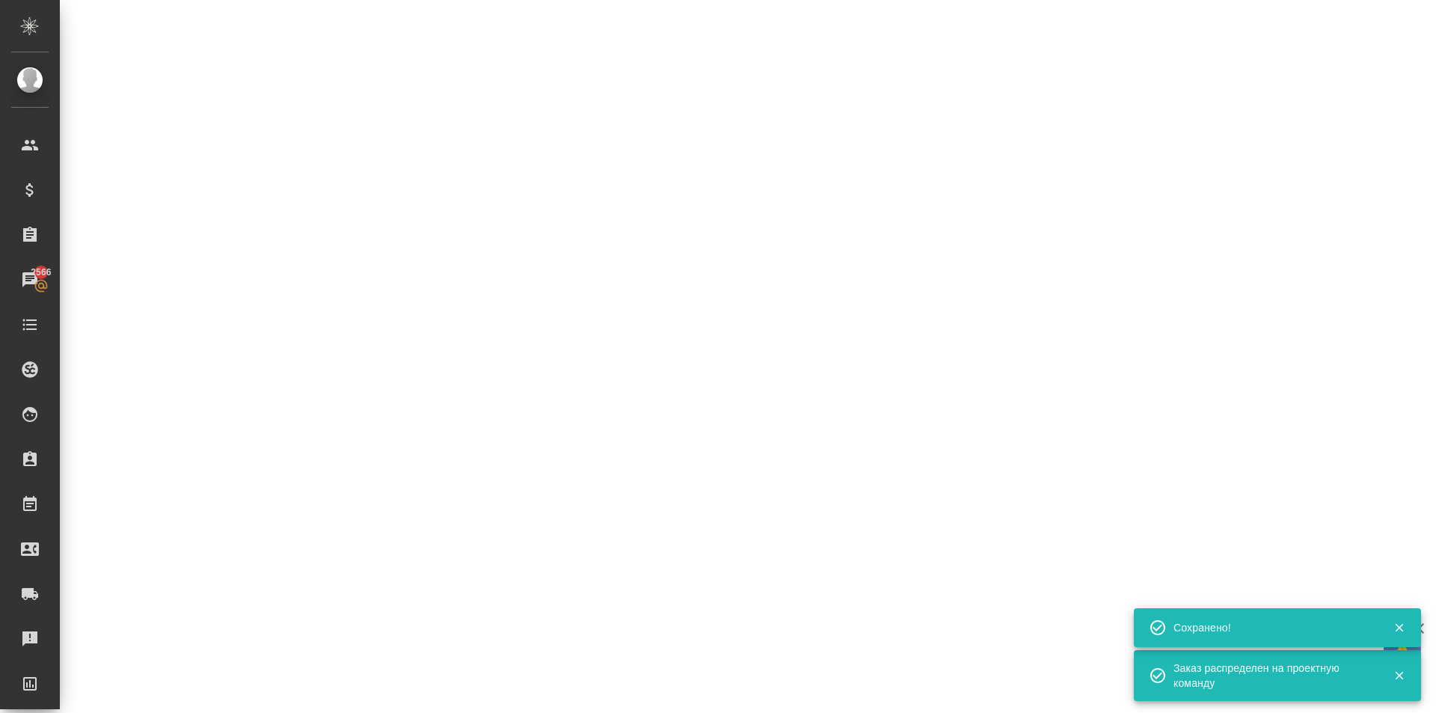
select select "RU"
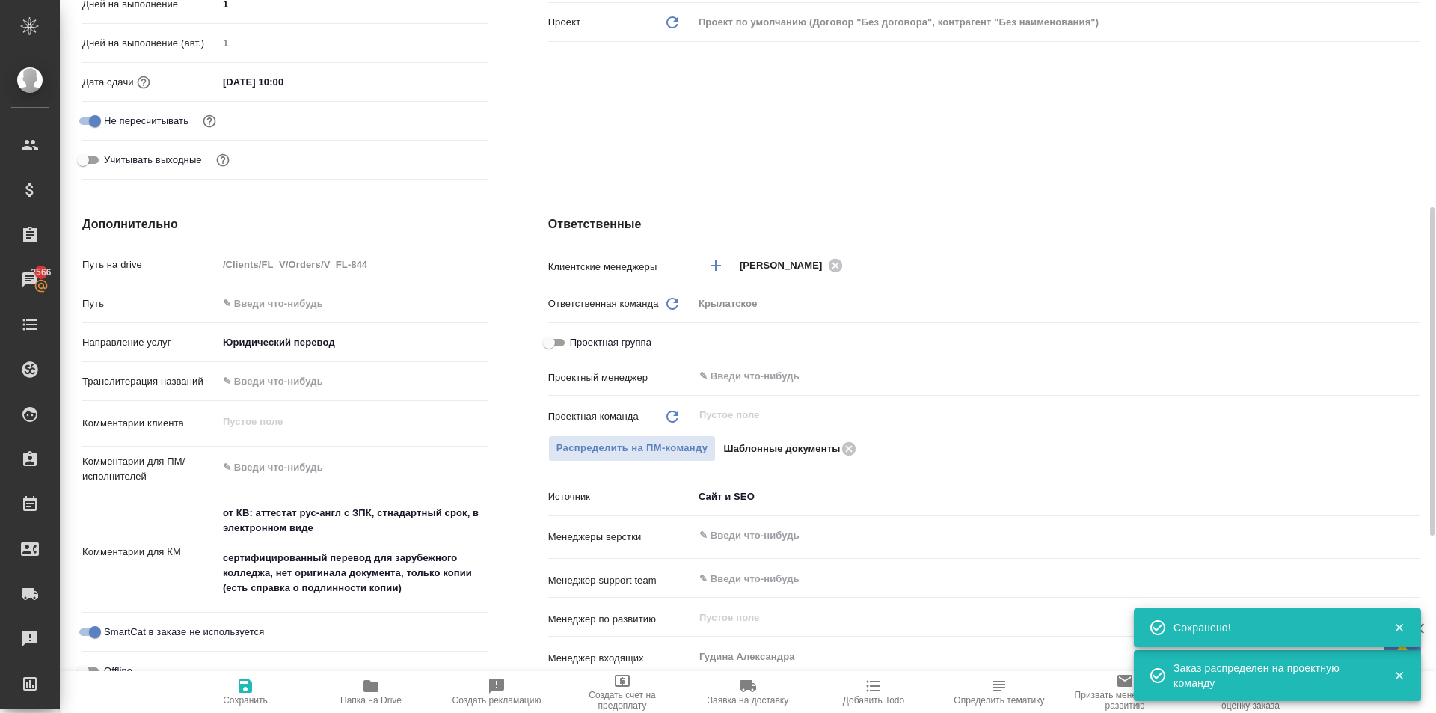
type textarea "x"
click at [320, 473] on textarea at bounding box center [353, 467] width 271 height 25
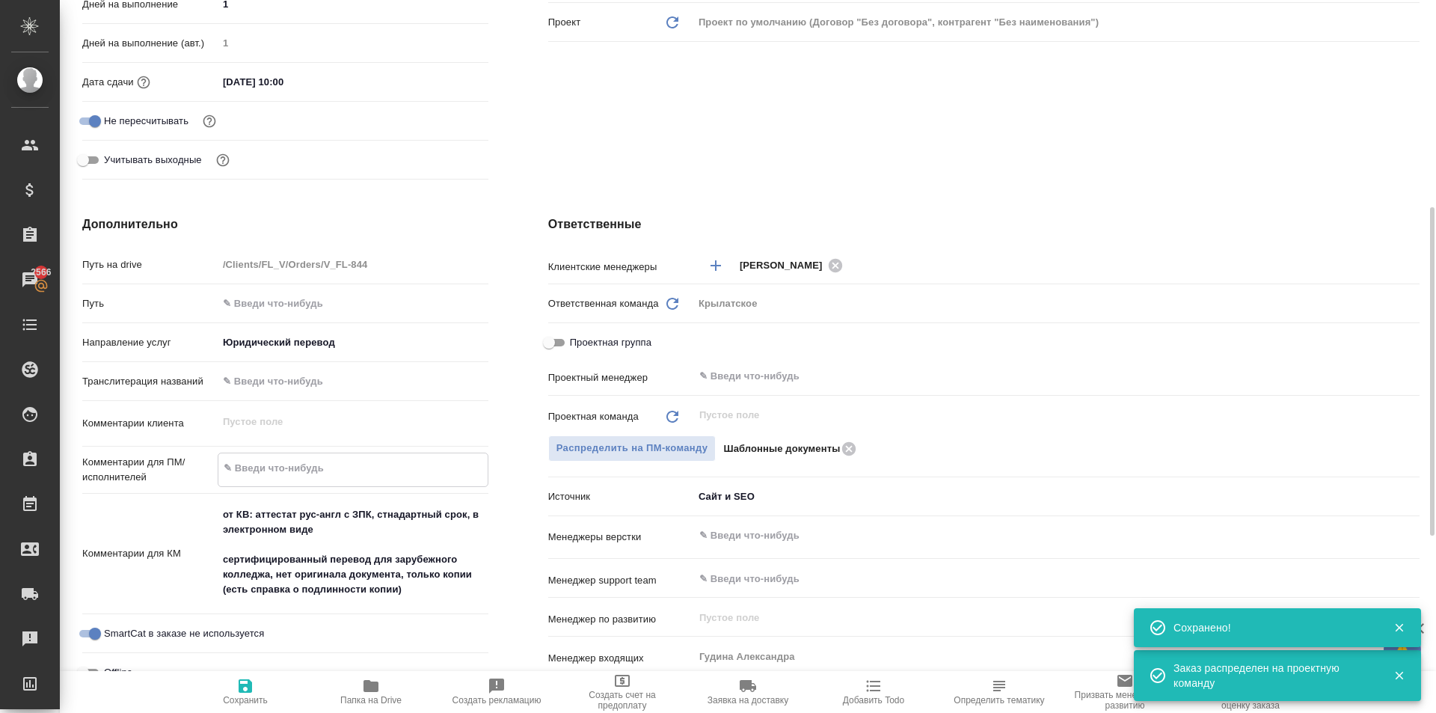
type textarea "x"
type textarea "н"
type textarea "x"
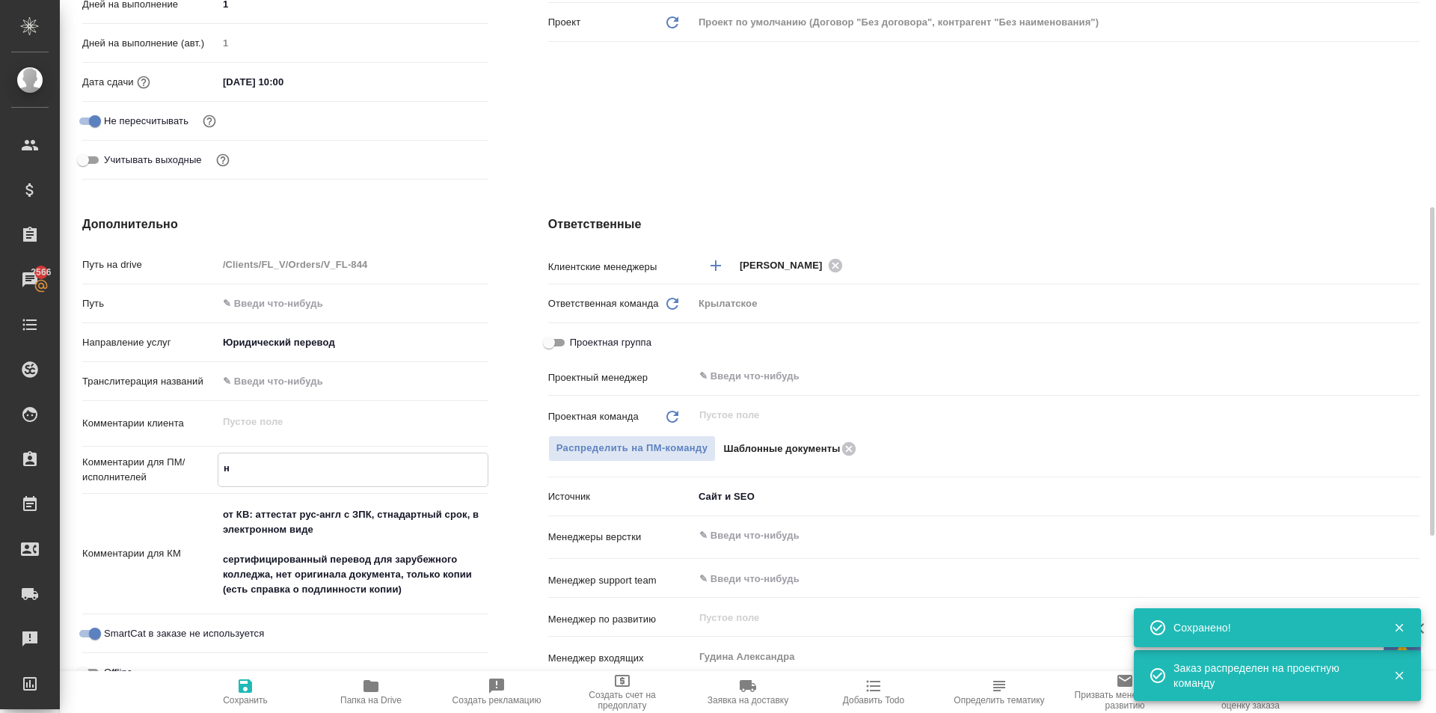
type textarea "не"
type textarea "x"
type textarea "не"
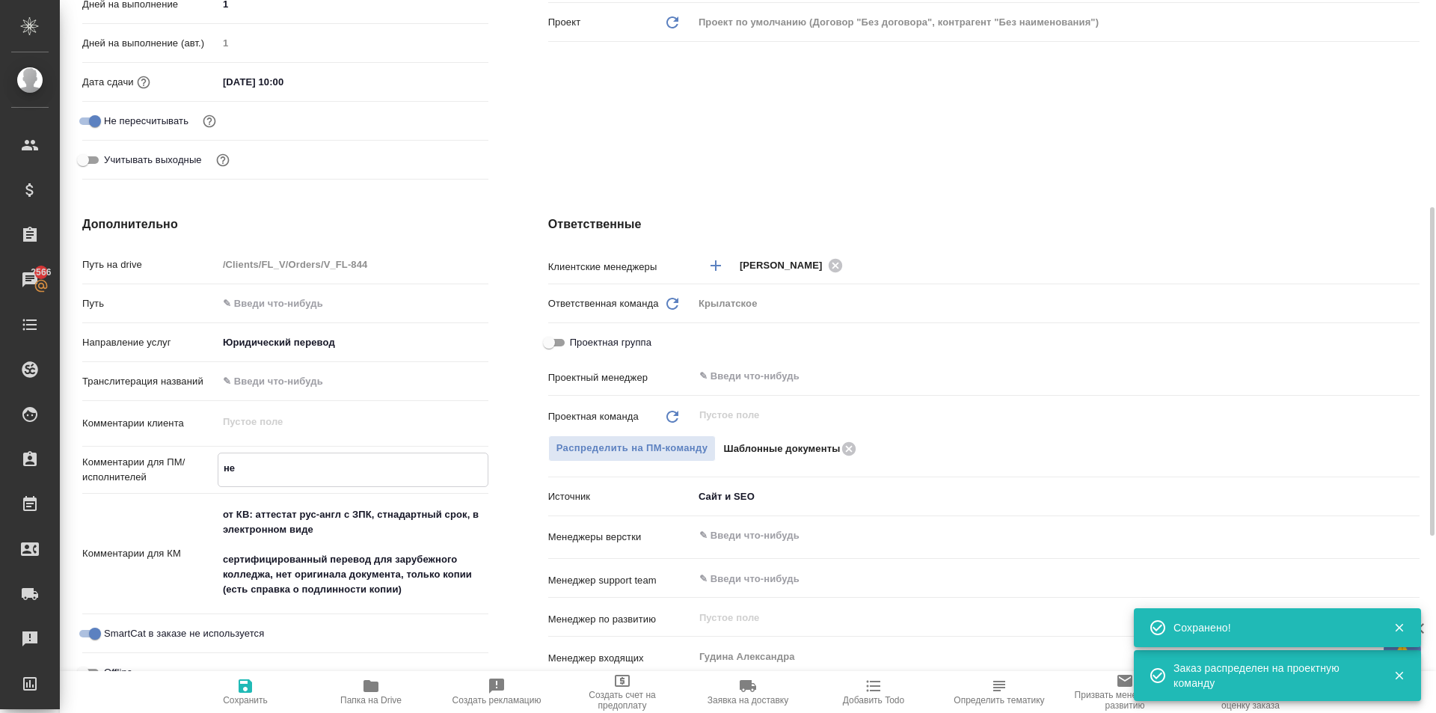
type textarea "x"
type textarea "не"
type textarea "x"
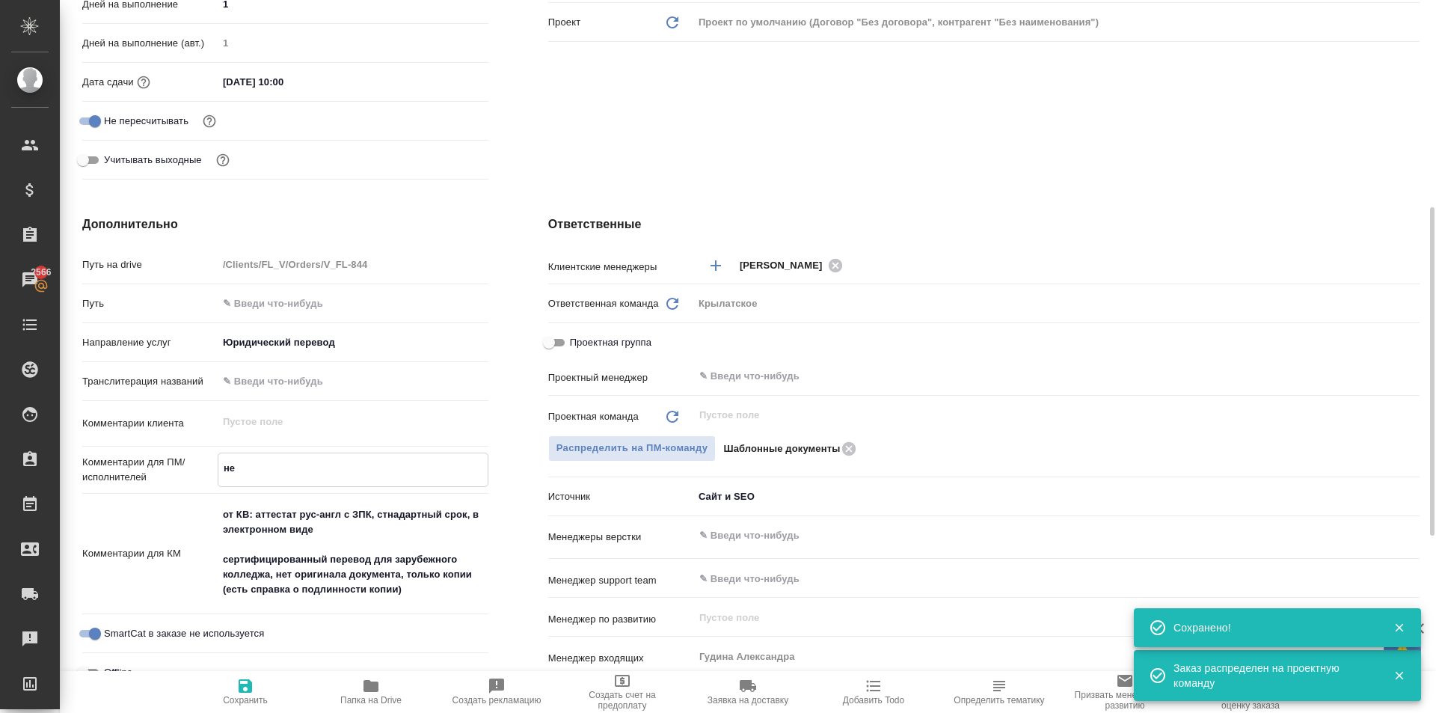
type textarea "x"
type textarea "н"
type textarea "x"
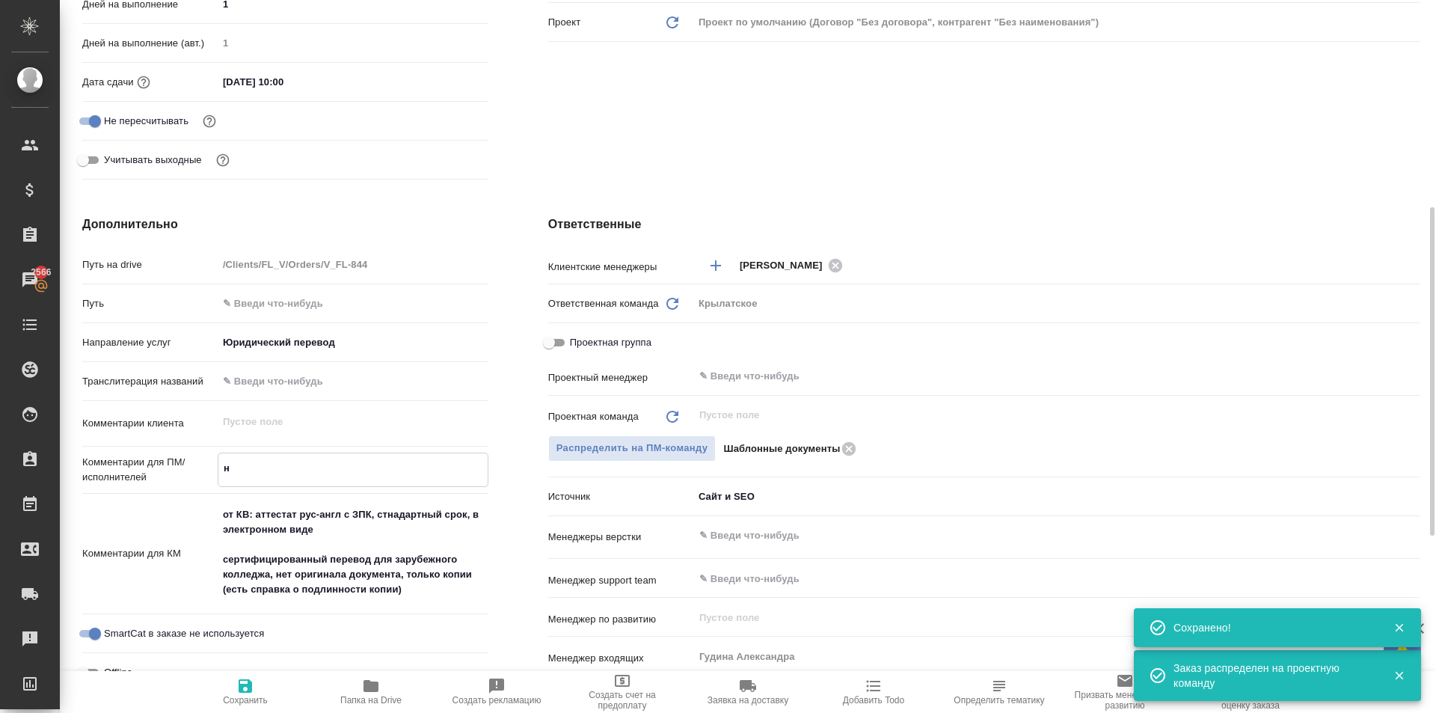
type textarea "x"
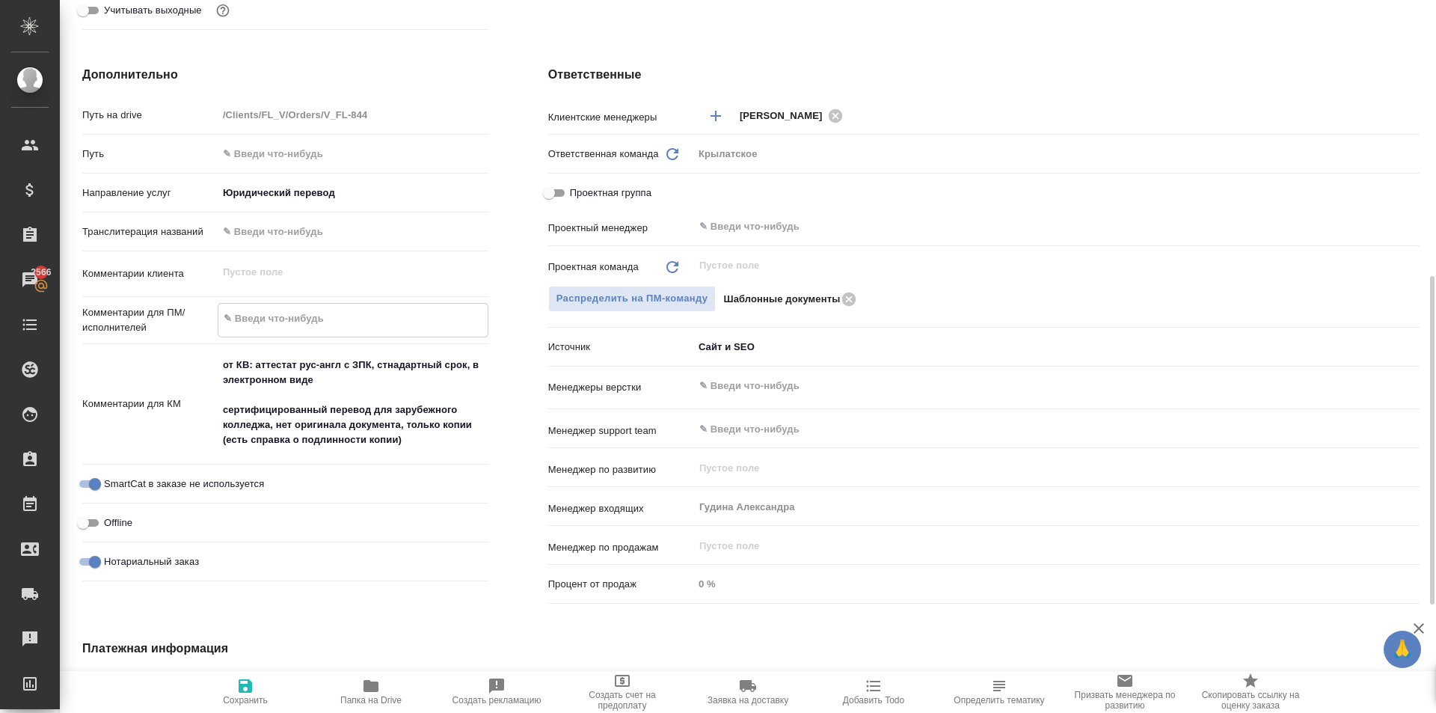
type textarea "x"
drag, startPoint x: 177, startPoint y: 555, endPoint x: 188, endPoint y: 553, distance: 11.4
click at [180, 554] on span "Нотариальный заказ" at bounding box center [151, 561] width 95 height 15
click at [122, 554] on input "Нотариальный заказ" at bounding box center [95, 562] width 54 height 18
checkbox input "false"
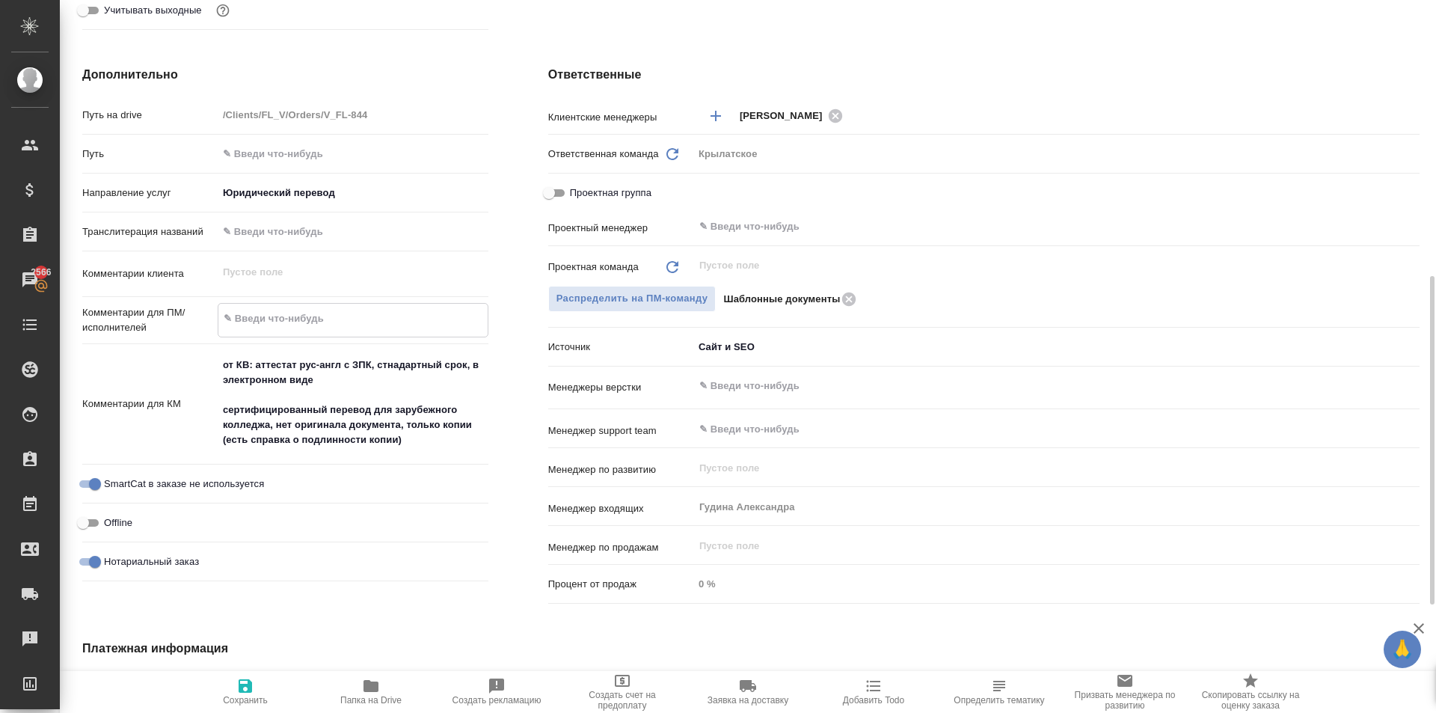
type textarea "x"
click at [342, 305] on div "x" at bounding box center [353, 319] width 271 height 33
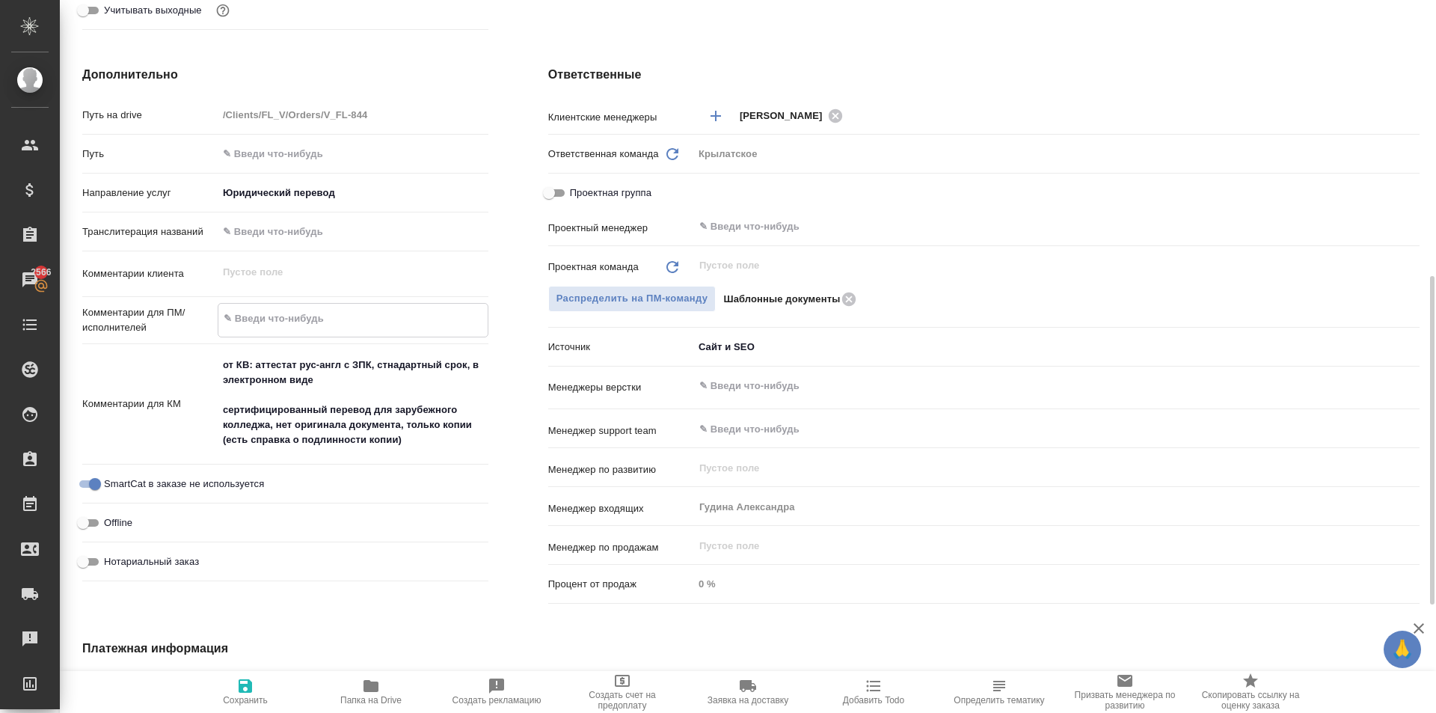
type textarea "У"
type textarea "x"
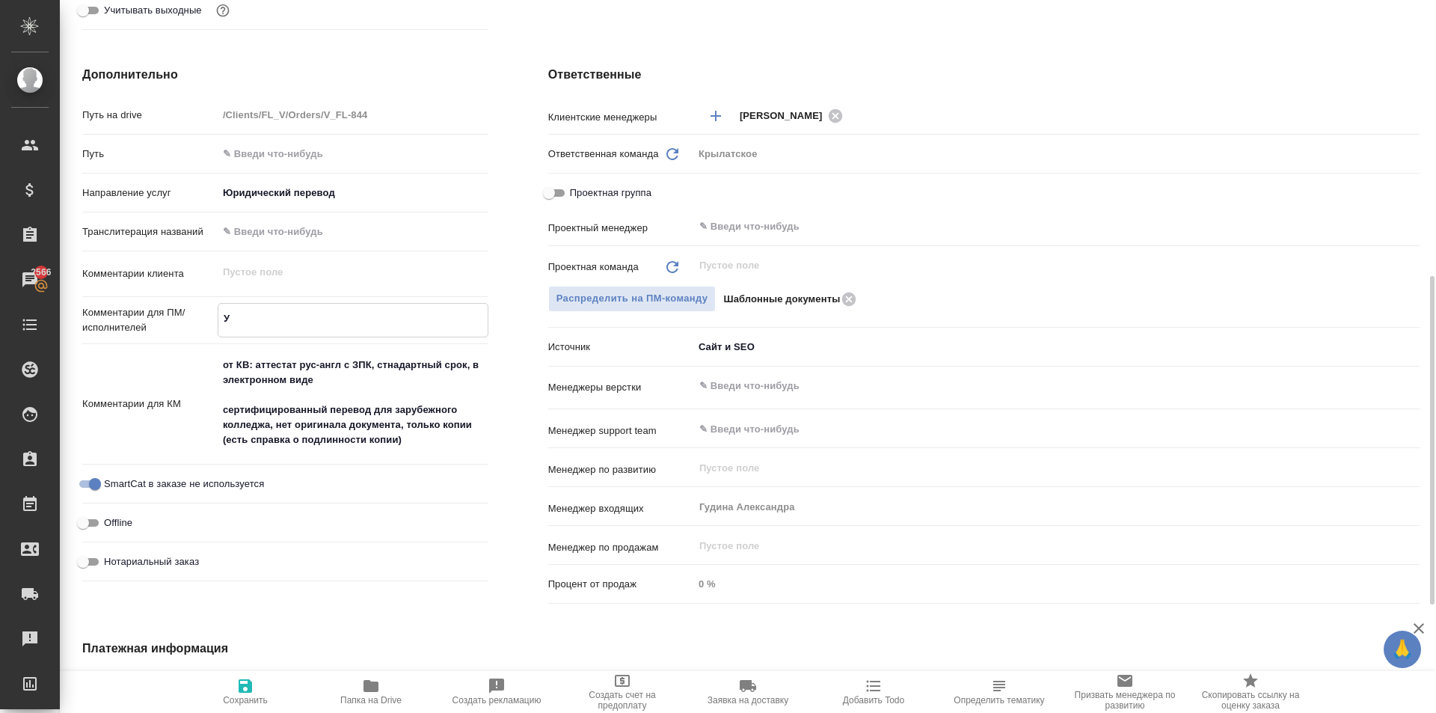
type textarea "УУ"
type textarea "x"
type textarea "У"
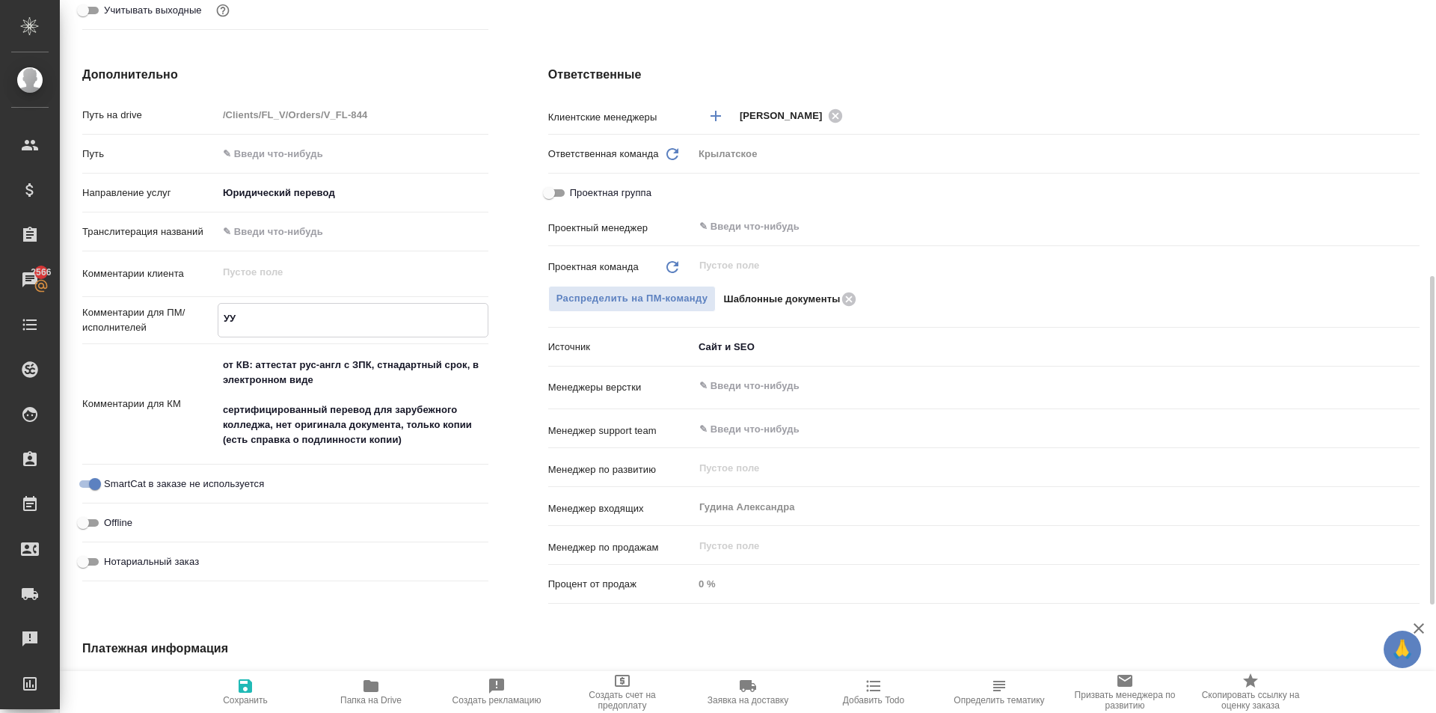
type textarea "x"
type textarea "УВ"
type textarea "x"
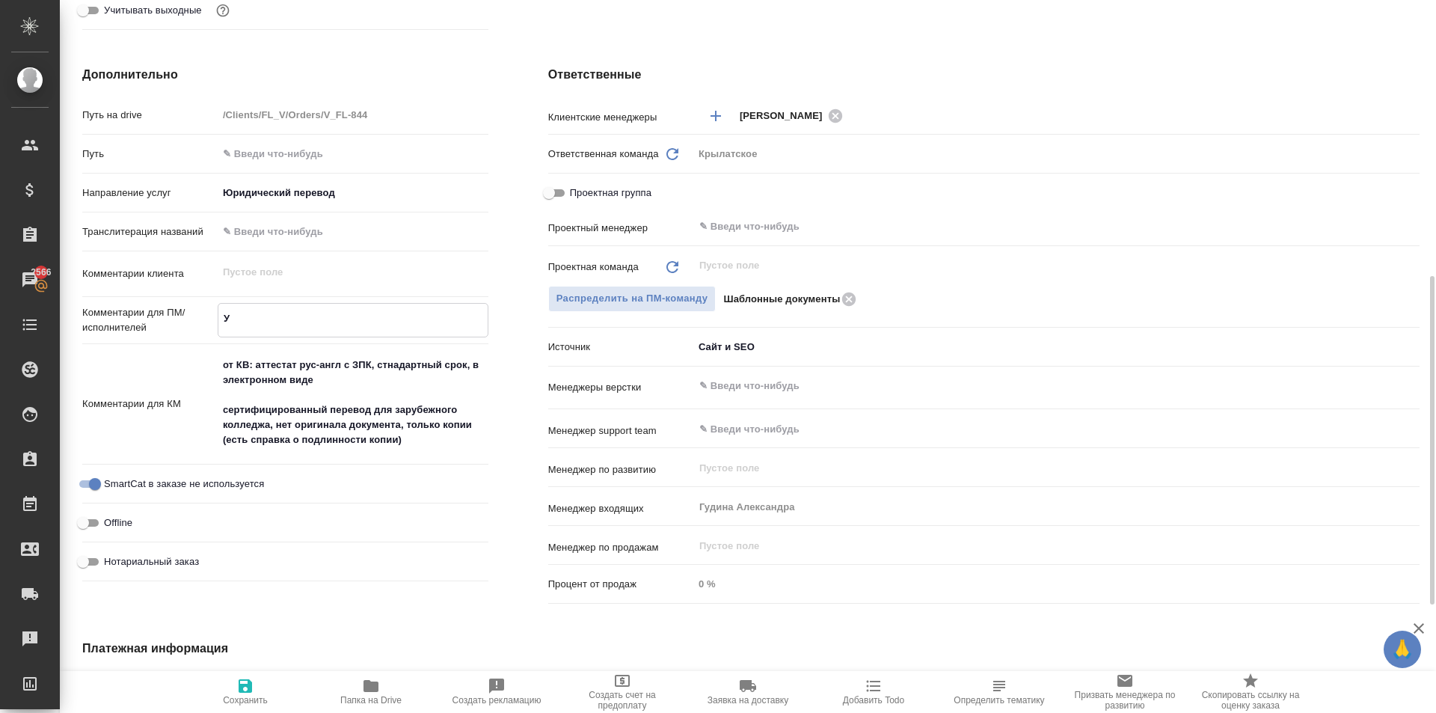
type textarea "x"
type textarea "УВы"
type textarea "x"
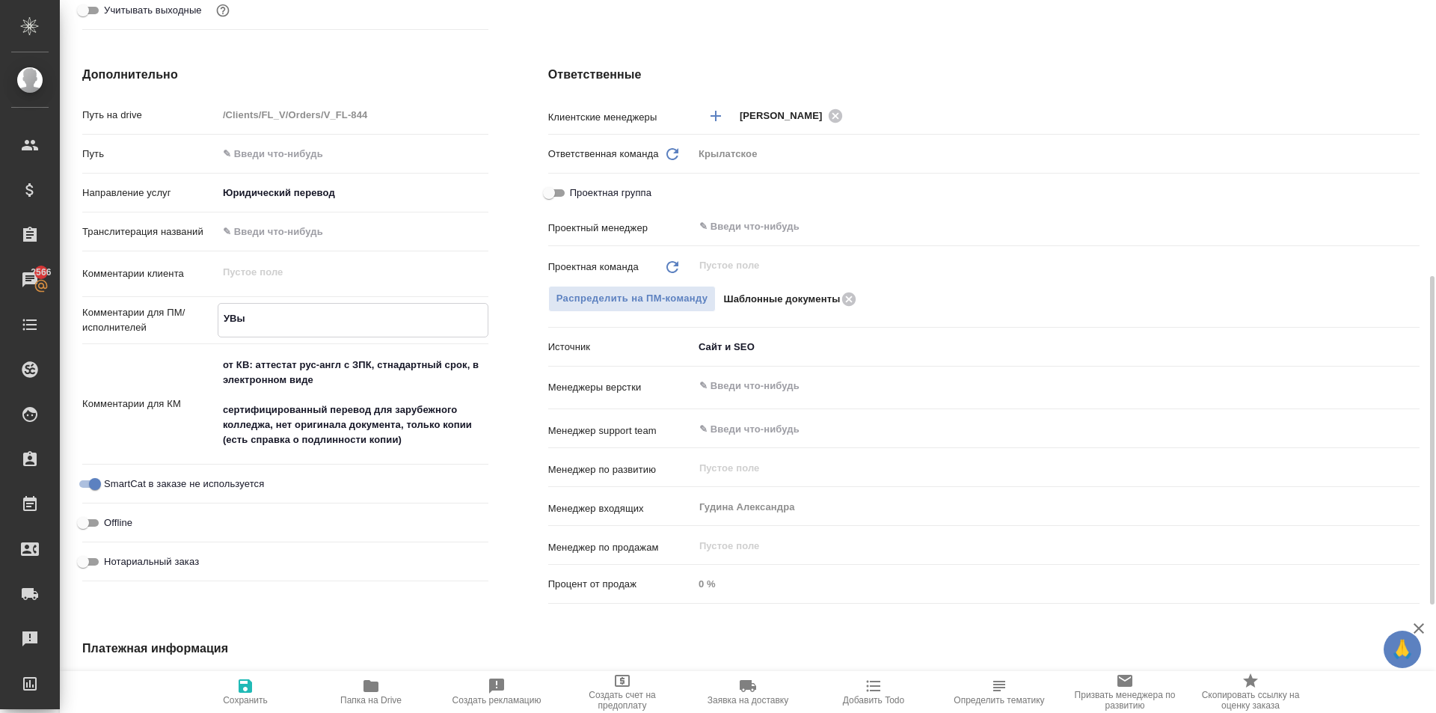
type textarea "x"
type textarea "УВ"
type textarea "x"
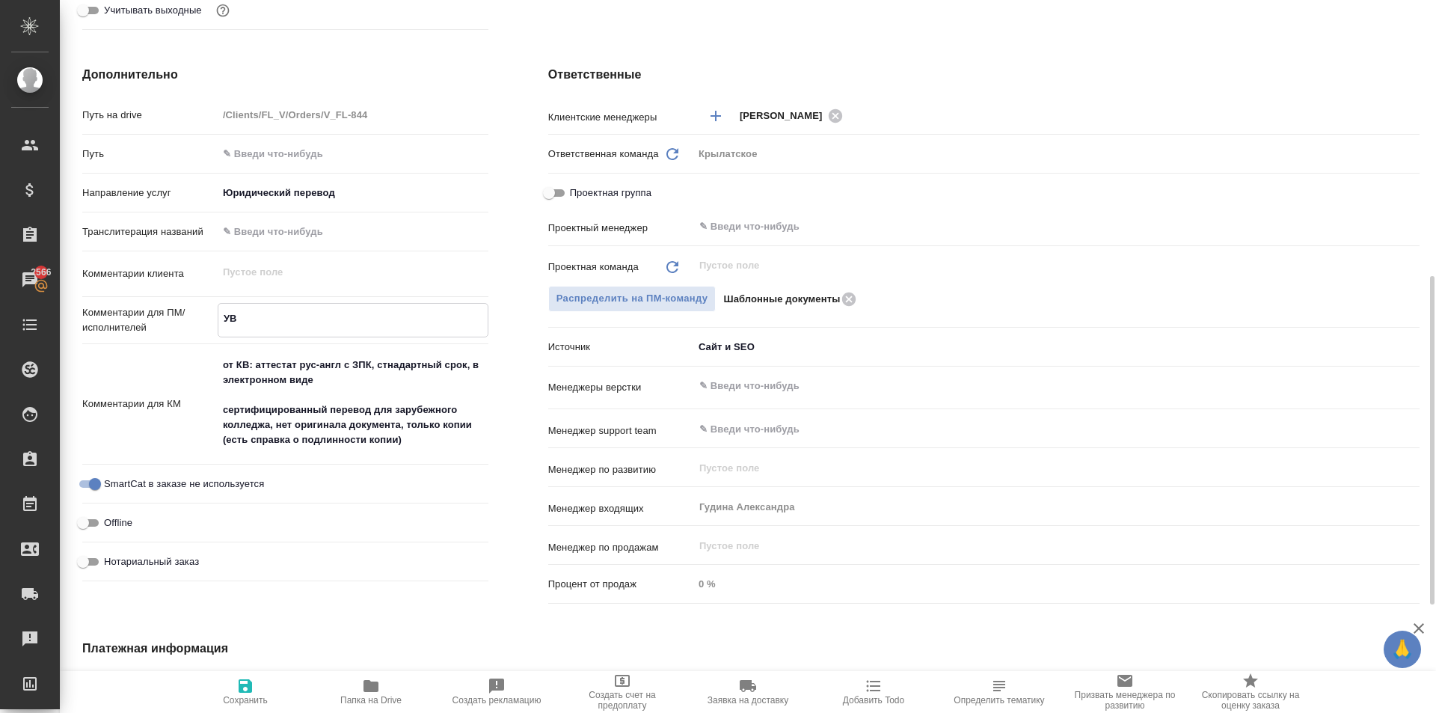
type textarea "У"
type textarea "x"
type textarea "Ув"
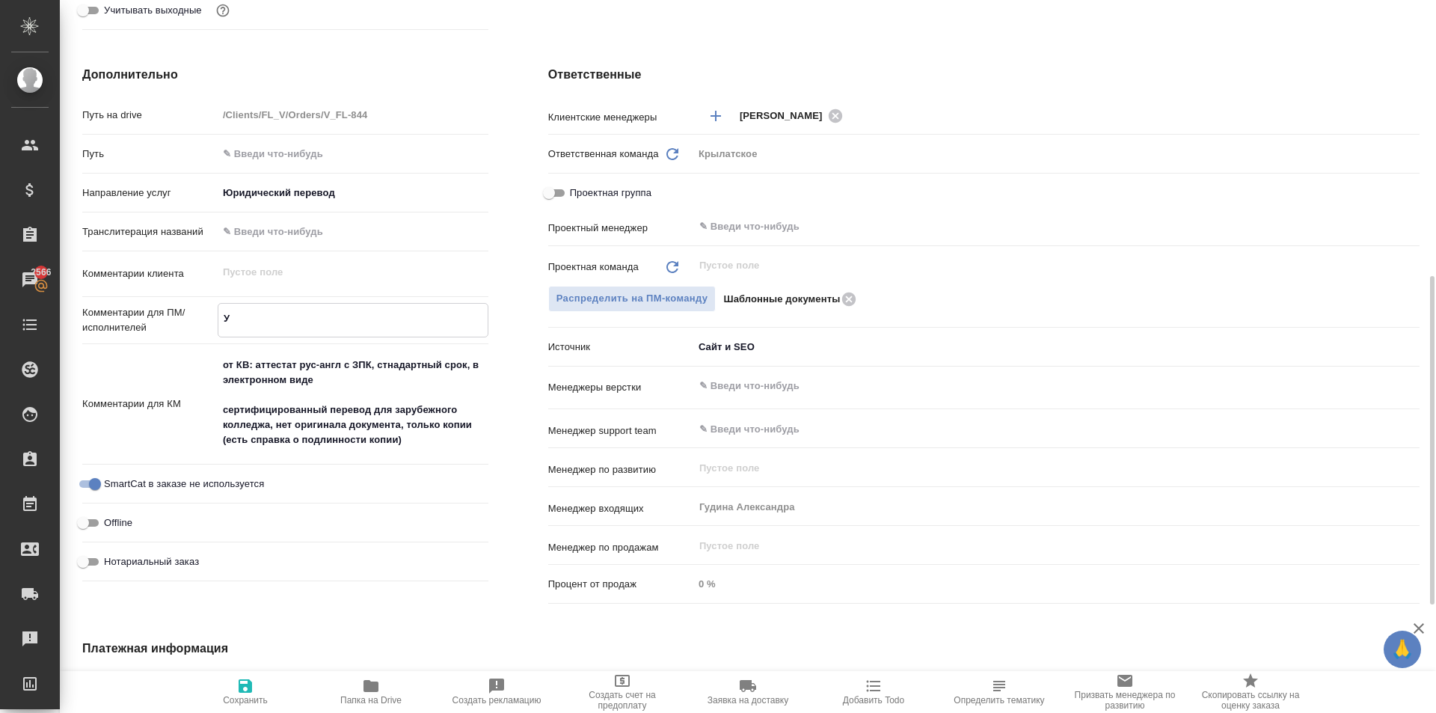
type textarea "x"
type textarea "Увы"
type textarea "x"
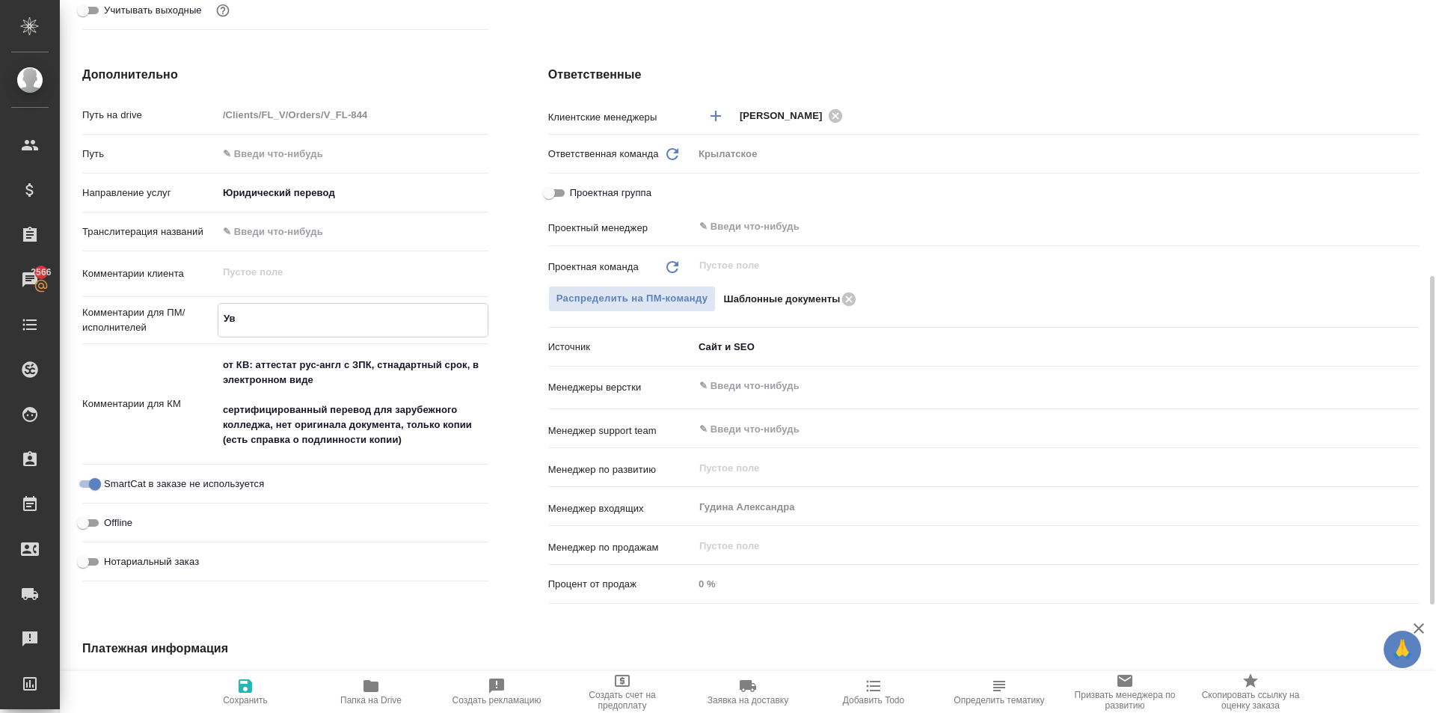
type textarea "x"
type textarea "Увы,"
type textarea "x"
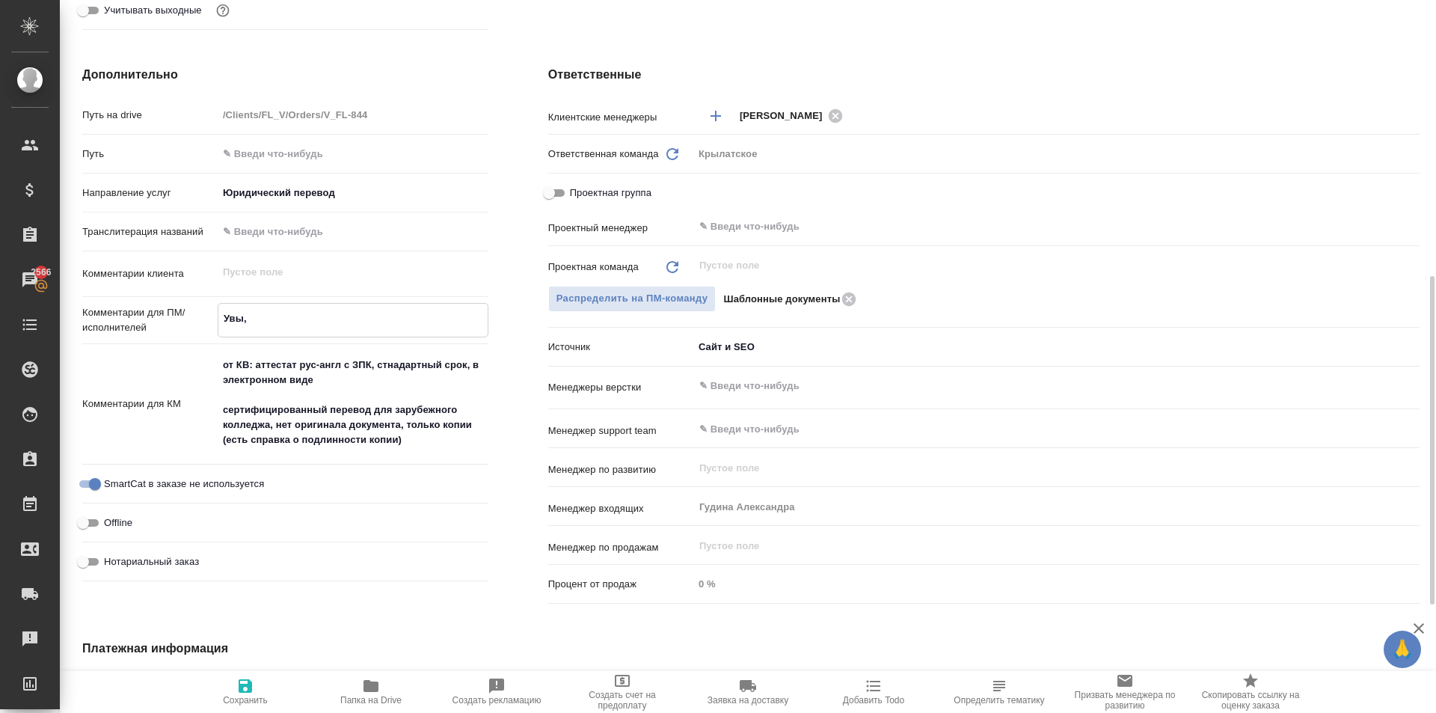
type textarea "Увы,"
type textarea "x"
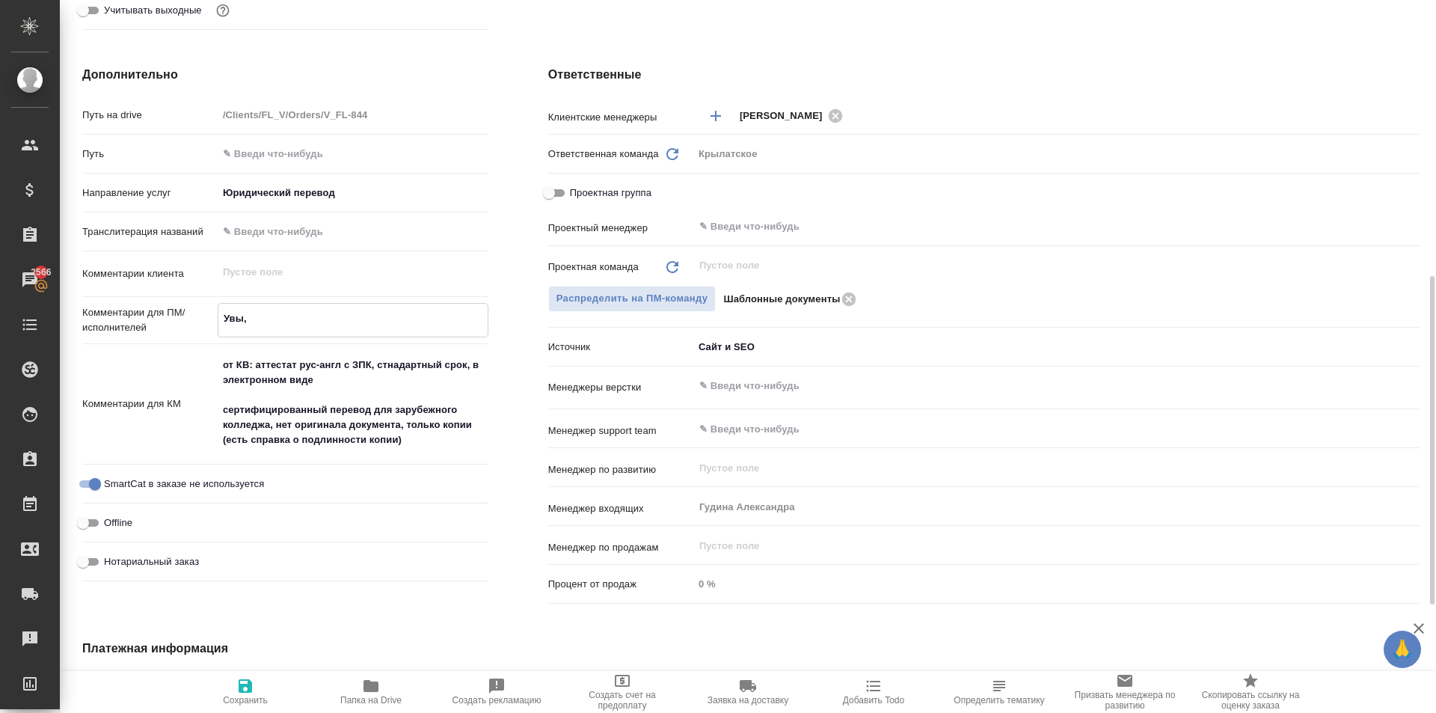
type textarea "Увы, д"
type textarea "x"
type textarea "Увы, др"
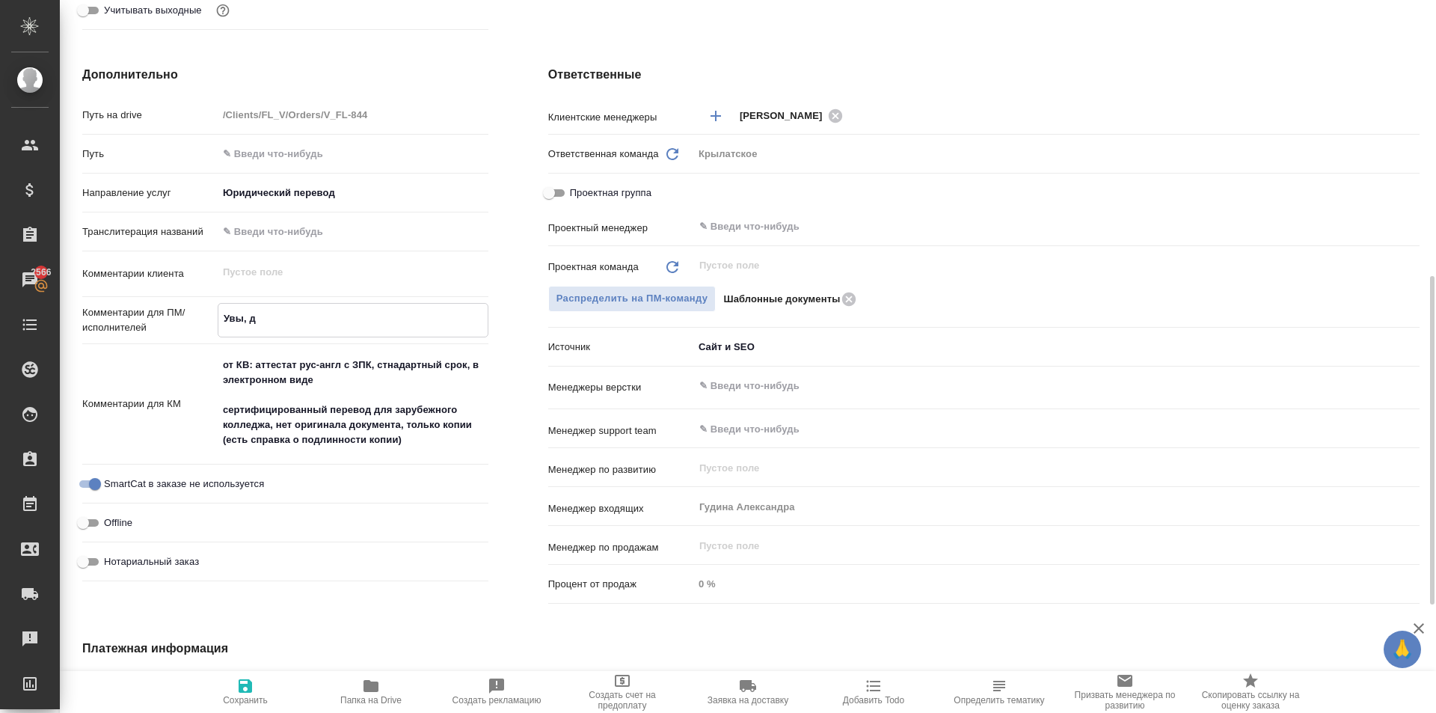
type textarea "x"
type textarea "Увы, дру"
type textarea "x"
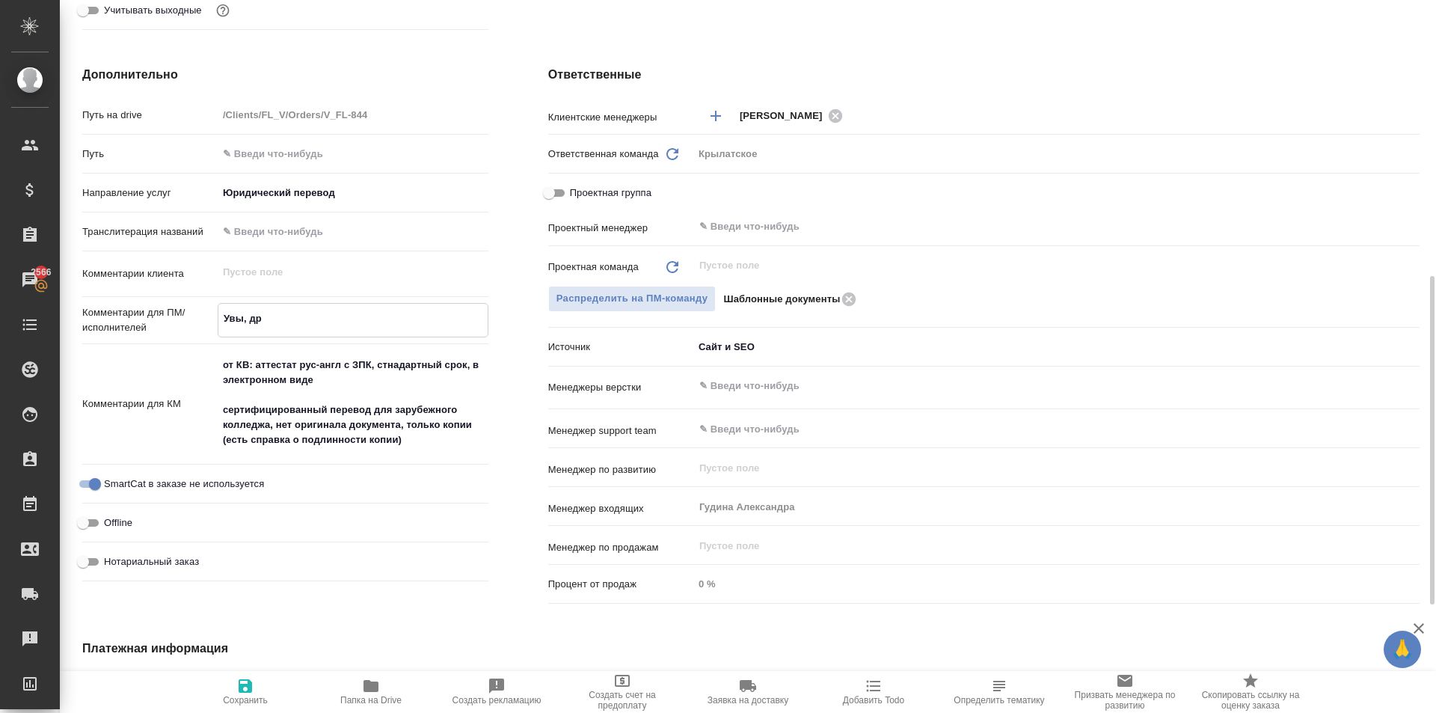
type textarea "x"
type textarea "Увы, друг"
type textarea "x"
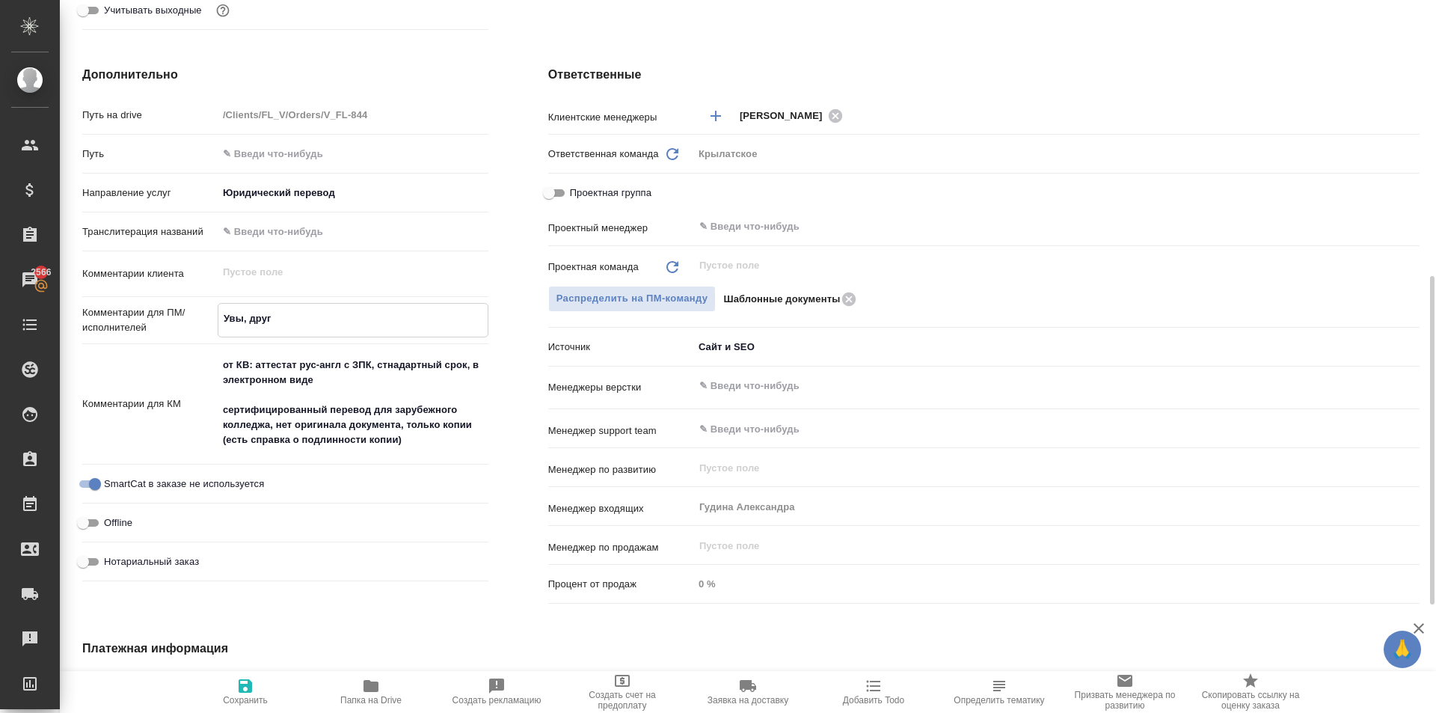
type textarea "x"
type textarea "Увы, други"
type textarea "x"
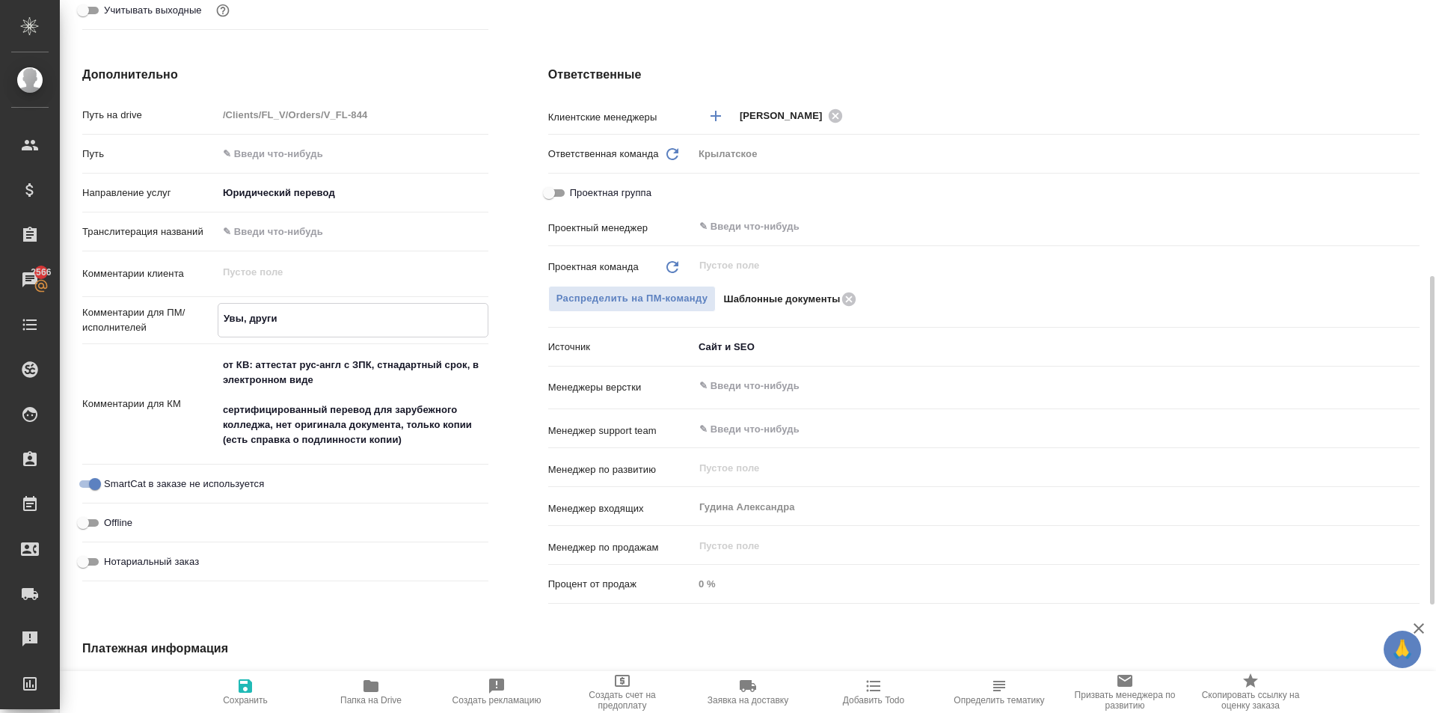
type textarea "Увы, другиъ"
type textarea "x"
type textarea "Увы, други"
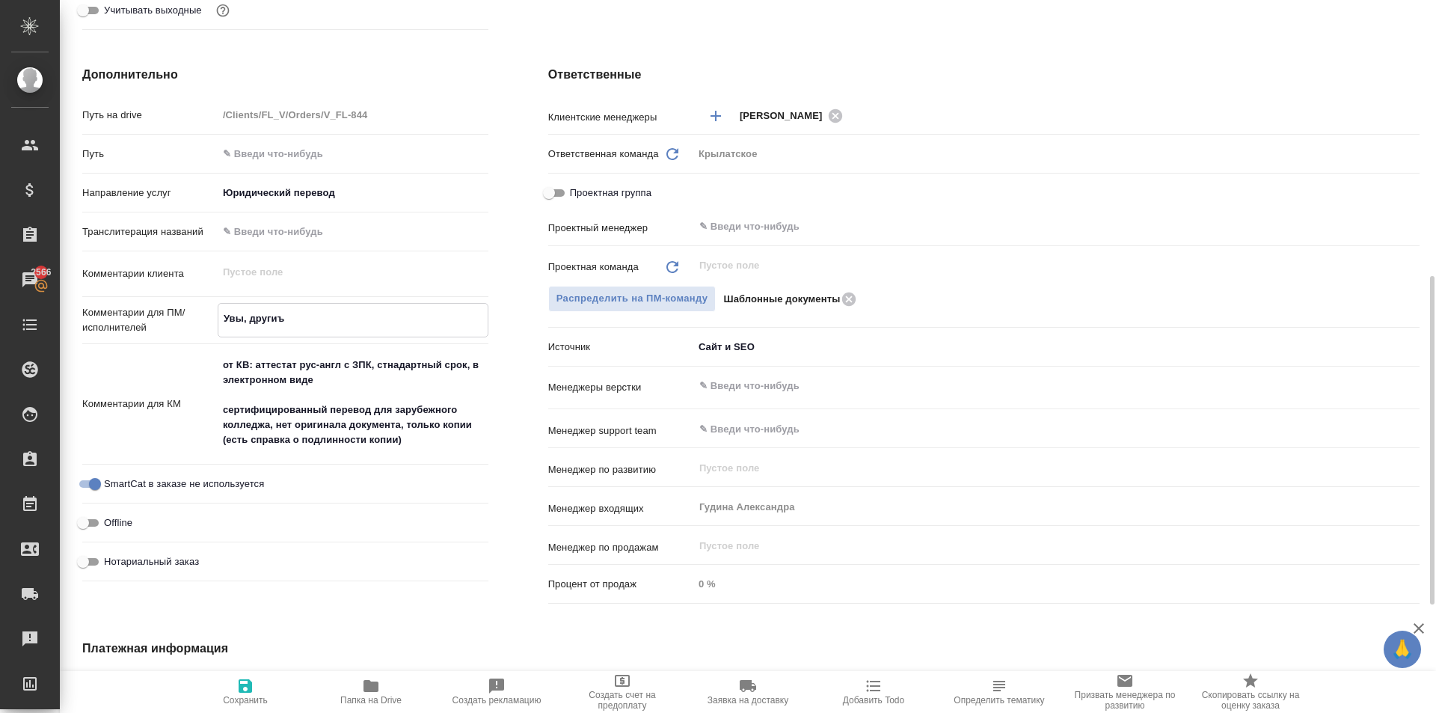
type textarea "x"
type textarea "Увы, друг"
type textarea "x"
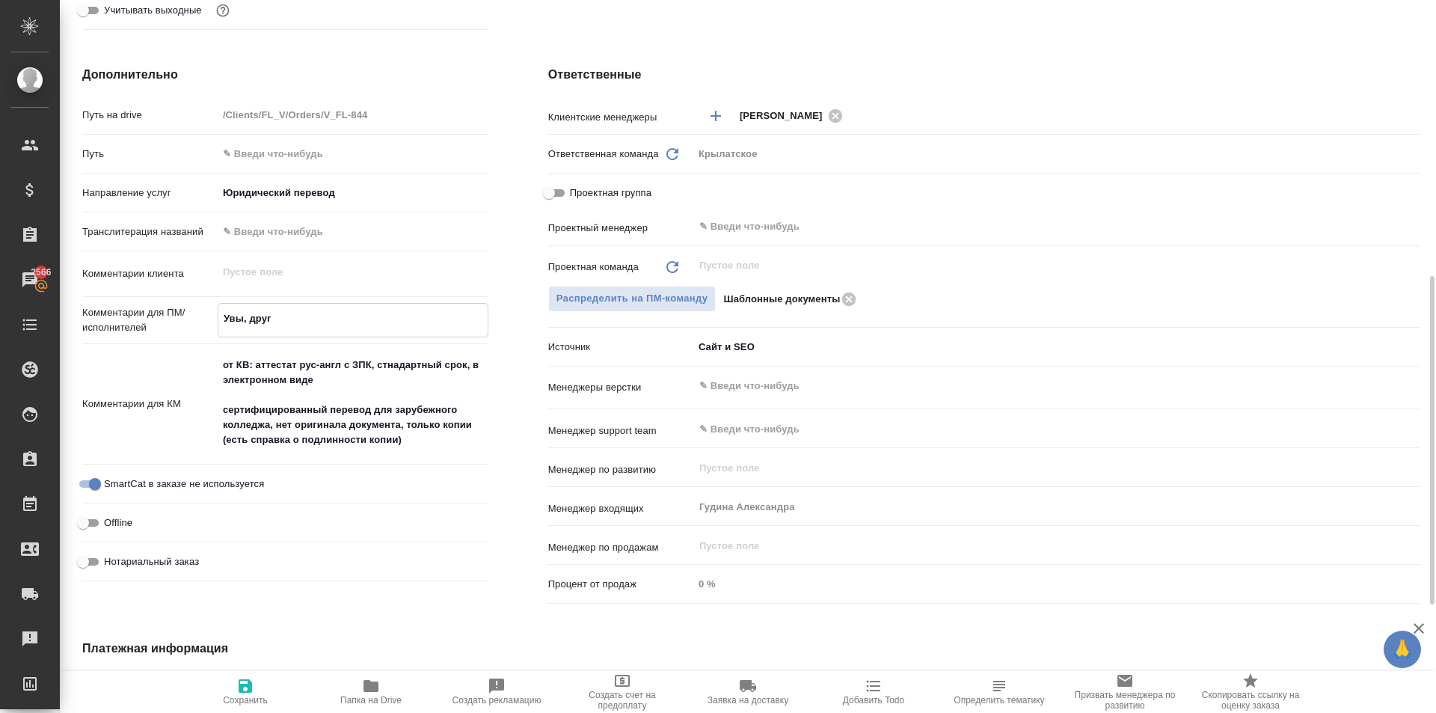
type textarea "x"
click at [248, 685] on icon "button" at bounding box center [245, 685] width 13 height 13
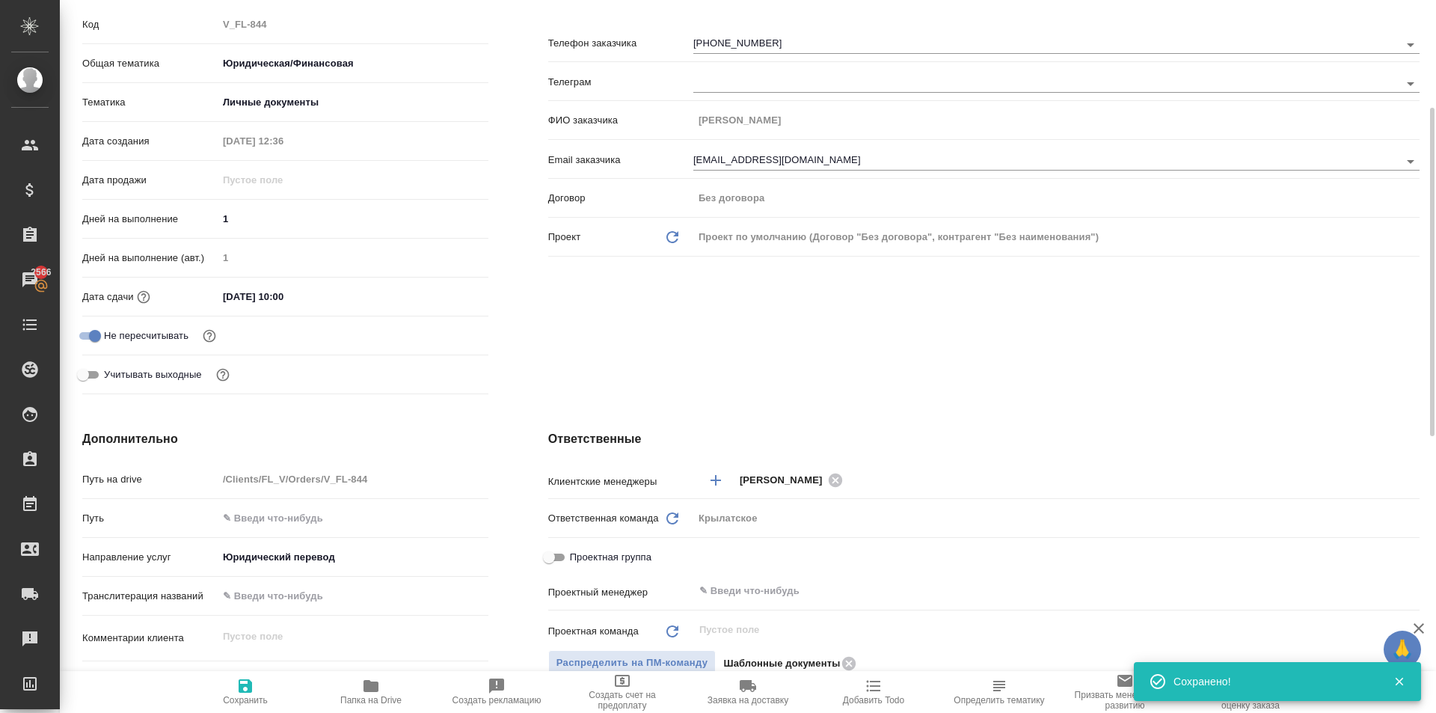
scroll to position [0, 0]
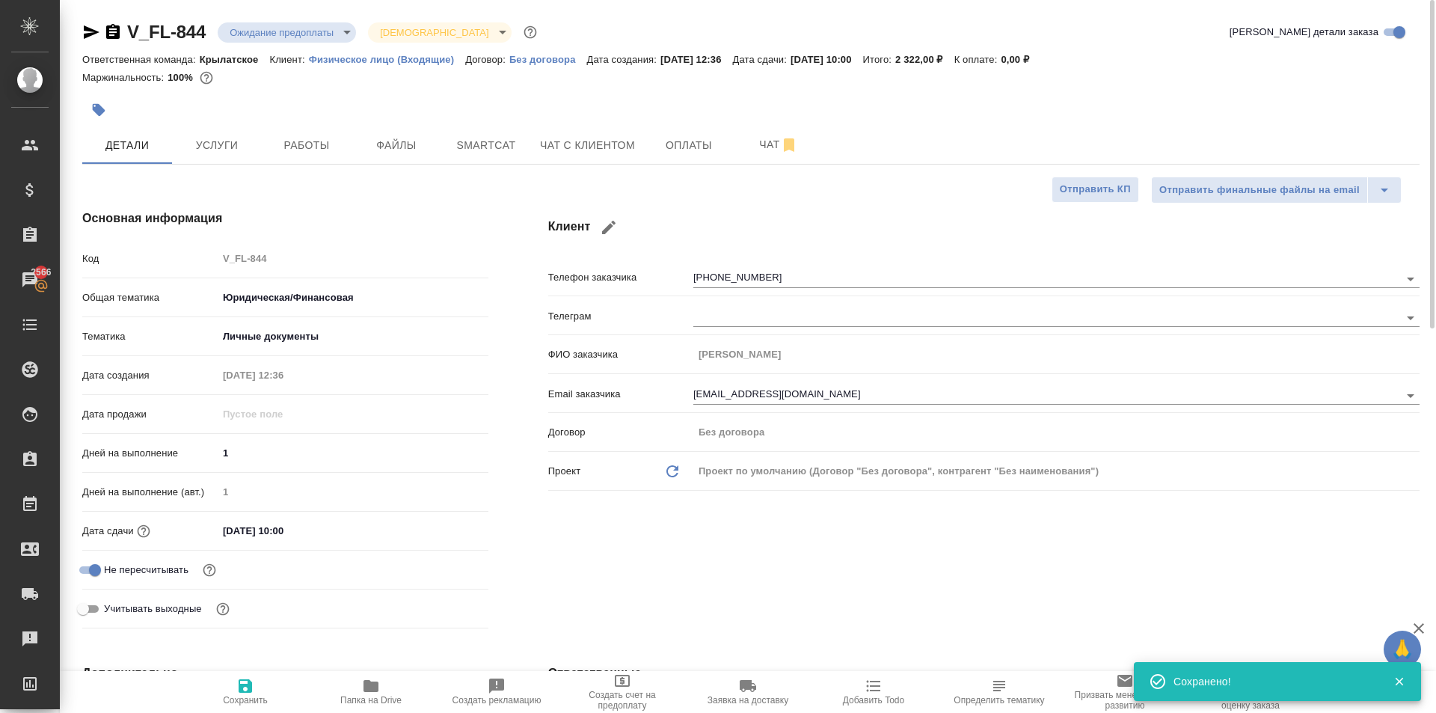
click at [324, 31] on body "🙏 .cls-1 fill:#fff; AWATERA Kasymov Timur Клиенты Спецификации Заказы 2566 Чаты…" at bounding box center [718, 356] width 1436 height 713
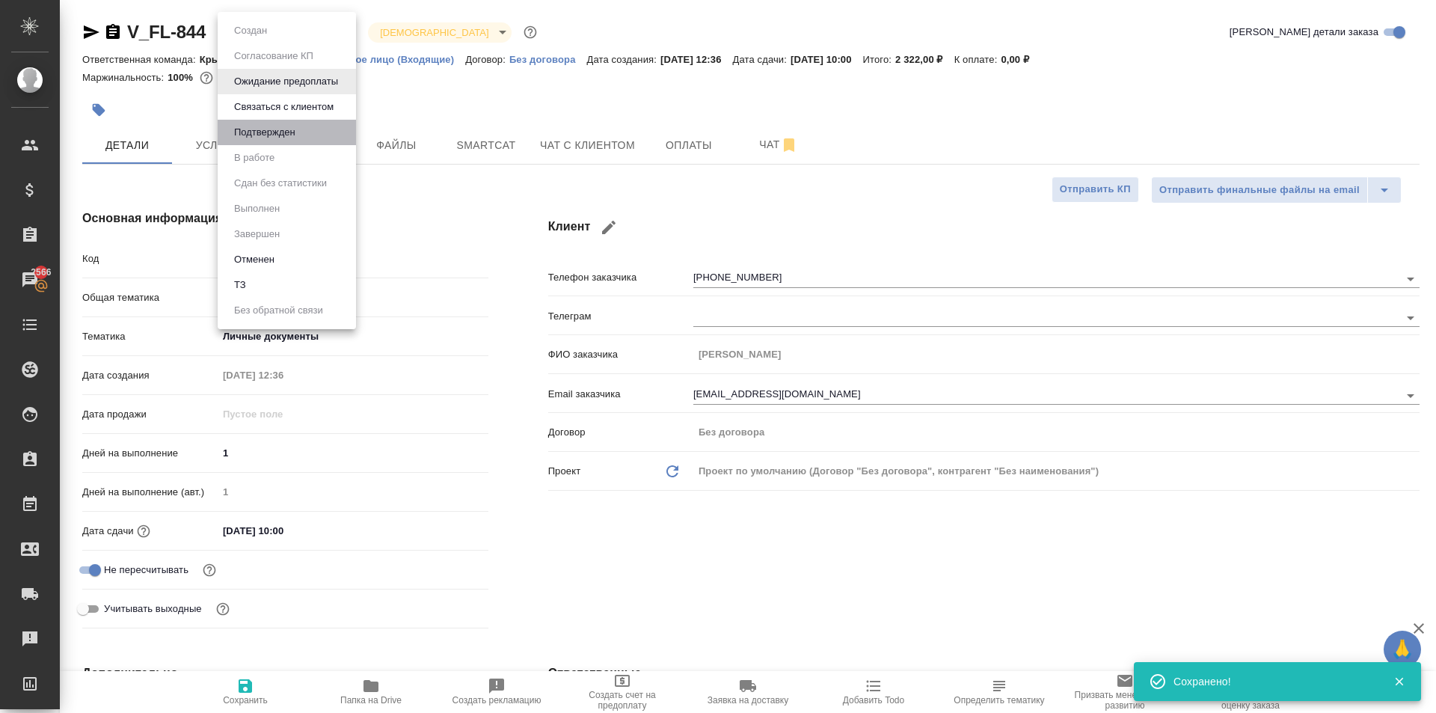
click at [275, 141] on li "Подтвержден" at bounding box center [287, 132] width 138 height 25
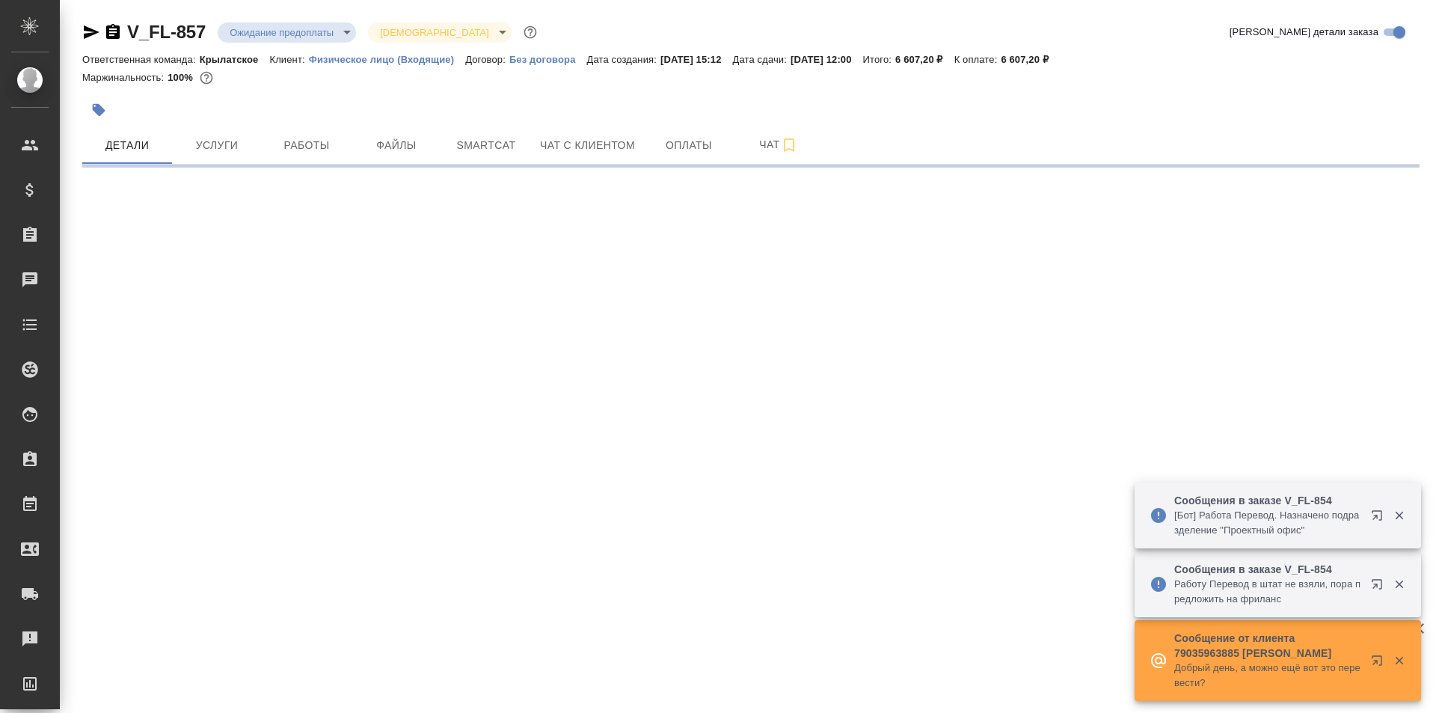
select select "RU"
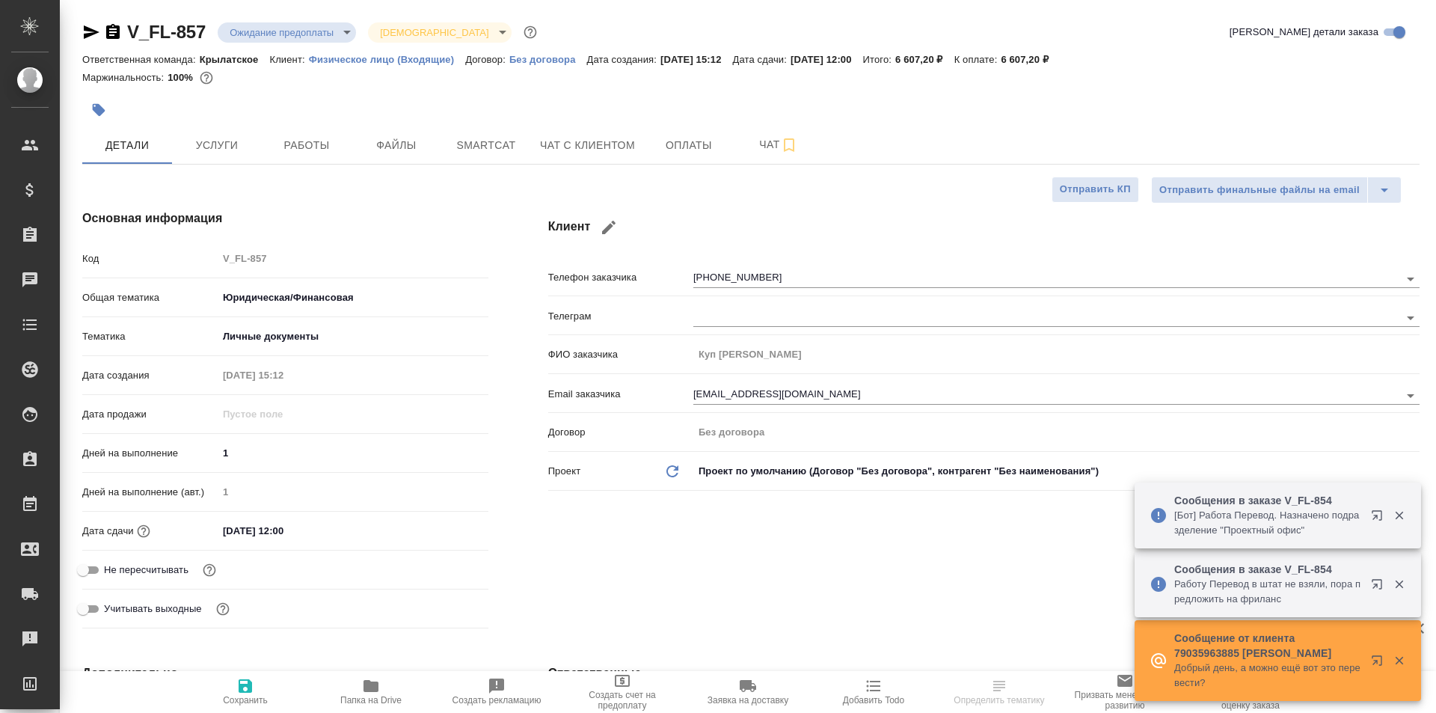
type textarea "x"
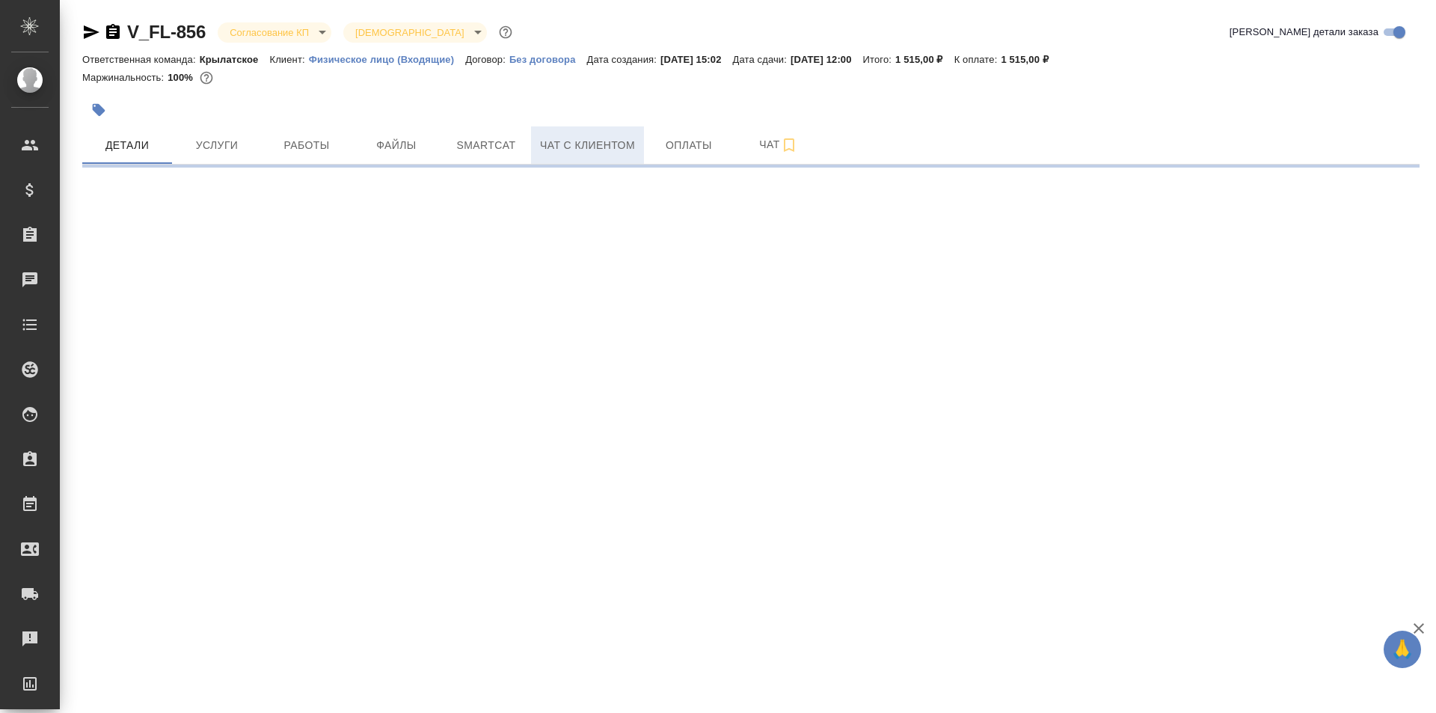
click at [544, 146] on span "Чат с клиентом" at bounding box center [587, 145] width 95 height 19
select select "RU"
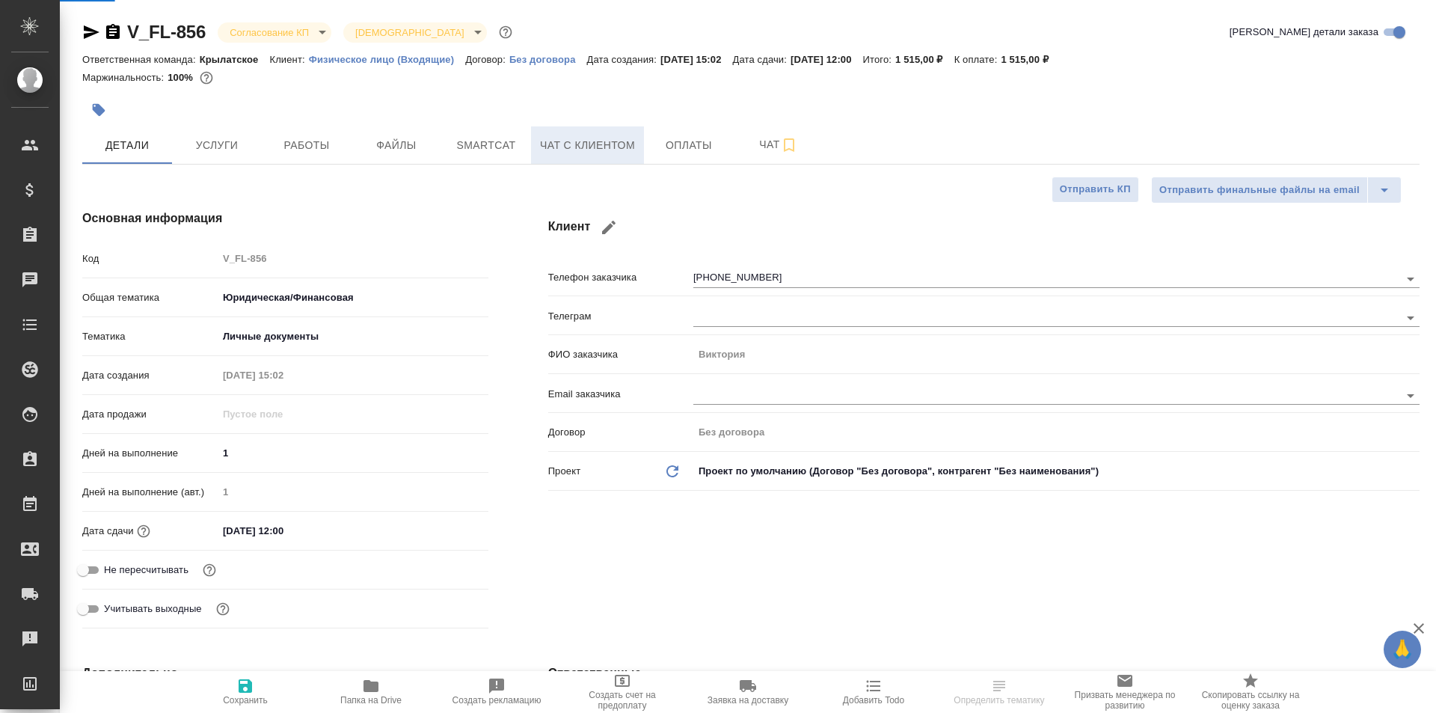
type textarea "x"
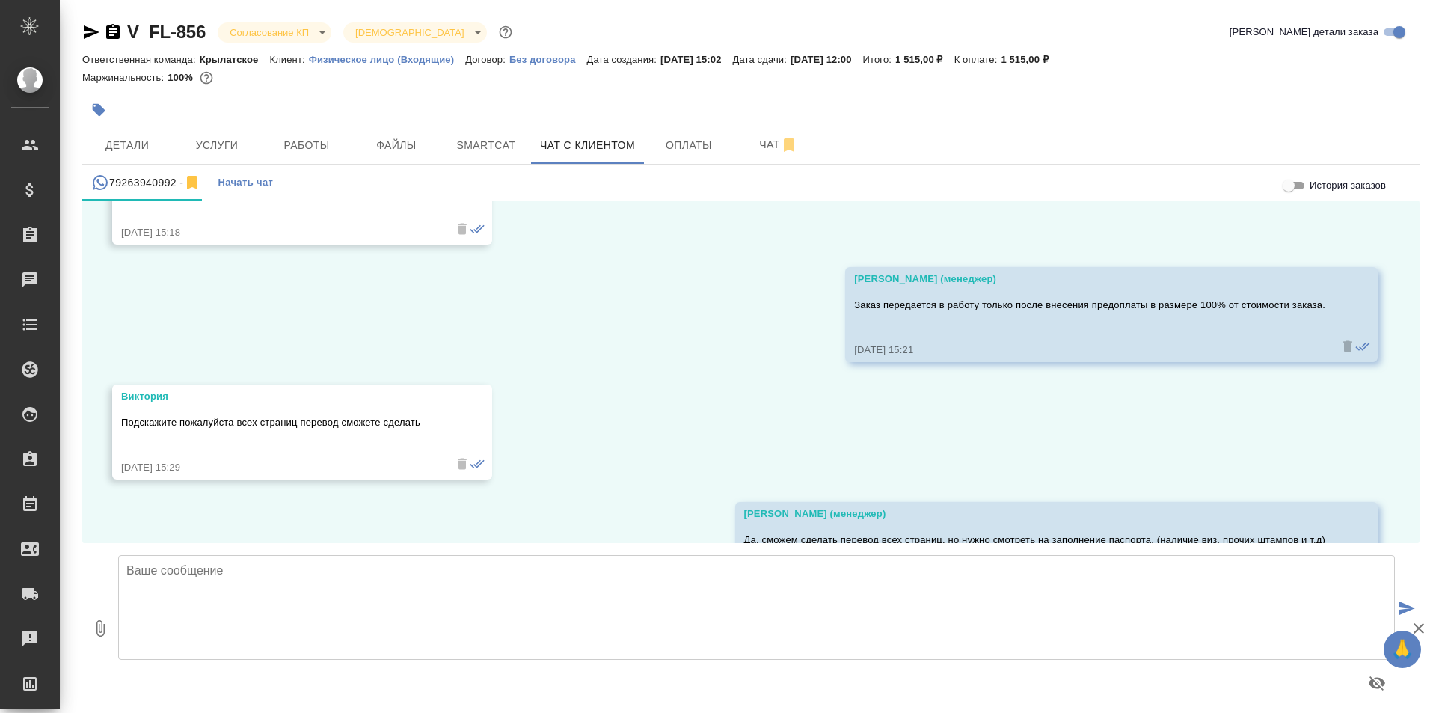
scroll to position [1165, 0]
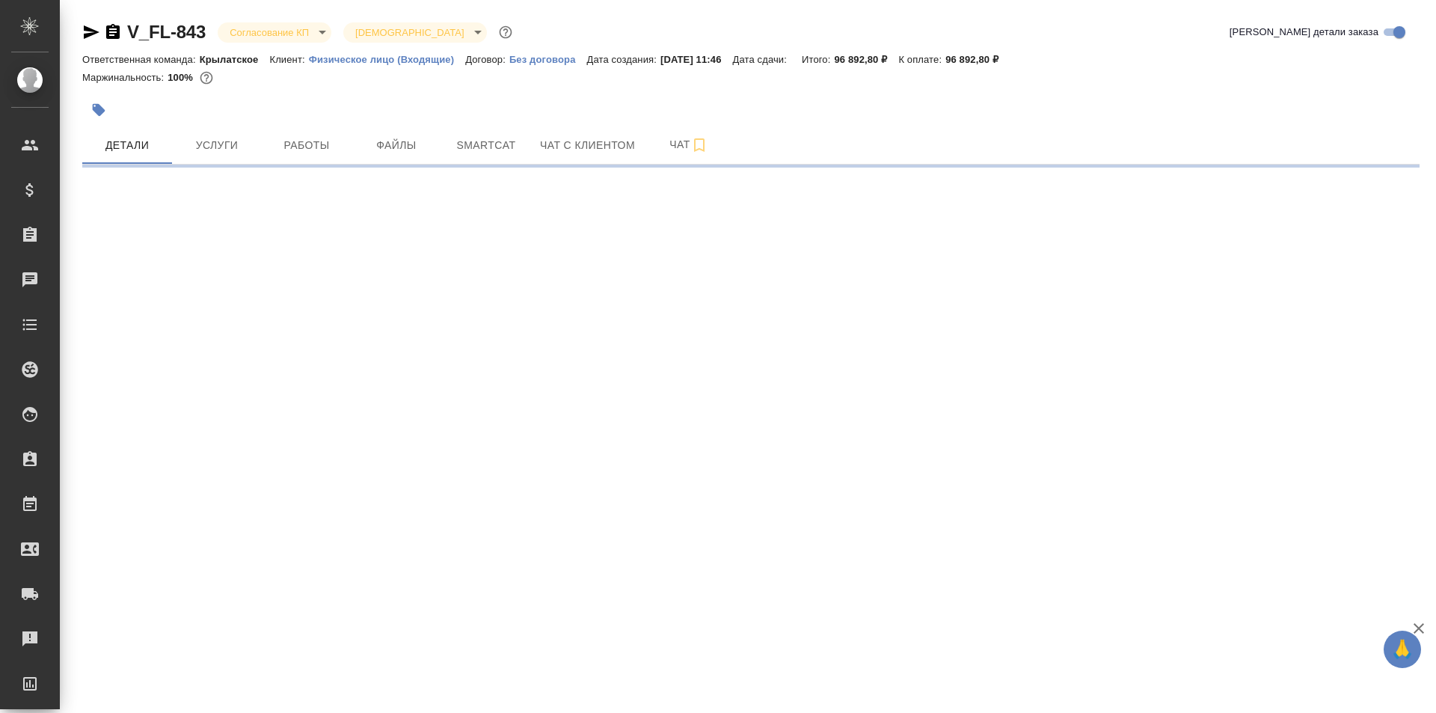
select select "RU"
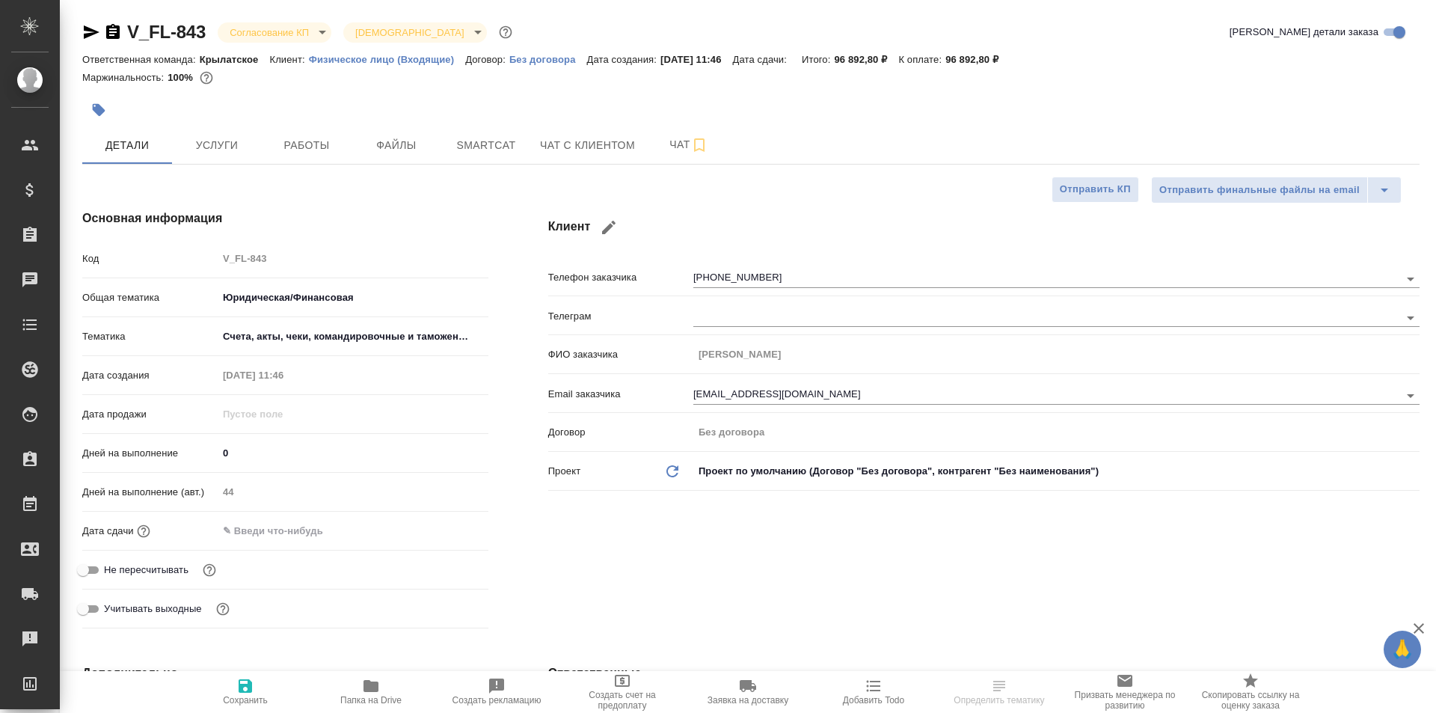
type textarea "x"
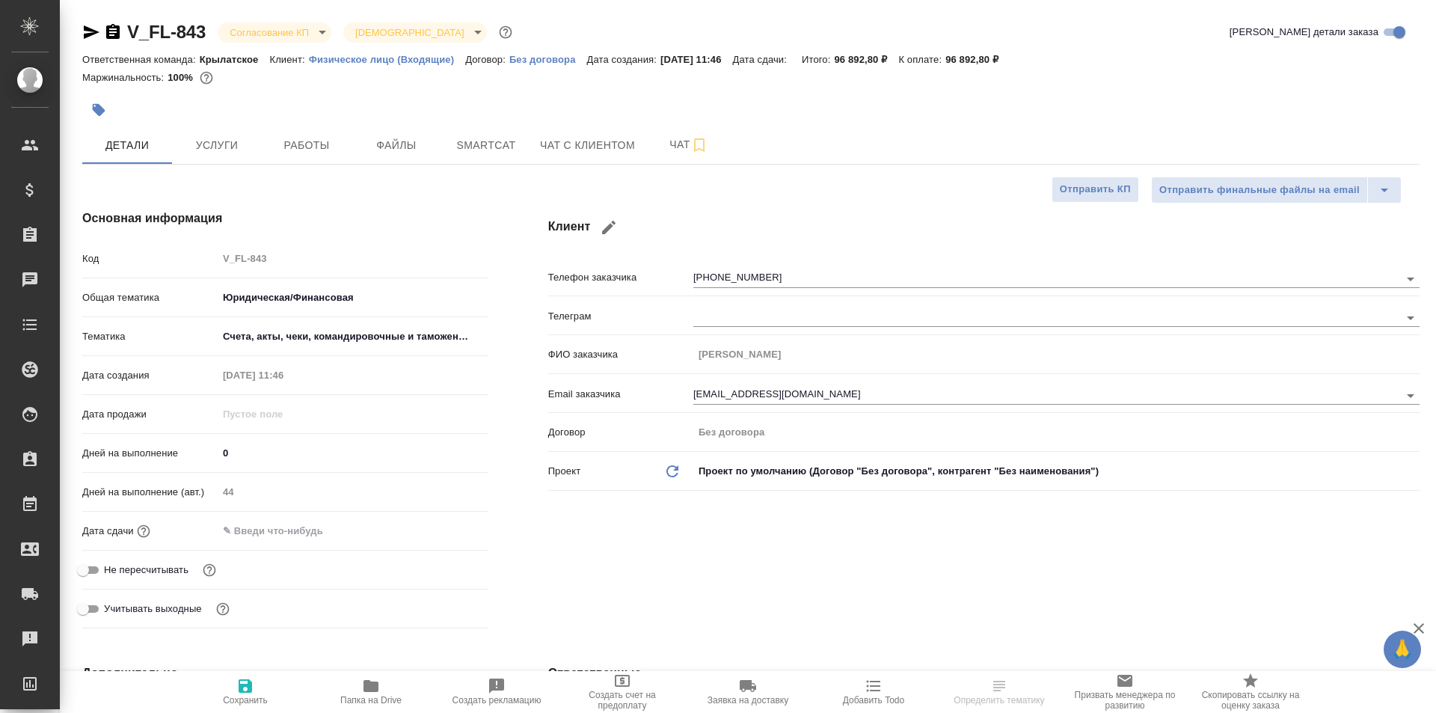
type textarea "x"
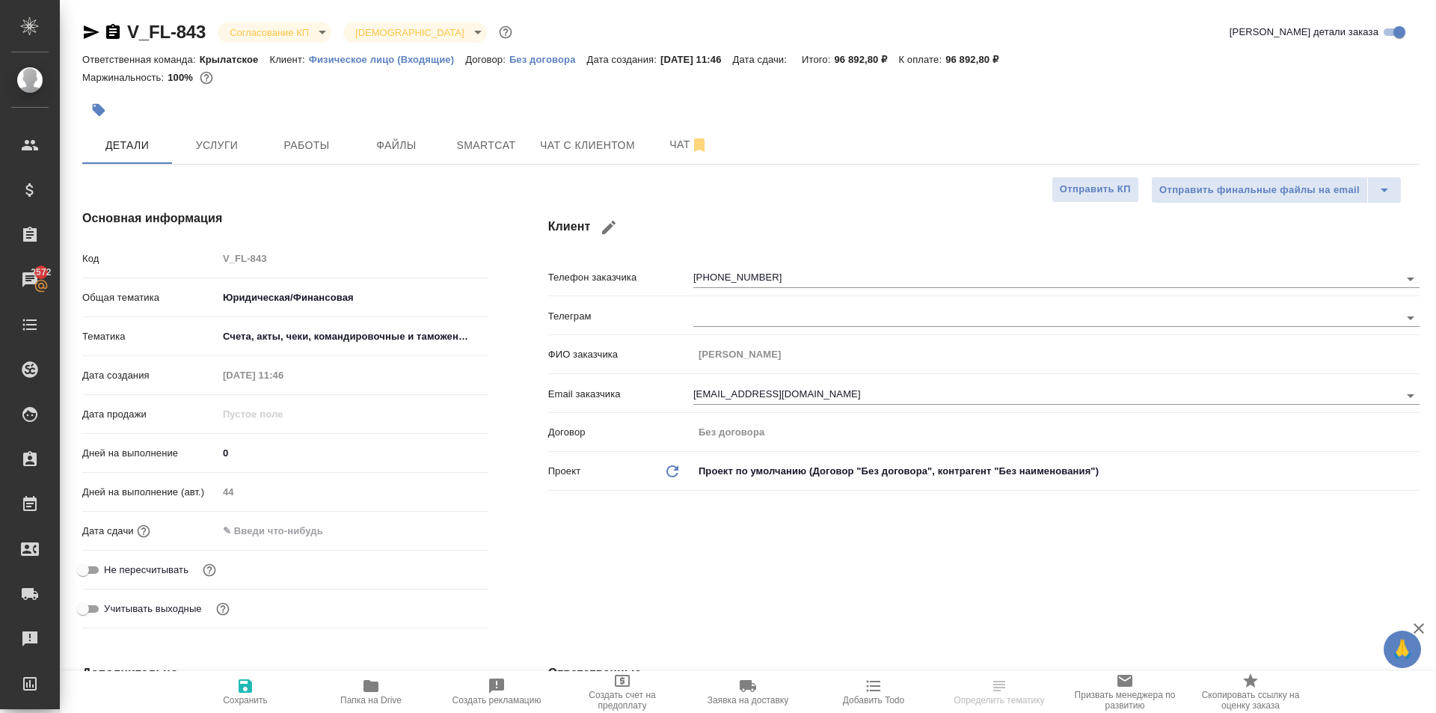
type textarea "x"
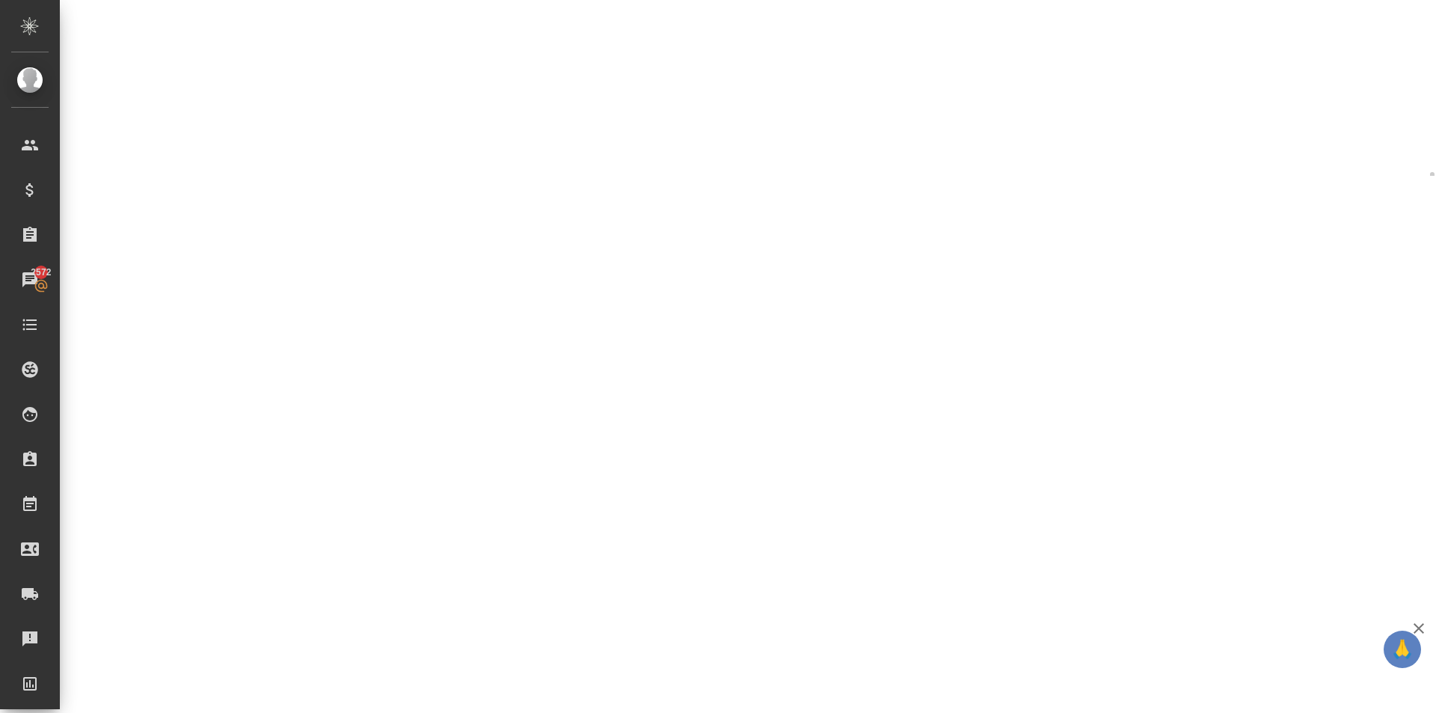
select select "RU"
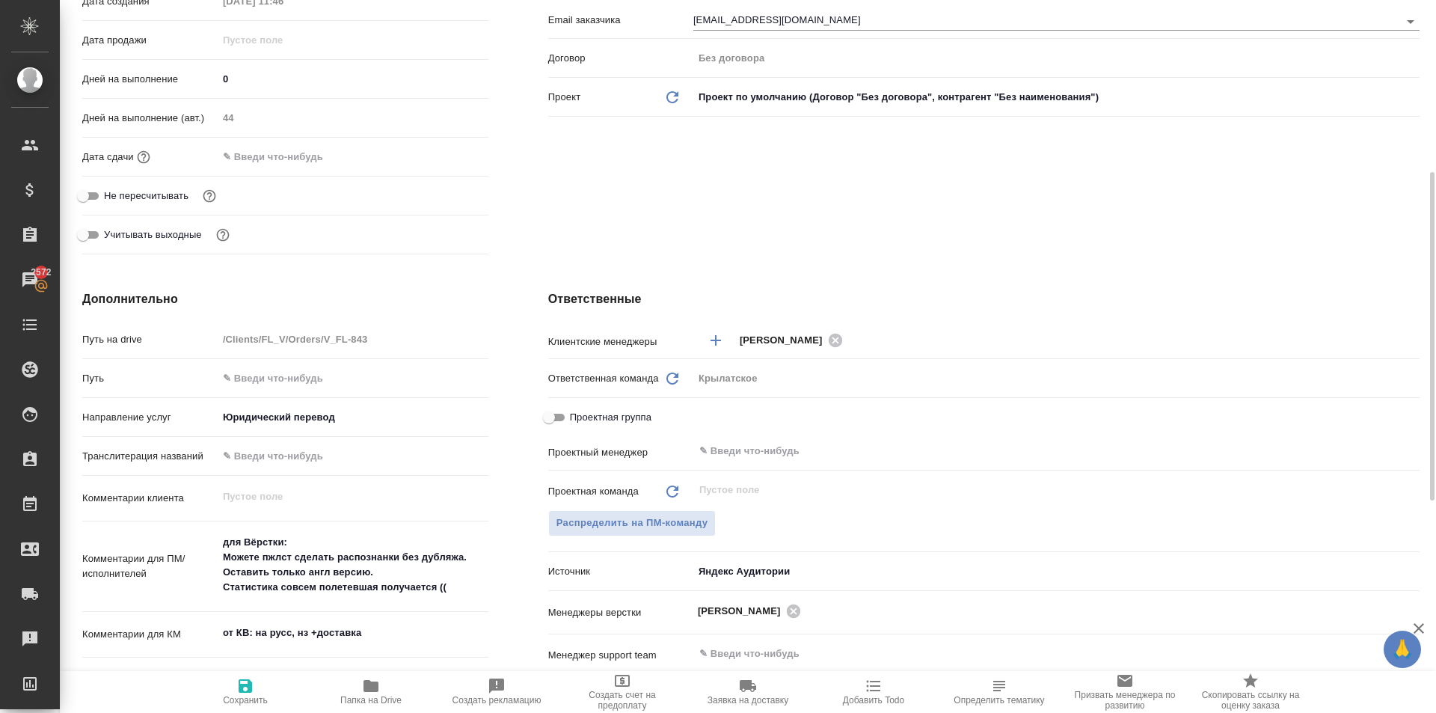
type textarea "x"
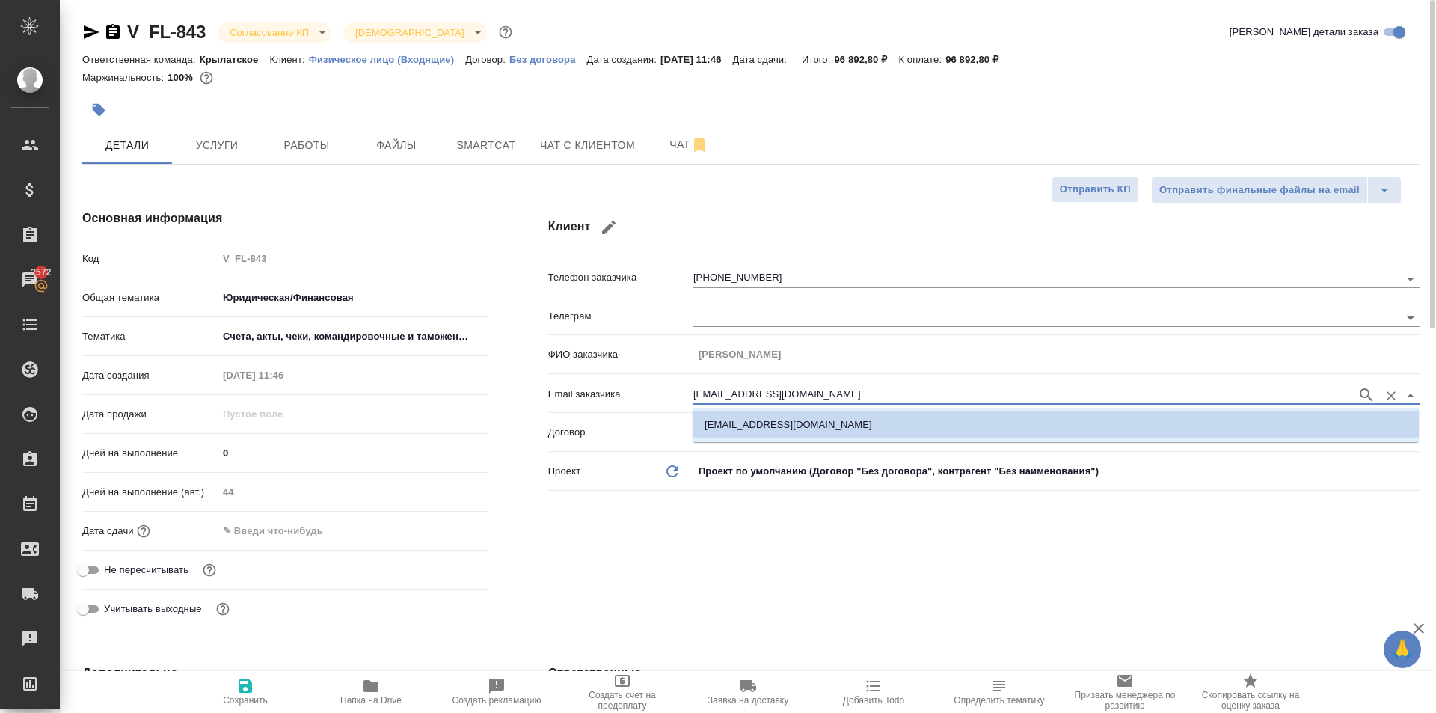
drag, startPoint x: 818, startPoint y: 401, endPoint x: 615, endPoint y: 396, distance: 203.5
click at [615, 396] on div "Email заказчика y.bykhanov@mail.ru" at bounding box center [983, 393] width 871 height 26
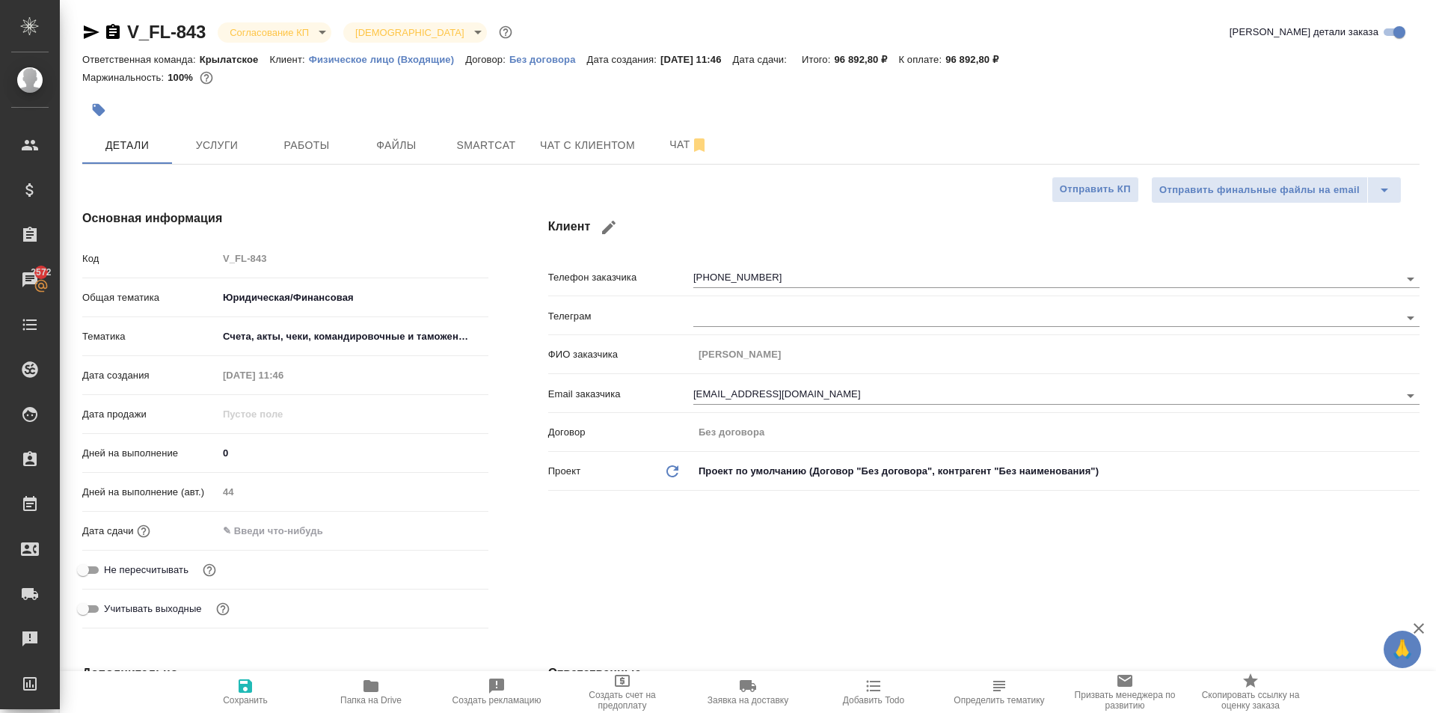
type textarea "x"
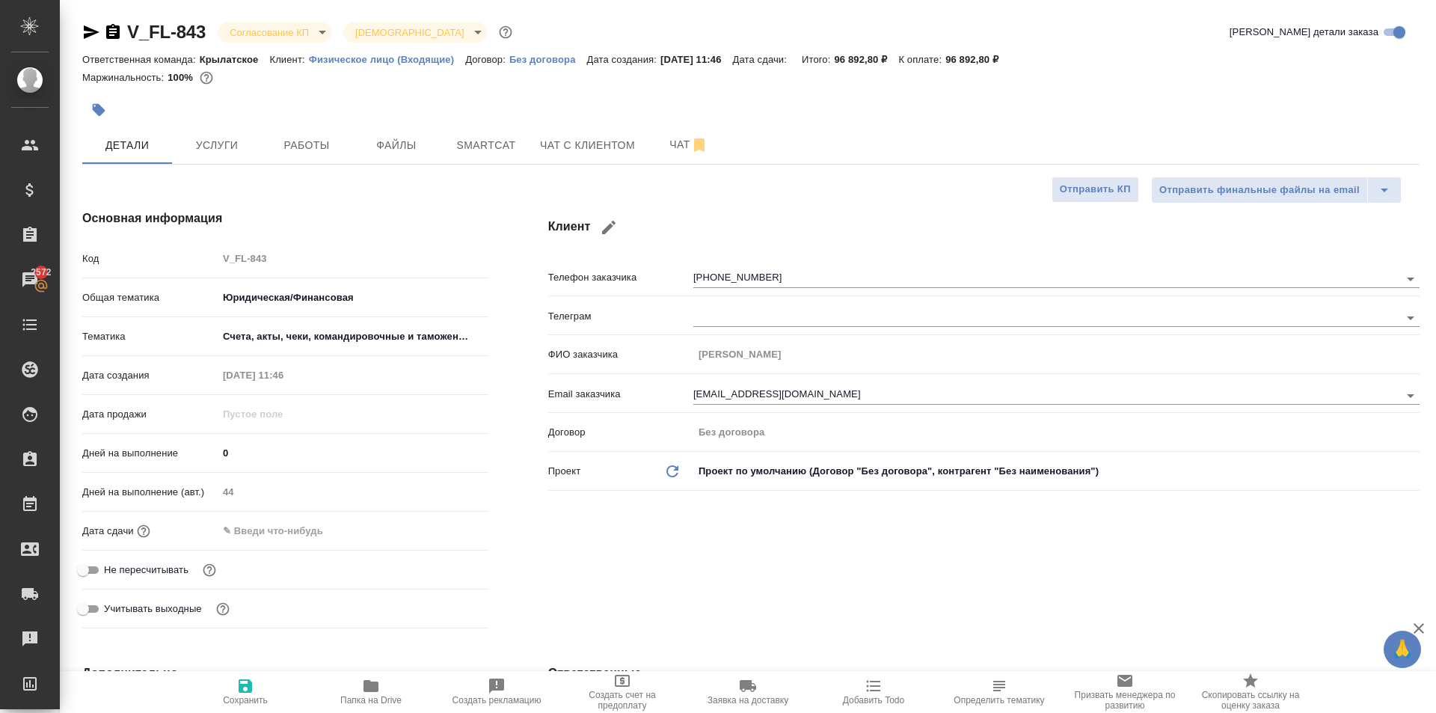
type textarea "x"
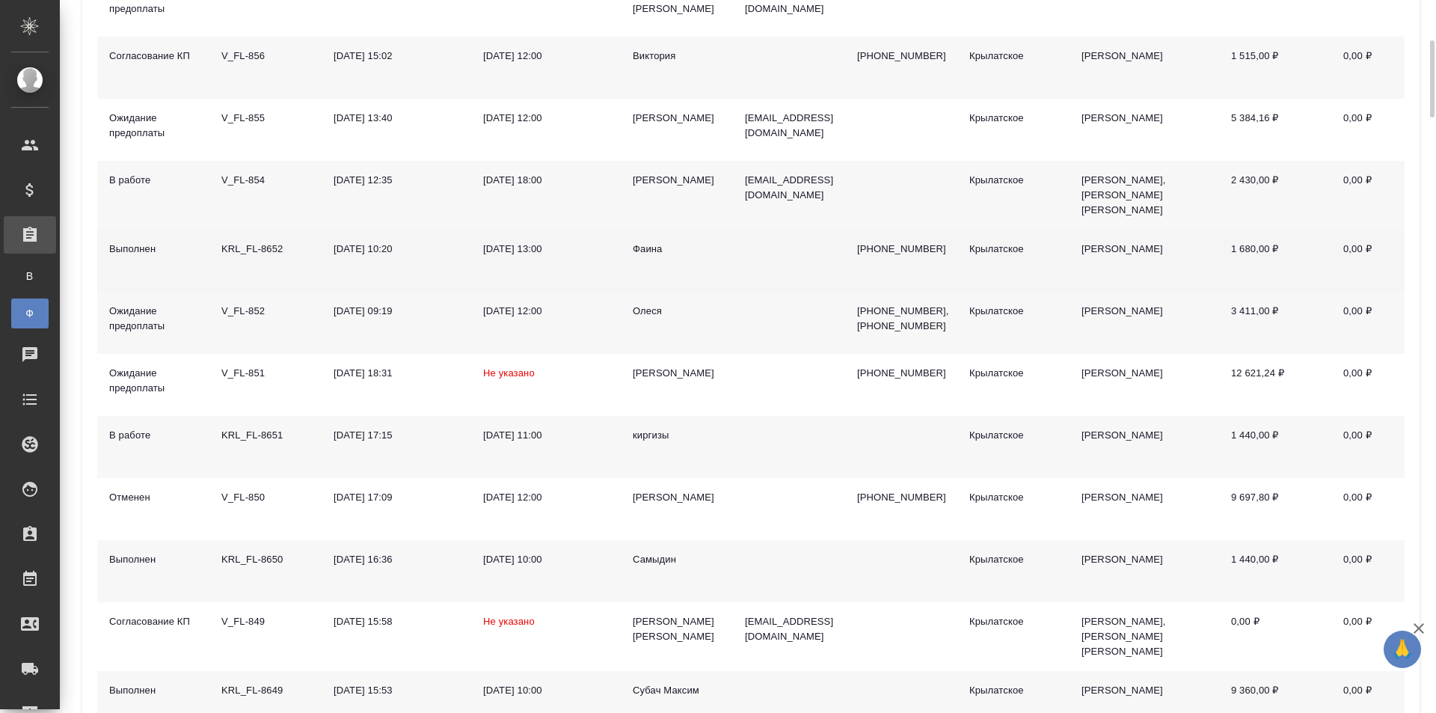
scroll to position [299, 0]
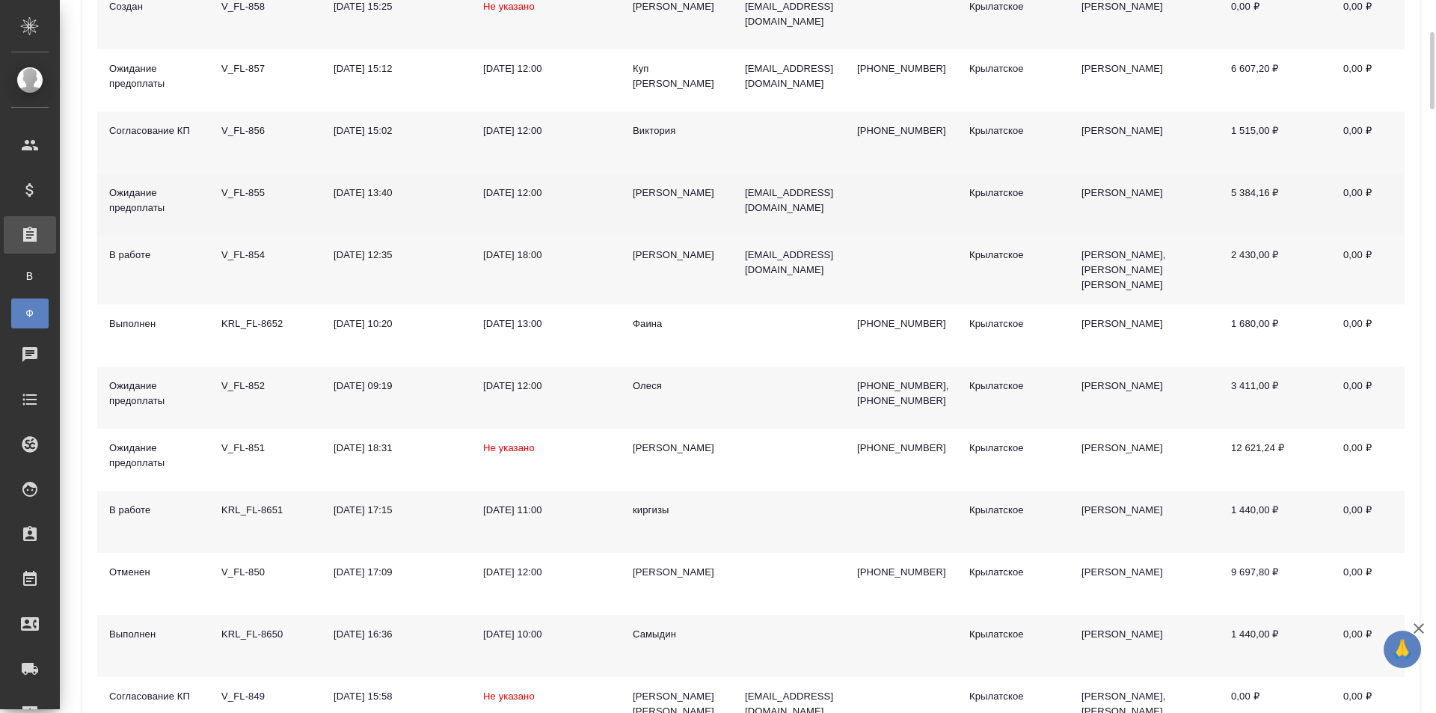
click at [644, 197] on div "[PERSON_NAME]" at bounding box center [677, 192] width 88 height 15
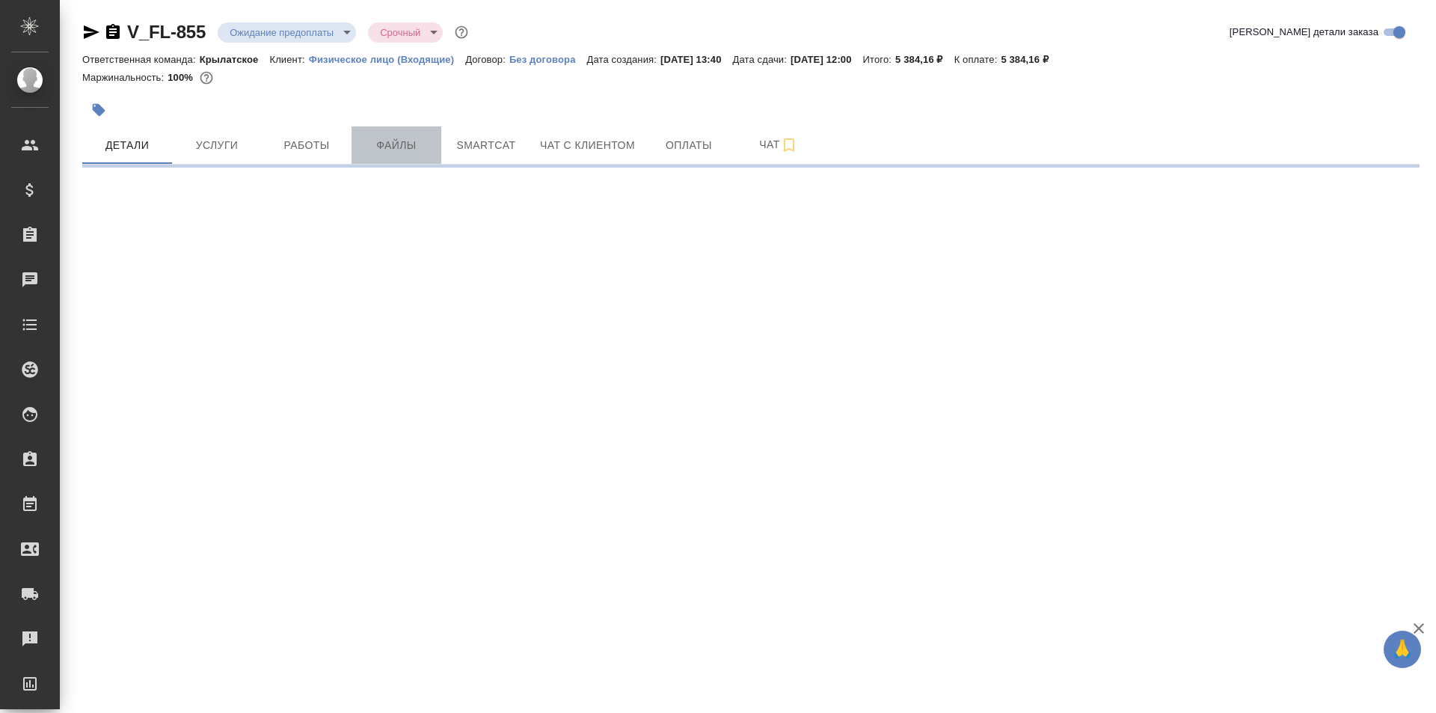
click at [434, 138] on button "Файлы" at bounding box center [397, 144] width 90 height 37
select select "RU"
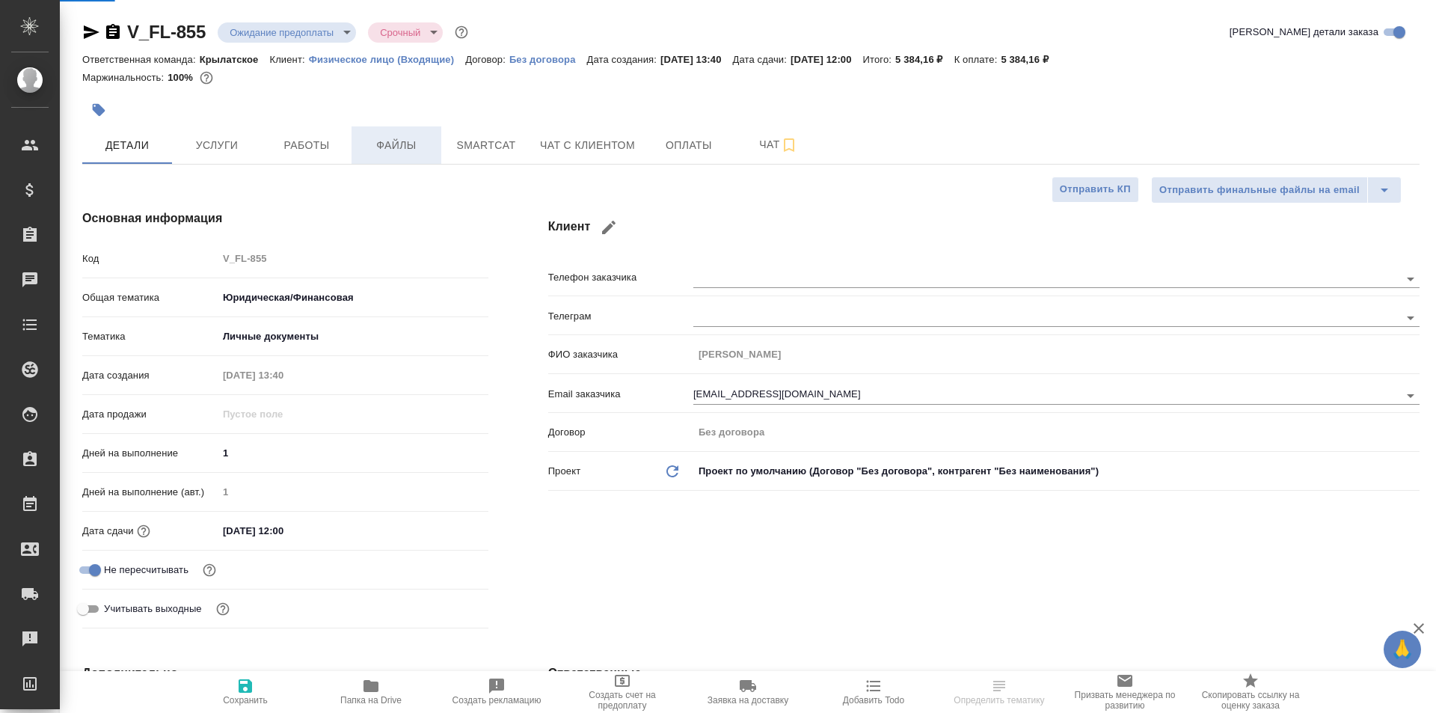
type textarea "x"
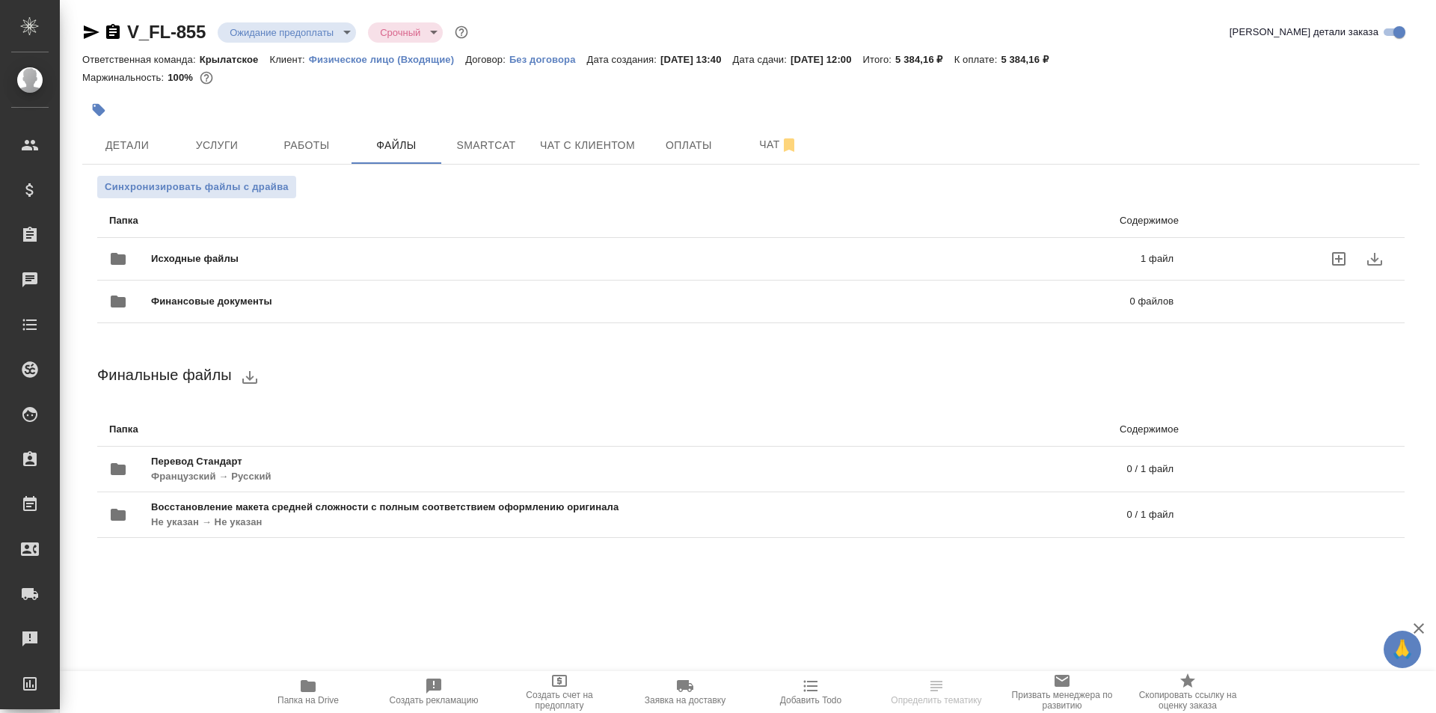
click at [304, 257] on span "Исходные файлы" at bounding box center [420, 258] width 539 height 15
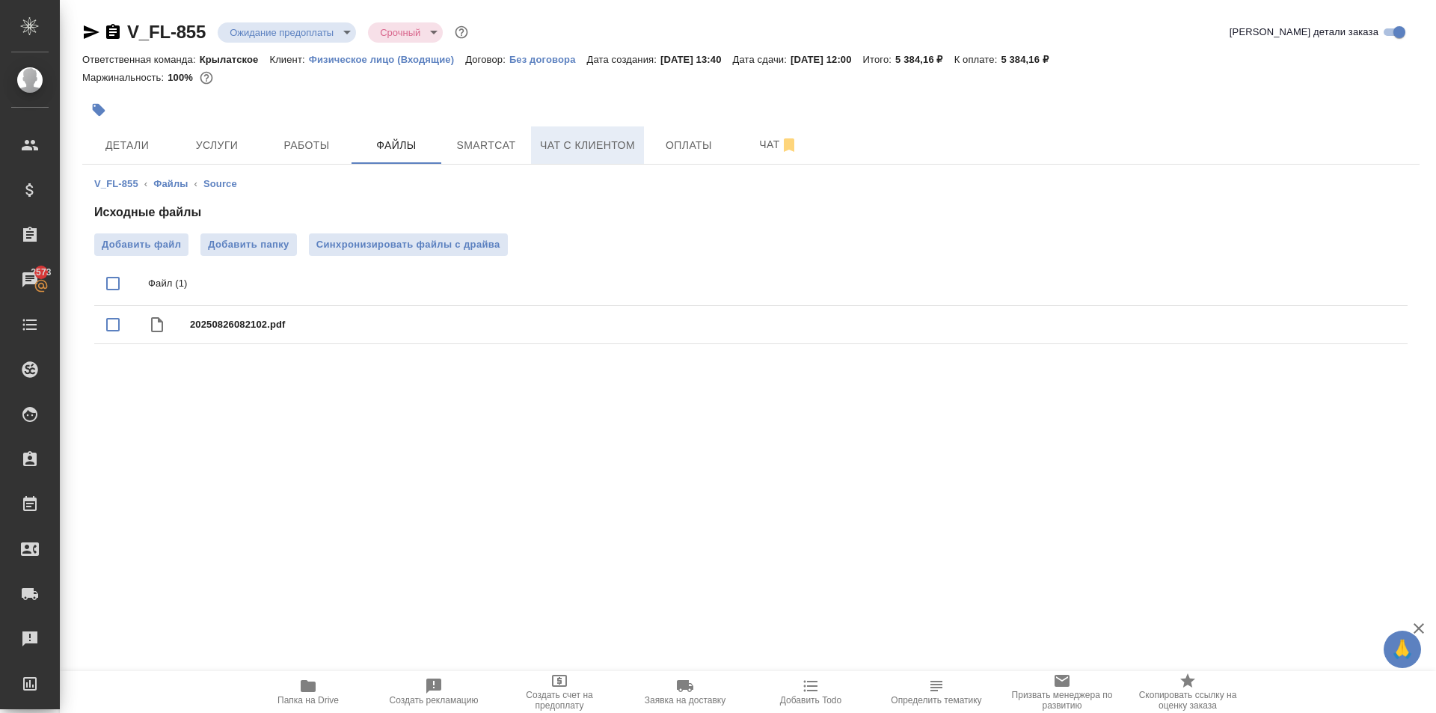
click at [592, 143] on span "Чат с клиентом" at bounding box center [587, 145] width 95 height 19
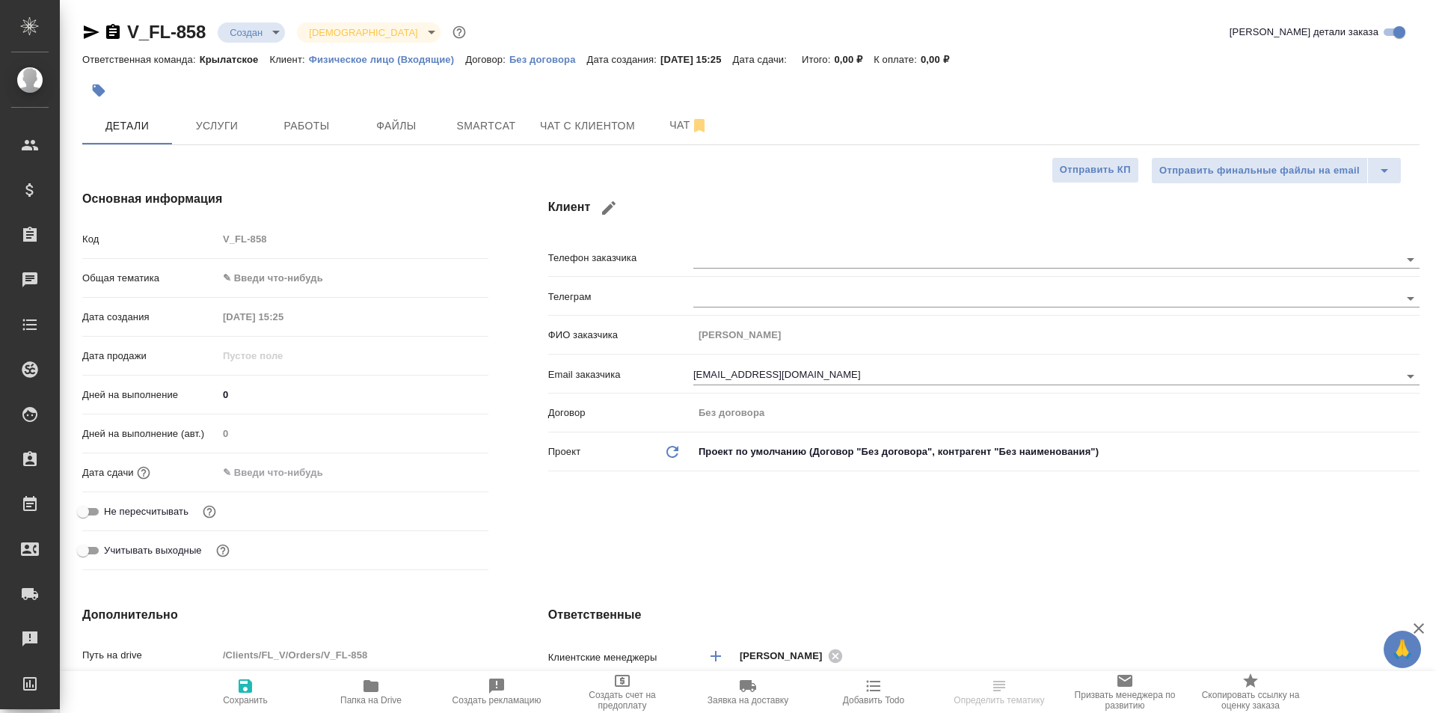
select select "RU"
type textarea "x"
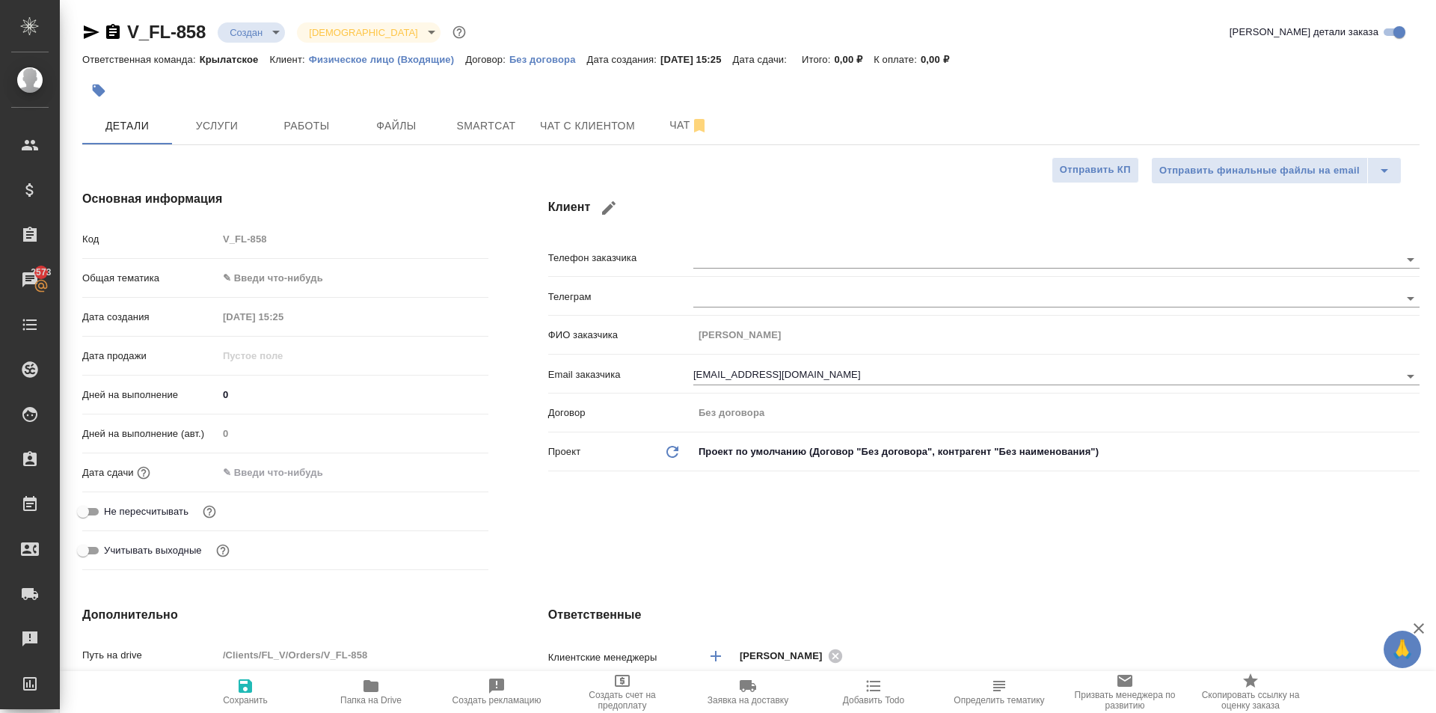
type textarea "x"
click at [398, 111] on button "Файлы" at bounding box center [397, 125] width 90 height 37
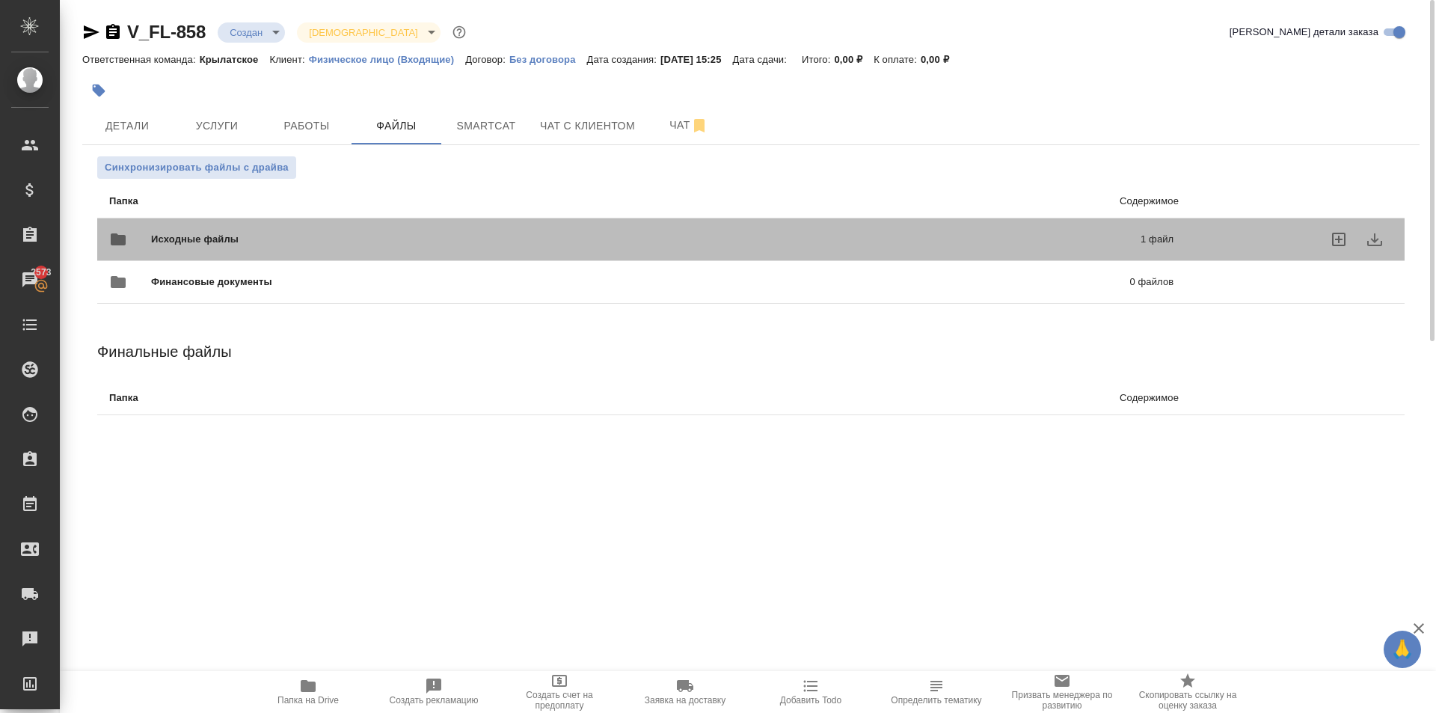
drag, startPoint x: 245, startPoint y: 232, endPoint x: 258, endPoint y: 243, distance: 17.0
click at [248, 233] on span "Исходные файлы" at bounding box center [420, 239] width 539 height 15
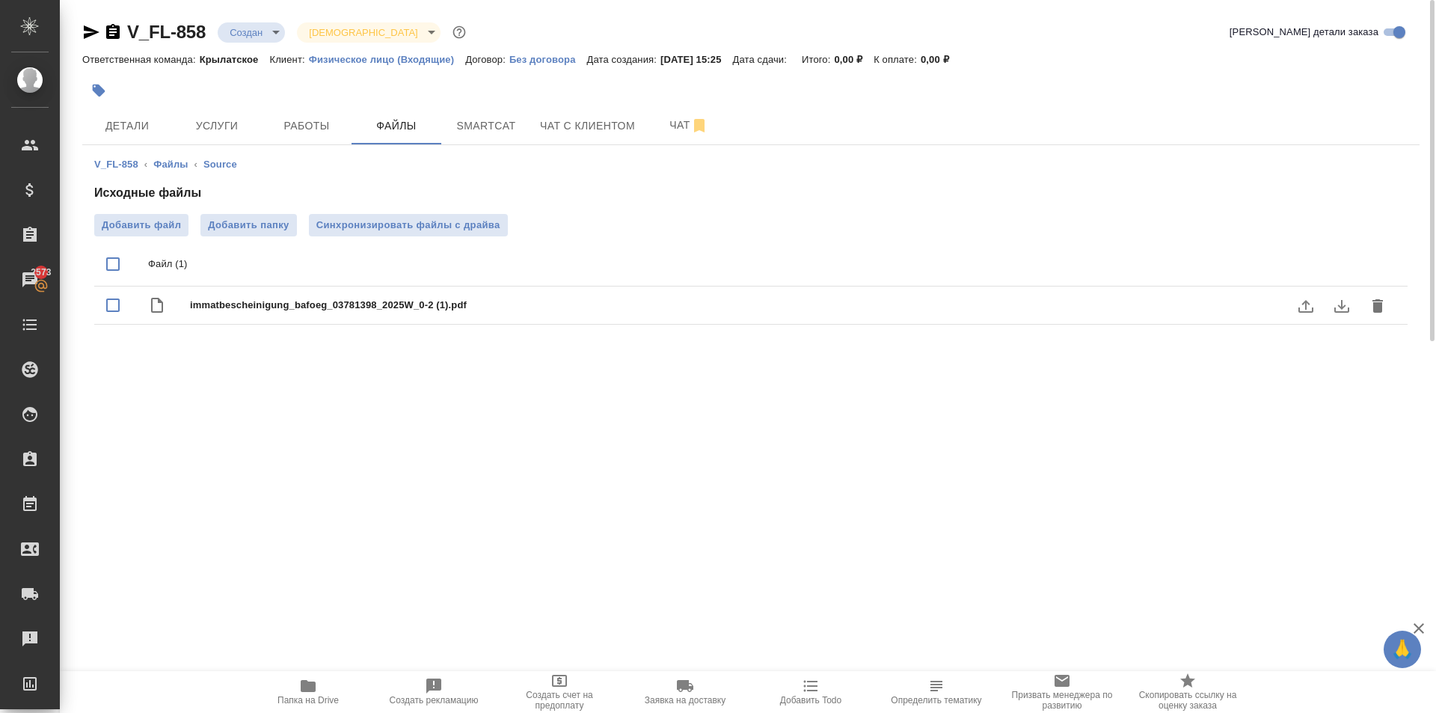
click at [1340, 307] on icon "download" at bounding box center [1341, 306] width 15 height 13
click at [154, 122] on span "Детали" at bounding box center [127, 126] width 72 height 19
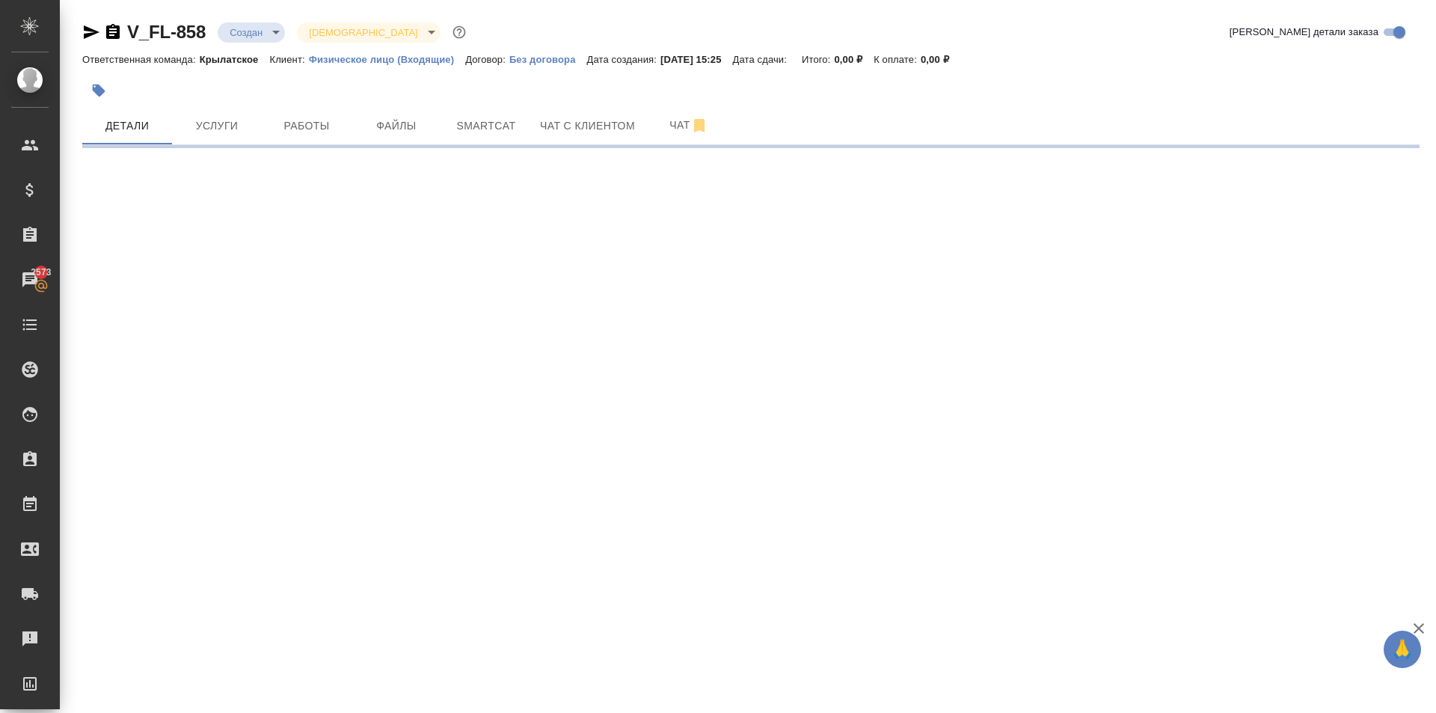
select select "RU"
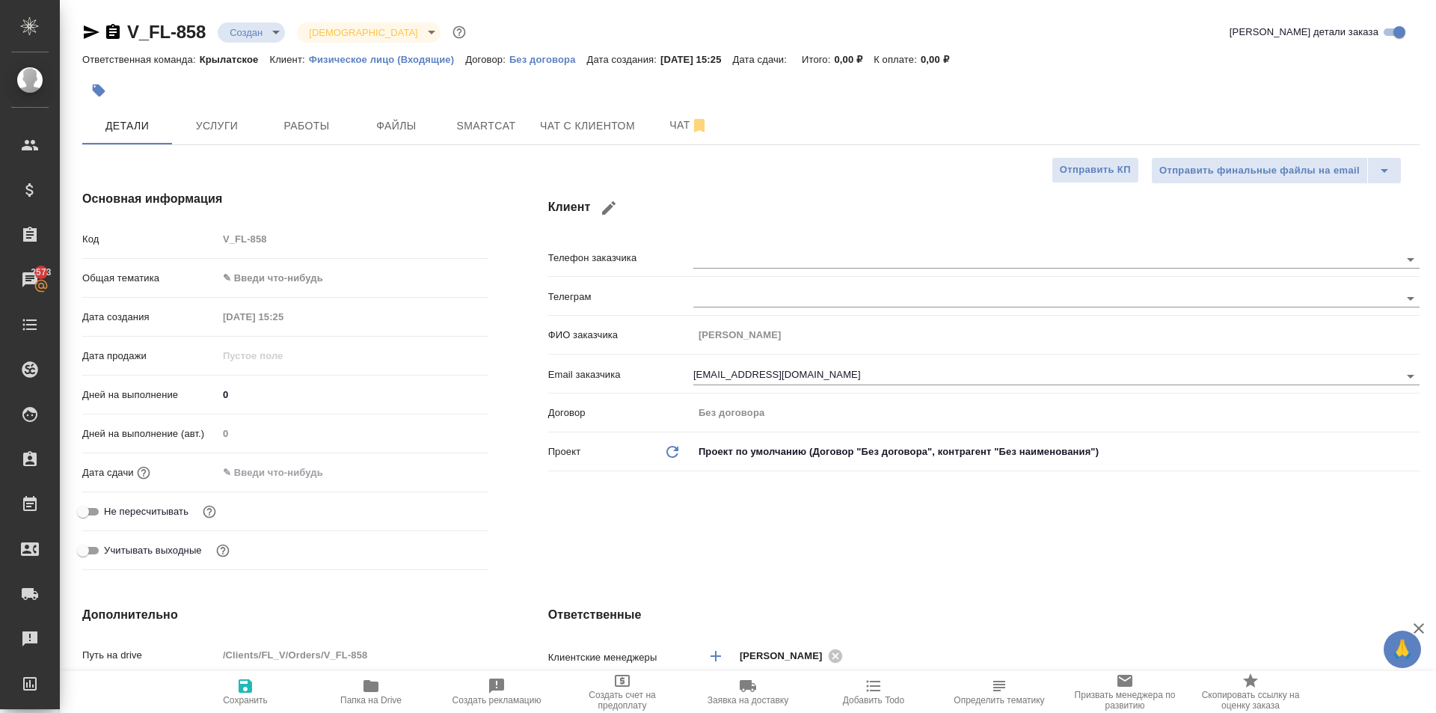
type textarea "x"
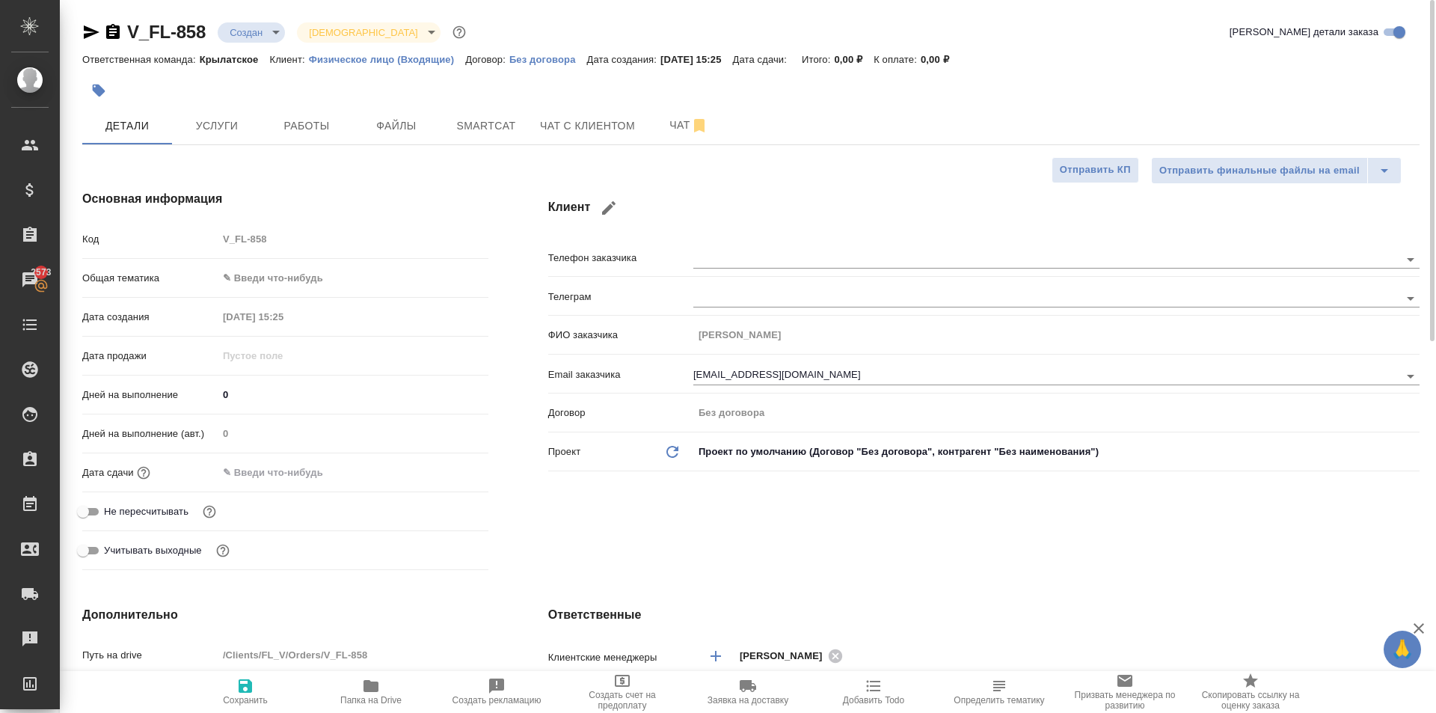
type textarea "x"
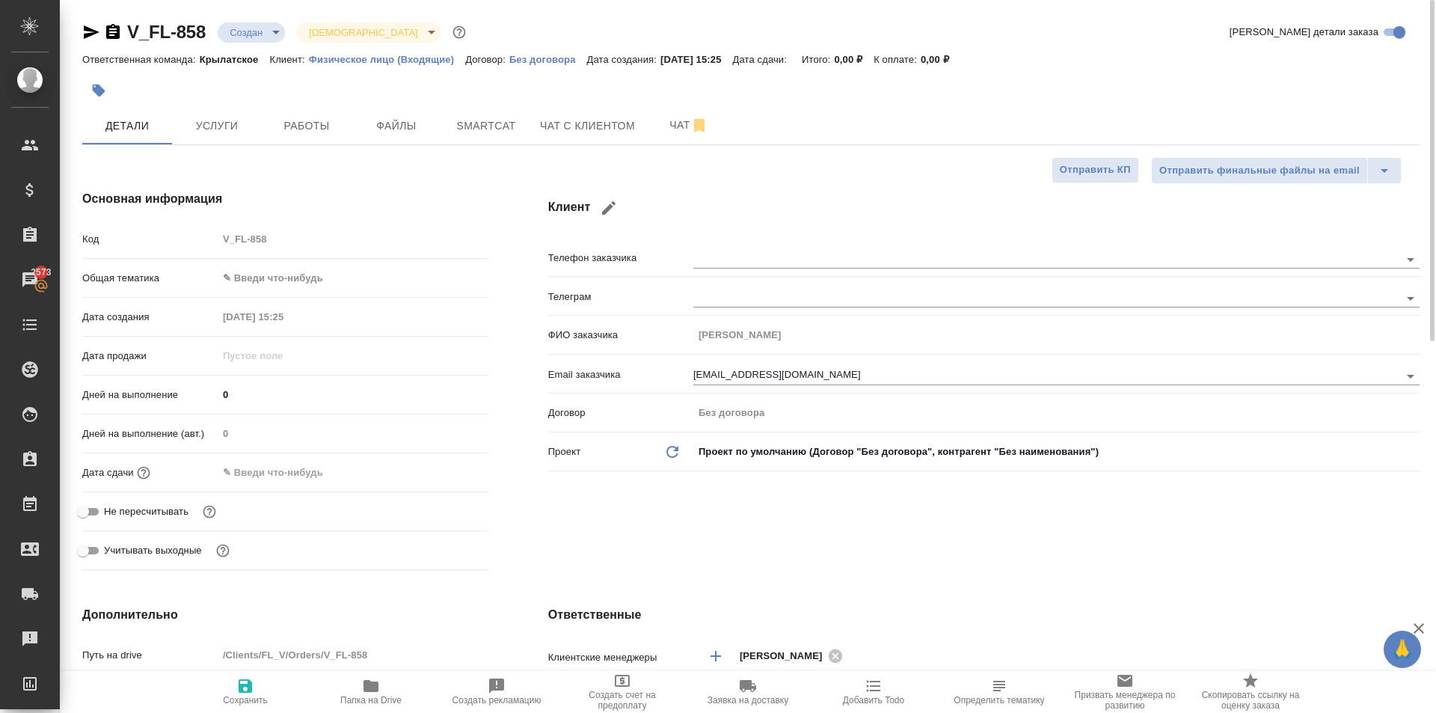
type textarea "x"
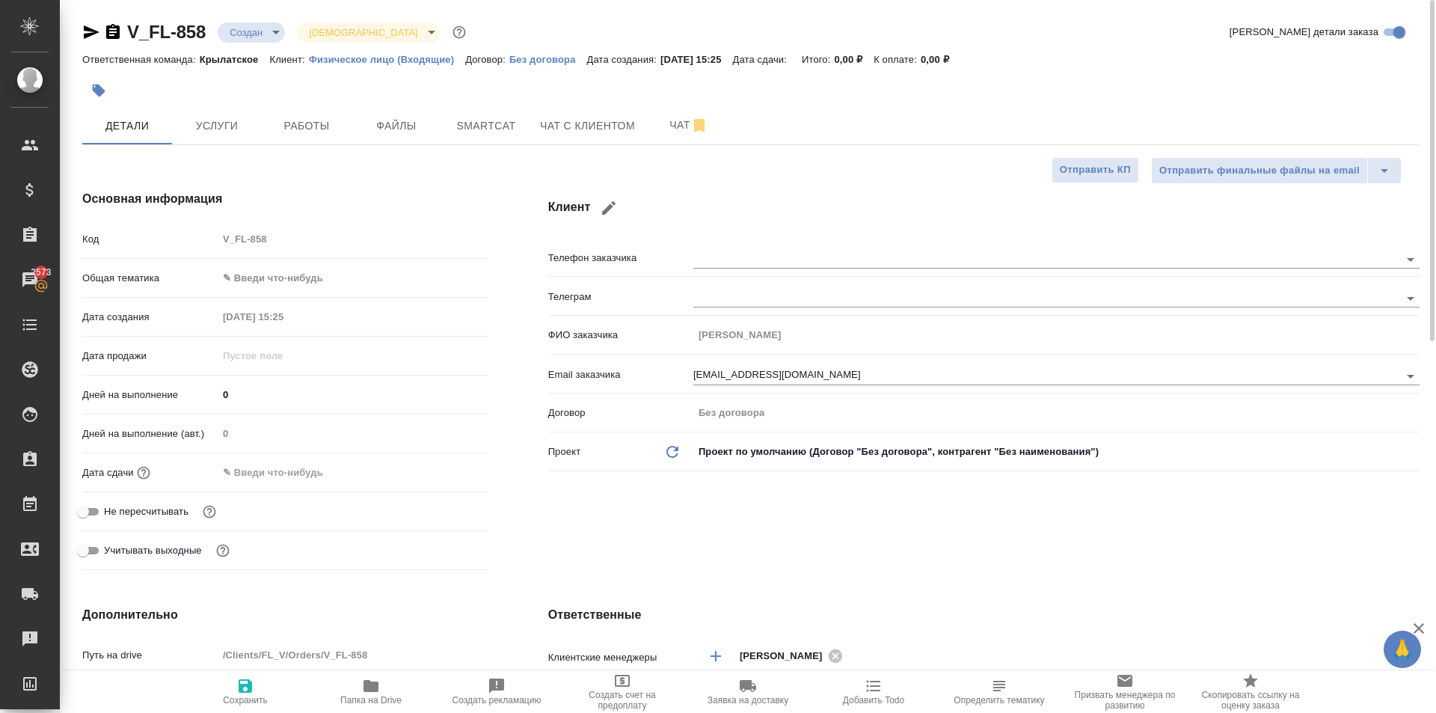
type textarea "x"
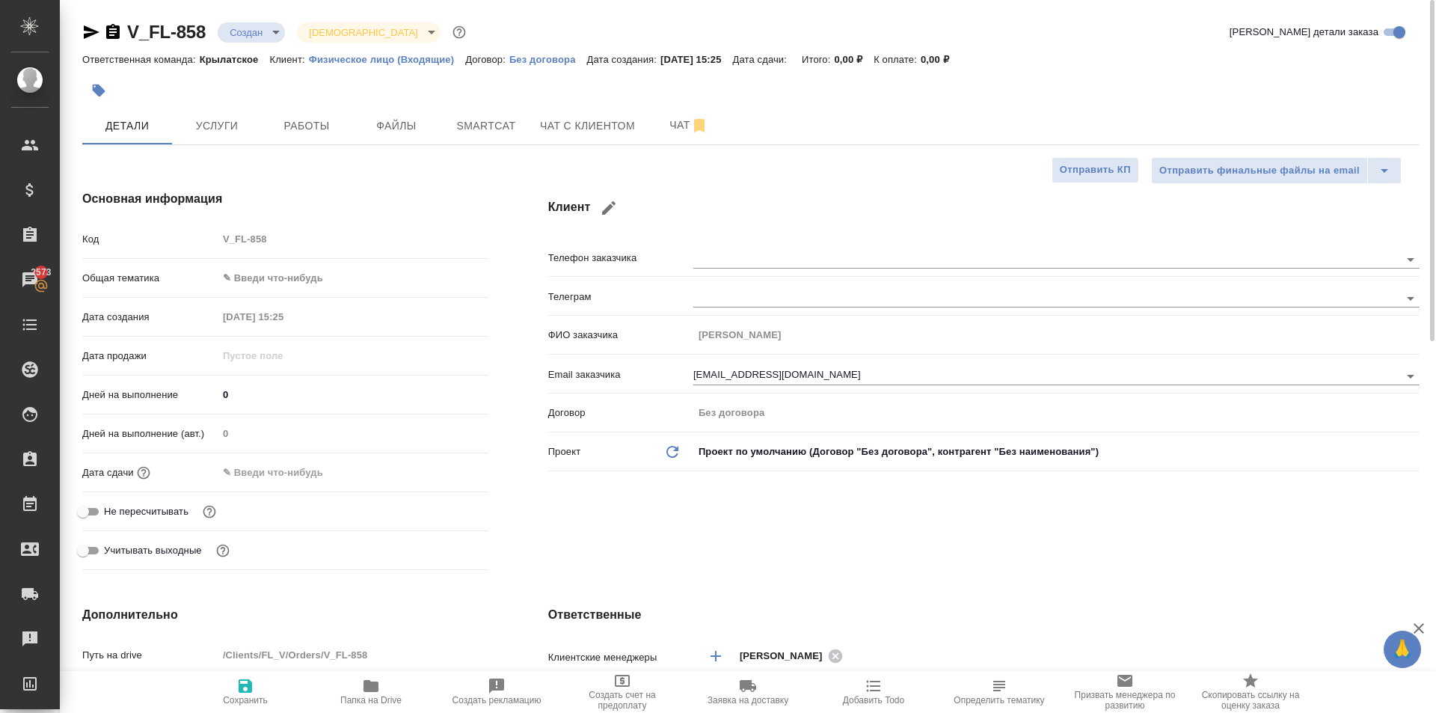
type textarea "x"
click at [215, 111] on button "Услуги" at bounding box center [217, 125] width 90 height 37
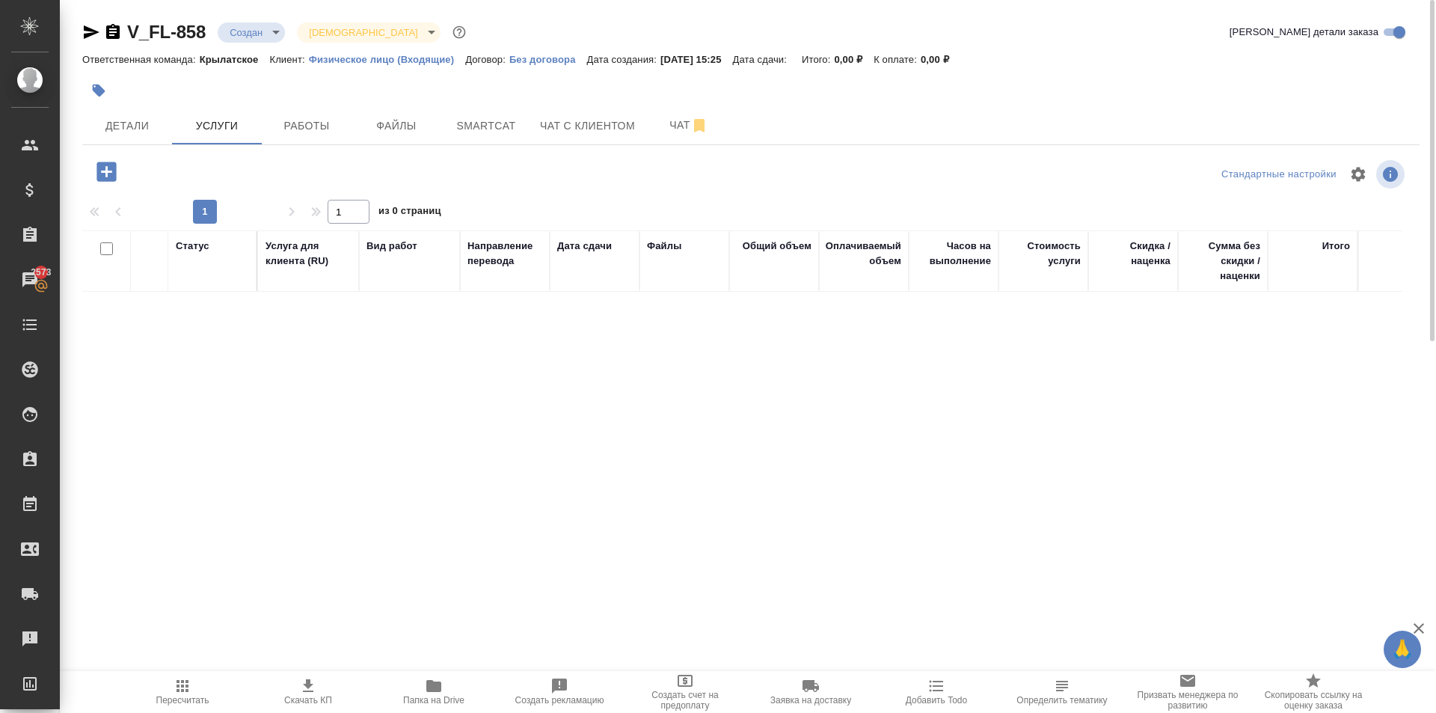
click at [108, 182] on icon "button" at bounding box center [106, 172] width 26 height 26
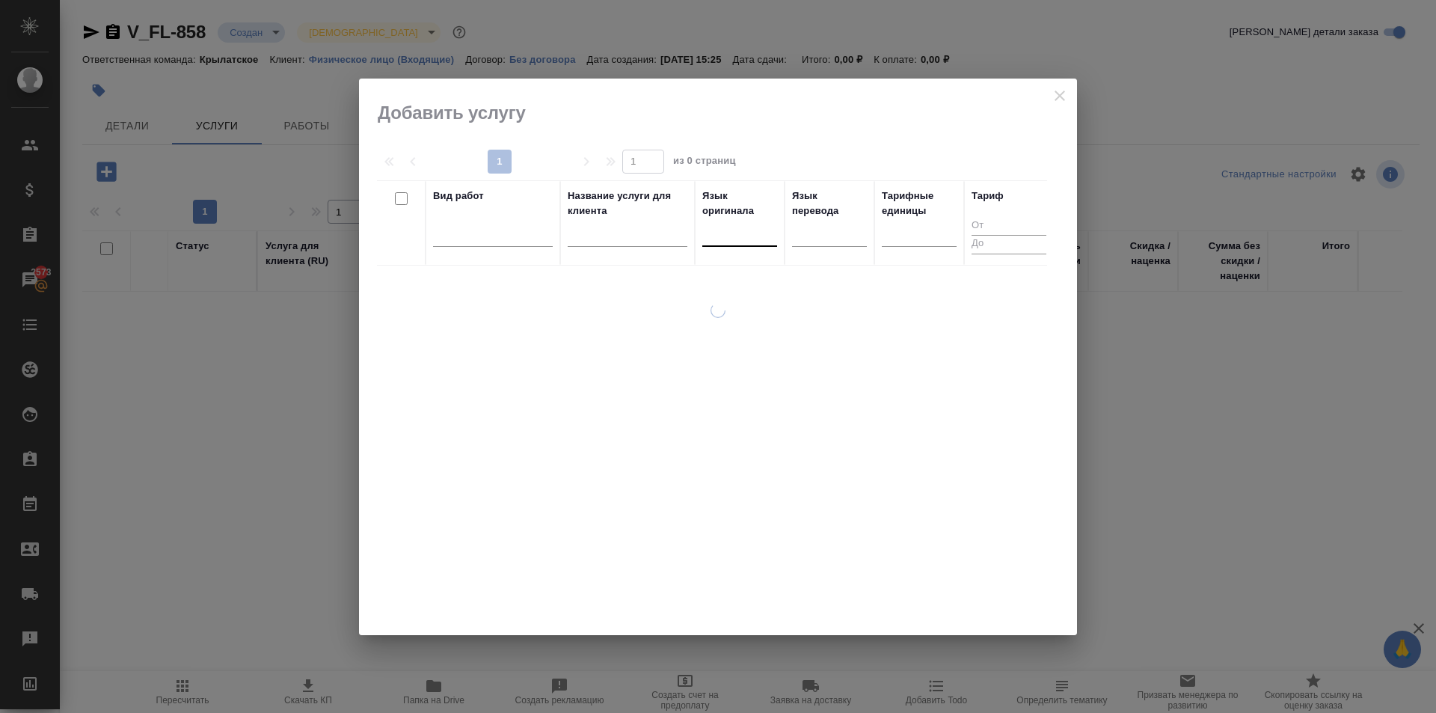
click at [717, 239] on div at bounding box center [739, 232] width 75 height 22
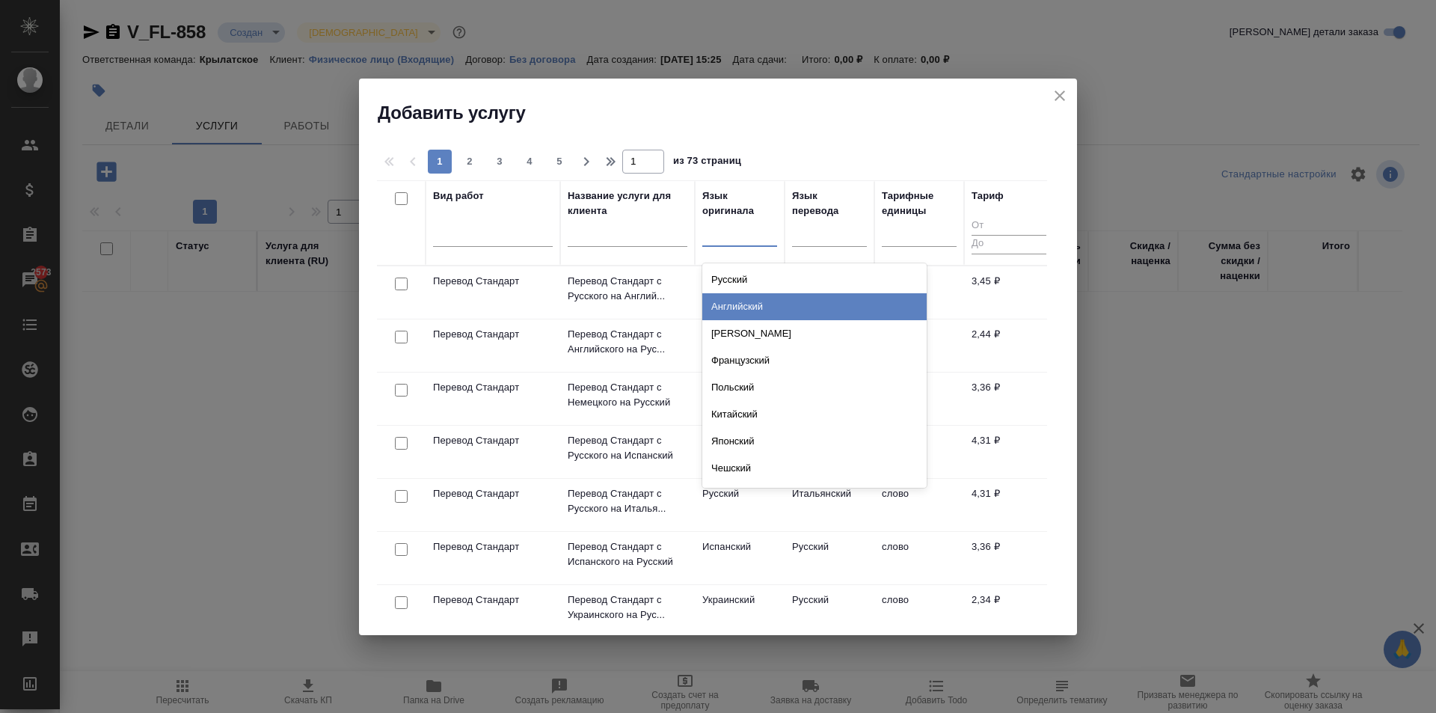
click at [763, 304] on div "Английский" at bounding box center [814, 306] width 224 height 27
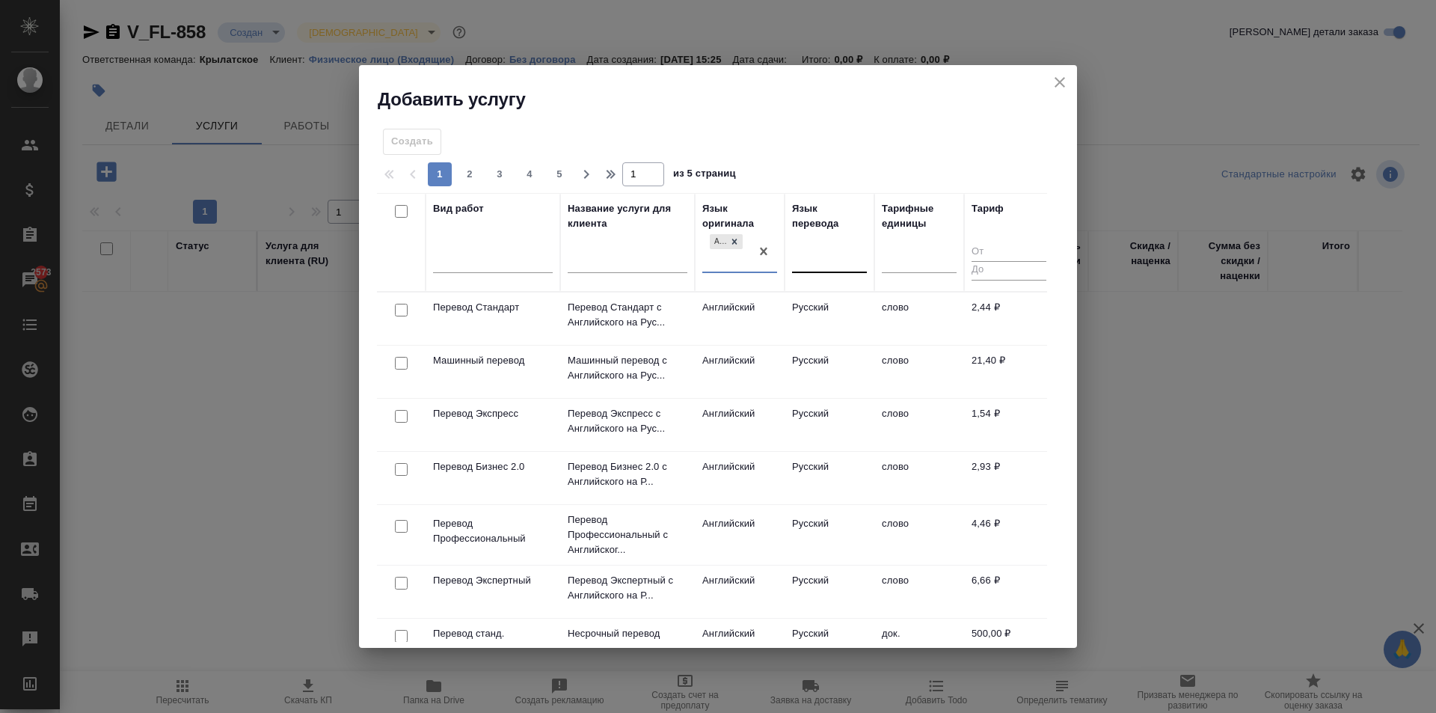
click at [850, 259] on div at bounding box center [829, 258] width 75 height 22
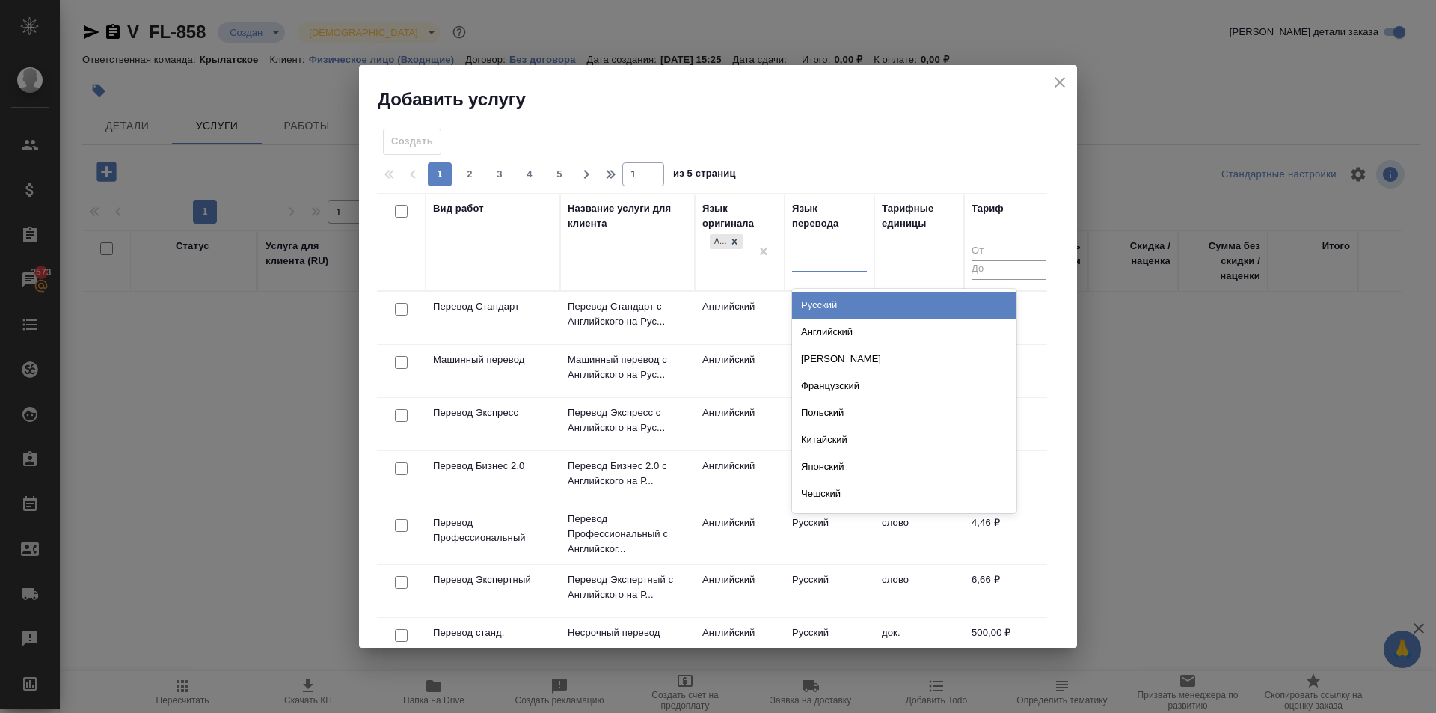
click at [827, 300] on div "Русский" at bounding box center [904, 305] width 224 height 27
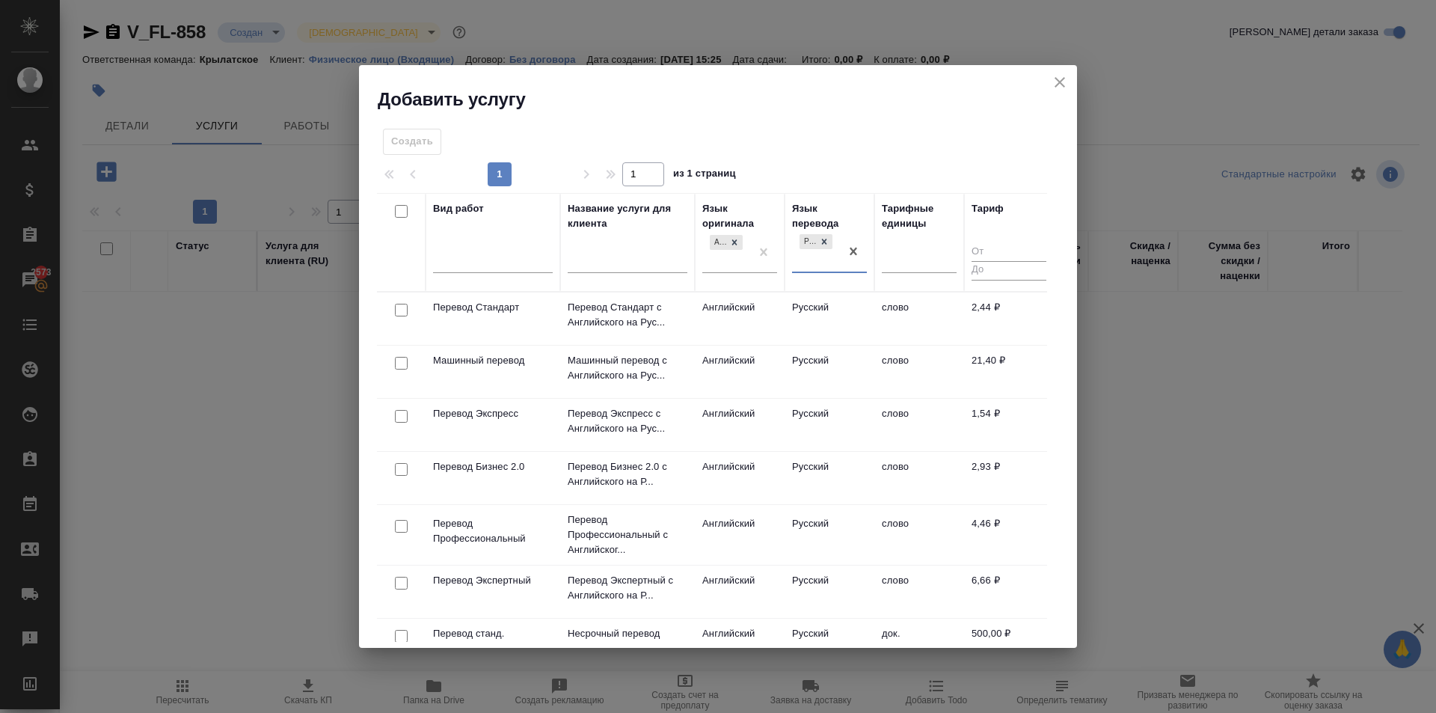
click at [785, 317] on td "Русский" at bounding box center [830, 318] width 90 height 52
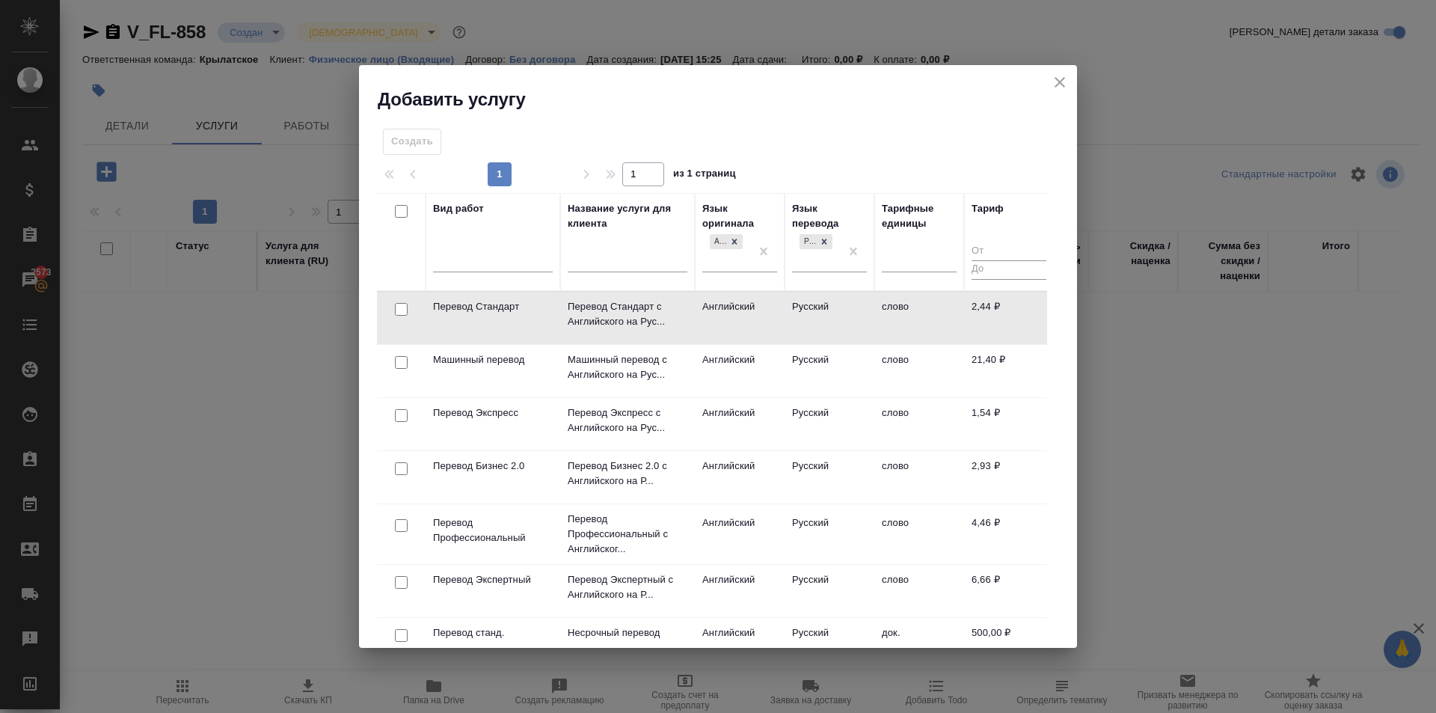
click at [787, 317] on td "Русский" at bounding box center [830, 318] width 90 height 52
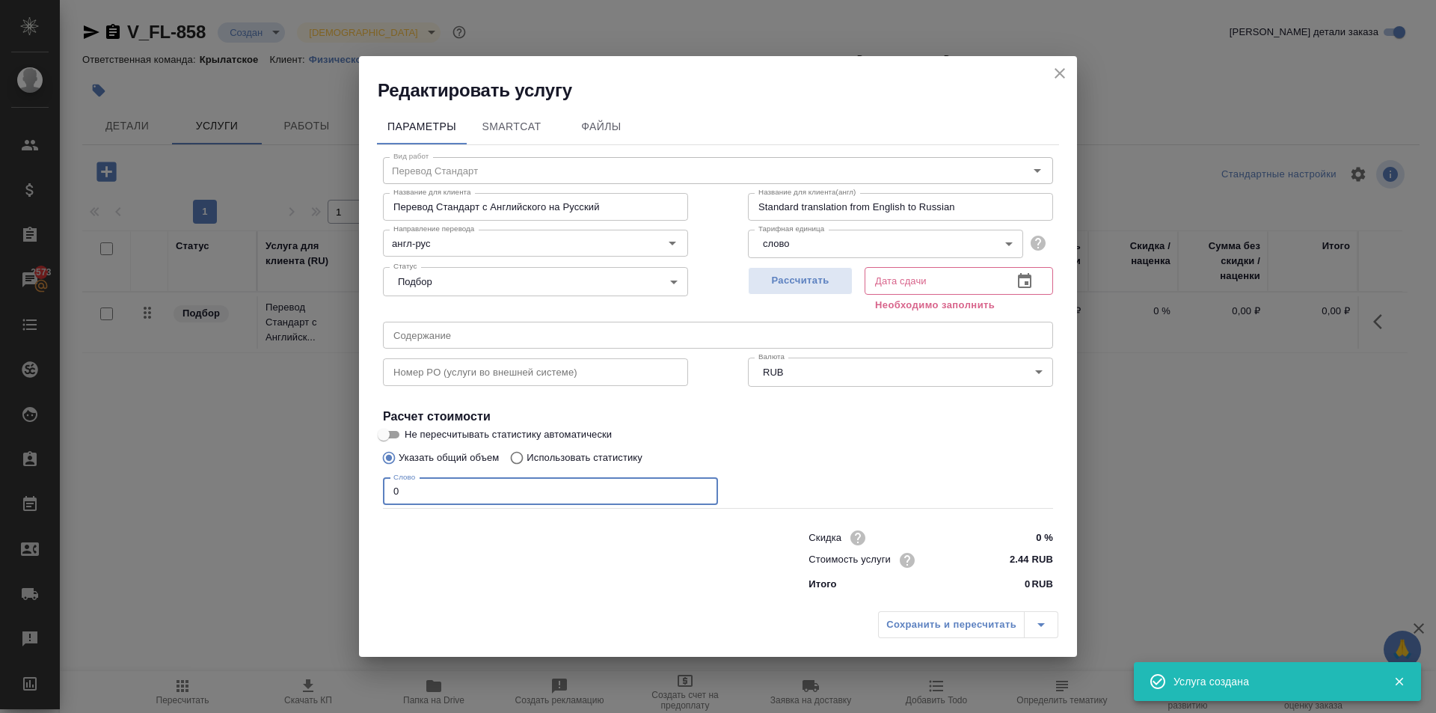
drag, startPoint x: 463, startPoint y: 488, endPoint x: 359, endPoint y: 479, distance: 104.3
click at [359, 479] on div "Параметры SmartCat Файлы Вид работ Перевод Стандарт Вид работ Название для клие…" at bounding box center [718, 352] width 718 height 501
type input "1"
click at [792, 281] on span "Рассчитать" at bounding box center [800, 280] width 88 height 17
type input "29.08.2025 16:14"
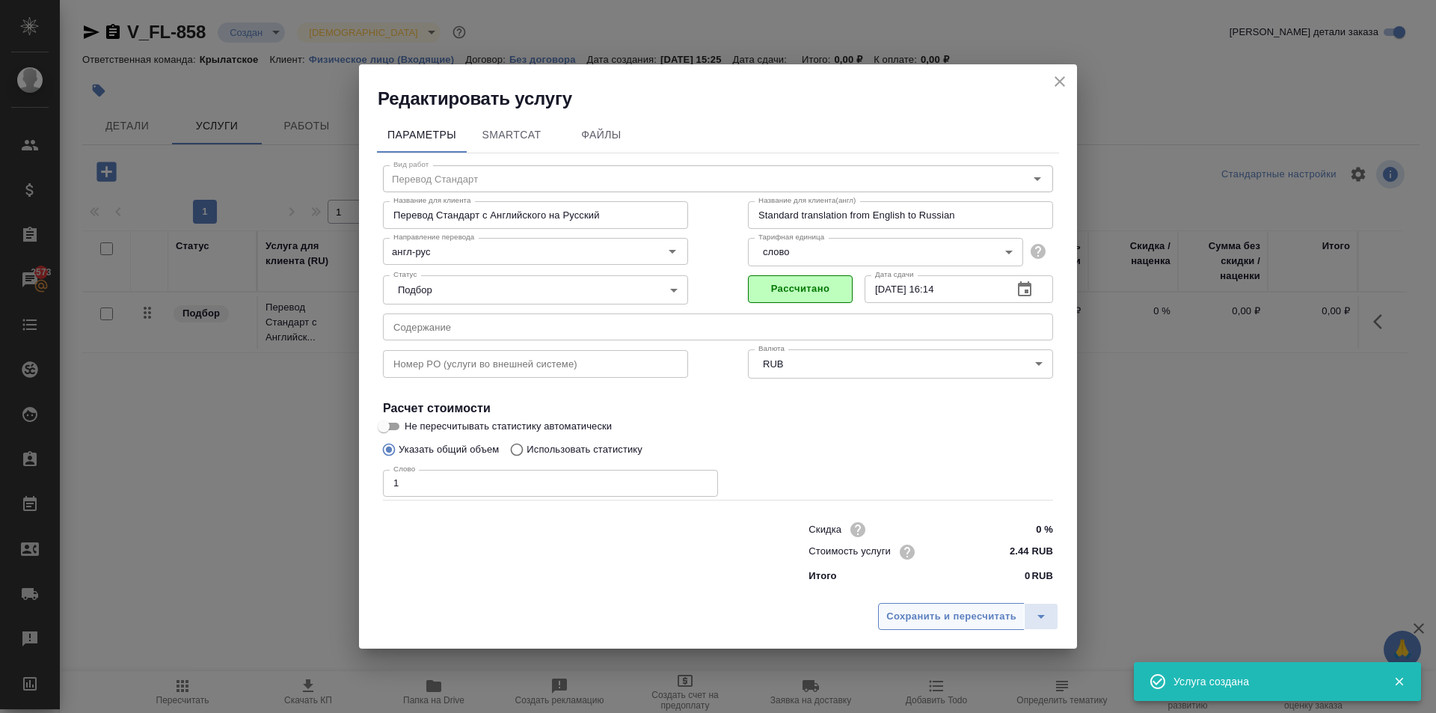
click at [906, 625] on button "Сохранить и пересчитать" at bounding box center [951, 616] width 147 height 27
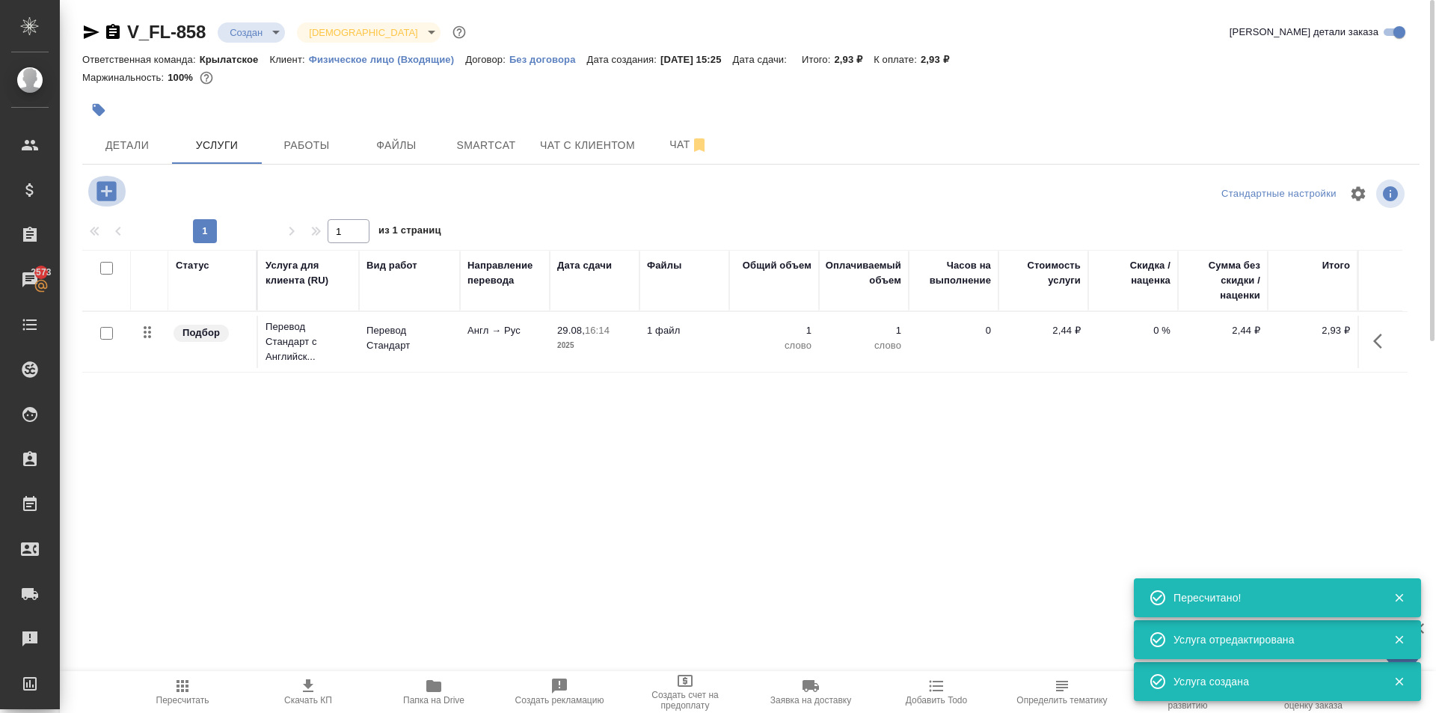
click at [105, 180] on icon "button" at bounding box center [106, 191] width 26 height 26
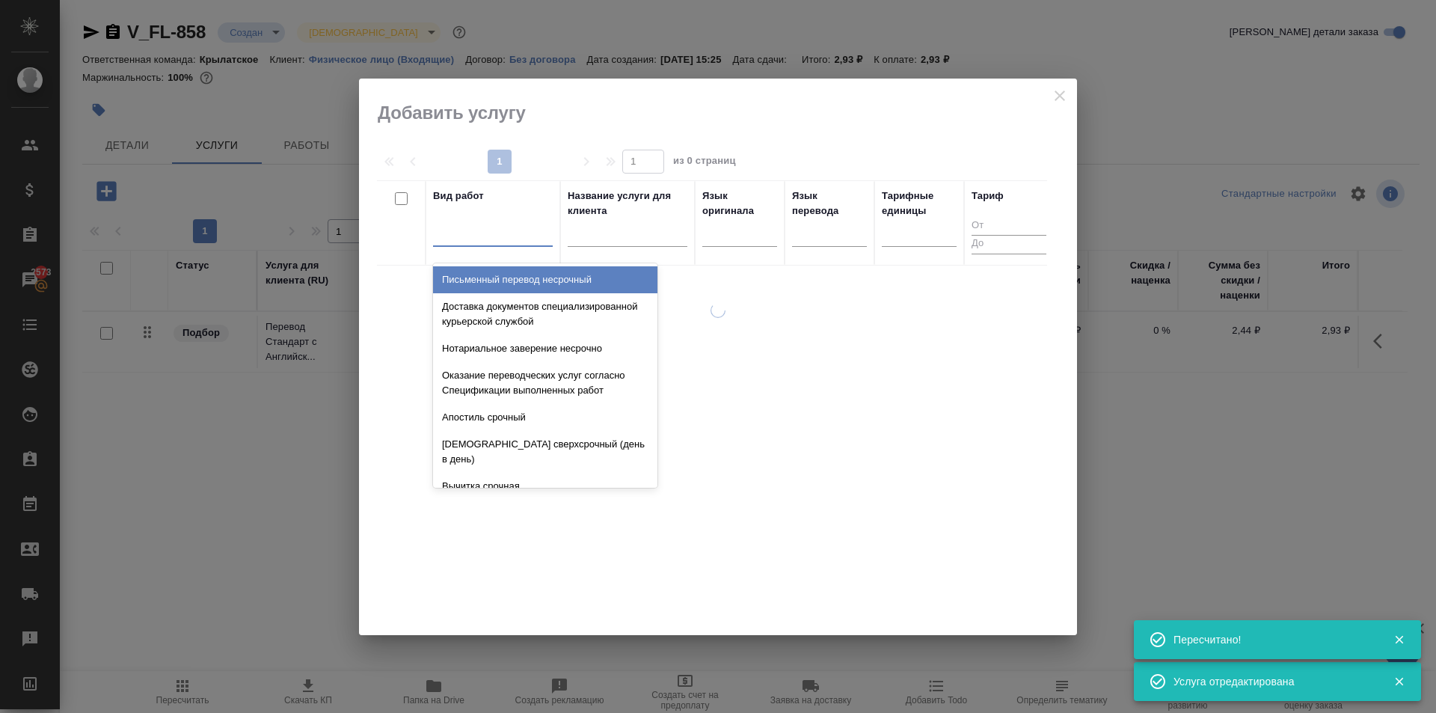
click at [497, 229] on div at bounding box center [493, 232] width 120 height 22
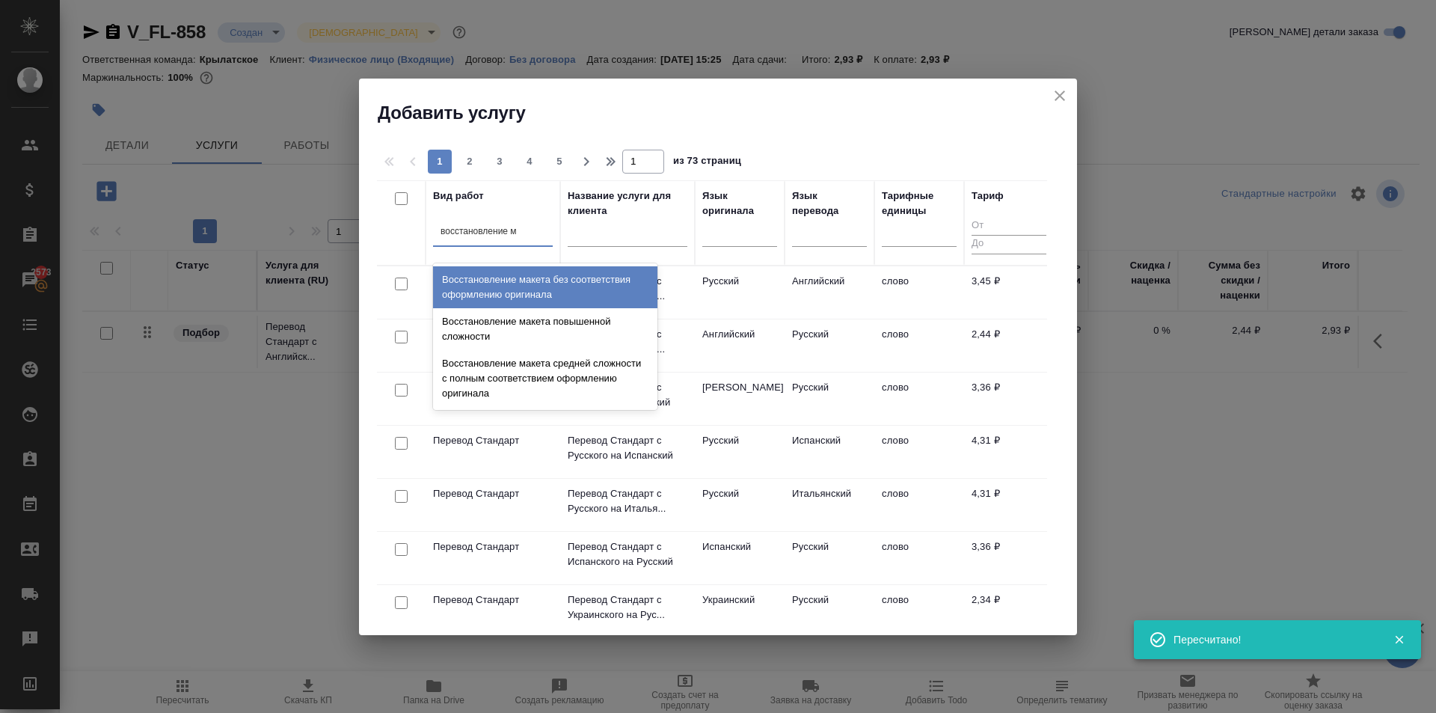
type input "восстановление ма"
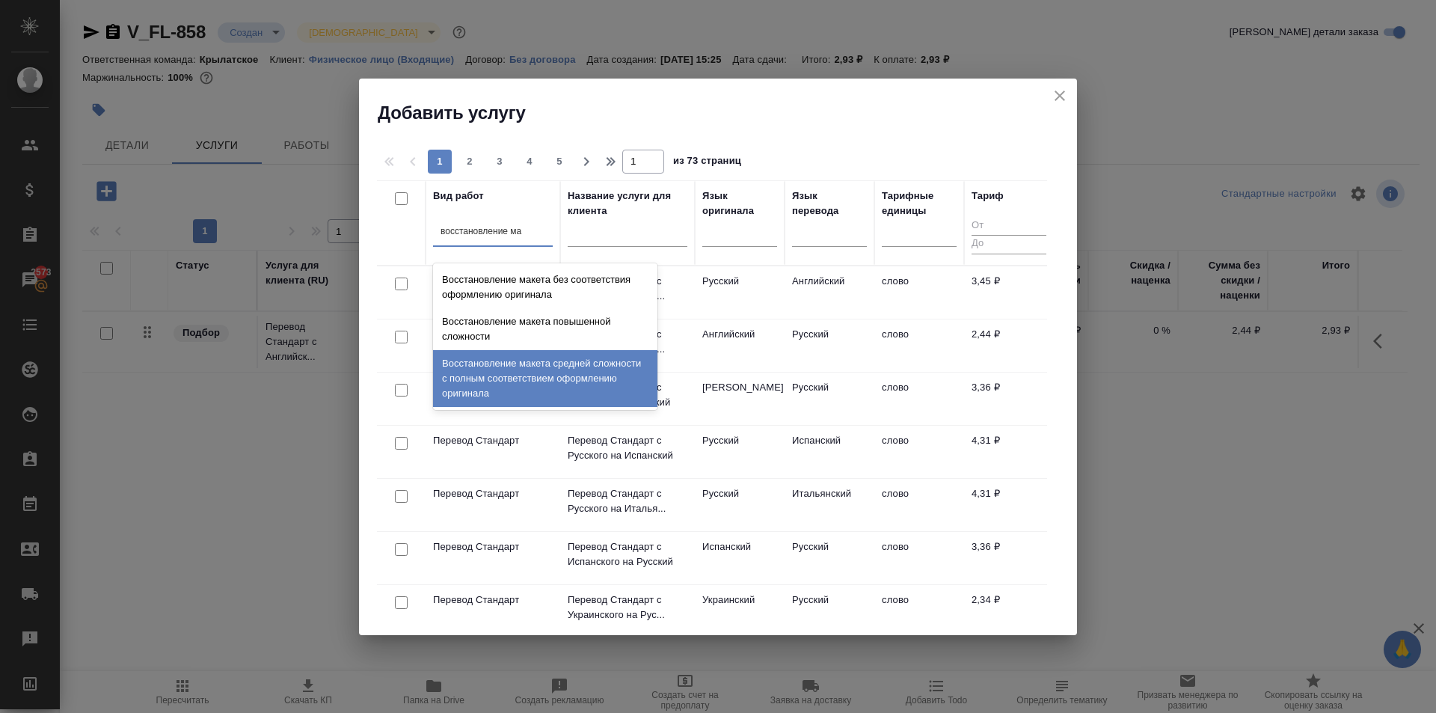
click at [596, 379] on div "Восстановление макета средней сложности с полным соответствием оформлению ориги…" at bounding box center [545, 378] width 224 height 57
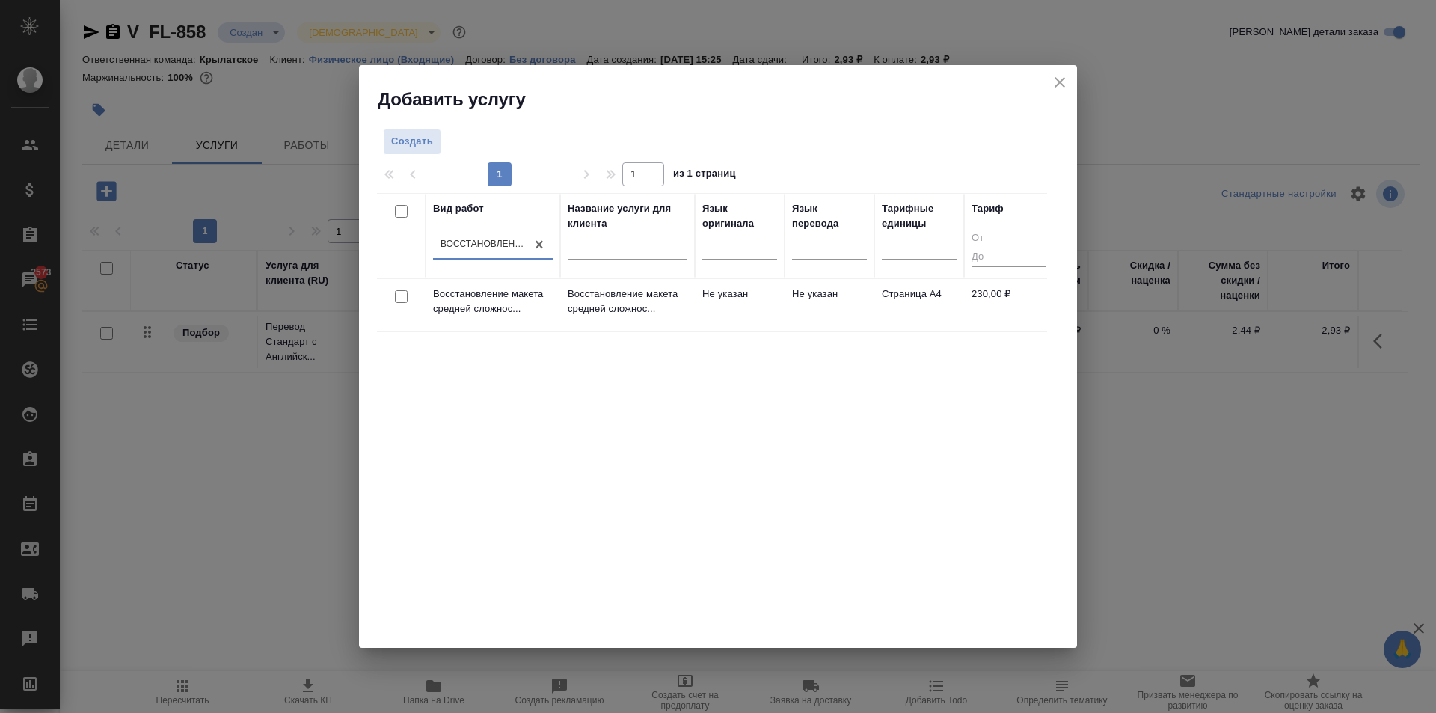
click at [690, 302] on td "Восстановление макета средней сложнос..." at bounding box center [627, 305] width 135 height 52
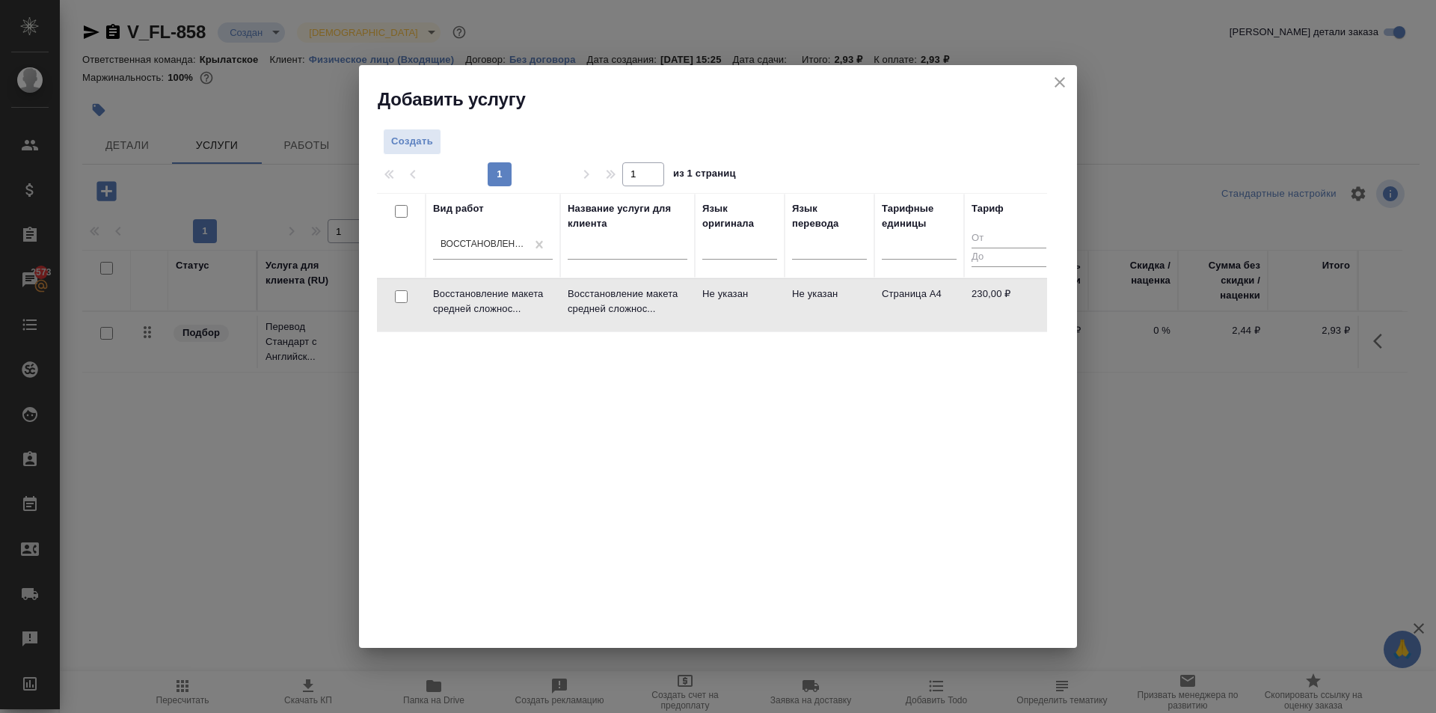
click at [690, 302] on td "Восстановление макета средней сложнос..." at bounding box center [627, 305] width 135 height 52
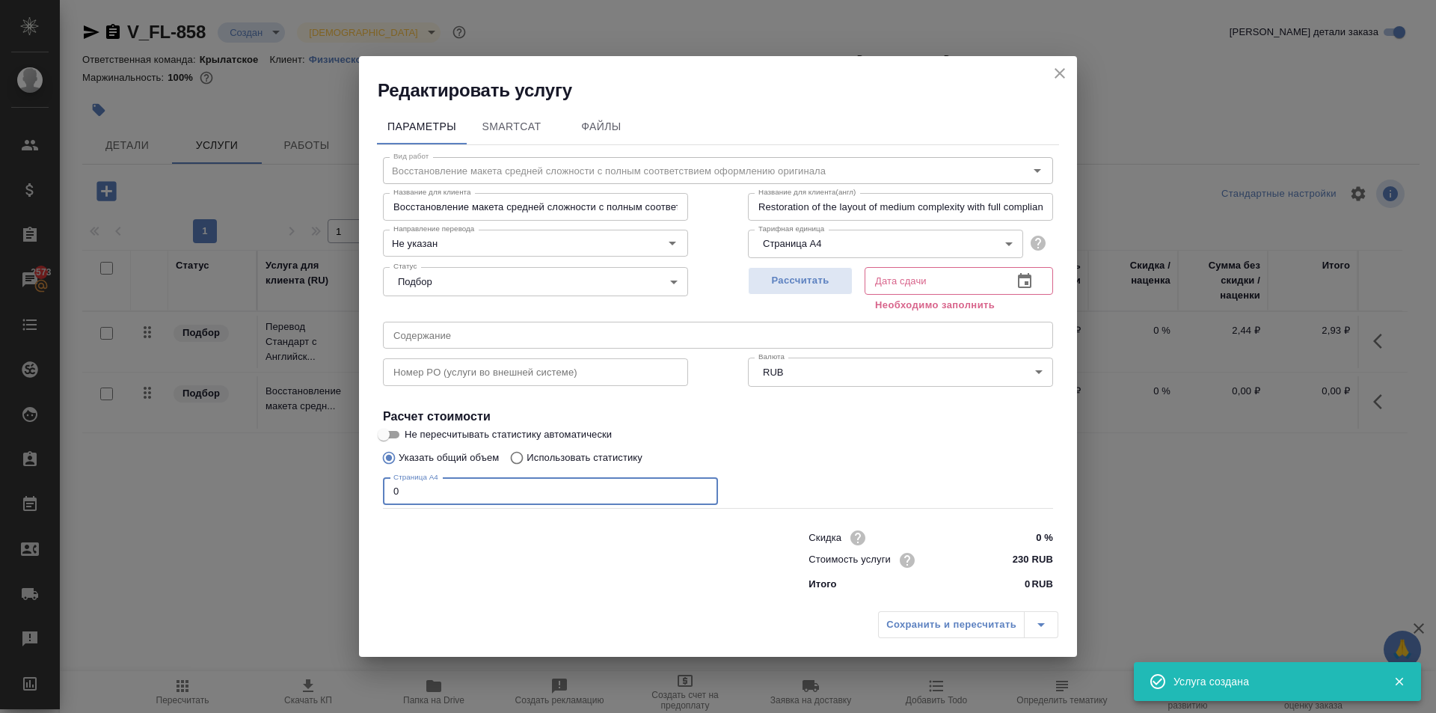
drag, startPoint x: 215, startPoint y: 482, endPoint x: 191, endPoint y: 480, distance: 24.0
click at [191, 480] on div "Редактировать услугу Параметры SmartCat Файлы Вид работ Восстановление макета с…" at bounding box center [718, 356] width 1436 height 713
type input "2"
drag, startPoint x: 800, startPoint y: 286, endPoint x: 824, endPoint y: 312, distance: 35.4
click at [799, 286] on span "Рассчитать" at bounding box center [800, 280] width 88 height 17
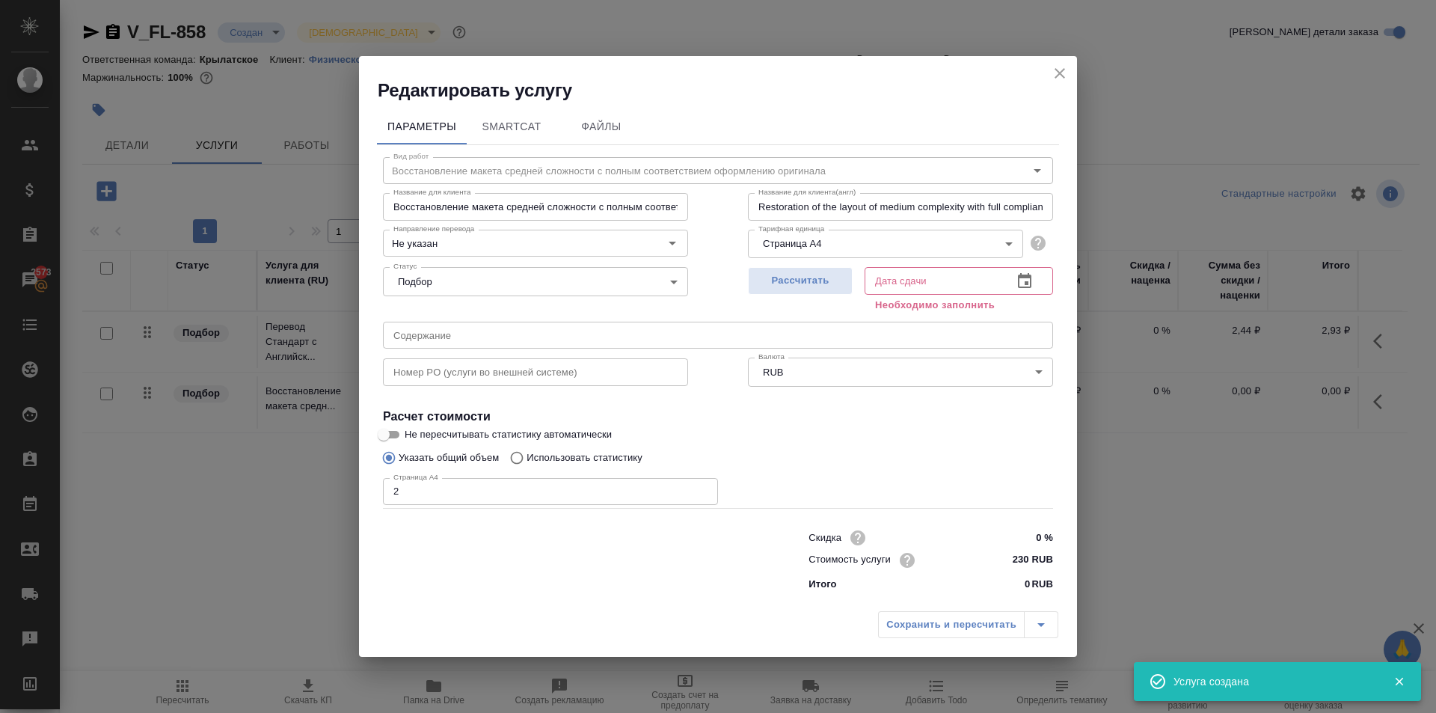
type input "29.08.2025 16:26"
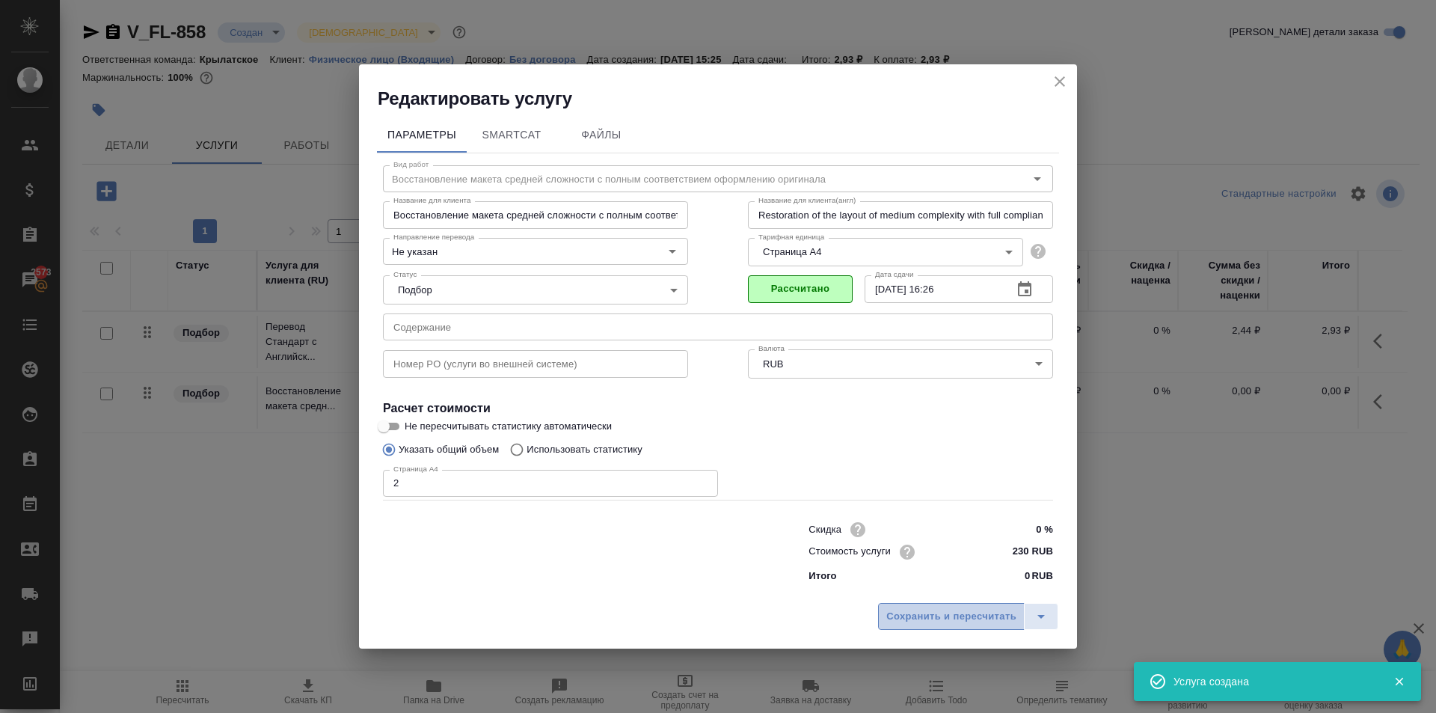
click at [901, 618] on span "Сохранить и пересчитать" at bounding box center [951, 616] width 130 height 17
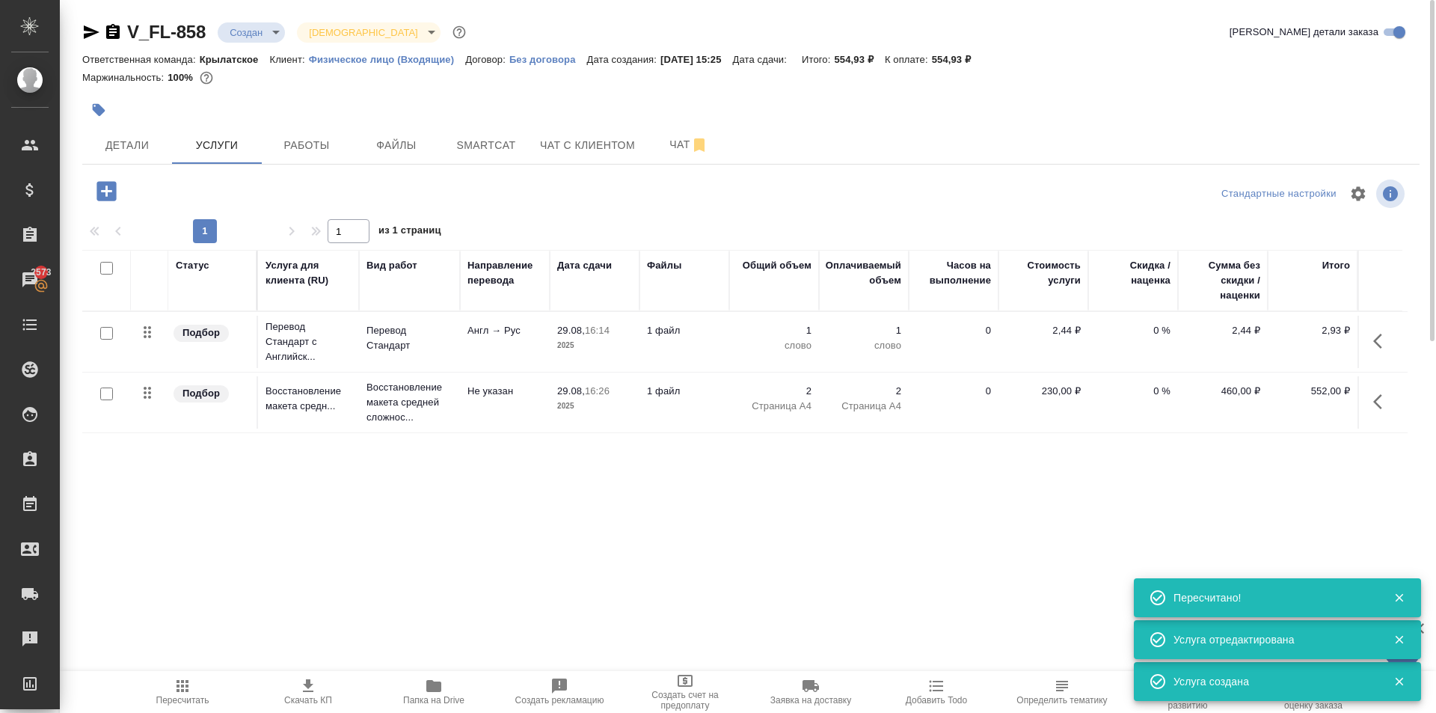
click at [105, 201] on icon "button" at bounding box center [106, 191] width 26 height 26
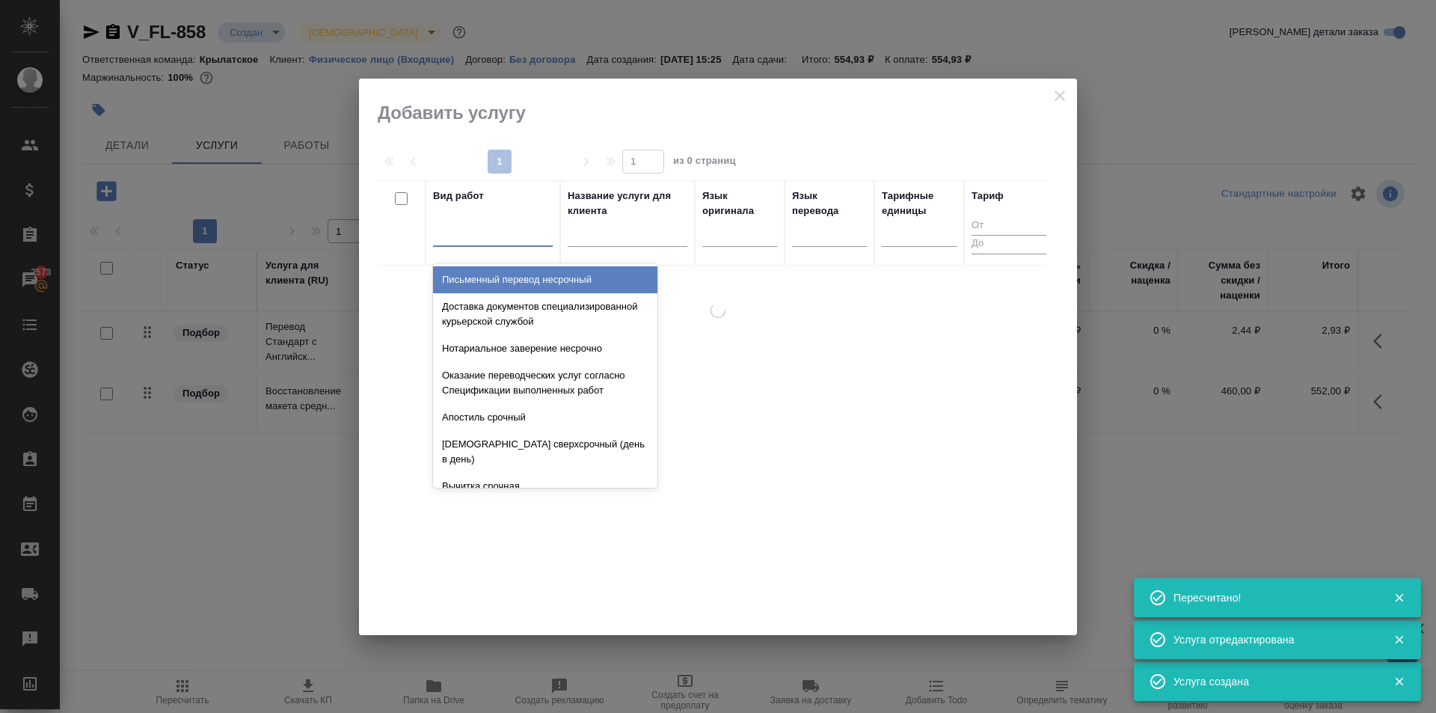
click at [548, 233] on div at bounding box center [493, 232] width 120 height 22
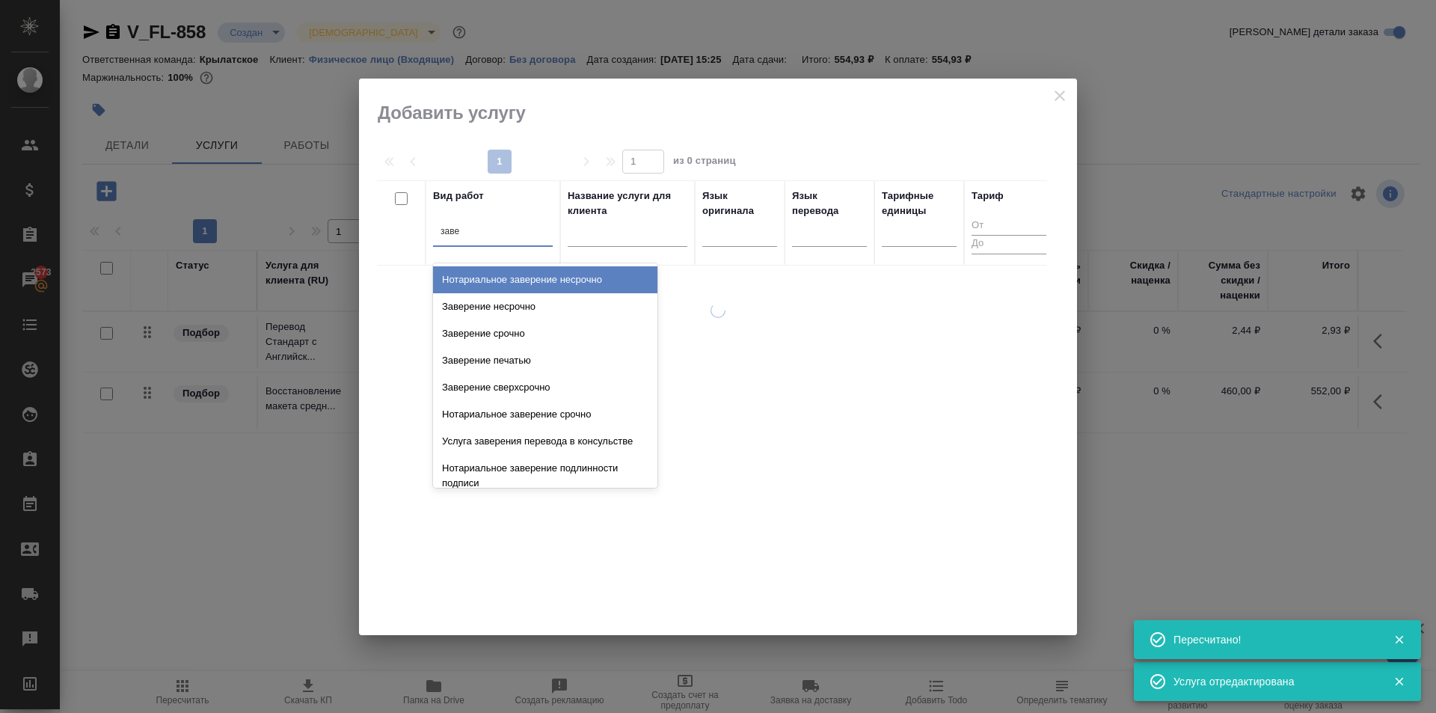
type input "завер"
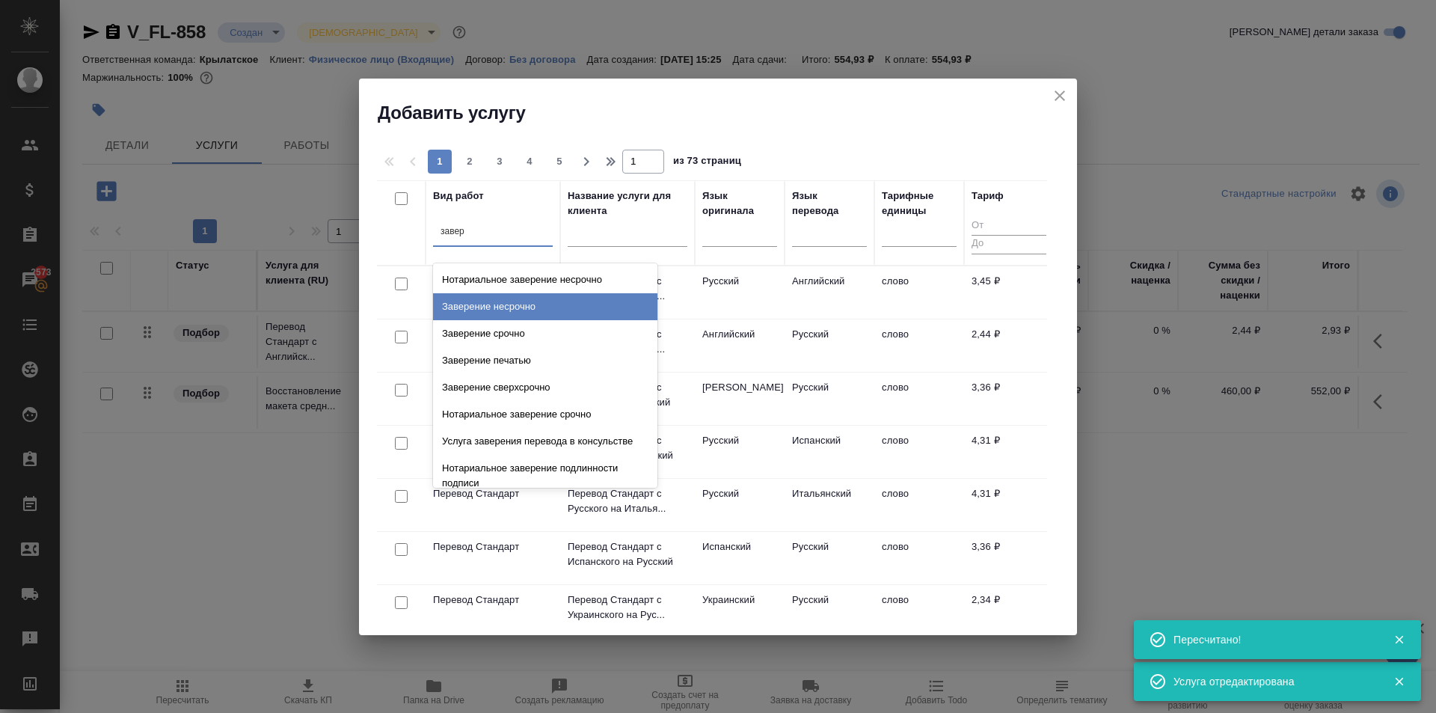
click at [576, 308] on div "Заверение несрочно" at bounding box center [545, 306] width 224 height 27
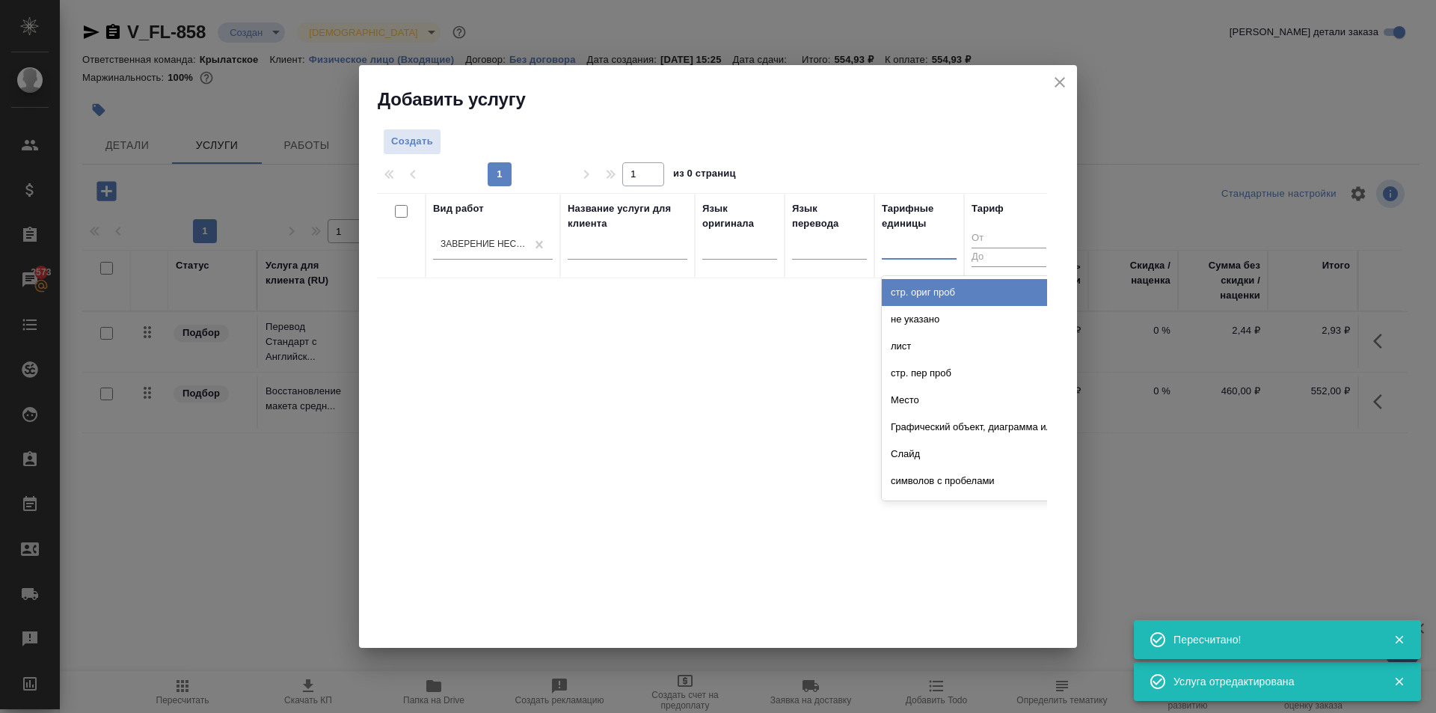
click at [922, 251] on div at bounding box center [919, 244] width 75 height 22
type input "до"
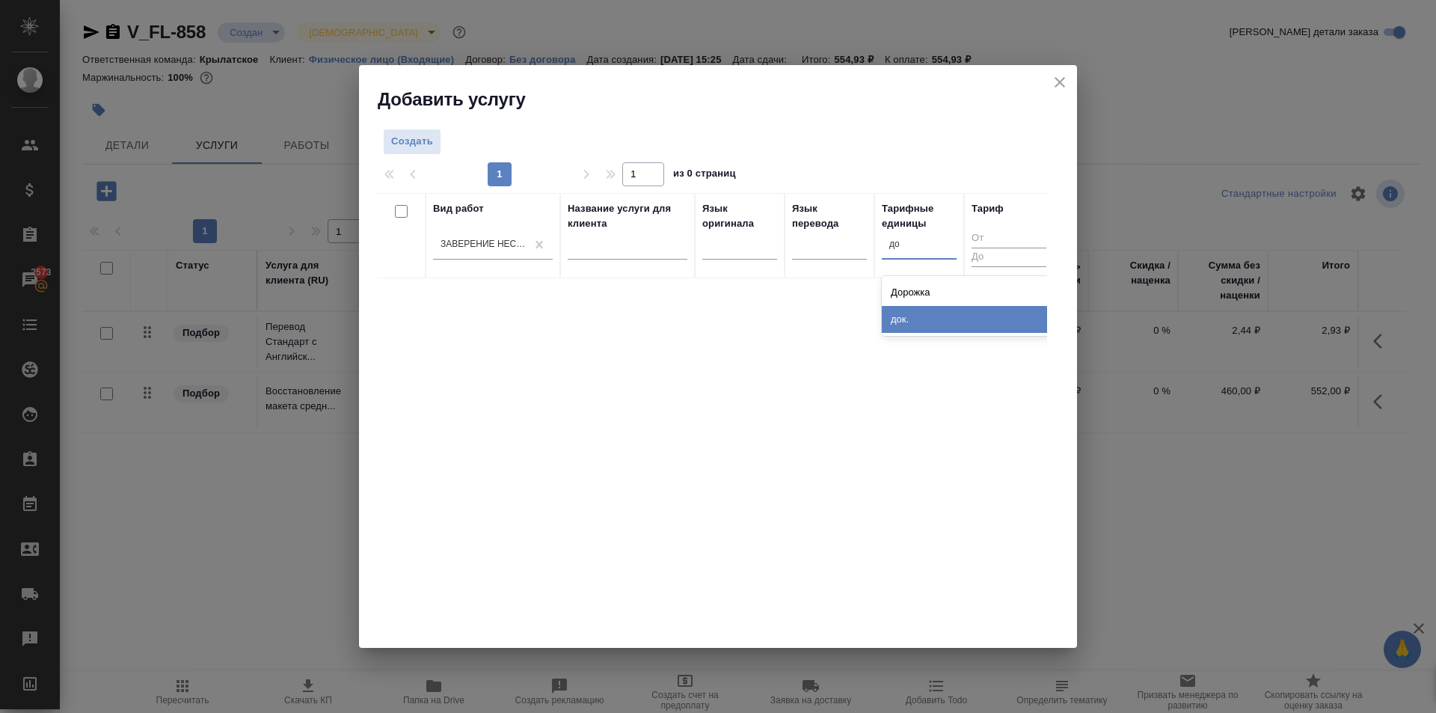
drag, startPoint x: 922, startPoint y: 321, endPoint x: 660, endPoint y: 247, distance: 271.3
click at [920, 319] on div "док." at bounding box center [994, 319] width 224 height 27
drag, startPoint x: 399, startPoint y: 120, endPoint x: 417, endPoint y: 135, distance: 23.3
click at [411, 129] on div "Создать 1 1 из 0 страниц Вид работ Заверение несрочно Название услуги для клиен…" at bounding box center [718, 379] width 718 height 536
click at [417, 135] on span "Создать" at bounding box center [412, 141] width 42 height 17
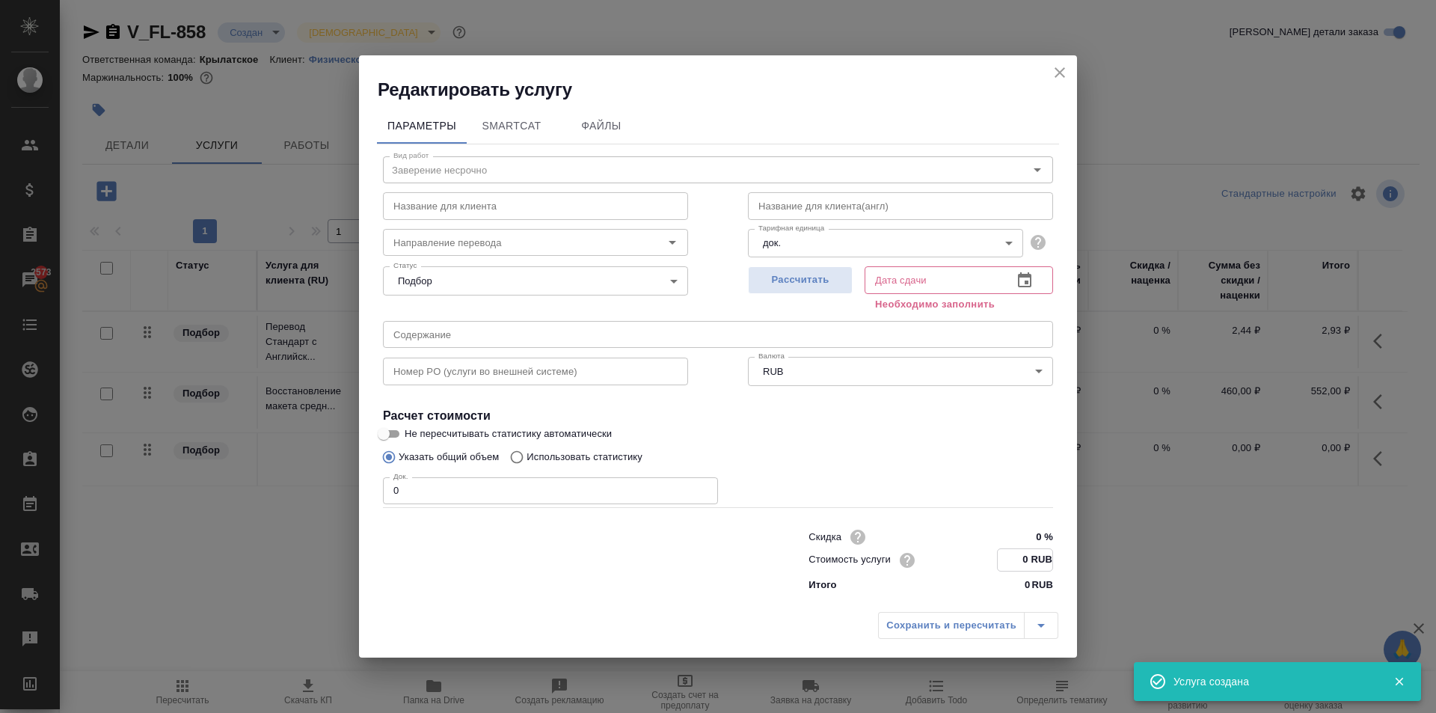
drag, startPoint x: 1011, startPoint y: 561, endPoint x: 1135, endPoint y: 548, distance: 125.6
click at [1135, 549] on div "Редактировать услугу Параметры SmartCat Файлы Вид работ Заверение несрочно Вид …" at bounding box center [718, 356] width 1436 height 713
type input "662.5 RUB"
drag, startPoint x: 476, startPoint y: 486, endPoint x: 191, endPoint y: 475, distance: 285.2
click at [191, 475] on div "Редактировать услугу Параметры SmartCat Файлы Вид работ Заверение несрочно Вид …" at bounding box center [718, 356] width 1436 height 713
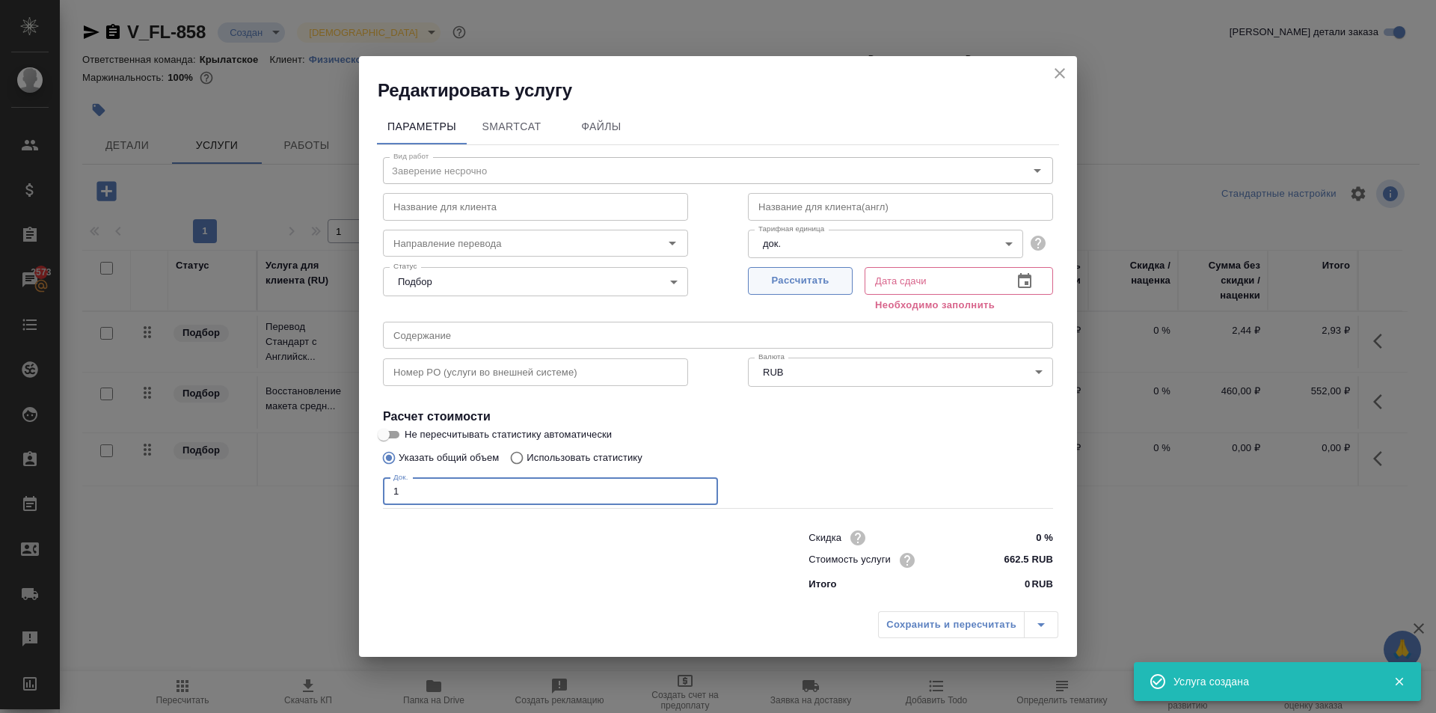
type input "1"
click at [776, 276] on span "Рассчитать" at bounding box center [800, 280] width 88 height 17
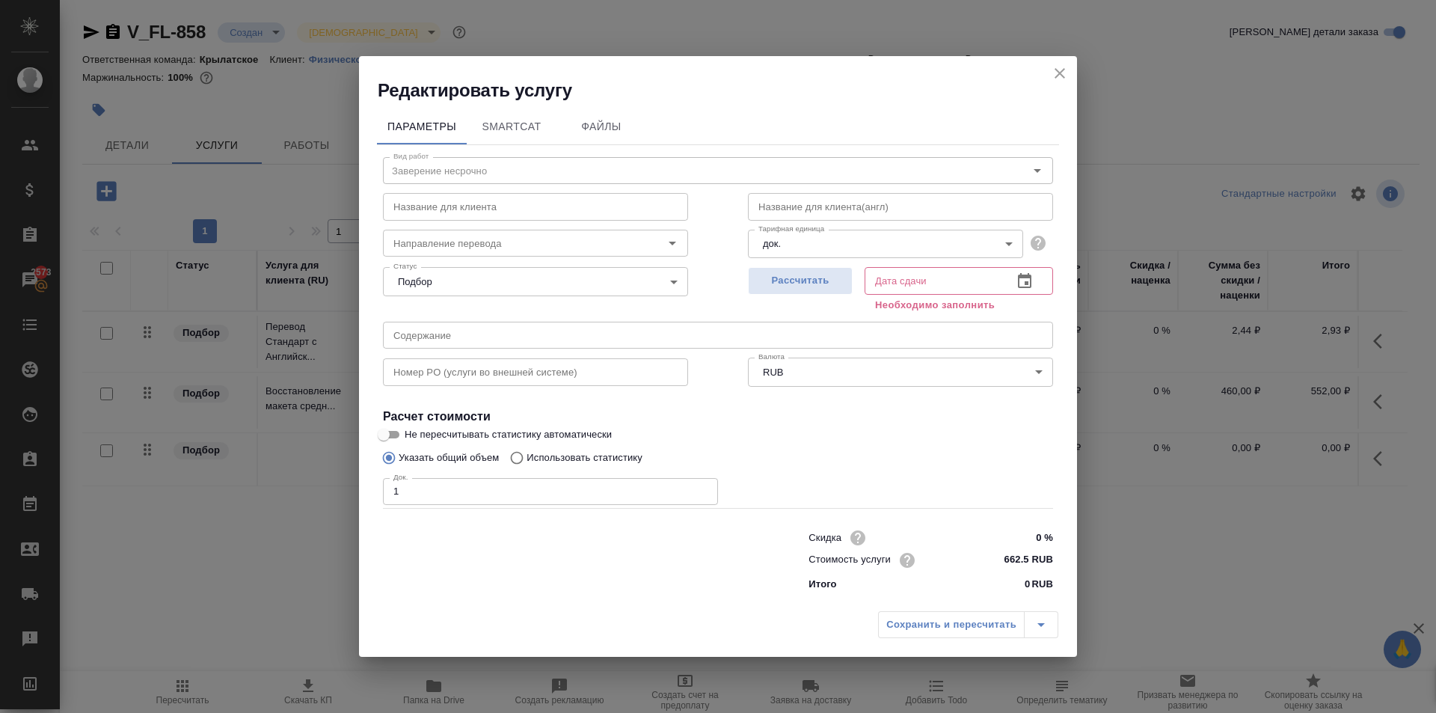
type input "29.08.2025 16:26"
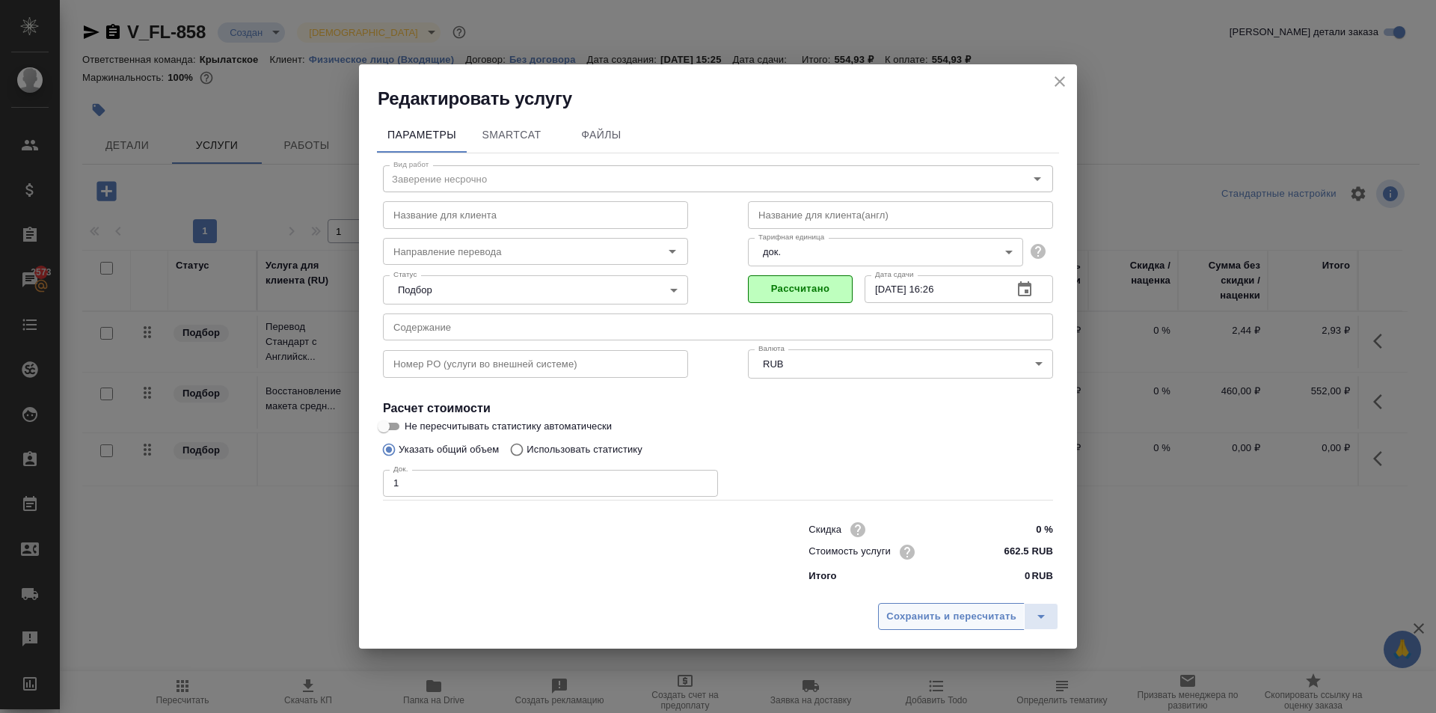
click at [892, 613] on span "Сохранить и пересчитать" at bounding box center [951, 616] width 130 height 17
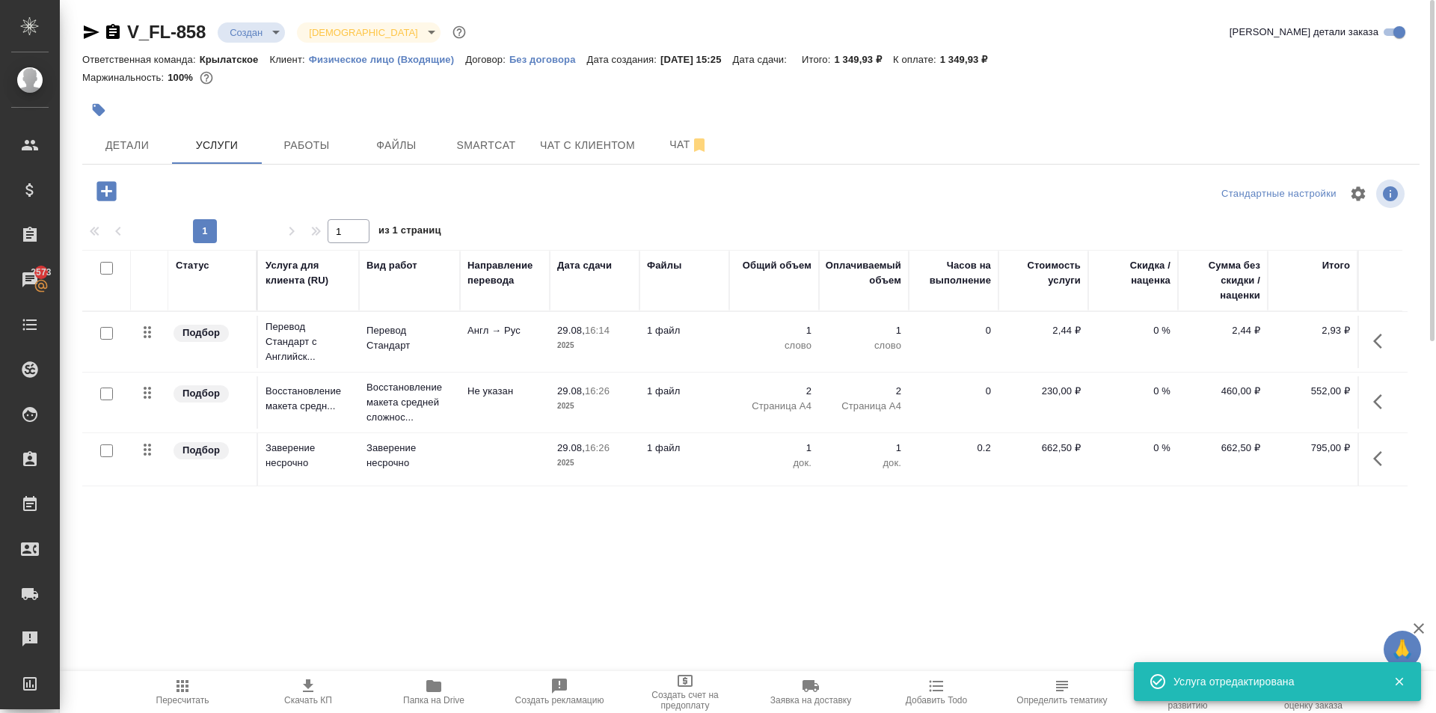
click at [518, 99] on div at bounding box center [528, 109] width 892 height 33
click at [111, 332] on input "checkbox" at bounding box center [106, 333] width 13 height 13
checkbox input "true"
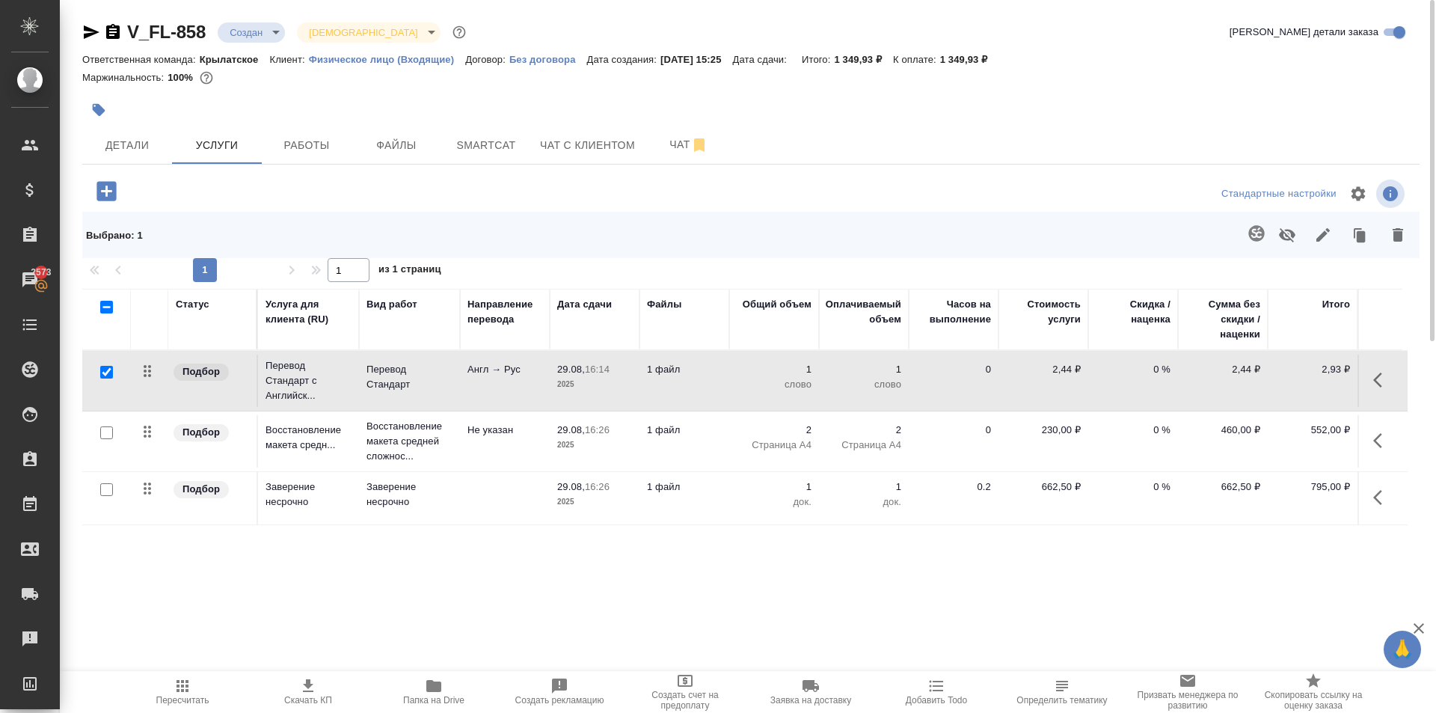
click at [1255, 242] on button "button" at bounding box center [1257, 233] width 36 height 36
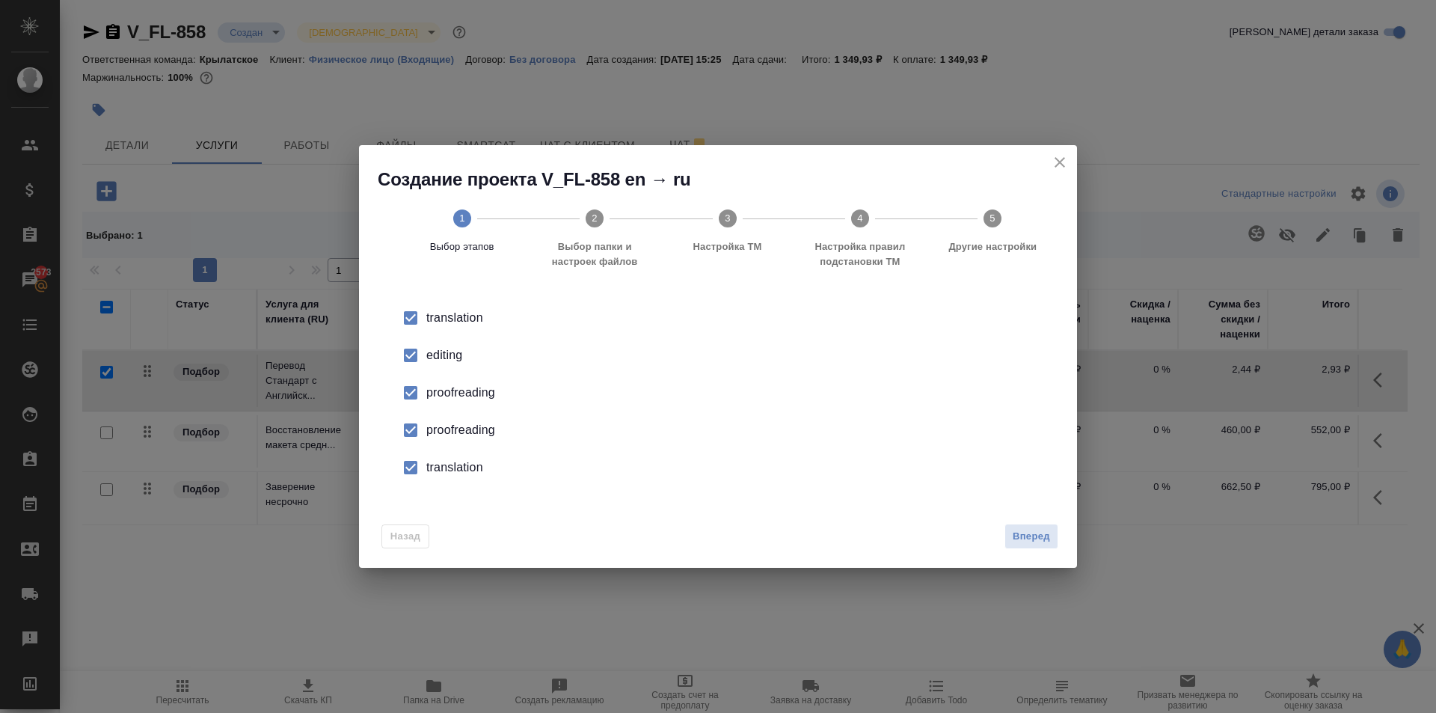
click at [407, 347] on input "checkbox" at bounding box center [410, 355] width 31 height 31
click at [415, 396] on input "checkbox" at bounding box center [410, 392] width 31 height 31
click at [409, 435] on input "checkbox" at bounding box center [410, 429] width 31 height 31
click at [417, 479] on input "checkbox" at bounding box center [410, 467] width 31 height 31
click at [1037, 531] on span "Вперед" at bounding box center [1031, 536] width 37 height 17
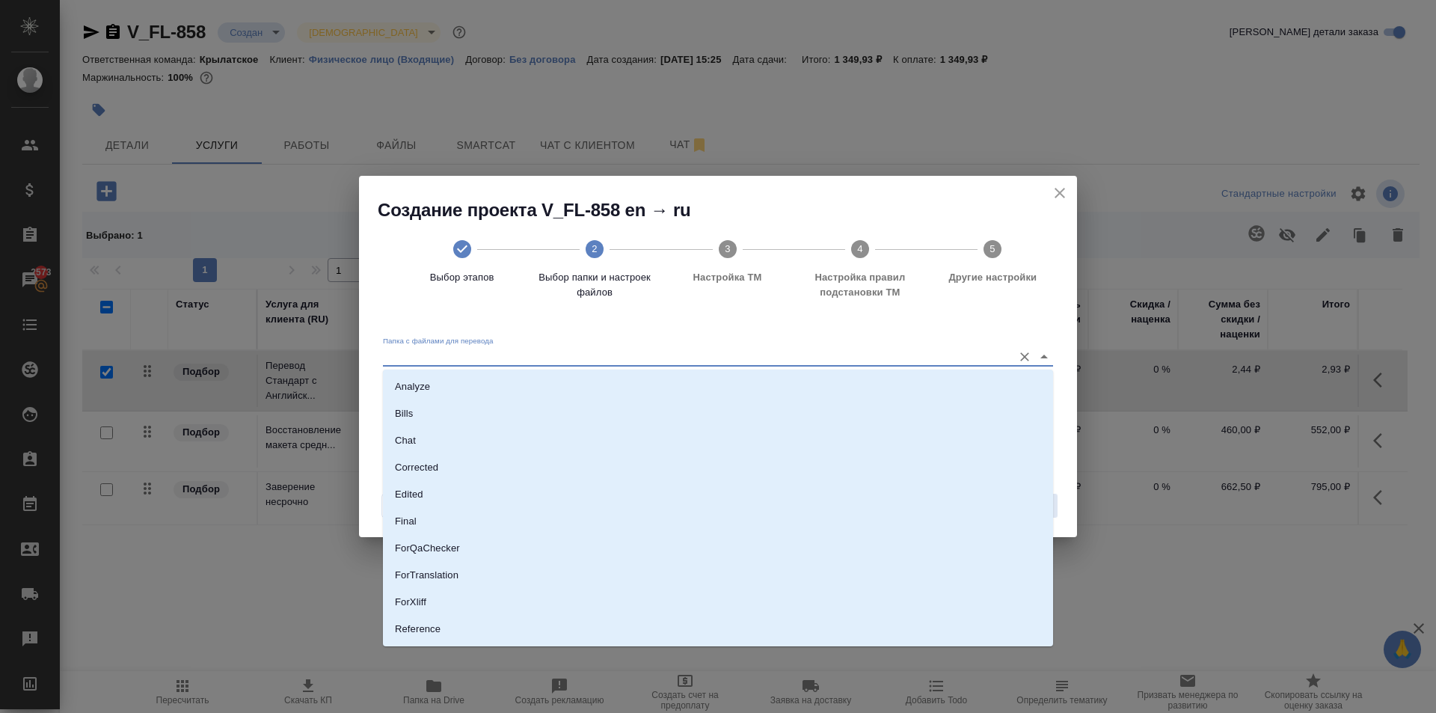
drag, startPoint x: 508, startPoint y: 358, endPoint x: 512, endPoint y: 375, distance: 17.6
click at [510, 359] on input "Папка с файлами для перевода" at bounding box center [694, 357] width 622 height 18
click at [389, 580] on li "Source" at bounding box center [718, 578] width 670 height 27
type input "Source"
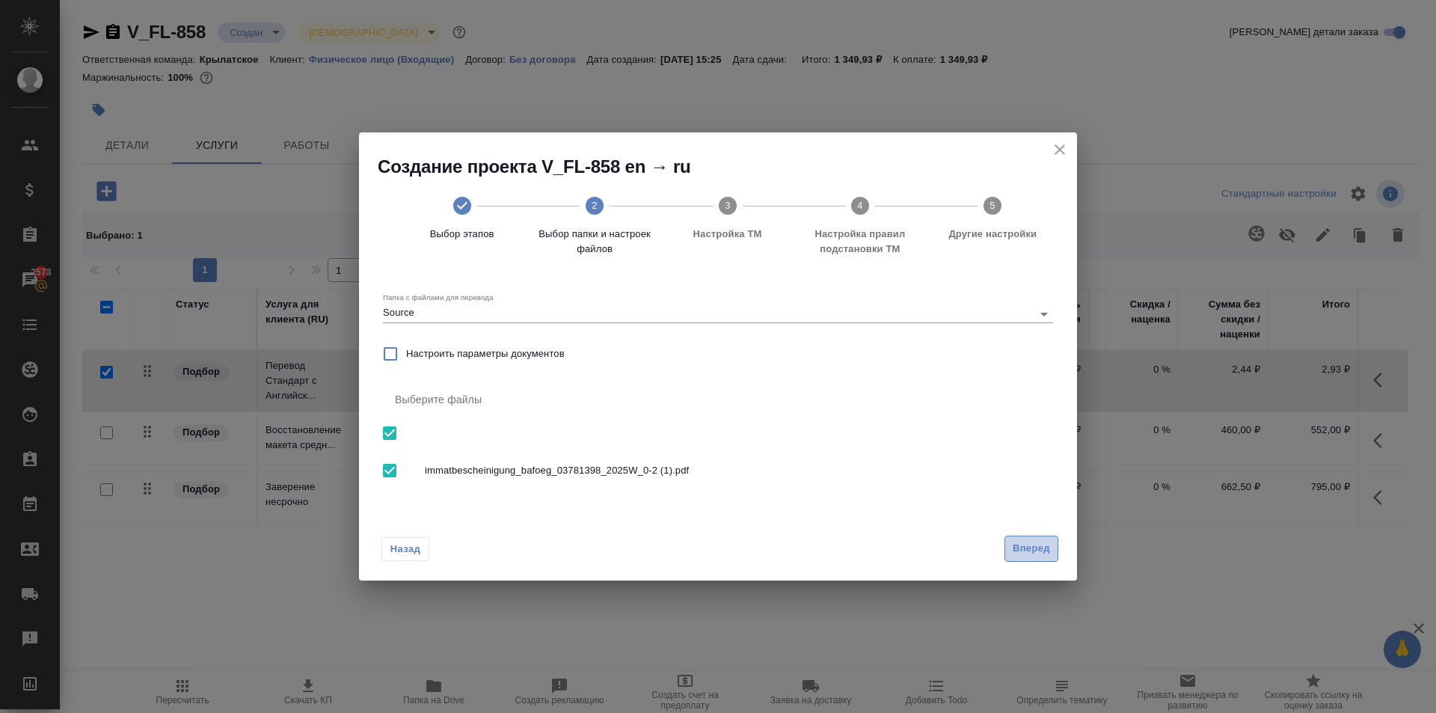
click at [1048, 550] on span "Вперед" at bounding box center [1031, 548] width 37 height 17
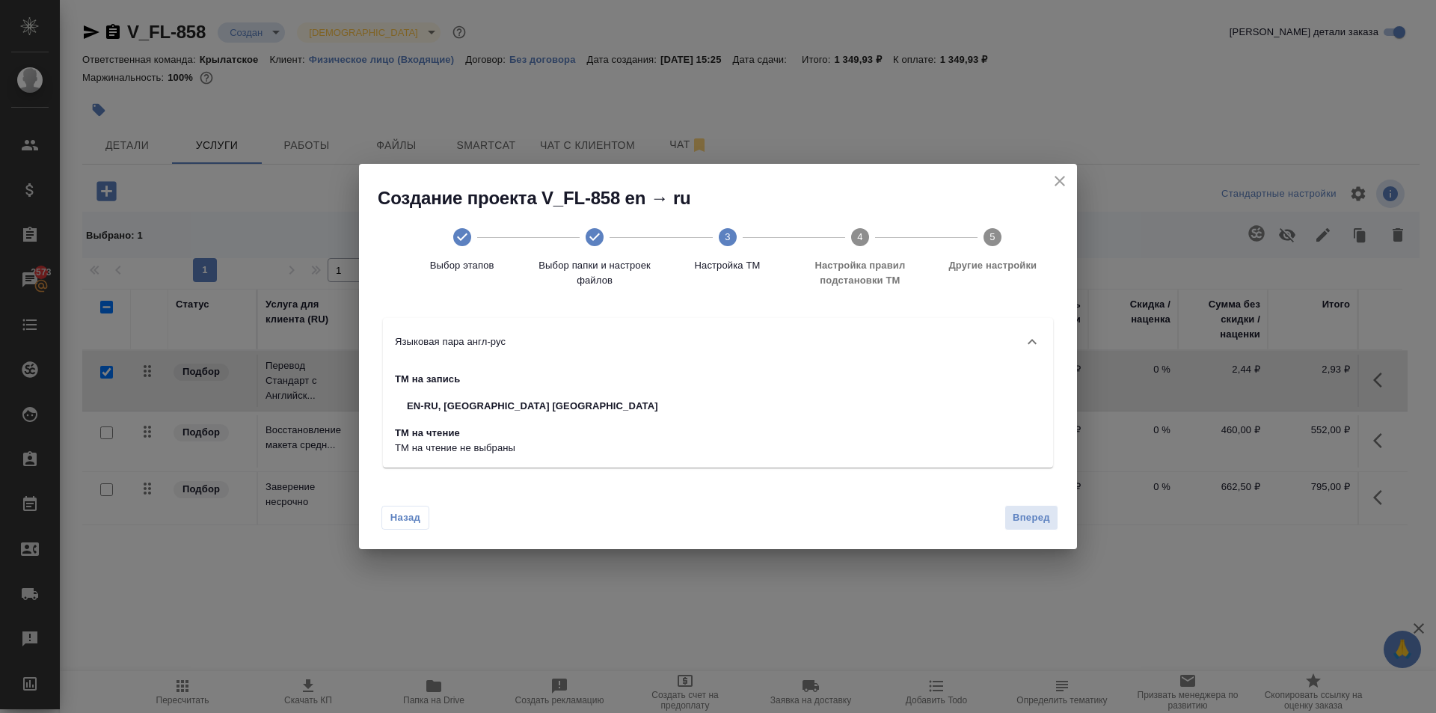
click at [1027, 497] on div "Назад Вперед" at bounding box center [718, 514] width 718 height 70
click at [1029, 509] on span "Вперед" at bounding box center [1031, 517] width 37 height 17
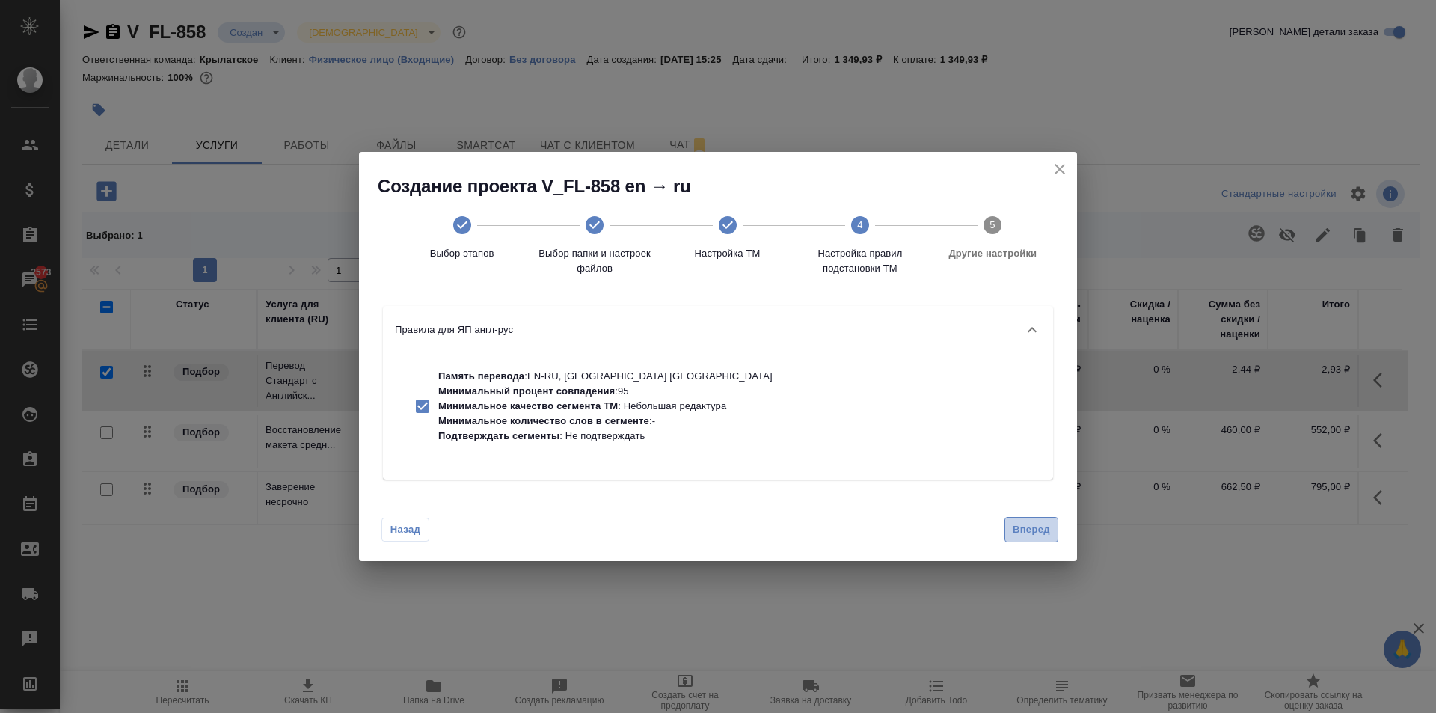
drag, startPoint x: 1021, startPoint y: 536, endPoint x: 976, endPoint y: 518, distance: 48.6
click at [1020, 536] on span "Вперед" at bounding box center [1031, 529] width 37 height 17
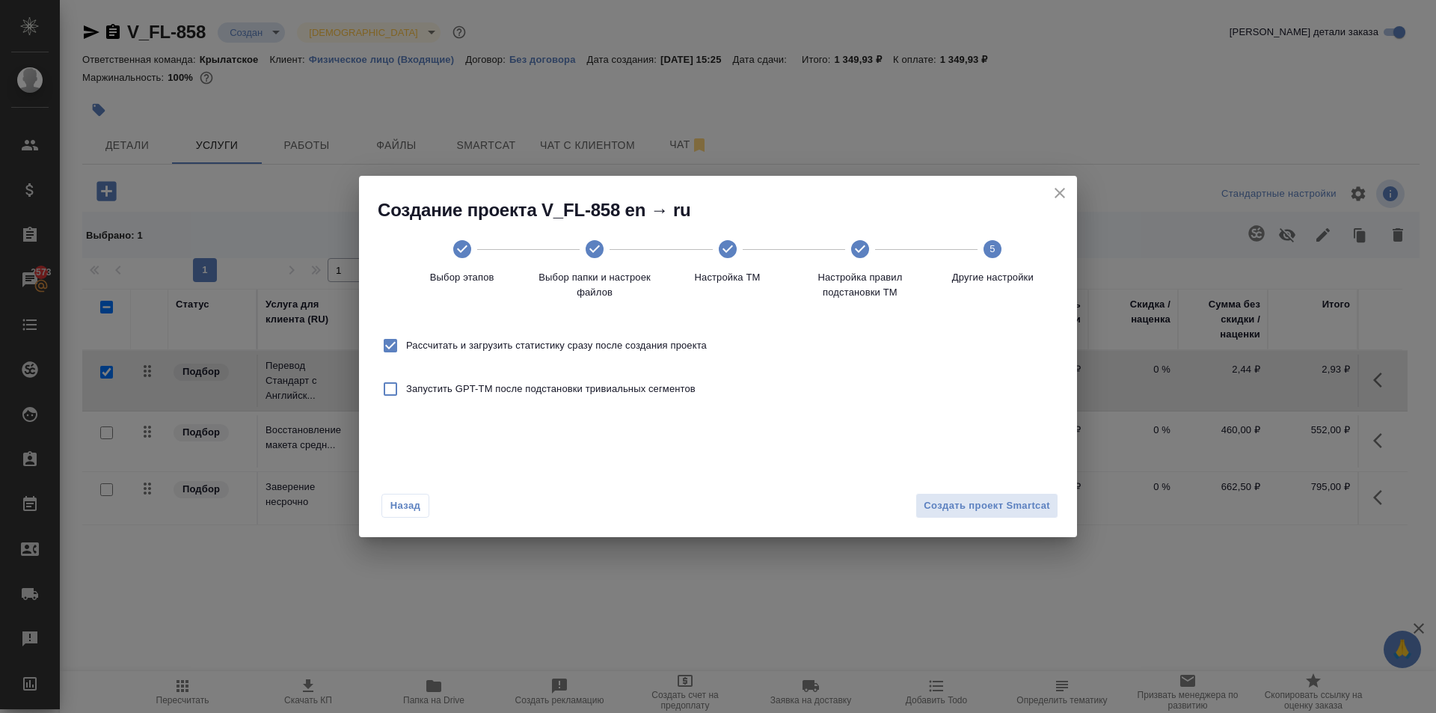
click at [540, 345] on span "Рассчитать и загрузить статистику сразу после создания проекта" at bounding box center [556, 345] width 301 height 15
click at [406, 345] on input "Рассчитать и загрузить статистику сразу после создания проекта" at bounding box center [390, 345] width 31 height 31
checkbox input "false"
click at [1006, 513] on span "Создать проект Smartcat" at bounding box center [987, 505] width 126 height 17
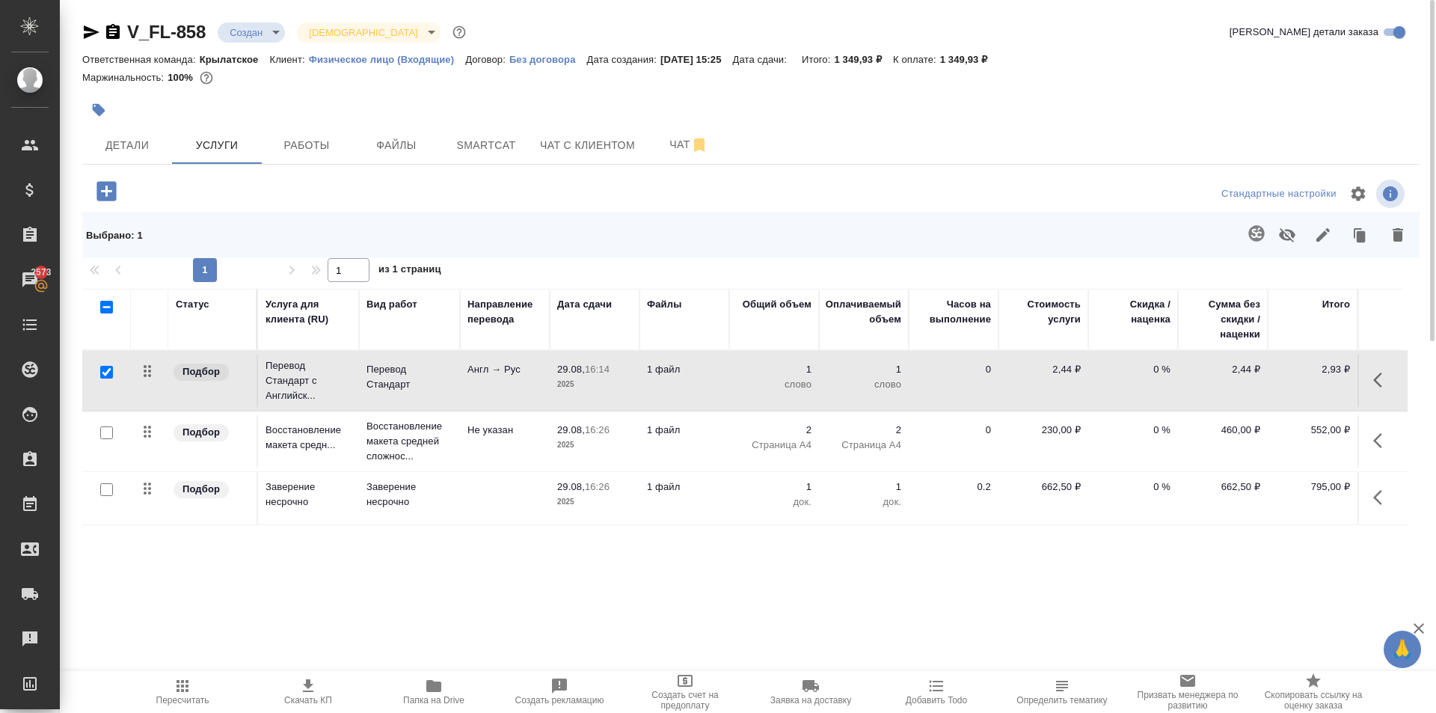
click at [1379, 374] on icon "button" at bounding box center [1382, 380] width 18 height 18
click at [1294, 381] on icon "button" at bounding box center [1297, 379] width 13 height 13
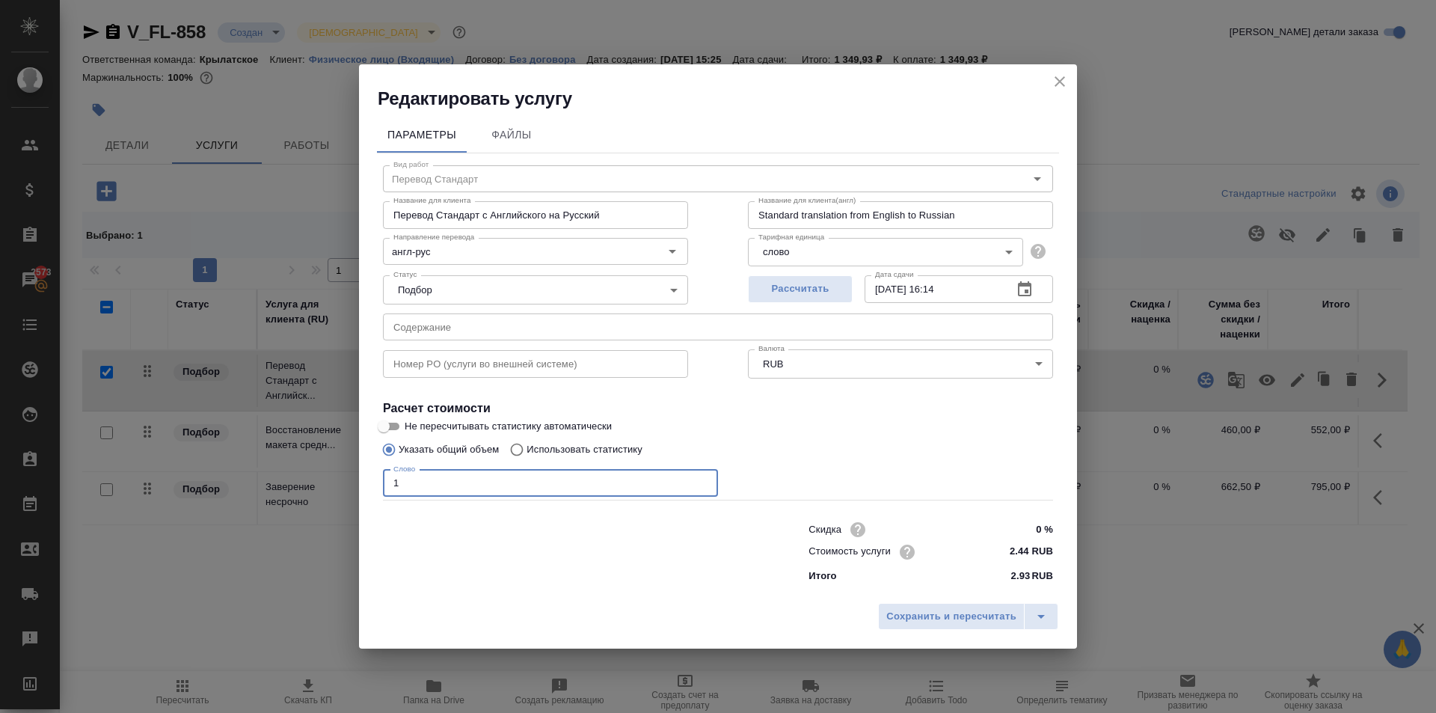
drag, startPoint x: 455, startPoint y: 480, endPoint x: 361, endPoint y: 485, distance: 93.6
click at [361, 485] on div "Параметры Файлы Вид работ Перевод Стандарт Вид работ Название для клиента Перев…" at bounding box center [718, 353] width 718 height 485
type input "400"
click at [822, 276] on button "Рассчитать" at bounding box center [800, 289] width 105 height 28
type input "29.08.2025 17:52"
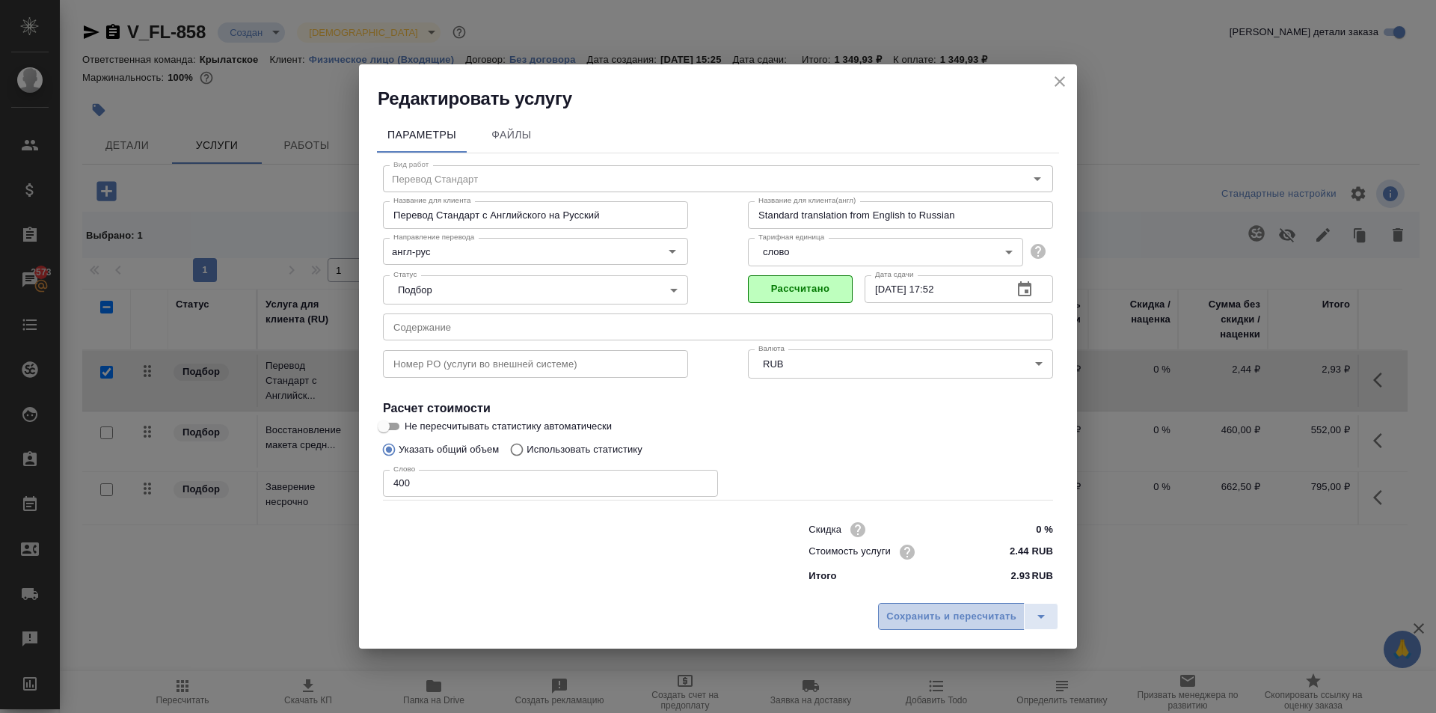
click at [946, 619] on span "Сохранить и пересчитать" at bounding box center [951, 616] width 130 height 17
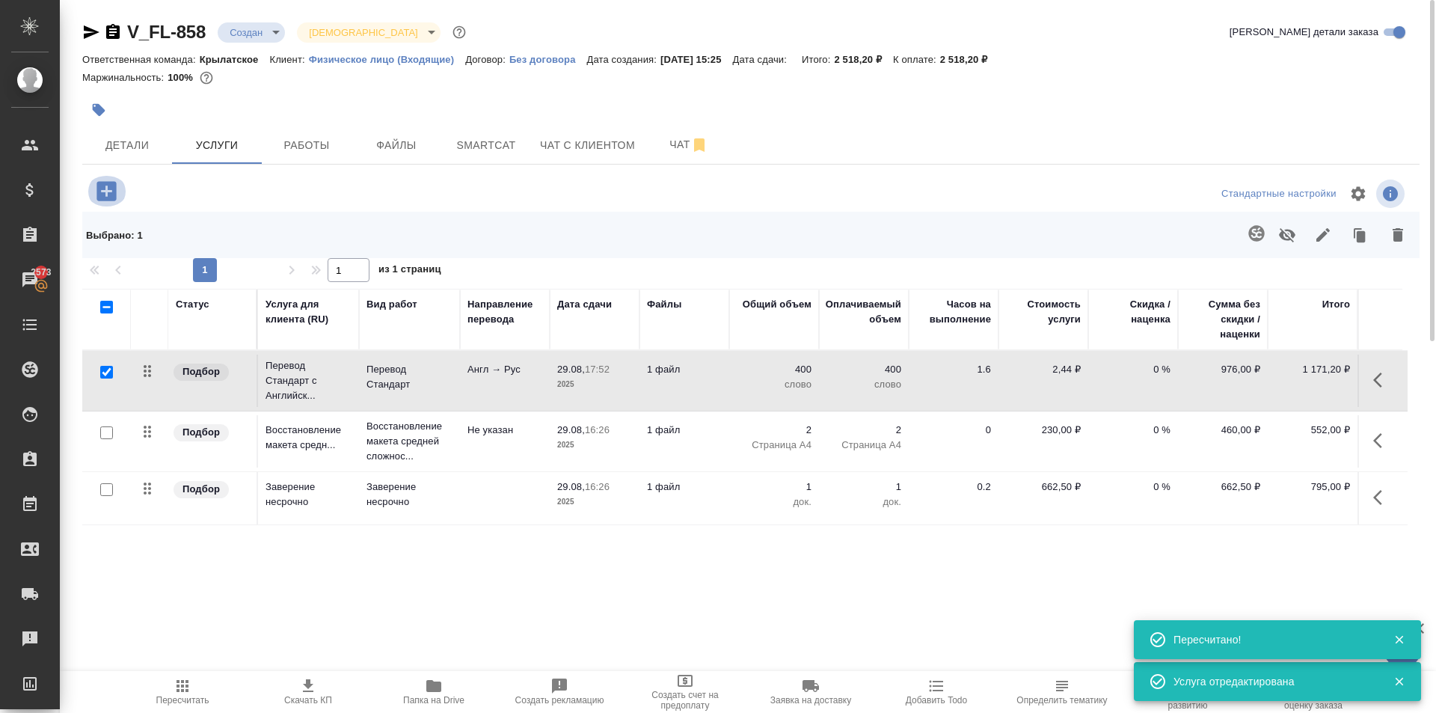
click at [109, 200] on icon "button" at bounding box center [106, 191] width 26 height 26
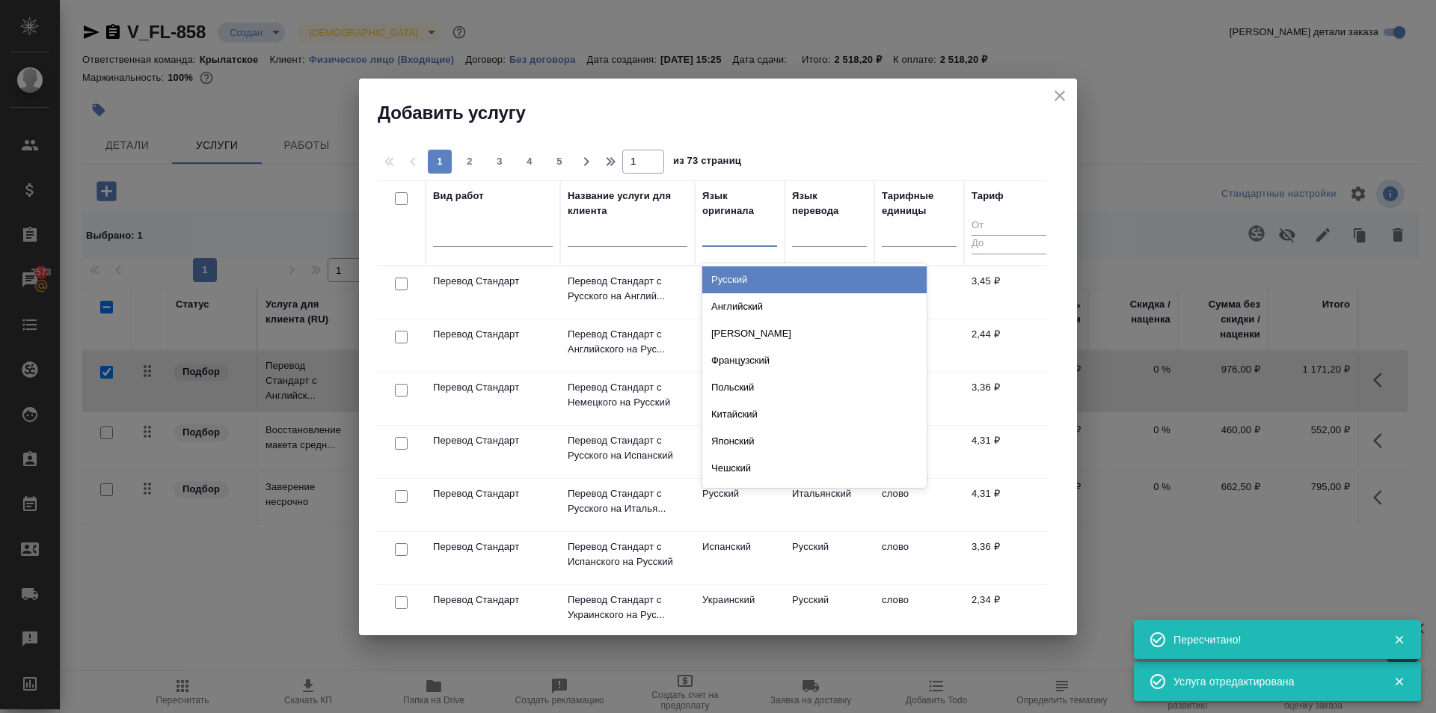
click at [764, 240] on div at bounding box center [739, 232] width 75 height 22
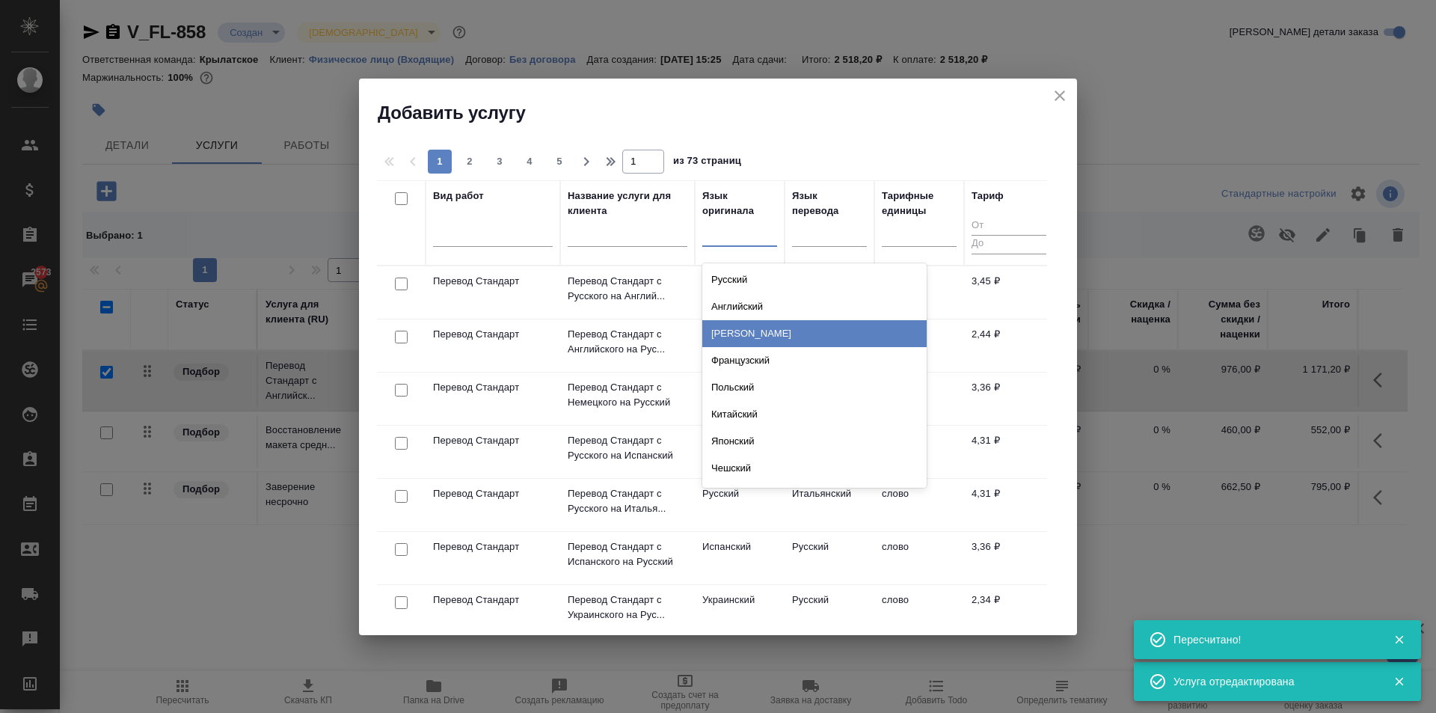
click at [771, 328] on div "Немецкий" at bounding box center [814, 333] width 224 height 27
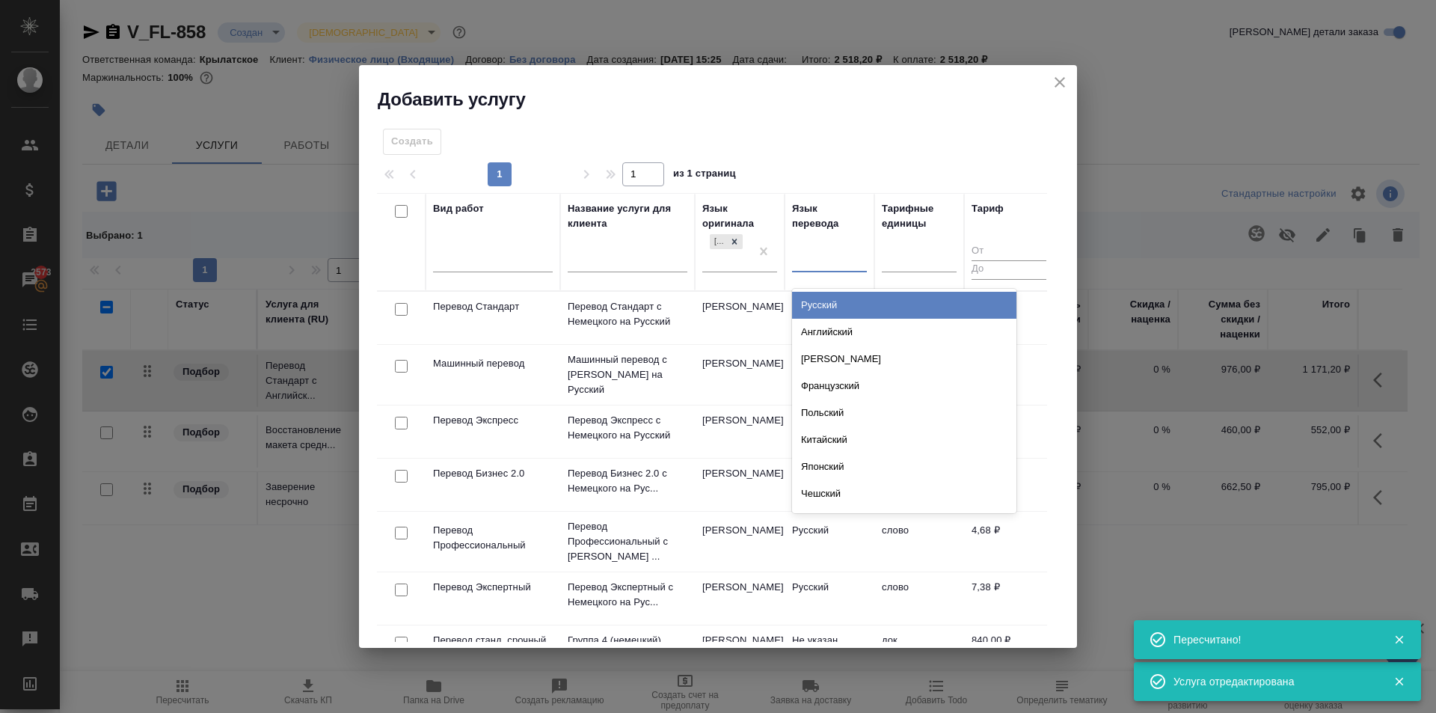
click at [809, 259] on div at bounding box center [829, 257] width 75 height 22
click at [815, 303] on div "Русский" at bounding box center [904, 305] width 224 height 27
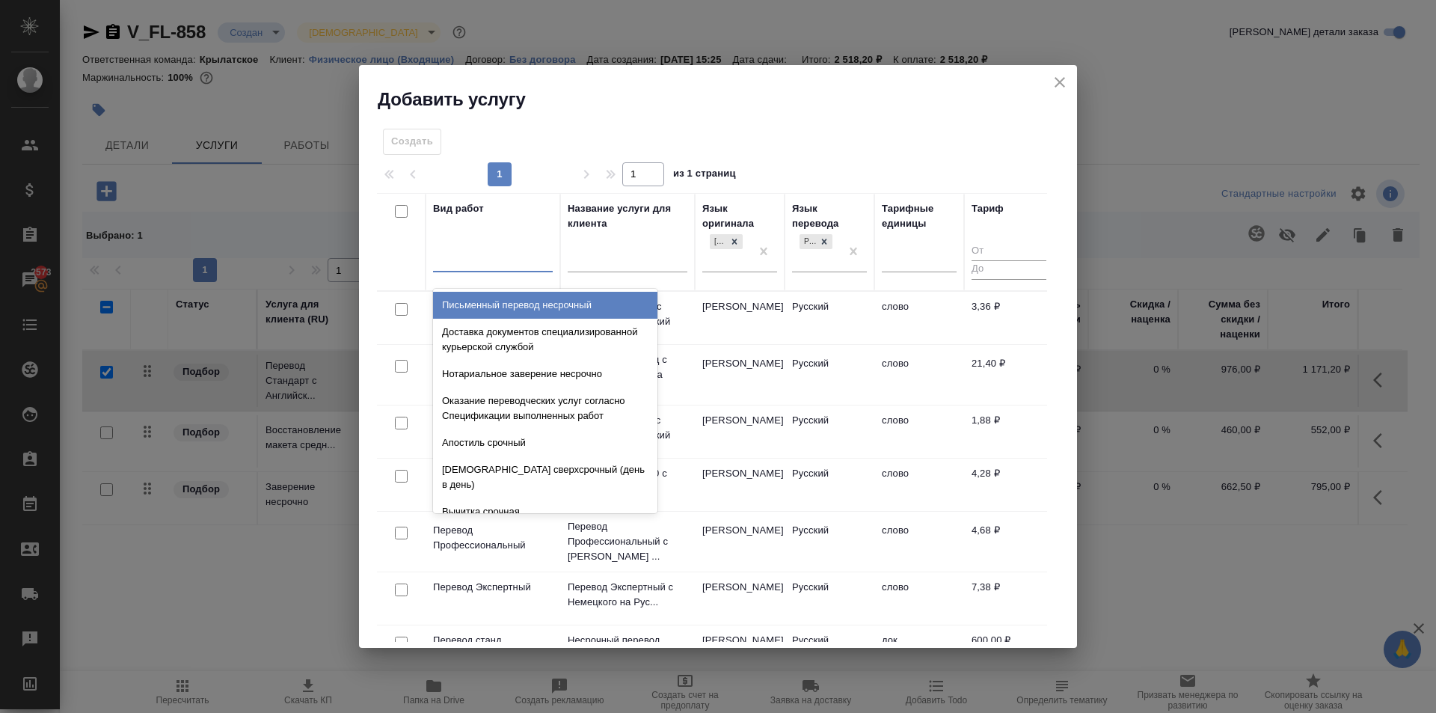
click at [508, 267] on div at bounding box center [493, 257] width 120 height 22
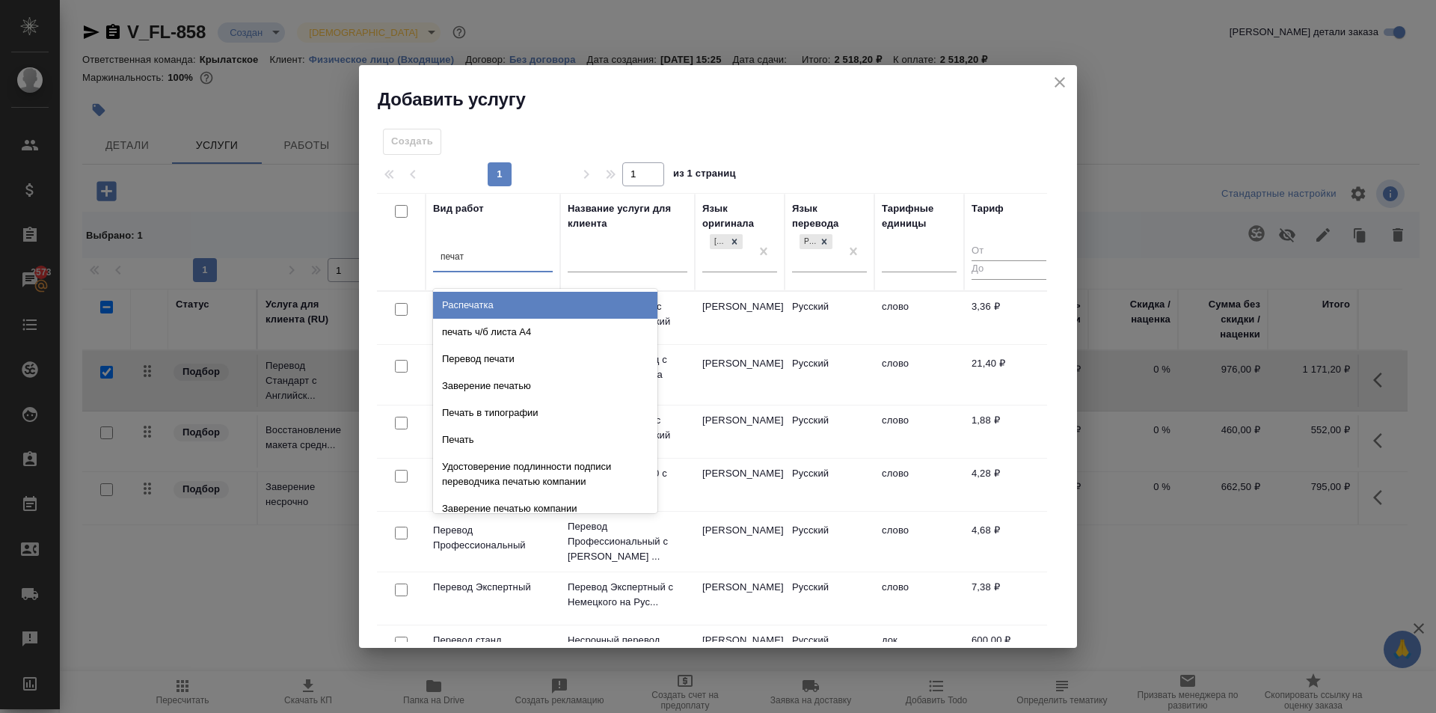
type input "печати"
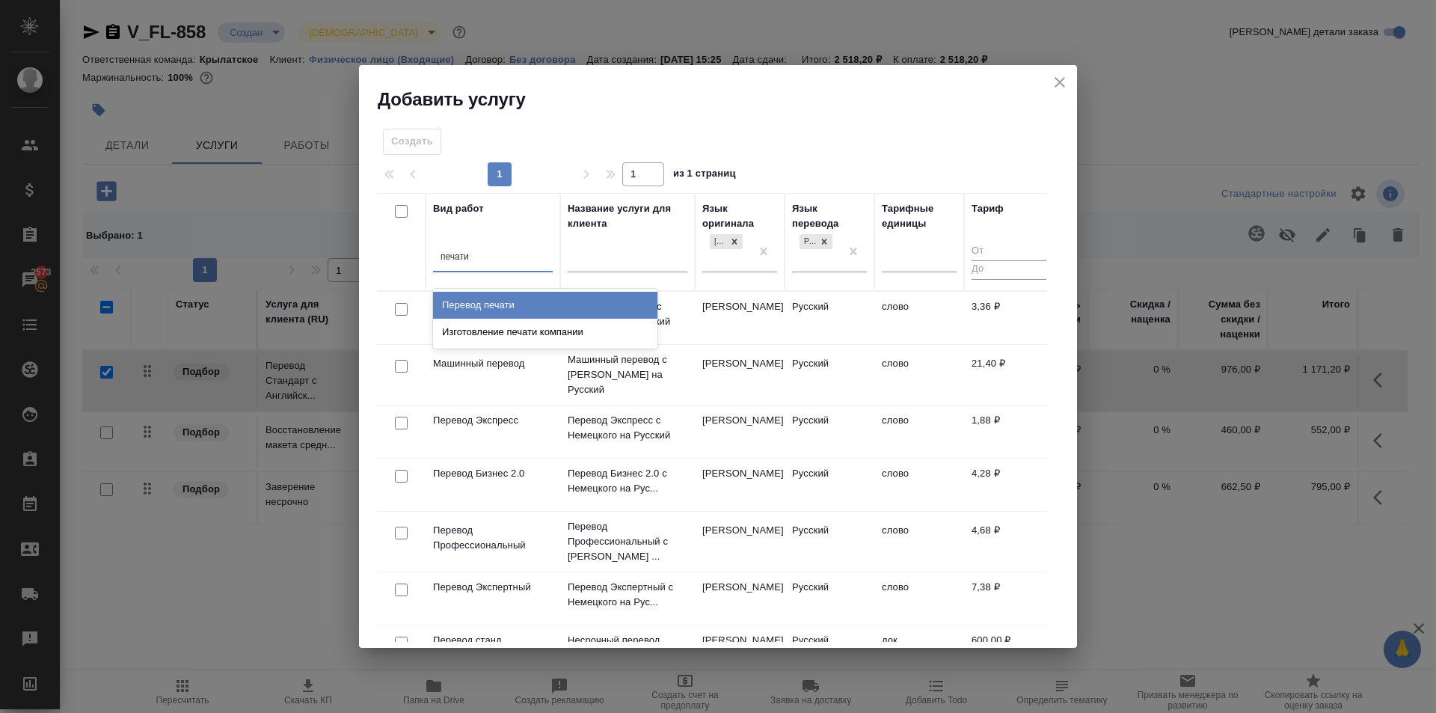
drag, startPoint x: 562, startPoint y: 302, endPoint x: 651, endPoint y: 300, distance: 89.0
click at [562, 301] on div "Перевод печати" at bounding box center [545, 305] width 224 height 27
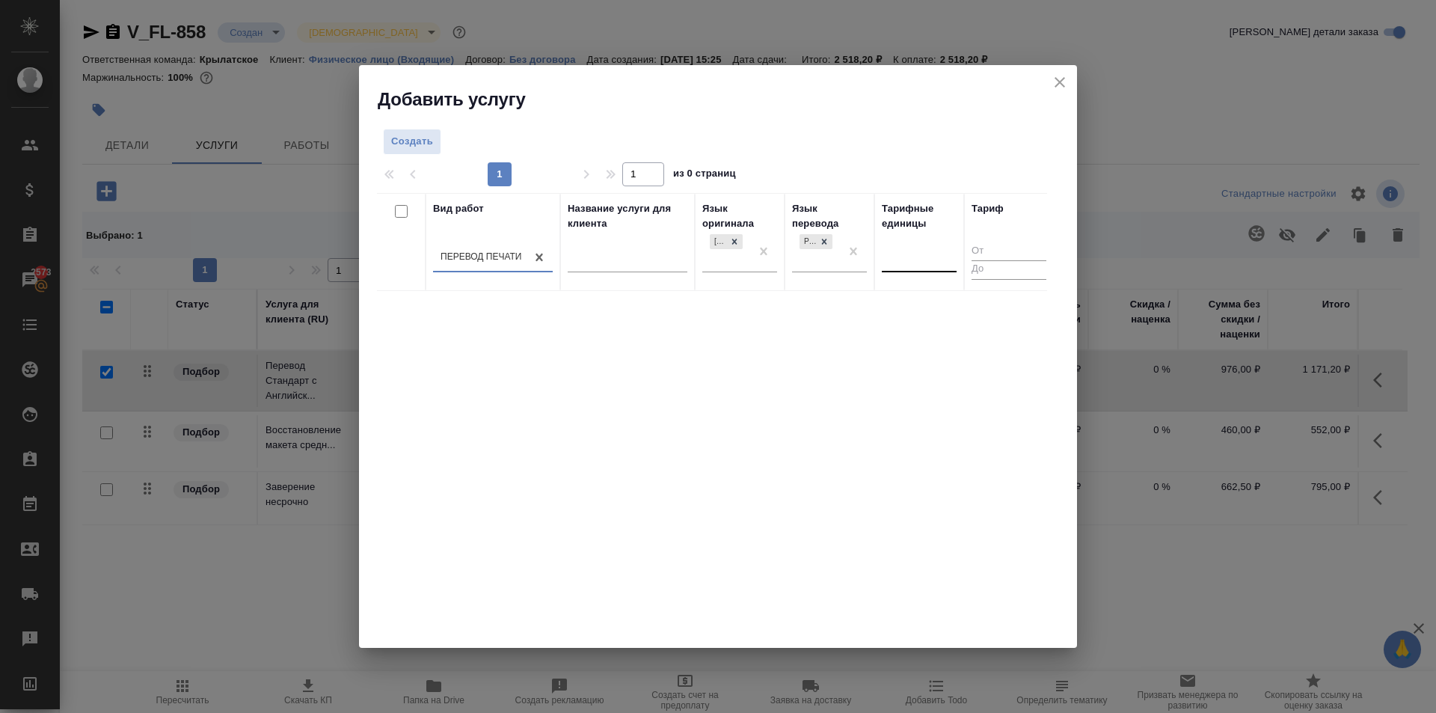
drag, startPoint x: 960, startPoint y: 255, endPoint x: 941, endPoint y: 256, distance: 18.7
click at [958, 255] on th "Тарифные единицы" at bounding box center [919, 242] width 90 height 98
click at [939, 257] on div at bounding box center [919, 257] width 75 height 22
type input "шт"
click at [893, 292] on div "шт" at bounding box center [994, 305] width 224 height 27
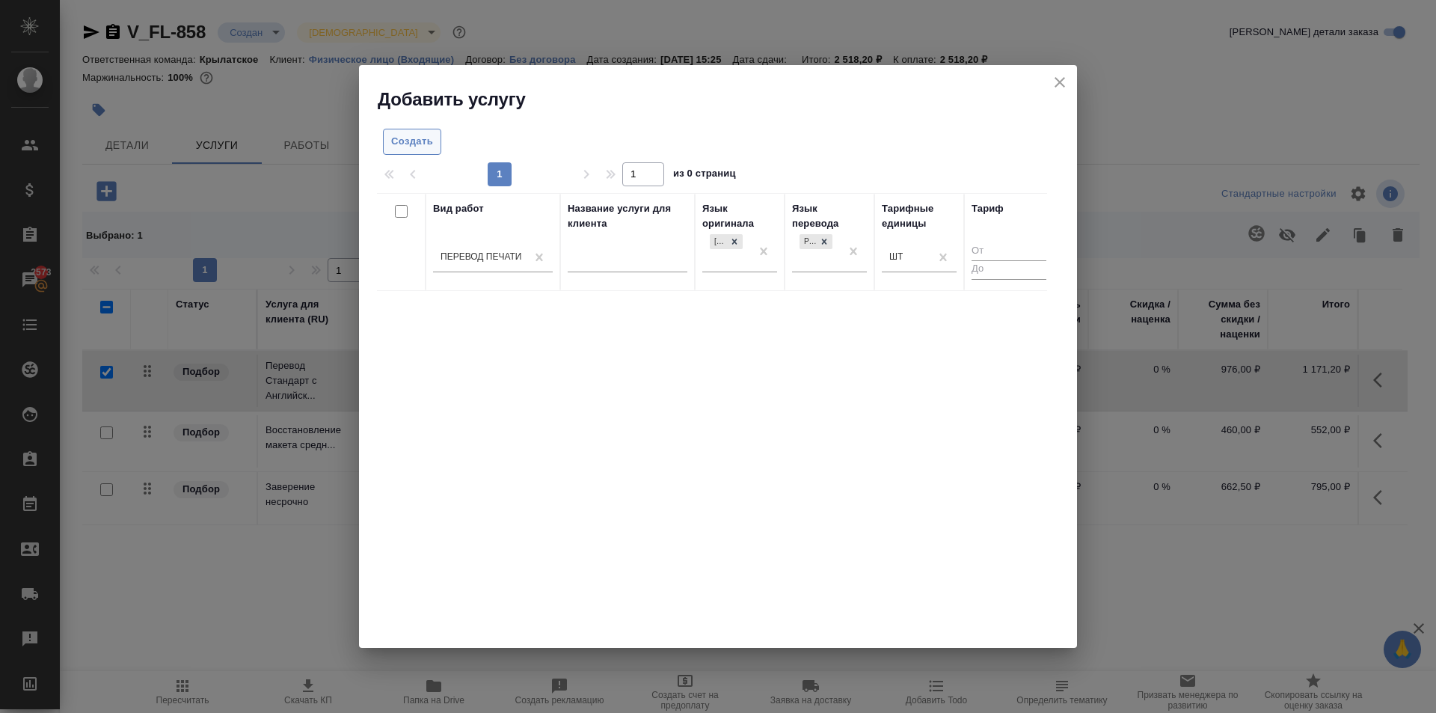
drag, startPoint x: 384, startPoint y: 138, endPoint x: 394, endPoint y: 143, distance: 11.0
click at [387, 140] on div "Создать" at bounding box center [490, 142] width 227 height 26
click at [394, 143] on span "Создать" at bounding box center [412, 141] width 42 height 17
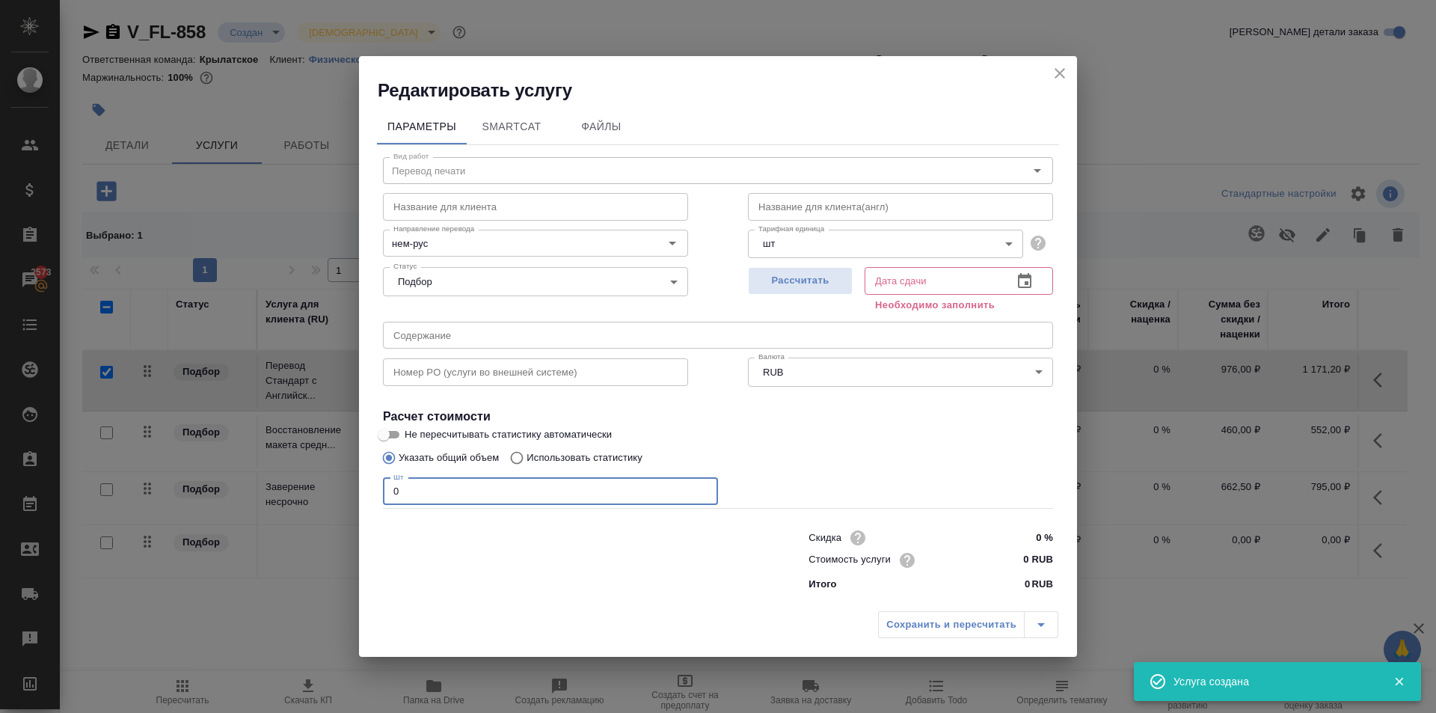
drag, startPoint x: 417, startPoint y: 482, endPoint x: 350, endPoint y: 479, distance: 67.4
click at [350, 479] on div "Редактировать услугу Параметры SmartCat Файлы Вид работ Перевод печати Вид рабо…" at bounding box center [718, 356] width 1436 height 713
type input "1"
click at [1022, 561] on input "0 RUB" at bounding box center [1025, 560] width 55 height 22
type input "200 RUB"
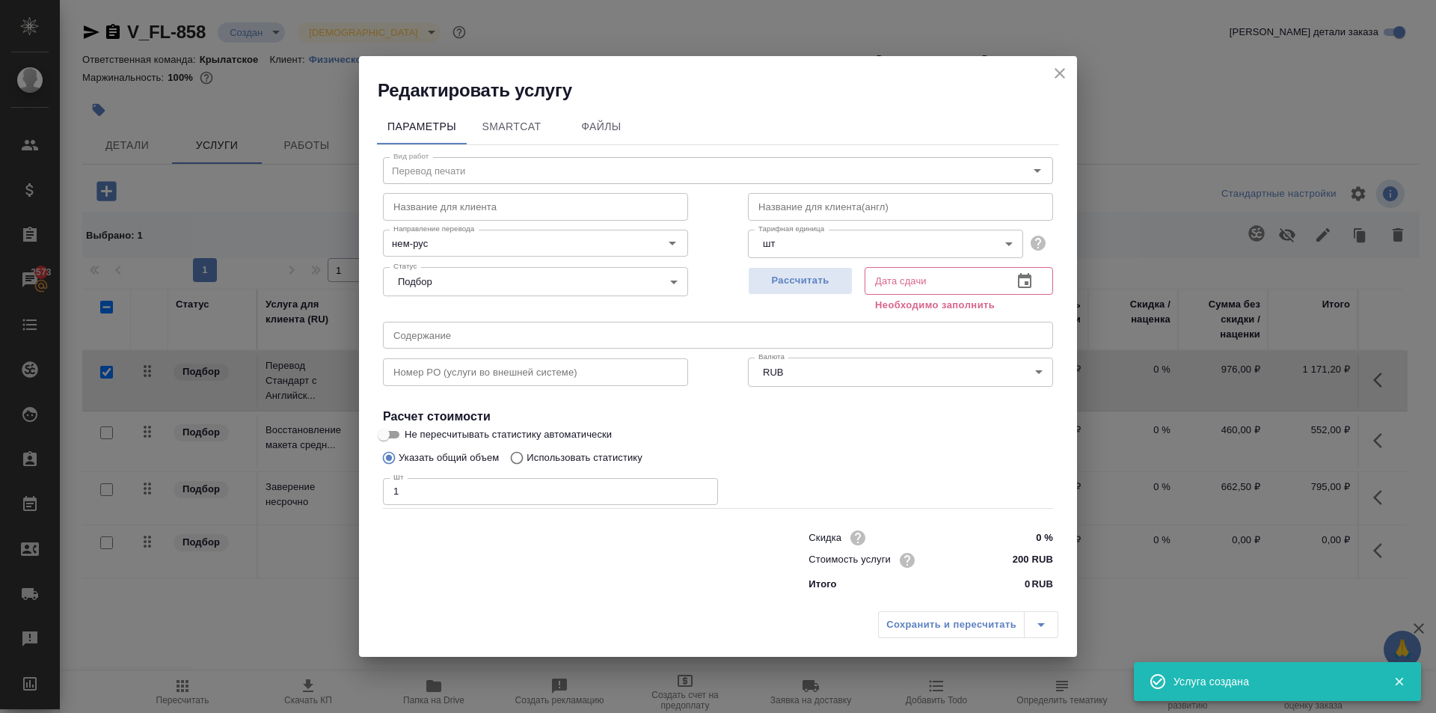
click at [809, 305] on div "Рассчитать" at bounding box center [800, 288] width 105 height 54
click at [806, 290] on button "Рассчитать" at bounding box center [800, 281] width 105 height 28
type input "29.08.2025 16:16"
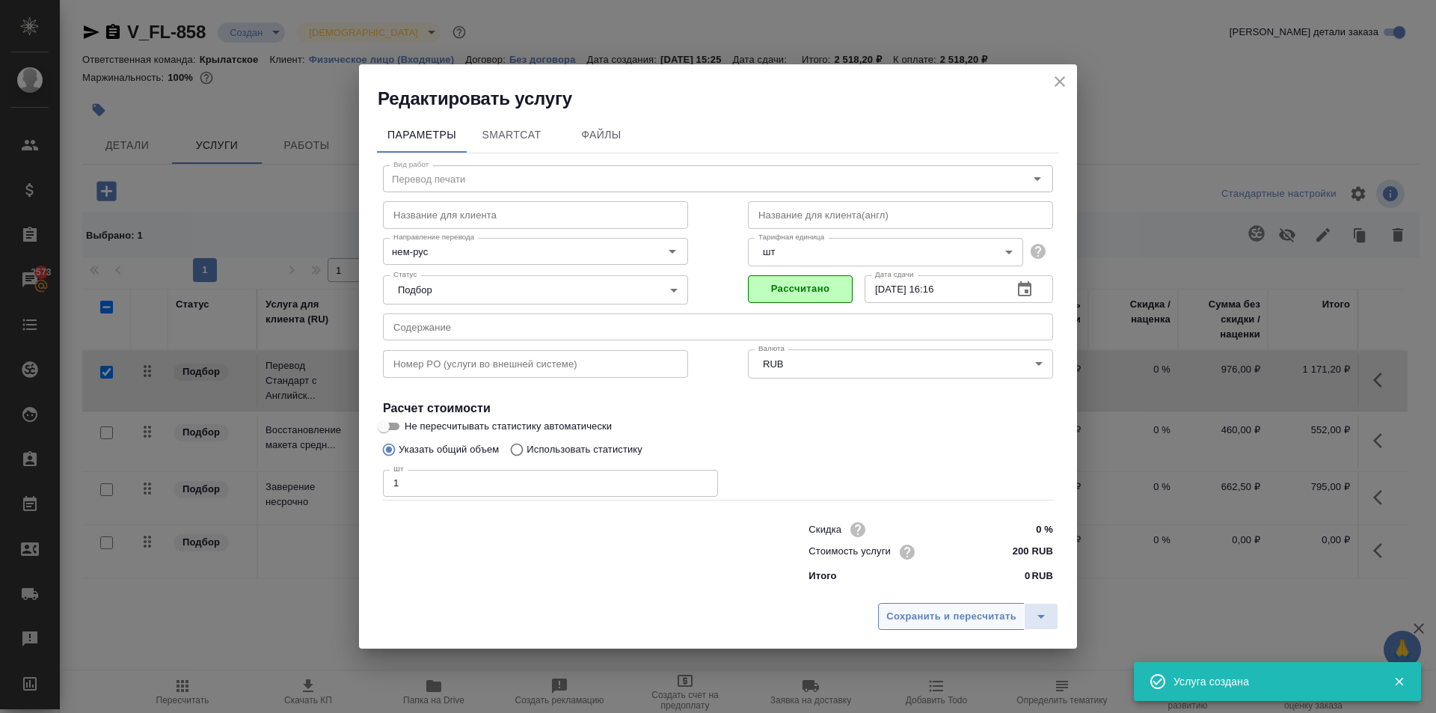
click at [919, 619] on span "Сохранить и пересчитать" at bounding box center [951, 616] width 130 height 17
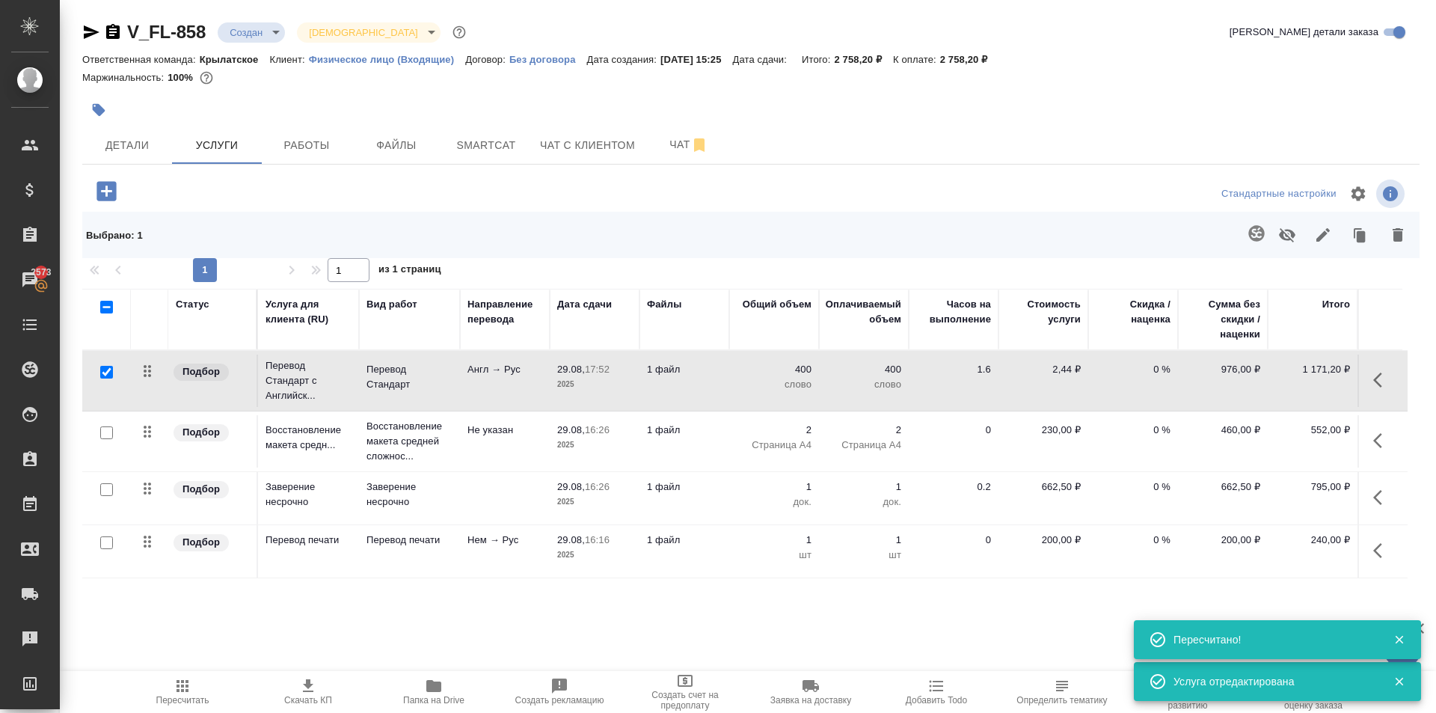
click at [179, 668] on div ".cls-1 fill:#fff; AWATERA Kasymov Timur Клиенты Спецификации Заказы 2573 Чаты T…" at bounding box center [718, 356] width 1436 height 713
click at [182, 678] on icon "button" at bounding box center [183, 686] width 18 height 18
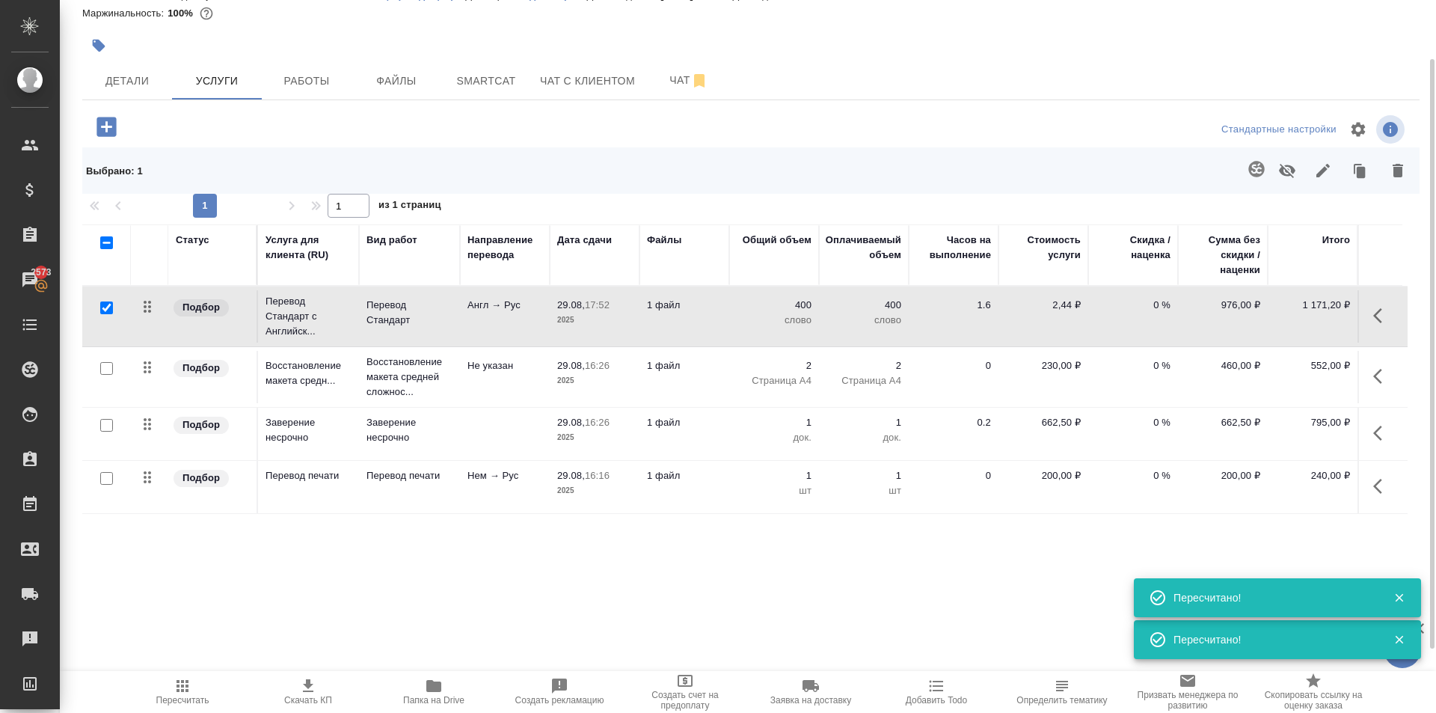
scroll to position [0, 0]
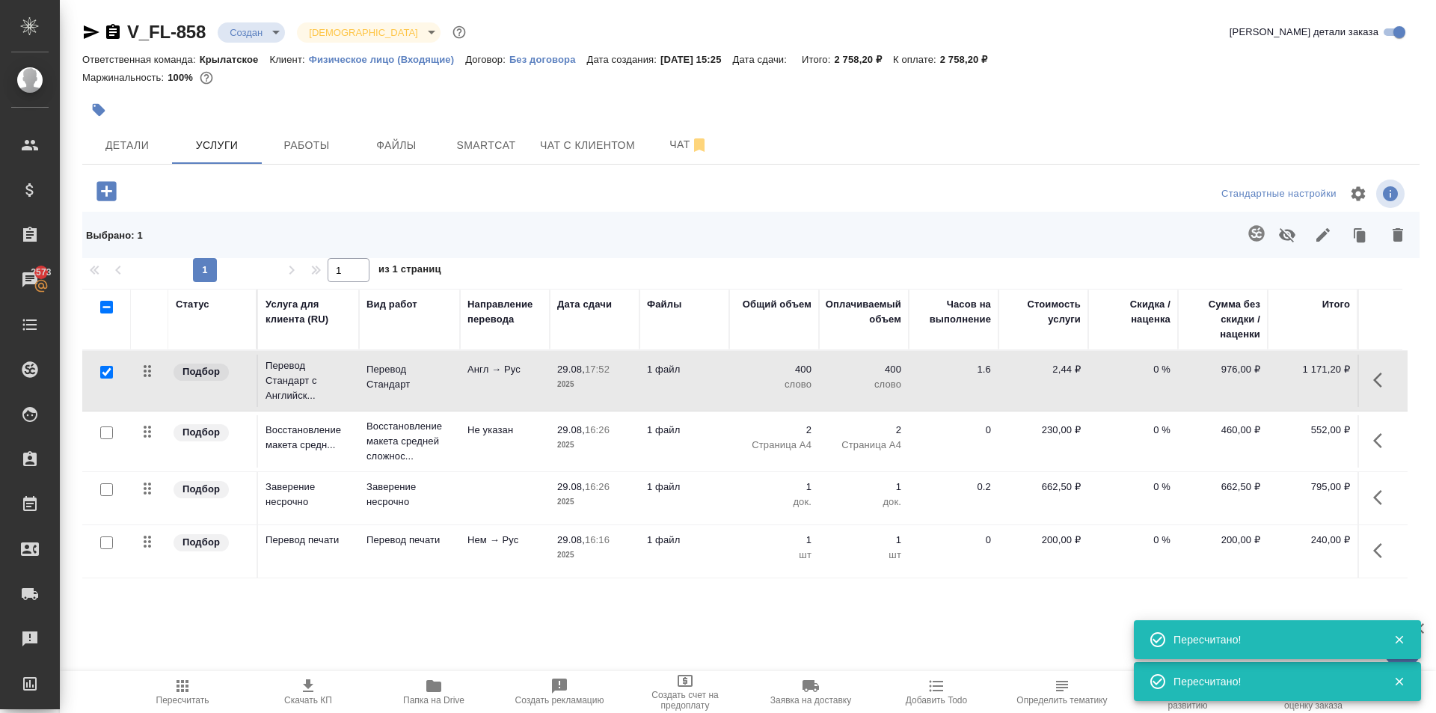
click at [191, 679] on span "Пересчитать" at bounding box center [183, 691] width 108 height 28
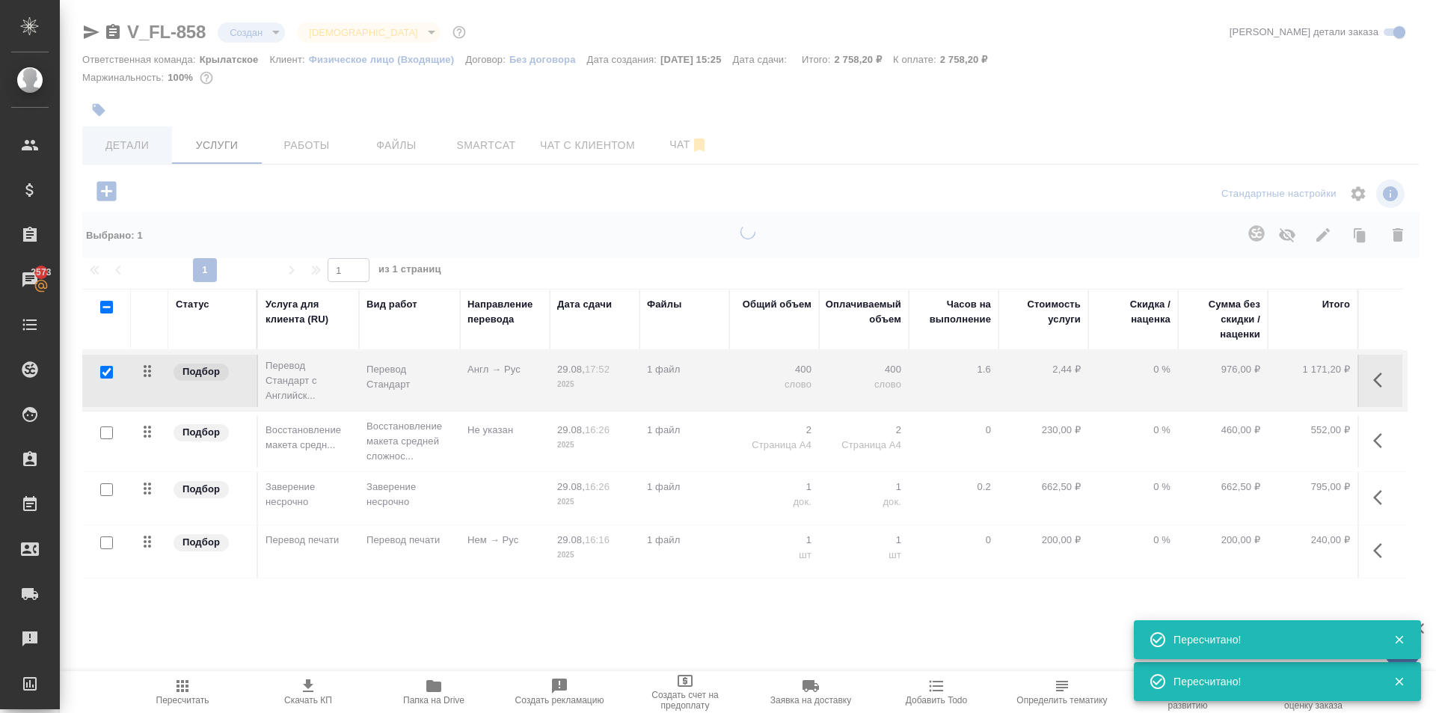
click at [135, 133] on div "V_FL-858 Создан new Святая троица holyTrinity Кратко детали заказа Ответственна…" at bounding box center [751, 324] width 1354 height 648
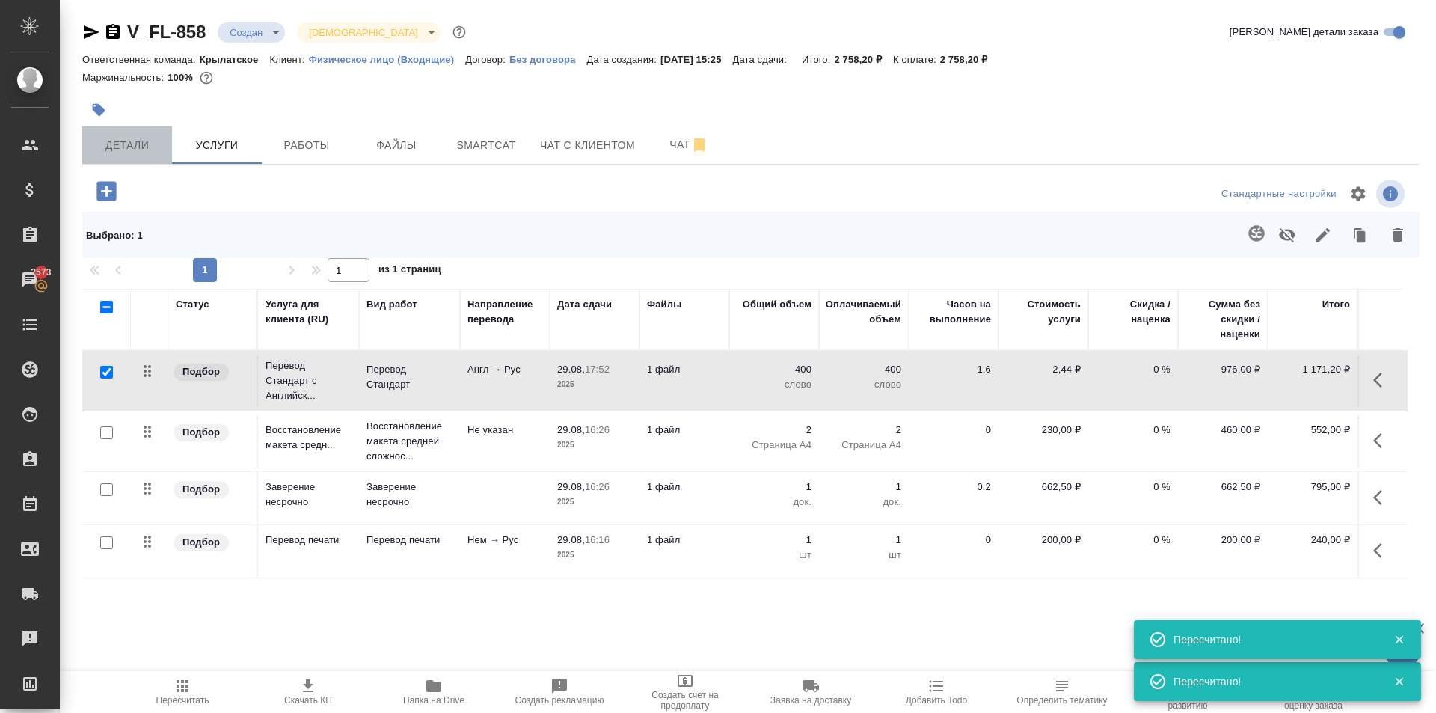
click at [170, 128] on button "Детали" at bounding box center [127, 144] width 90 height 37
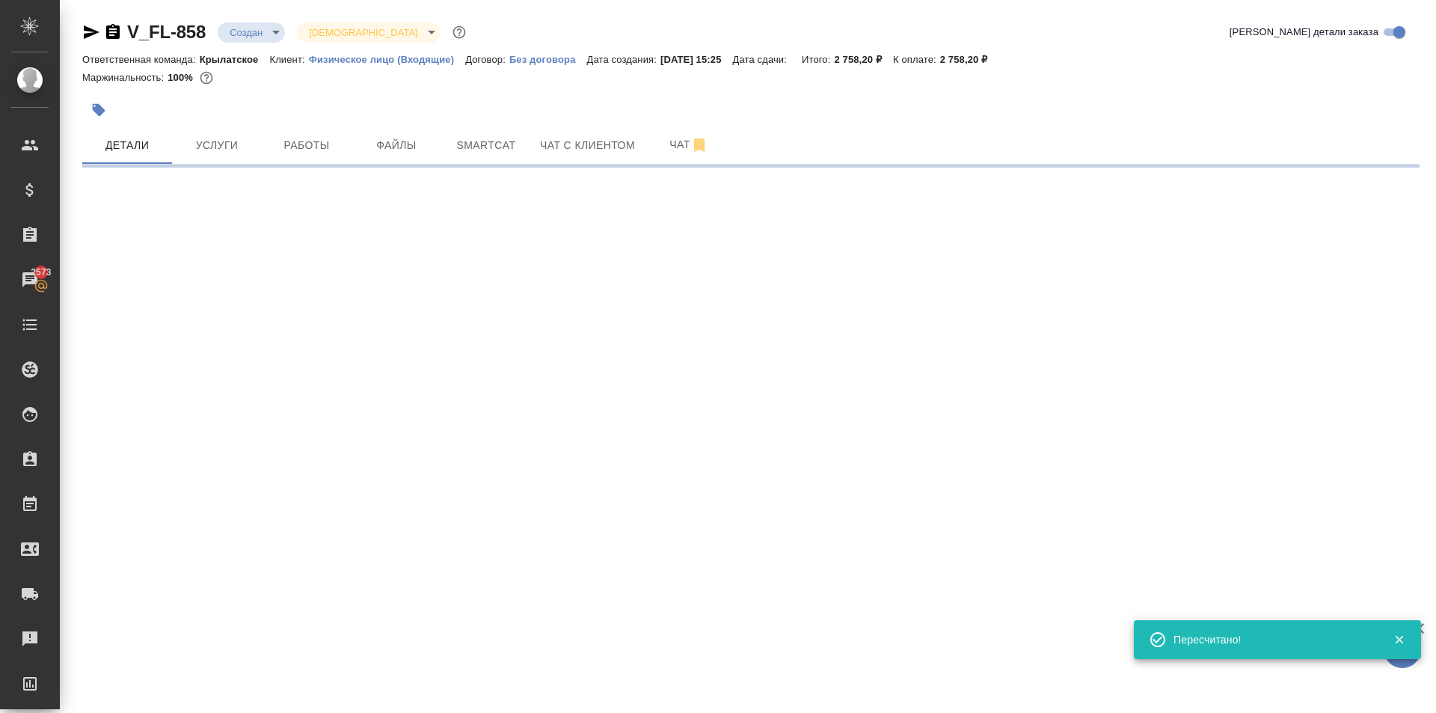
select select "RU"
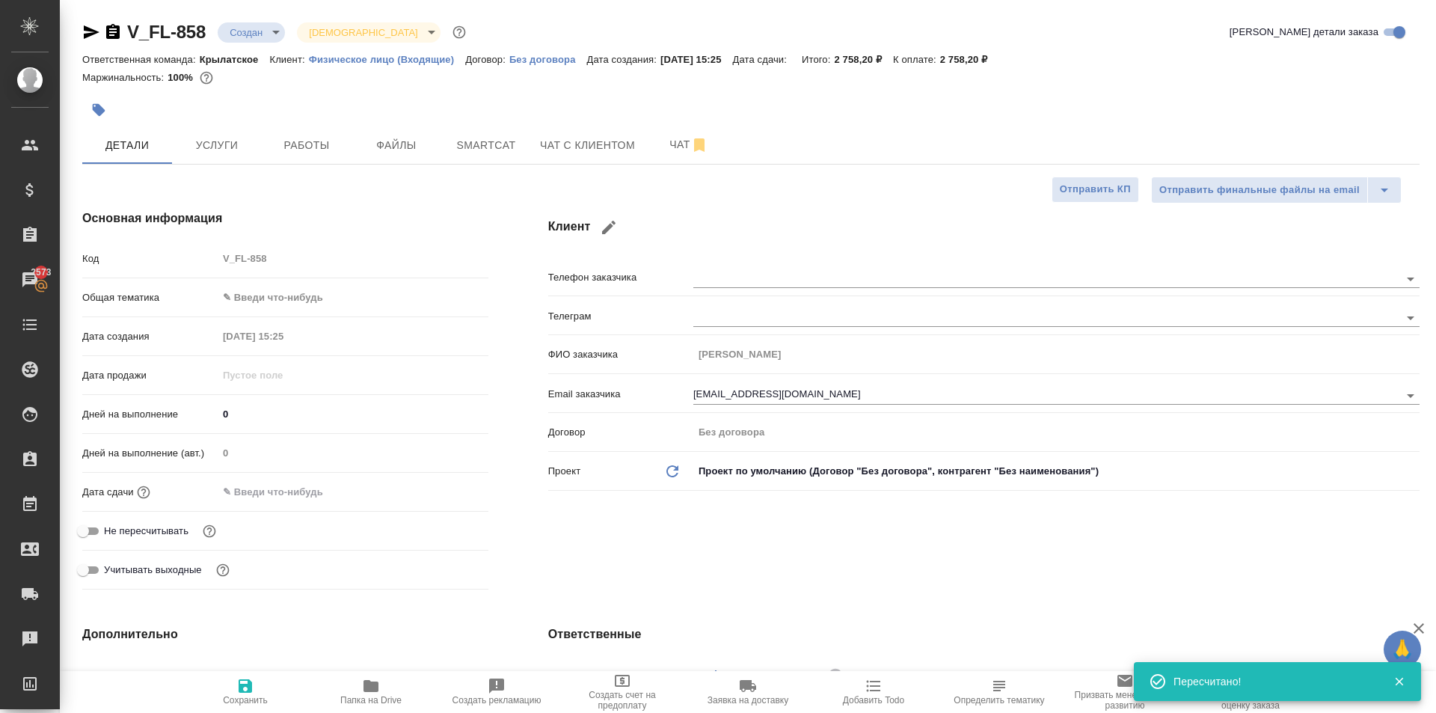
type textarea "x"
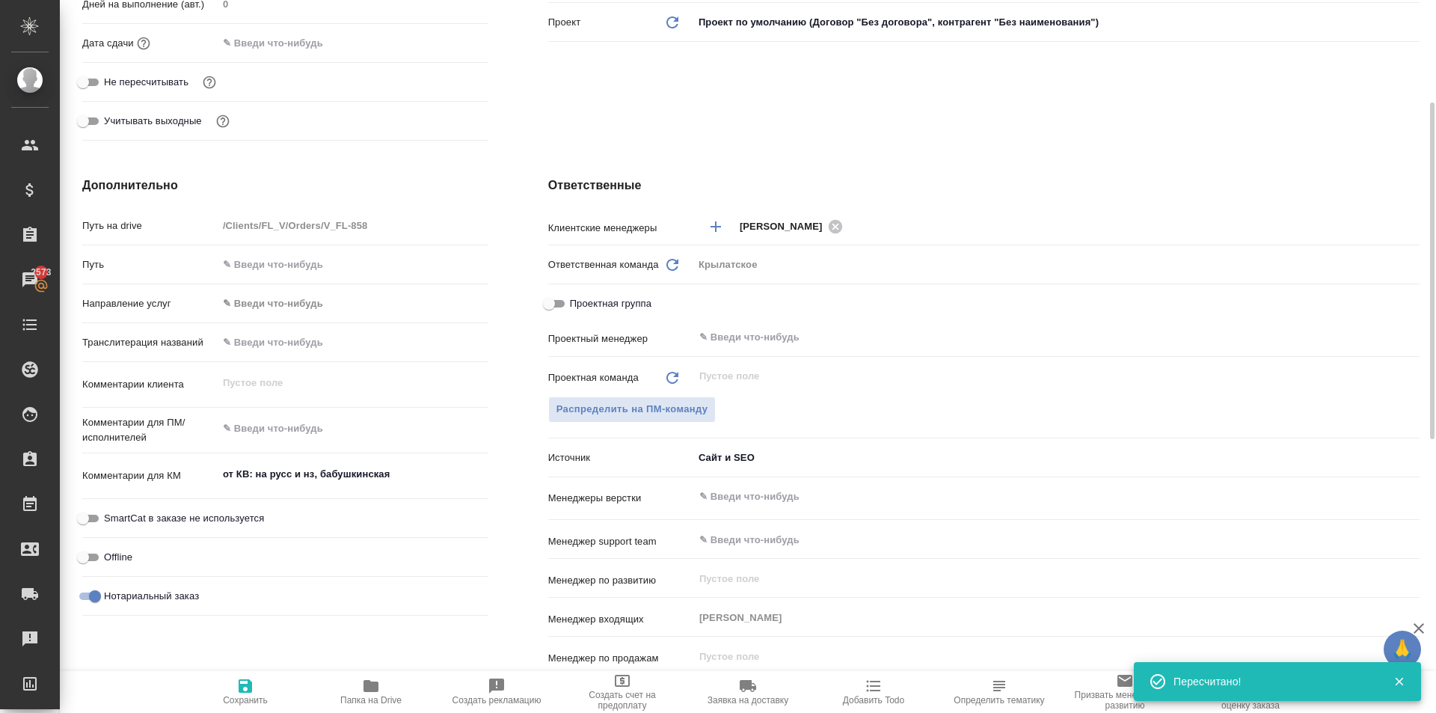
scroll to position [299, 0]
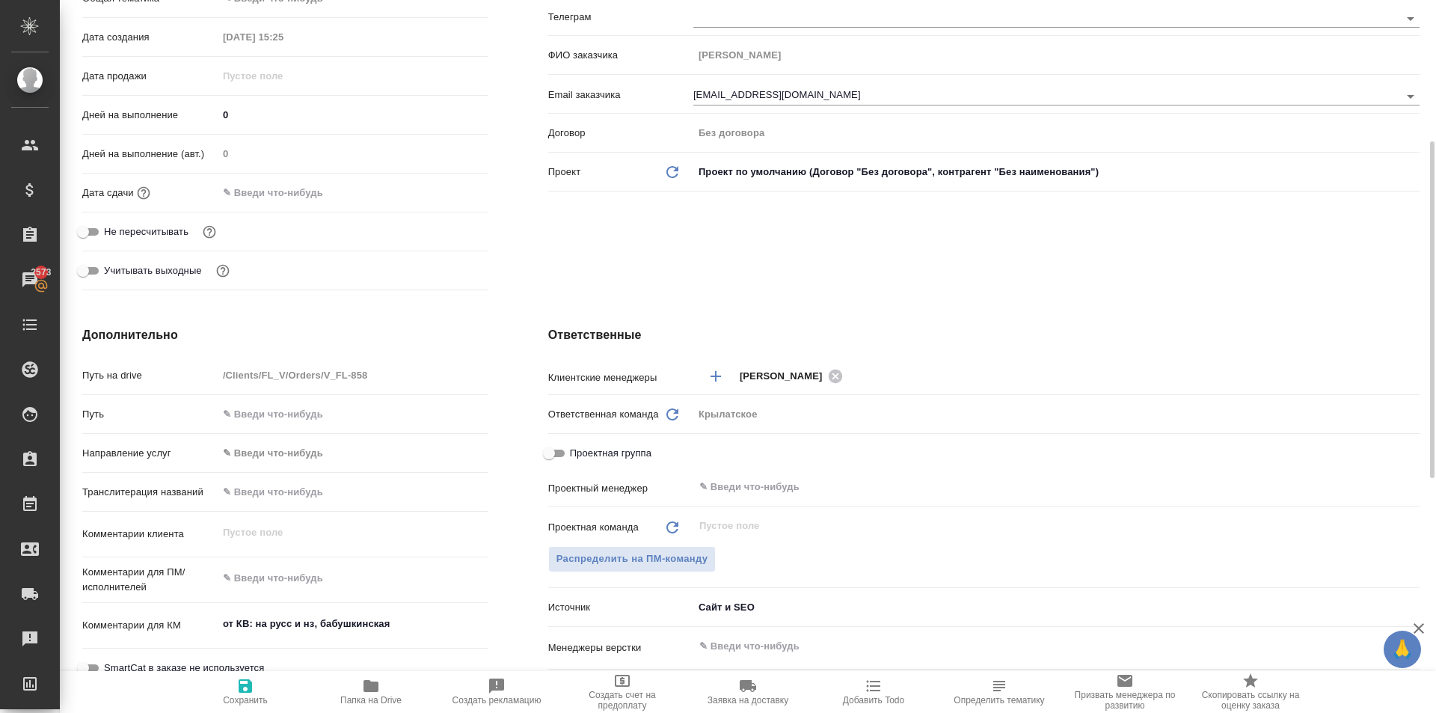
click at [306, 442] on body "🙏 .cls-1 fill:#fff; AWATERA Kasymov Timur Клиенты Спецификации Заказы 2573 Чаты…" at bounding box center [718, 356] width 1436 height 713
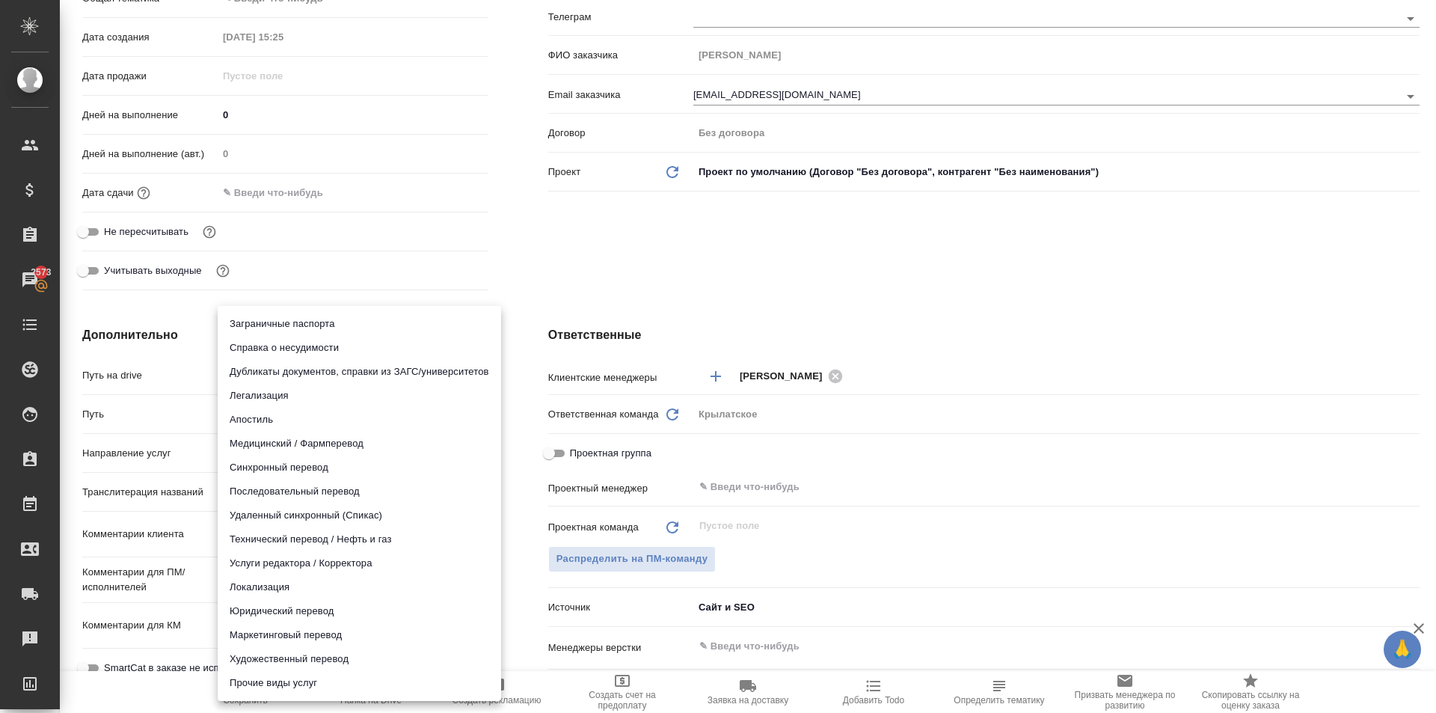
click at [267, 611] on li "Юридический перевод" at bounding box center [359, 611] width 283 height 24
type input "legalTranslation"
type textarea "x"
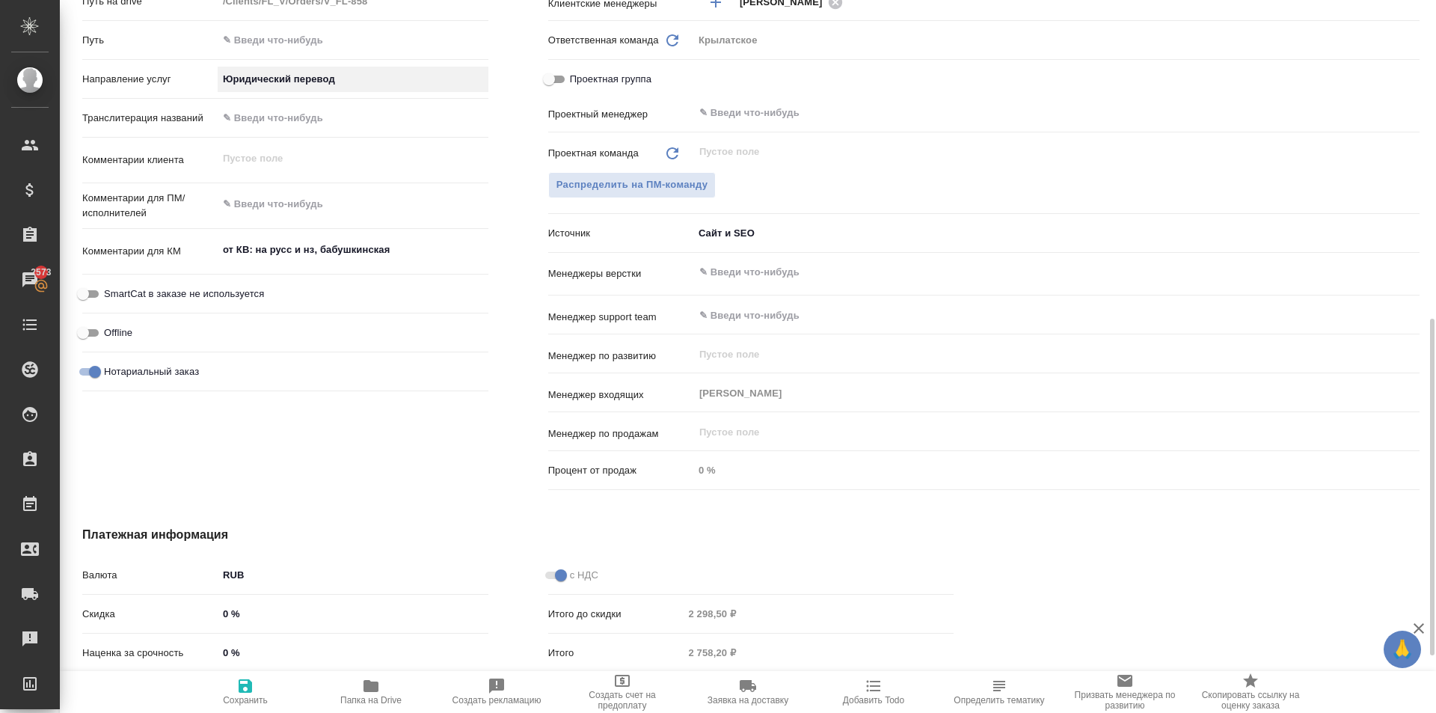
scroll to position [794, 0]
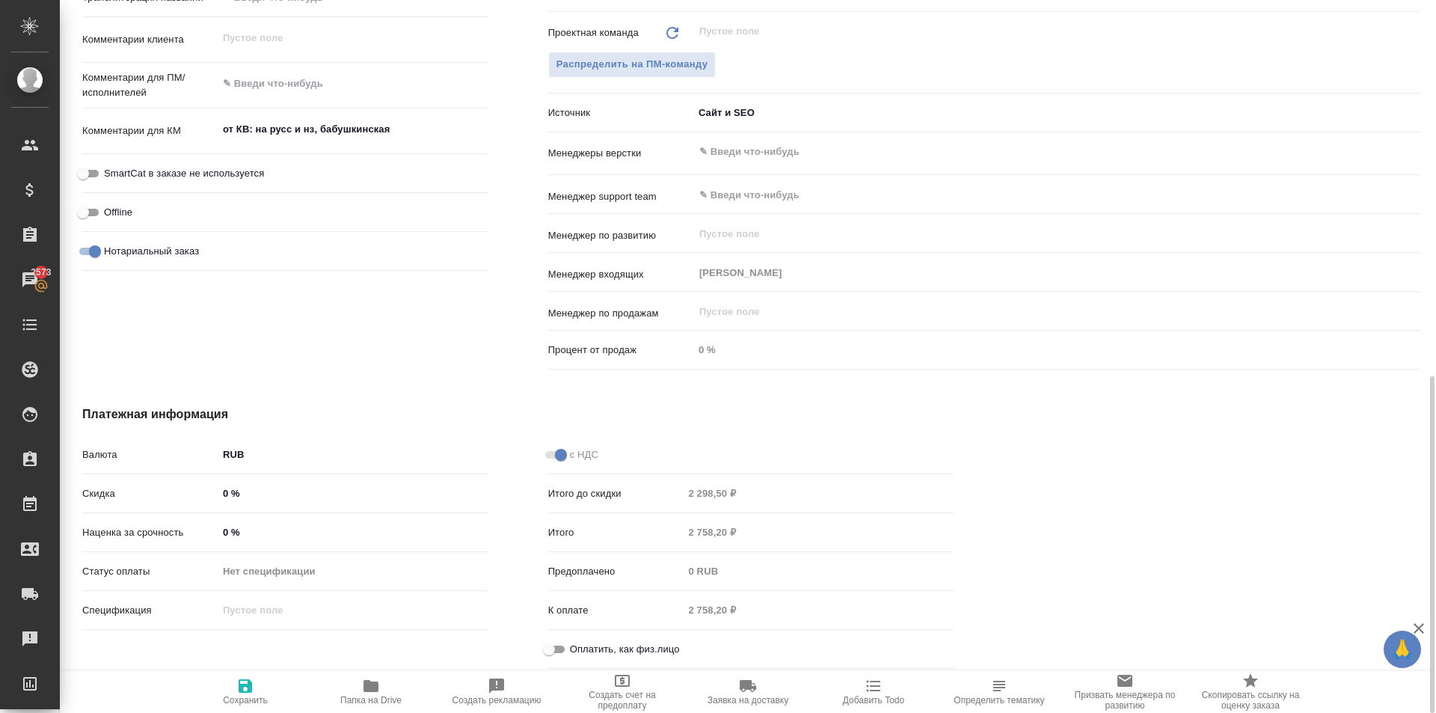
click at [553, 655] on input "Оплатить, как физ.лицо" at bounding box center [549, 649] width 54 height 18
checkbox input "true"
type textarea "x"
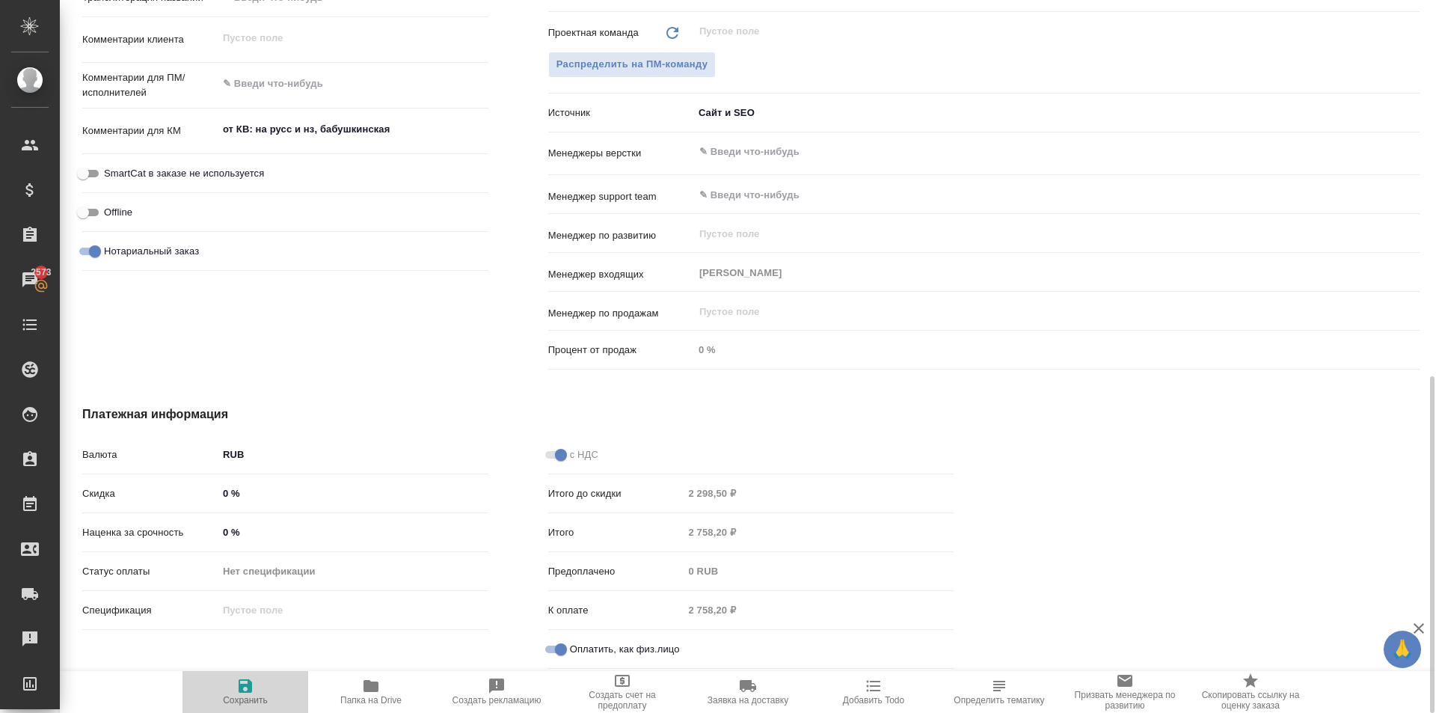
click at [257, 691] on span "Сохранить" at bounding box center [245, 691] width 108 height 28
type textarea "x"
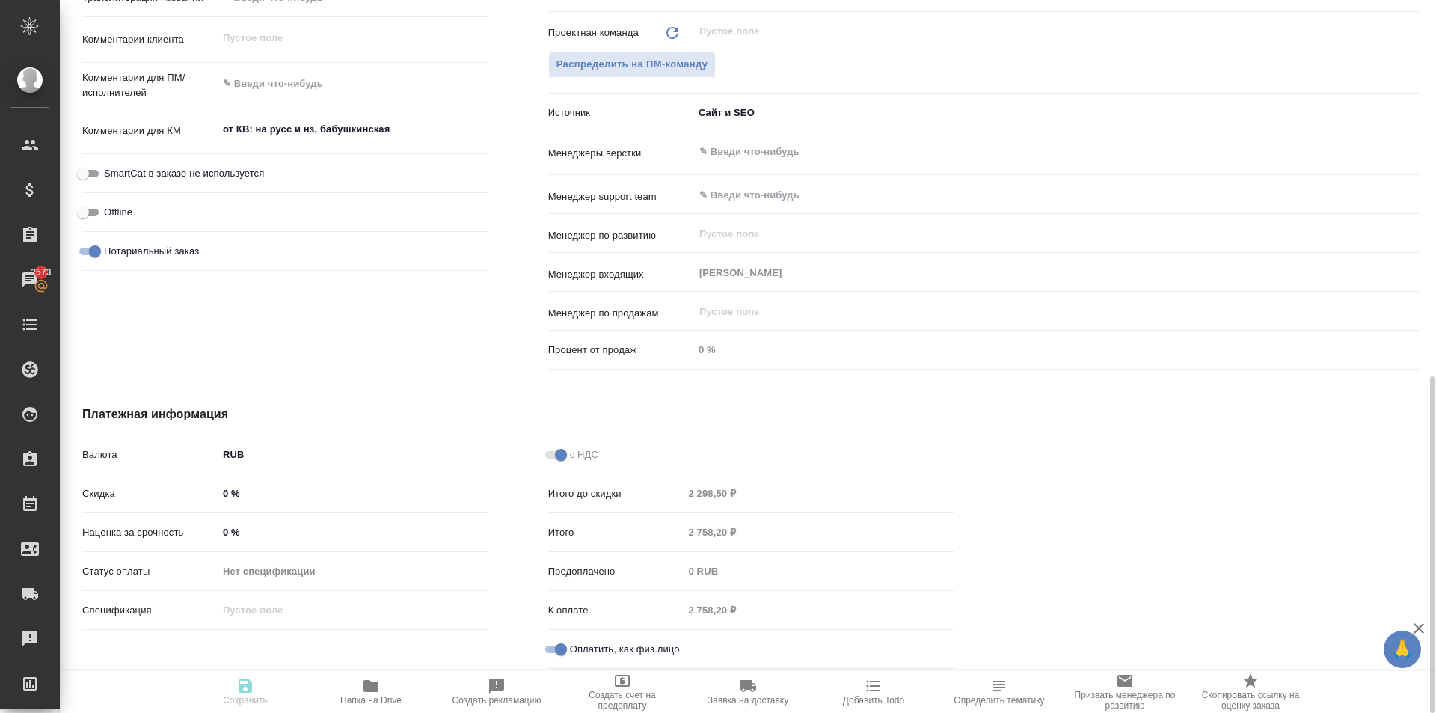
type textarea "x"
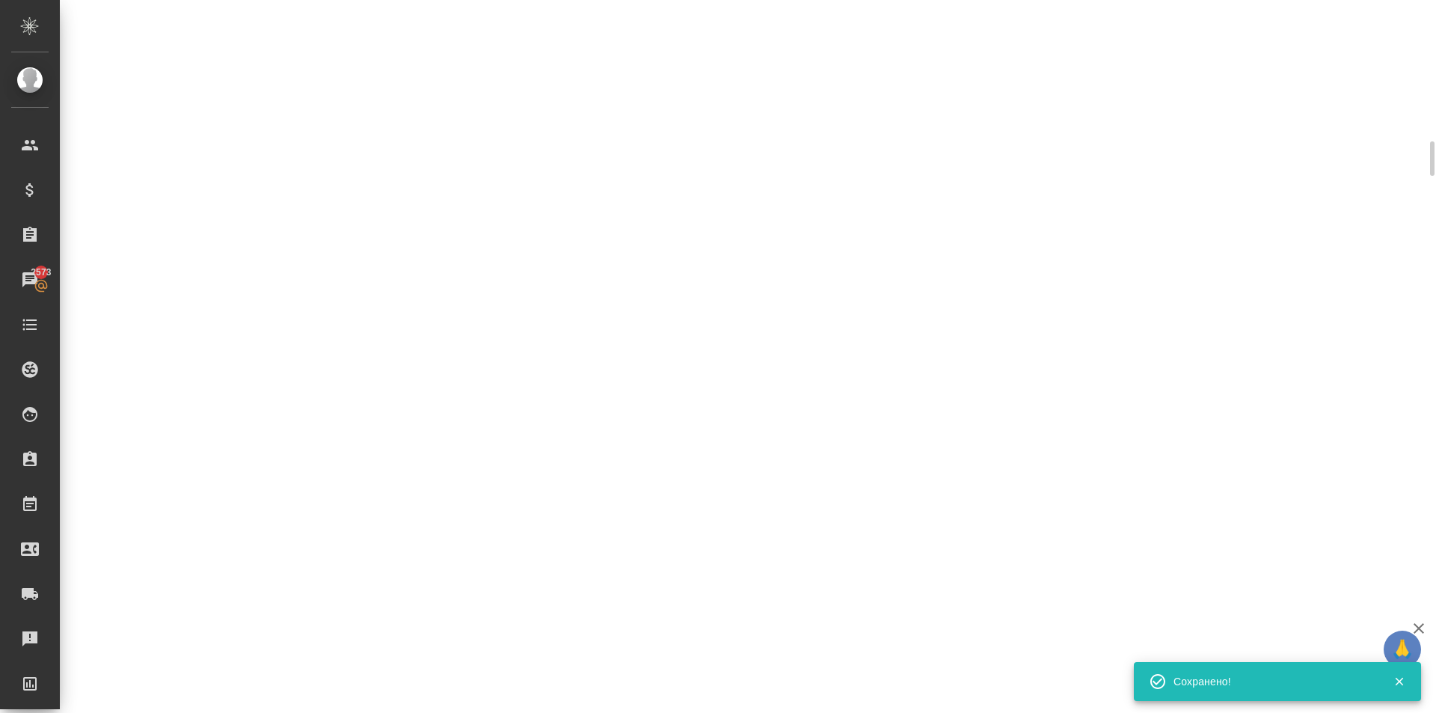
select select "RU"
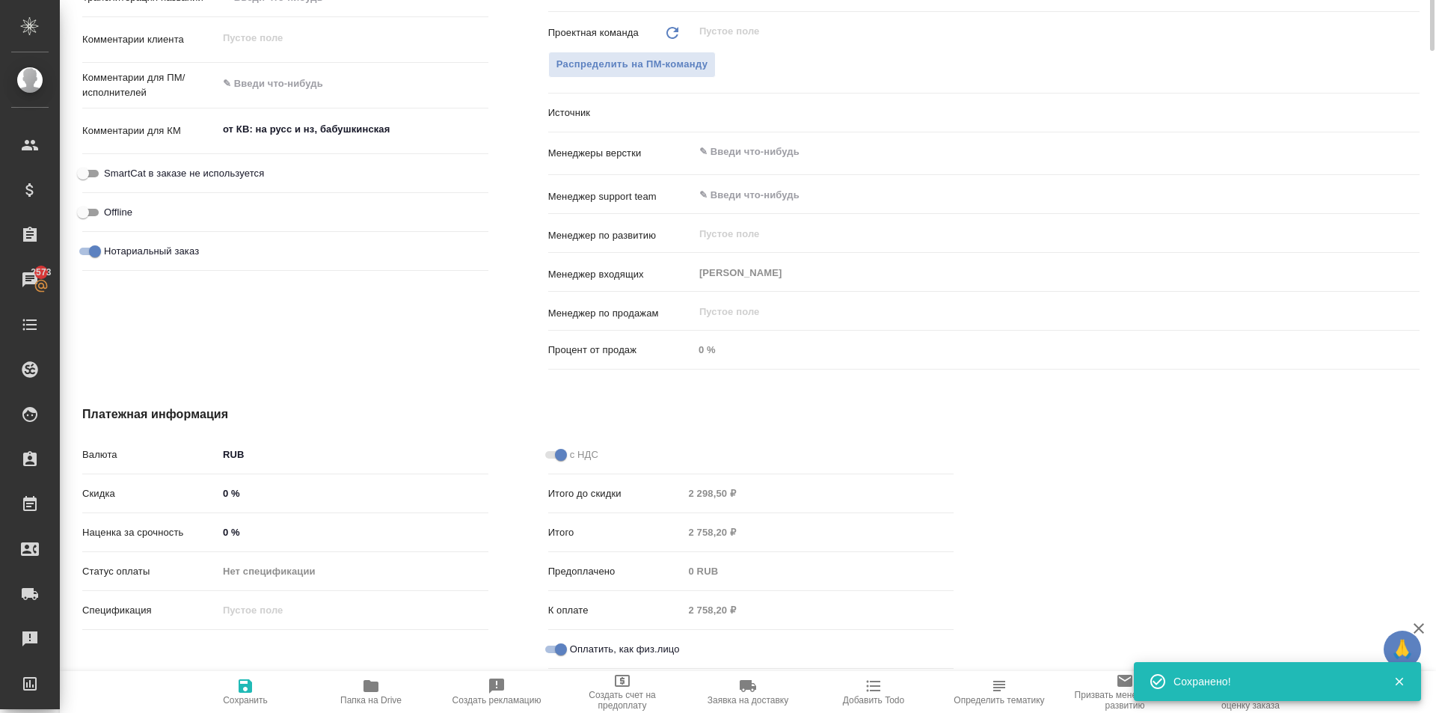
scroll to position [270, 0]
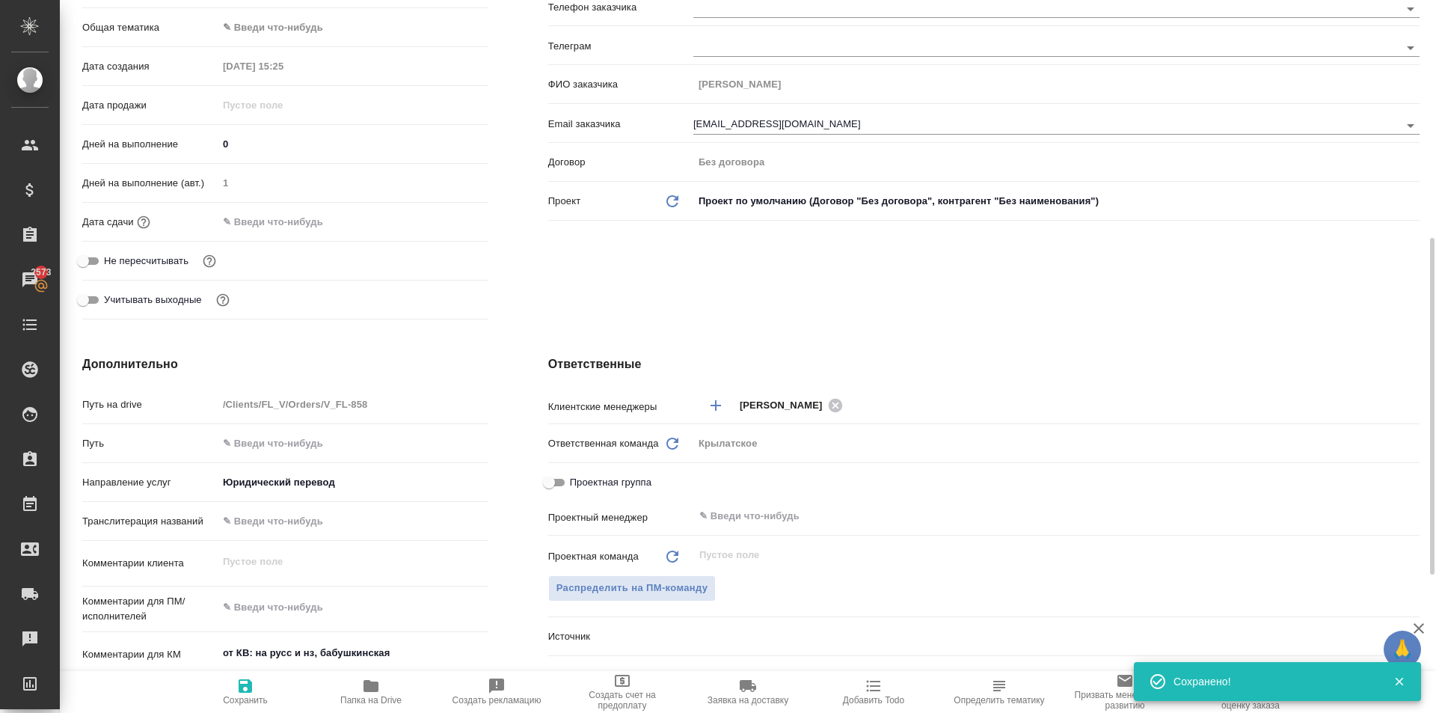
type textarea "x"
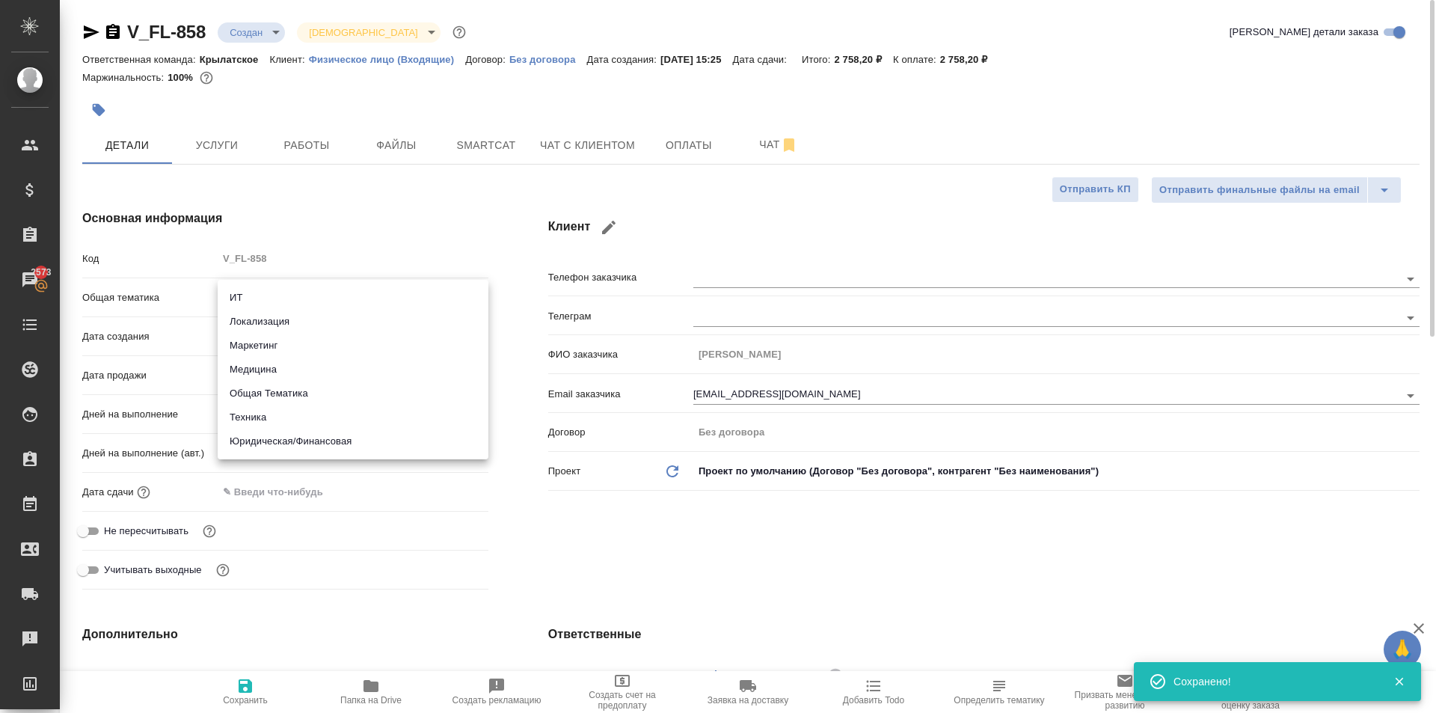
click at [290, 301] on body "🙏 .cls-1 fill:#fff; AWATERA Kasymov Timur Клиенты Спецификации Заказы 2573 Чаты…" at bounding box center [718, 356] width 1436 height 713
click at [295, 442] on li "Юридическая/Финансовая" at bounding box center [353, 441] width 271 height 24
type input "yr-fn"
type textarea "x"
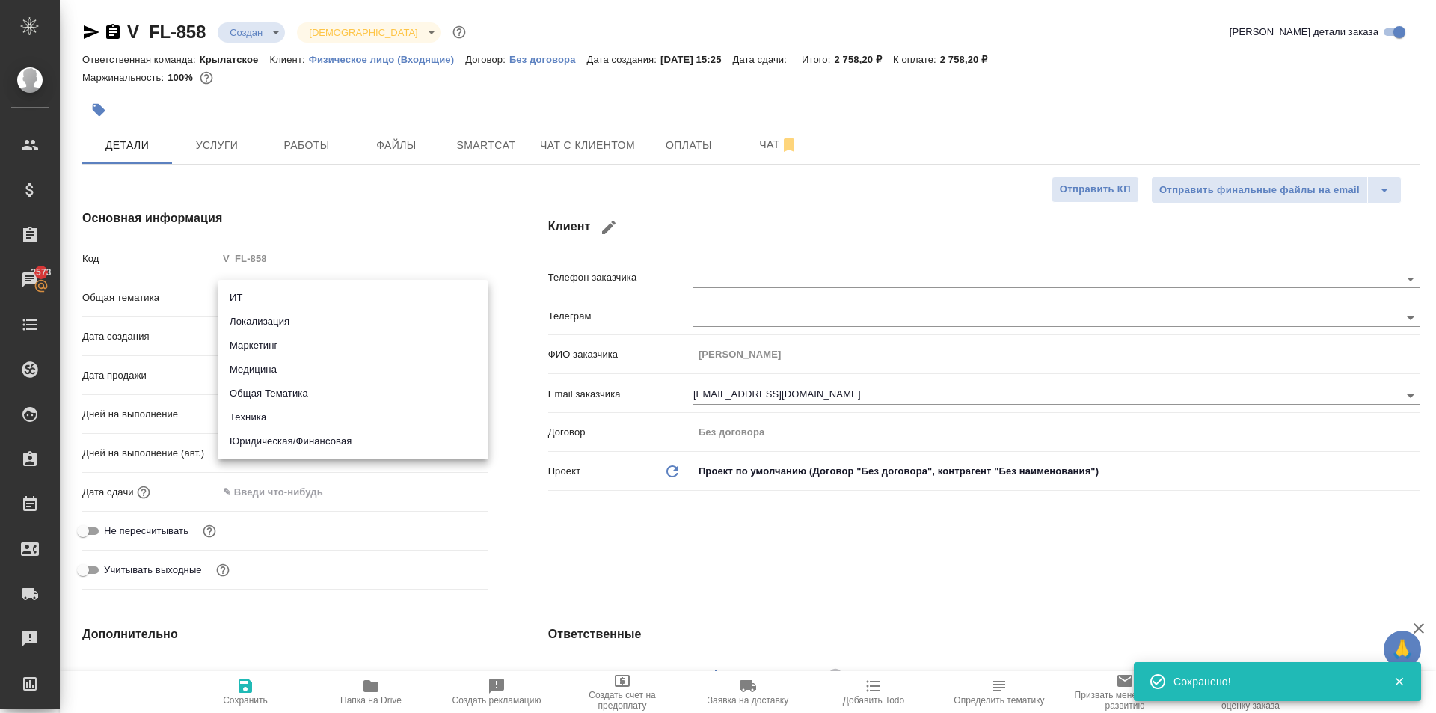
type textarea "x"
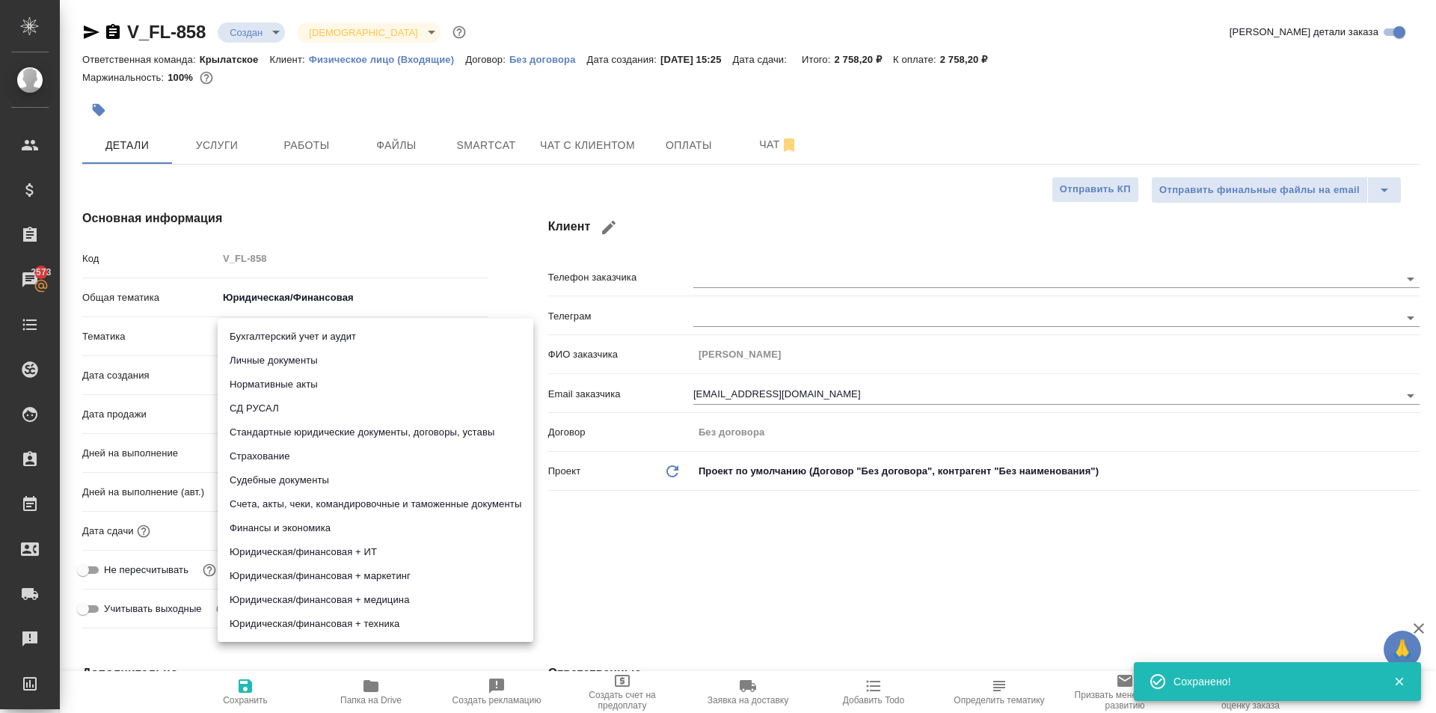
drag, startPoint x: 269, startPoint y: 340, endPoint x: 271, endPoint y: 349, distance: 9.3
click at [269, 340] on body "🙏 .cls-1 fill:#fff; AWATERA Kasymov Timur Клиенты Спецификации Заказы 2573 Чаты…" at bounding box center [718, 356] width 1436 height 713
drag, startPoint x: 271, startPoint y: 355, endPoint x: 280, endPoint y: 372, distance: 19.4
click at [272, 355] on li "Личные документы" at bounding box center [376, 361] width 316 height 24
type textarea "x"
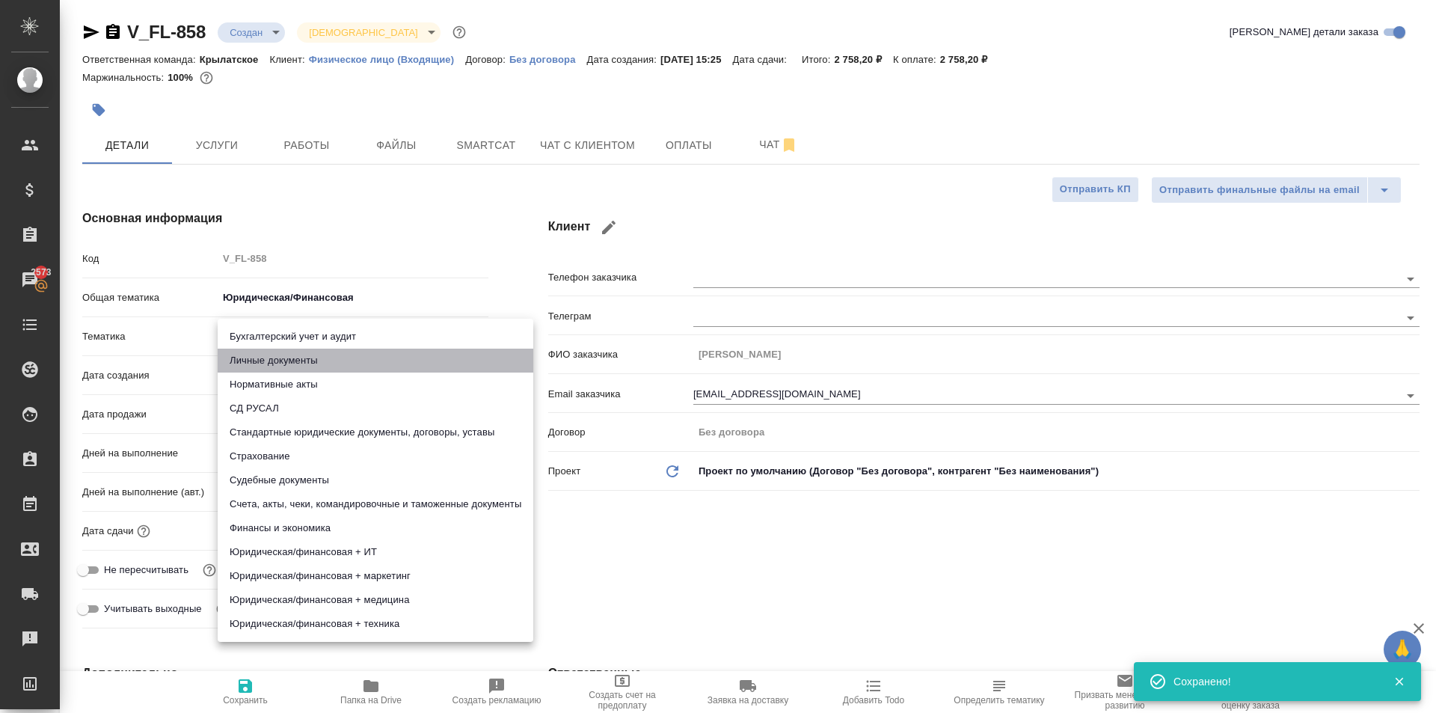
type textarea "x"
type input "5a8b8b956a9677013d343cfe"
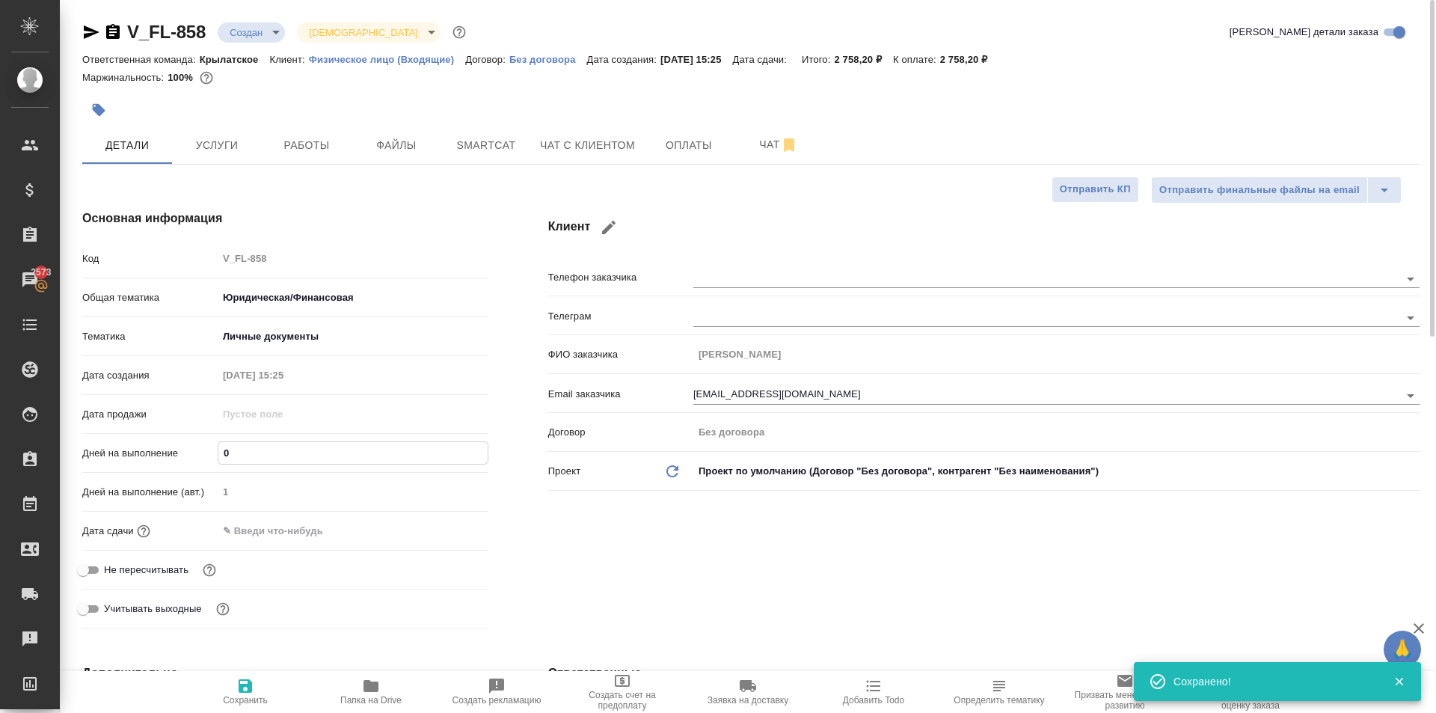
drag, startPoint x: 254, startPoint y: 455, endPoint x: 195, endPoint y: 435, distance: 61.7
click at [195, 435] on div "Код V_FL-858 Общая тематика Юридическая/Финансовая yr-fn Тематика Личные докуме…" at bounding box center [285, 439] width 406 height 389
type input "1"
type textarea "x"
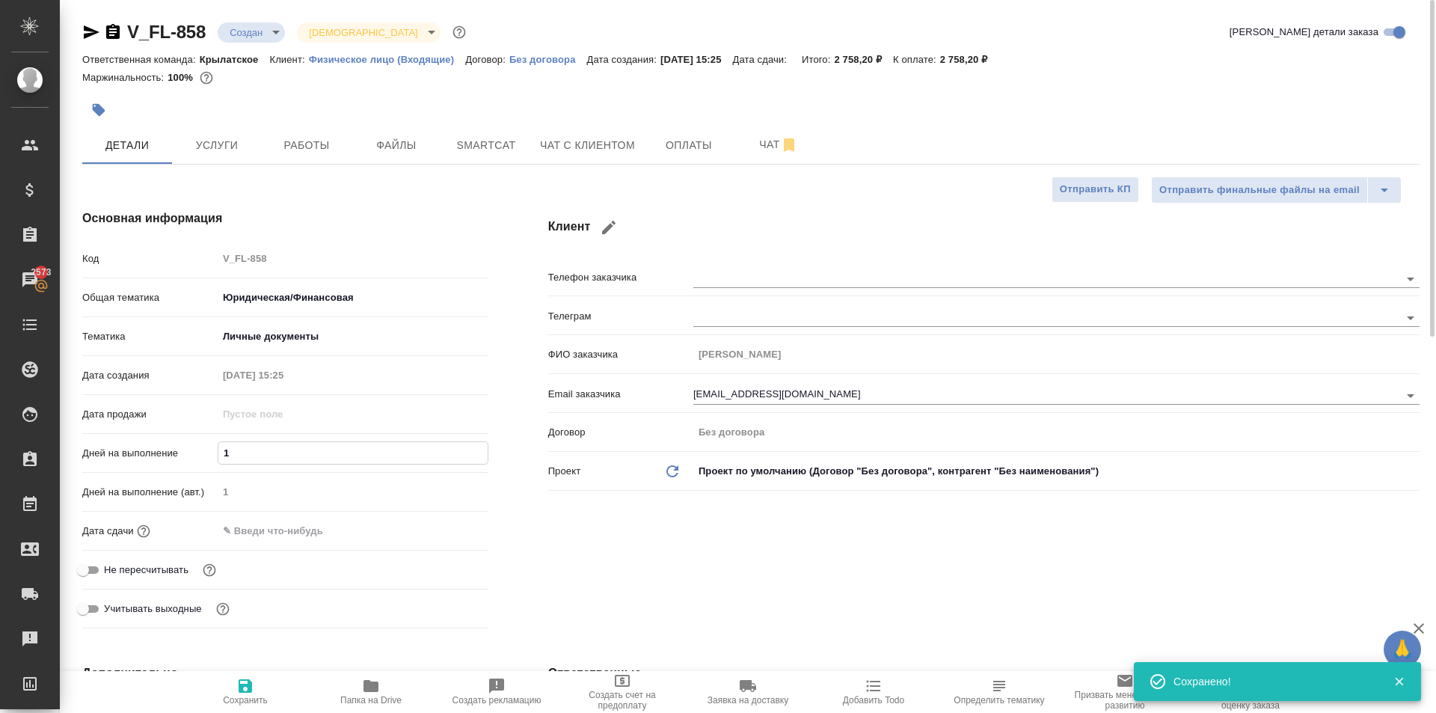
type textarea "x"
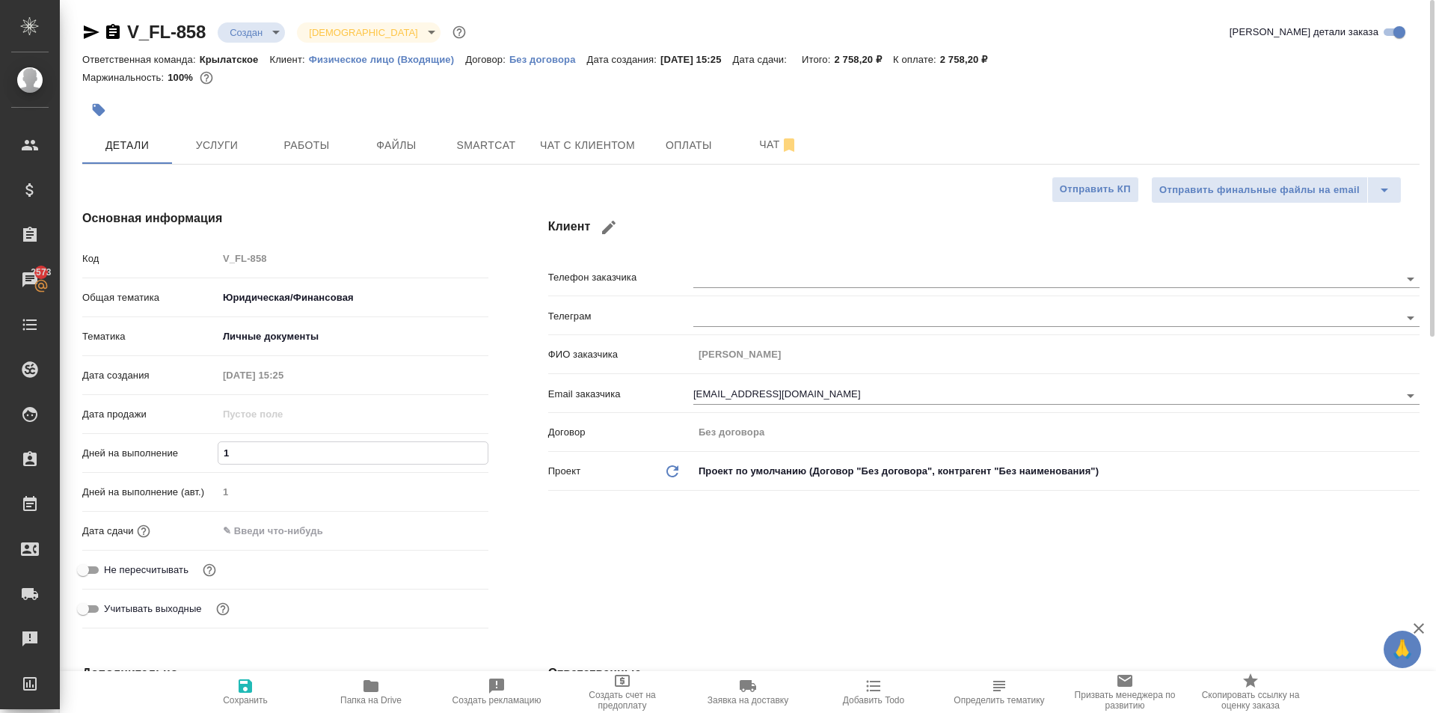
type input "1"
drag, startPoint x: 267, startPoint y: 526, endPoint x: 286, endPoint y: 523, distance: 19.7
click at [262, 526] on input "text" at bounding box center [283, 531] width 131 height 22
click at [446, 527] on icon "button" at bounding box center [445, 530] width 18 height 18
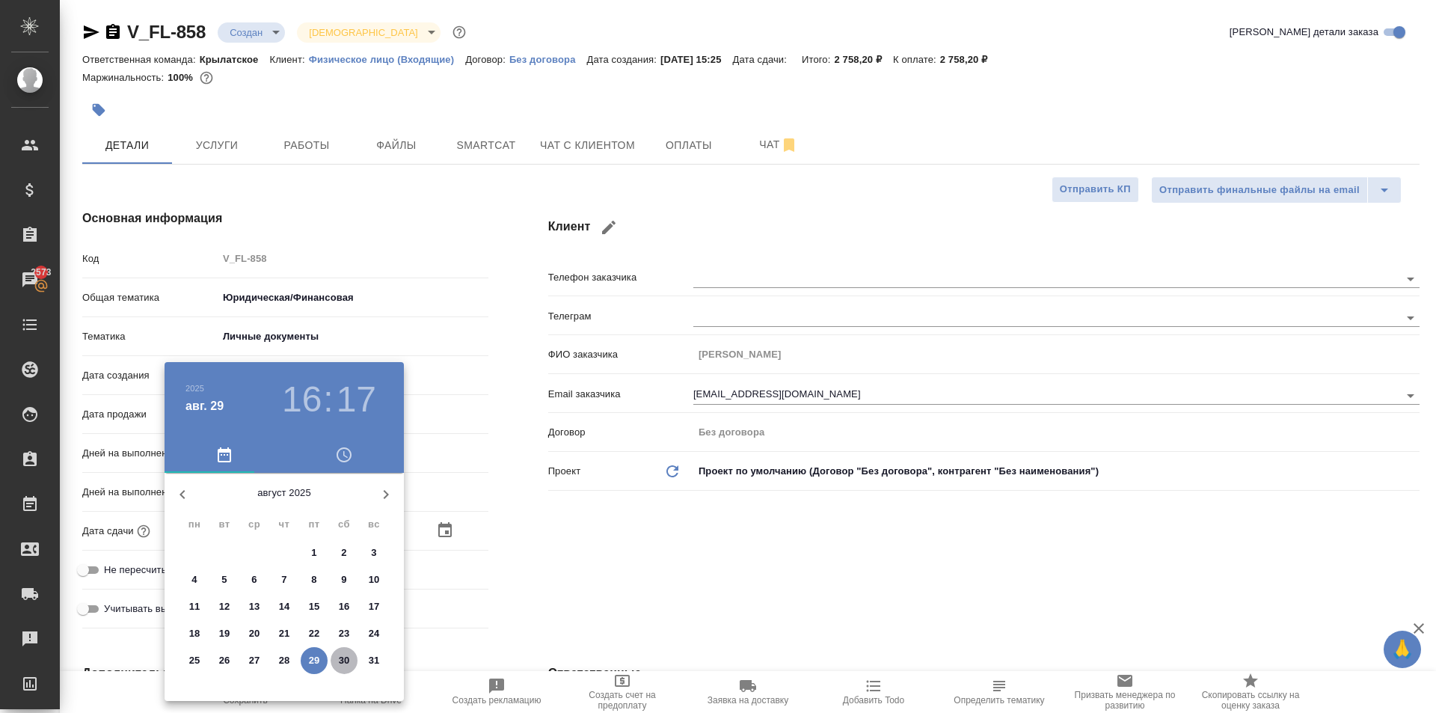
click at [349, 654] on span "30" at bounding box center [344, 660] width 27 height 15
type input "30.08.2025 16:17"
type textarea "x"
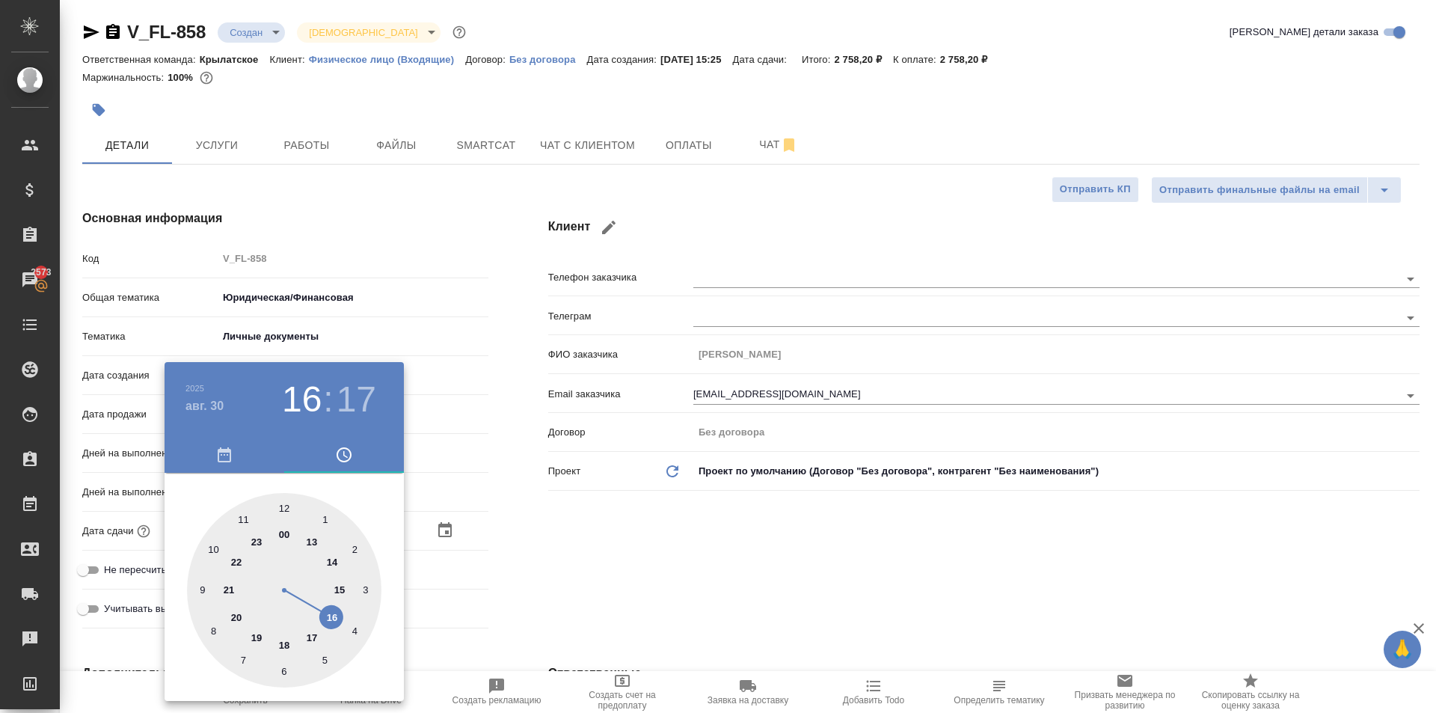
click at [287, 504] on div at bounding box center [284, 590] width 194 height 194
type input "30.08.2025 12:17"
type textarea "x"
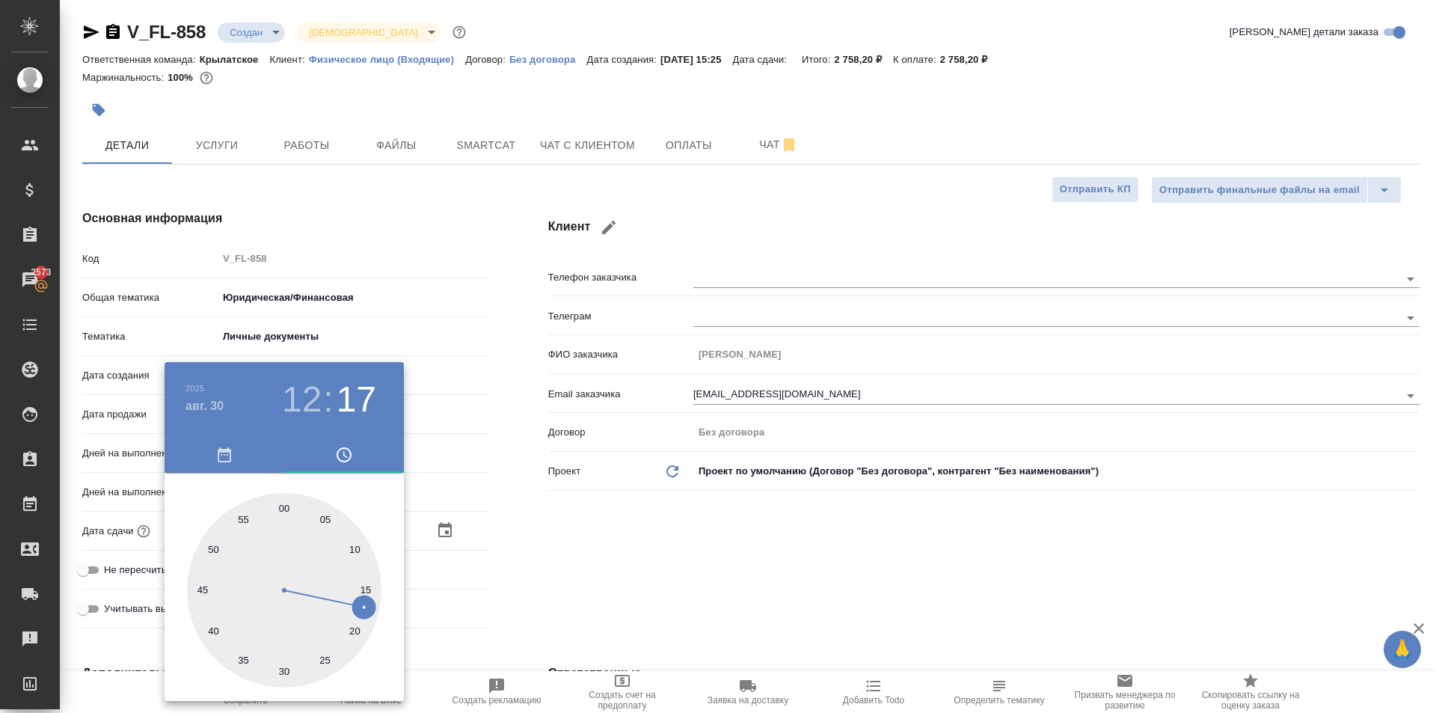
click at [280, 502] on div at bounding box center [284, 590] width 194 height 194
type input "[DATE] 12:00"
type textarea "x"
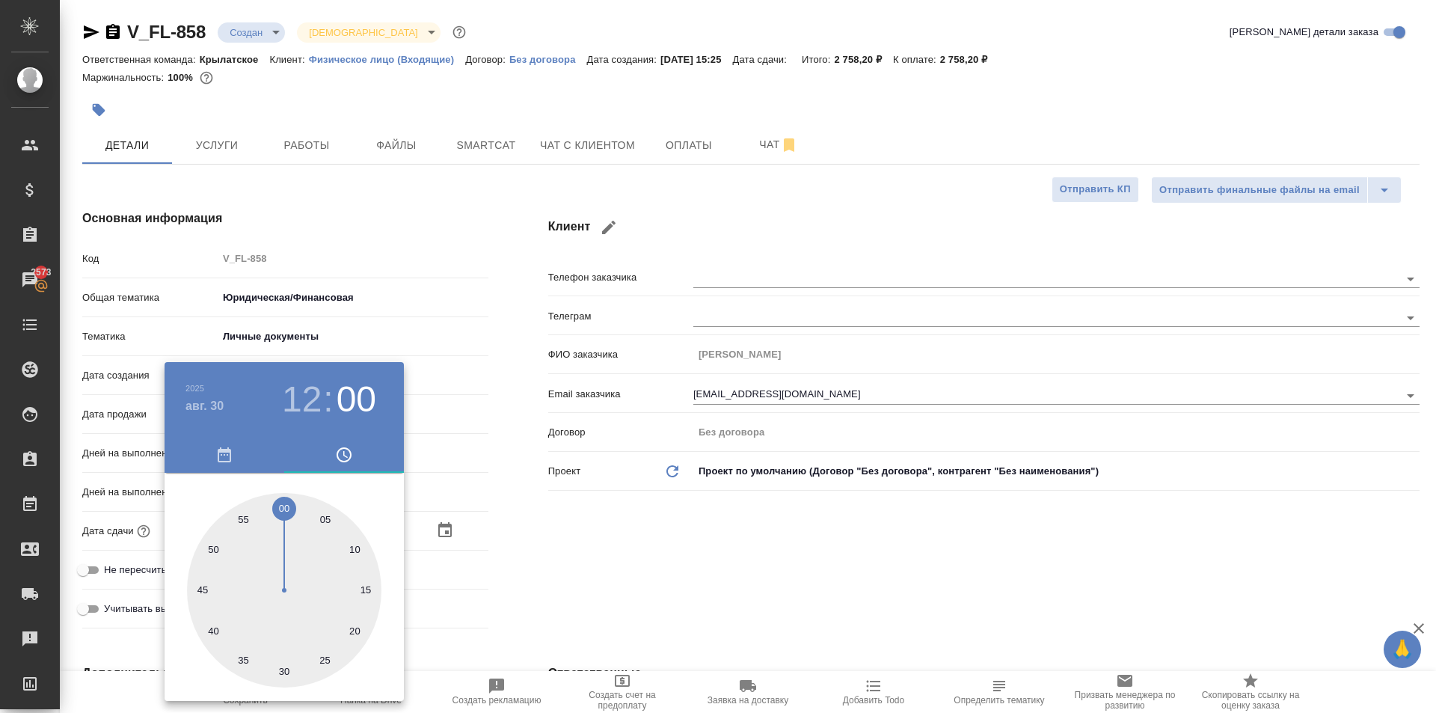
drag, startPoint x: 555, startPoint y: 571, endPoint x: 523, endPoint y: 582, distance: 33.8
click at [539, 579] on div at bounding box center [718, 356] width 1436 height 713
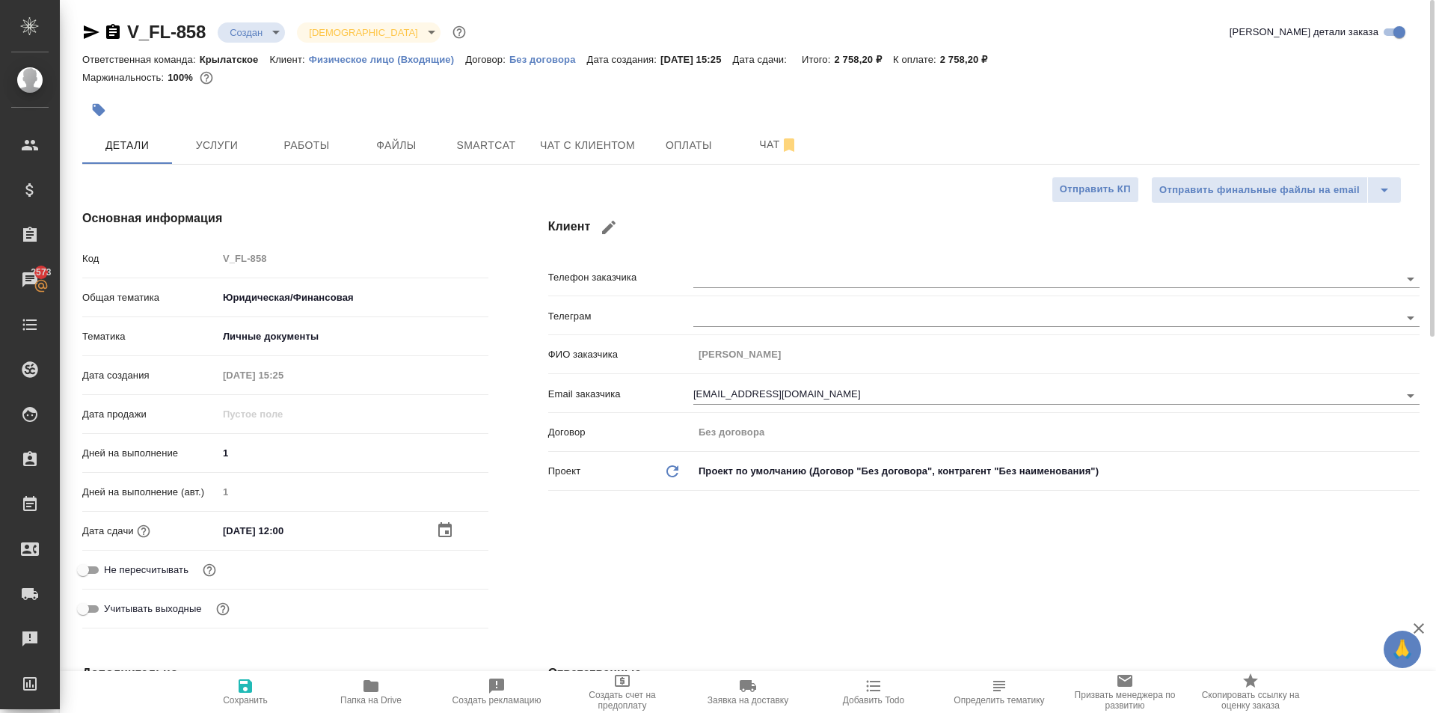
click at [263, 677] on span "Сохранить" at bounding box center [245, 691] width 108 height 28
type textarea "x"
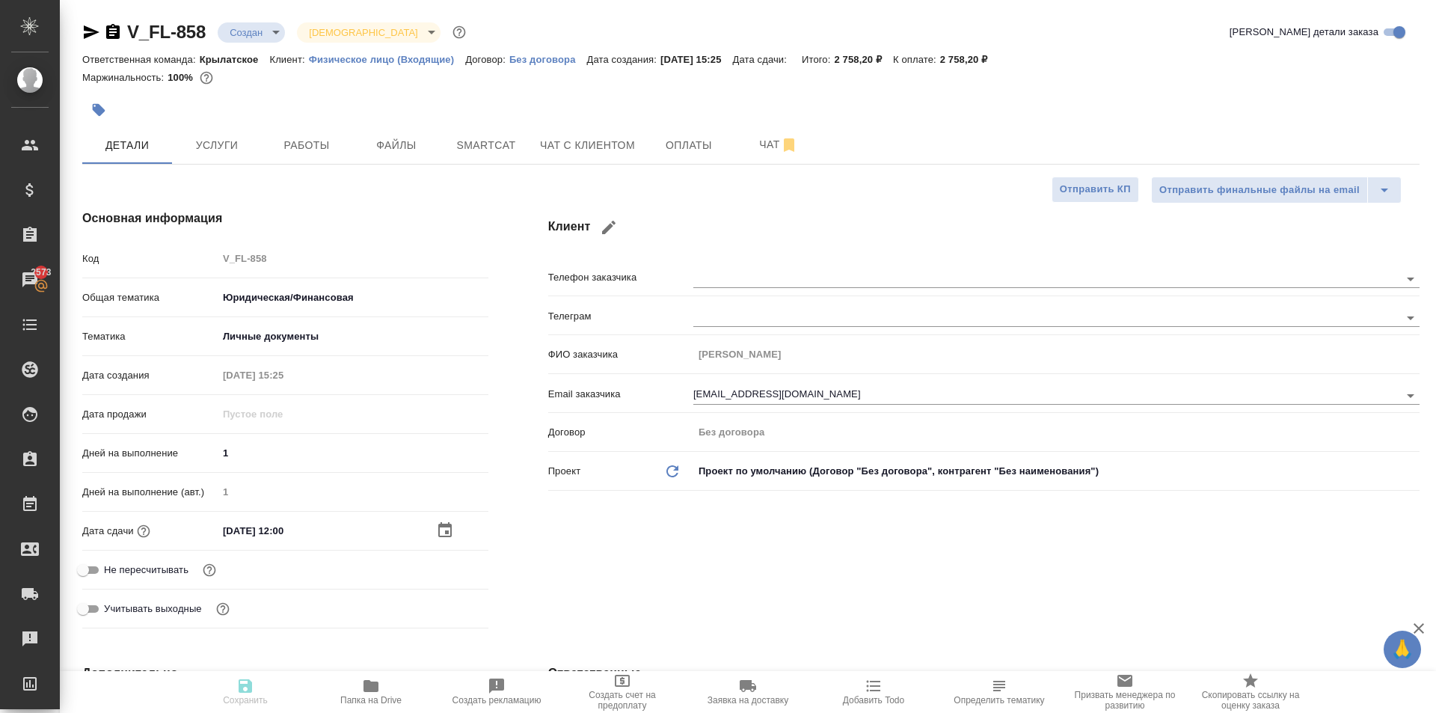
type textarea "x"
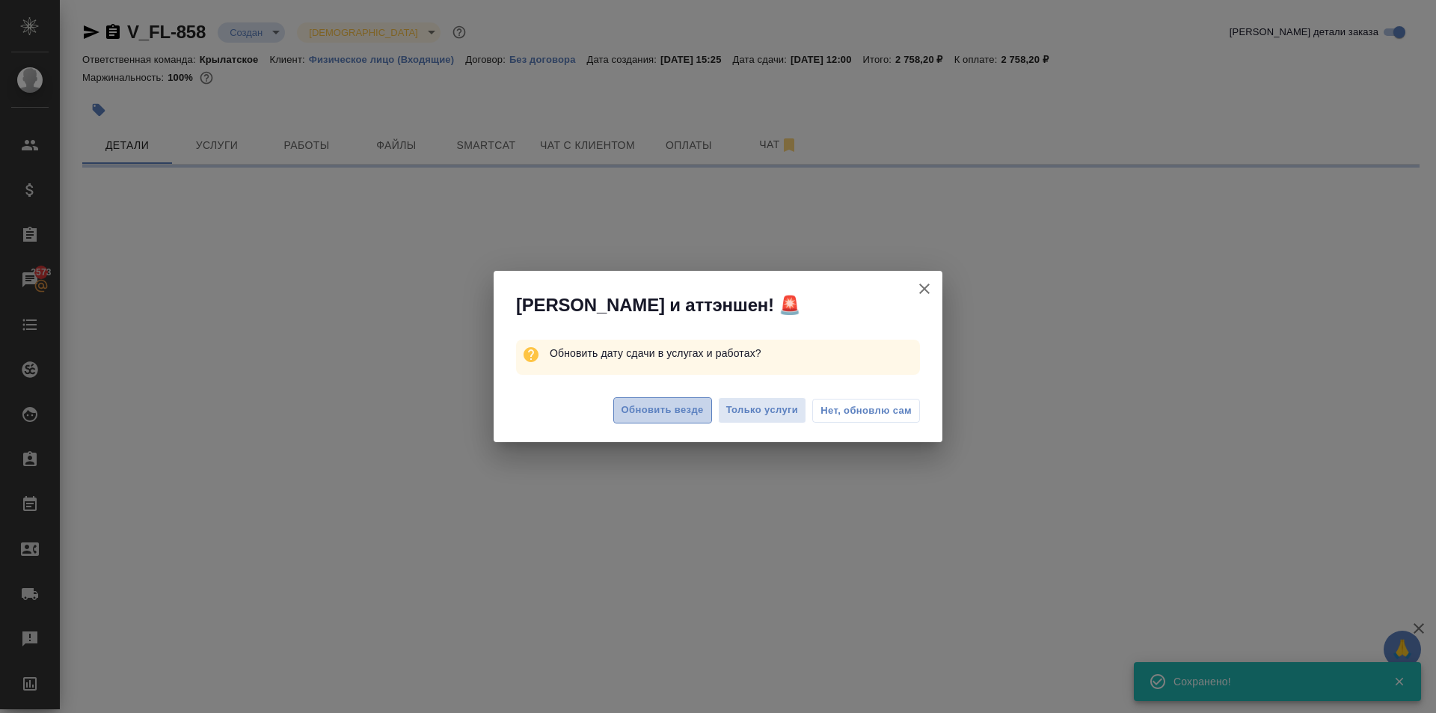
click at [654, 417] on span "Обновить везде" at bounding box center [663, 410] width 82 height 17
select select "RU"
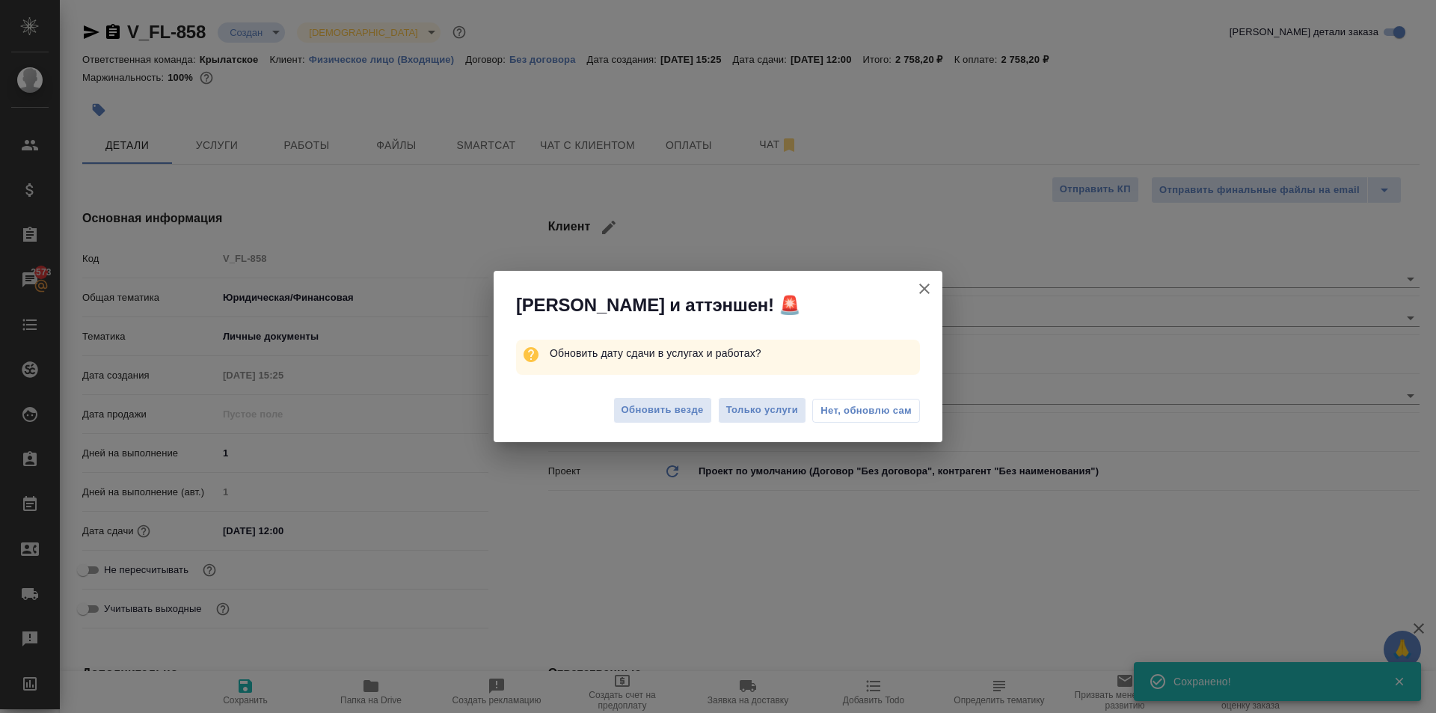
type textarea "x"
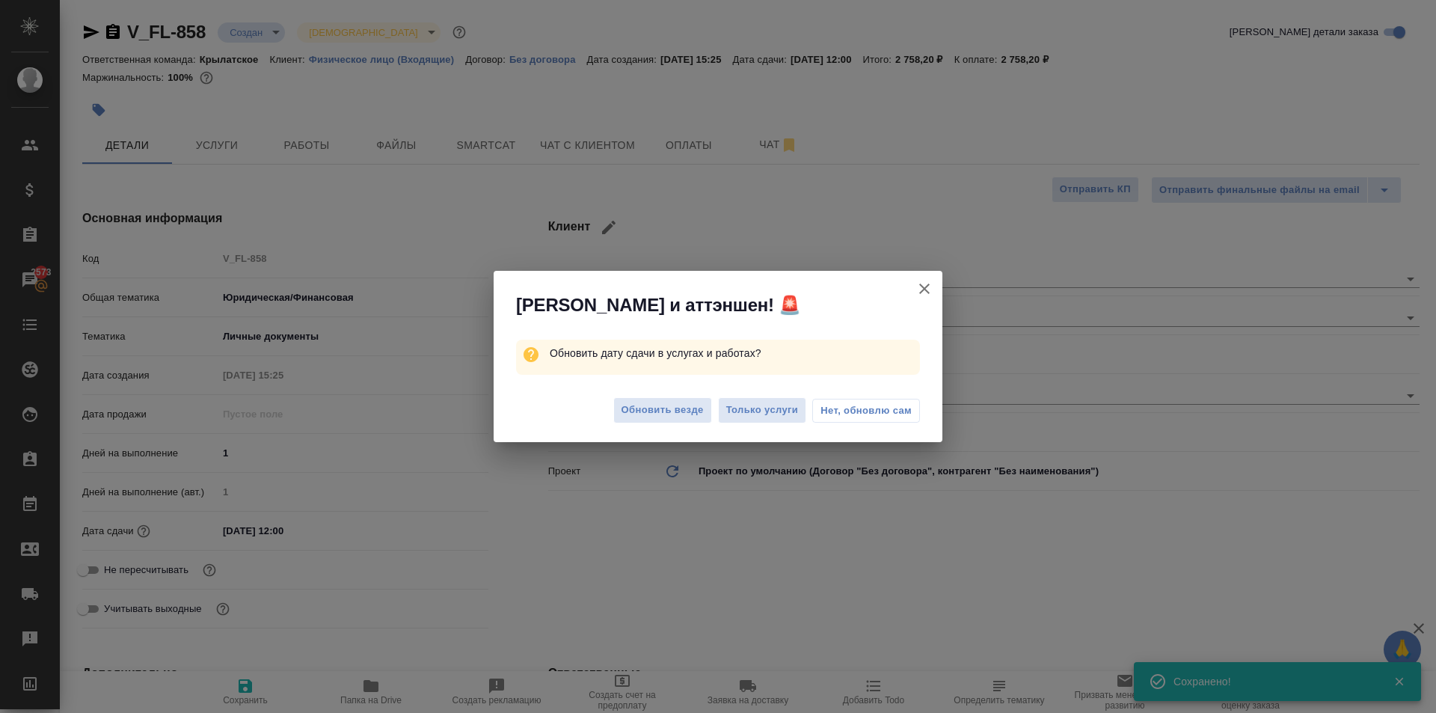
type textarea "x"
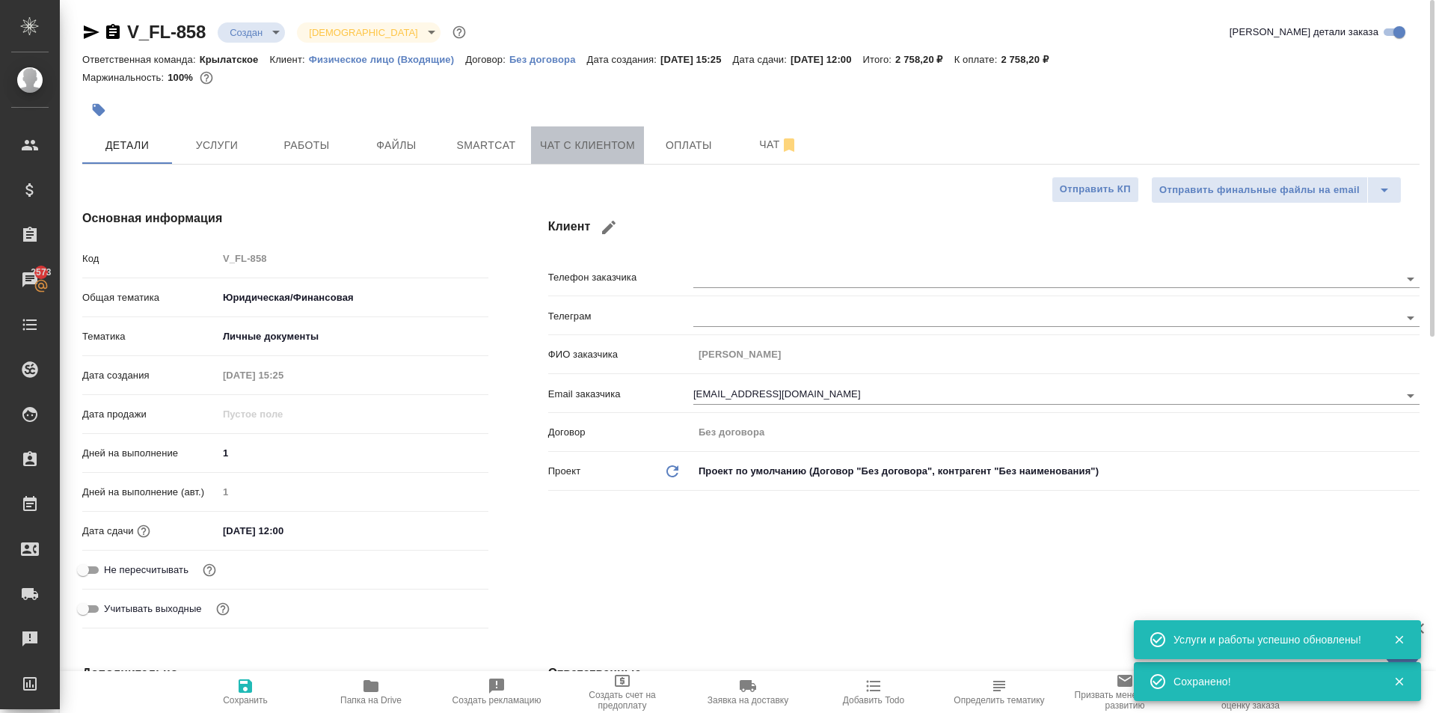
click at [576, 138] on span "Чат с клиентом" at bounding box center [587, 145] width 95 height 19
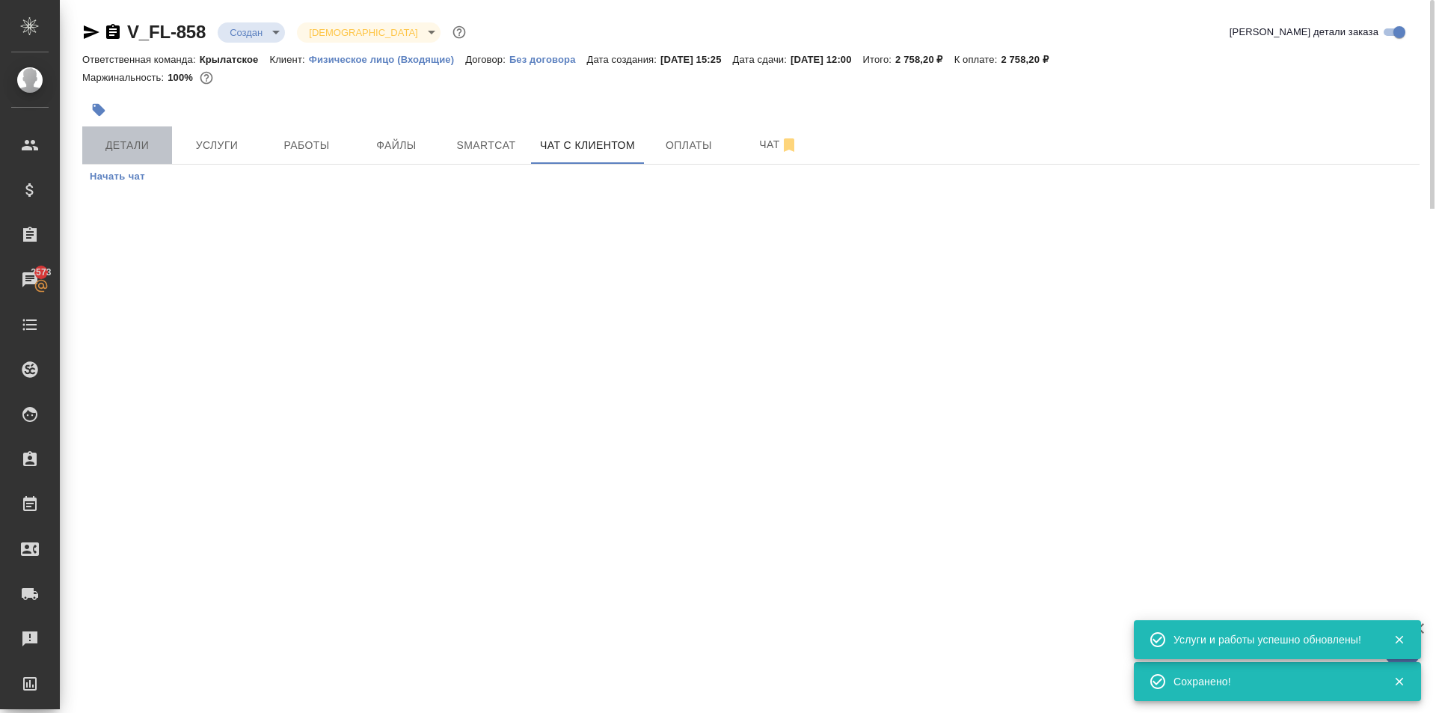
click at [156, 137] on span "Детали" at bounding box center [127, 145] width 72 height 19
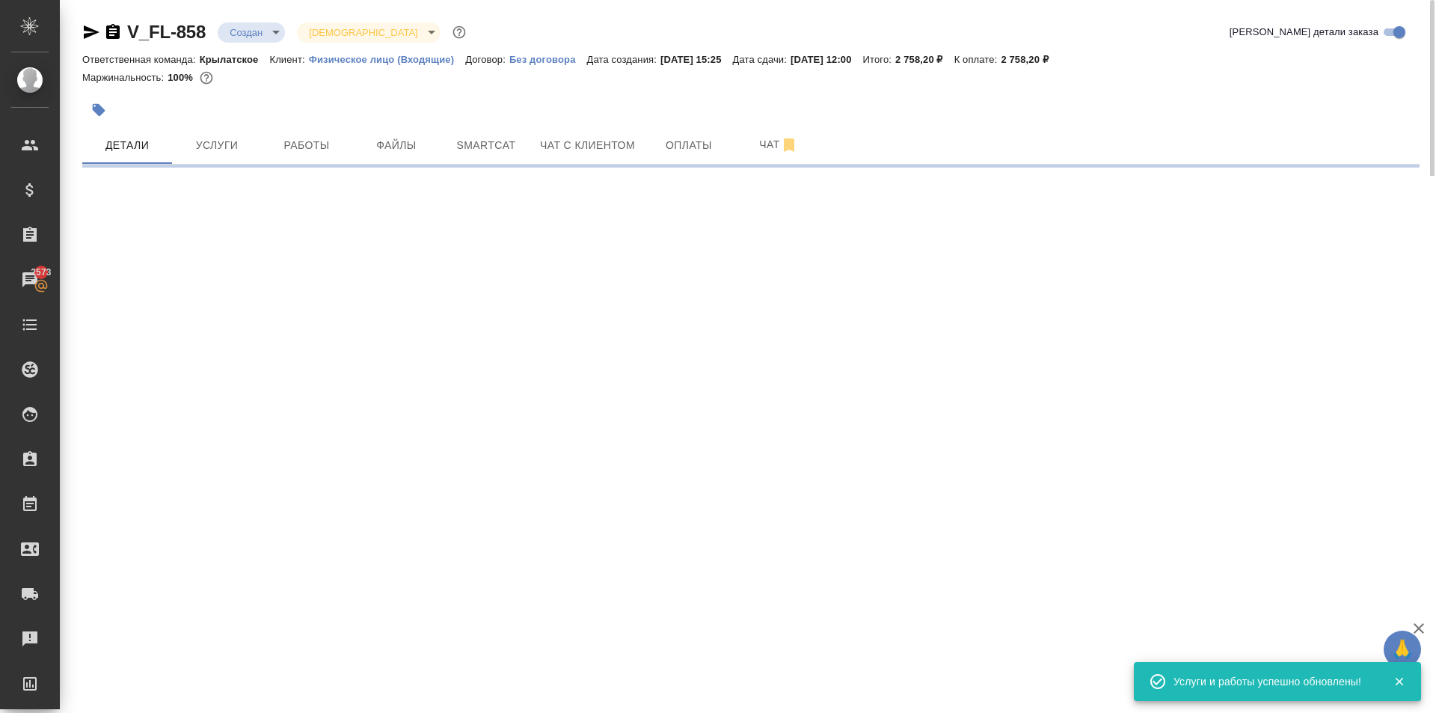
select select "RU"
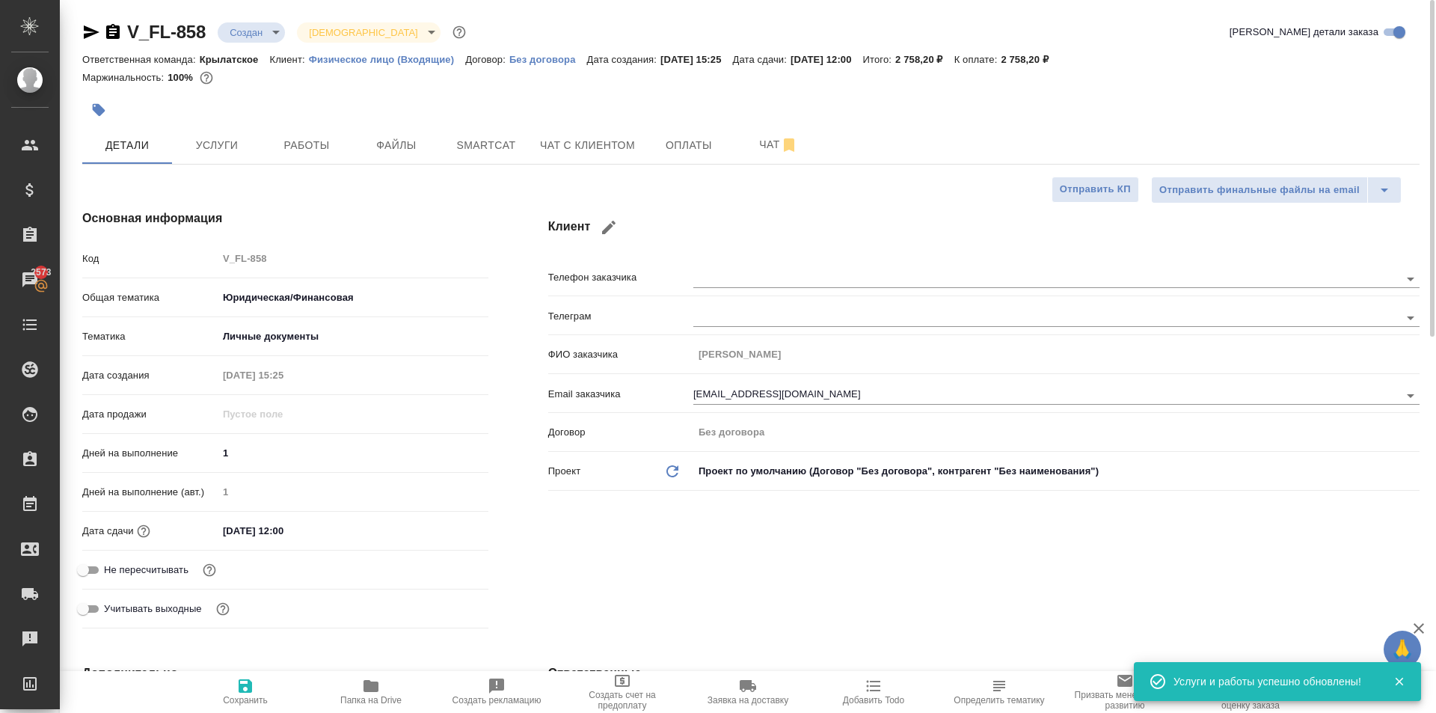
type textarea "x"
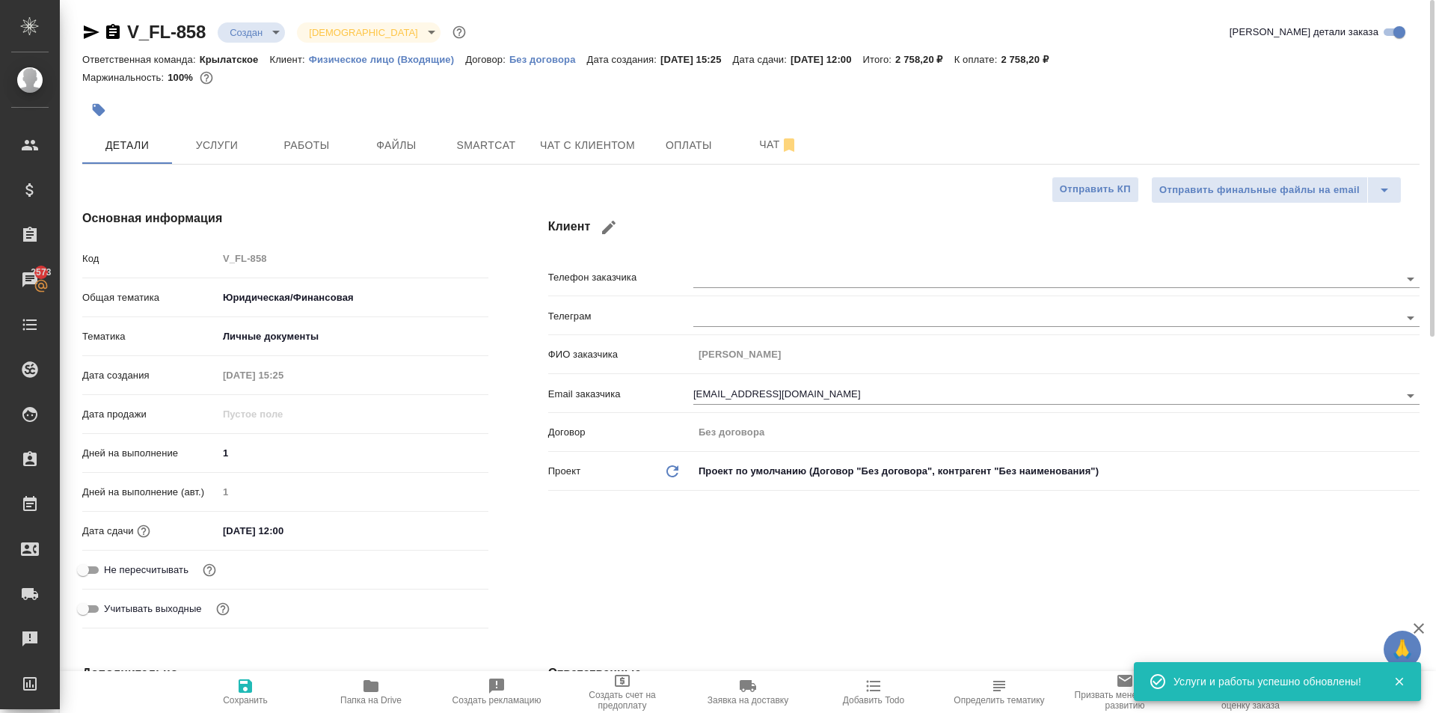
type textarea "x"
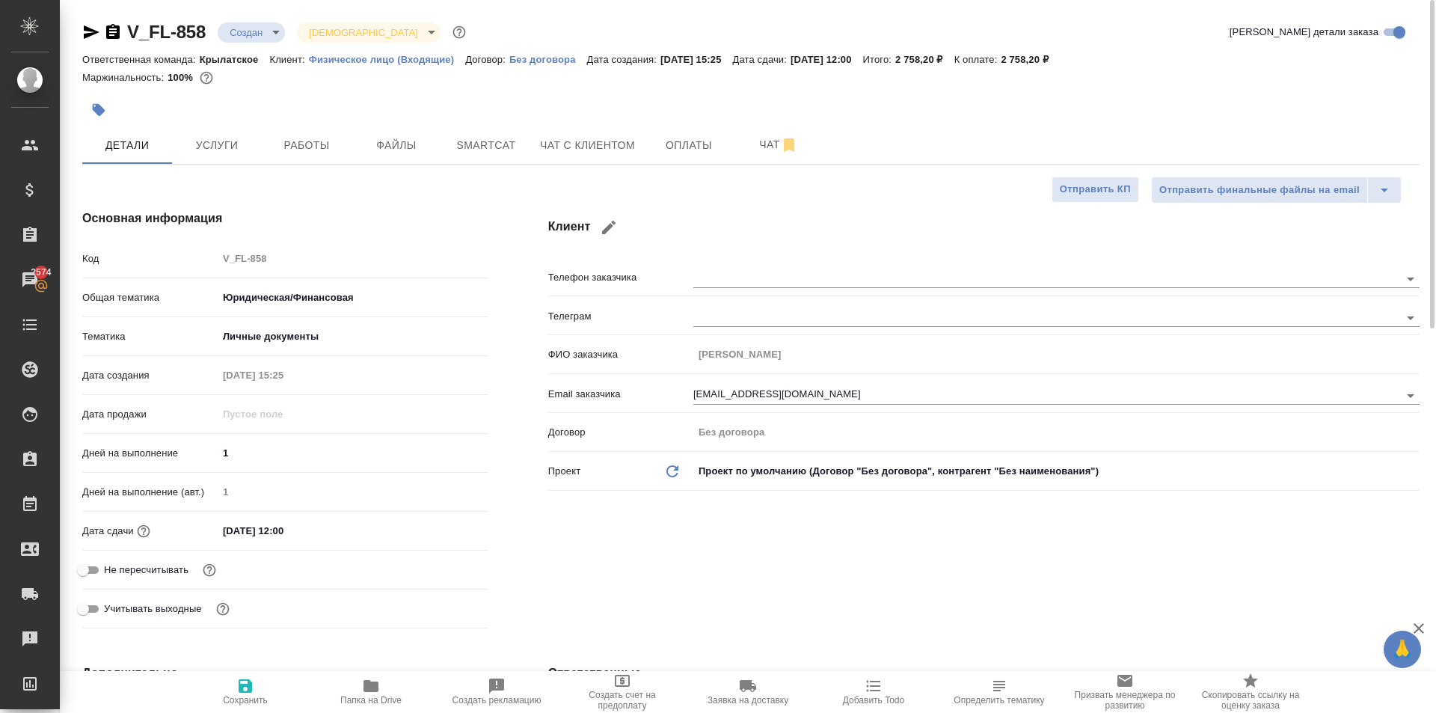
click at [402, 232] on div "Основная информация Код V_FL-858 Общая тематика Юридическая/Финансовая yr-fn Те…" at bounding box center [285, 422] width 466 height 485
type textarea "x"
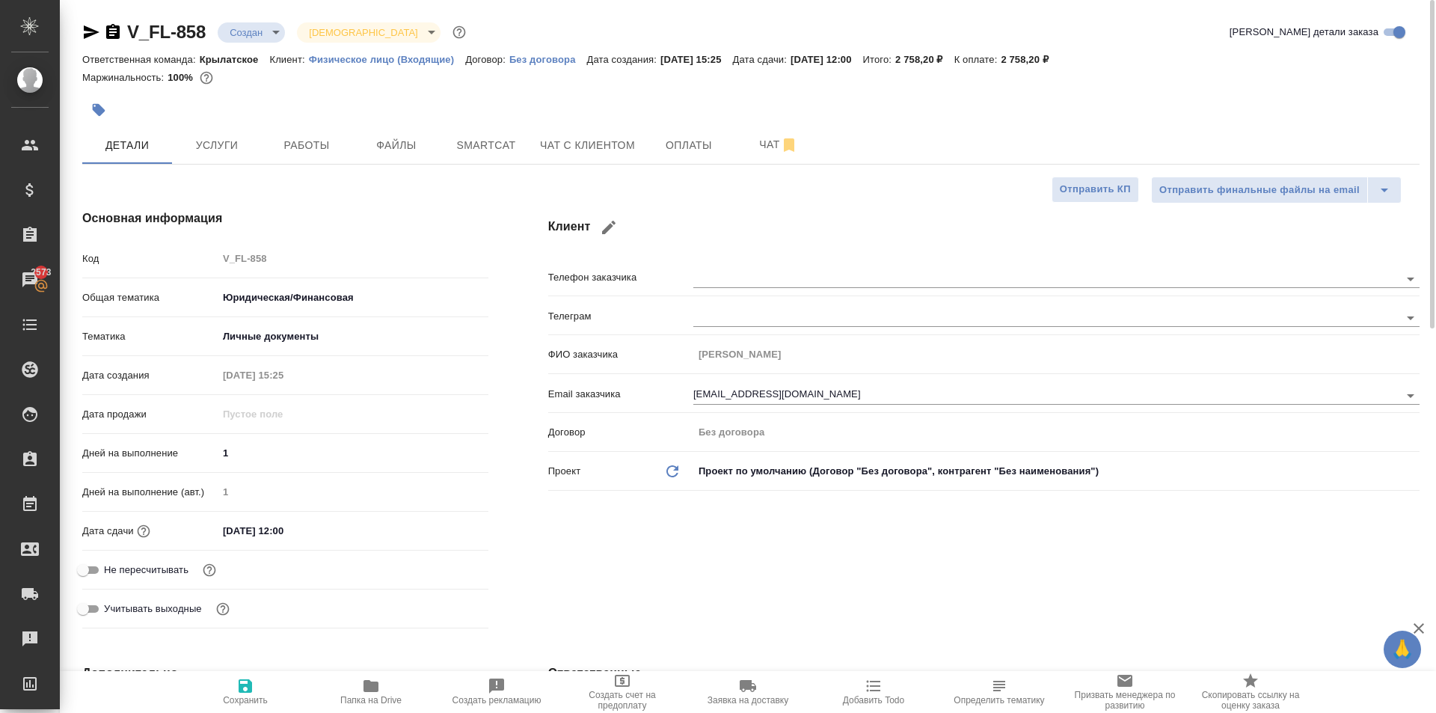
type textarea "x"
drag, startPoint x: 224, startPoint y: 122, endPoint x: 224, endPoint y: 132, distance: 9.7
click at [224, 133] on button "Услуги" at bounding box center [217, 144] width 90 height 37
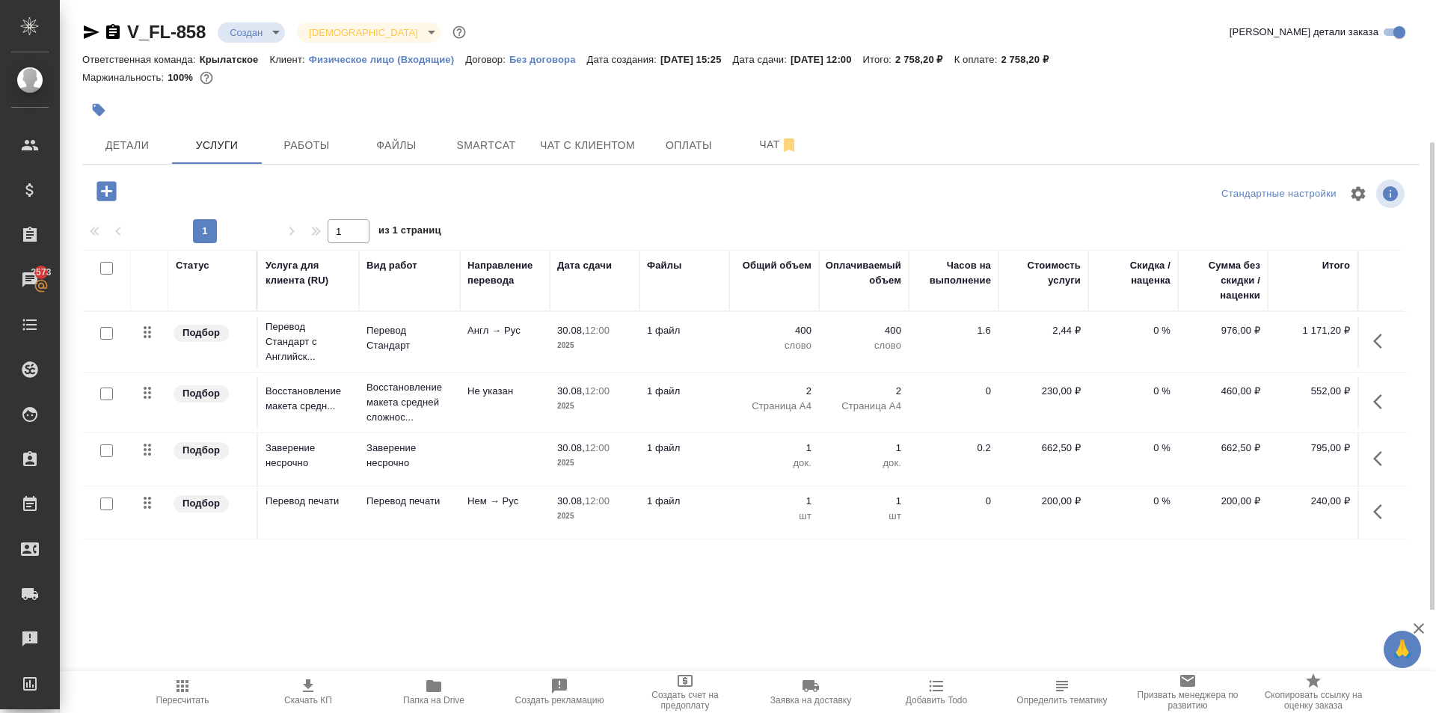
scroll to position [75, 0]
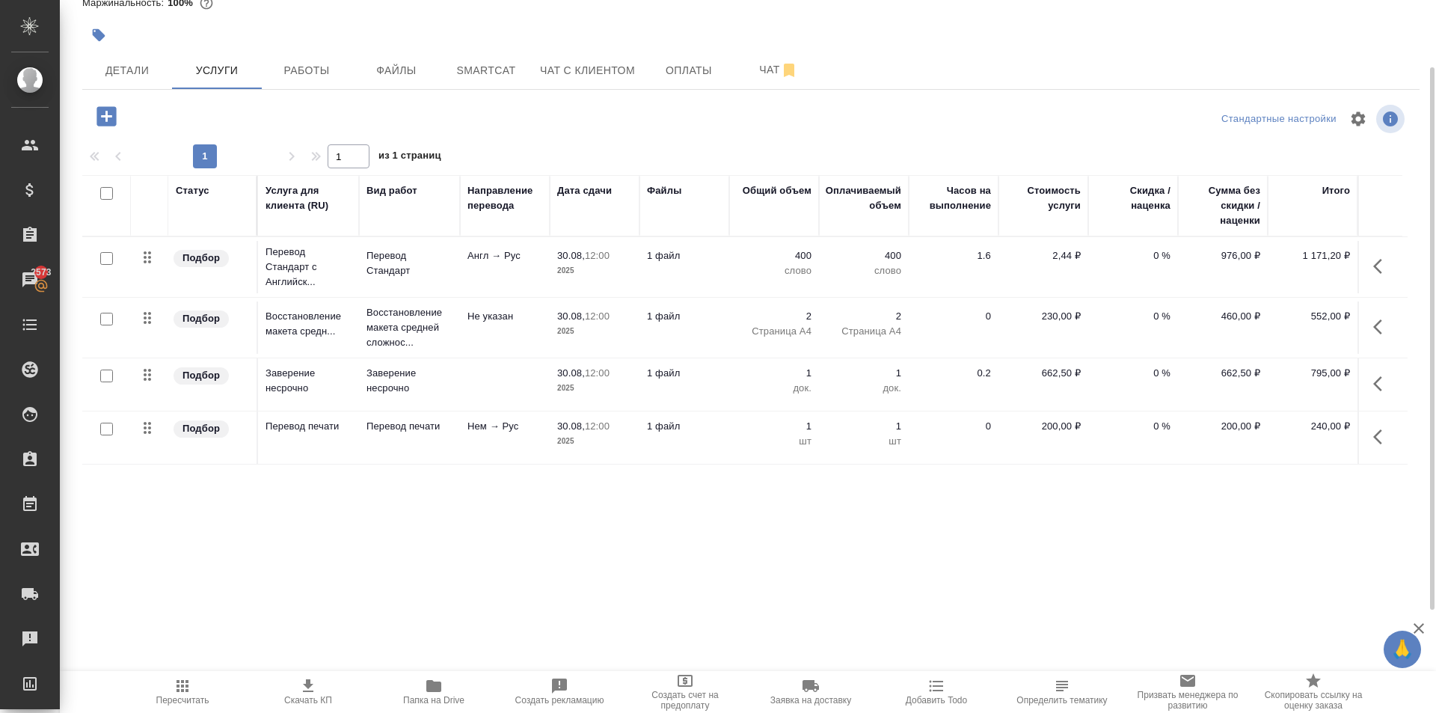
click at [219, 685] on span "Пересчитать" at bounding box center [183, 691] width 108 height 28
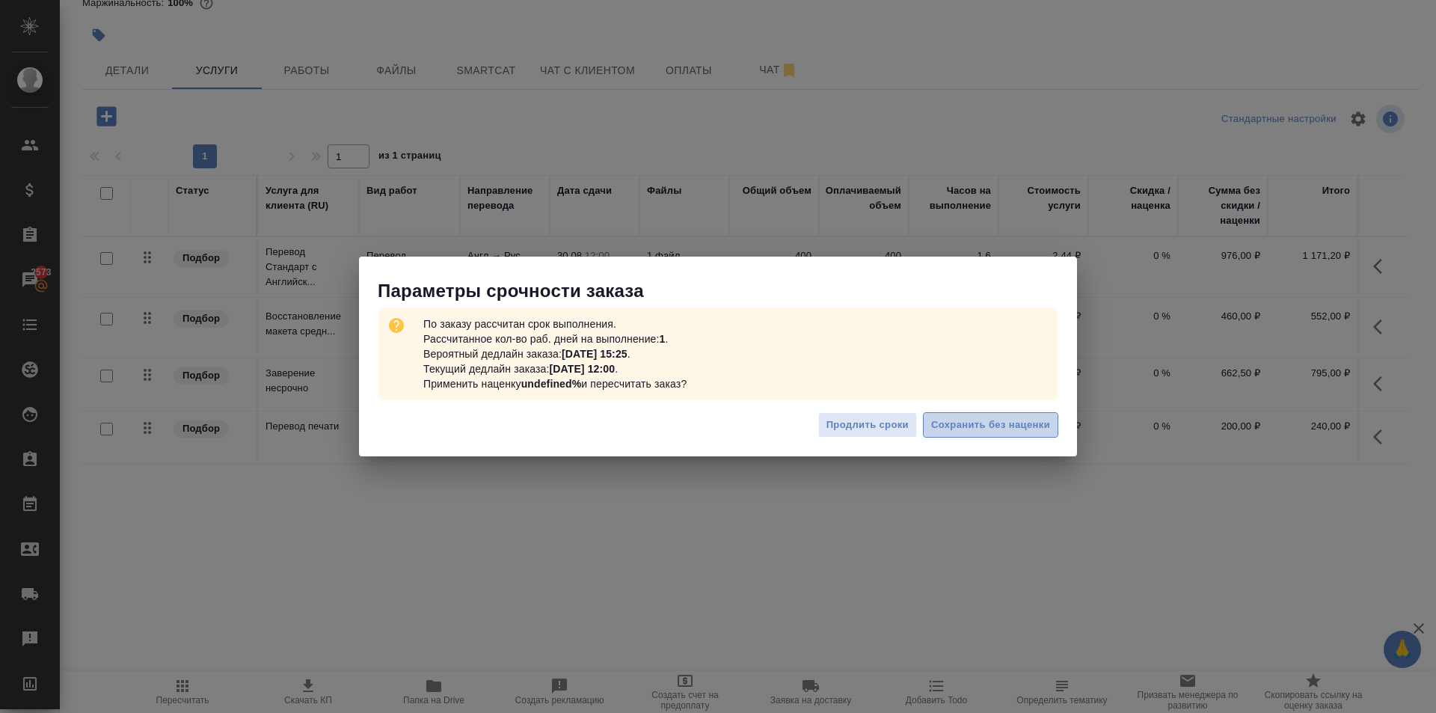
click at [1046, 430] on span "Сохранить без наценки" at bounding box center [990, 425] width 119 height 17
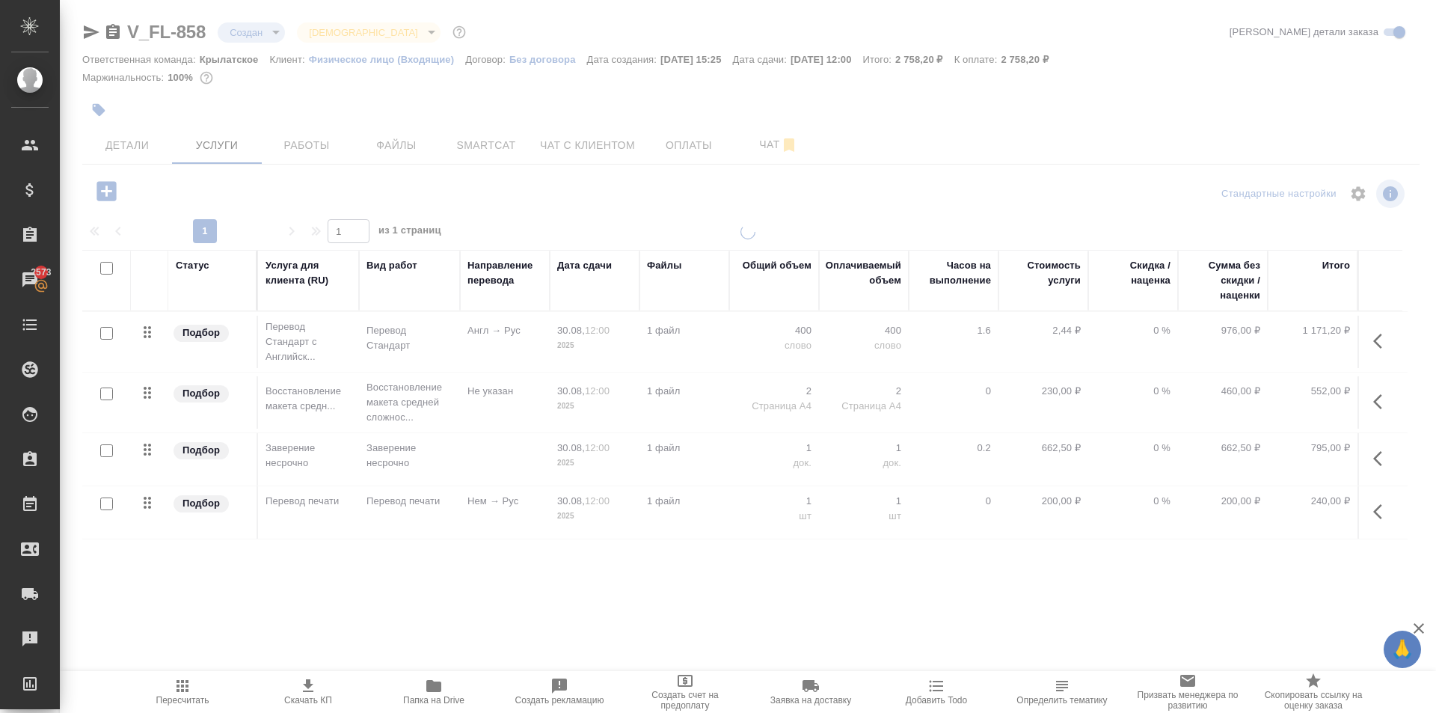
scroll to position [0, 0]
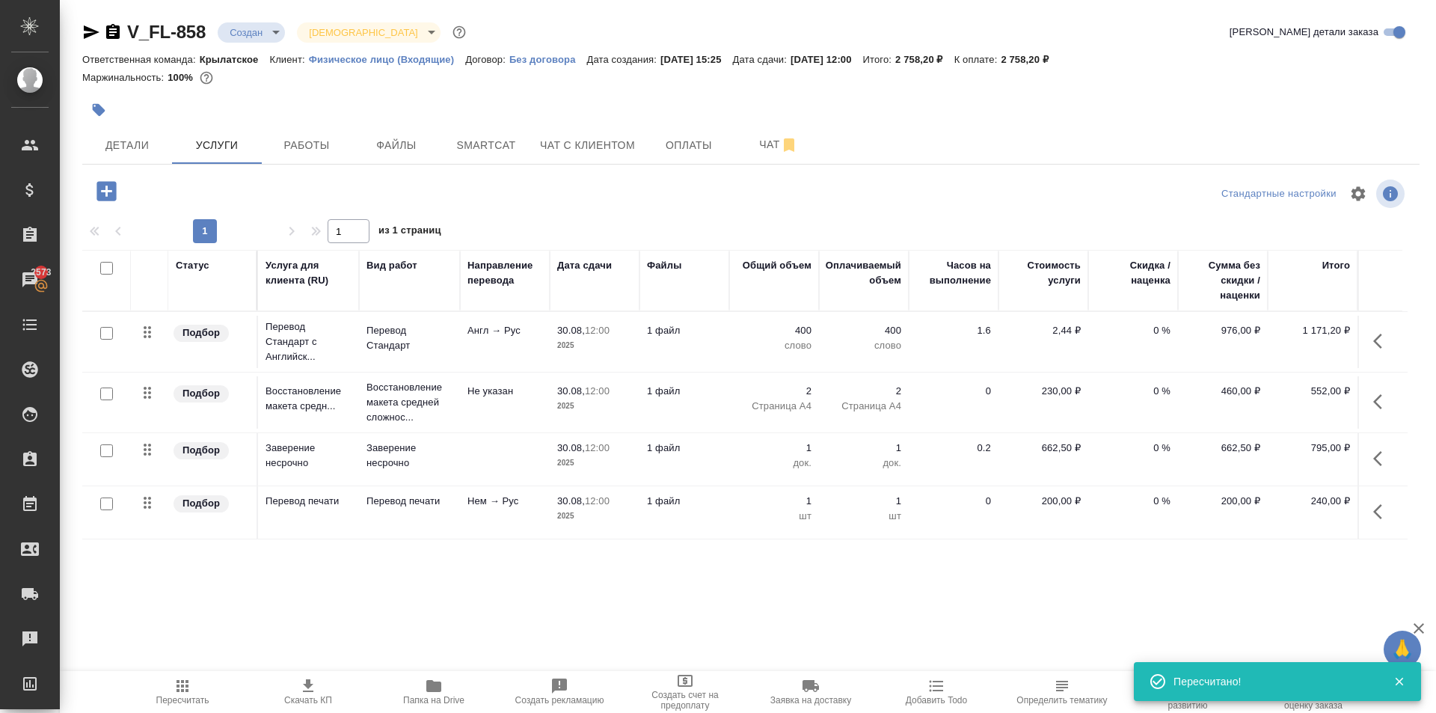
type input "urgent"
click at [132, 161] on button "Детали" at bounding box center [127, 144] width 90 height 37
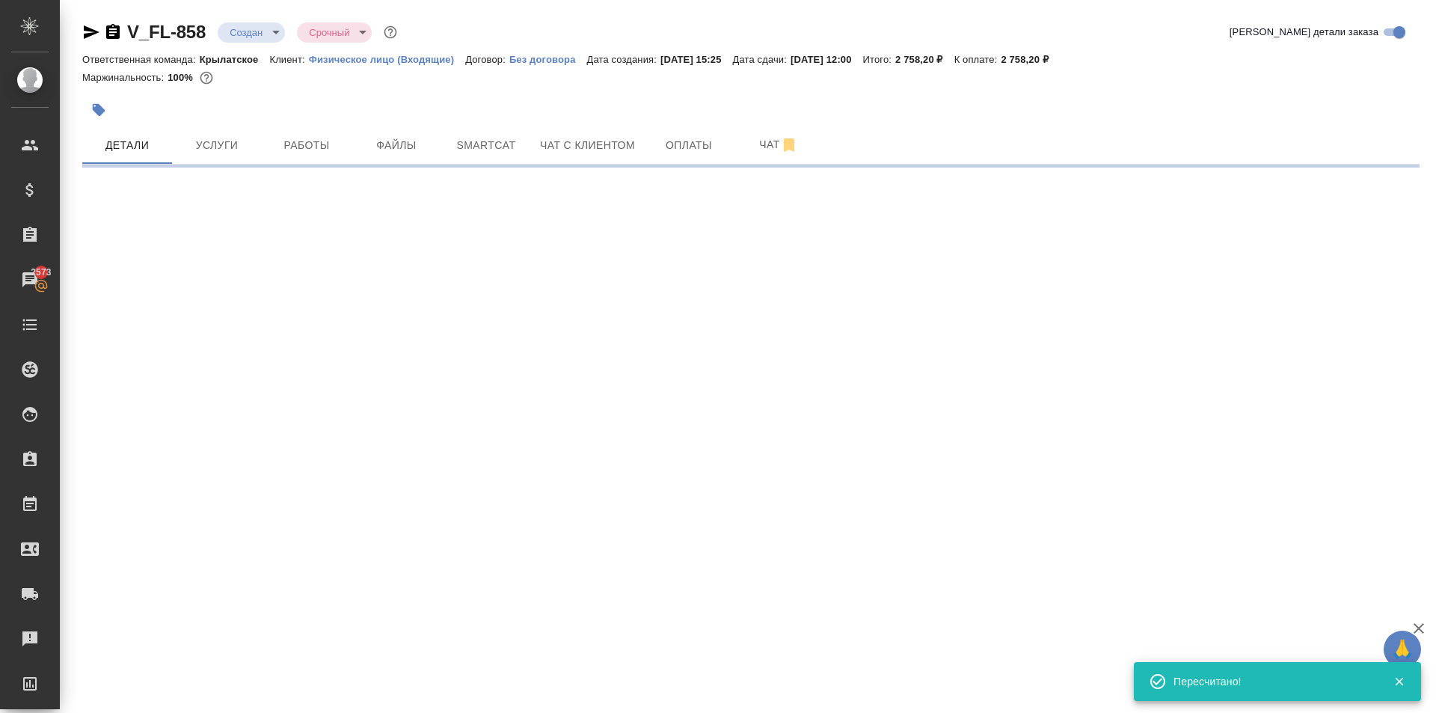
select select "RU"
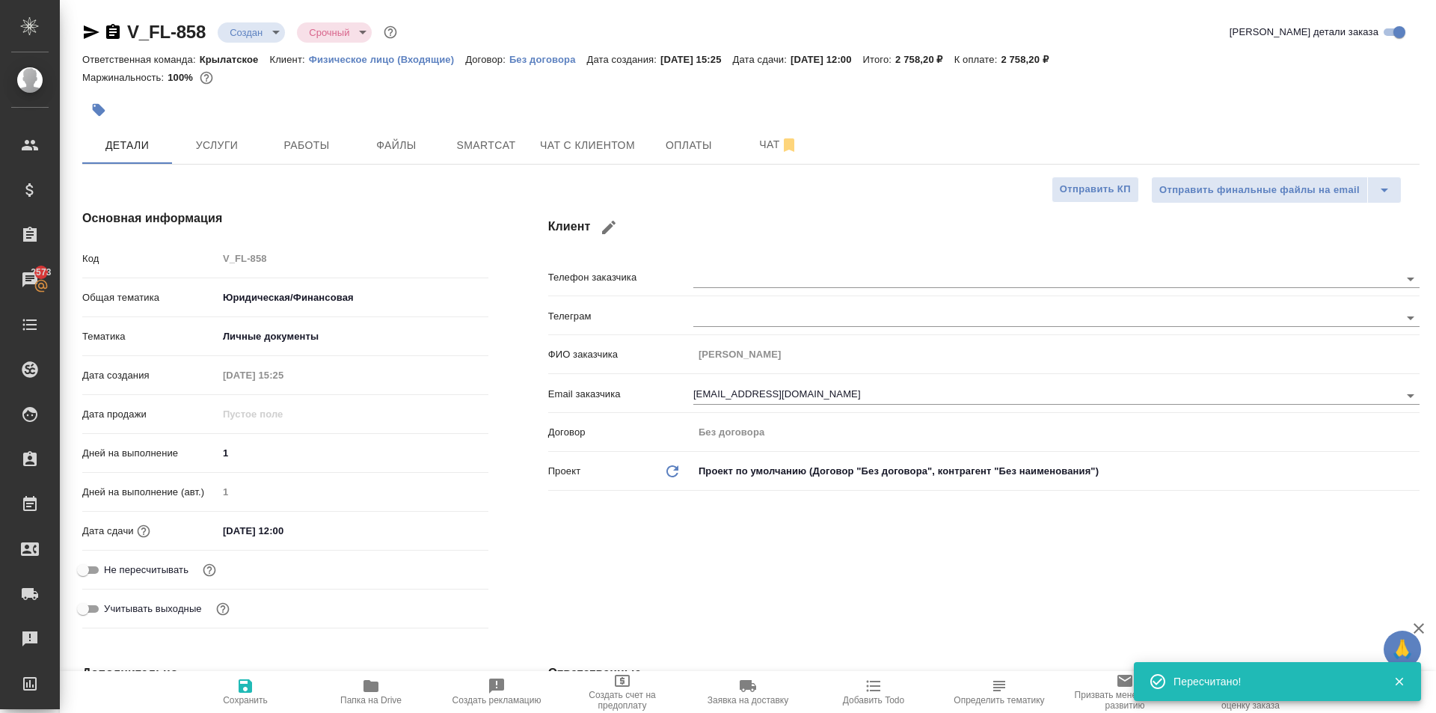
type textarea "x"
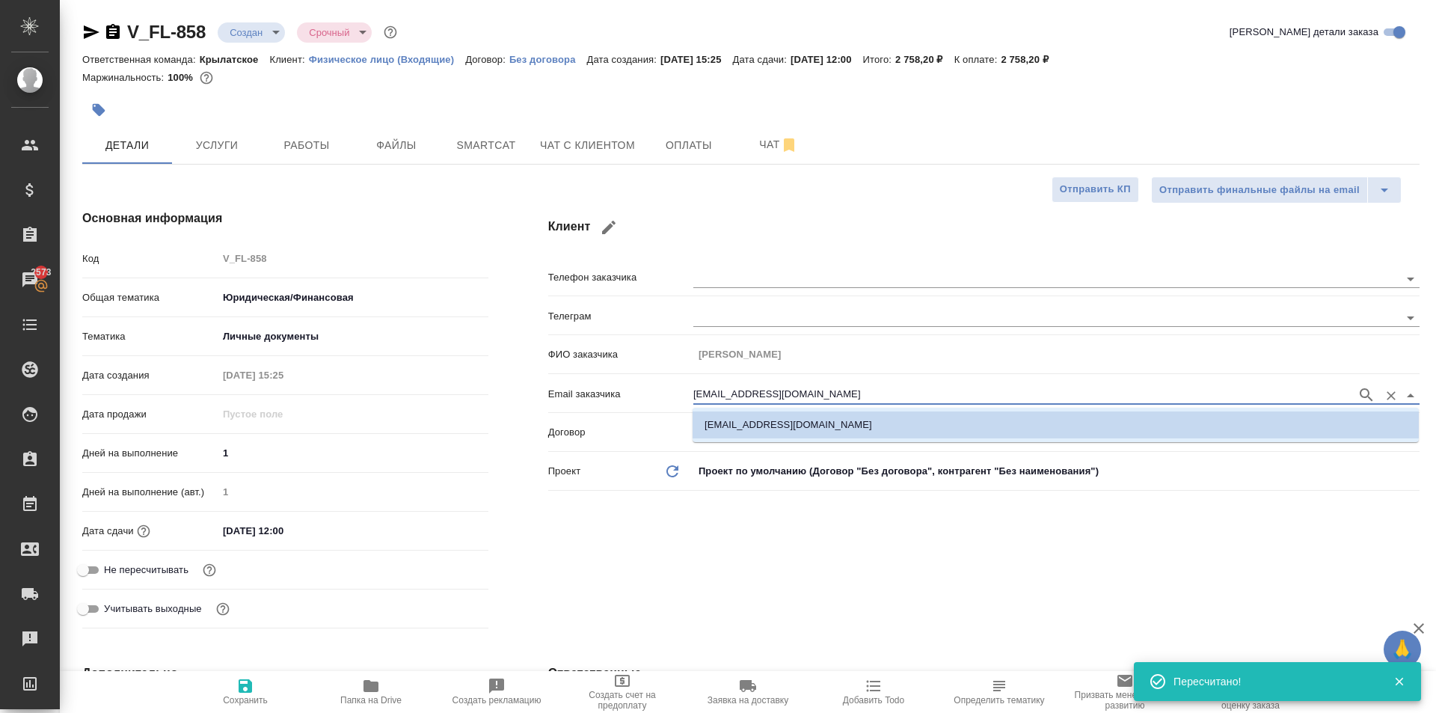
drag, startPoint x: 755, startPoint y: 400, endPoint x: 573, endPoint y: 418, distance: 183.4
click at [573, 418] on div "Email заказчика alyaevr117@gmail.com" at bounding box center [983, 399] width 871 height 39
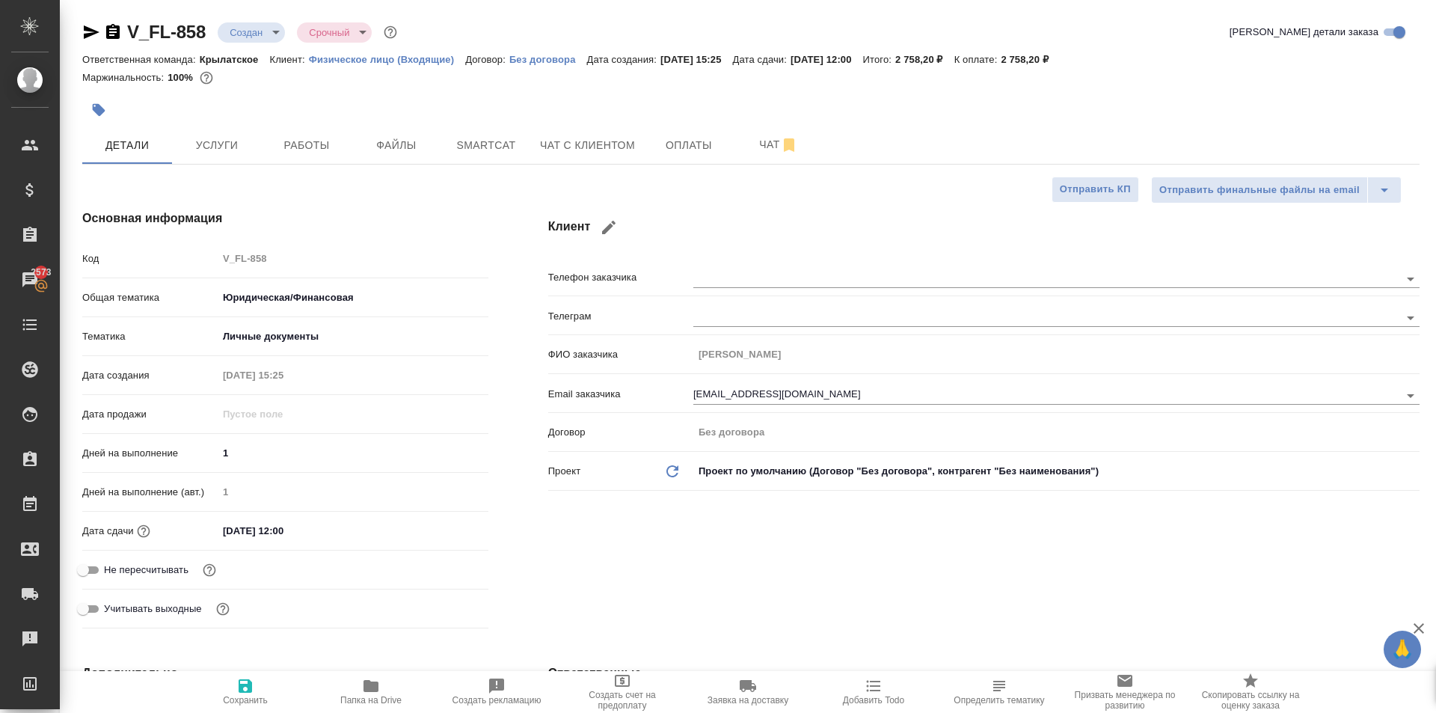
type textarea "x"
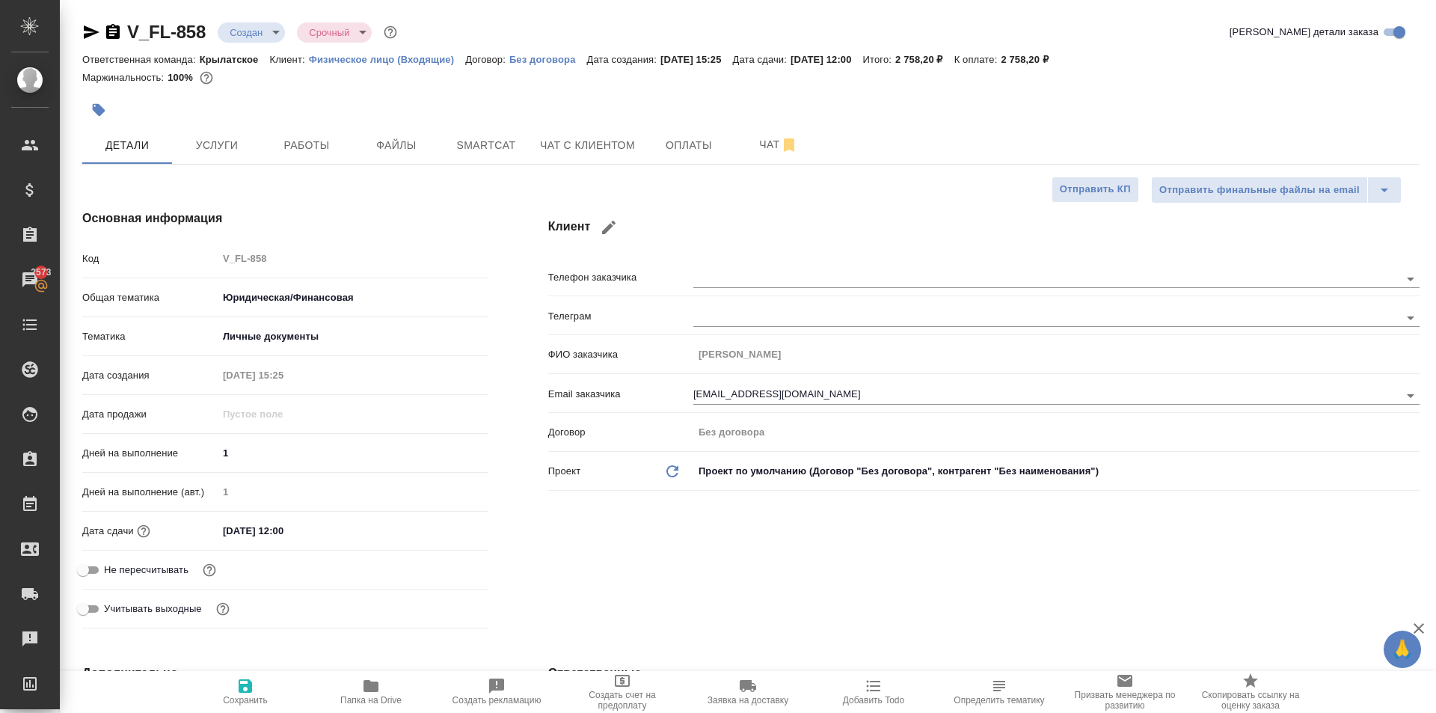
type textarea "x"
click at [307, 192] on div "Основная информация Код V_FL-858 Общая тематика Юридическая/Финансовая yr-fn Те…" at bounding box center [285, 422] width 466 height 485
click at [211, 154] on span "Услуги" at bounding box center [217, 145] width 72 height 19
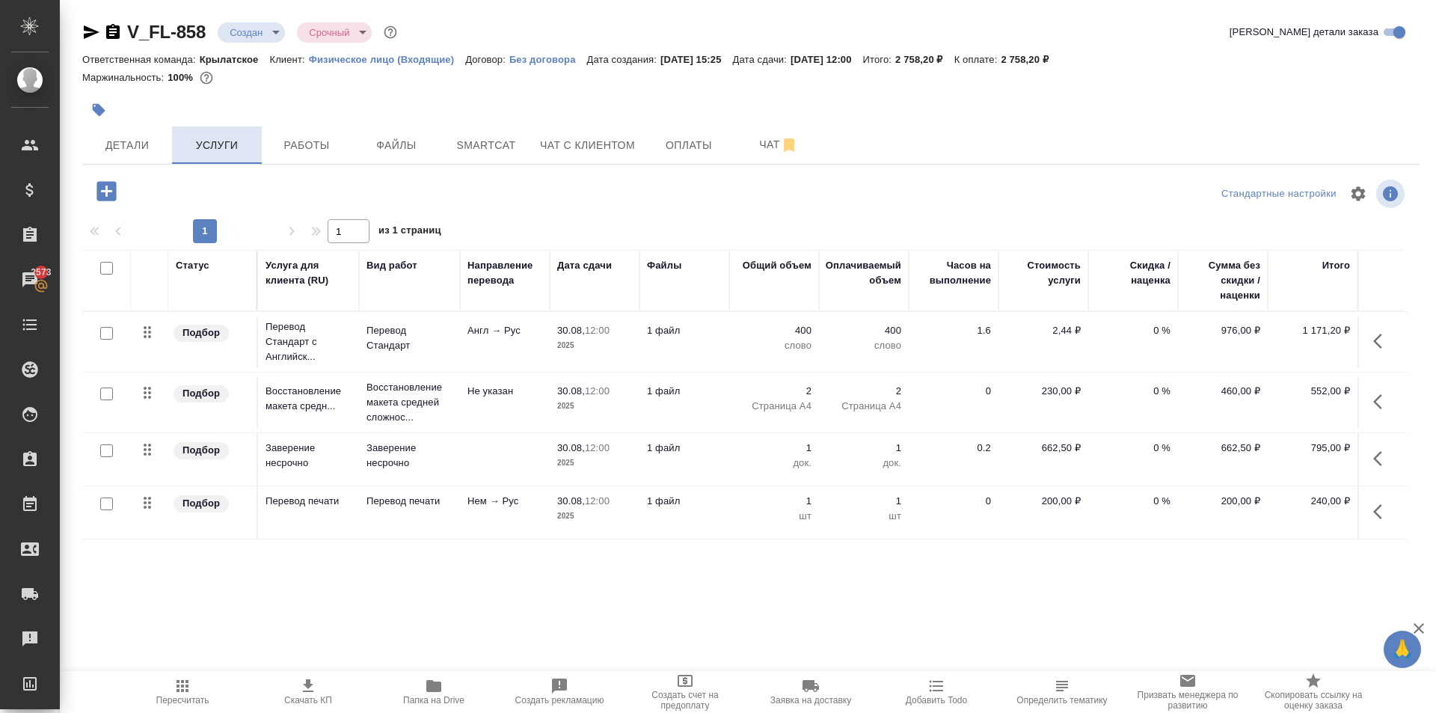
click at [215, 153] on span "Услуги" at bounding box center [217, 145] width 72 height 19
drag, startPoint x: 152, startPoint y: 156, endPoint x: 370, endPoint y: 209, distance: 224.0
click at [358, 209] on div "V_FL-858 Создан new Срочный urgent Кратко детали заказа Ответственная команда: …" at bounding box center [751, 305] width 1354 height 610
click at [580, 139] on span "Чат с клиентом" at bounding box center [587, 145] width 95 height 19
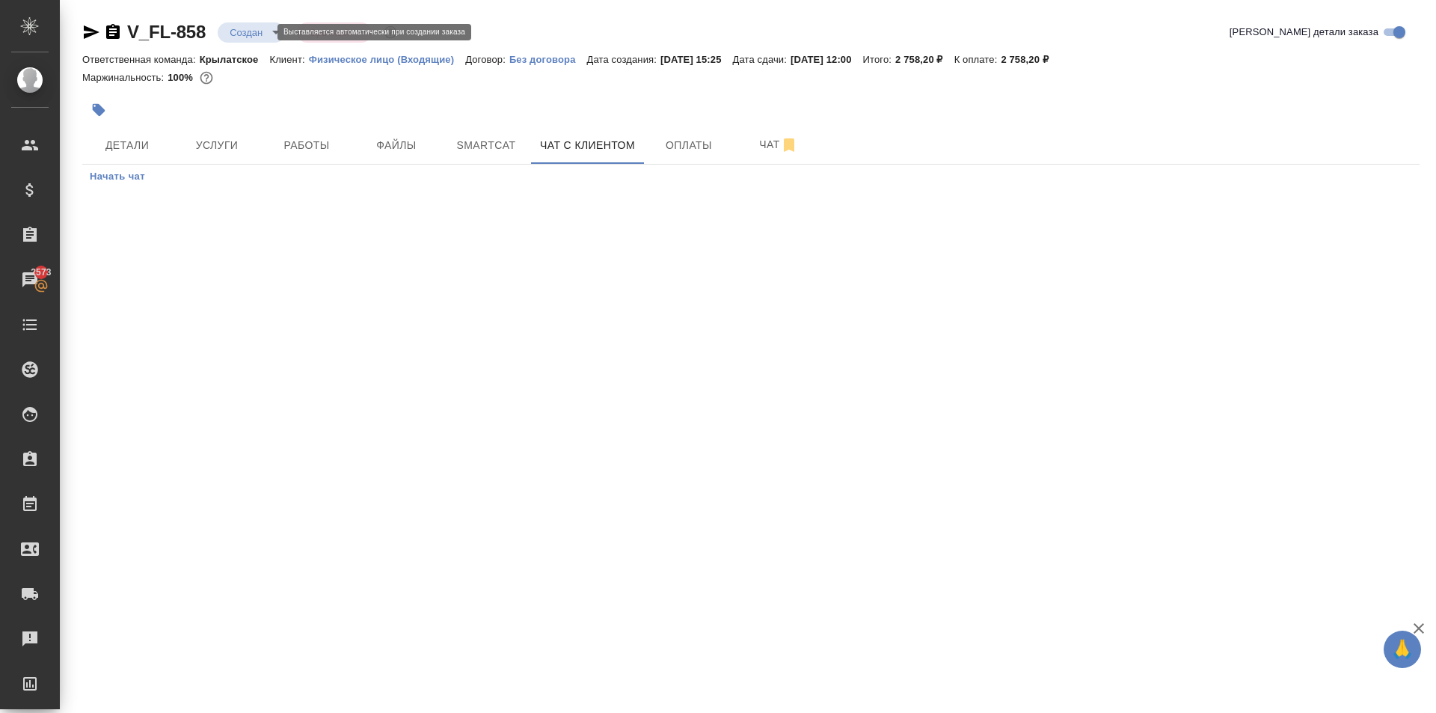
click at [238, 36] on body "🙏 .cls-1 fill:#fff; AWATERA Kasymov Timur Клиенты Спецификации Заказы 2573 Чаты…" at bounding box center [718, 356] width 1436 height 713
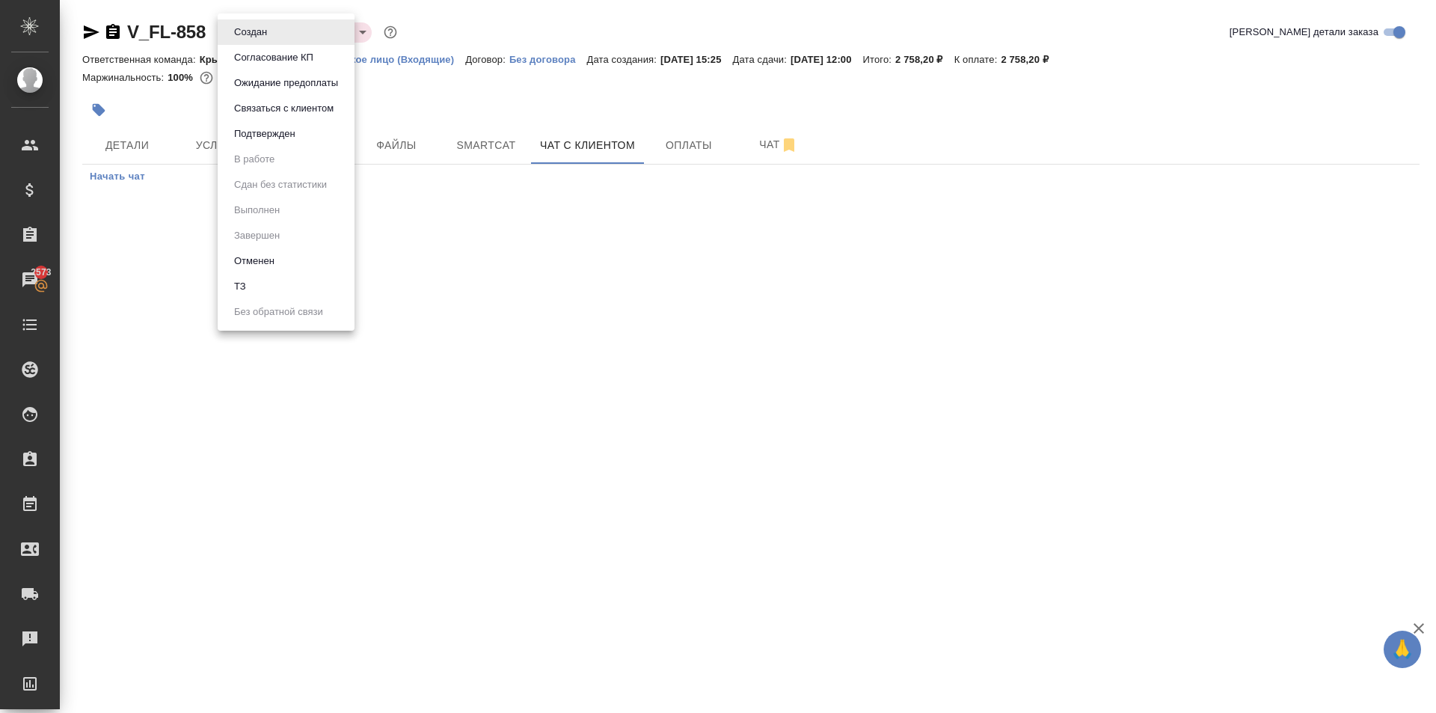
click at [257, 40] on button "Ожидание предоплаты" at bounding box center [251, 32] width 42 height 16
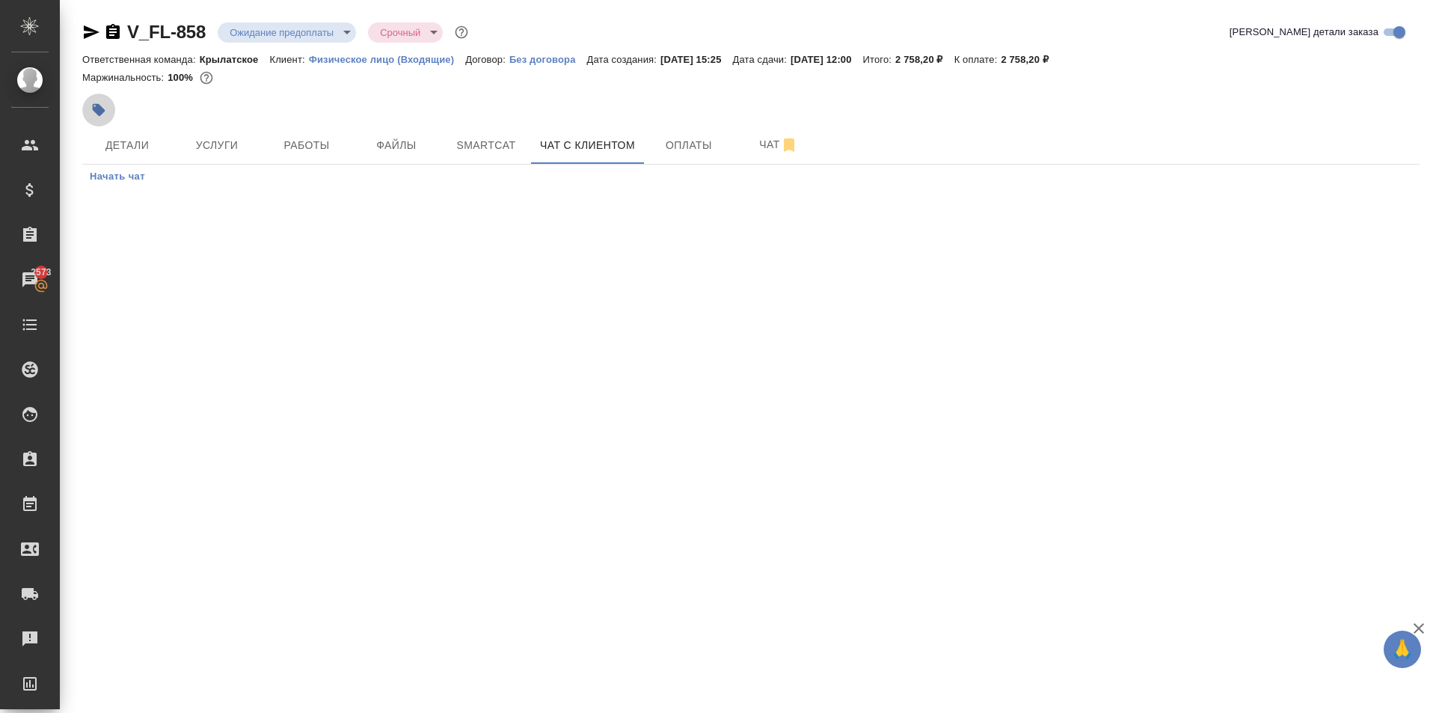
click at [103, 108] on icon "button" at bounding box center [98, 109] width 15 height 15
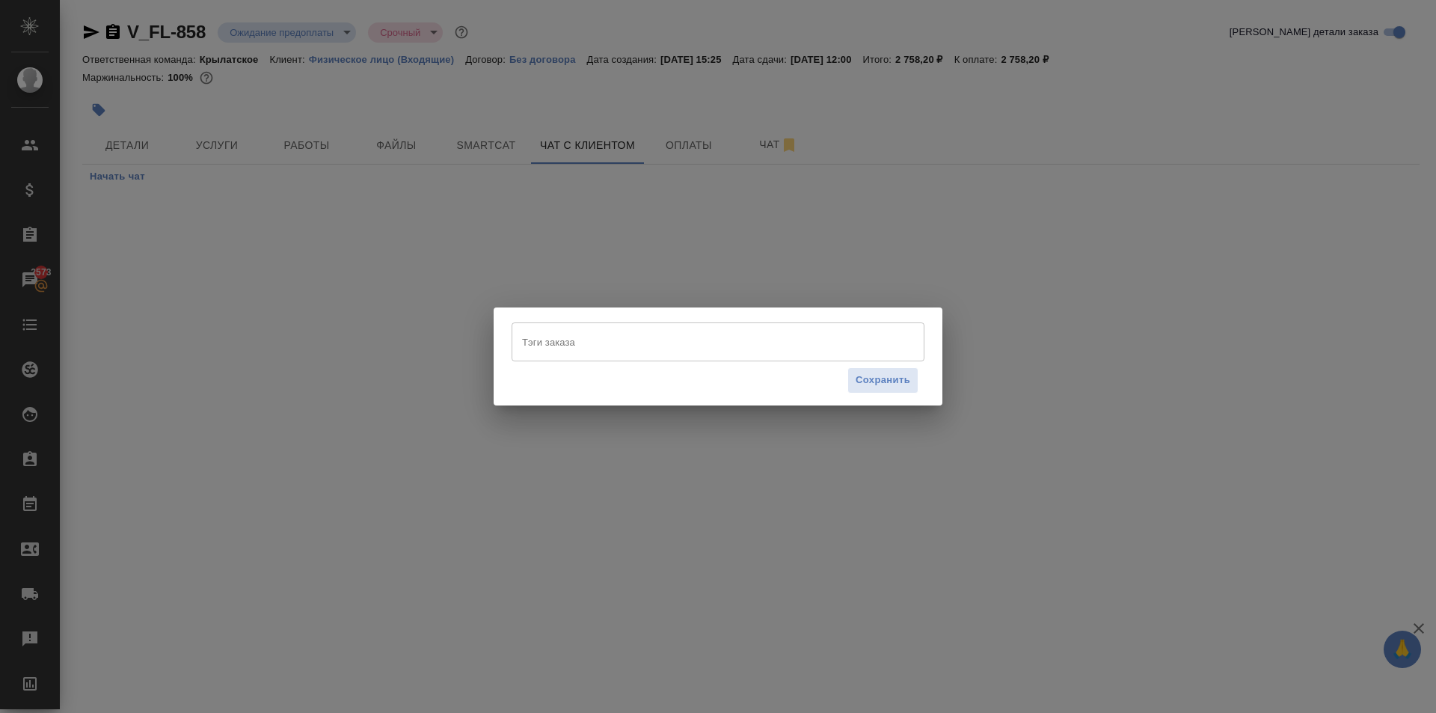
click at [625, 360] on div "Тэги заказа" at bounding box center [718, 341] width 413 height 39
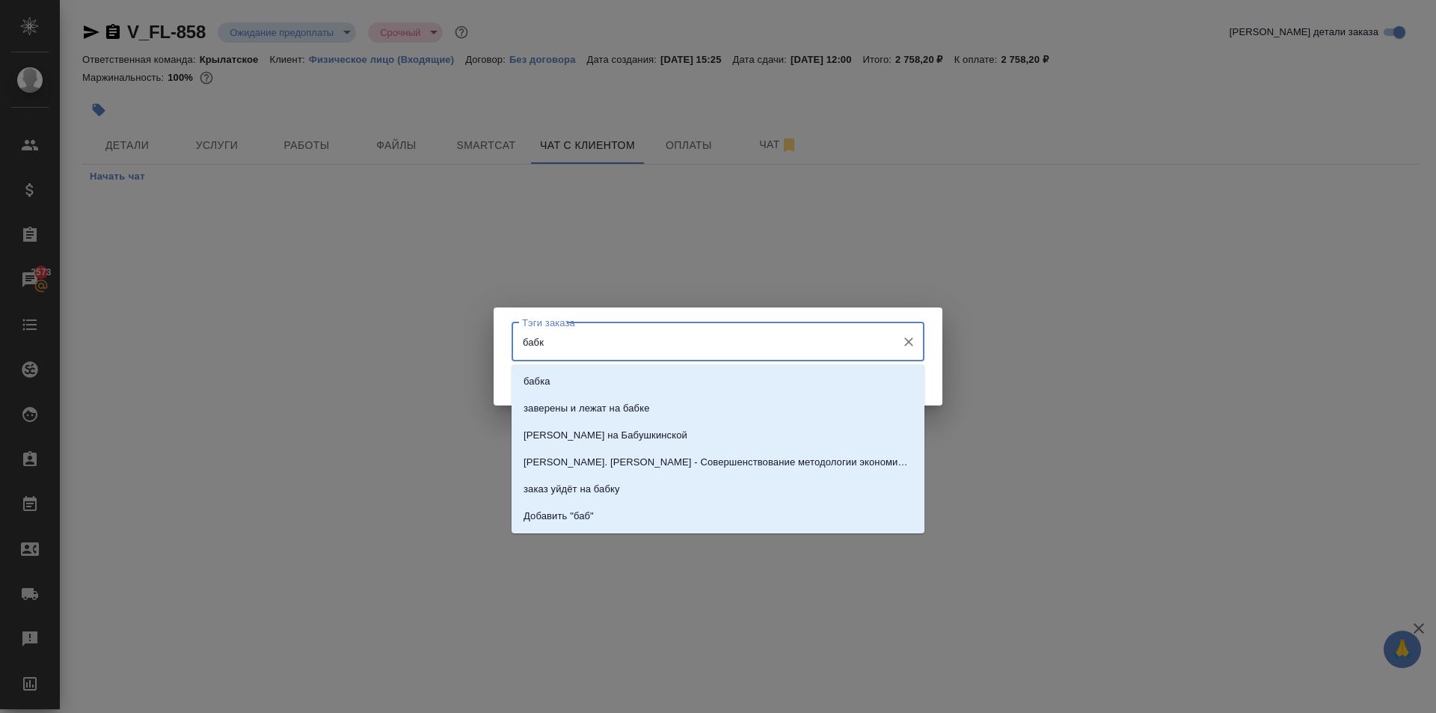
type input "бабку"
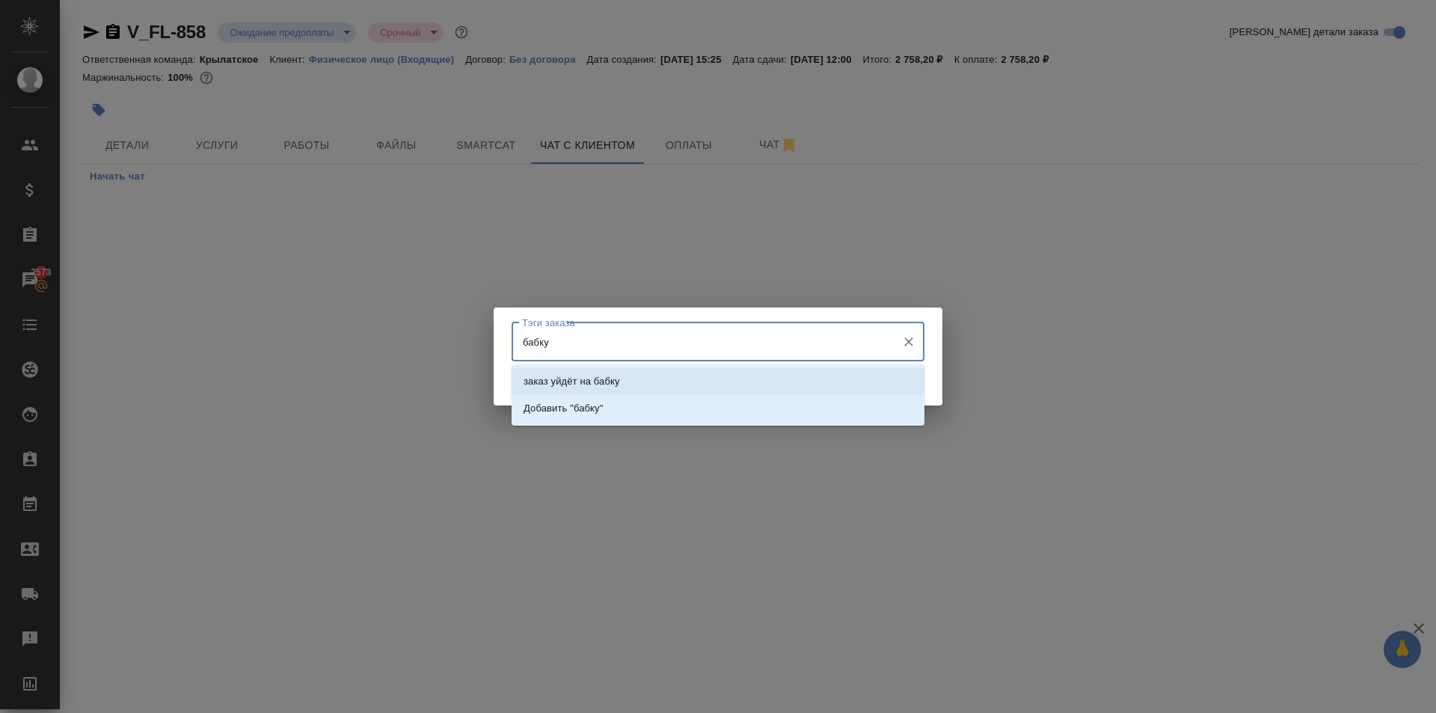
click at [652, 382] on li "заказ уйдёт на бабку" at bounding box center [718, 381] width 413 height 27
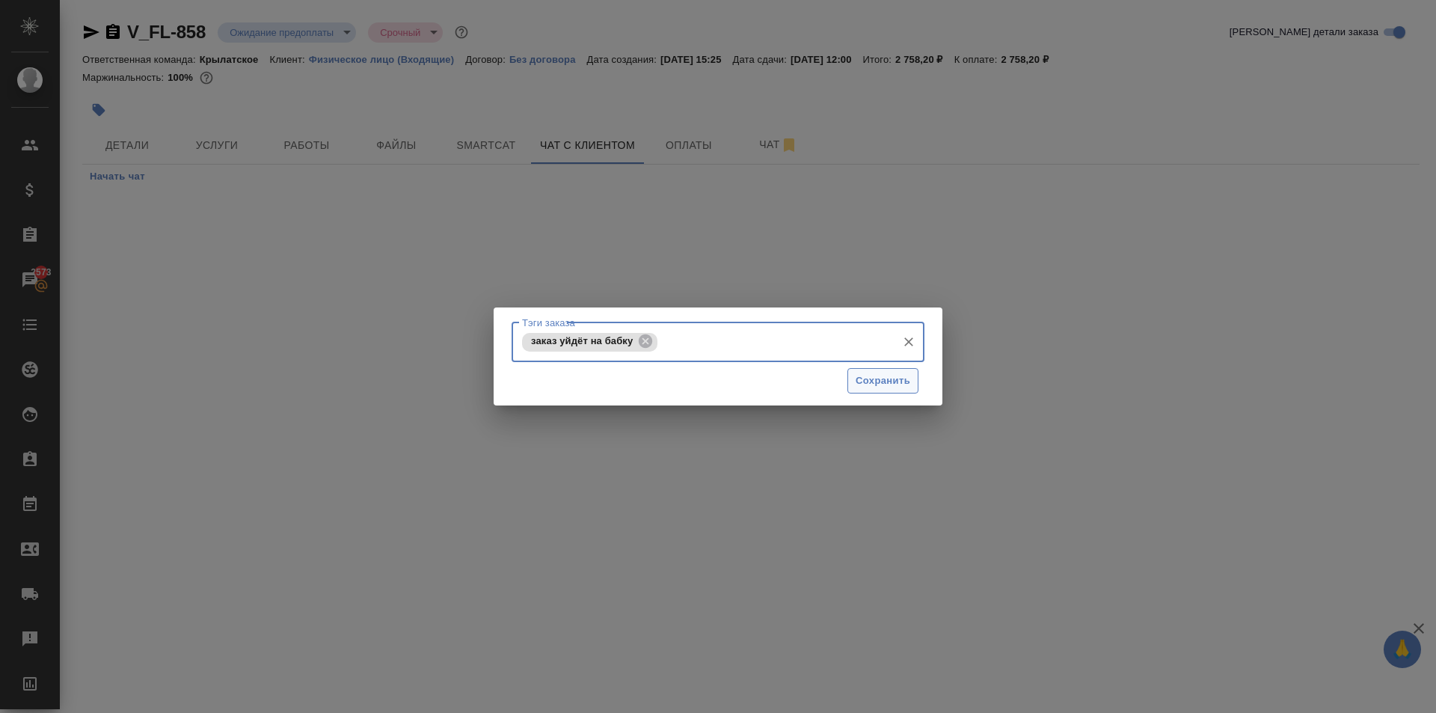
click at [867, 382] on span "Сохранить" at bounding box center [883, 380] width 55 height 17
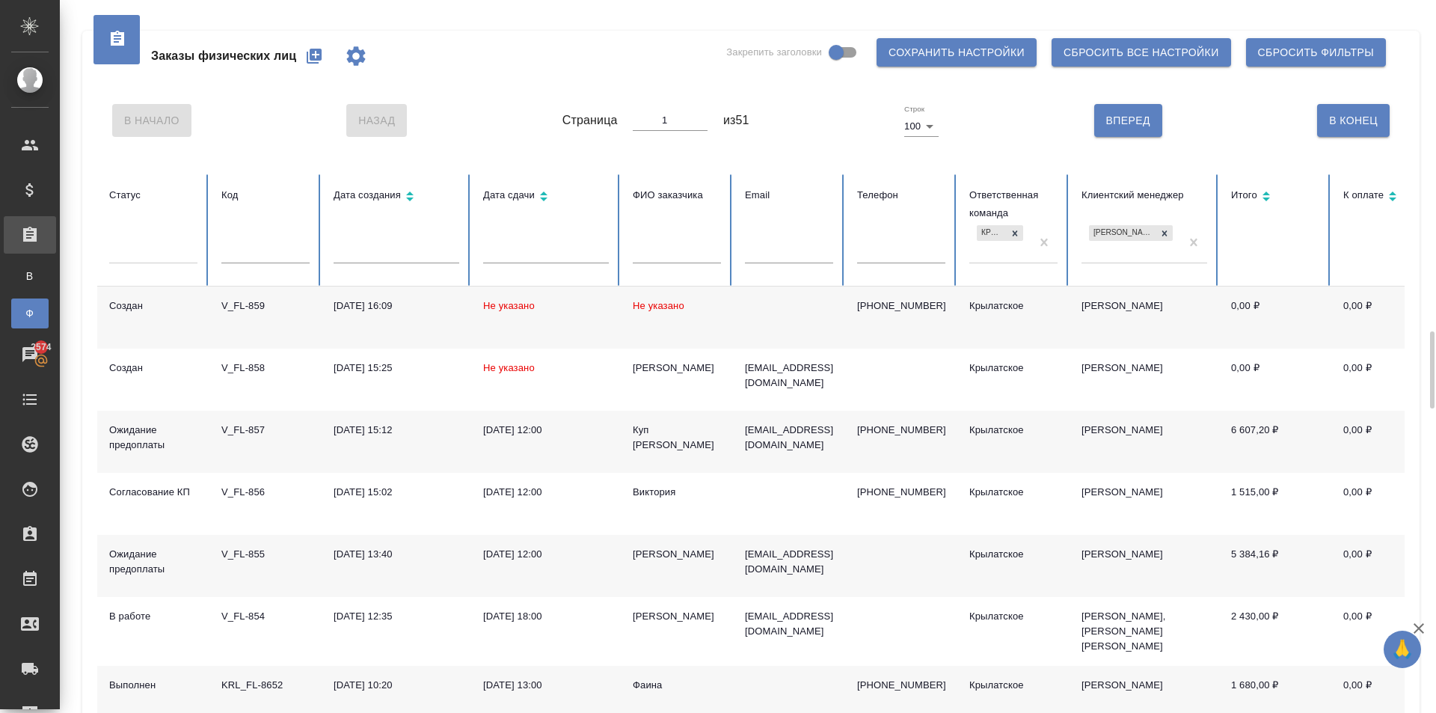
scroll to position [449, 0]
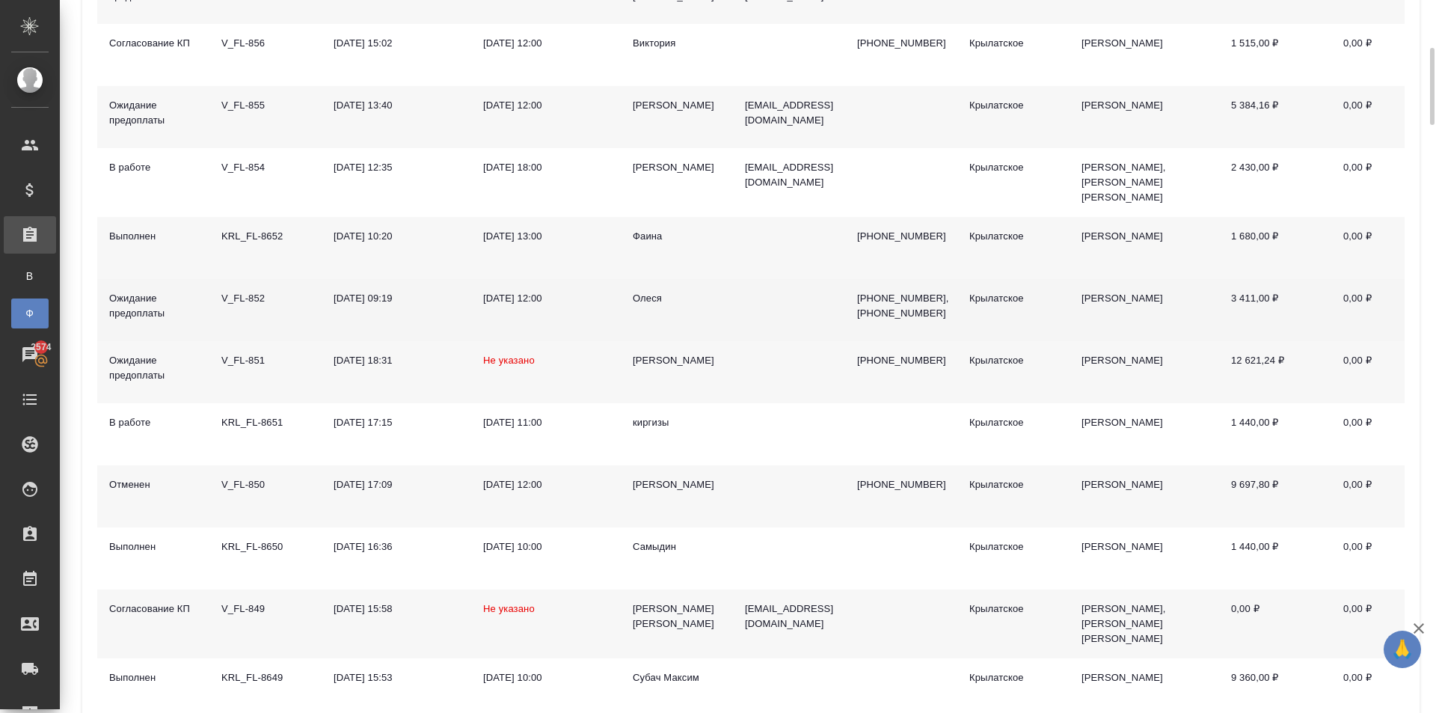
click at [654, 291] on div "Олеся" at bounding box center [677, 298] width 88 height 15
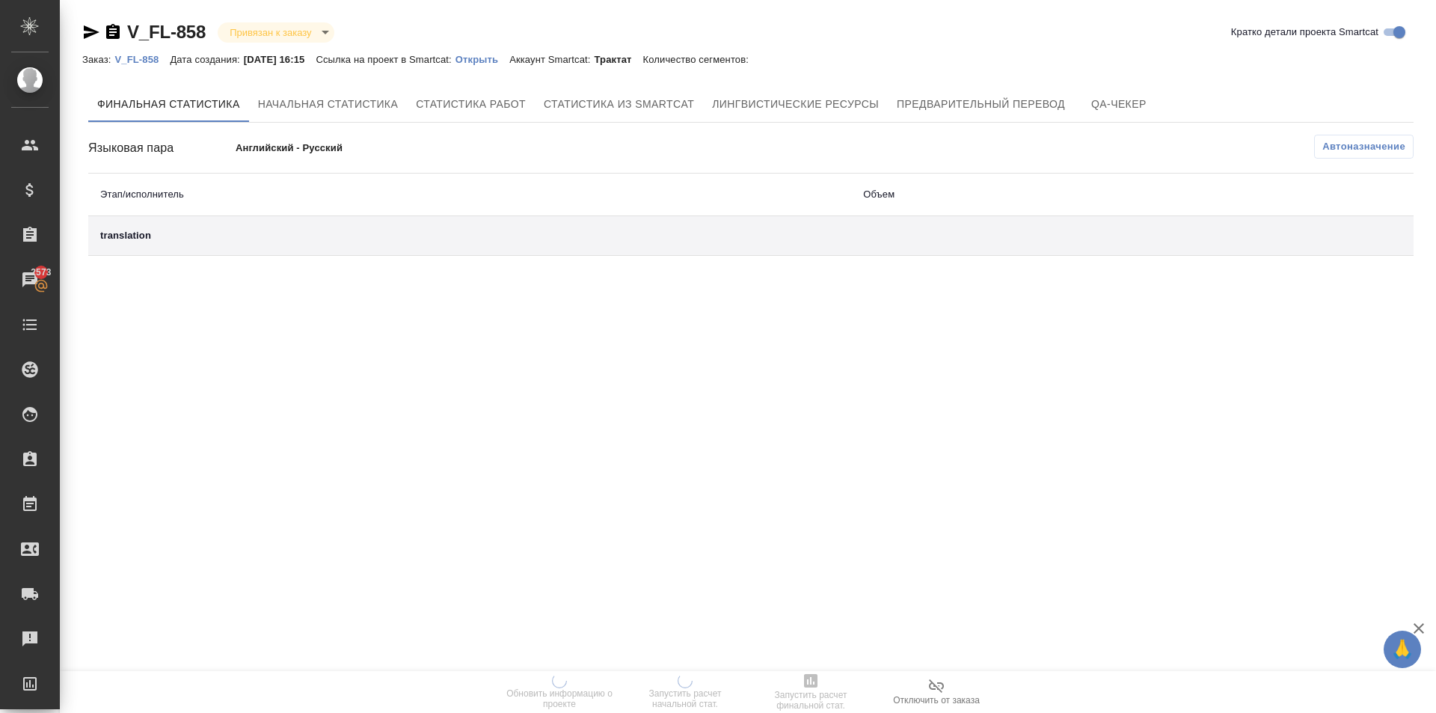
click at [498, 61] on p "Открыть" at bounding box center [483, 59] width 54 height 11
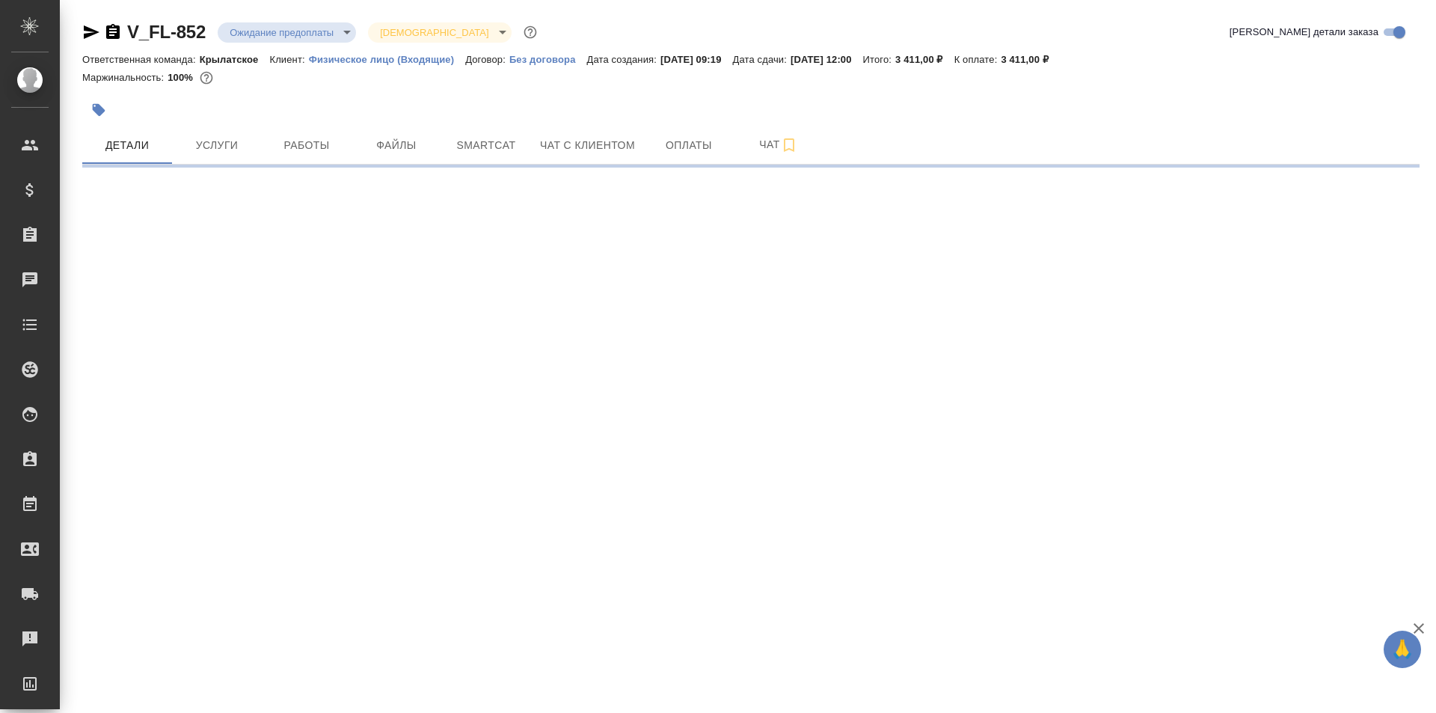
select select "RU"
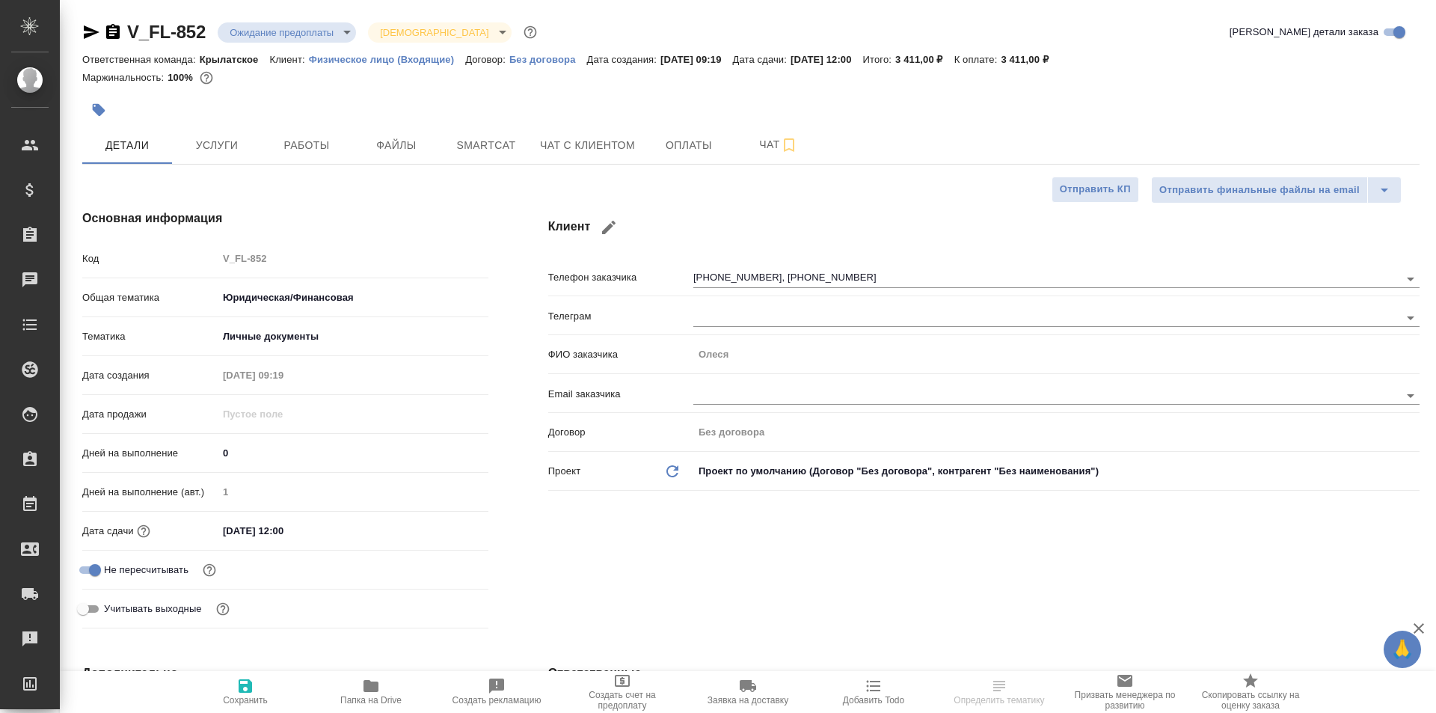
type textarea "x"
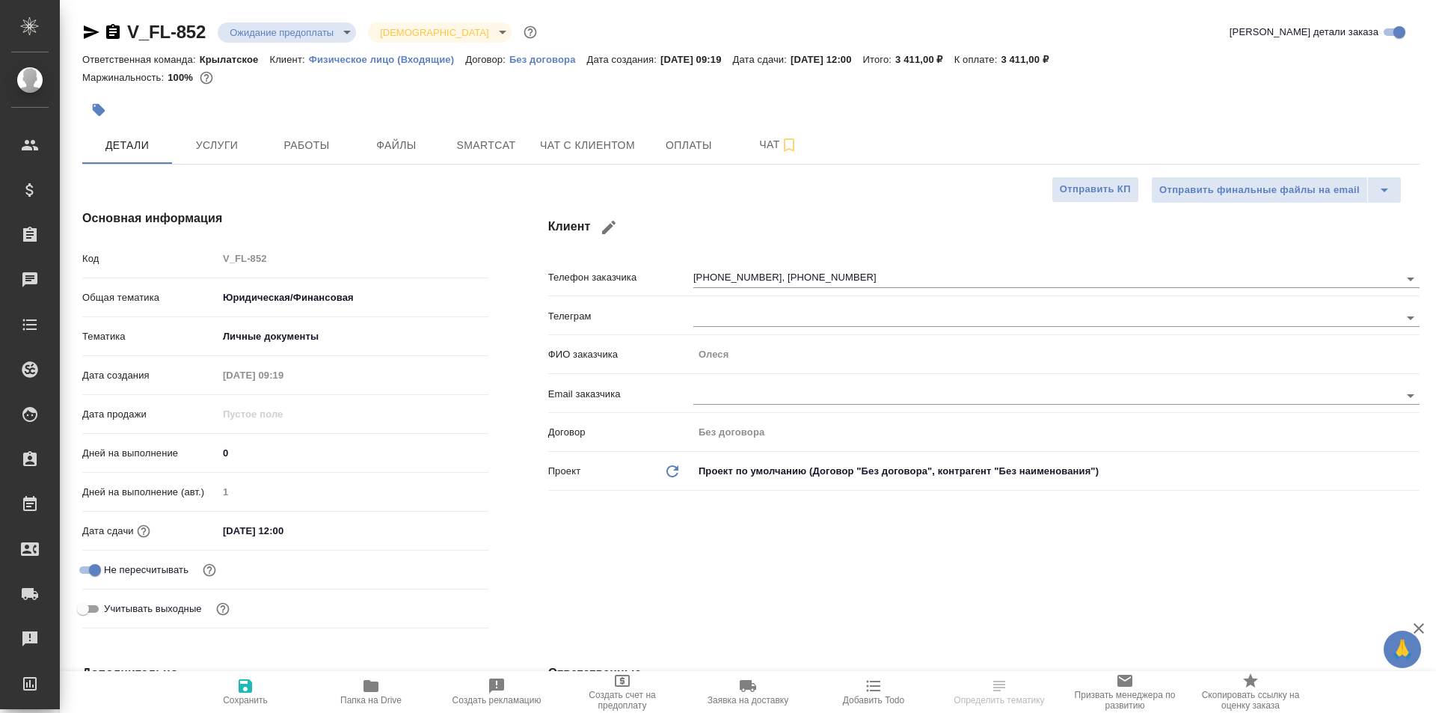
type textarea "x"
click at [301, 122] on div at bounding box center [528, 109] width 892 height 33
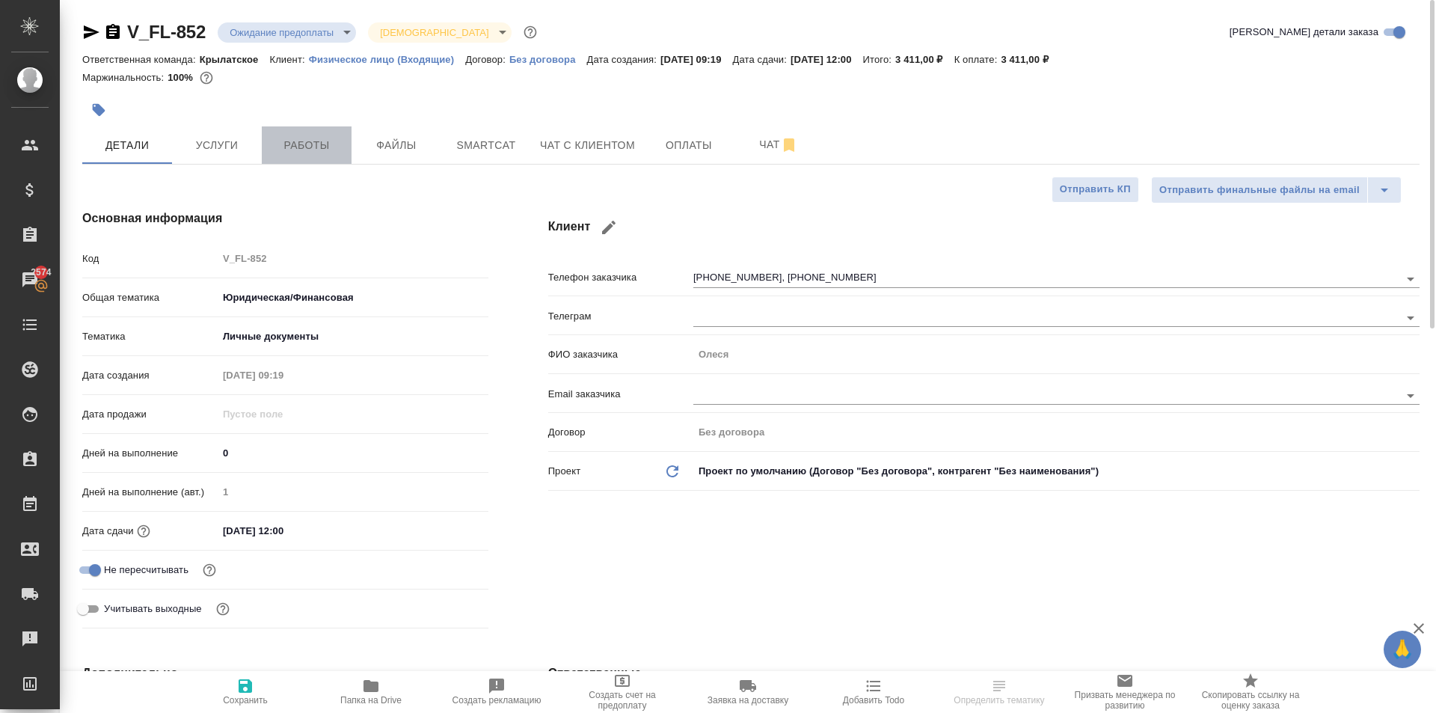
click at [316, 144] on span "Работы" at bounding box center [307, 145] width 72 height 19
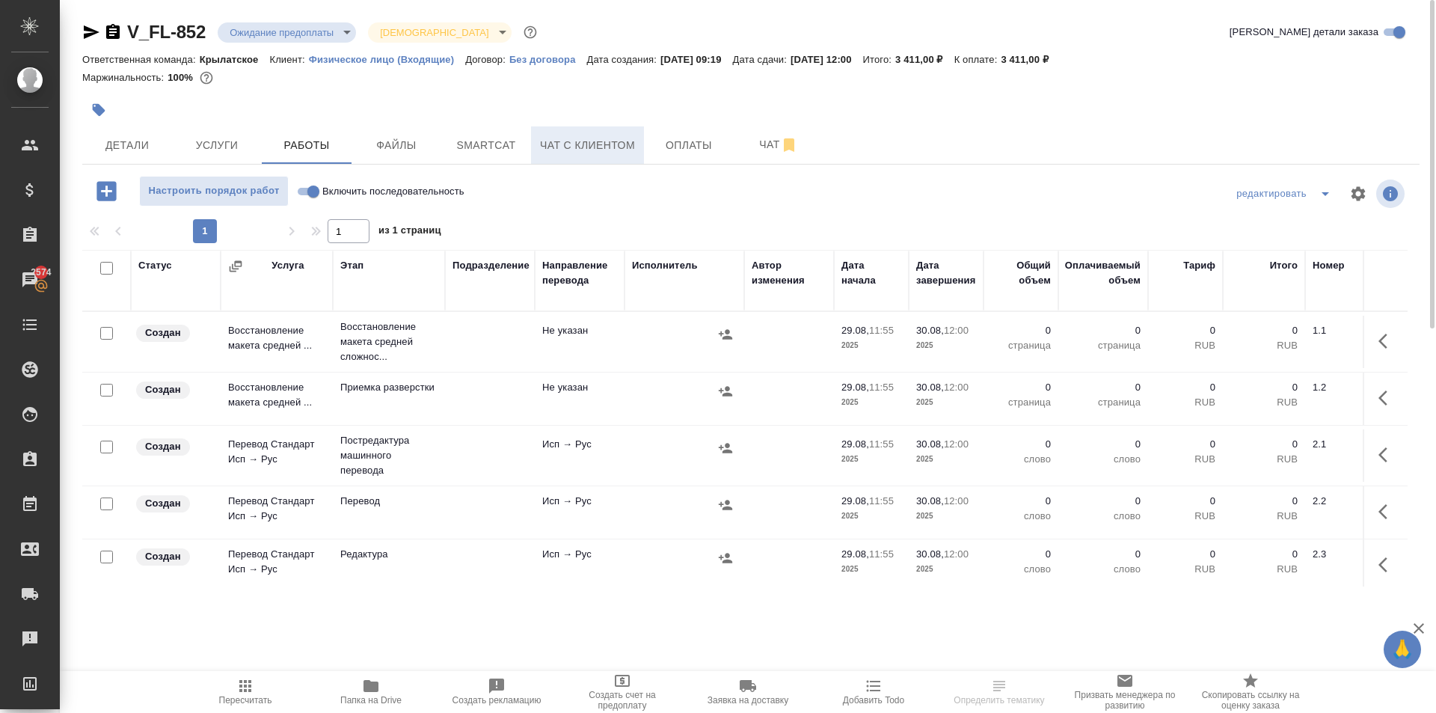
click at [620, 147] on span "Чат с клиентом" at bounding box center [587, 145] width 95 height 19
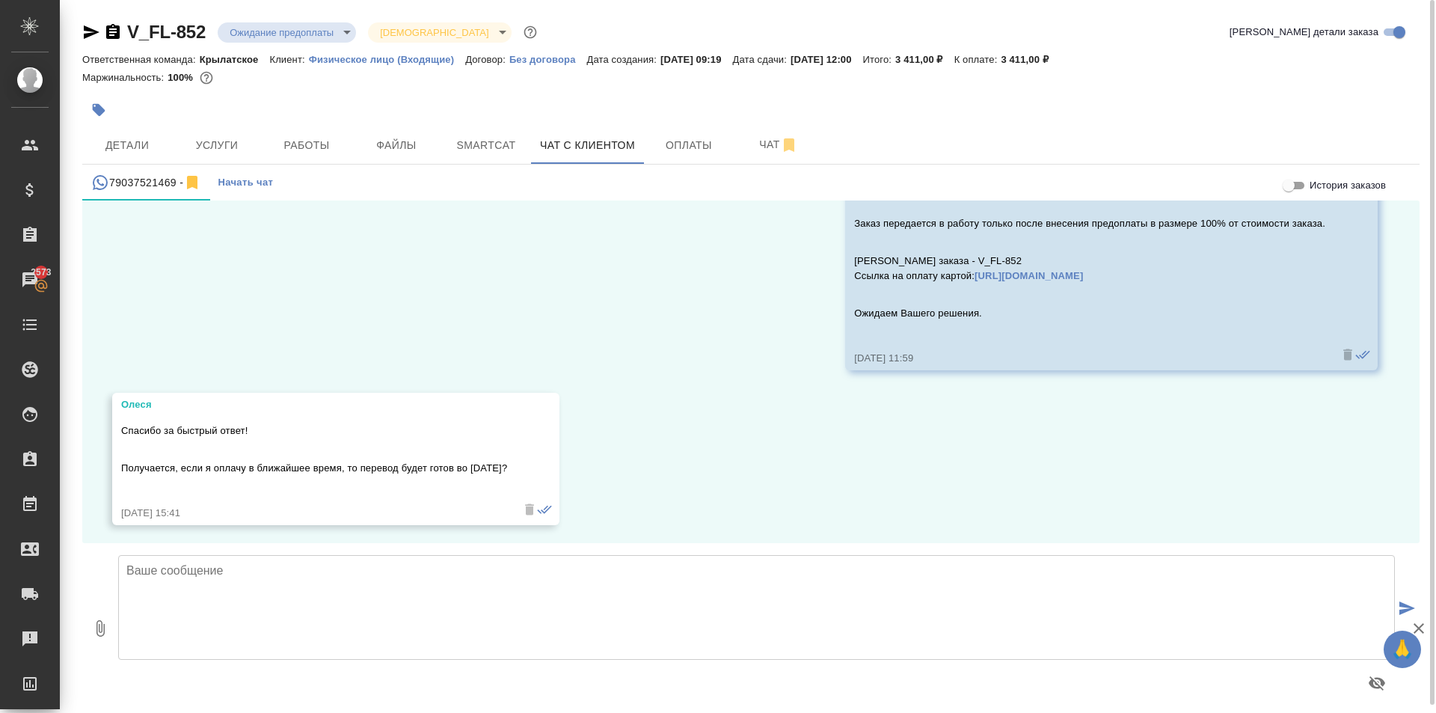
scroll to position [1356, 0]
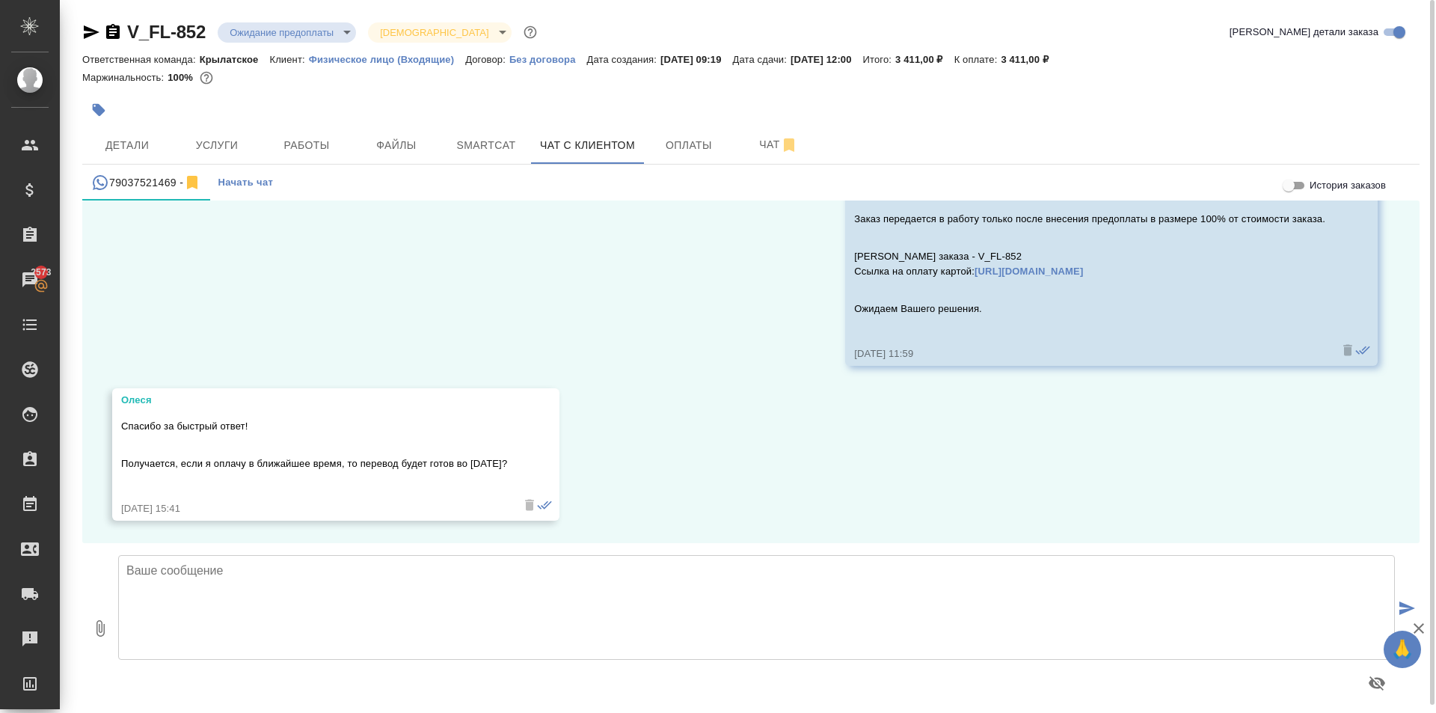
click at [773, 367] on div "28.08, [DATE][PERSON_NAME] (менеджер) [PERSON_NAME], добрый день! В этот чат мо…" at bounding box center [750, 371] width 1337 height 343
click at [696, 411] on div "28.08, [DATE][PERSON_NAME] (менеджер) [PERSON_NAME], добрый день! В этот чат мо…" at bounding box center [750, 371] width 1337 height 343
drag, startPoint x: 548, startPoint y: 450, endPoint x: 638, endPoint y: 453, distance: 90.6
click at [552, 449] on div "[PERSON_NAME] за быстрый ответ! Получается, если я оплачу в ближайшее время, то…" at bounding box center [335, 454] width 447 height 132
click at [670, 416] on div "28.08, [DATE][PERSON_NAME] (менеджер) [PERSON_NAME], добрый день! В этот чат мо…" at bounding box center [750, 371] width 1337 height 343
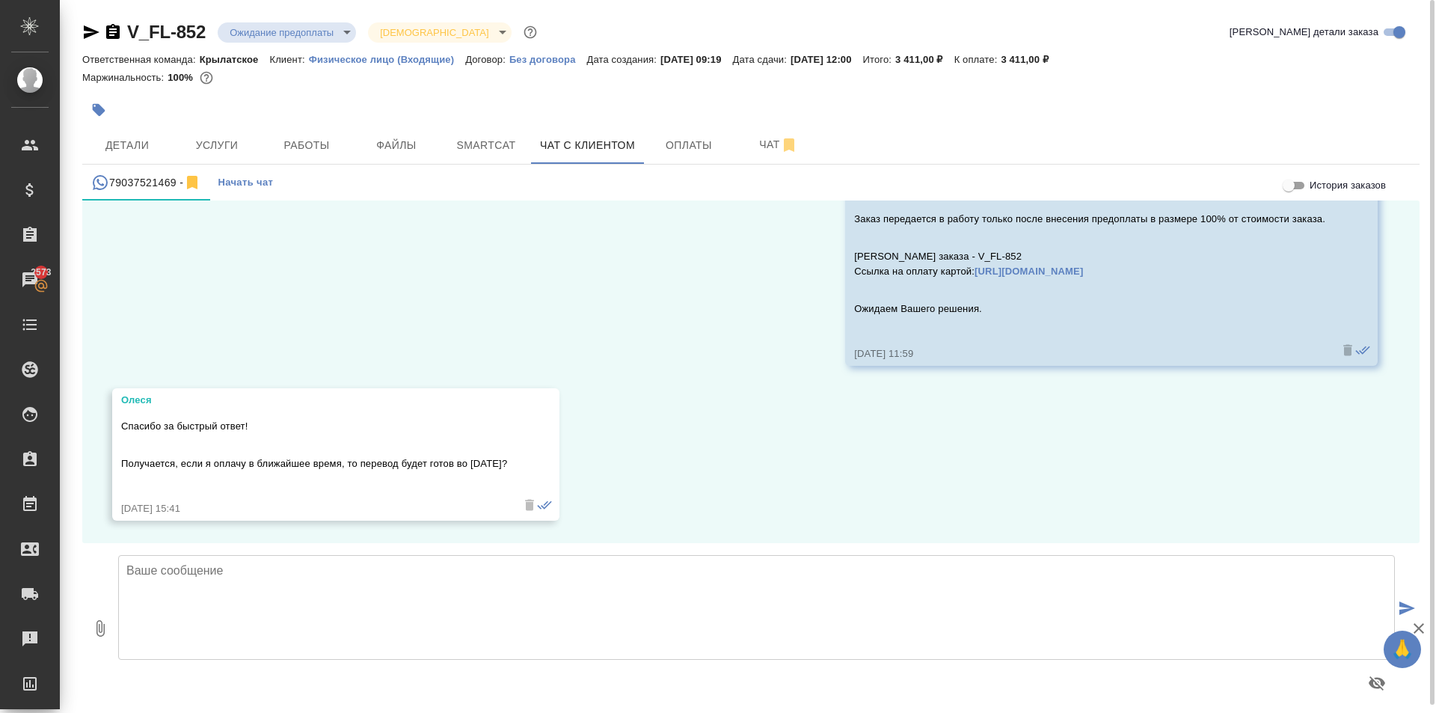
click at [667, 431] on div "28.08, [DATE][PERSON_NAME] (менеджер) [PERSON_NAME], добрый день! В этот чат мо…" at bounding box center [750, 371] width 1337 height 343
click at [670, 429] on div "28.08, [DATE][PERSON_NAME] (менеджер) [PERSON_NAME], добрый день! В этот чат мо…" at bounding box center [750, 371] width 1337 height 343
click at [672, 426] on div "28.08, [DATE][PERSON_NAME] (менеджер) [PERSON_NAME], добрый день! В этот чат мо…" at bounding box center [750, 371] width 1337 height 343
click at [595, 477] on div "28.08, [DATE][PERSON_NAME] (менеджер) [PERSON_NAME], добрый день! В этот чат мо…" at bounding box center [750, 371] width 1337 height 343
click at [824, 501] on div "28.08, [DATE][PERSON_NAME] (менеджер) [PERSON_NAME], добрый день! В этот чат мо…" at bounding box center [750, 371] width 1337 height 343
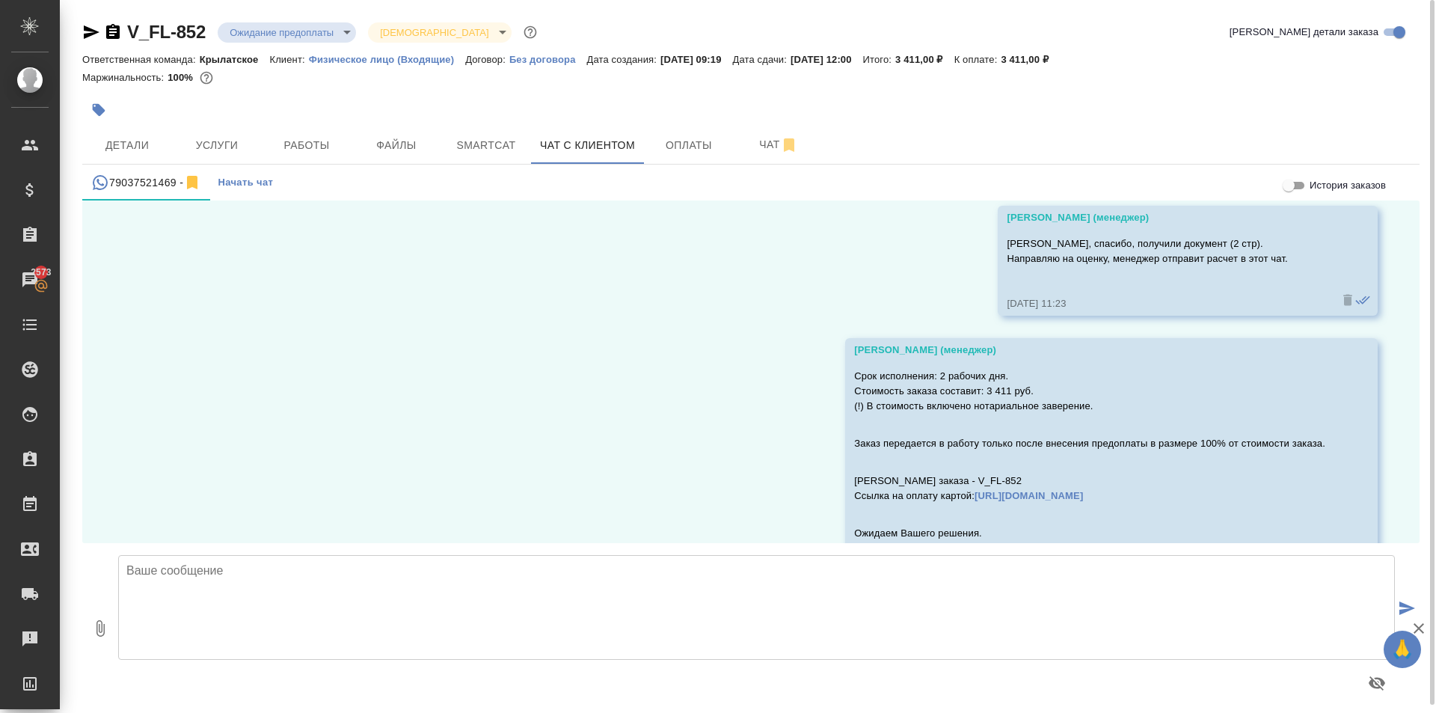
click at [994, 384] on p "Срок исполнения: 2 рабочих дня. Стоимость заказа составит: 3 411 руб. (!) В сто…" at bounding box center [1089, 391] width 471 height 45
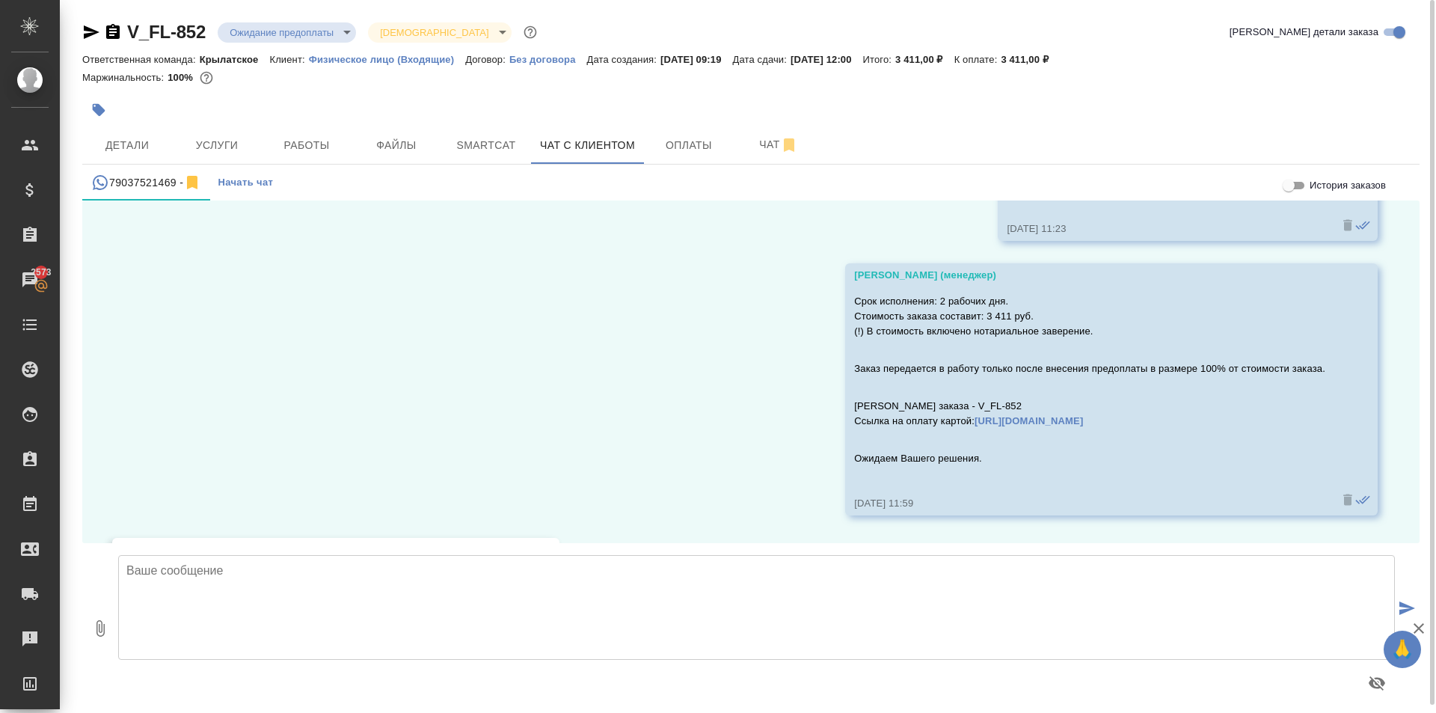
click at [1032, 334] on p "Срок исполнения: 2 рабочих дня. Стоимость заказа составит: 3 411 руб. (!) В сто…" at bounding box center [1089, 316] width 471 height 45
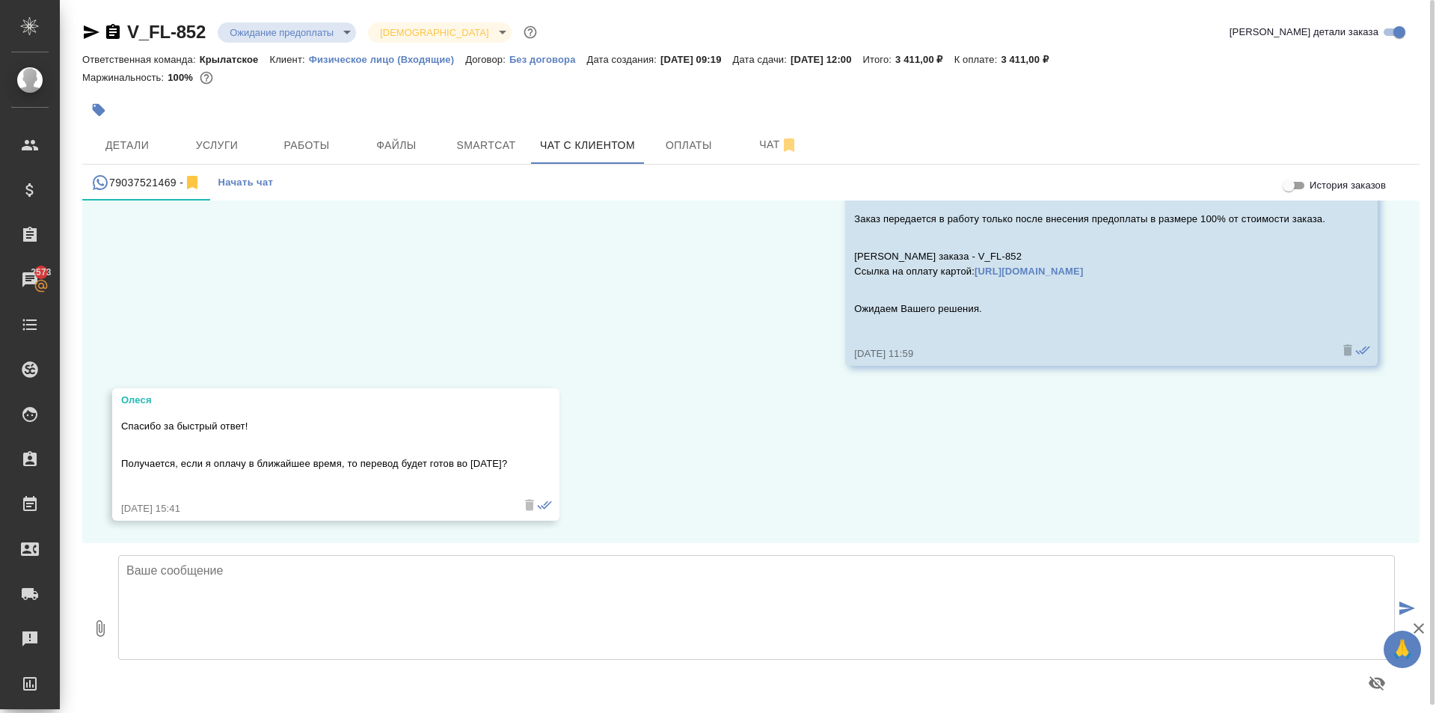
click at [702, 490] on div "28.08, [DATE][PERSON_NAME] (менеджер) [PERSON_NAME], добрый день! В этот чат мо…" at bounding box center [750, 371] width 1337 height 343
click at [700, 490] on div "28.08, [DATE][PERSON_NAME] (менеджер) [PERSON_NAME], добрый день! В этот чат мо…" at bounding box center [750, 371] width 1337 height 343
click at [878, 462] on div "28.08, [DATE][PERSON_NAME] (менеджер) [PERSON_NAME], добрый день! В этот чат мо…" at bounding box center [750, 371] width 1337 height 343
click at [690, 453] on div "28.08, [DATE][PERSON_NAME] (менеджер) [PERSON_NAME], добрый день! В этот чат мо…" at bounding box center [750, 371] width 1337 height 343
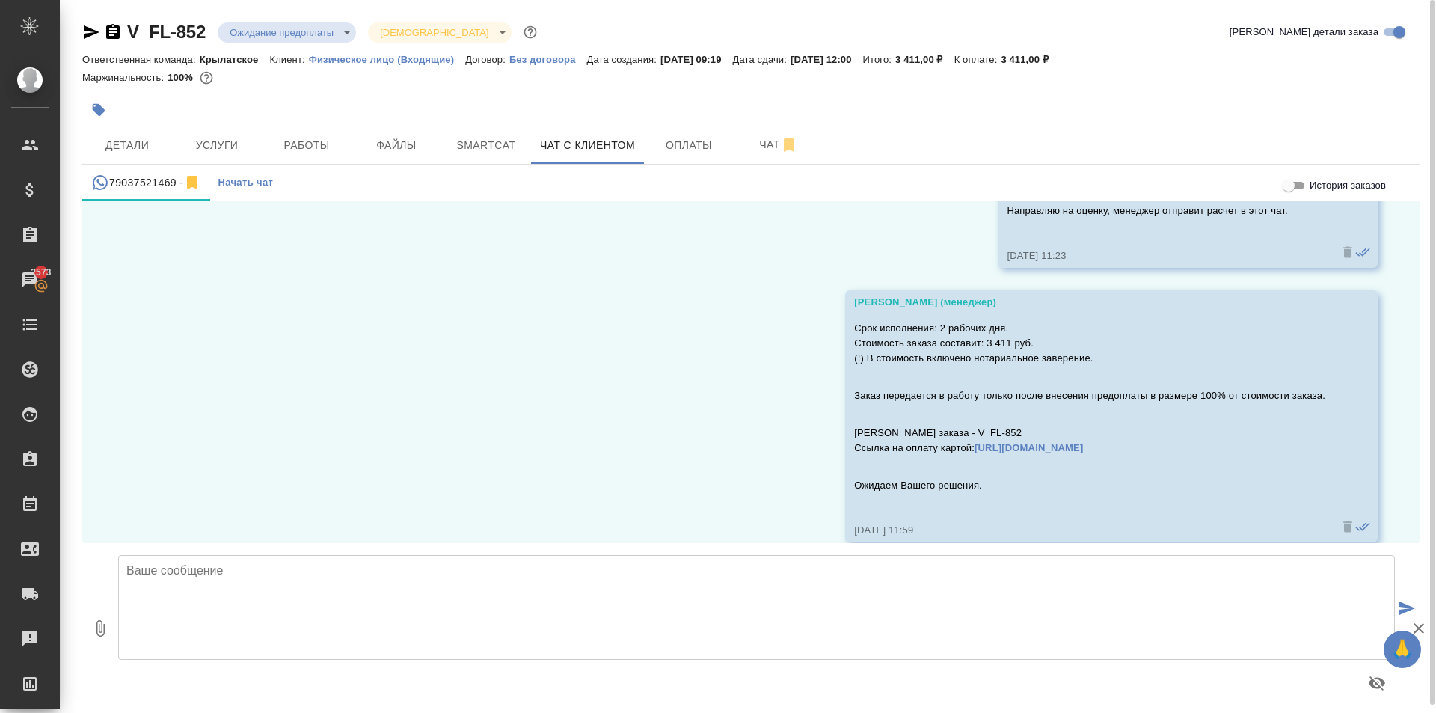
scroll to position [1206, 0]
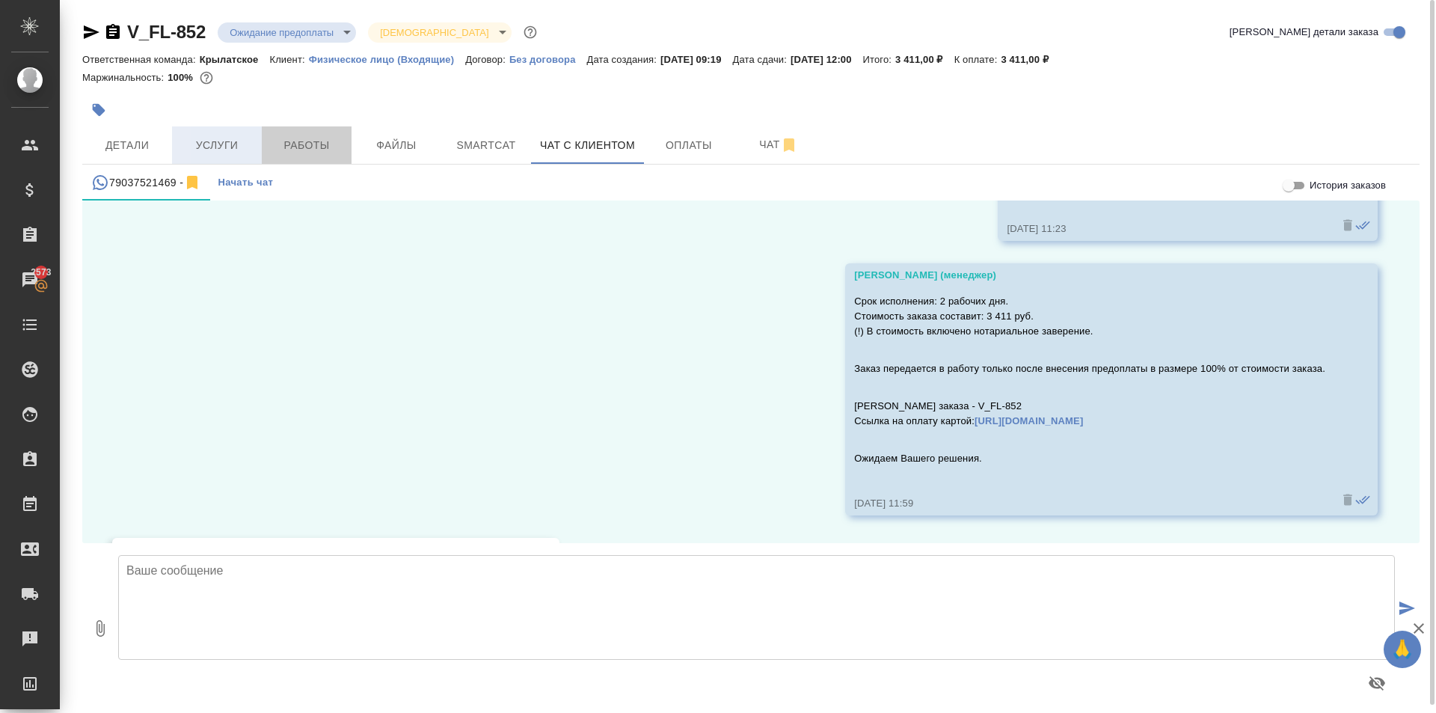
drag, startPoint x: 309, startPoint y: 150, endPoint x: 239, endPoint y: 132, distance: 71.7
click at [257, 135] on div "Детали Услуги Работы Файлы Smartcat Чат с клиентом Оплаты Чат" at bounding box center [750, 144] width 1337 height 37
click at [226, 131] on button "Услуги" at bounding box center [217, 144] width 90 height 37
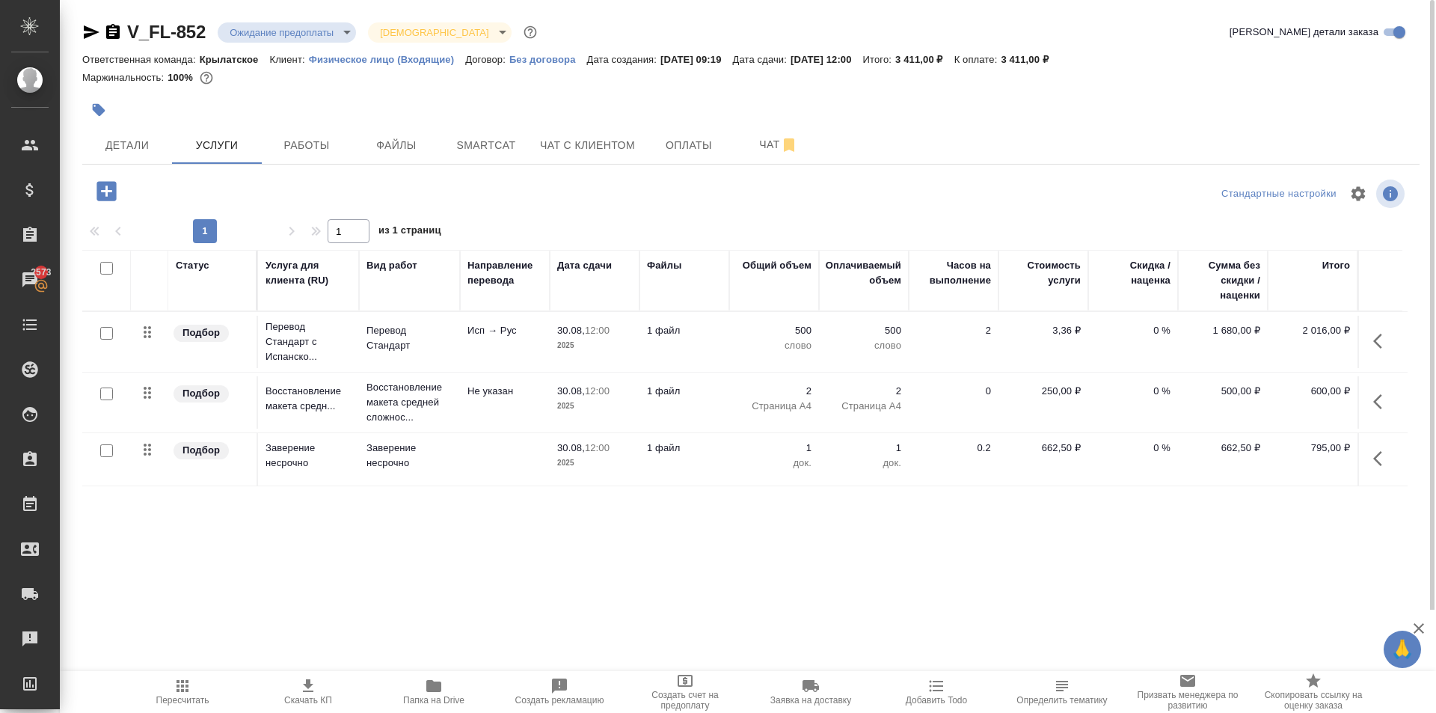
click at [532, 222] on div "1 1 из 1 страниц" at bounding box center [750, 231] width 1337 height 24
drag, startPoint x: 578, startPoint y: 160, endPoint x: 594, endPoint y: 180, distance: 25.6
click at [601, 200] on div "V_FL-852 Ожидание предоплаты waitingForPrepayment Святая троица holyTrinity Кра…" at bounding box center [751, 305] width 1354 height 610
click at [461, 212] on div at bounding box center [750, 215] width 1337 height 7
click at [701, 204] on div at bounding box center [751, 194] width 446 height 36
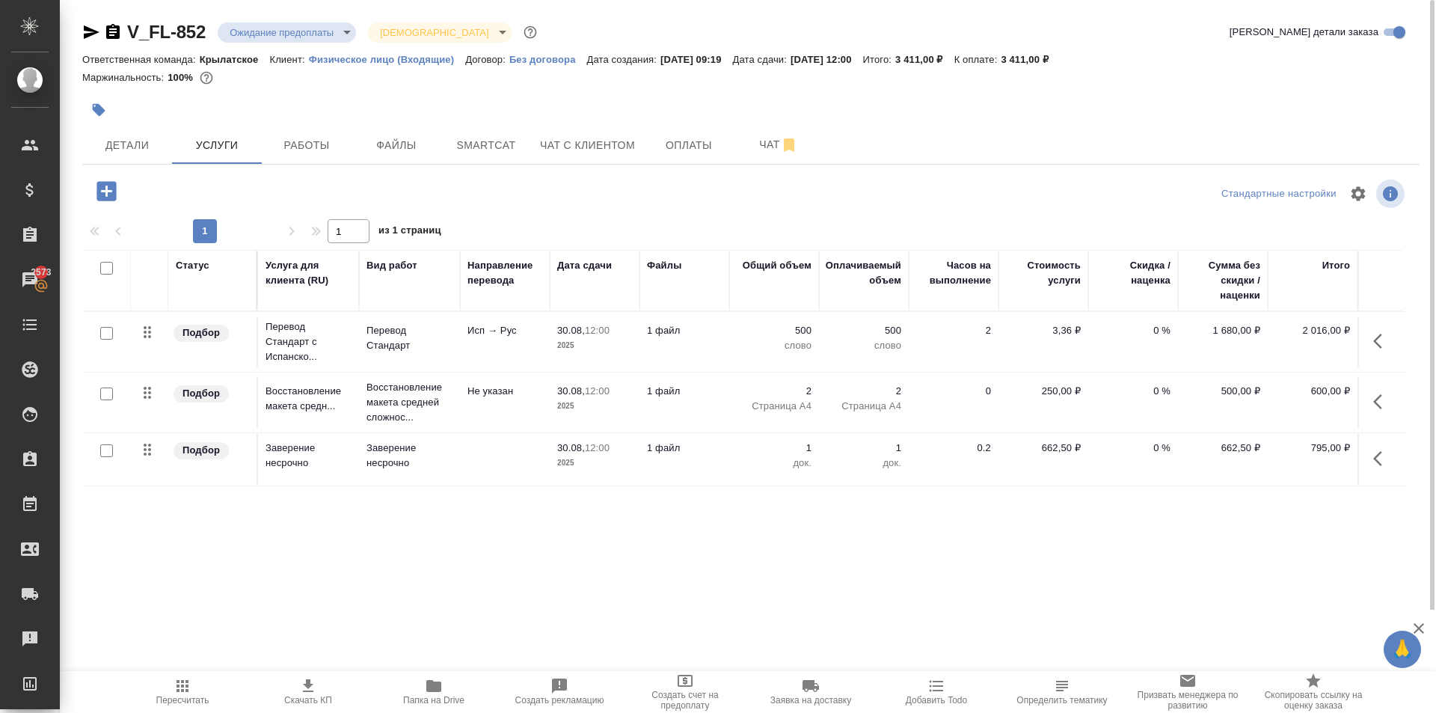
drag, startPoint x: 608, startPoint y: 157, endPoint x: 667, endPoint y: 225, distance: 90.1
click at [667, 225] on div "V_FL-852 Ожидание предоплаты waitingForPrepayment Святая троица holyTrinity Кра…" at bounding box center [751, 305] width 1354 height 610
drag, startPoint x: 619, startPoint y: 144, endPoint x: 607, endPoint y: 206, distance: 64.0
click at [607, 212] on div "V_FL-852 Ожидание предоплаты waitingForPrepayment Святая троица holyTrinity Кра…" at bounding box center [751, 305] width 1354 height 610
drag, startPoint x: 598, startPoint y: 120, endPoint x: 595, endPoint y: 138, distance: 18.2
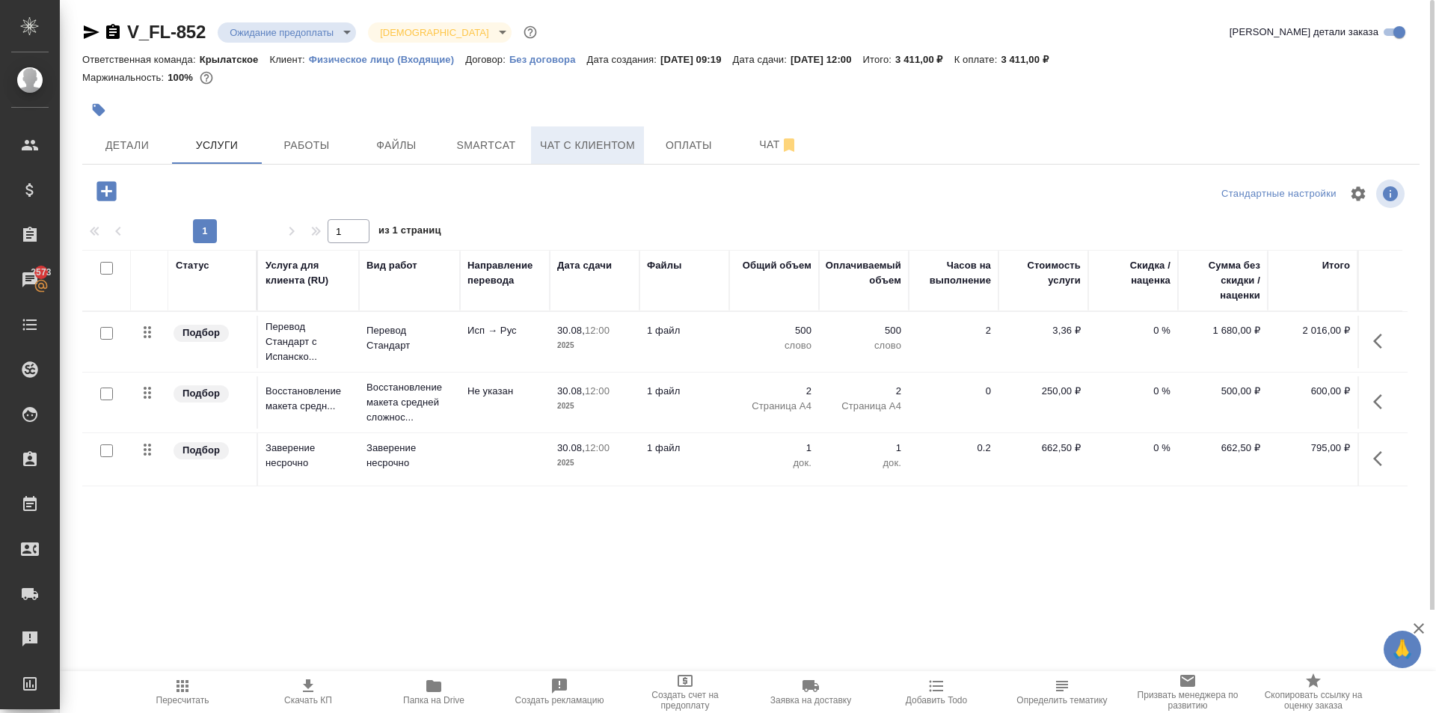
click at [595, 138] on div "V_FL-852 Ожидание предоплаты waitingForPrepayment Святая троица holyTrinity Кра…" at bounding box center [751, 305] width 1354 height 610
click at [595, 138] on span "Чат с клиентом" at bounding box center [587, 145] width 95 height 19
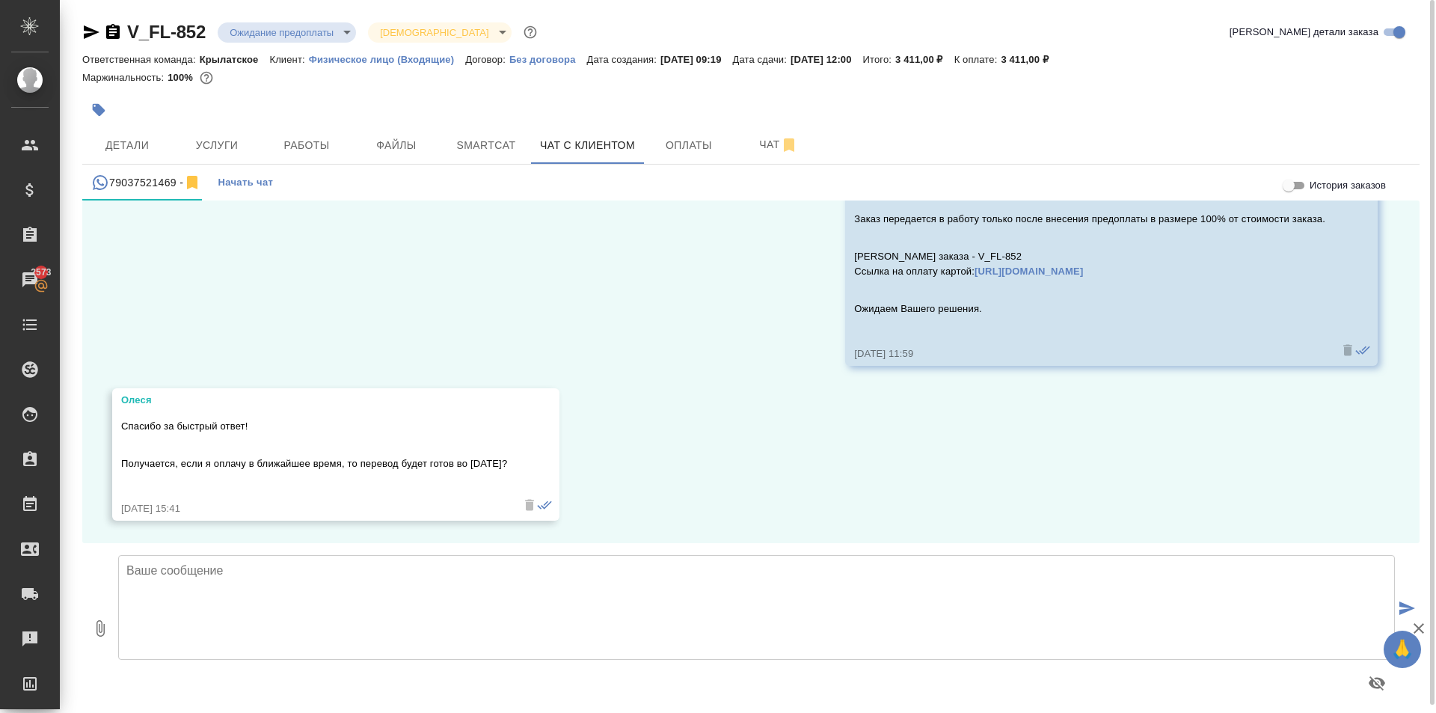
scroll to position [1356, 0]
click at [596, 384] on div "28.08, [DATE][PERSON_NAME] (менеджер) [PERSON_NAME], добрый день! В этот чат мо…" at bounding box center [750, 371] width 1337 height 343
click at [710, 462] on div "28.08, [DATE][PERSON_NAME] (менеджер) [PERSON_NAME], добрый день! В этот чат мо…" at bounding box center [750, 371] width 1337 height 343
click at [503, 576] on textarea at bounding box center [756, 607] width 1277 height 105
click at [643, 511] on div "28.08, [DATE][PERSON_NAME] (менеджер) [PERSON_NAME], добрый день! В этот чат мо…" at bounding box center [750, 371] width 1337 height 343
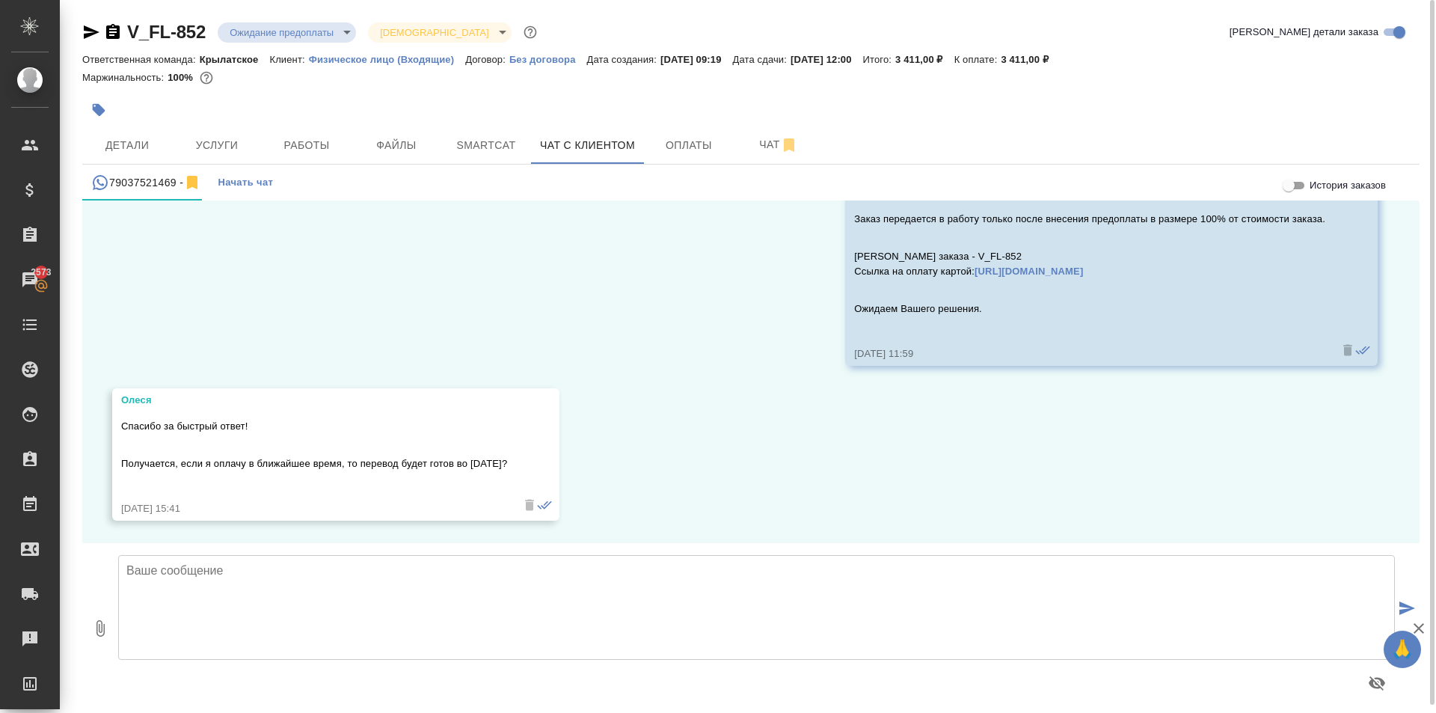
drag, startPoint x: 319, startPoint y: 590, endPoint x: 325, endPoint y: 560, distance: 30.5
click at [318, 590] on textarea at bounding box center [756, 607] width 1277 height 105
click at [596, 486] on div "28.08, [DATE][PERSON_NAME] (менеджер) [PERSON_NAME], добрый день! В этот чат мо…" at bounding box center [750, 371] width 1337 height 343
click at [191, 554] on div at bounding box center [756, 628] width 1289 height 158
drag, startPoint x: 190, startPoint y: 557, endPoint x: 196, endPoint y: 542, distance: 16.8
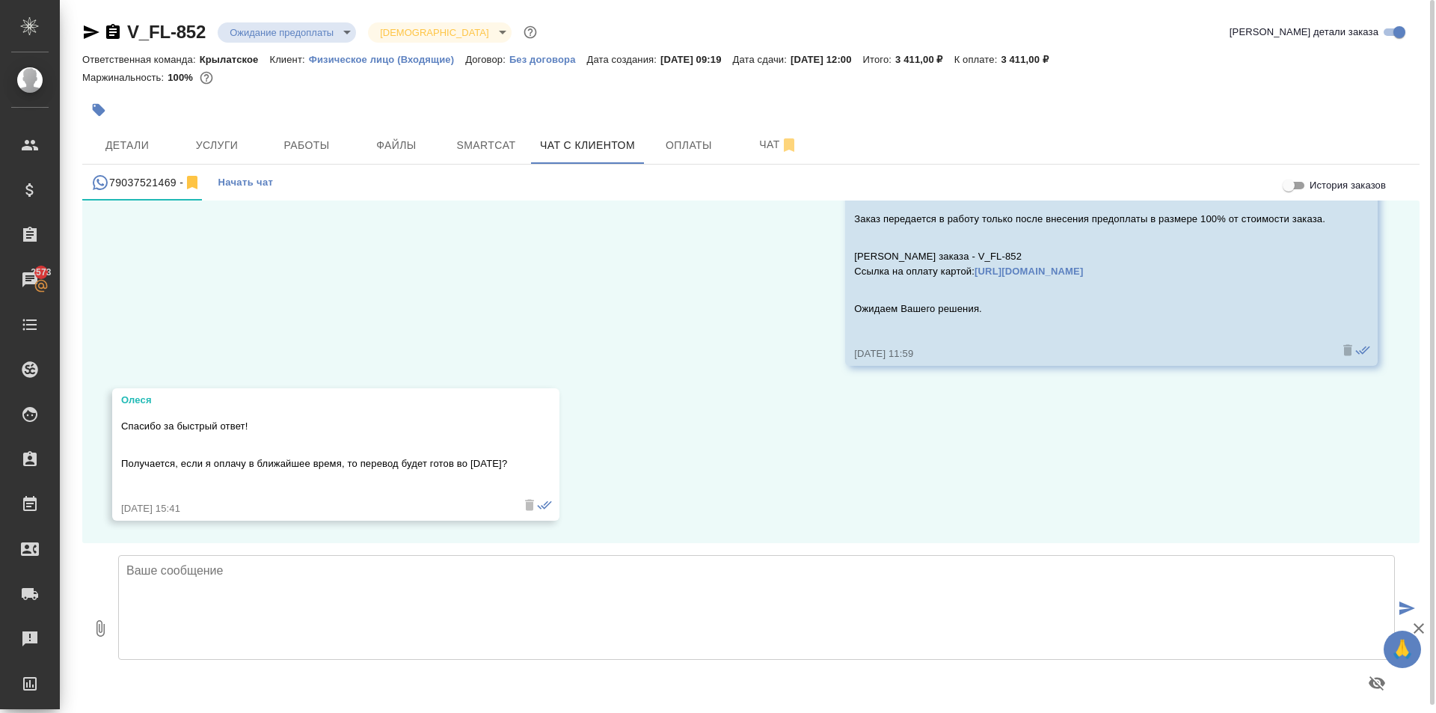
click at [194, 549] on div at bounding box center [756, 628] width 1289 height 158
click at [203, 523] on div "28.08, [DATE][PERSON_NAME] (менеджер) [PERSON_NAME], добрый день! В этот чат мо…" at bounding box center [750, 371] width 1337 height 343
click at [213, 572] on textarea at bounding box center [756, 607] width 1277 height 105
click at [209, 534] on div "28.08, [DATE][PERSON_NAME] (менеджер) [PERSON_NAME], добрый день! В этот чат мо…" at bounding box center [750, 371] width 1337 height 343
click at [217, 565] on textarea at bounding box center [756, 607] width 1277 height 105
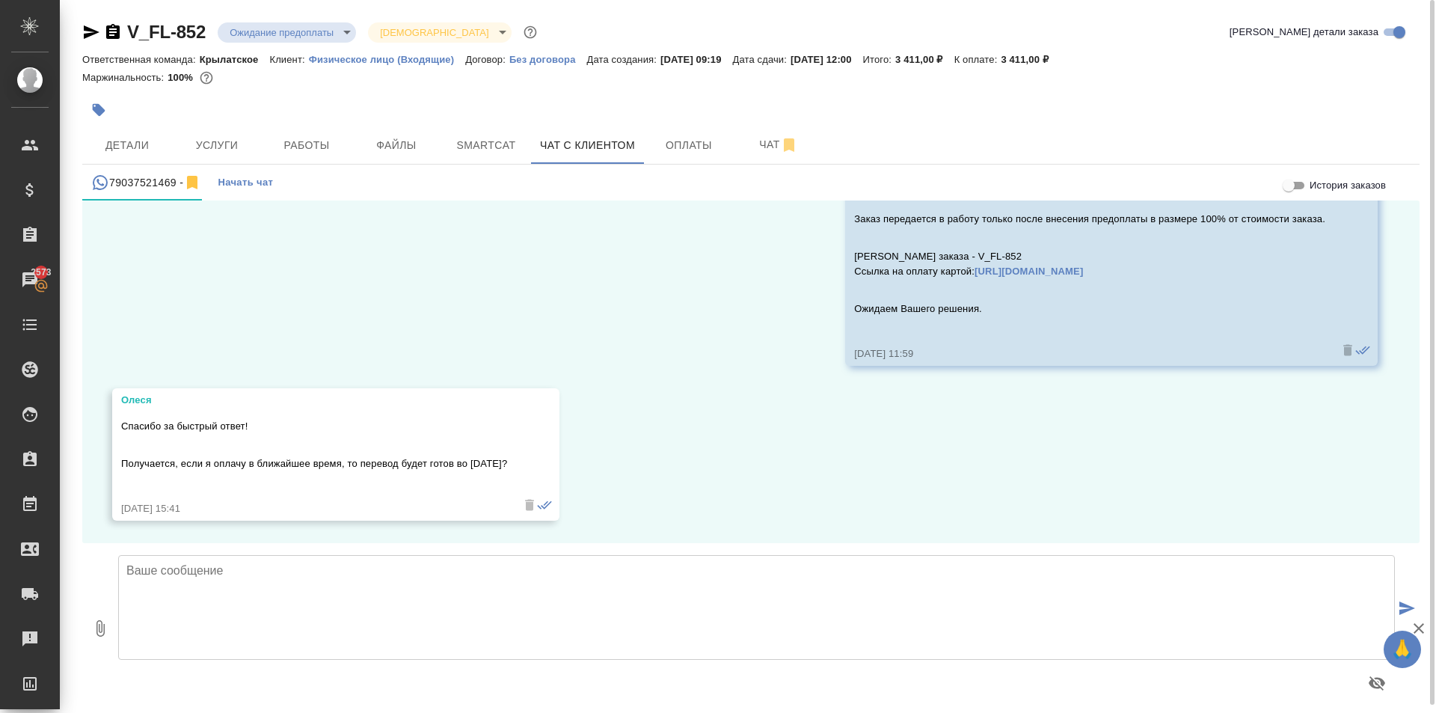
click at [220, 531] on div "28.08, [DATE][PERSON_NAME] (менеджер) [PERSON_NAME], добрый день! В этот чат мо…" at bounding box center [750, 371] width 1337 height 343
click at [211, 577] on textarea at bounding box center [756, 607] width 1277 height 105
click at [221, 536] on div "28.08, [DATE][PERSON_NAME] (менеджер) [PERSON_NAME], добрый день! В этот чат мо…" at bounding box center [750, 371] width 1337 height 343
click at [221, 589] on textarea at bounding box center [756, 607] width 1277 height 105
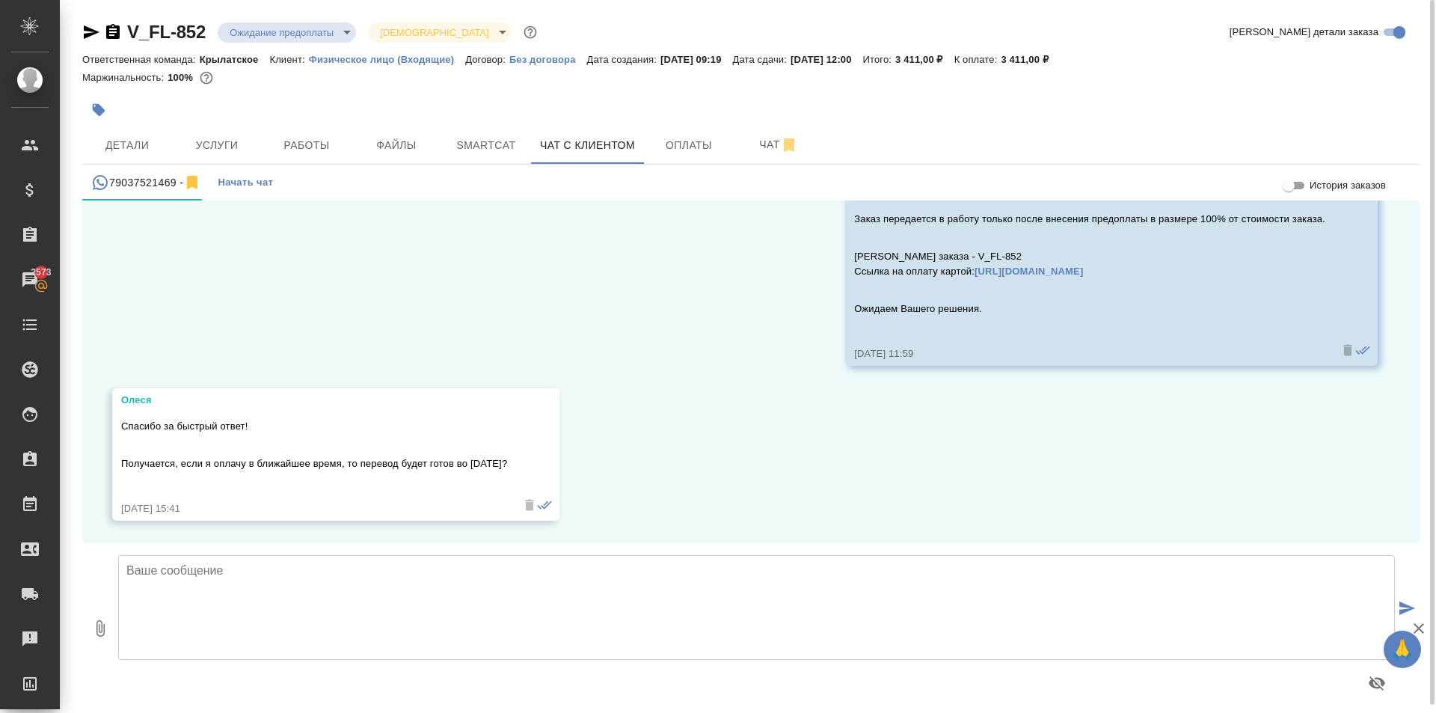
click at [244, 535] on div "28.08, [DATE][PERSON_NAME] (менеджер) [PERSON_NAME], добрый день! В этот чат мо…" at bounding box center [750, 371] width 1337 height 343
click at [230, 579] on textarea at bounding box center [756, 607] width 1277 height 105
click at [213, 148] on span "Услуги" at bounding box center [217, 145] width 72 height 19
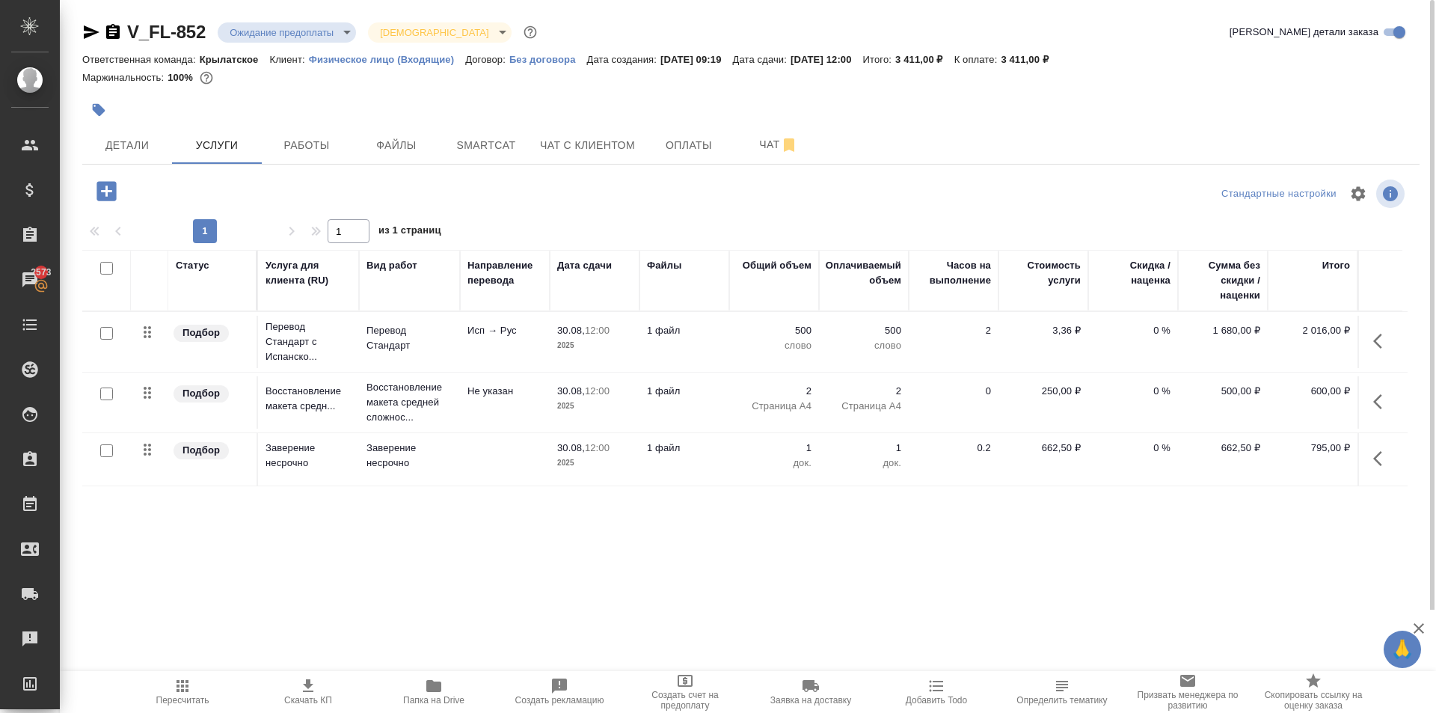
click at [1391, 342] on button "button" at bounding box center [1382, 341] width 36 height 36
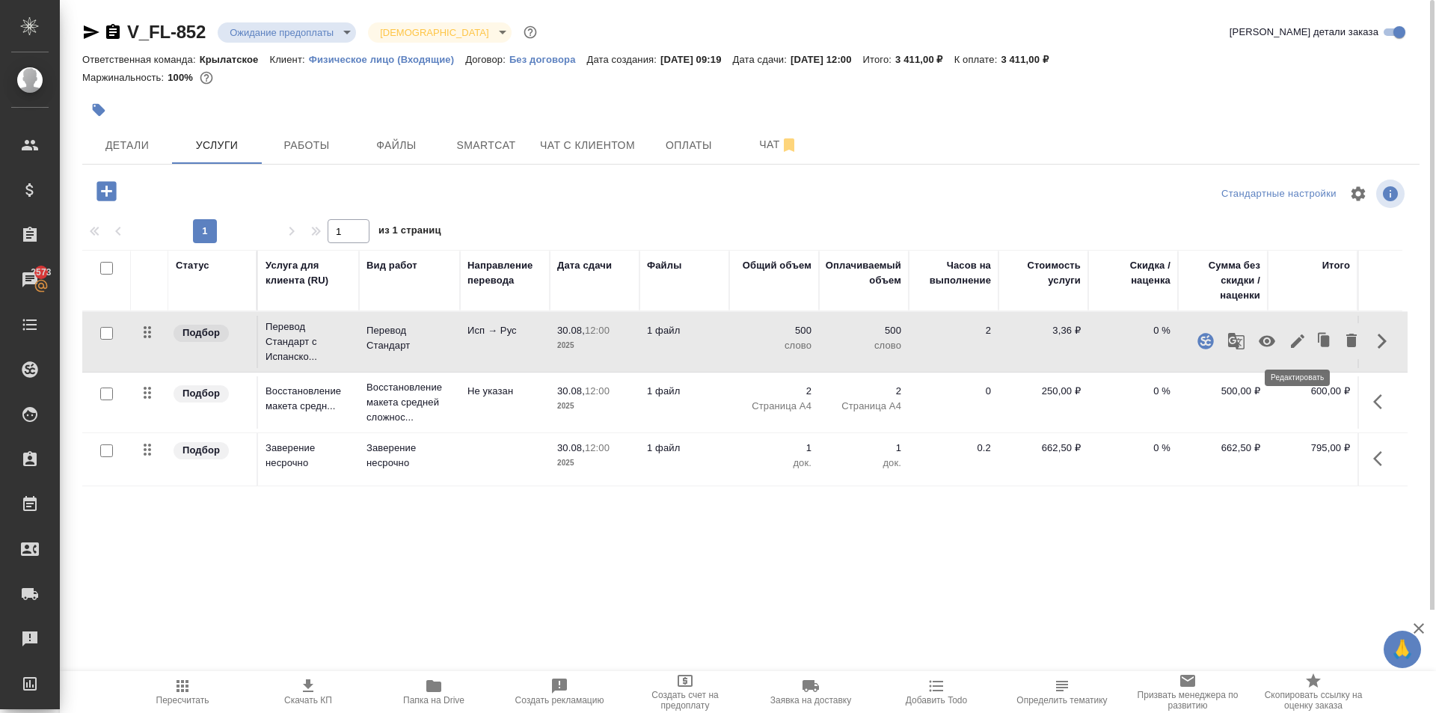
click at [1303, 353] on button "button" at bounding box center [1297, 341] width 25 height 36
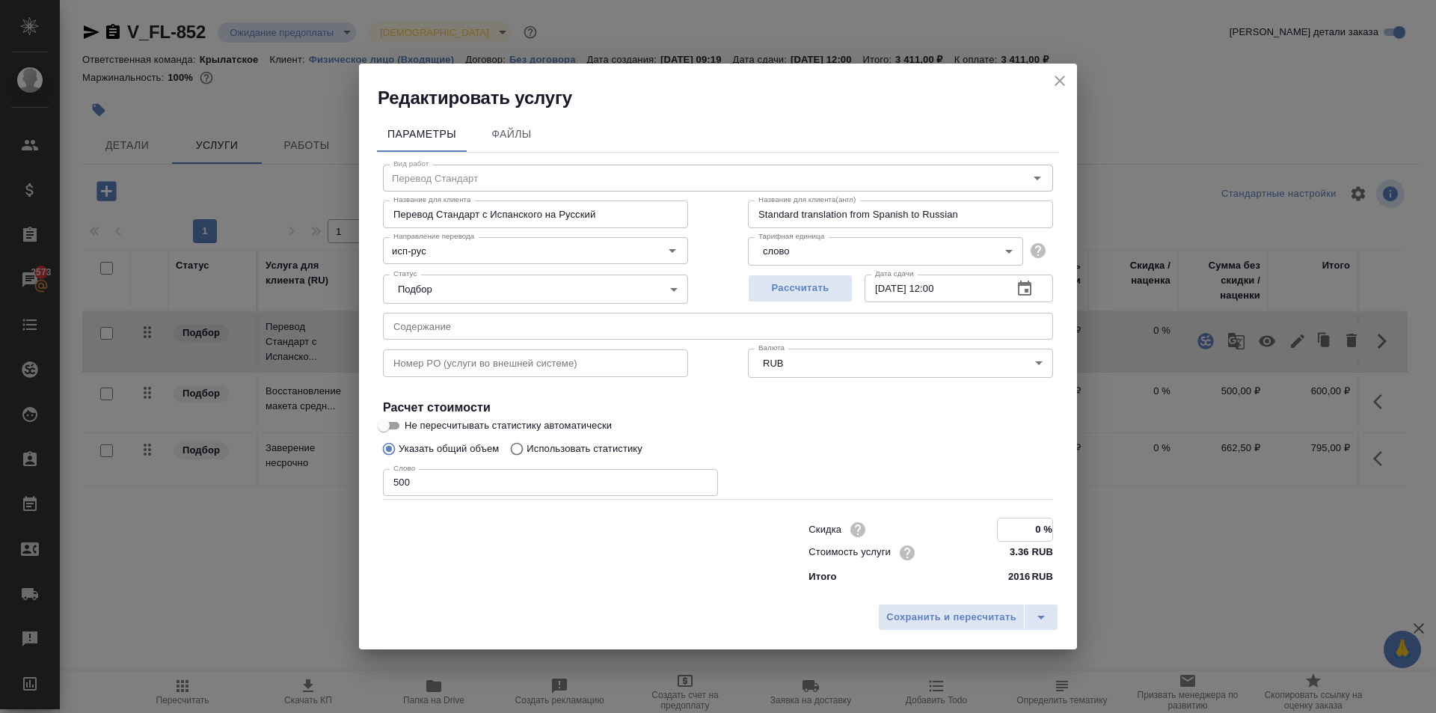
drag, startPoint x: 1024, startPoint y: 527, endPoint x: 1091, endPoint y: 530, distance: 66.7
click at [1090, 530] on div "Редактировать услугу Параметры Файлы Вид работ Перевод Стандарт Вид работ Назва…" at bounding box center [718, 356] width 1436 height 713
type input "-50 %"
click at [990, 615] on span "Сохранить и пересчитать" at bounding box center [951, 617] width 130 height 17
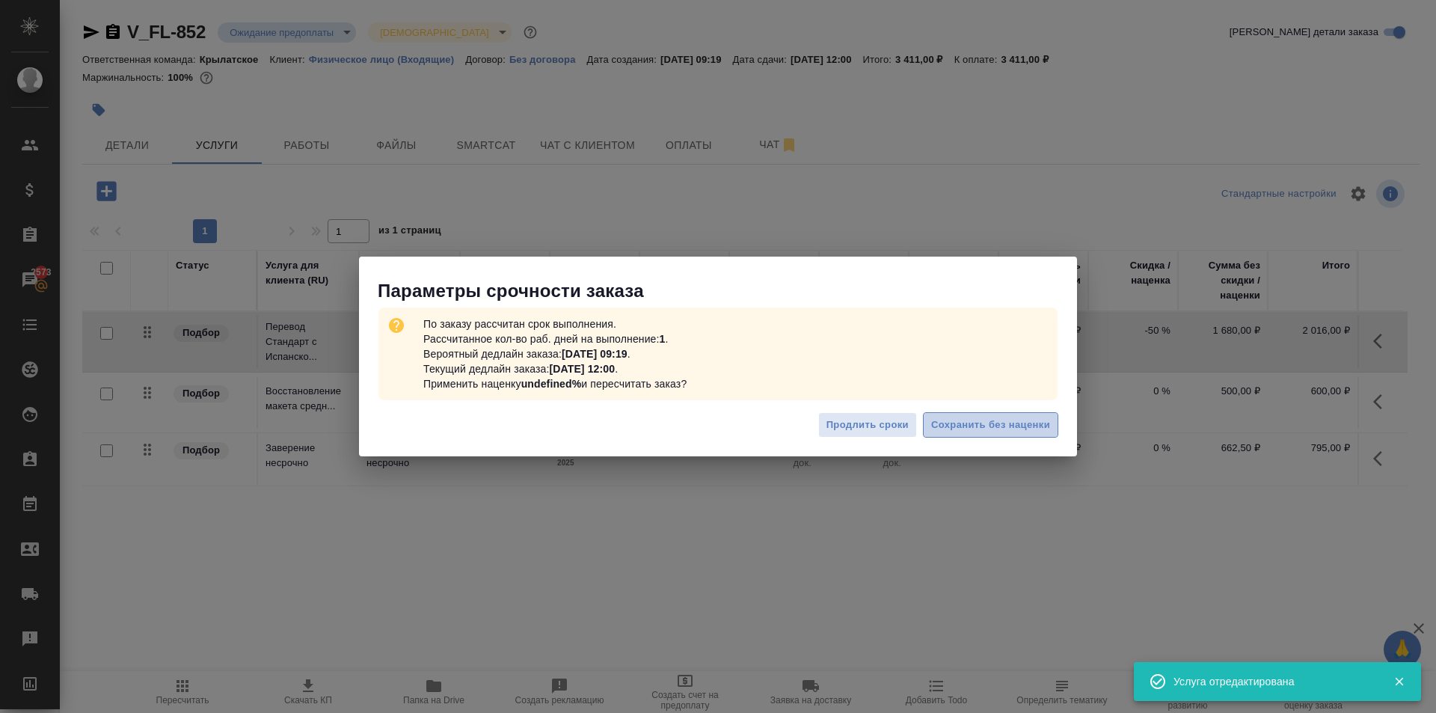
click at [1036, 417] on span "Сохранить без наценки" at bounding box center [990, 425] width 119 height 17
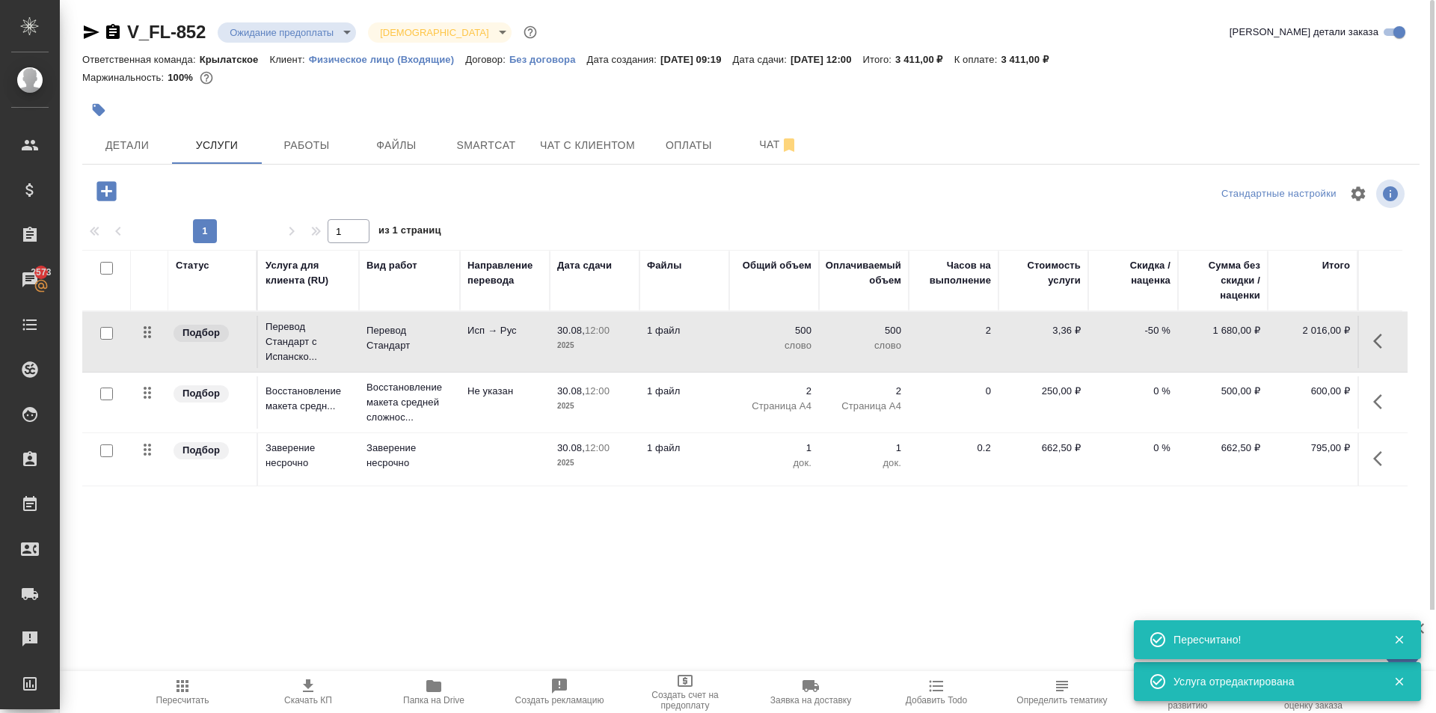
type input "urgent"
click at [1379, 467] on icon "button" at bounding box center [1382, 459] width 18 height 18
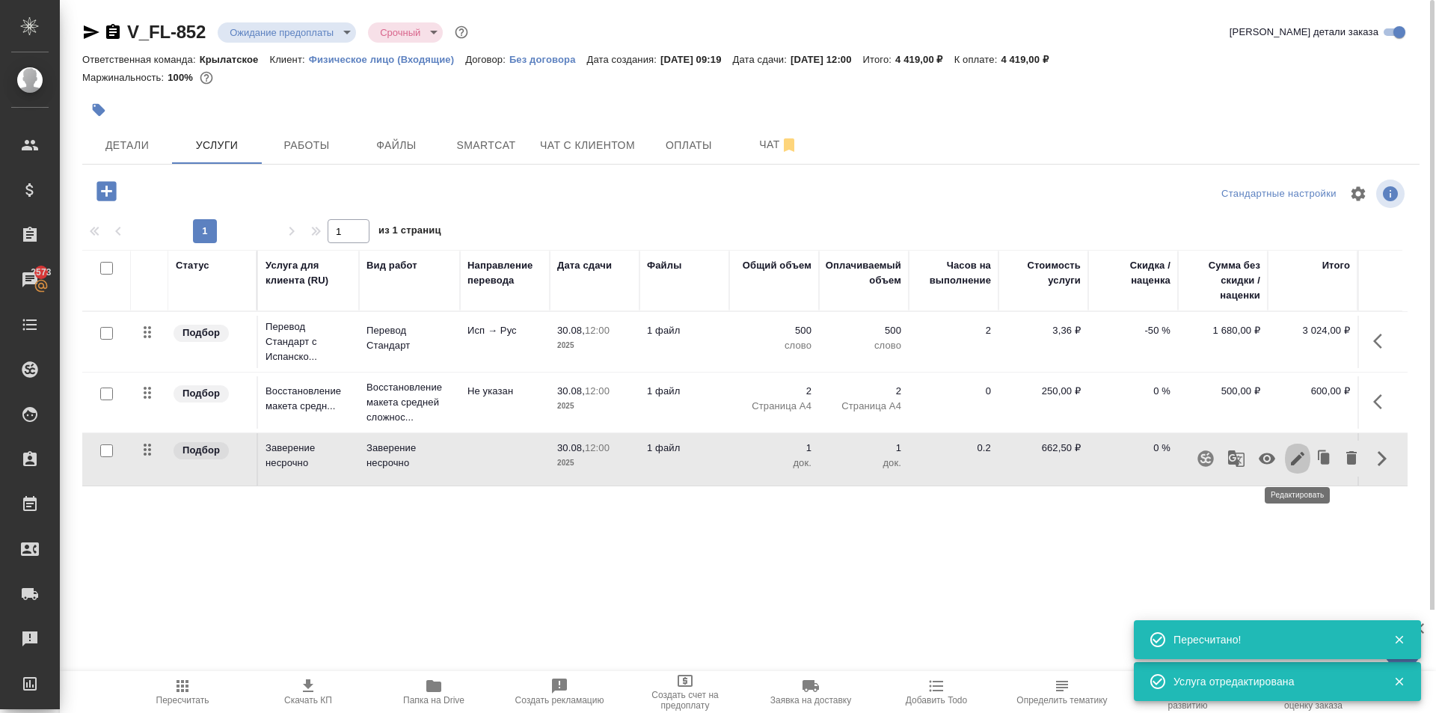
click at [1302, 463] on icon "button" at bounding box center [1298, 459] width 18 height 18
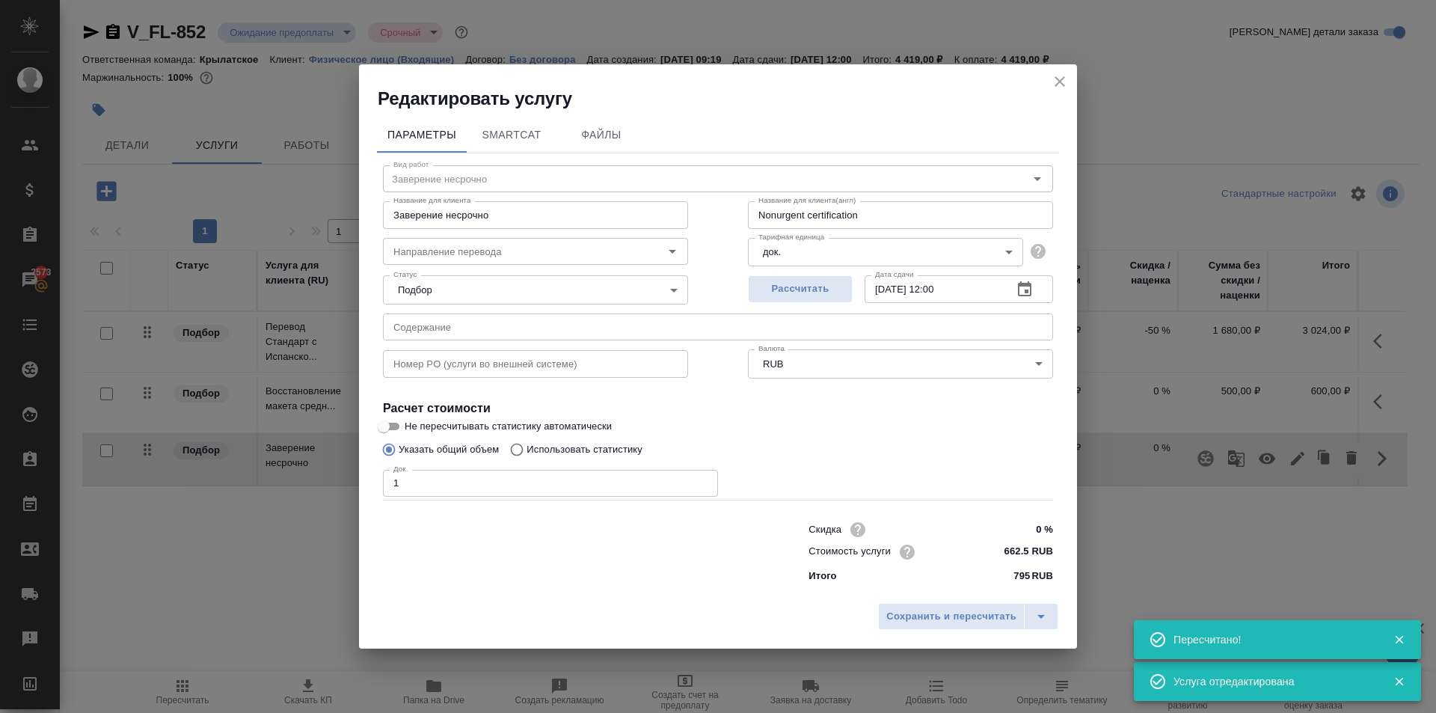
click at [1006, 550] on input "662.5 RUB" at bounding box center [1025, 552] width 56 height 22
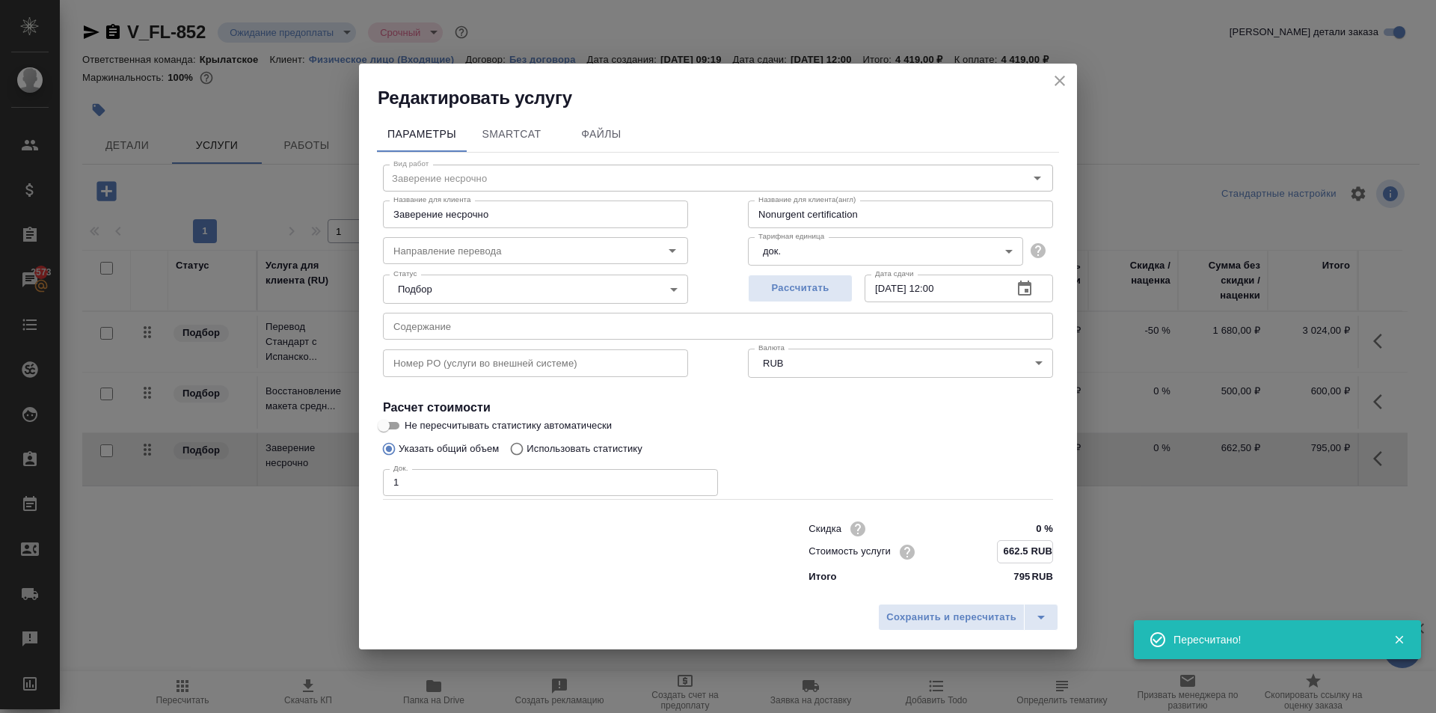
click at [1006, 550] on input "662.5 RUB" at bounding box center [1025, 552] width 55 height 22
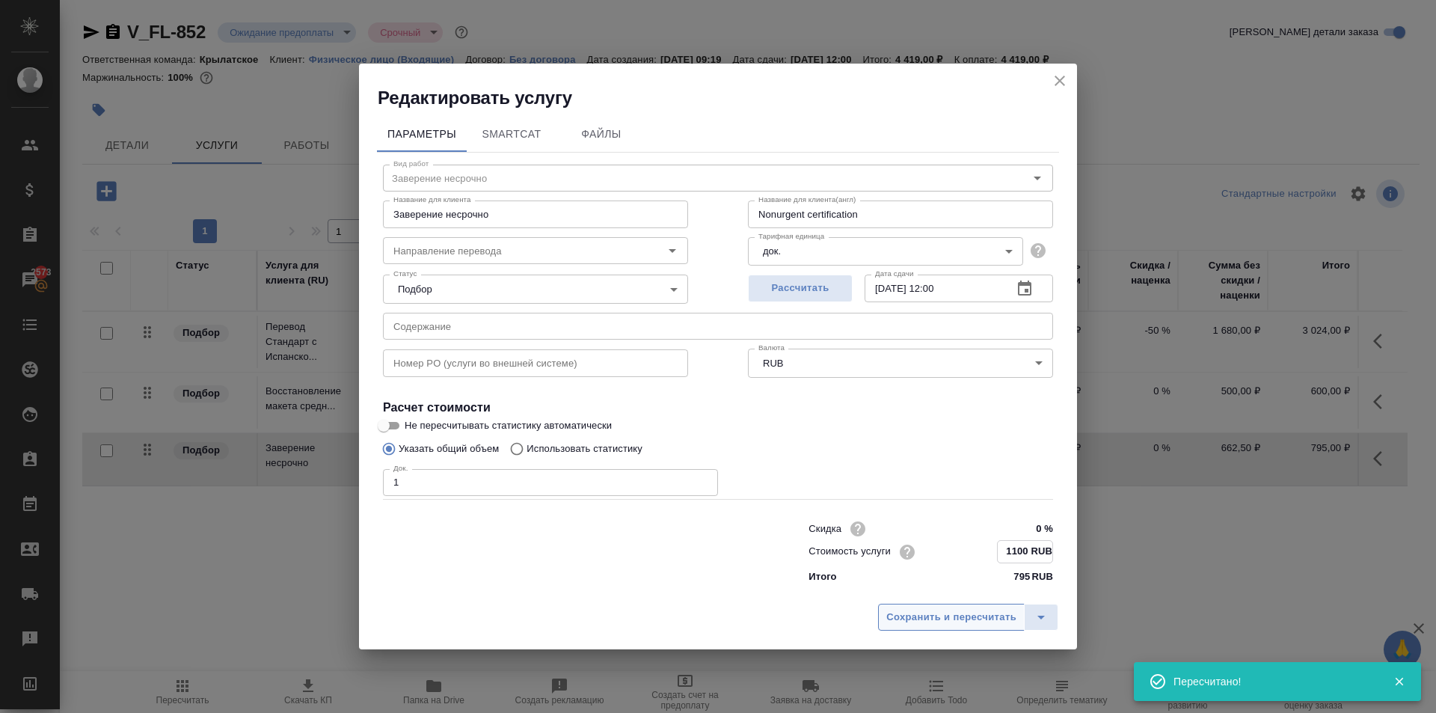
type input "1100 RUB"
click at [1008, 607] on button "Сохранить и пересчитать" at bounding box center [951, 617] width 147 height 27
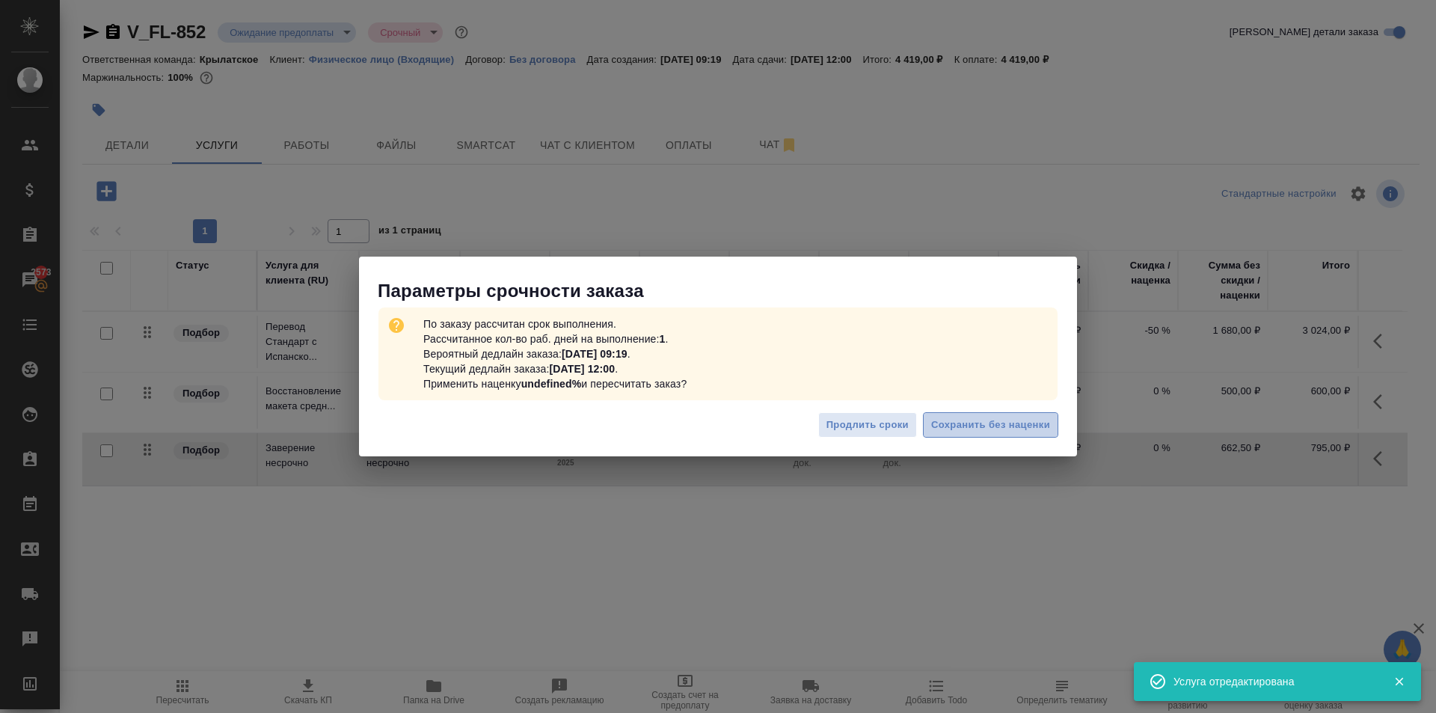
click at [1044, 434] on button "Сохранить без наценки" at bounding box center [990, 425] width 135 height 26
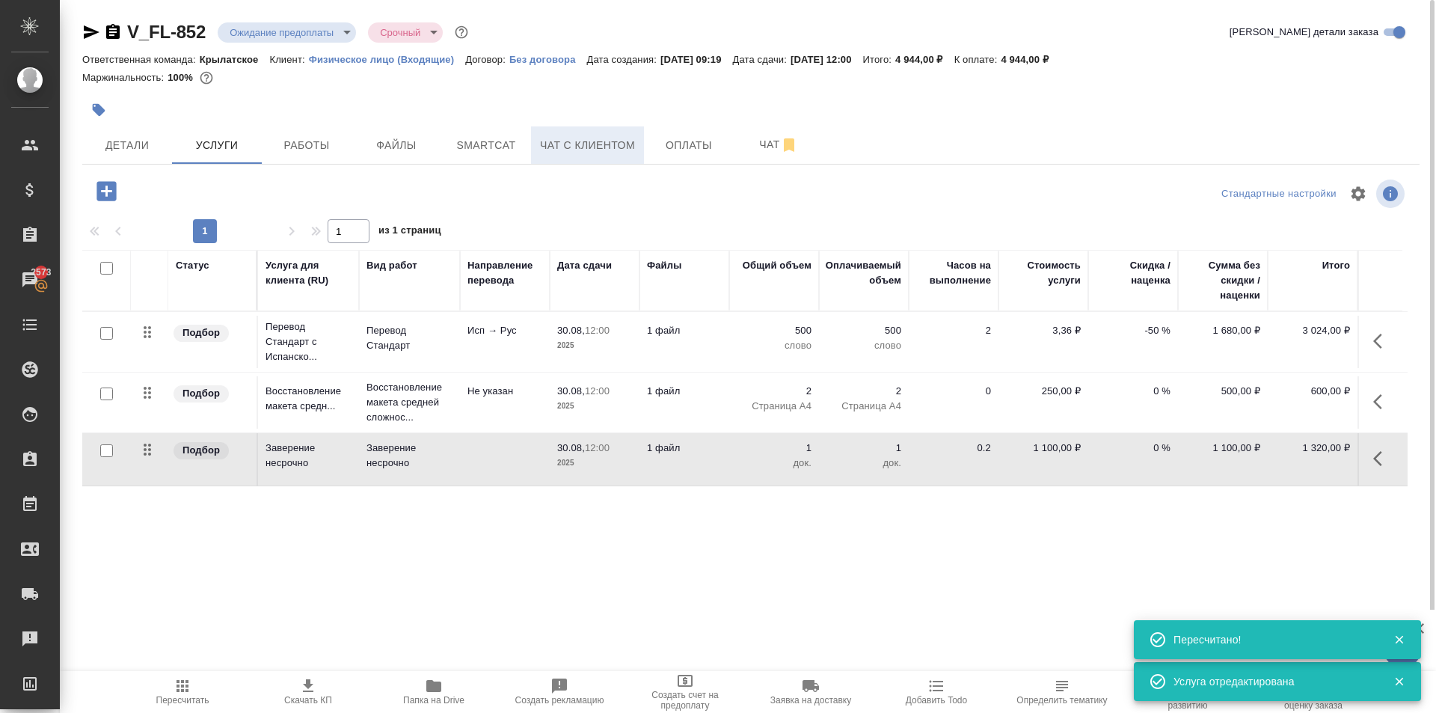
drag, startPoint x: 616, startPoint y: 145, endPoint x: 628, endPoint y: 158, distance: 17.5
click at [620, 147] on span "Чат с клиентом" at bounding box center [587, 145] width 95 height 19
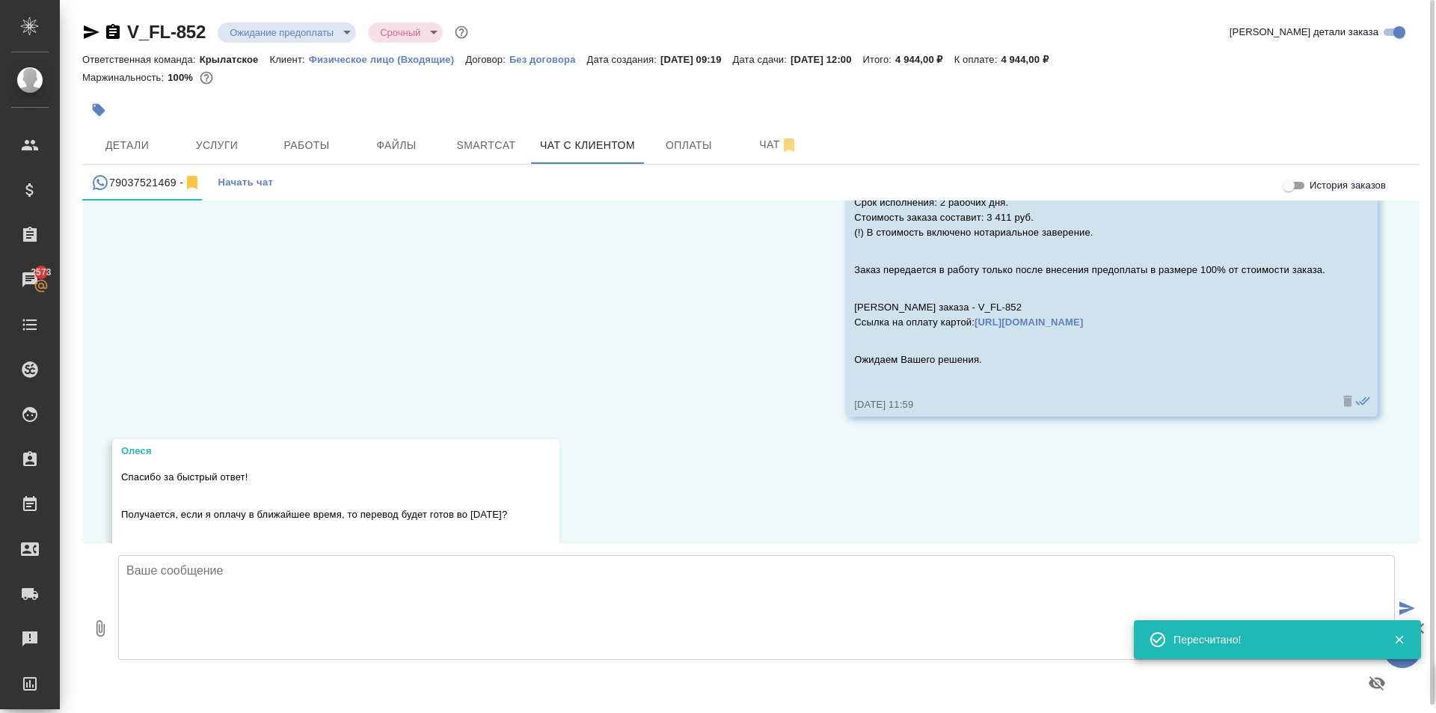
scroll to position [1356, 0]
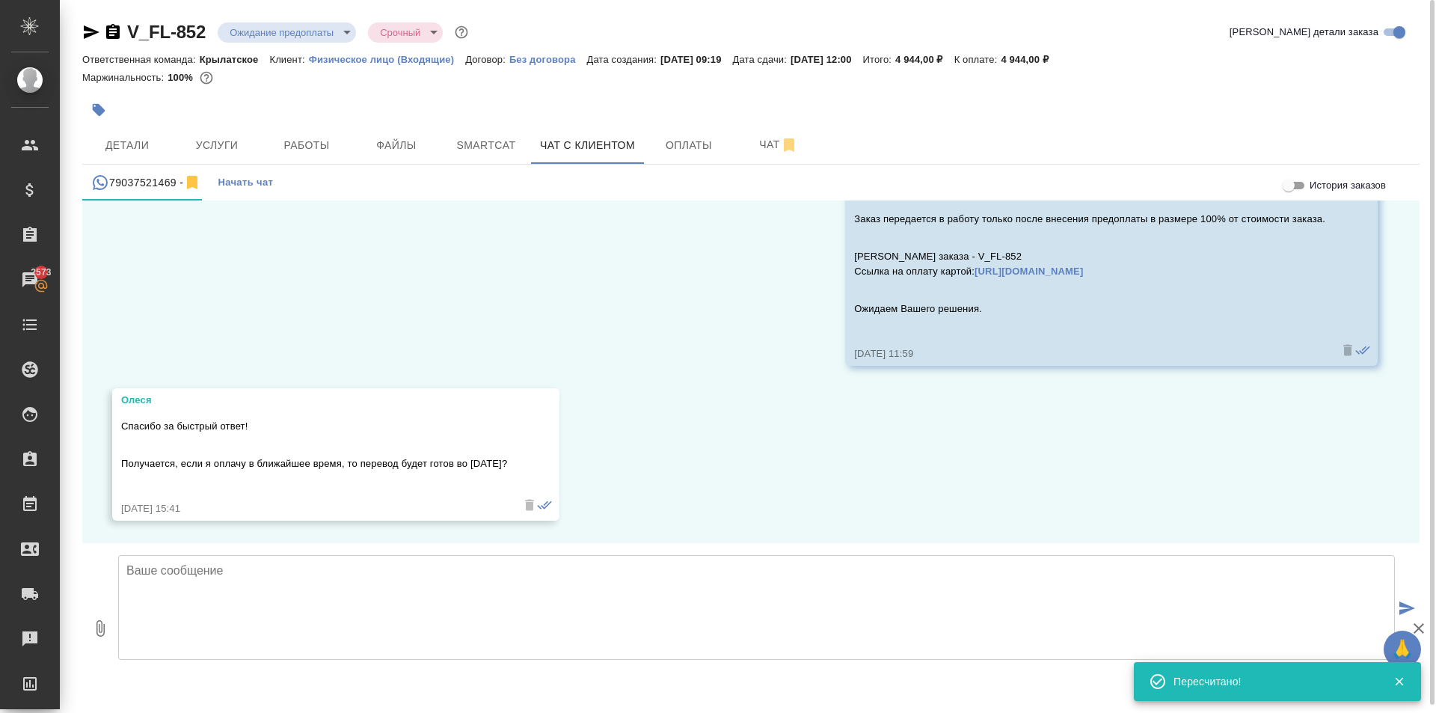
drag, startPoint x: 266, startPoint y: 629, endPoint x: 260, endPoint y: 623, distance: 8.5
click at [261, 625] on textarea at bounding box center [756, 607] width 1277 height 105
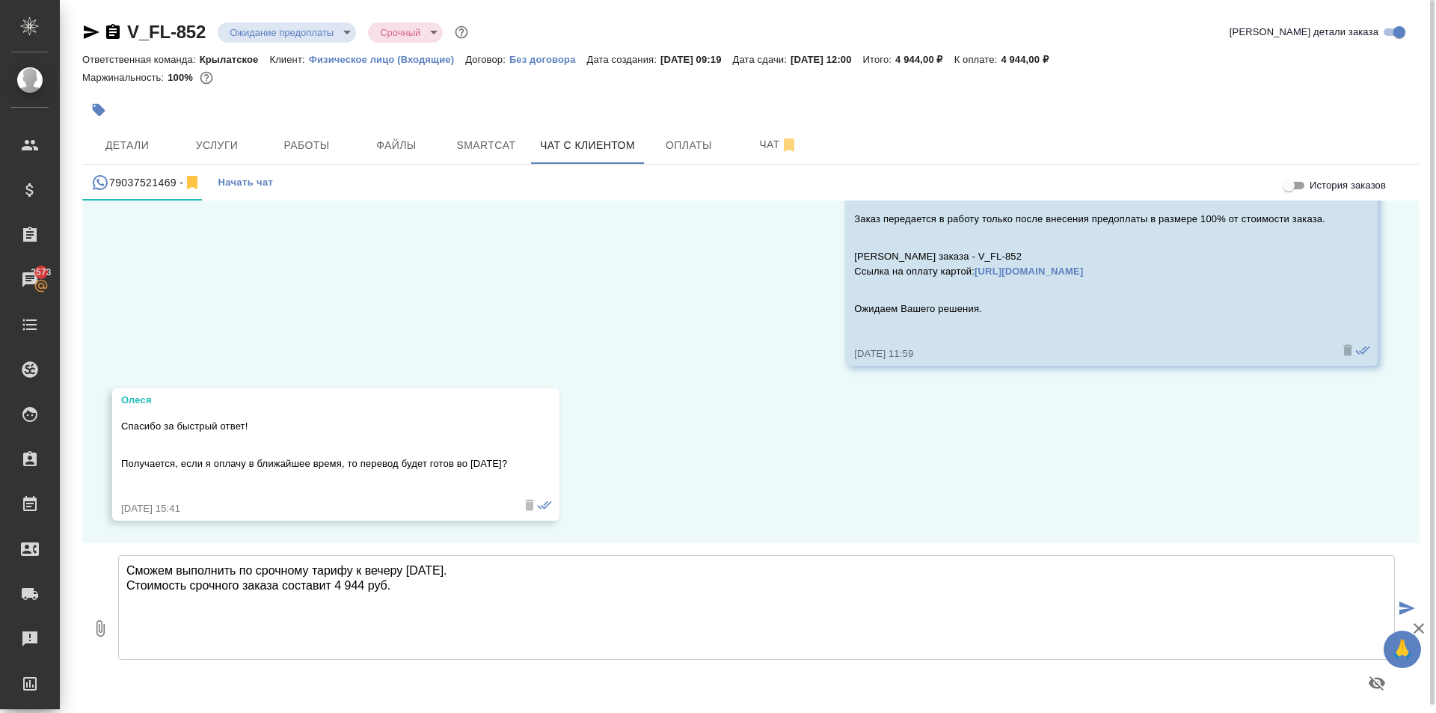
type textarea "Сможем выполнить по срочному тарифу к вечеру понедельника. Стоимость срочного з…"
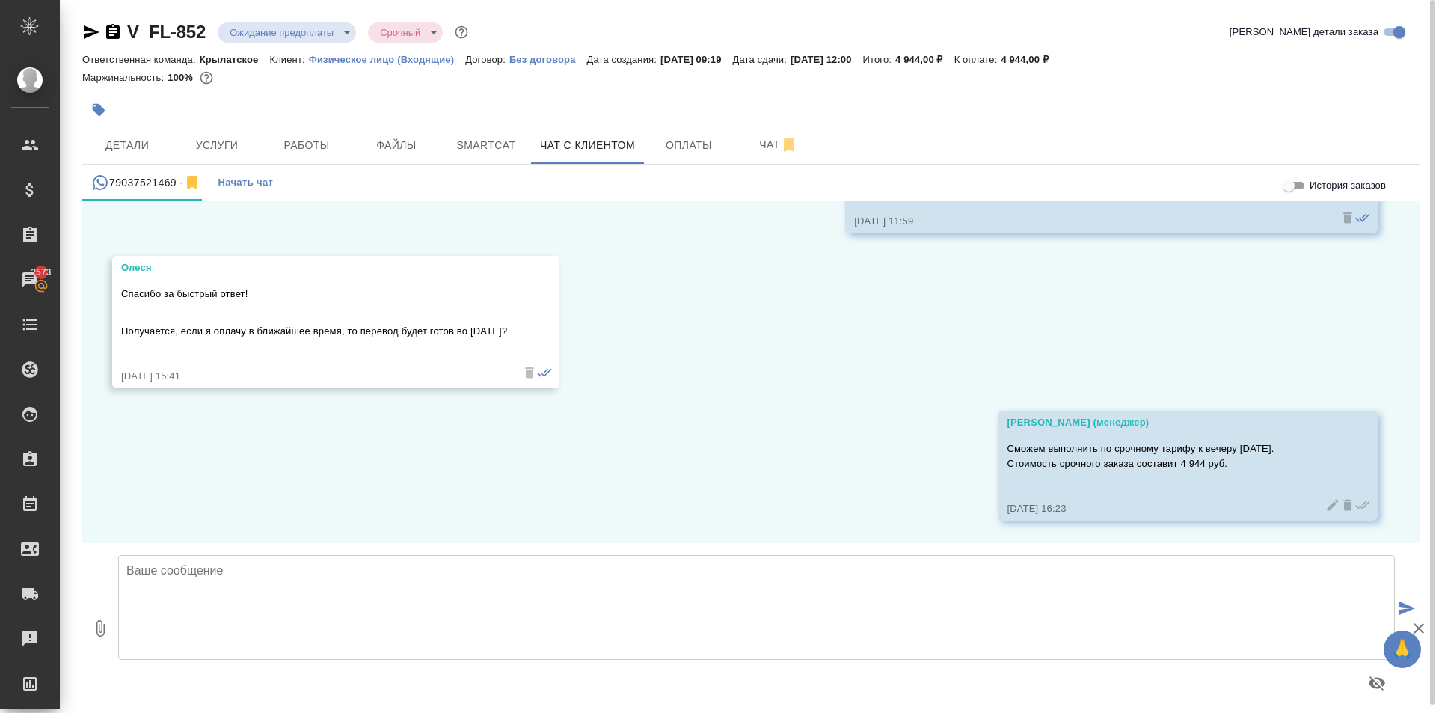
drag, startPoint x: 148, startPoint y: 137, endPoint x: 885, endPoint y: 106, distance: 737.4
click at [841, 111] on div "V_FL-852 Ожидание предоплаты waitingForPrepayment Срочный urgent Кратко детали …" at bounding box center [751, 360] width 1354 height 721
click at [138, 141] on span "Детали" at bounding box center [127, 145] width 72 height 19
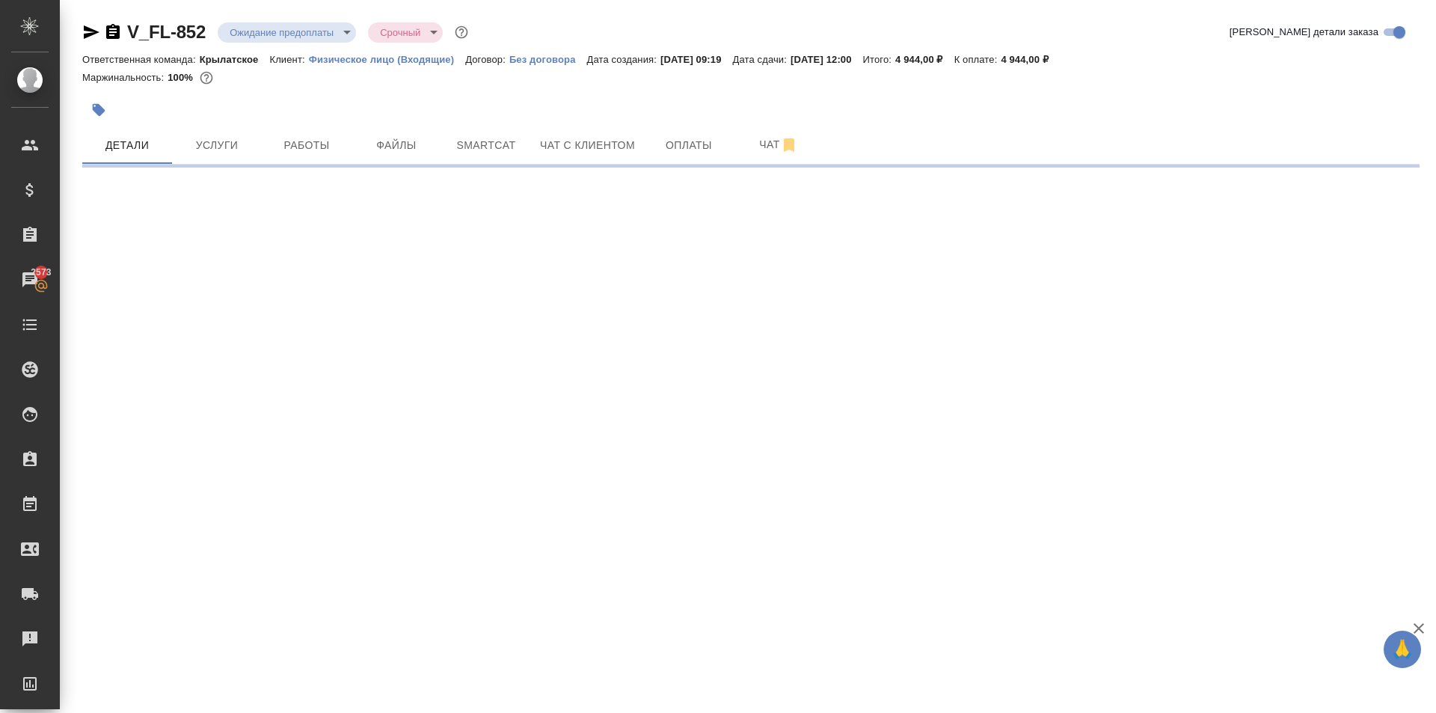
select select "RU"
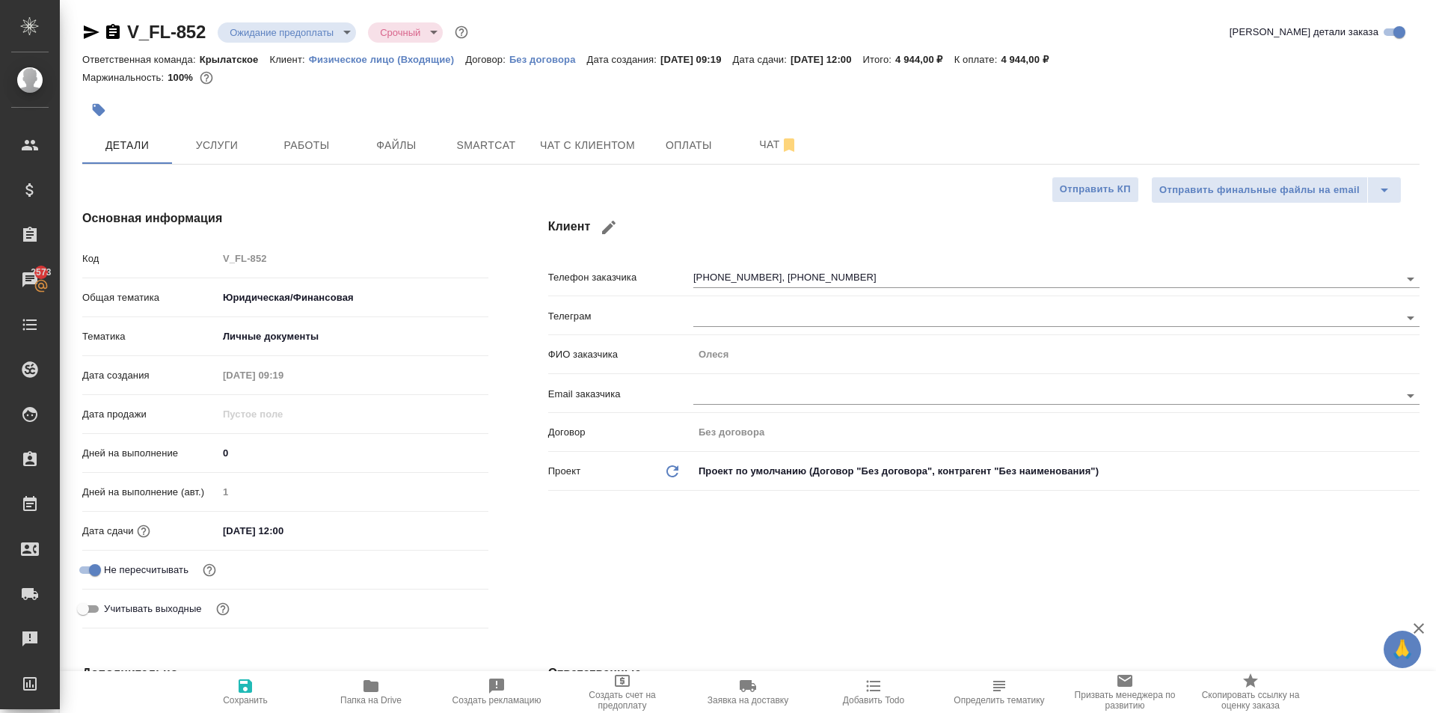
type textarea "x"
click at [110, 105] on button "button" at bounding box center [98, 109] width 33 height 33
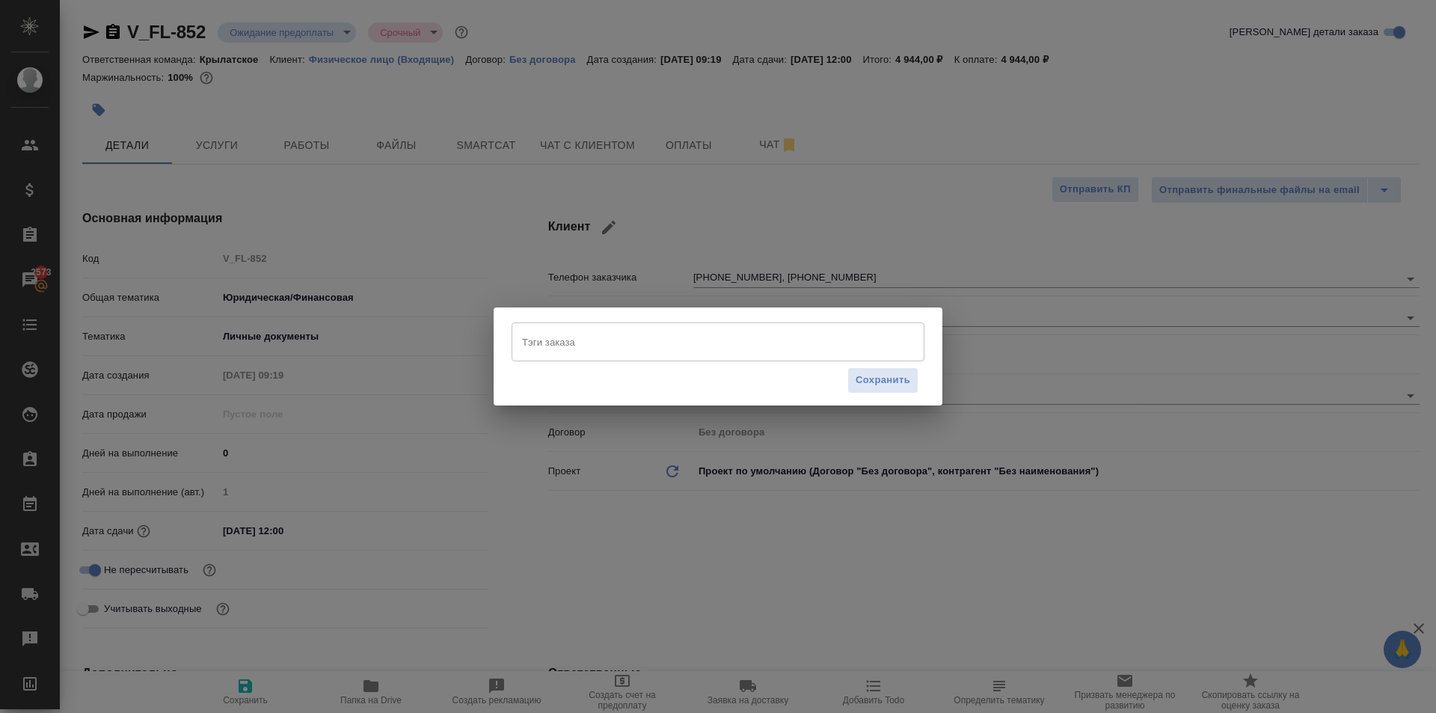
click at [576, 341] on input "Тэги заказа" at bounding box center [703, 341] width 371 height 25
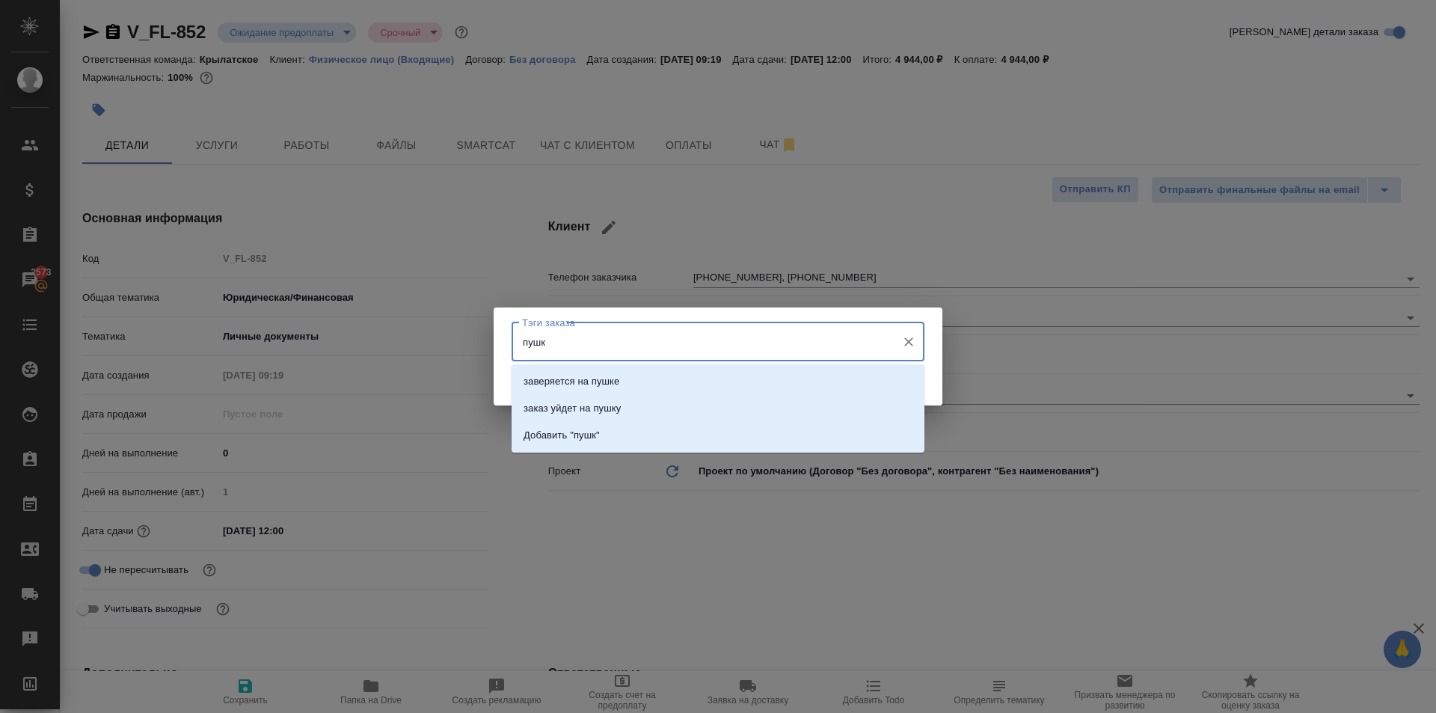
type input "пушку"
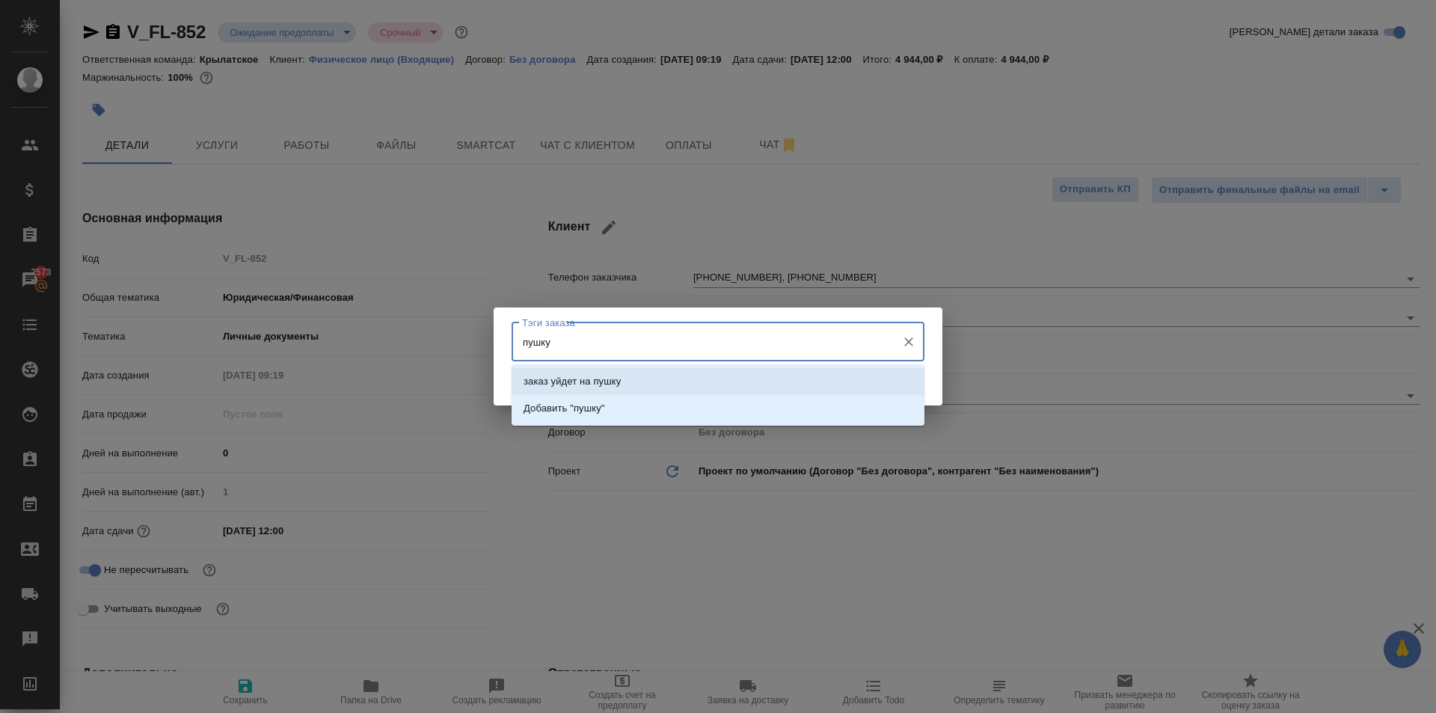
drag, startPoint x: 612, startPoint y: 384, endPoint x: 725, endPoint y: 381, distance: 113.0
click at [613, 384] on p "заказ уйдет на пушку" at bounding box center [572, 381] width 97 height 15
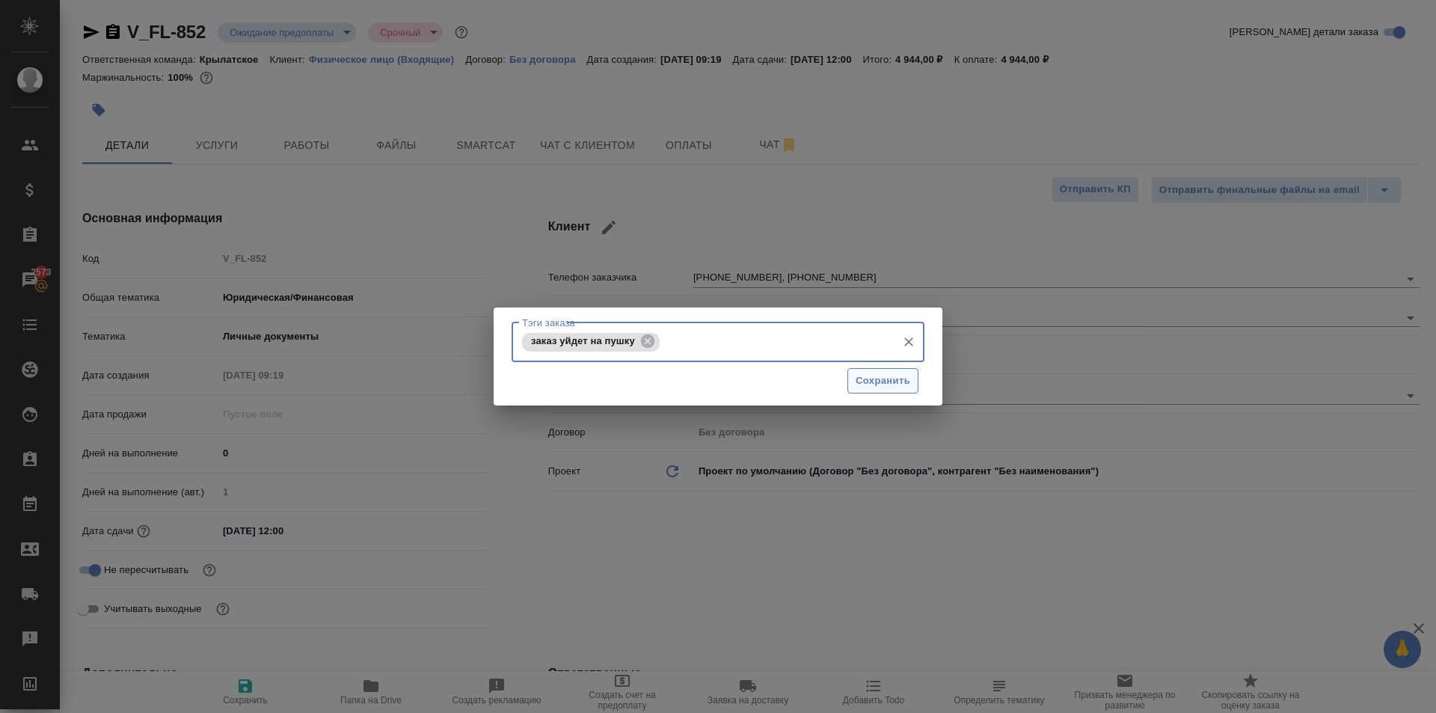
click at [876, 374] on span "Сохранить" at bounding box center [883, 380] width 55 height 17
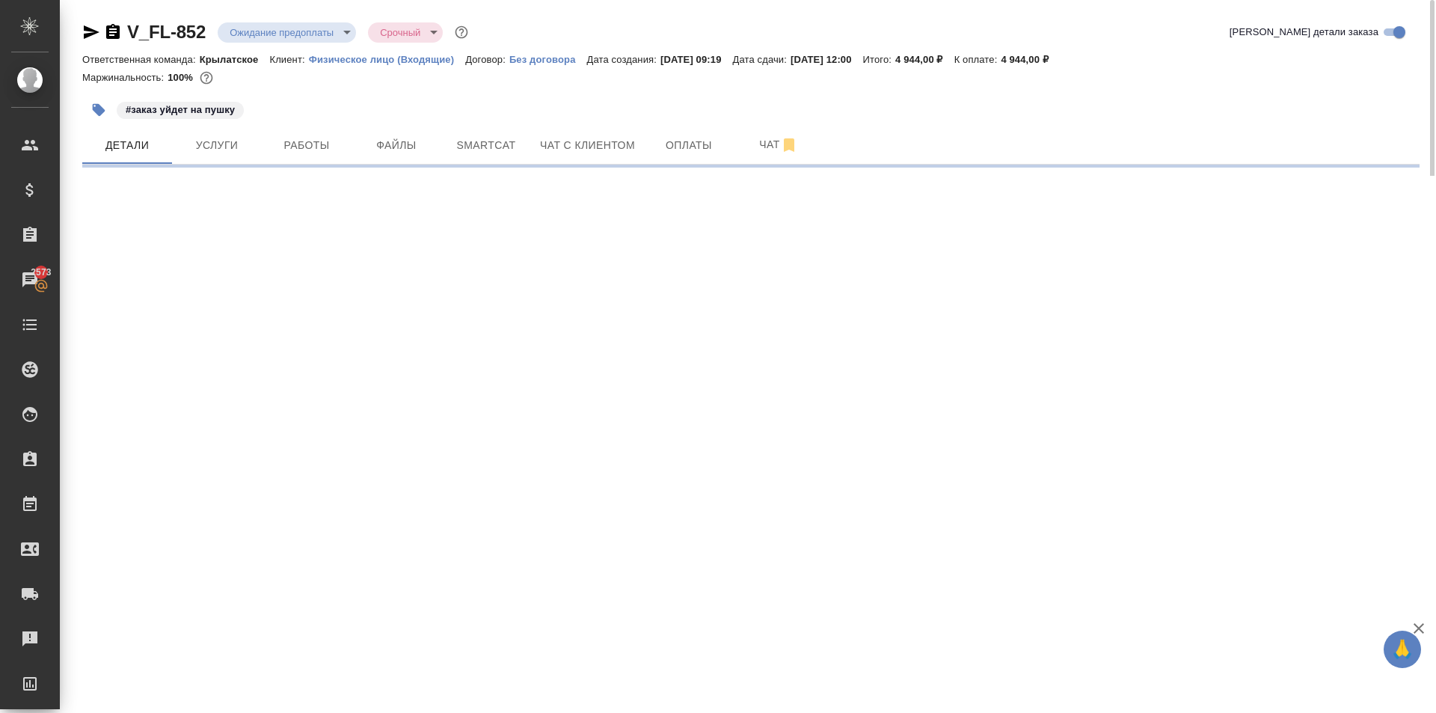
select select "RU"
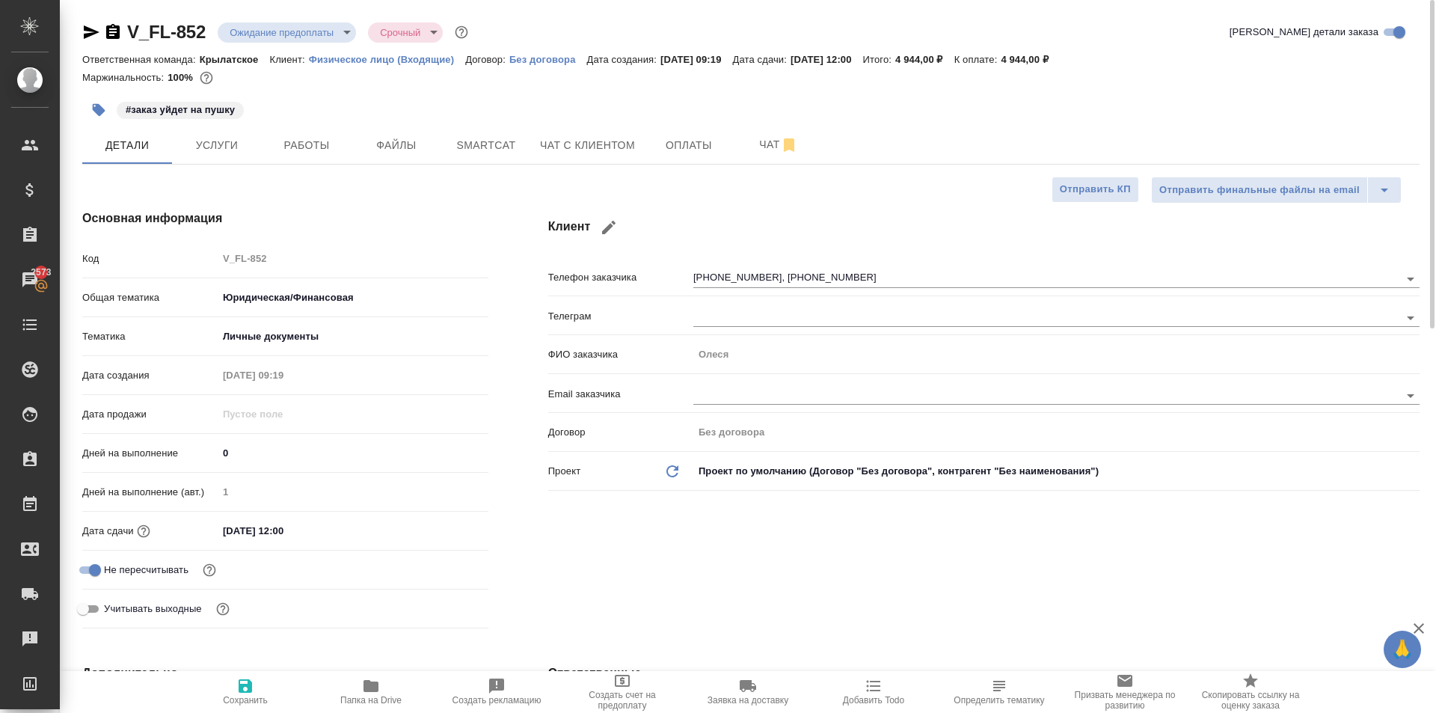
type textarea "x"
click at [568, 139] on span "Чат с клиентом" at bounding box center [587, 145] width 95 height 19
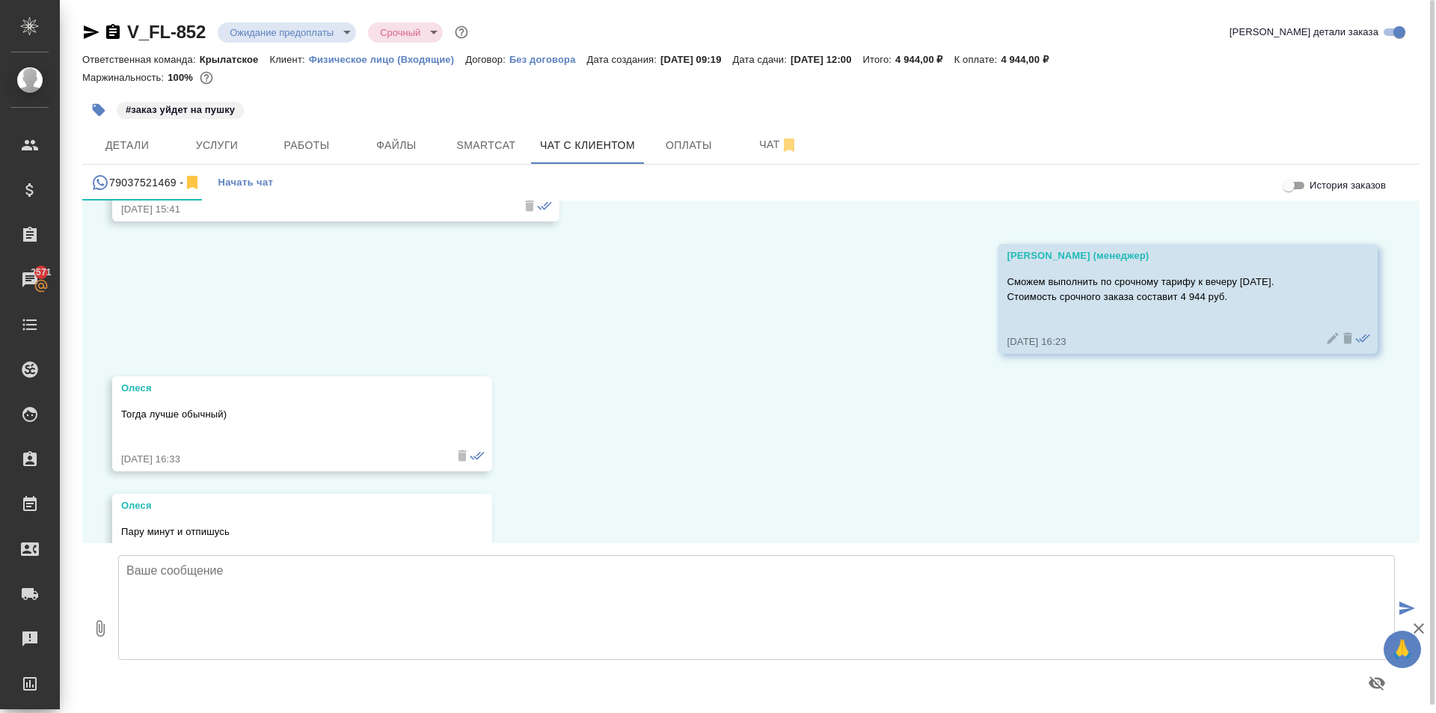
scroll to position [1723, 0]
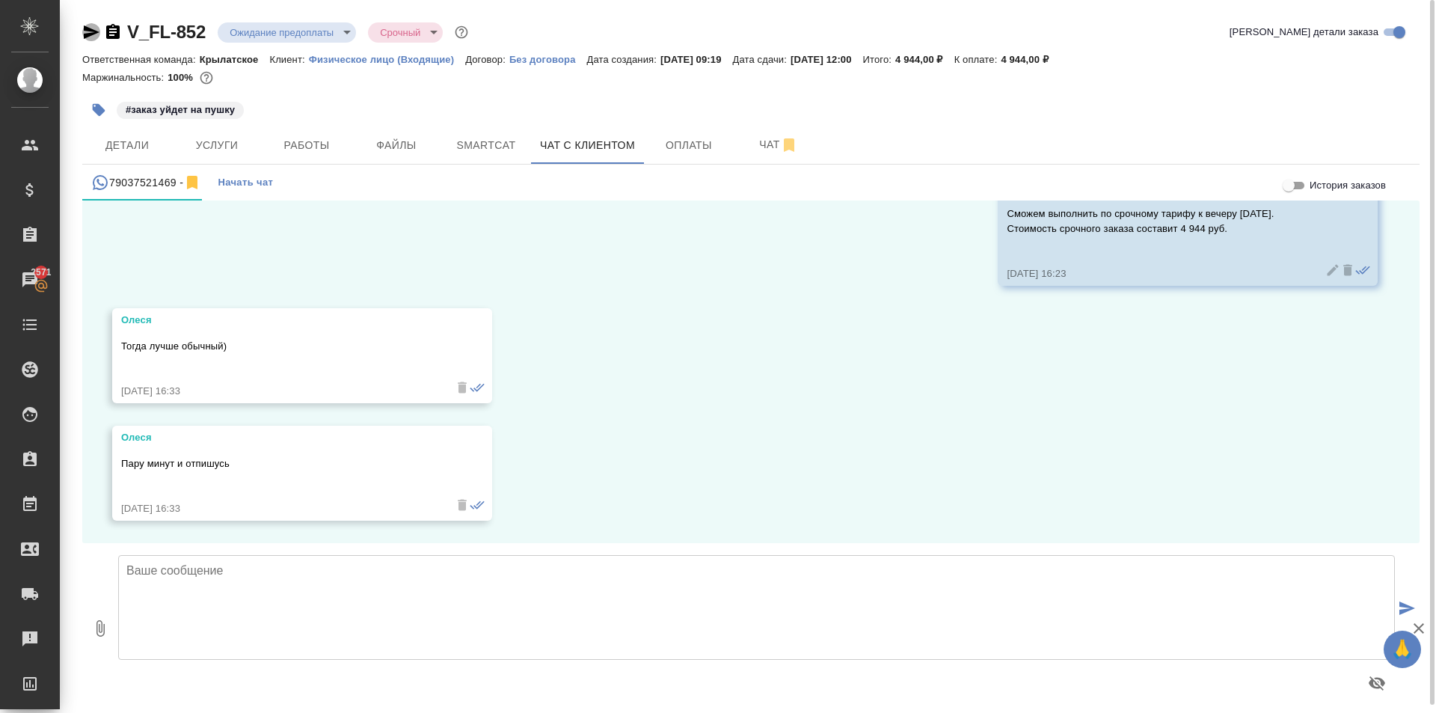
click at [92, 28] on icon "button" at bounding box center [91, 32] width 18 height 18
click at [903, 416] on div "28.08, четверг Касаткина Александра (менеджер) Олеся, добрый день! В этот чат м…" at bounding box center [750, 371] width 1337 height 343
click at [896, 412] on div "28.08, четверг Касаткина Александра (менеджер) Олеся, добрый день! В этот чат м…" at bounding box center [750, 371] width 1337 height 343
drag, startPoint x: 911, startPoint y: 375, endPoint x: 922, endPoint y: 375, distance: 11.2
click at [922, 375] on div "28.08, четверг Касаткина Александра (менеджер) Олеся, добрый день! В этот чат м…" at bounding box center [750, 371] width 1337 height 343
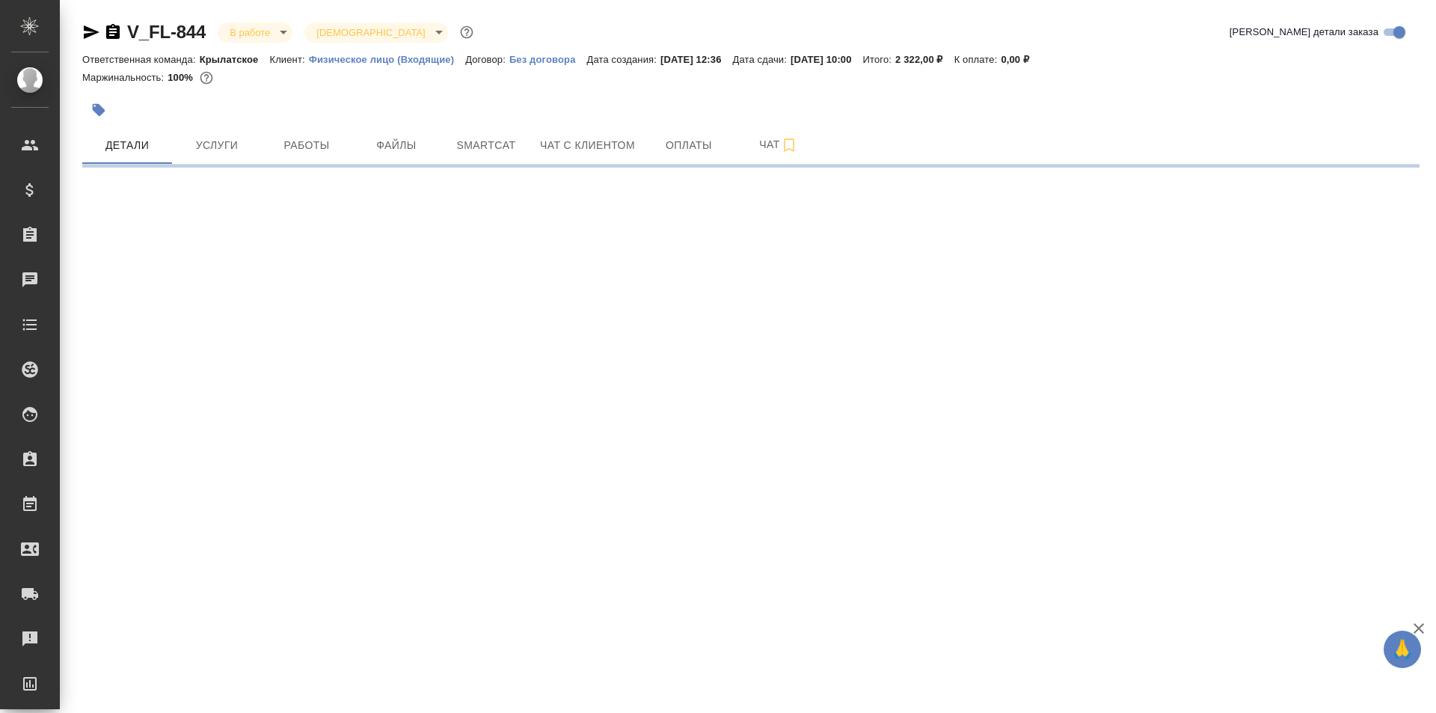
select select "RU"
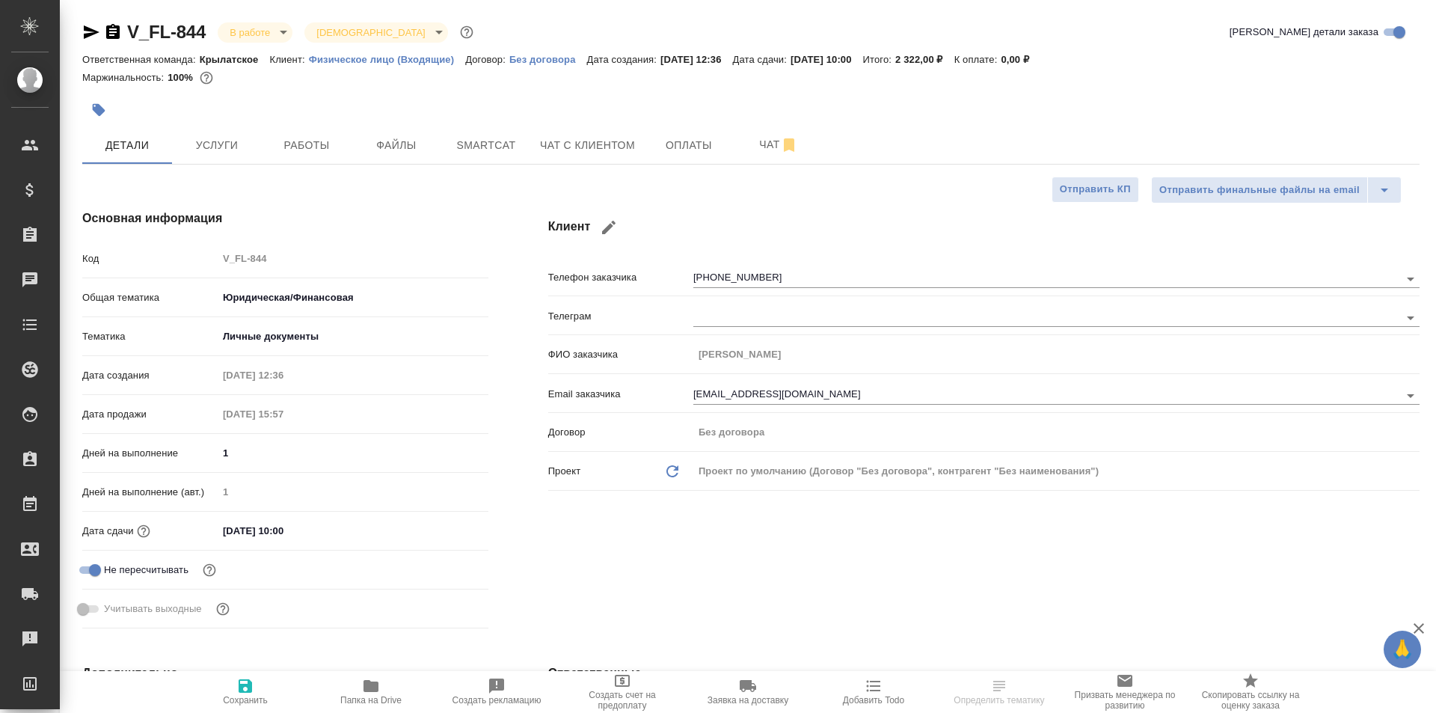
type textarea "x"
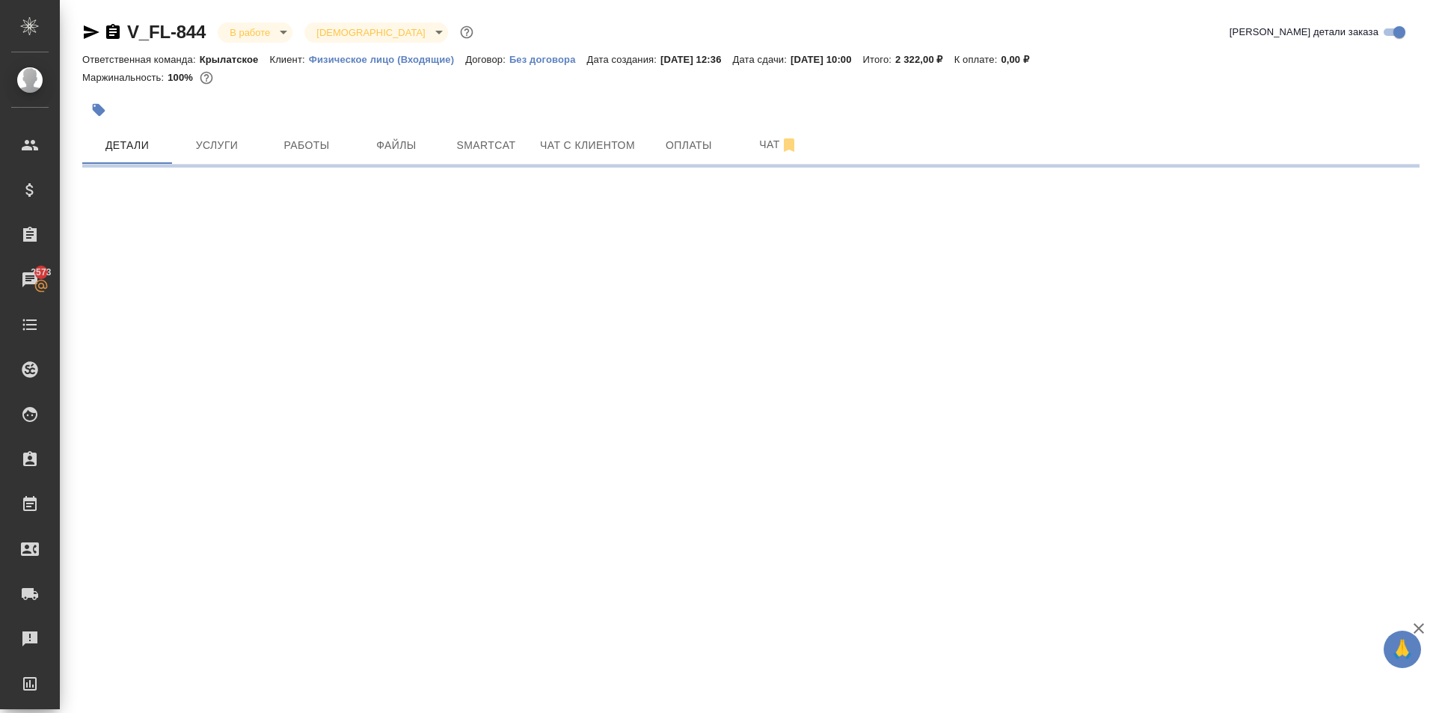
select select "RU"
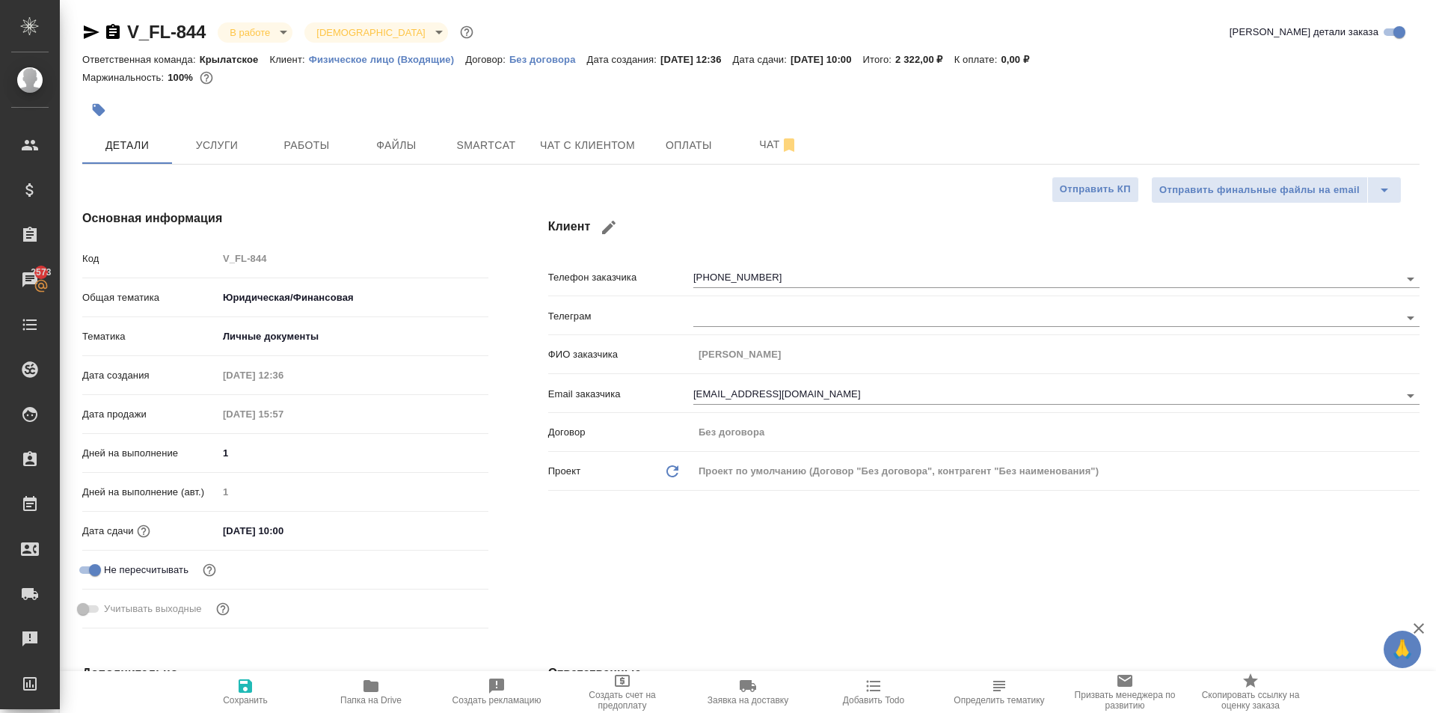
type textarea "x"
click at [396, 136] on span "Файлы" at bounding box center [397, 145] width 72 height 19
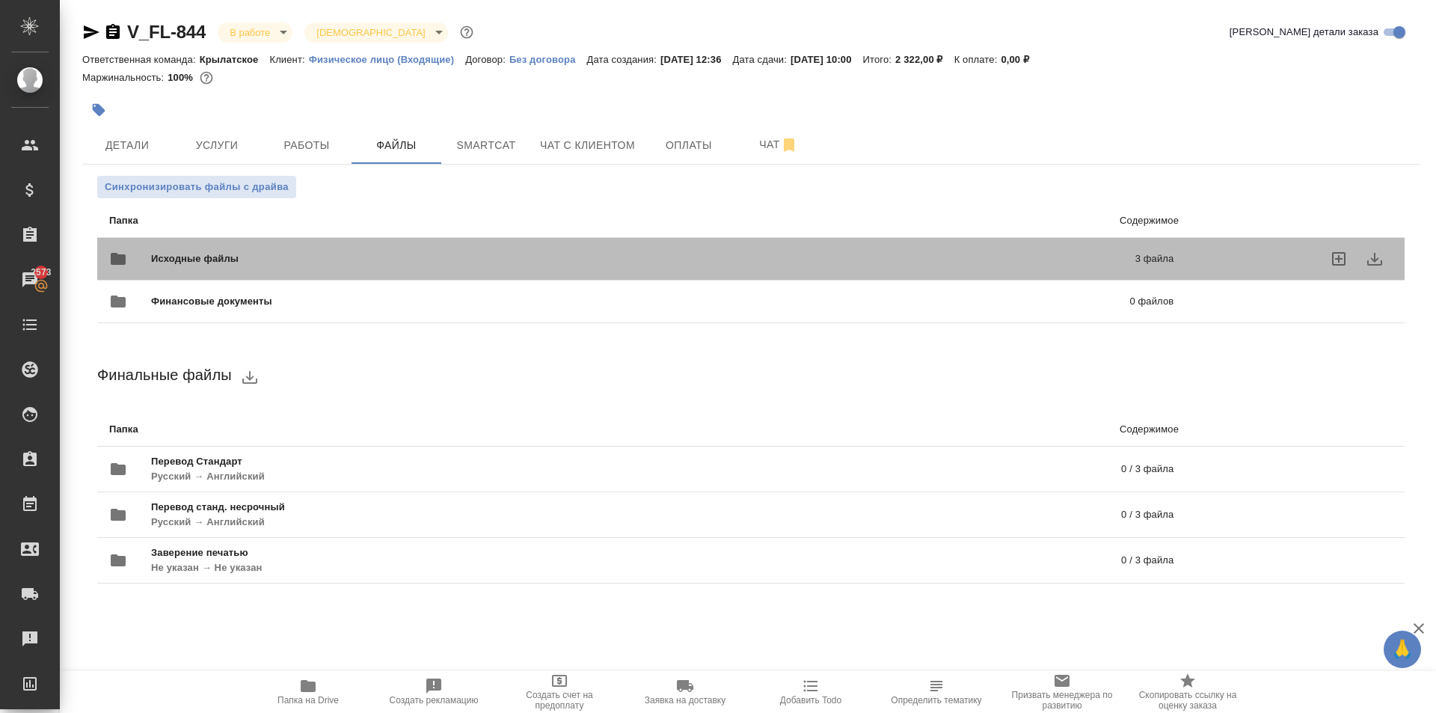
click at [548, 253] on span "Исходные файлы" at bounding box center [419, 258] width 536 height 15
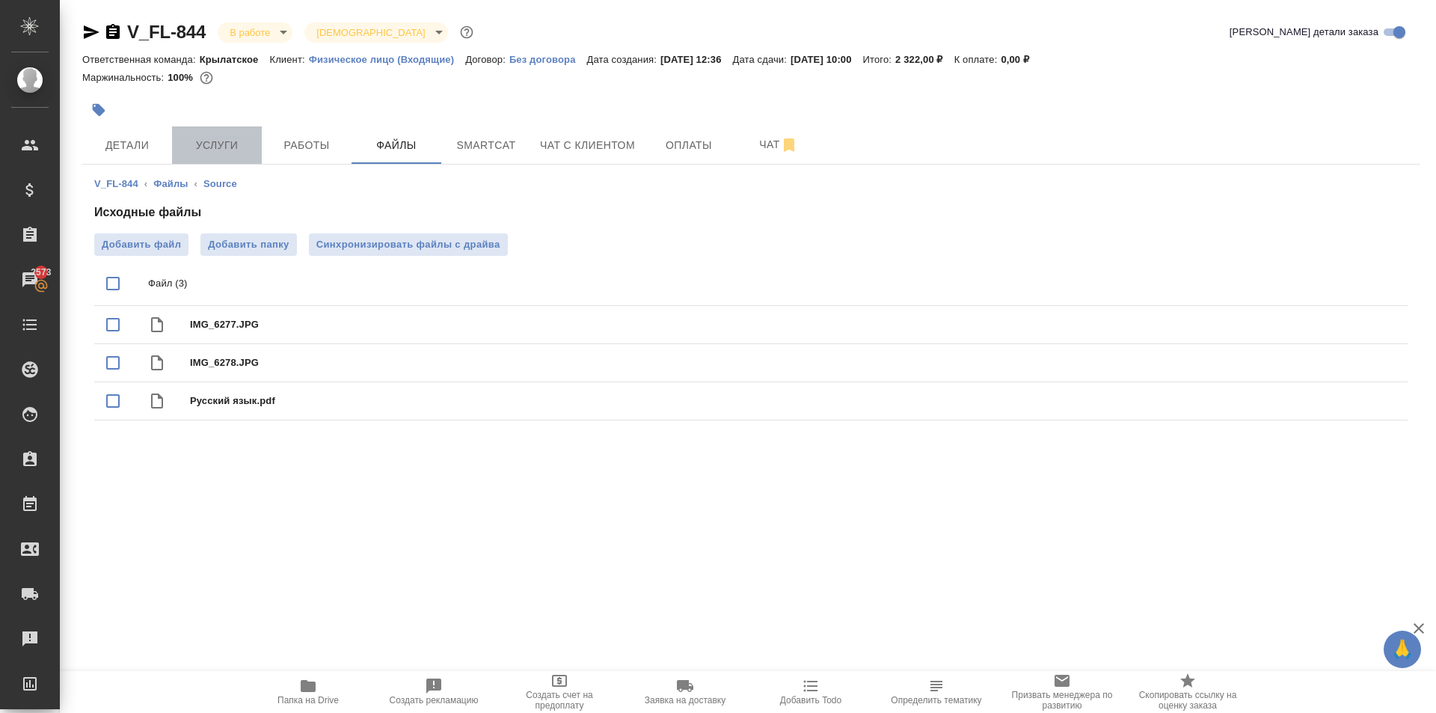
click at [201, 152] on span "Услуги" at bounding box center [217, 145] width 72 height 19
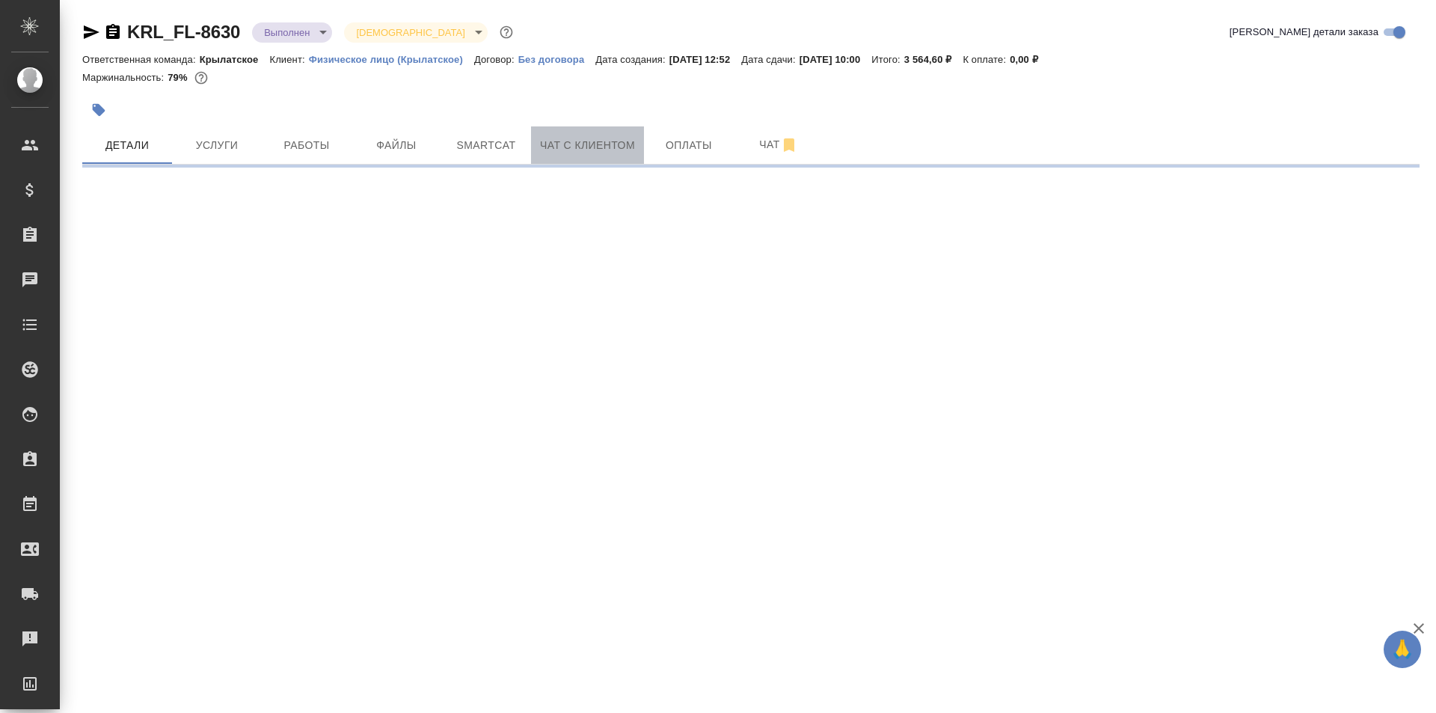
click at [563, 155] on button "Чат с клиентом" at bounding box center [587, 144] width 113 height 37
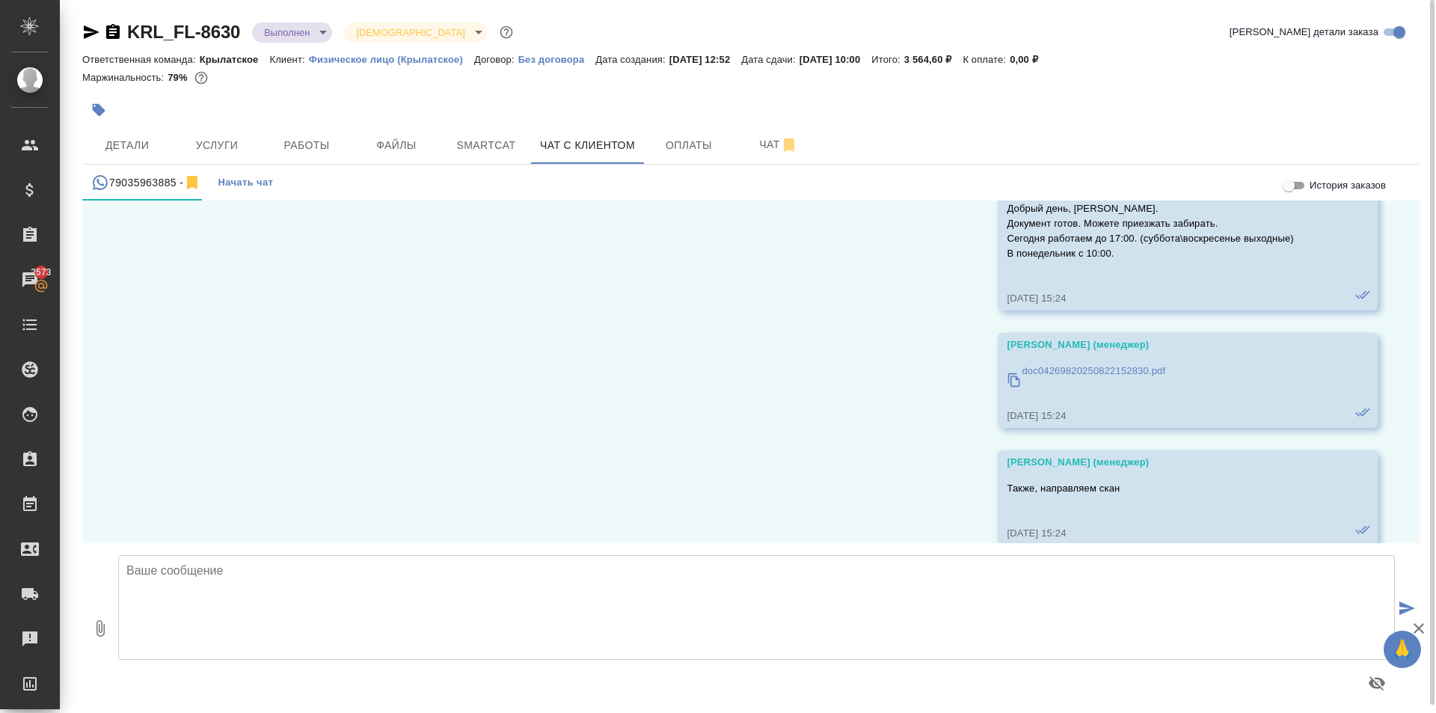
scroll to position [7252, 0]
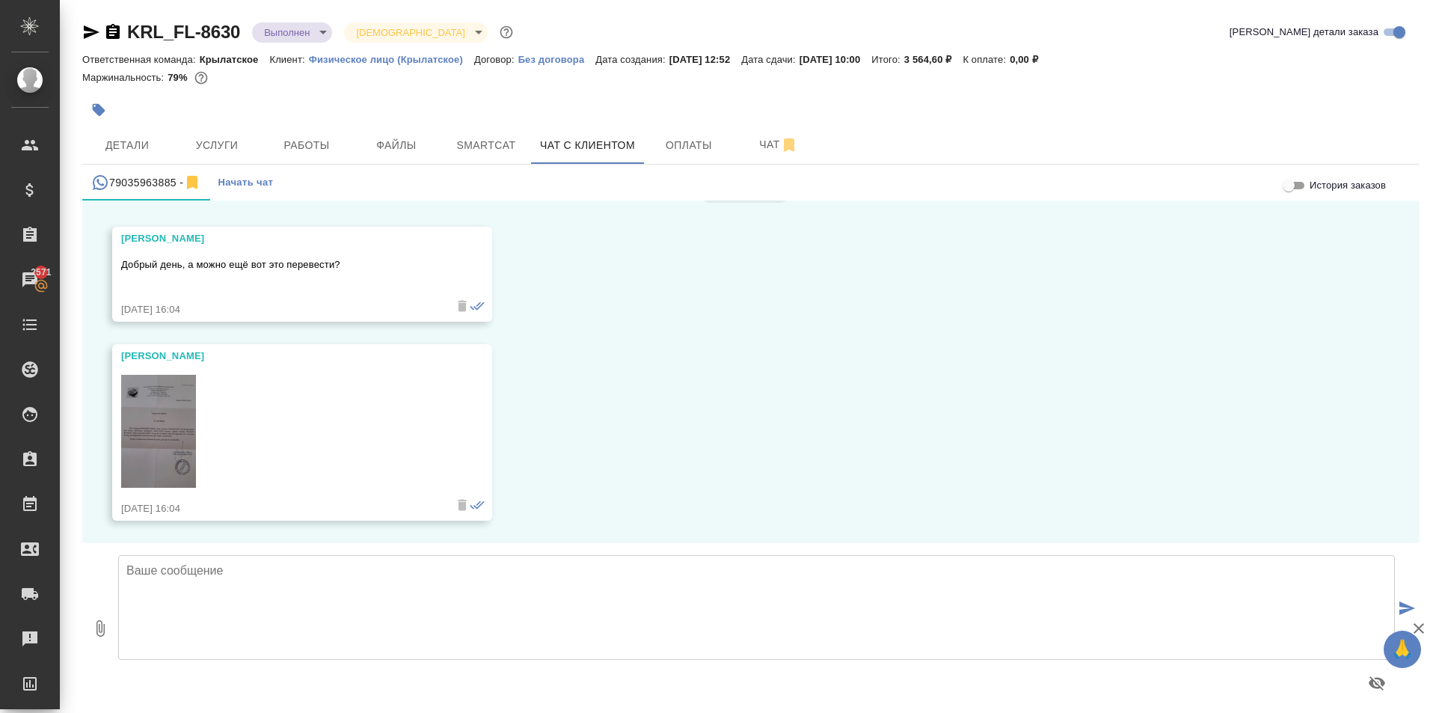
click at [211, 423] on link at bounding box center [280, 434] width 319 height 119
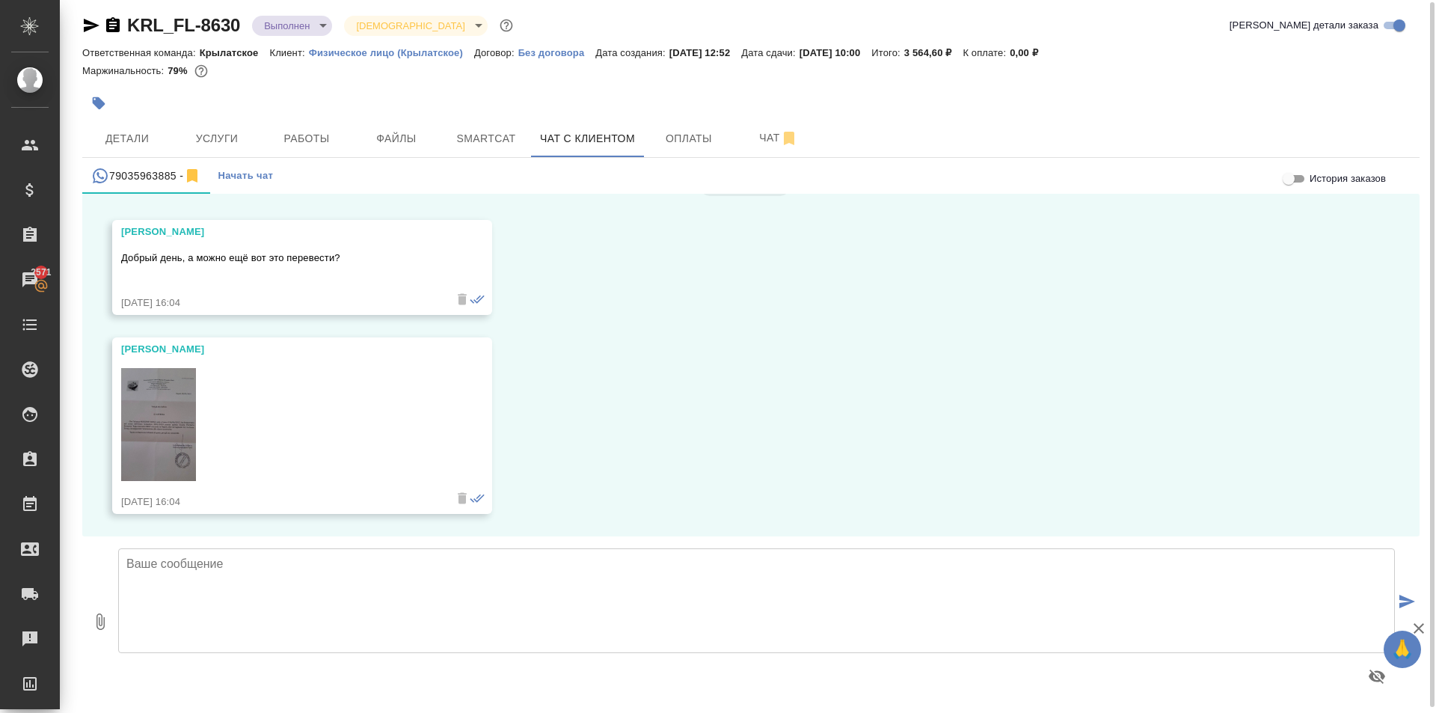
scroll to position [8, 0]
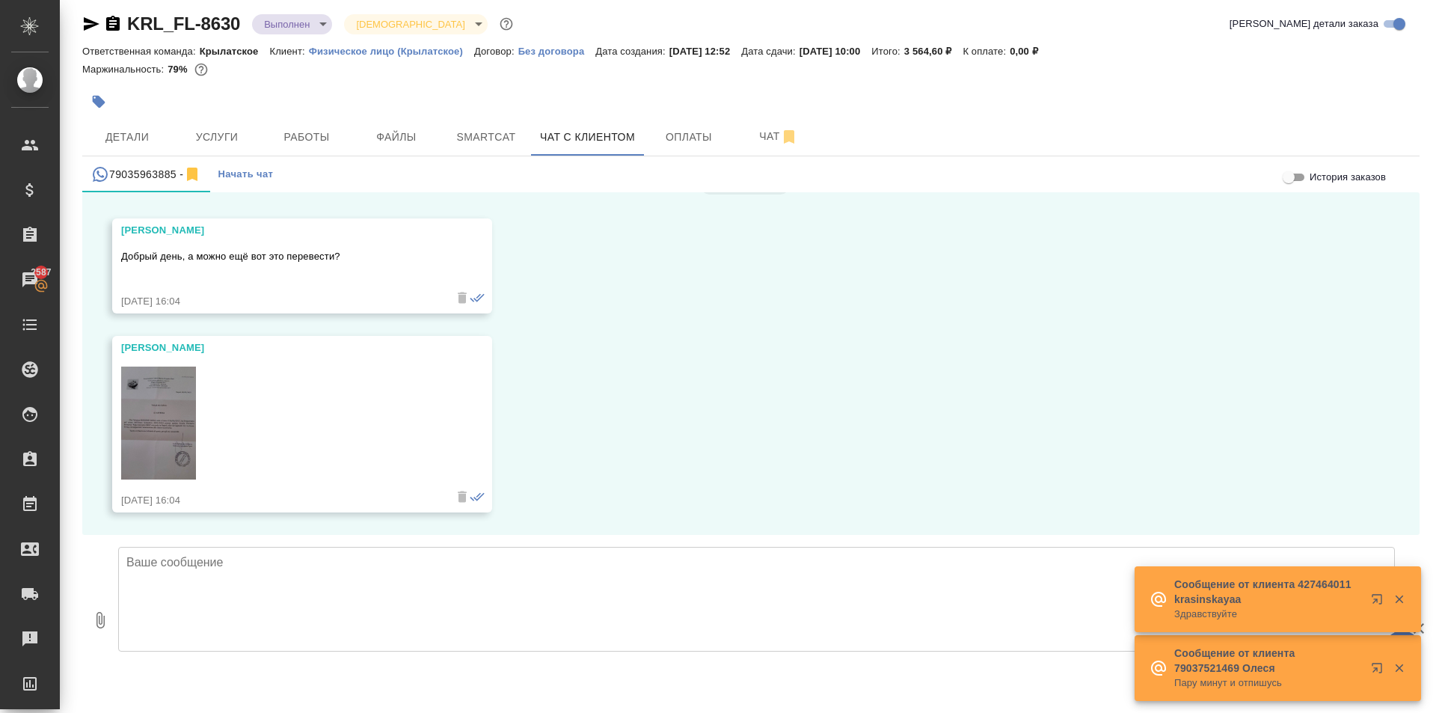
click at [157, 407] on img at bounding box center [158, 423] width 75 height 113
click at [185, 152] on button "Услуги" at bounding box center [217, 136] width 90 height 37
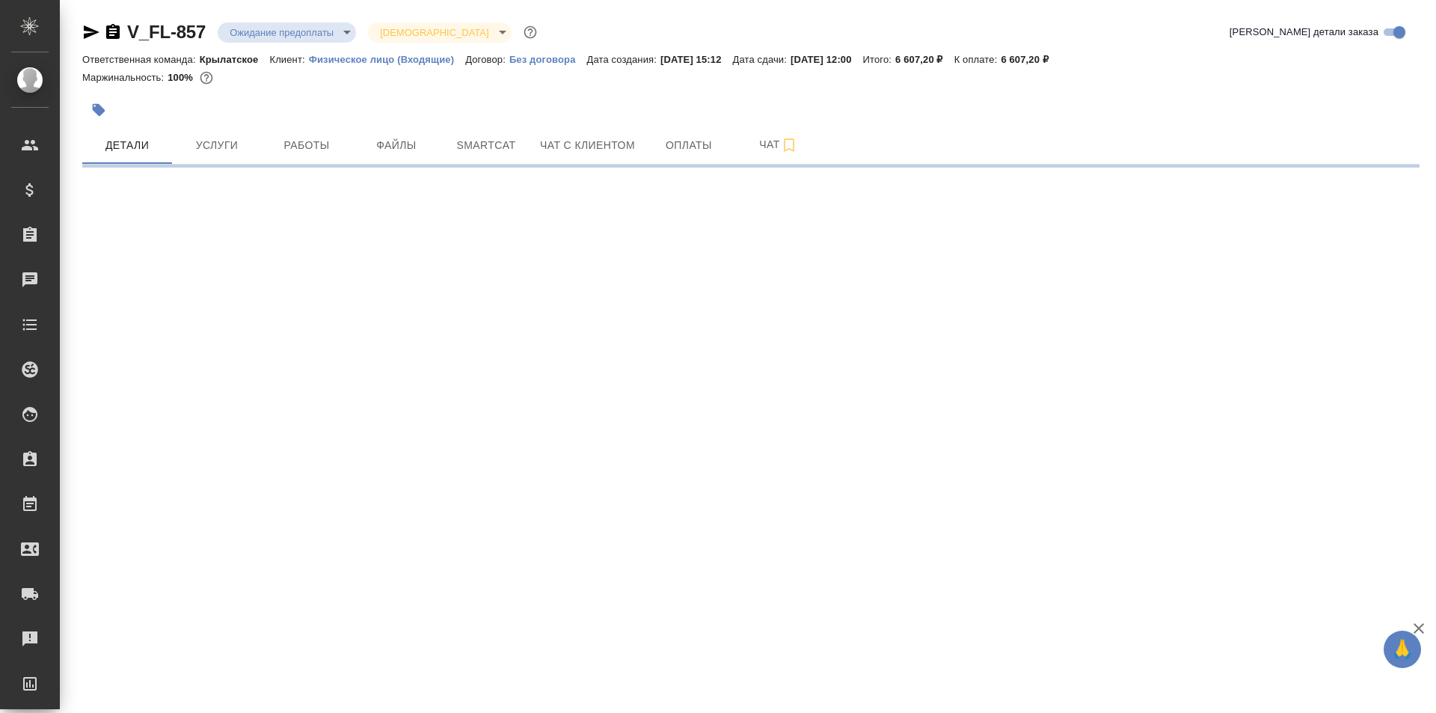
select select "RU"
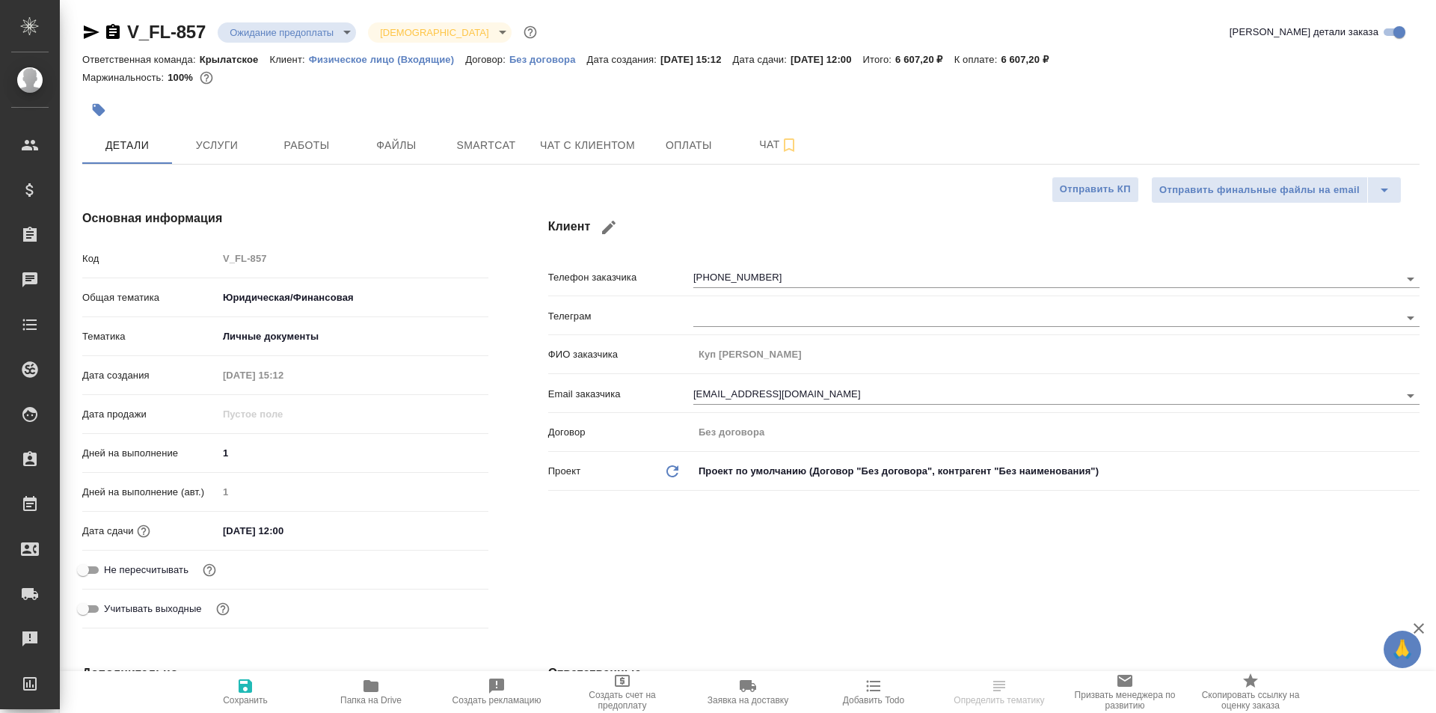
type textarea "x"
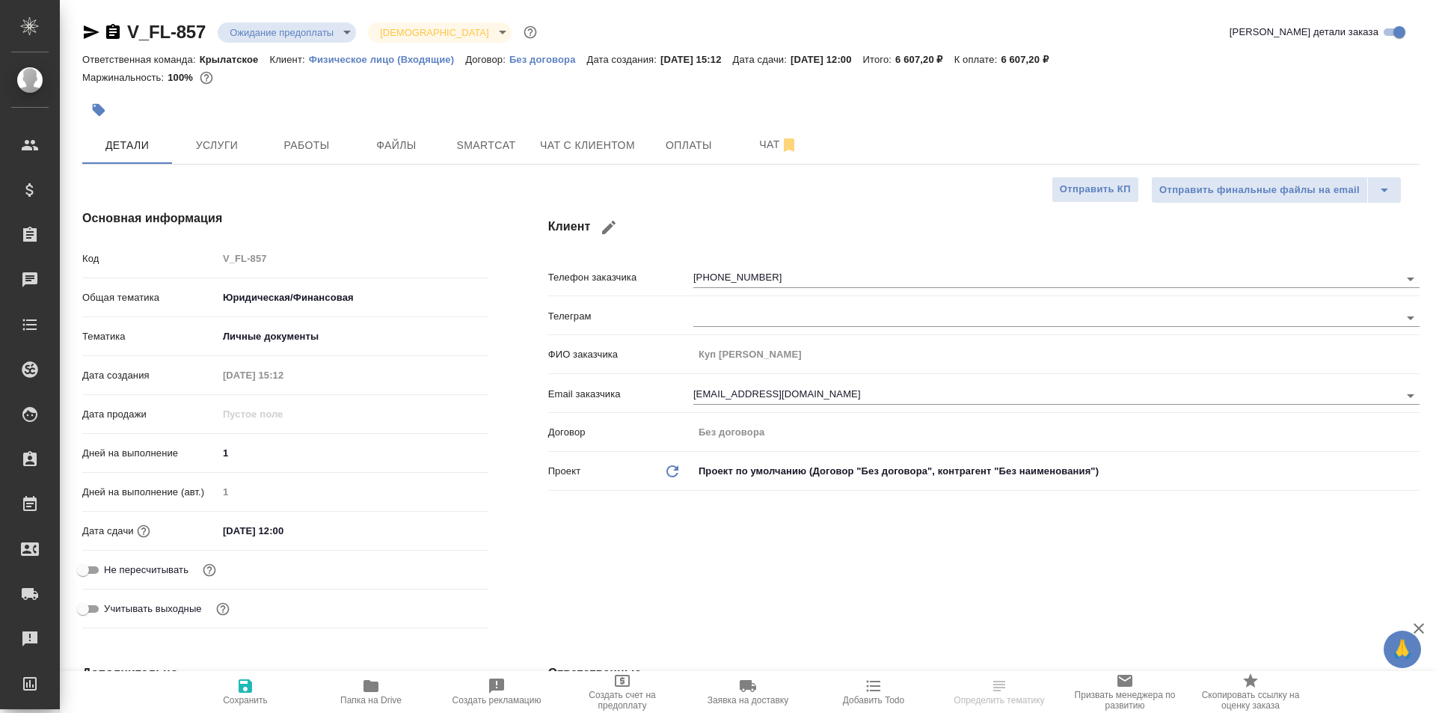
type textarea "x"
click at [103, 102] on icon "button" at bounding box center [98, 109] width 15 height 15
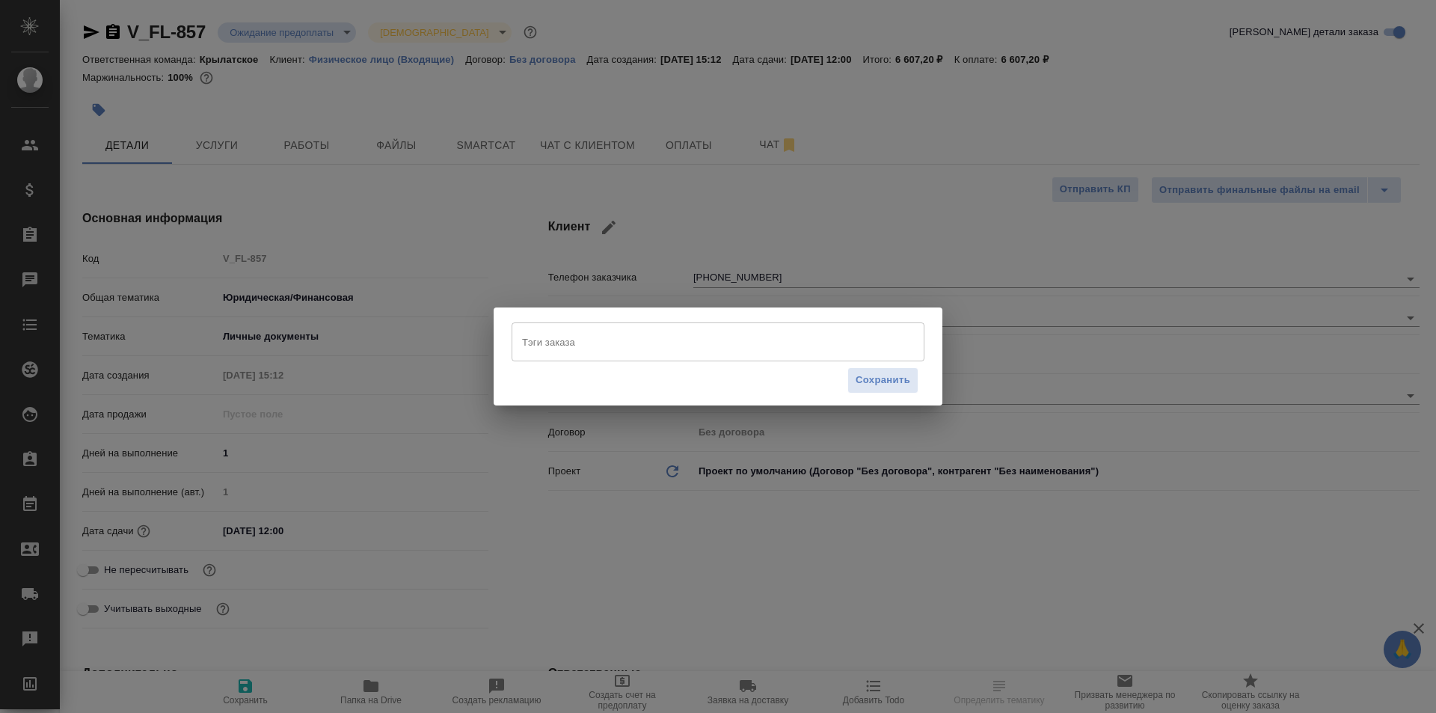
click at [554, 322] on div "Тэги заказа" at bounding box center [718, 341] width 413 height 39
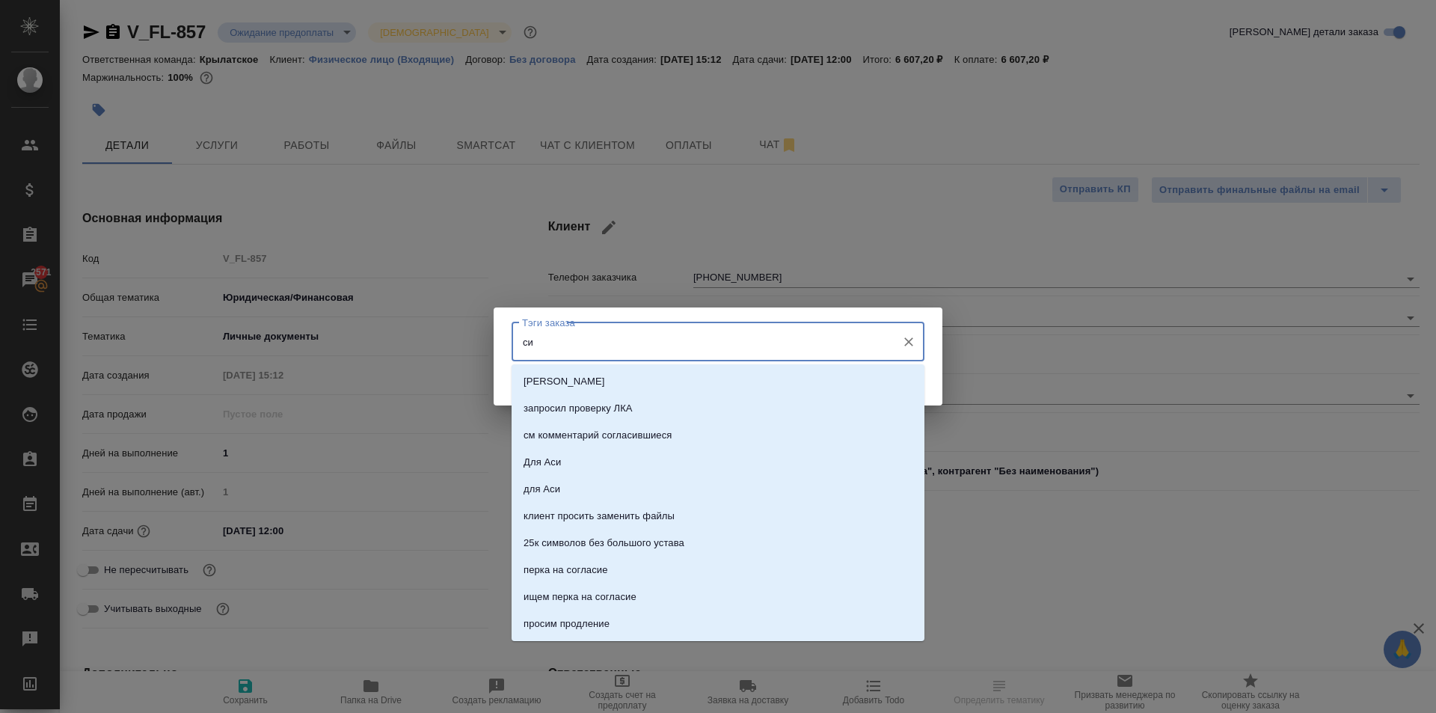
type input "с"
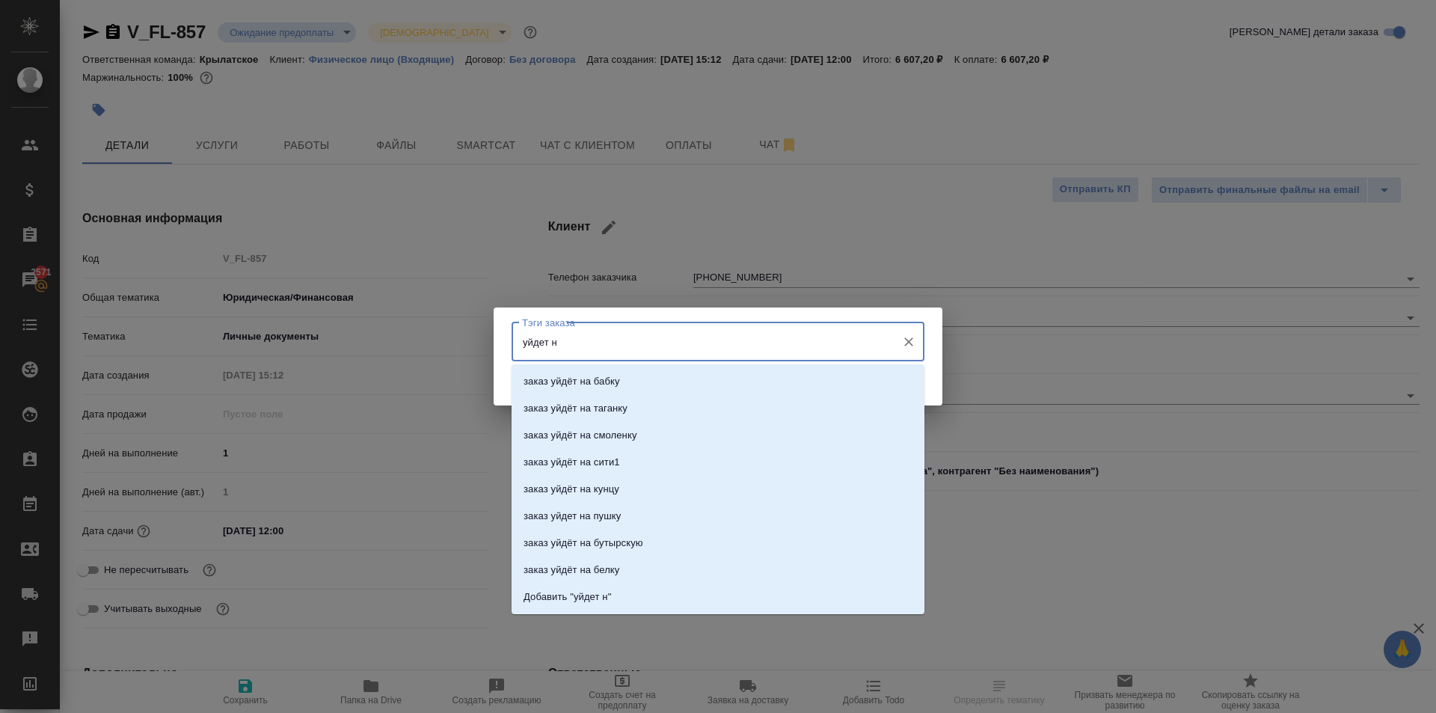
type input "уйдет на"
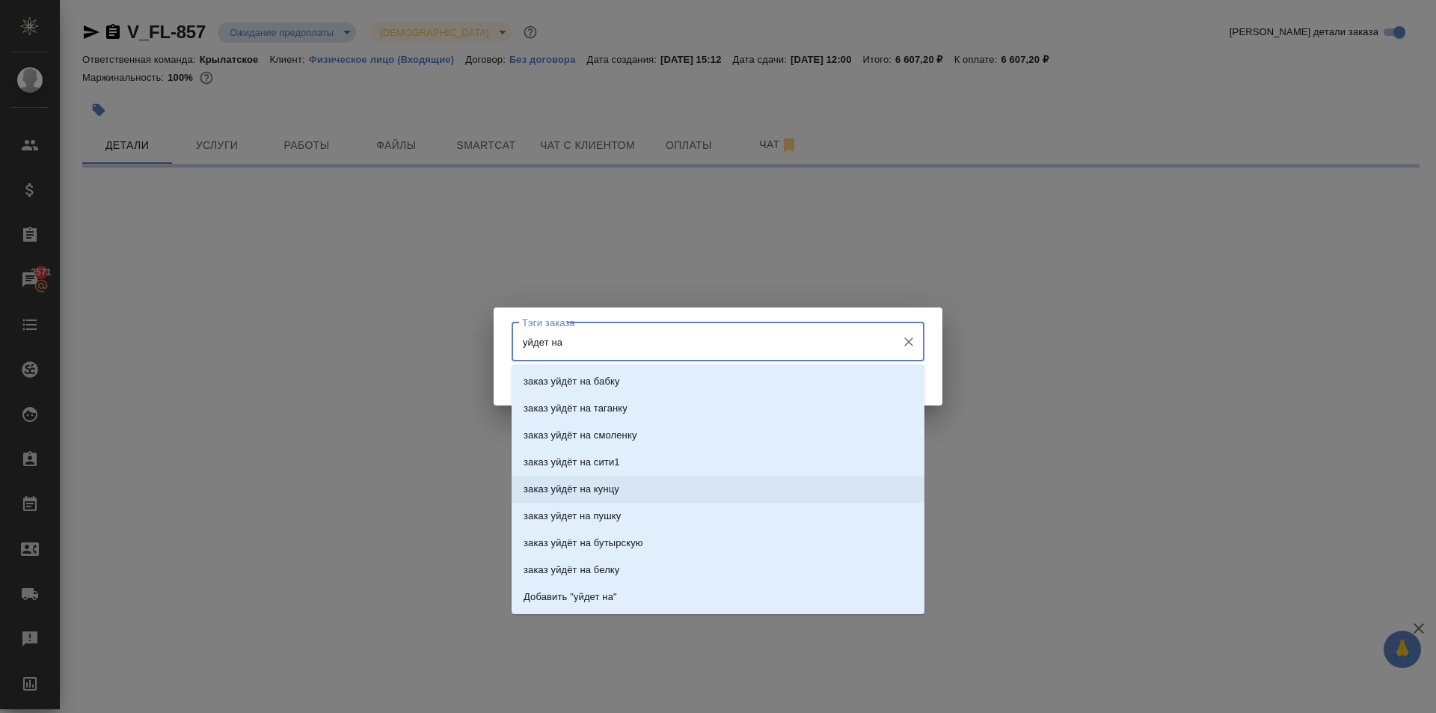
select select "RU"
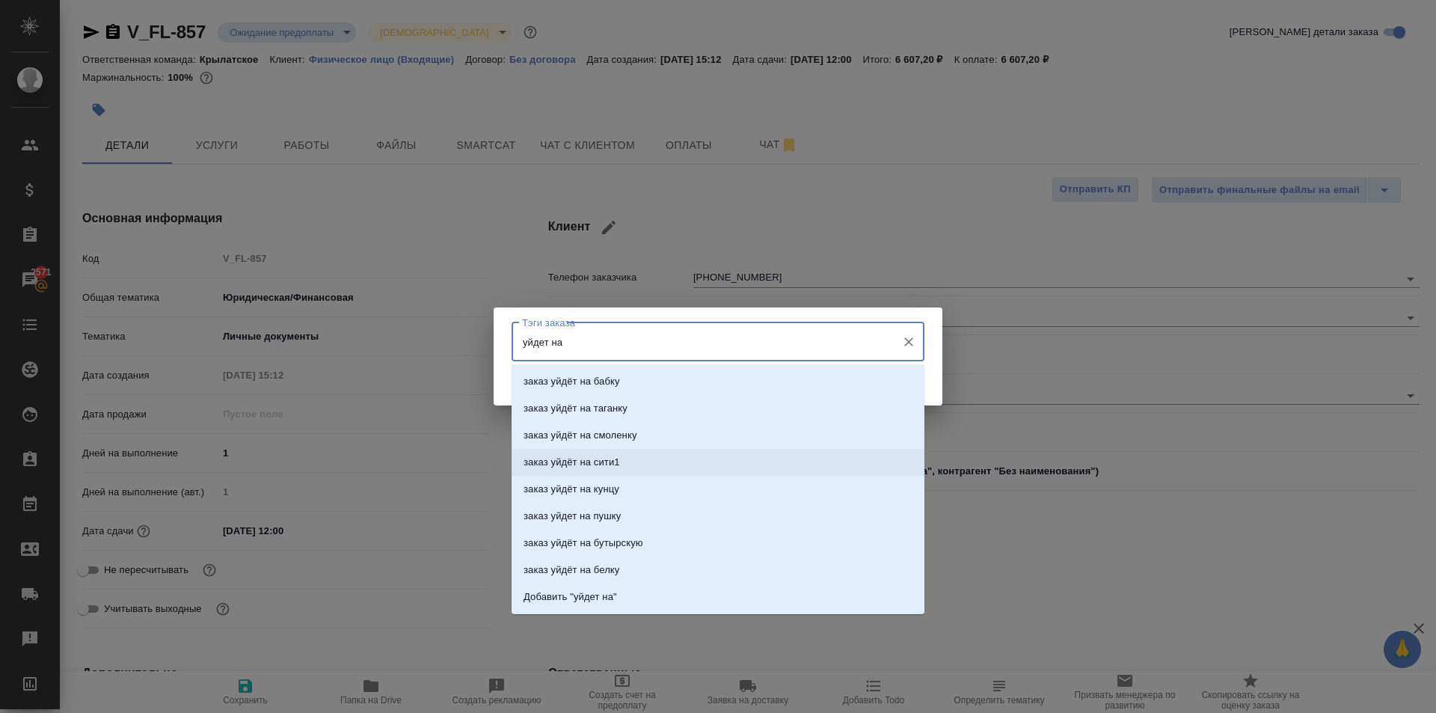
type textarea "x"
drag, startPoint x: 714, startPoint y: 470, endPoint x: 701, endPoint y: 460, distance: 17.1
click at [701, 460] on li "заказ уйдёт на сити1" at bounding box center [718, 462] width 413 height 27
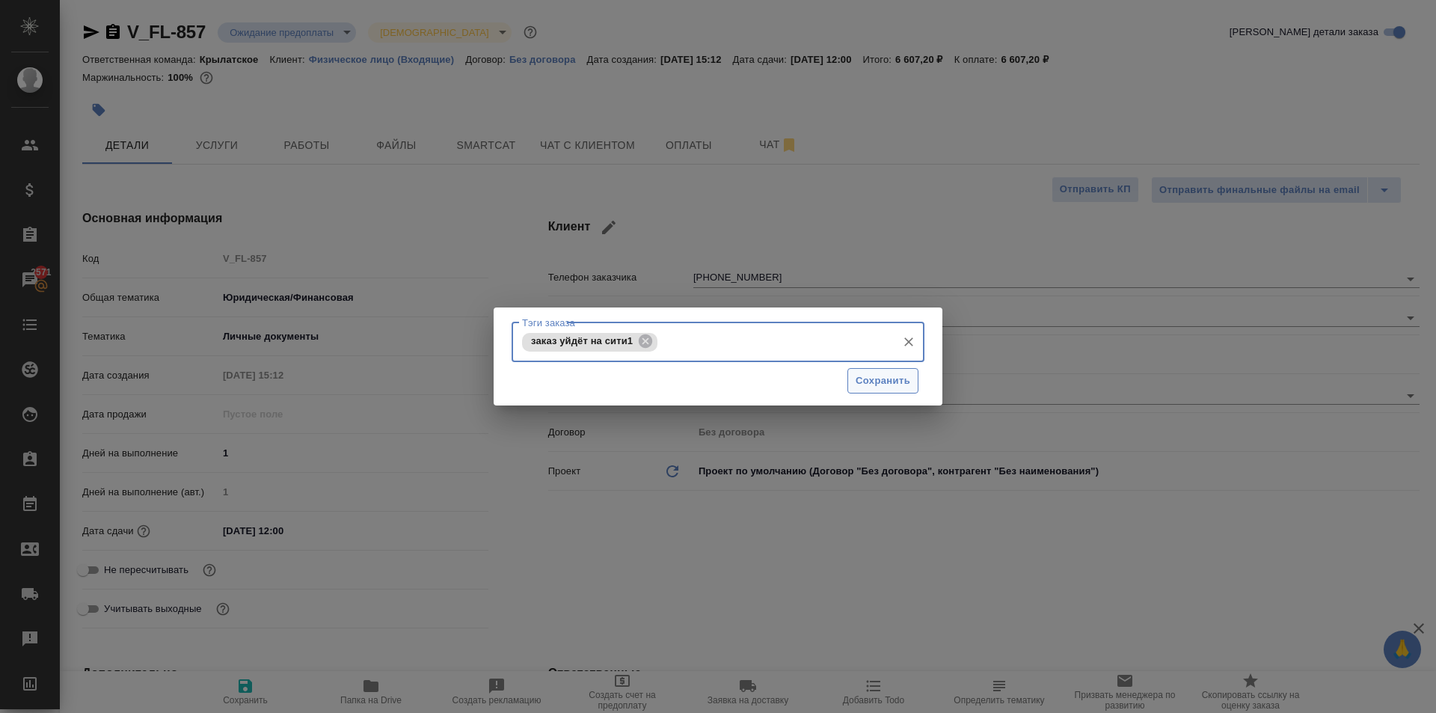
click at [889, 386] on span "Сохранить" at bounding box center [883, 380] width 55 height 17
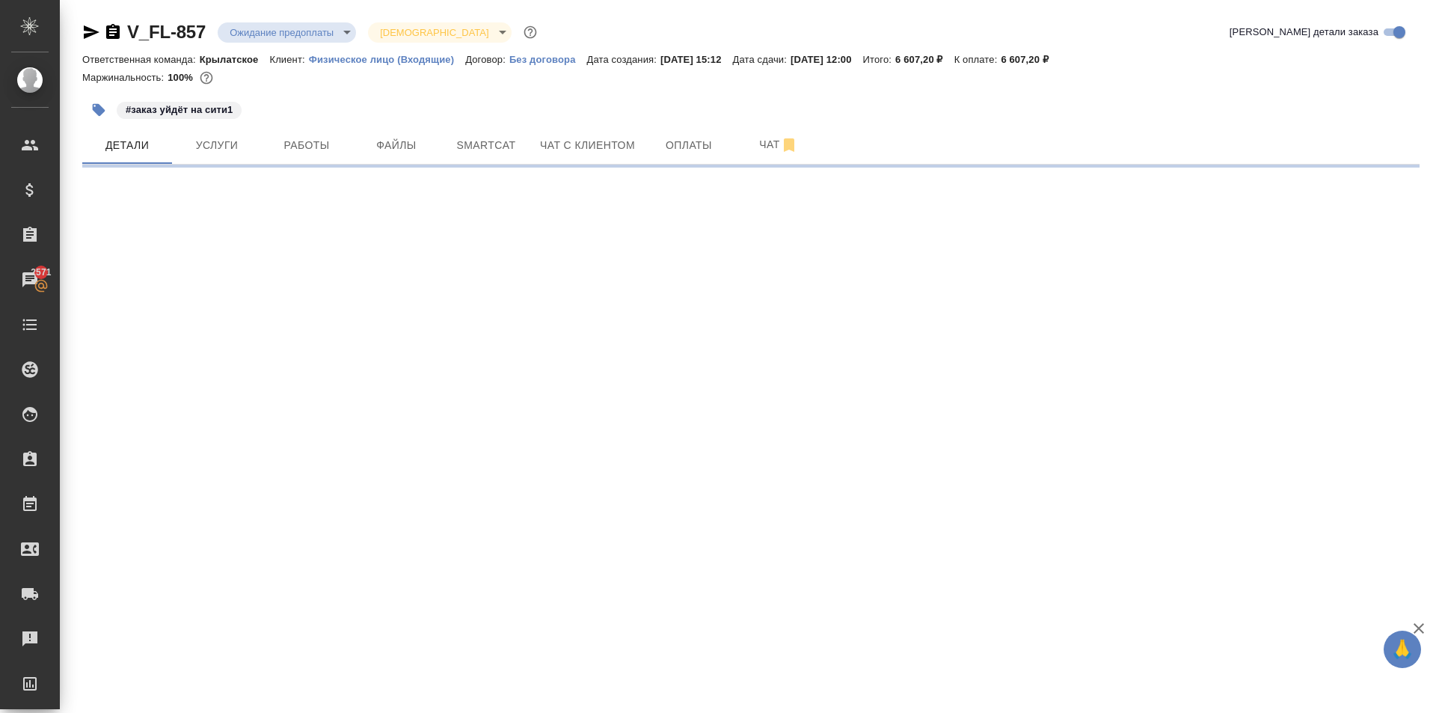
select select "RU"
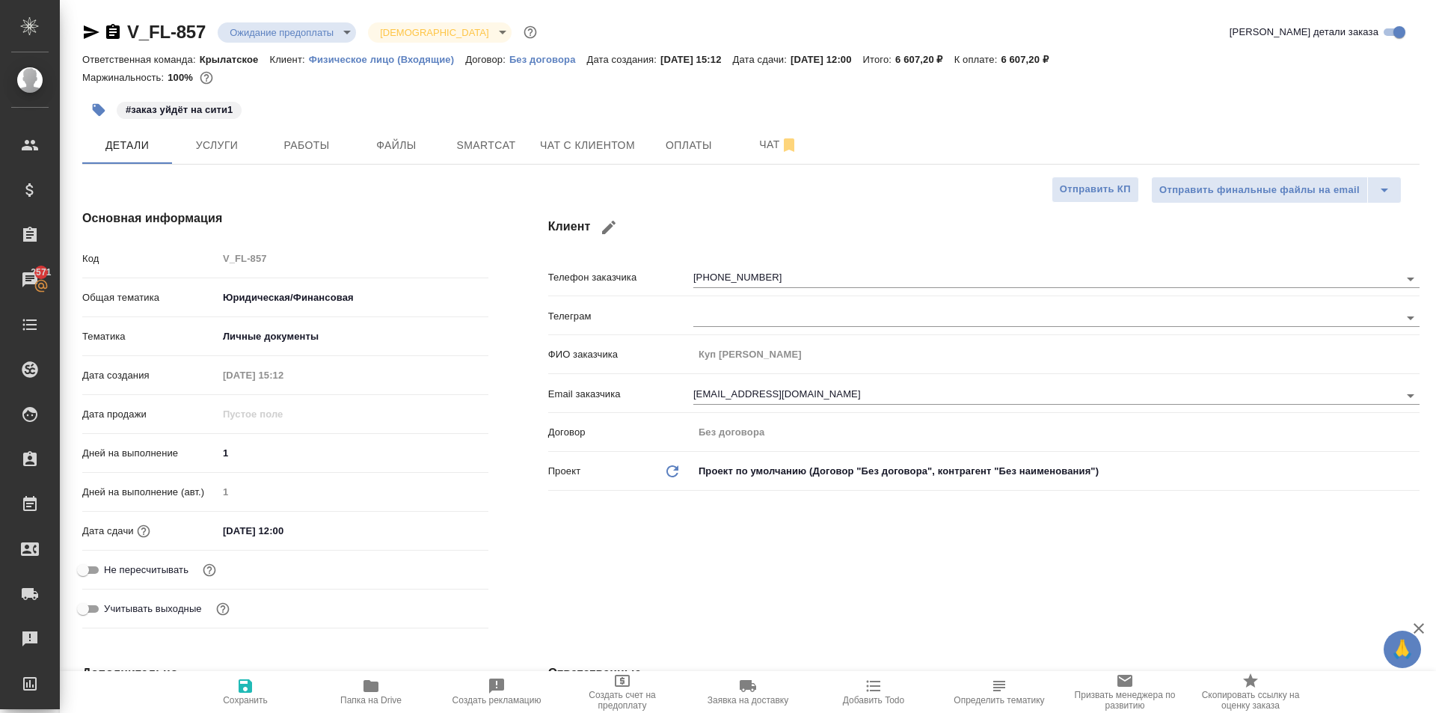
type textarea "x"
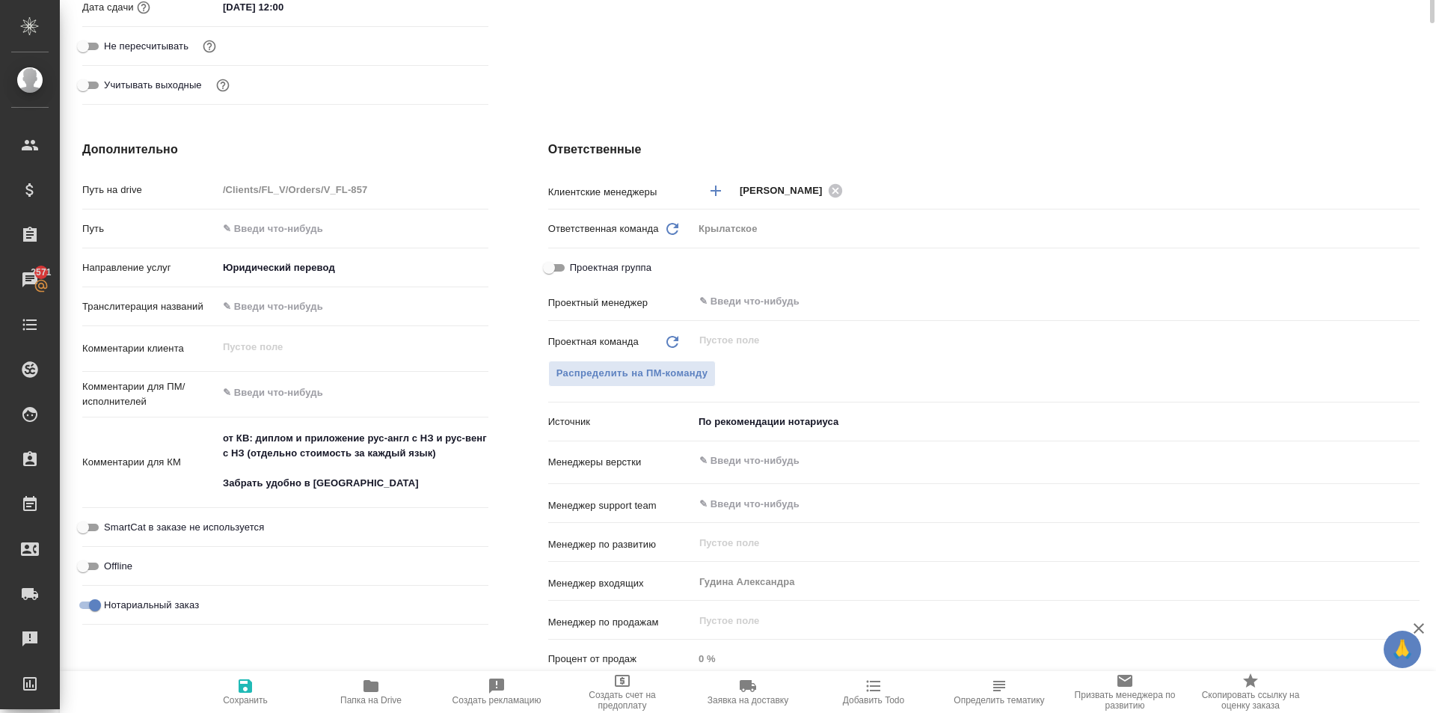
scroll to position [150, 0]
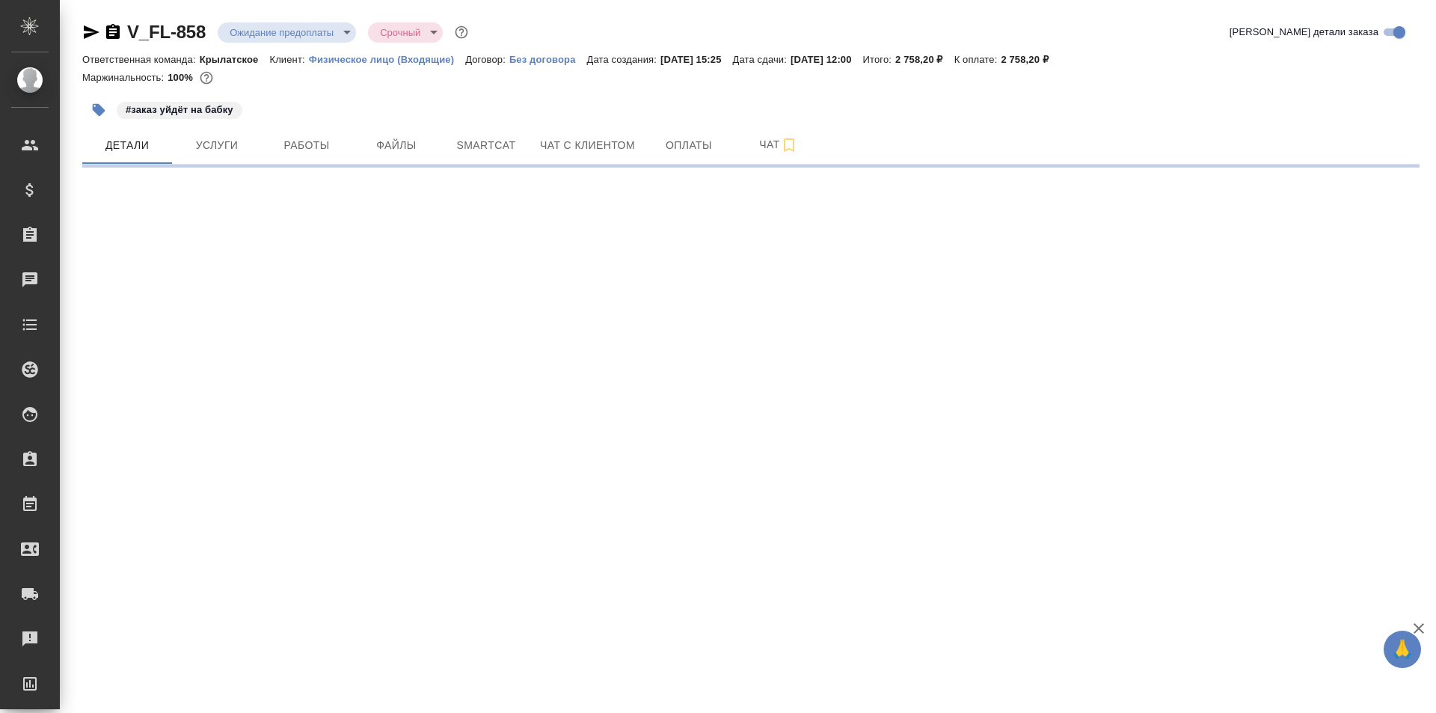
select select "RU"
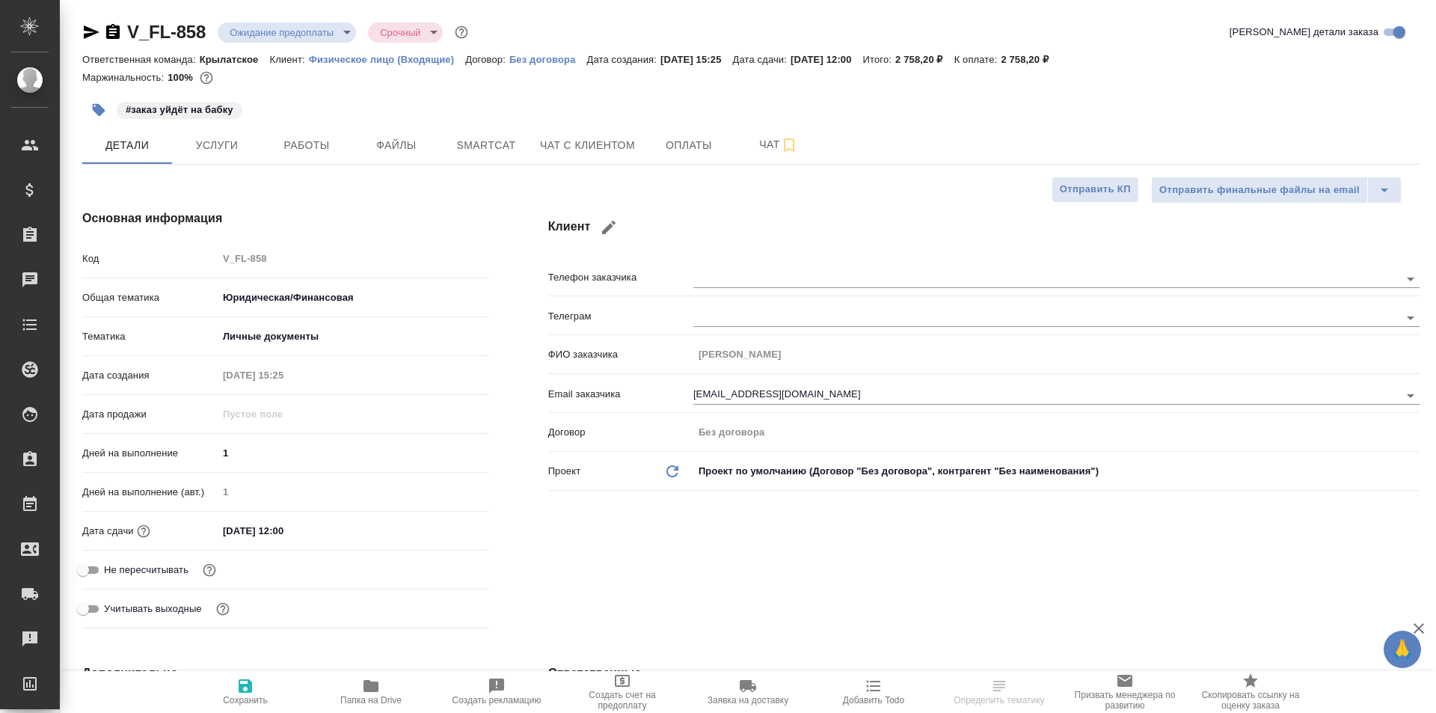
type textarea "x"
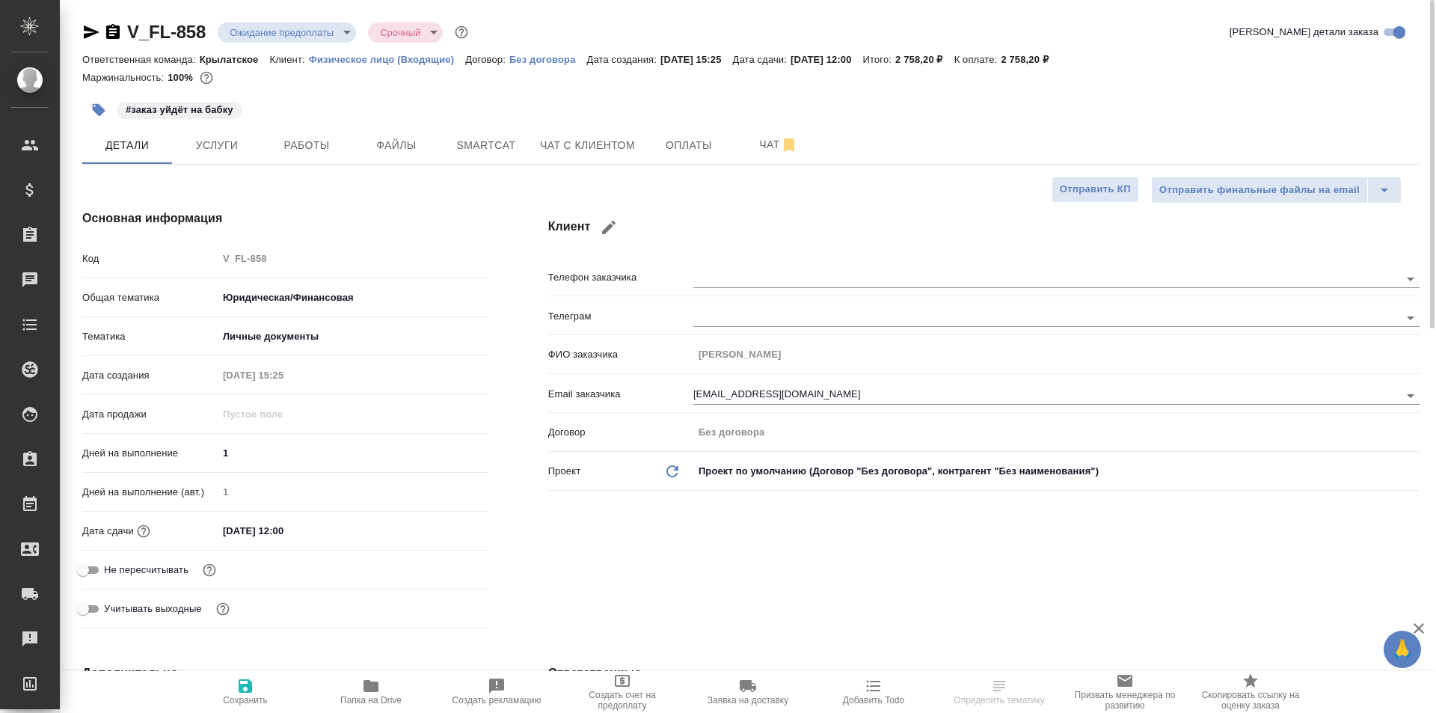
type textarea "x"
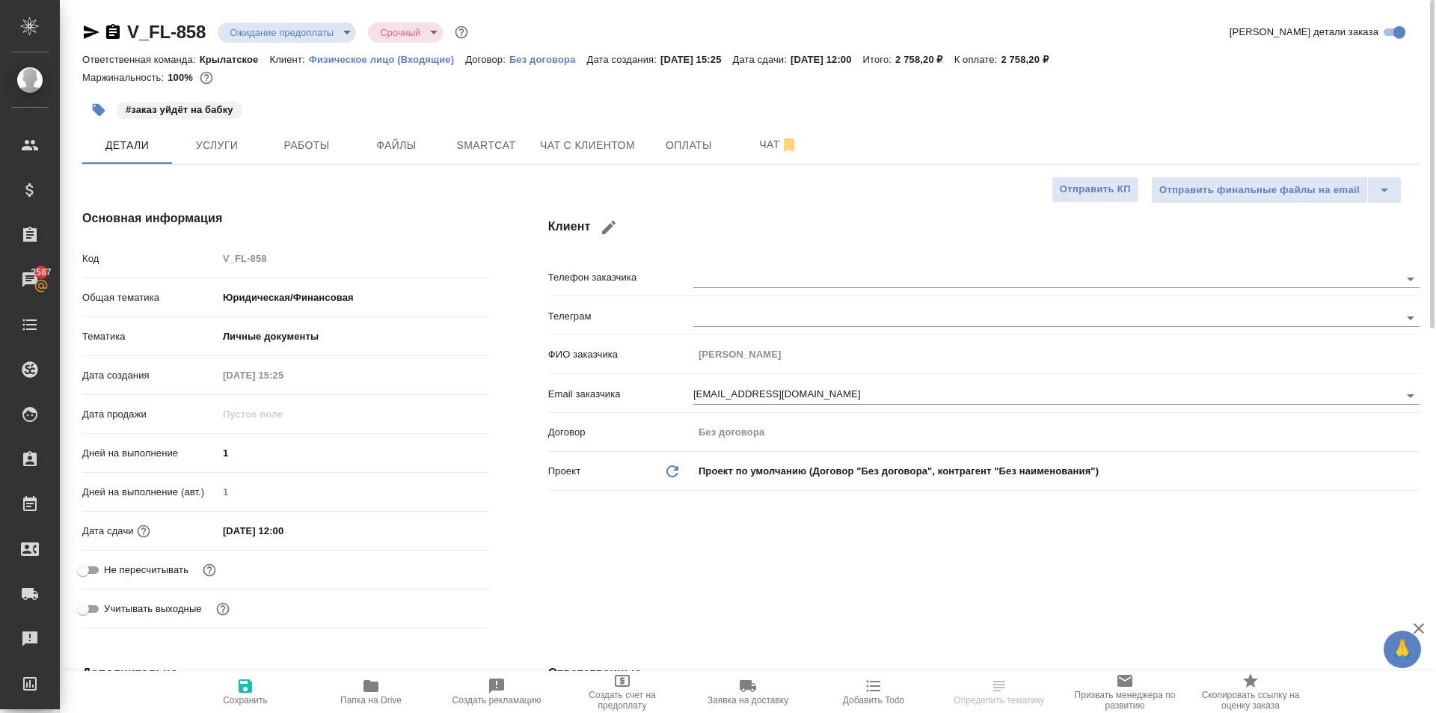
type textarea "x"
select select "RU"
type textarea "x"
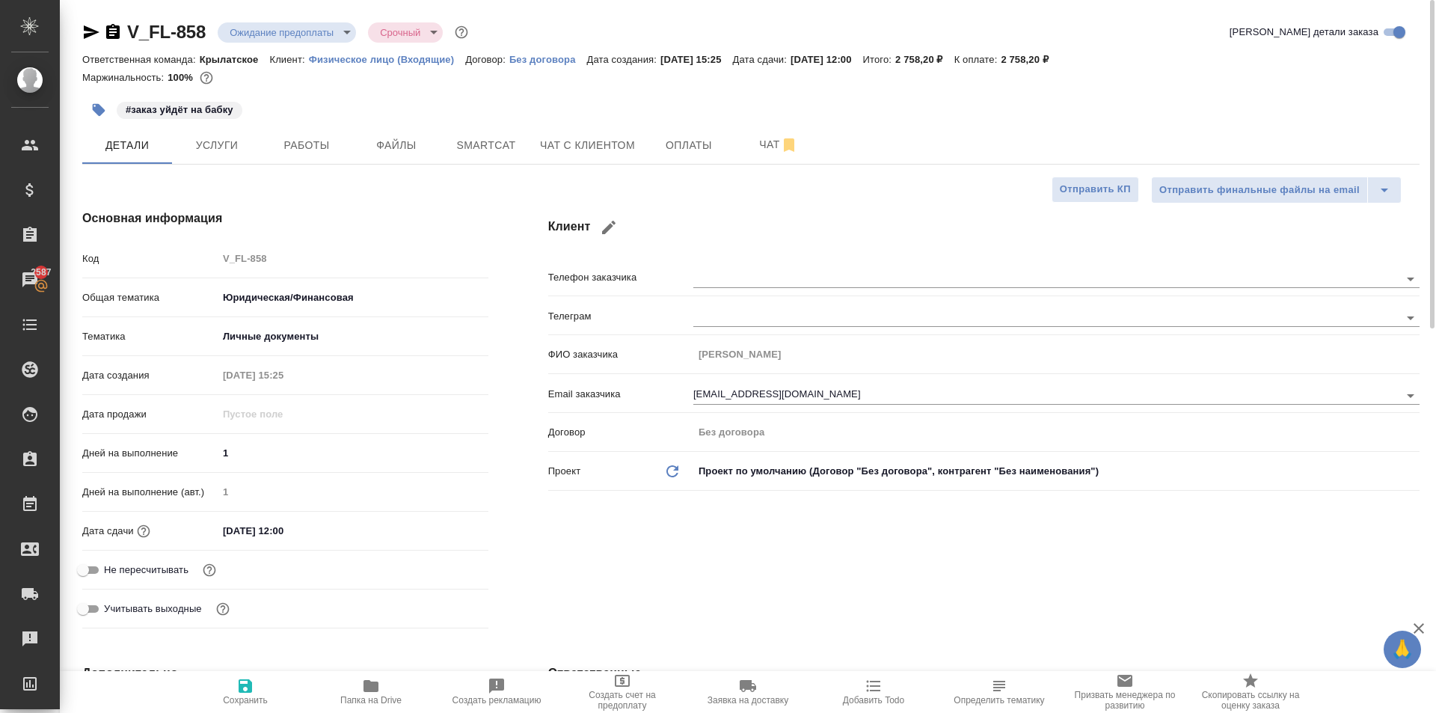
type textarea "x"
click at [683, 123] on div "#заказ уйдёт на бабку" at bounding box center [528, 109] width 892 height 33
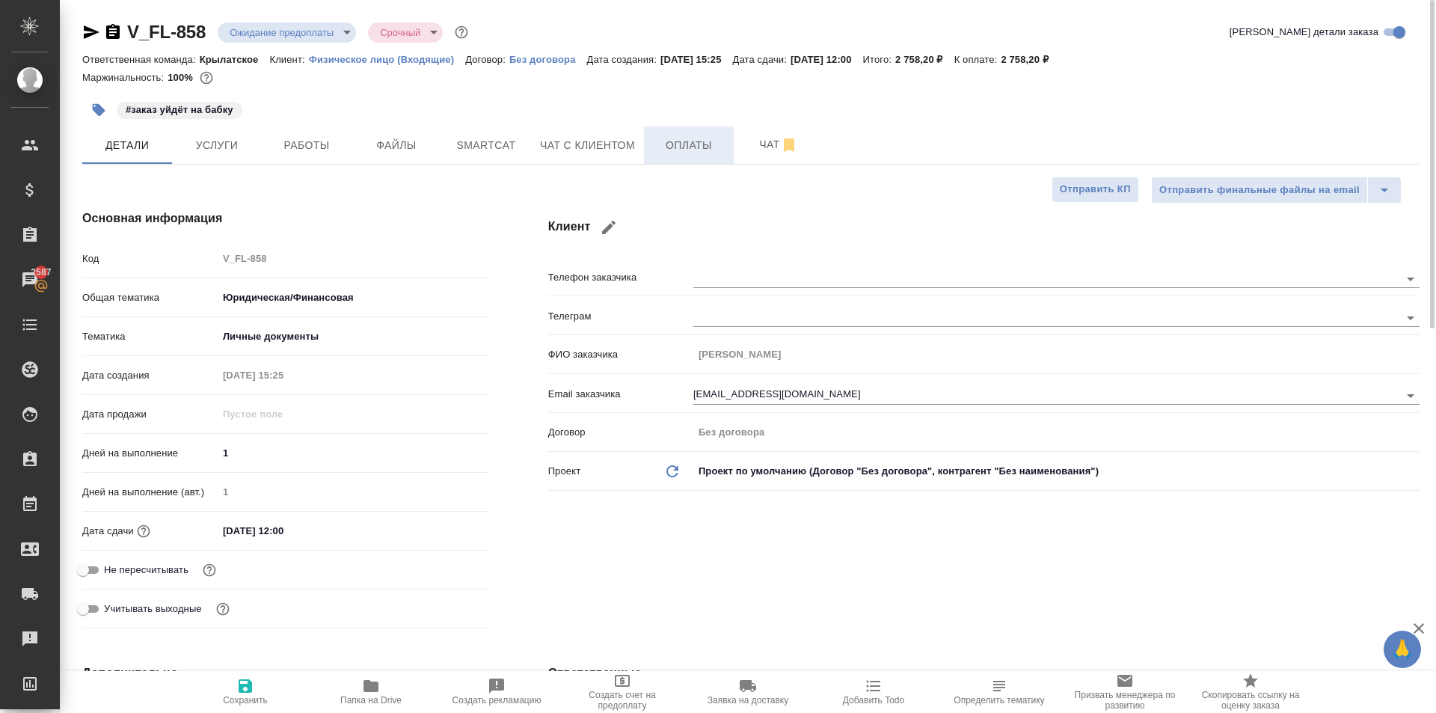
click at [677, 136] on span "Оплаты" at bounding box center [689, 145] width 72 height 19
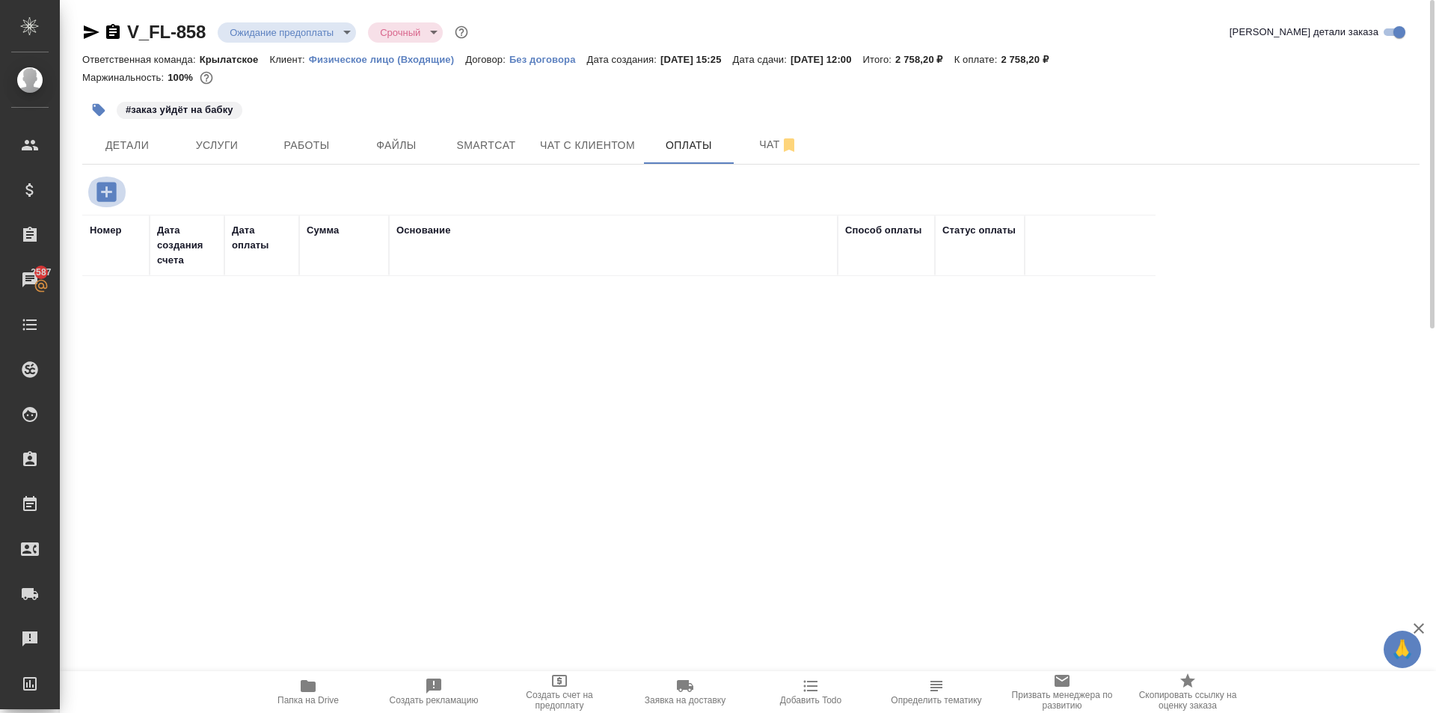
click at [110, 185] on icon "button" at bounding box center [105, 191] width 19 height 19
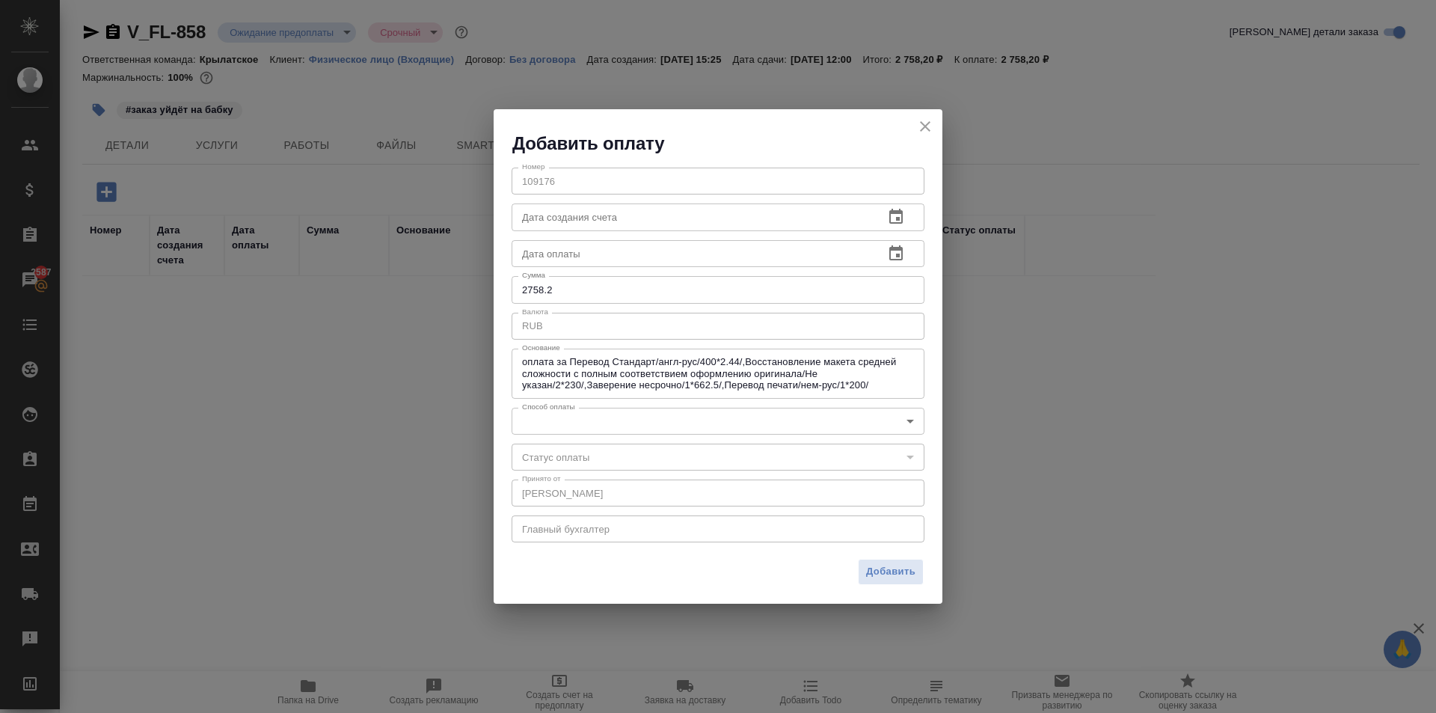
click at [575, 421] on body "🙏 .cls-1 fill:#fff; AWATERA [PERSON_NAME] Спецификации Заказы 2587 Чаты Todo Пр…" at bounding box center [718, 356] width 1436 height 713
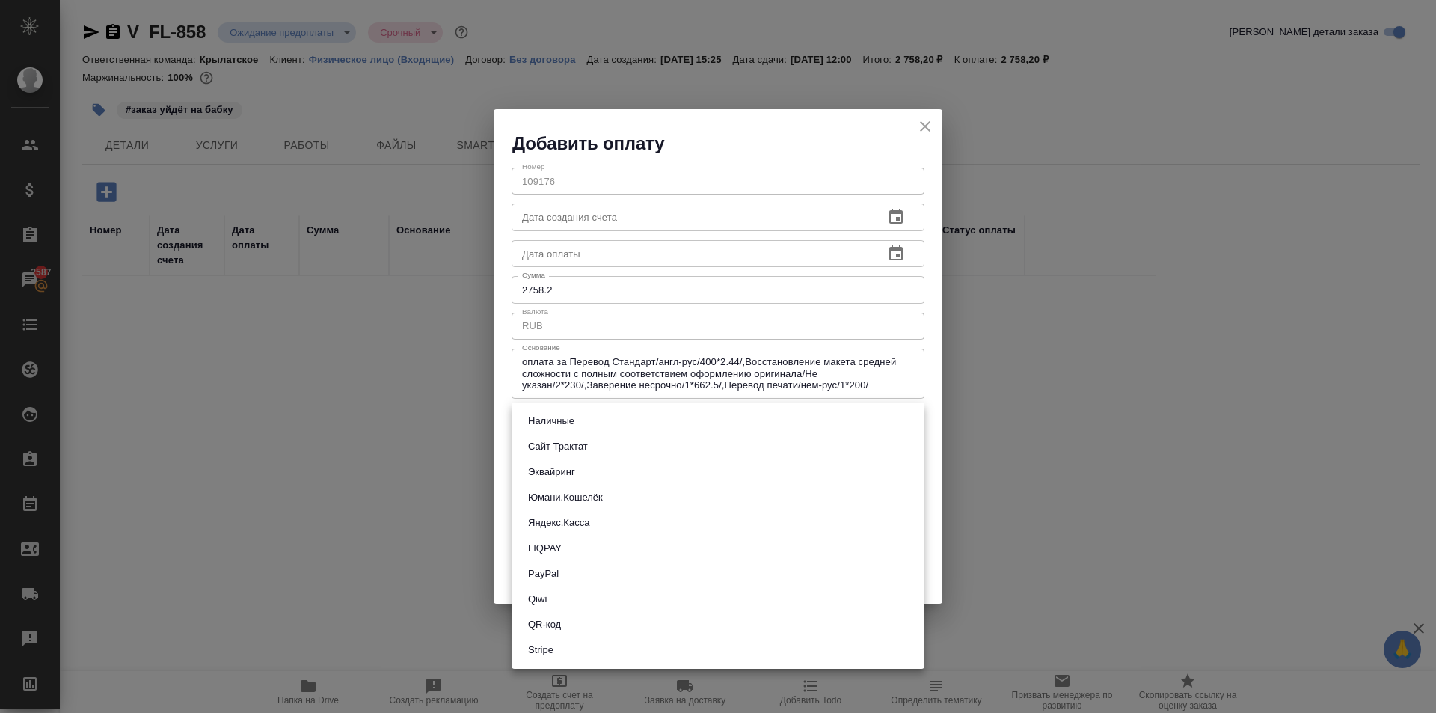
click at [599, 439] on li "Сайт Трактат" at bounding box center [718, 446] width 413 height 25
type input "site-traktat"
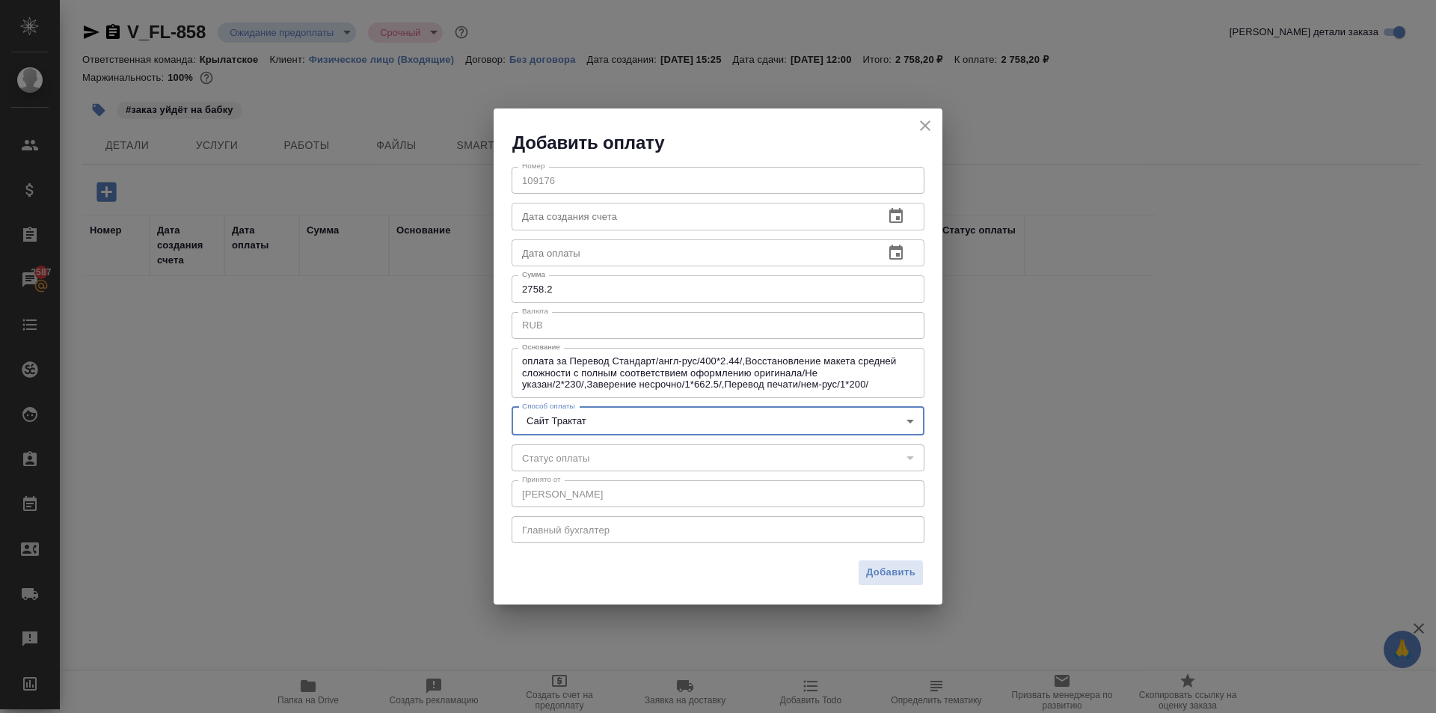
click at [906, 587] on div "Добавить" at bounding box center [718, 578] width 449 height 52
click at [894, 568] on span "Добавить" at bounding box center [890, 572] width 49 height 17
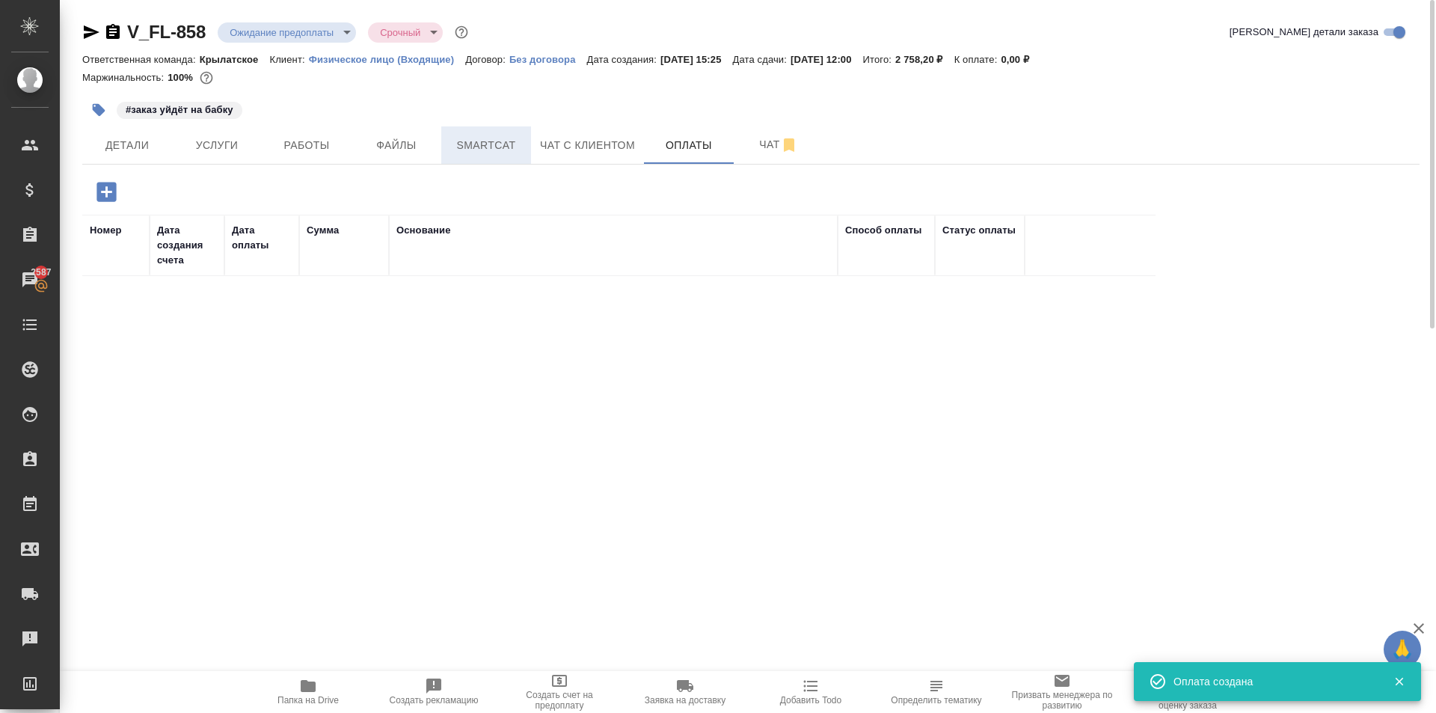
drag, startPoint x: 390, startPoint y: 143, endPoint x: 522, endPoint y: 138, distance: 132.5
click at [522, 138] on div "Детали Услуги Работы Файлы Smartcat Чат с клиентом Оплаты Чат" at bounding box center [750, 144] width 1337 height 37
click at [546, 137] on span "Чат с клиентом" at bounding box center [587, 145] width 95 height 19
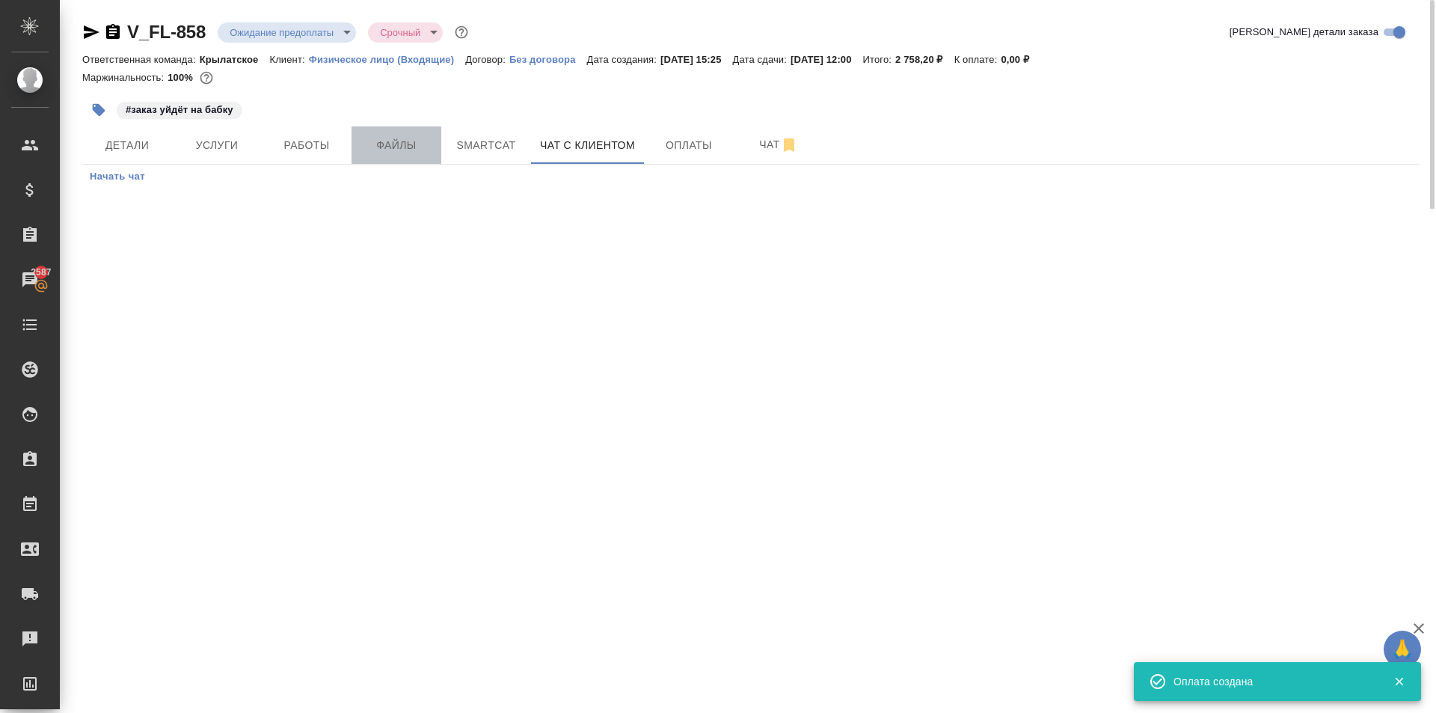
click at [381, 138] on span "Файлы" at bounding box center [397, 145] width 72 height 19
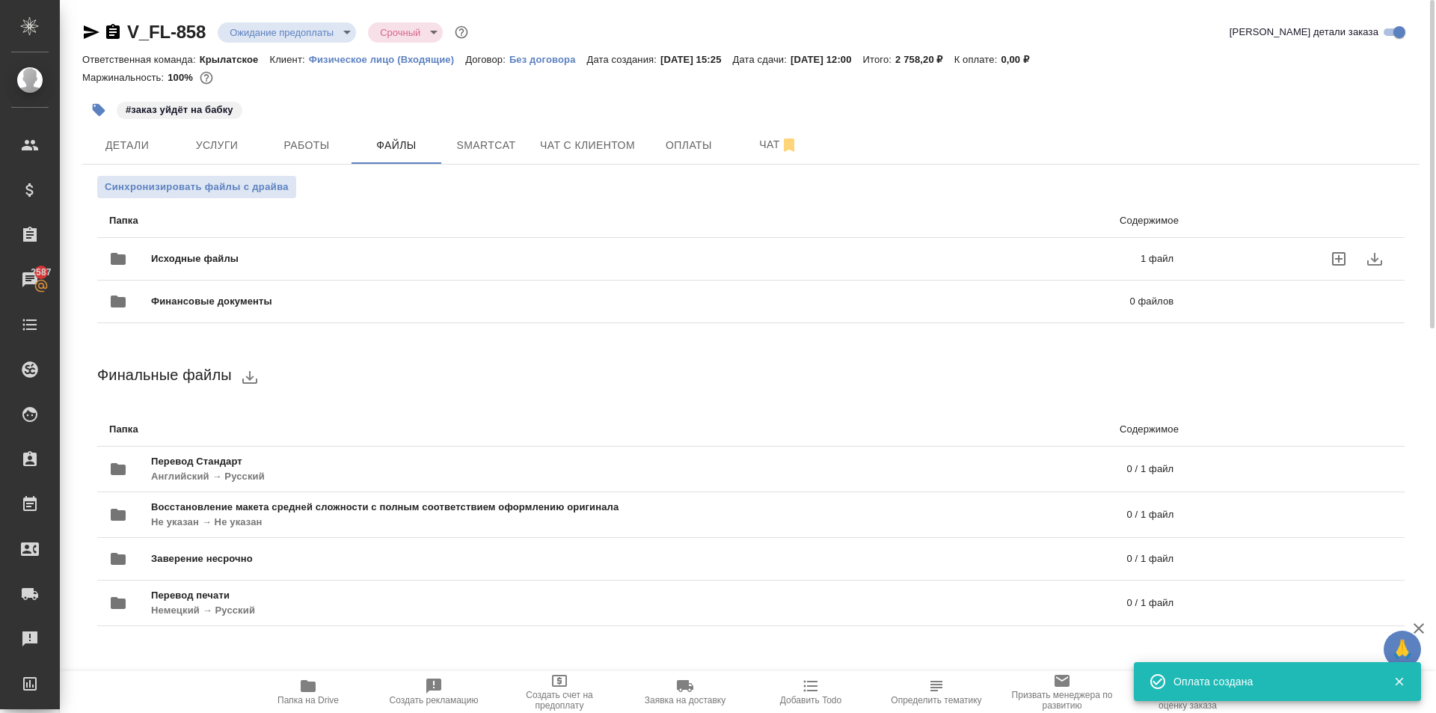
click at [316, 251] on span "Исходные файлы" at bounding box center [420, 258] width 539 height 15
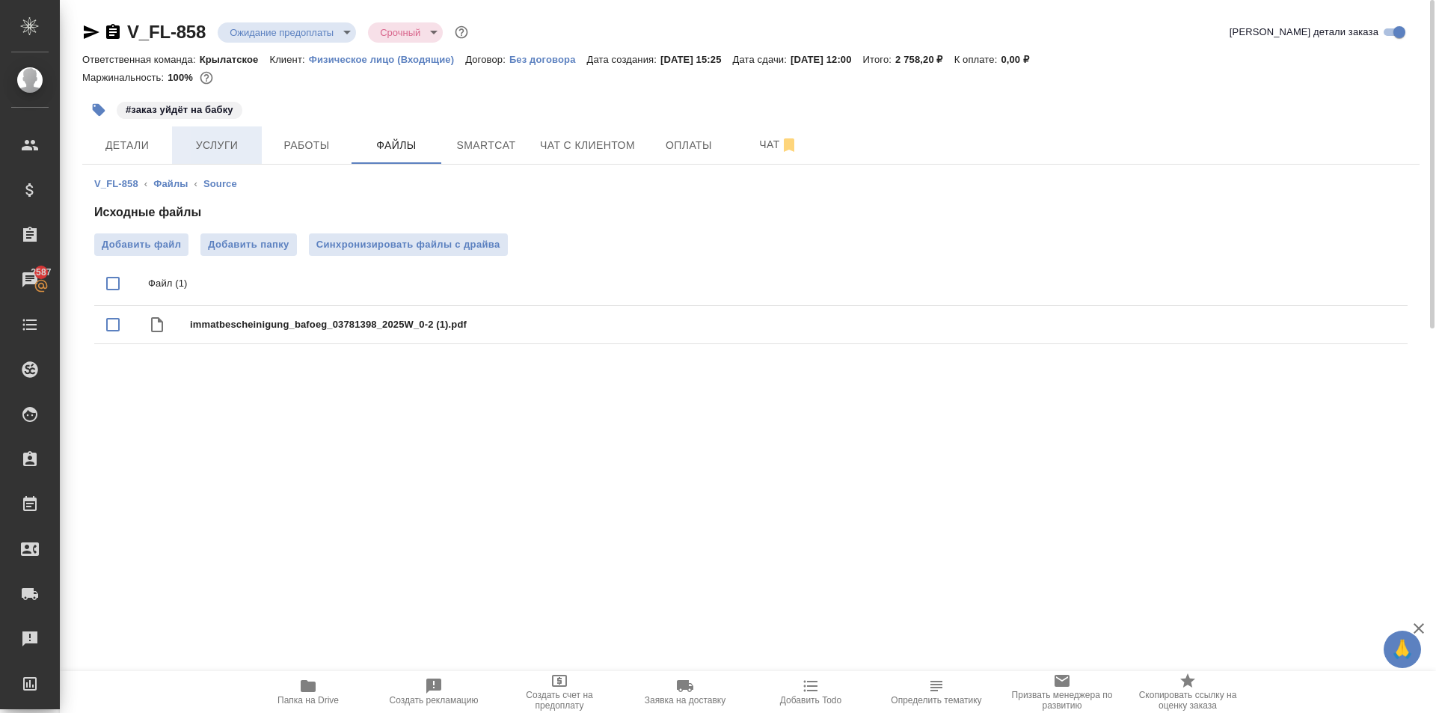
click at [227, 146] on span "Услуги" at bounding box center [217, 145] width 72 height 19
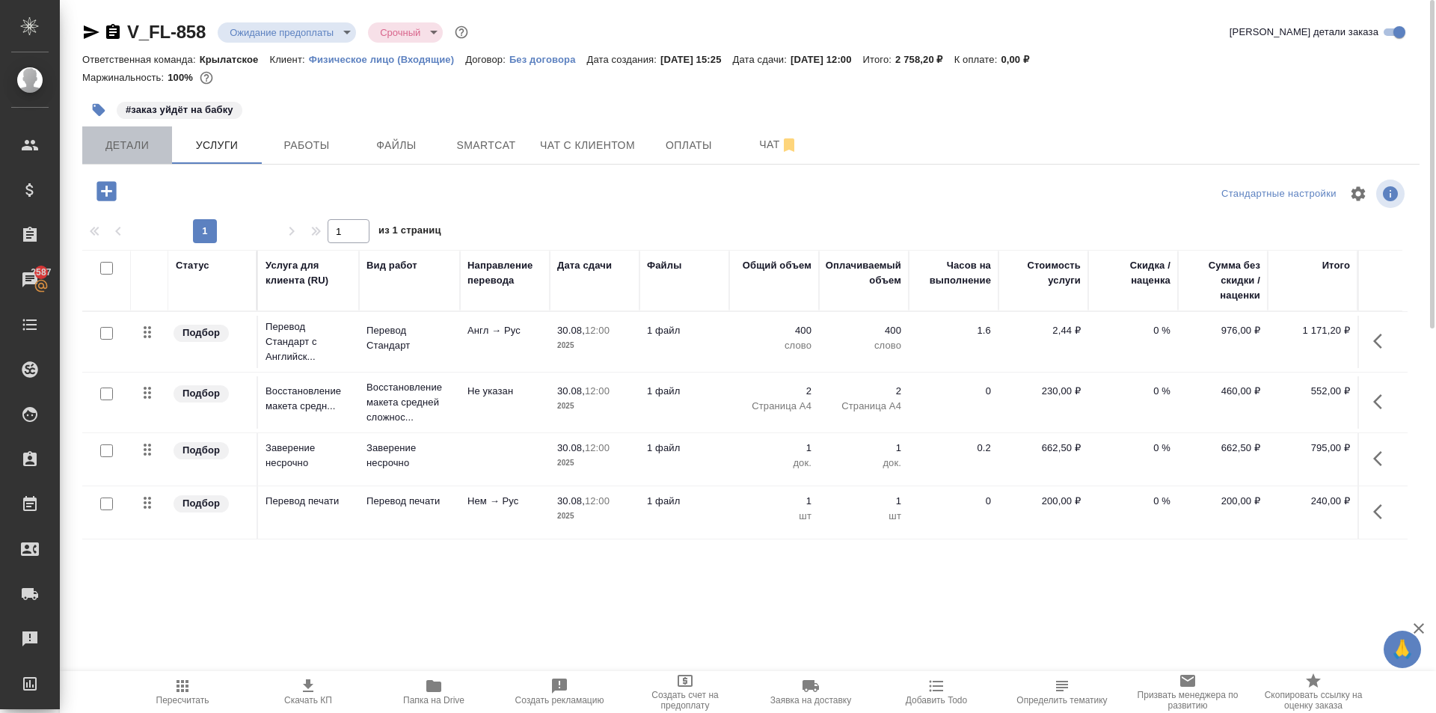
click at [135, 151] on span "Детали" at bounding box center [127, 145] width 72 height 19
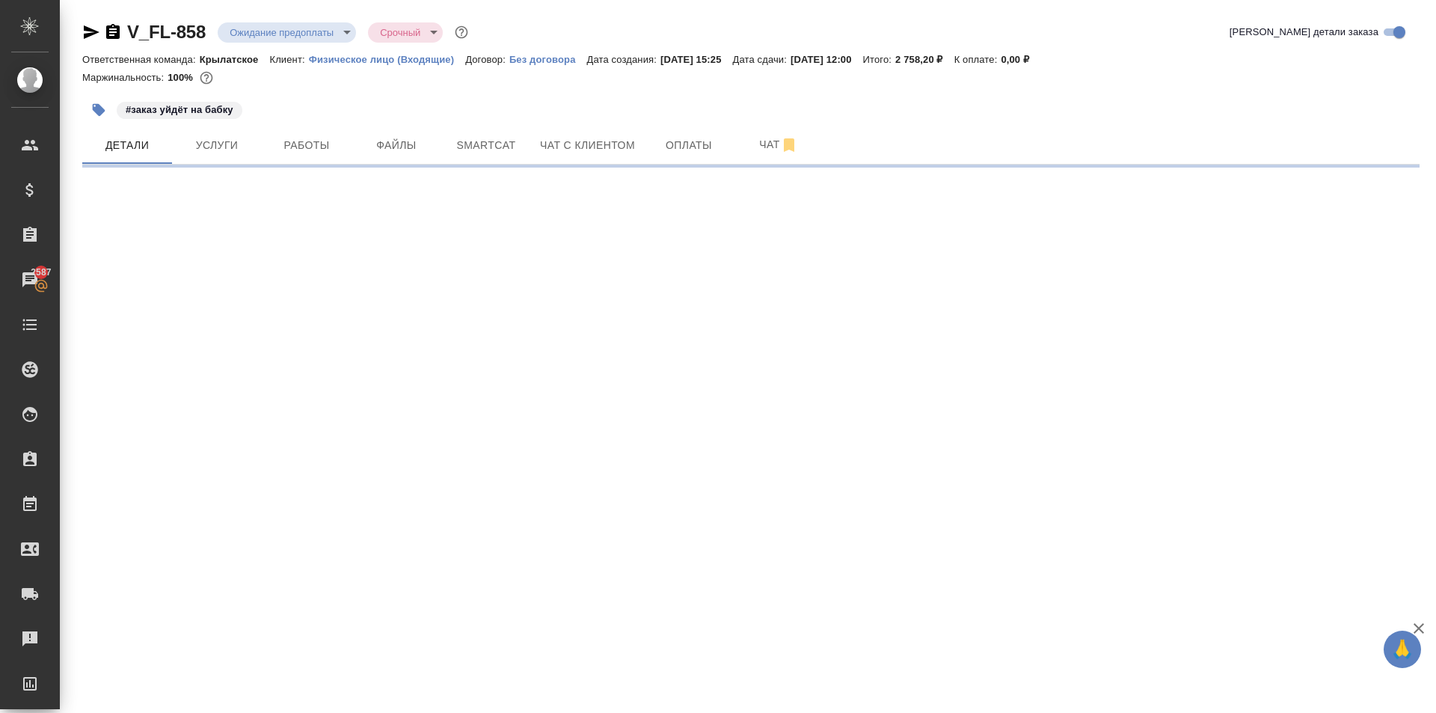
select select "RU"
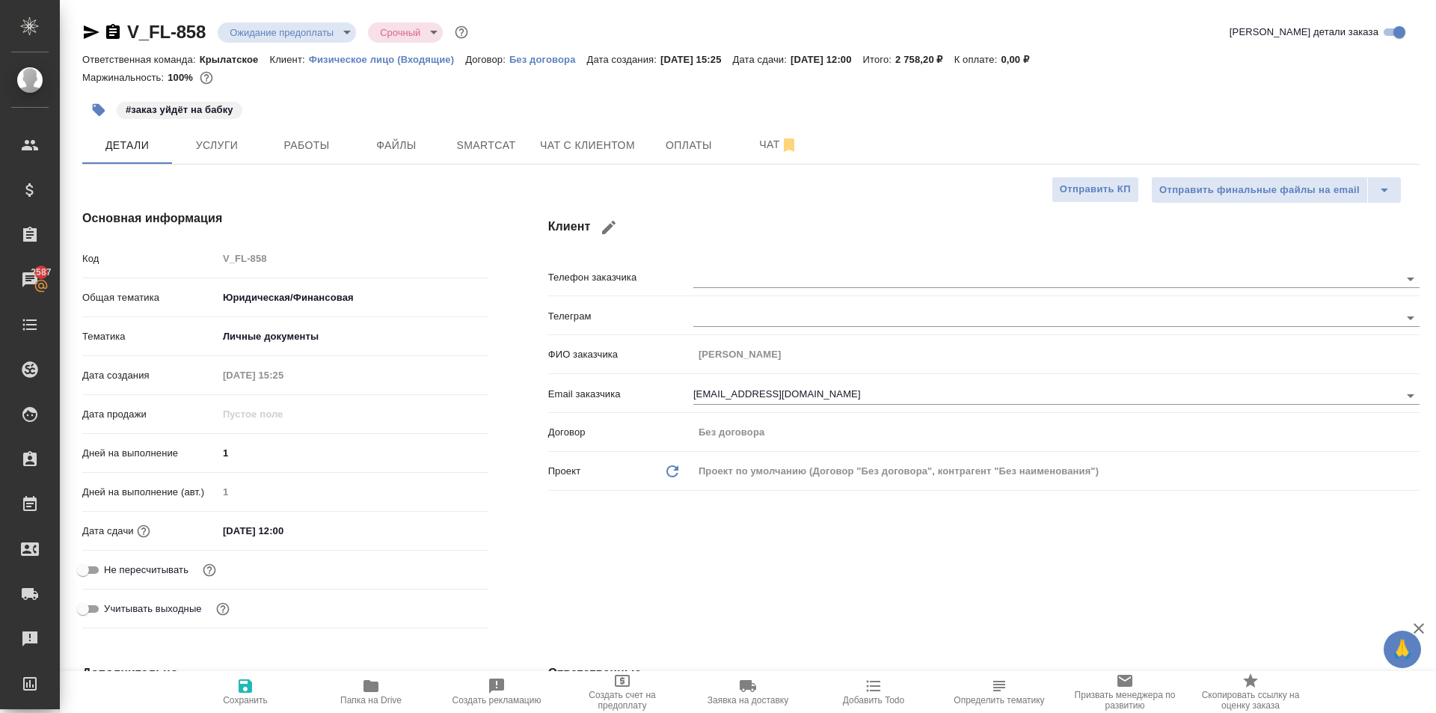
type textarea "x"
drag, startPoint x: 91, startPoint y: 36, endPoint x: 108, endPoint y: 43, distance: 17.8
click at [93, 36] on icon "button" at bounding box center [91, 32] width 18 height 18
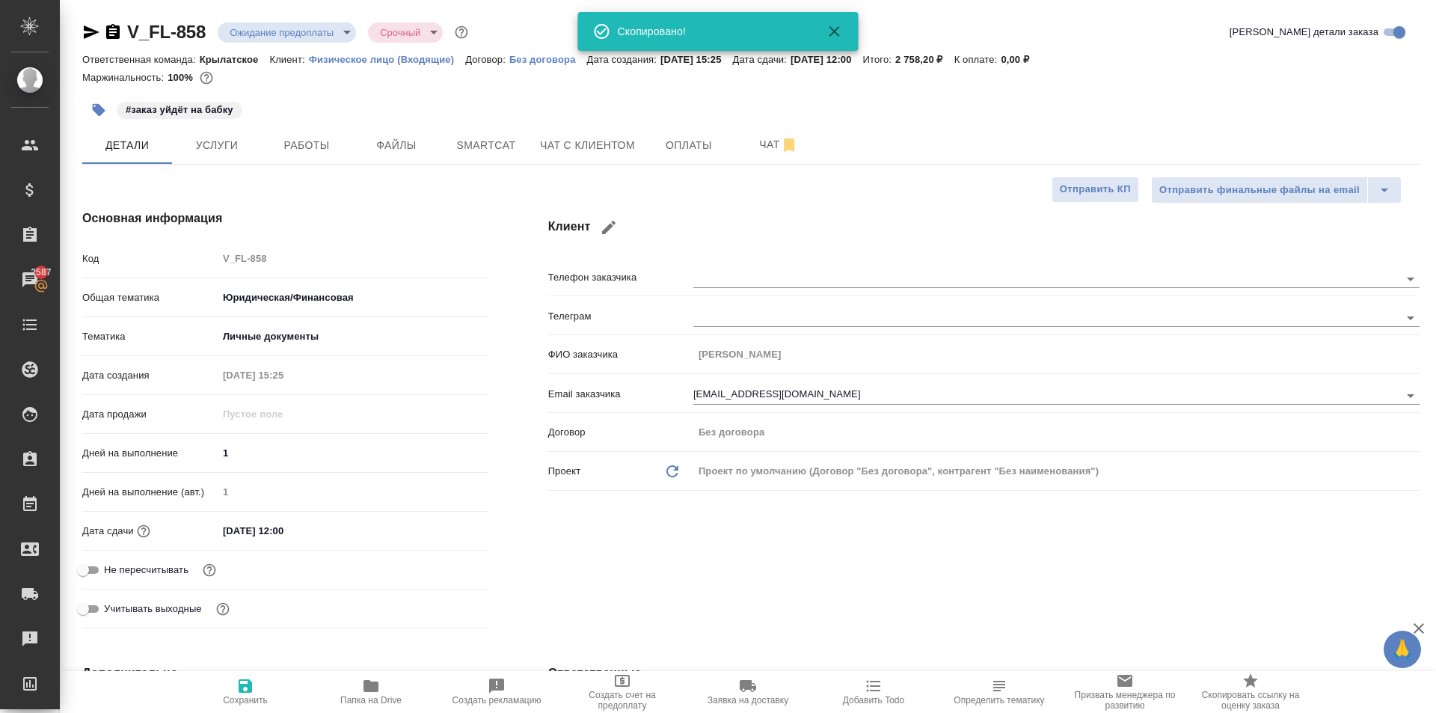
type textarea "x"
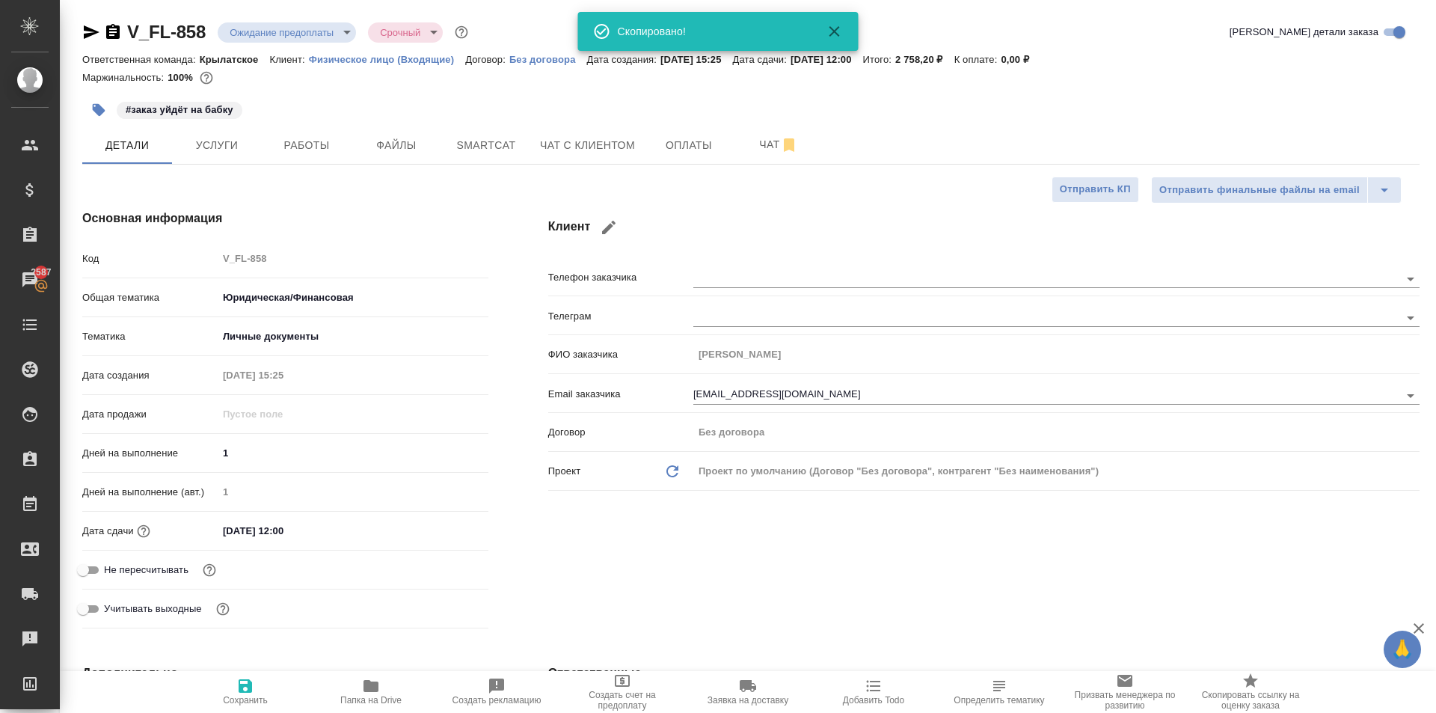
type textarea "x"
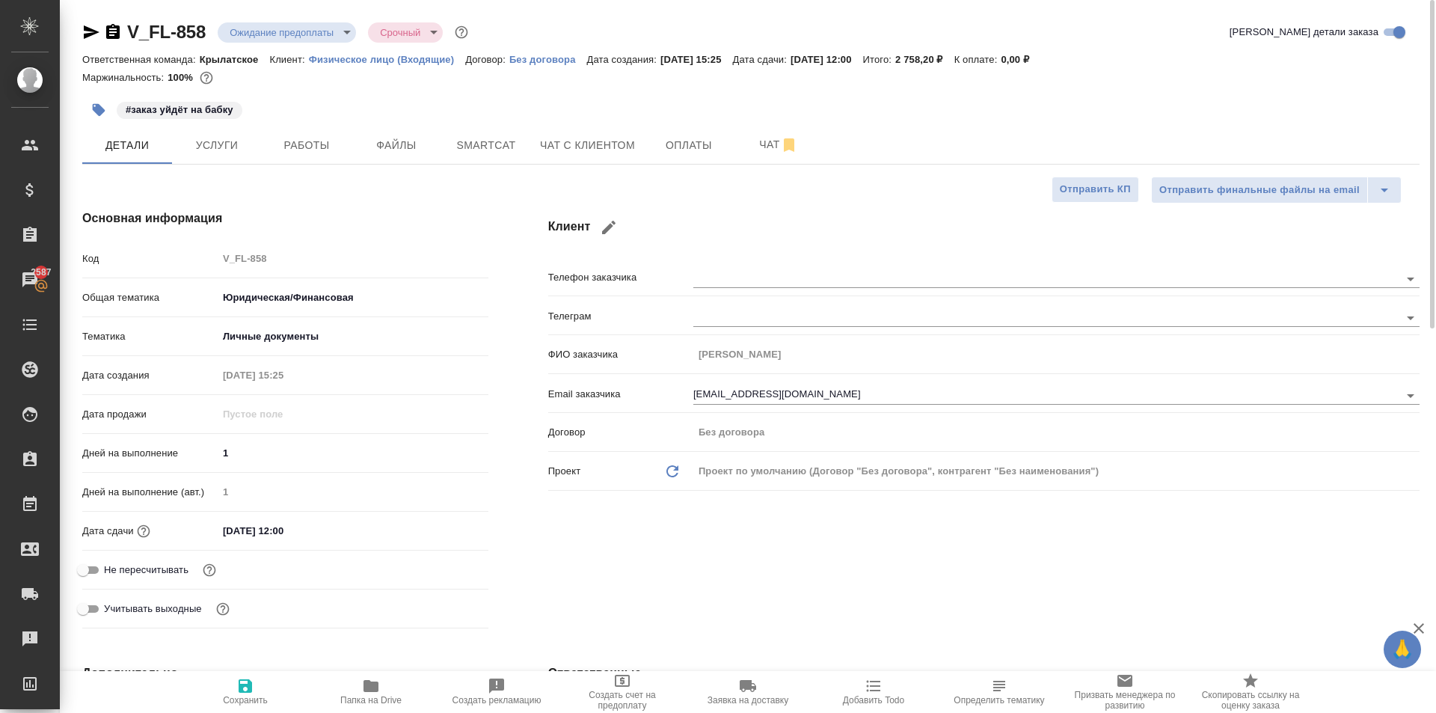
type textarea "x"
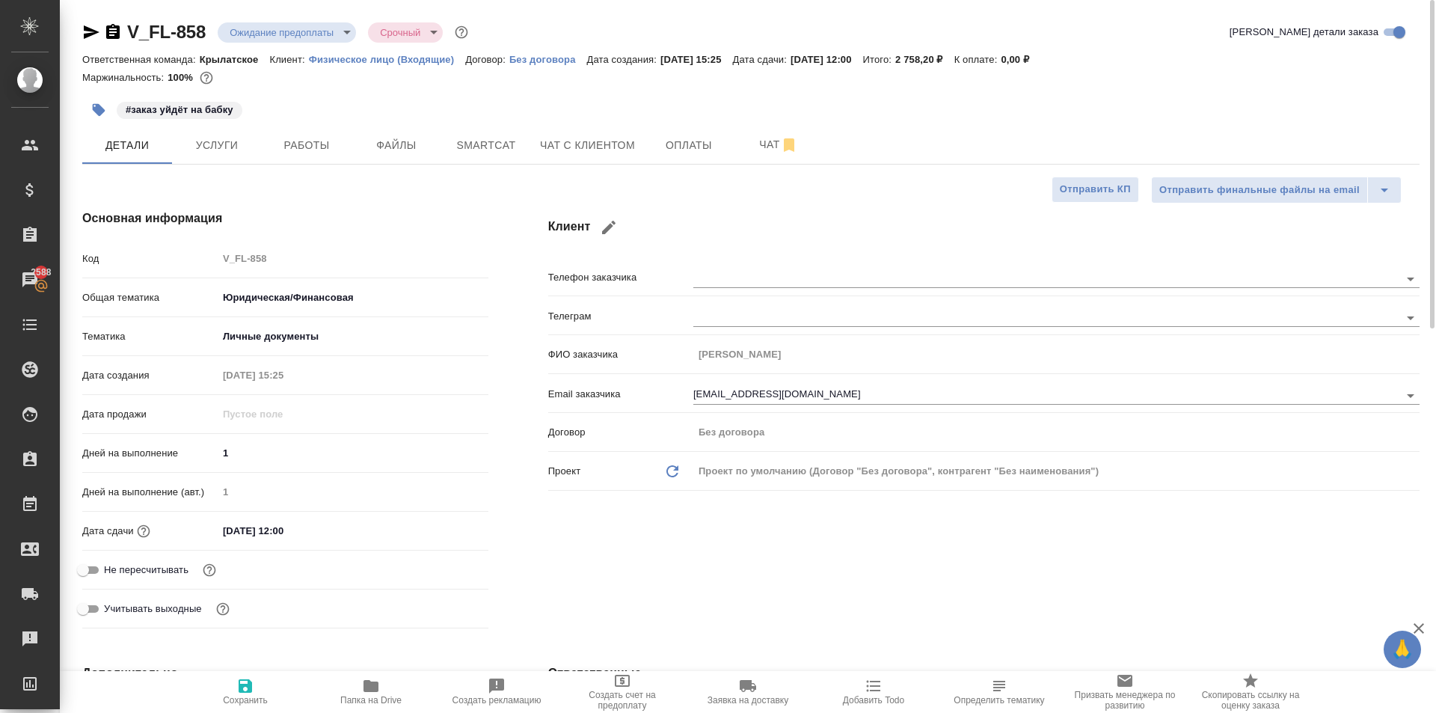
type textarea "x"
